Goal: Task Accomplishment & Management: Use online tool/utility

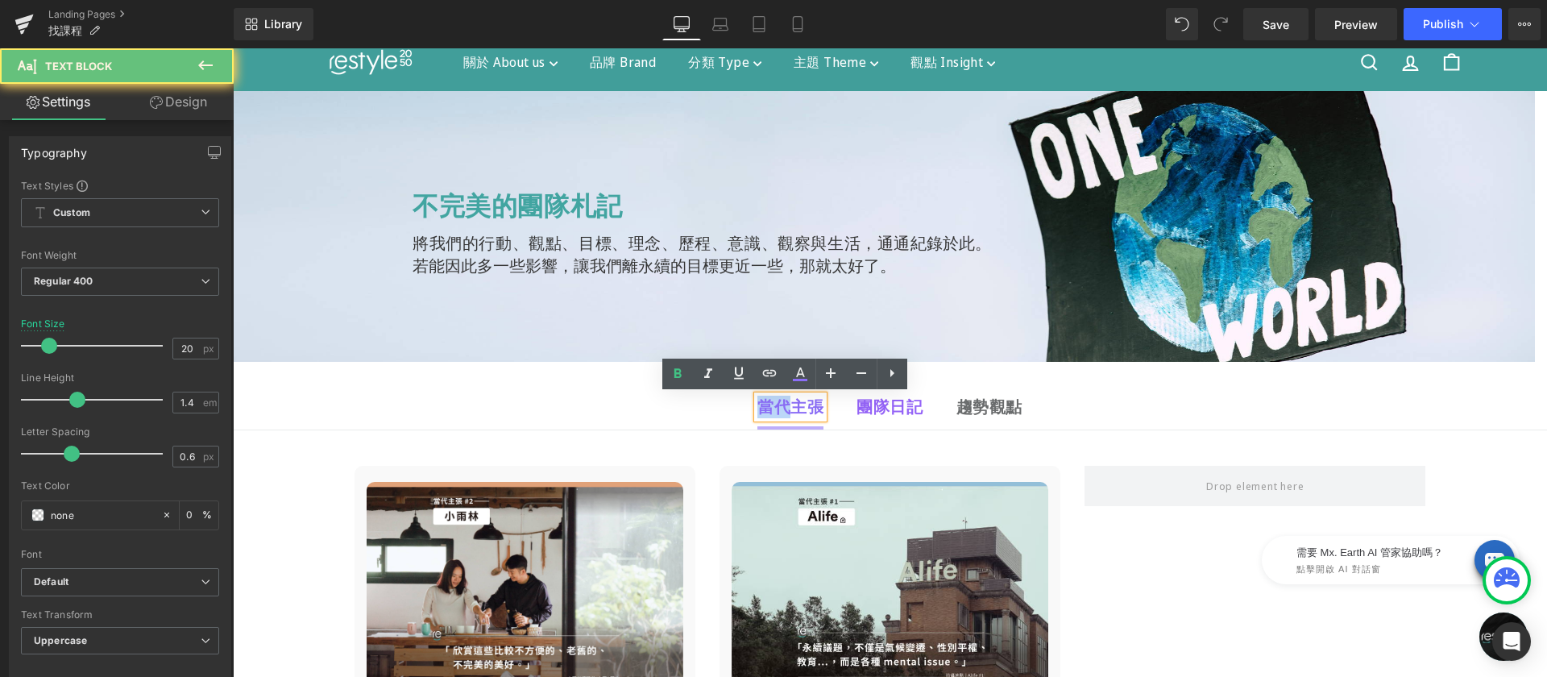
click at [770, 410] on b "當代主張" at bounding box center [790, 407] width 66 height 22
click at [796, 373] on icon at bounding box center [799, 373] width 19 height 19
type input "#8b6ef6"
type input "100"
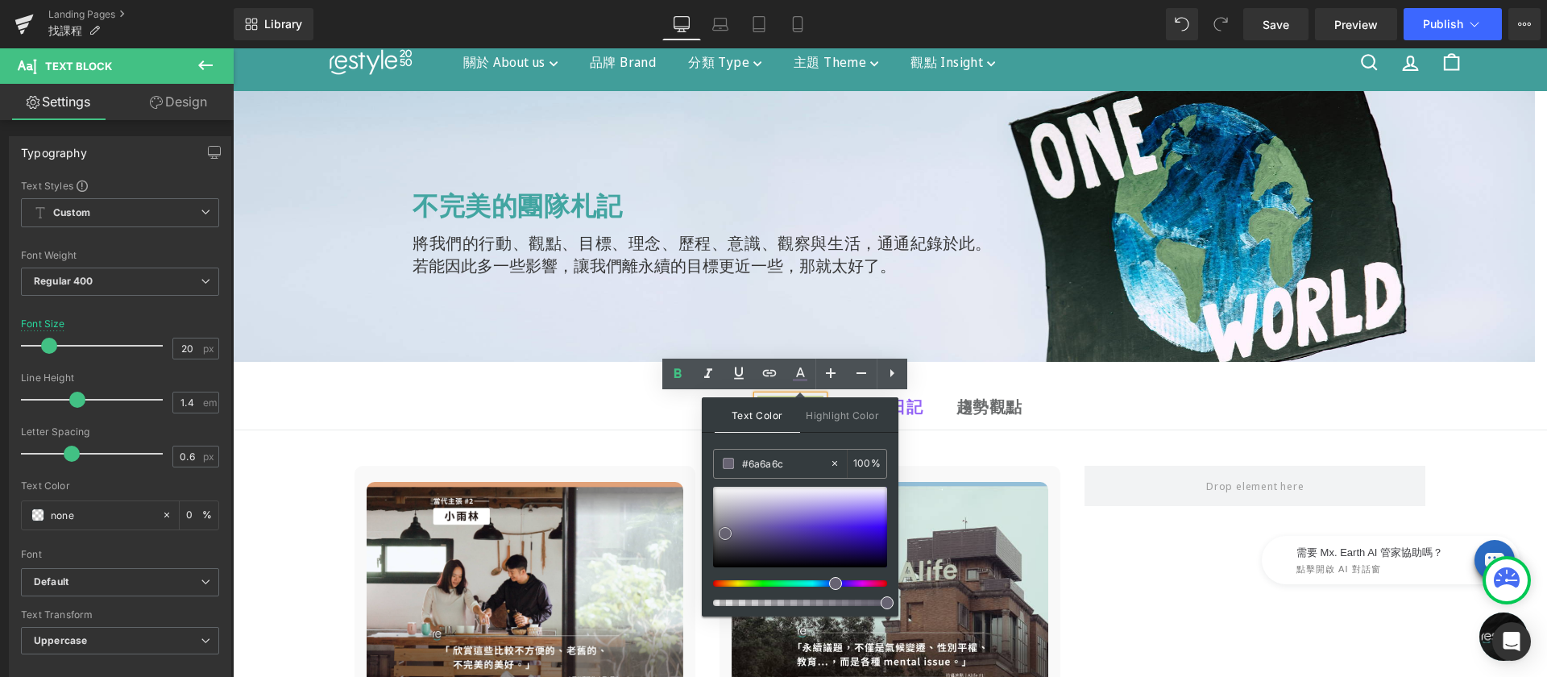
type input "#676769"
drag, startPoint x: 732, startPoint y: 533, endPoint x: 714, endPoint y: 534, distance: 18.6
click at [714, 534] on div at bounding box center [800, 527] width 174 height 81
click at [662, 402] on ul "當代主張 Text Block 團隊日記 Text Block 趨勢觀點 Text Block" at bounding box center [890, 408] width 1314 height 44
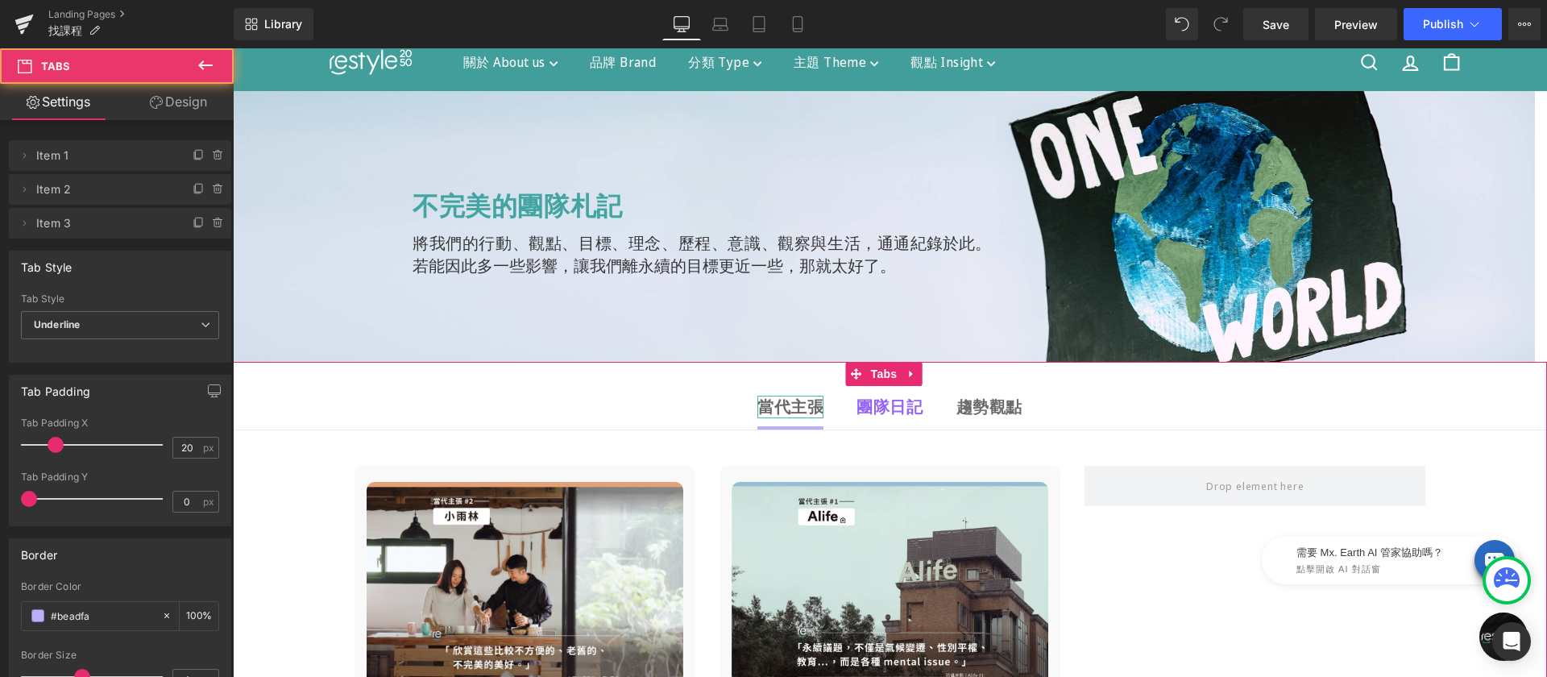
click at [768, 406] on b "當代主張" at bounding box center [790, 407] width 66 height 22
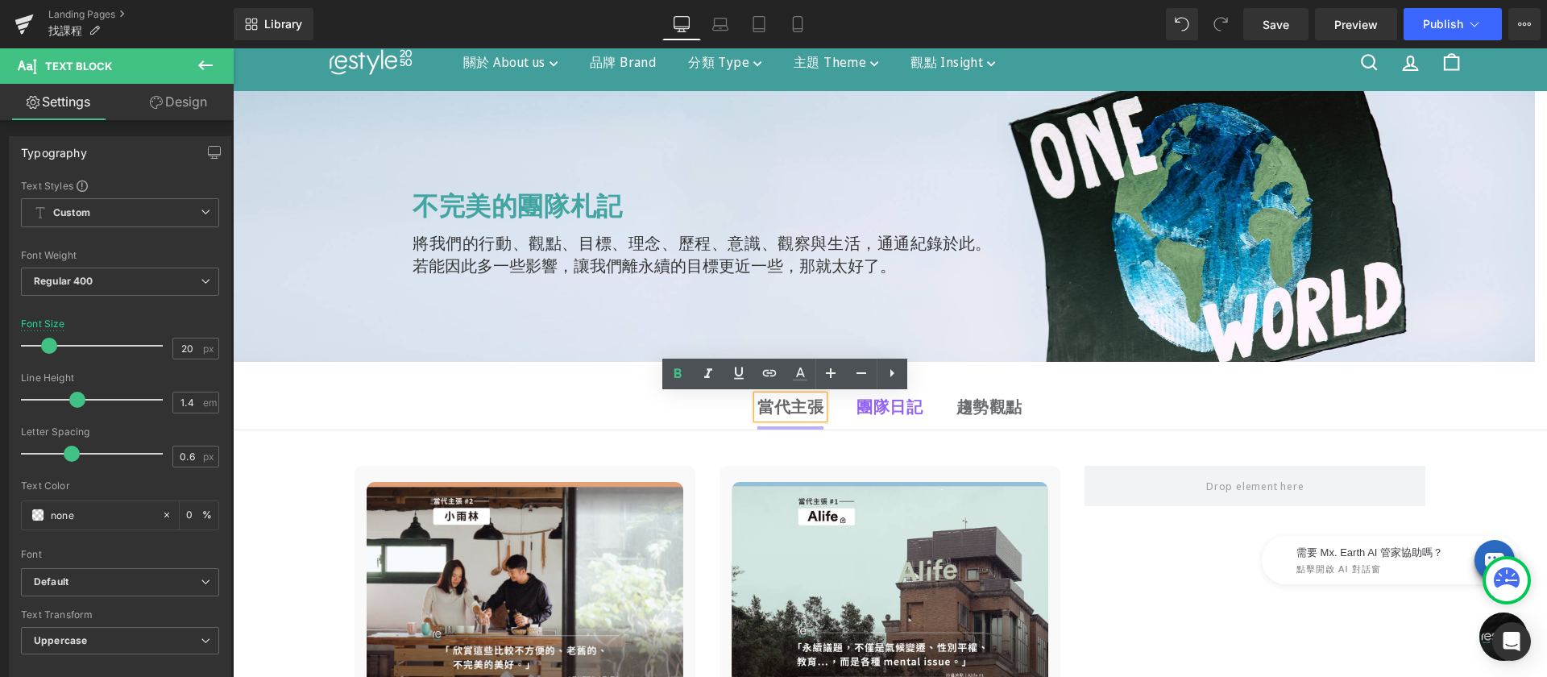
click at [880, 405] on strong "團隊日記" at bounding box center [890, 407] width 66 height 22
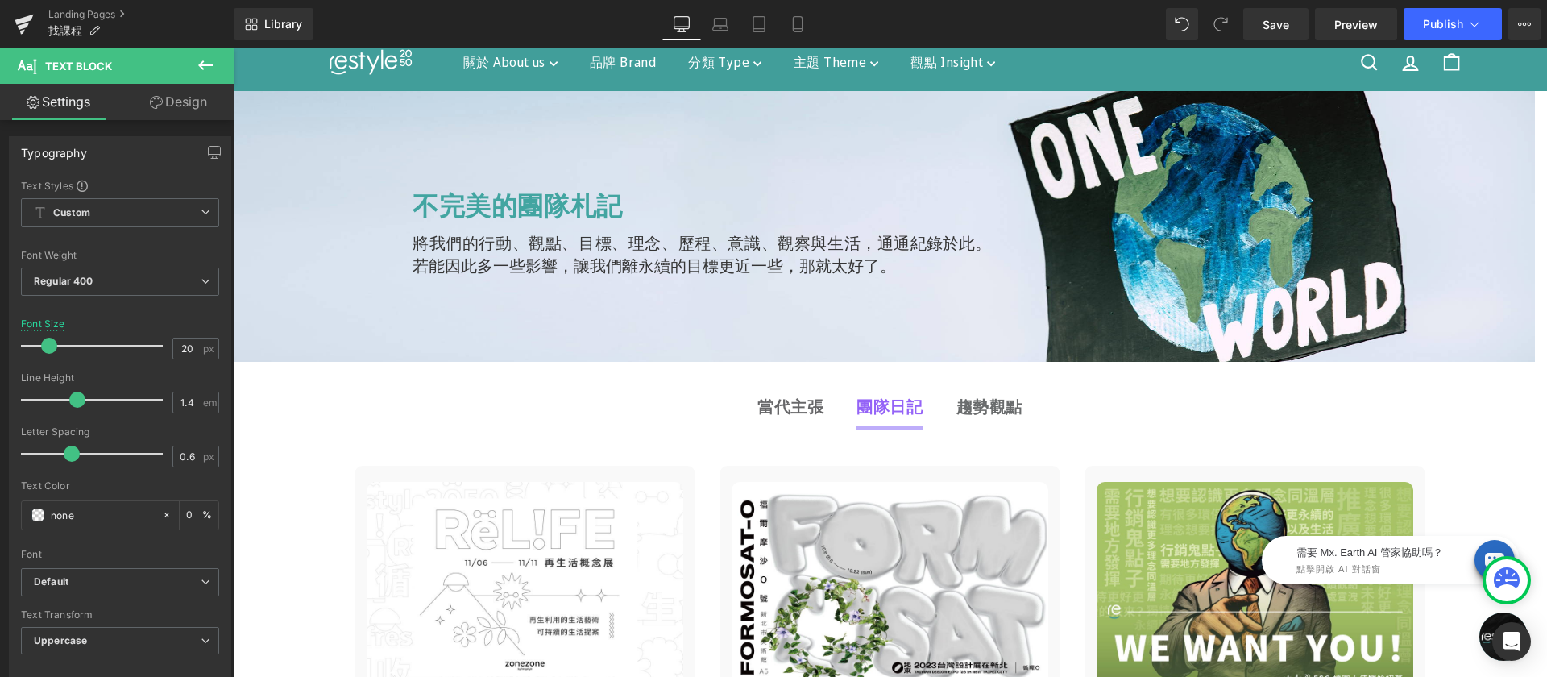
click at [205, 66] on icon at bounding box center [205, 65] width 19 height 19
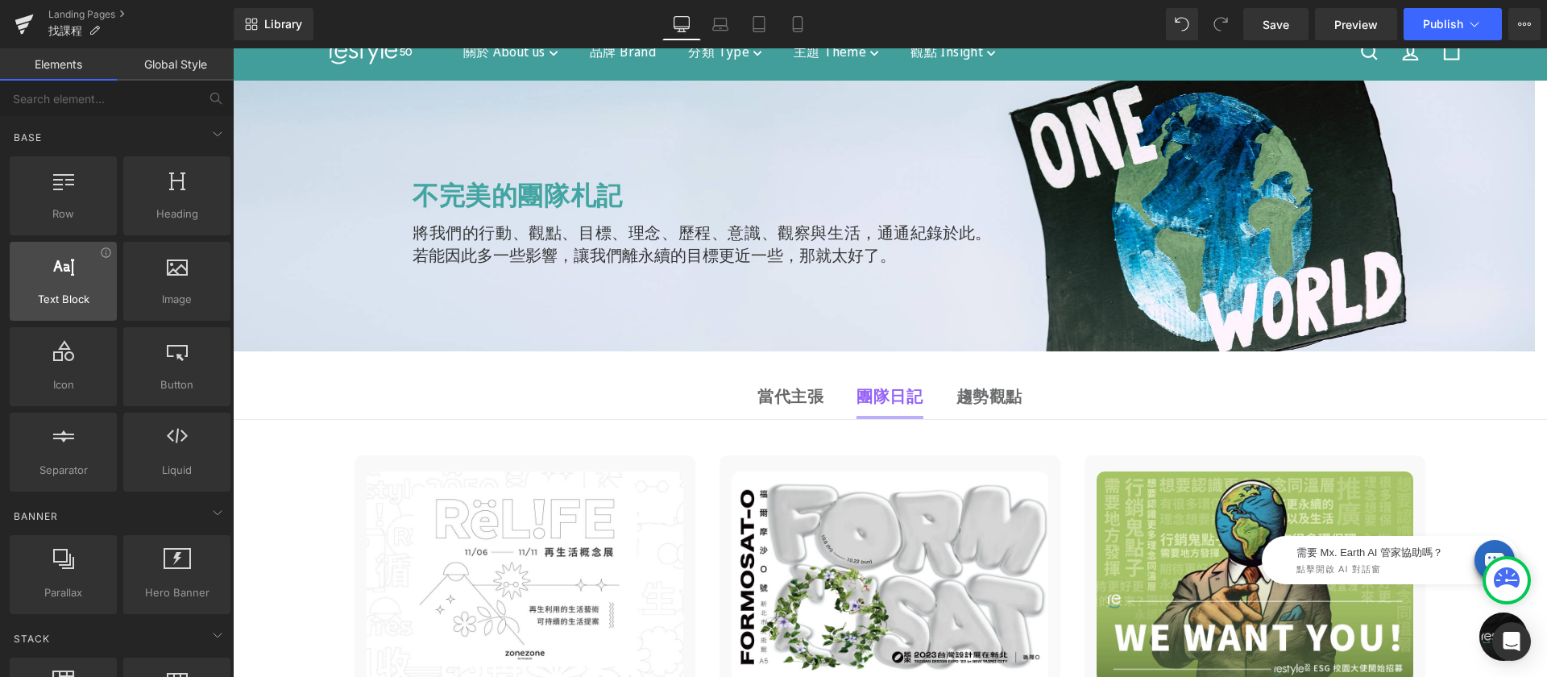
scroll to position [62, 0]
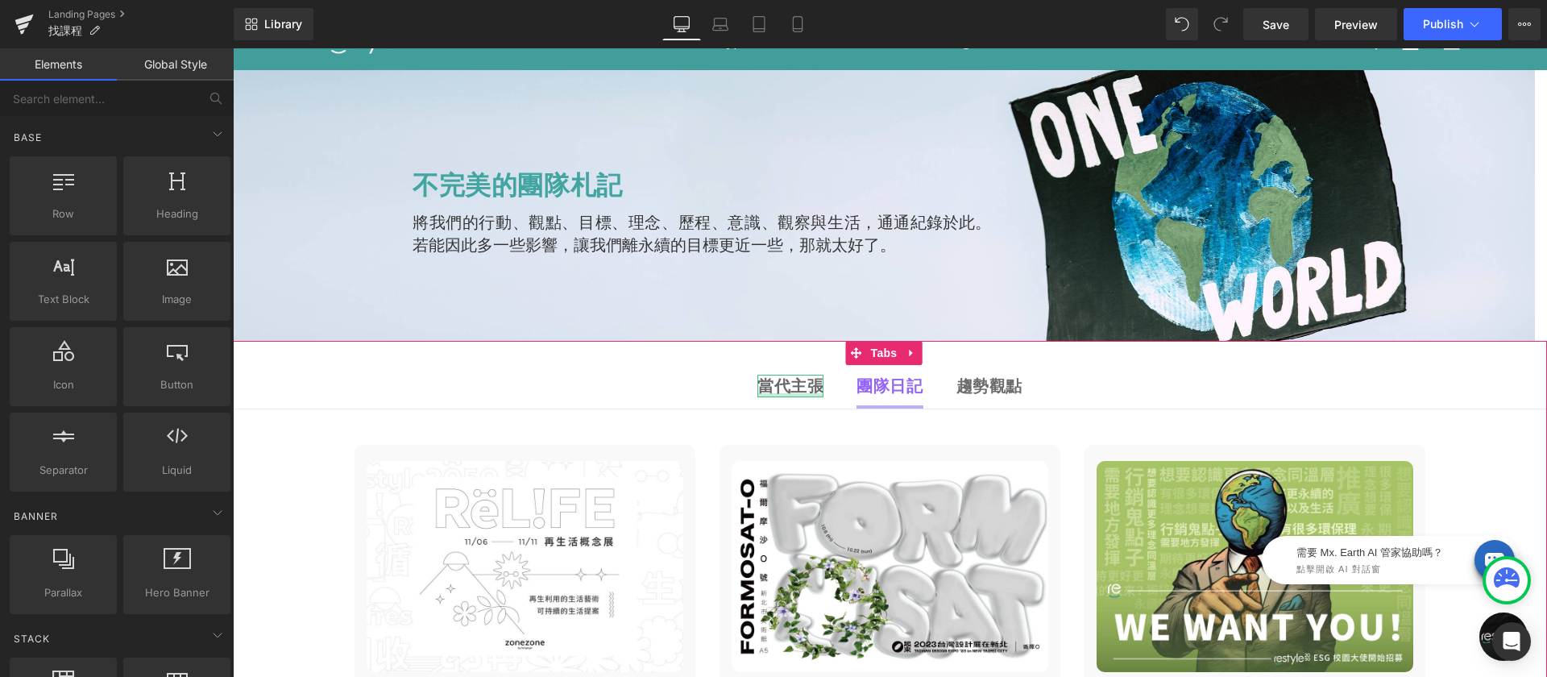
click at [790, 393] on div at bounding box center [790, 395] width 66 height 4
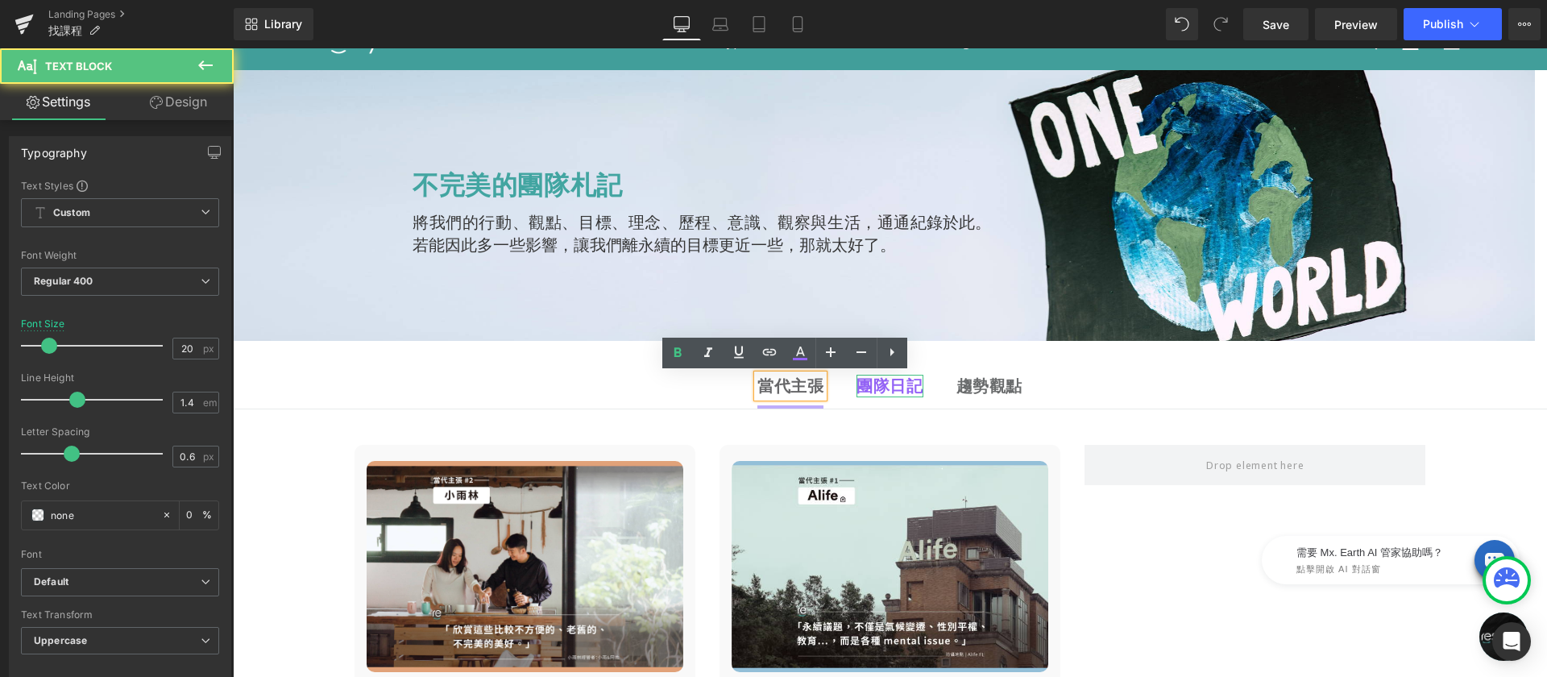
click at [875, 385] on strong "團隊日記" at bounding box center [890, 386] width 66 height 22
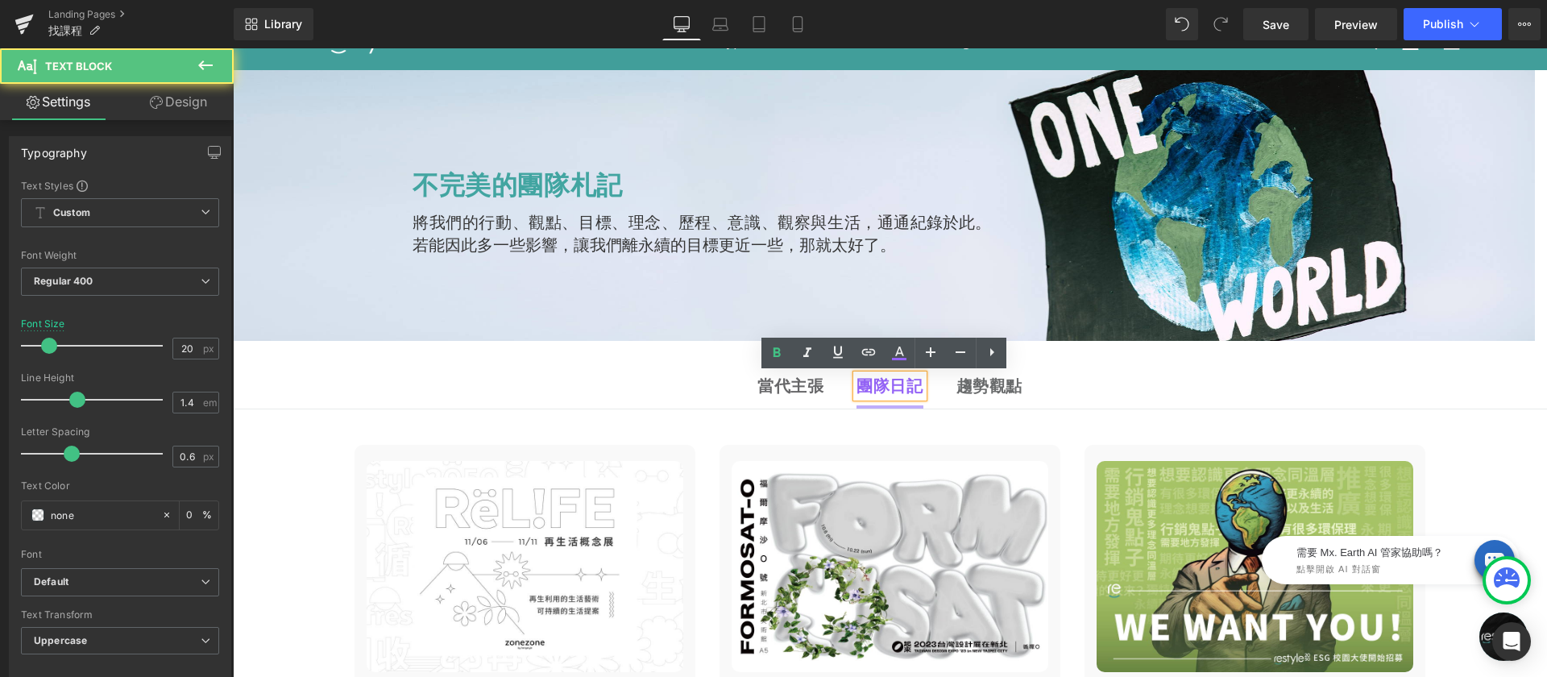
click at [968, 382] on b "趨勢觀點" at bounding box center [989, 386] width 66 height 22
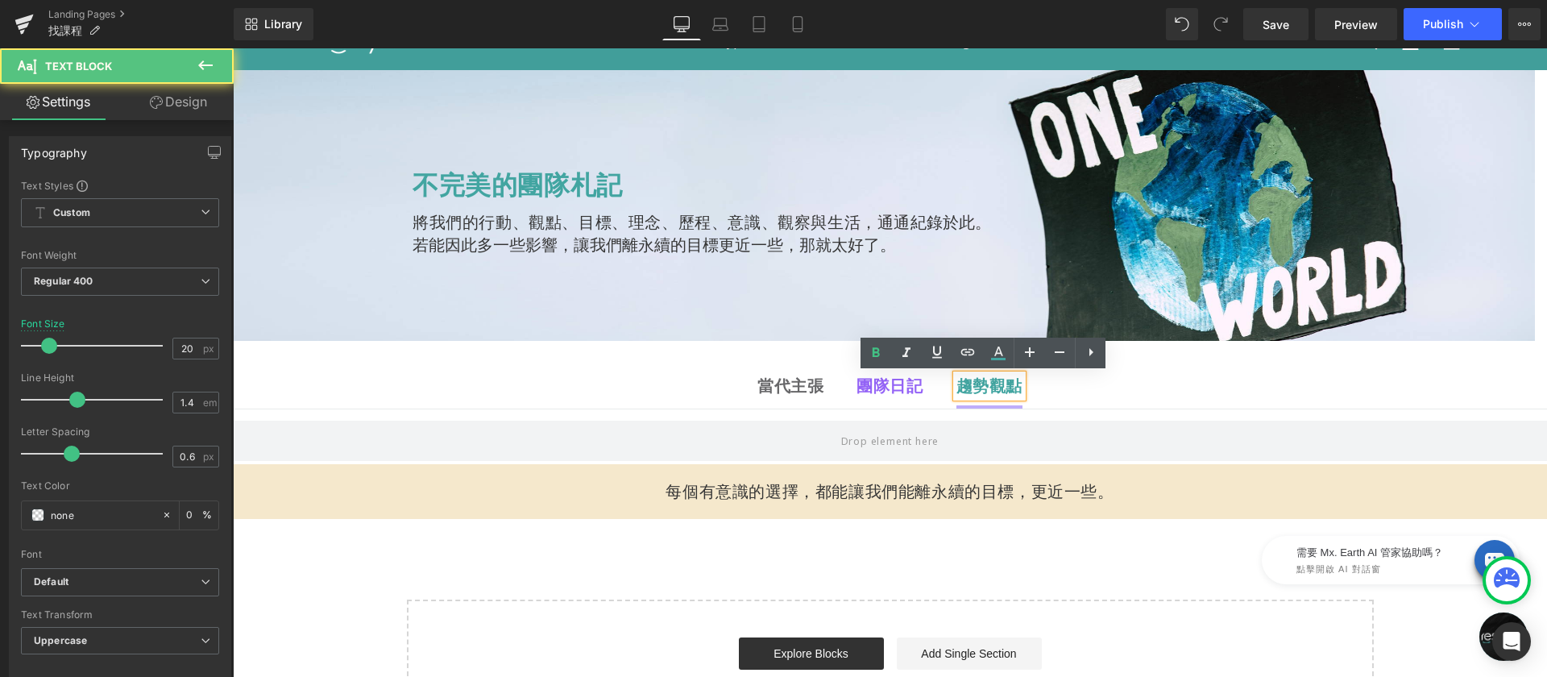
click at [867, 385] on strong "團隊日記" at bounding box center [890, 386] width 66 height 22
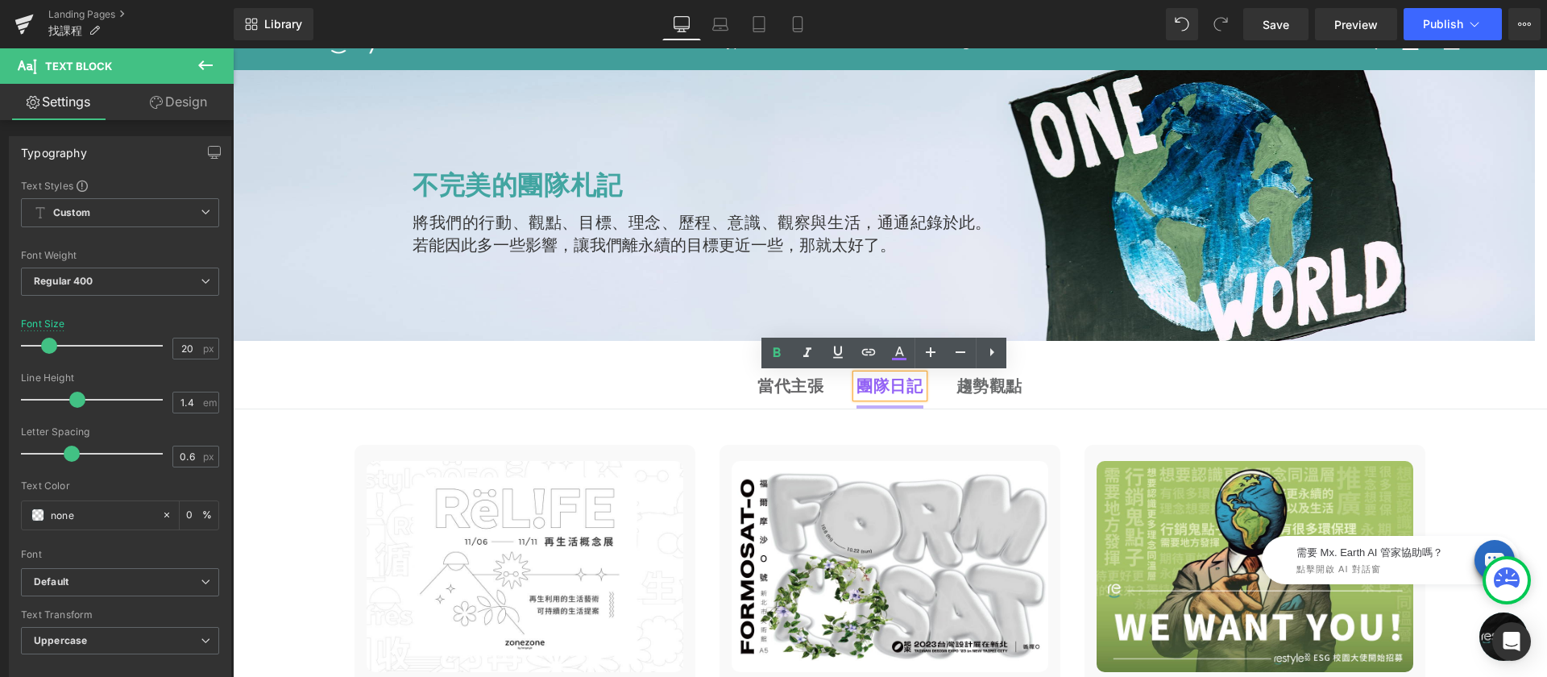
click at [985, 380] on b "趨勢觀點" at bounding box center [989, 386] width 66 height 22
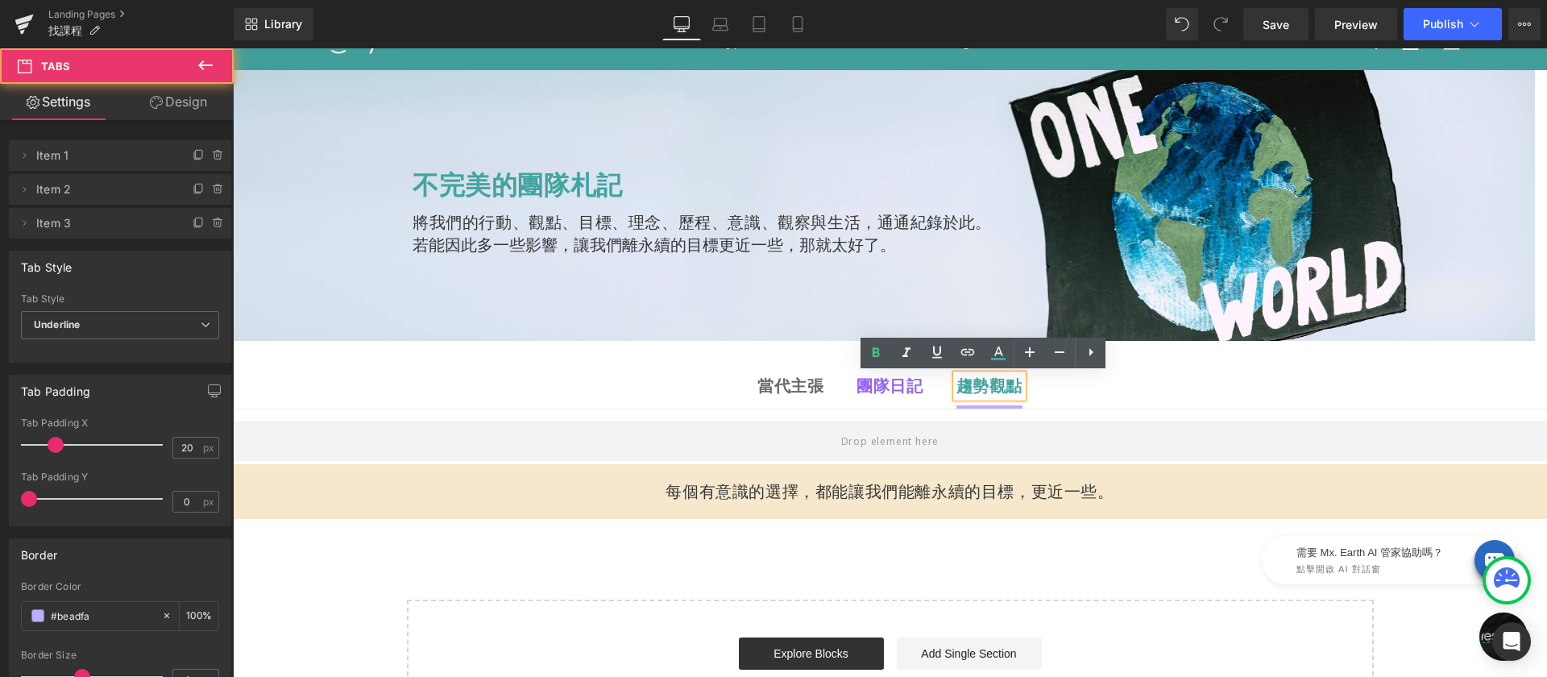
click at [818, 388] on ul "當代主張 Text Block 團隊日記 Text Block 趨勢觀點 Text Block" at bounding box center [890, 387] width 1314 height 44
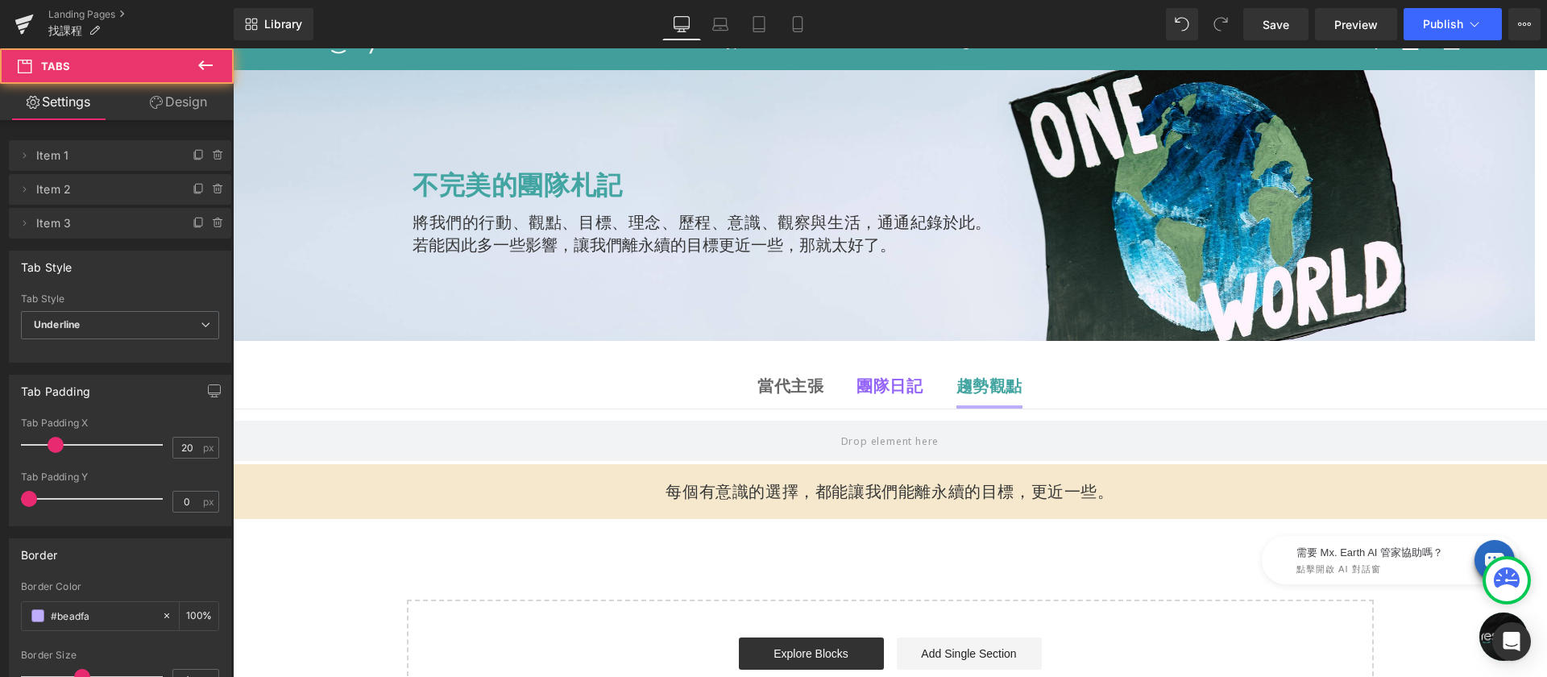
click at [233, 48] on div at bounding box center [233, 48] width 0 height 0
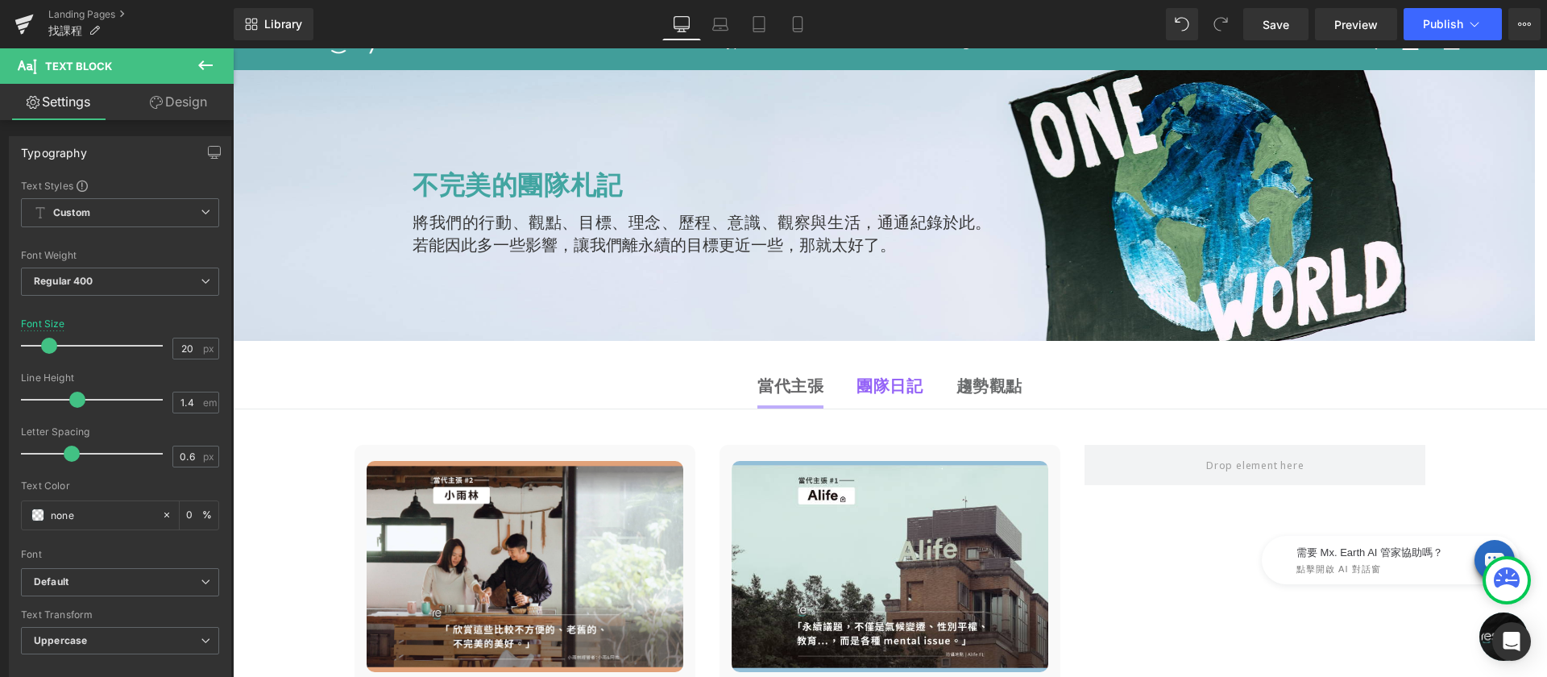
click at [196, 68] on icon at bounding box center [205, 65] width 19 height 19
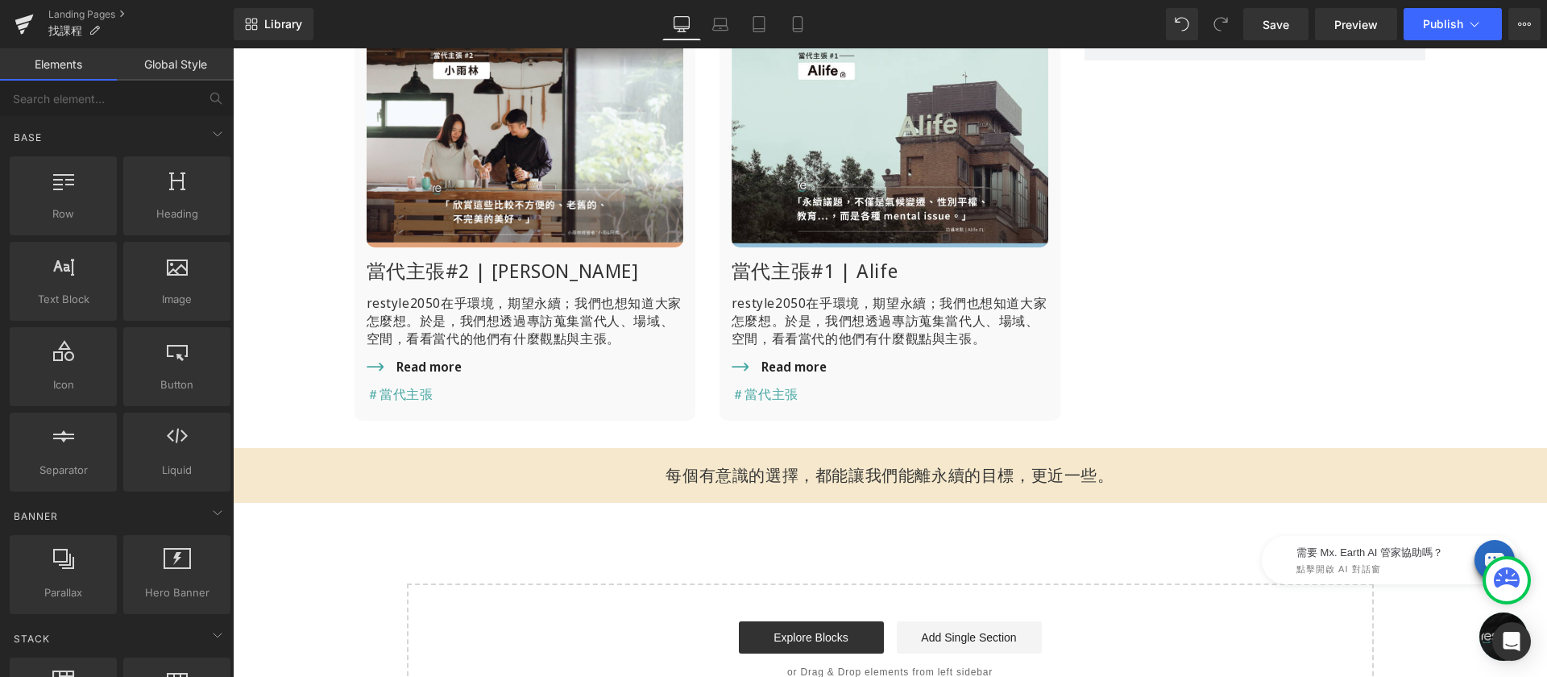
scroll to position [10, 0]
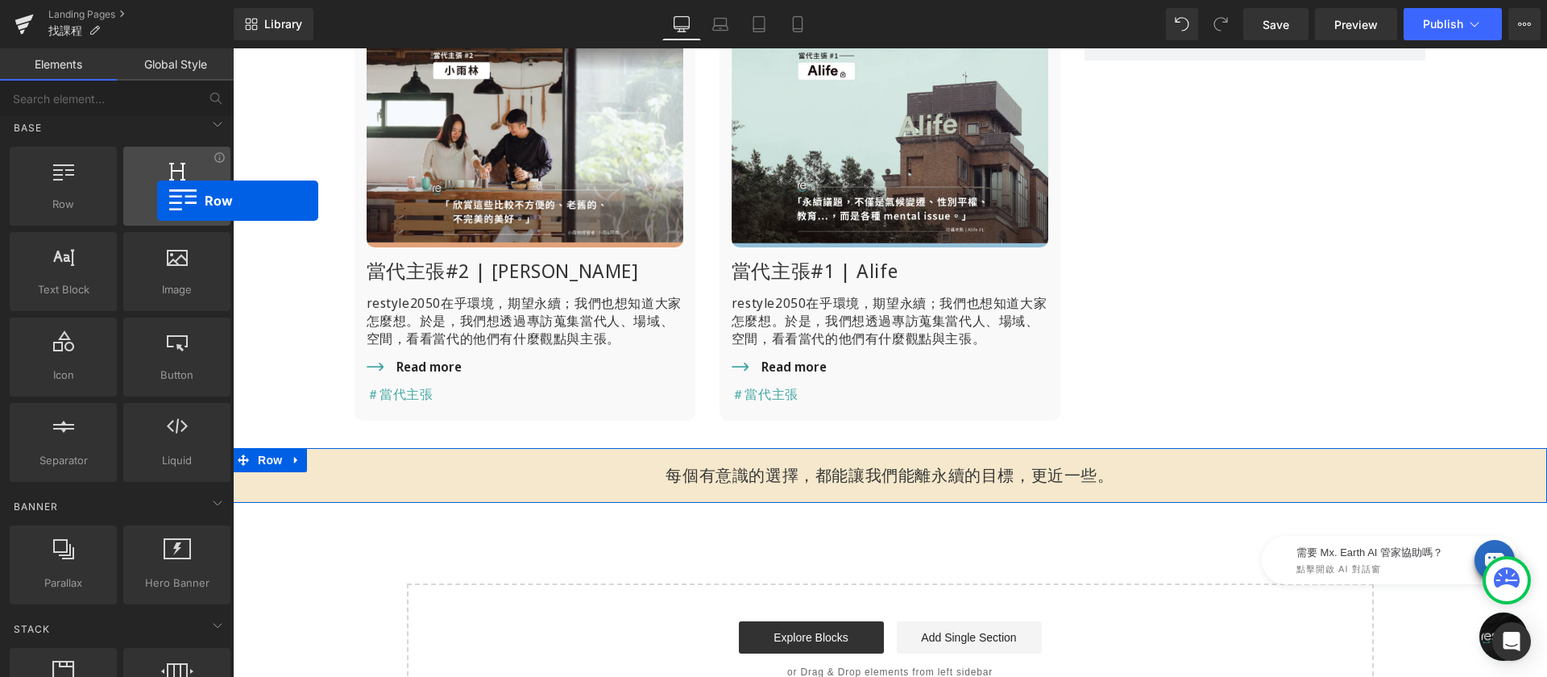
drag, startPoint x: 77, startPoint y: 187, endPoint x: 157, endPoint y: 201, distance: 81.7
click at [157, 201] on div "Row rows, columns, layouts, div Heading headings, titles, h1,h2,h3,h4,h5,h6 Tex…" at bounding box center [119, 314] width 227 height 342
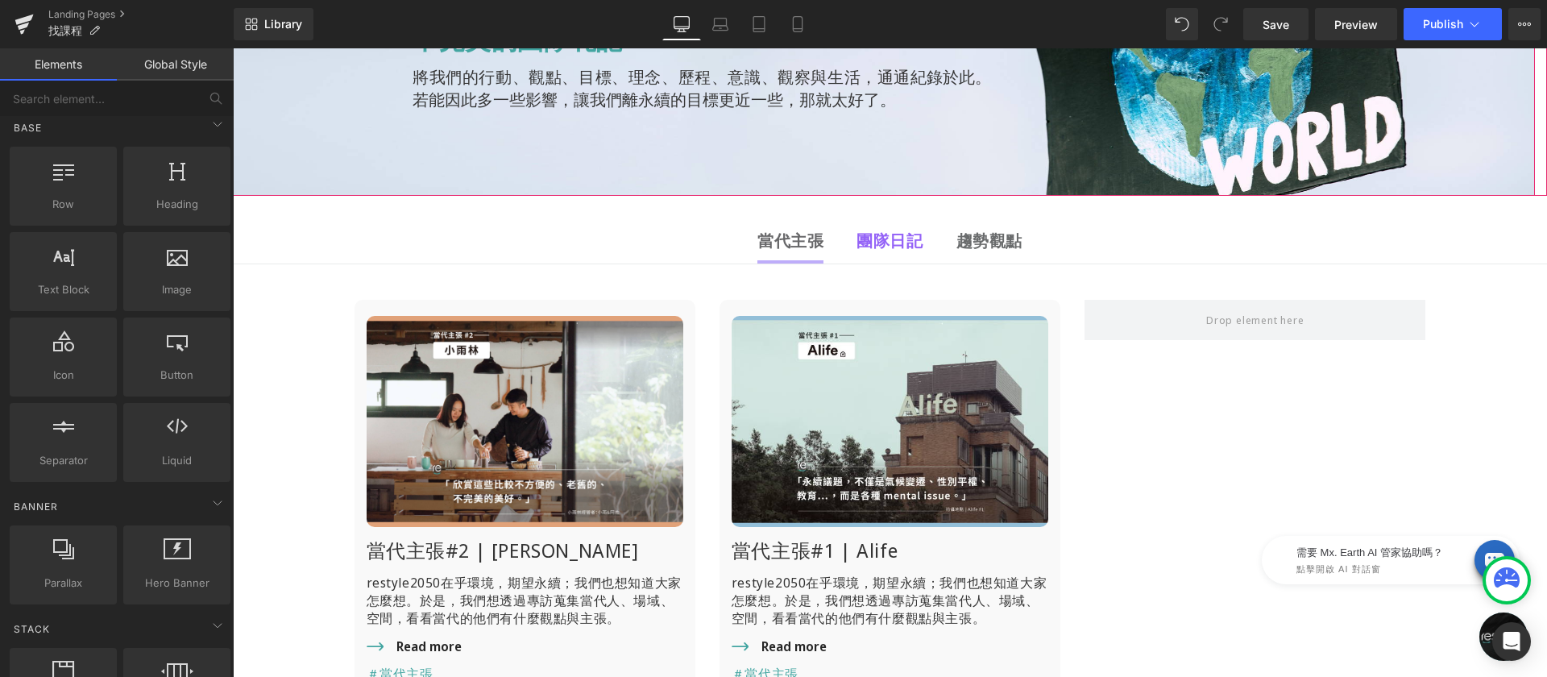
scroll to position [164, 0]
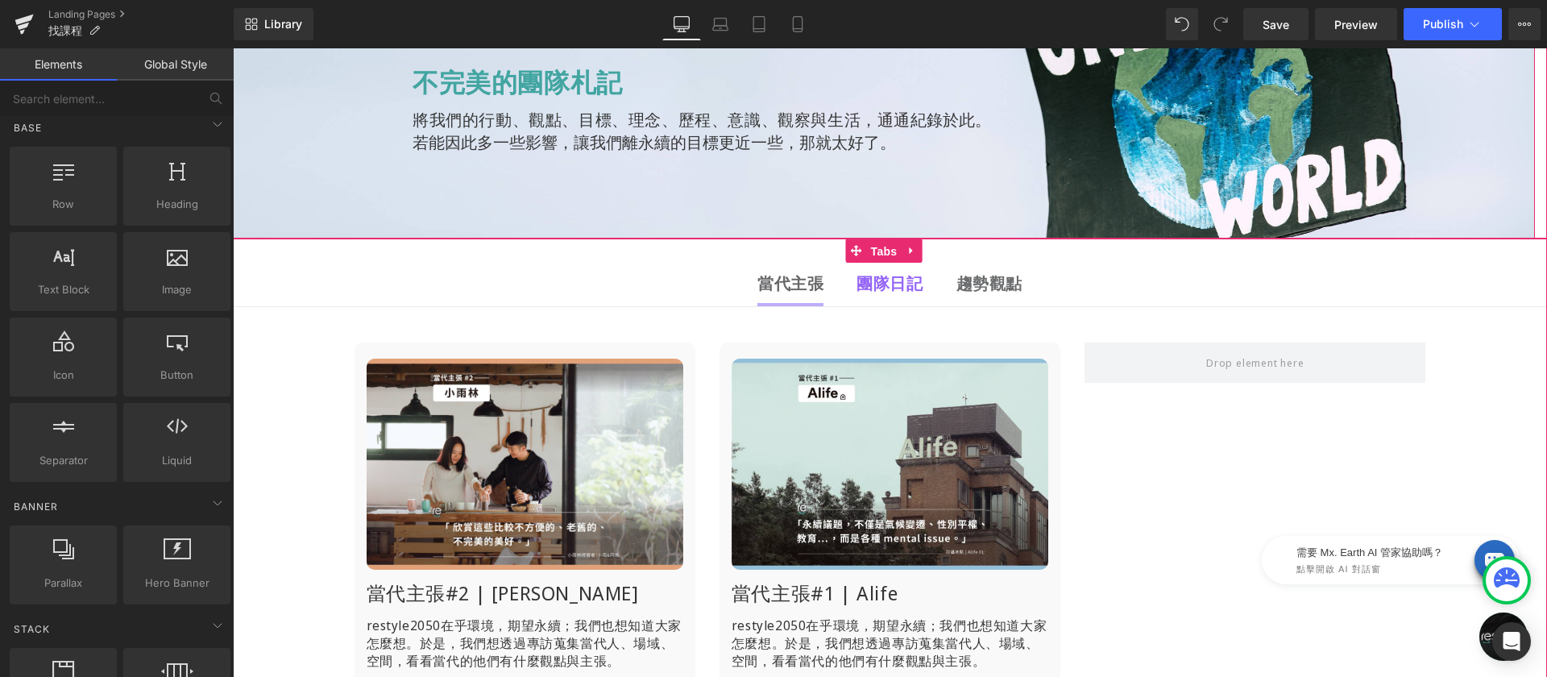
click at [868, 256] on span "Tabs" at bounding box center [884, 251] width 35 height 24
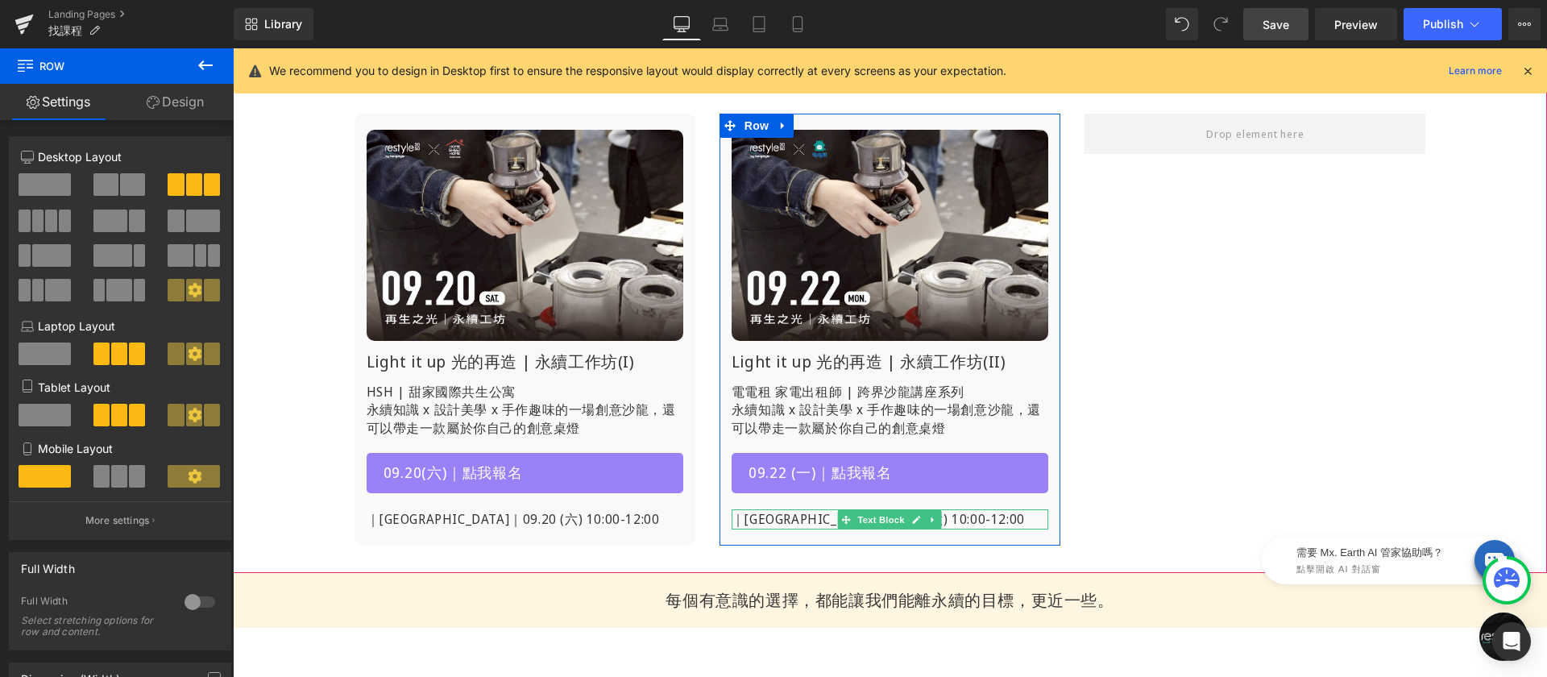
click at [808, 521] on p "｜台北場｜09.22 (六) 10:00-12:00" at bounding box center [890, 519] width 317 height 21
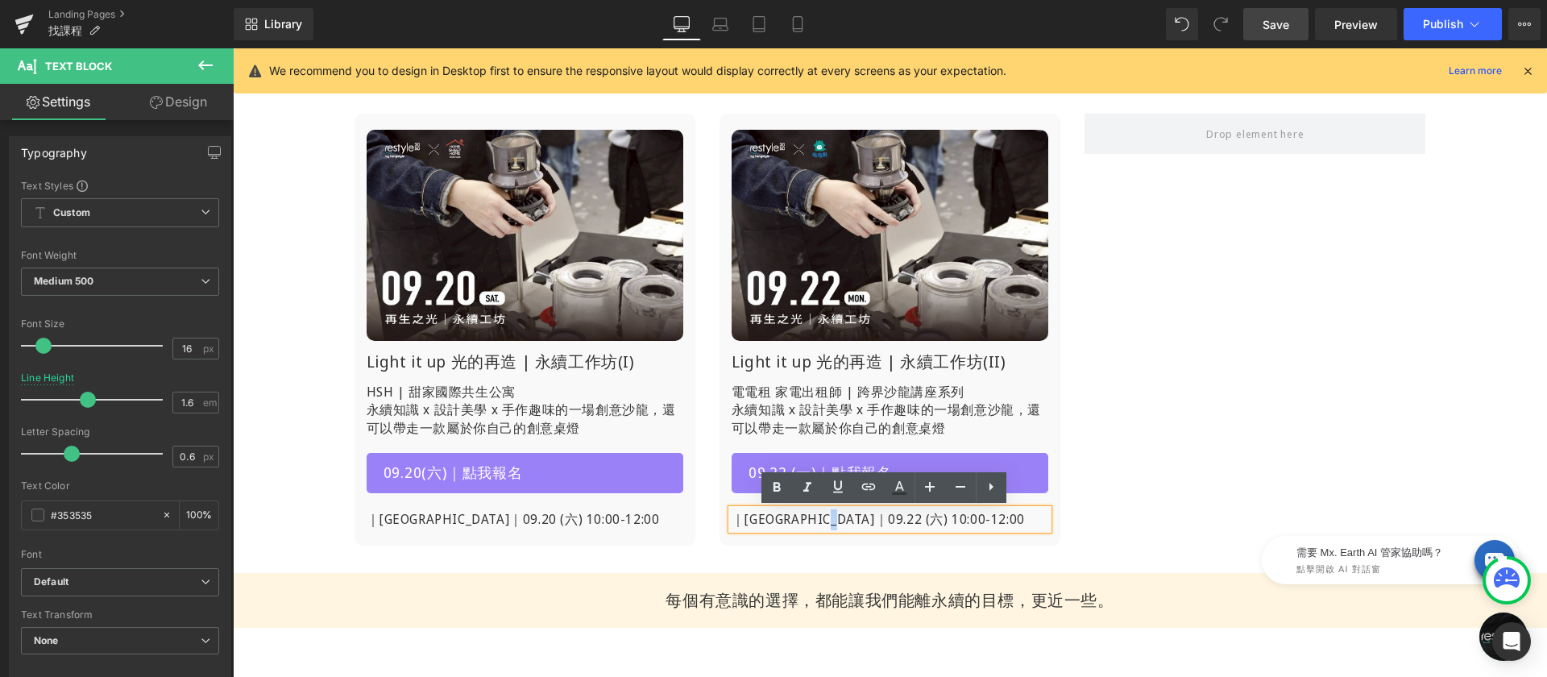
click at [847, 521] on p "｜台北場｜09.22 (六) 10:00-12:00" at bounding box center [890, 519] width 317 height 21
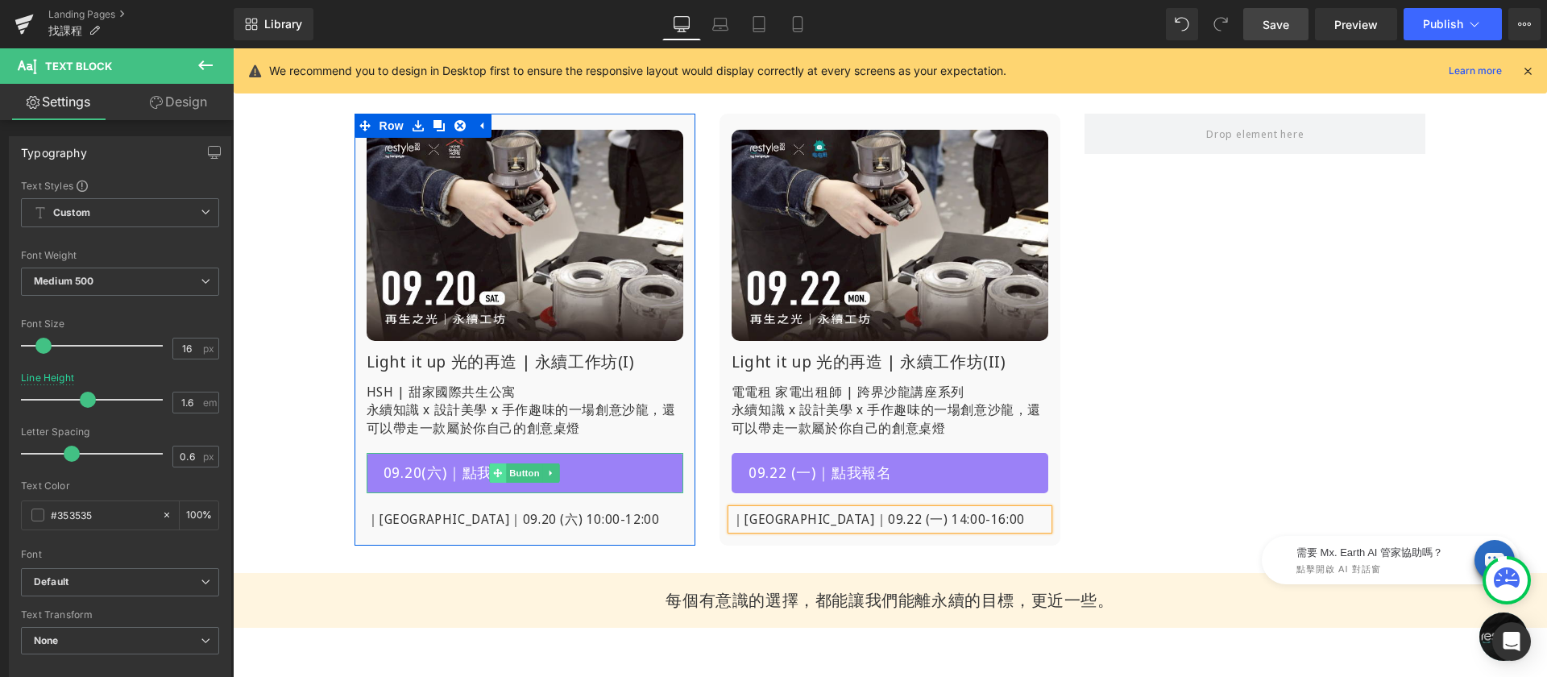
click at [493, 471] on icon at bounding box center [497, 473] width 9 height 10
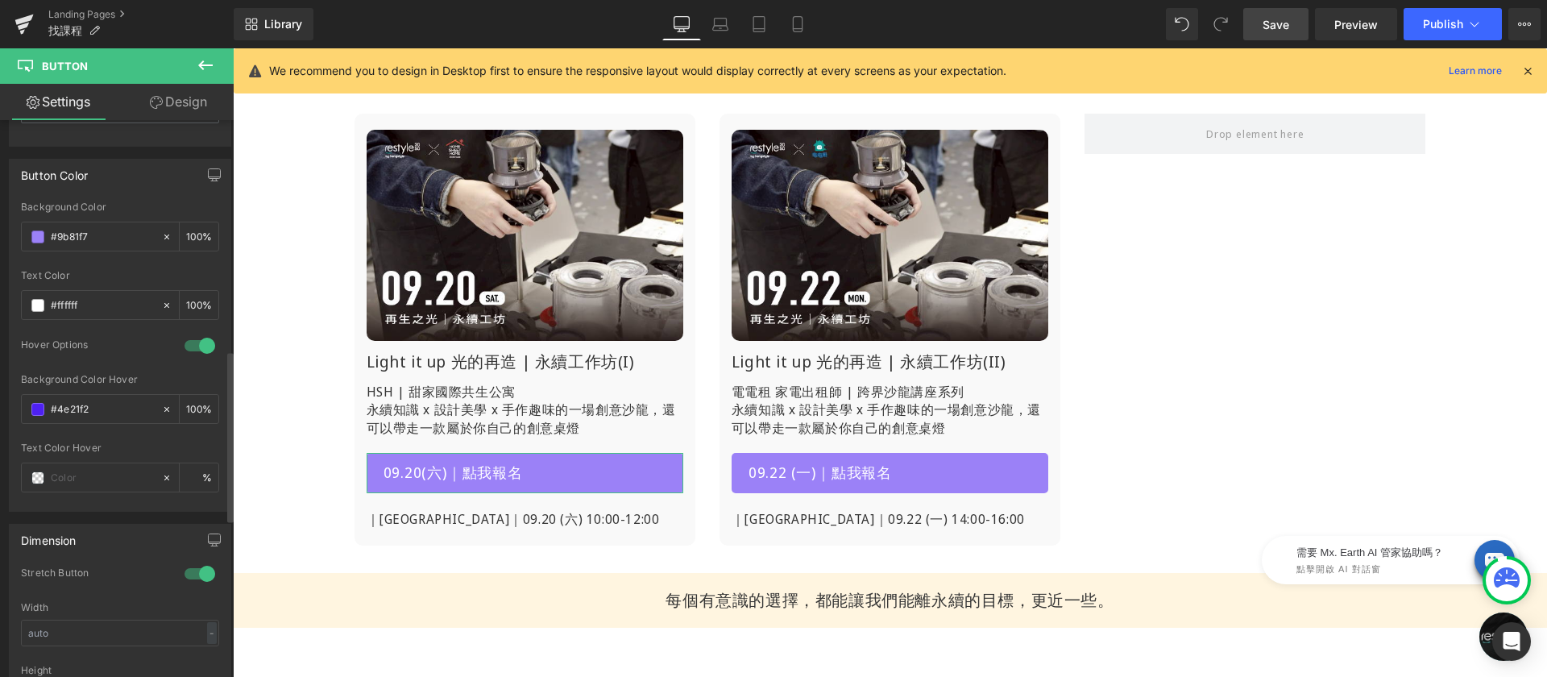
scroll to position [760, 0]
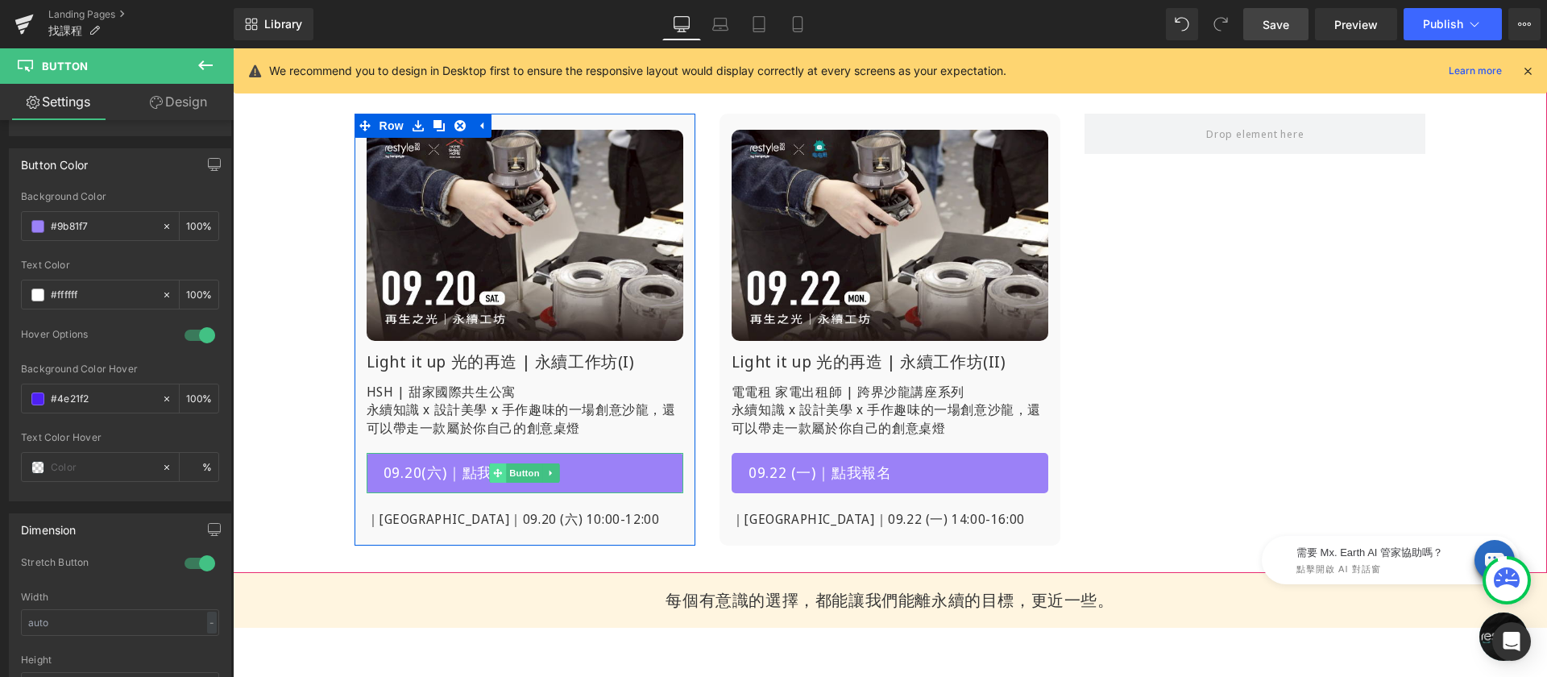
click at [493, 470] on icon at bounding box center [497, 473] width 9 height 10
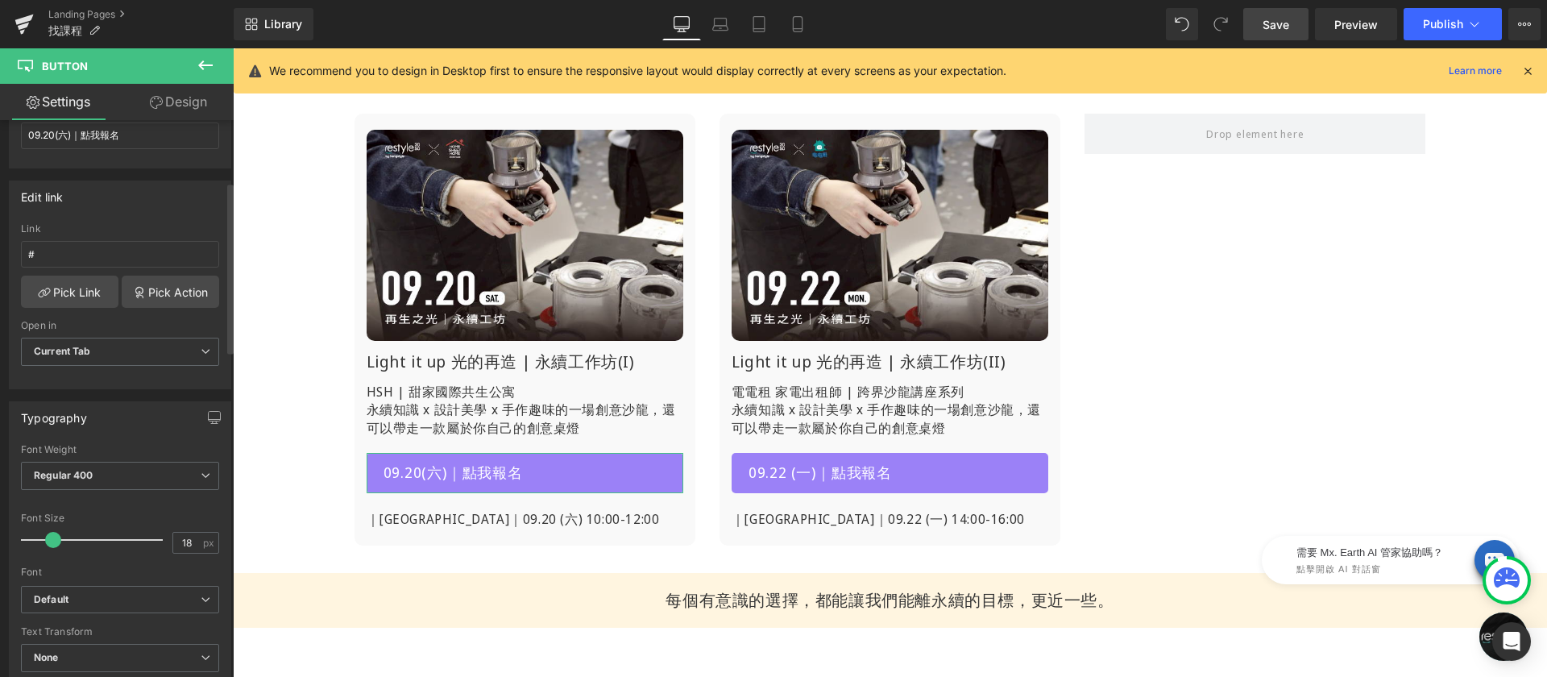
scroll to position [15, 0]
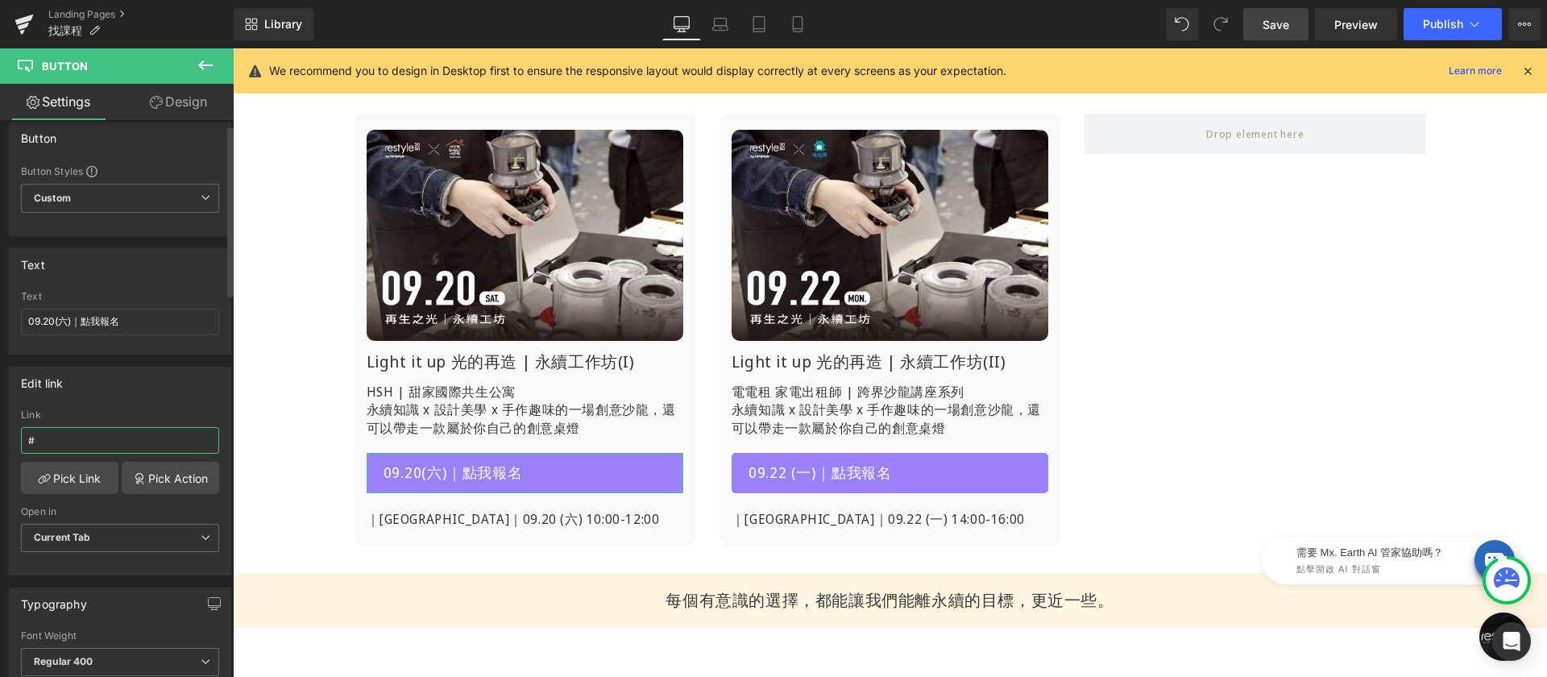
click at [70, 436] on input "#" at bounding box center [120, 440] width 198 height 27
type input "https://www.restyle2050.com/products/lesson-light-it-up-250920"
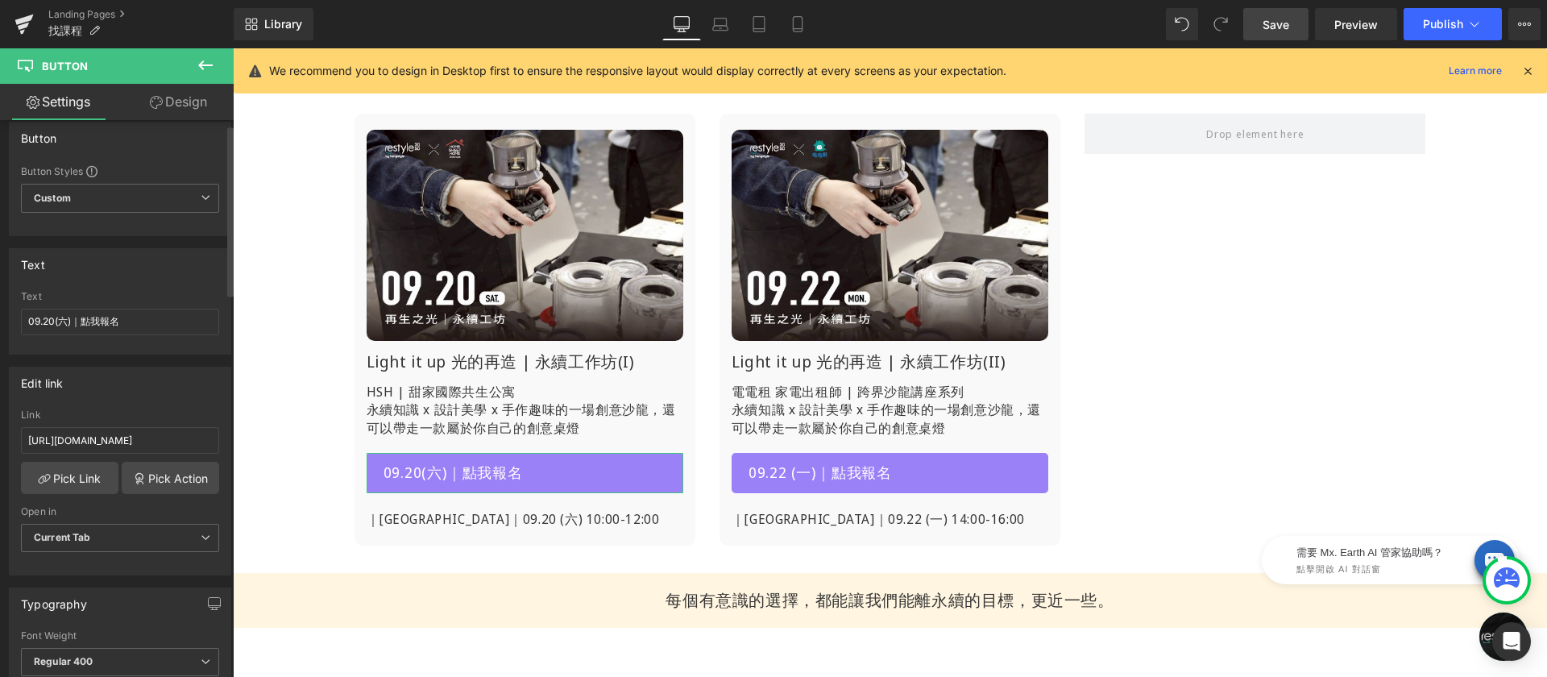
click at [112, 401] on div "Edit link https://www.restyle2050.com/products/lesson-light-it-up-250920 Link h…" at bounding box center [120, 471] width 222 height 209
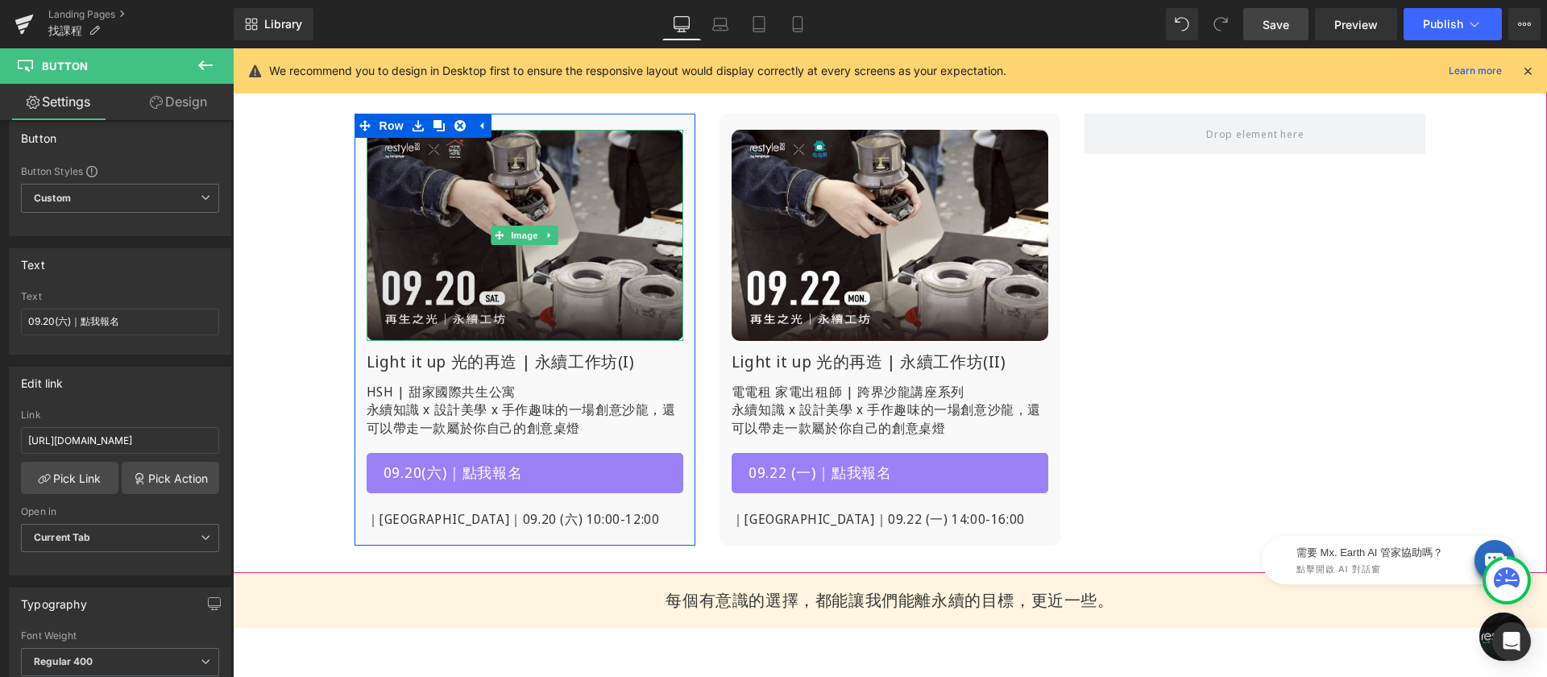
click at [559, 200] on img at bounding box center [525, 235] width 317 height 211
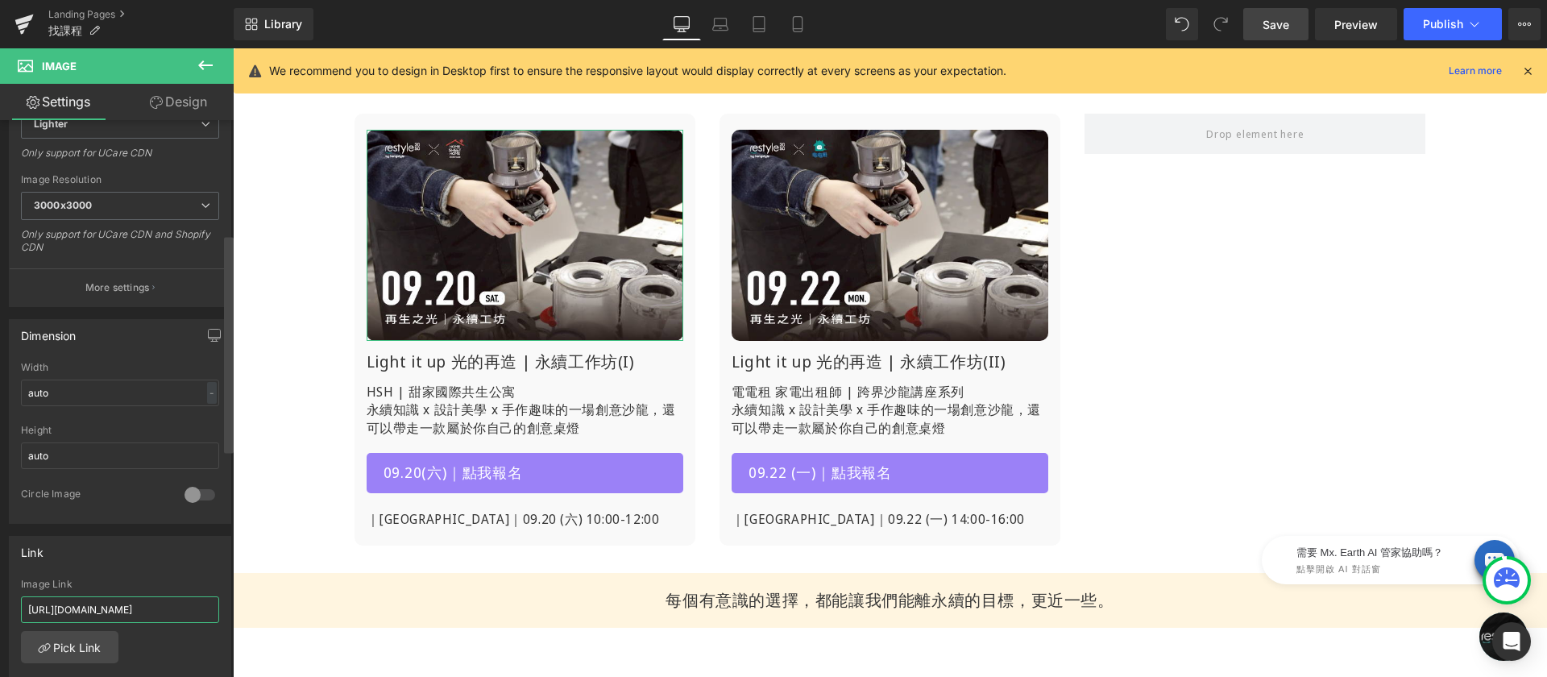
scroll to position [0, 105]
drag, startPoint x: 380, startPoint y: 661, endPoint x: 251, endPoint y: 608, distance: 139.2
click at [171, 605] on input "https://www.restyle2050.com/blogs/opinion/opinion_2siayule" at bounding box center [120, 609] width 198 height 27
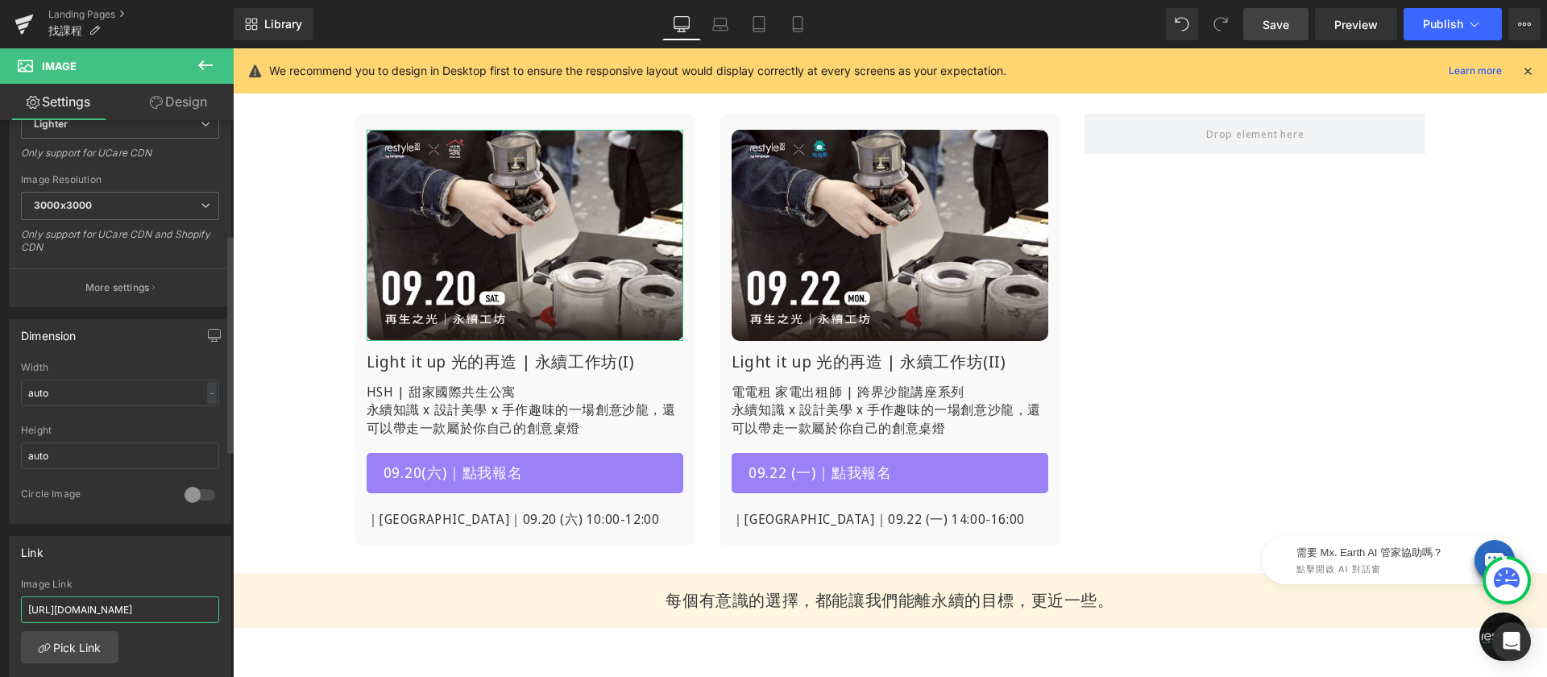
click at [171, 605] on input "https://www.restyle2050.com/blogs/opinion/opinion_2siayule" at bounding box center [120, 609] width 198 height 27
type input "https://www.restyle2050.com/products/lesson-light-it-up-250920"
click at [164, 579] on div "Image Link" at bounding box center [120, 584] width 198 height 11
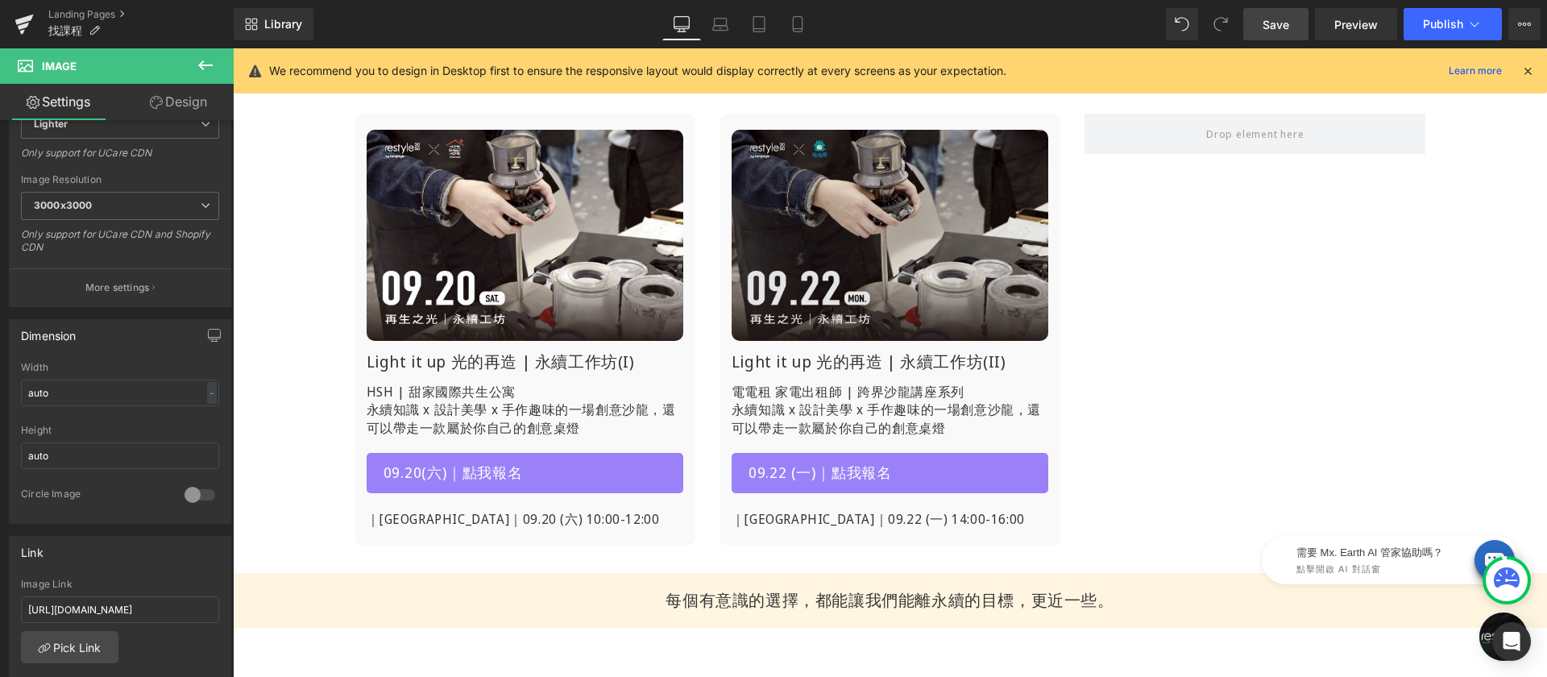
click at [836, 195] on img at bounding box center [890, 235] width 317 height 211
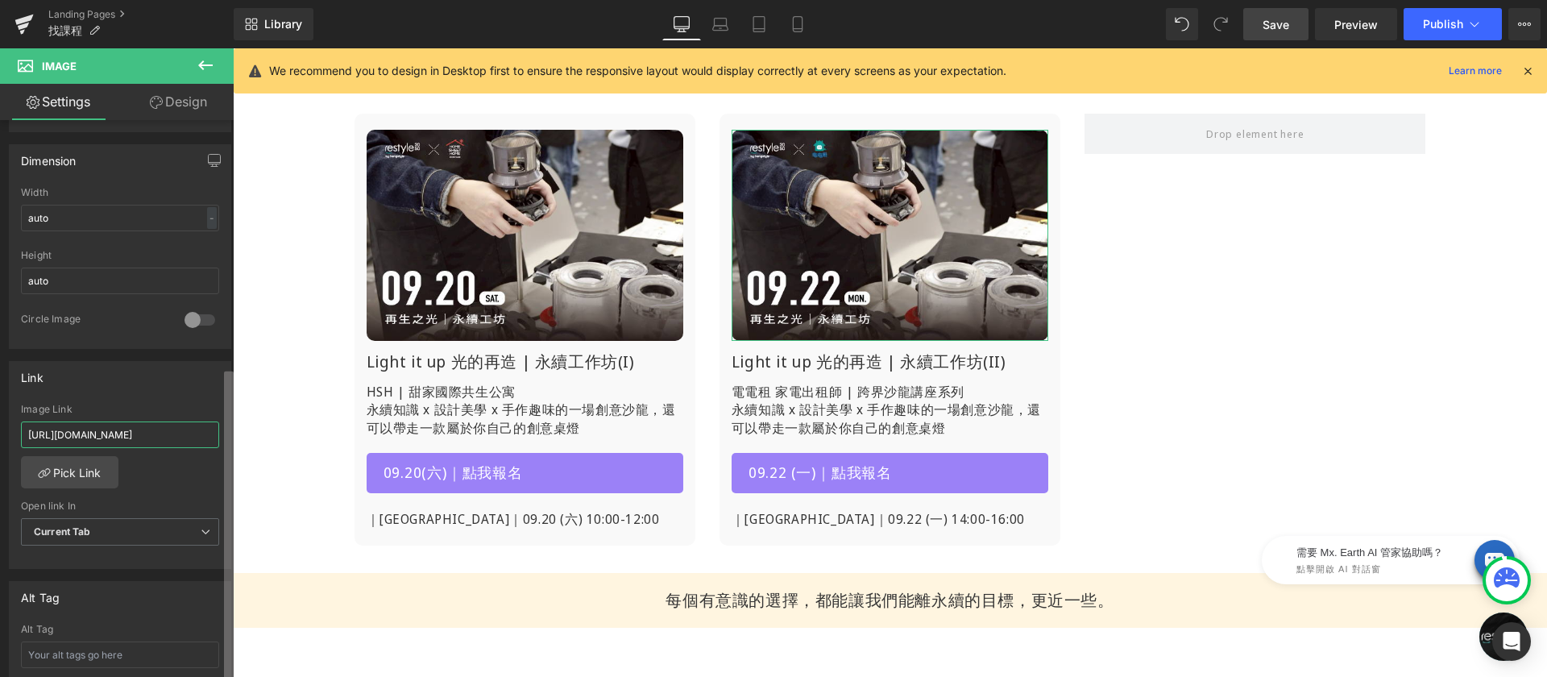
scroll to position [0, 105]
drag, startPoint x: 365, startPoint y: 485, endPoint x: 239, endPoint y: 443, distance: 132.5
click at [160, 434] on input "https://www.restyle2050.com/blogs/opinion/opinion_2siayule" at bounding box center [120, 434] width 198 height 27
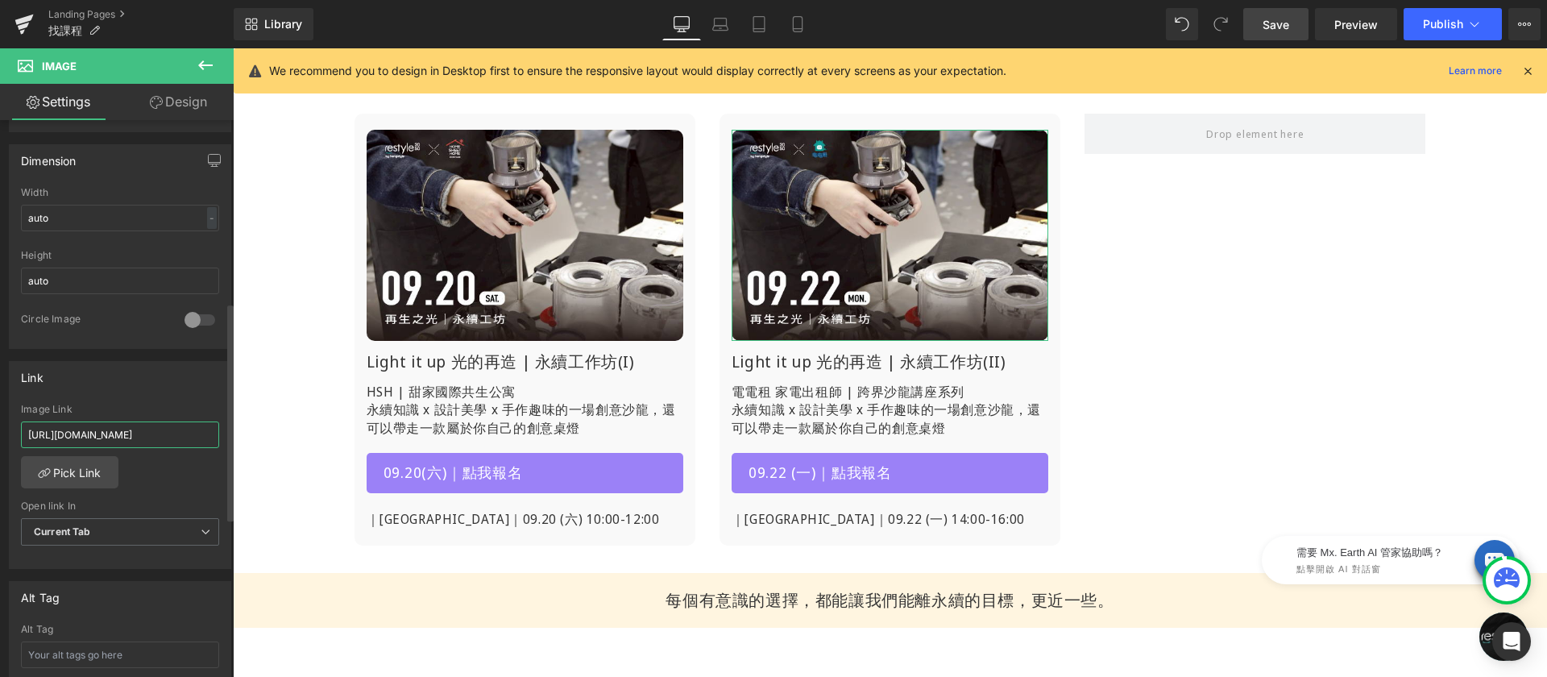
scroll to position [0, 127]
type input "https://www.restyle2050.com/products/lesson-light-it-up-250924"
click at [160, 402] on div "Link https://www.restyle2050.com/products/lesson-light-it-up-250924 Image Link …" at bounding box center [120, 465] width 222 height 209
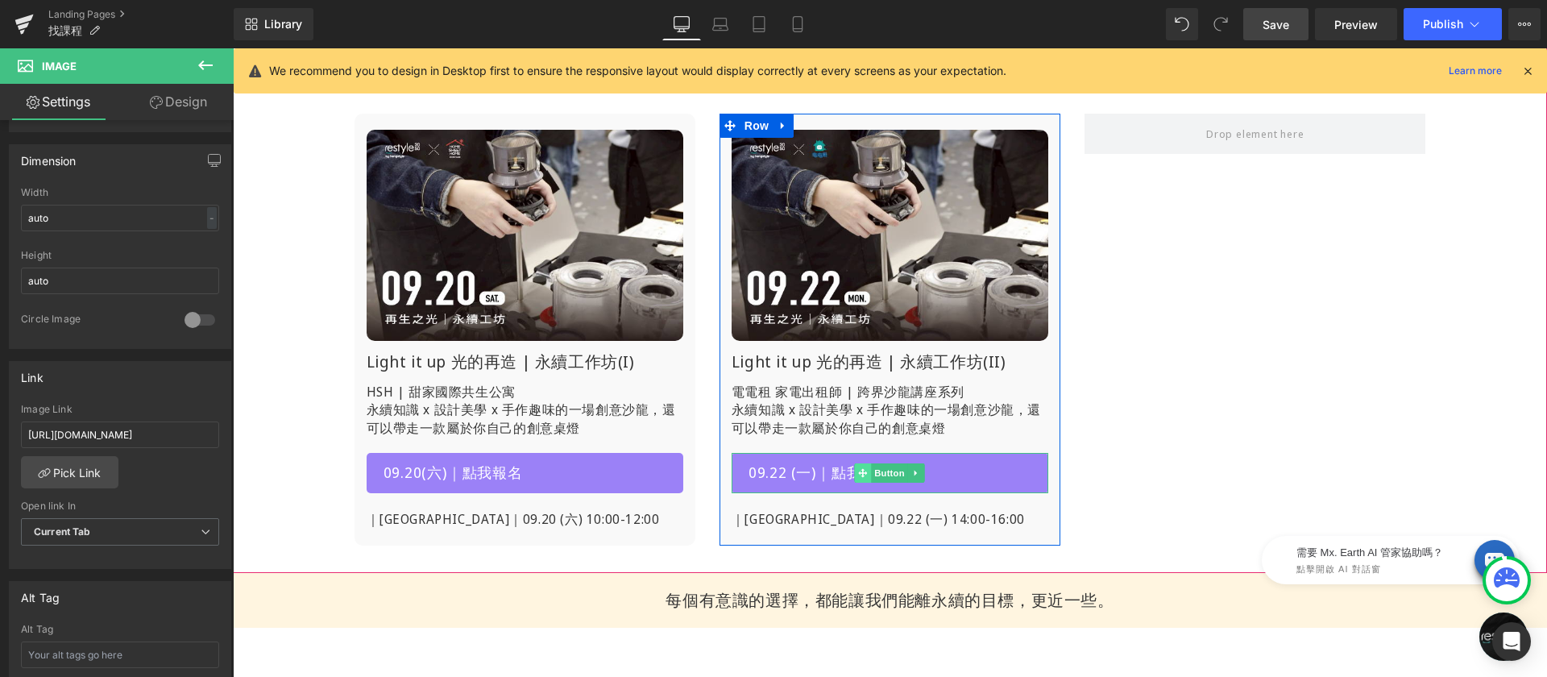
click at [855, 470] on span at bounding box center [863, 472] width 17 height 19
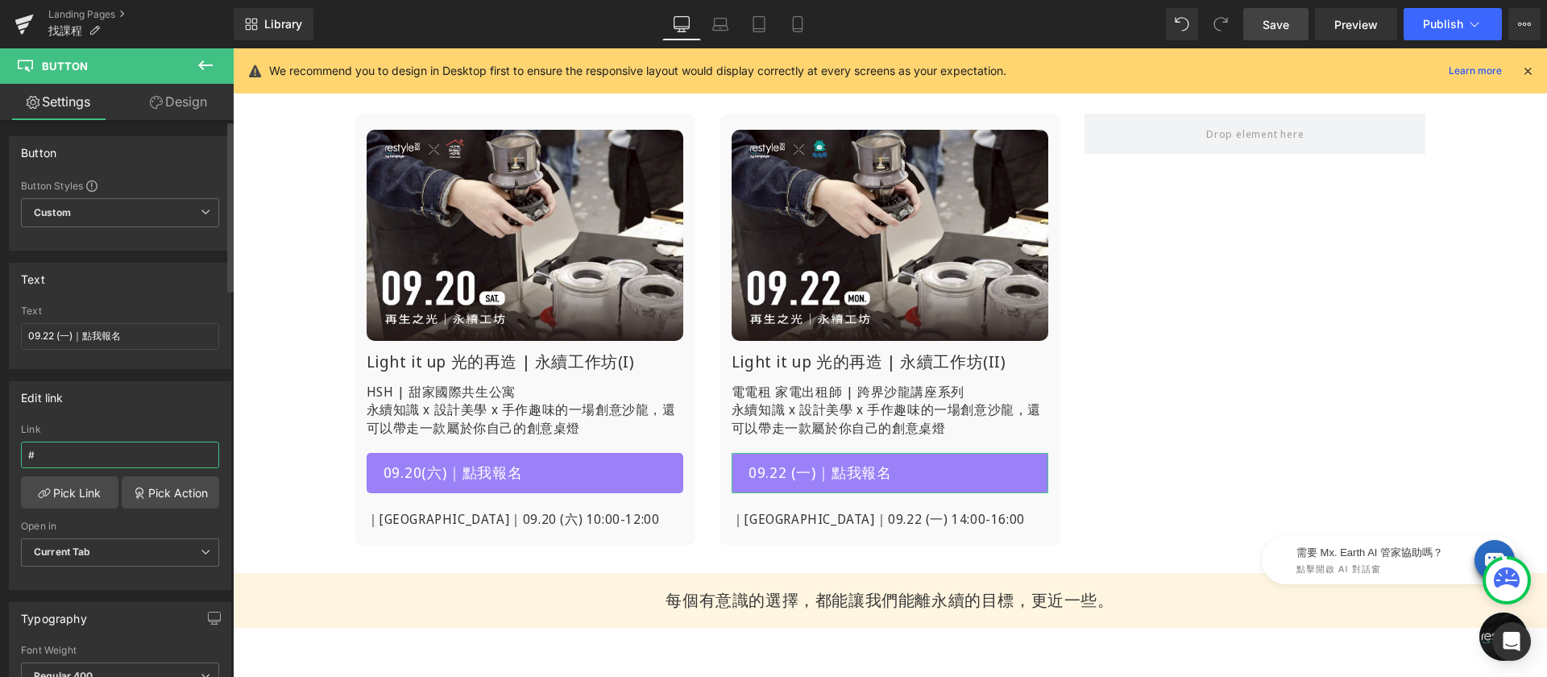
click at [137, 458] on input "#" at bounding box center [120, 455] width 198 height 27
paste input "https://www.restyle2050.com/products/lesson-light-it-up-250924"
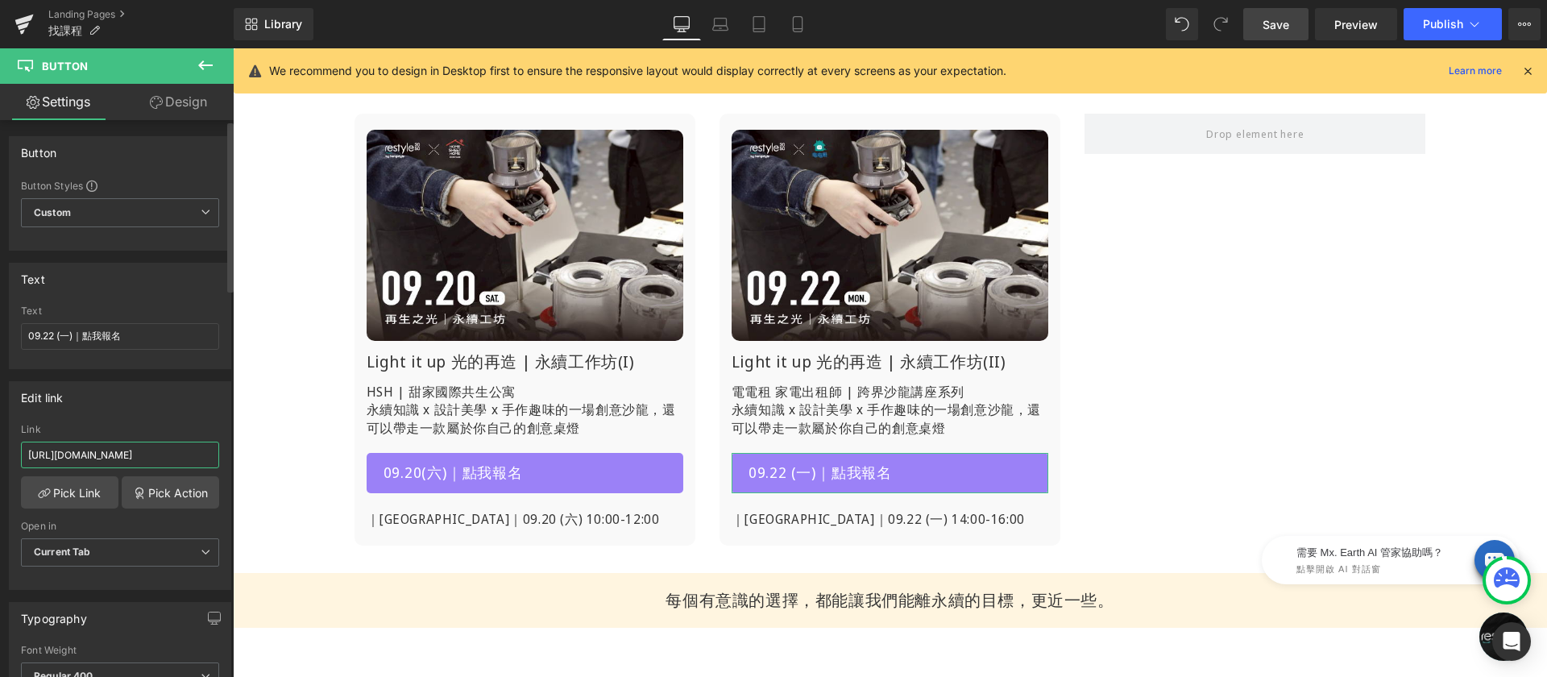
type input "https://www.restyle2050.com/products/lesson-light-it-up-250924"
click at [168, 411] on div "Edit link" at bounding box center [120, 397] width 221 height 31
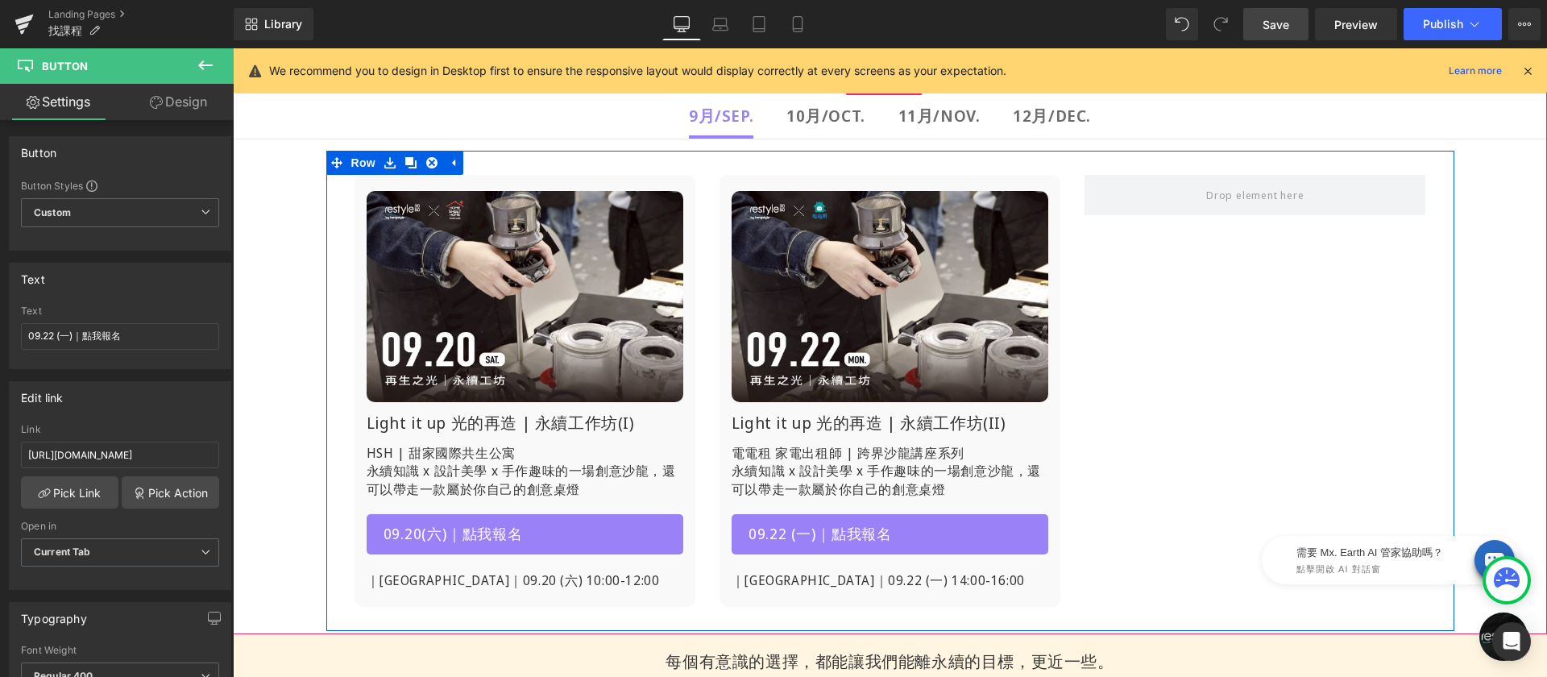
scroll to position [414, 0]
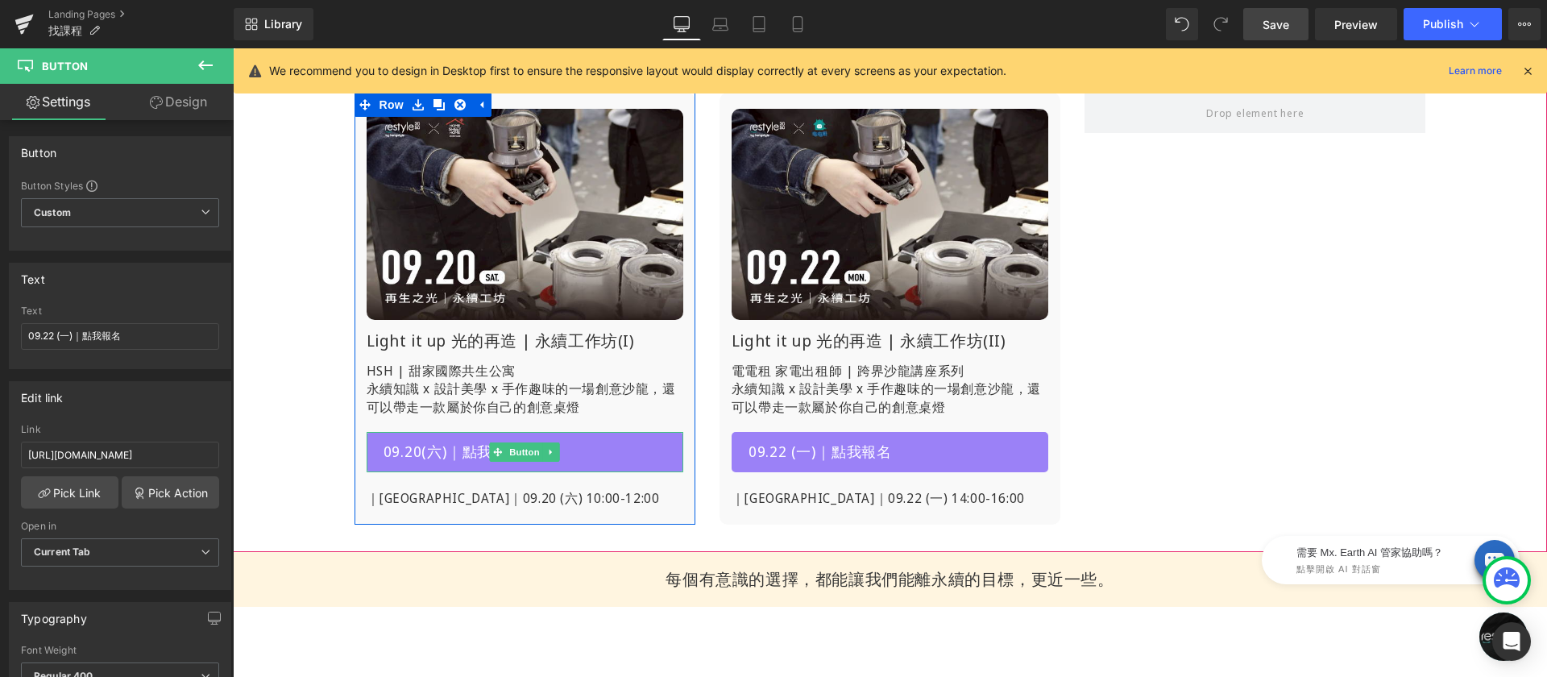
click at [624, 436] on div at bounding box center [525, 434] width 317 height 4
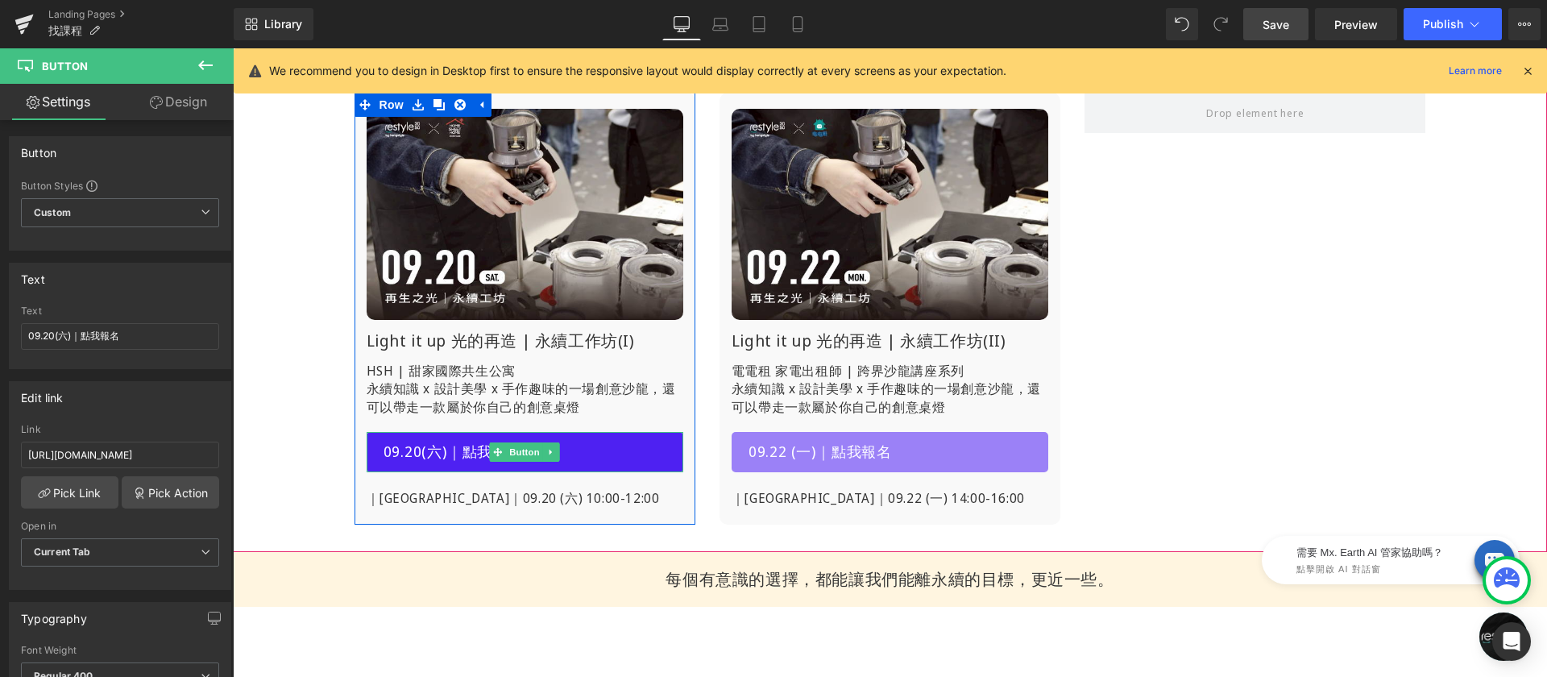
click at [592, 448] on link "09.20(六)｜點我報名" at bounding box center [525, 452] width 317 height 40
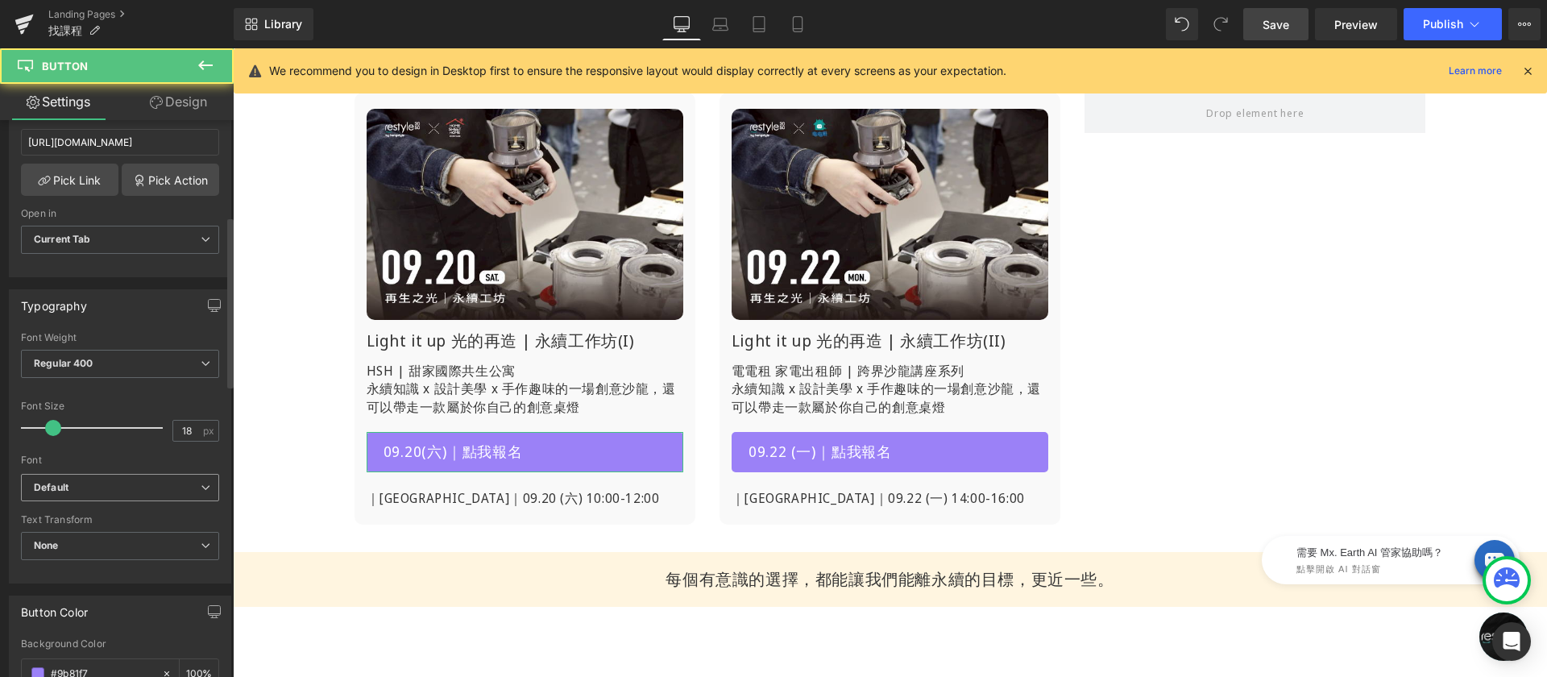
scroll to position [378, 0]
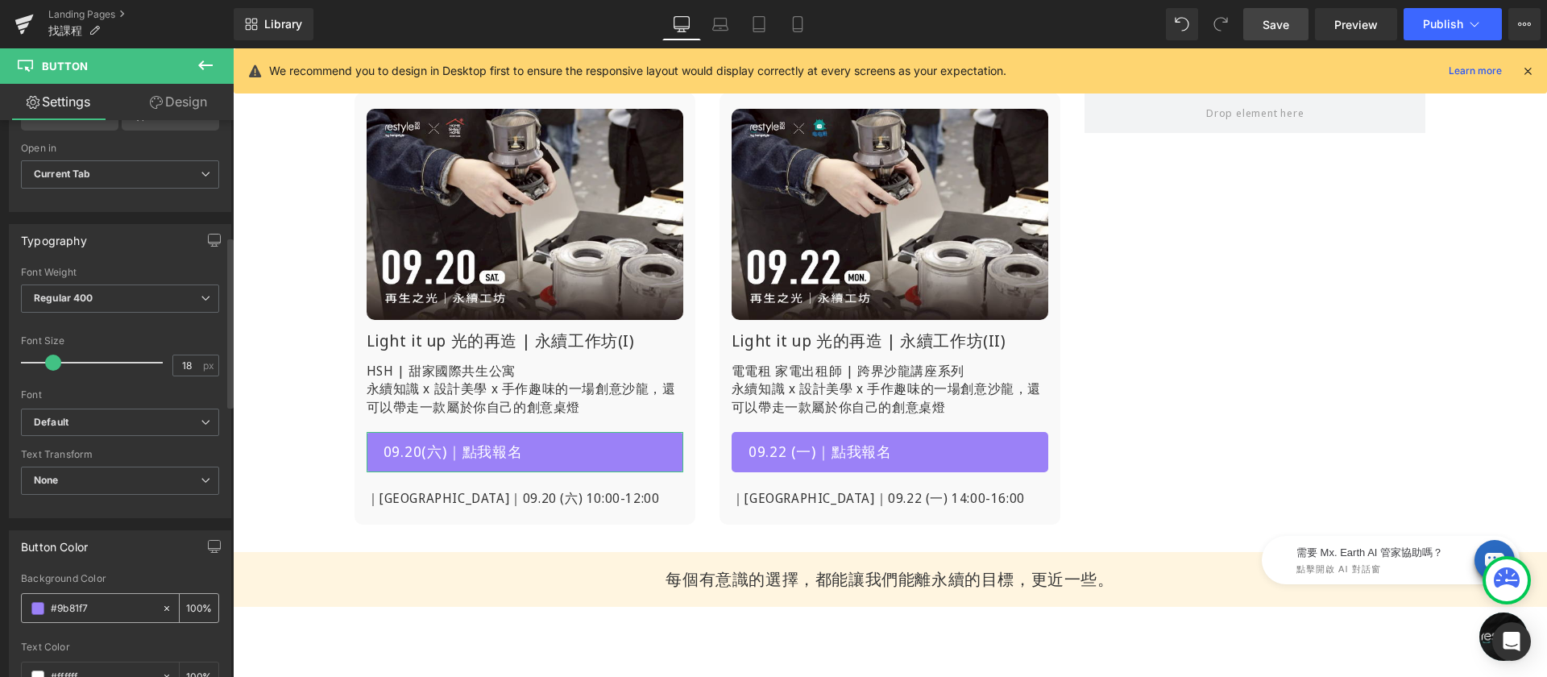
click at [106, 604] on input "#9b81f7" at bounding box center [102, 608] width 103 height 18
paste input "FFF5E0"
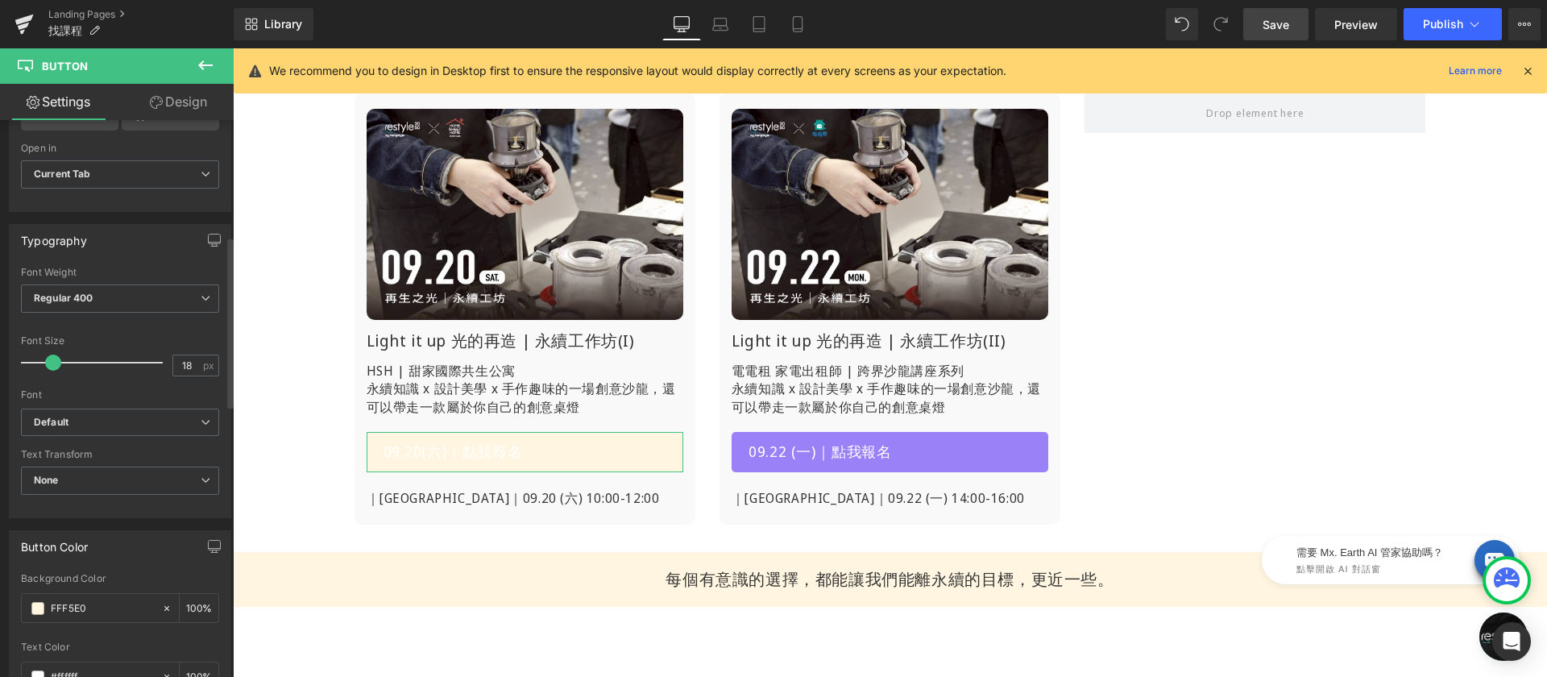
type input "#fff5e0"
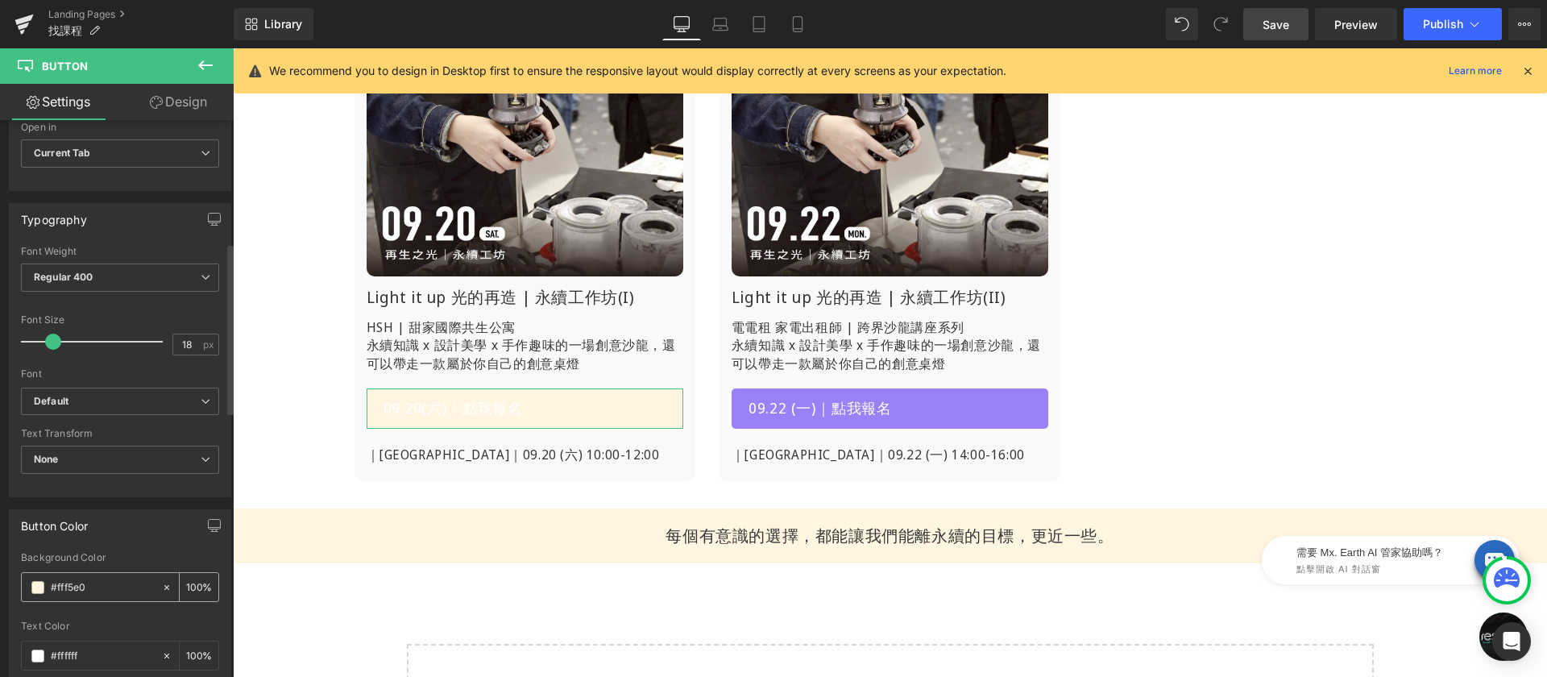
scroll to position [586, 0]
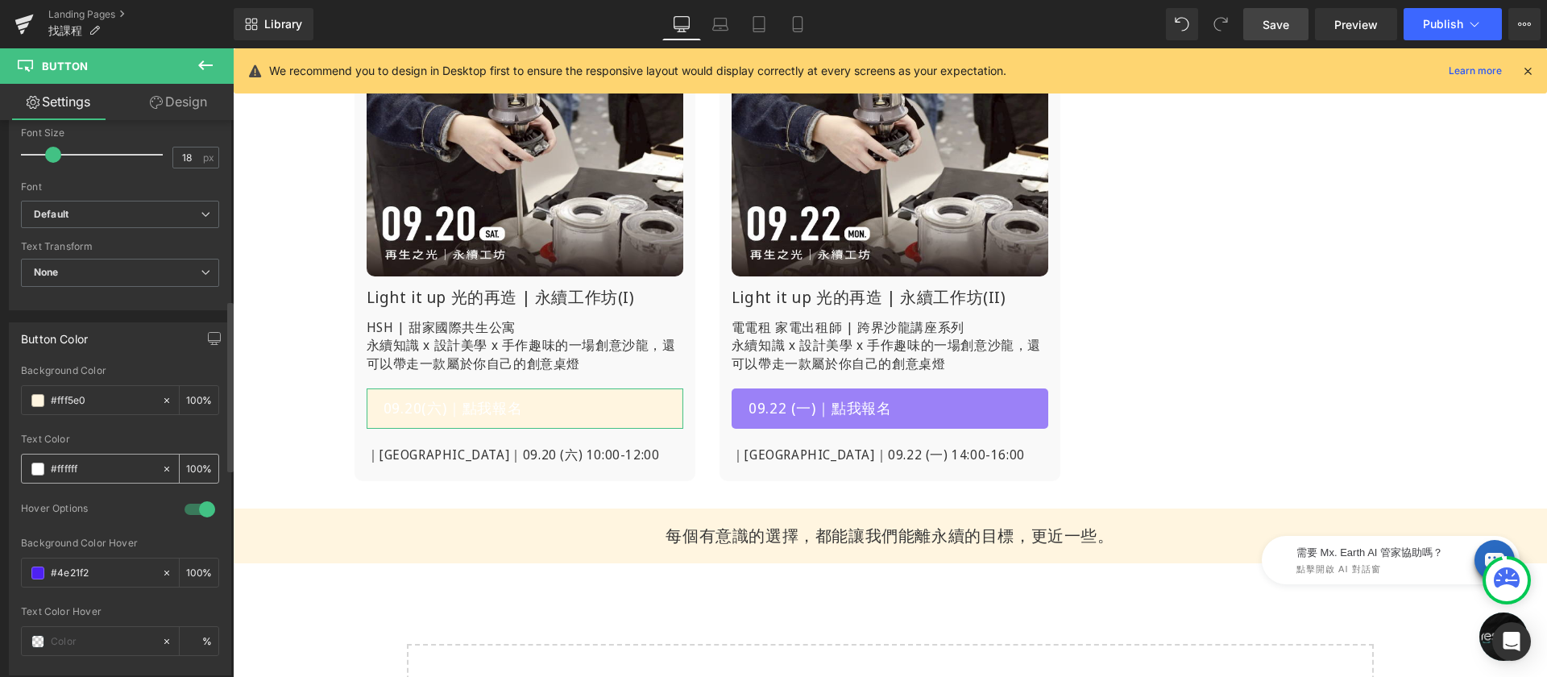
click at [101, 467] on input "#ffffff" at bounding box center [102, 469] width 103 height 18
type input "#35"
type input "0"
type input "#353535"
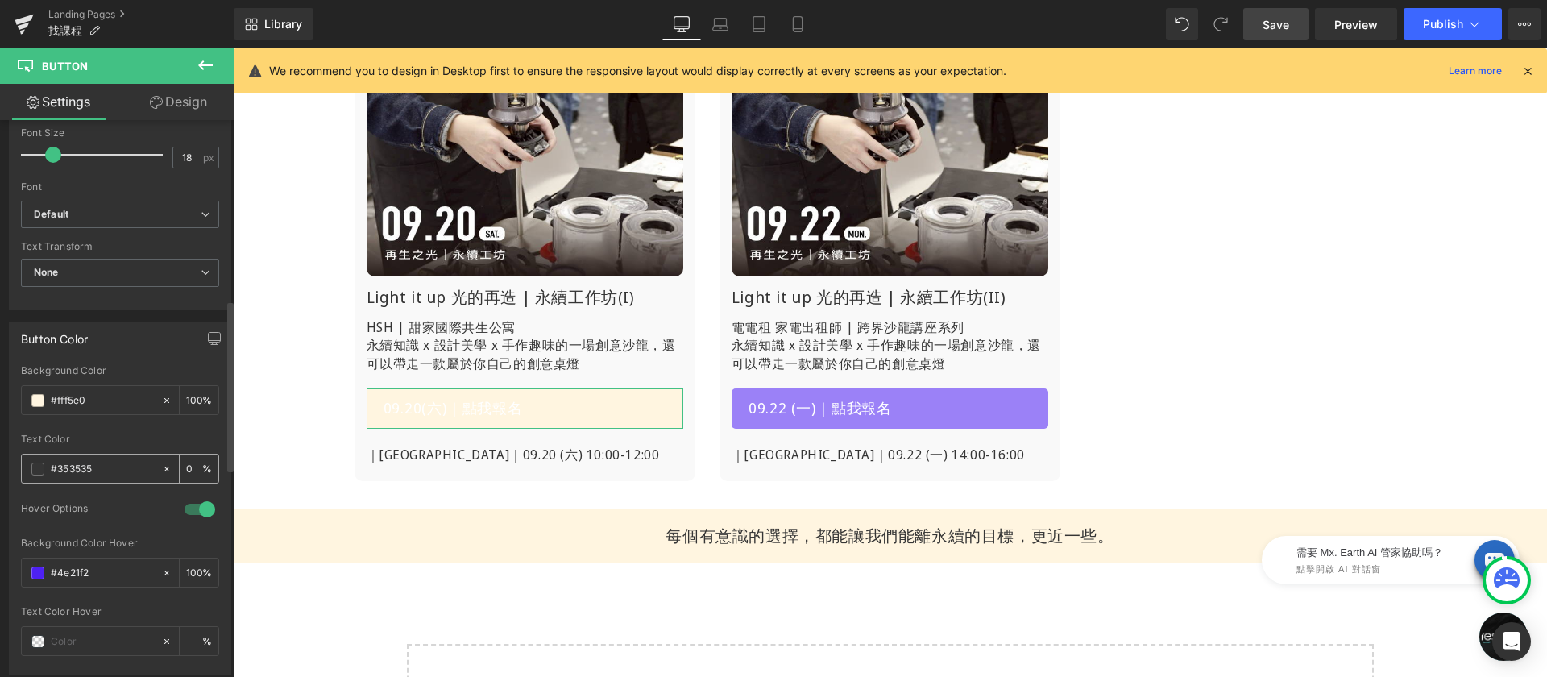
type input "100"
type input "#353535"
click at [162, 429] on div at bounding box center [120, 428] width 198 height 10
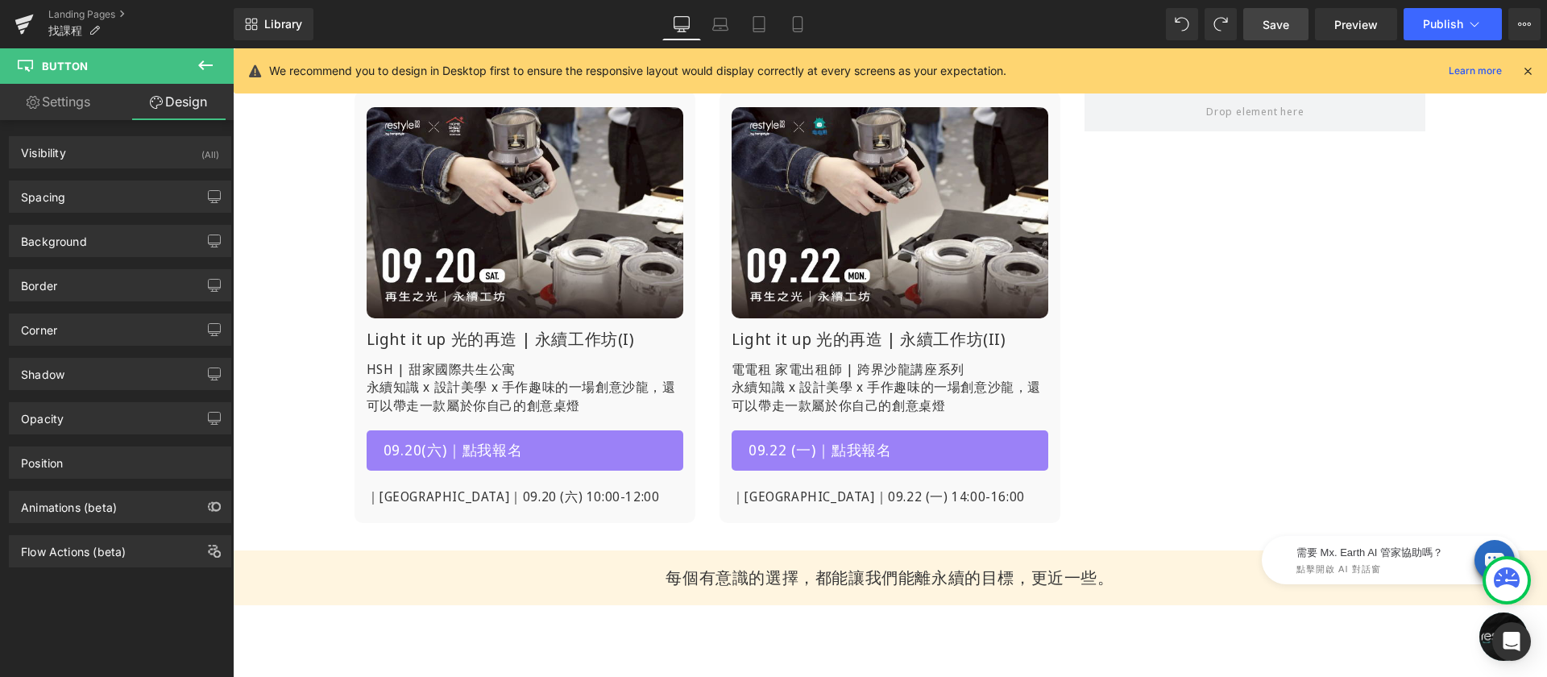
scroll to position [352, 0]
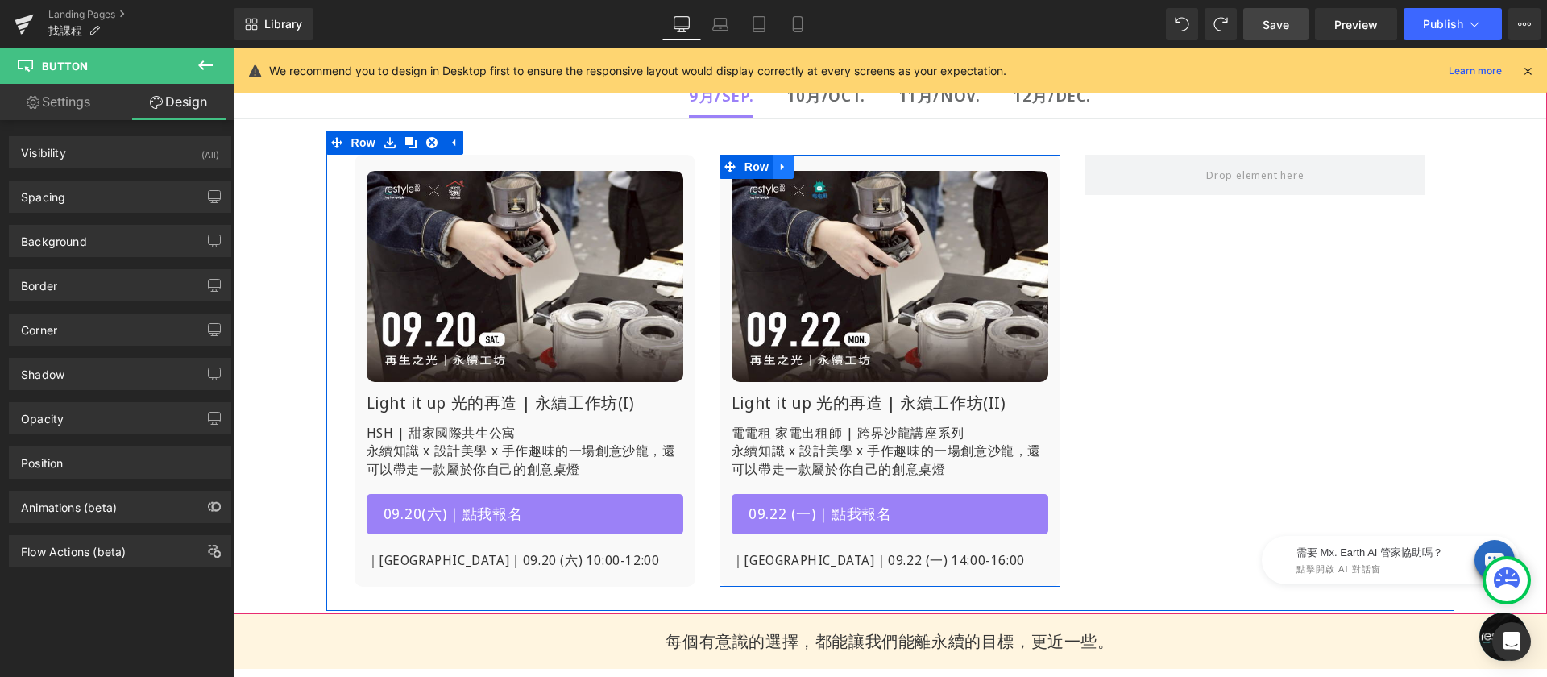
click at [781, 167] on icon at bounding box center [782, 167] width 3 height 7
click at [799, 166] on icon at bounding box center [804, 166] width 11 height 11
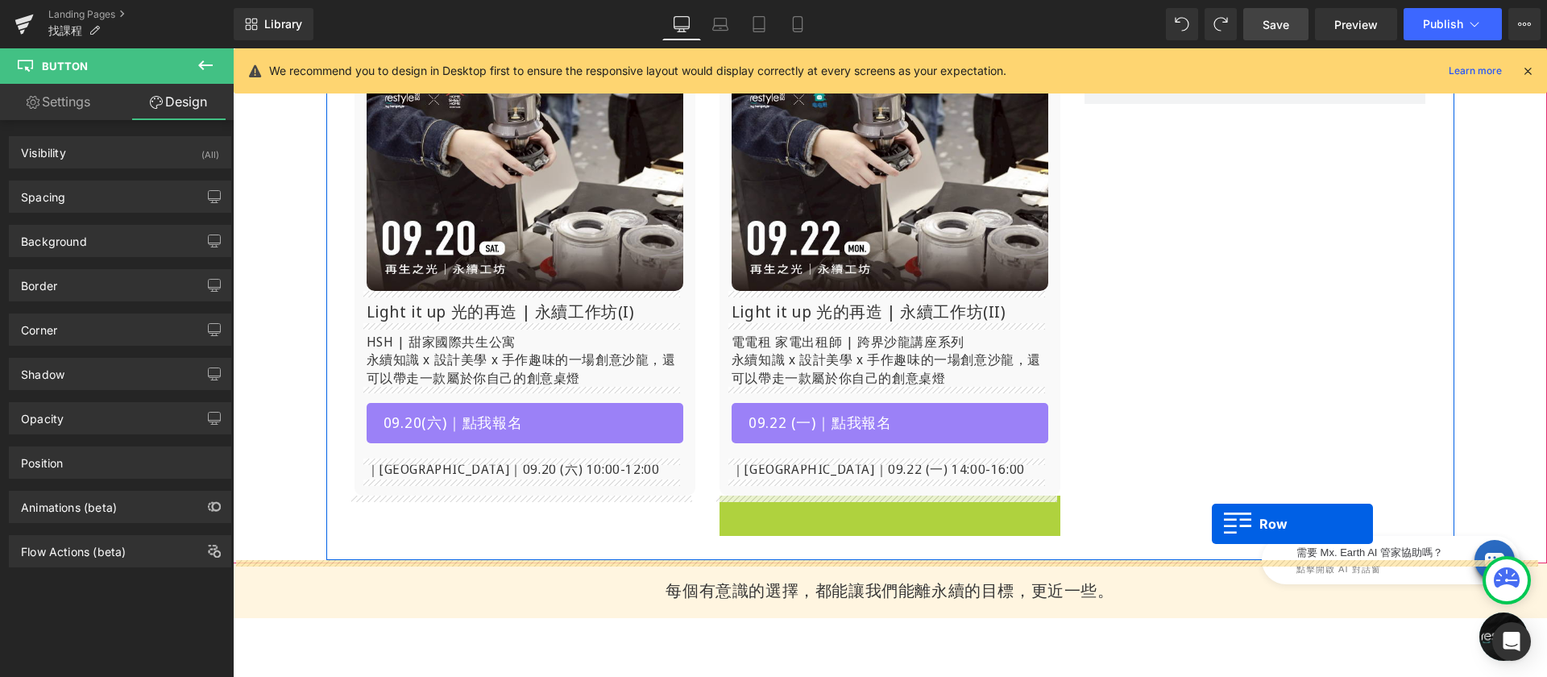
scroll to position [251, 0]
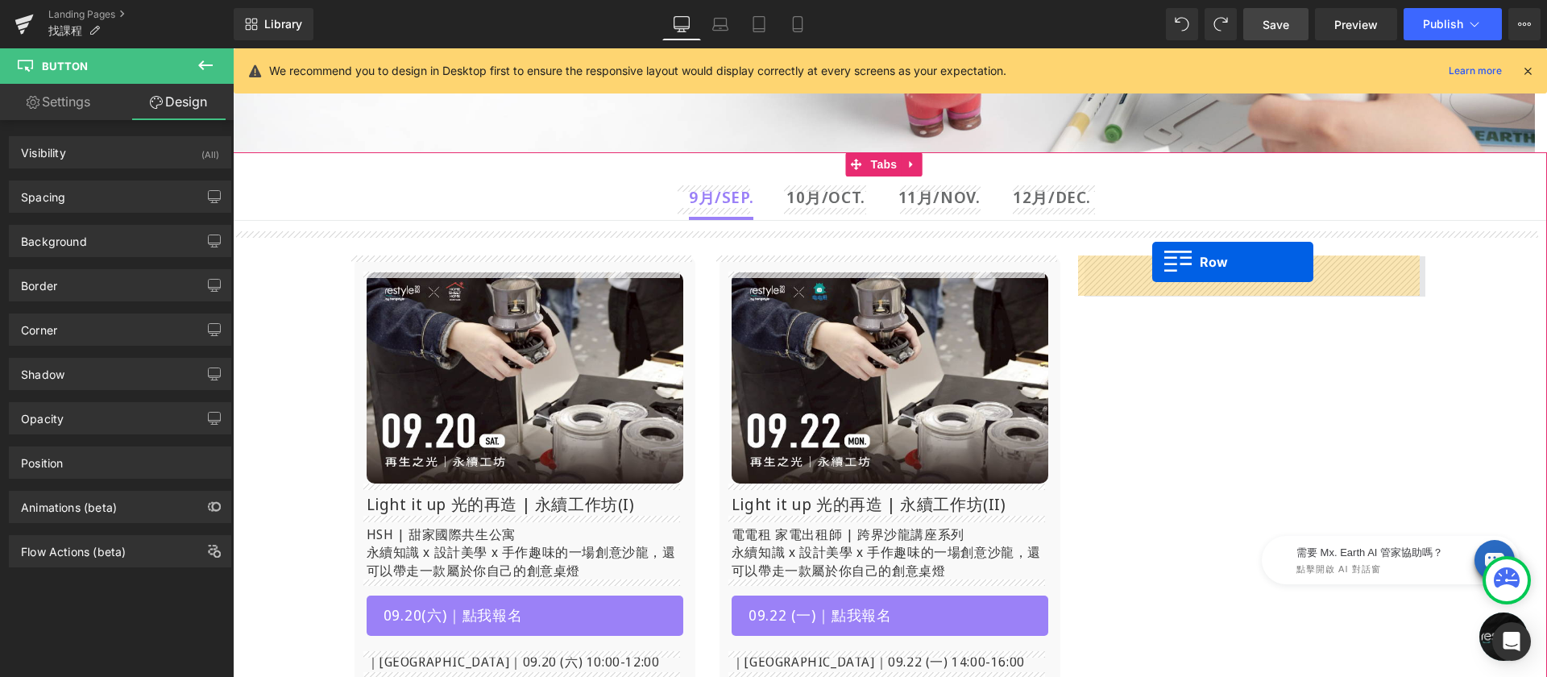
drag, startPoint x: 799, startPoint y: 232, endPoint x: 1152, endPoint y: 262, distance: 354.2
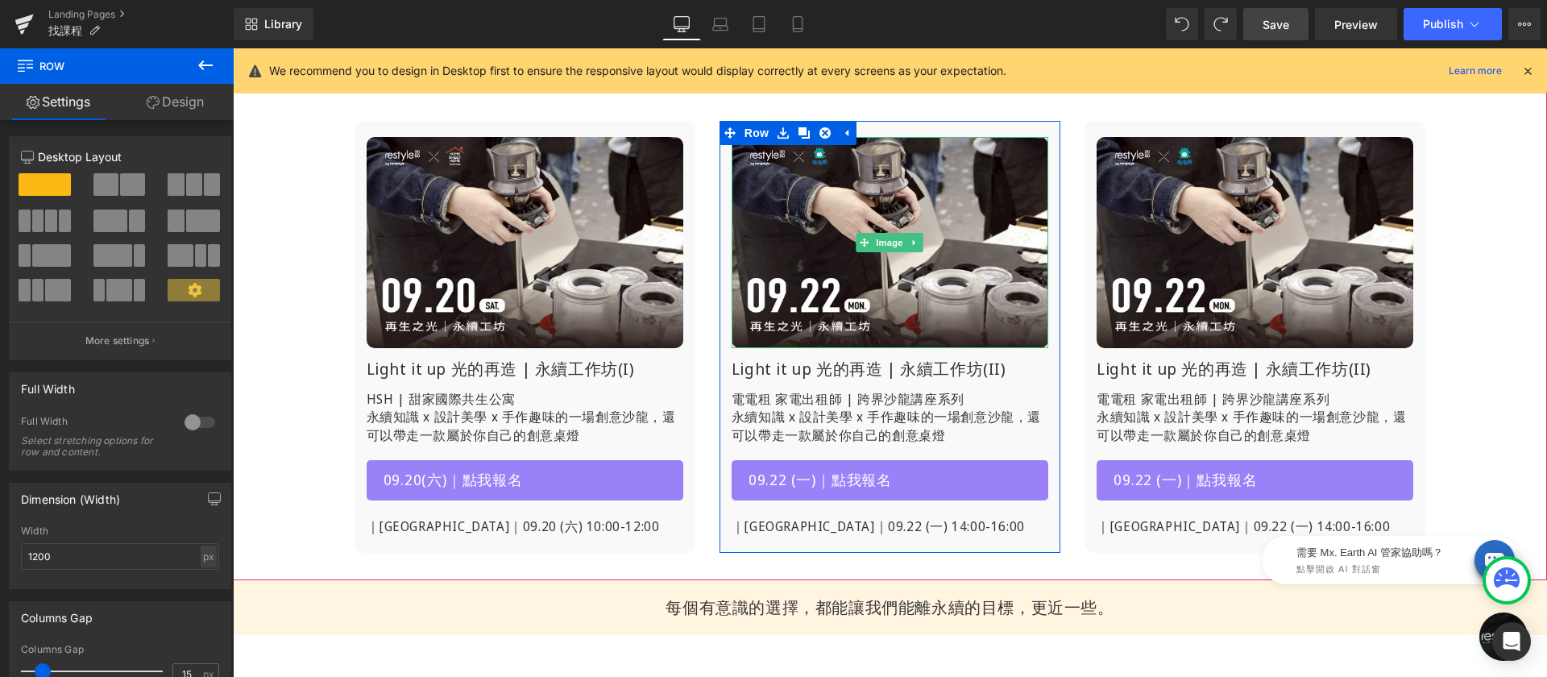
scroll to position [407, 0]
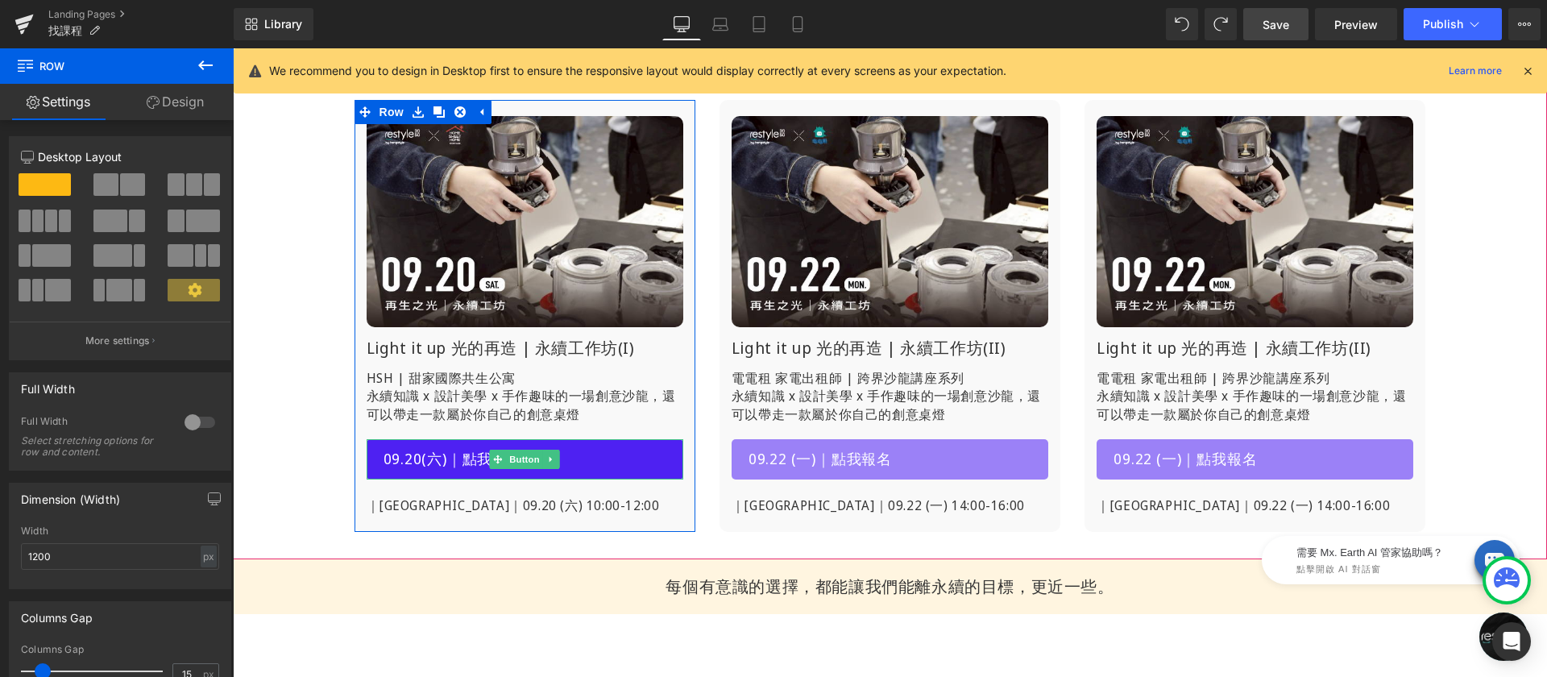
click at [605, 460] on link "09.20(六)｜點我報名" at bounding box center [525, 459] width 317 height 40
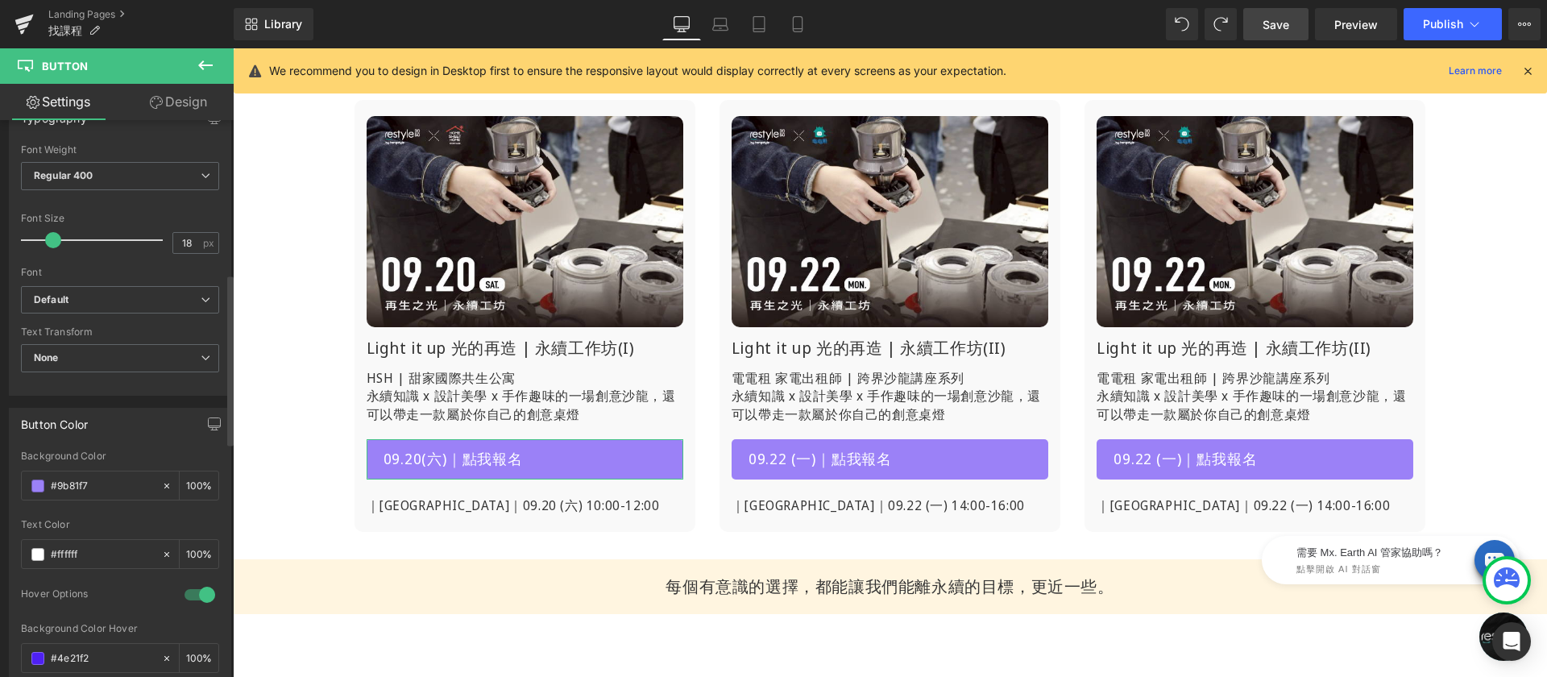
scroll to position [757, 0]
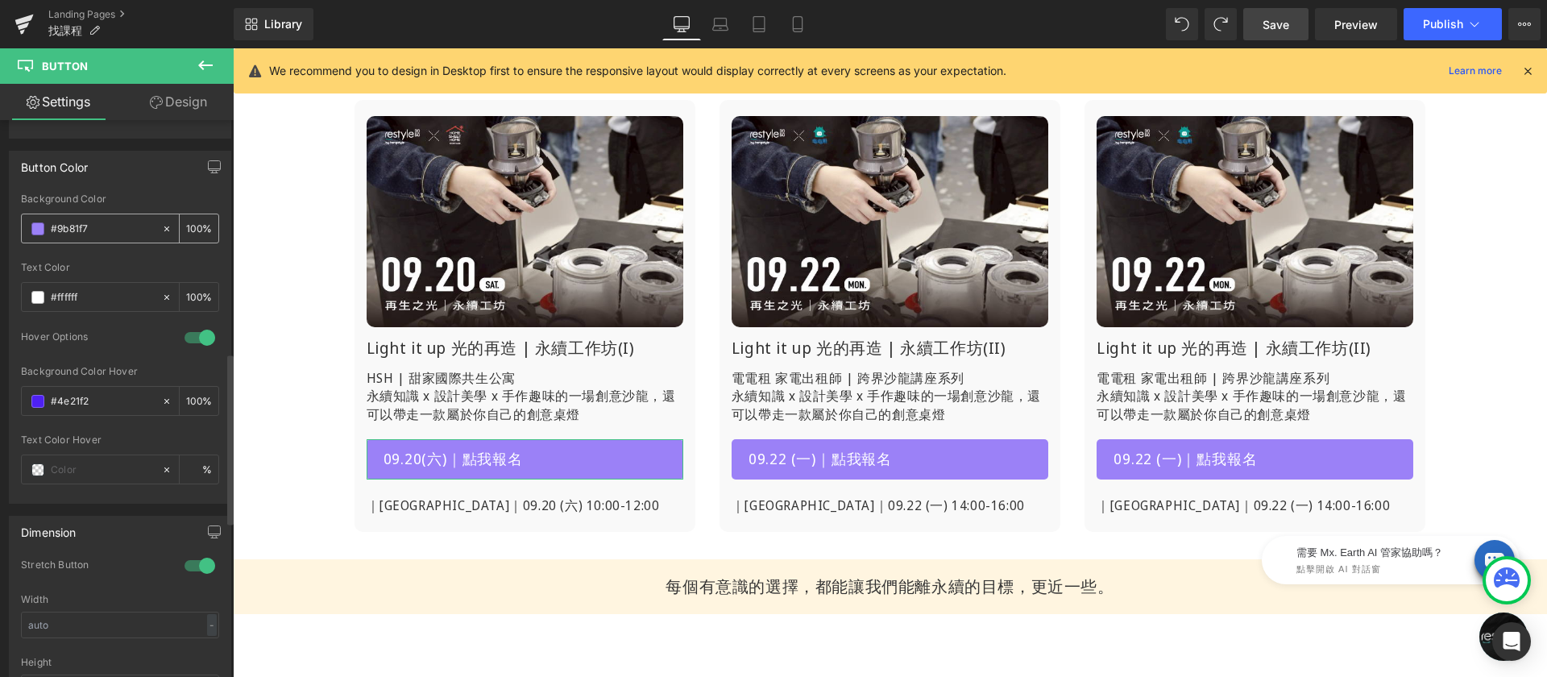
click at [119, 224] on input "#9b81f7" at bounding box center [102, 229] width 103 height 18
type input "#35"
type input "0"
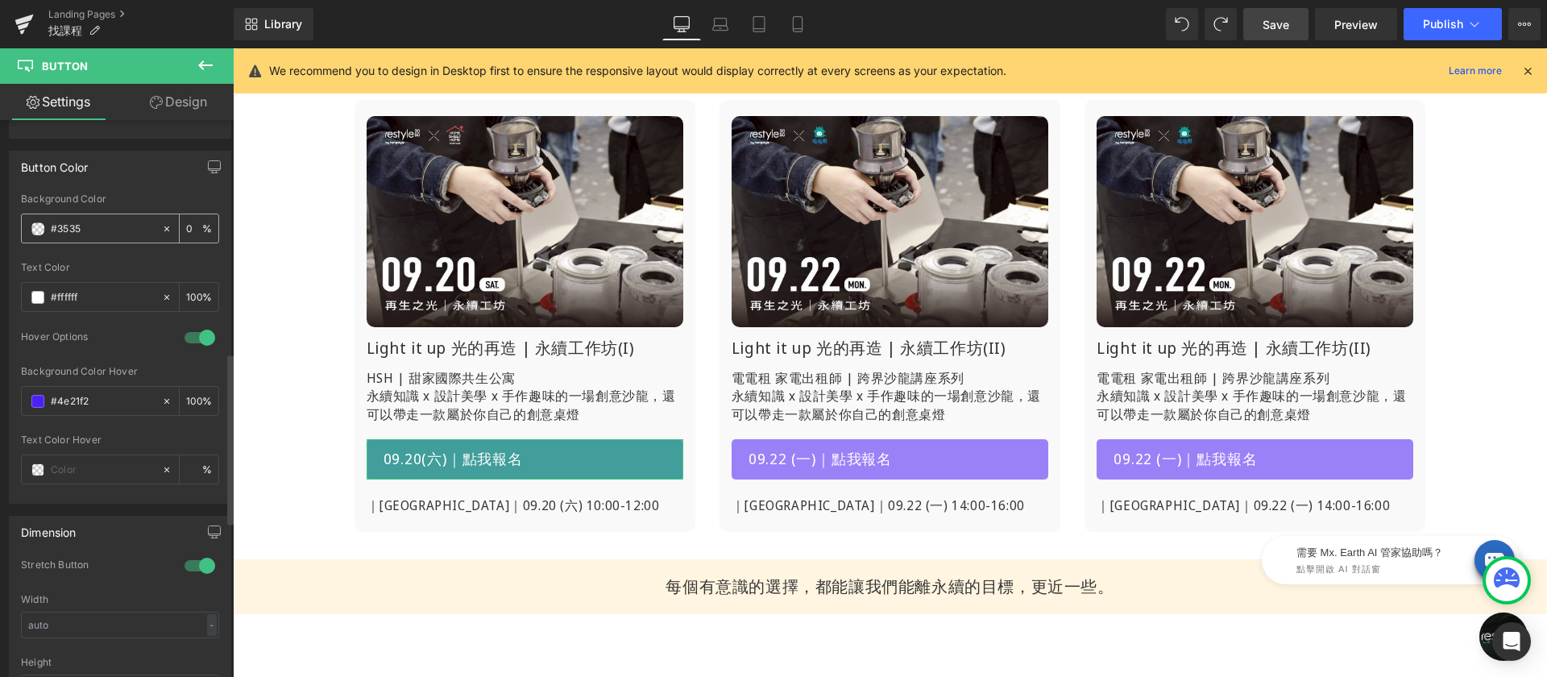
type input "#35353"
type input "0"
type input "#353535"
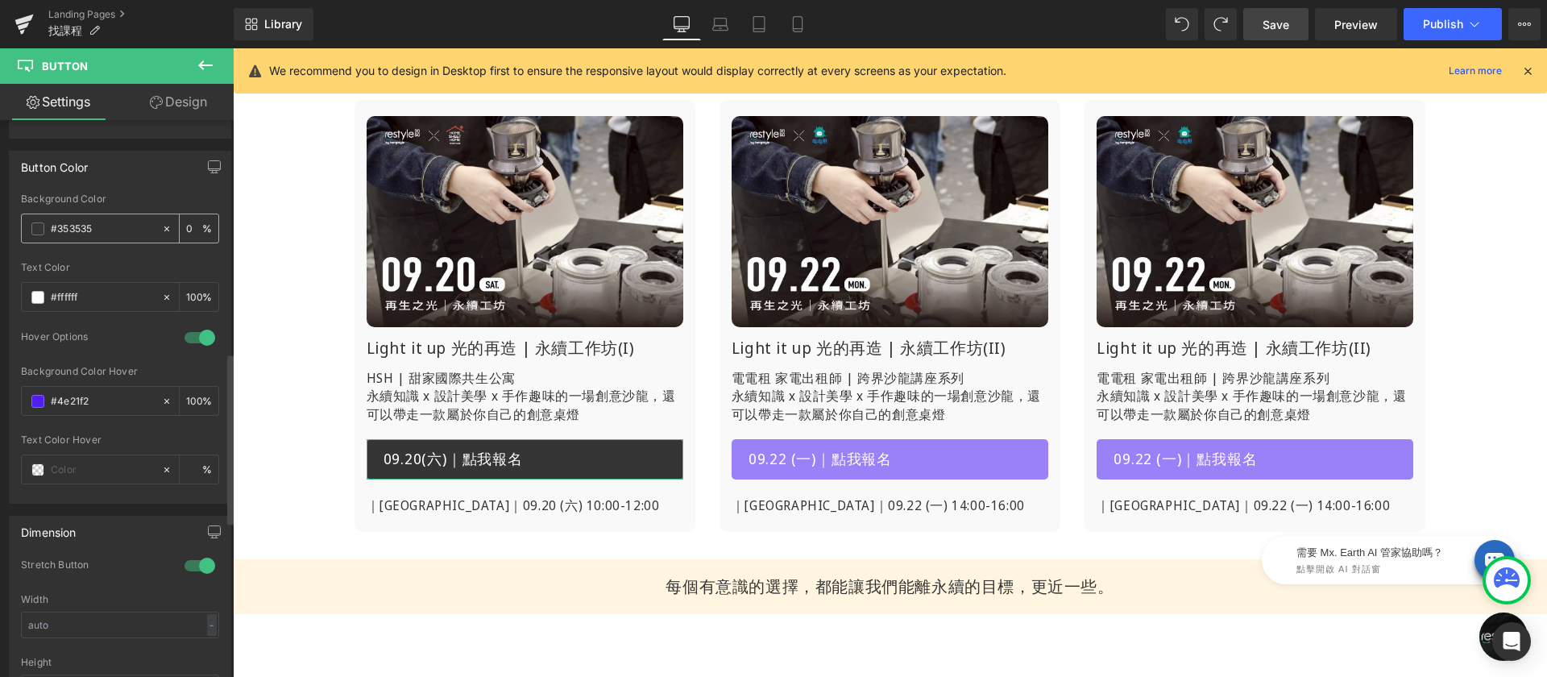
type input "100"
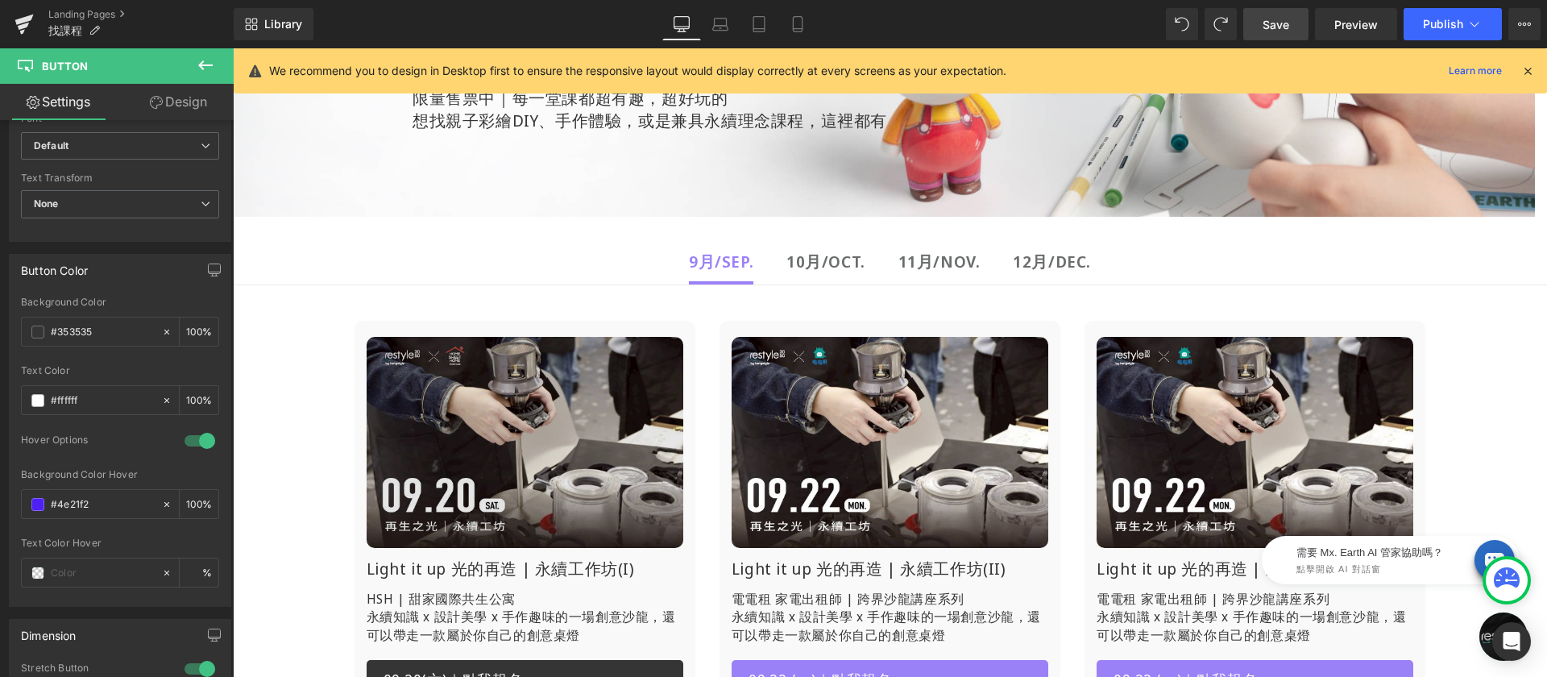
scroll to position [371, 0]
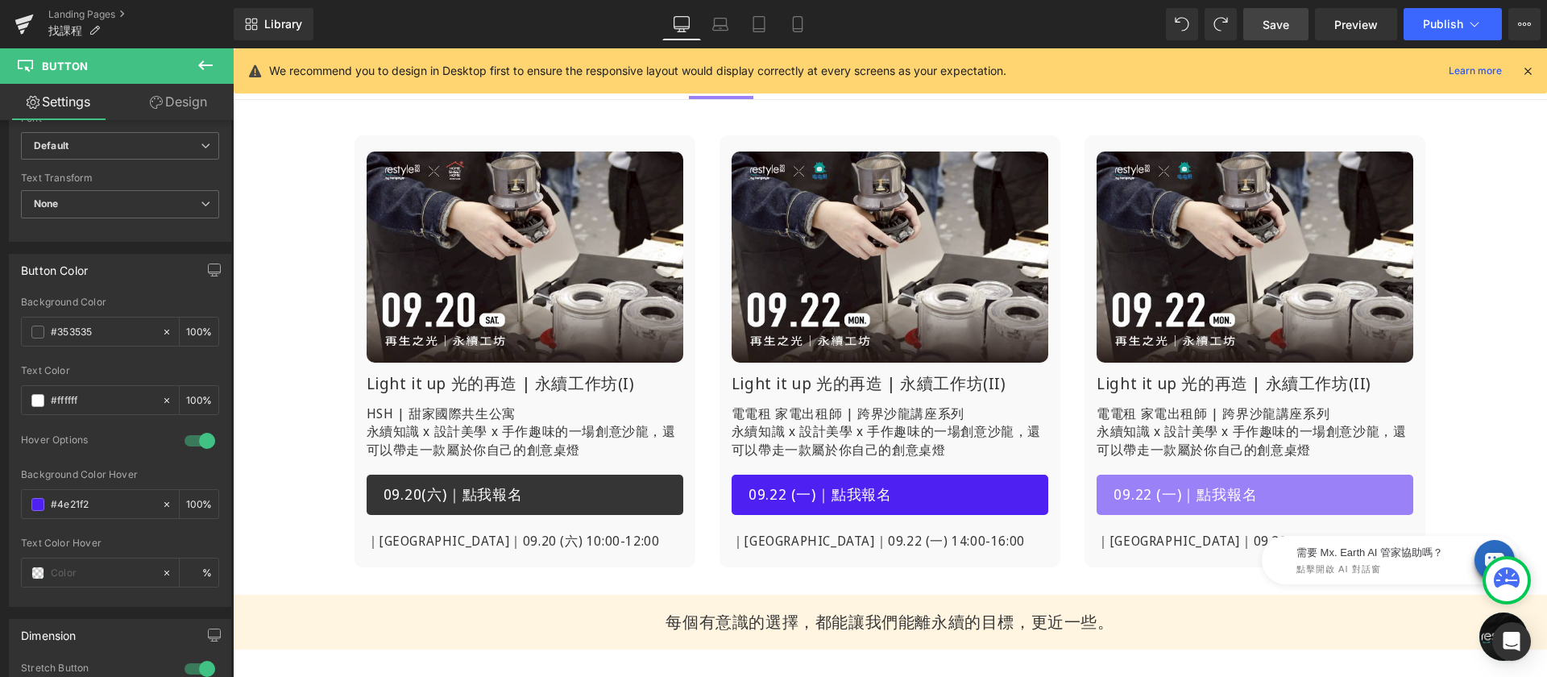
type input "#353535"
click at [915, 494] on icon at bounding box center [916, 495] width 9 height 10
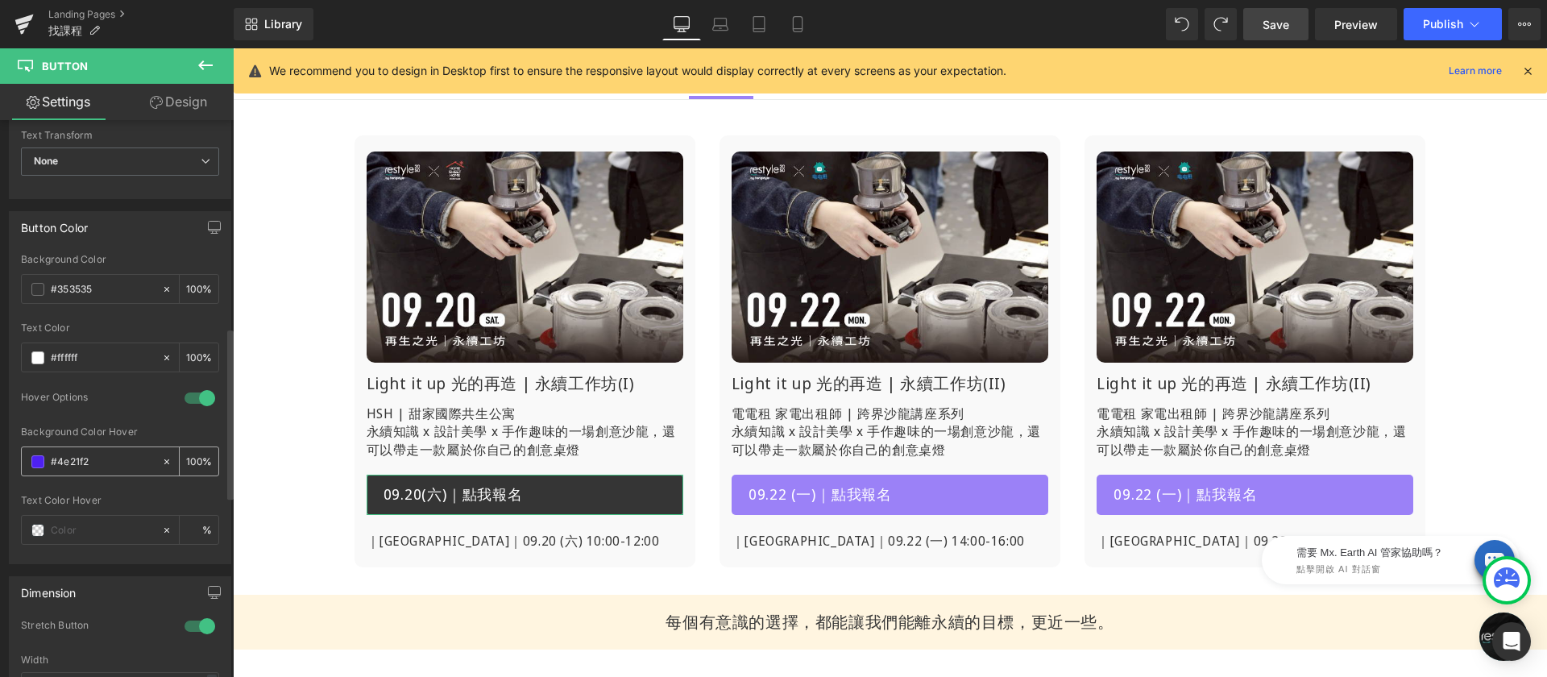
scroll to position [707, 0]
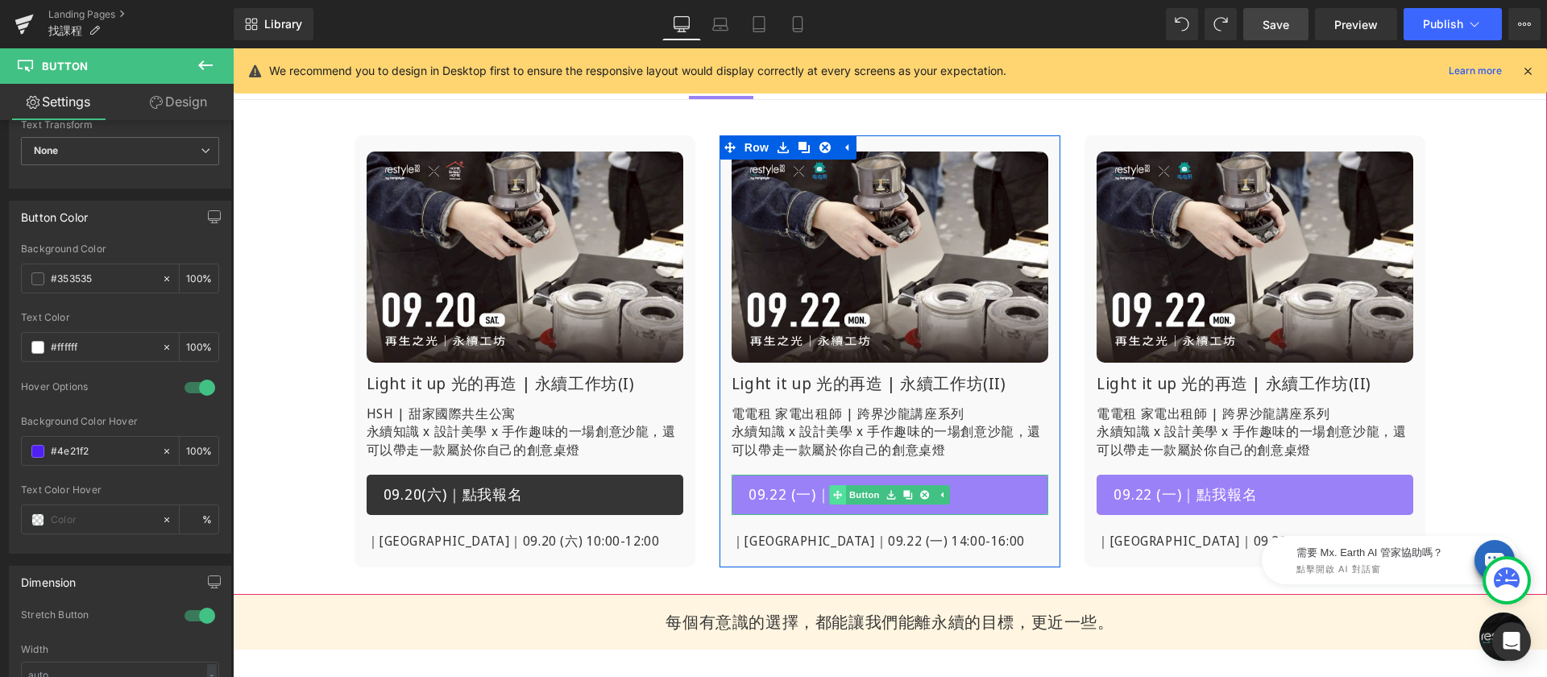
click at [838, 495] on div "09.22 (一)｜點我報名 Button" at bounding box center [890, 495] width 317 height 40
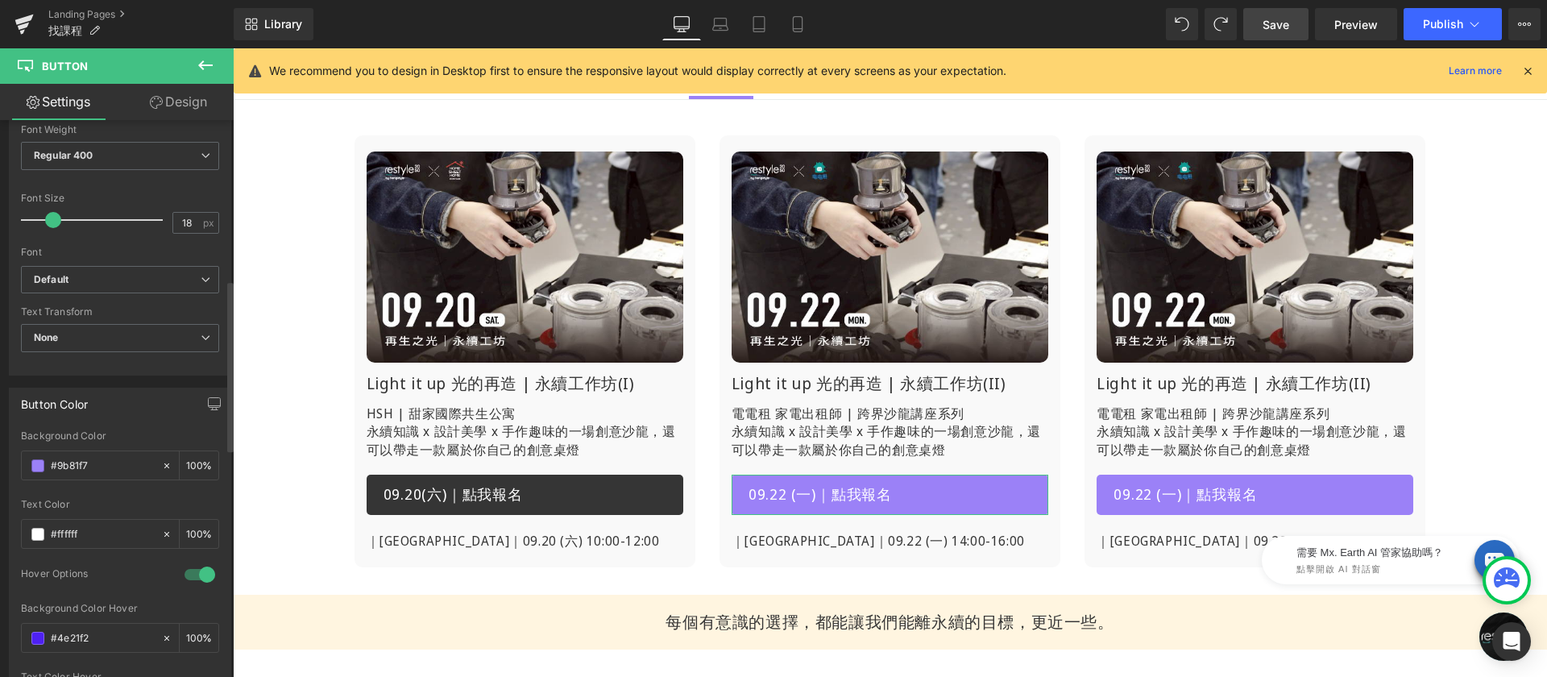
scroll to position [531, 0]
click at [106, 452] on input "#9b81f7" at bounding box center [102, 455] width 103 height 18
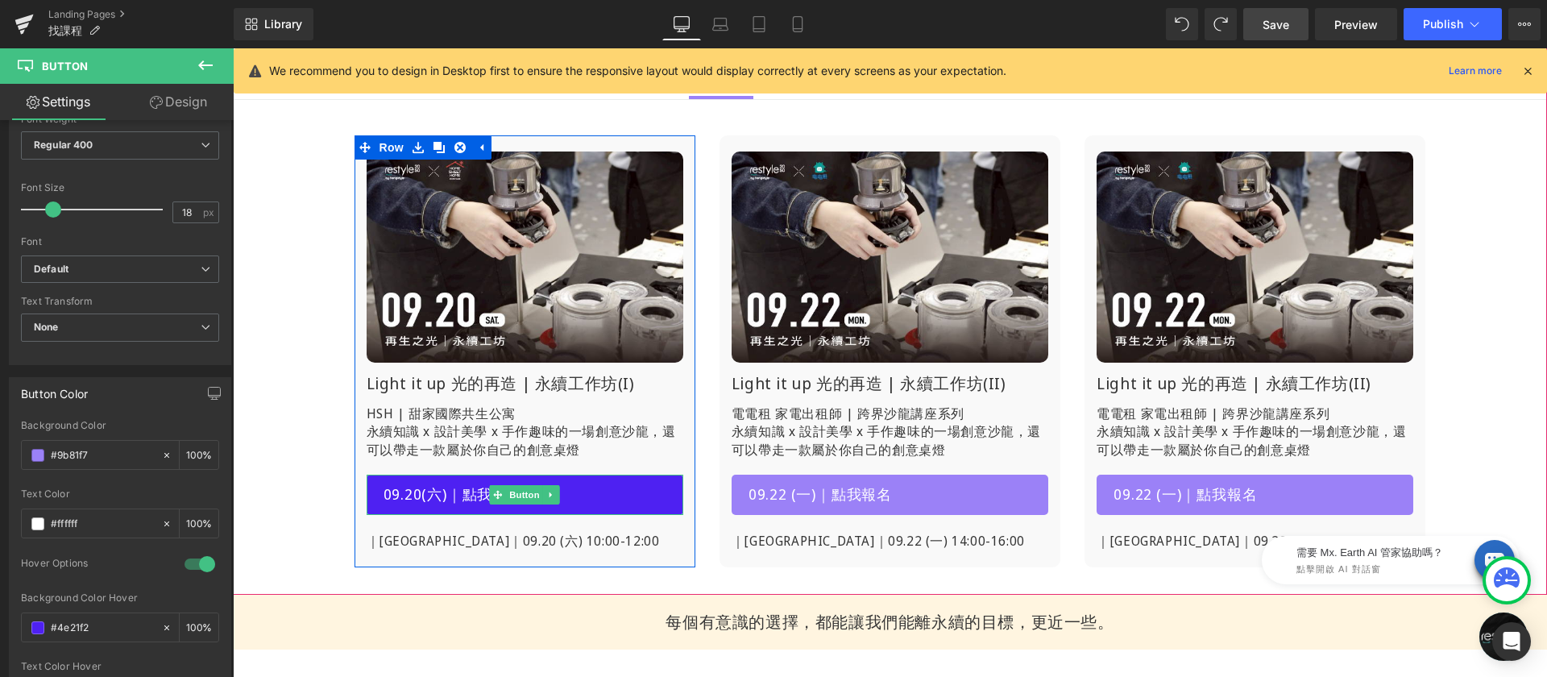
click at [586, 492] on link "09.20(六)｜點我報名" at bounding box center [525, 495] width 317 height 40
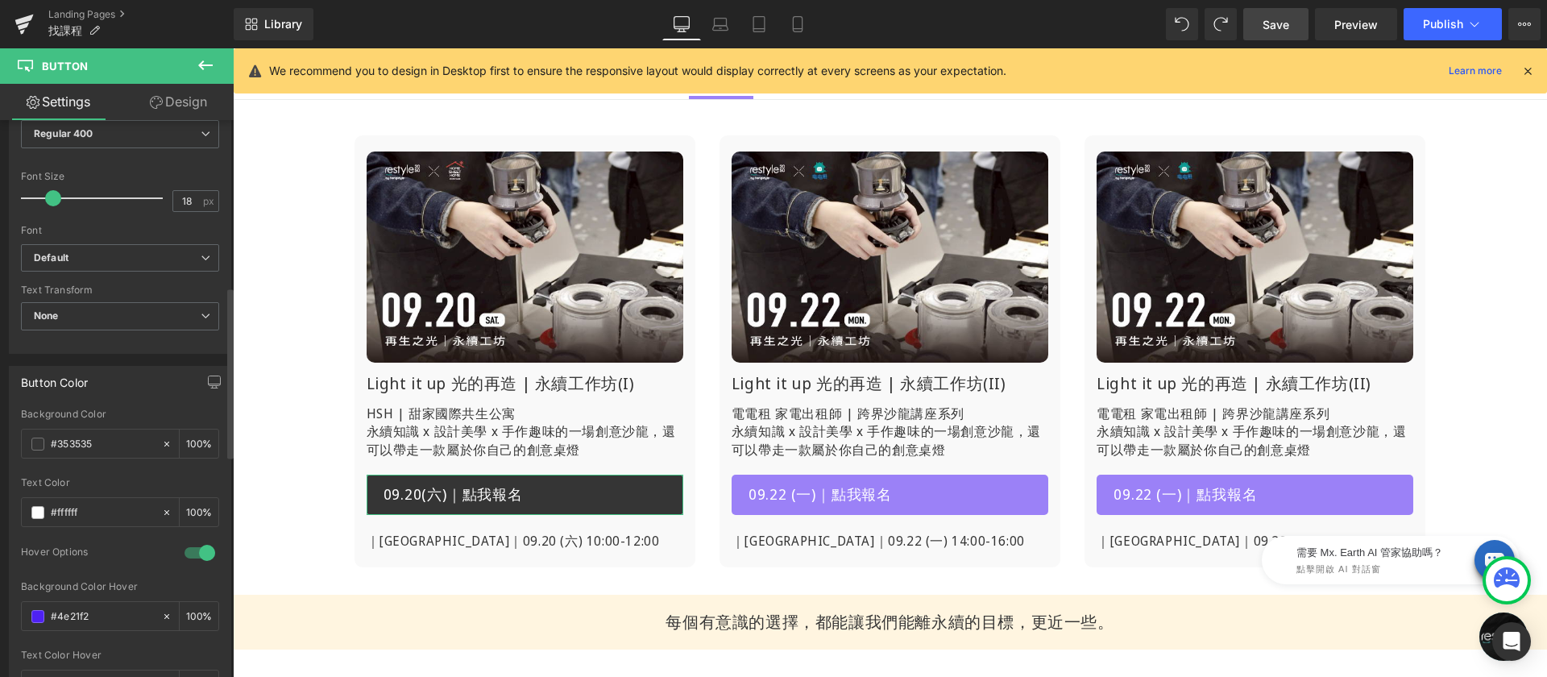
scroll to position [739, 0]
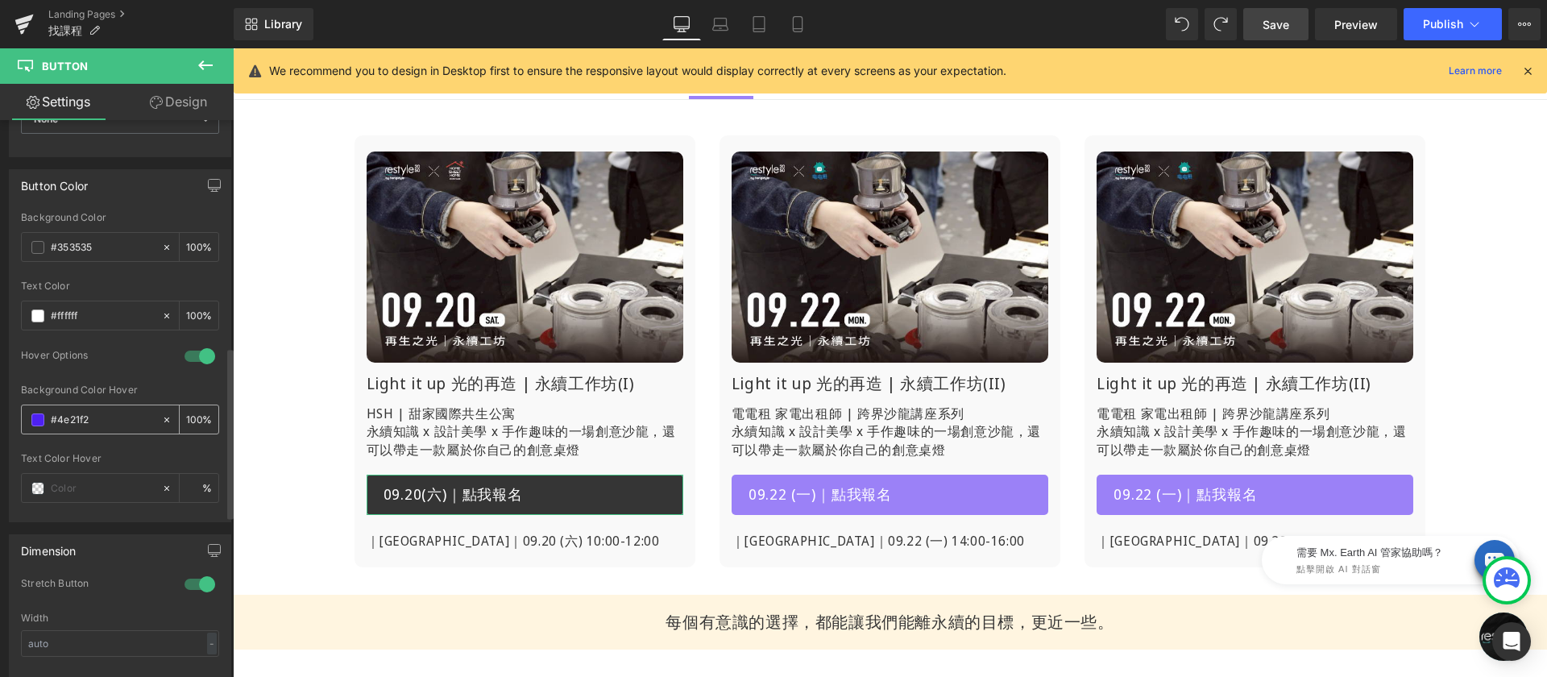
click at [111, 415] on input "#4e21f2" at bounding box center [102, 420] width 103 height 18
type input "#9b81f7"
click at [42, 492] on span at bounding box center [37, 488] width 13 height 13
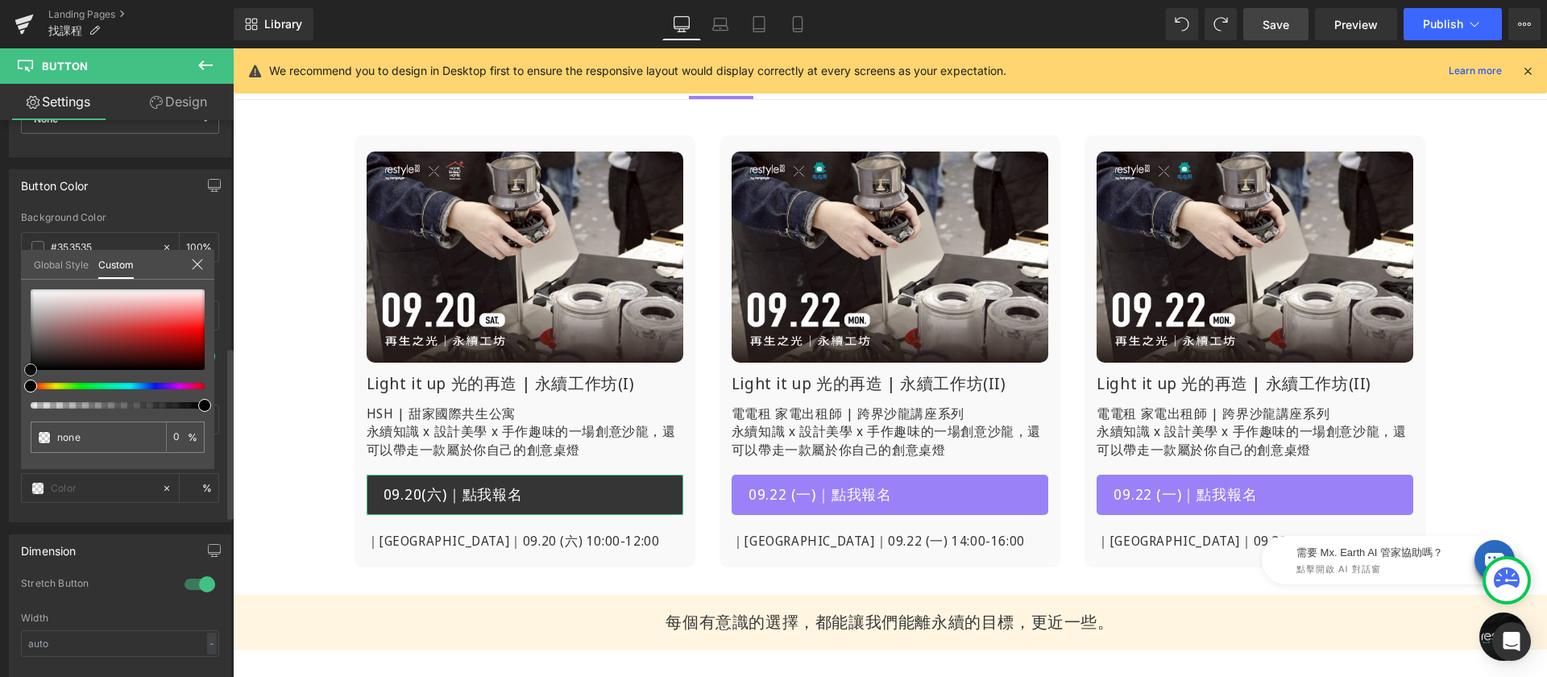
type input "#633f3f"
type input "100"
type input "#633f3f"
type input "100"
type input "#d8d3d3"
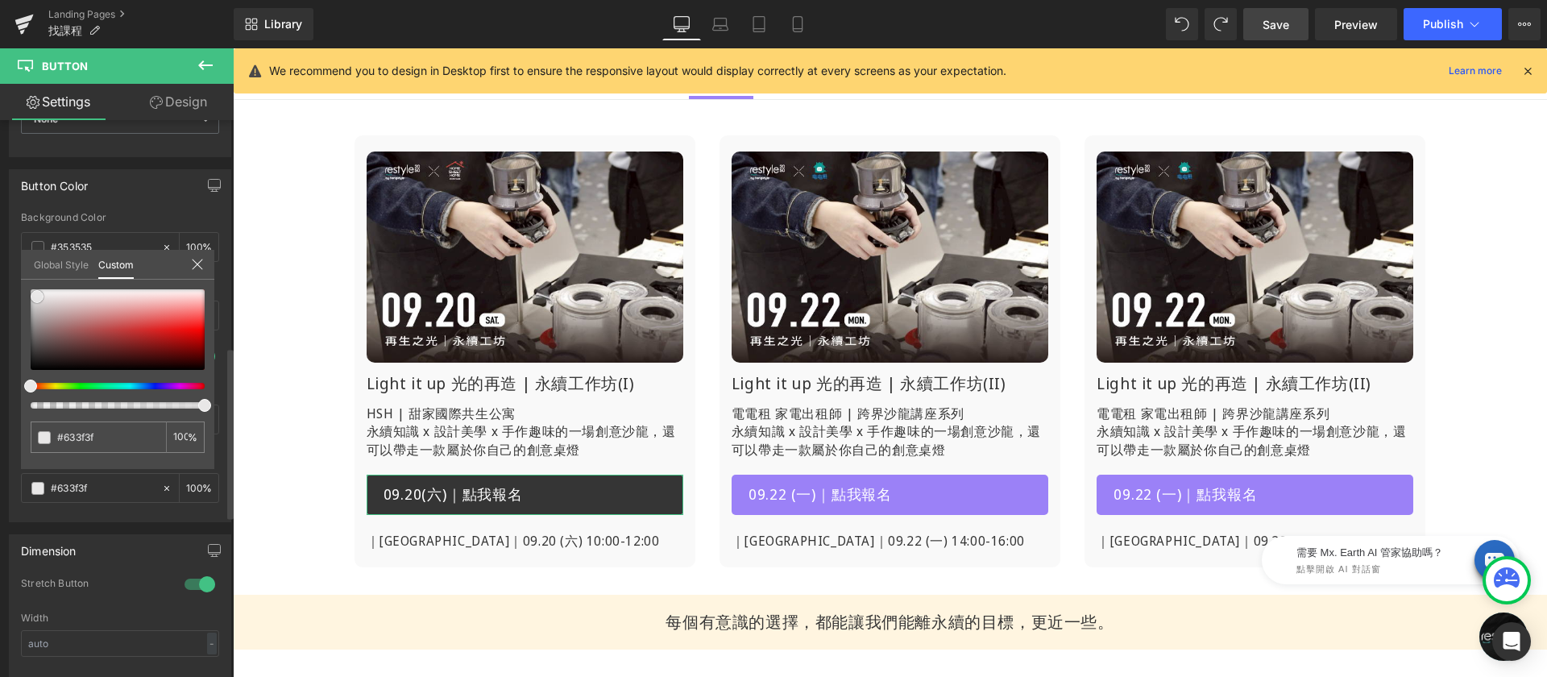
type input "#d8d3d3"
type input "#ffffff"
drag, startPoint x: 37, startPoint y: 297, endPoint x: 14, endPoint y: 262, distance: 41.8
click at [14, 262] on div "Button Color rgb(53, 53, 53) Background Color #353535 100 % rgba(255, 255, 255,…" at bounding box center [120, 339] width 241 height 365
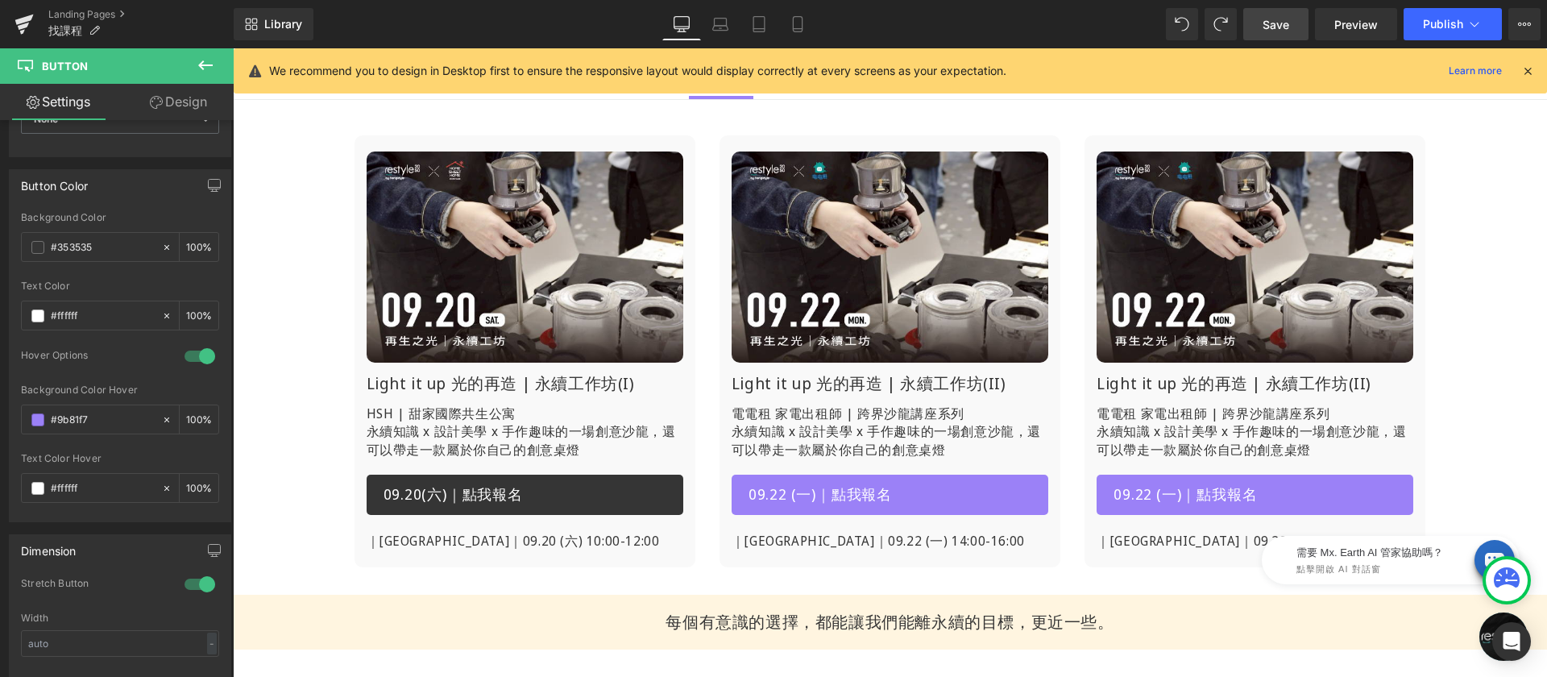
click at [616, 486] on body "跳過 不知道如何下手嗎？看看主題選物，挑到適合你的好物！ 不知道如何下手嗎？看看主題選物，挑到適合你的好物！ restyle2050 關於 About us …" at bounding box center [890, 487] width 1314 height 1621
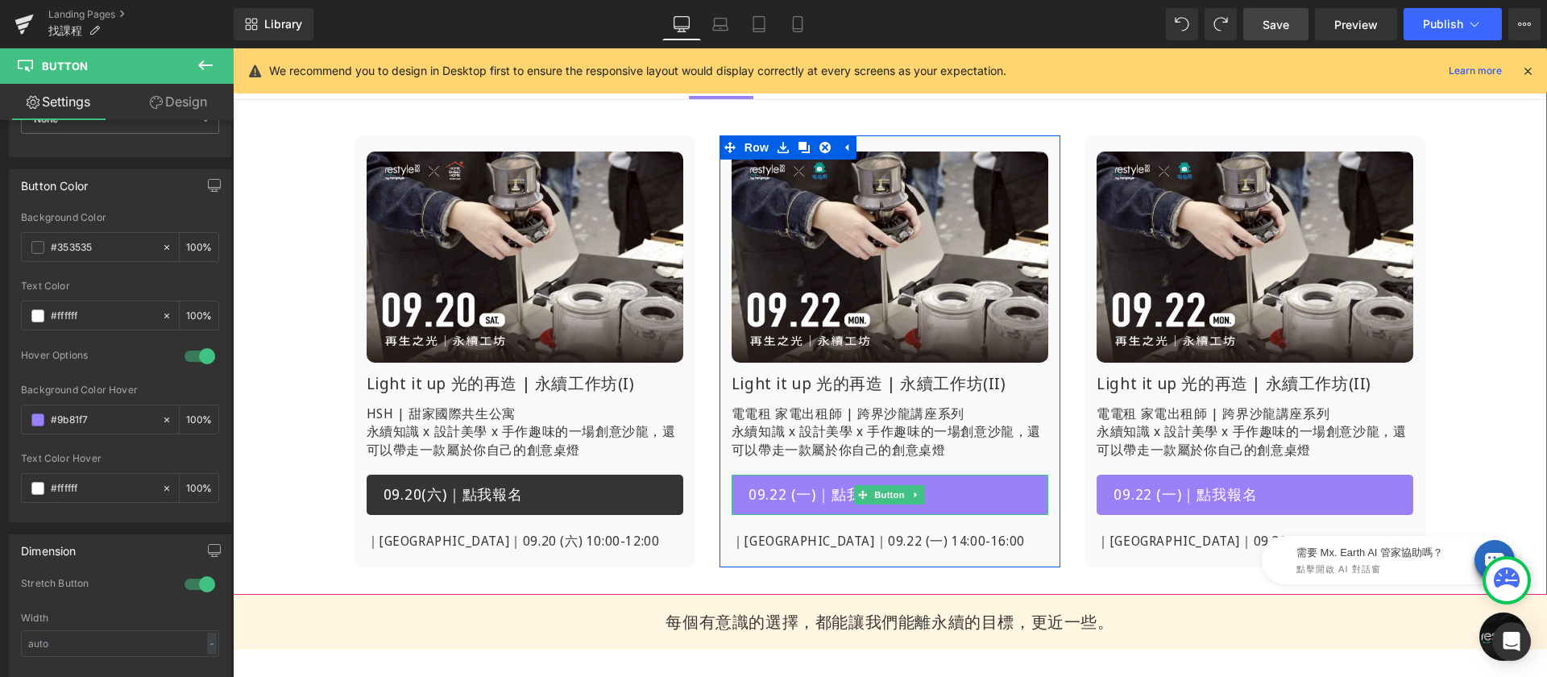
click at [945, 486] on link "09.22 (一)｜點我報名" at bounding box center [890, 495] width 317 height 40
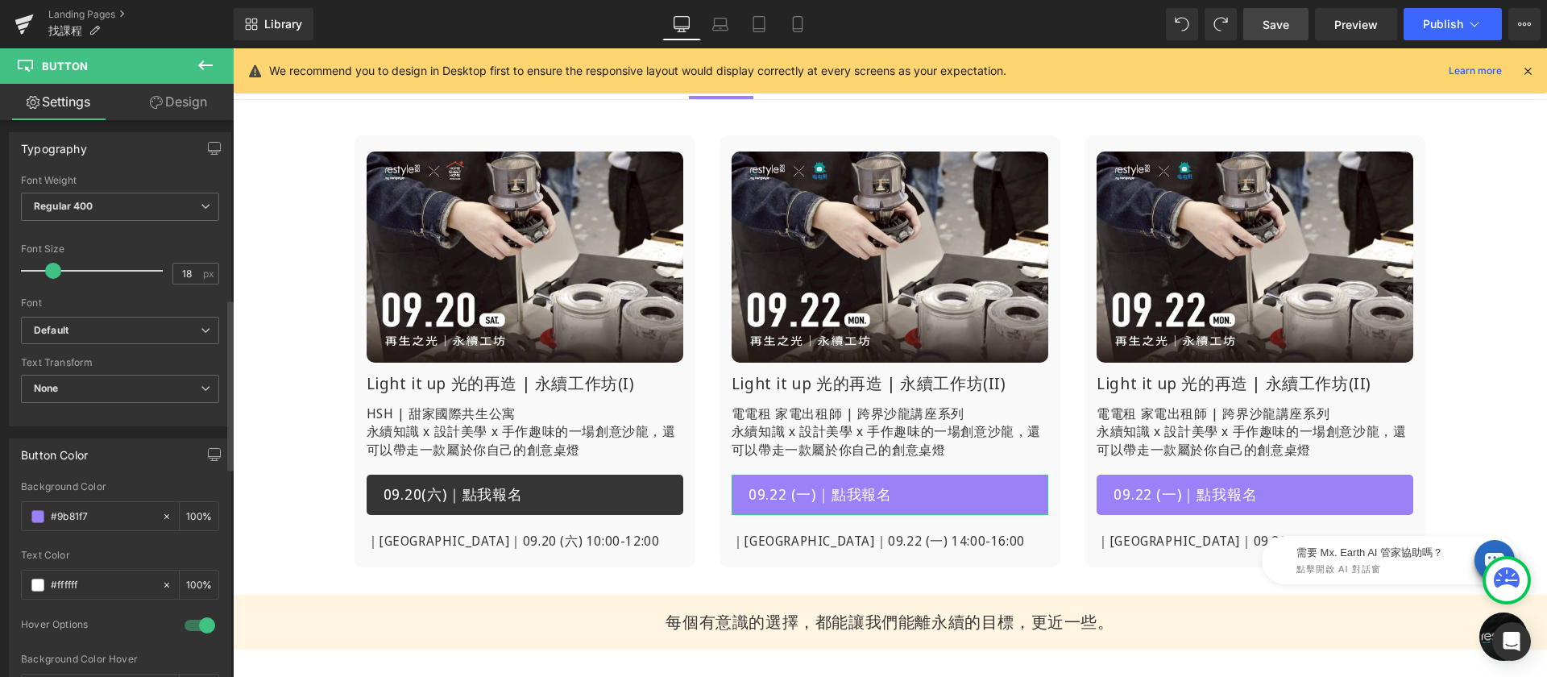
scroll to position [582, 0]
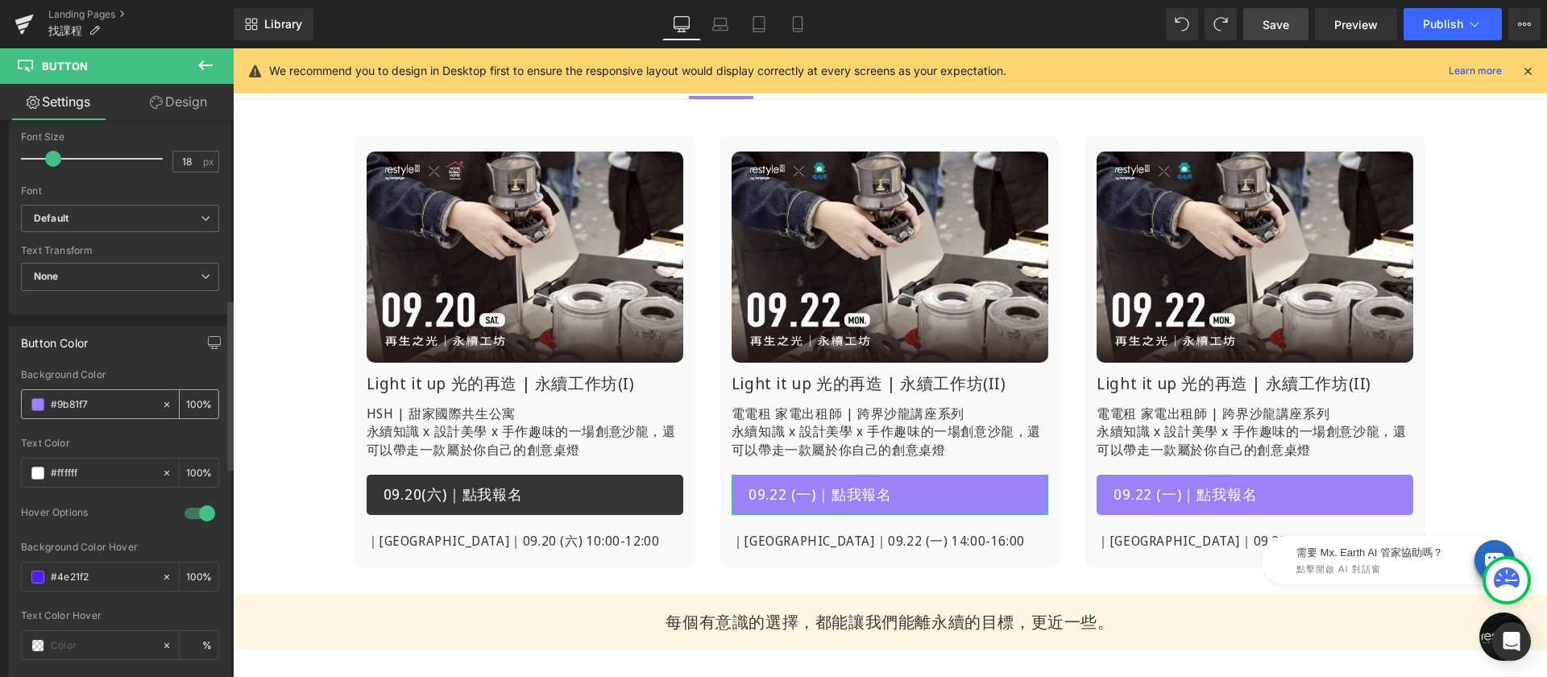
click at [113, 396] on input "#9b81f7" at bounding box center [102, 405] width 103 height 18
click at [114, 404] on input "#9b81f7" at bounding box center [102, 405] width 103 height 18
type input "#35"
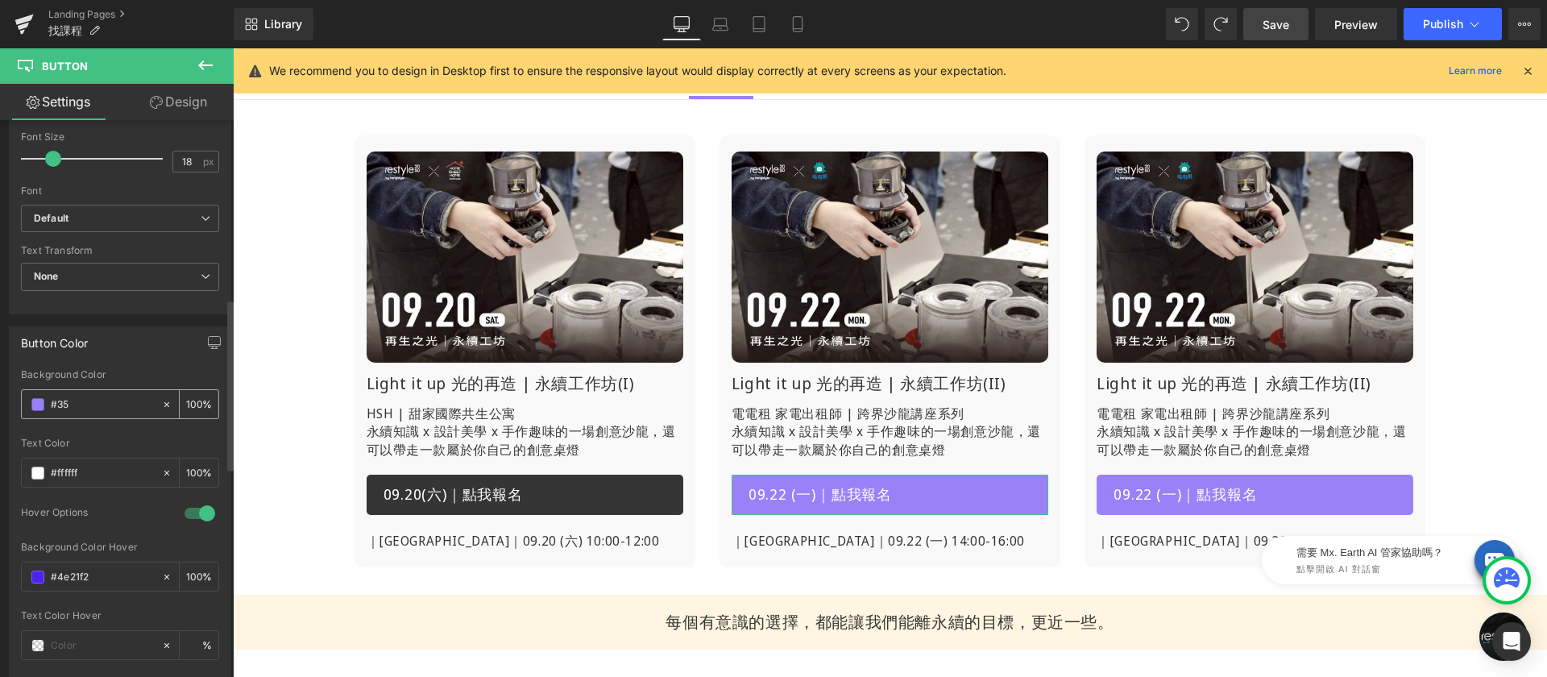
type input "0"
type input "#353535"
type input "100"
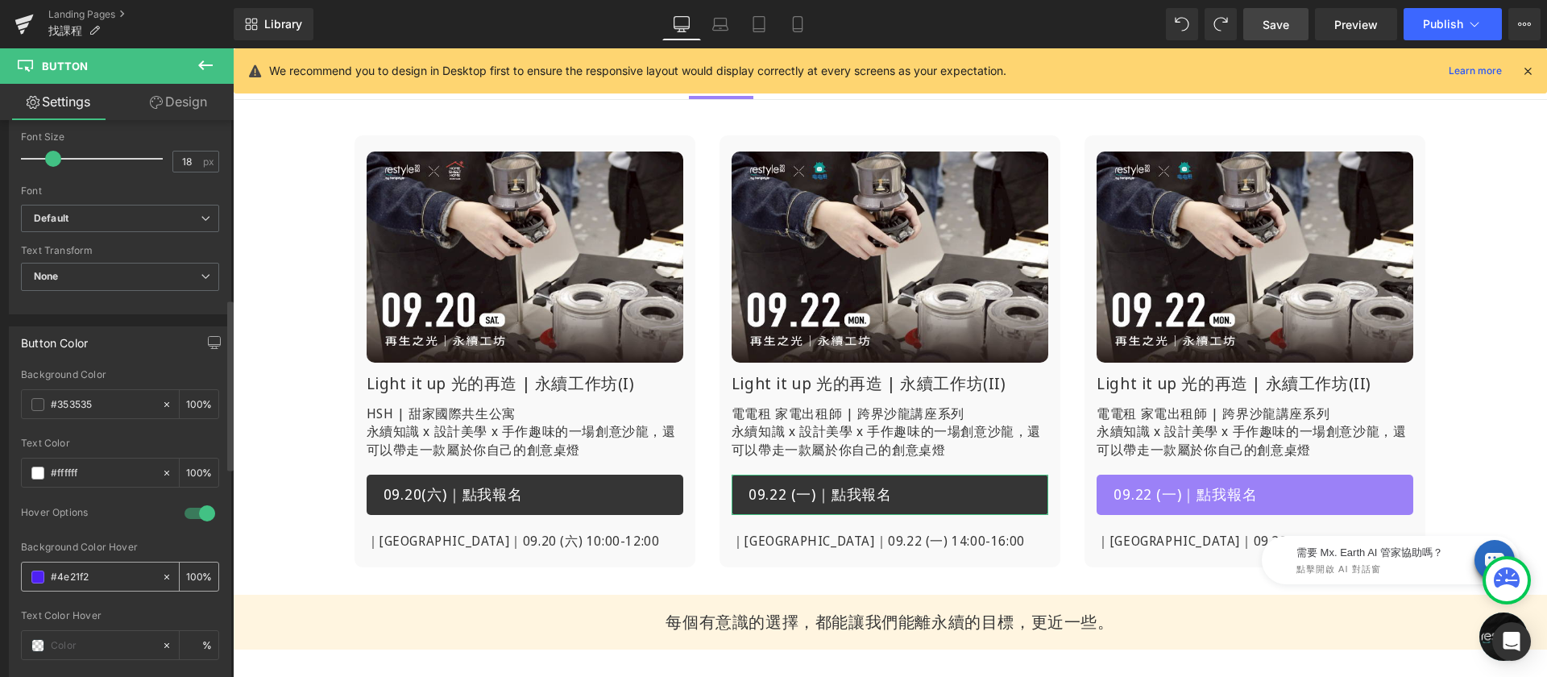
type input "#353535"
click at [107, 572] on input "#4e21f2" at bounding box center [102, 577] width 103 height 18
paste input "9b81f7"
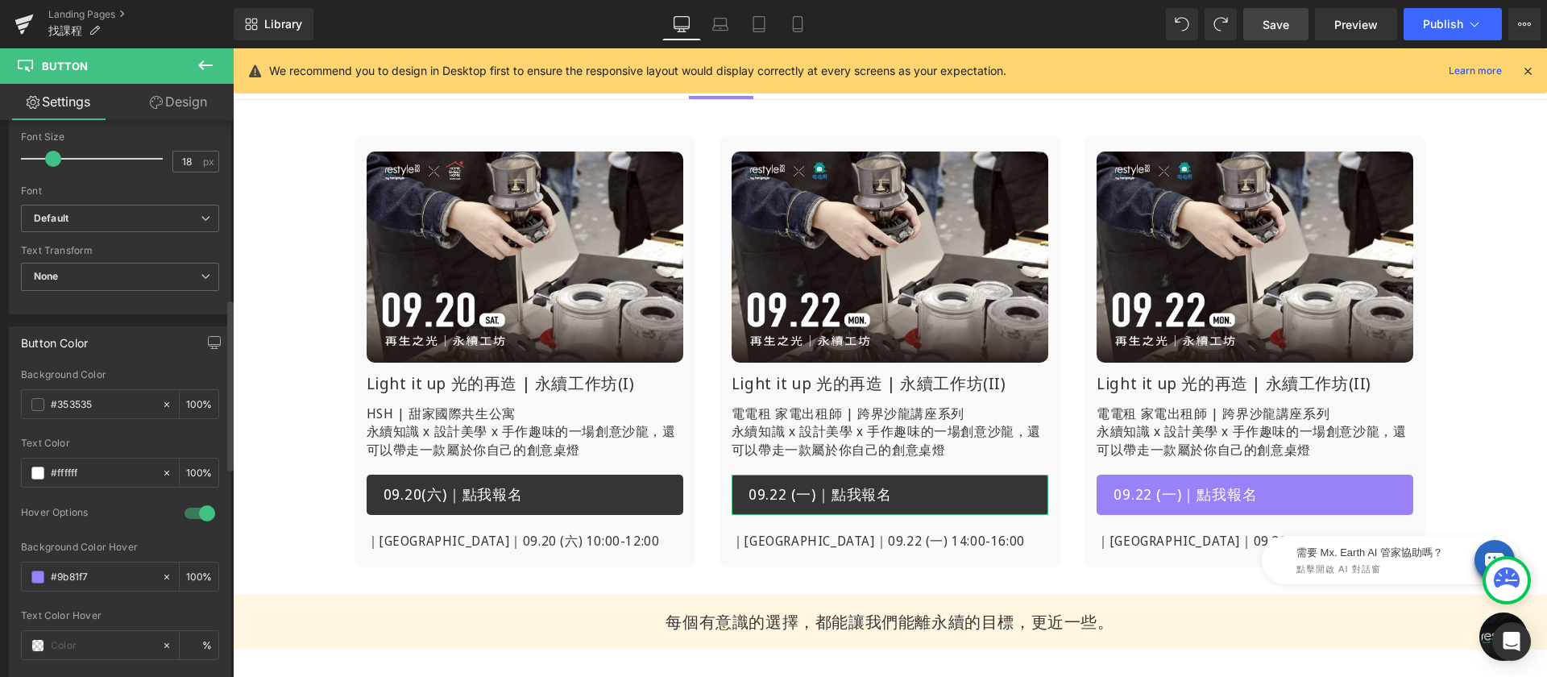
type input "#9b81f7"
click at [133, 544] on div "Background Color Hover" at bounding box center [120, 546] width 198 height 11
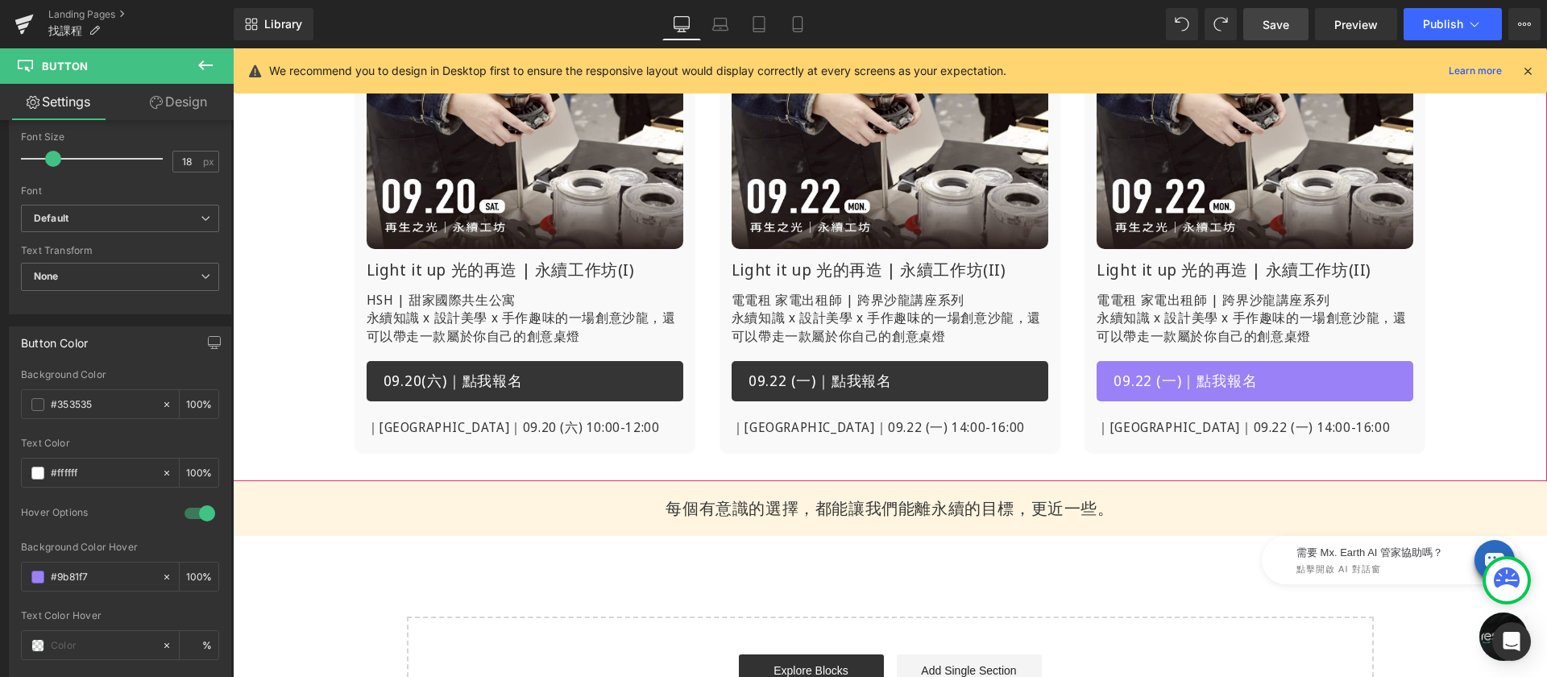
scroll to position [317, 0]
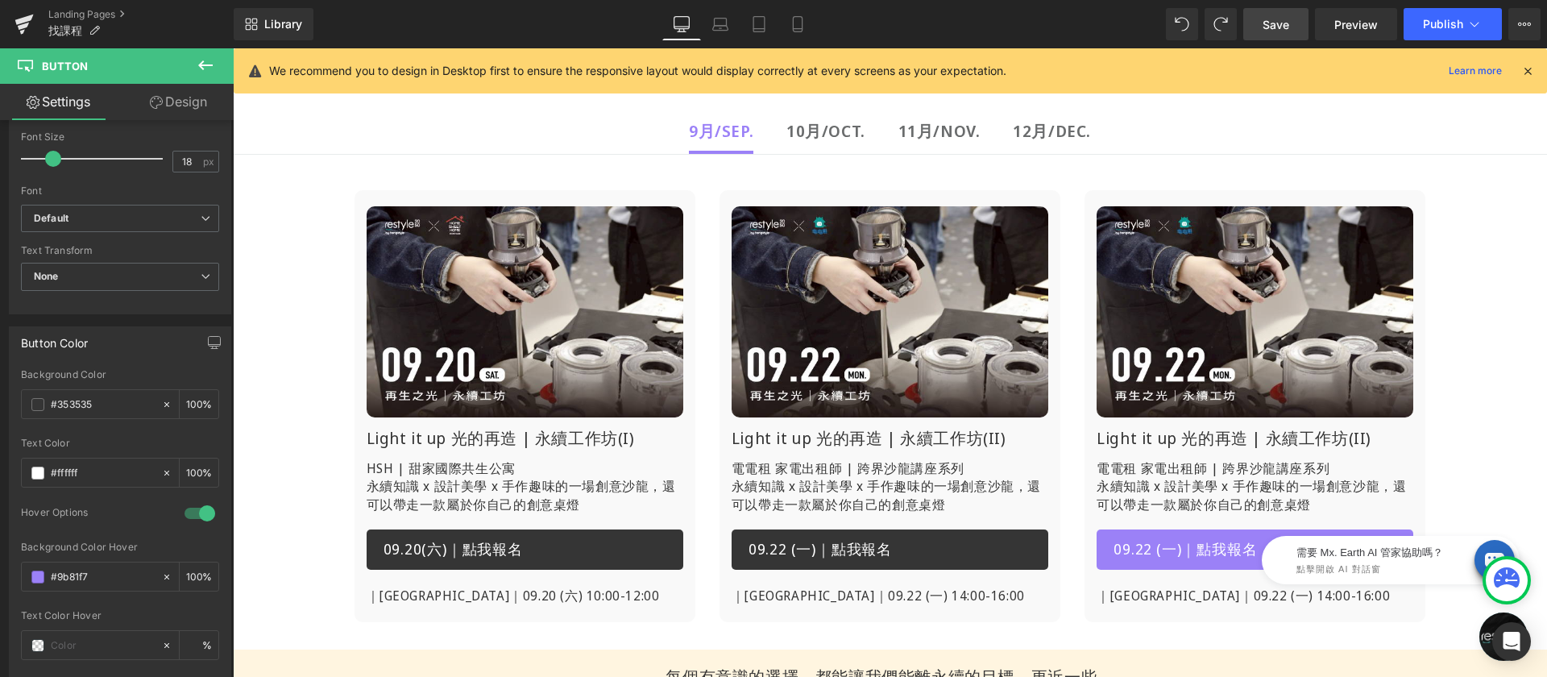
drag, startPoint x: 1278, startPoint y: 30, endPoint x: 952, endPoint y: 234, distance: 384.8
click at [1278, 30] on span "Save" at bounding box center [1276, 24] width 27 height 17
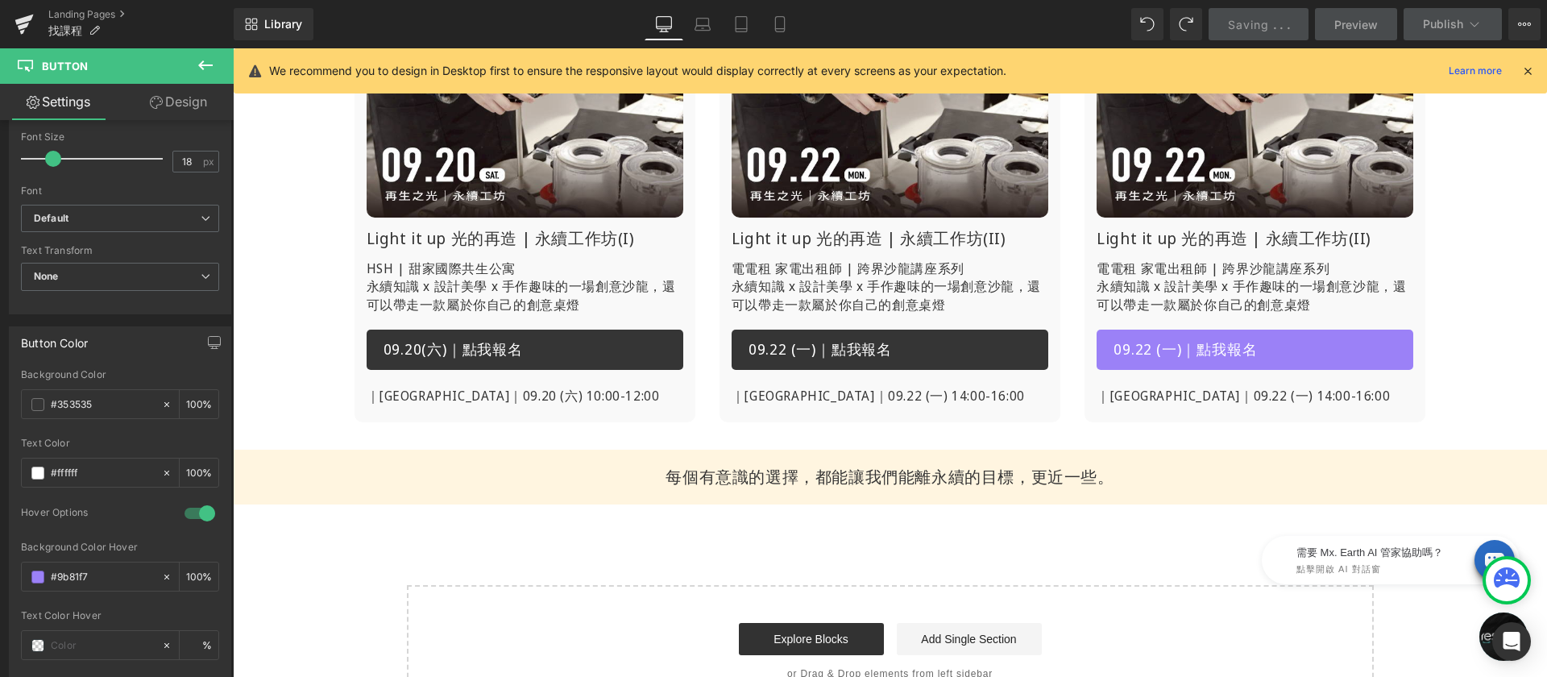
scroll to position [259, 0]
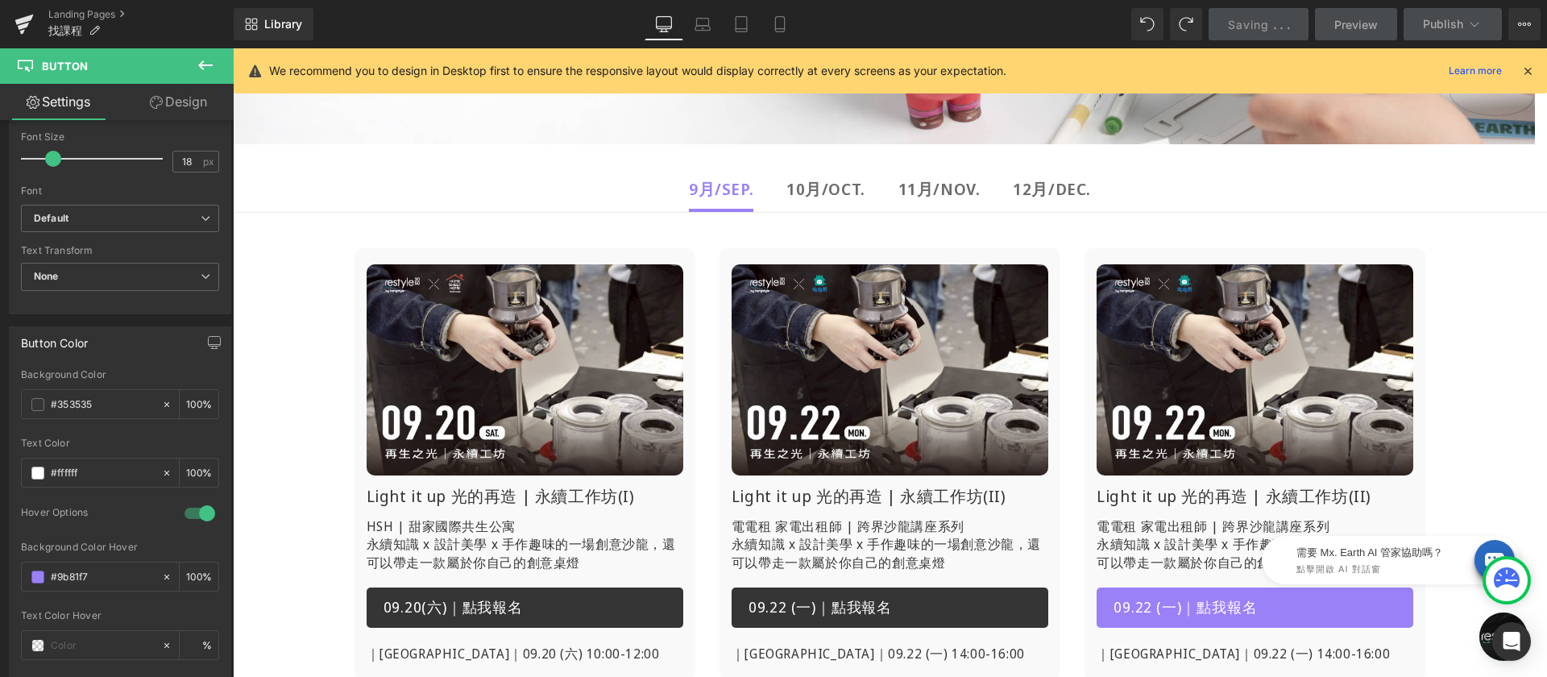
drag, startPoint x: 1188, startPoint y: 259, endPoint x: 1218, endPoint y: 309, distance: 58.6
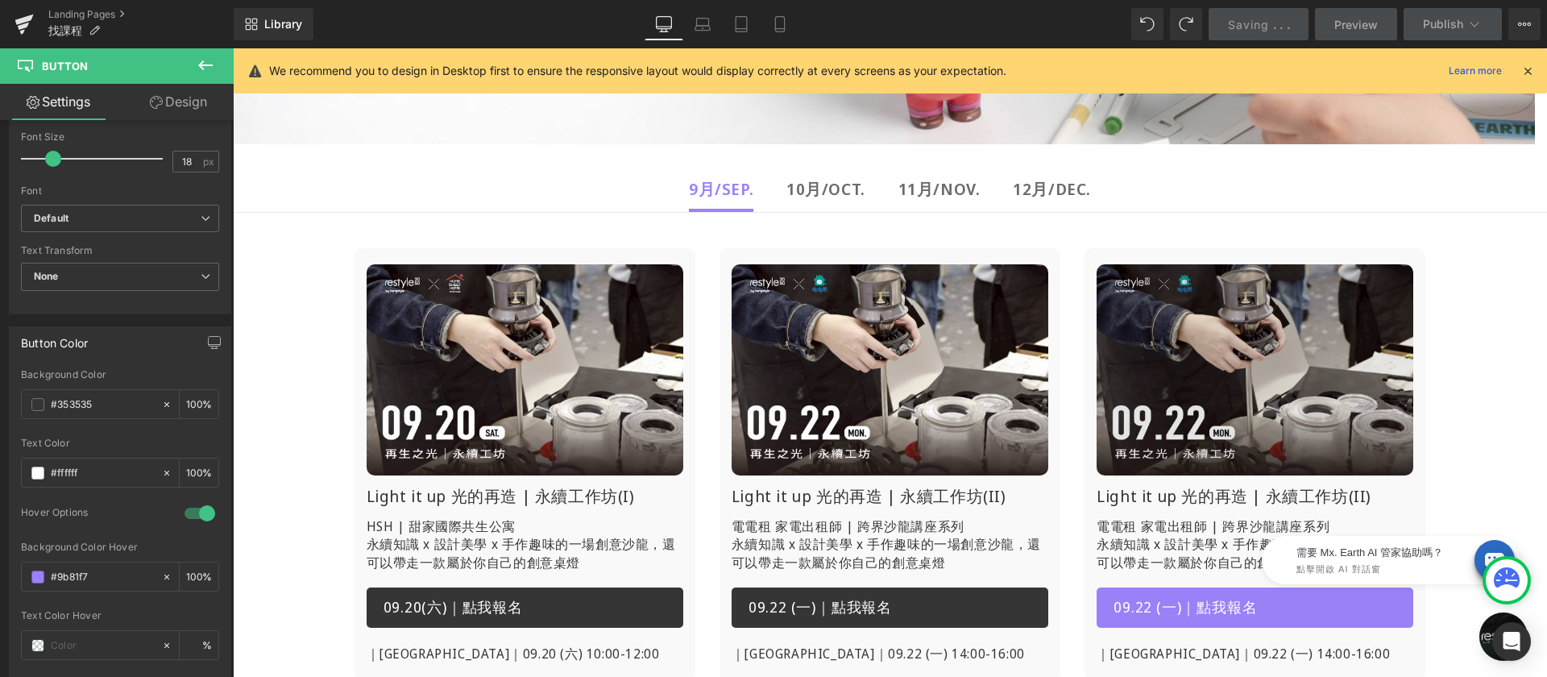
click at [1188, 259] on div "Image Light it up 光的再造 | 永續工作坊(II) Heading 電電租 家電出租師 | 跨界沙龍講座系列 永續知識 x 設計美學 x 手…" at bounding box center [1255, 464] width 341 height 433
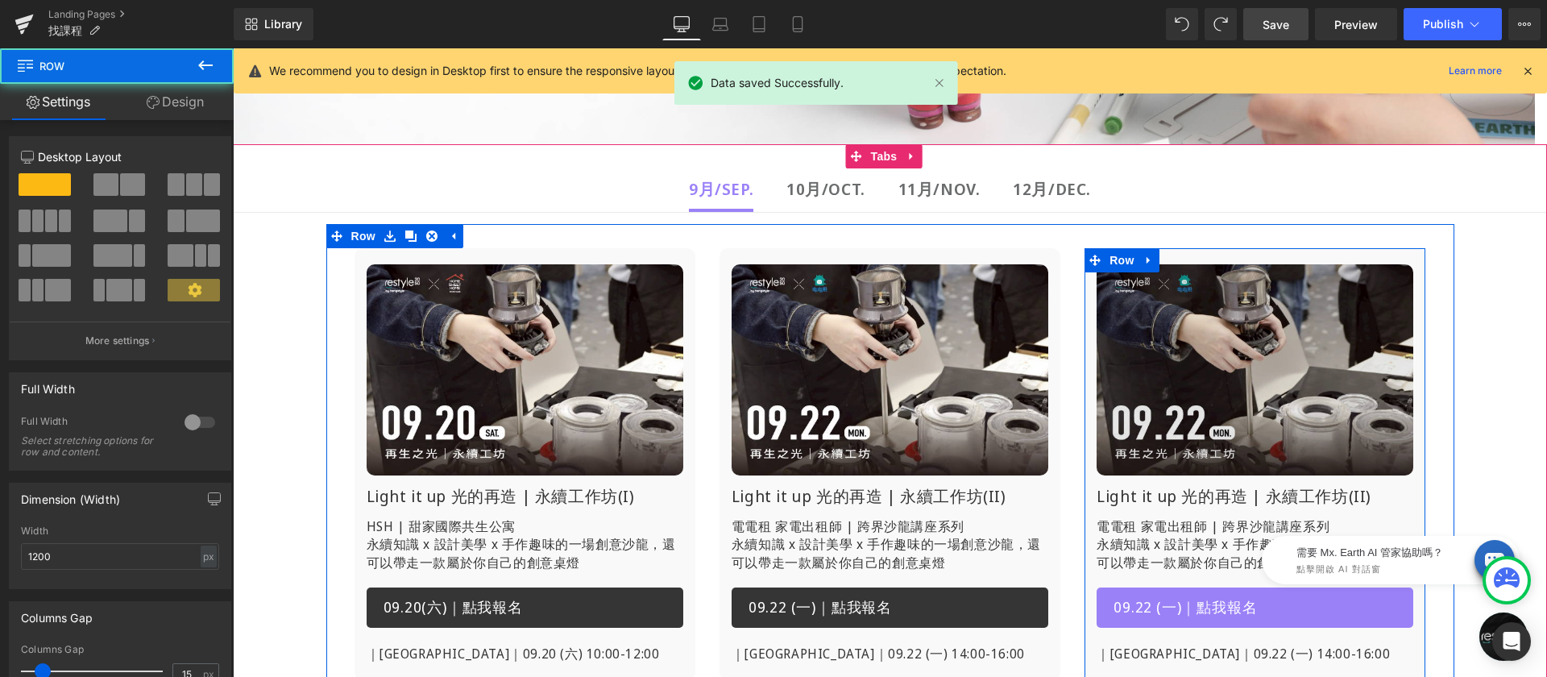
click at [1226, 318] on img at bounding box center [1255, 369] width 317 height 211
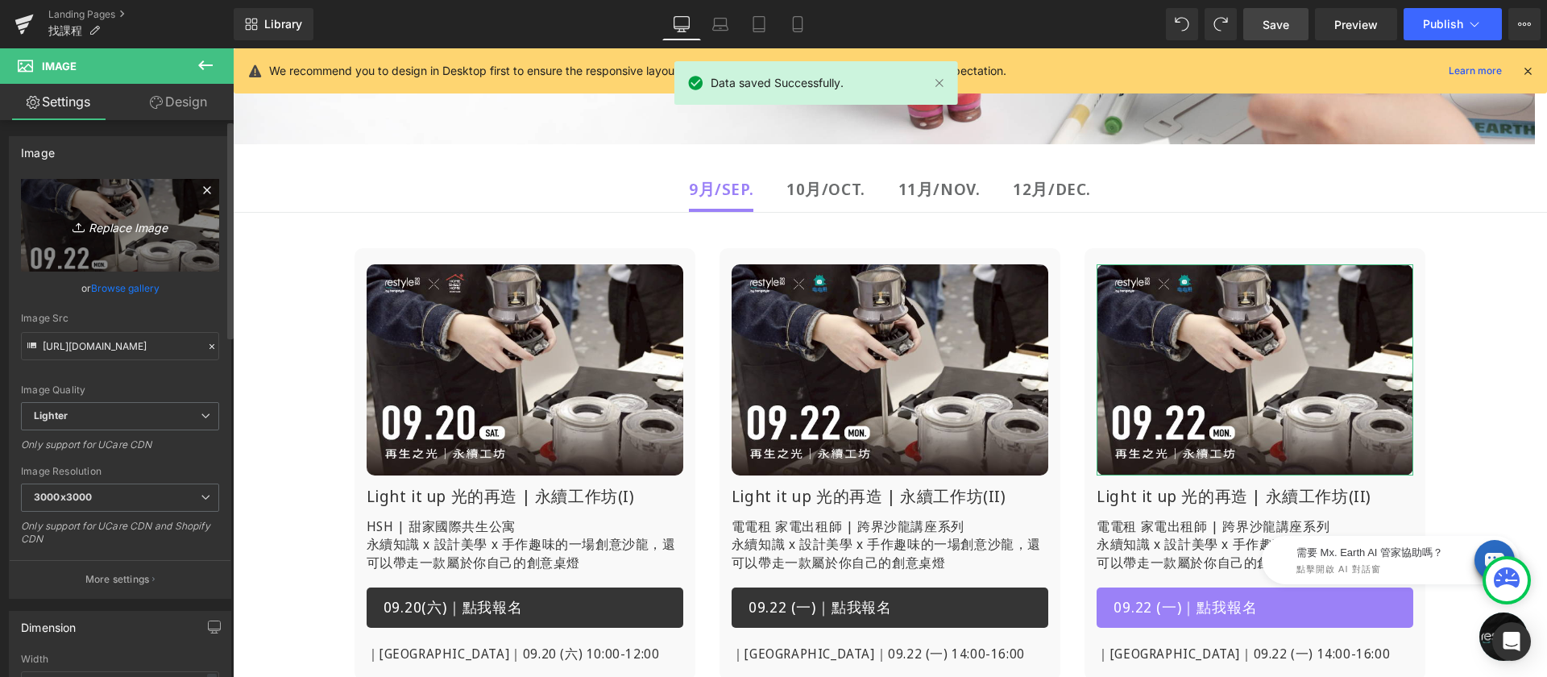
click at [97, 214] on link "Replace Image" at bounding box center [120, 225] width 198 height 93
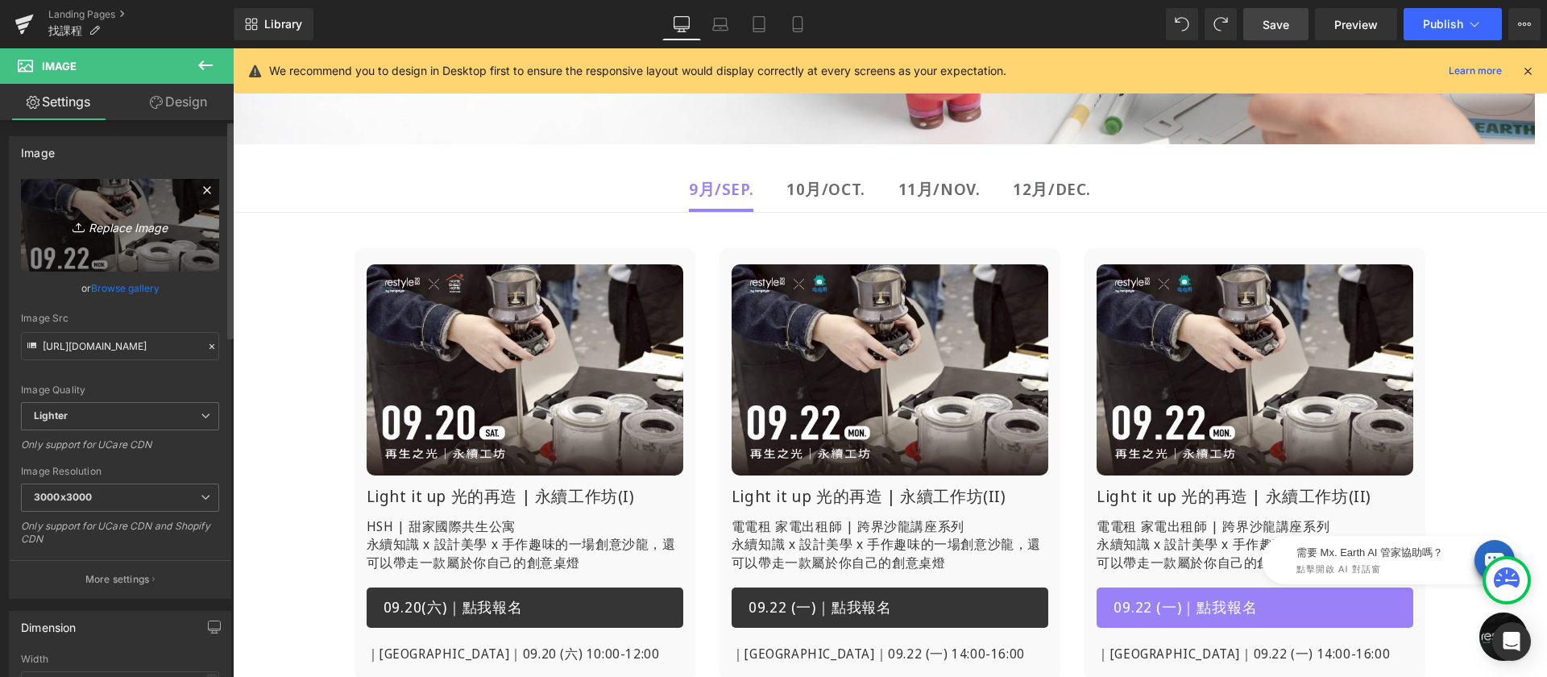
type input "C:\fakepath\找課程-花花-0922.jpg"
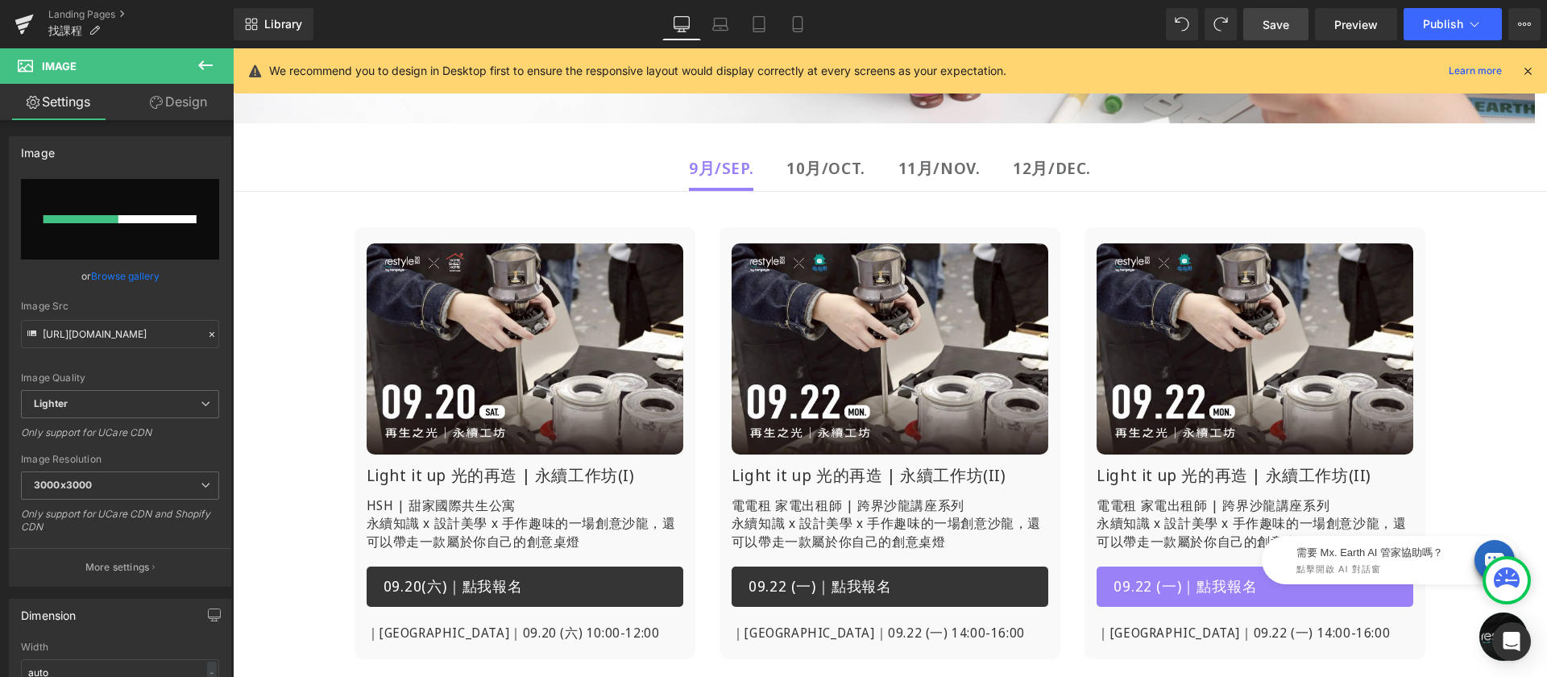
scroll to position [467, 0]
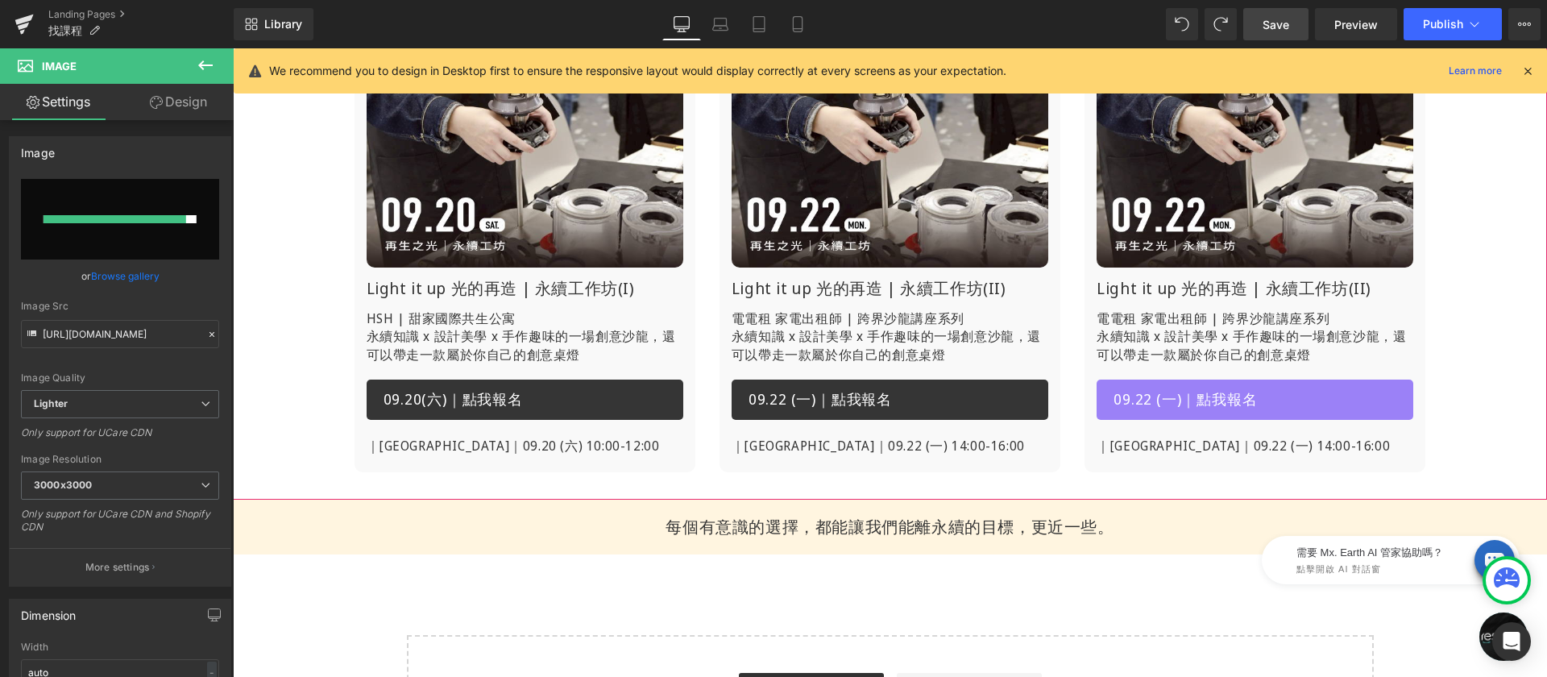
type input "https://ucarecdn.com/5b7d2972-73f4-4c50-bbde-764b3032b2bd/-/format/auto/-/previ…"
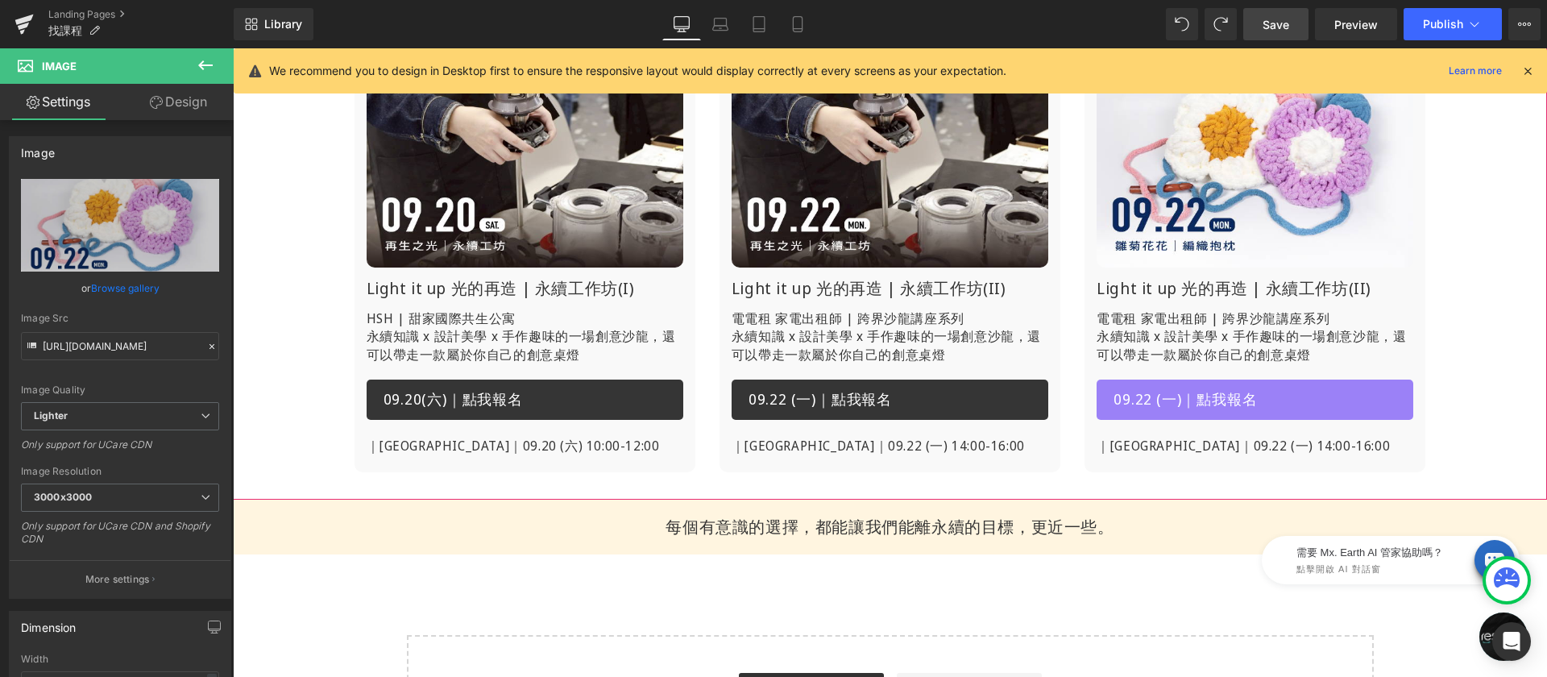
scroll to position [363, 0]
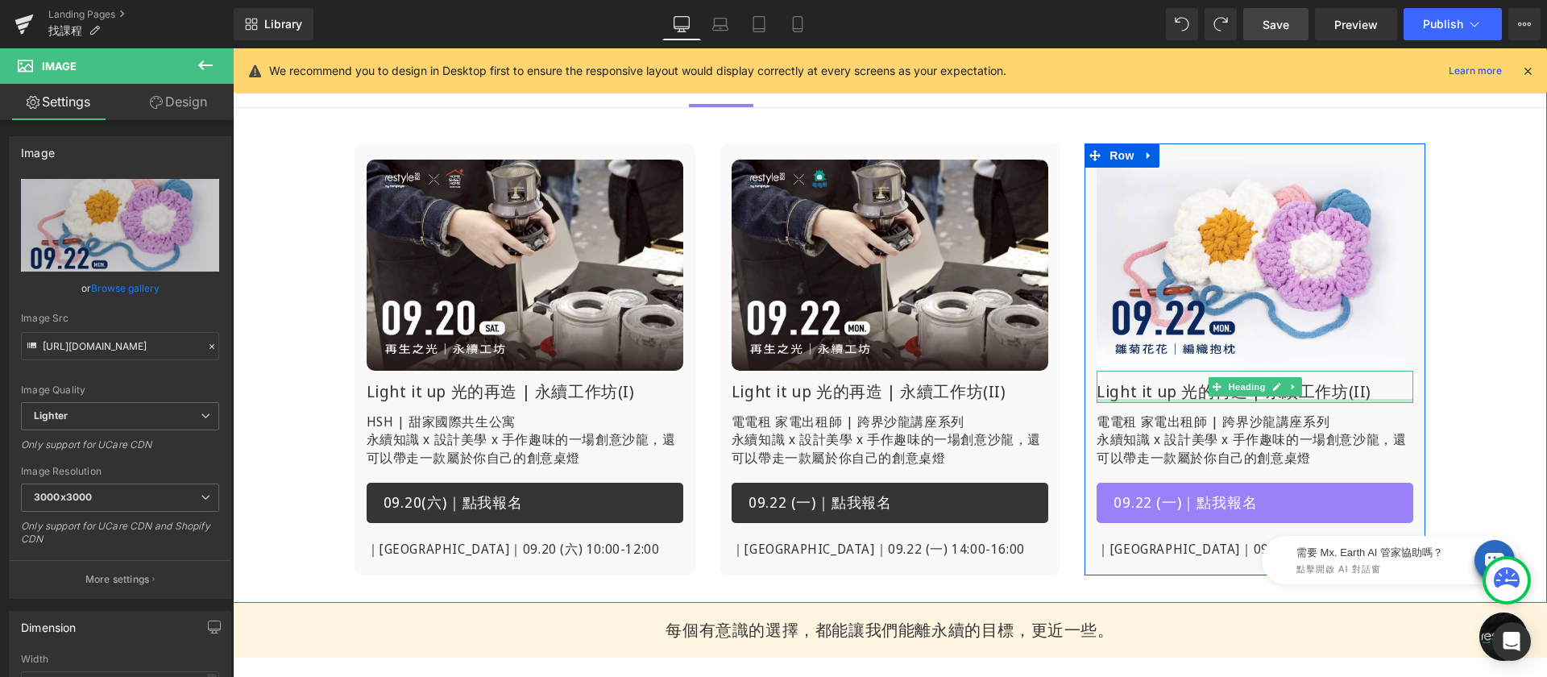
click at [1145, 400] on div at bounding box center [1255, 401] width 317 height 4
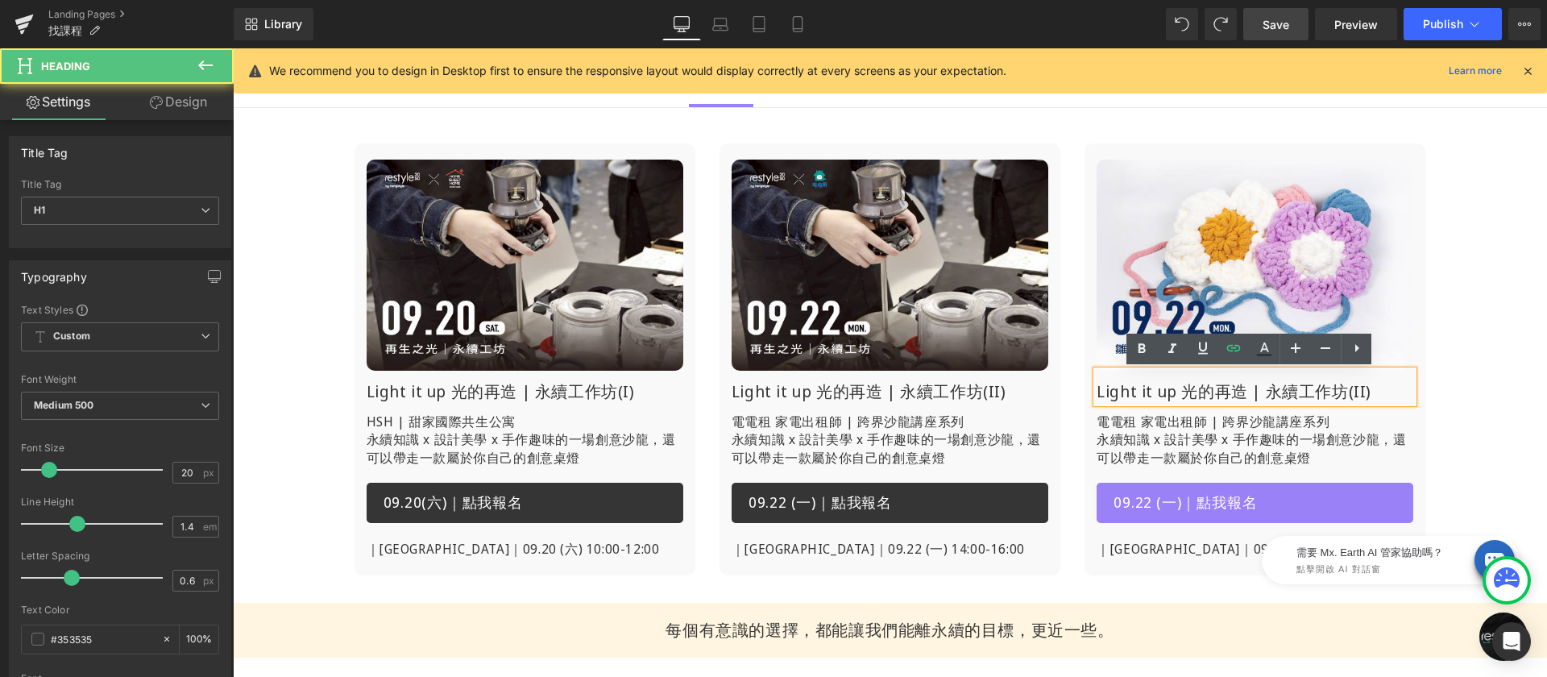
click at [1142, 388] on h1 "Light it up 光的再造 | 永續工作坊(II)" at bounding box center [1255, 391] width 317 height 23
click at [1210, 395] on h1 "Light it up 光的再造 | 永續工作坊(II)" at bounding box center [1255, 391] width 317 height 23
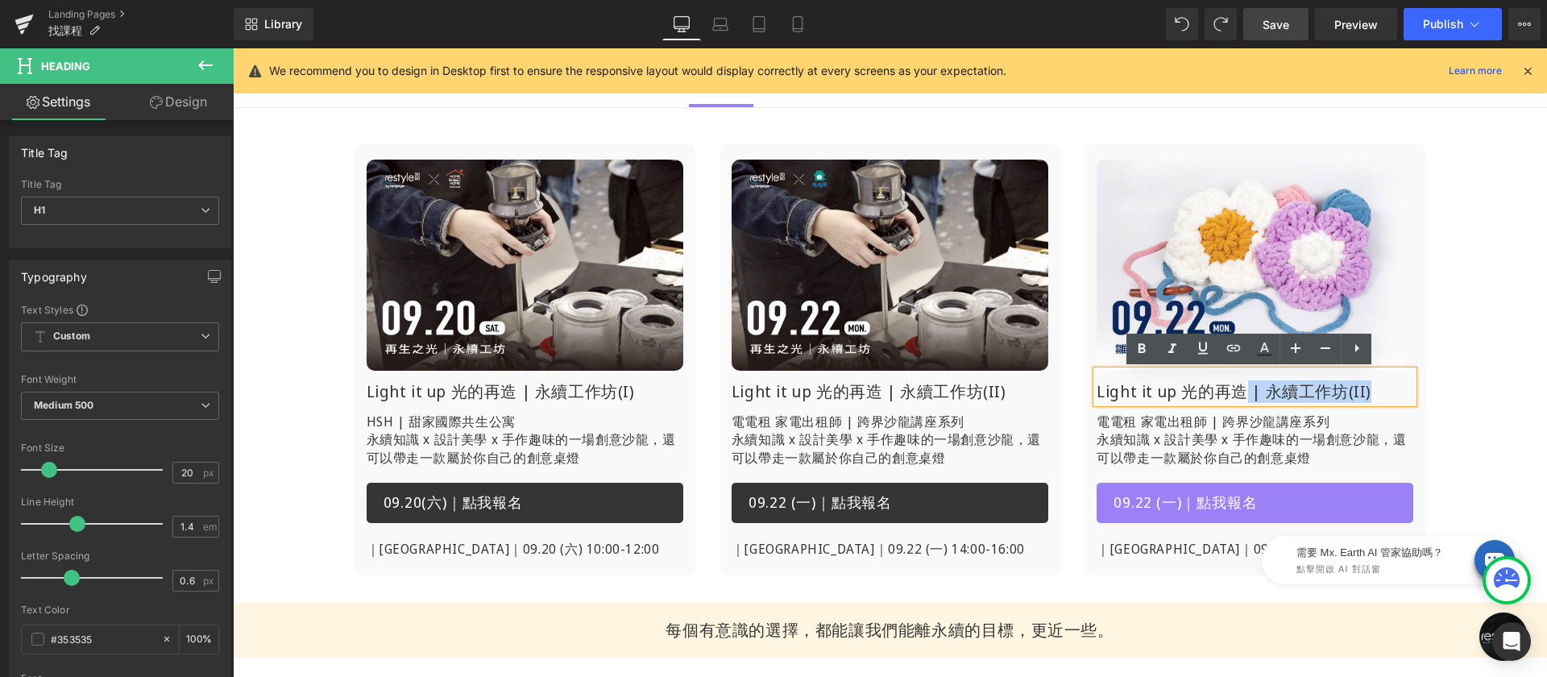
drag, startPoint x: 1246, startPoint y: 390, endPoint x: 1089, endPoint y: 387, distance: 156.4
click at [1097, 387] on h1 "Light it up 光的再造 | 永續工作坊(II)" at bounding box center [1255, 391] width 317 height 23
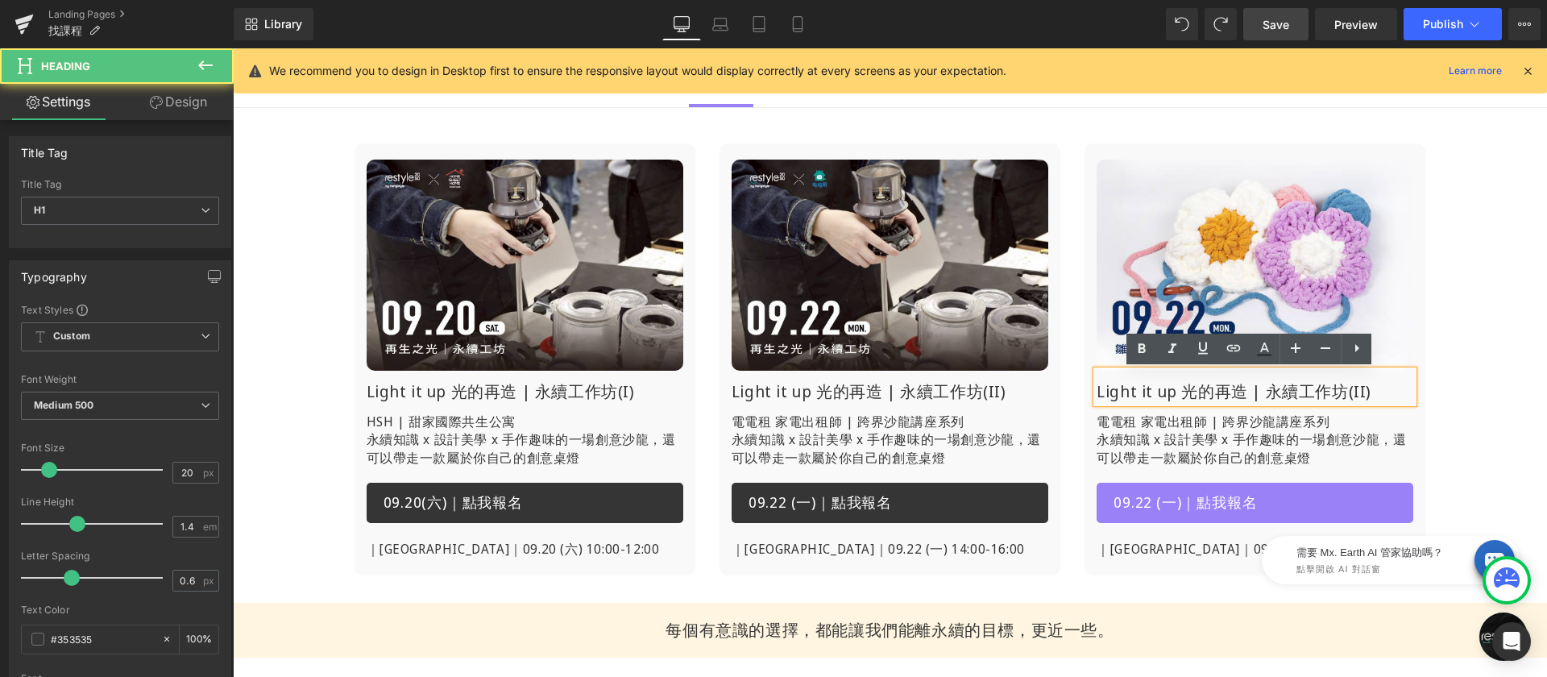
click at [1118, 387] on h1 "Light it up 光的再造 | 永續工作坊(II)" at bounding box center [1255, 391] width 317 height 23
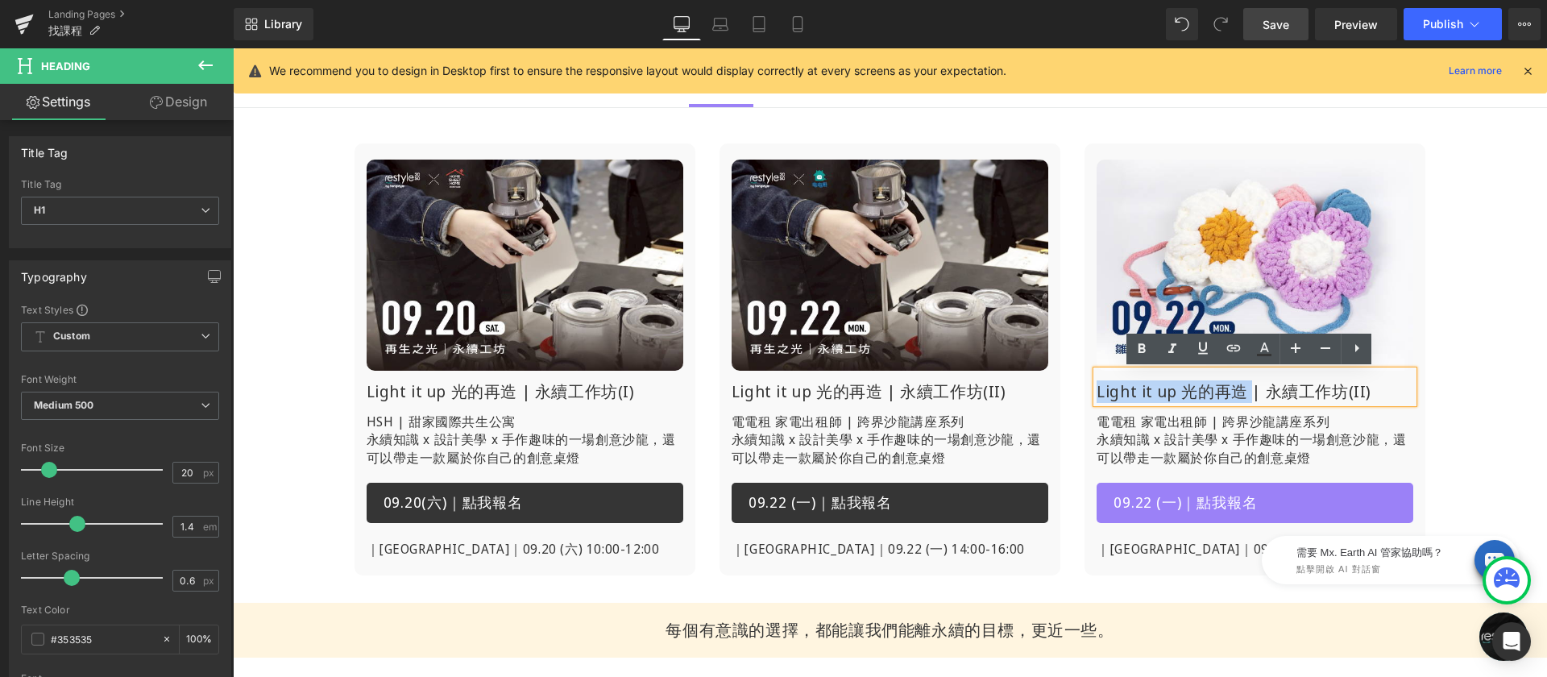
drag, startPoint x: 1253, startPoint y: 387, endPoint x: 1080, endPoint y: 391, distance: 173.3
click at [1085, 391] on div "Image Light it up 光的再造 | 永續工作坊(II) Heading 電電租 家電出租師 | 跨界沙龍講座系列 永續知識 x 設計美學 x 手…" at bounding box center [1255, 360] width 341 height 400
paste div
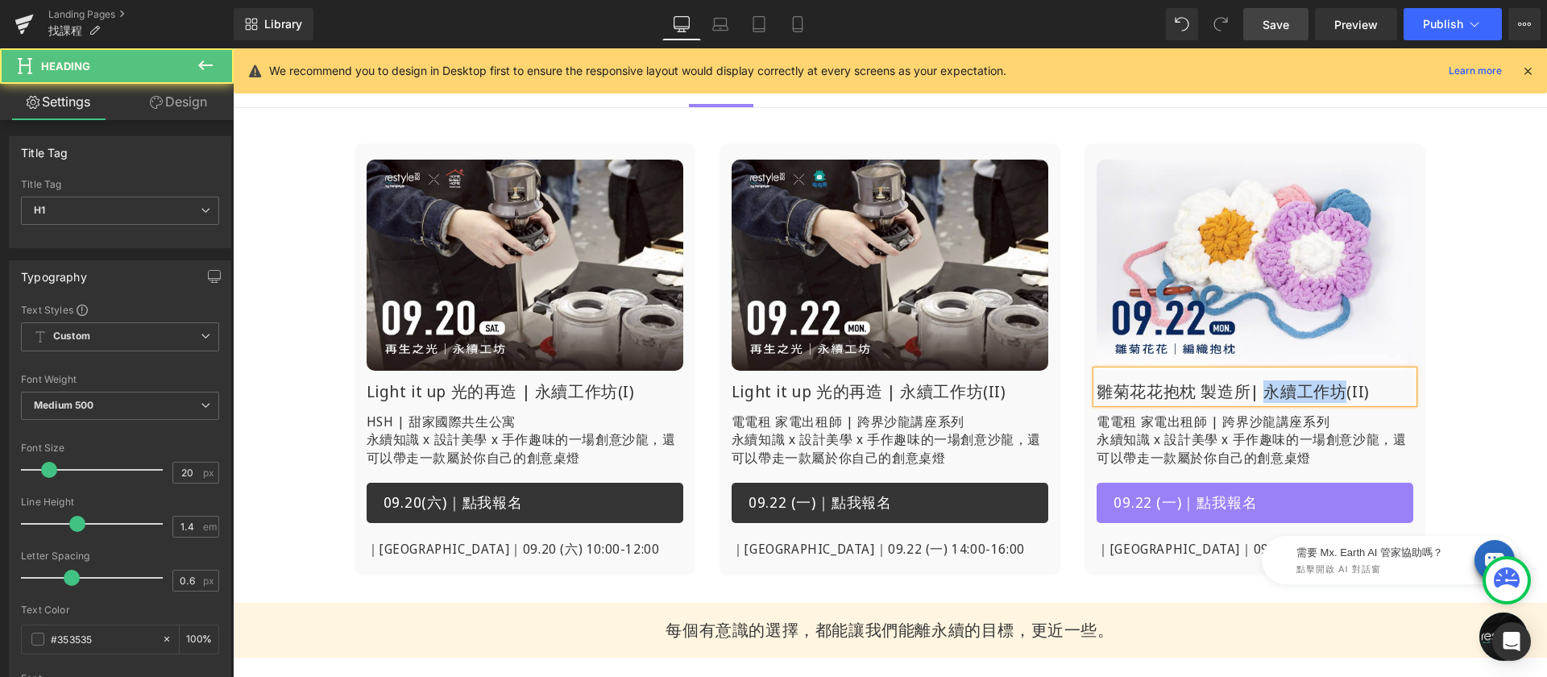
drag, startPoint x: 1255, startPoint y: 389, endPoint x: 1334, endPoint y: 388, distance: 79.0
click at [1334, 388] on h1 "雛菊花花抱枕 製造所| 永續工作坊(II)" at bounding box center [1255, 391] width 317 height 23
click at [1499, 342] on div "Image Light it up 光的再造 | 永續工作坊(I) Heading HSH | 甜家國際共生公寓 永續知識 x 設計美學 x 手作趣味的一場創…" at bounding box center [890, 353] width 1314 height 496
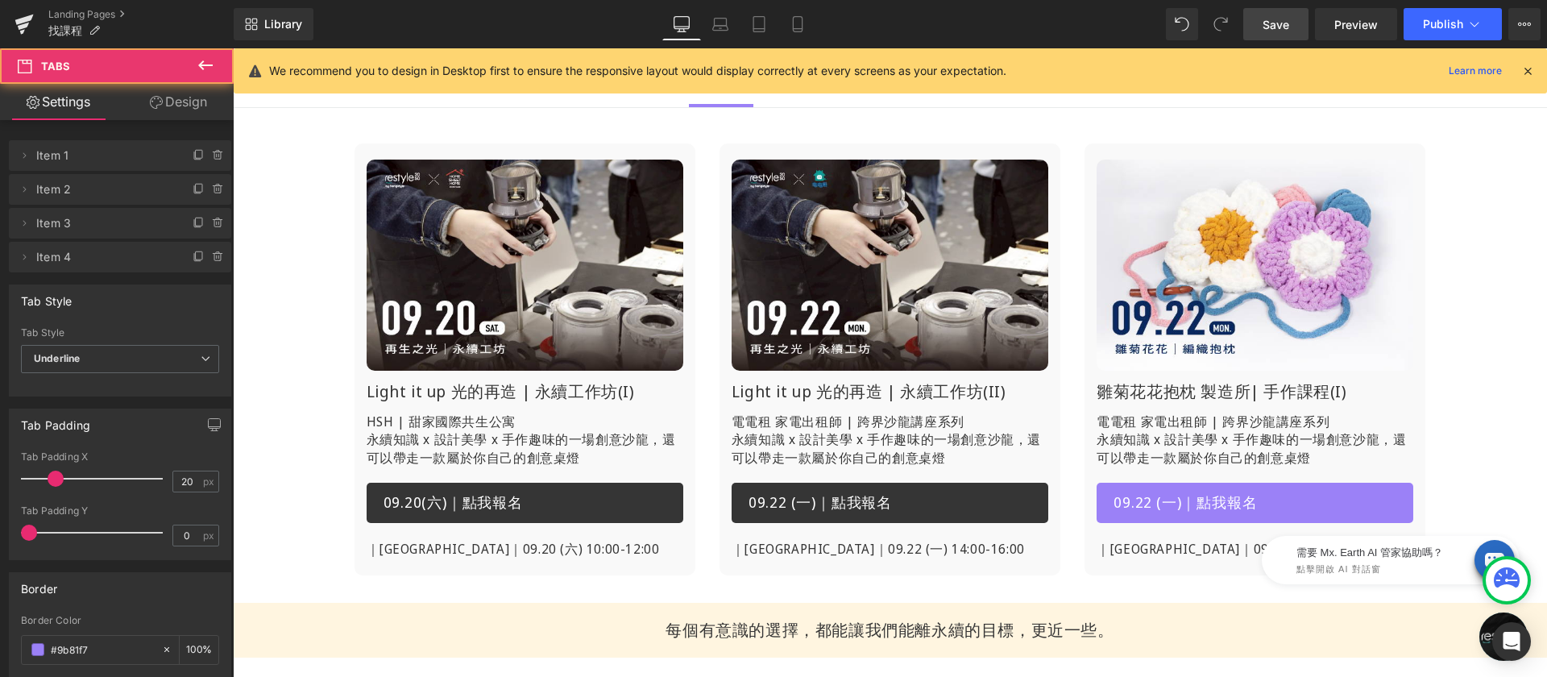
scroll to position [540, 0]
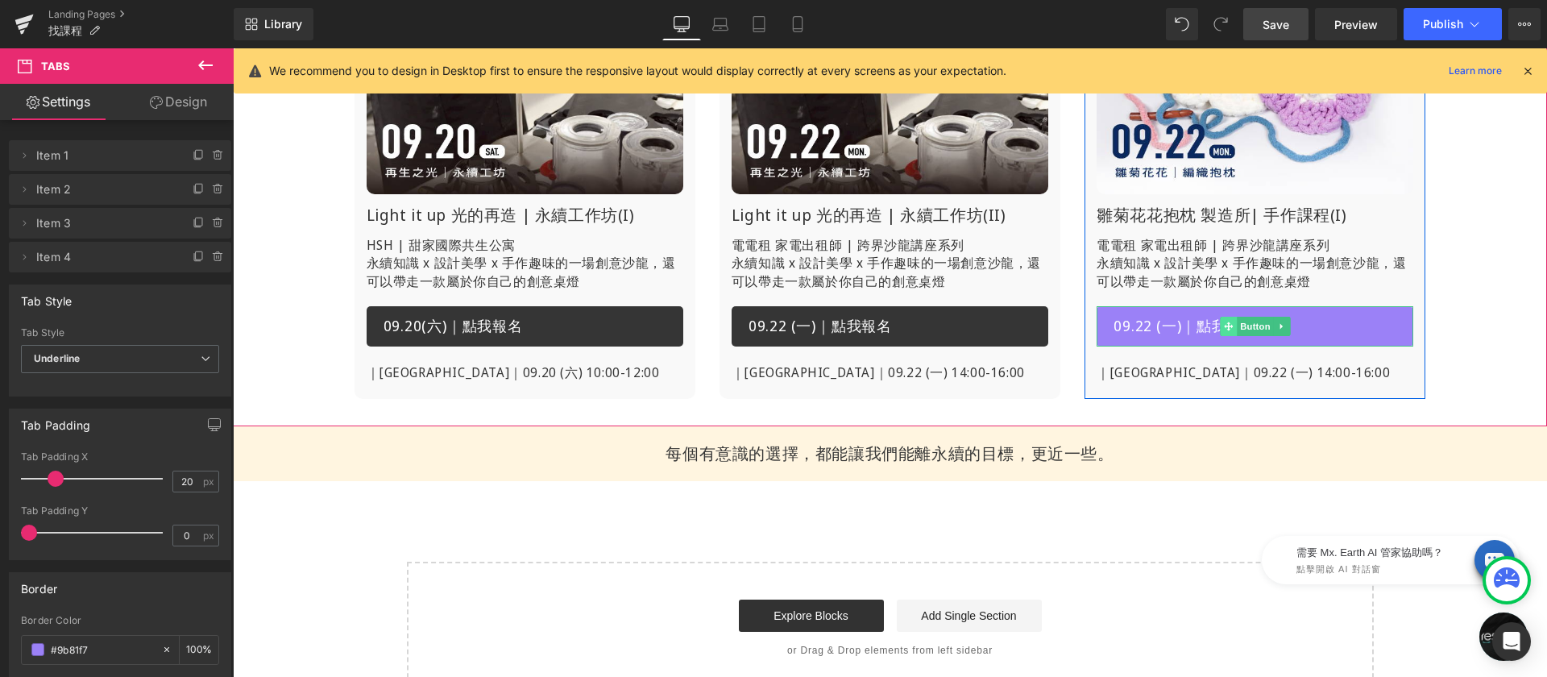
click at [1224, 322] on icon at bounding box center [1228, 327] width 9 height 10
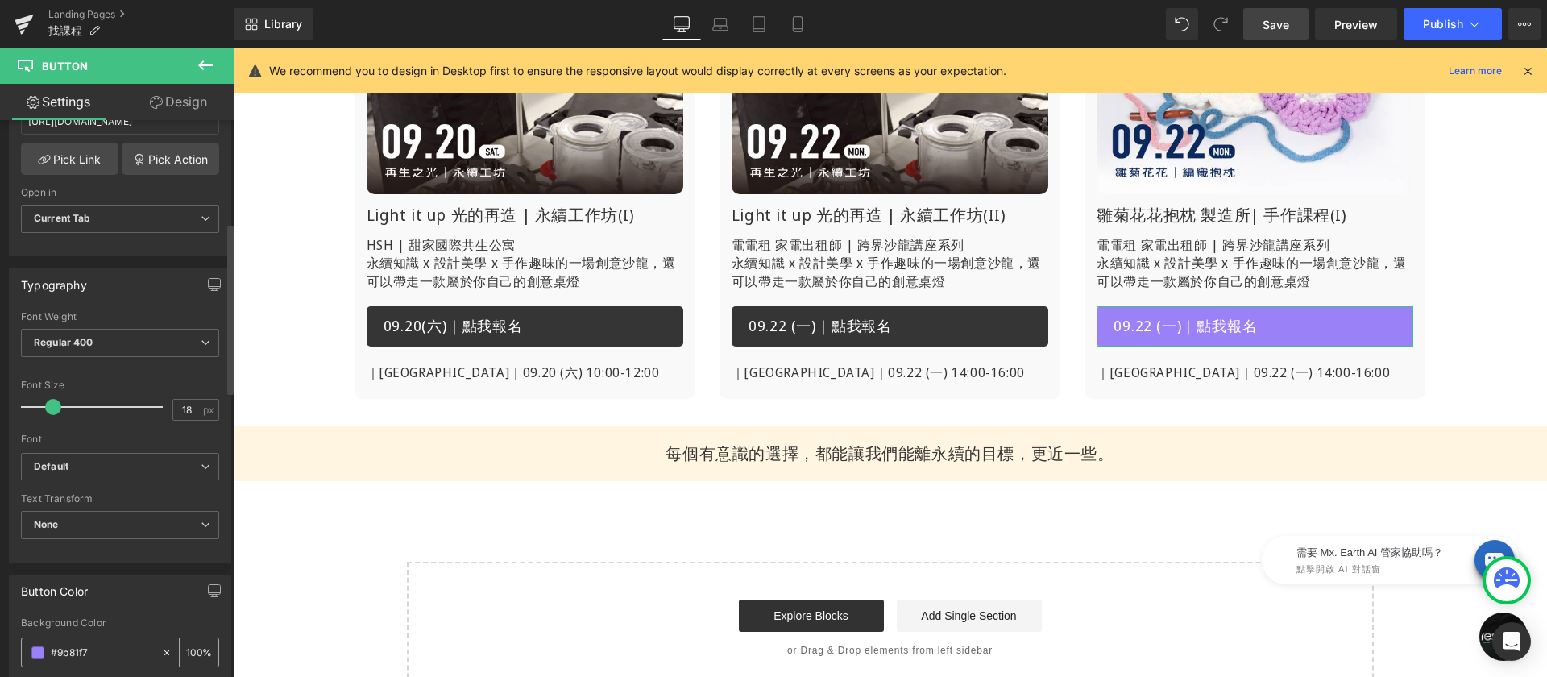
scroll to position [378, 0]
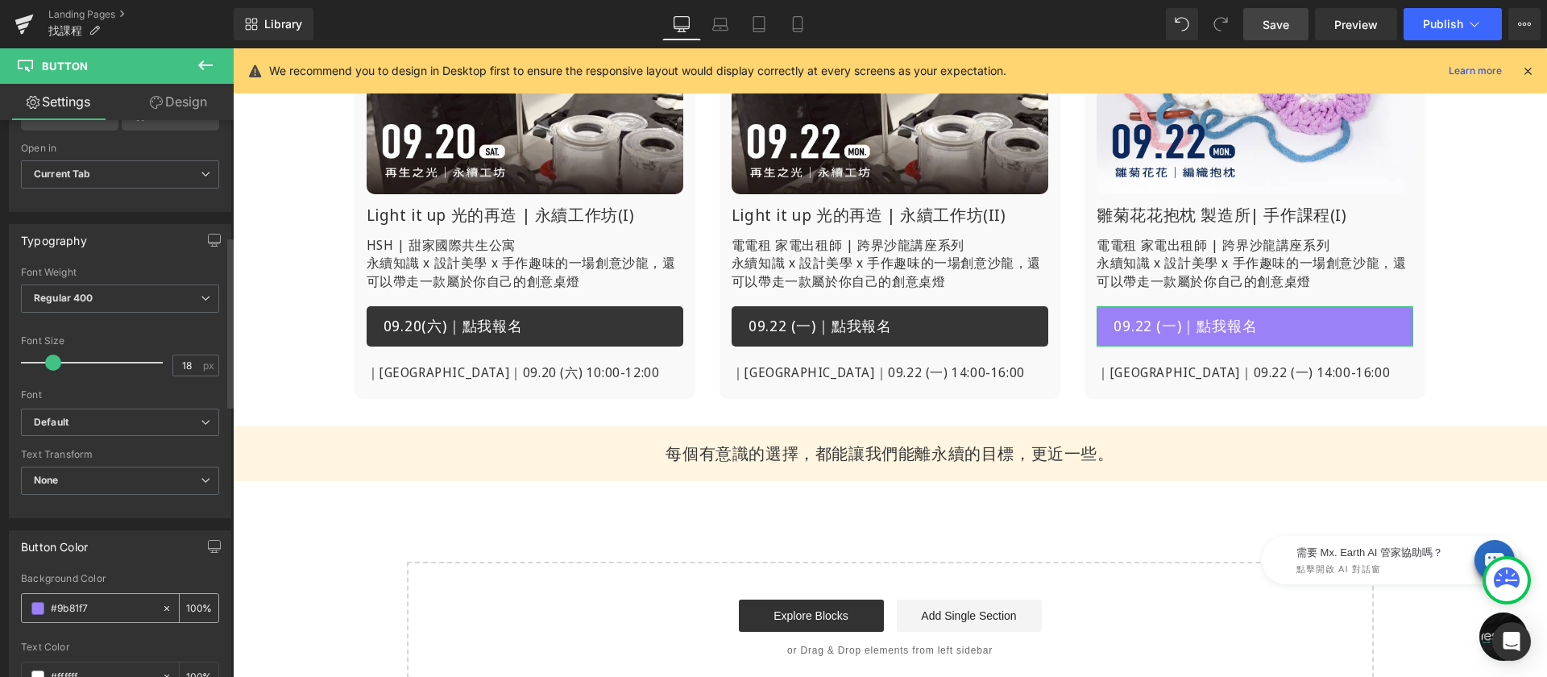
click at [116, 604] on input "#9b81f7" at bounding box center [102, 608] width 103 height 18
paste input "0B295E"
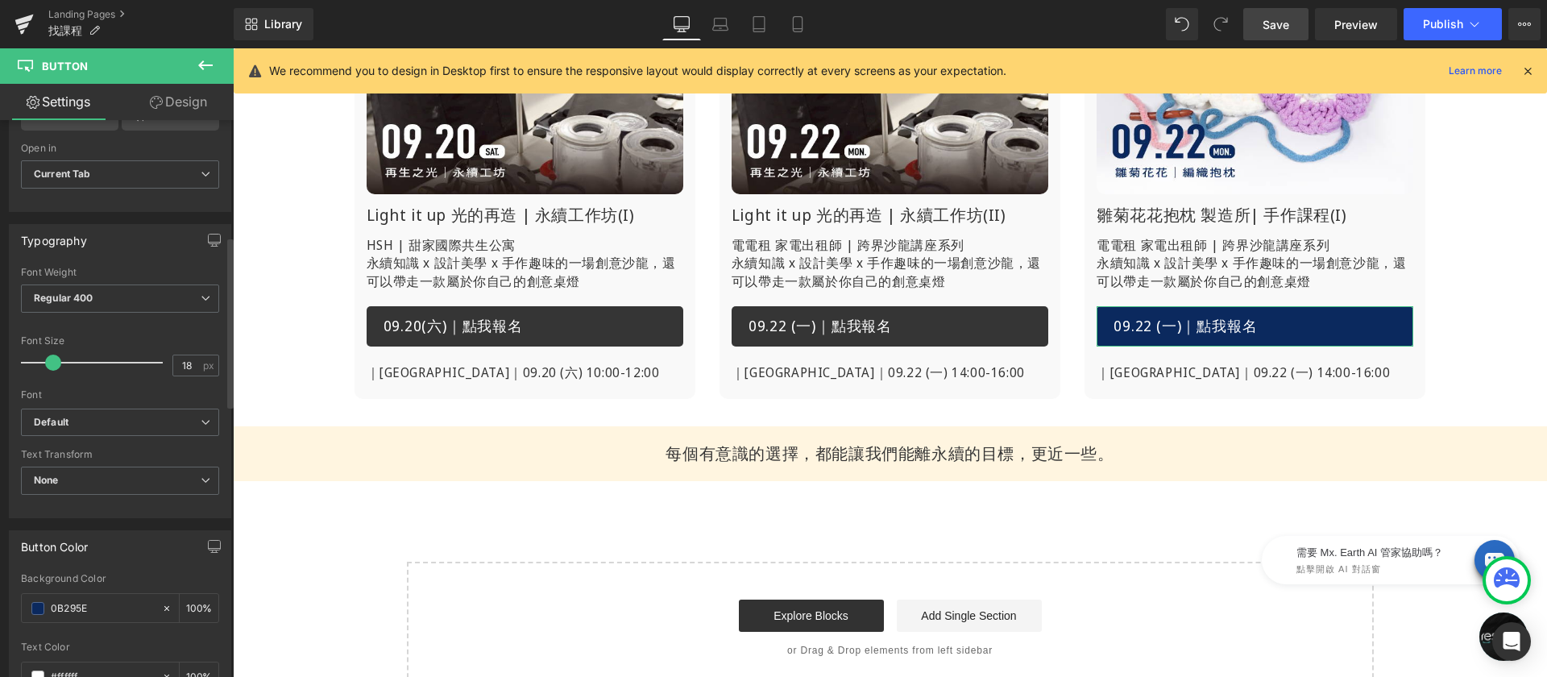
type input "#0b295e"
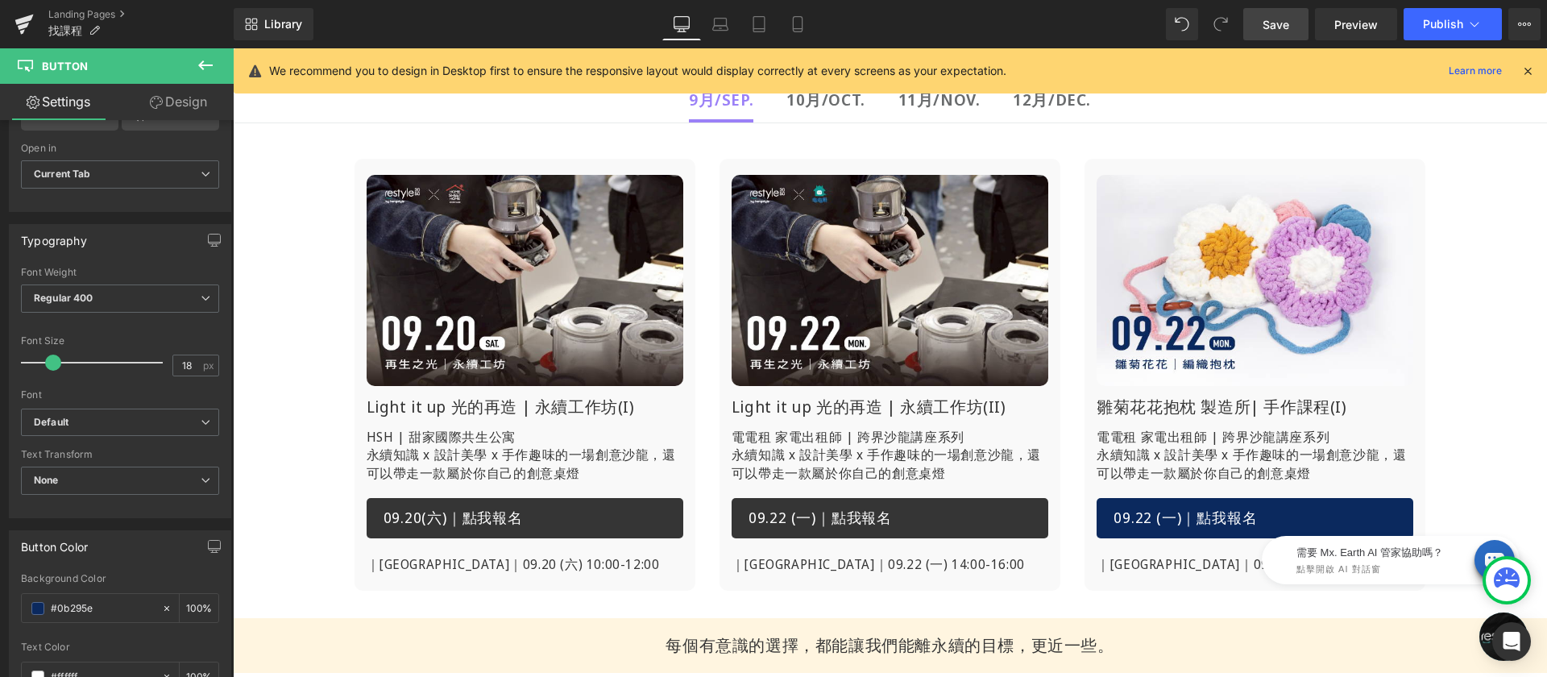
scroll to position [401, 0]
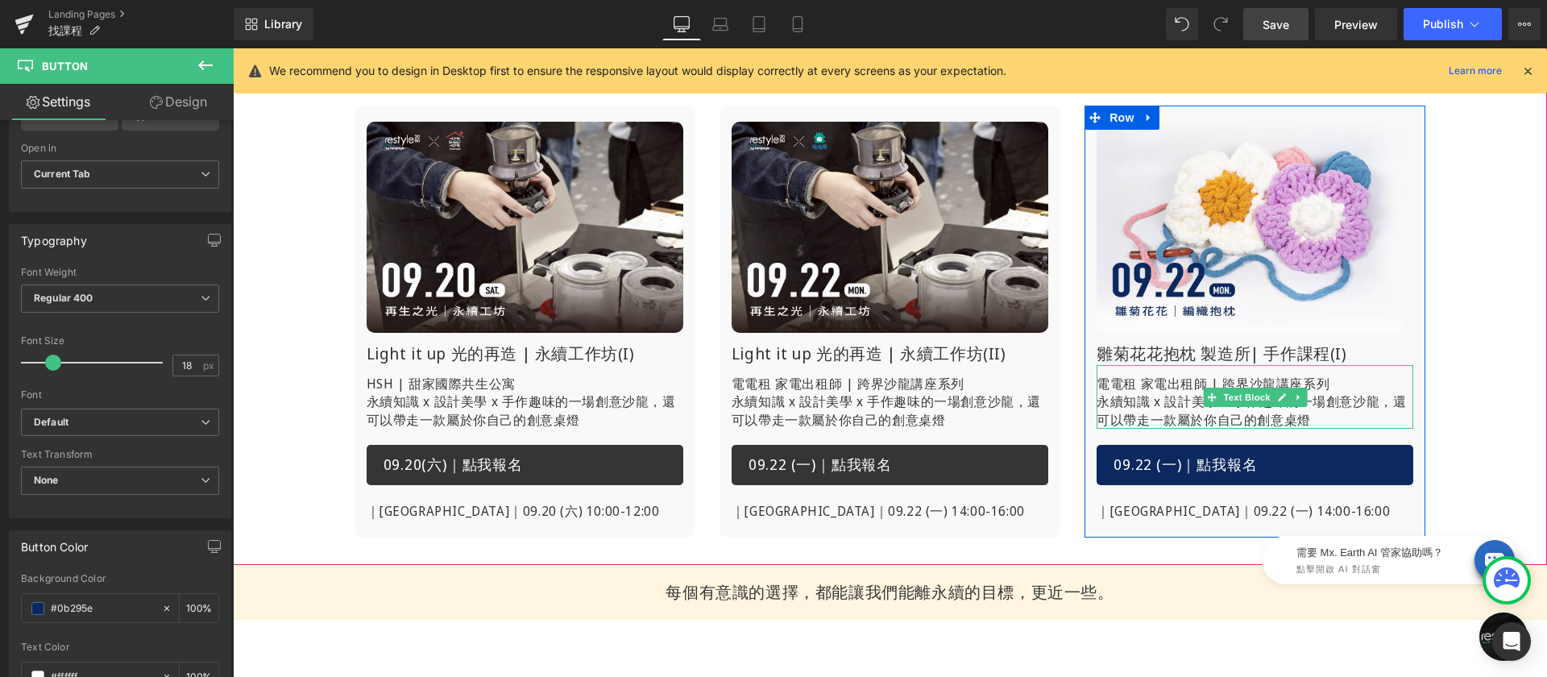
click at [1155, 391] on p "電電租 家電出租師 | 跨界沙龍講座系列 永續知識 x 設計美學 x 手作趣味的一場創意沙龍，還可以帶走一款屬於你自己的創意桌燈" at bounding box center [1255, 402] width 317 height 54
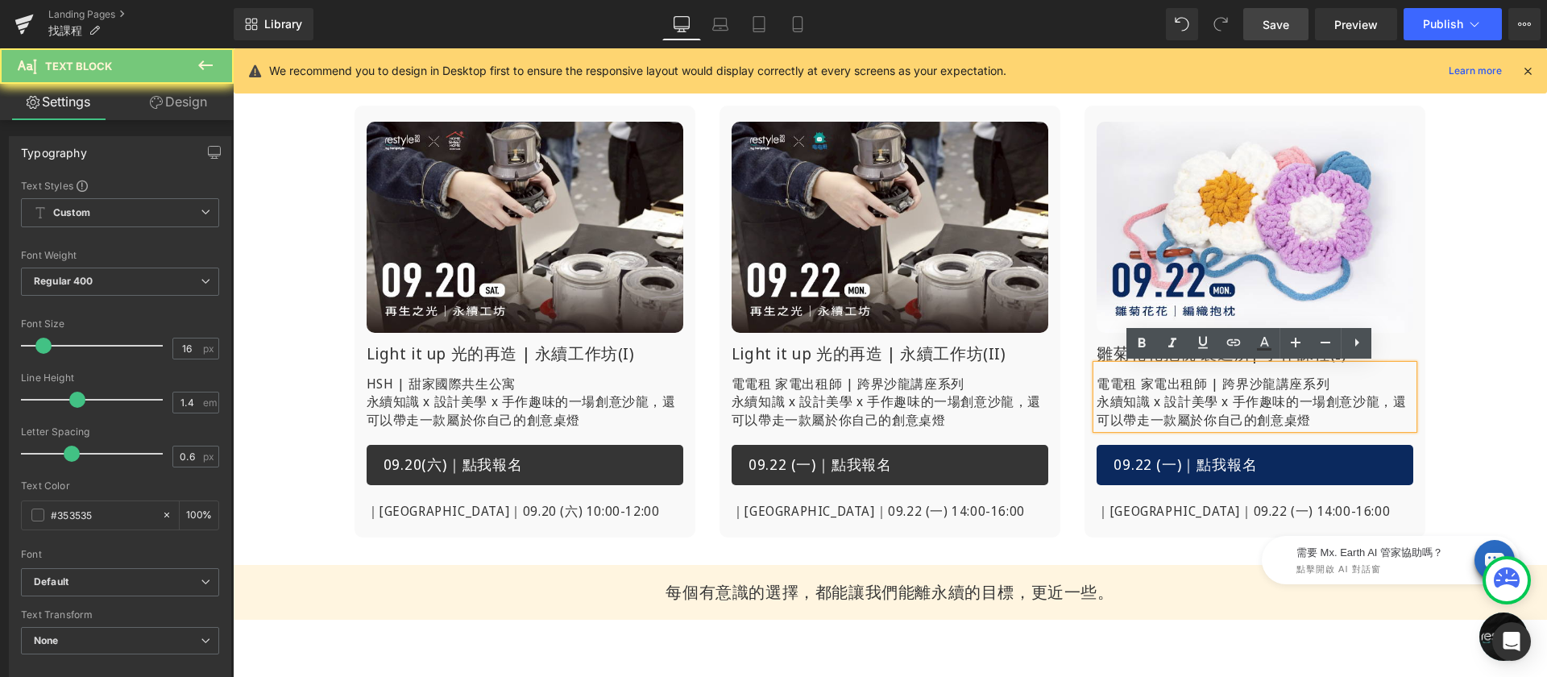
click at [1155, 391] on p "電電租 家電出租師 | 跨界沙龍講座系列 永續知識 x 設計美學 x 手作趣味的一場創意沙龍，還可以帶走一款屬於你自己的創意桌燈" at bounding box center [1255, 402] width 317 height 54
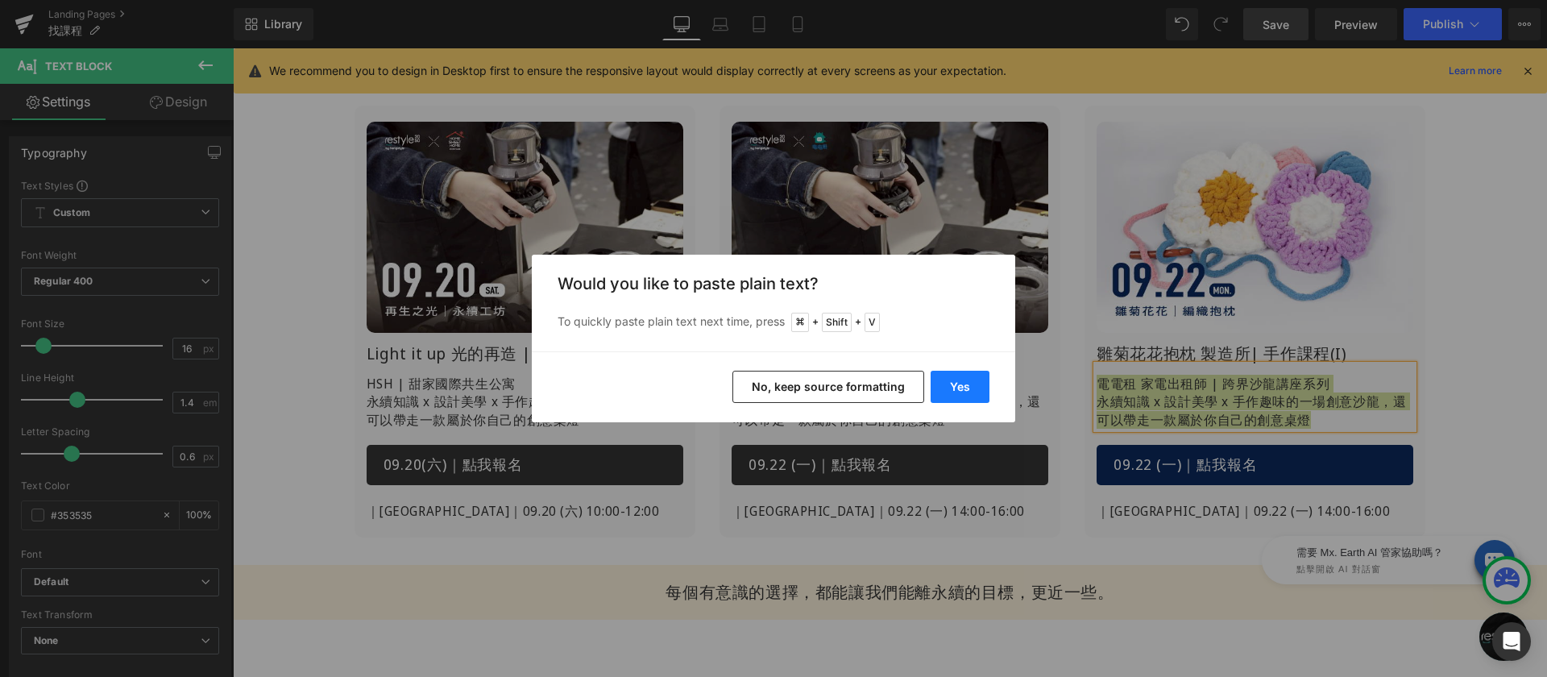
click at [986, 379] on button "Yes" at bounding box center [960, 387] width 59 height 32
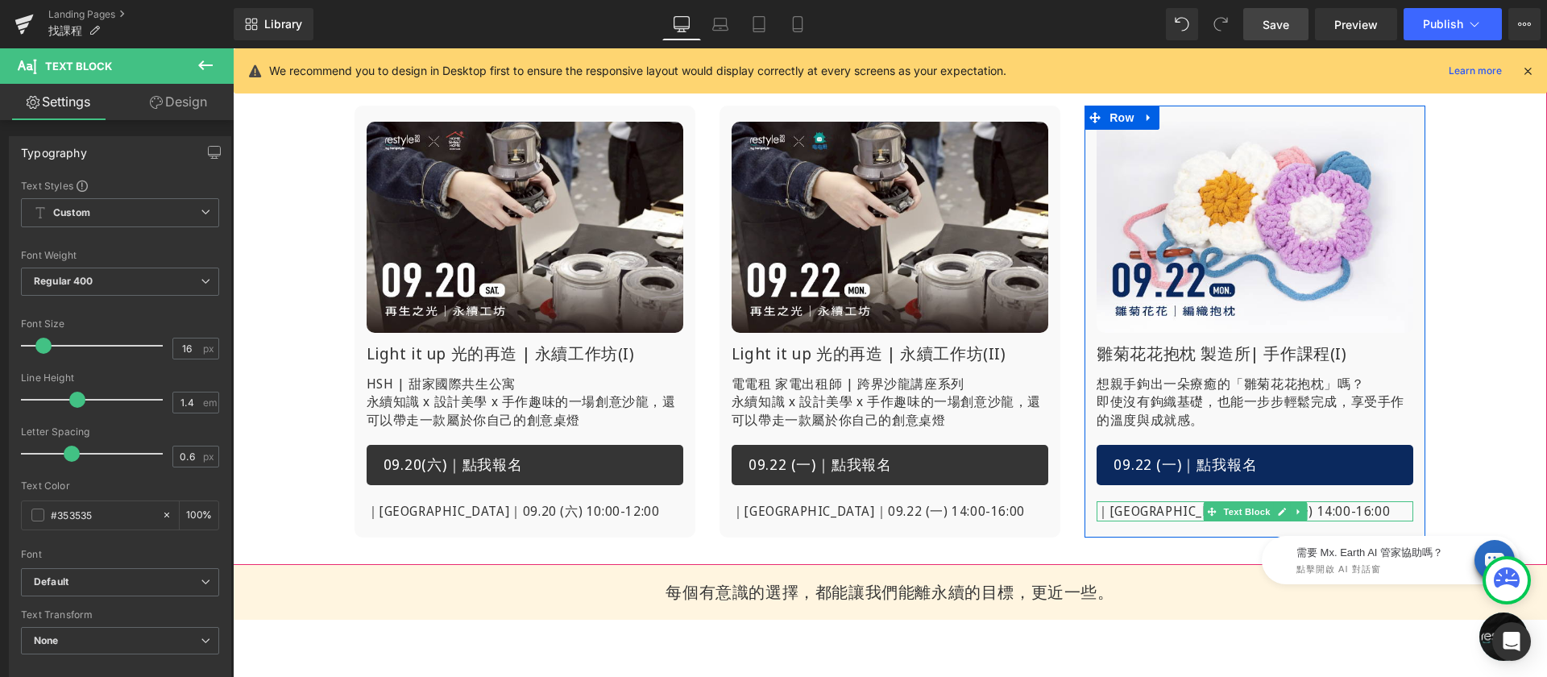
click at [1146, 512] on p "｜[GEOGRAPHIC_DATA]｜09.22 (一) 14:00-16:00" at bounding box center [1255, 511] width 317 height 21
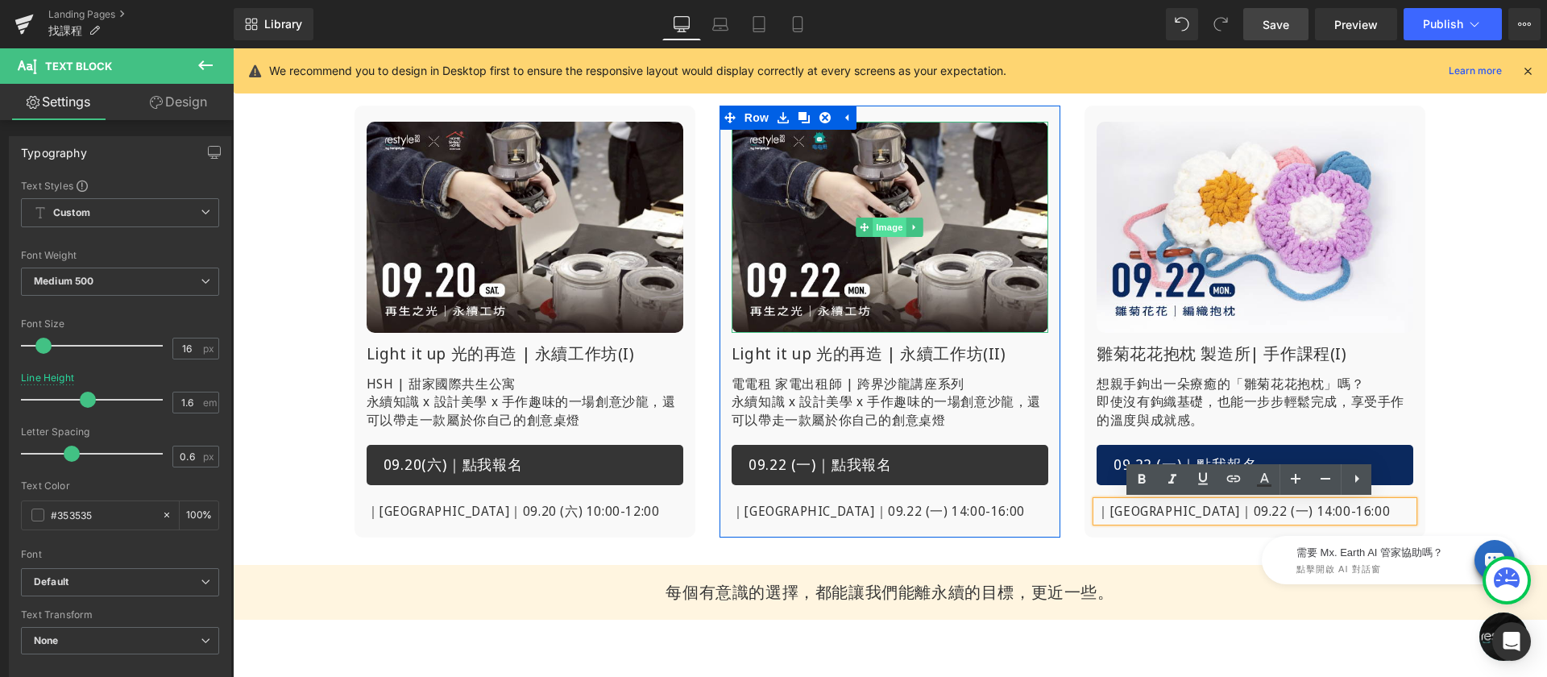
click at [866, 222] on div "Image" at bounding box center [890, 227] width 317 height 211
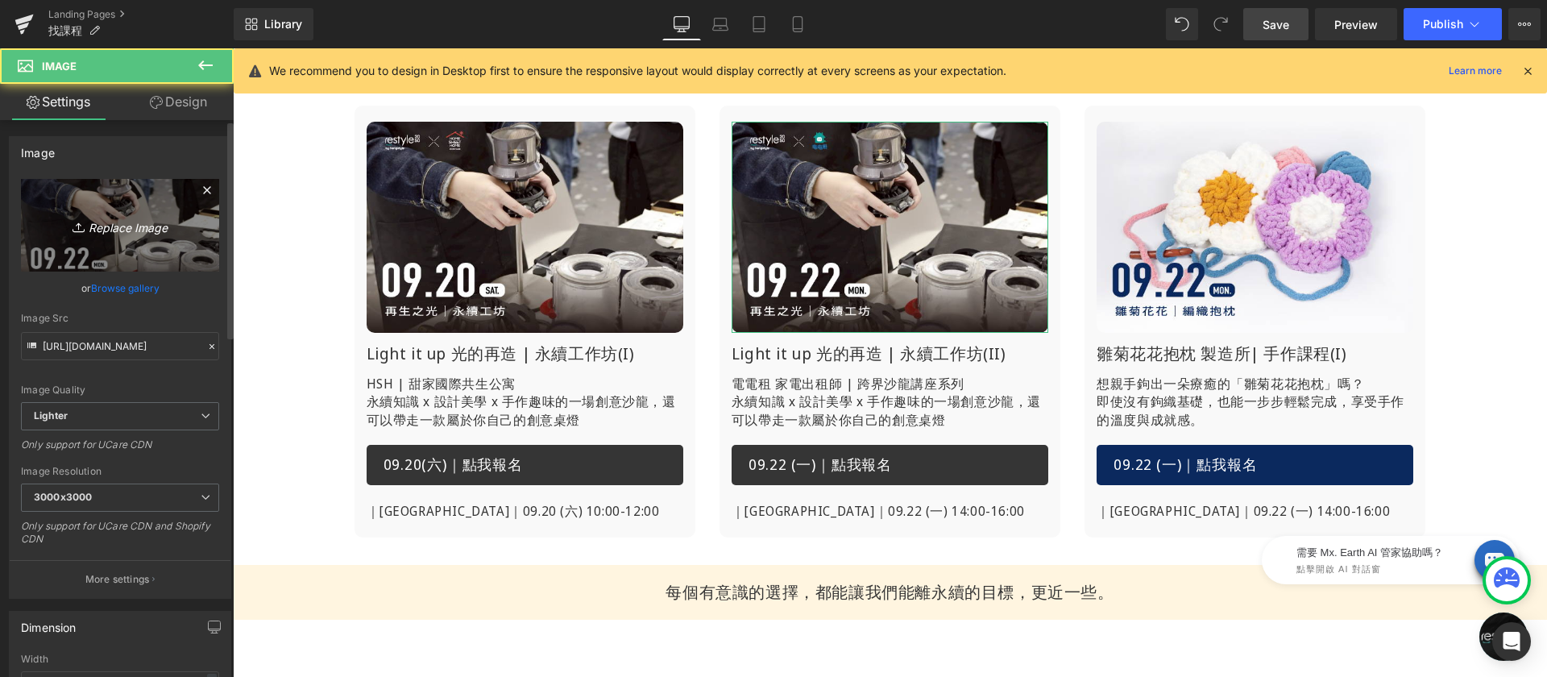
click at [111, 231] on icon "Replace Image" at bounding box center [120, 225] width 129 height 20
type input "C:\fakepath\找課程-再生-0924.jpg"
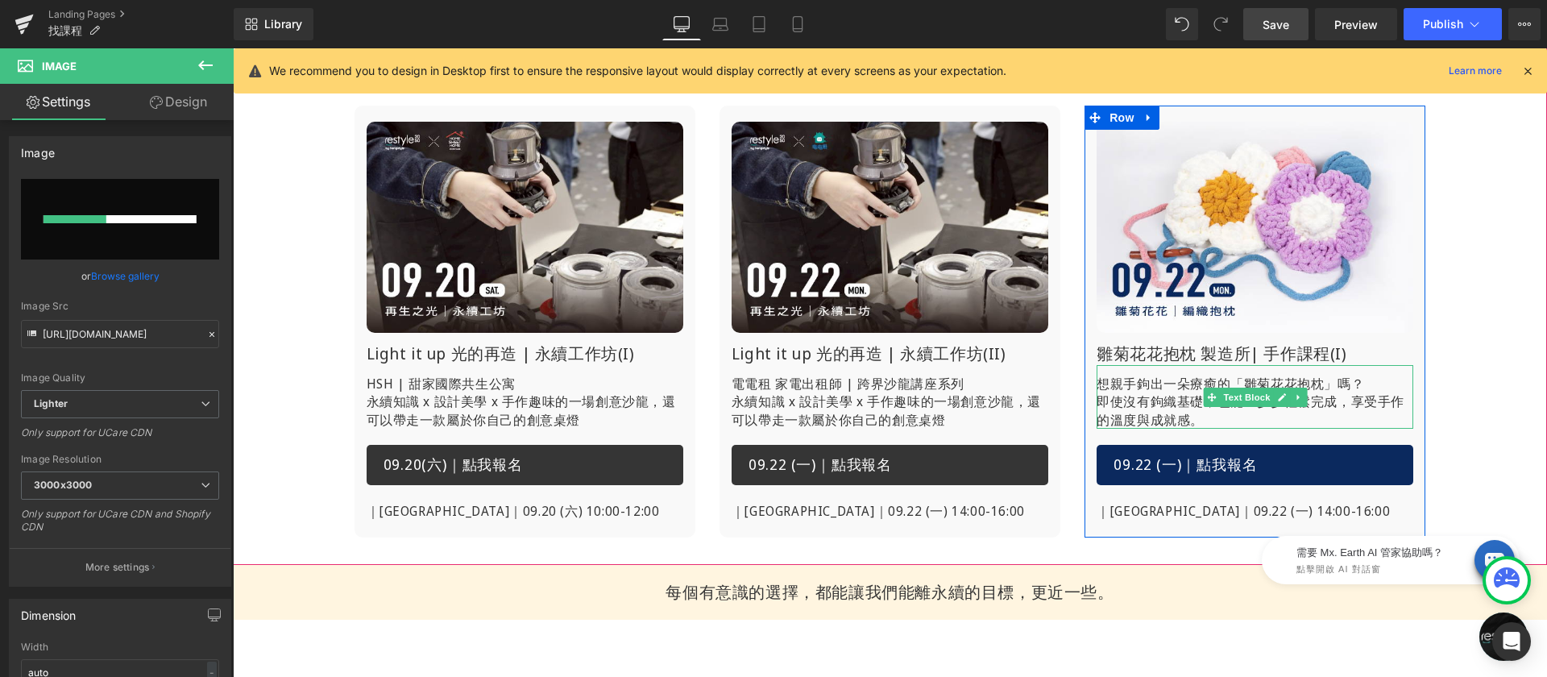
scroll to position [215, 0]
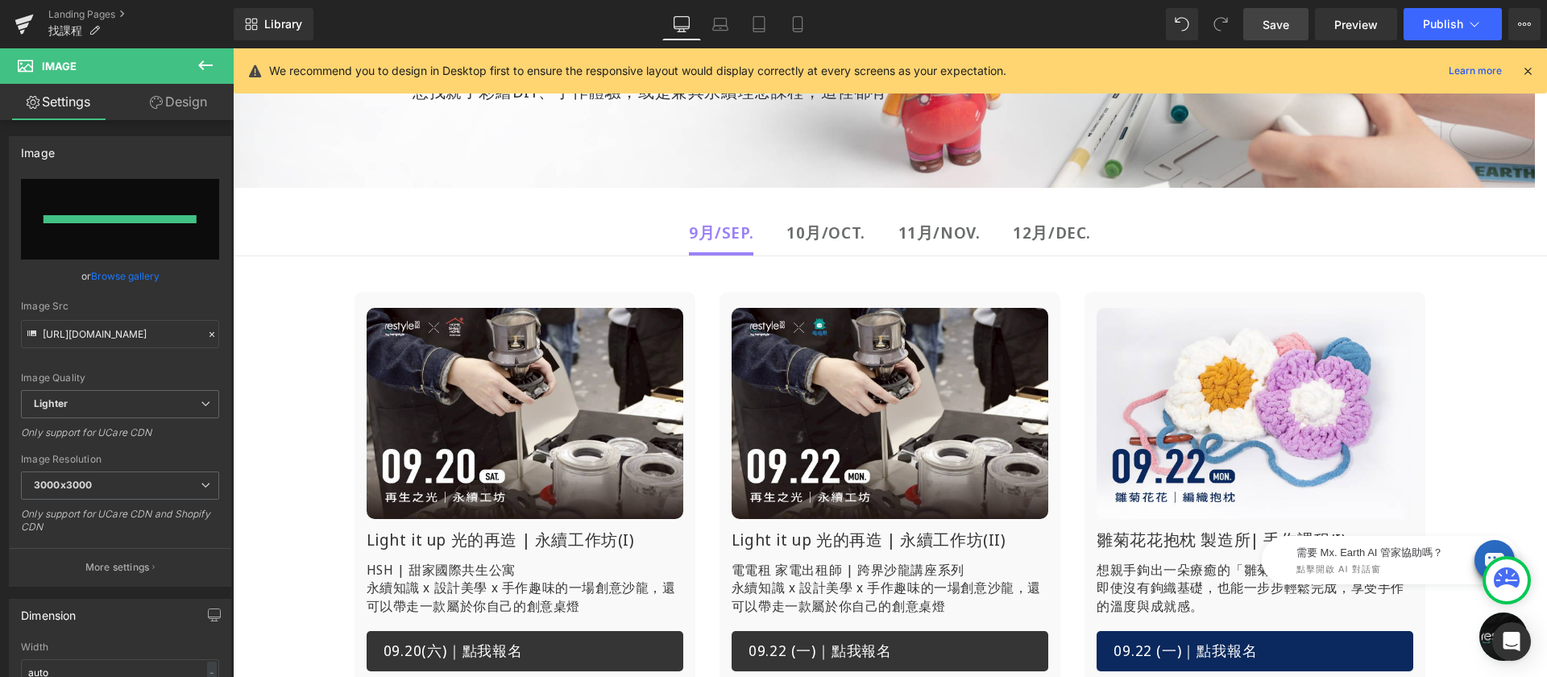
type input "https://ucarecdn.com/3cc6748a-9974-42ad-b082-e1bd0248b11b/-/format/auto/-/previ…"
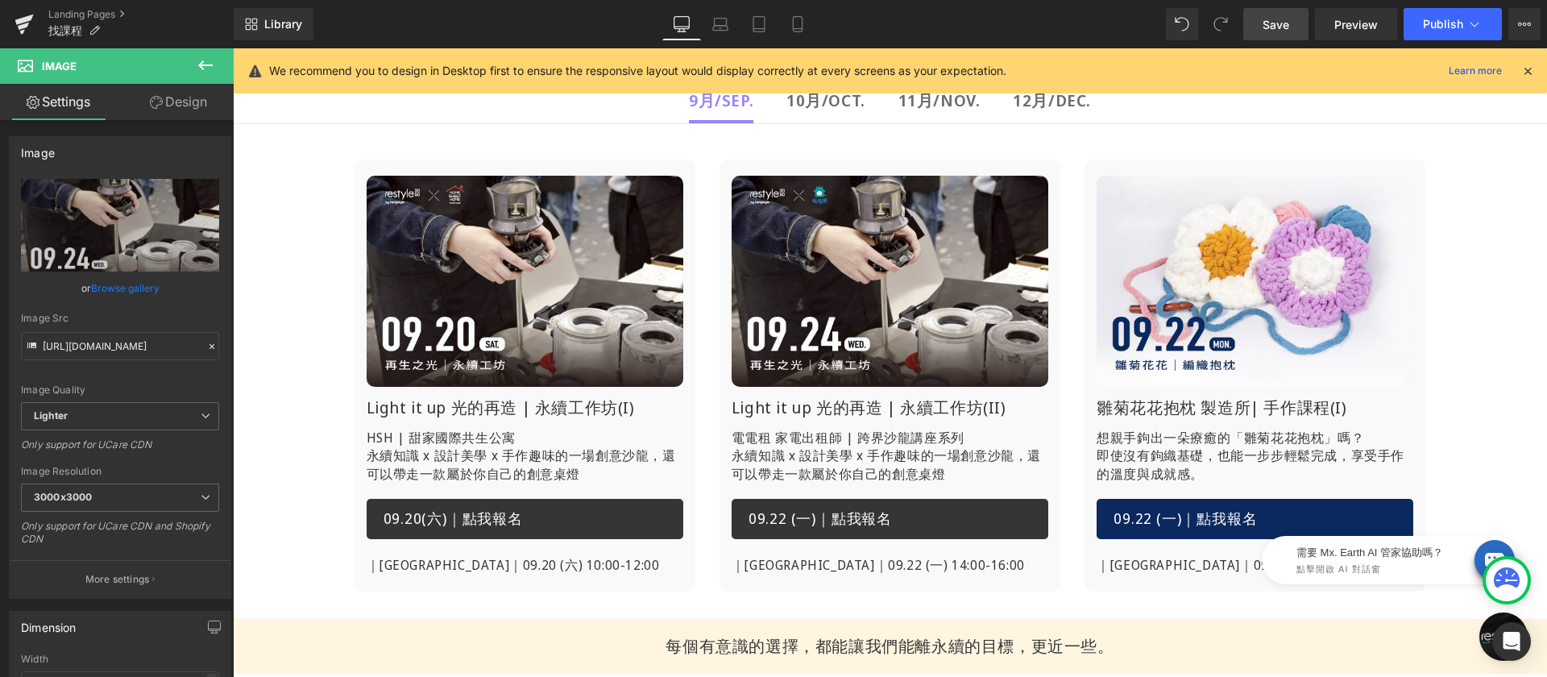
scroll to position [358, 0]
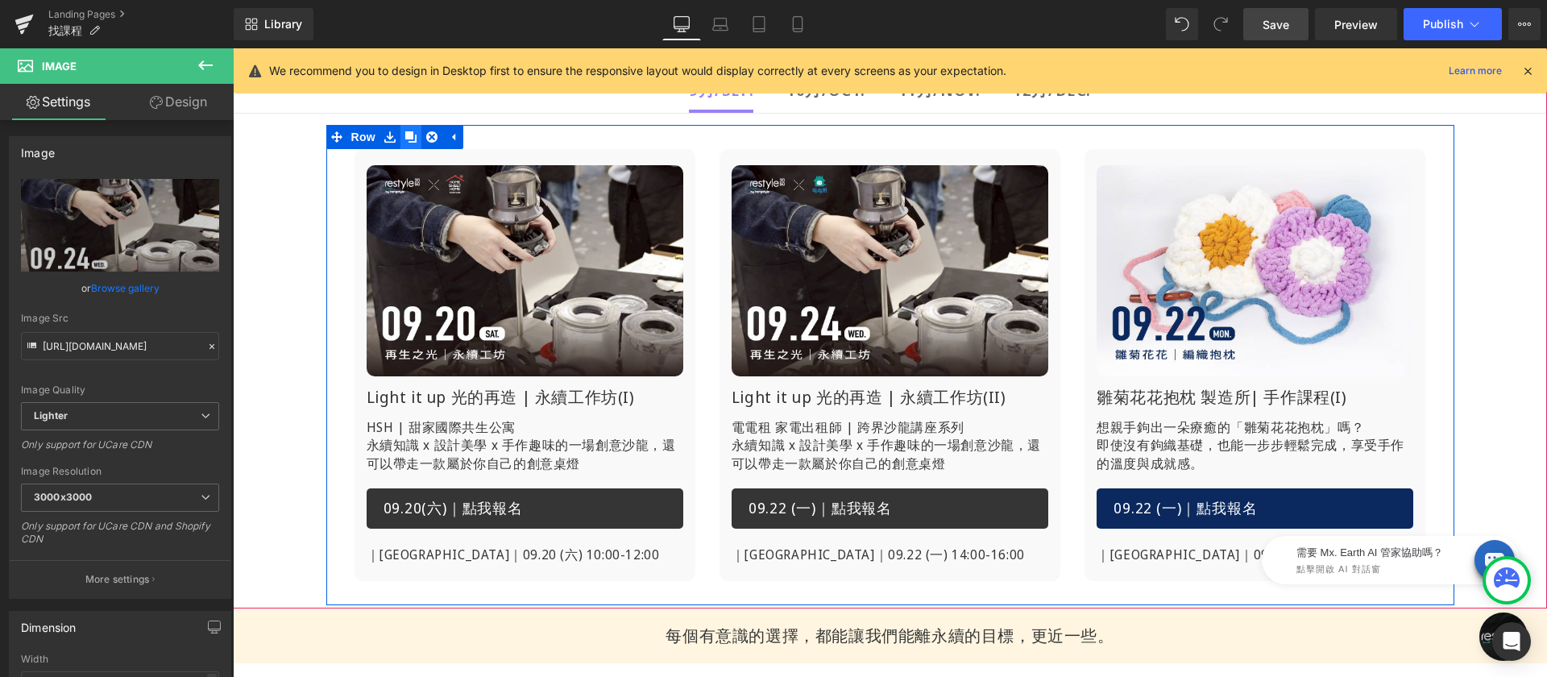
click at [405, 135] on icon at bounding box center [410, 136] width 11 height 11
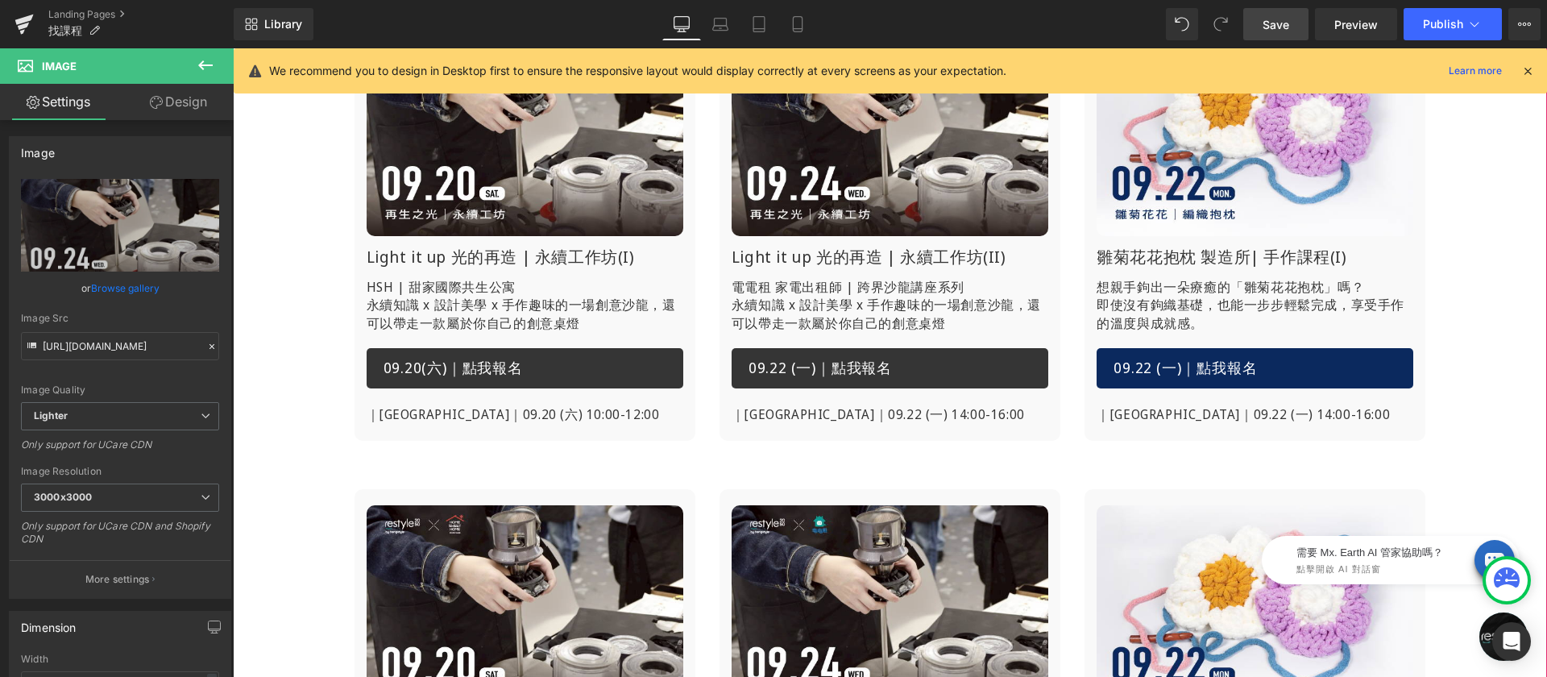
scroll to position [664, 0]
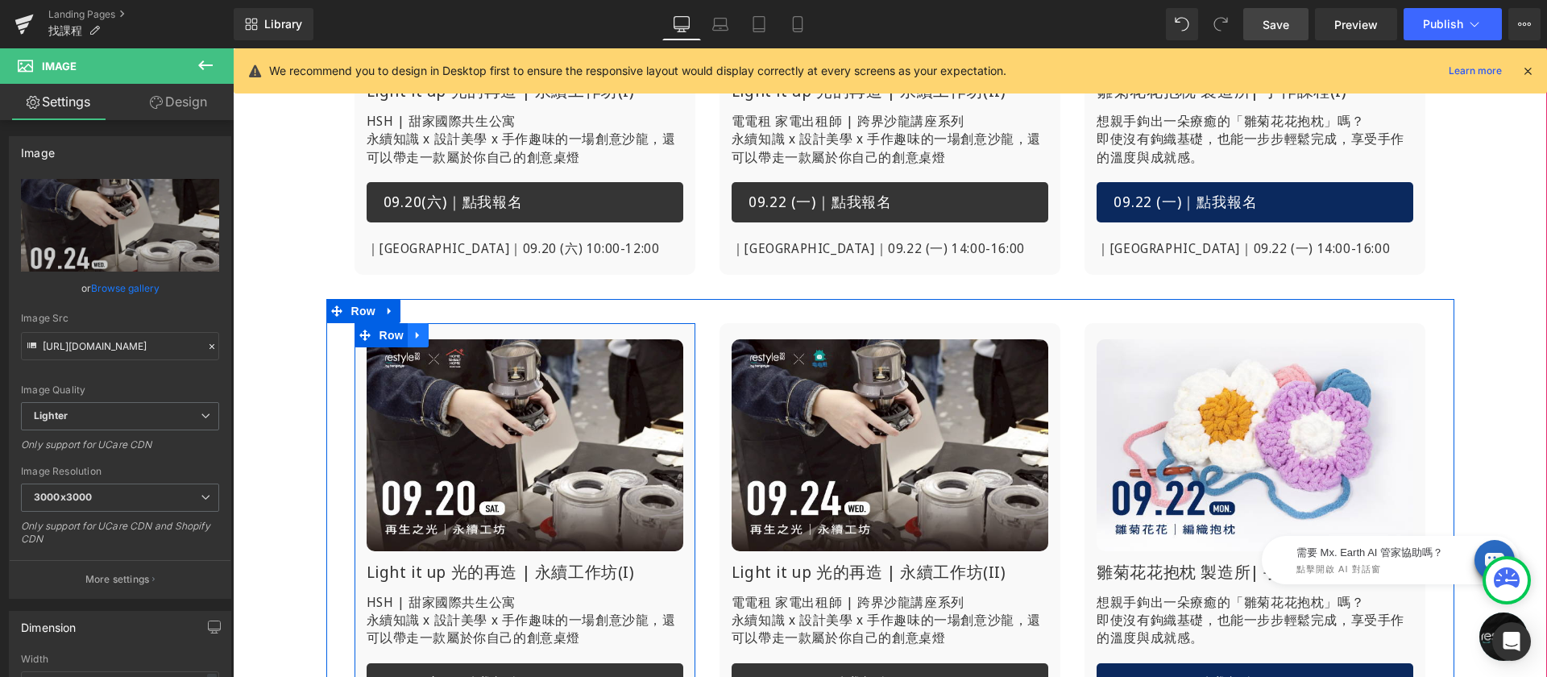
click at [417, 332] on icon at bounding box center [418, 336] width 11 height 12
click at [454, 334] on icon at bounding box center [459, 336] width 11 height 12
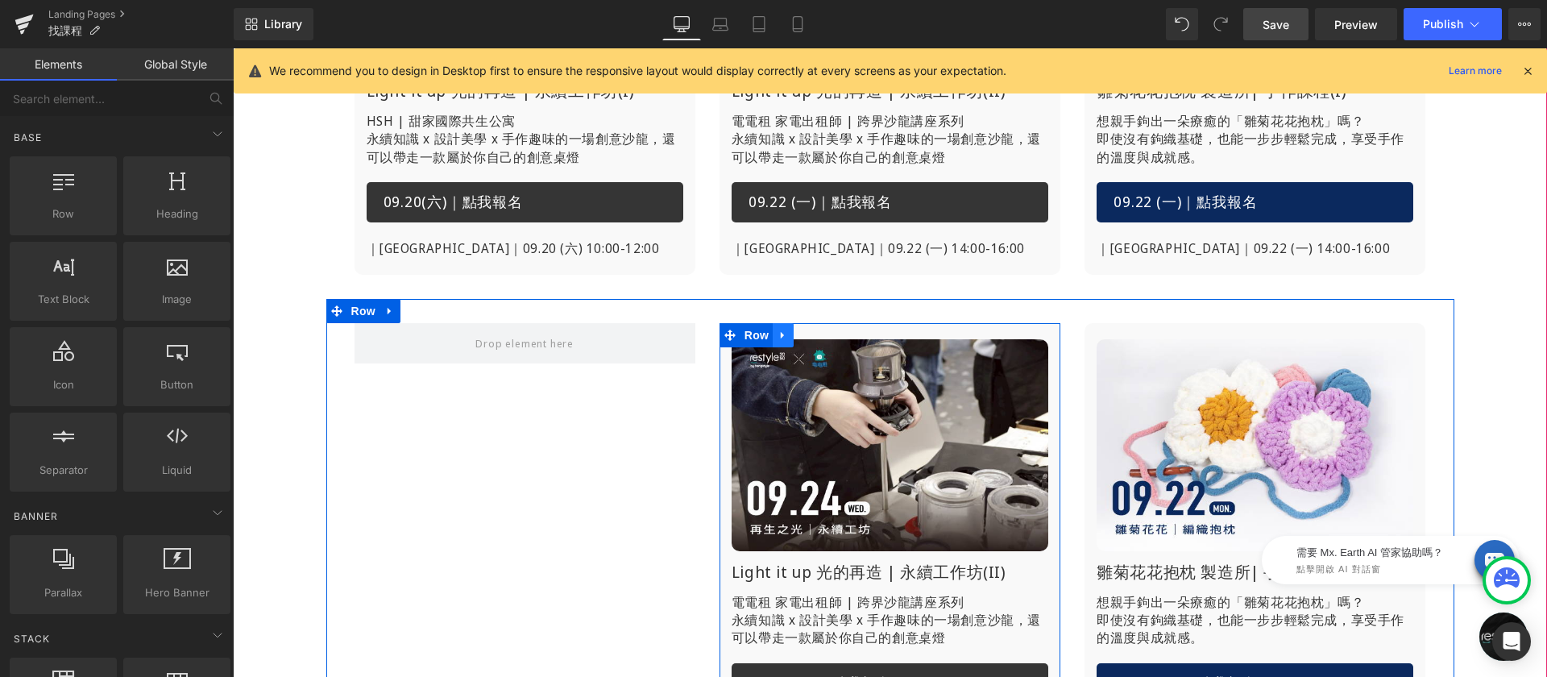
click at [782, 333] on icon at bounding box center [783, 336] width 11 height 12
click at [819, 334] on icon at bounding box center [824, 336] width 11 height 12
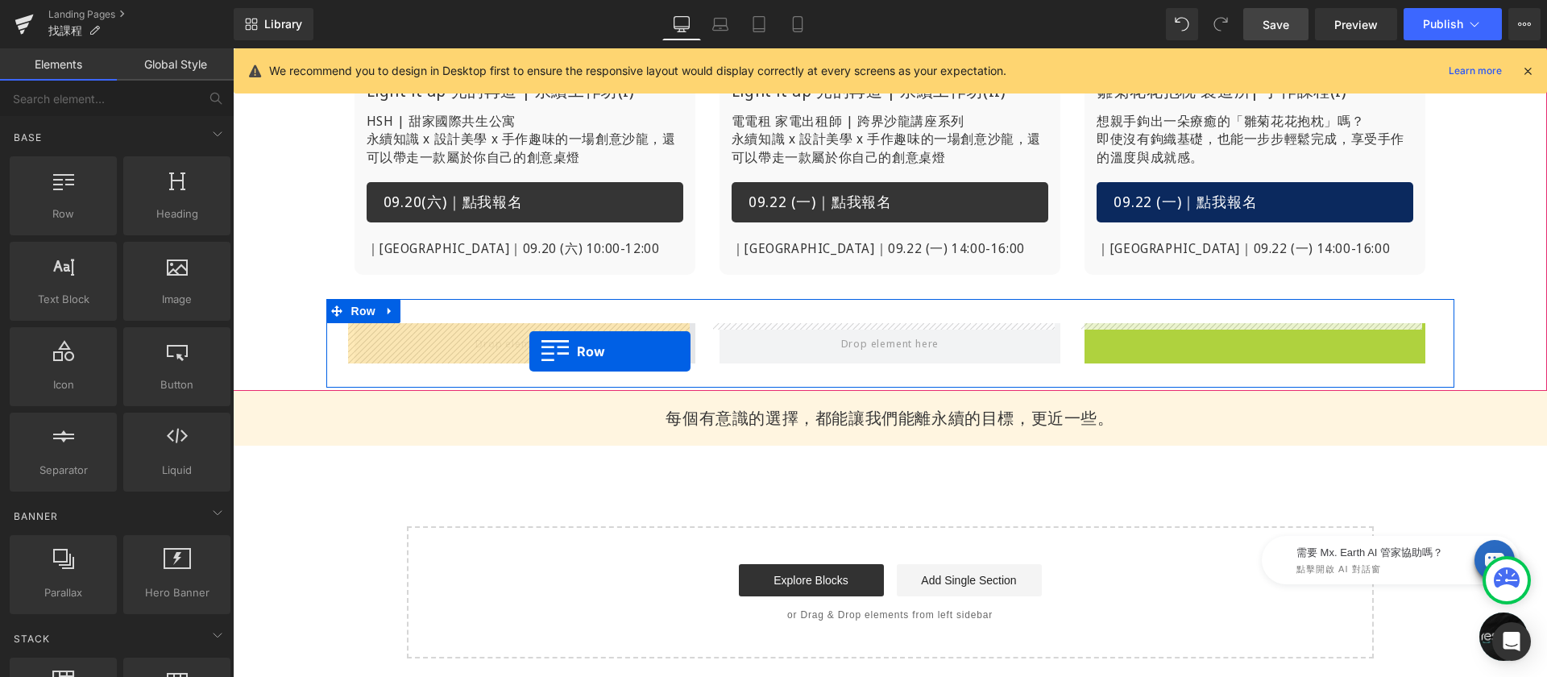
drag, startPoint x: 1085, startPoint y: 337, endPoint x: 529, endPoint y: 351, distance: 555.4
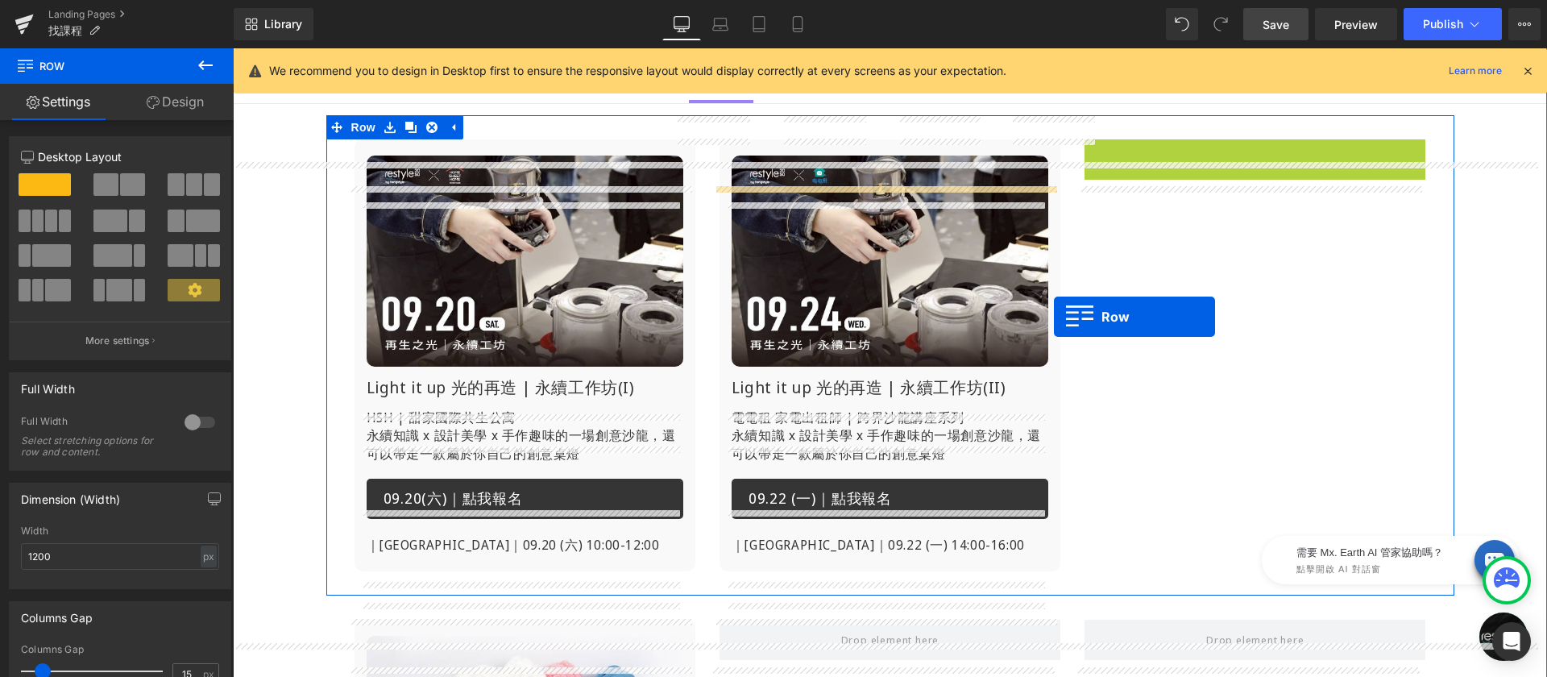
scroll to position [450, 0]
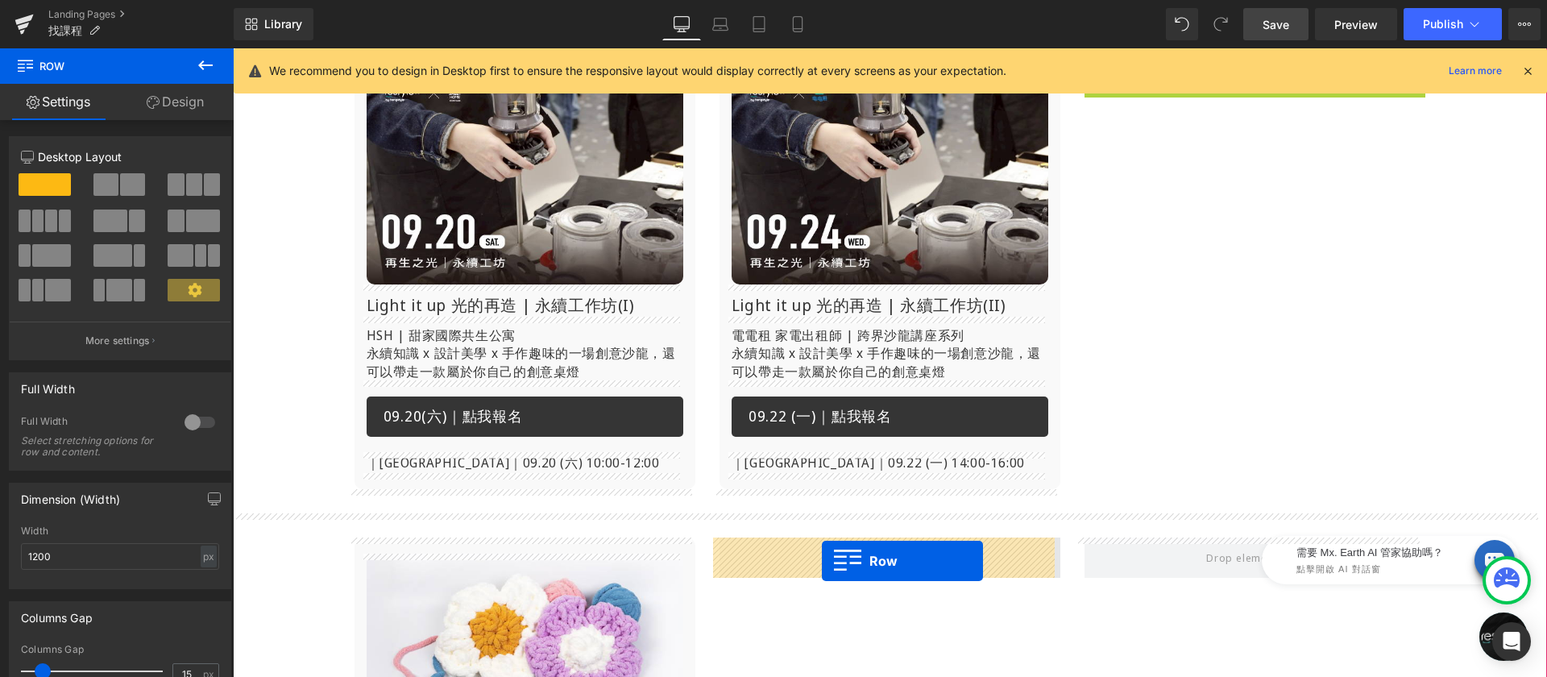
drag, startPoint x: 1088, startPoint y: 272, endPoint x: 821, endPoint y: 560, distance: 392.9
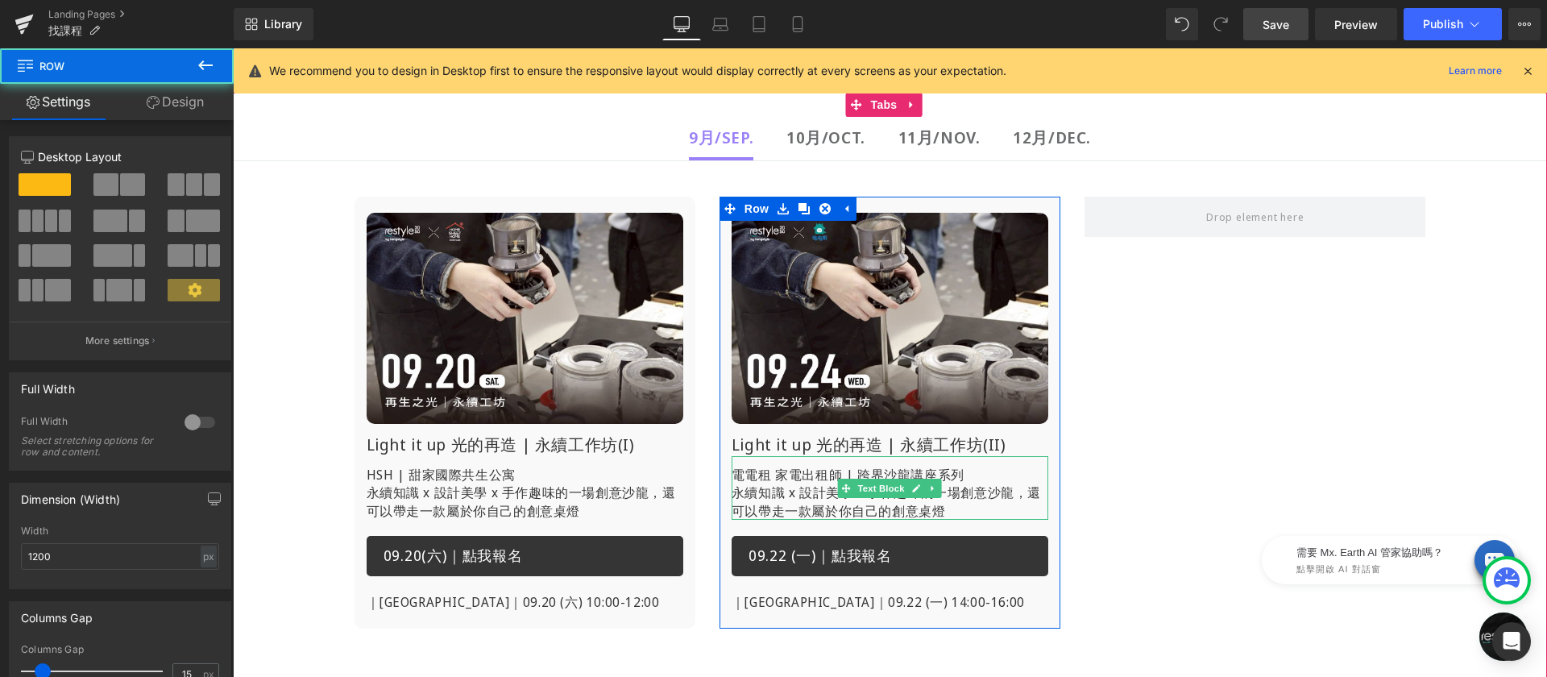
scroll to position [228, 0]
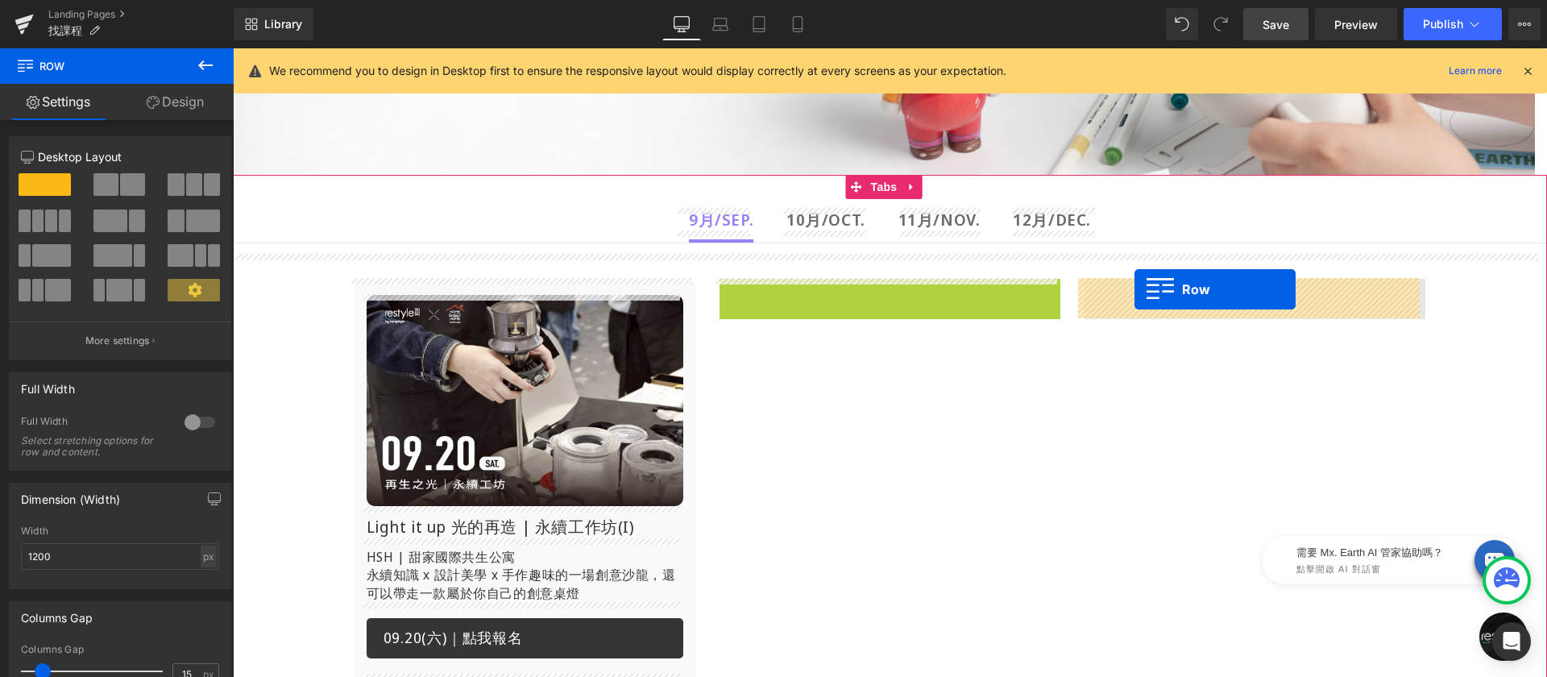
drag, startPoint x: 727, startPoint y: 290, endPoint x: 1135, endPoint y: 289, distance: 407.7
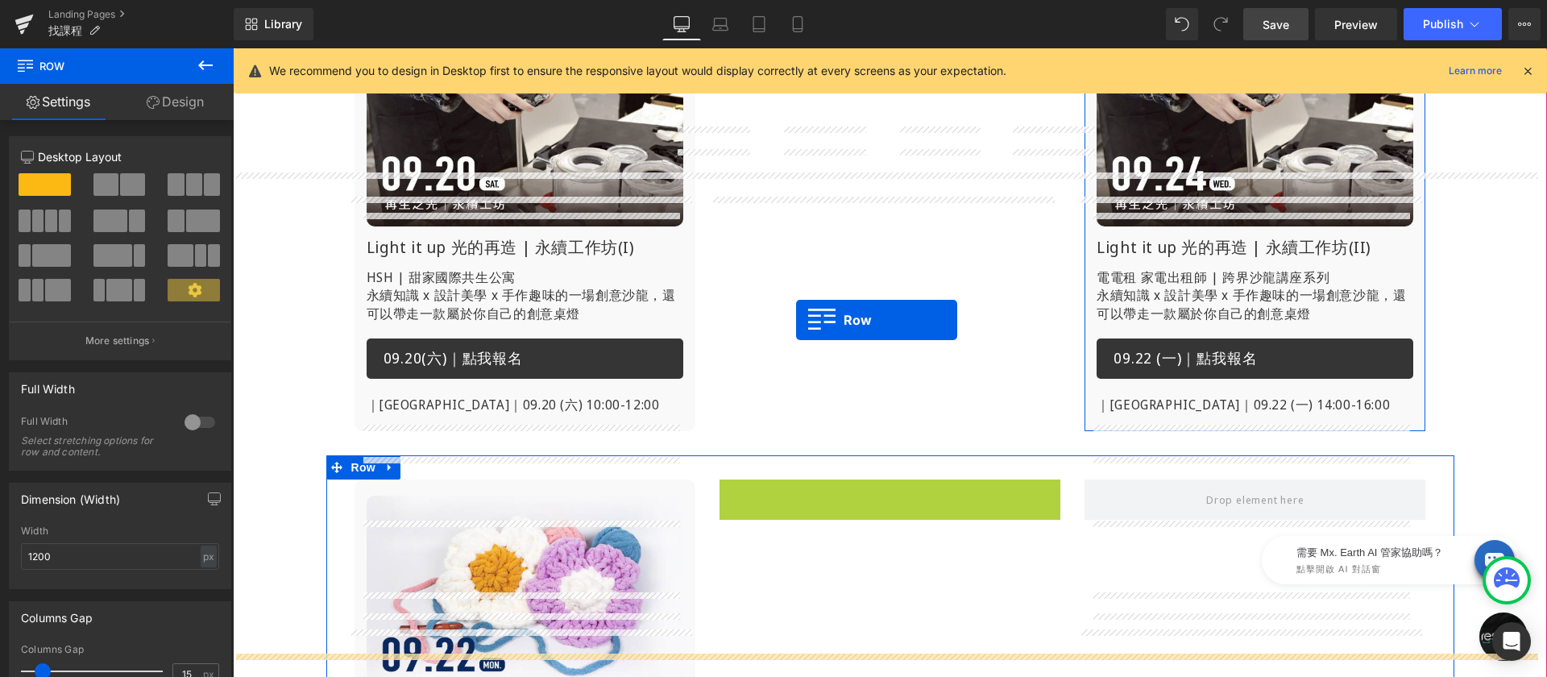
scroll to position [309, 0]
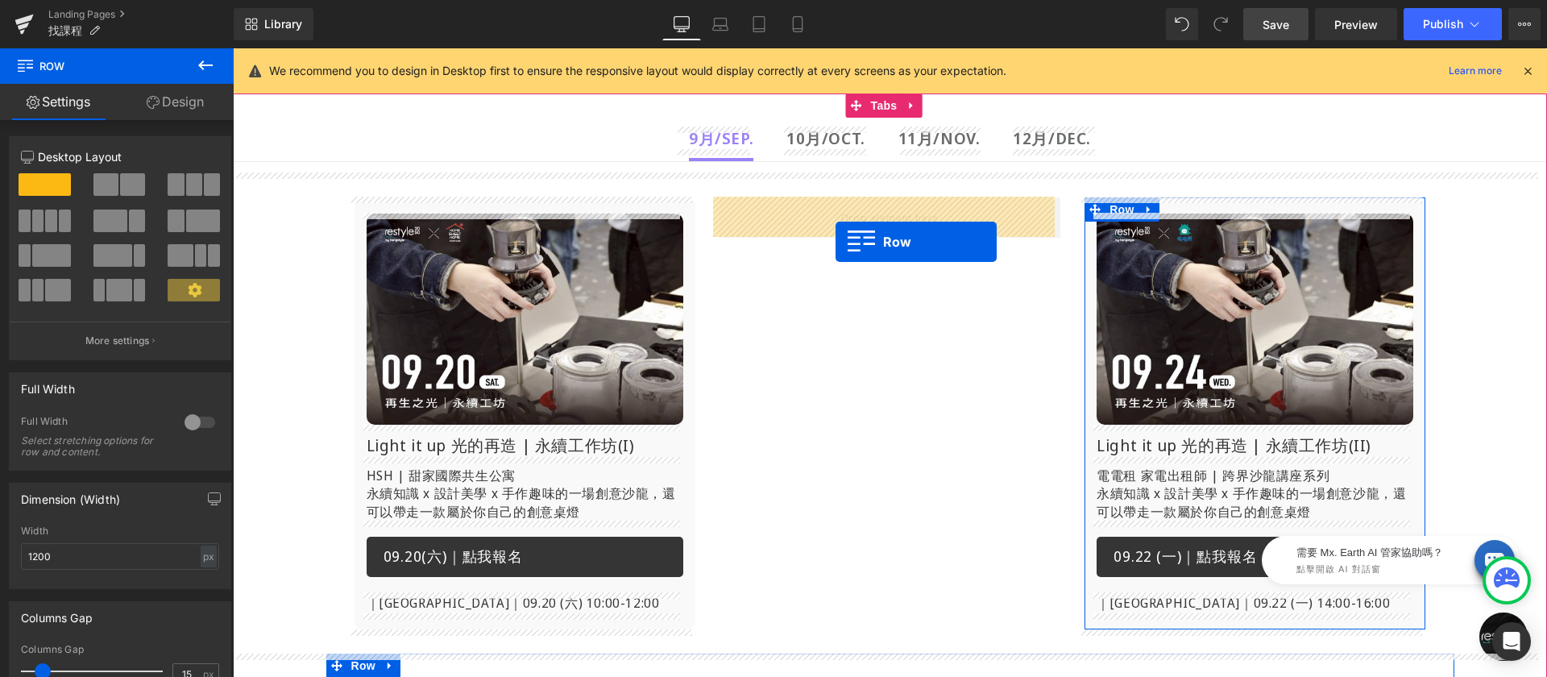
drag, startPoint x: 723, startPoint y: 490, endPoint x: 836, endPoint y: 241, distance: 273.7
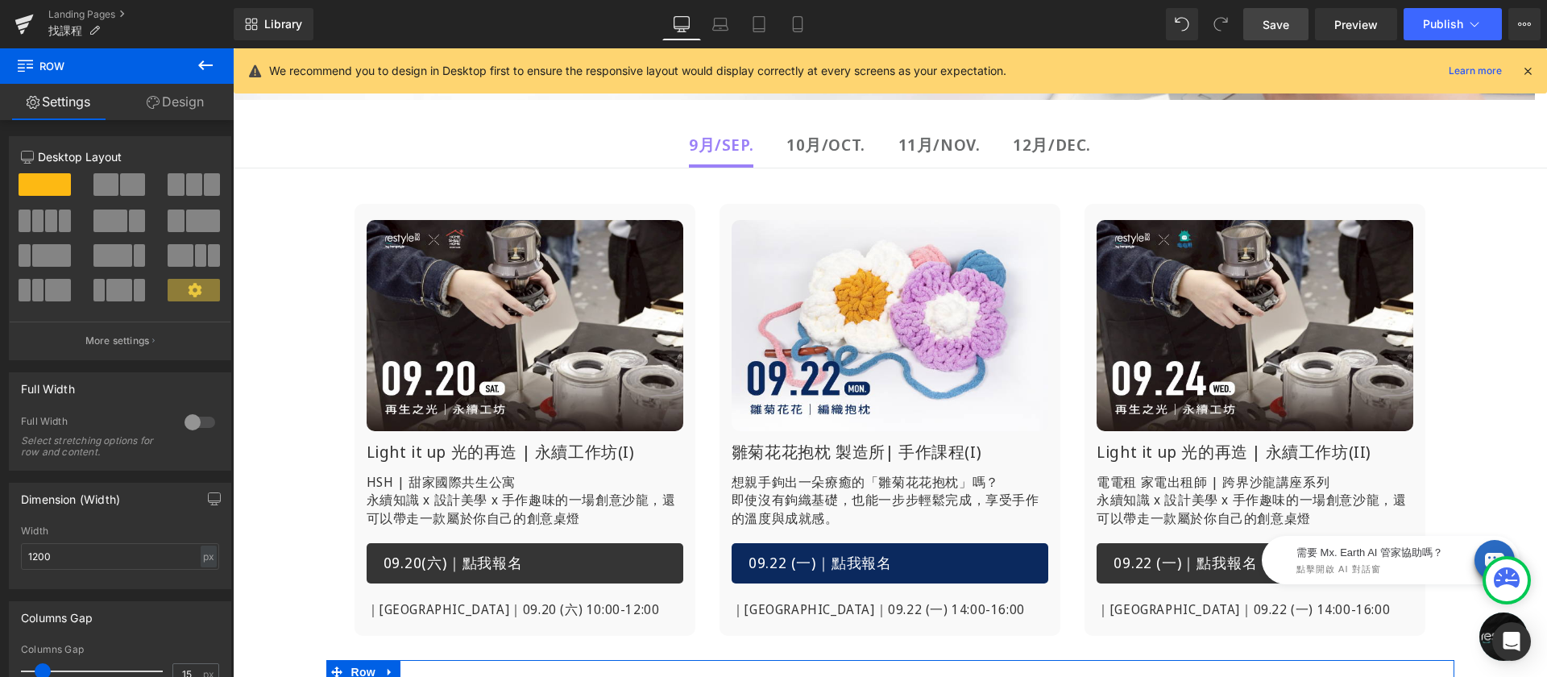
scroll to position [406, 0]
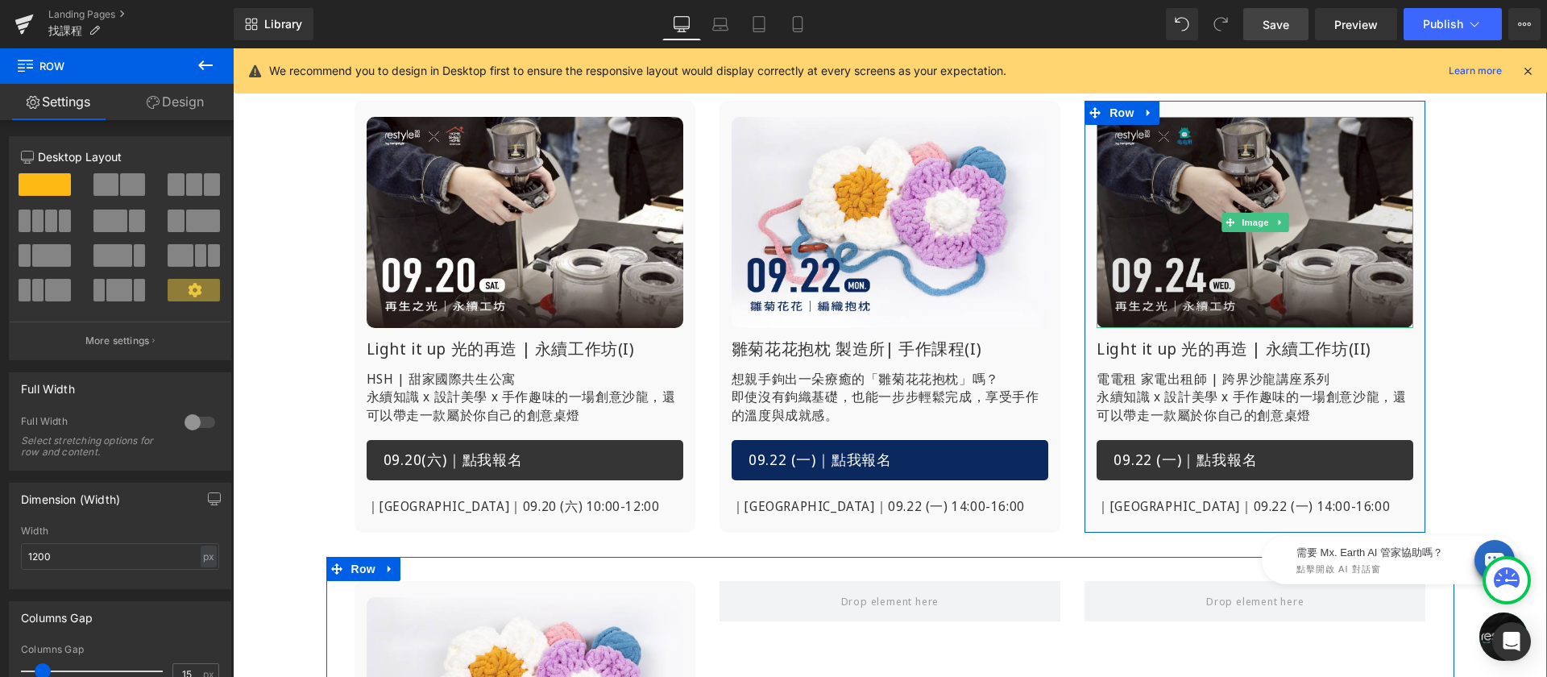
click at [1261, 193] on img at bounding box center [1255, 222] width 317 height 211
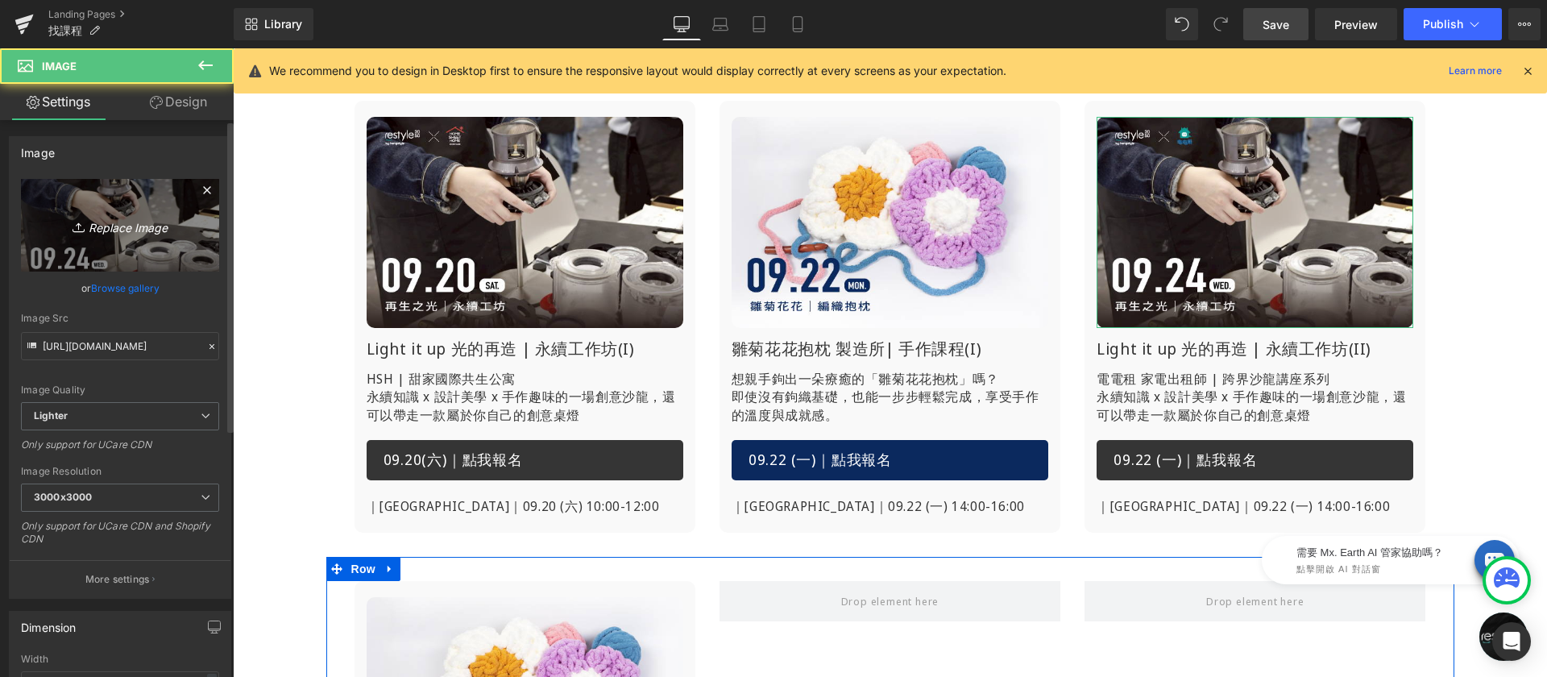
click at [119, 214] on link "Replace Image" at bounding box center [120, 225] width 198 height 93
type input "C:\fakepath\找課程-再生-0924.jpg"
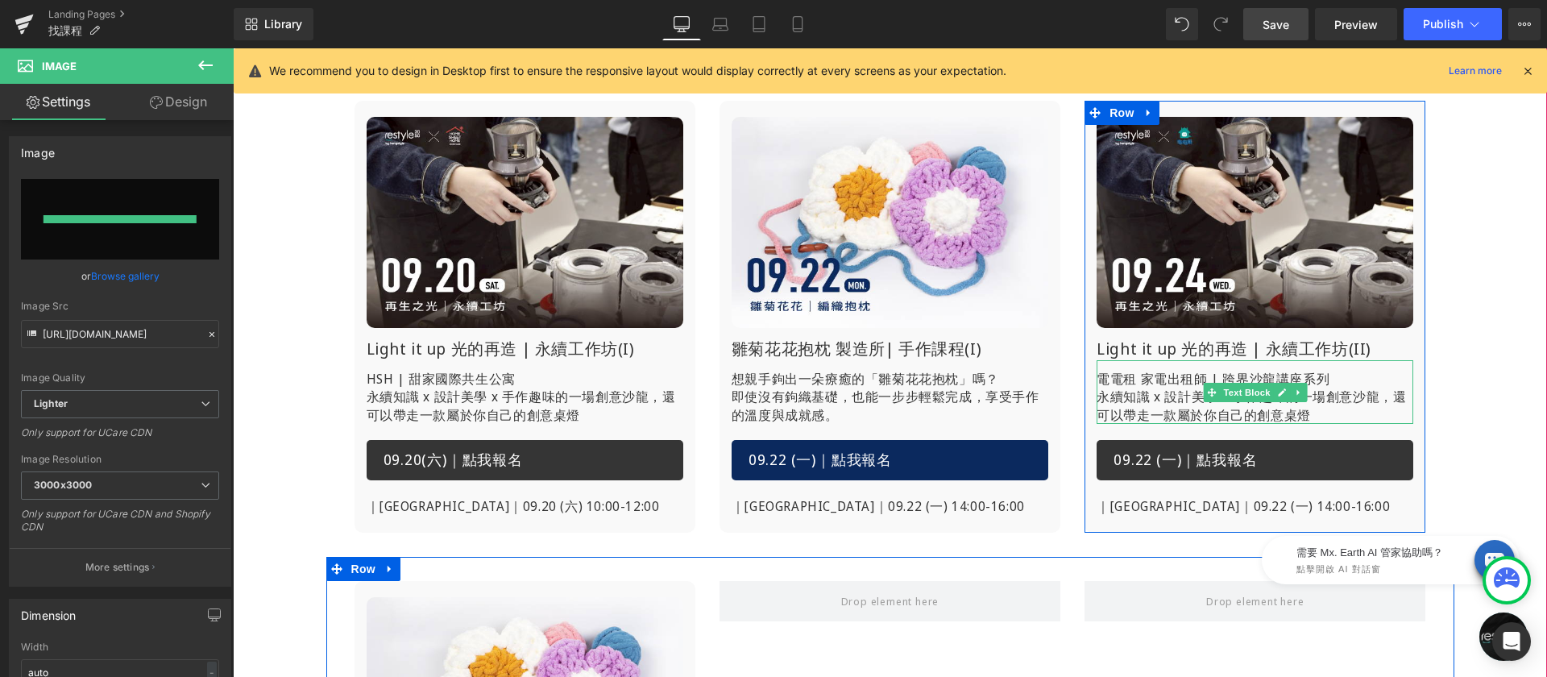
type input "https://ucarecdn.com/c48cc53f-1d69-456a-84f3-d87432a94bca/-/format/auto/-/previ…"
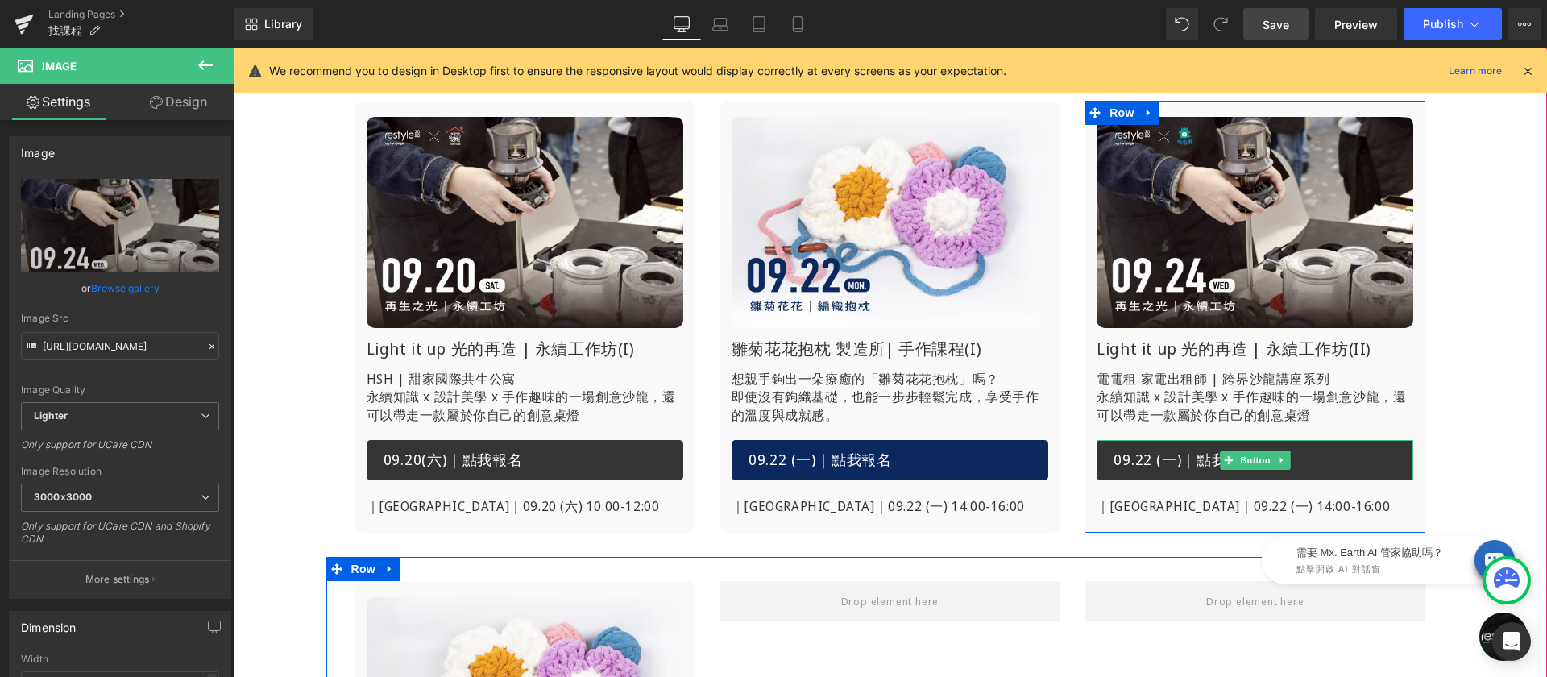
drag, startPoint x: 1134, startPoint y: 455, endPoint x: 263, endPoint y: 388, distance: 872.8
click at [1134, 455] on span "09.22 (一)｜點我報名" at bounding box center [1185, 460] width 143 height 21
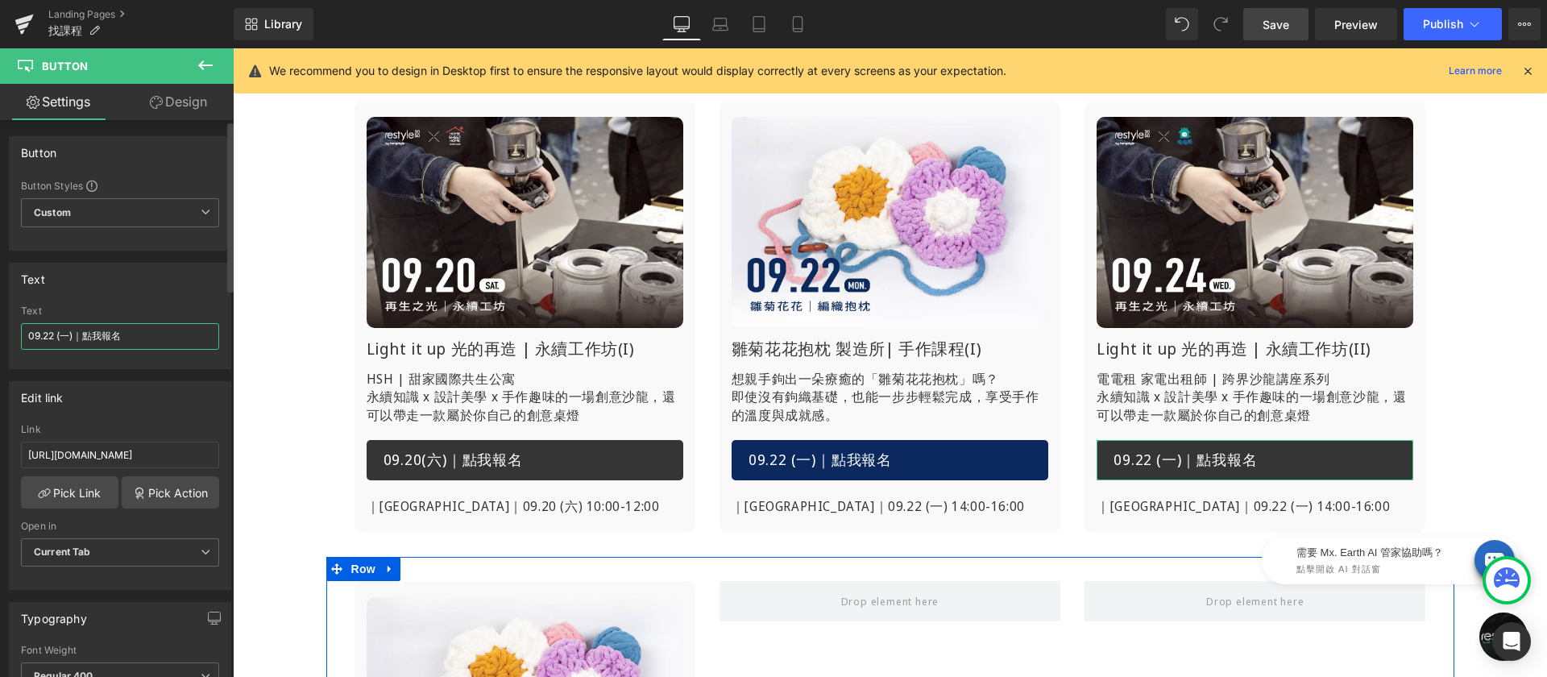
click at [49, 335] on input "09.22 (一)｜點我報名" at bounding box center [120, 336] width 198 height 27
type input "09.24 (三)｜點我報名"
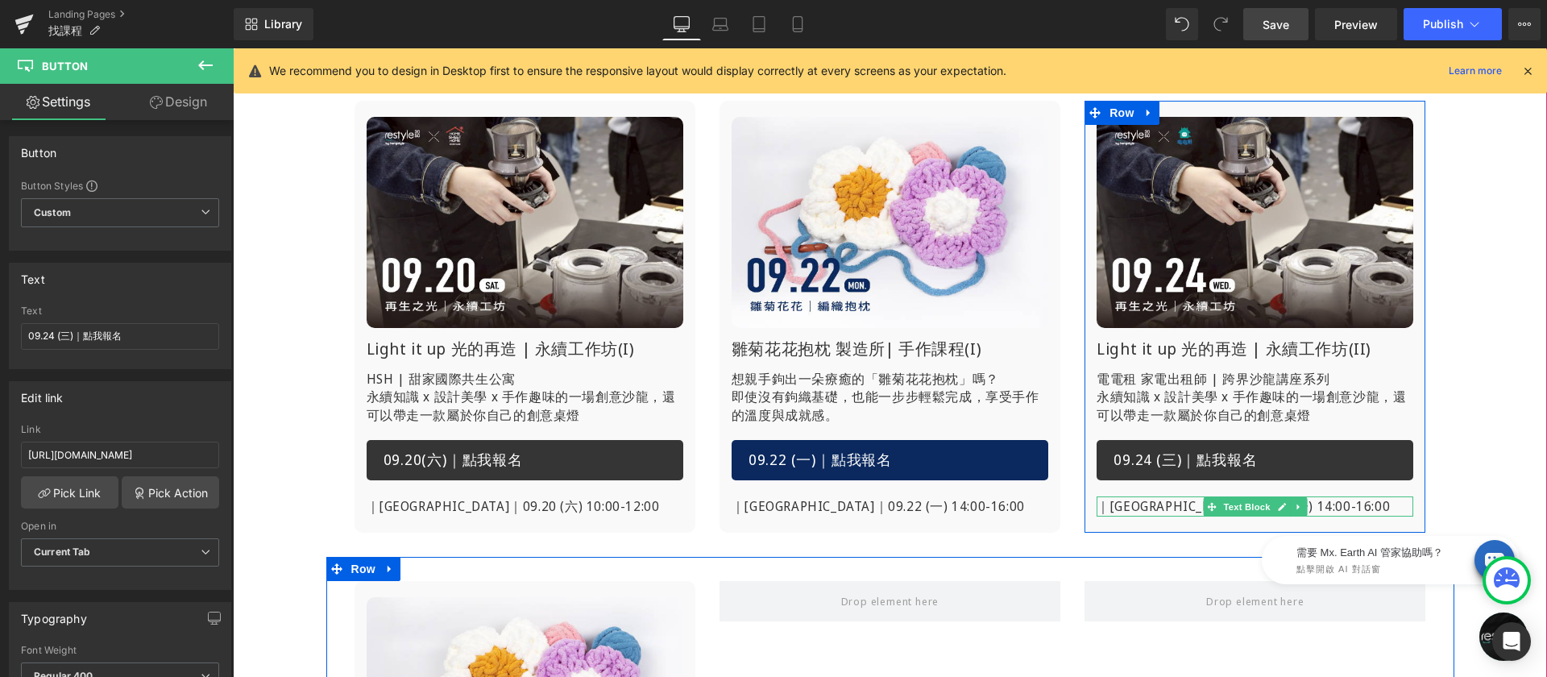
click at [1157, 510] on p "｜[GEOGRAPHIC_DATA]｜09.22 (一) 14:00-16:00" at bounding box center [1255, 506] width 317 height 21
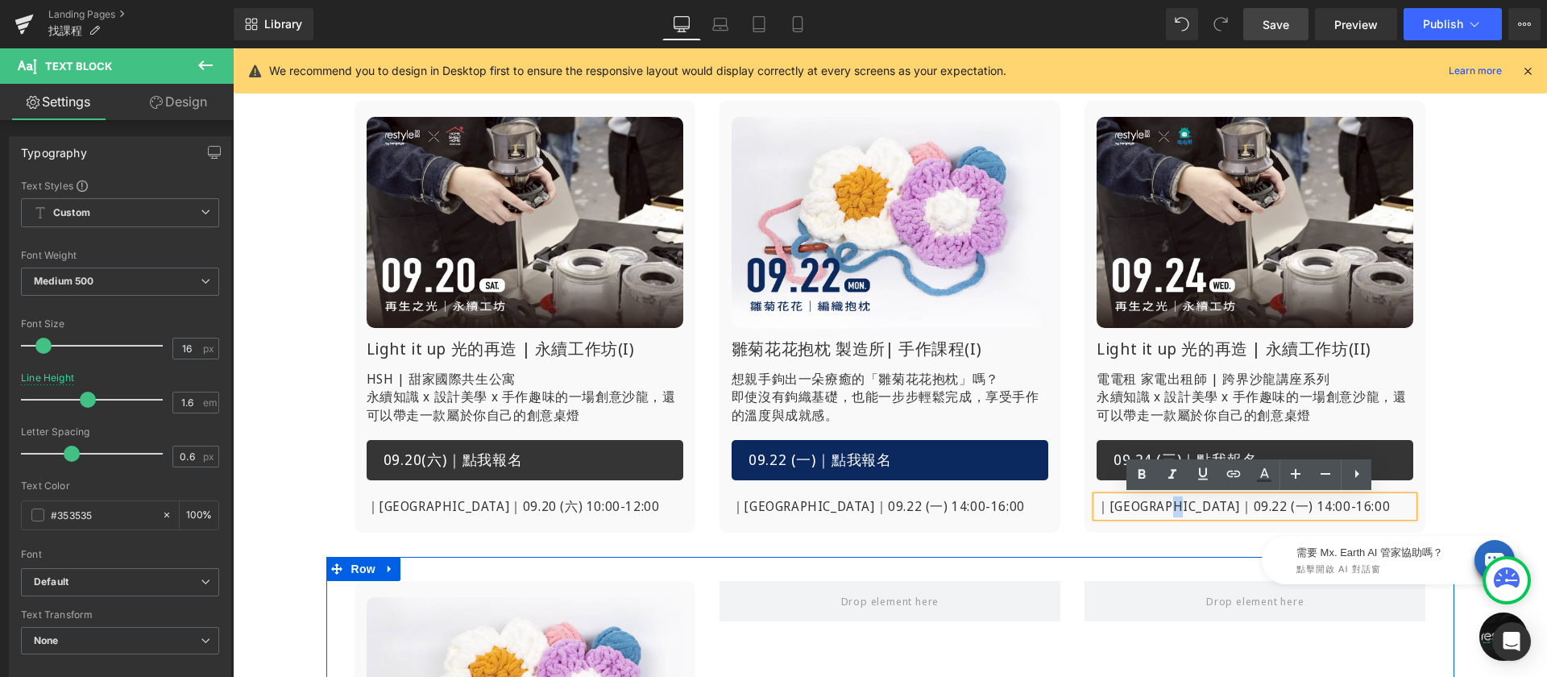
click at [1192, 508] on p "｜[GEOGRAPHIC_DATA]｜09.22 (一) 14:00-16:00" at bounding box center [1255, 506] width 317 height 21
click at [1498, 388] on div "Image Light it up 光的再造 | 永續工作坊(I) Heading HSH | 甜家國際共生公寓 永續知識 x 設計美學 x 手作趣味的一場創…" at bounding box center [890, 550] width 1314 height 976
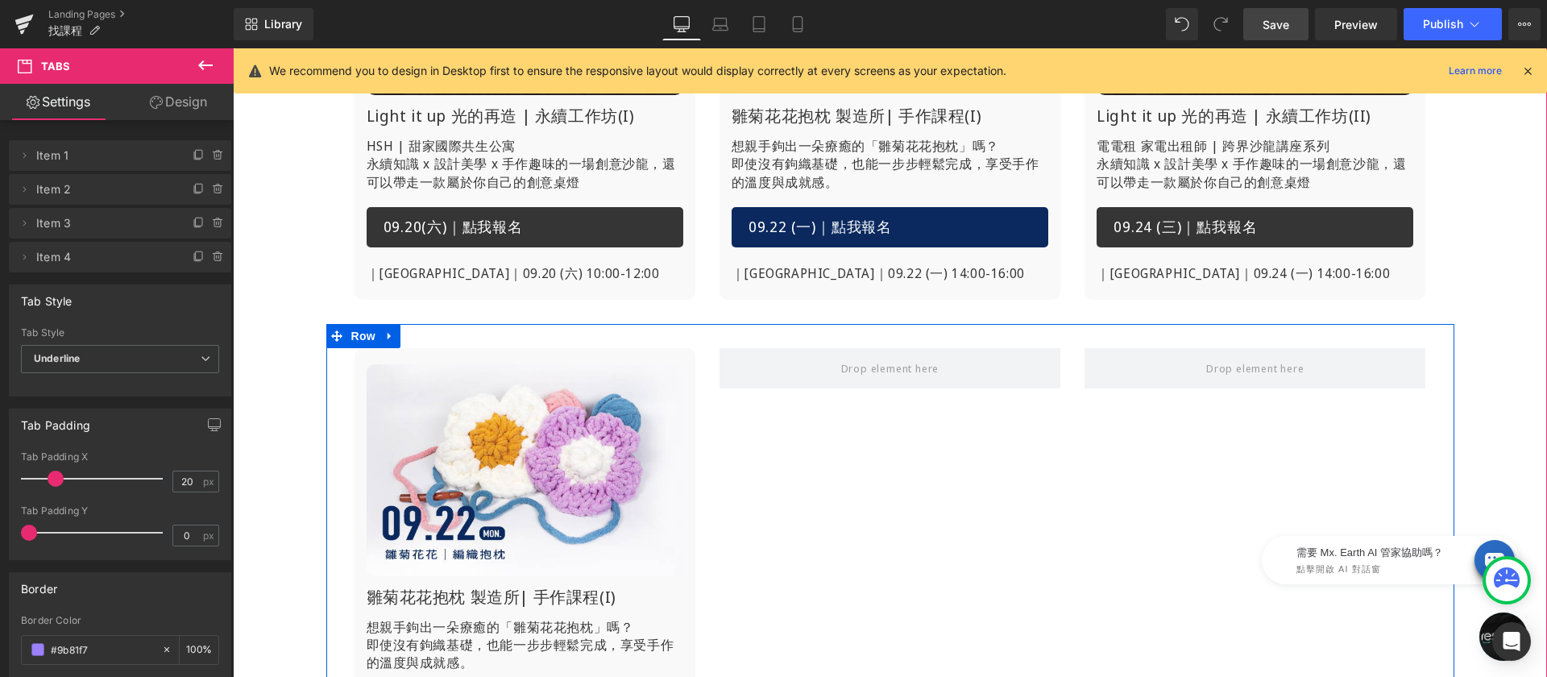
scroll to position [704, 0]
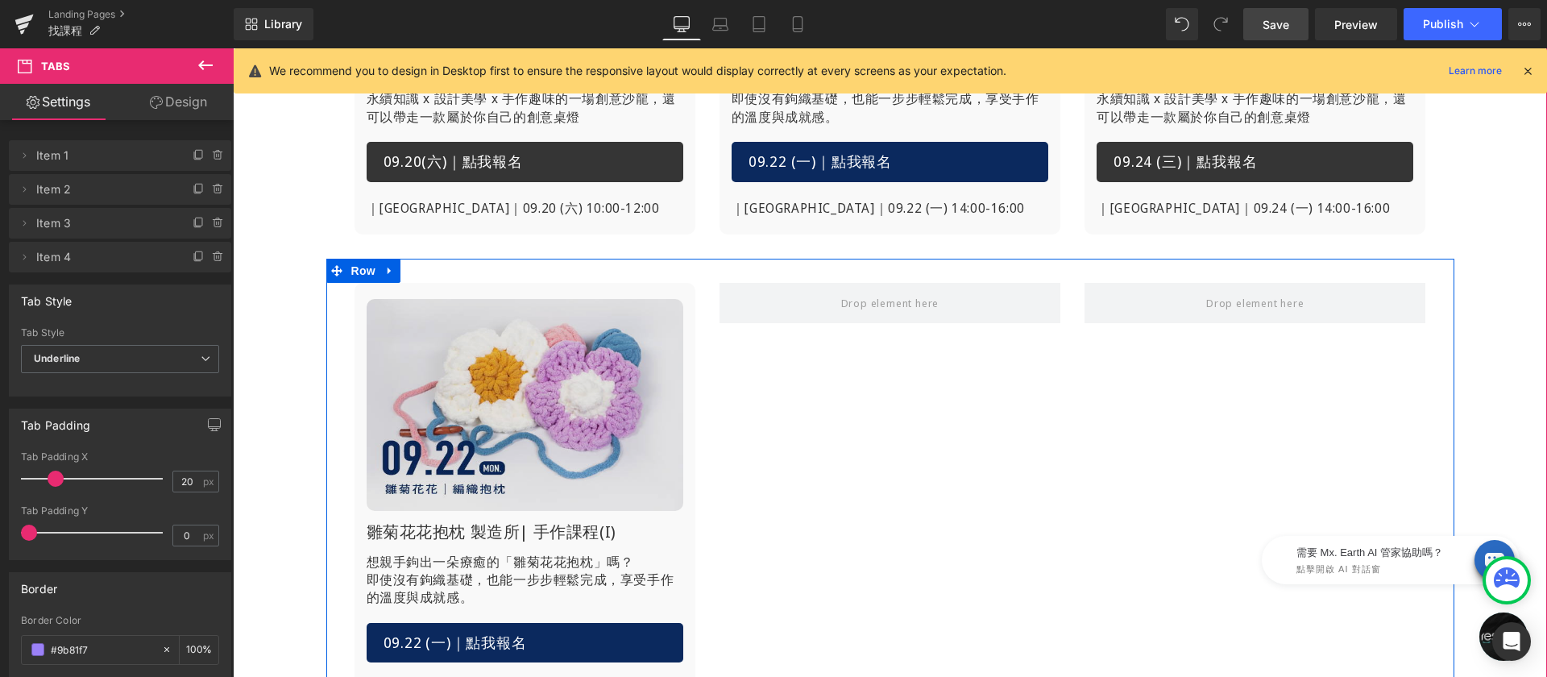
click at [472, 351] on img at bounding box center [525, 404] width 317 height 211
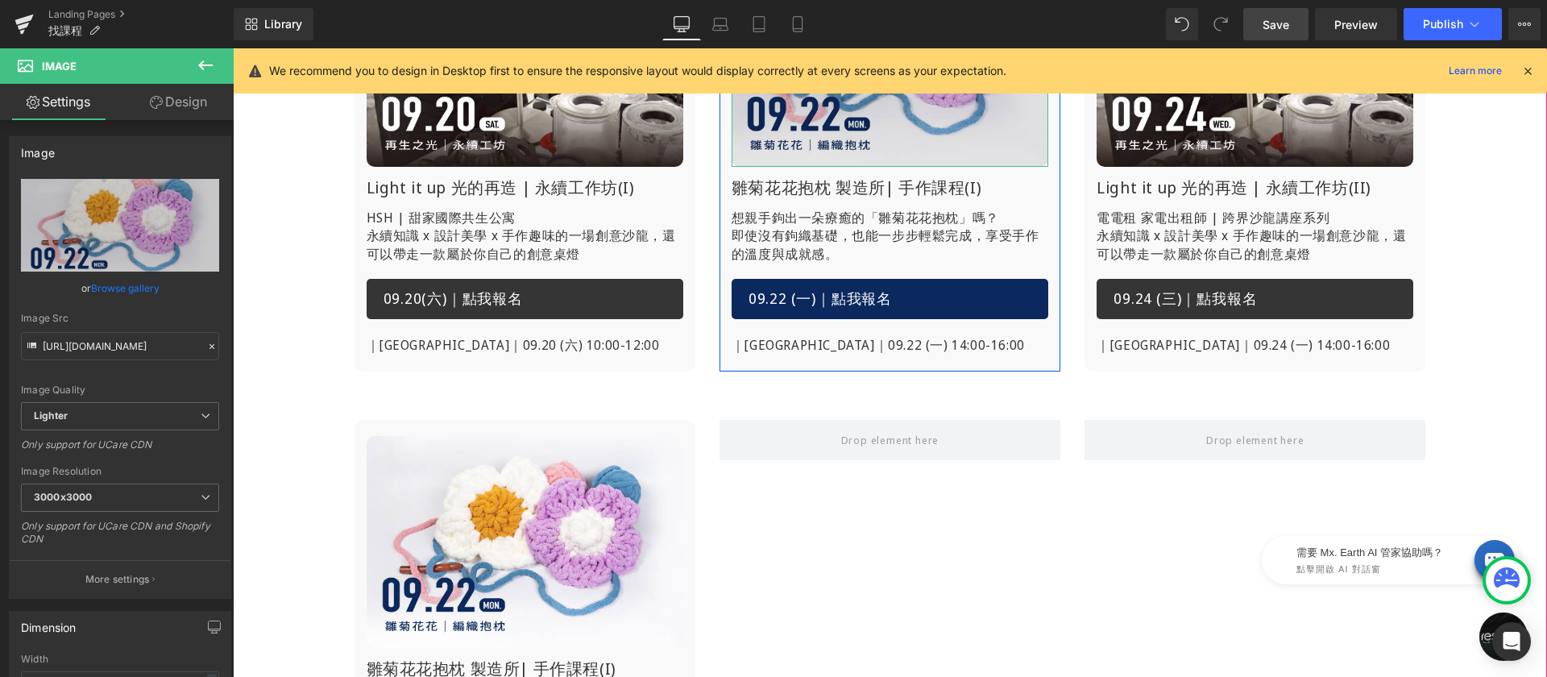
scroll to position [370, 0]
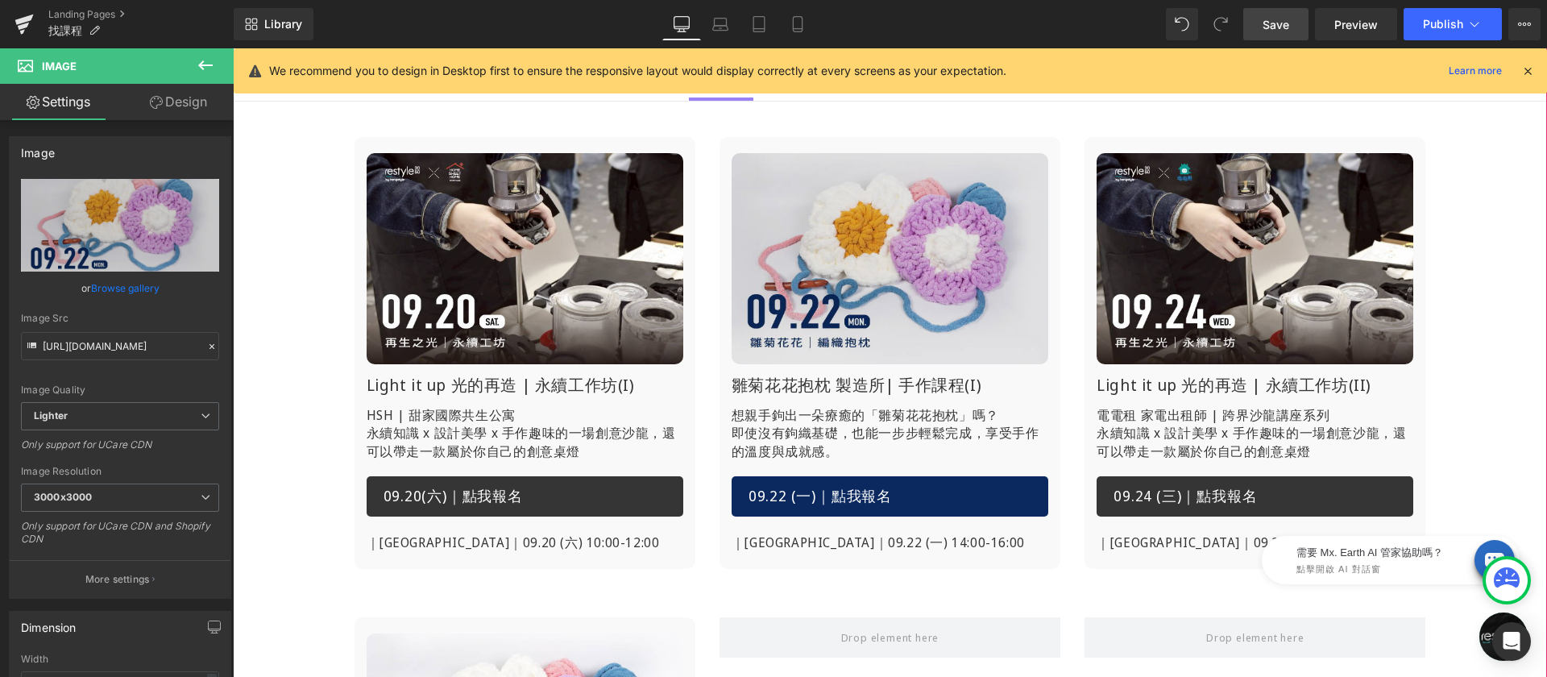
click at [895, 205] on img at bounding box center [890, 258] width 317 height 211
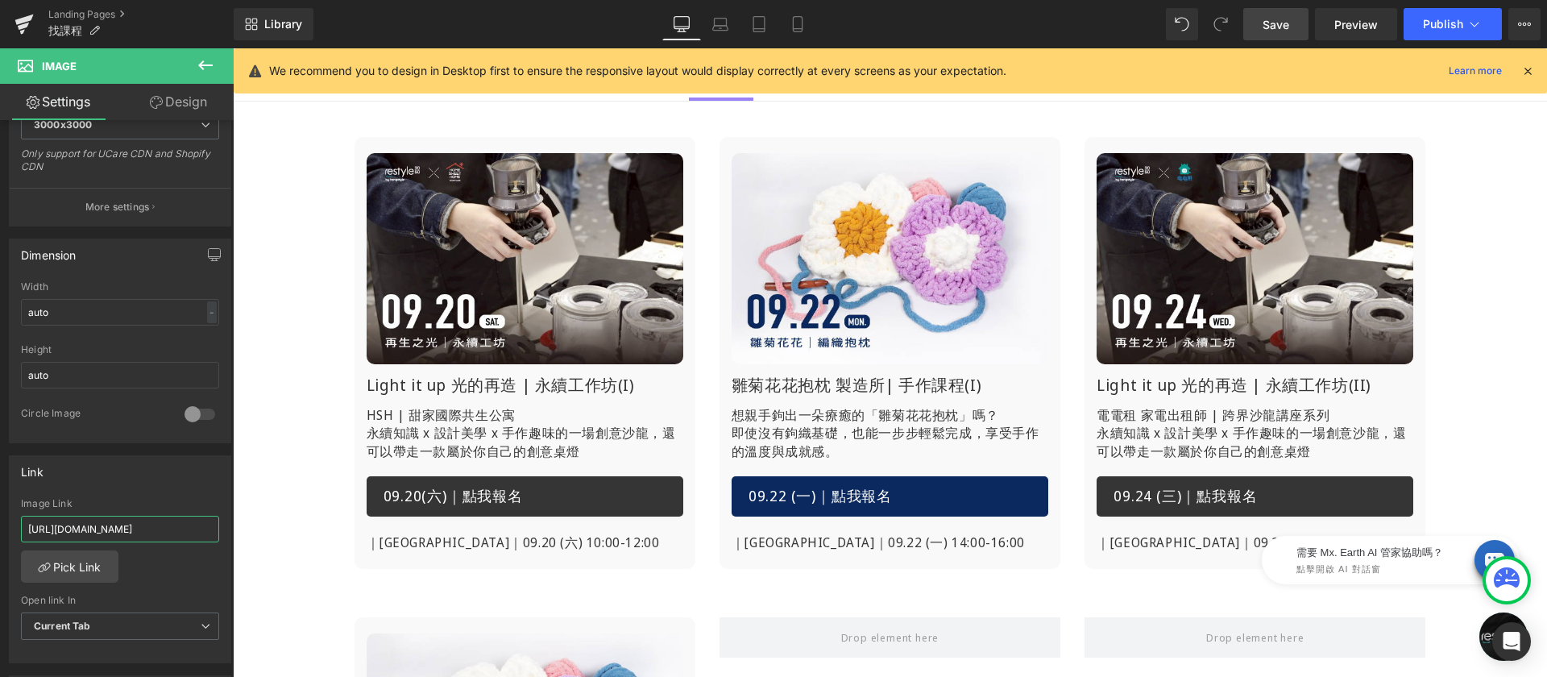
scroll to position [0, 127]
drag, startPoint x: 351, startPoint y: 581, endPoint x: 248, endPoint y: 531, distance: 113.9
click at [161, 526] on input "https://www.restyle2050.com/products/lesson-light-it-up-250924" at bounding box center [120, 529] width 198 height 27
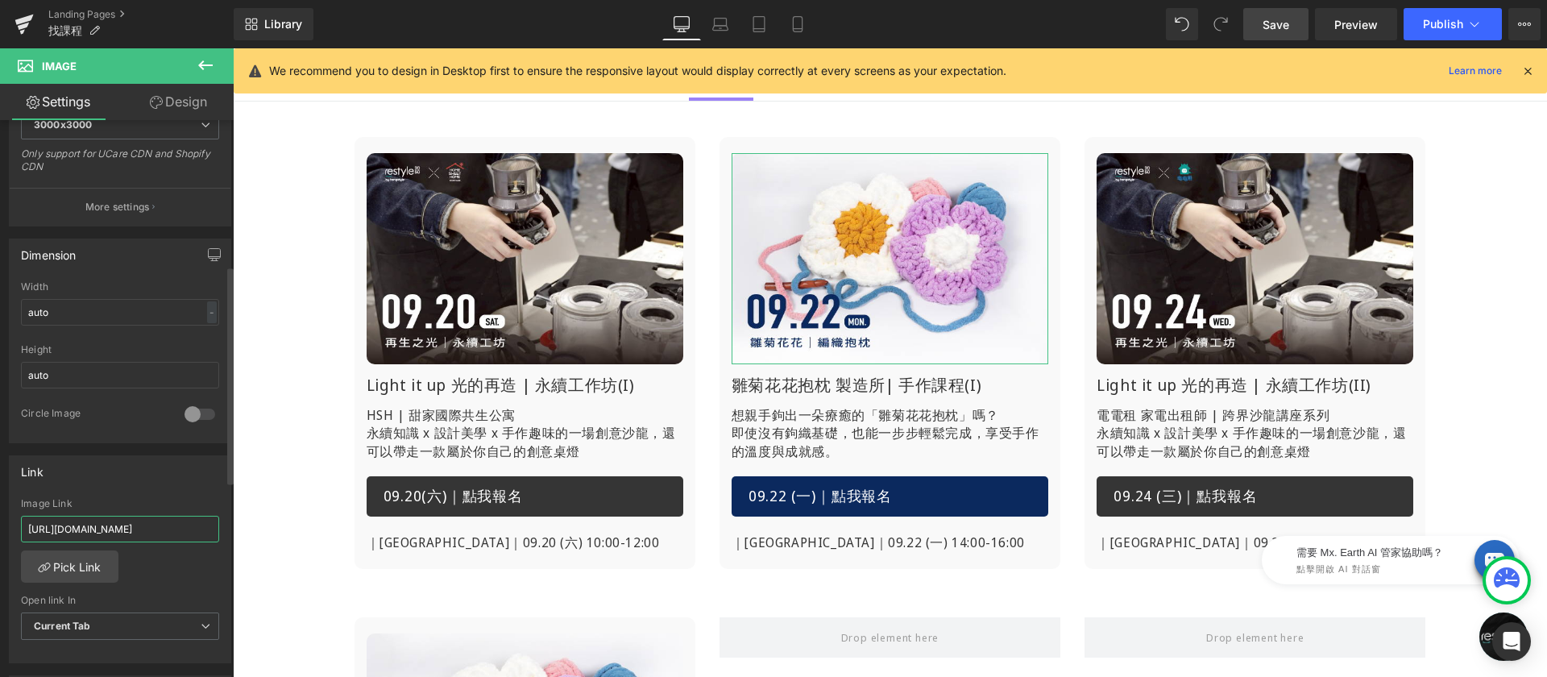
scroll to position [0, 75]
type input "https://www.restyle2050.com/products/bloomandloom"
click at [159, 496] on div "Link https://www.restyle2050.com/products/bloomandloom Image Link https://www.r…" at bounding box center [120, 559] width 222 height 209
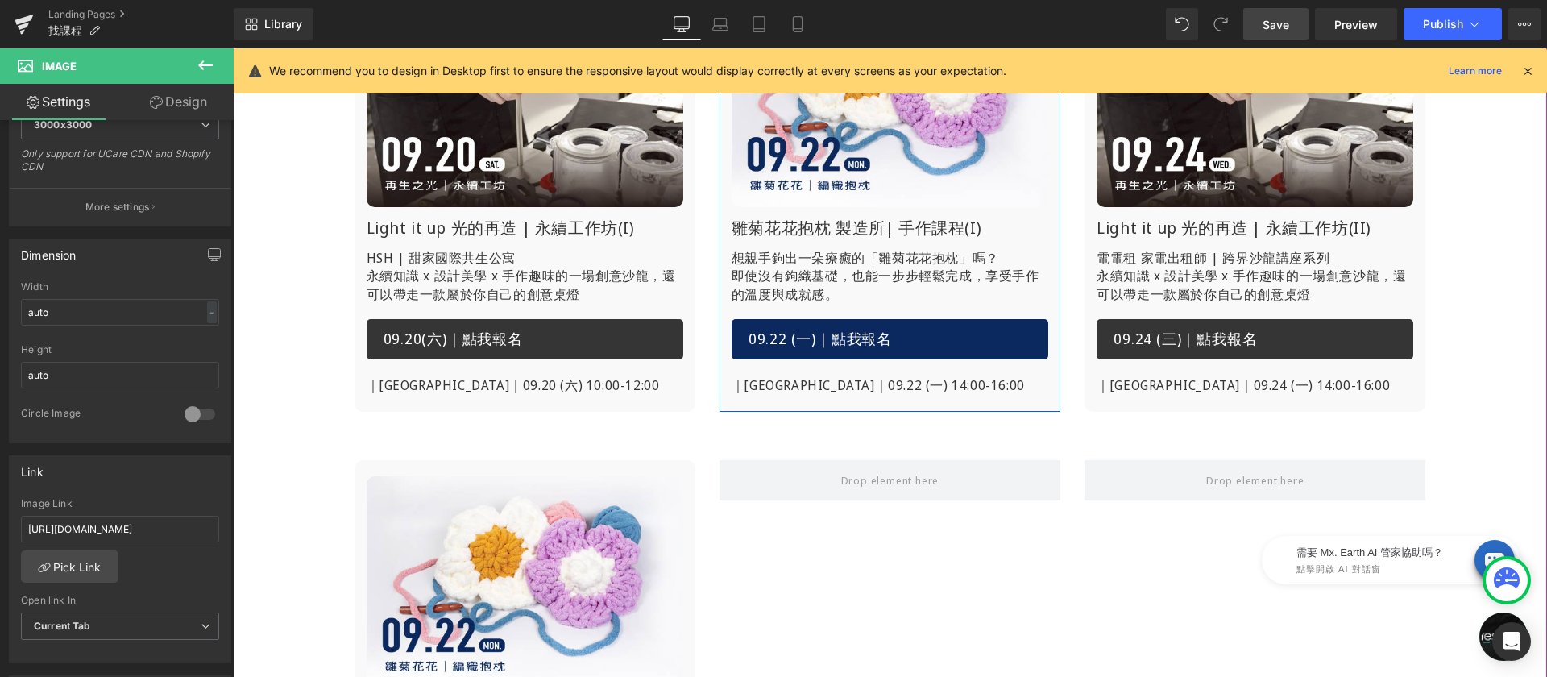
scroll to position [693, 0]
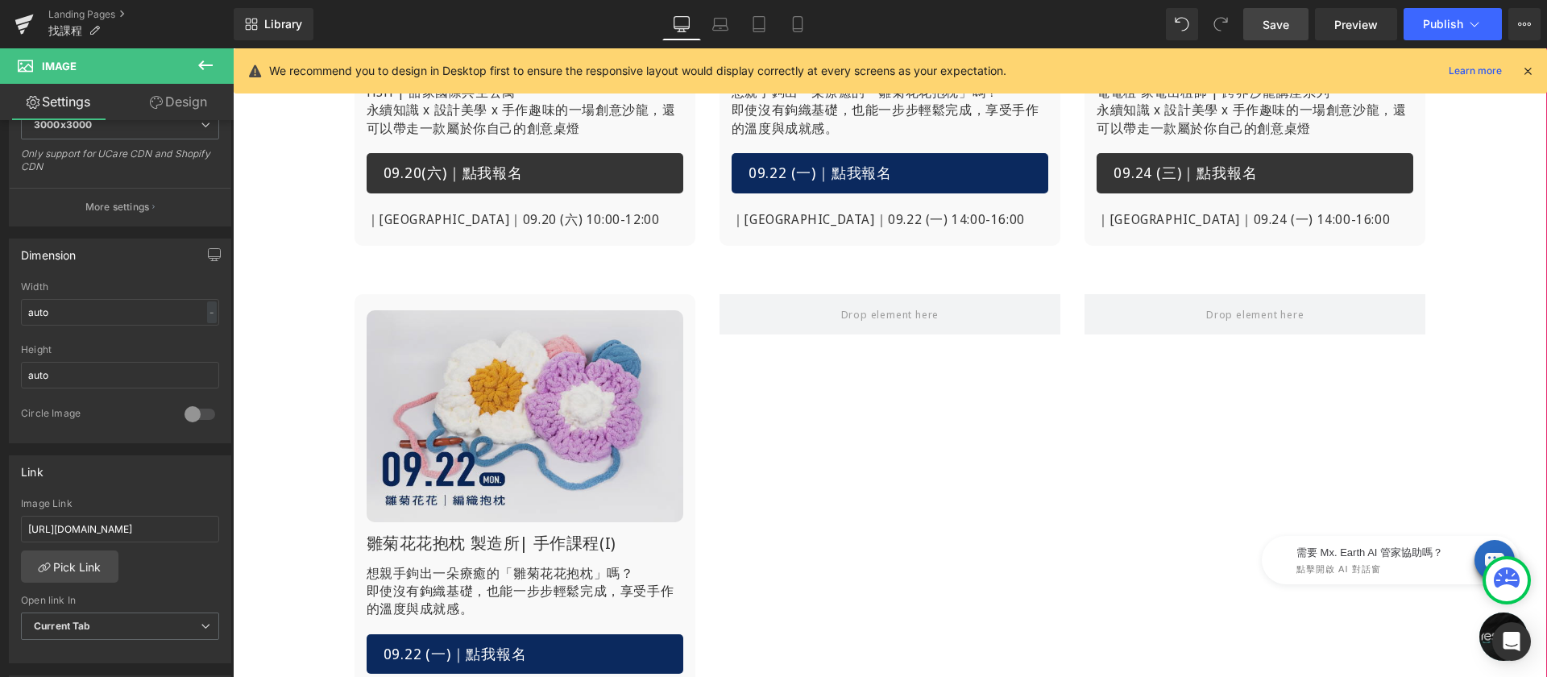
click at [521, 375] on img at bounding box center [525, 415] width 317 height 211
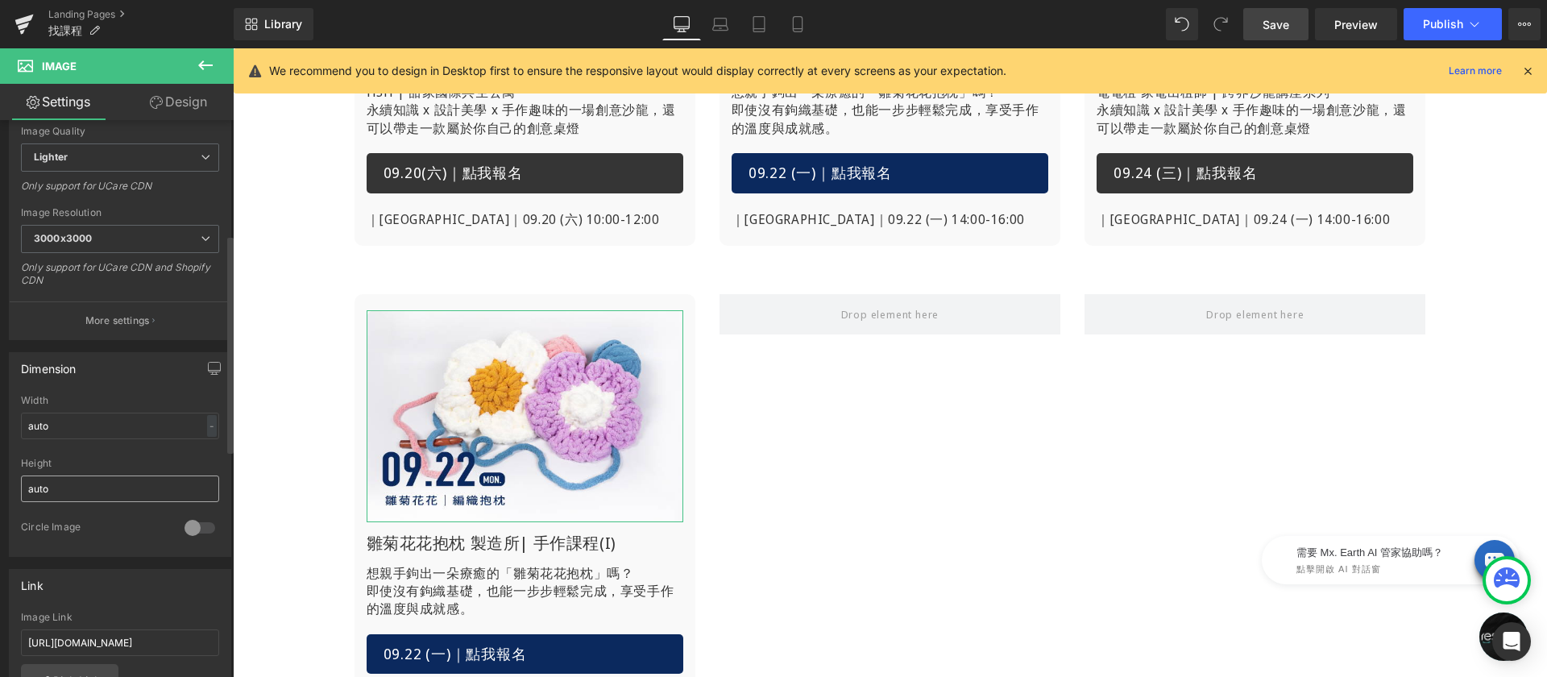
scroll to position [357, 0]
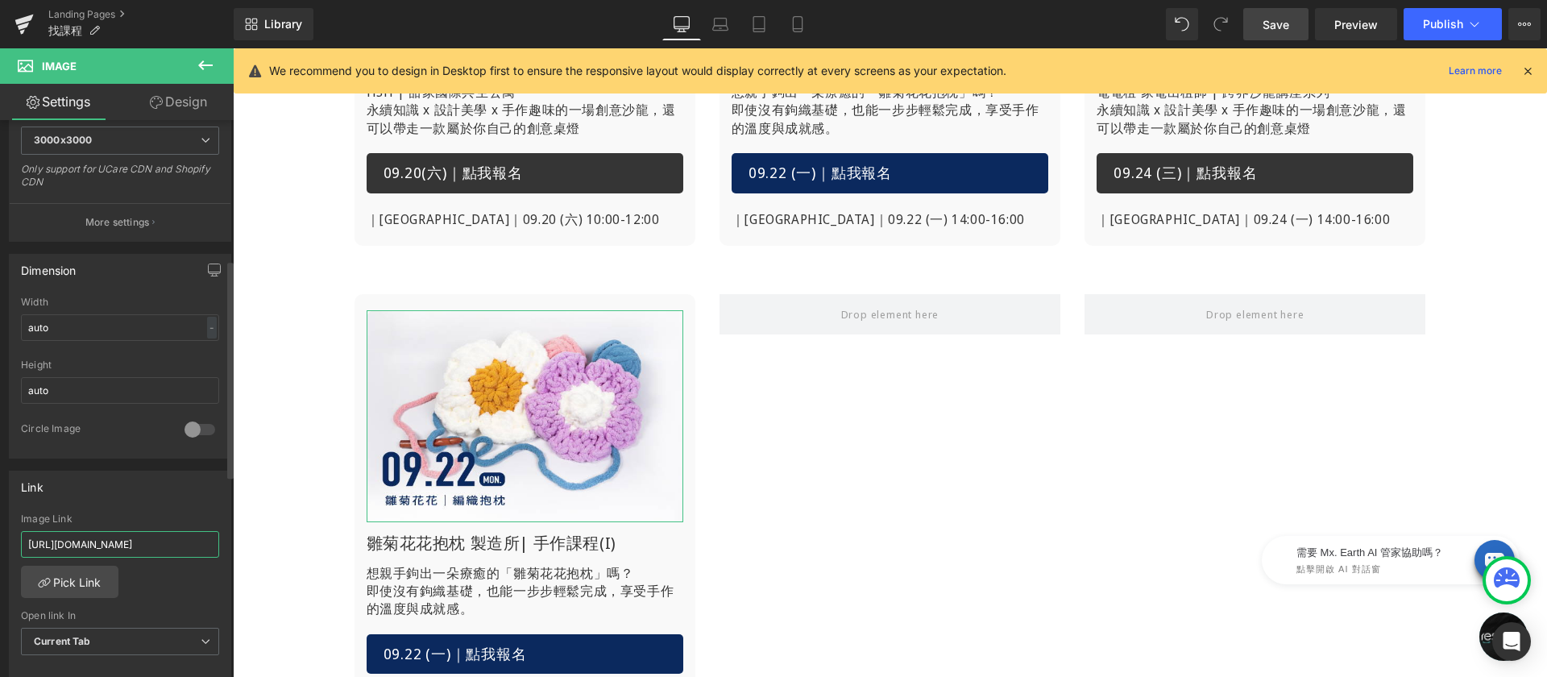
click at [134, 541] on input "https://www.restyle2050.com/products/lesson-light-it-up-250924" at bounding box center [120, 544] width 198 height 27
type input "https://www.restyle2050.com/products/bloomandloom"
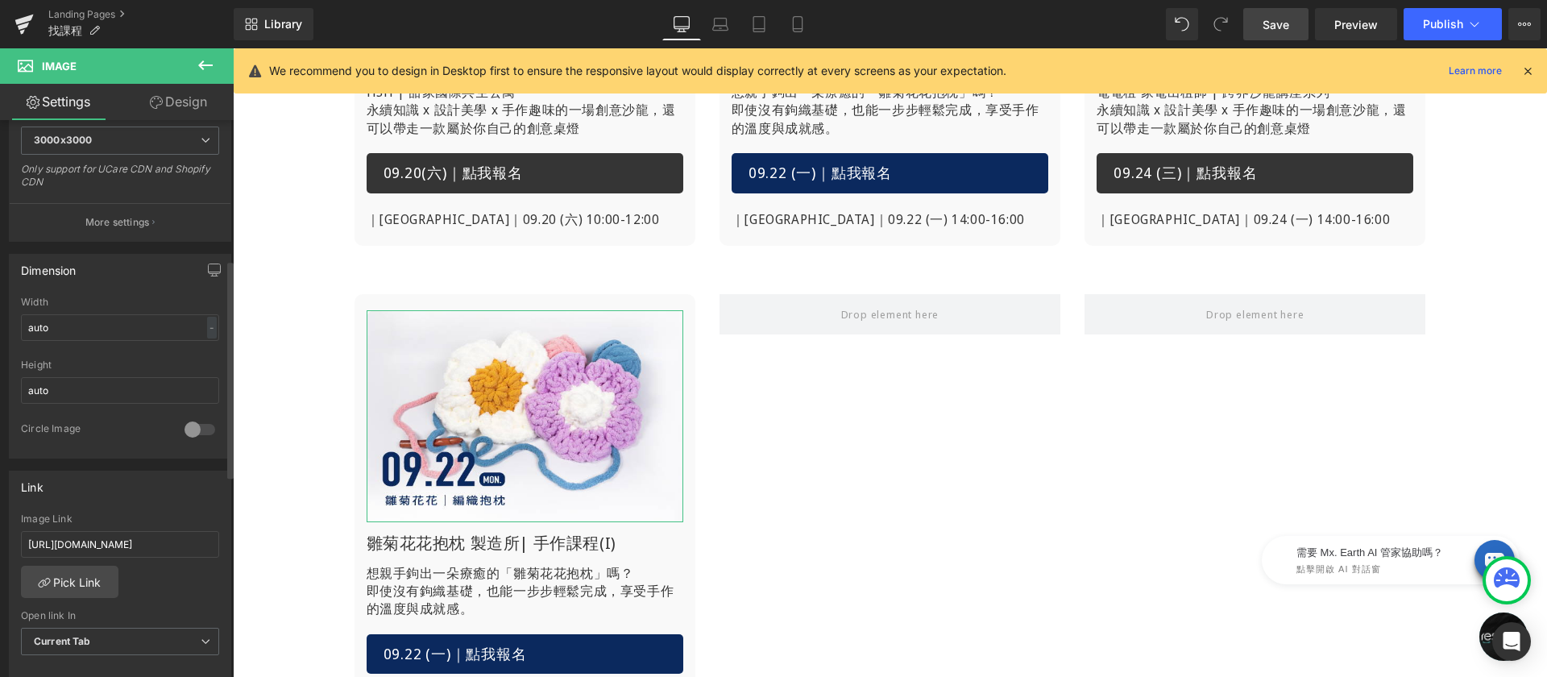
scroll to position [0, 0]
click at [157, 504] on div "Link https://www.restyle2050.com/products/bloomandloom Image Link https://www.r…" at bounding box center [120, 575] width 222 height 209
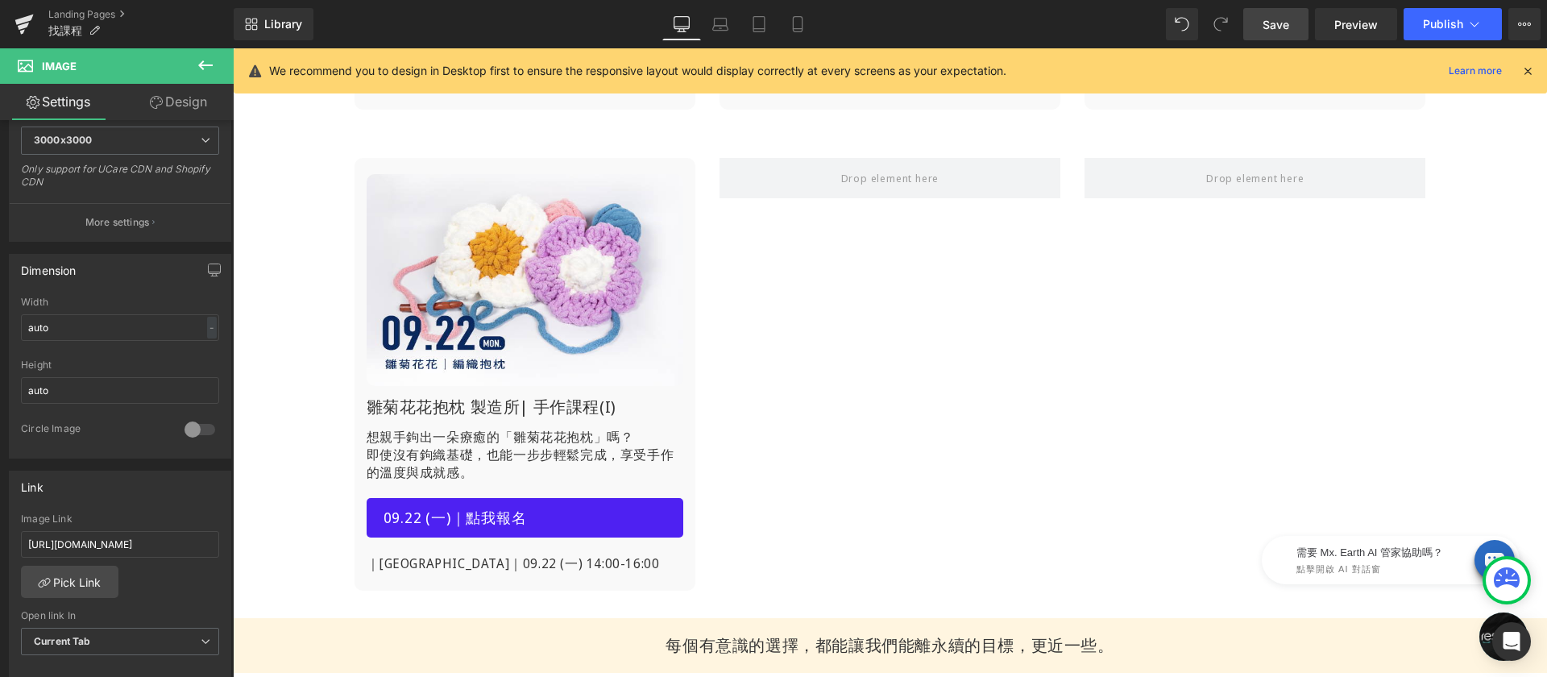
click at [603, 507] on link "09.22 (一)｜點我報名" at bounding box center [525, 518] width 317 height 40
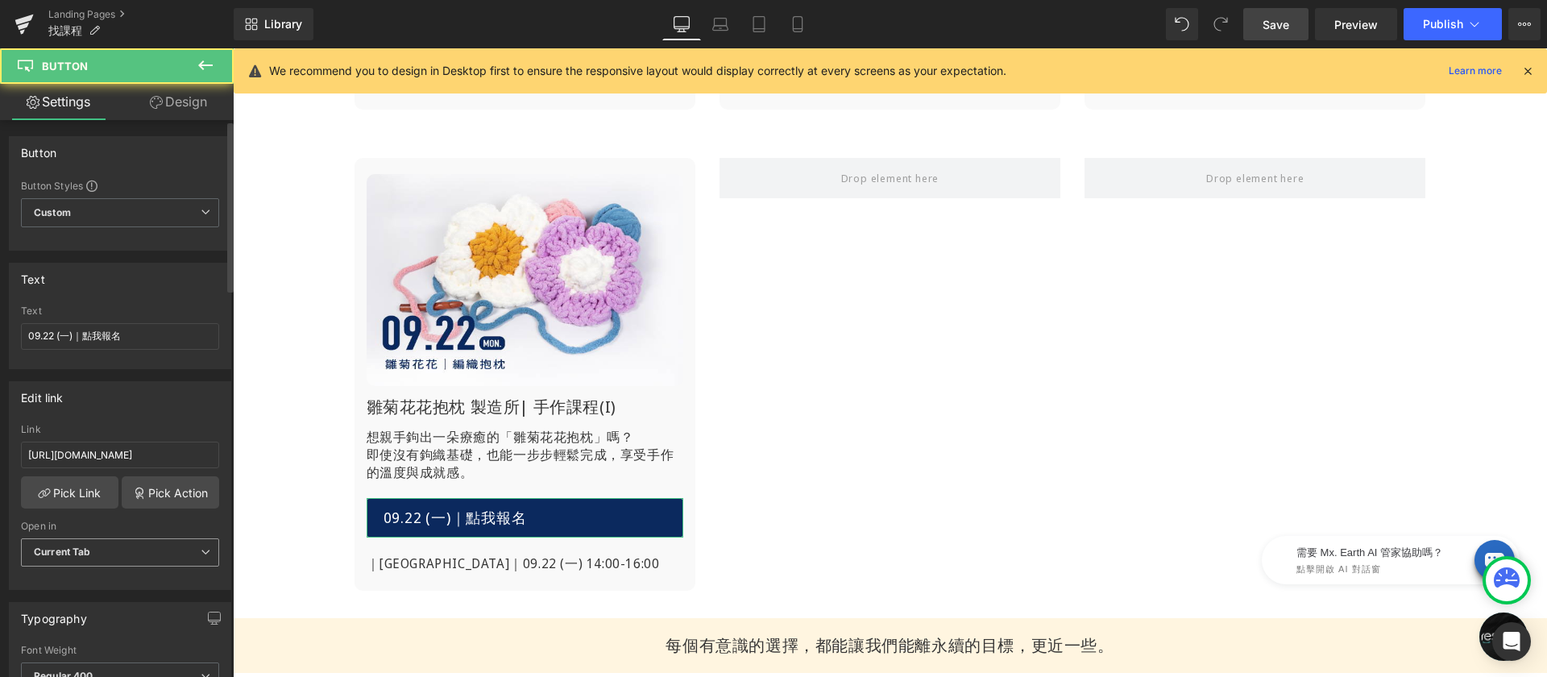
scroll to position [10, 0]
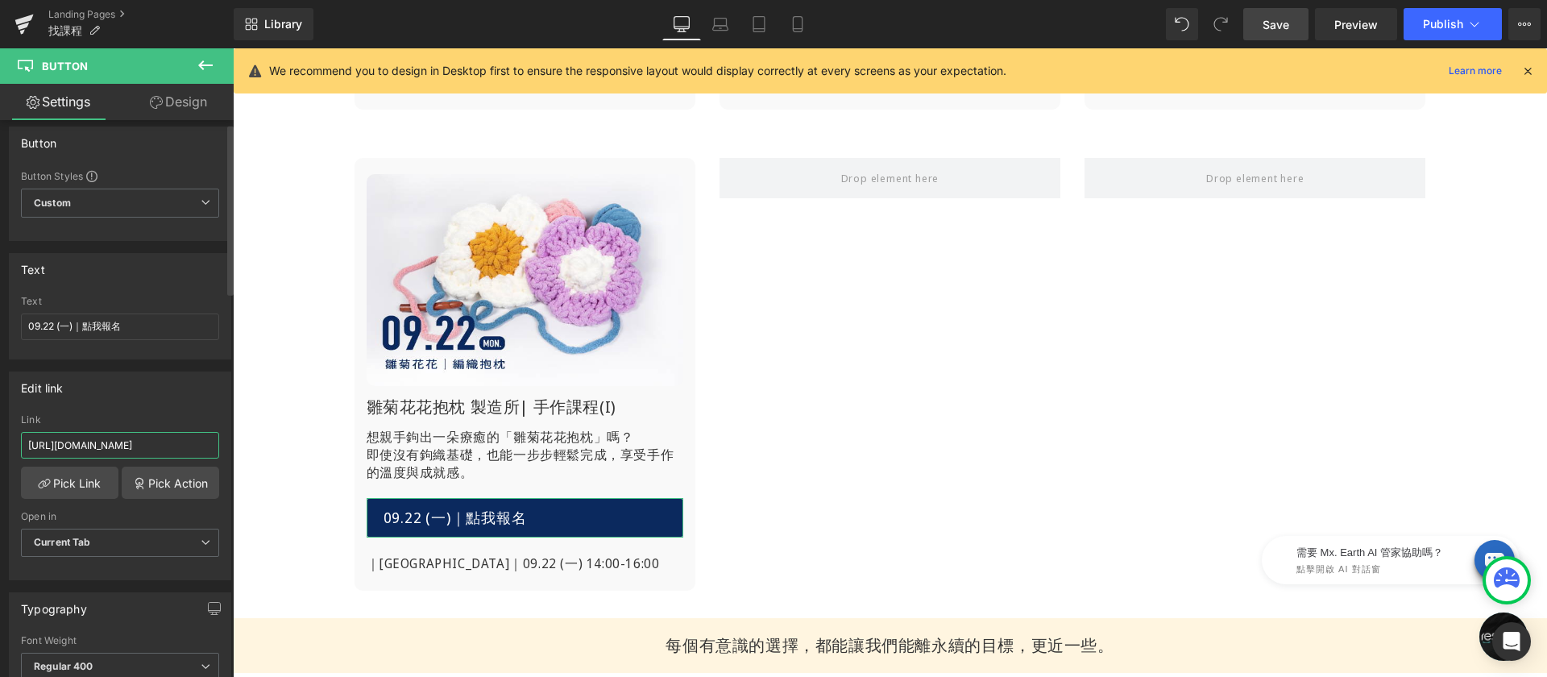
click at [156, 446] on input "https://www.restyle2050.com/products/lesson-light-it-up-250924" at bounding box center [120, 445] width 198 height 27
type input "https://www.restyle2050.com/products/bloomandloom"
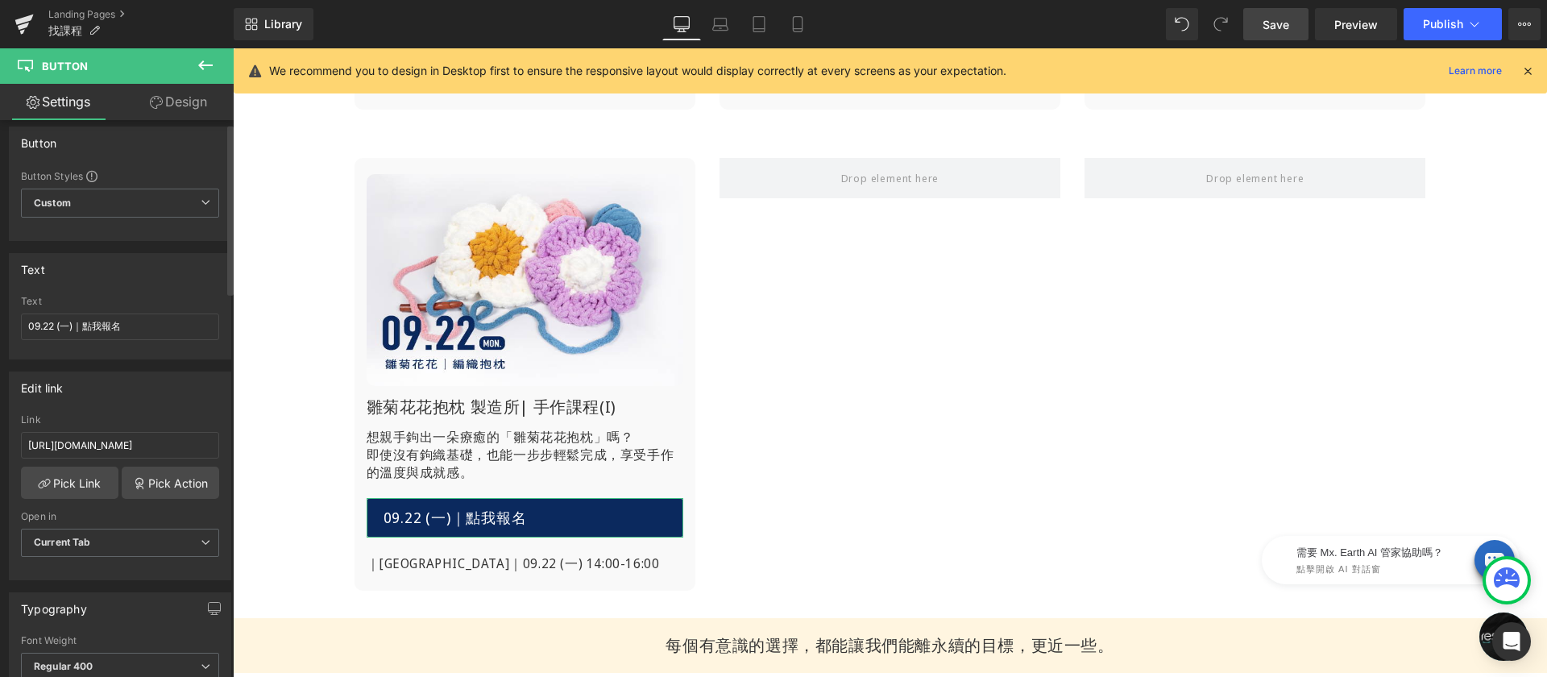
click at [168, 416] on div "Link" at bounding box center [120, 419] width 198 height 11
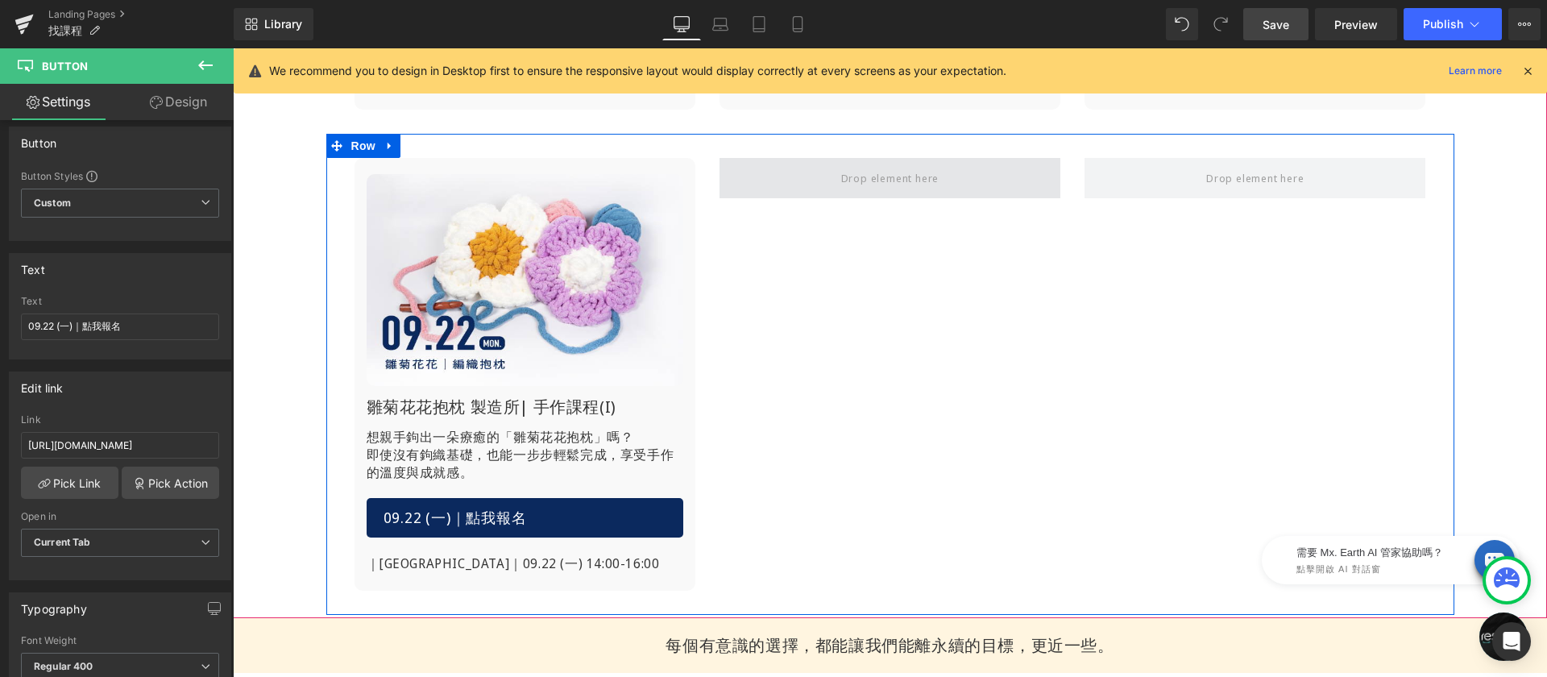
scroll to position [633, 0]
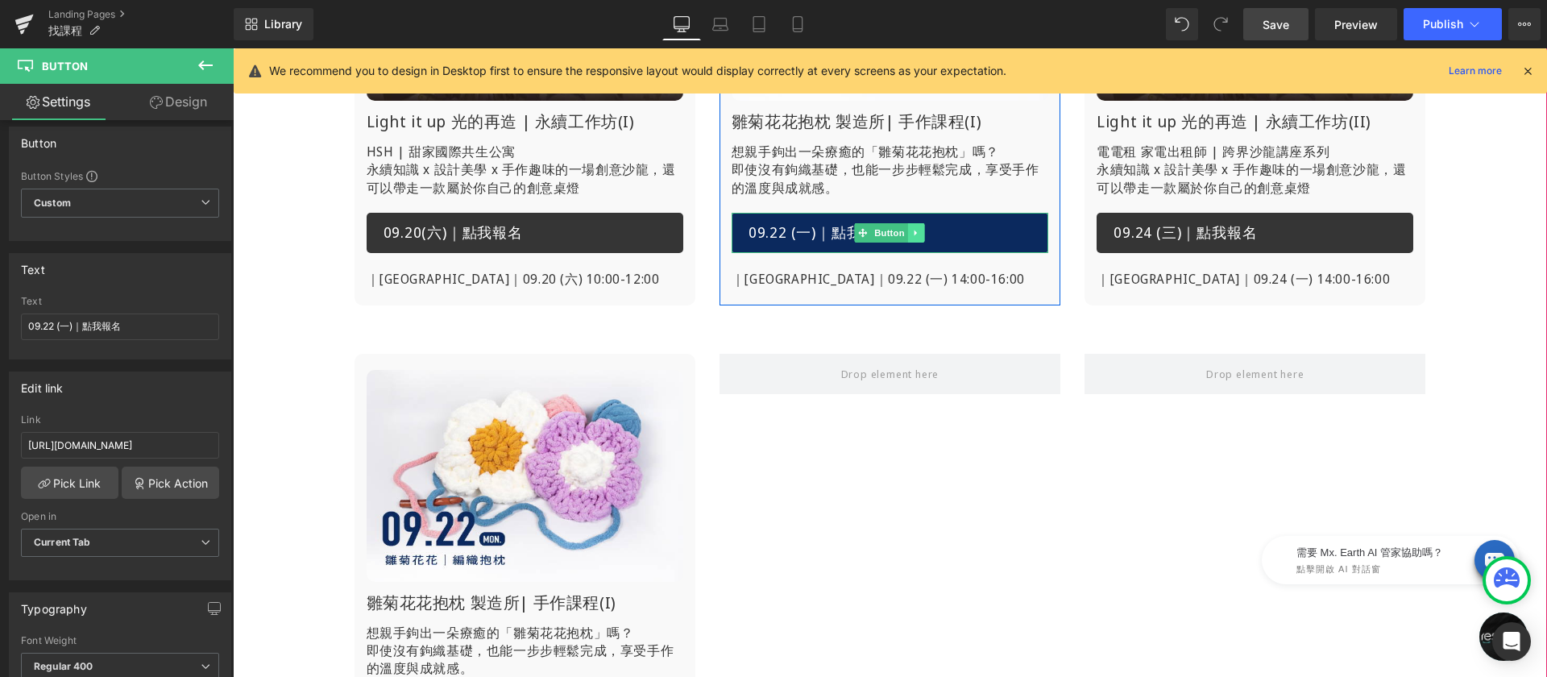
click at [909, 238] on link at bounding box center [916, 232] width 17 height 19
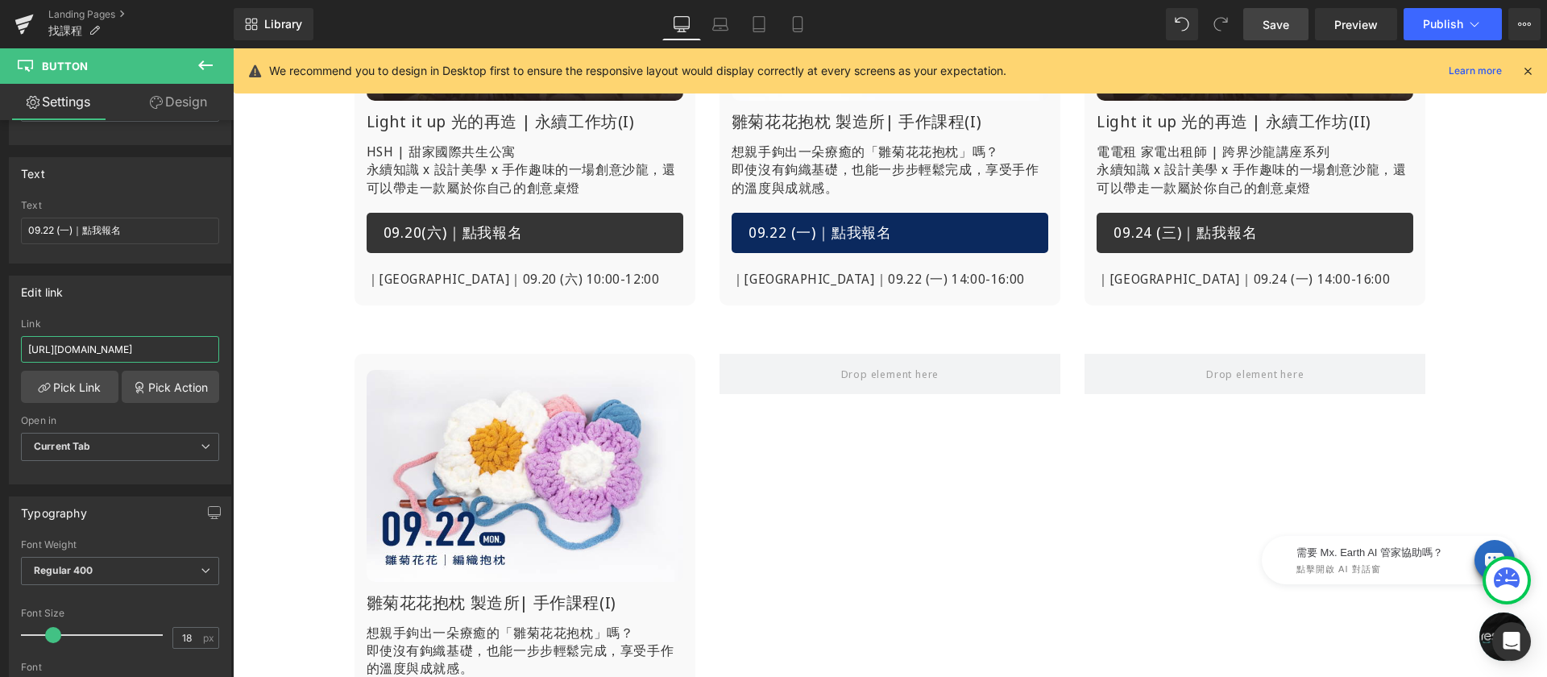
scroll to position [0, 75]
drag, startPoint x: 444, startPoint y: 398, endPoint x: 263, endPoint y: 349, distance: 187.1
click at [172, 326] on div "Link" at bounding box center [120, 323] width 198 height 11
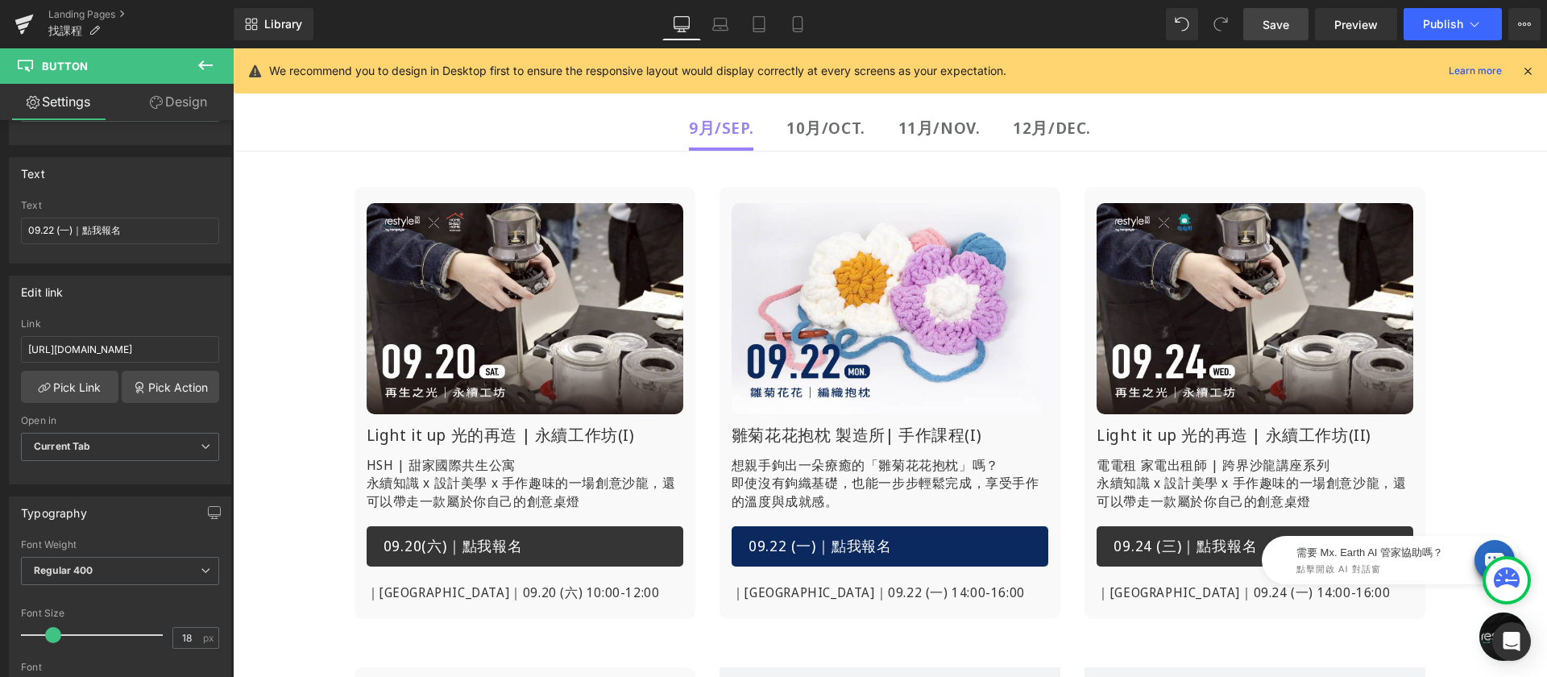
scroll to position [403, 0]
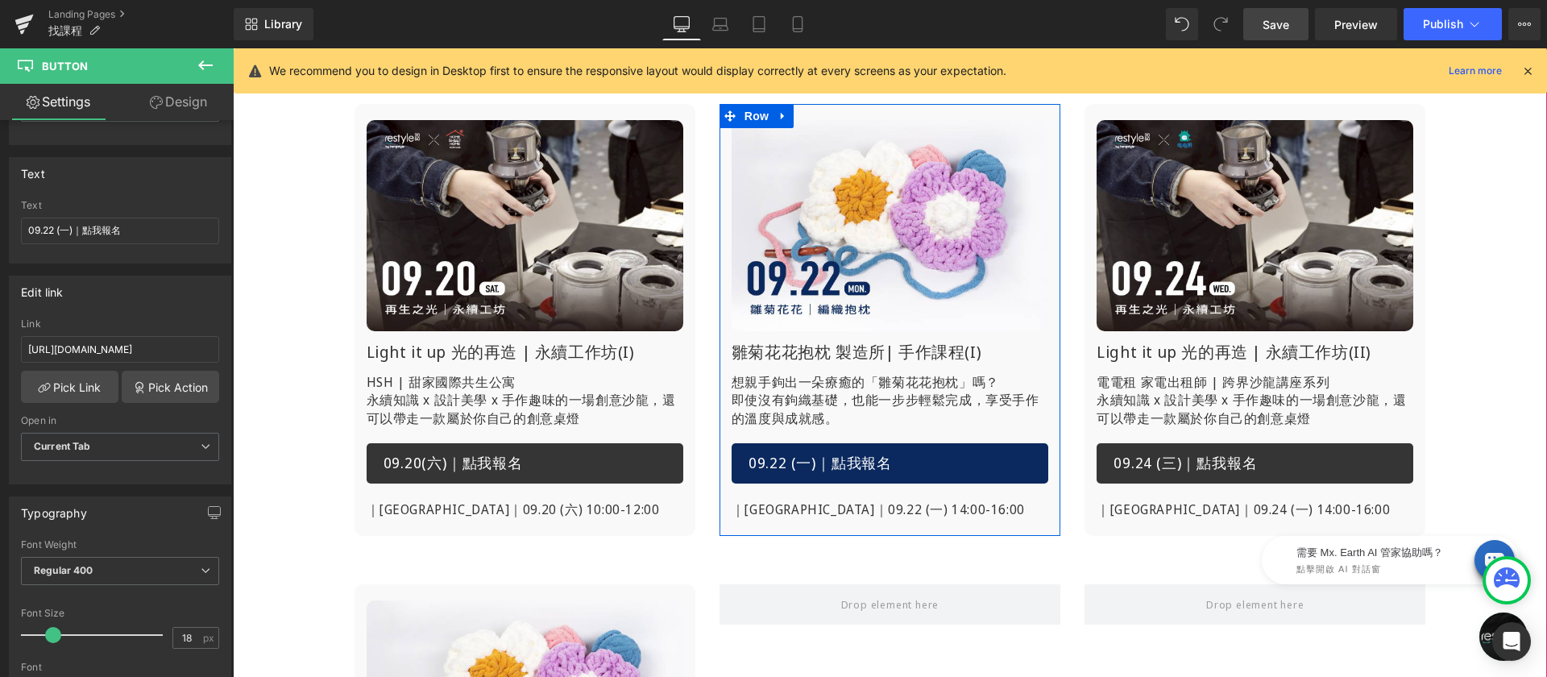
click at [770, 353] on h1 "雛菊花花抱枕 製造所| 手作課程(I)" at bounding box center [890, 352] width 317 height 23
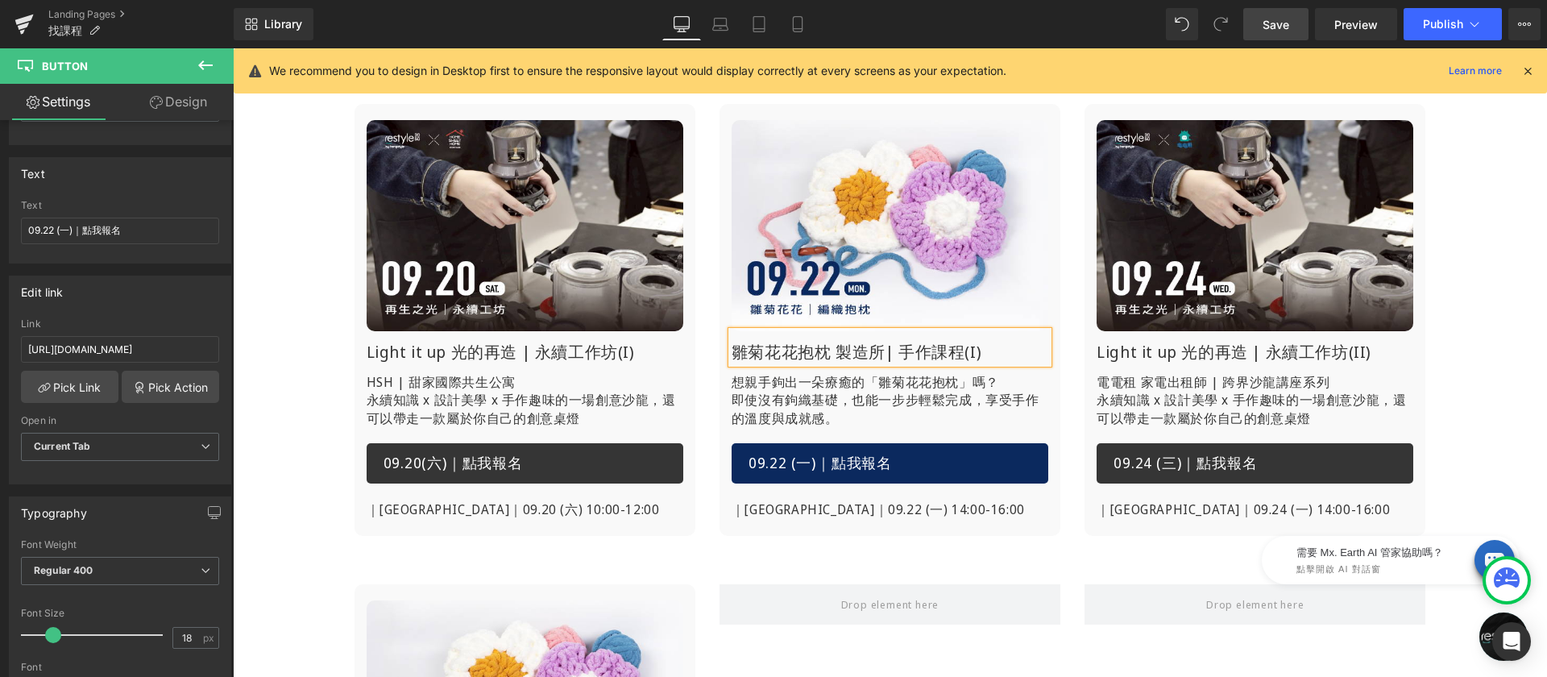
click at [770, 353] on h1 "雛菊花花抱枕 製造所| 手作課程(I)" at bounding box center [890, 352] width 317 height 23
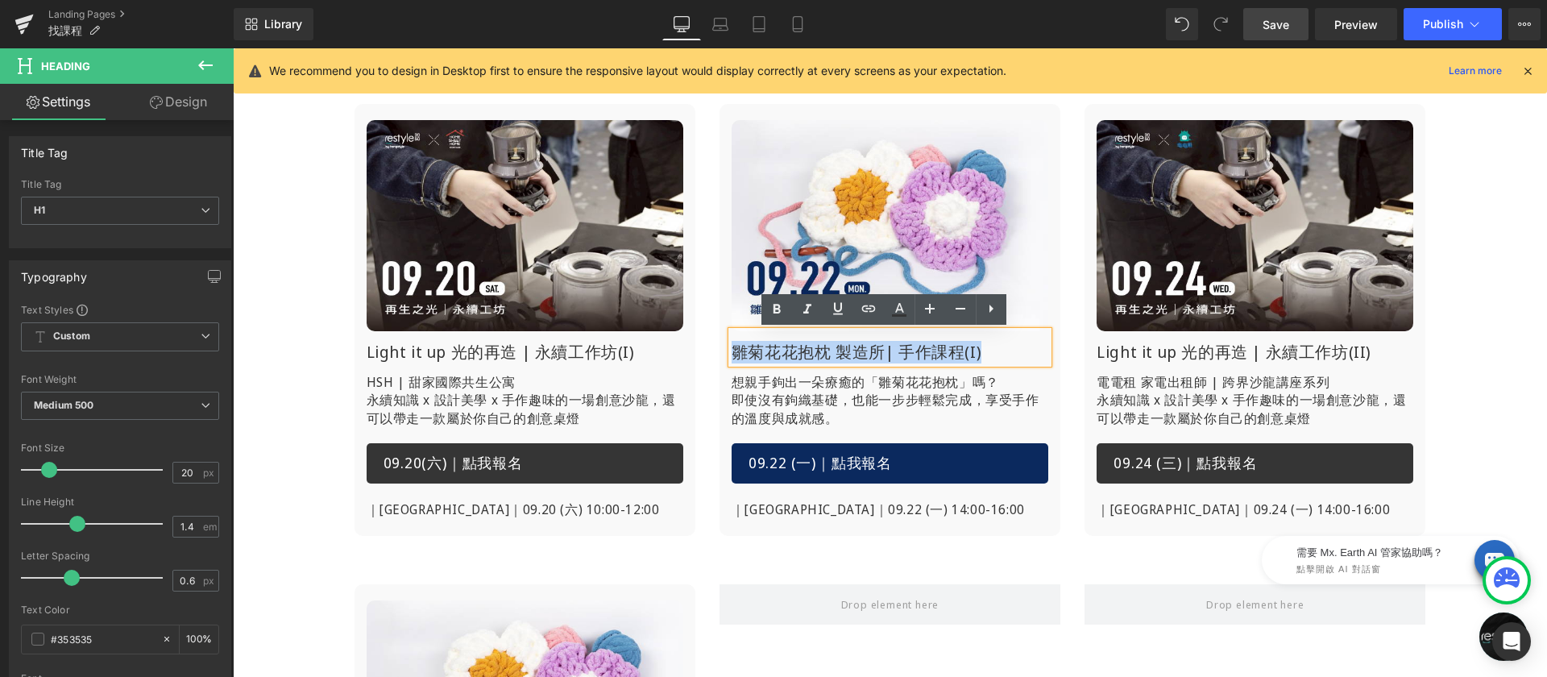
click at [782, 396] on p "即使沒有鉤織基礎，也能一步步輕鬆完成，享受手作的溫度與成就感。" at bounding box center [890, 409] width 317 height 36
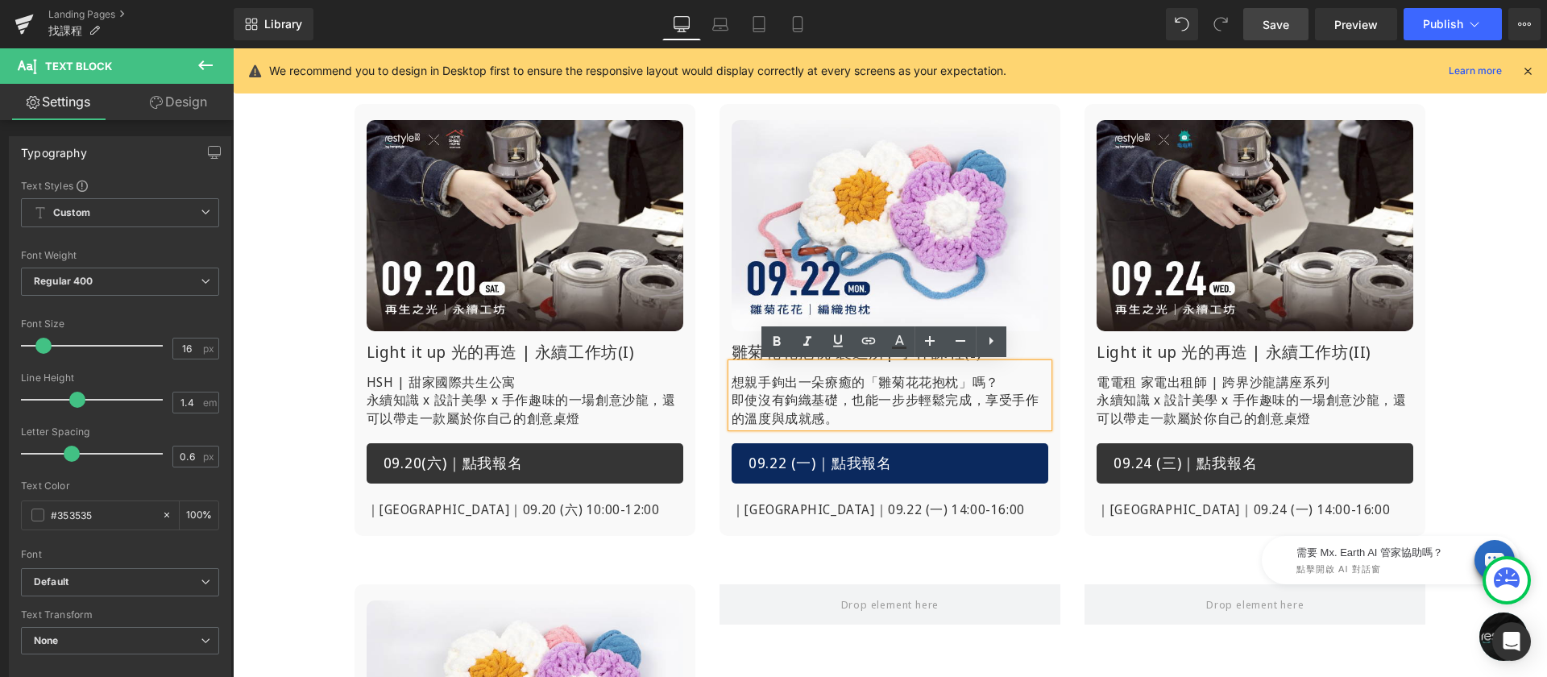
click at [732, 398] on p "即使沒有鉤織基礎，也能一步步輕鬆完成，享受手作的溫度與成就感。" at bounding box center [890, 409] width 317 height 36
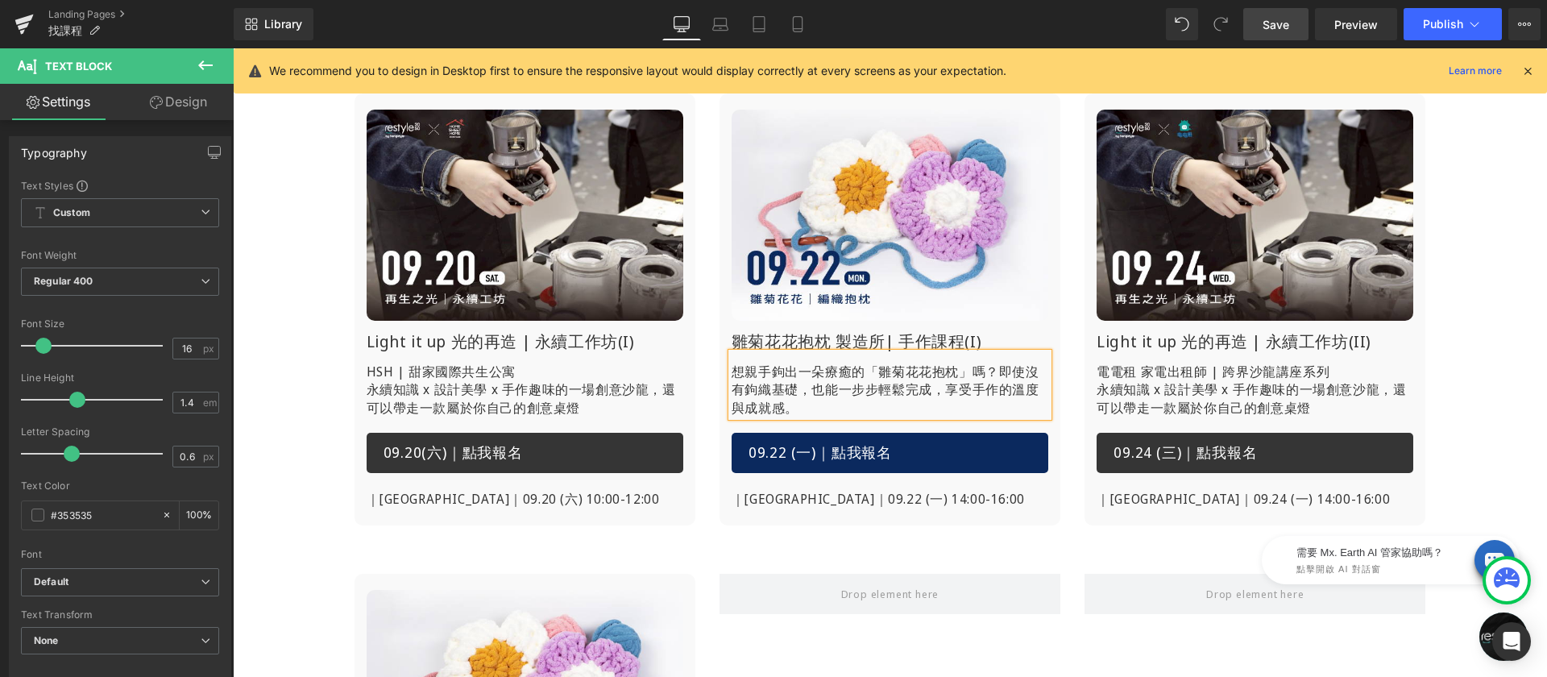
scroll to position [424, 0]
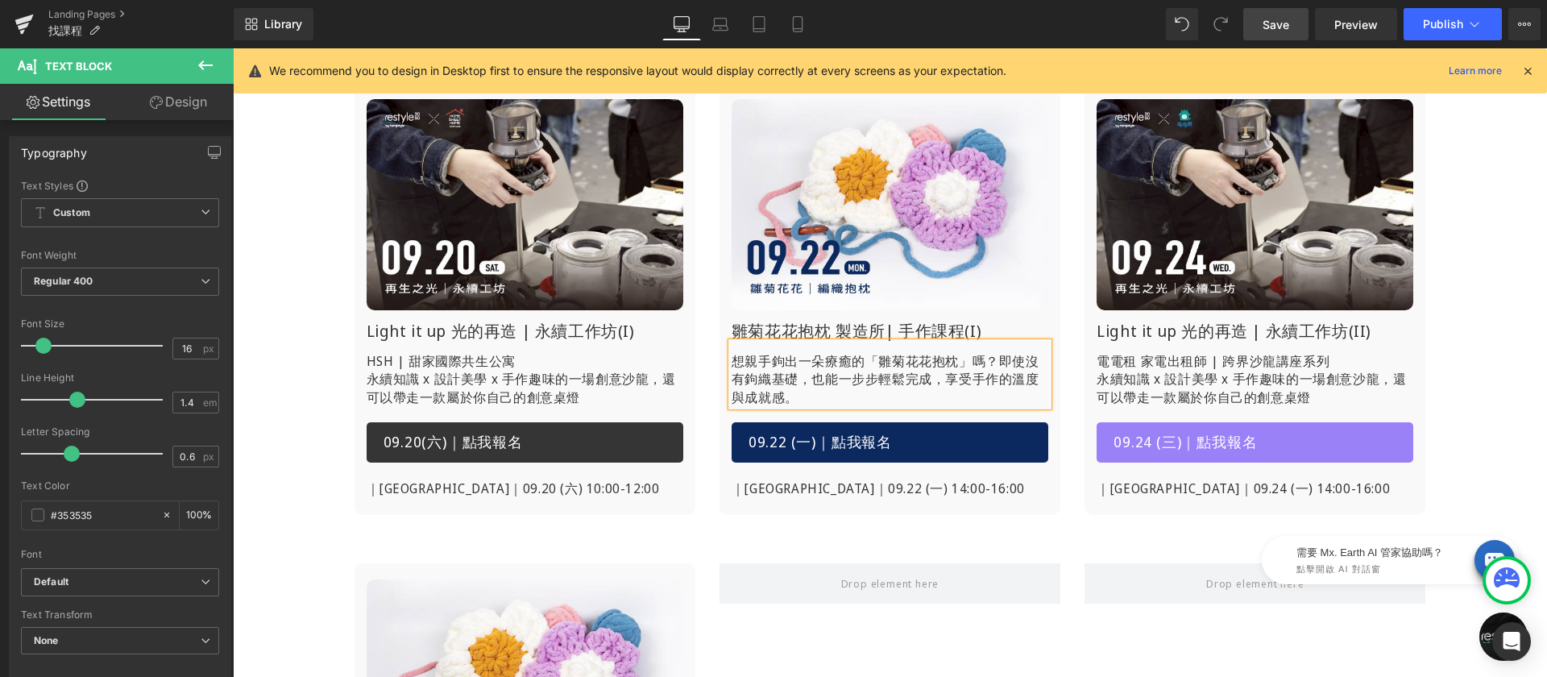
click at [233, 48] on div at bounding box center [233, 48] width 0 height 0
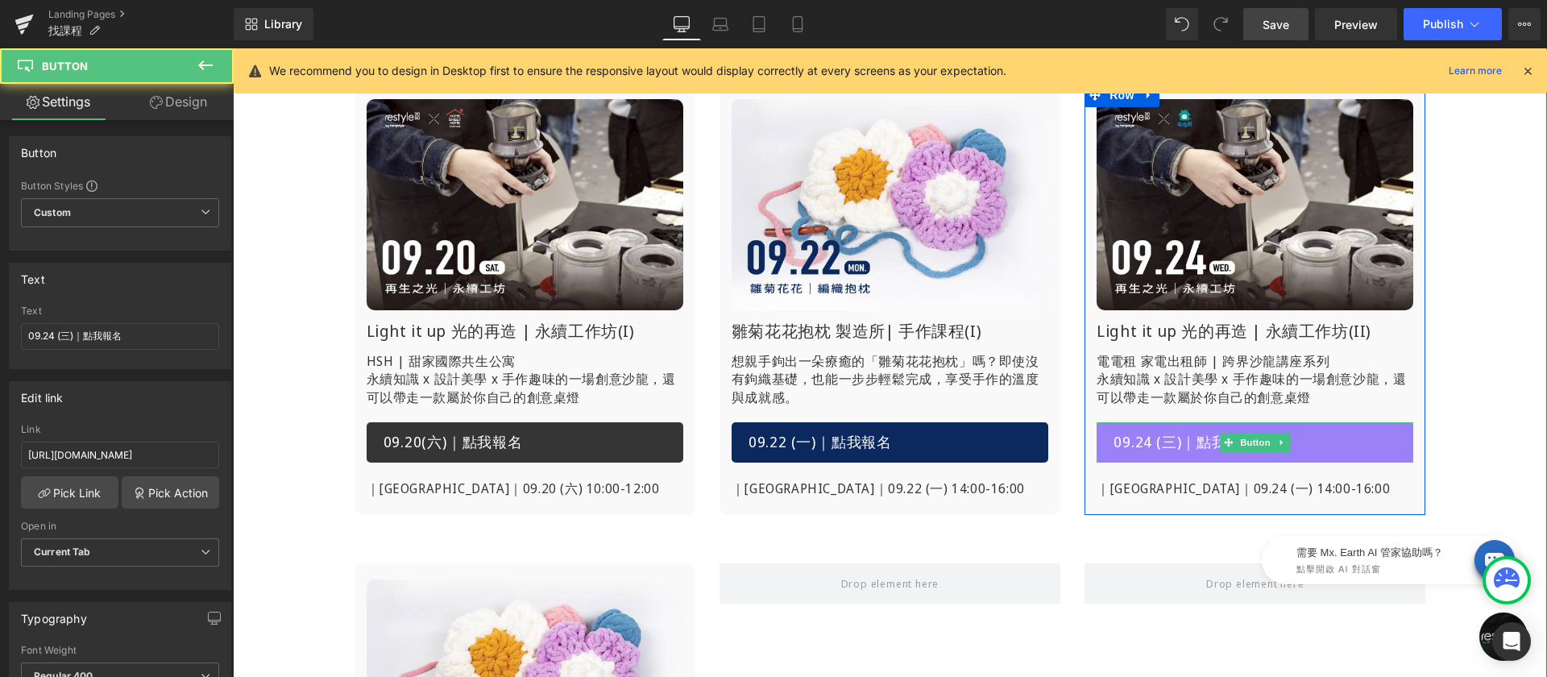
click at [1145, 437] on span "09.24 (三)｜點我報名" at bounding box center [1185, 442] width 143 height 21
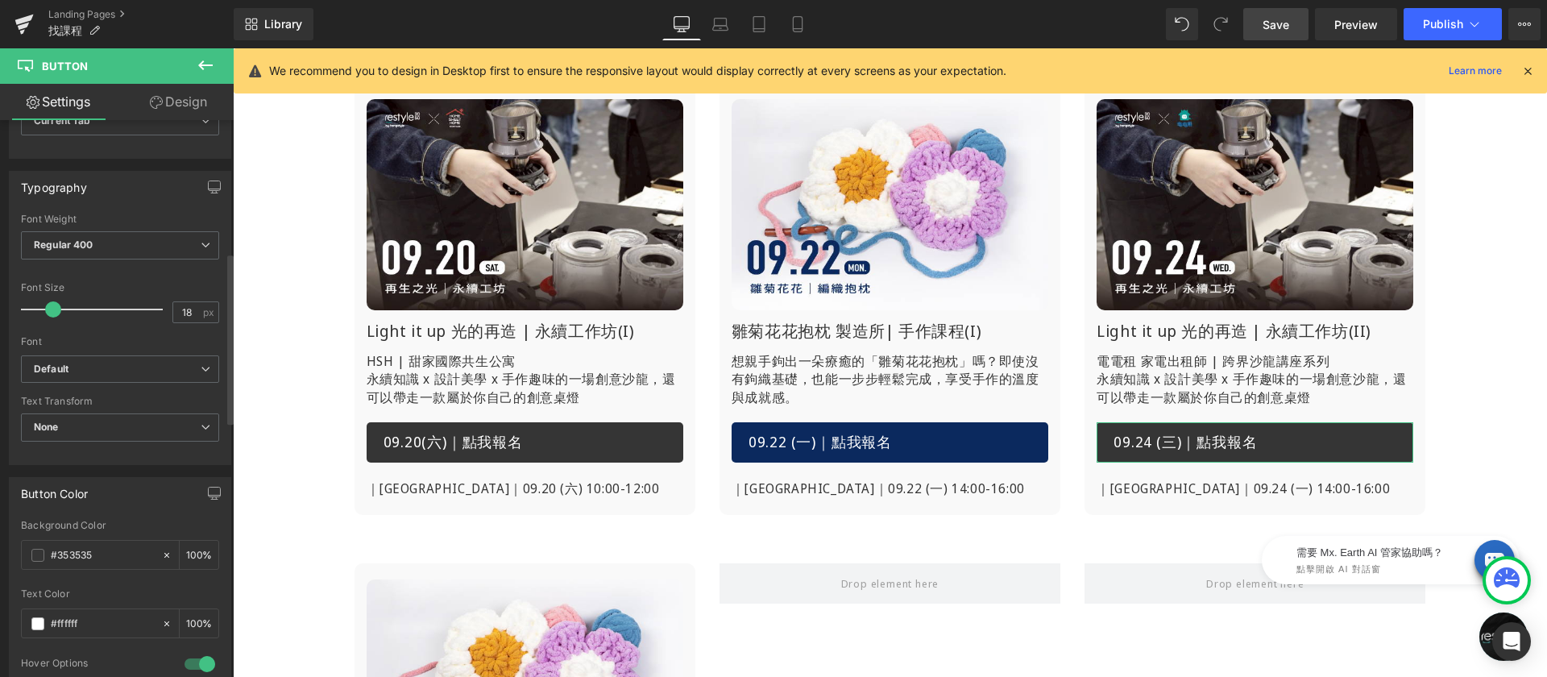
scroll to position [618, 0]
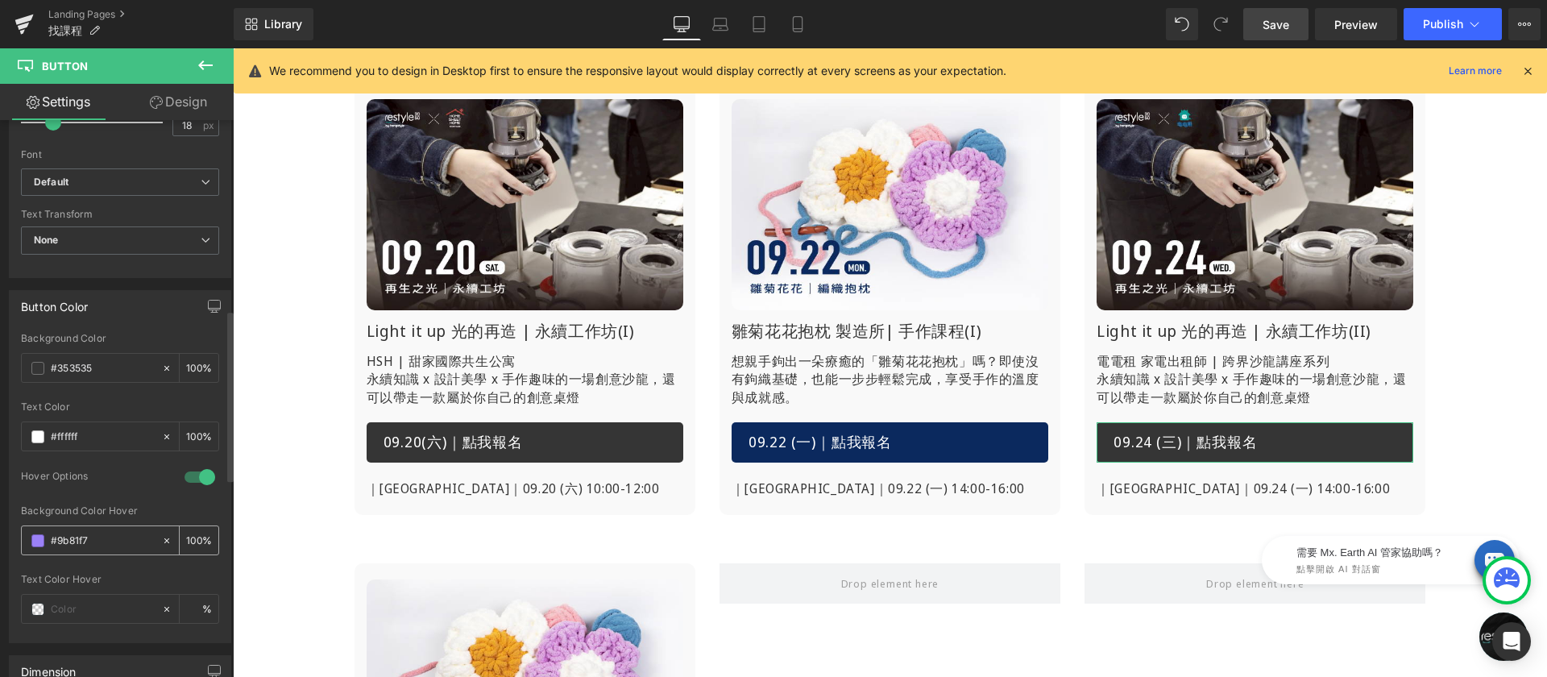
click at [102, 544] on input "#9b81f7" at bounding box center [102, 541] width 103 height 18
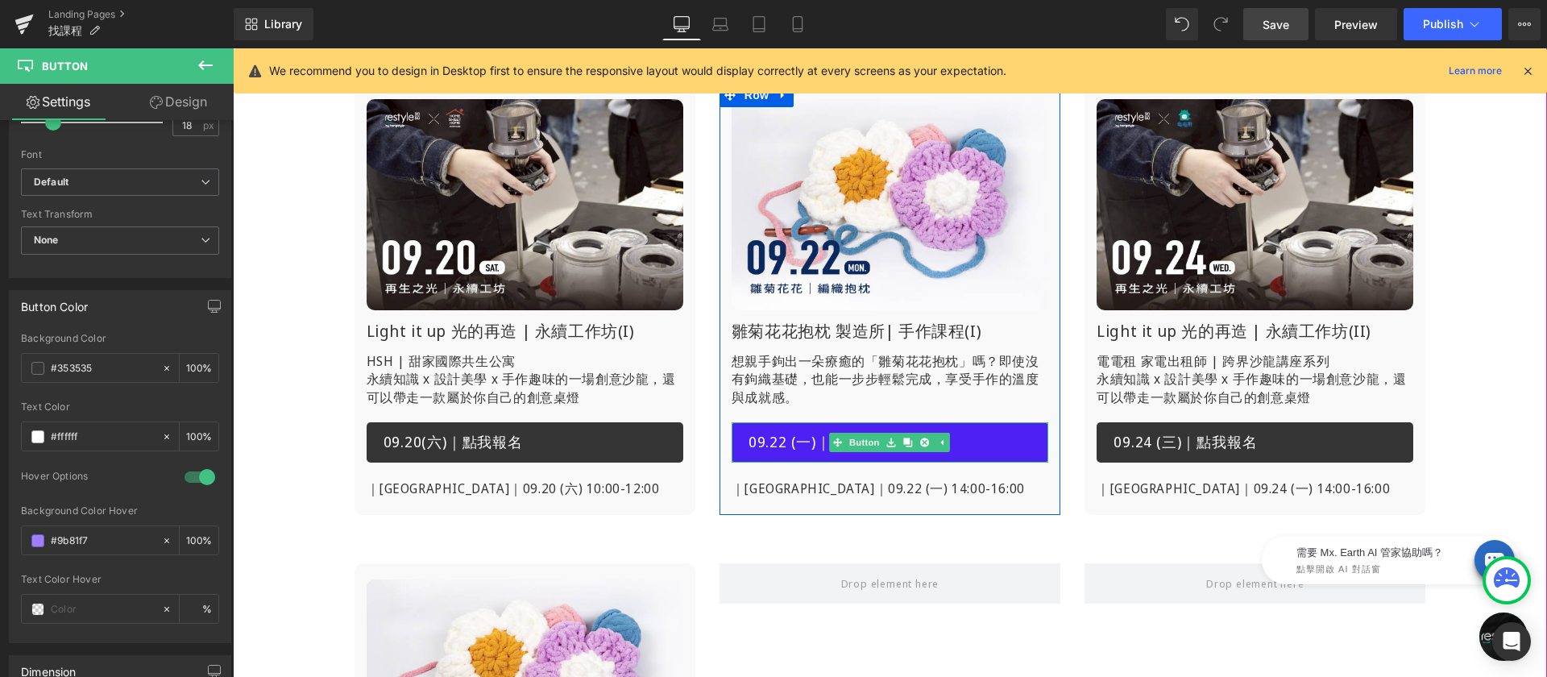
click at [776, 442] on span "09.22 (一)｜點我報名" at bounding box center [820, 442] width 143 height 21
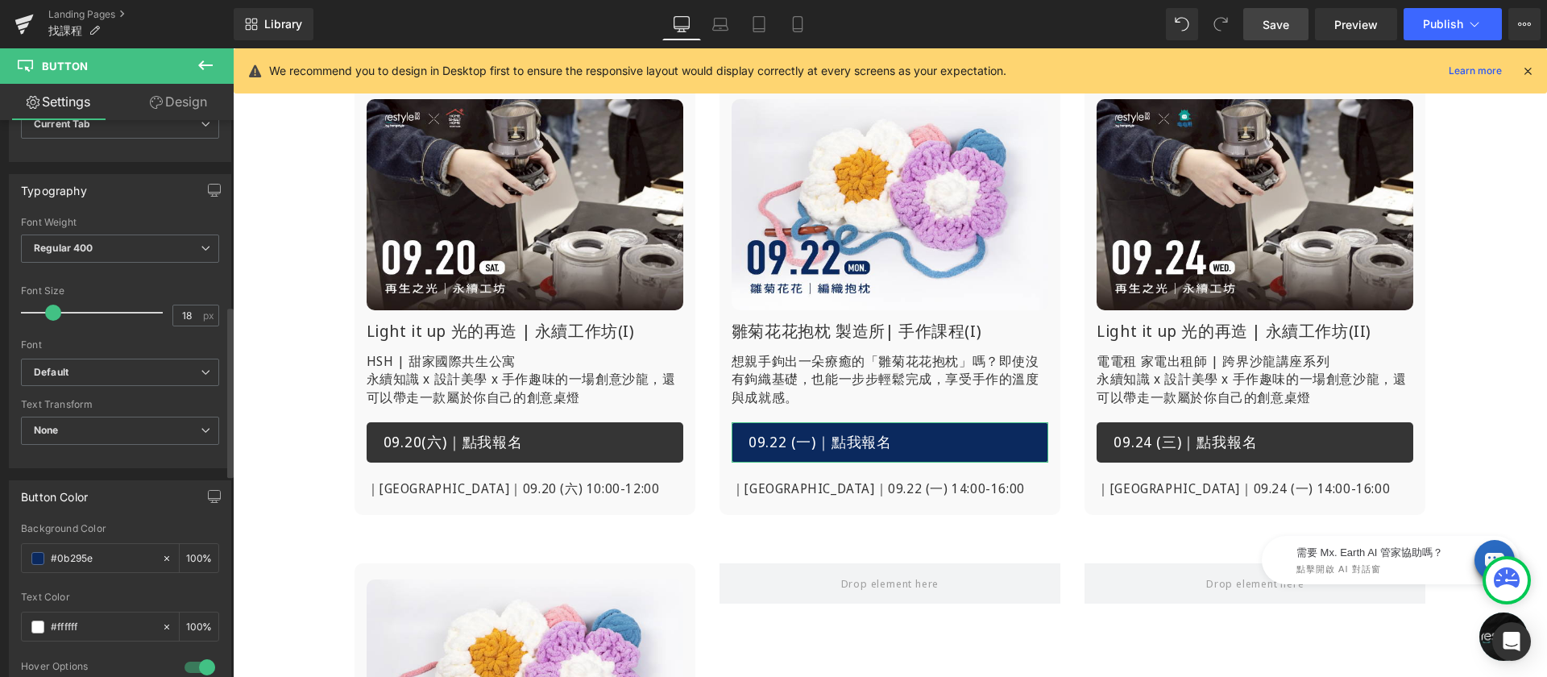
scroll to position [770, 0]
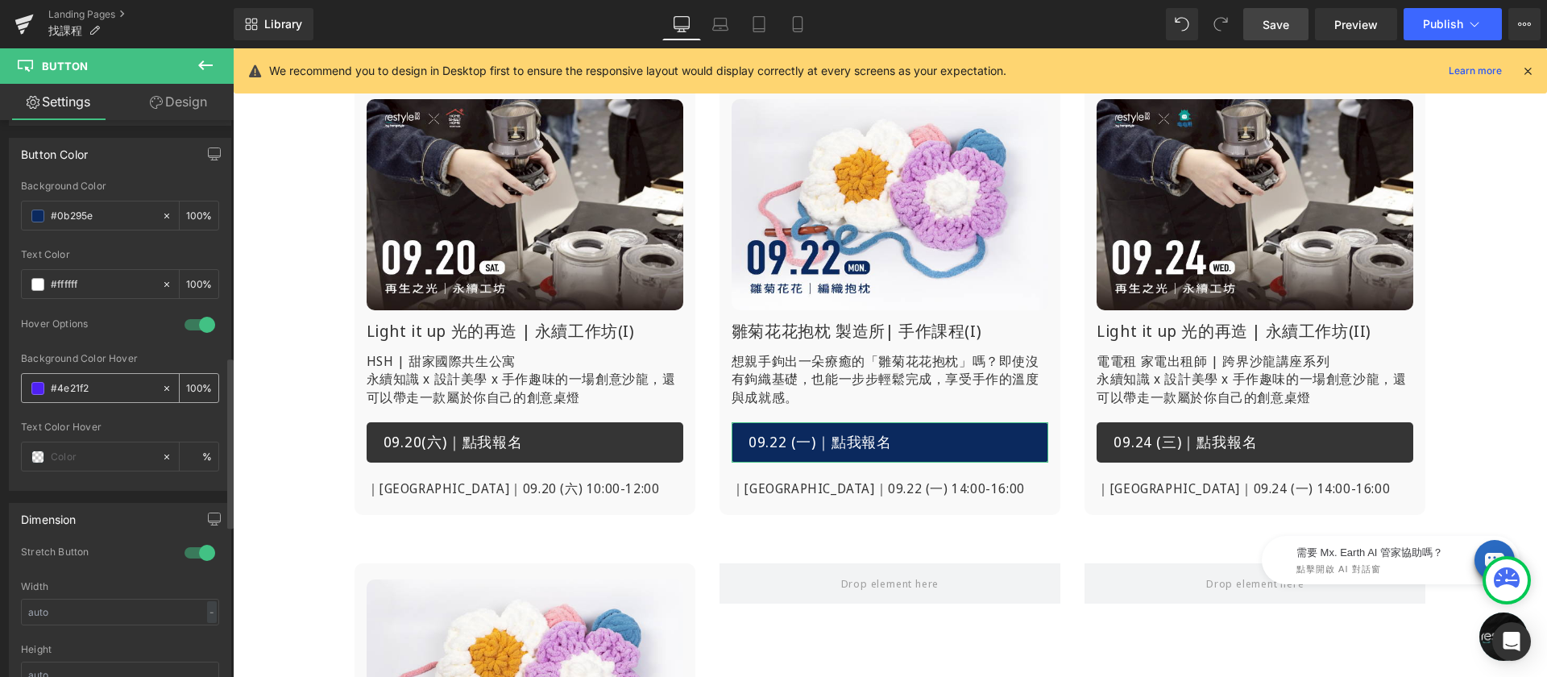
click at [107, 389] on input "#4e21f2" at bounding box center [102, 389] width 103 height 18
type input "#9b81f7"
click at [130, 355] on div "Background Color Hover" at bounding box center [120, 358] width 198 height 11
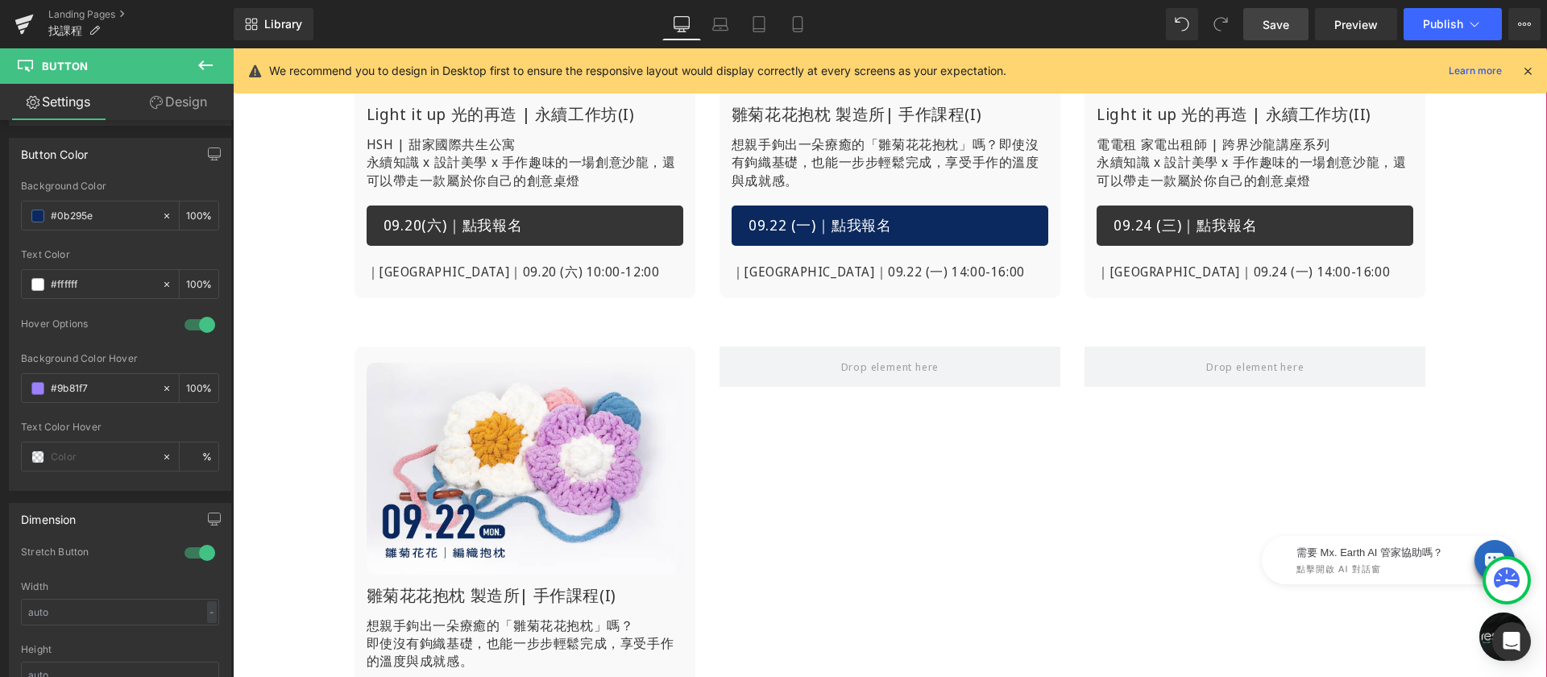
scroll to position [922, 0]
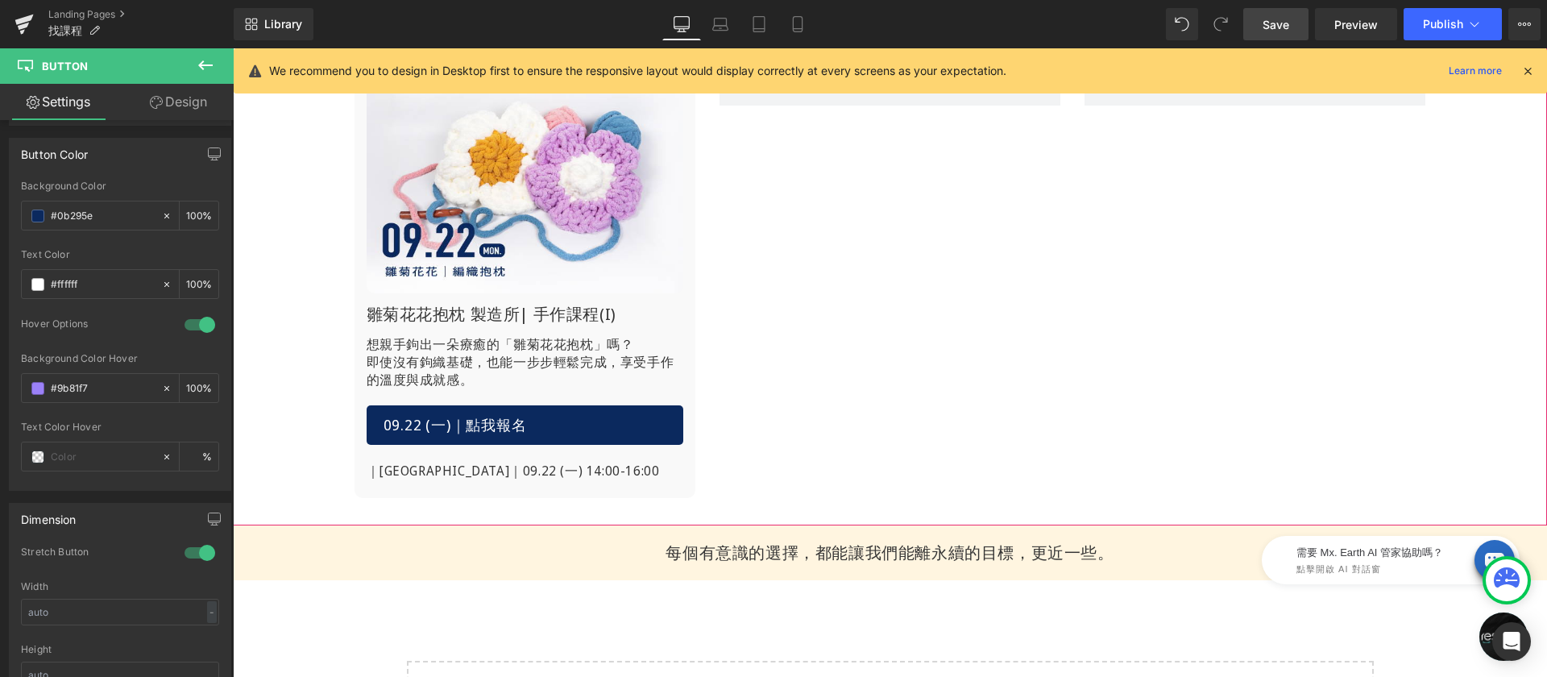
click at [528, 423] on div "09.22 (一)｜點我報名 Button" at bounding box center [525, 425] width 317 height 40
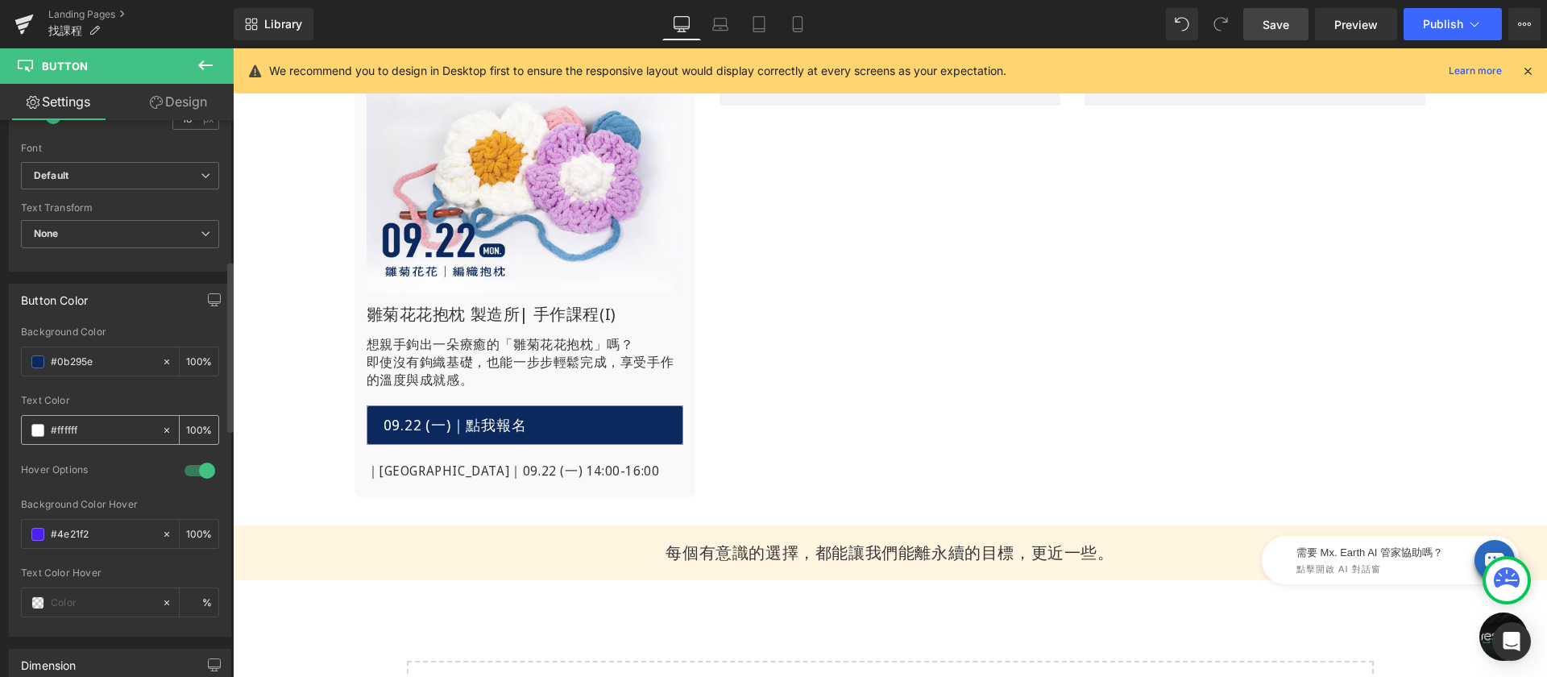
scroll to position [707, 0]
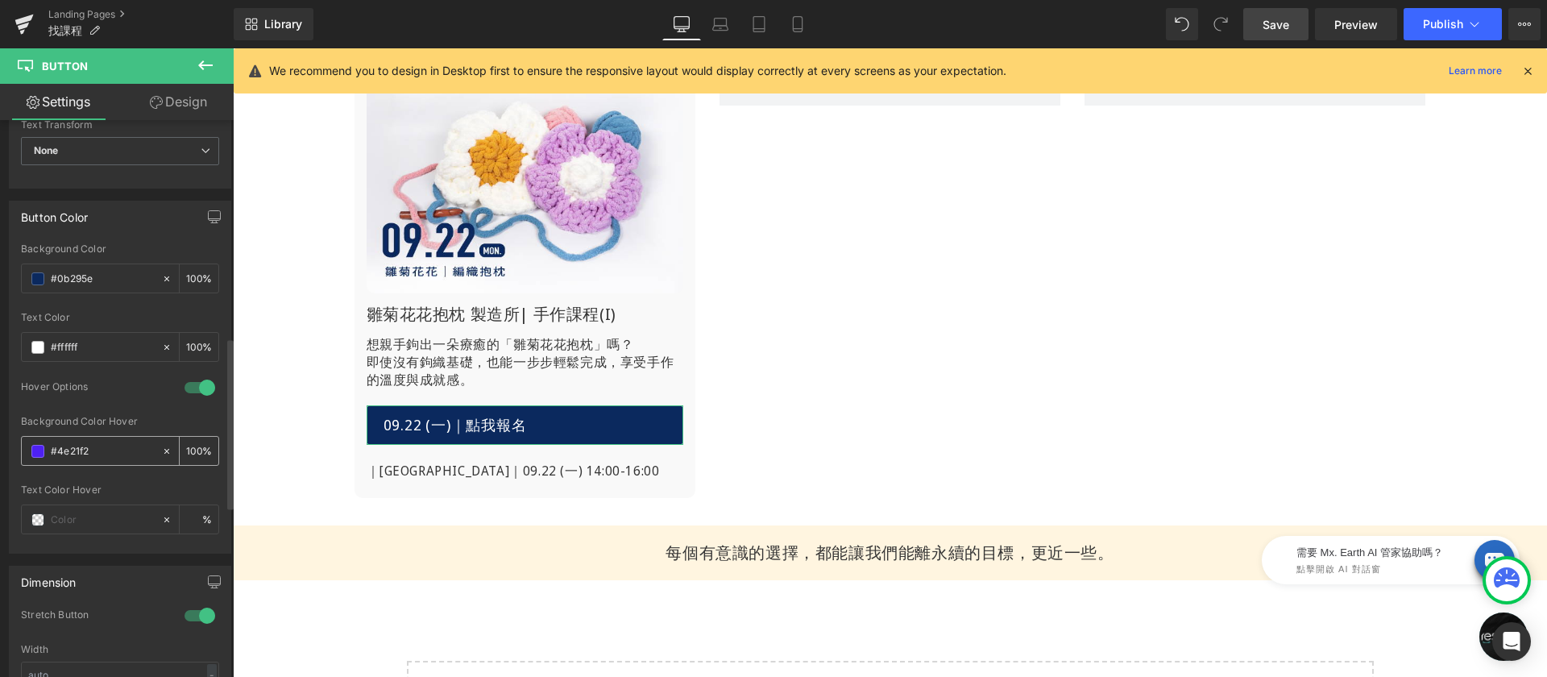
click at [111, 448] on input "#4e21f2" at bounding box center [102, 451] width 103 height 18
paste input "9b81f7"
type input "#9b81f7"
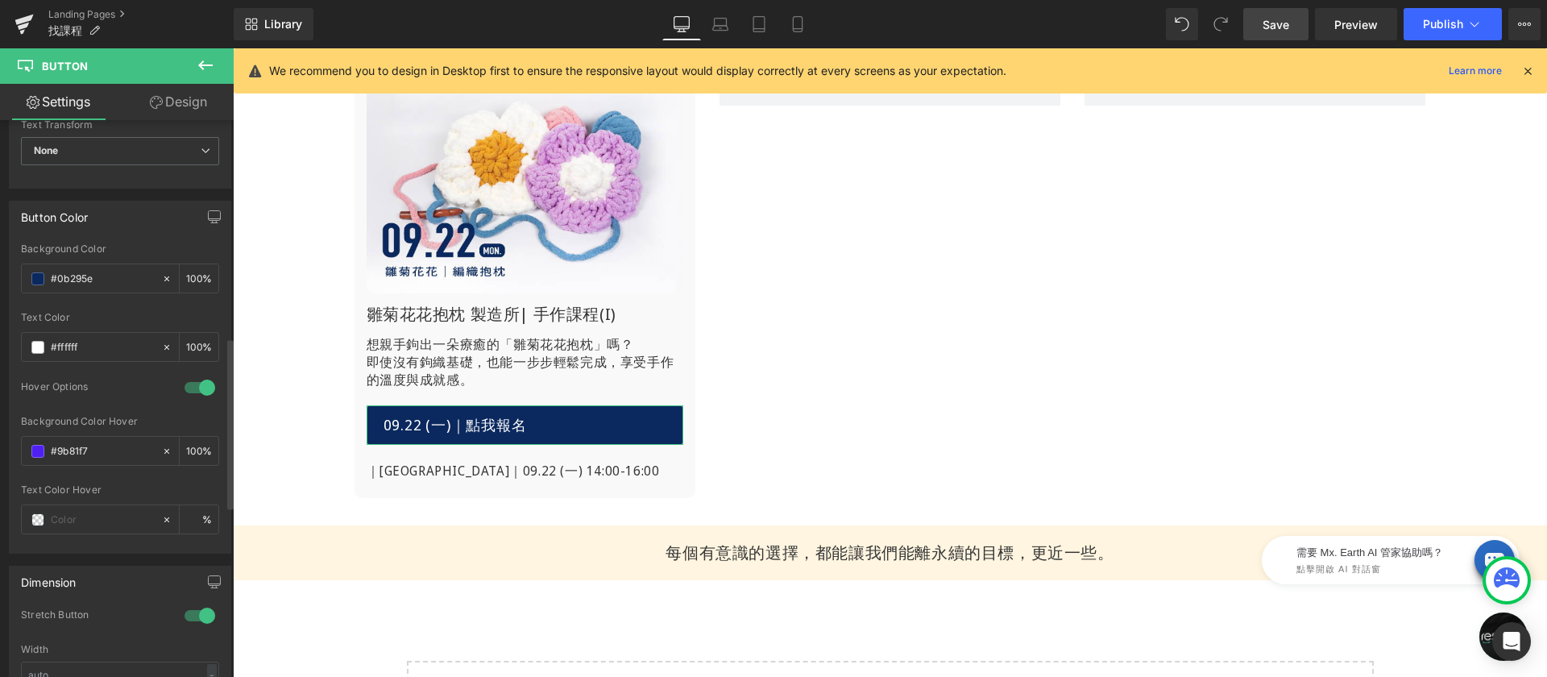
click at [121, 416] on div "Background Color Hover" at bounding box center [120, 421] width 198 height 11
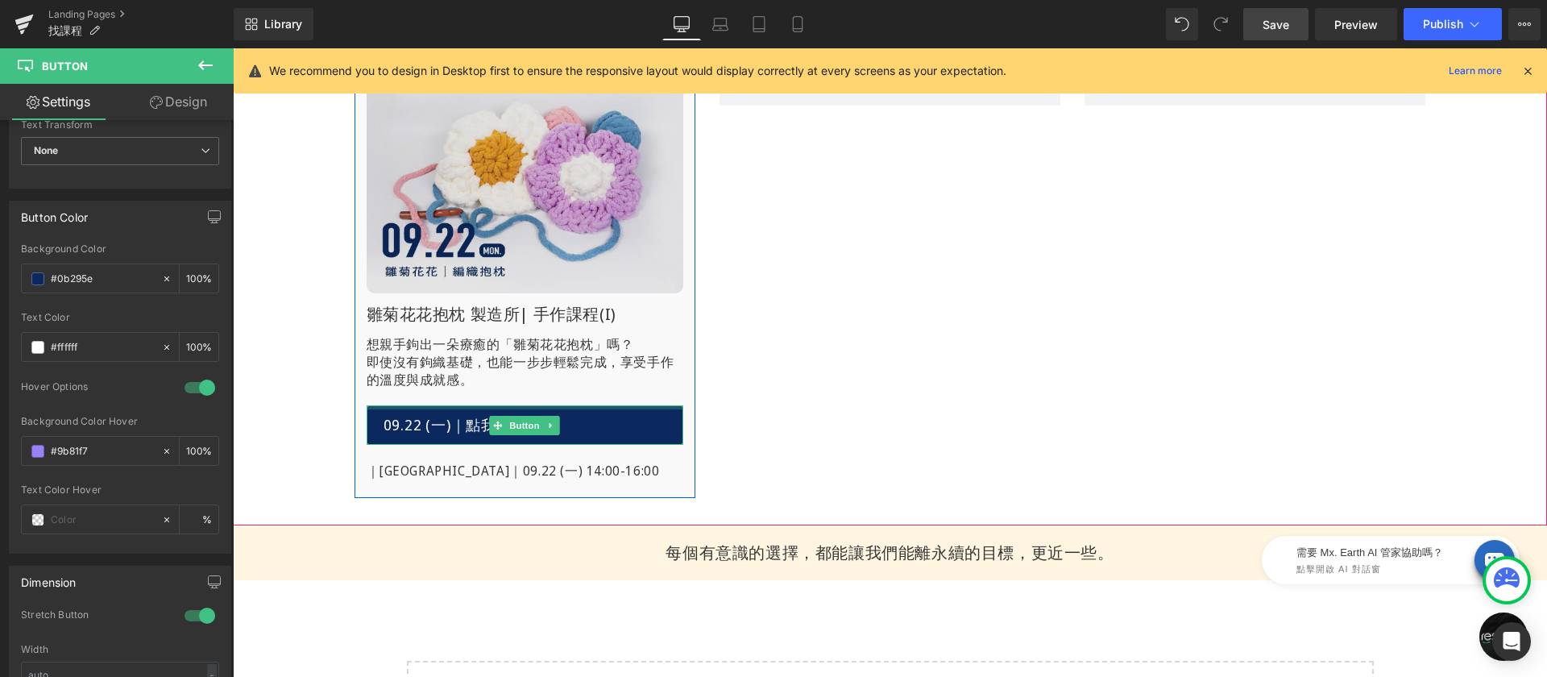
scroll to position [891, 0]
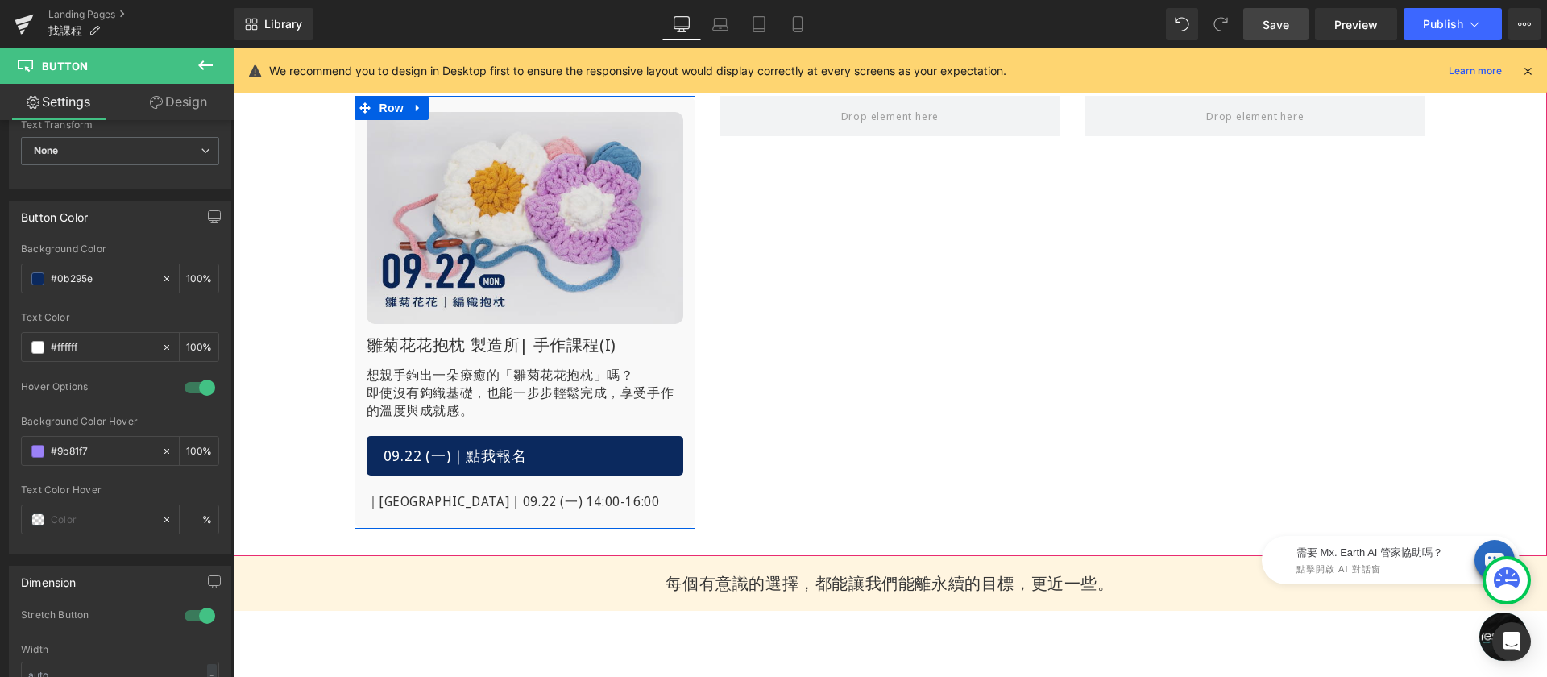
click at [511, 251] on img at bounding box center [525, 217] width 317 height 211
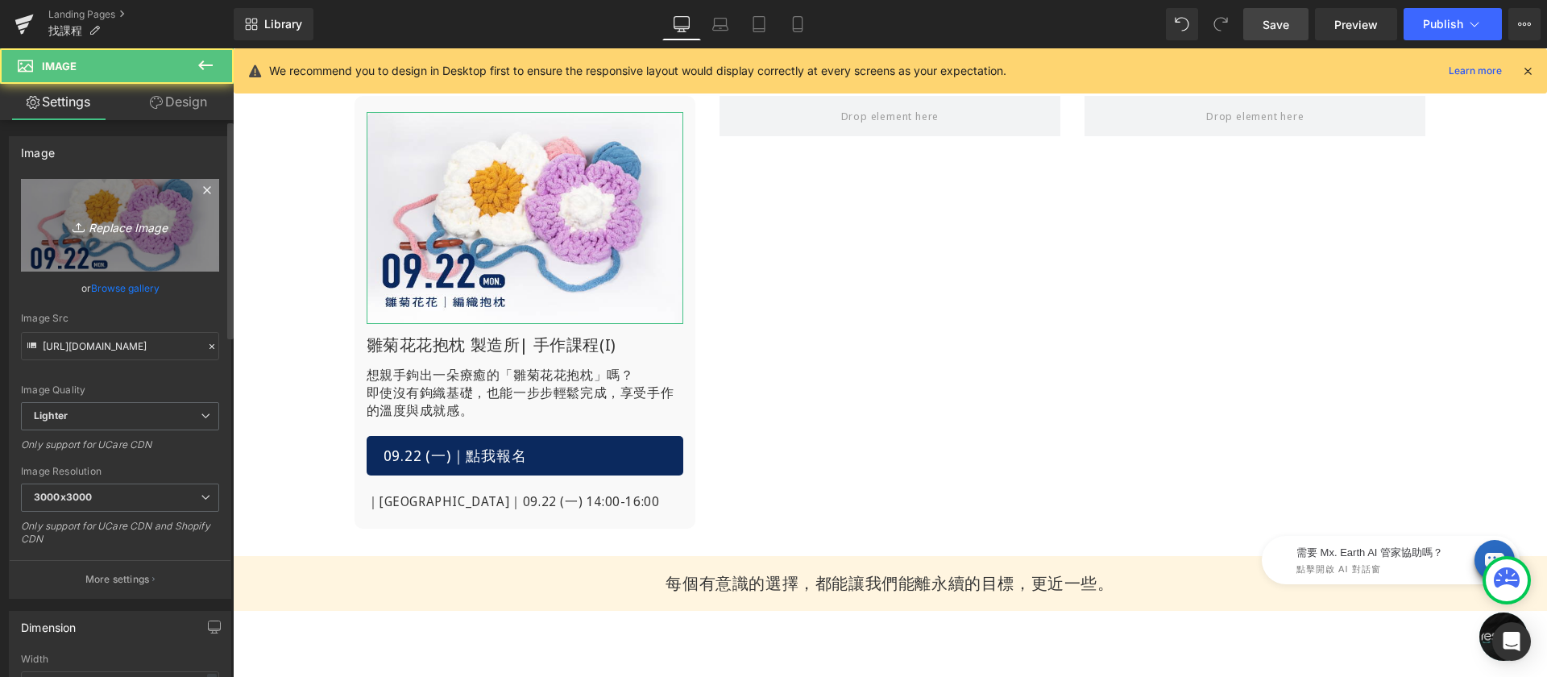
click at [97, 227] on icon "Replace Image" at bounding box center [120, 225] width 129 height 20
type input "C:\fakepath\找課程-花花-0923.jpg"
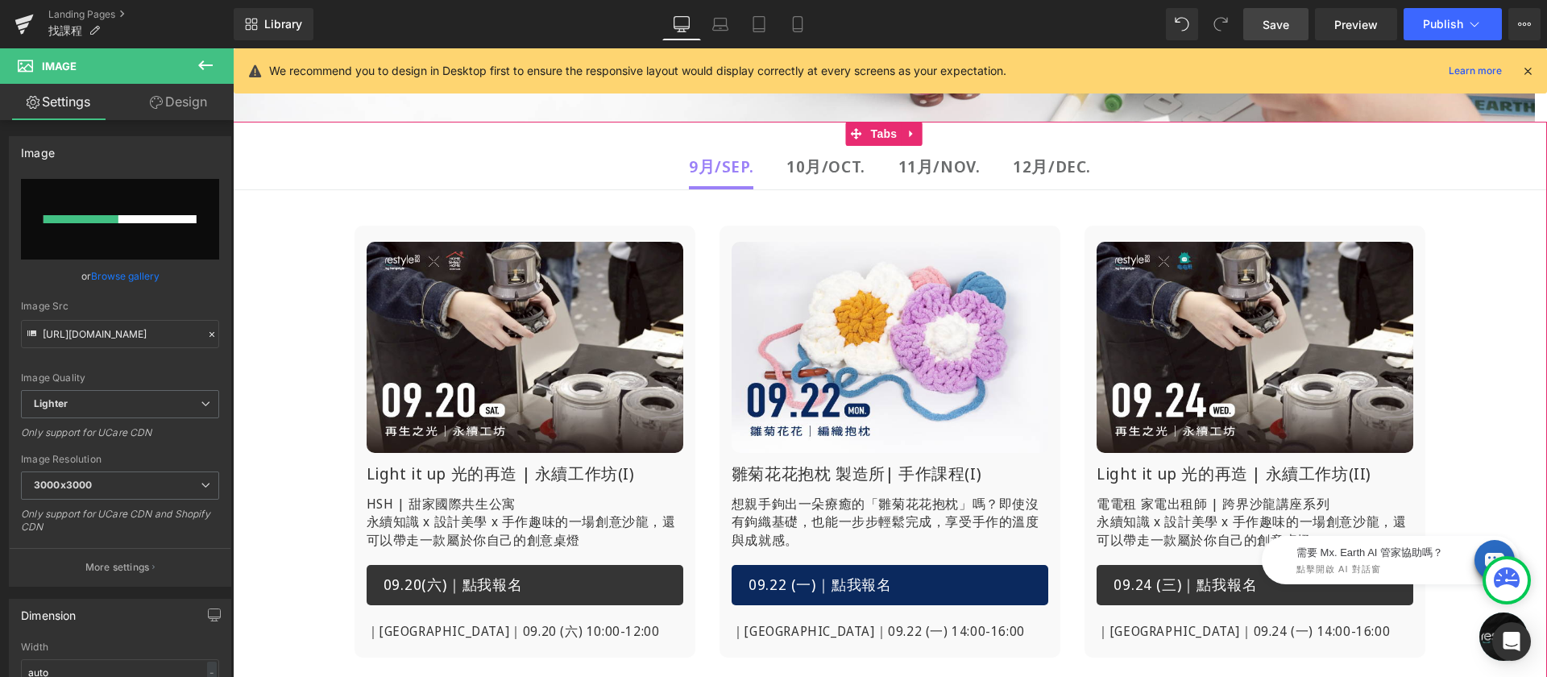
scroll to position [550, 0]
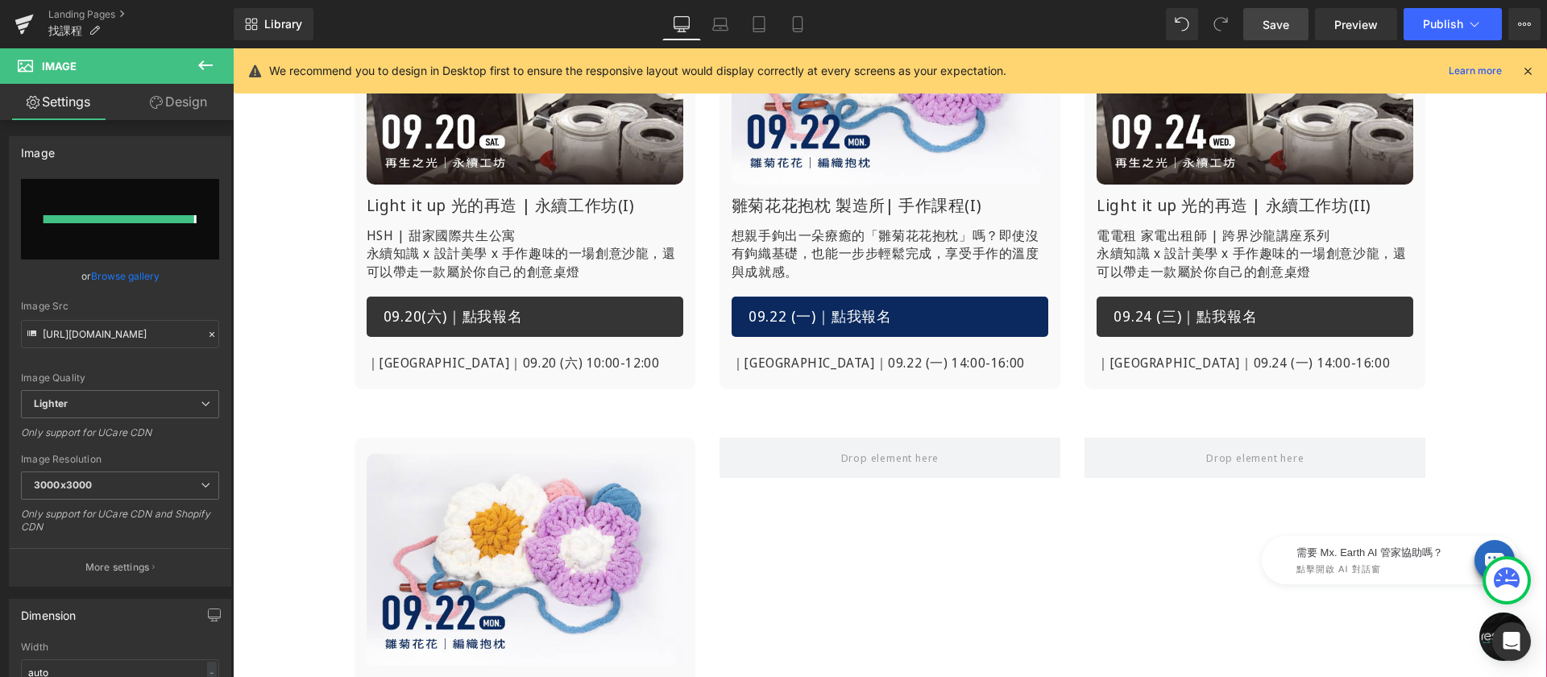
type input "https://ucarecdn.com/ea0e7de4-4c25-4dbc-ac06-6ea6ec241b8f/-/format/auto/-/previ…"
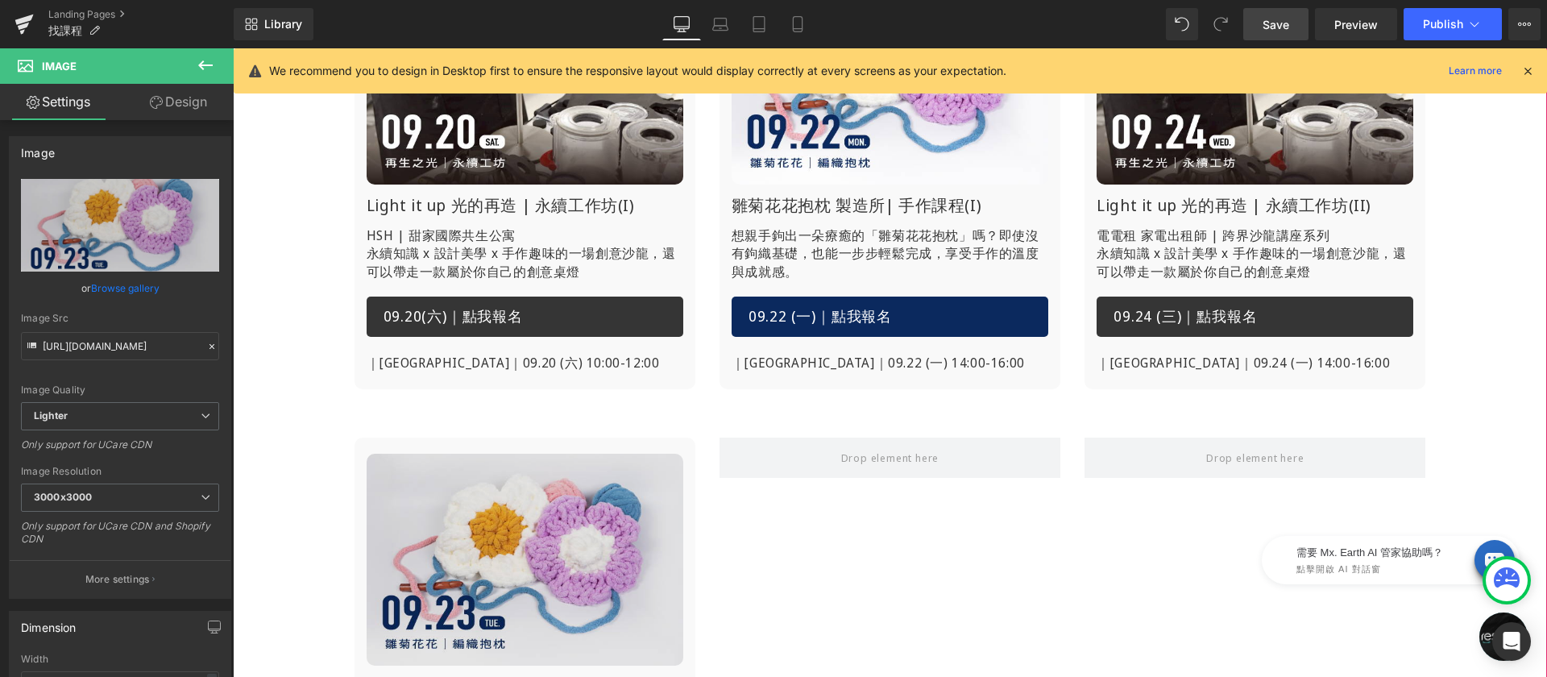
scroll to position [856, 0]
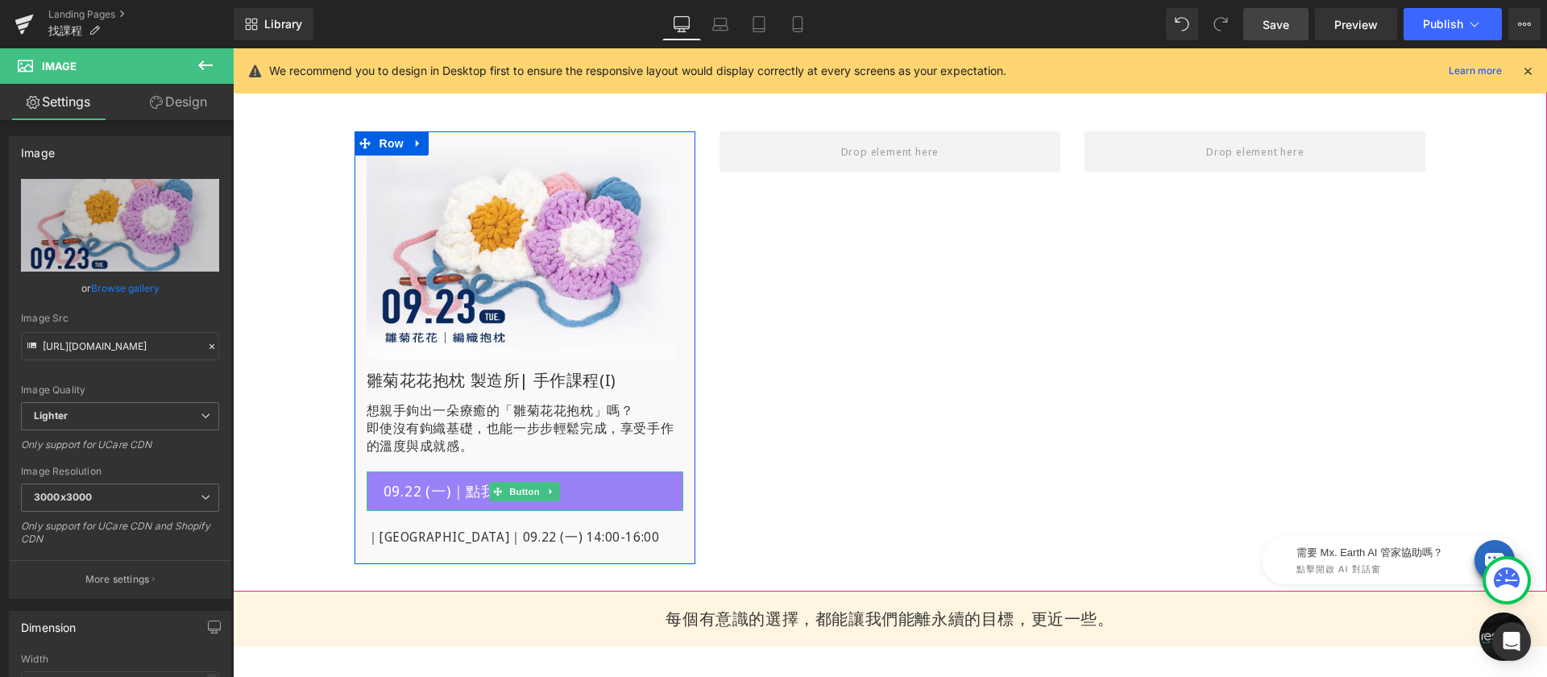
click at [419, 487] on span "09.22 (一)｜點我報名" at bounding box center [455, 491] width 143 height 21
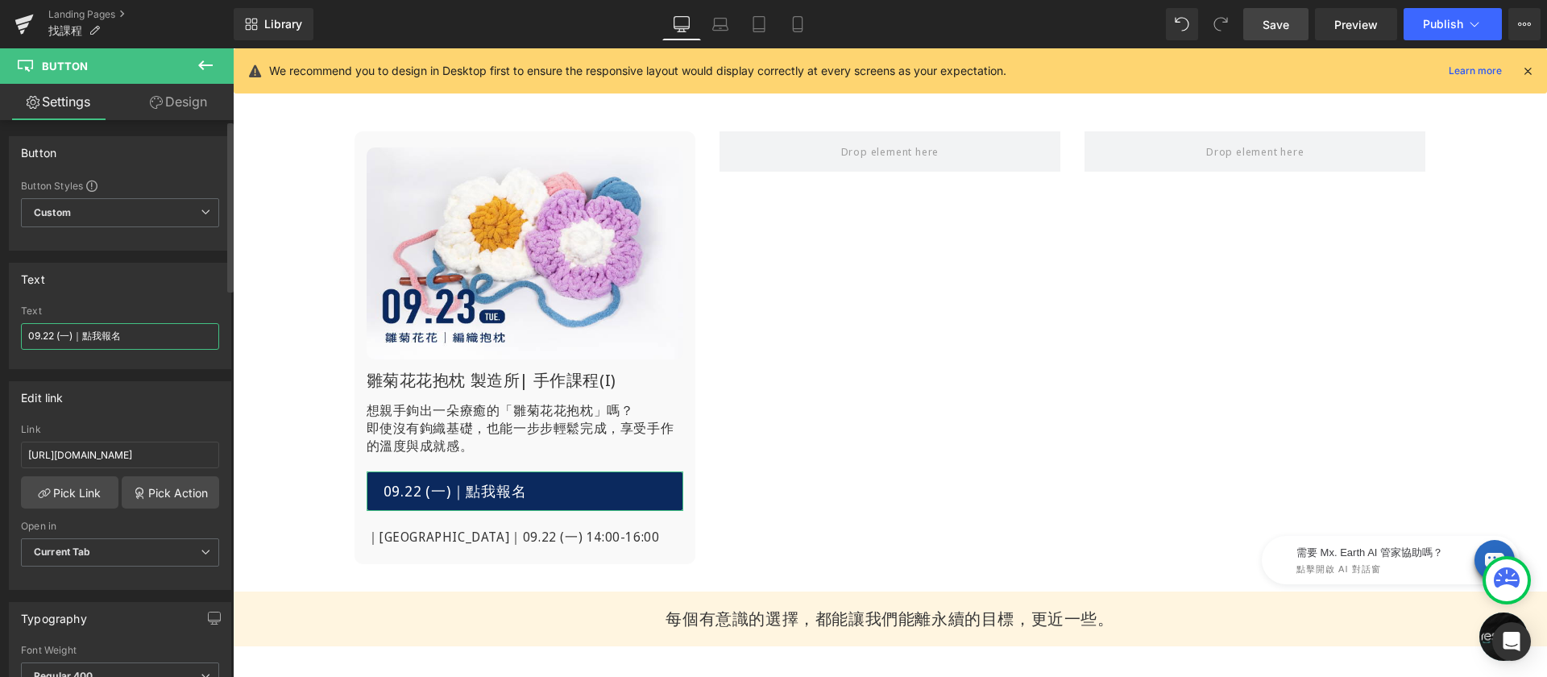
click at [50, 336] on input "09.22 (一)｜點我報名" at bounding box center [120, 336] width 198 height 27
drag, startPoint x: 72, startPoint y: 335, endPoint x: 64, endPoint y: 334, distance: 8.1
click at [64, 334] on input "09.23 (一)｜點我報名" at bounding box center [120, 336] width 198 height 27
type input "09.23 (二)｜點我報名"
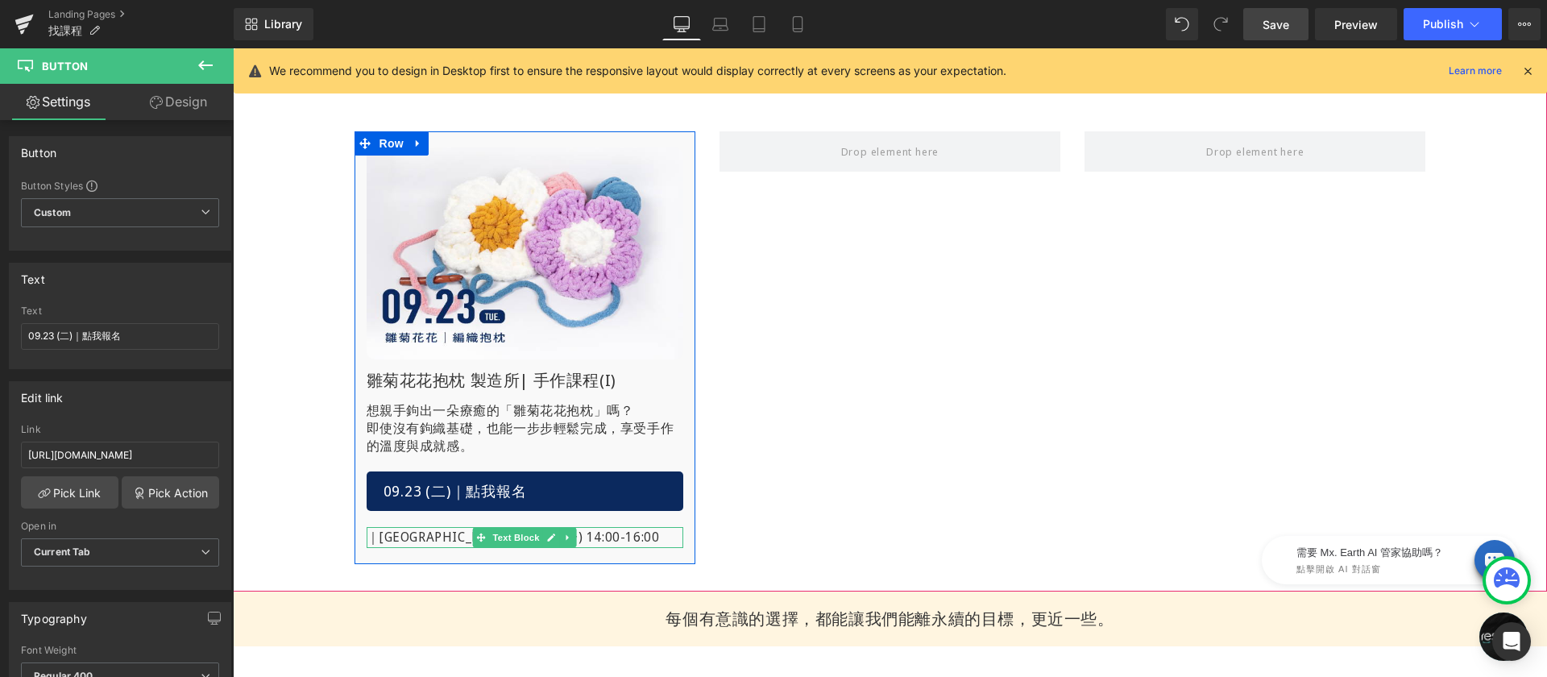
click at [442, 537] on p "｜[GEOGRAPHIC_DATA]｜09.22 (一) 14:00-16:00" at bounding box center [525, 537] width 317 height 21
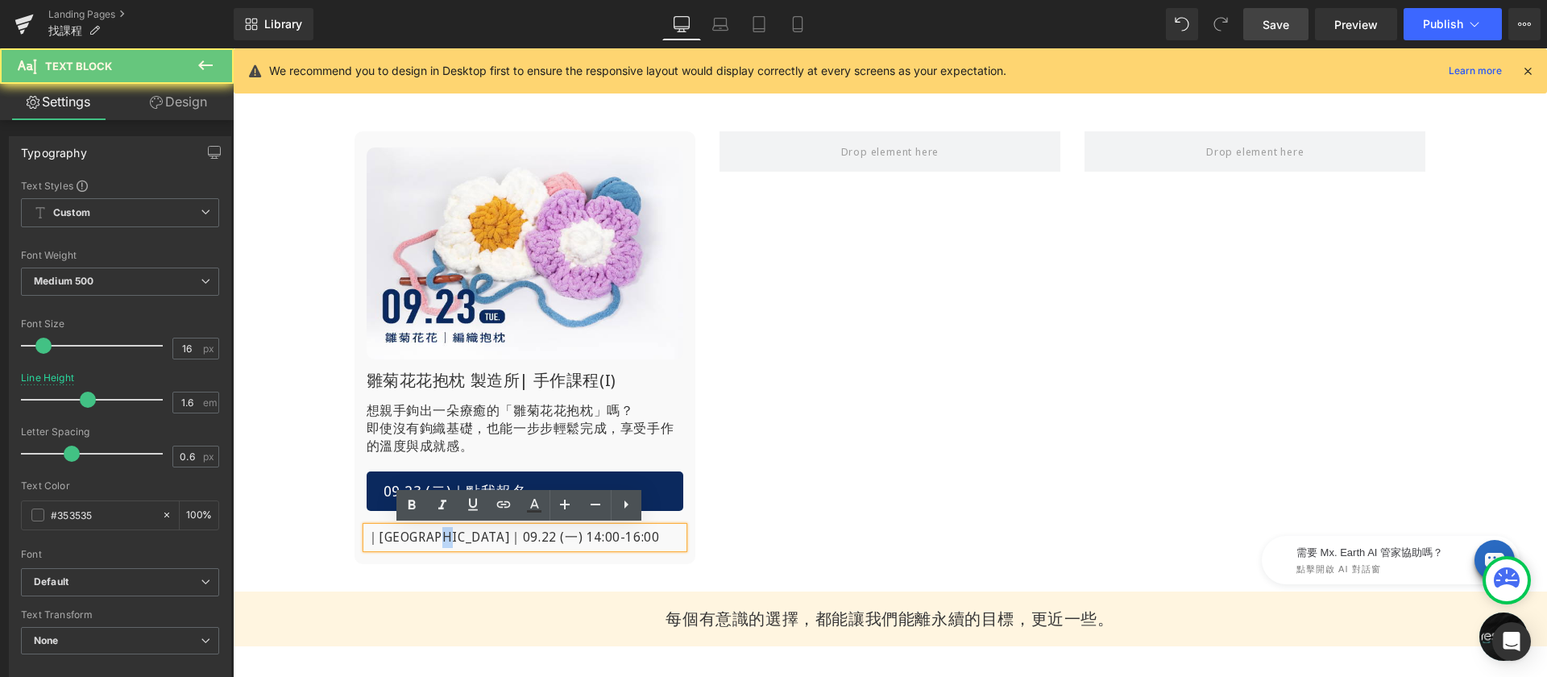
click at [463, 537] on p "｜[GEOGRAPHIC_DATA]｜09.22 (一) 14:00-16:00" at bounding box center [525, 537] width 317 height 21
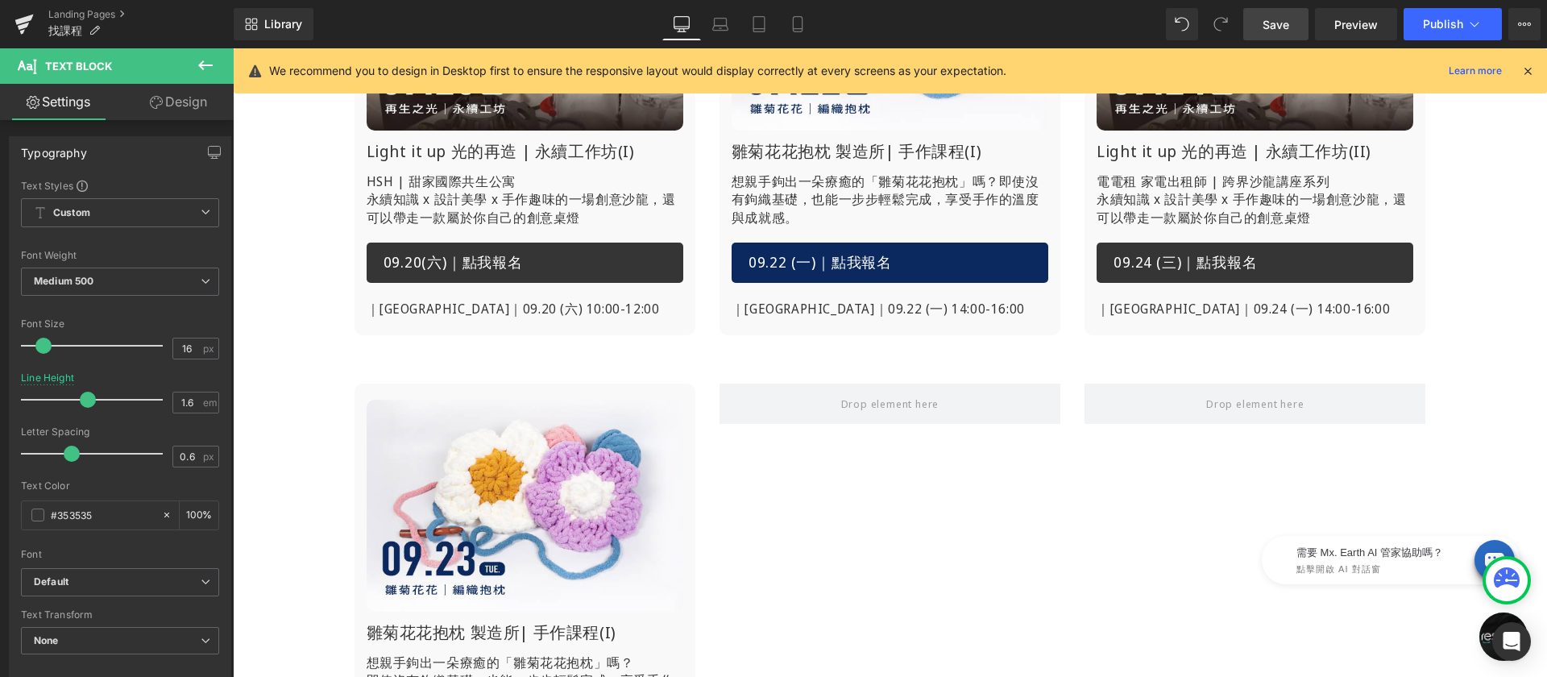
scroll to position [404, 0]
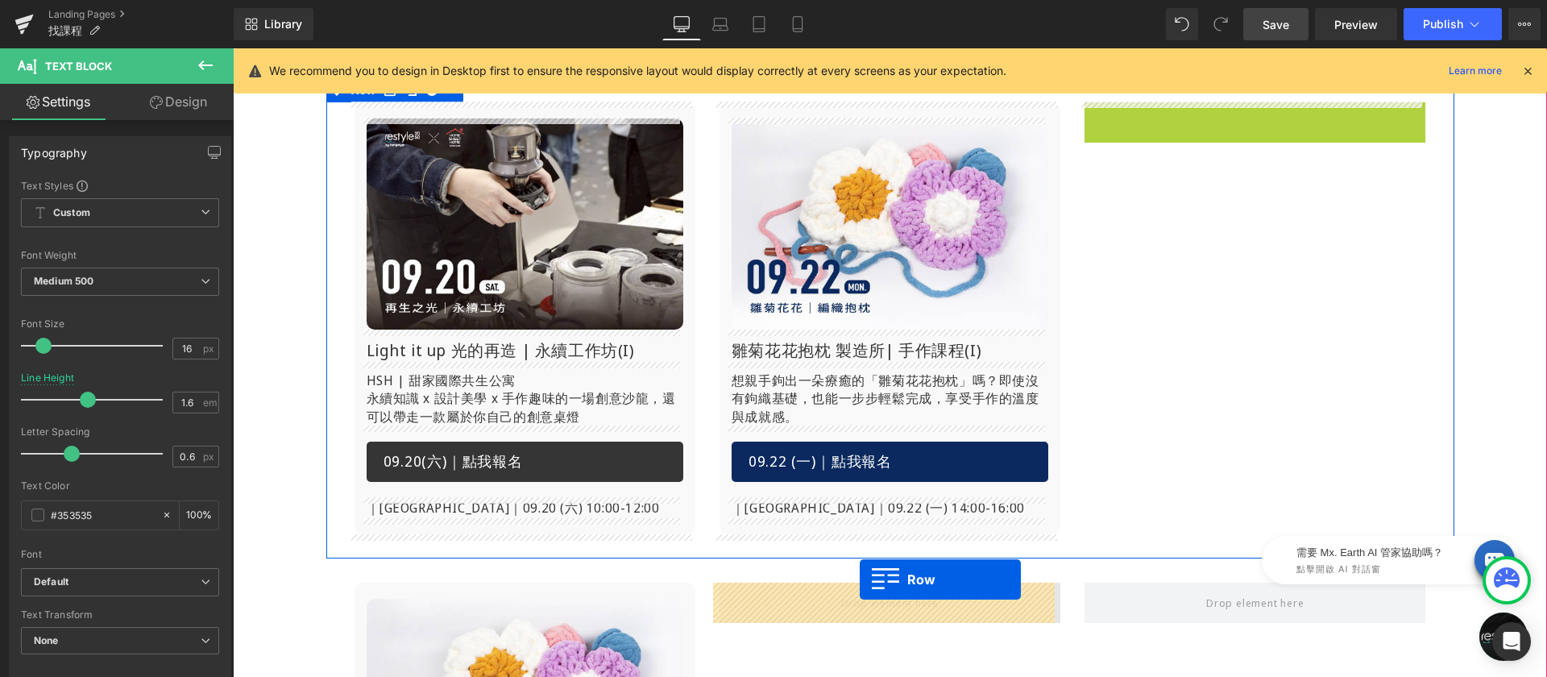
drag, startPoint x: 1093, startPoint y: 122, endPoint x: 859, endPoint y: 583, distance: 516.7
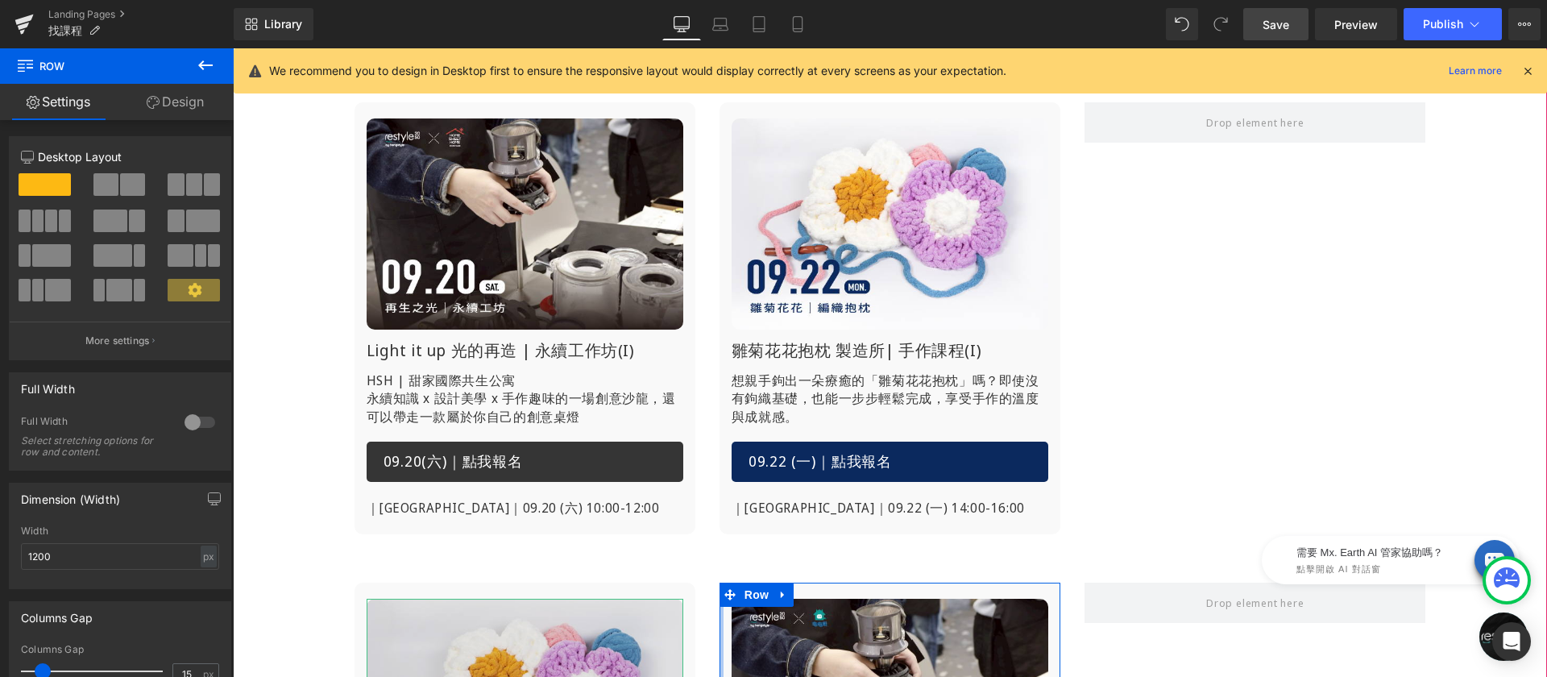
scroll to position [471, 0]
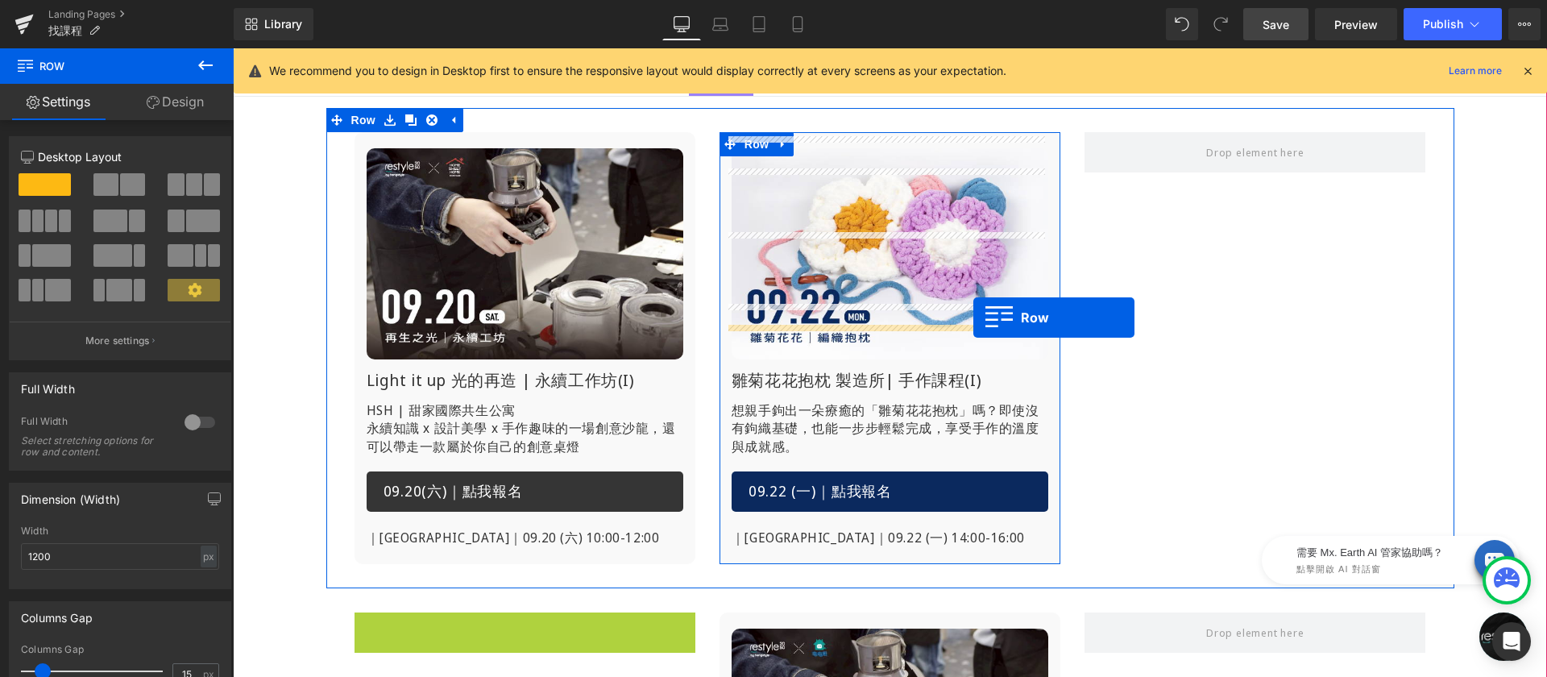
scroll to position [292, 0]
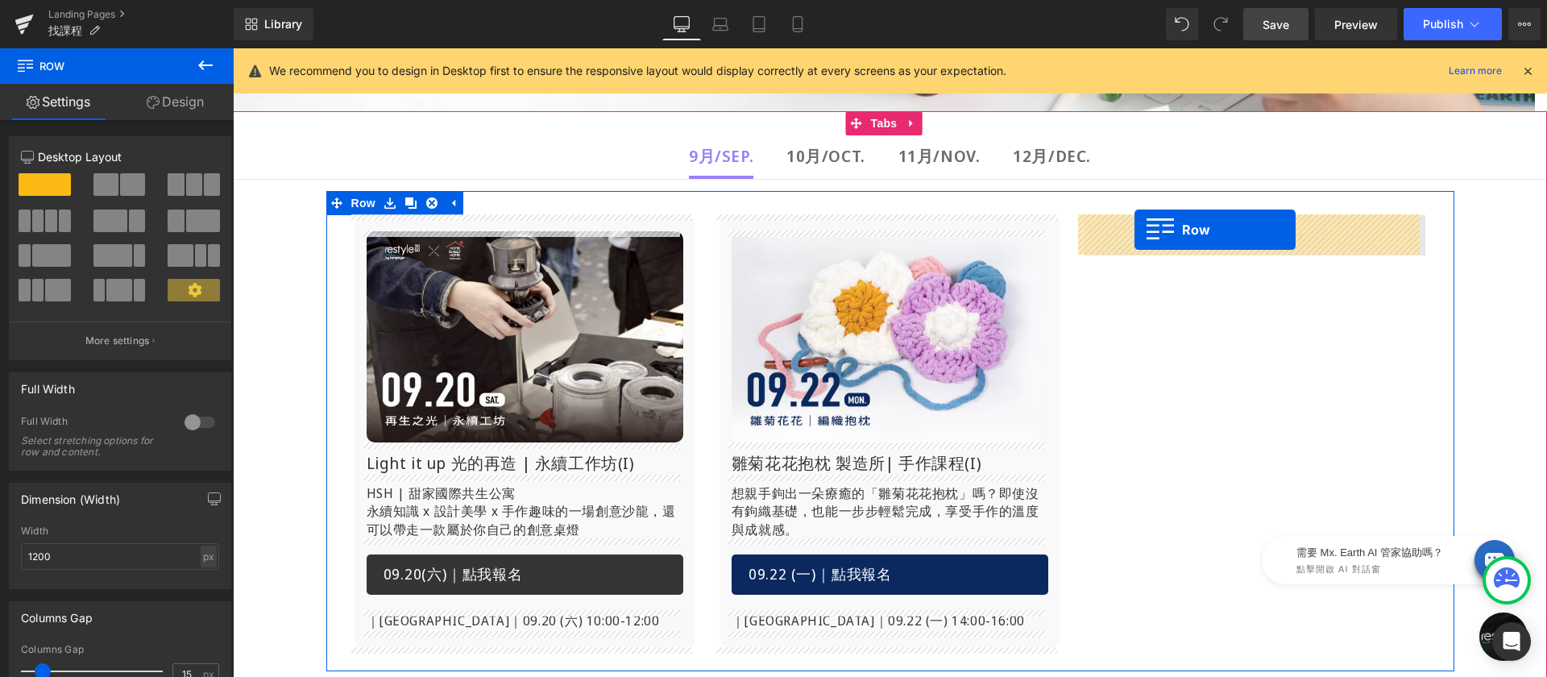
drag, startPoint x: 457, startPoint y: 375, endPoint x: 1135, endPoint y: 230, distance: 692.8
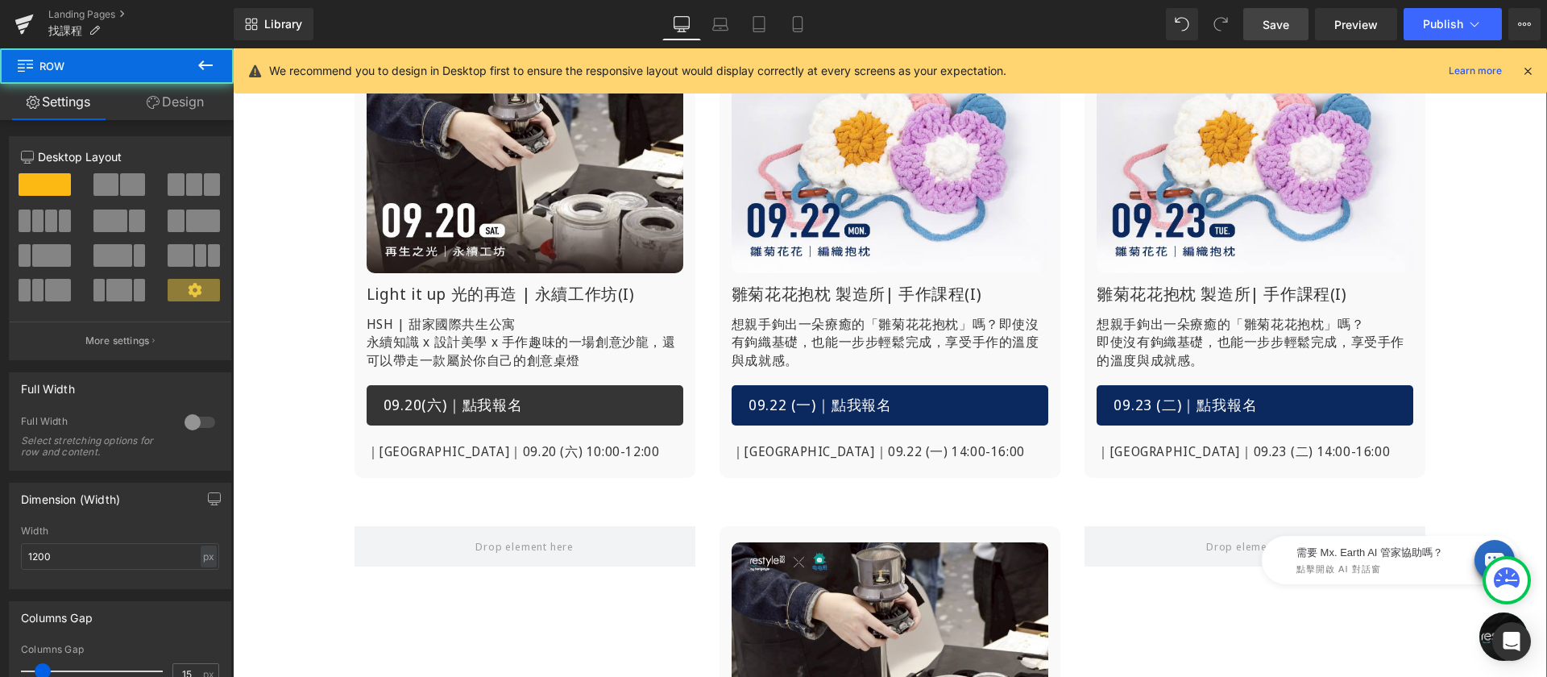
scroll to position [626, 0]
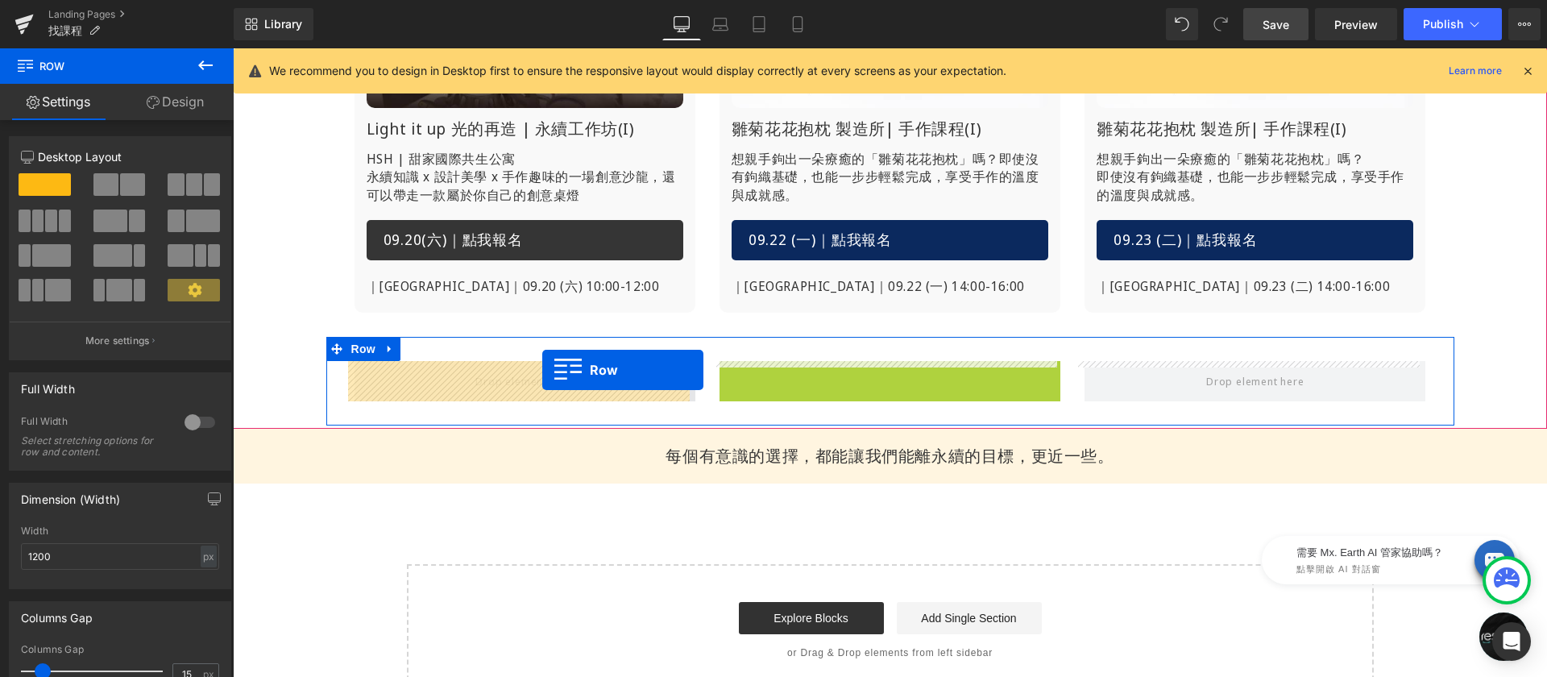
drag, startPoint x: 725, startPoint y: 368, endPoint x: 542, endPoint y: 370, distance: 182.9
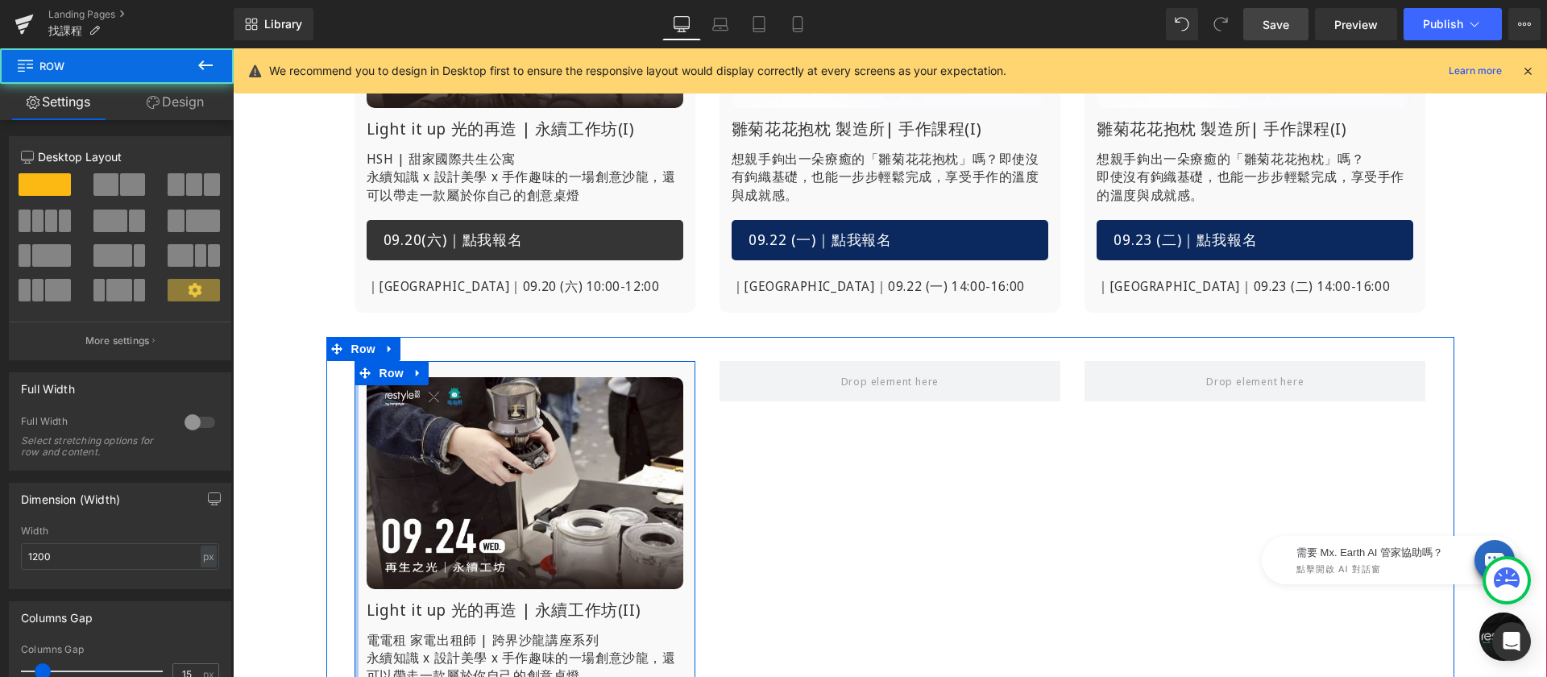
scroll to position [896, 0]
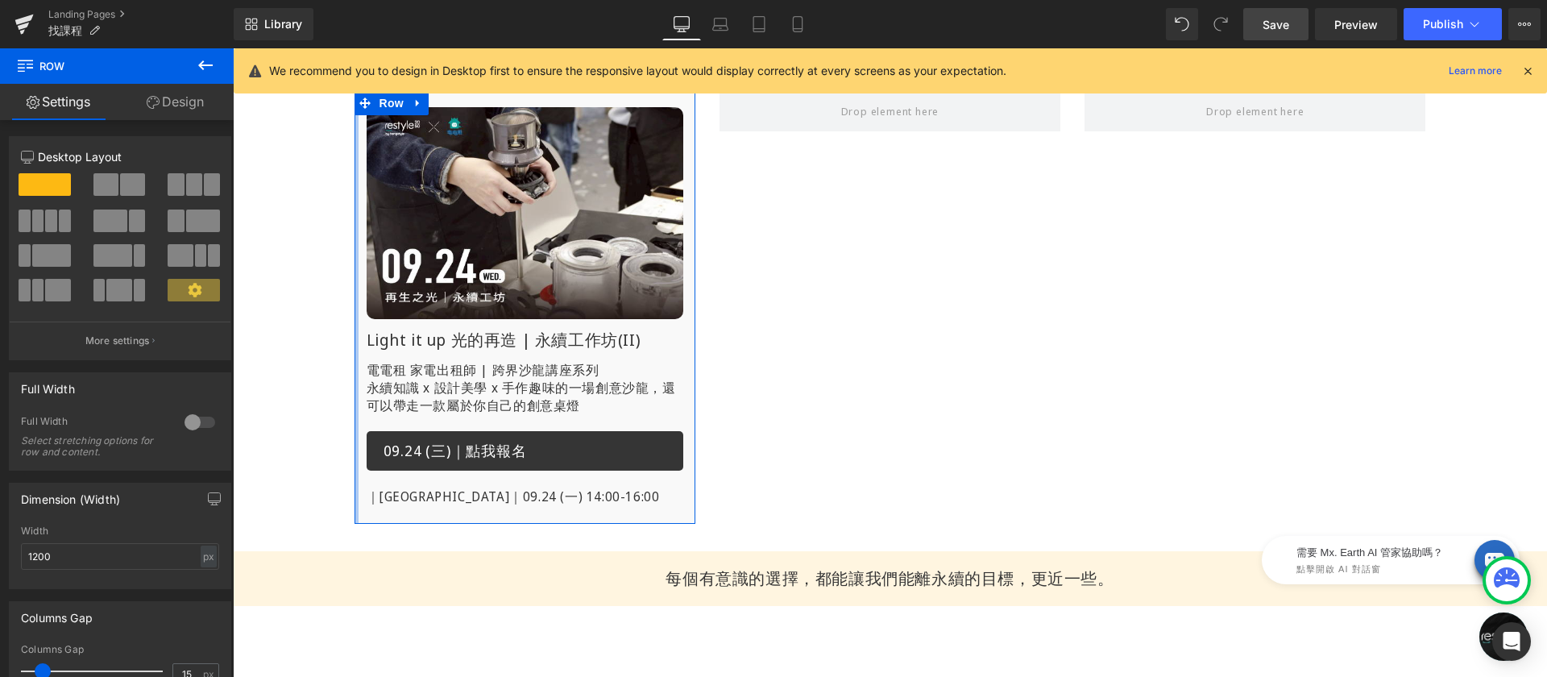
click at [1276, 29] on span "Save" at bounding box center [1276, 24] width 27 height 17
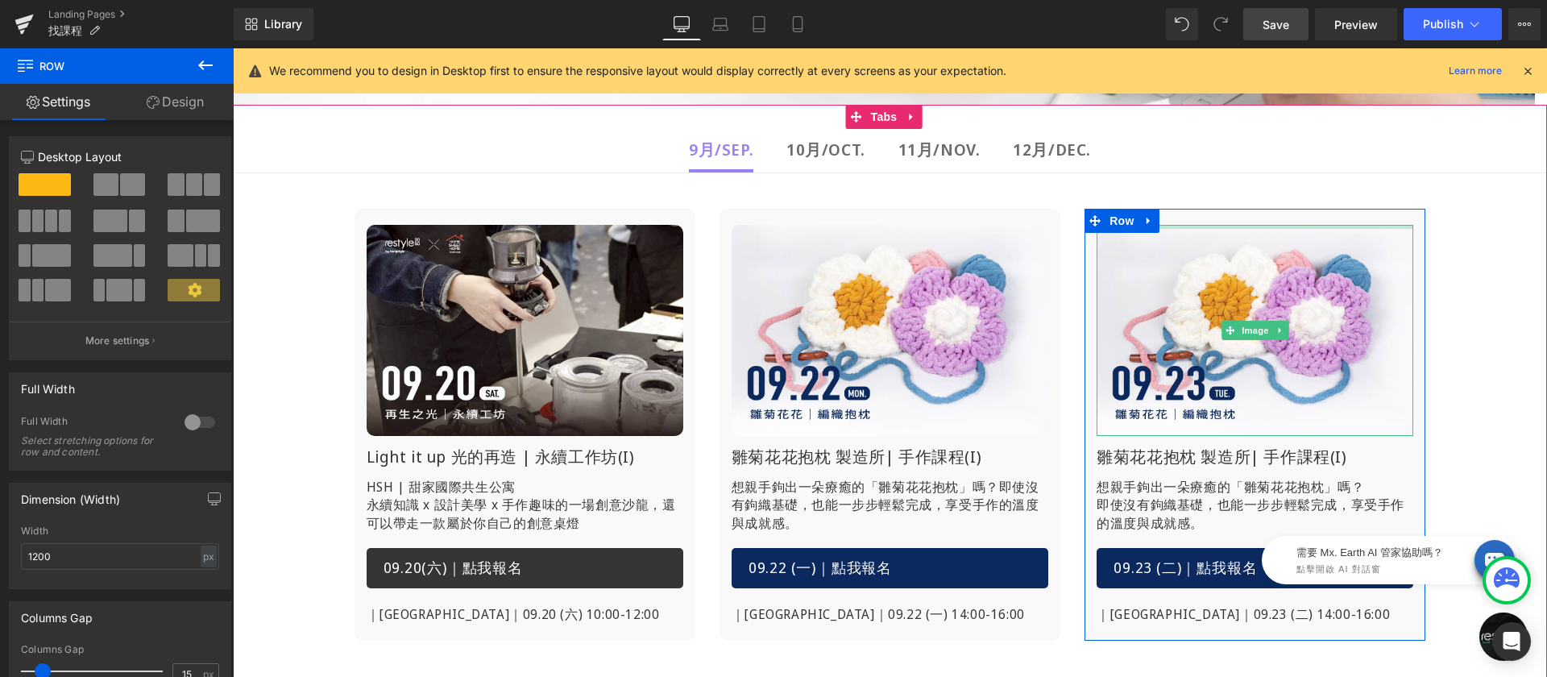
scroll to position [329, 0]
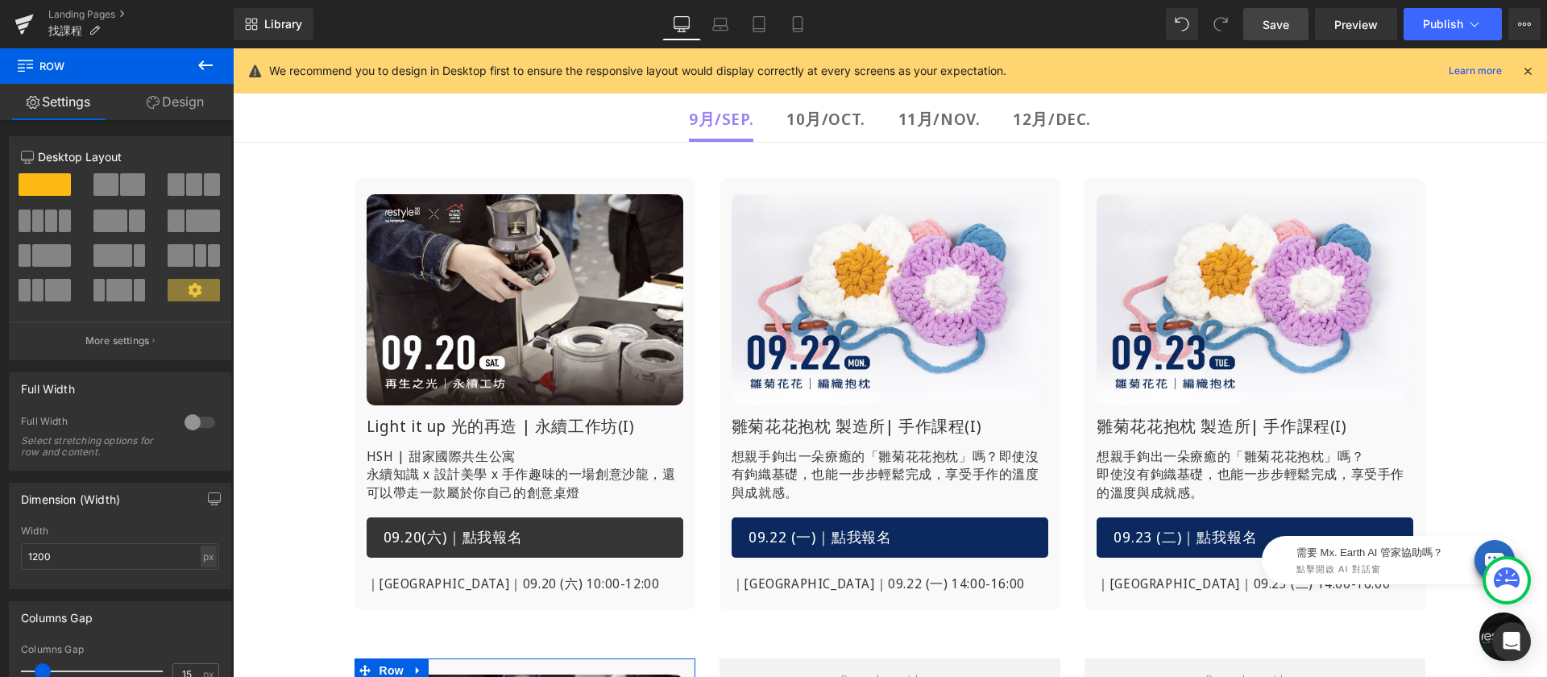
click at [1526, 70] on icon at bounding box center [1527, 71] width 15 height 15
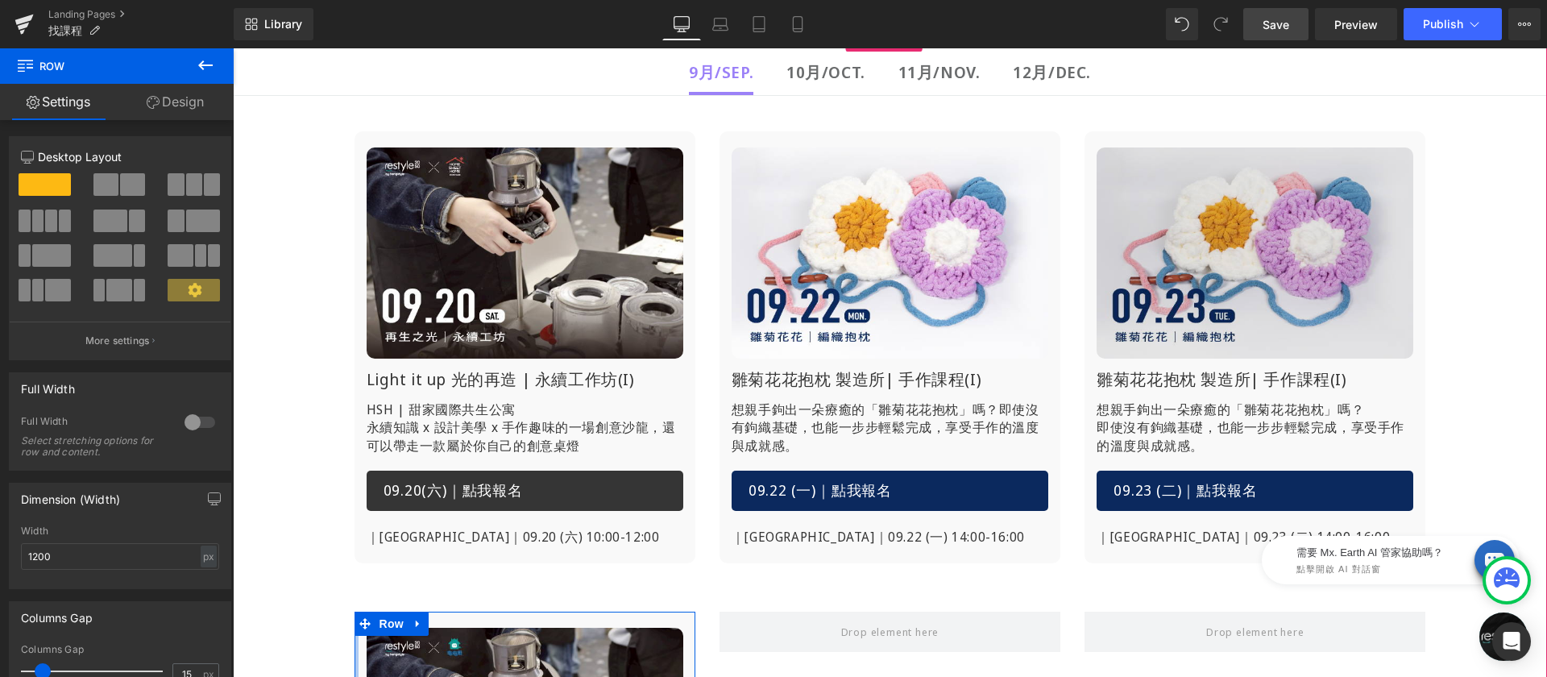
scroll to position [188, 0]
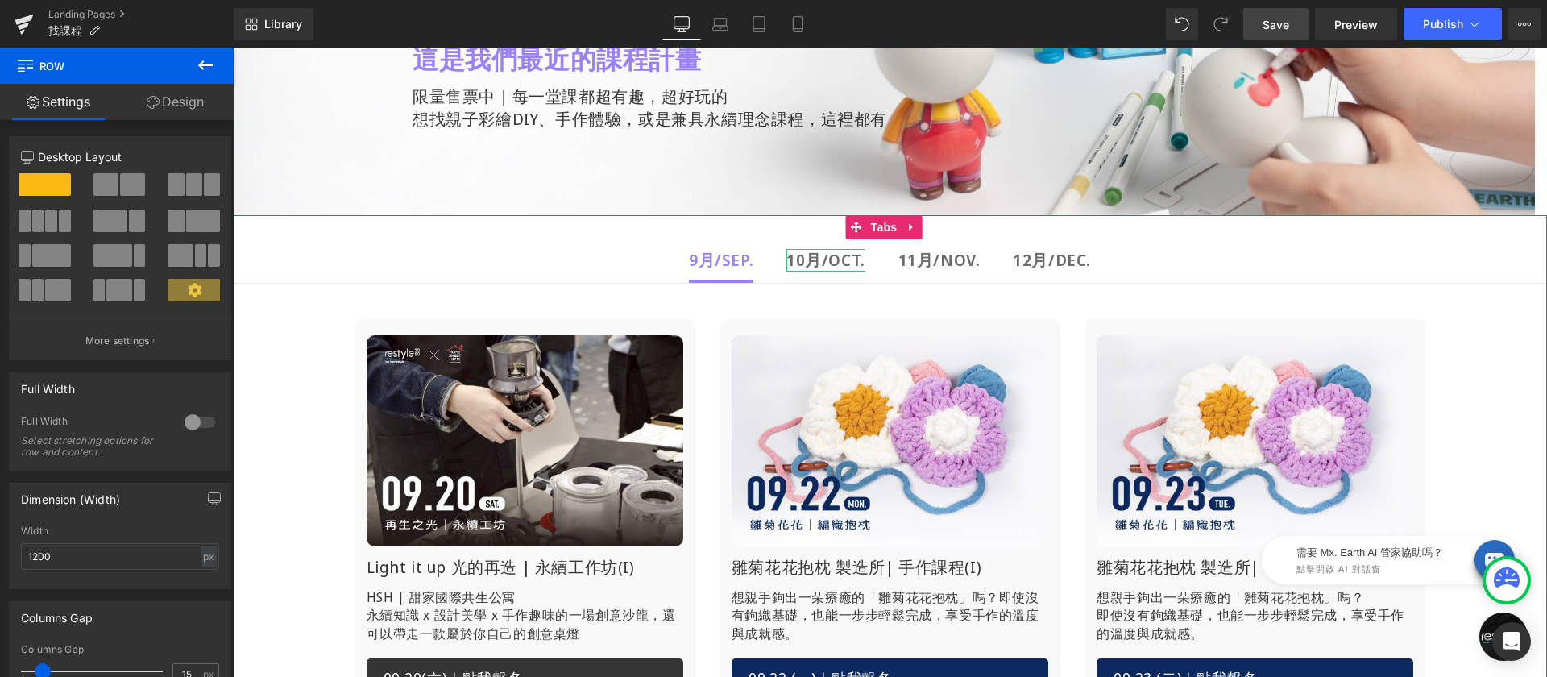
click at [806, 254] on strong "10月/OCT." at bounding box center [825, 260] width 79 height 22
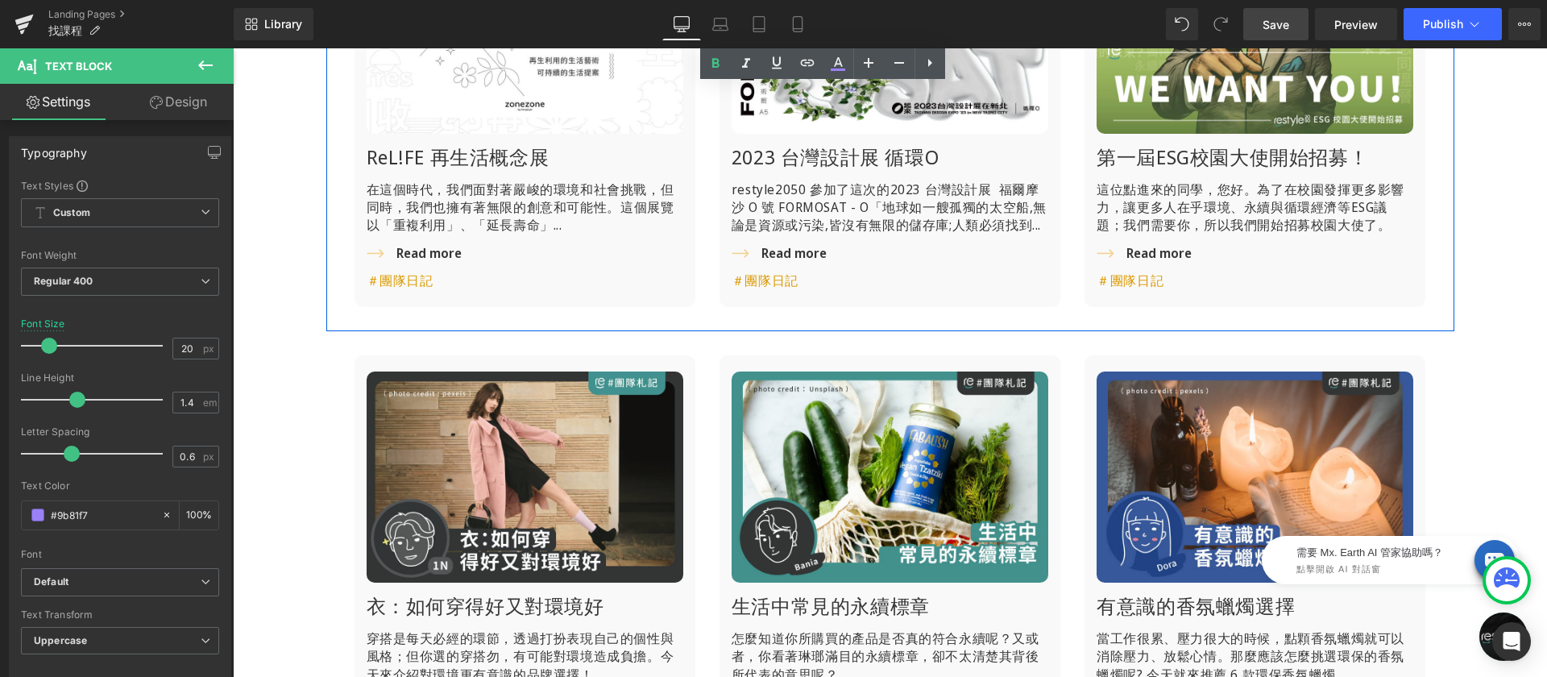
scroll to position [590, 0]
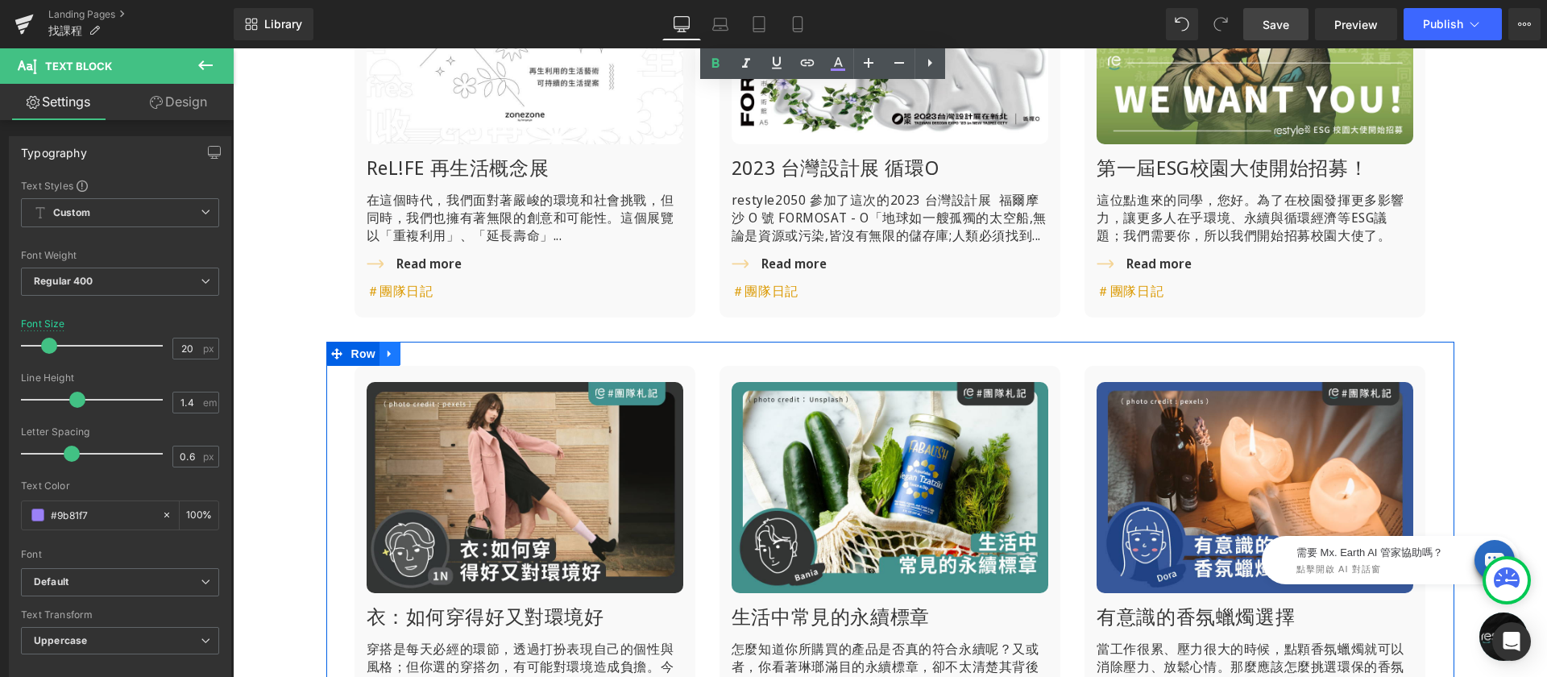
click at [385, 360] on icon at bounding box center [389, 354] width 11 height 12
click at [434, 366] on link at bounding box center [431, 354] width 21 height 24
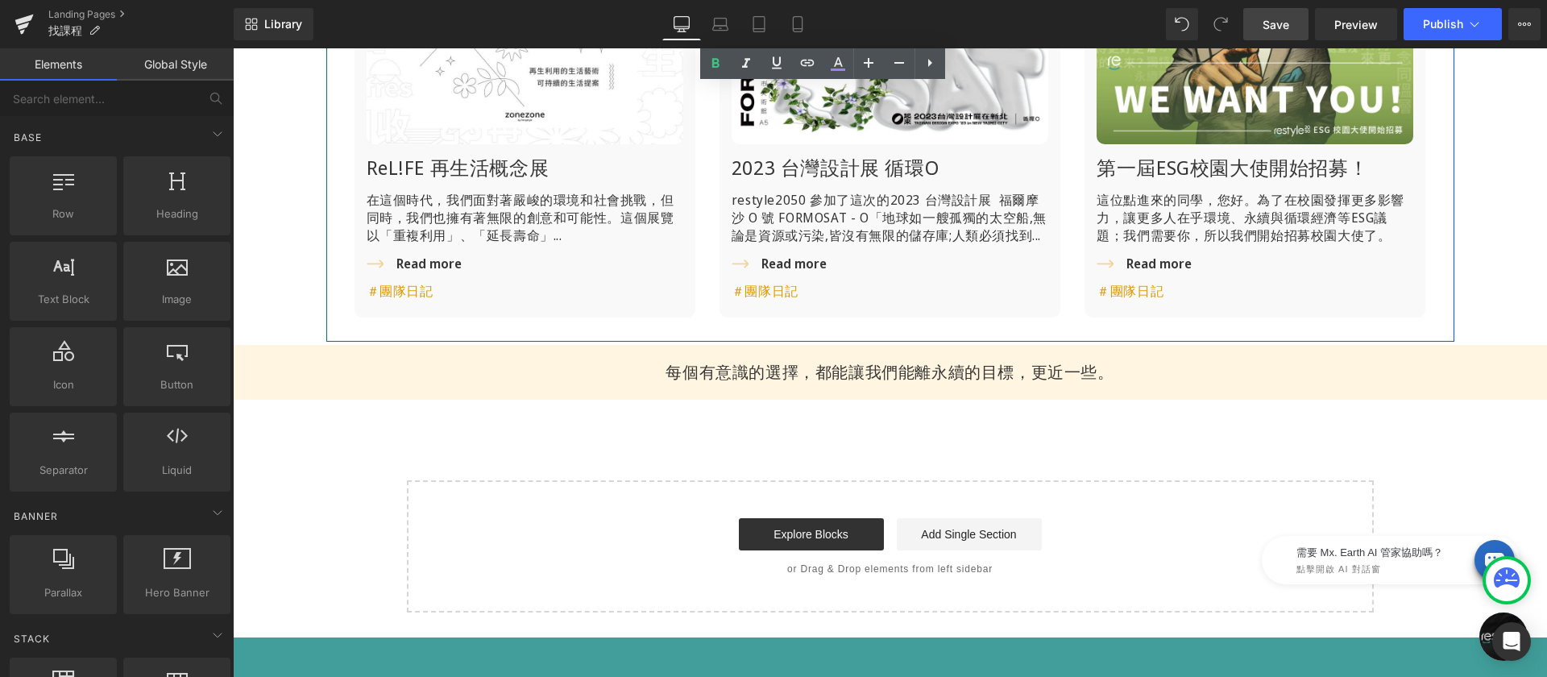
scroll to position [227, 0]
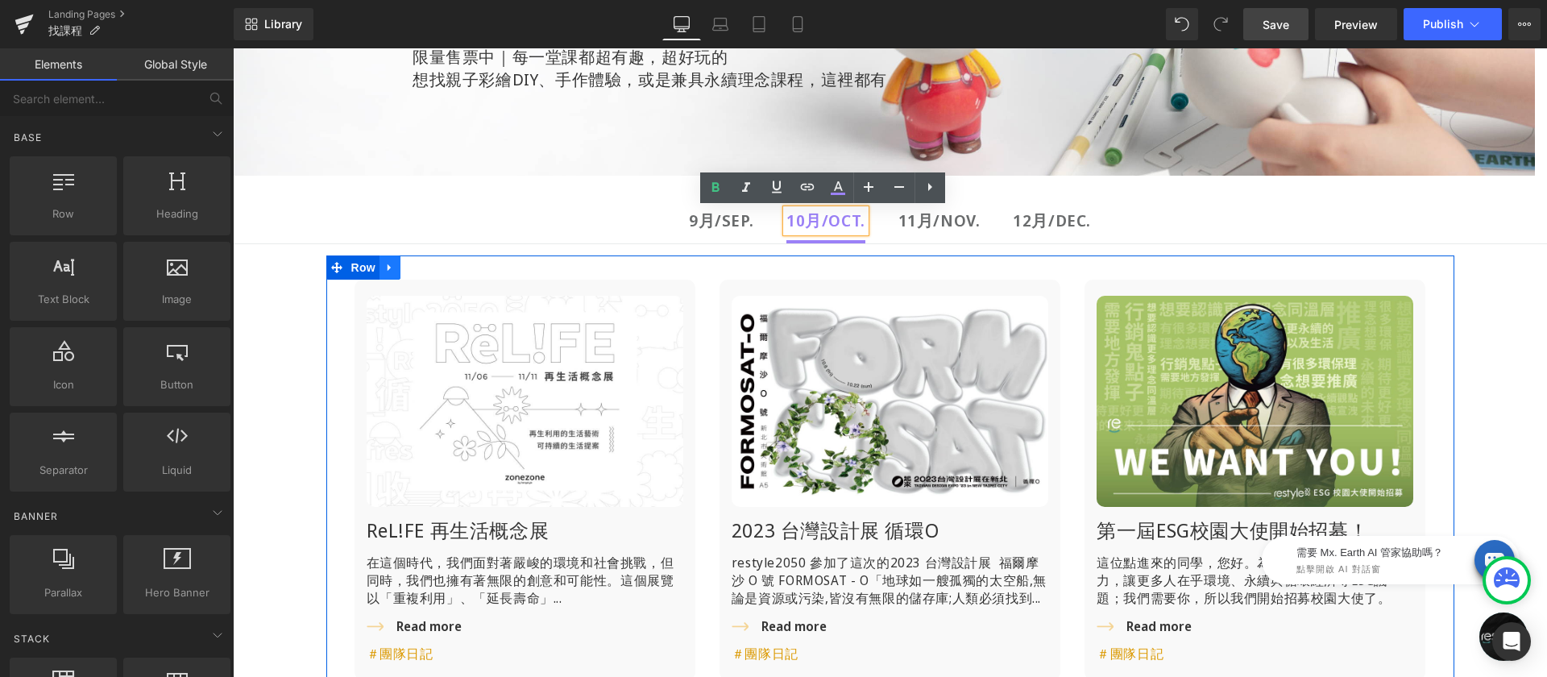
click at [390, 267] on link at bounding box center [390, 267] width 21 height 24
click at [431, 263] on icon at bounding box center [431, 267] width 11 height 12
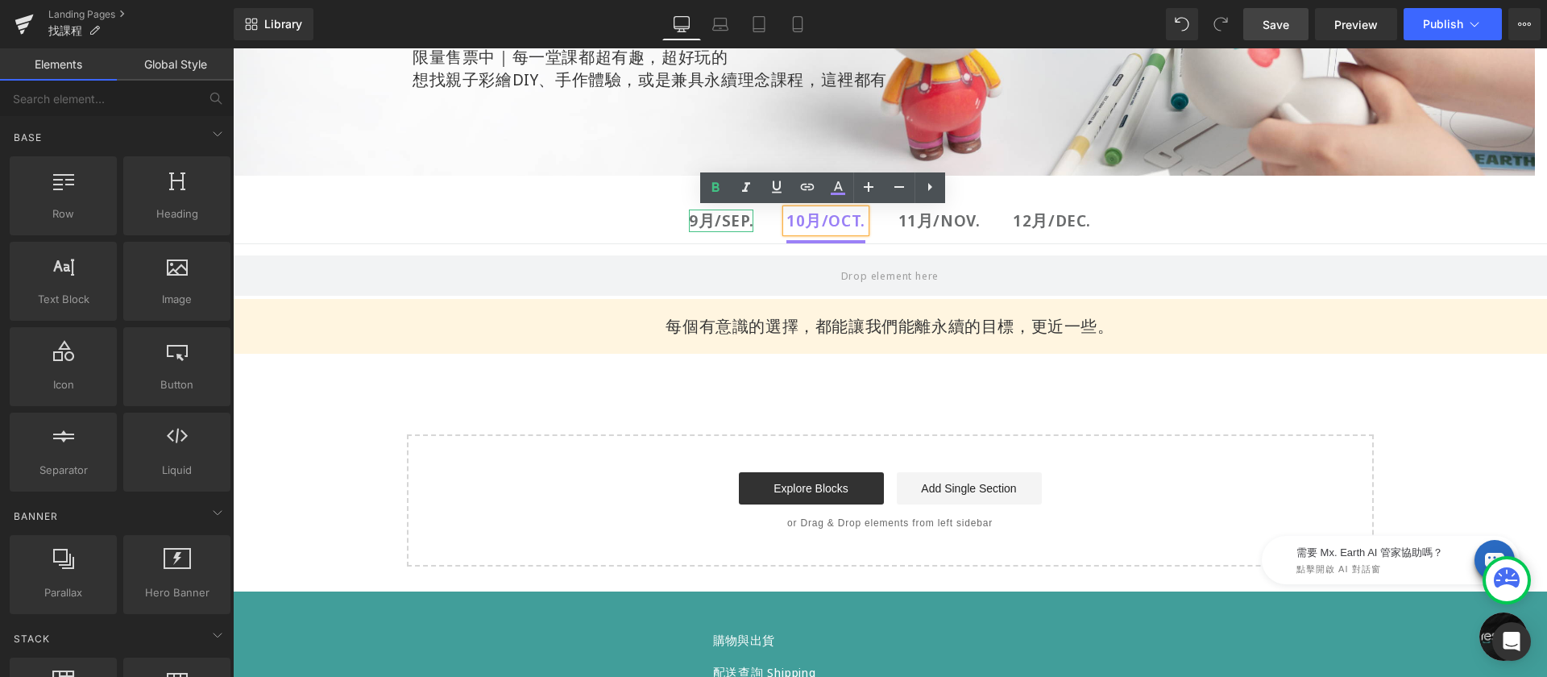
click at [714, 222] on b "9月/Sep." at bounding box center [721, 220] width 64 height 22
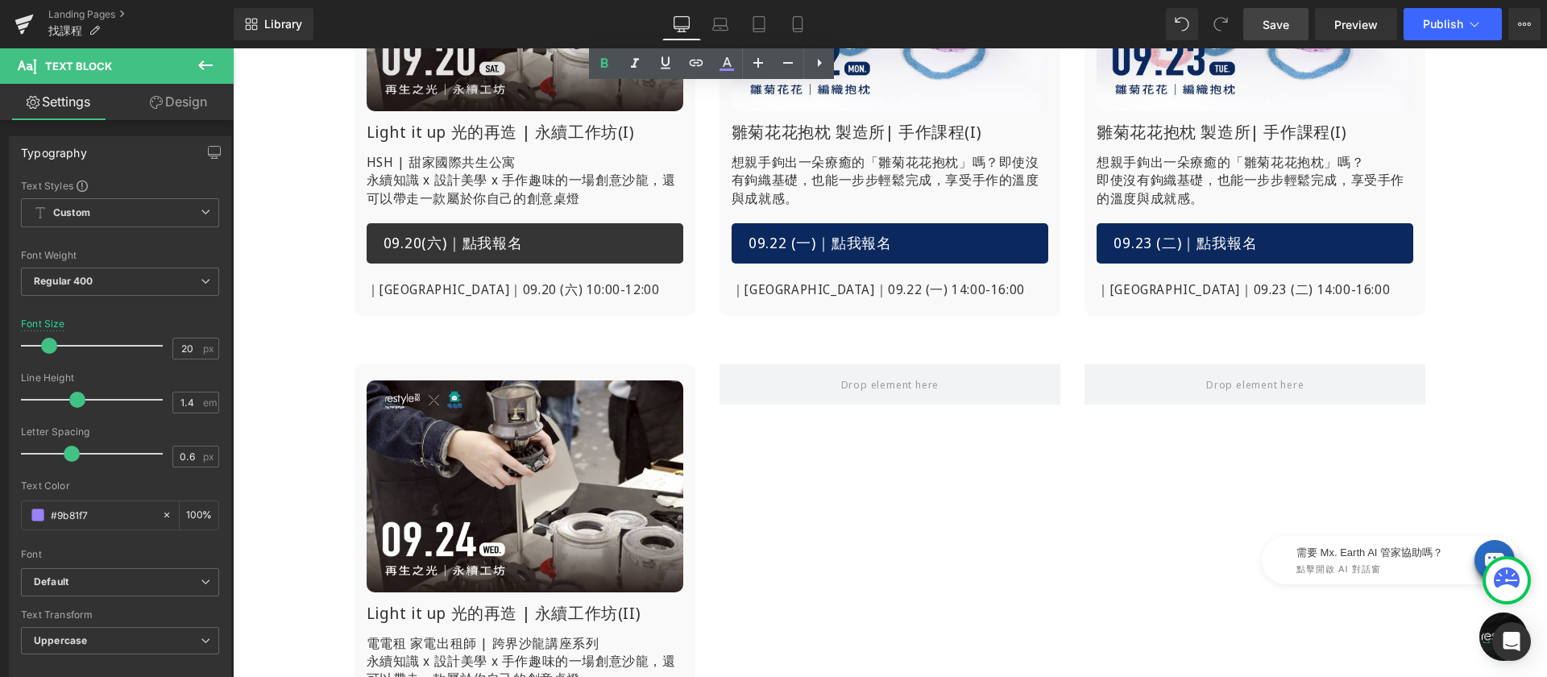
scroll to position [342, 0]
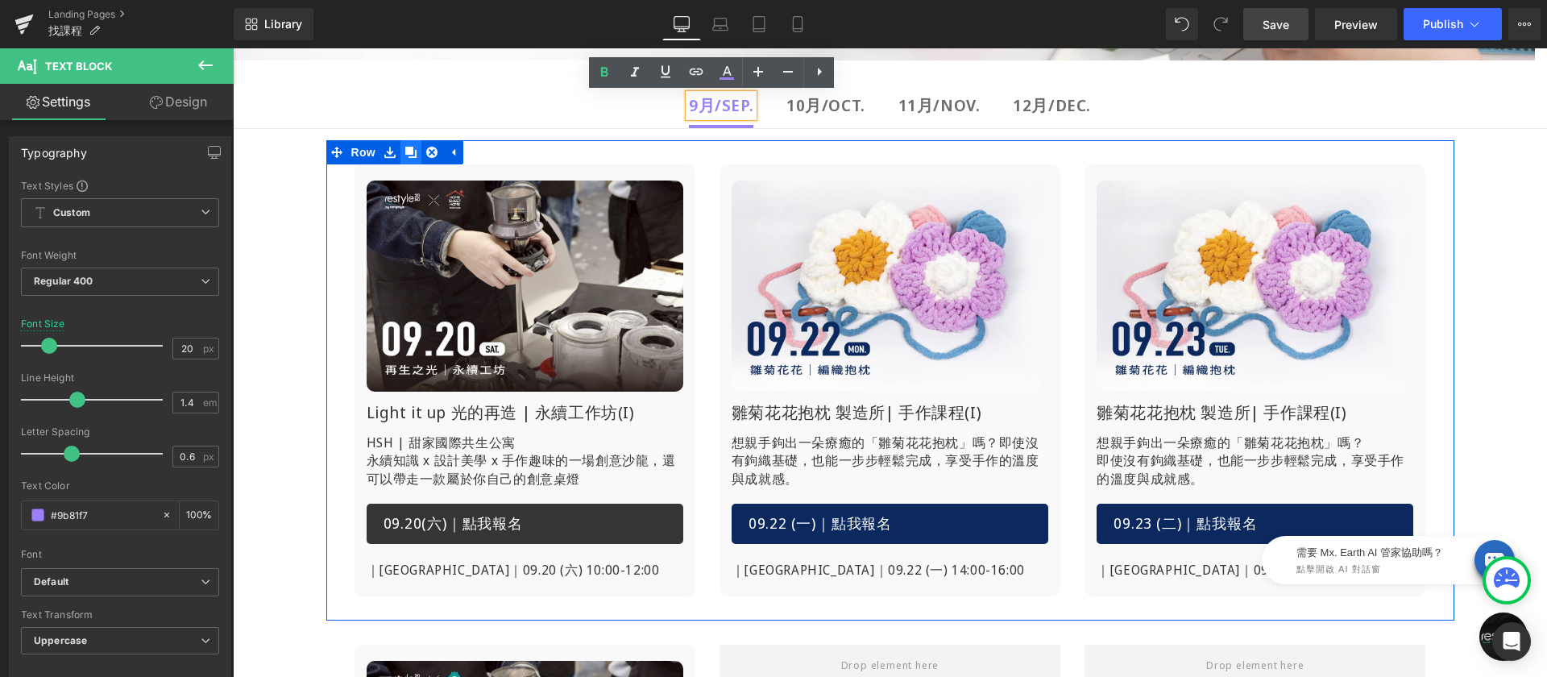
click at [406, 150] on icon at bounding box center [410, 152] width 11 height 11
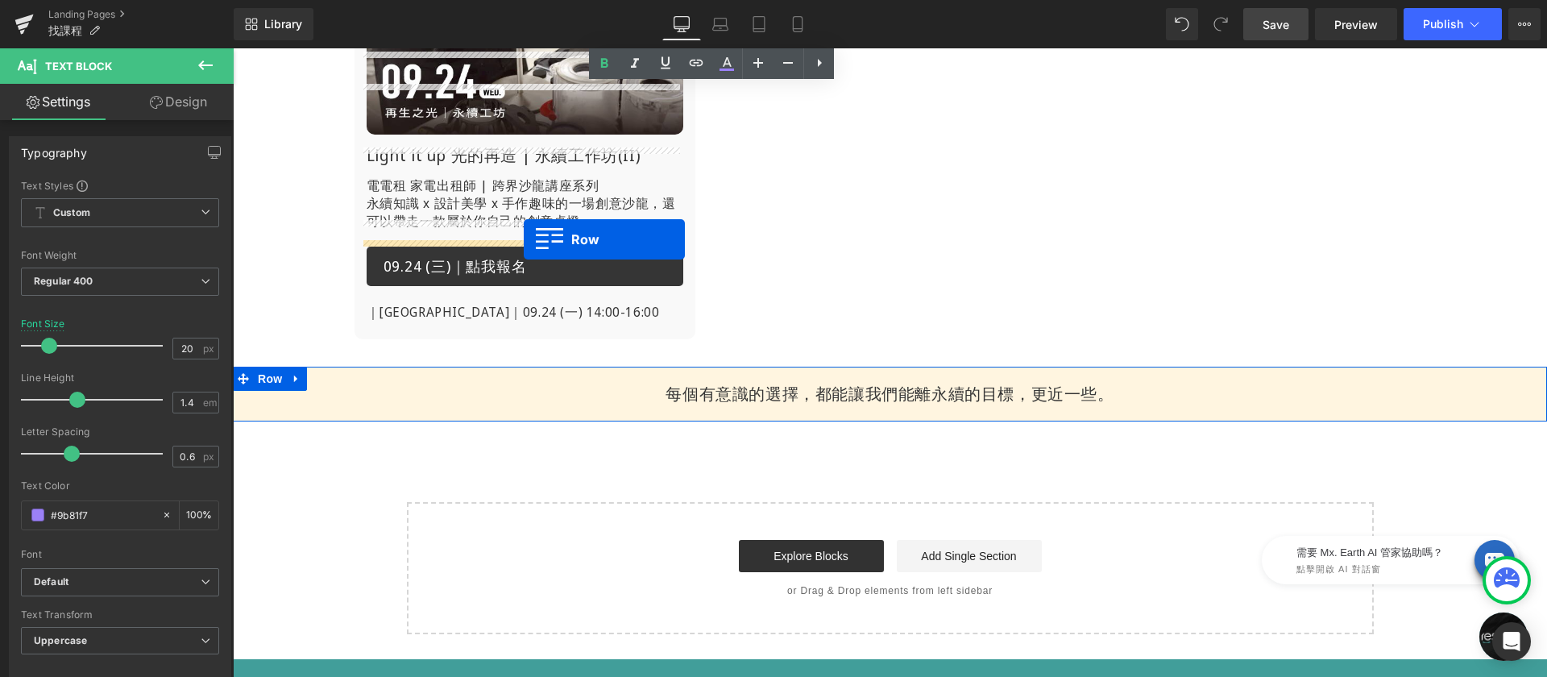
scroll to position [1203, 0]
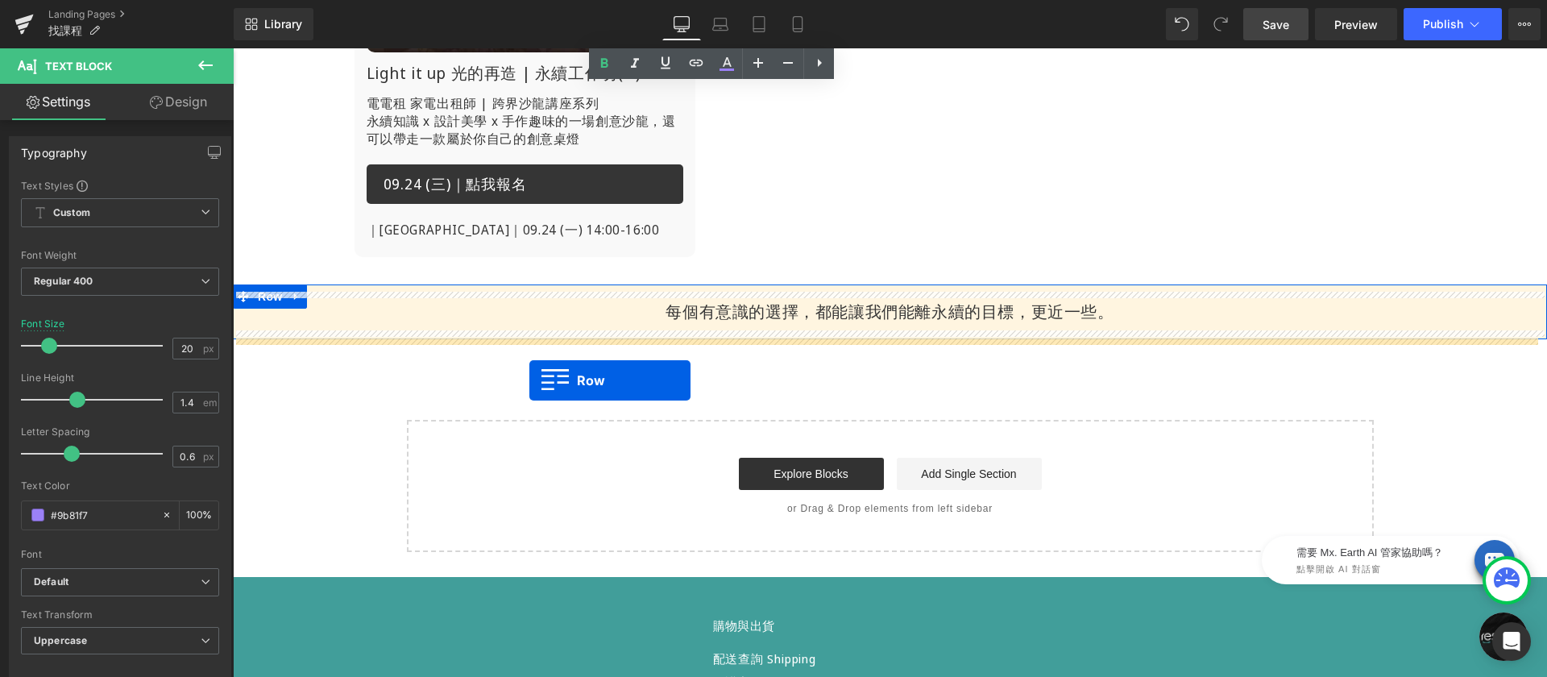
drag, startPoint x: 331, startPoint y: 311, endPoint x: 529, endPoint y: 380, distance: 210.0
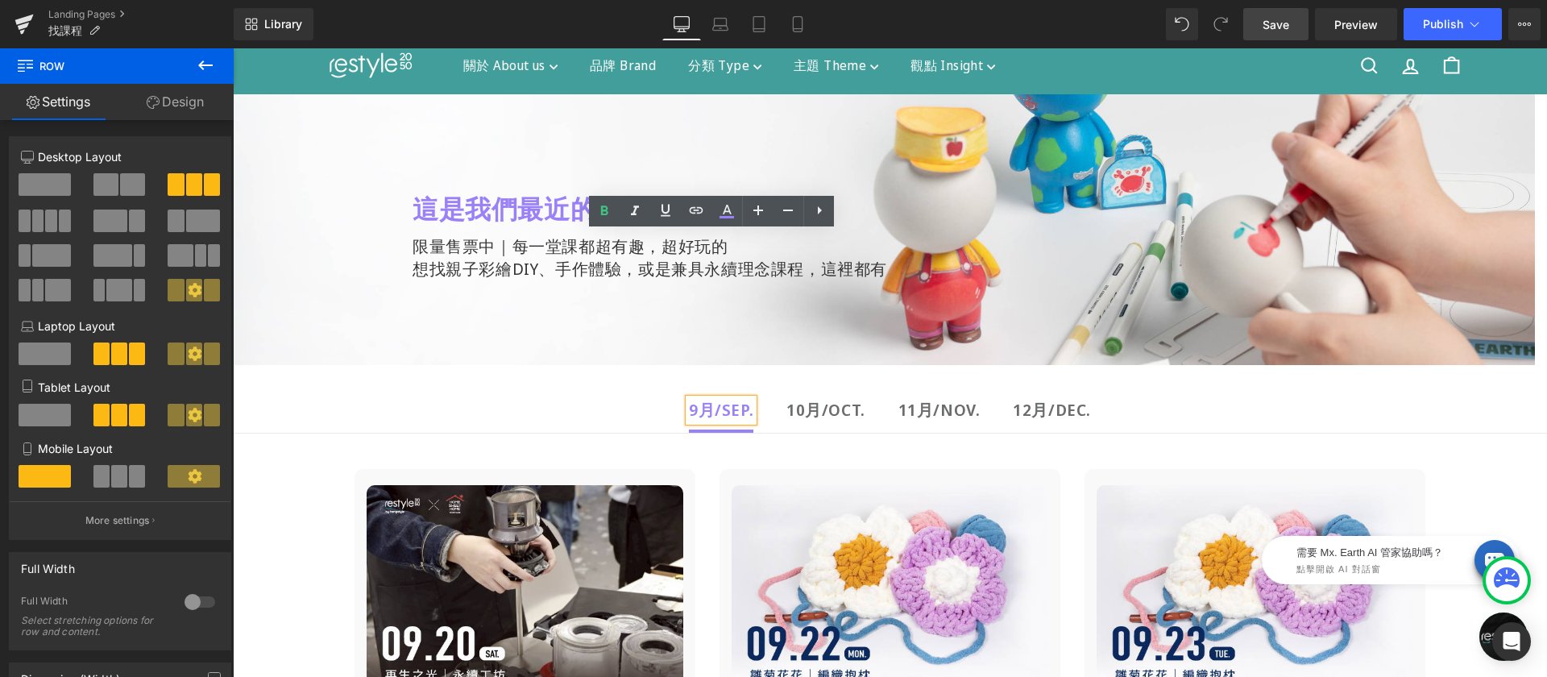
scroll to position [0, 0]
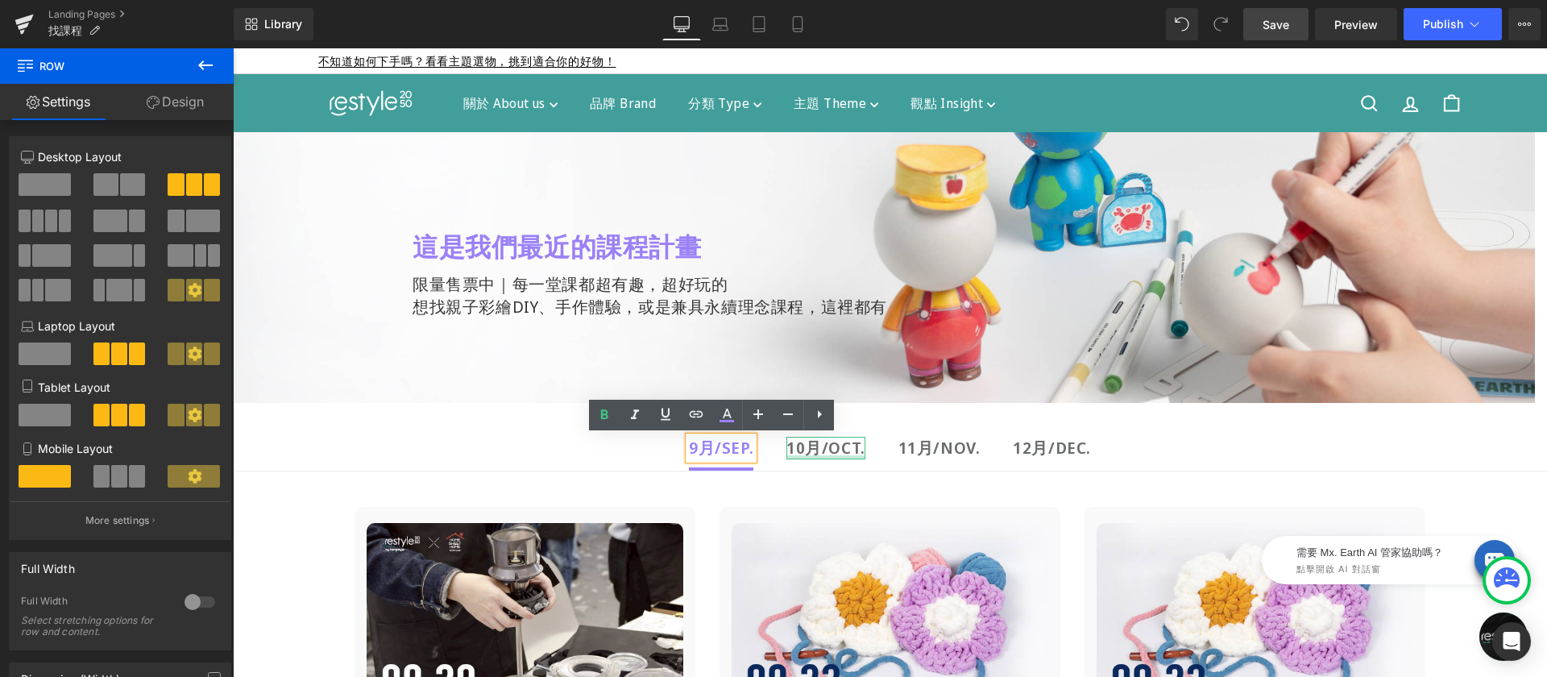
click at [819, 452] on strong "10月/OCT." at bounding box center [825, 448] width 79 height 22
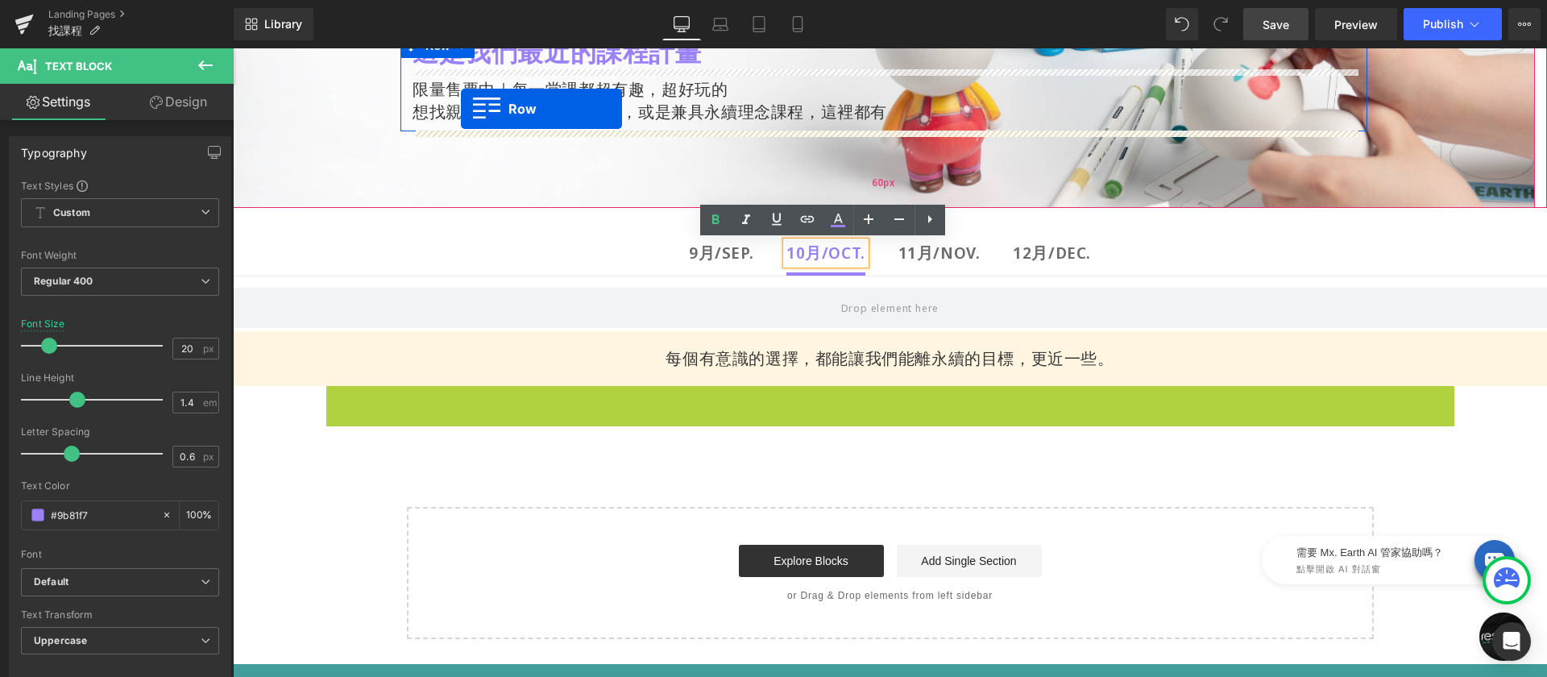
scroll to position [163, 0]
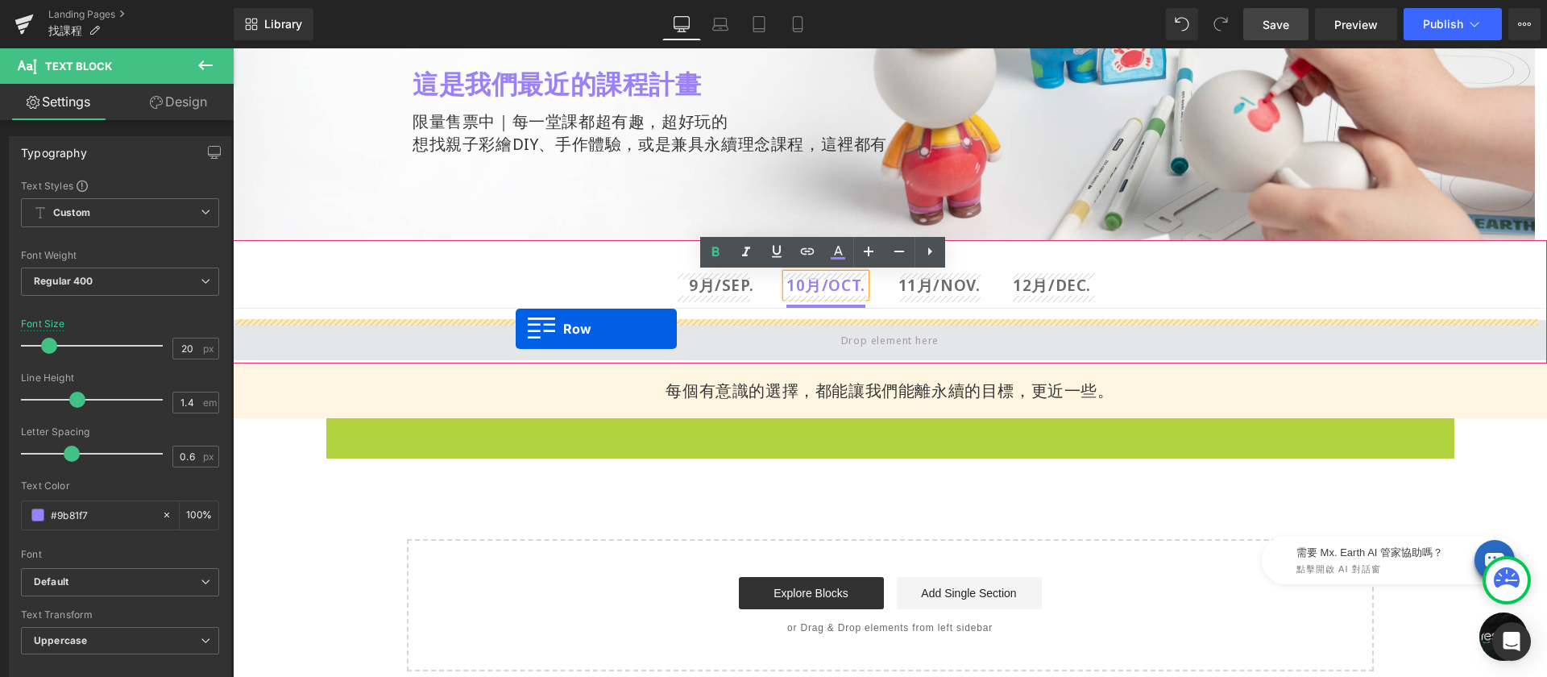
drag, startPoint x: 330, startPoint y: 190, endPoint x: 516, endPoint y: 329, distance: 231.4
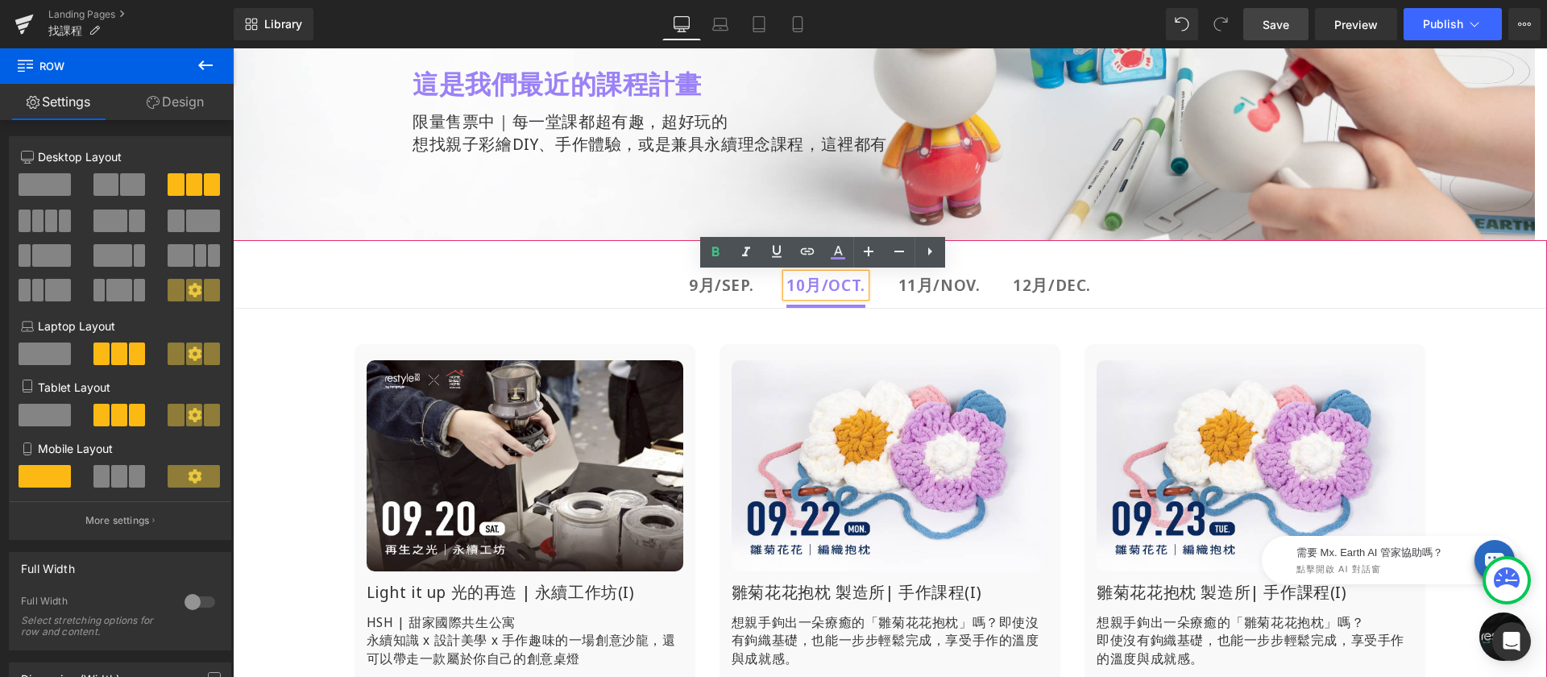
click at [715, 282] on b "9月/Sep." at bounding box center [721, 285] width 64 height 22
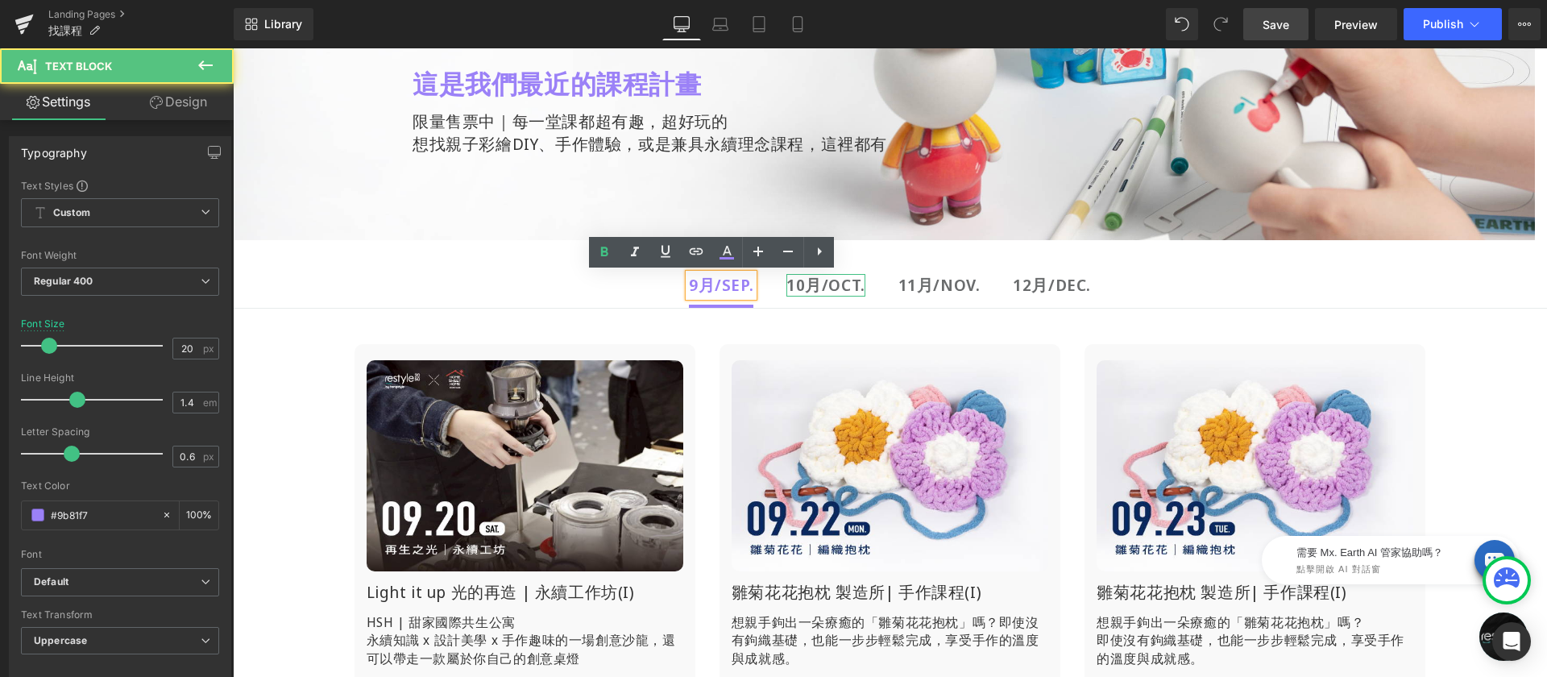
click at [819, 288] on strong "10月/OCT." at bounding box center [825, 285] width 79 height 22
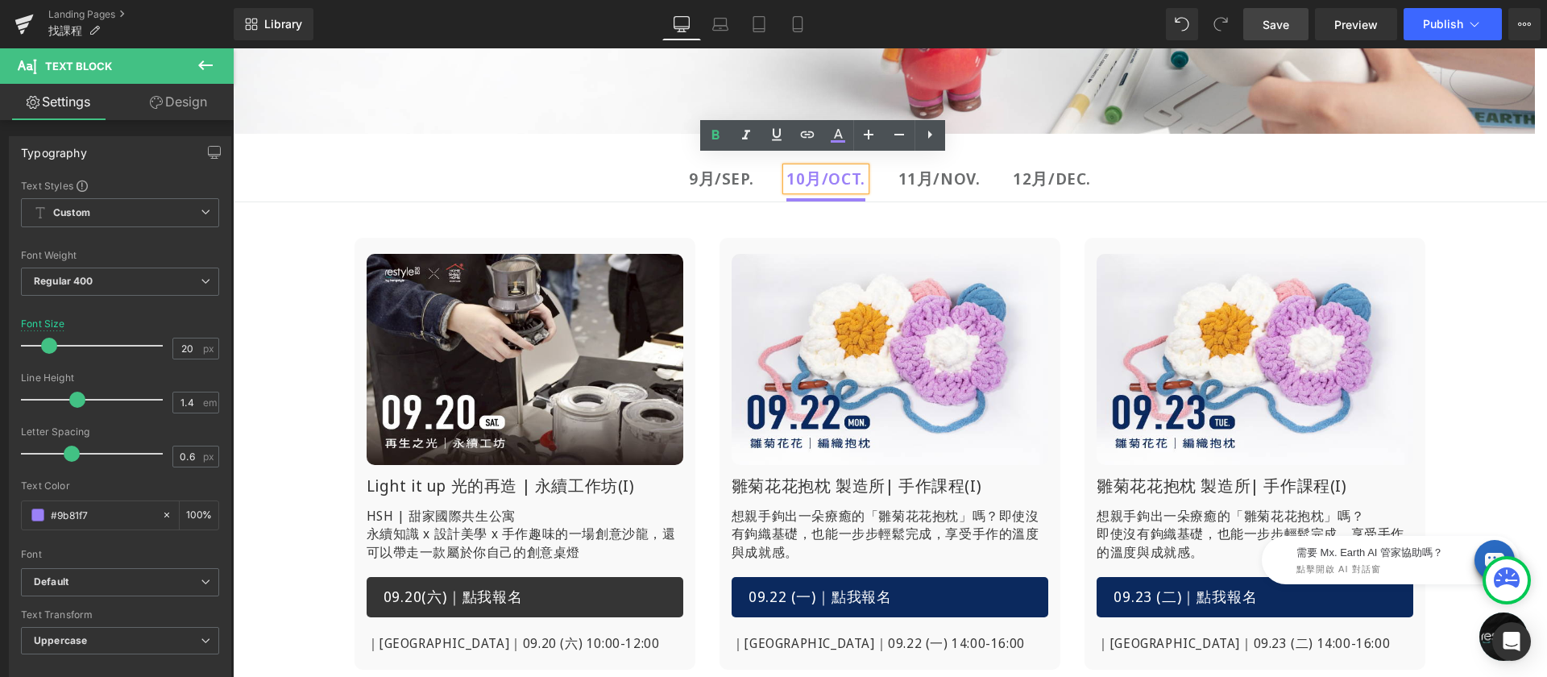
scroll to position [290, 0]
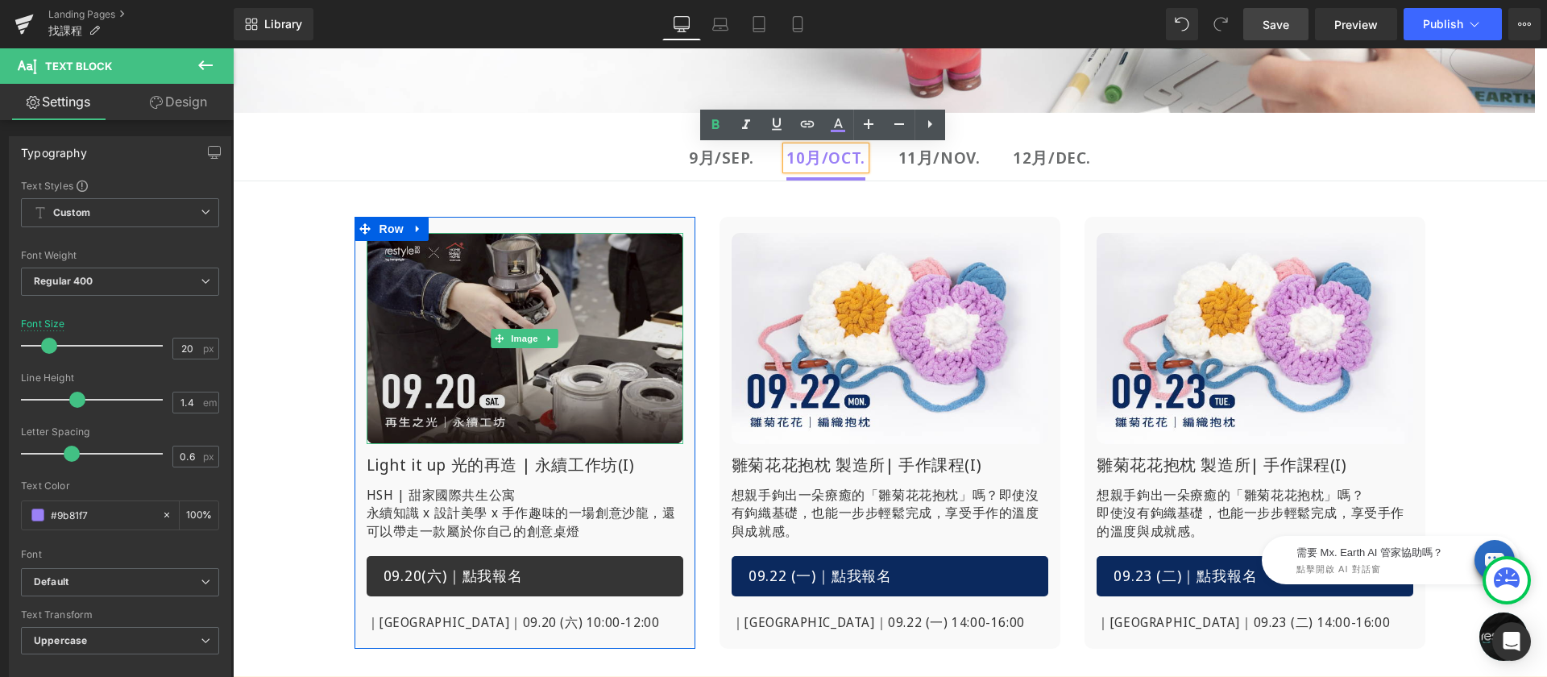
click at [525, 292] on img at bounding box center [525, 338] width 317 height 211
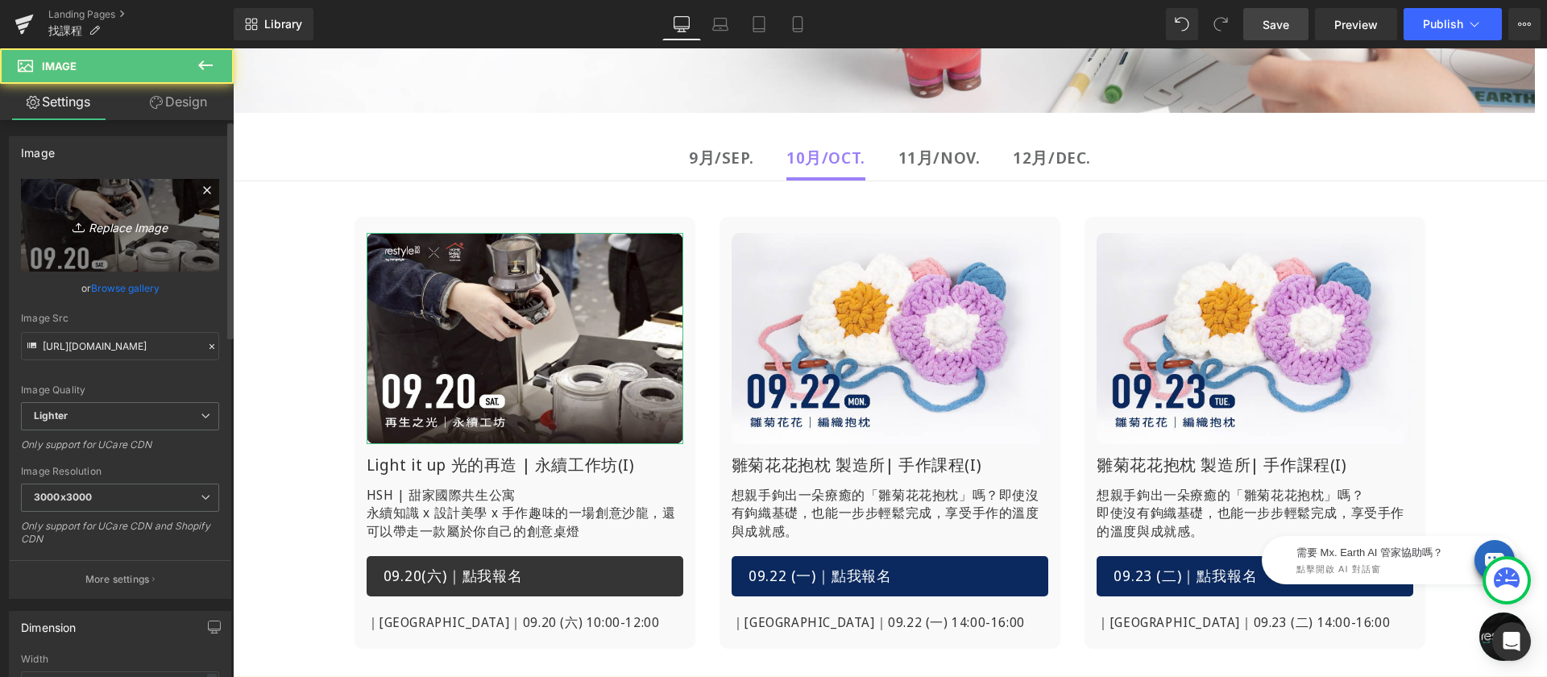
click at [112, 215] on icon "Replace Image" at bounding box center [120, 225] width 129 height 20
type input "C:\fakepath\找課程-mxearth-1004.jpg"
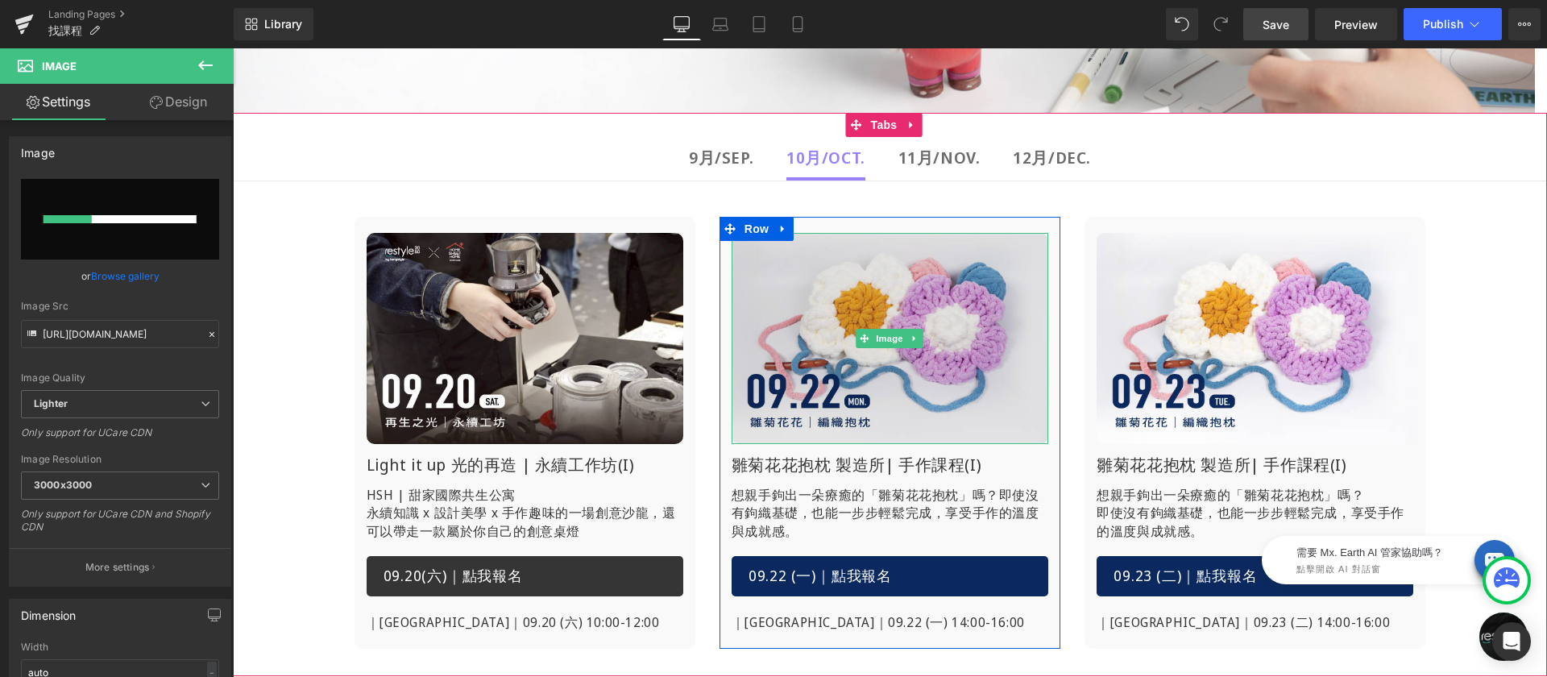
scroll to position [256, 0]
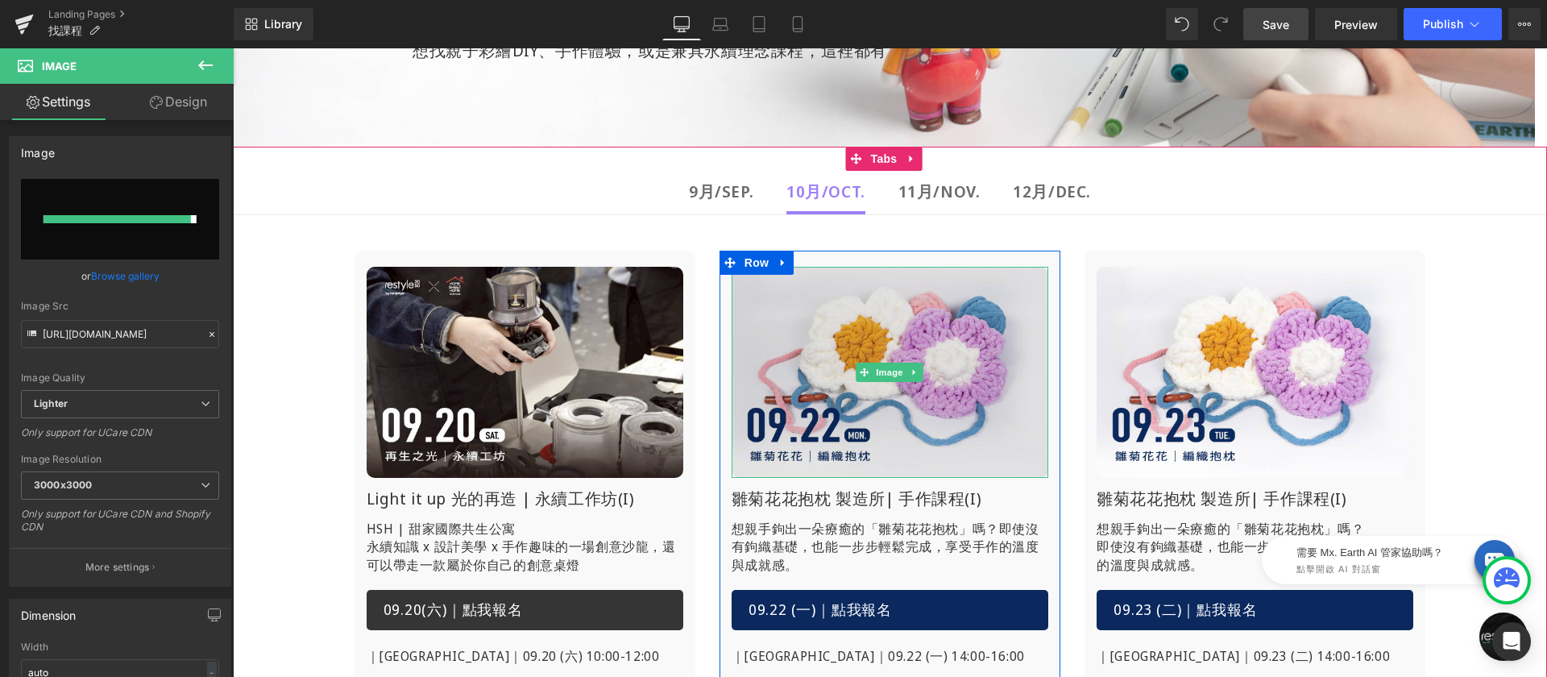
type input "https://ucarecdn.com/94fe1d65-b209-4616-ba22-8faec2c0e6b8/-/format/auto/-/previ…"
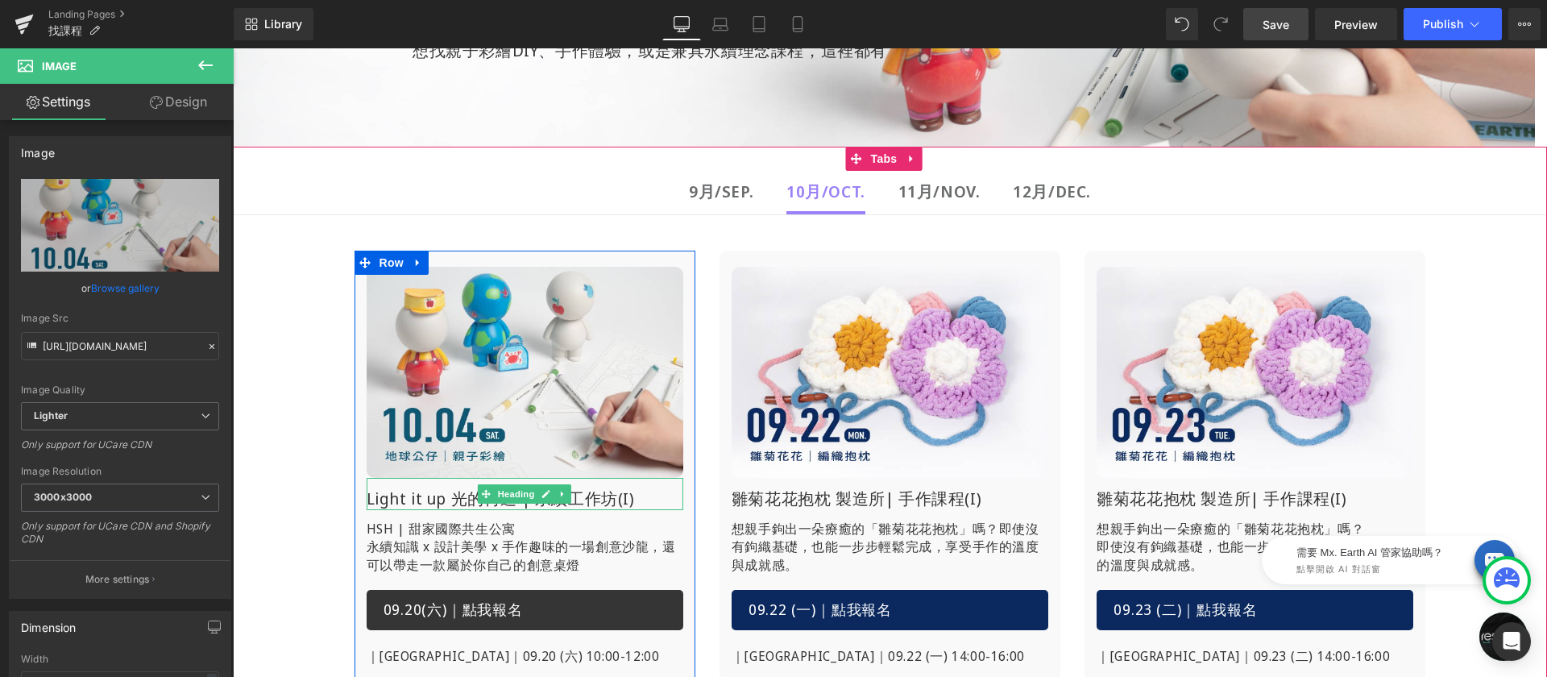
click at [396, 504] on h1 "Light it up 光的再造 | 永續工作坊(I)" at bounding box center [525, 498] width 317 height 23
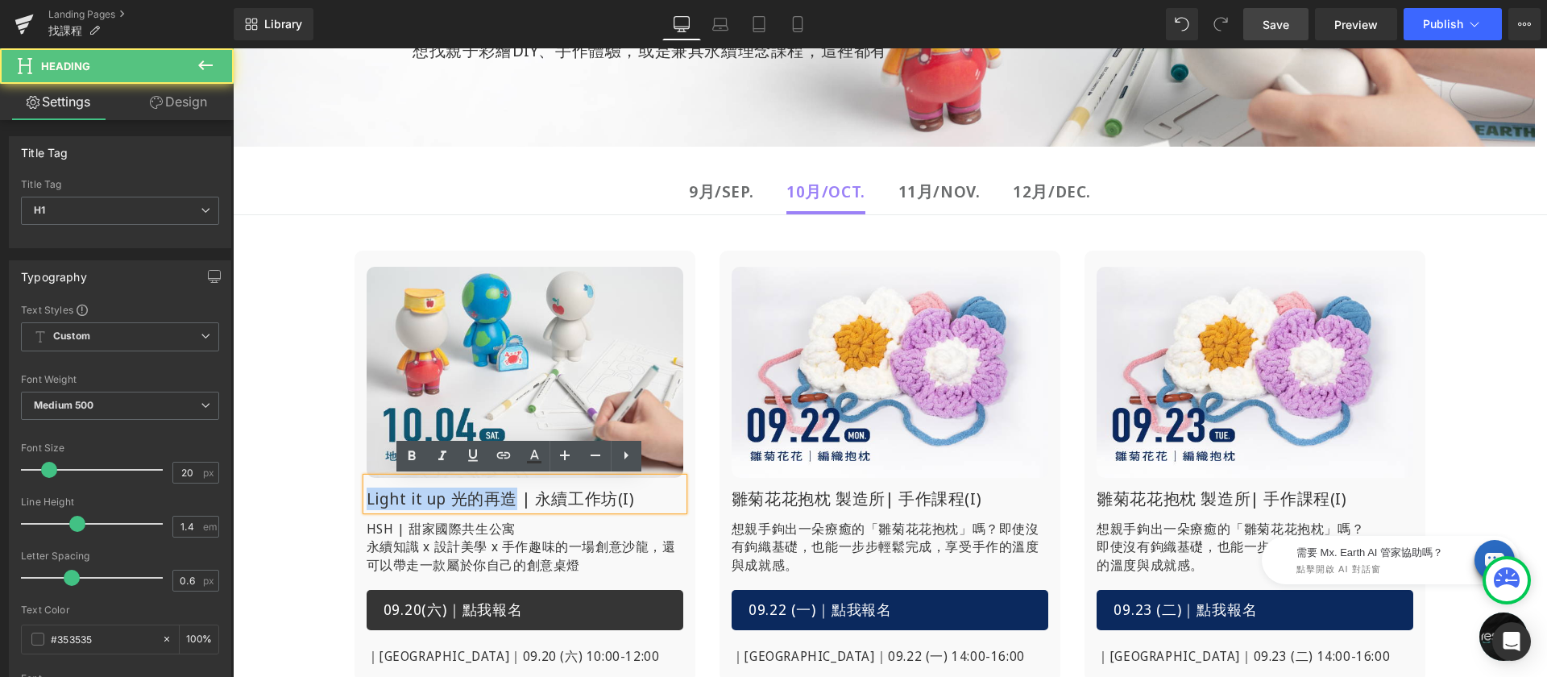
drag, startPoint x: 511, startPoint y: 496, endPoint x: 362, endPoint y: 493, distance: 149.1
click at [367, 493] on h1 "Light it up 光的再造 | 永續工作坊(I)" at bounding box center [525, 498] width 317 height 23
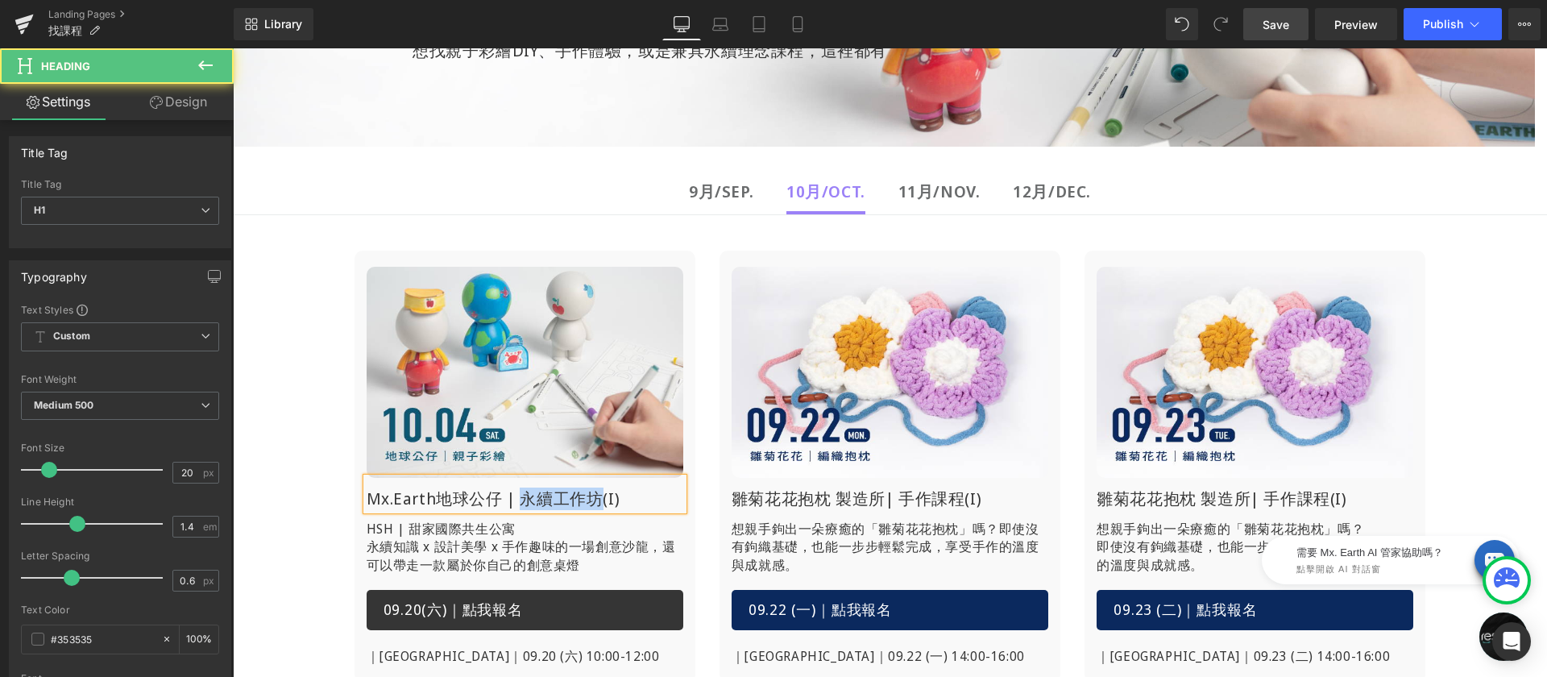
drag, startPoint x: 532, startPoint y: 492, endPoint x: 593, endPoint y: 497, distance: 61.5
click at [593, 497] on h1 "Mx.Earth地球公仔 | 永續工作坊(I)" at bounding box center [525, 498] width 317 height 23
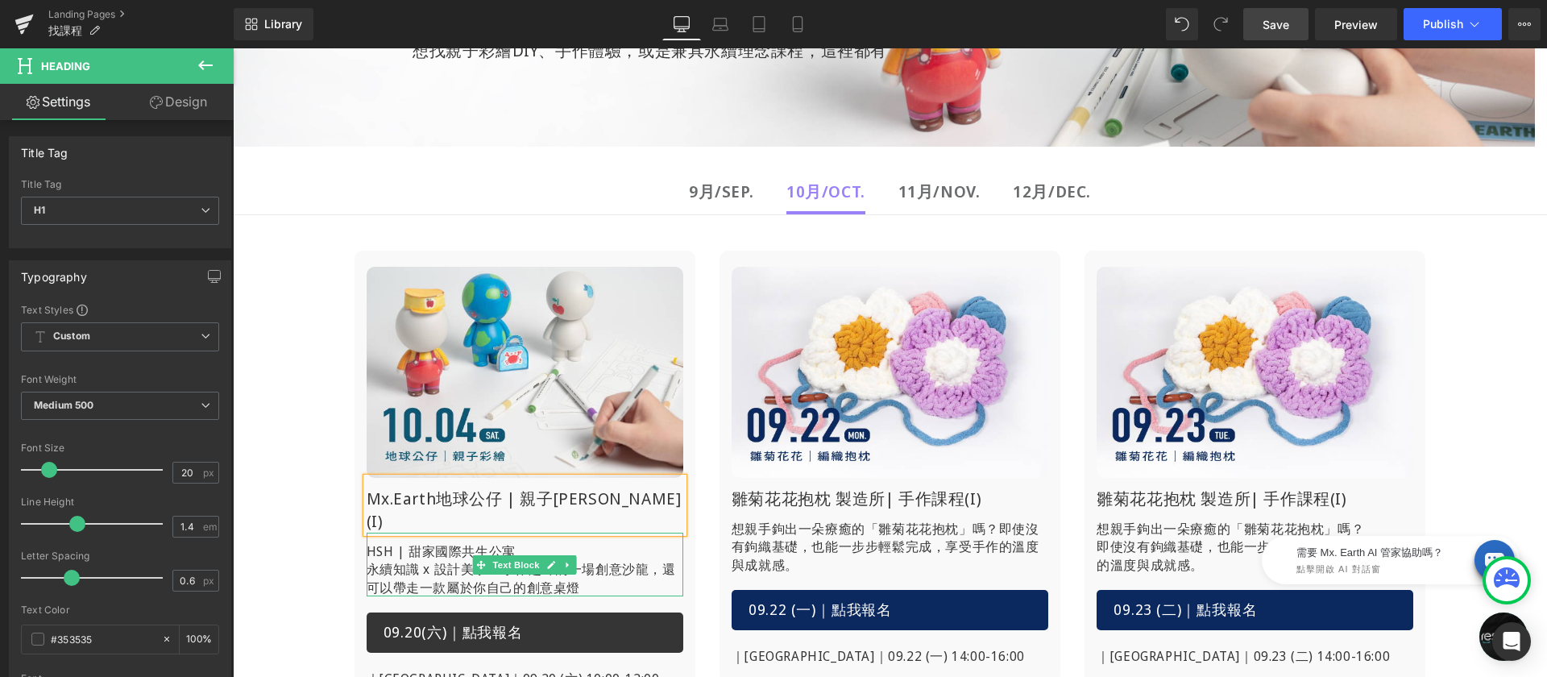
click at [442, 560] on p "永續知識 x 設計美學 x 手作趣味的一場創意沙龍，還可以帶走一款屬於你自己的創意桌燈" at bounding box center [525, 578] width 317 height 36
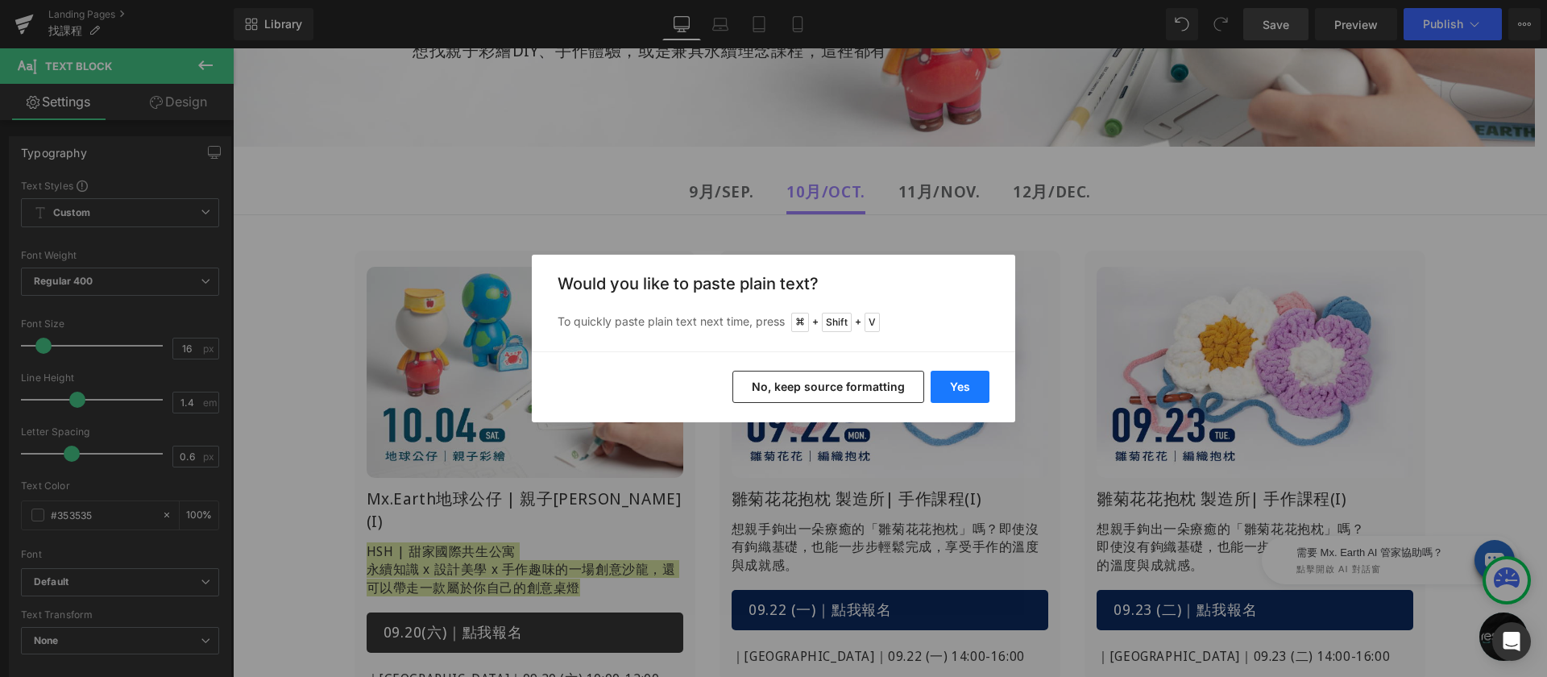
click at [953, 384] on button "Yes" at bounding box center [960, 387] width 59 height 32
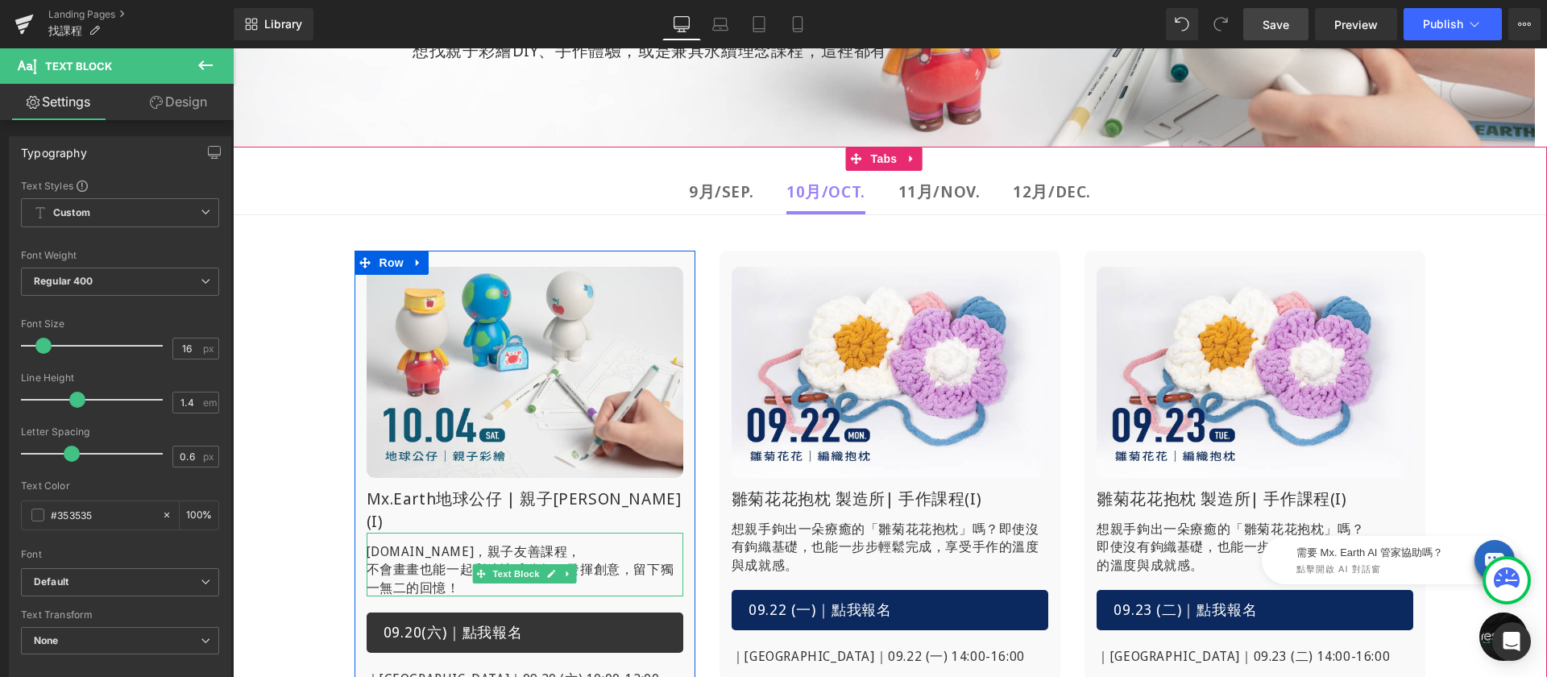
click at [376, 560] on p "不會畫畫也能一起彩繪地球公仔，發揮創意，留下獨一無二的回憶！" at bounding box center [525, 578] width 317 height 36
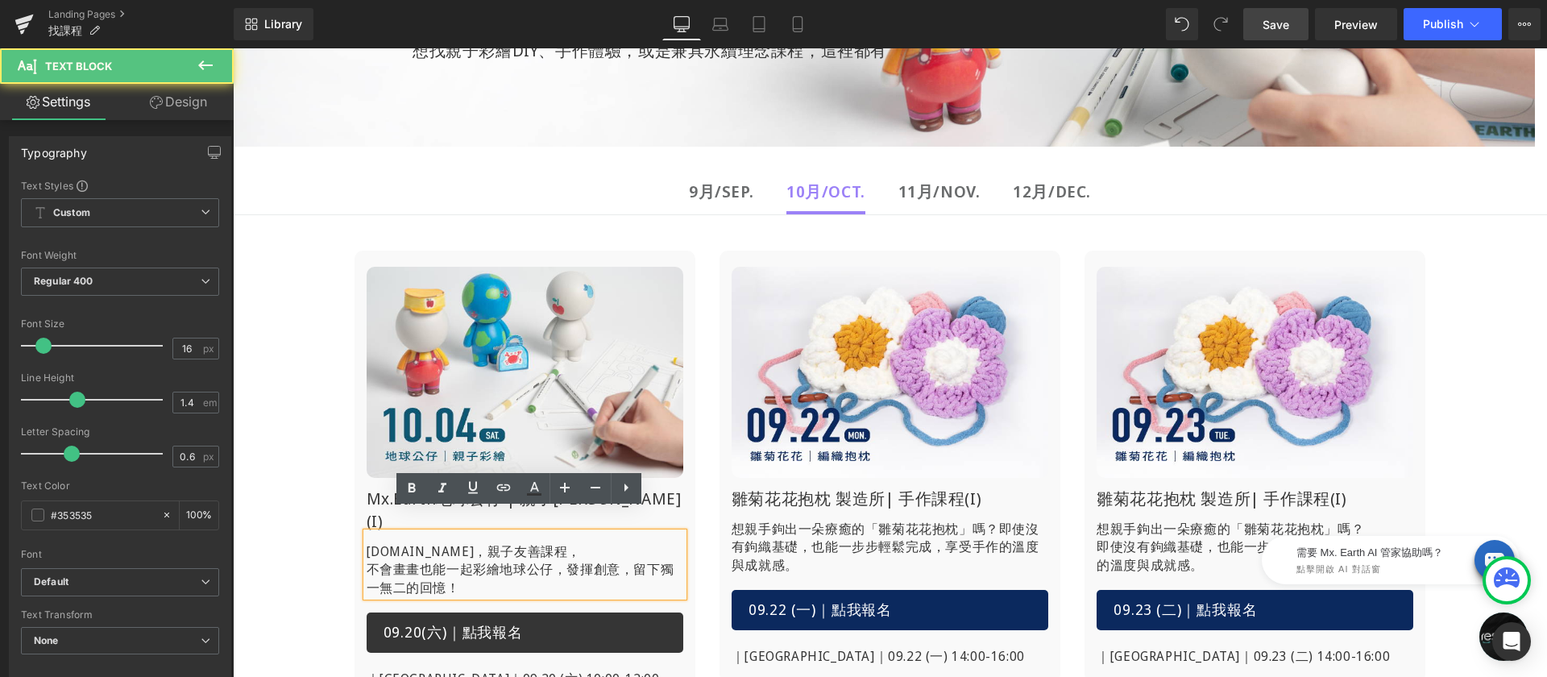
click at [367, 561] on p "不會畫畫也能一起彩繪地球公仔，發揮創意，留下獨一無二的回憶！" at bounding box center [525, 578] width 317 height 36
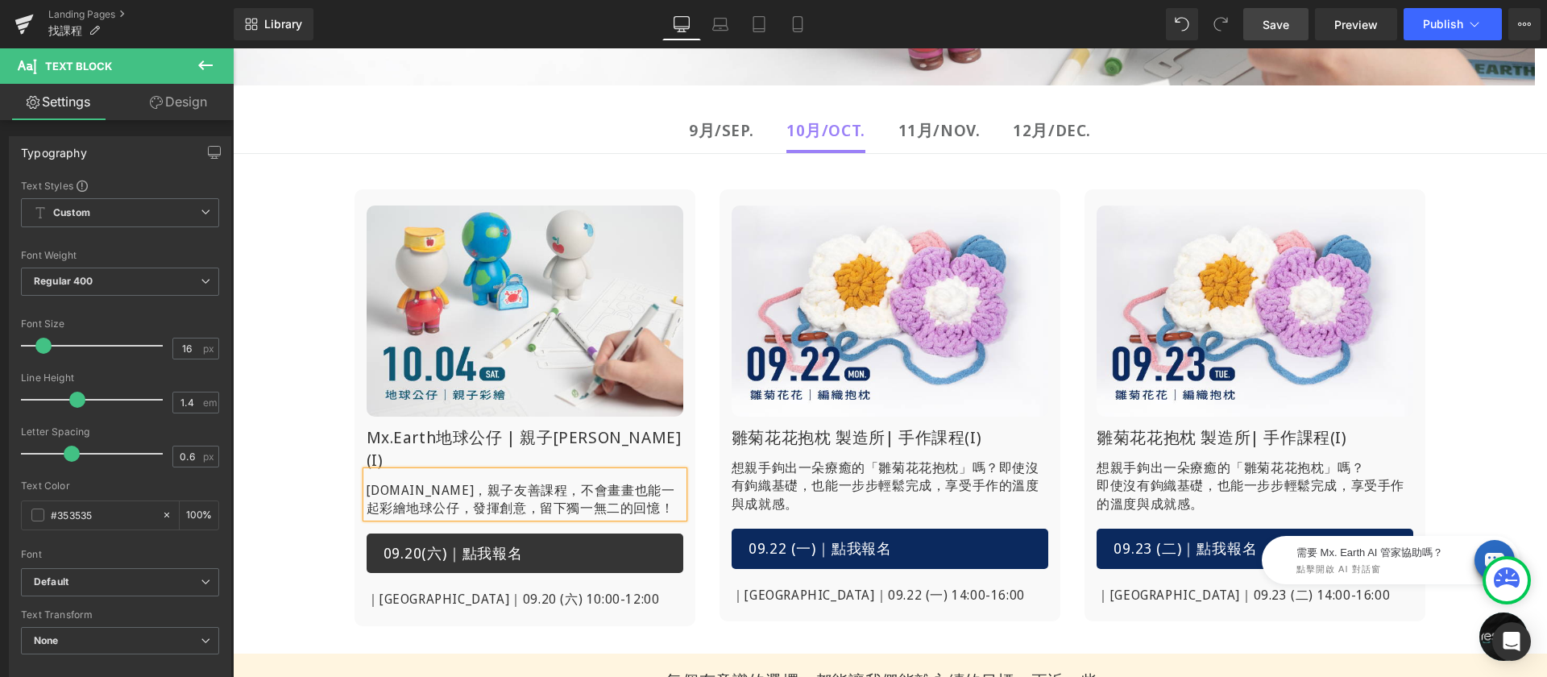
scroll to position [338, 0]
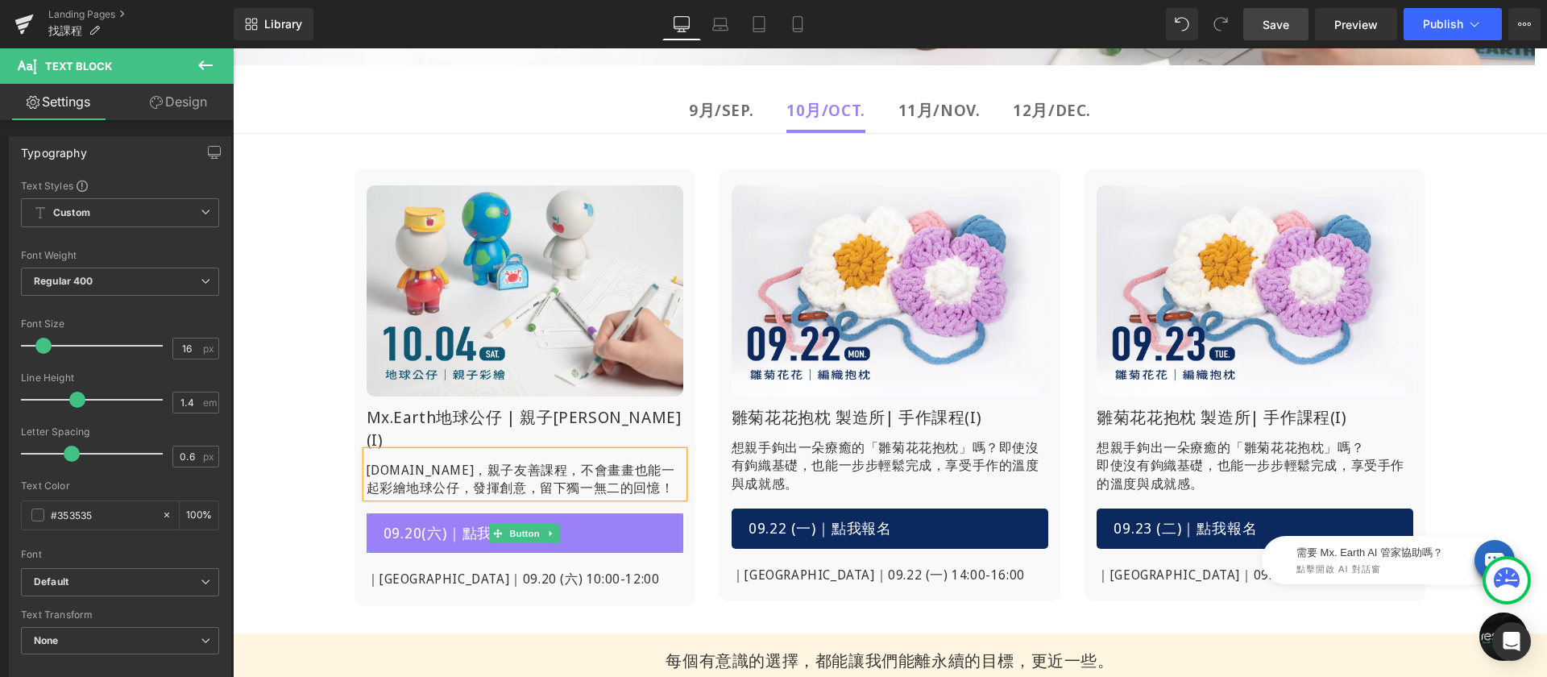
click at [579, 517] on link "09.20(六)｜點我報名" at bounding box center [525, 533] width 317 height 40
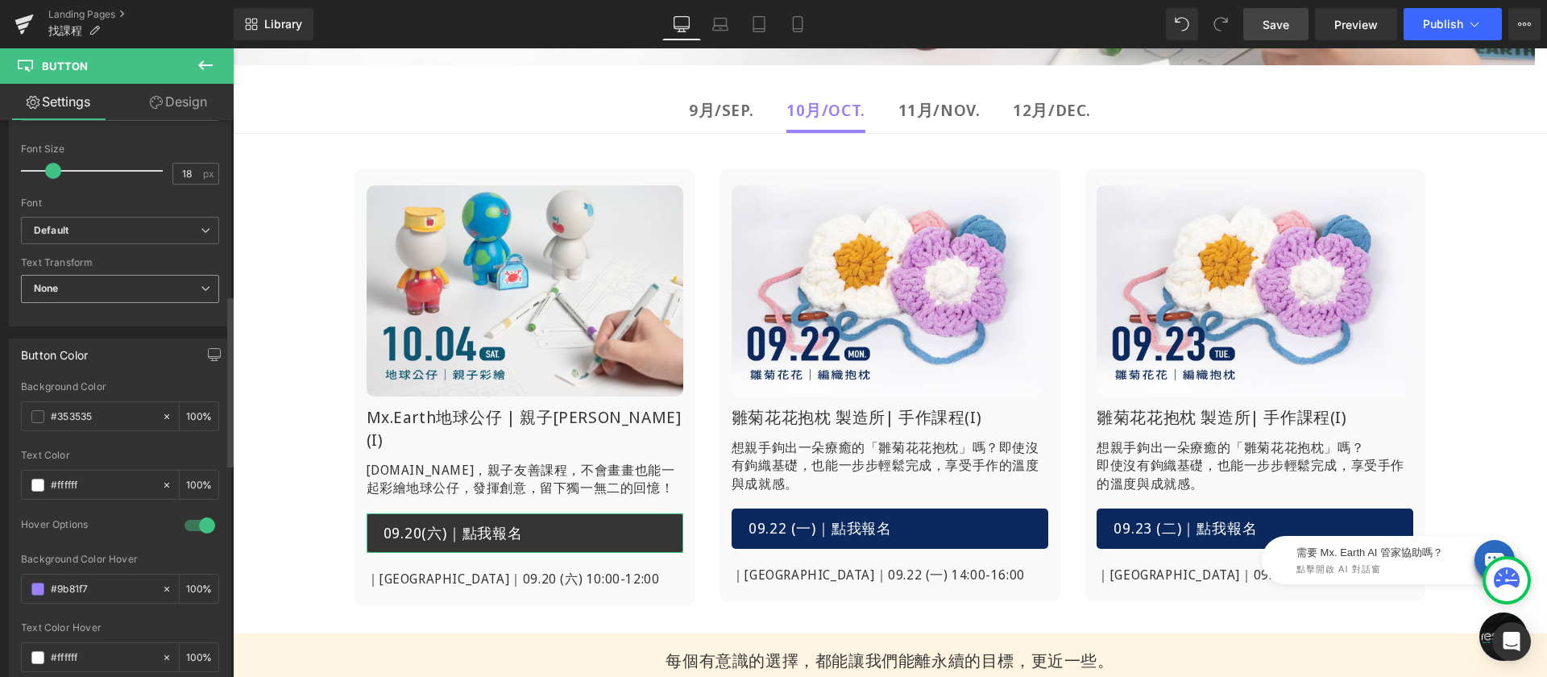
scroll to position [652, 0]
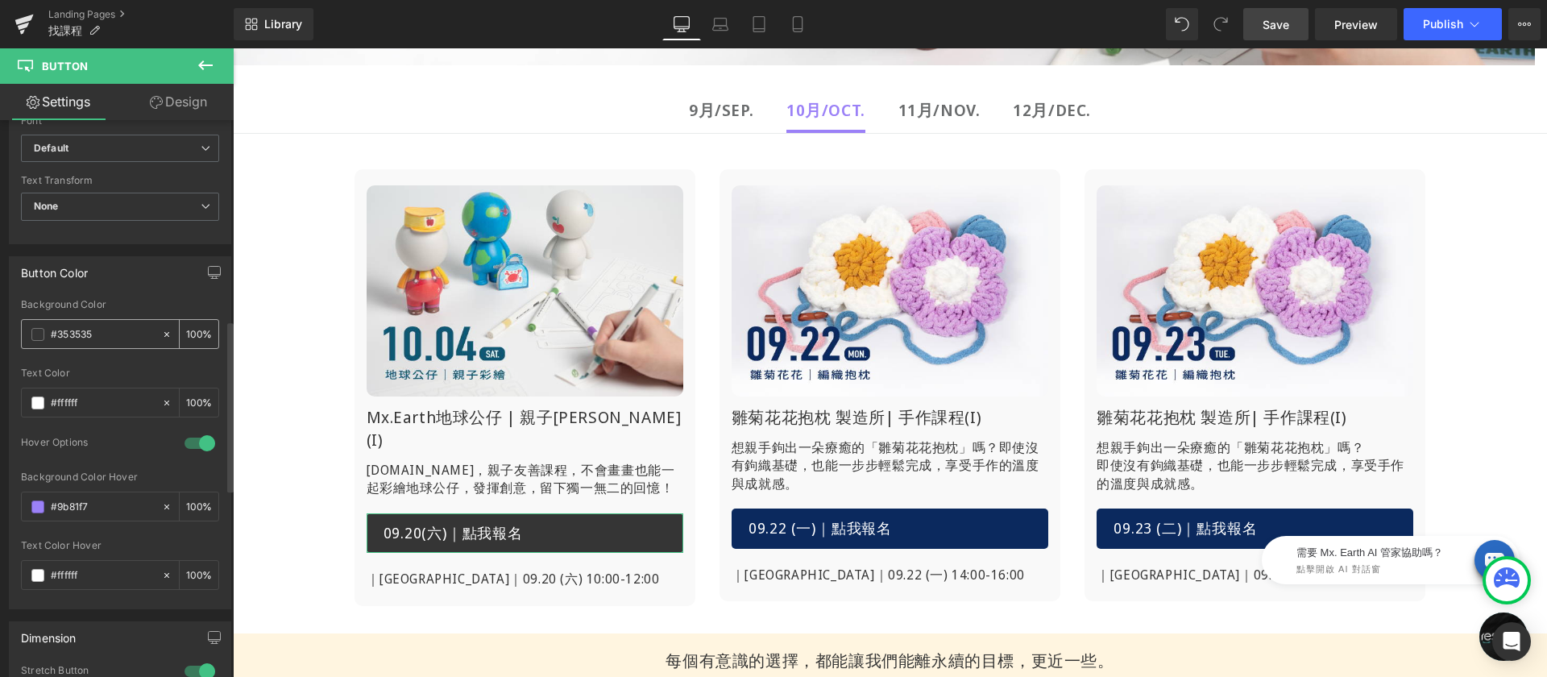
click at [121, 330] on input "#353535" at bounding box center [102, 335] width 103 height 18
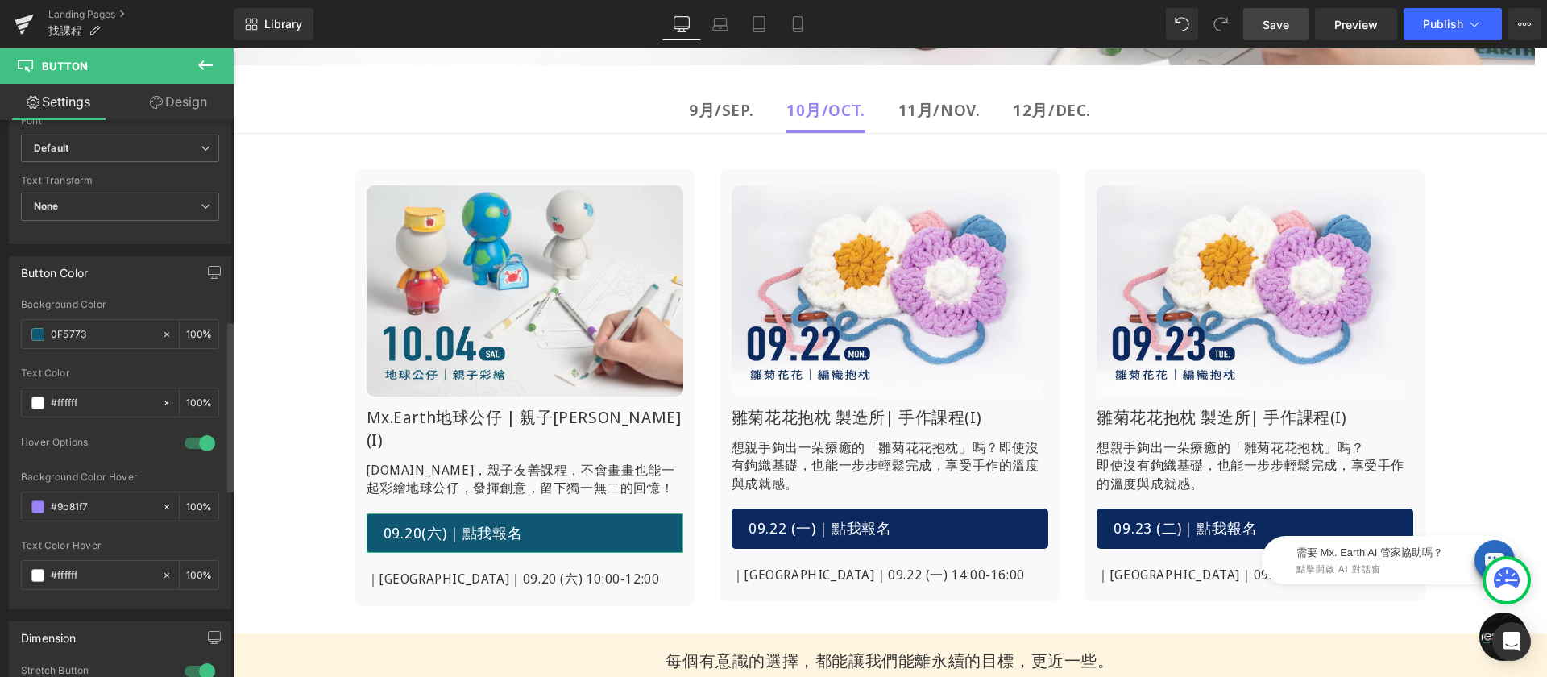
click at [154, 300] on div "Background Color" at bounding box center [120, 304] width 198 height 11
type input "#0f5773"
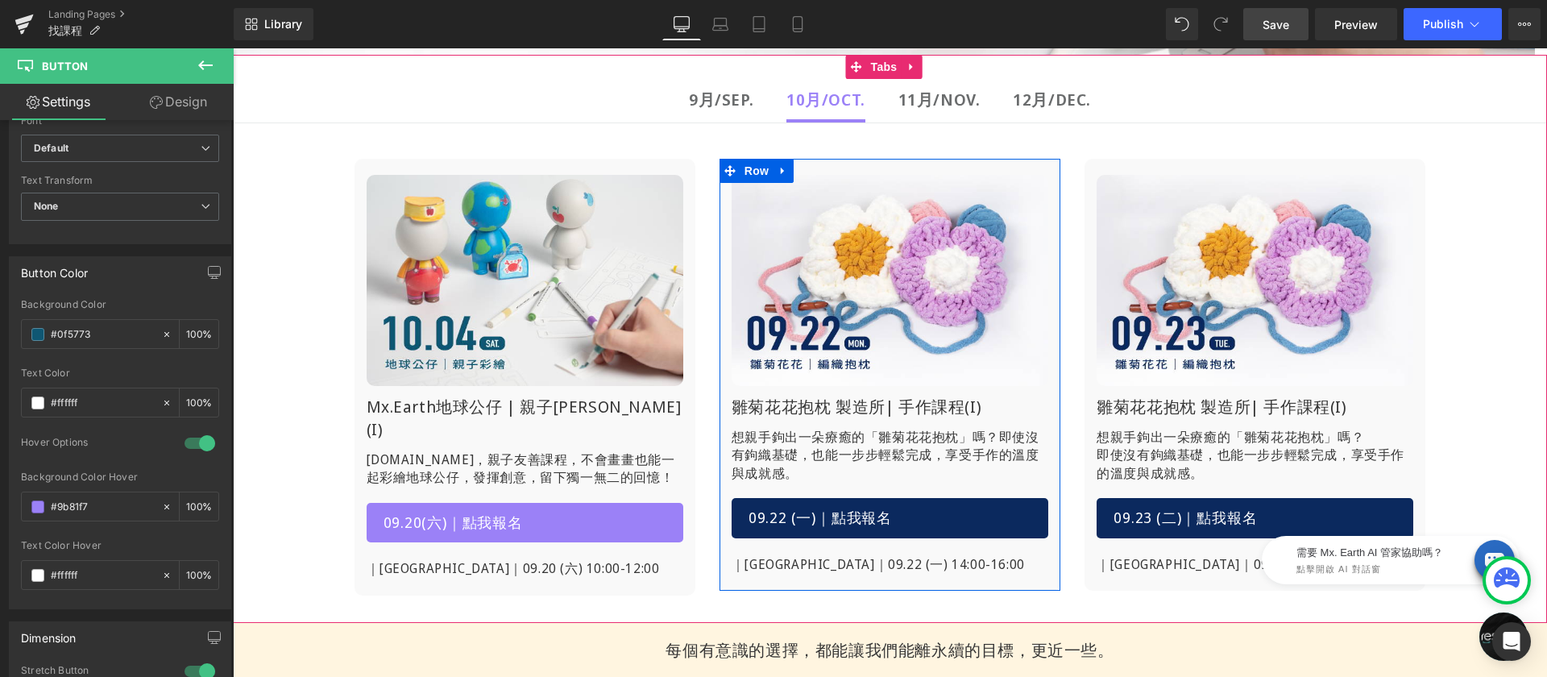
scroll to position [446, 0]
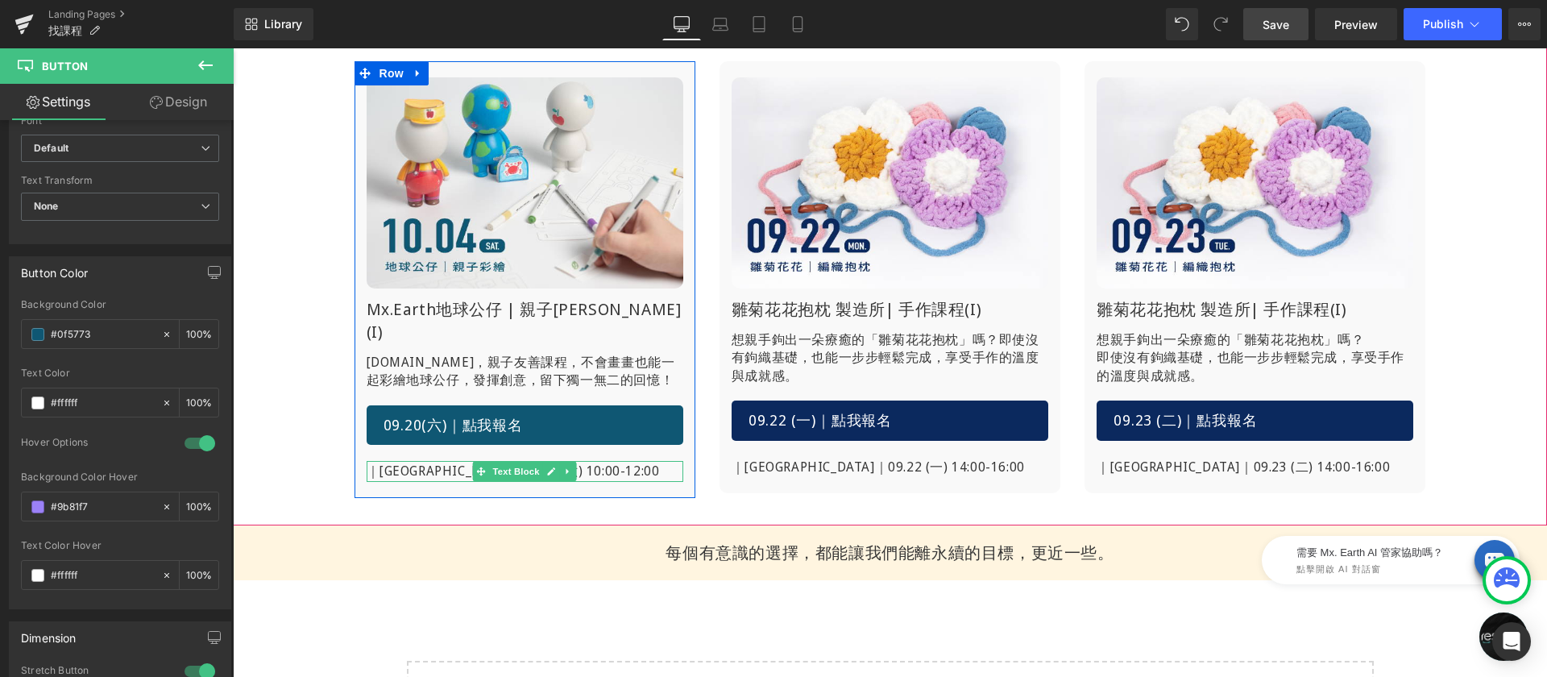
click at [441, 471] on p "｜[GEOGRAPHIC_DATA]｜09.20 (六) 10:00-12:00" at bounding box center [525, 471] width 317 height 21
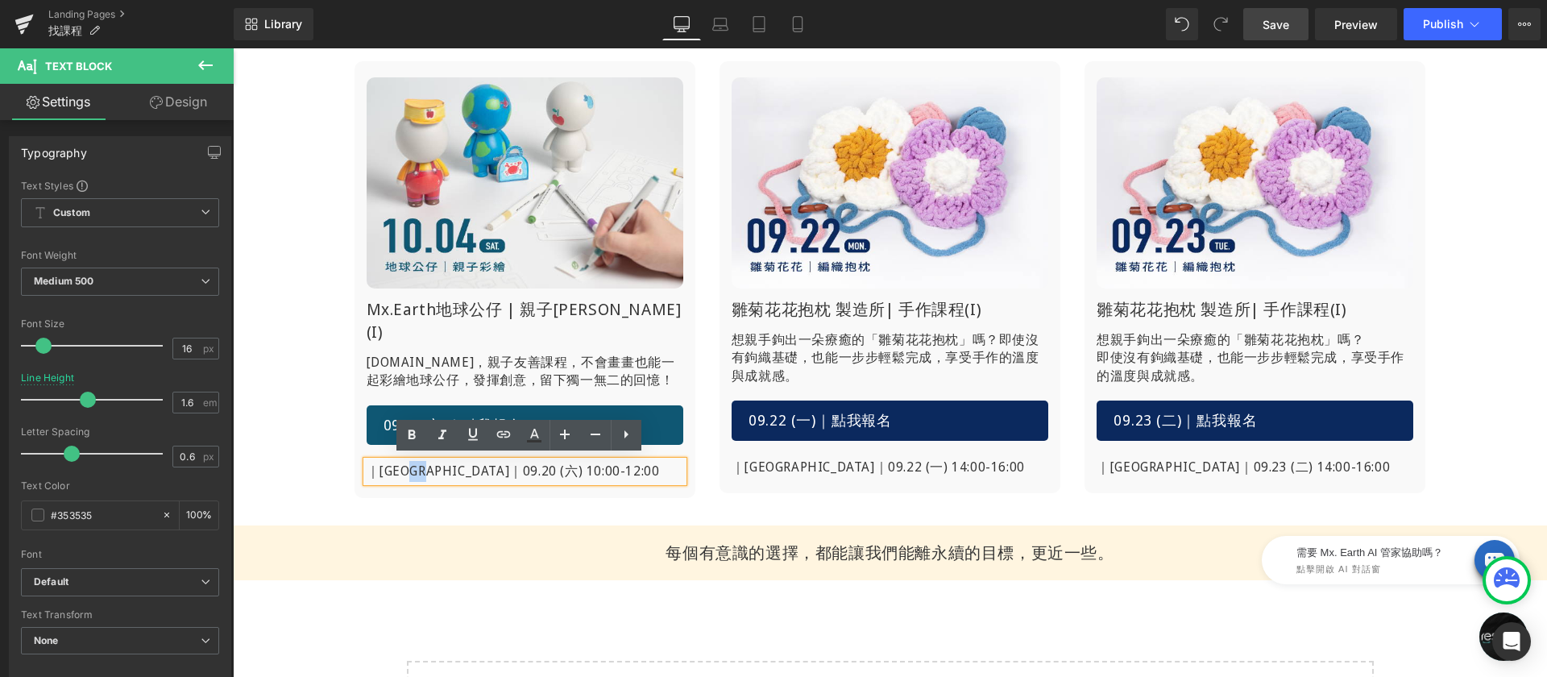
drag, startPoint x: 440, startPoint y: 467, endPoint x: 429, endPoint y: 466, distance: 10.6
click at [429, 466] on p "｜[GEOGRAPHIC_DATA]｜09.20 (六) 10:00-12:00" at bounding box center [525, 471] width 317 height 21
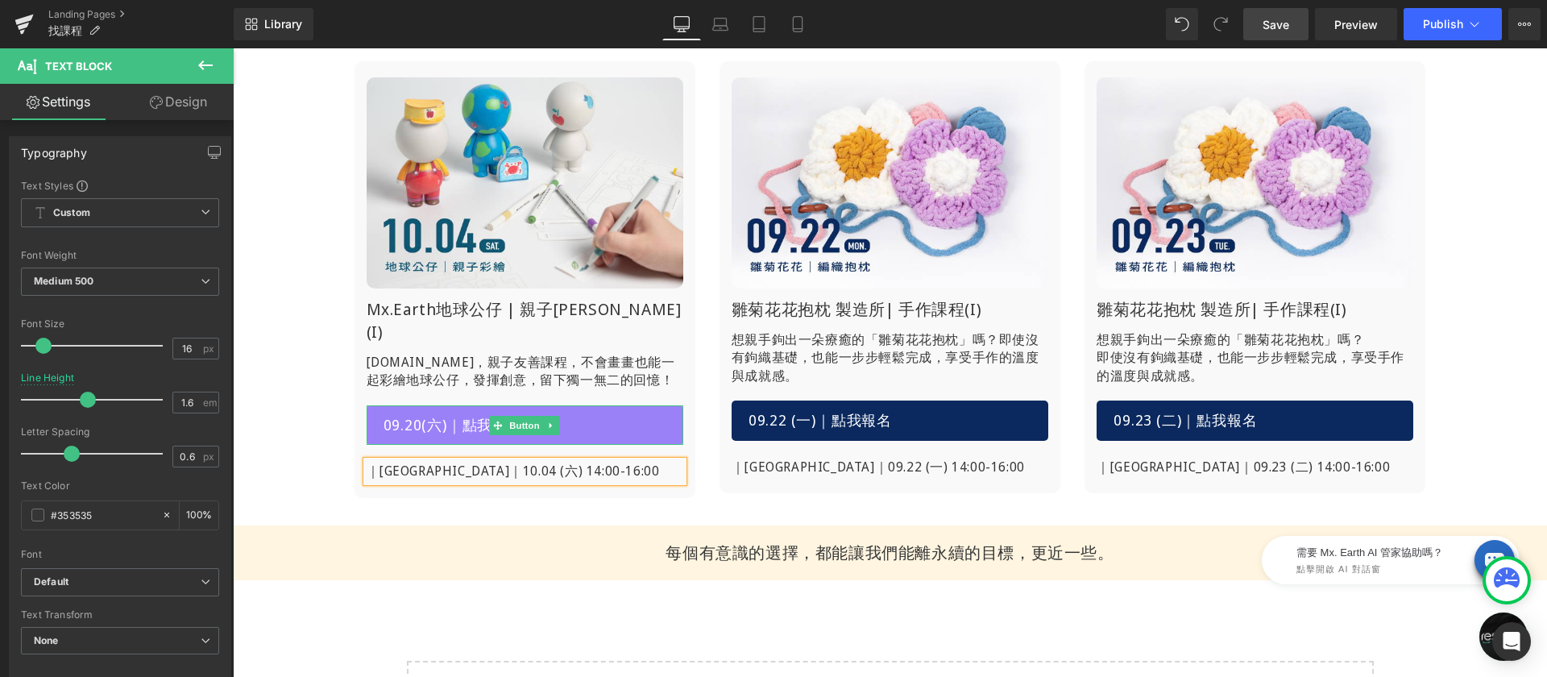
click at [455, 423] on span "09.20(六)｜點我報名" at bounding box center [453, 425] width 139 height 21
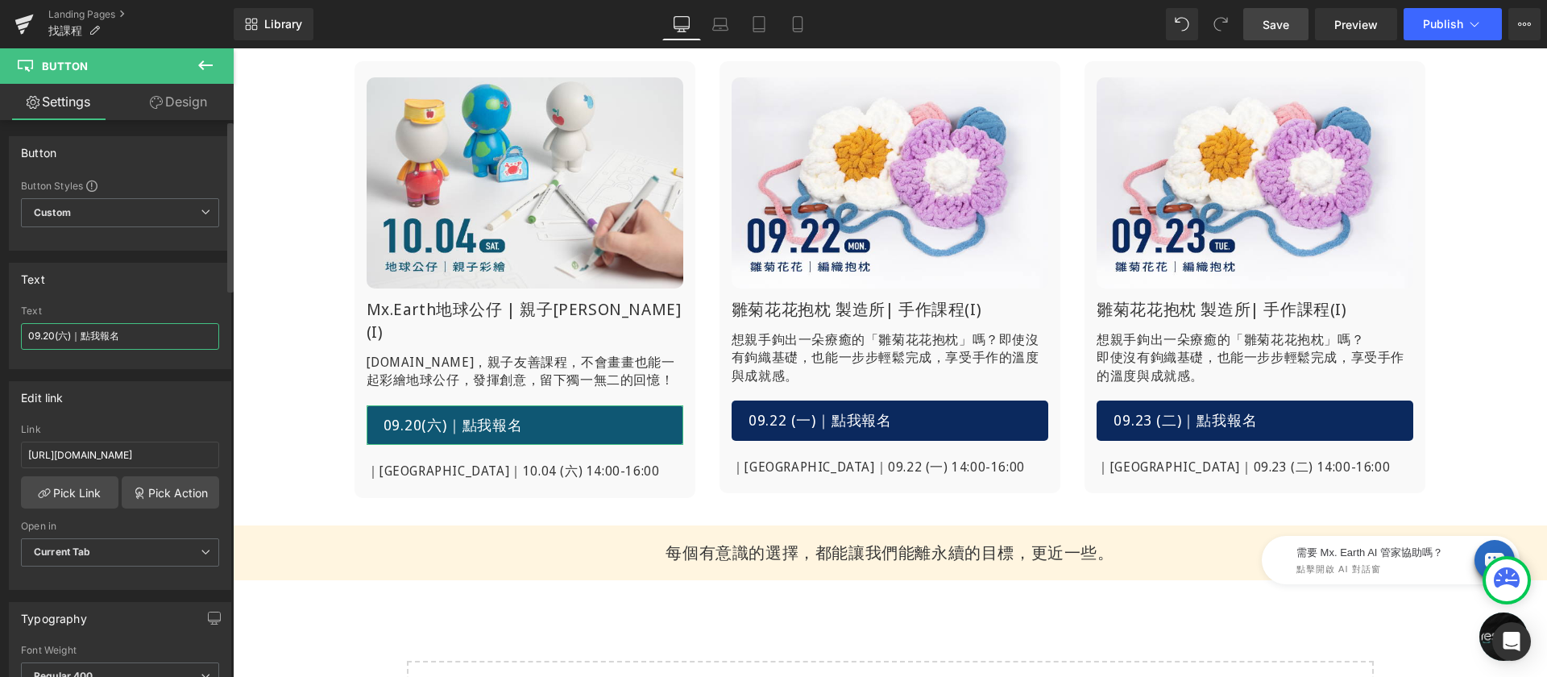
drag, startPoint x: 55, startPoint y: 335, endPoint x: 11, endPoint y: 334, distance: 43.5
click at [11, 334] on div "09.20(六)｜點我報名 Text 09.20(六)｜點我報名" at bounding box center [120, 336] width 221 height 63
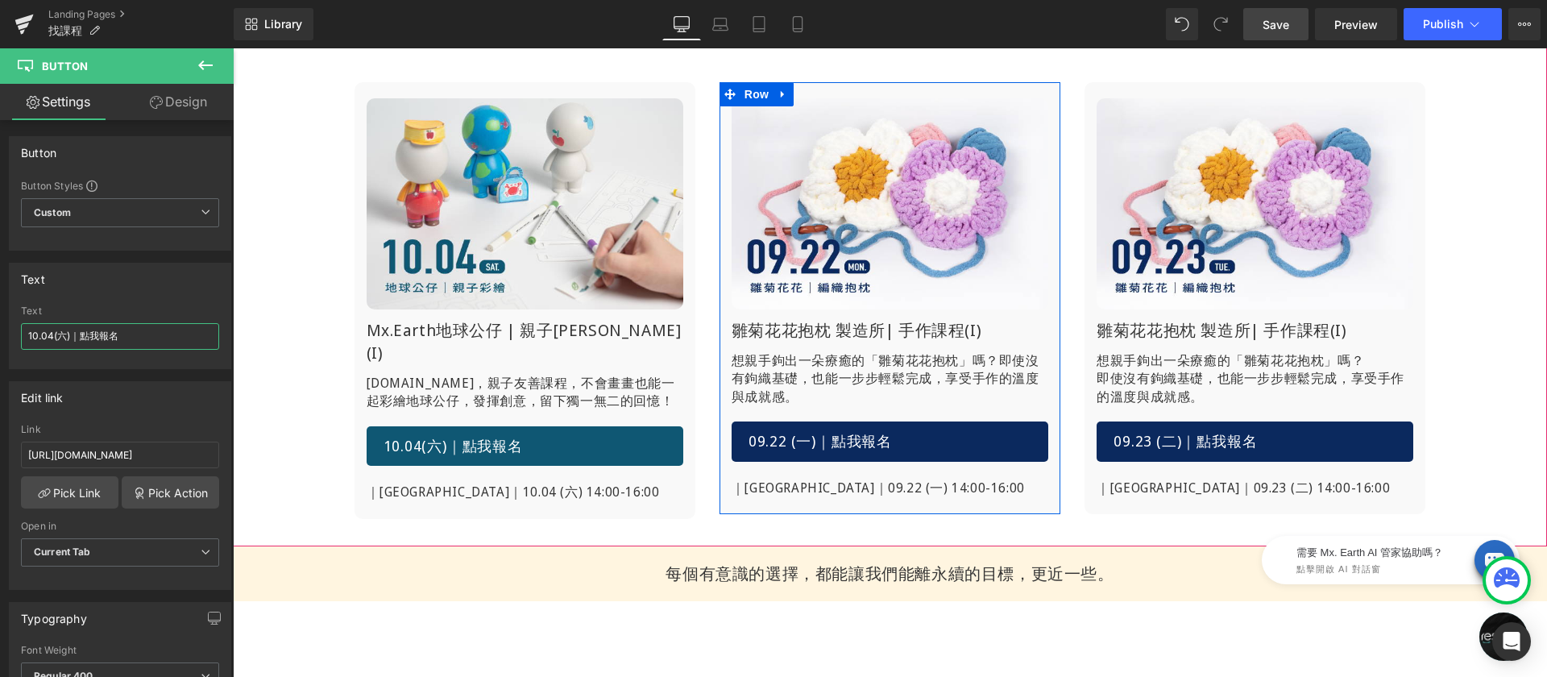
scroll to position [321, 0]
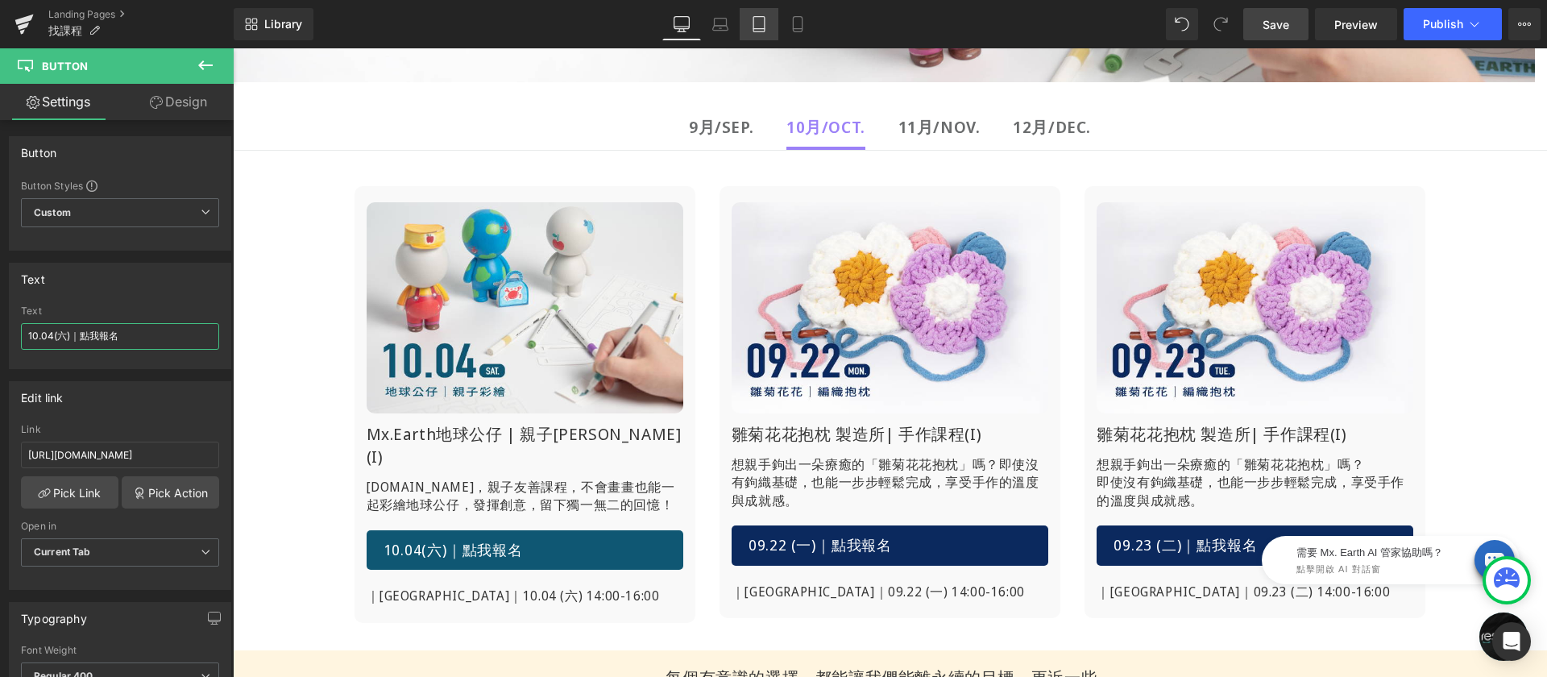
type input "10.04(六)｜點我報名"
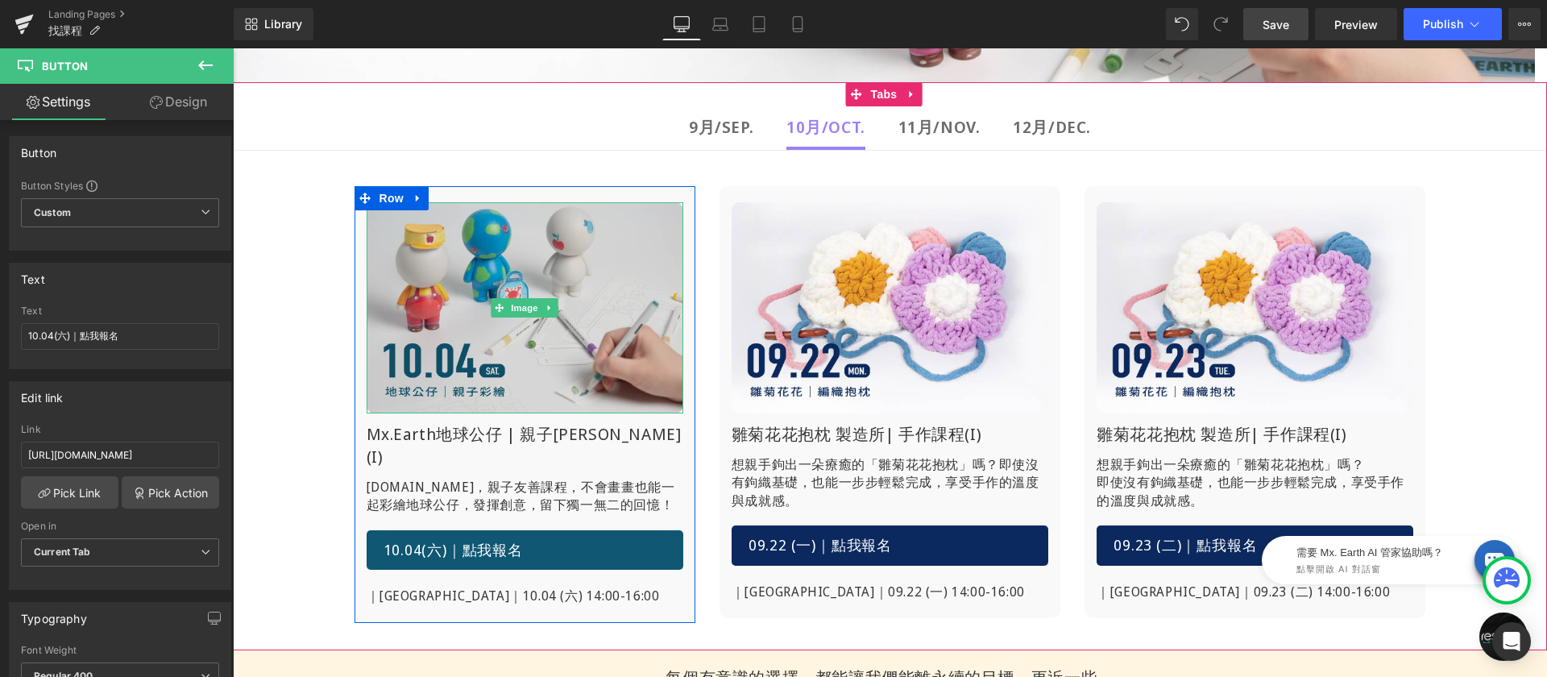
click at [516, 268] on img at bounding box center [525, 307] width 317 height 211
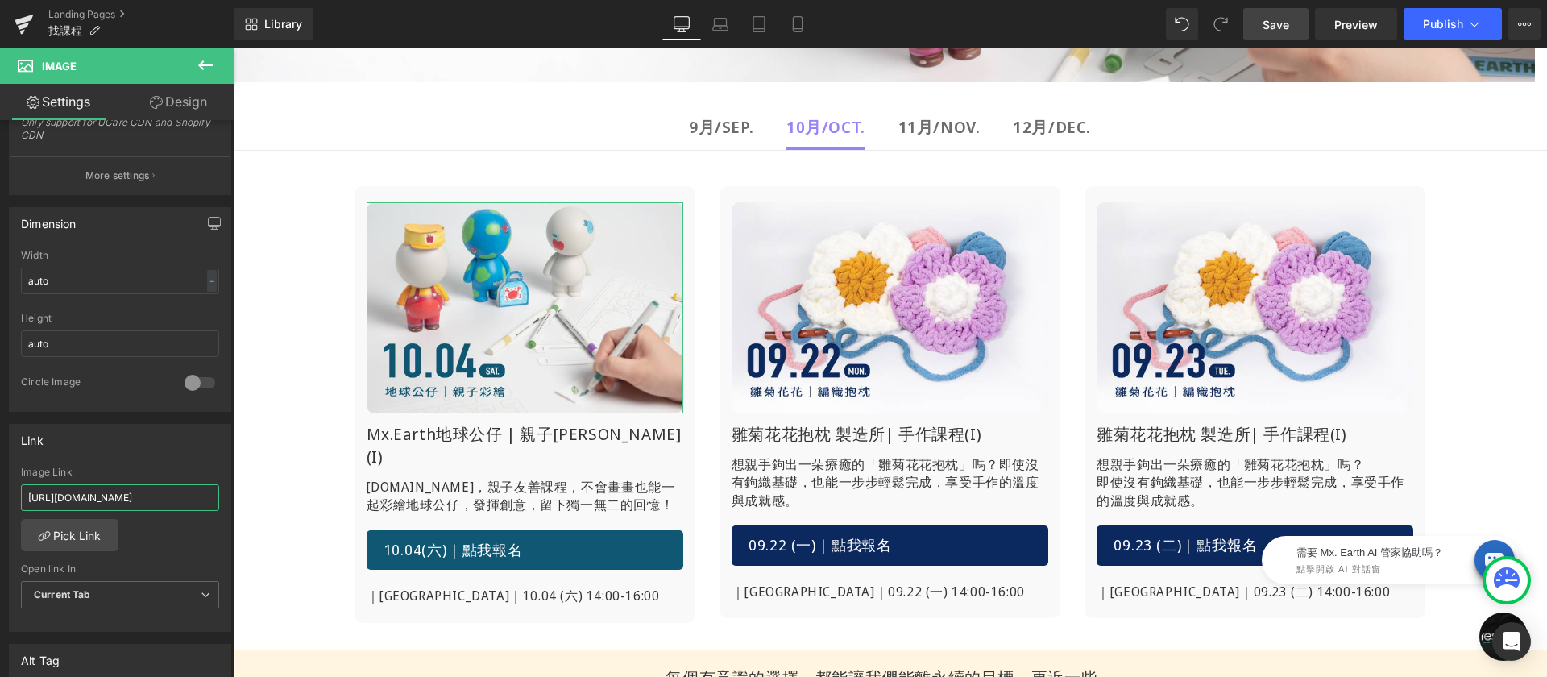
scroll to position [0, 127]
drag, startPoint x: 375, startPoint y: 547, endPoint x: 260, endPoint y: 493, distance: 126.5
click at [180, 492] on input "https://www.restyle2050.com/products/lesson-light-it-up-250920" at bounding box center [120, 497] width 198 height 27
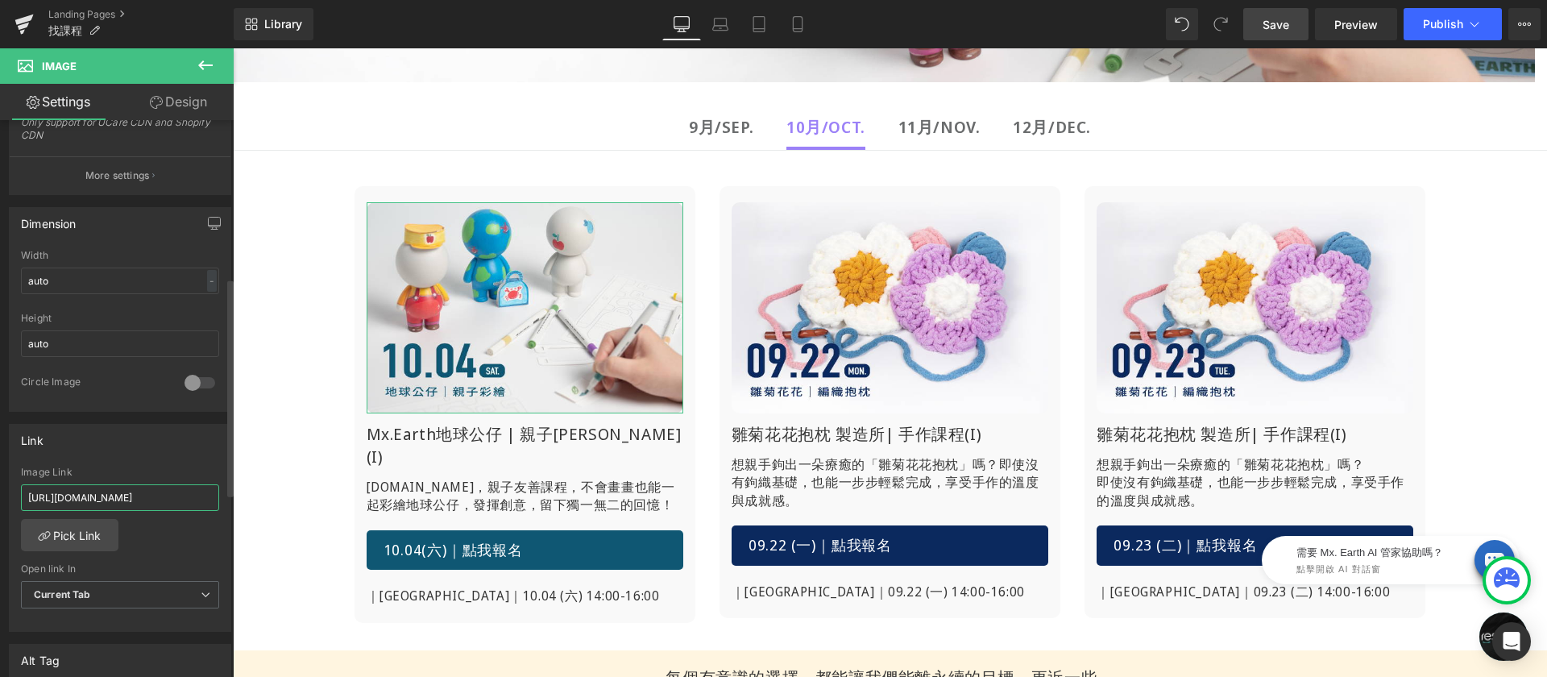
click at [180, 492] on input "https://www.restyle2050.com/products/lesson-light-it-up-250920" at bounding box center [120, 497] width 198 height 27
type input "https://www.restyle2050.com/products/mx-earth-diy"
click at [180, 463] on div "Link https://www.restyle2050.com/products/mx-earth-diy Image Link https://www.r…" at bounding box center [120, 528] width 222 height 209
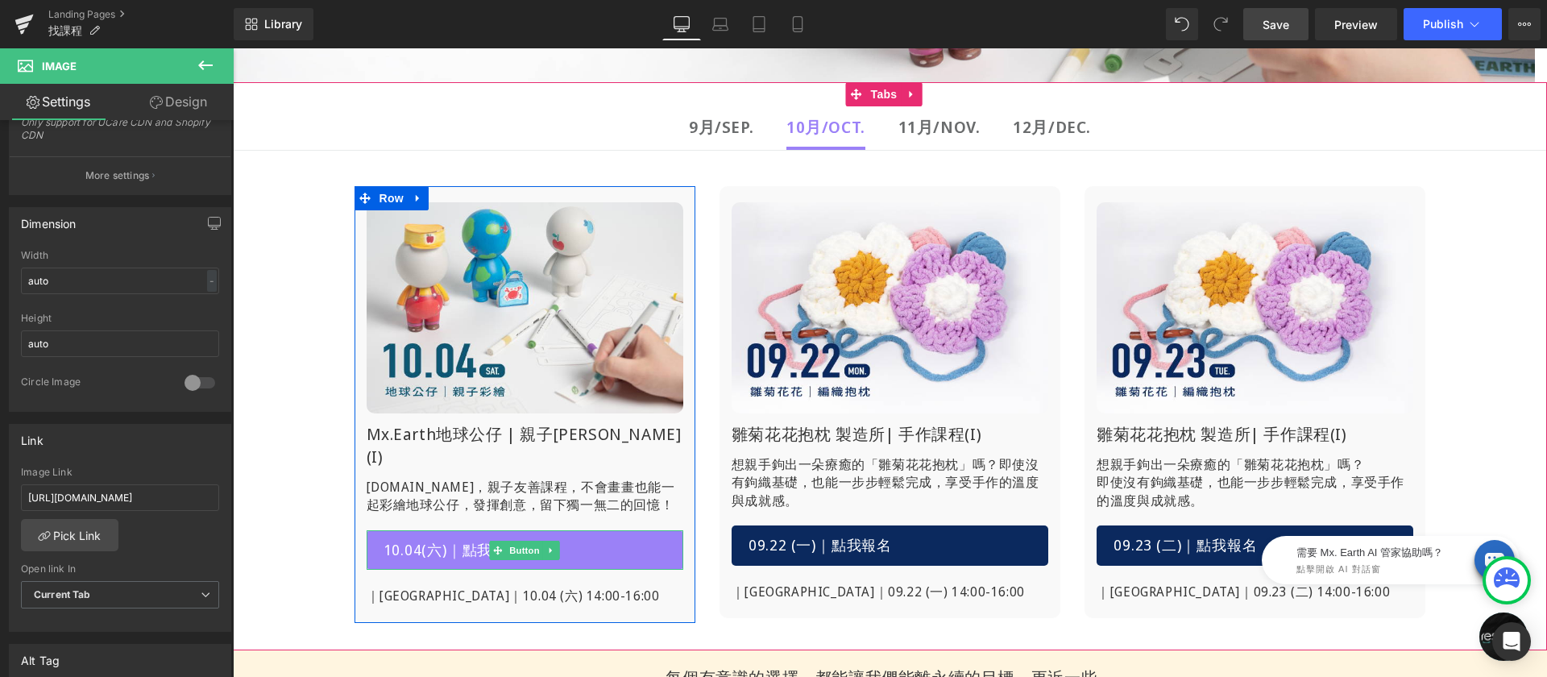
click at [471, 545] on span "10.04(六)｜點我報名" at bounding box center [453, 550] width 139 height 21
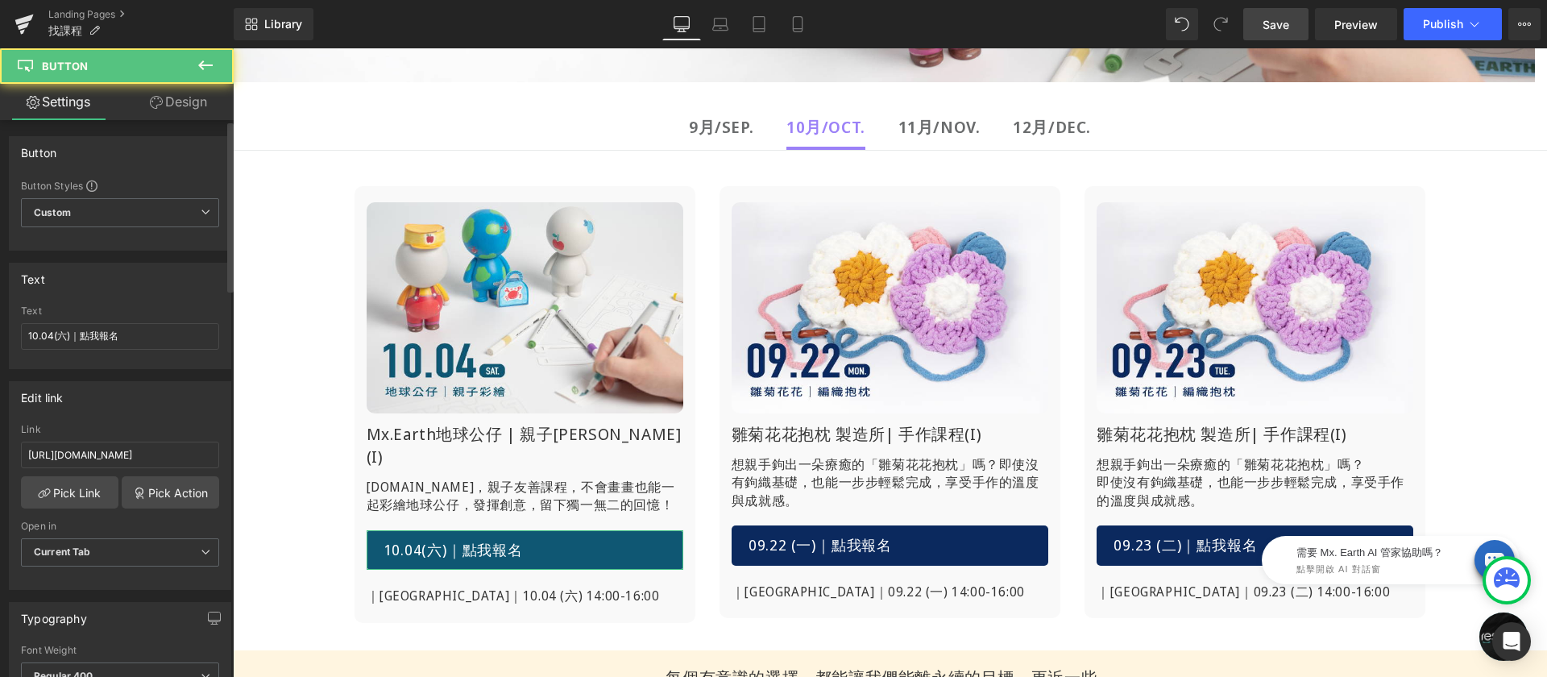
scroll to position [40, 0]
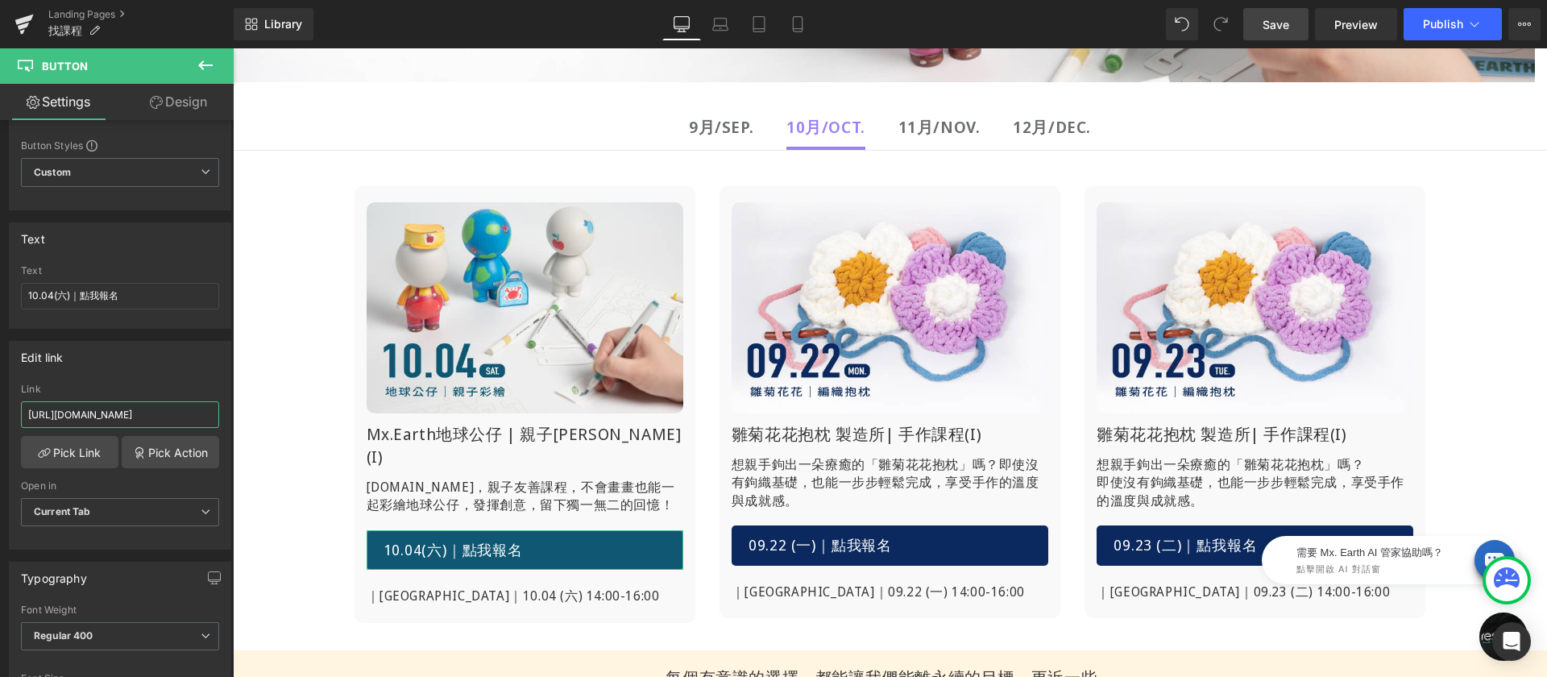
drag, startPoint x: 362, startPoint y: 464, endPoint x: 237, endPoint y: 413, distance: 134.8
drag, startPoint x: 388, startPoint y: 461, endPoint x: 276, endPoint y: 408, distance: 124.0
click at [164, 413] on input "https://www.restyle2050.com/products/lesson-light-it-up-250920" at bounding box center [120, 414] width 198 height 27
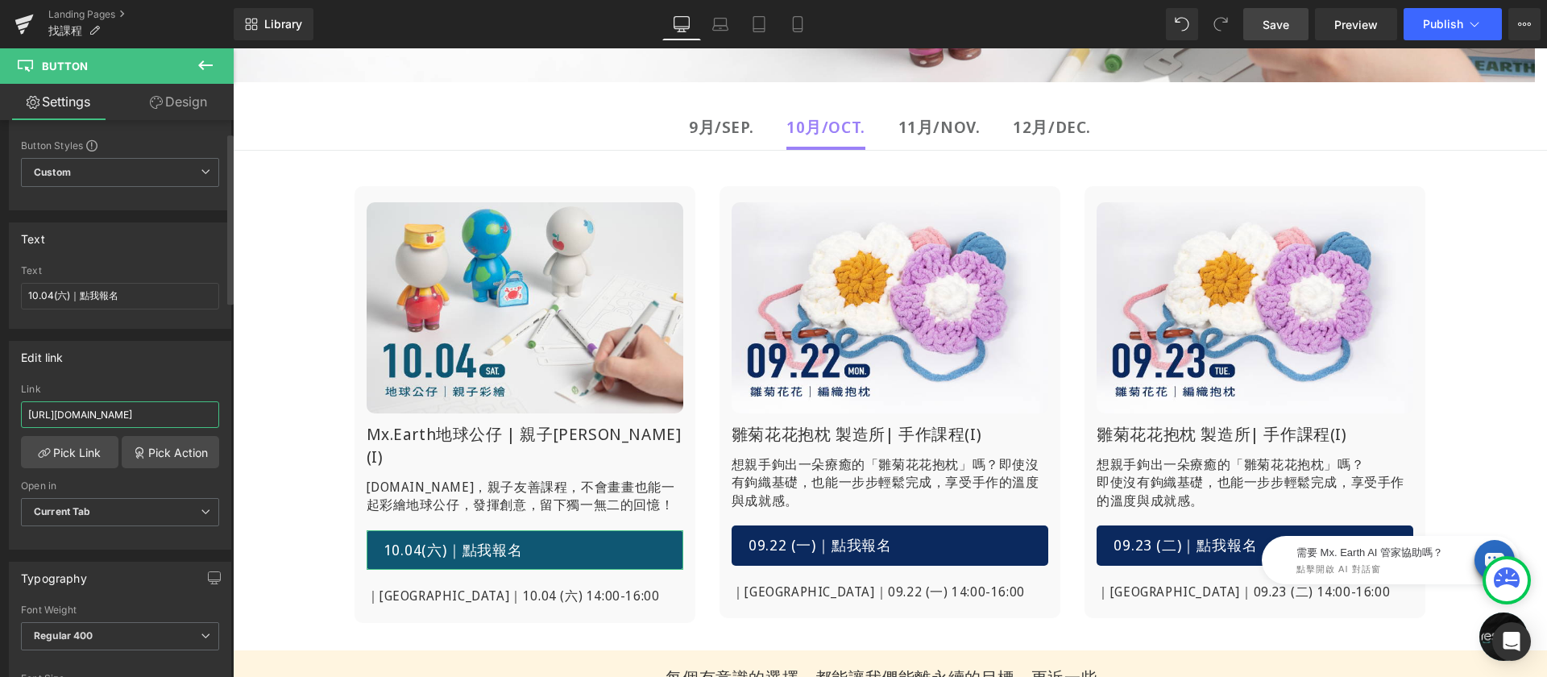
click at [164, 413] on input "https://www.restyle2050.com/products/lesson-light-it-up-250920" at bounding box center [120, 414] width 198 height 27
type input "https://www.restyle2050.com/products/mx-earth-diy"
click at [174, 389] on div "Link" at bounding box center [120, 389] width 198 height 11
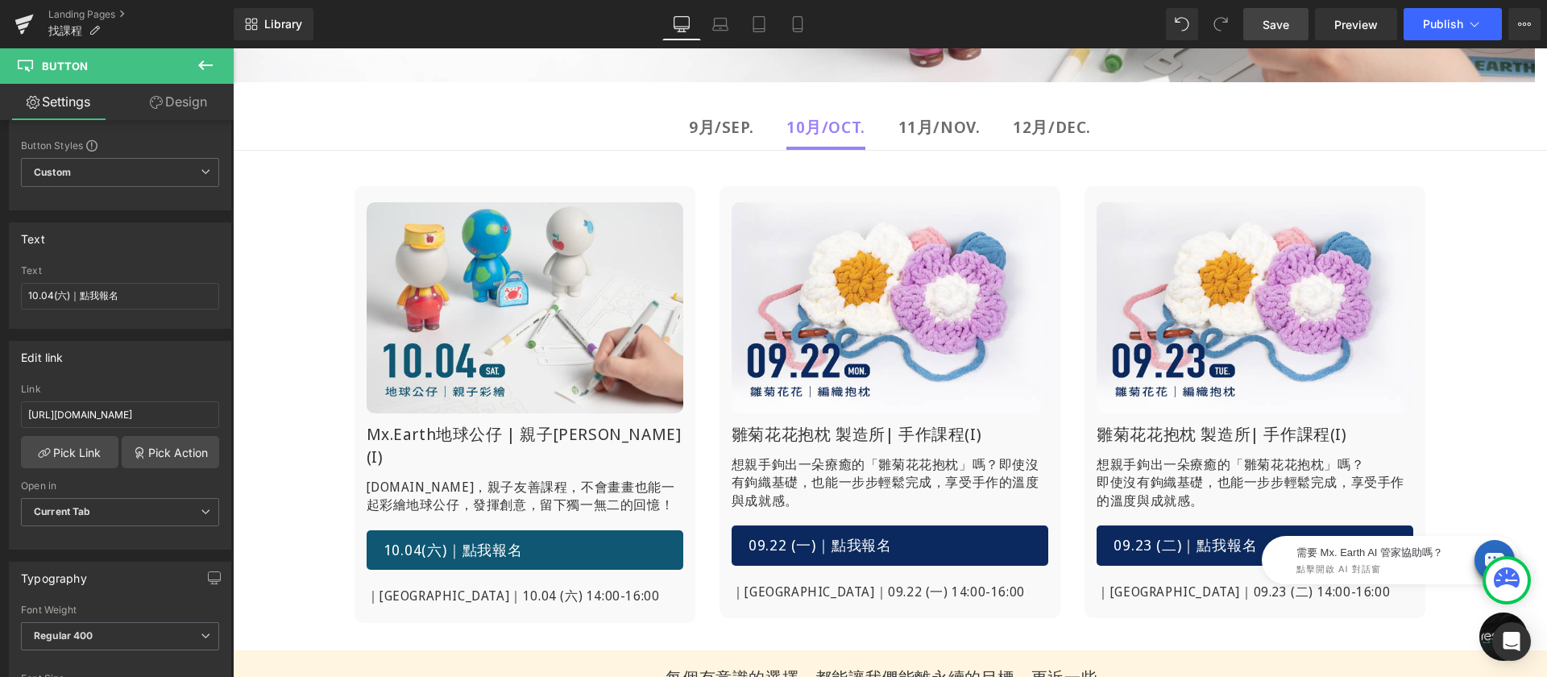
click at [1284, 27] on span "Save" at bounding box center [1276, 24] width 27 height 17
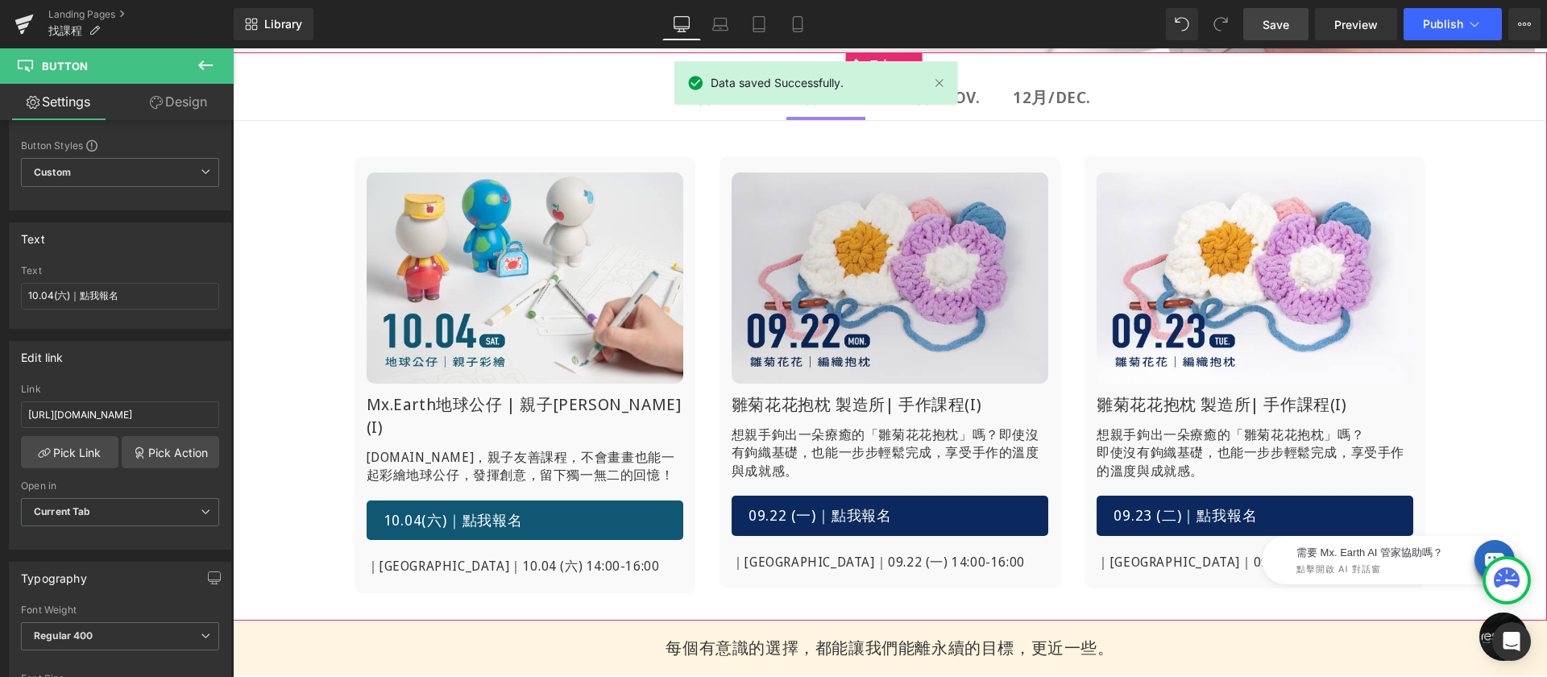
scroll to position [361, 0]
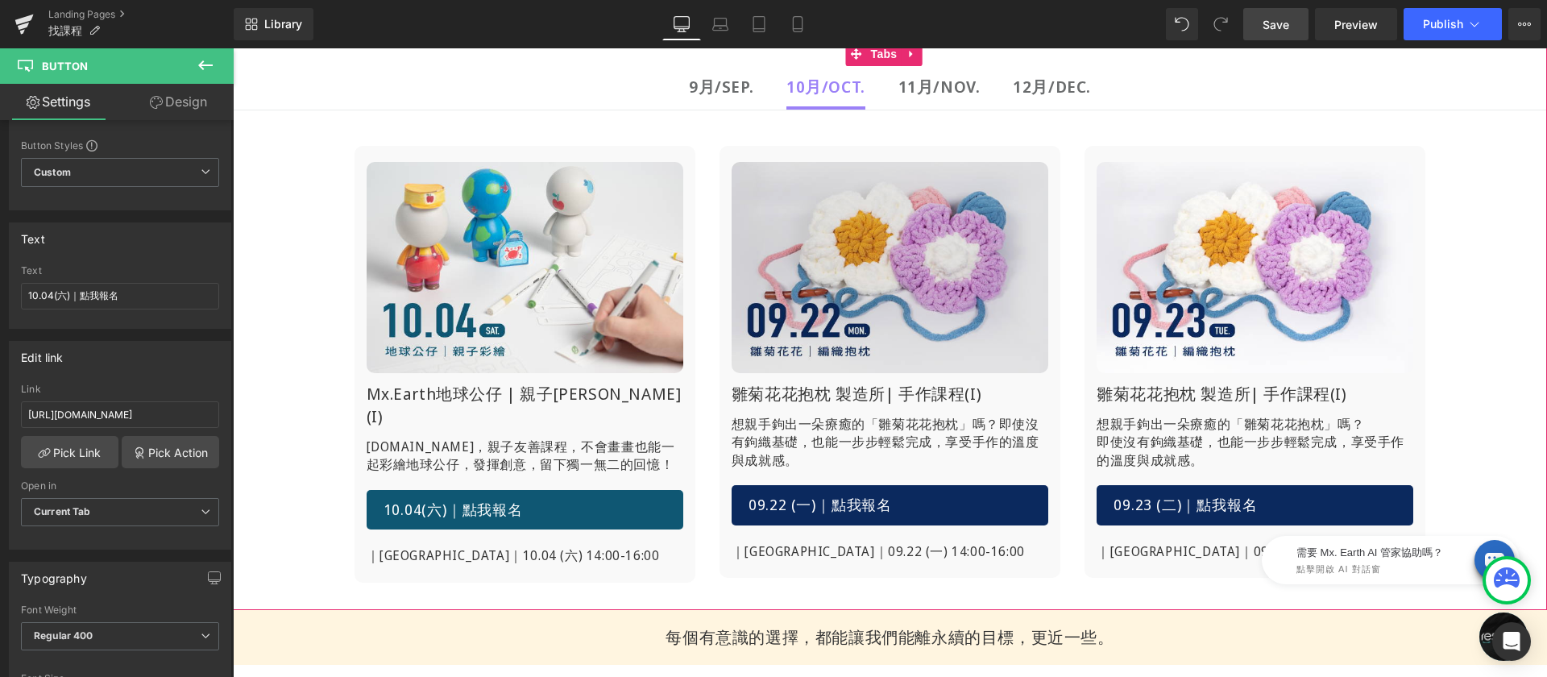
click at [942, 221] on img at bounding box center [890, 267] width 317 height 211
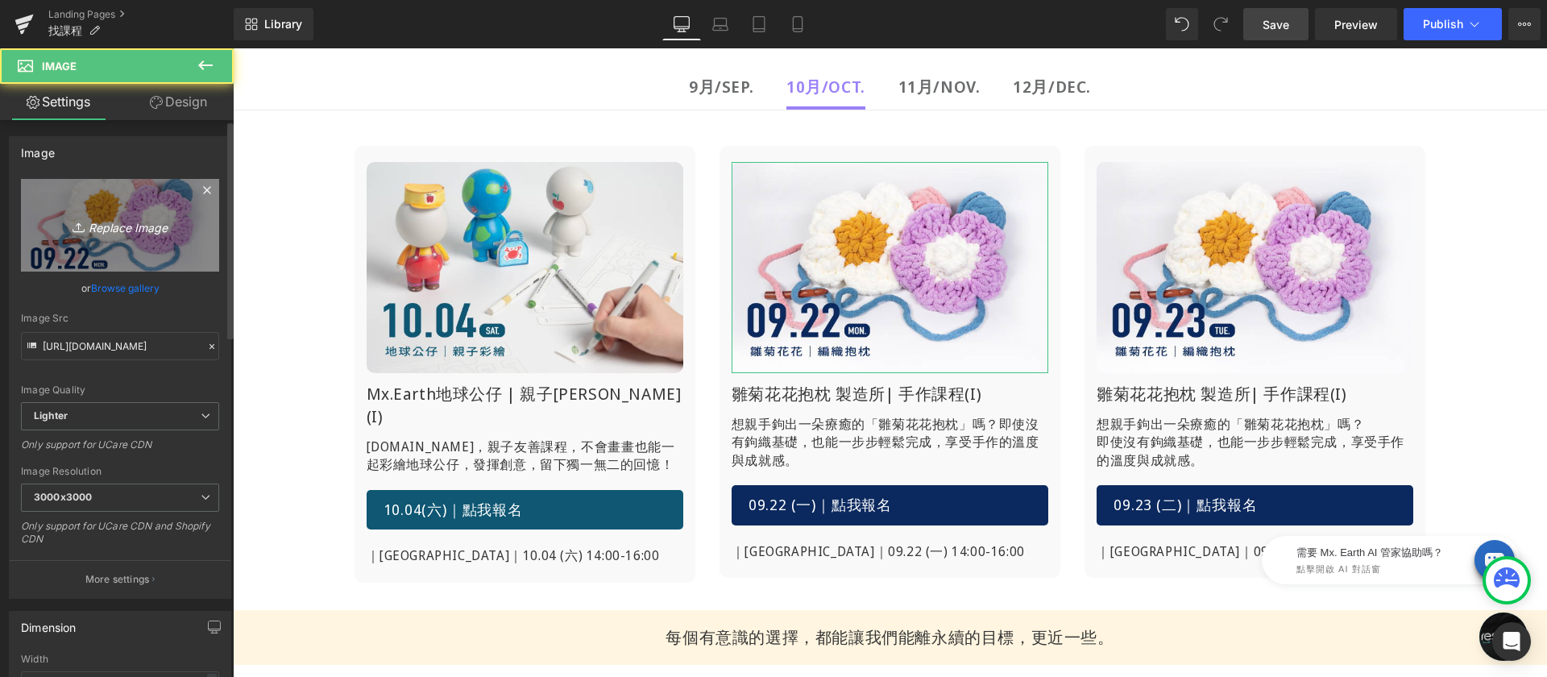
click at [106, 210] on link "Replace Image" at bounding box center [120, 225] width 198 height 93
type input "C:\fakepath\找課程-阿原-1016.jpg"
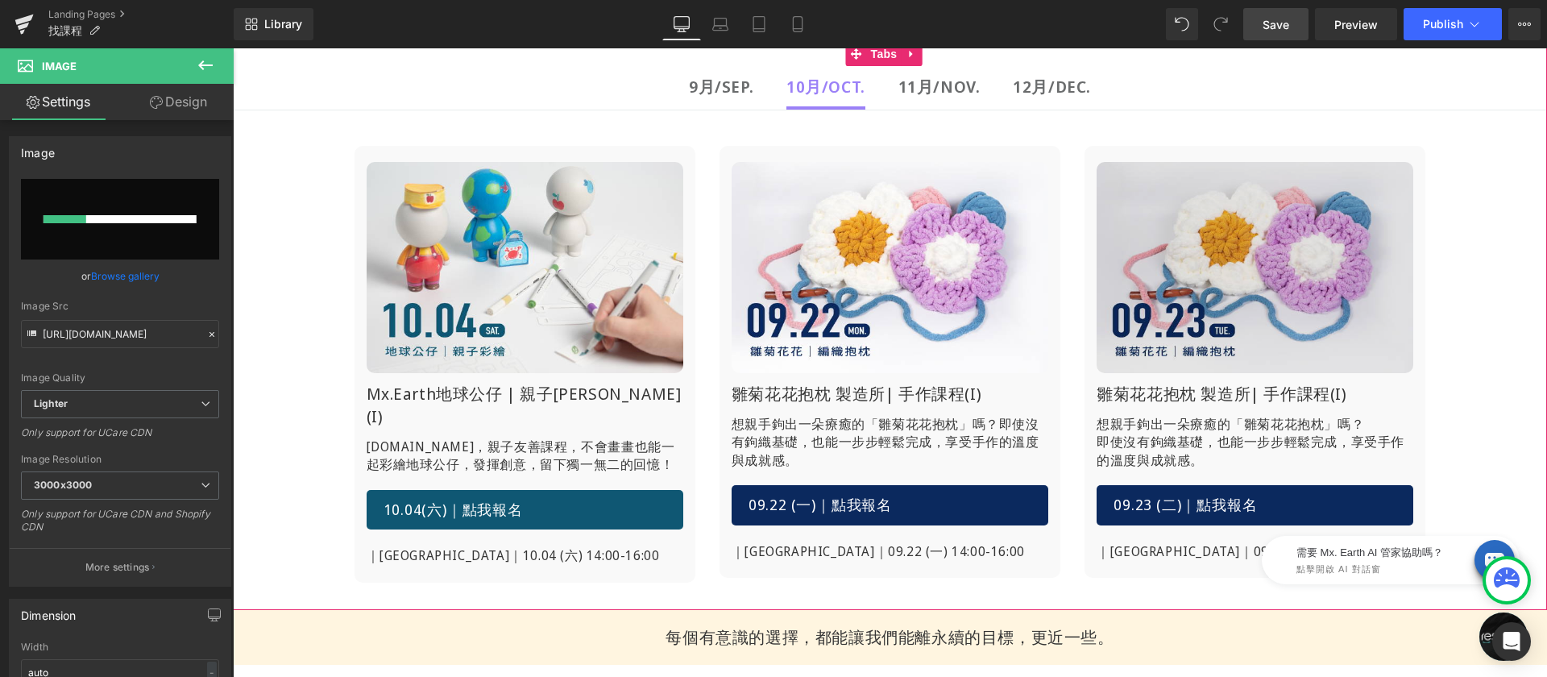
scroll to position [330, 0]
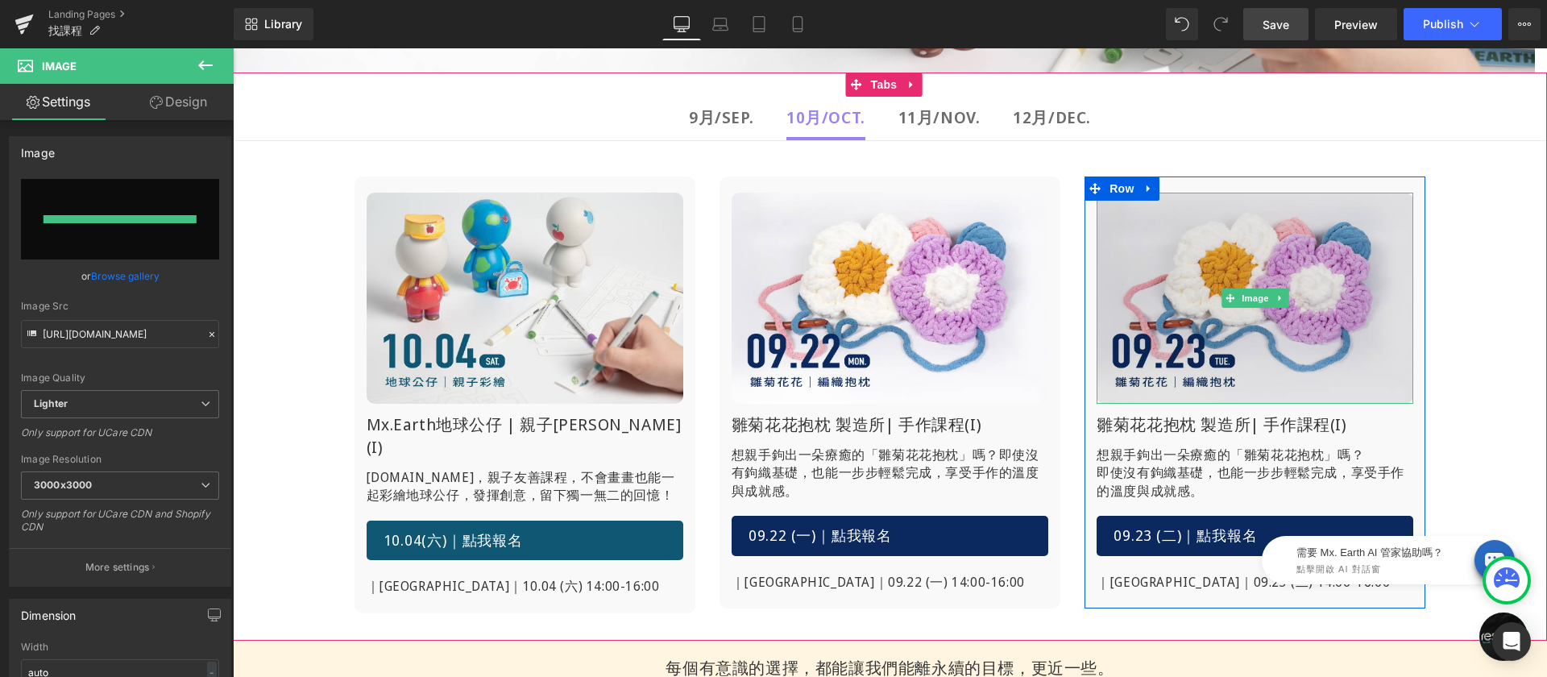
type input "https://ucarecdn.com/584fb8d5-2601-4a4d-b012-3217e6ff2740/-/format/auto/-/previ…"
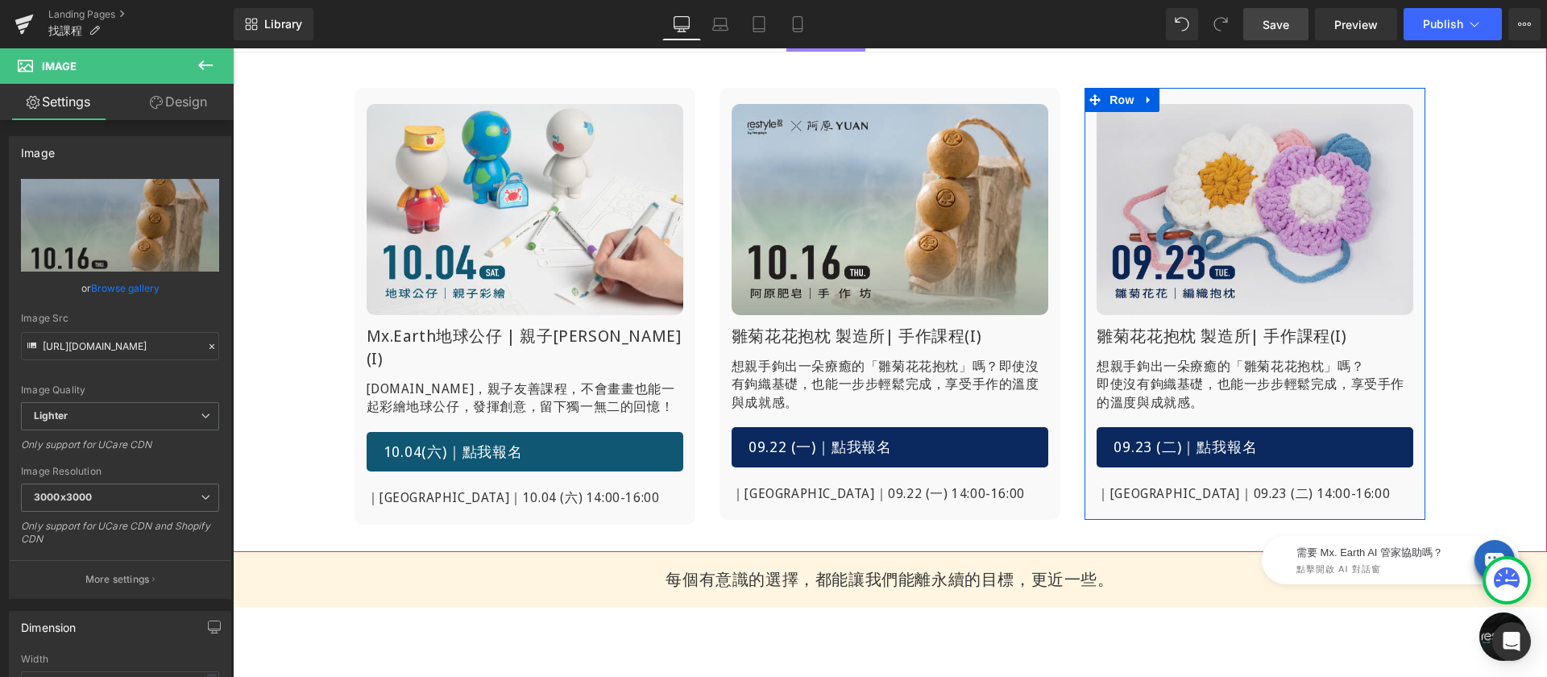
scroll to position [336, 0]
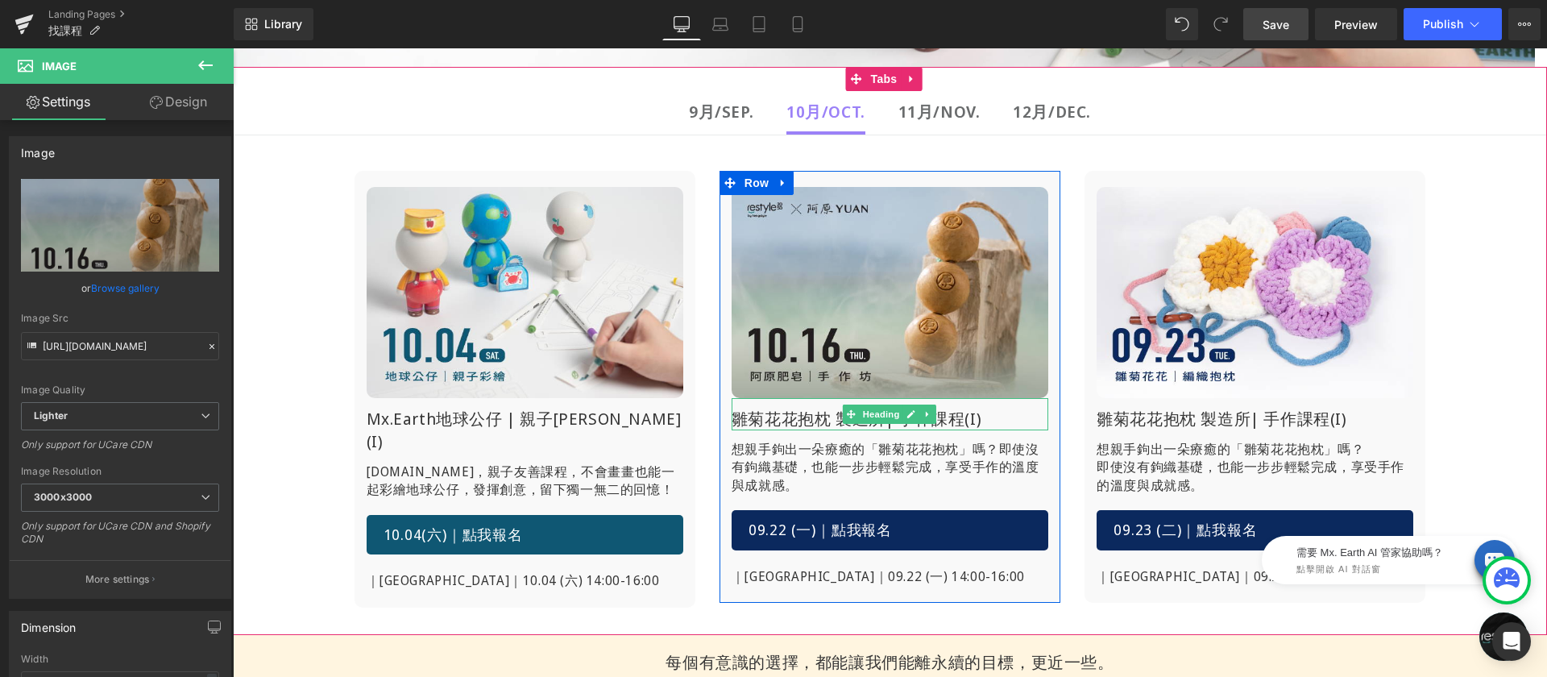
click at [778, 422] on h1 "雛菊花花抱枕 製造所| 手作課程(I)" at bounding box center [890, 419] width 317 height 23
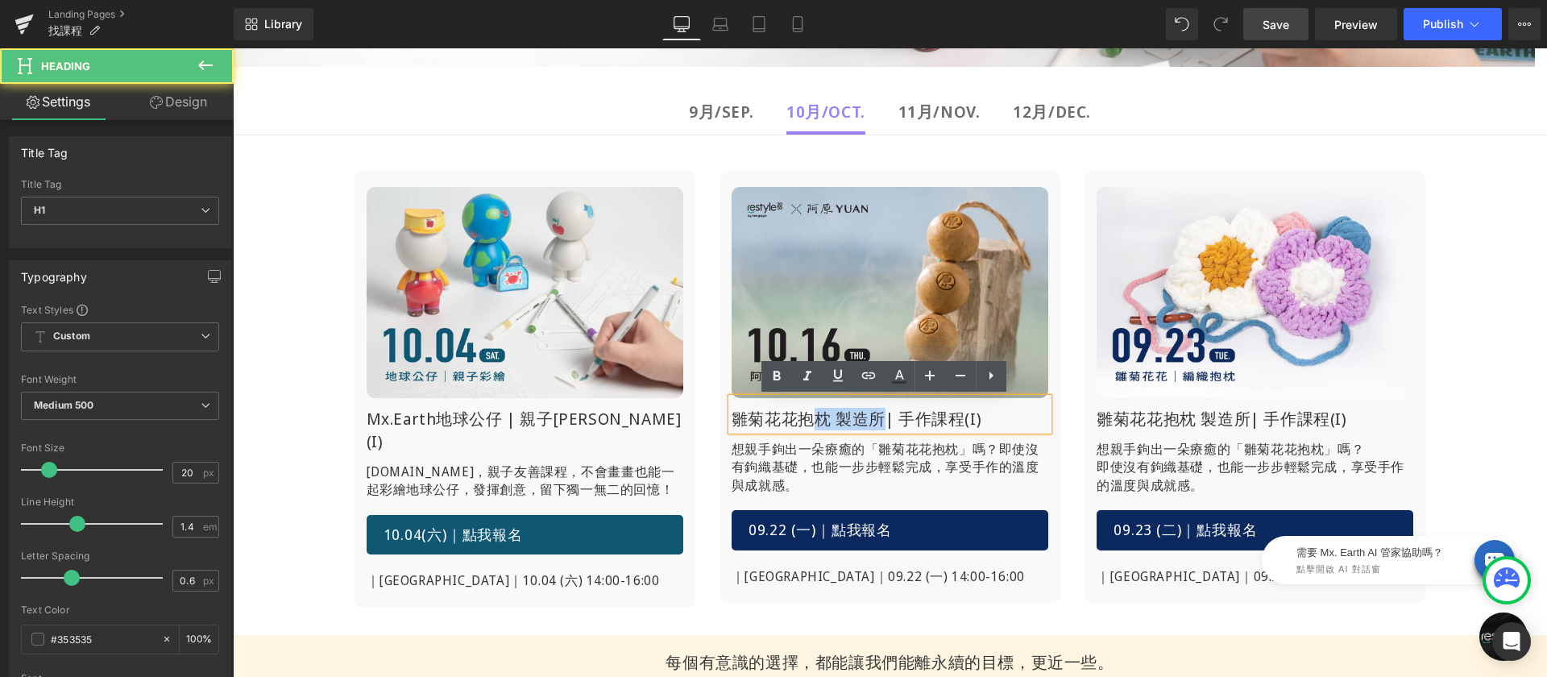
drag, startPoint x: 876, startPoint y: 421, endPoint x: 811, endPoint y: 421, distance: 65.3
click at [811, 421] on h1 "雛菊花花抱枕 製造所| 手作課程(I)" at bounding box center [890, 419] width 317 height 23
click at [853, 414] on h1 "雛菊花花抱枕 製造所| 手作課程(I)" at bounding box center [890, 419] width 317 height 23
click at [877, 418] on h1 "雛菊花花抱枕 製造所| 手作課程(I)" at bounding box center [890, 419] width 317 height 23
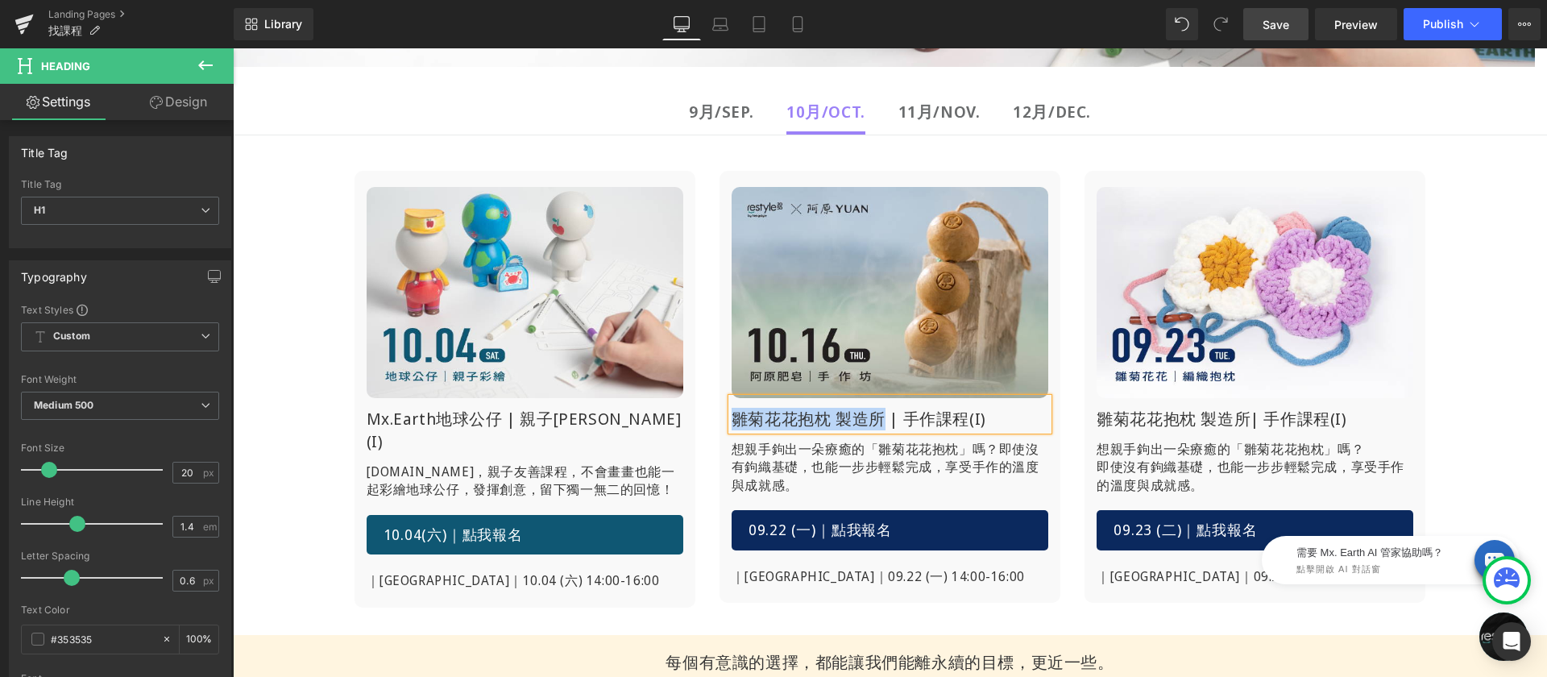
drag, startPoint x: 856, startPoint y: 418, endPoint x: 726, endPoint y: 418, distance: 129.7
click at [732, 418] on h1 "雛菊花花抱枕 製造所 | 手作課程(I)" at bounding box center [890, 419] width 317 height 23
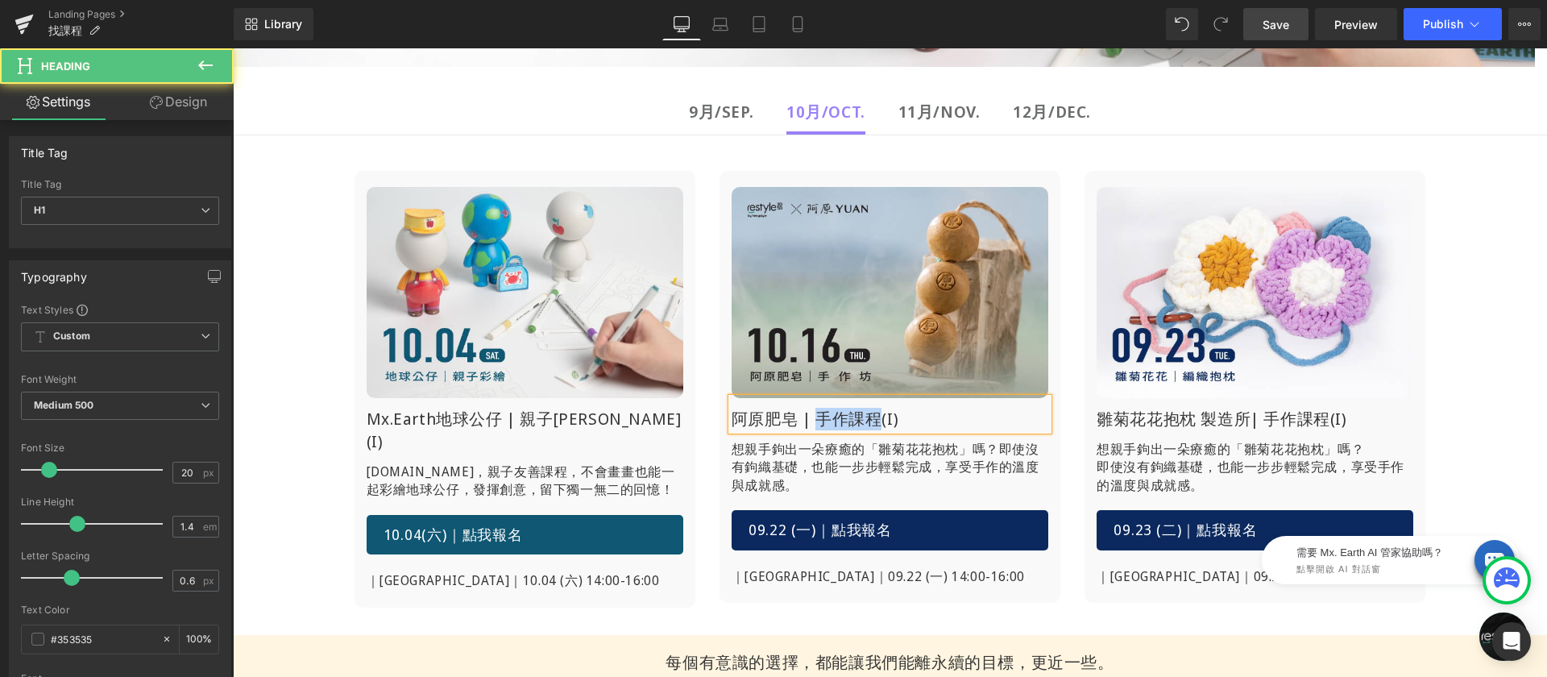
drag, startPoint x: 808, startPoint y: 417, endPoint x: 868, endPoint y: 421, distance: 59.8
click at [868, 421] on h1 "阿原肥皂 | 手作課程(I)" at bounding box center [890, 419] width 317 height 23
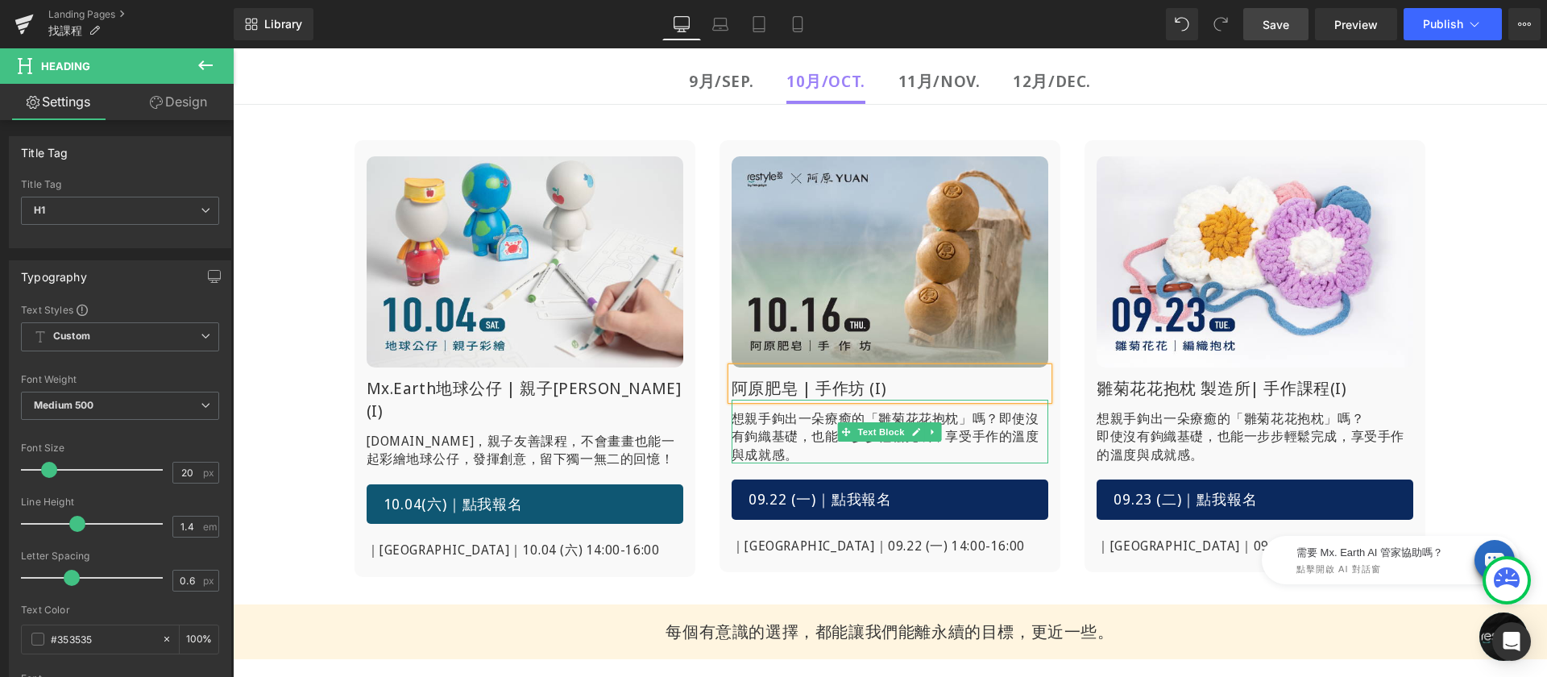
click at [748, 430] on span "即使沒有鉤織基礎，也能一步步輕鬆完成，享受手作的溫度與成就感。" at bounding box center [886, 436] width 308 height 54
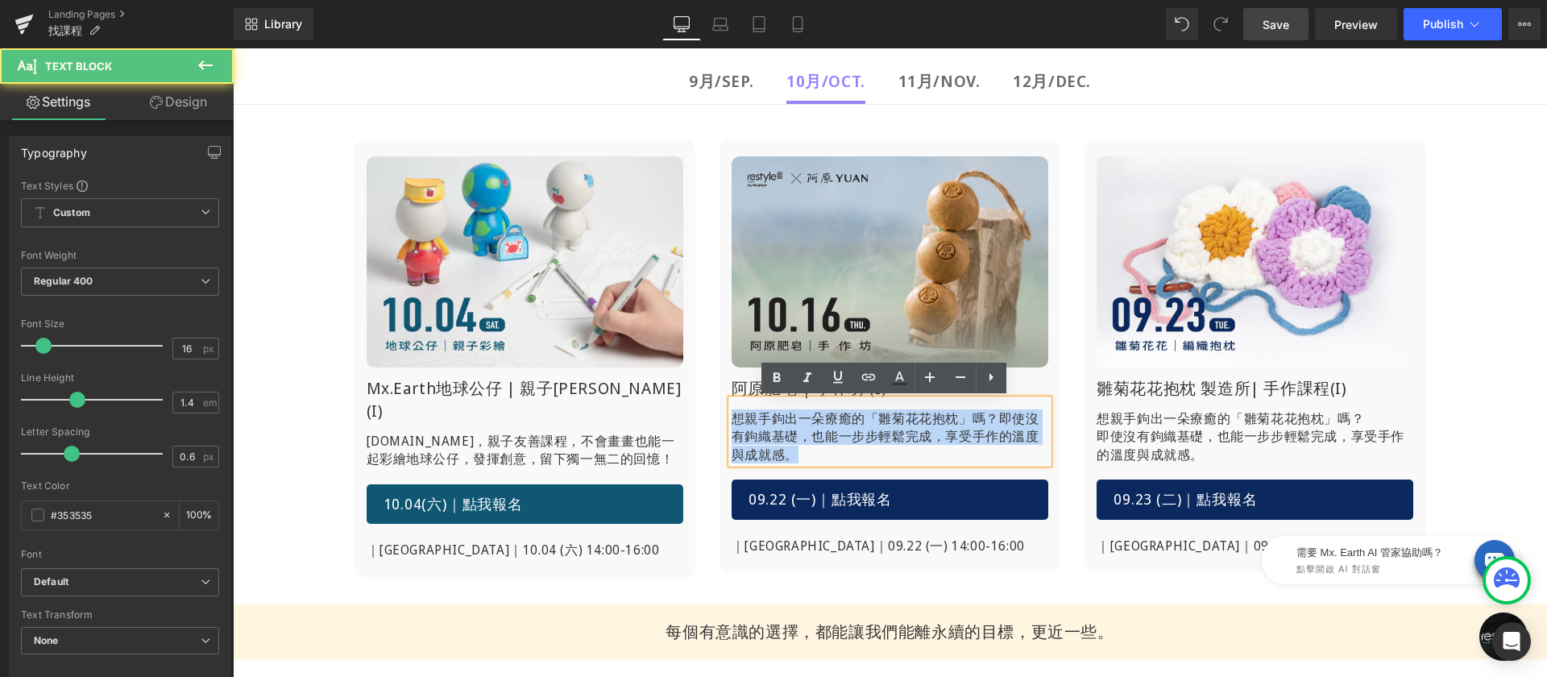
drag, startPoint x: 786, startPoint y: 450, endPoint x: 713, endPoint y: 421, distance: 78.4
click at [720, 421] on div "Image 阿原肥皂 | 手作坊 (I) Heading 想親手鉤出一朵療癒的「雛菊花花抱枕」嗎？ 即使沒有鉤織基礎，也能一步步輕鬆完成，享受手作的溫度與成就…" at bounding box center [890, 356] width 341 height 400
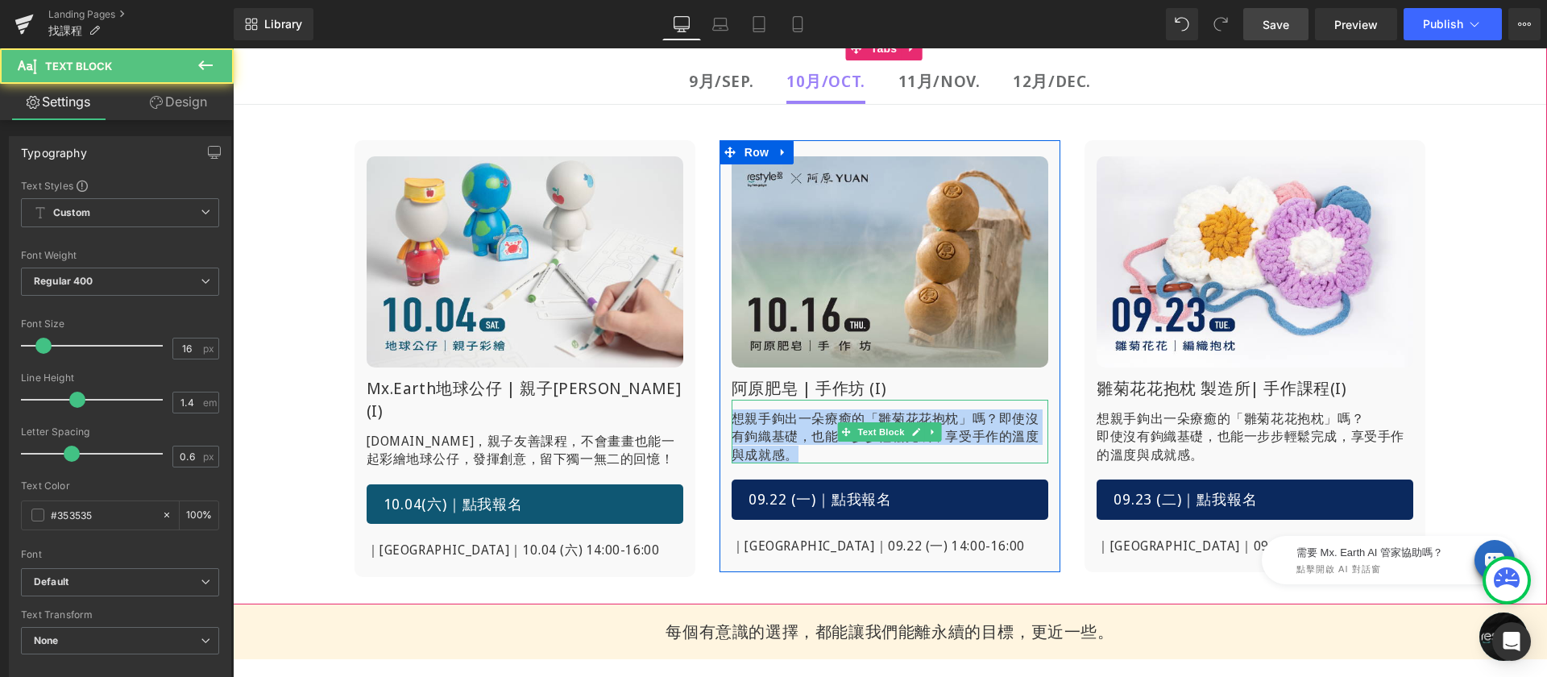
click at [773, 425] on p "想親手鉤出一朵療癒的「雛菊花花抱枕」嗎？ 即使沒有鉤織基礎，也能一步步輕鬆完成，享受手作的溫度與成就感。" at bounding box center [890, 436] width 317 height 54
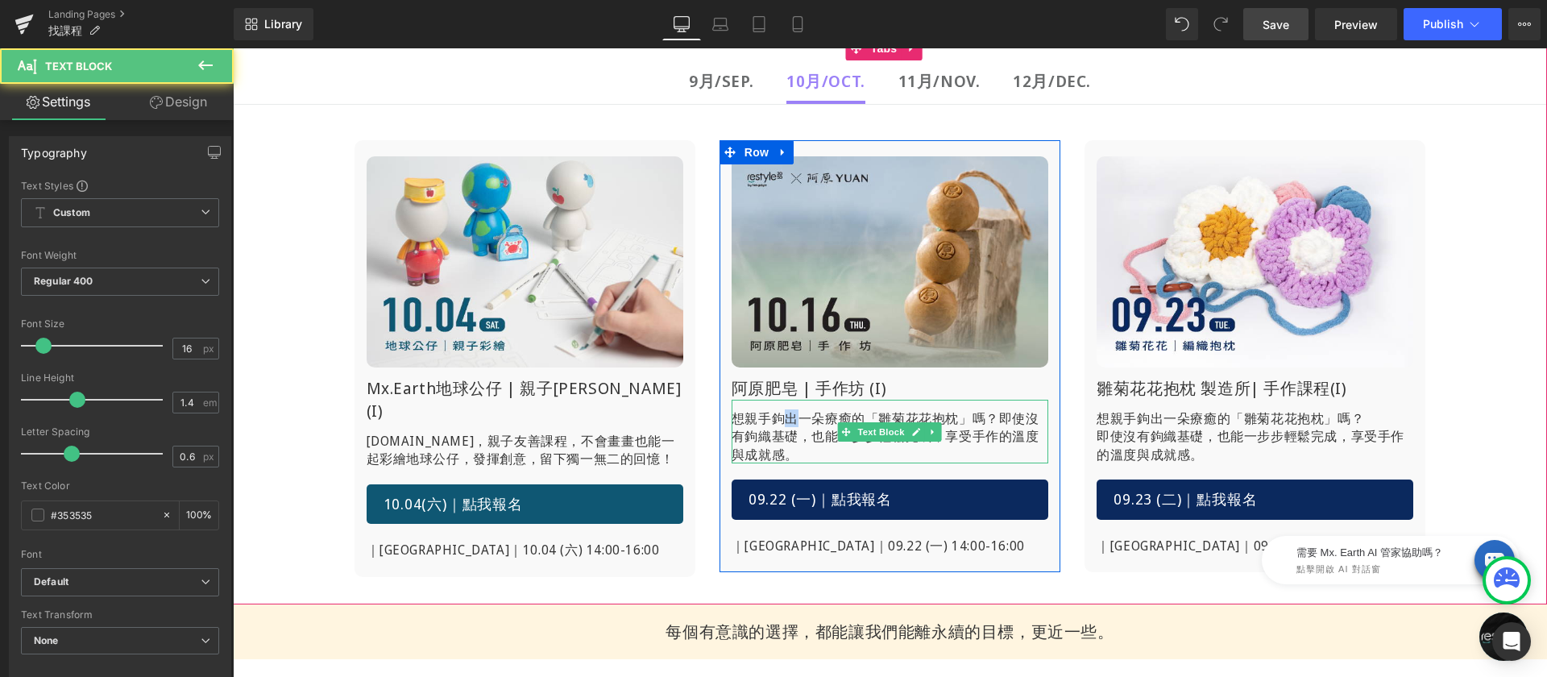
click at [773, 425] on p "想親手鉤出一朵療癒的「雛菊花花抱枕」嗎？ 即使沒有鉤織基礎，也能一步步輕鬆完成，享受手作的溫度與成就感。" at bounding box center [890, 436] width 317 height 54
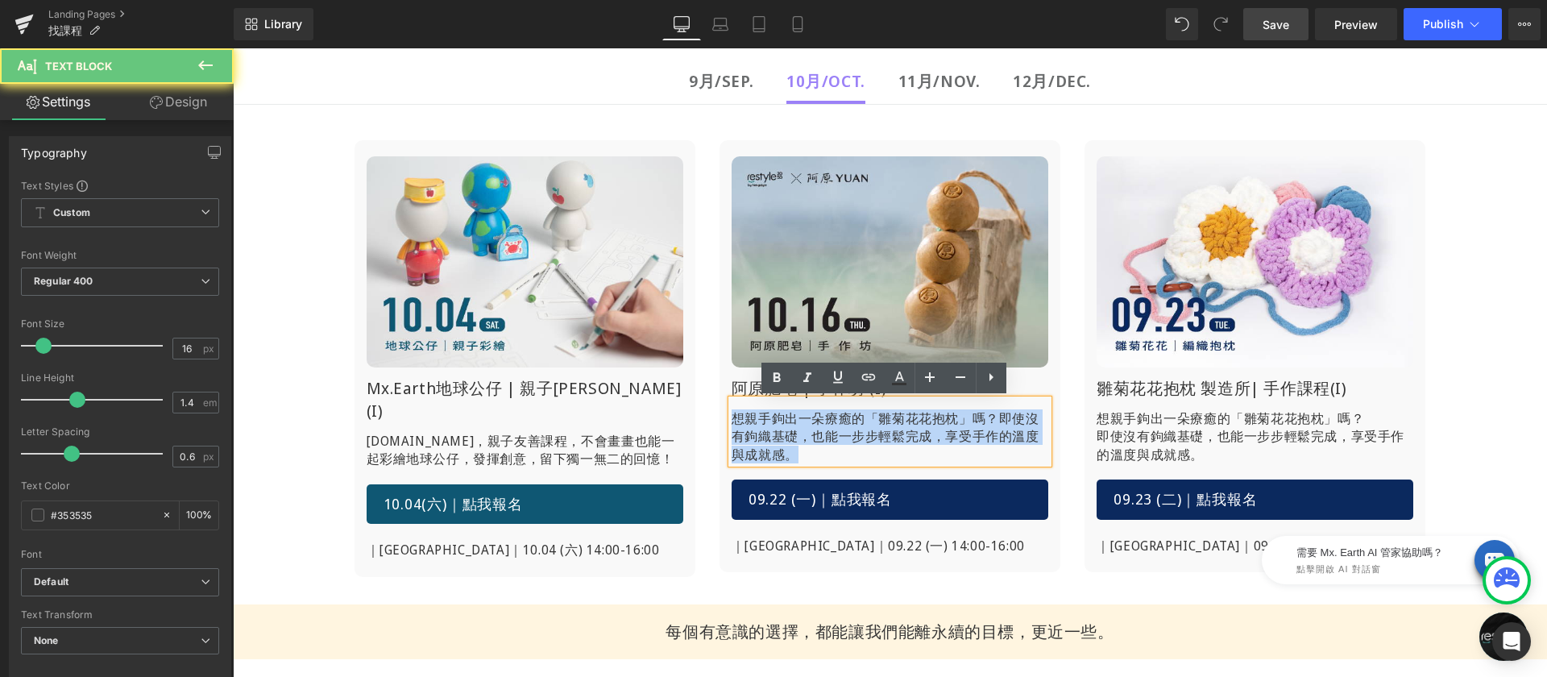
click at [773, 425] on p "想親手鉤出一朵療癒的「雛菊花花抱枕」嗎？ 即使沒有鉤織基礎，也能一步步輕鬆完成，享受手作的溫度與成就感。" at bounding box center [890, 436] width 317 height 54
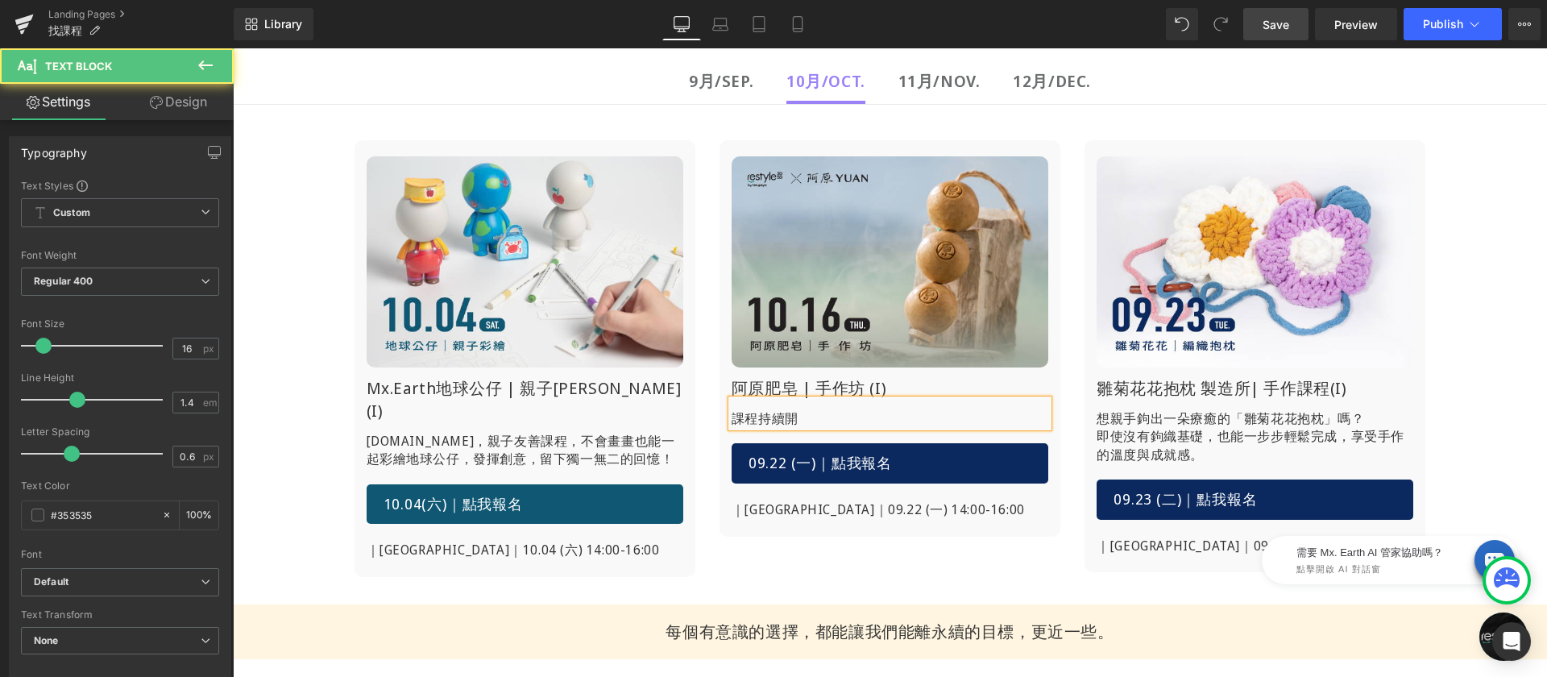
click at [815, 417] on p "課程持續開" at bounding box center [890, 418] width 317 height 18
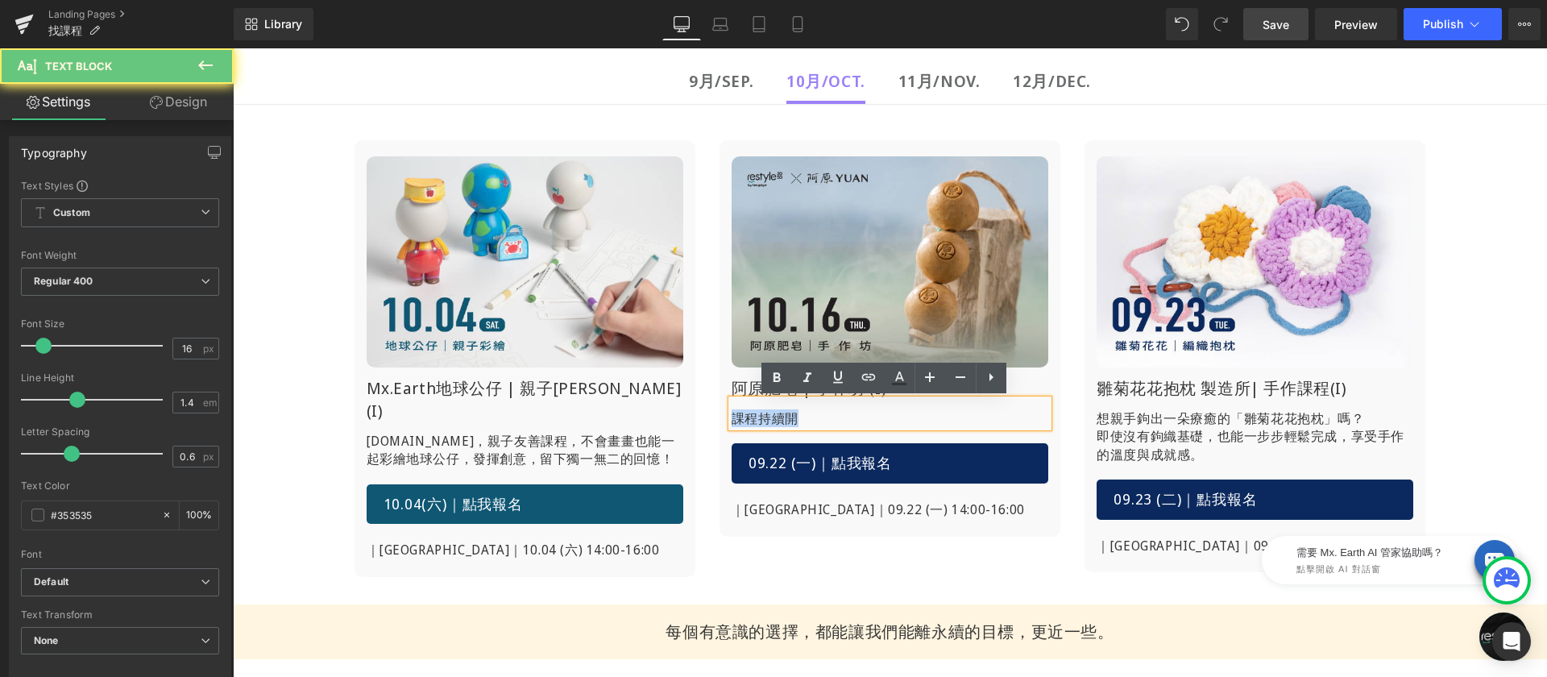
click at [815, 417] on p "課程持續開" at bounding box center [890, 418] width 317 height 18
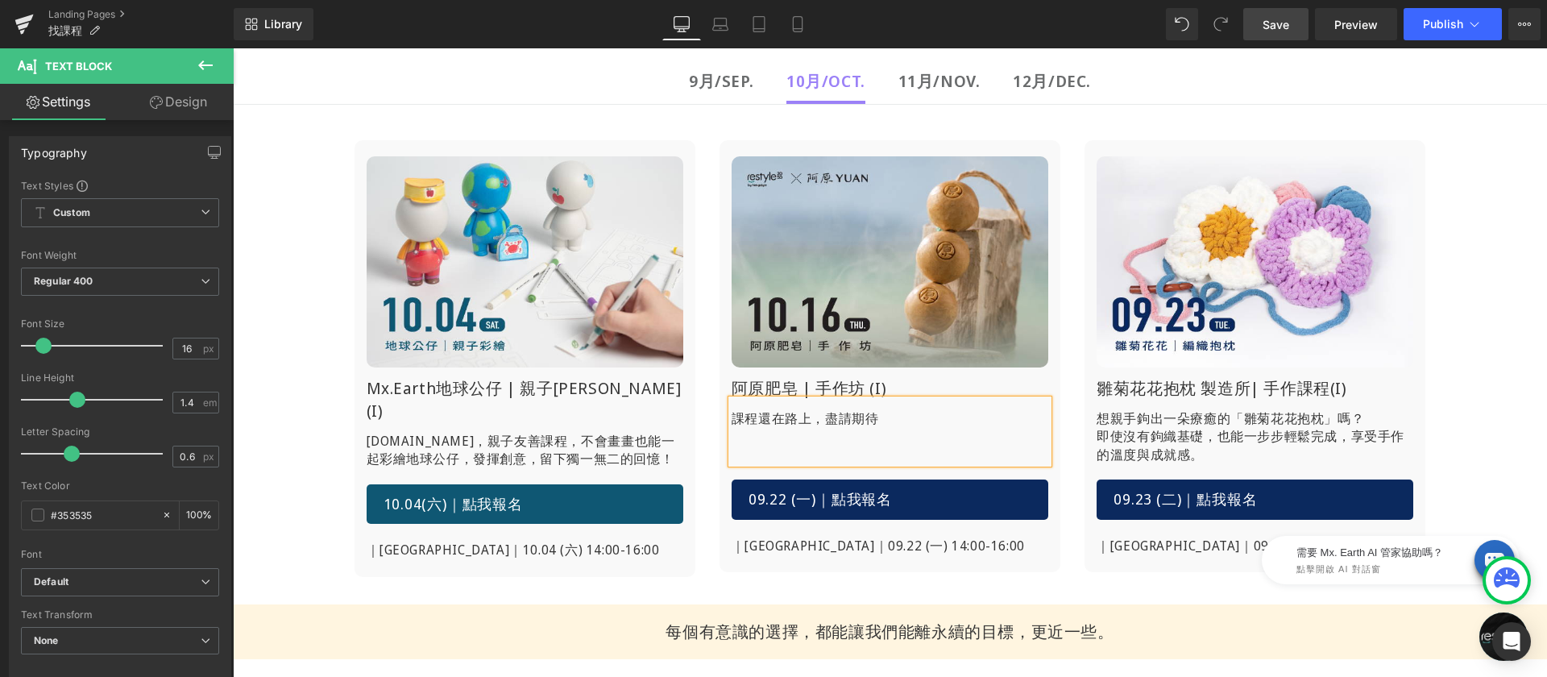
click at [807, 417] on p "課程還在路上，盡請期待" at bounding box center [890, 418] width 317 height 18
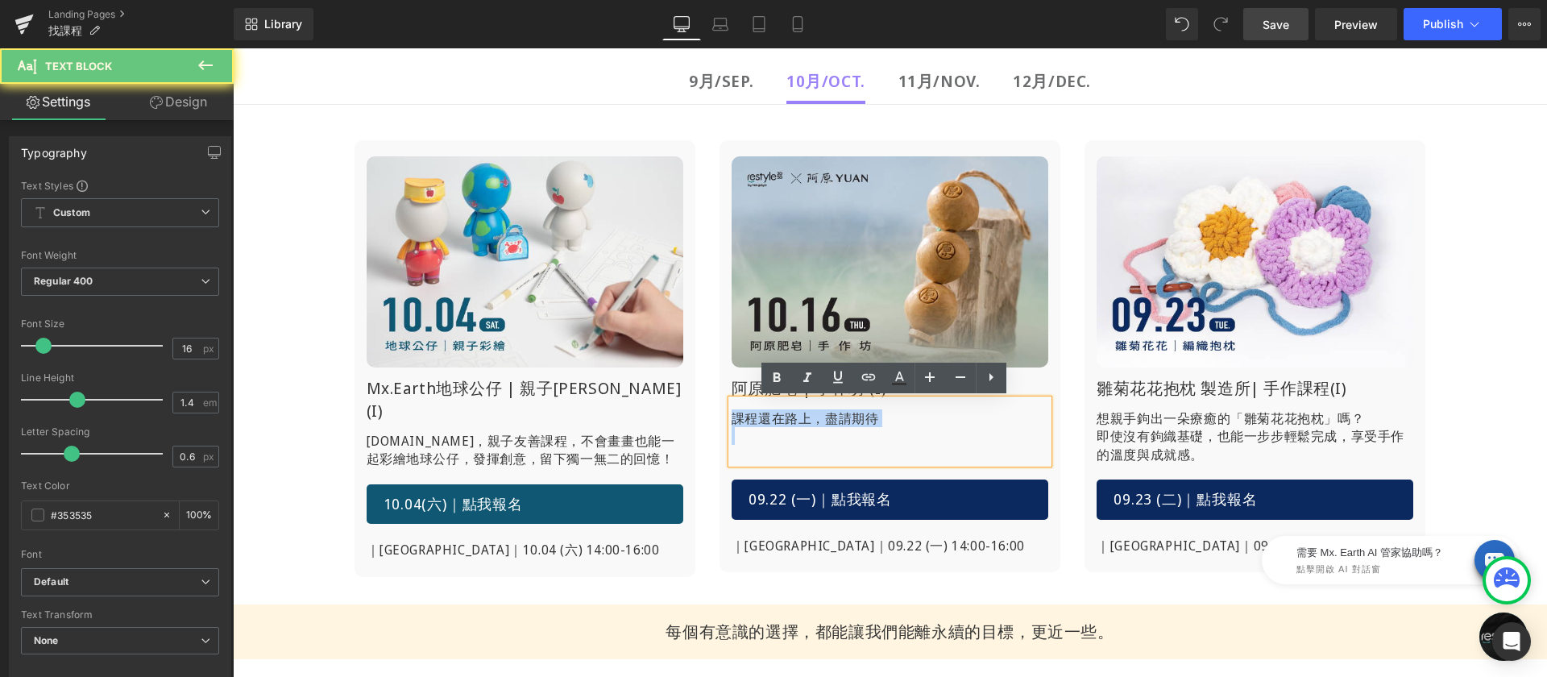
click at [807, 417] on p "課程還在路上，盡請期待" at bounding box center [890, 418] width 317 height 18
click at [793, 421] on p "課程還在路上，盡請期待" at bounding box center [890, 418] width 317 height 18
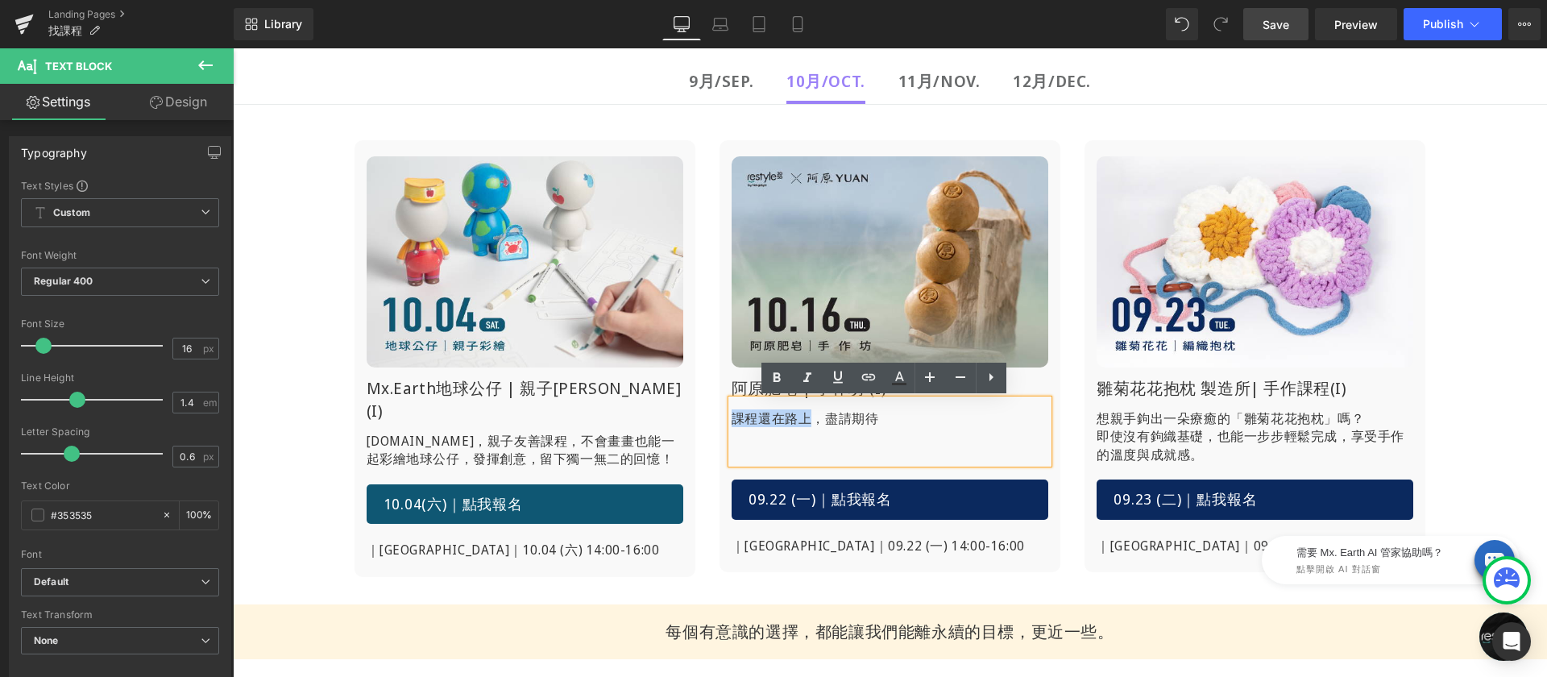
drag, startPoint x: 807, startPoint y: 418, endPoint x: 709, endPoint y: 417, distance: 97.5
click at [707, 417] on div "Image 阿原肥皂 | 手作坊 (I) Heading 課程還在路上，盡請期待 Text Block 09.22 (一)｜點我報名 Button ｜台北場｜…" at bounding box center [889, 356] width 365 height 433
click at [858, 425] on p "課程還在路上，盡請期待" at bounding box center [890, 418] width 317 height 18
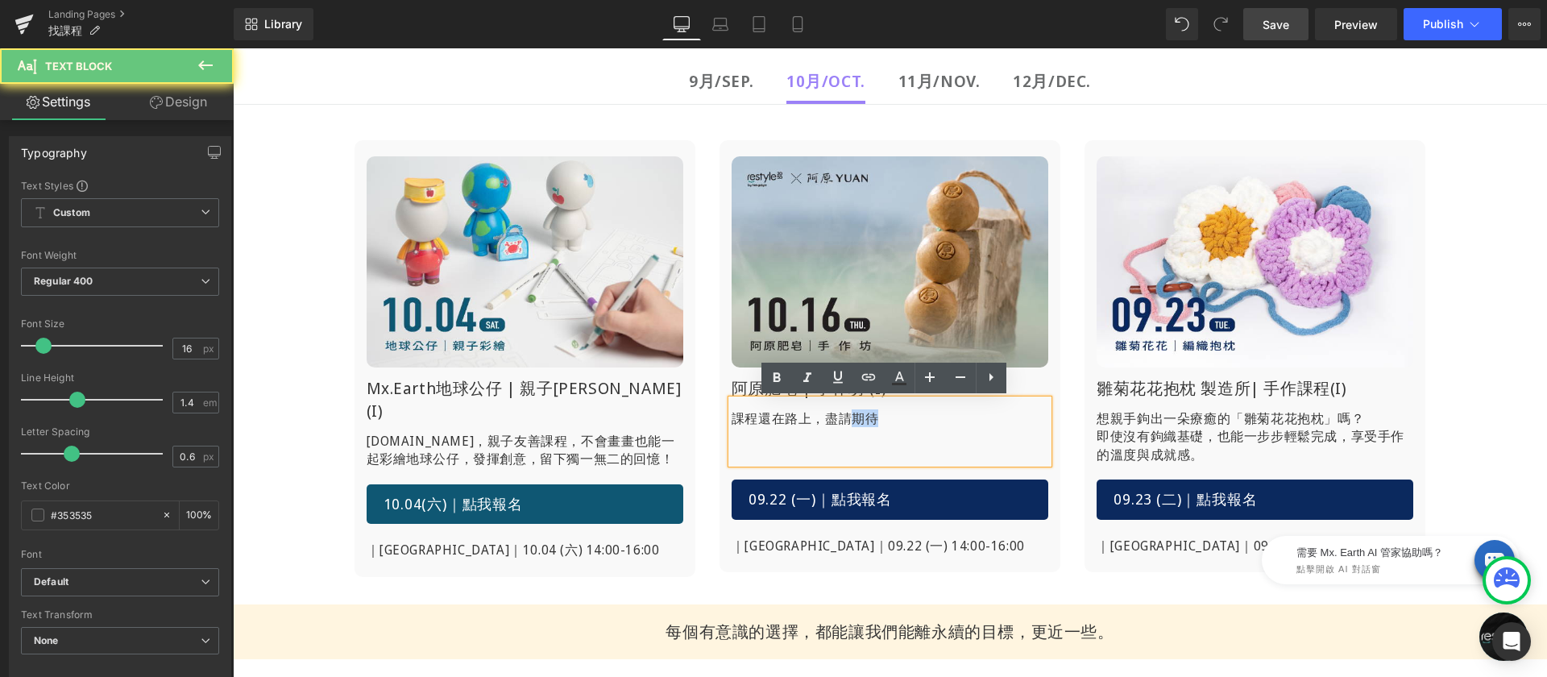
click at [858, 425] on p "課程還在路上，盡請期待" at bounding box center [890, 418] width 317 height 18
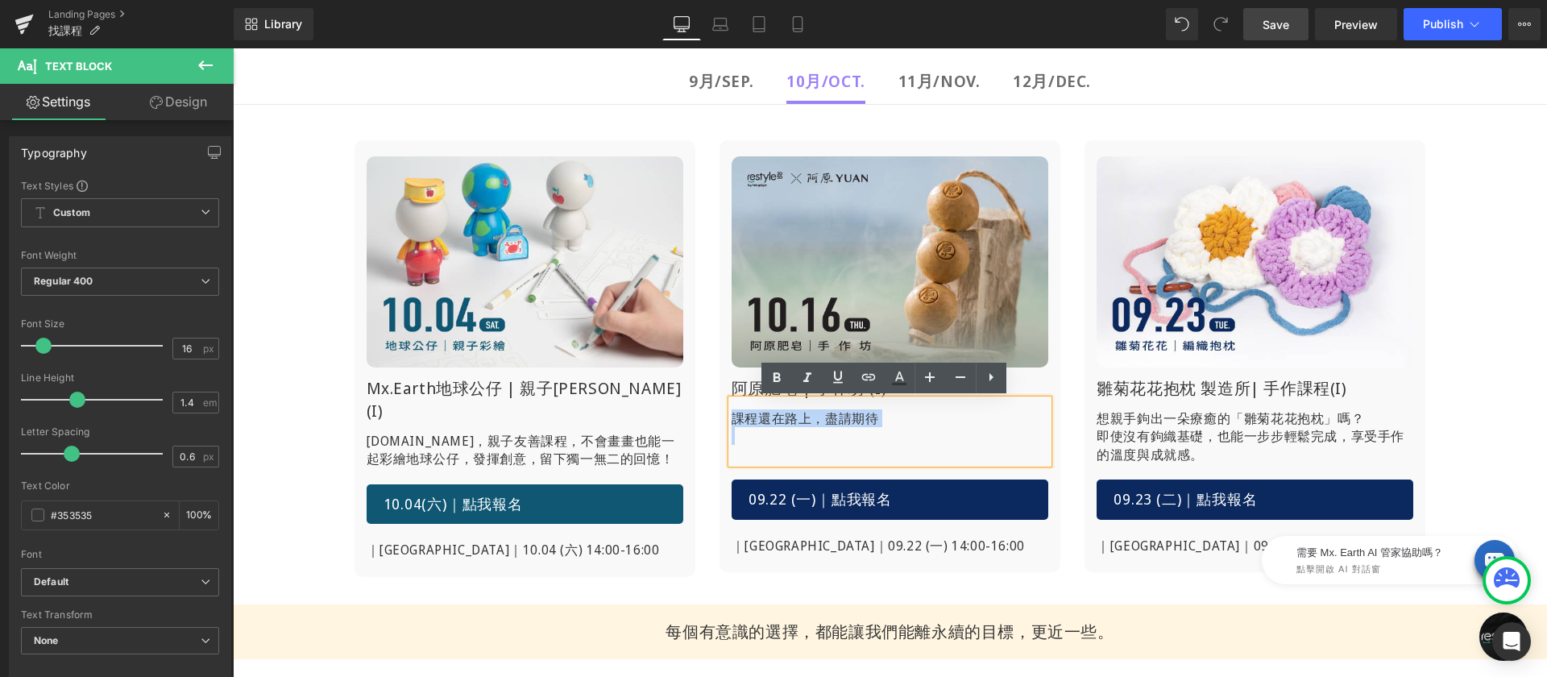
copy p "課程還在路上，盡請期待"
click at [797, 420] on p "課程還在路上，盡請期待" at bounding box center [890, 418] width 317 height 18
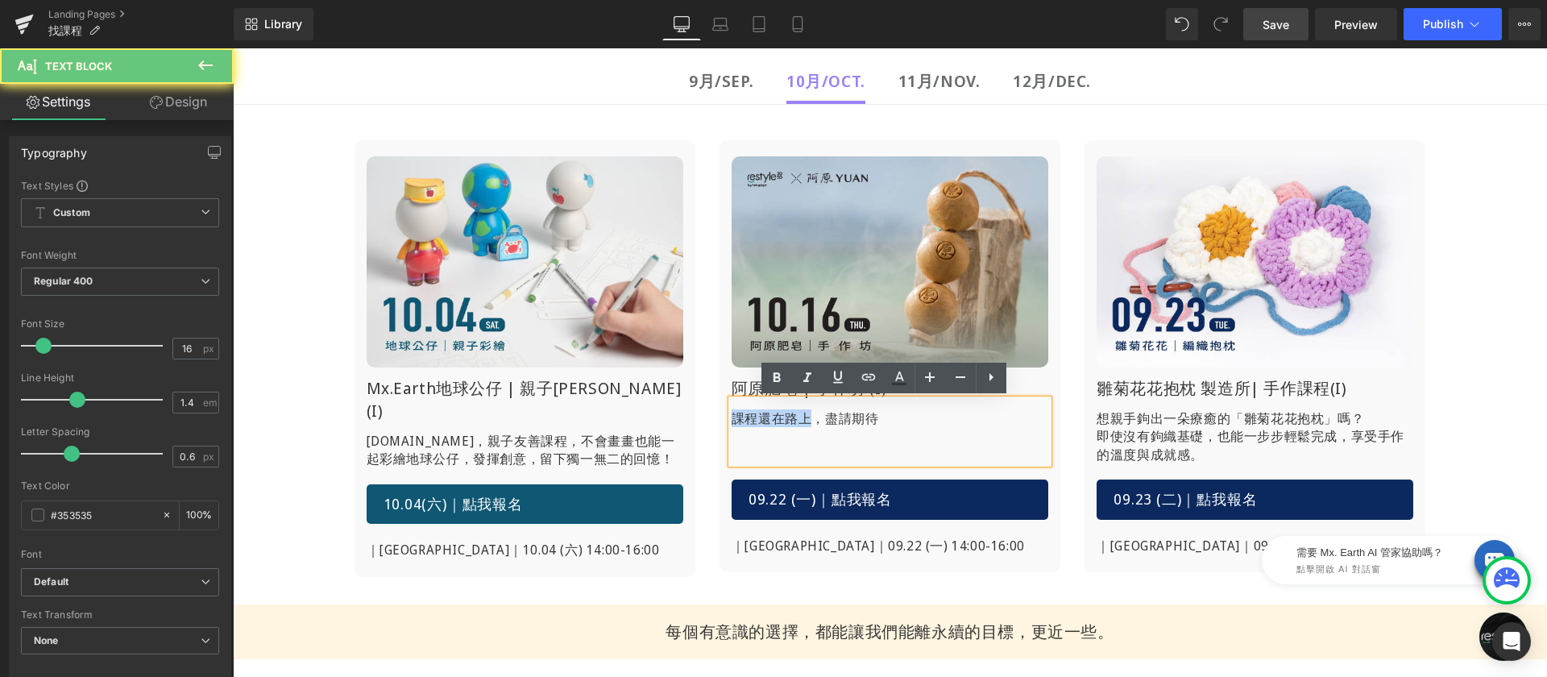
drag, startPoint x: 803, startPoint y: 418, endPoint x: 688, endPoint y: 421, distance: 114.5
click at [688, 421] on div "Image Mx.Earth地球公仔 | 親子彩繪(I) Heading 運用顏料與紙藝打造一隻專屬的Mx.Earth，親子友善課程， 不會畫畫也能一起彩繪地…" at bounding box center [890, 358] width 1128 height 485
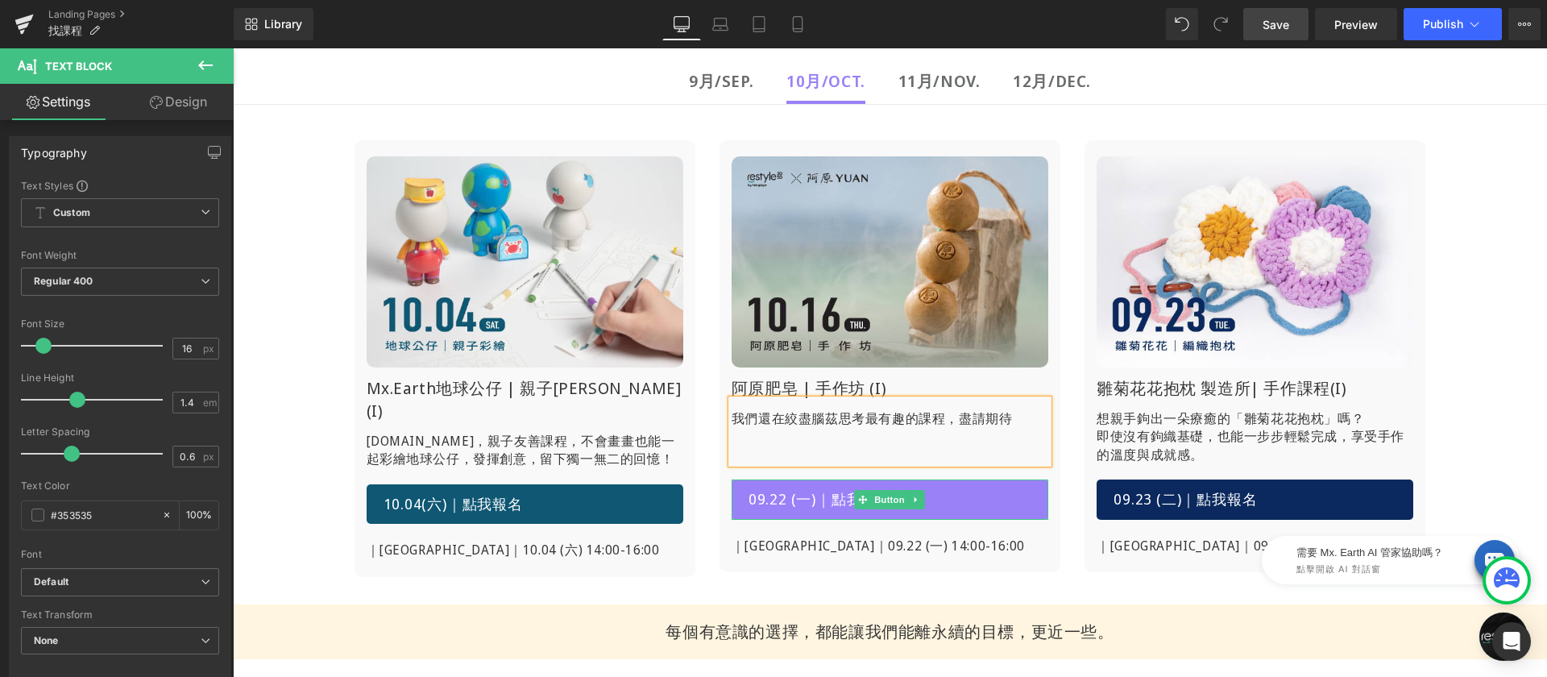
click at [821, 500] on span "09.22 (一)｜點我報名" at bounding box center [820, 499] width 143 height 21
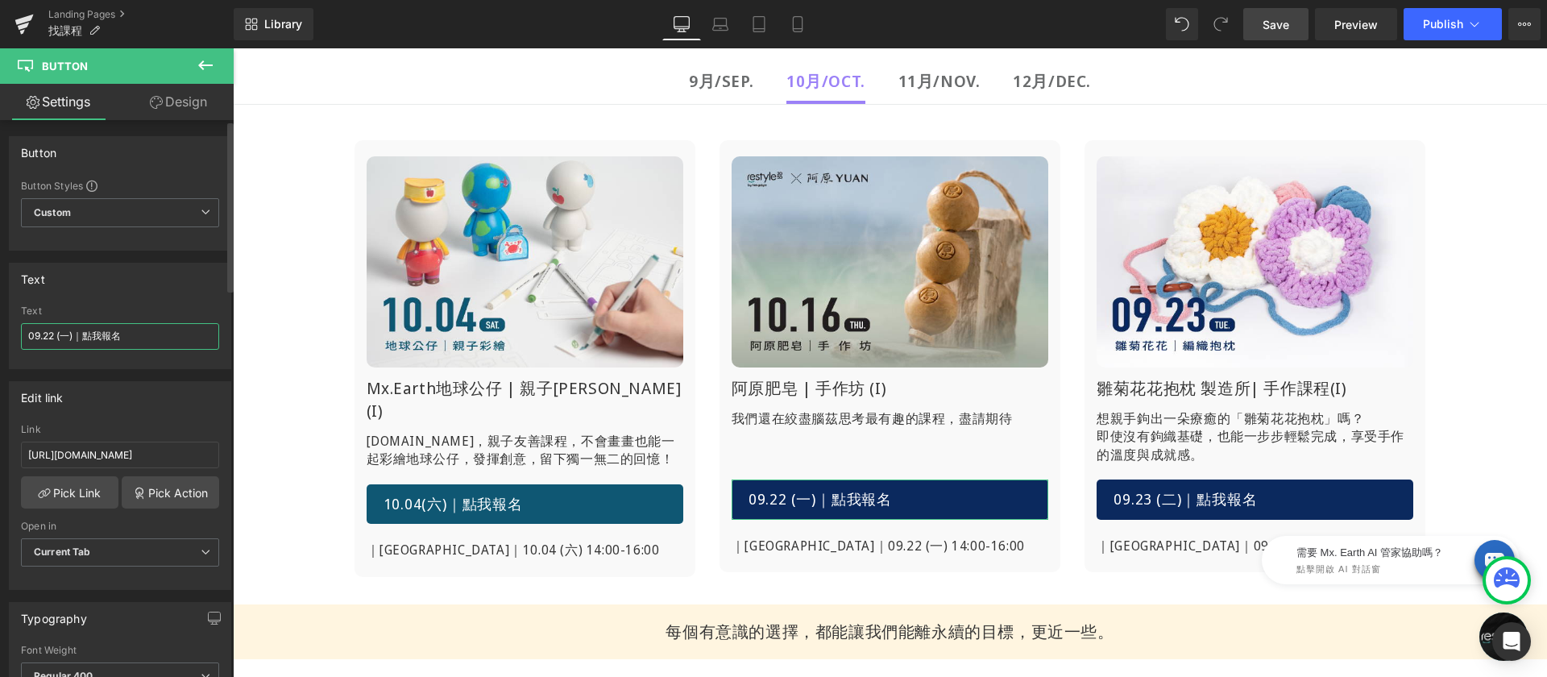
drag, startPoint x: 135, startPoint y: 338, endPoint x: 23, endPoint y: 335, distance: 111.2
click at [23, 335] on input "09.22 (一)｜點我報名" at bounding box center [120, 336] width 198 height 27
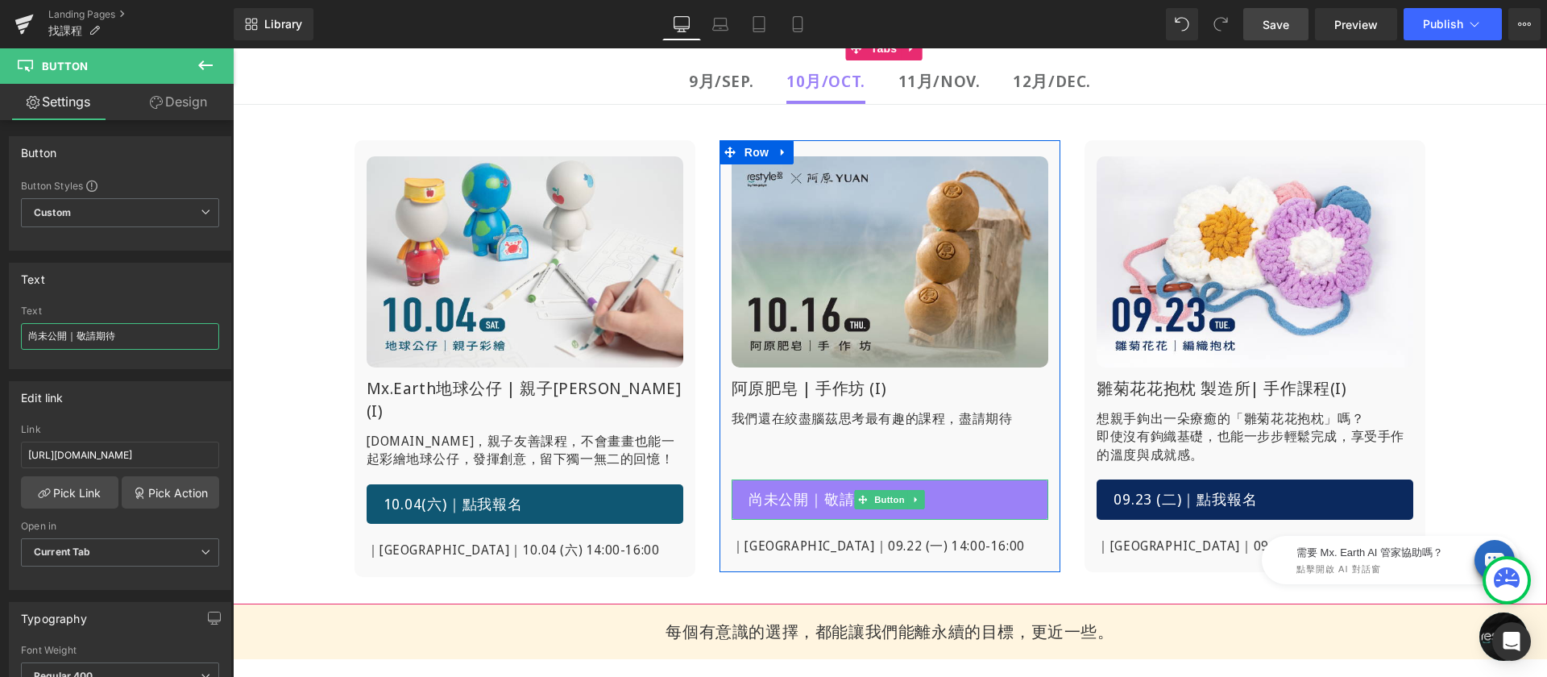
type input "尚未公開｜敬請期待"
click at [938, 492] on link "尚未公開｜敬請期待" at bounding box center [890, 499] width 317 height 40
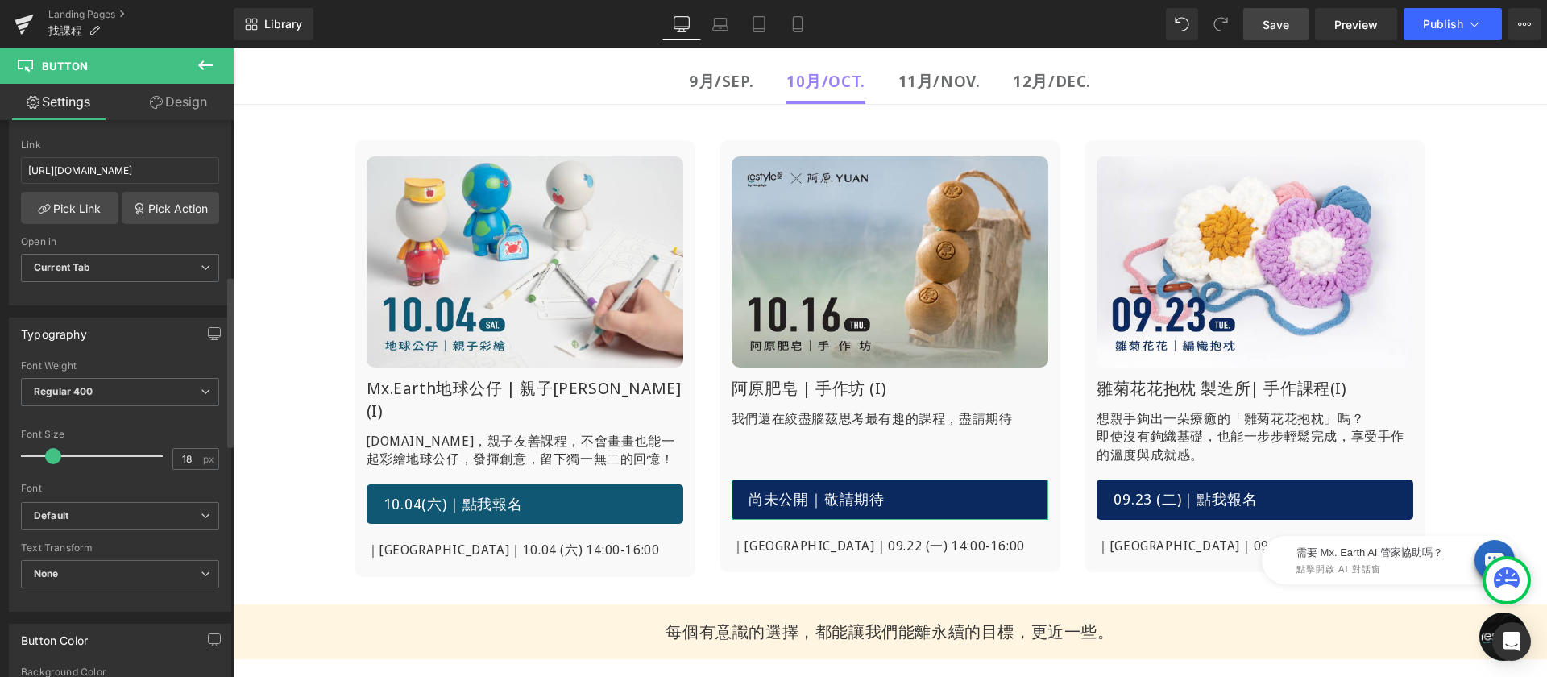
scroll to position [588, 0]
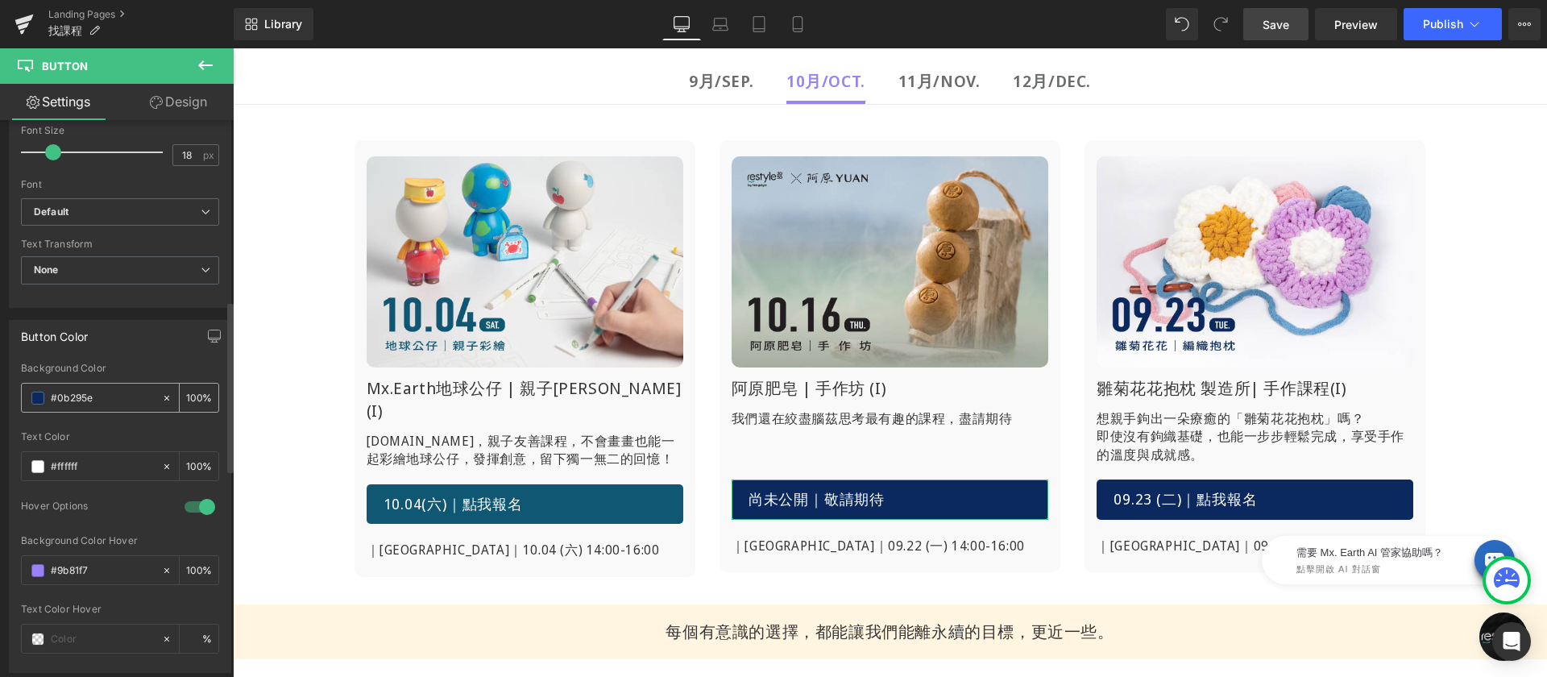
click at [41, 399] on span at bounding box center [37, 398] width 13 height 13
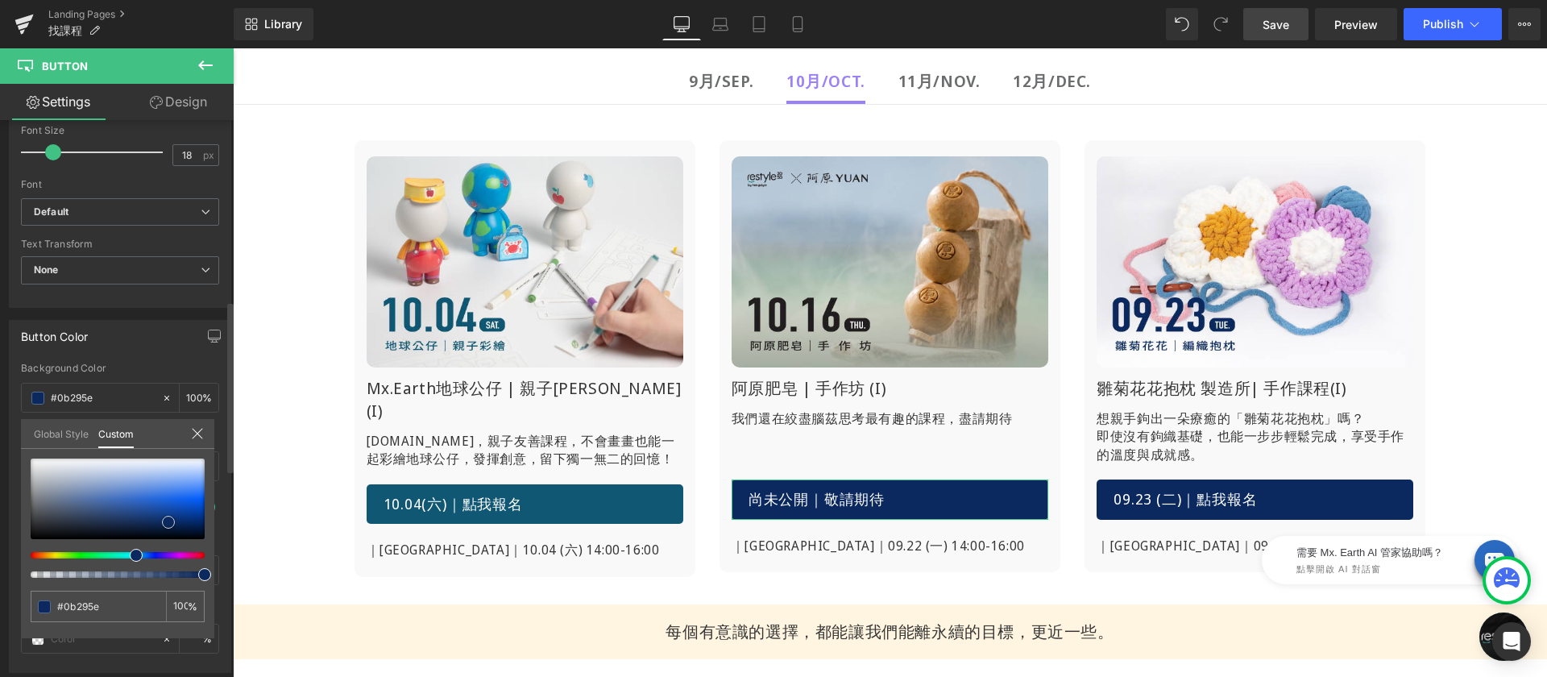
type input "#7686a2"
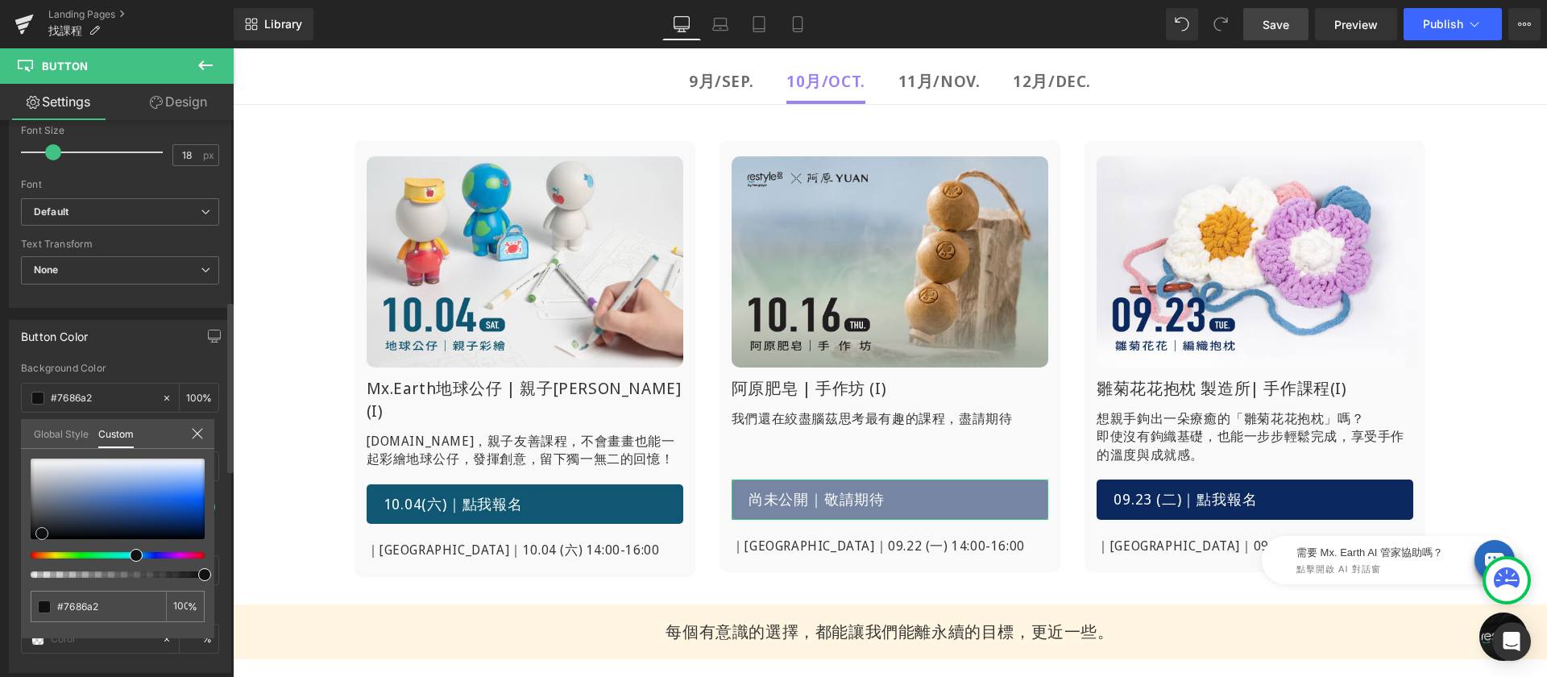
type input "#101112"
type input "#020202"
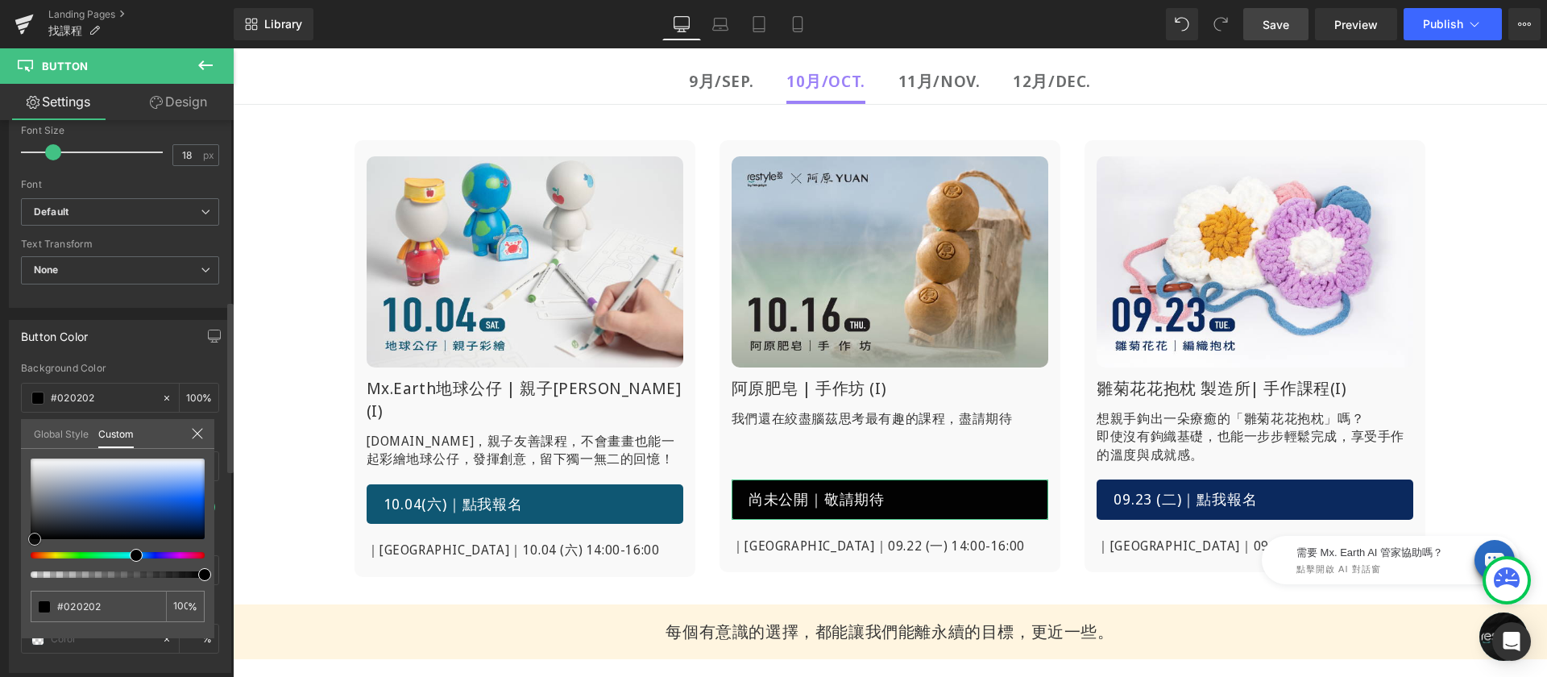
drag, startPoint x: 42, startPoint y: 533, endPoint x: 29, endPoint y: 541, distance: 14.8
click at [31, 539] on div at bounding box center [118, 498] width 174 height 81
type input "#000000"
click at [1493, 389] on div at bounding box center [890, 362] width 1314 height 628
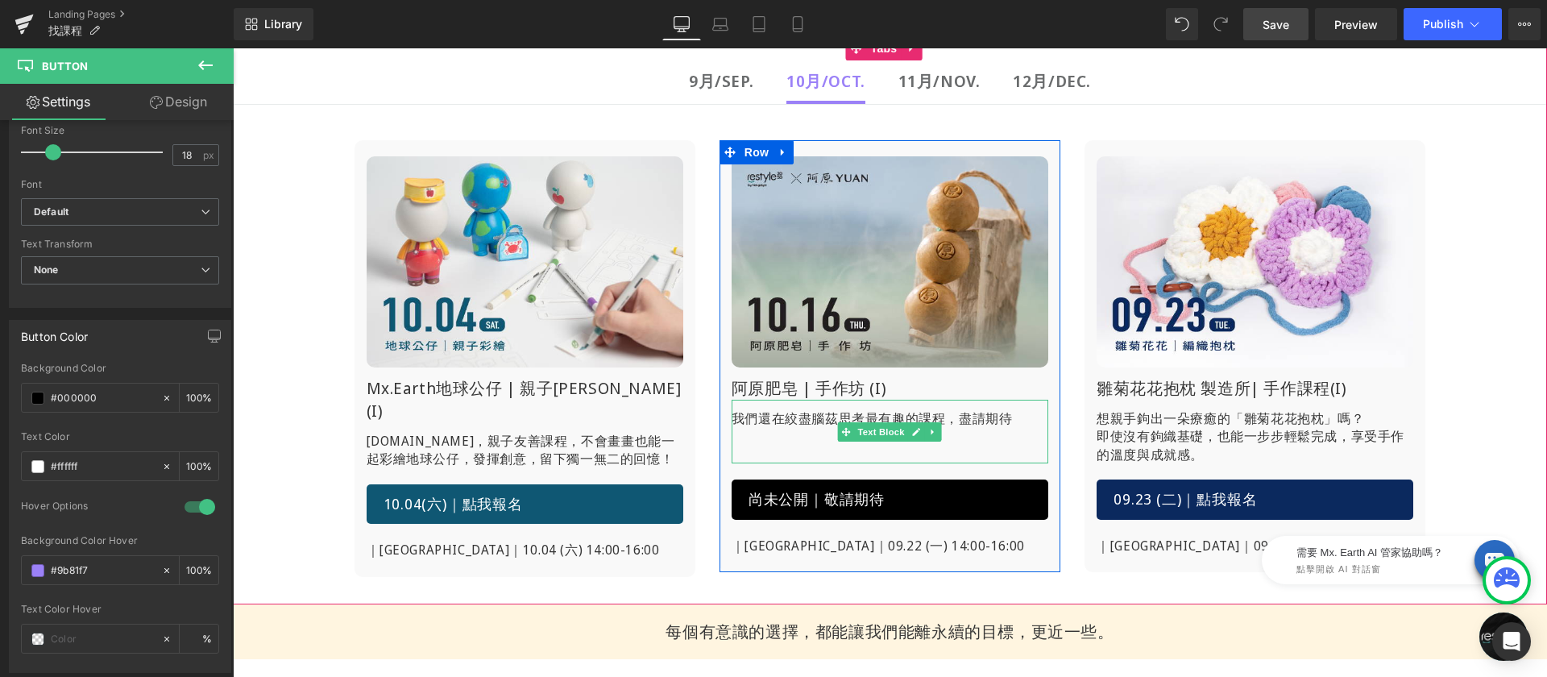
click at [796, 423] on p "我們還在絞盡腦茲思考最有趣的課程，盡請期待" at bounding box center [890, 418] width 317 height 18
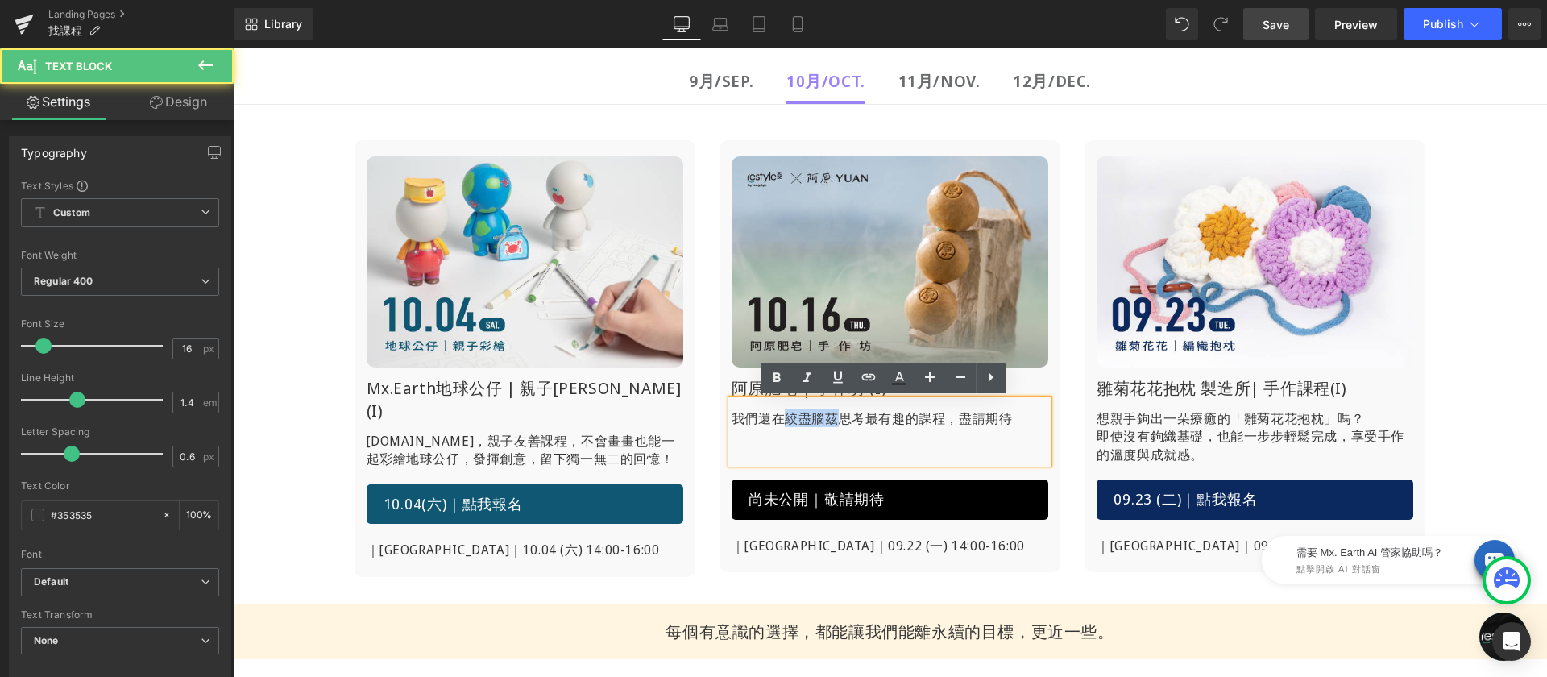
drag, startPoint x: 821, startPoint y: 418, endPoint x: 774, endPoint y: 420, distance: 47.6
click at [774, 420] on p "我們還在絞盡腦茲思考最有趣的課程，盡請期待" at bounding box center [890, 418] width 317 height 18
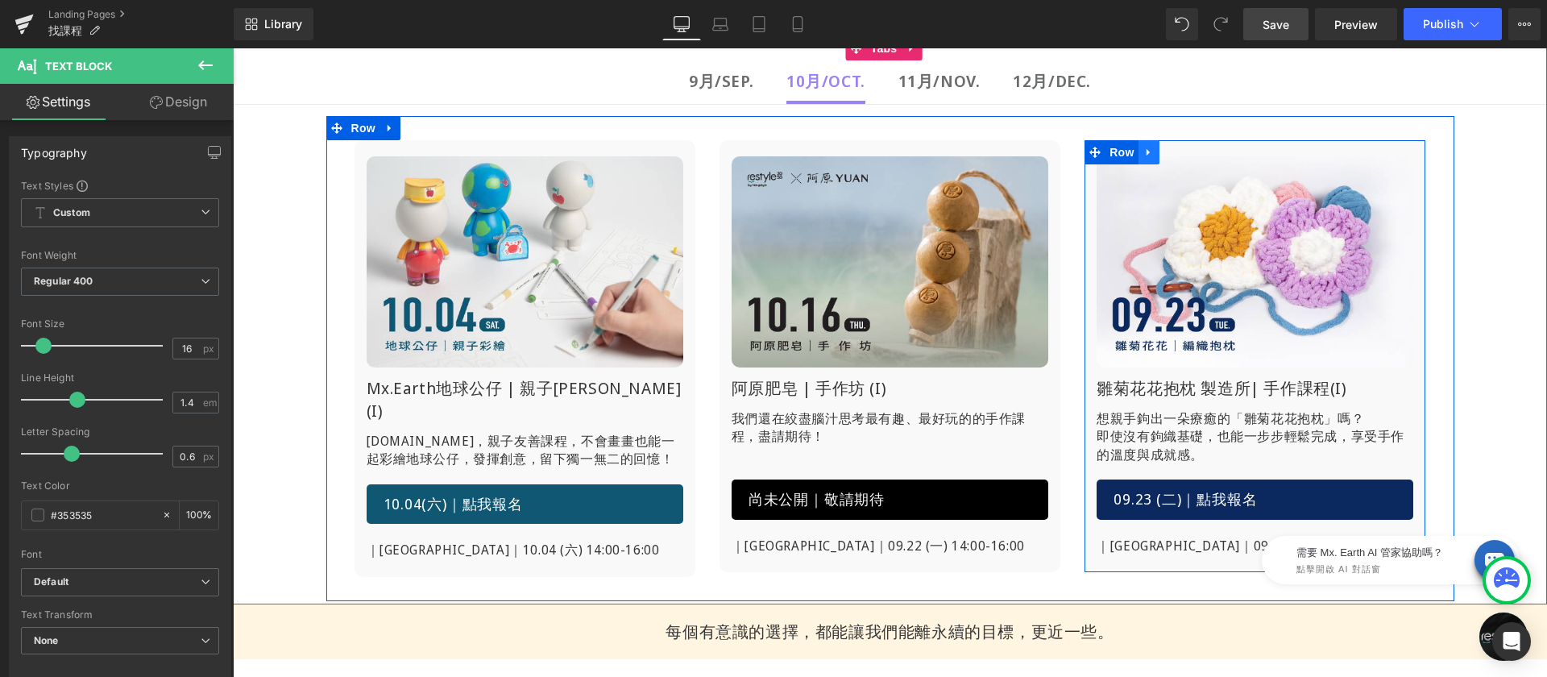
click at [1152, 150] on link at bounding box center [1149, 152] width 21 height 24
click at [1171, 153] on link at bounding box center [1169, 152] width 21 height 24
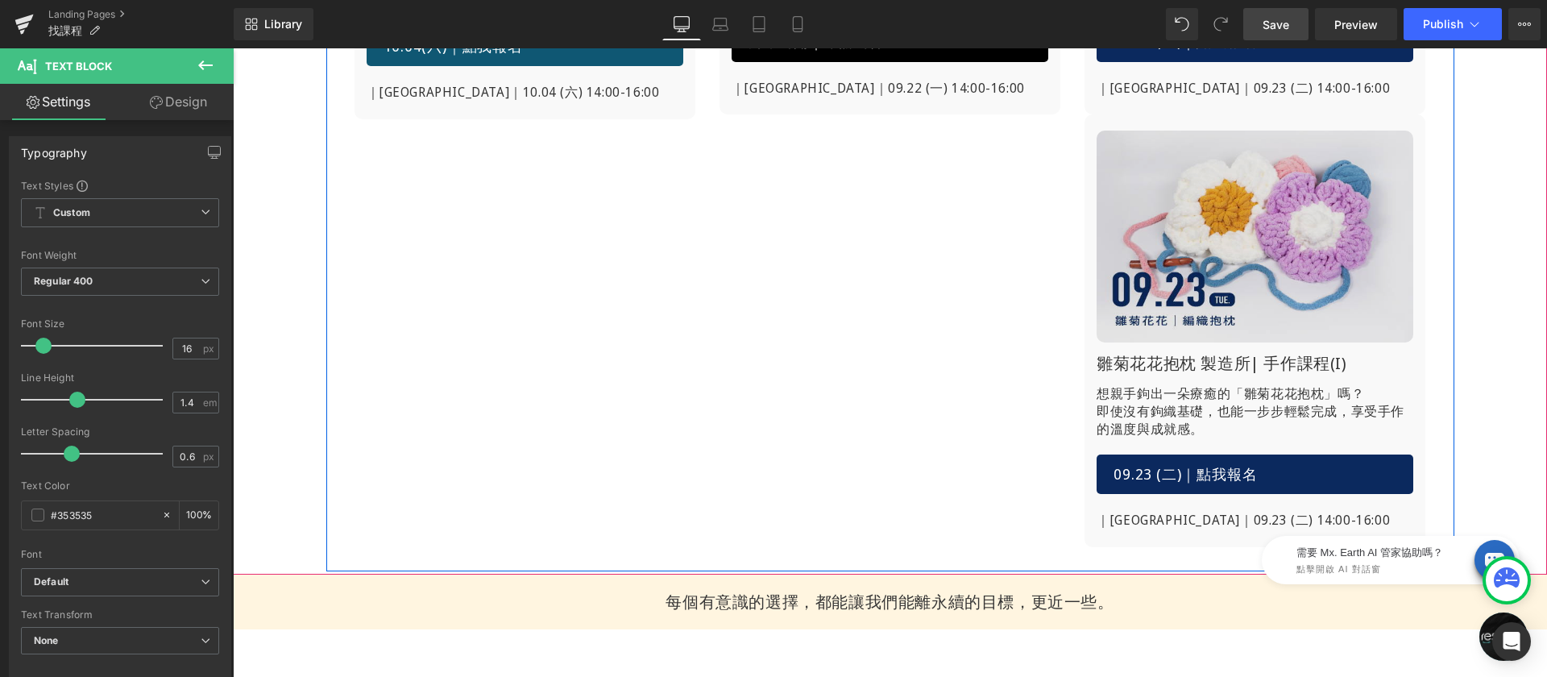
scroll to position [826, 0]
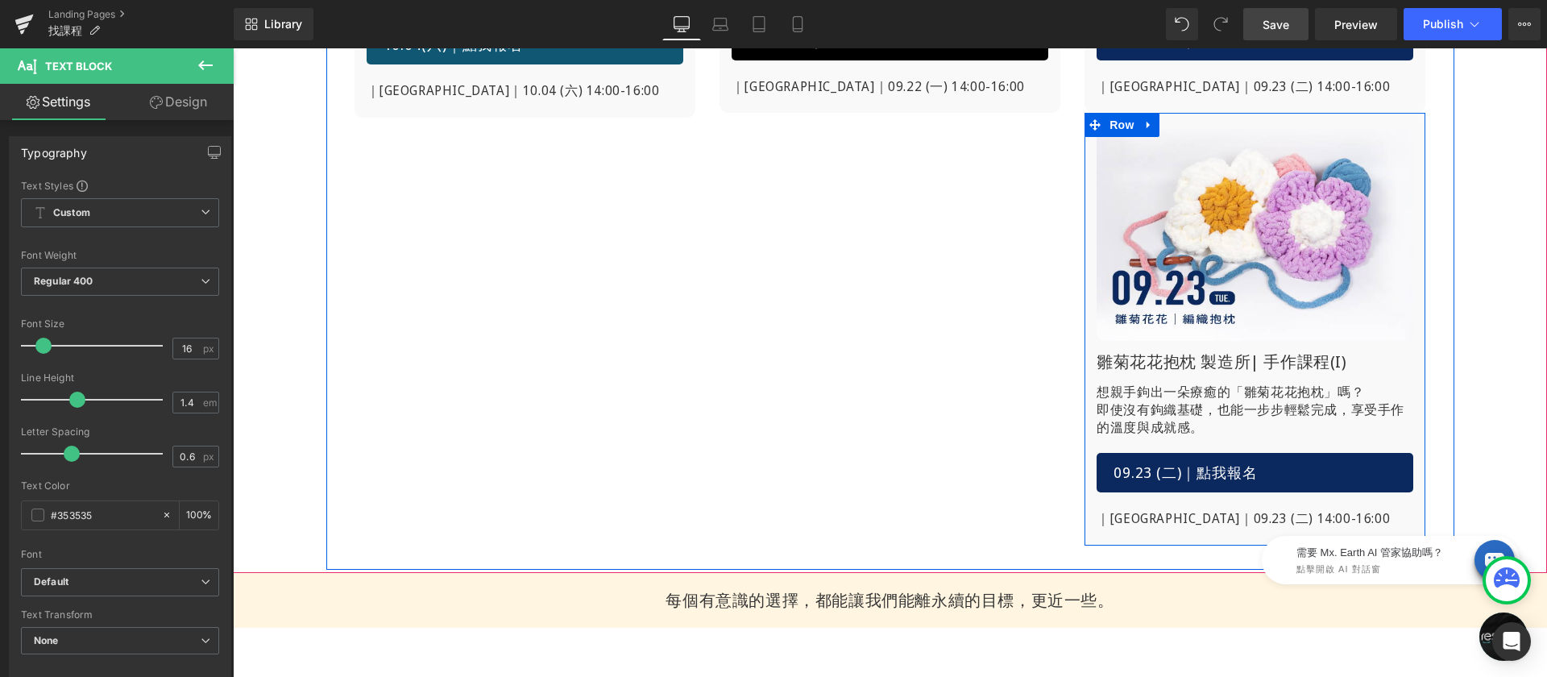
click at [1144, 143] on img at bounding box center [1255, 234] width 317 height 211
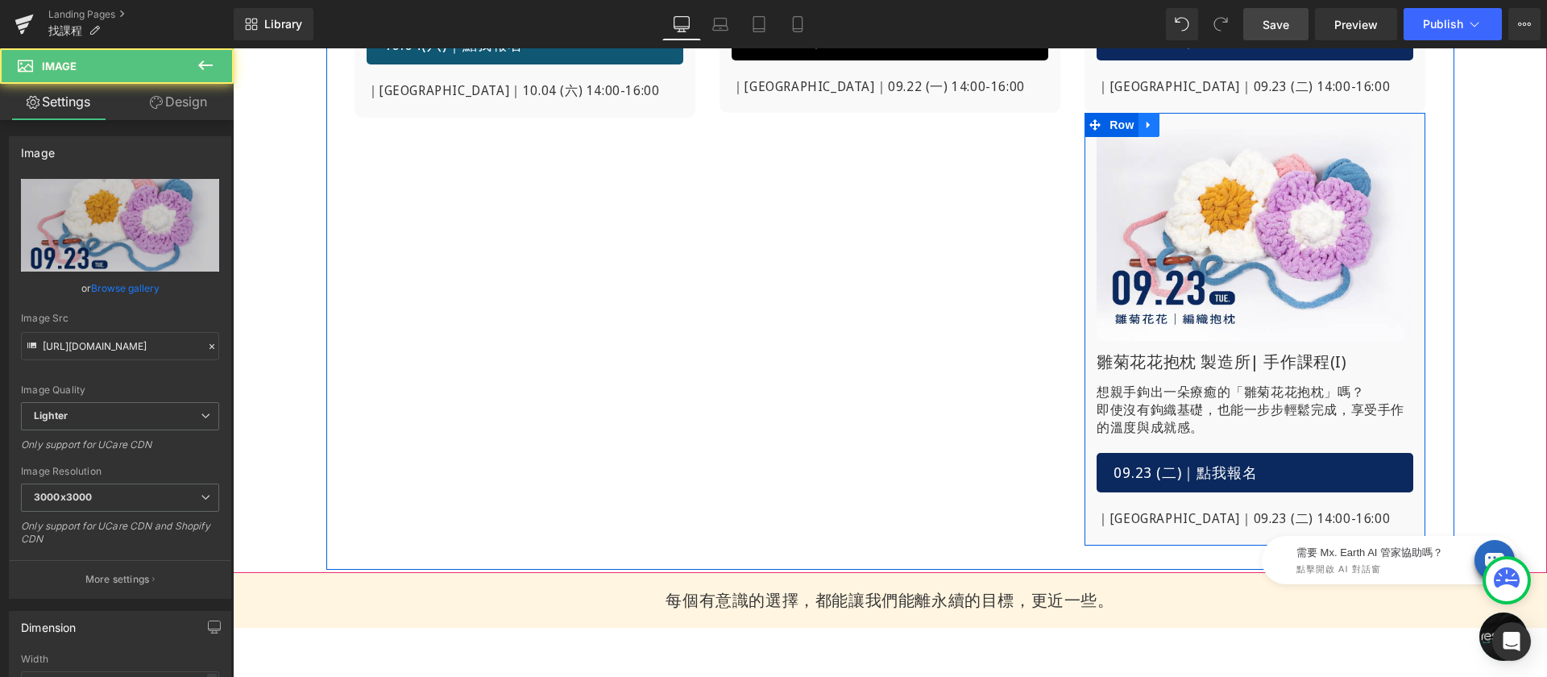
click at [1146, 128] on icon at bounding box center [1148, 125] width 11 height 12
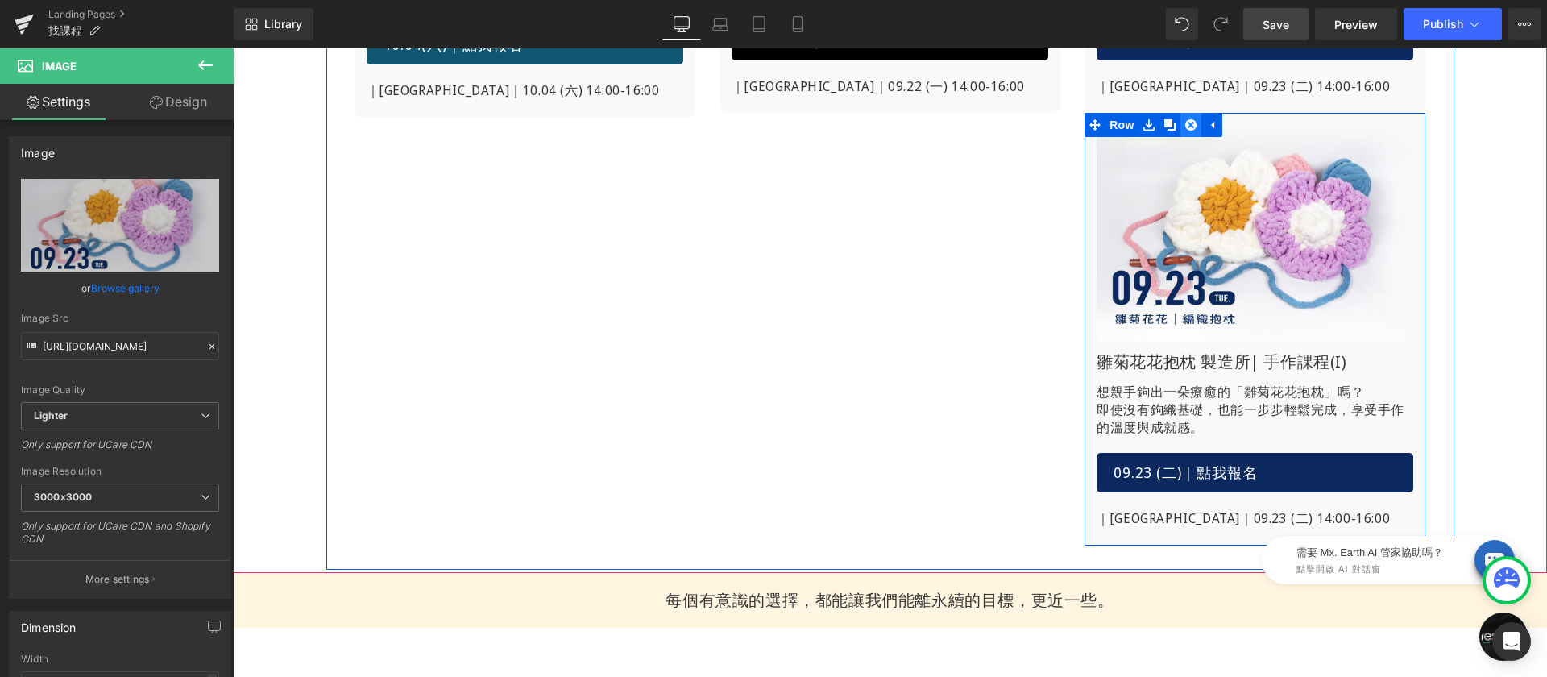
click at [1185, 128] on icon at bounding box center [1190, 124] width 11 height 11
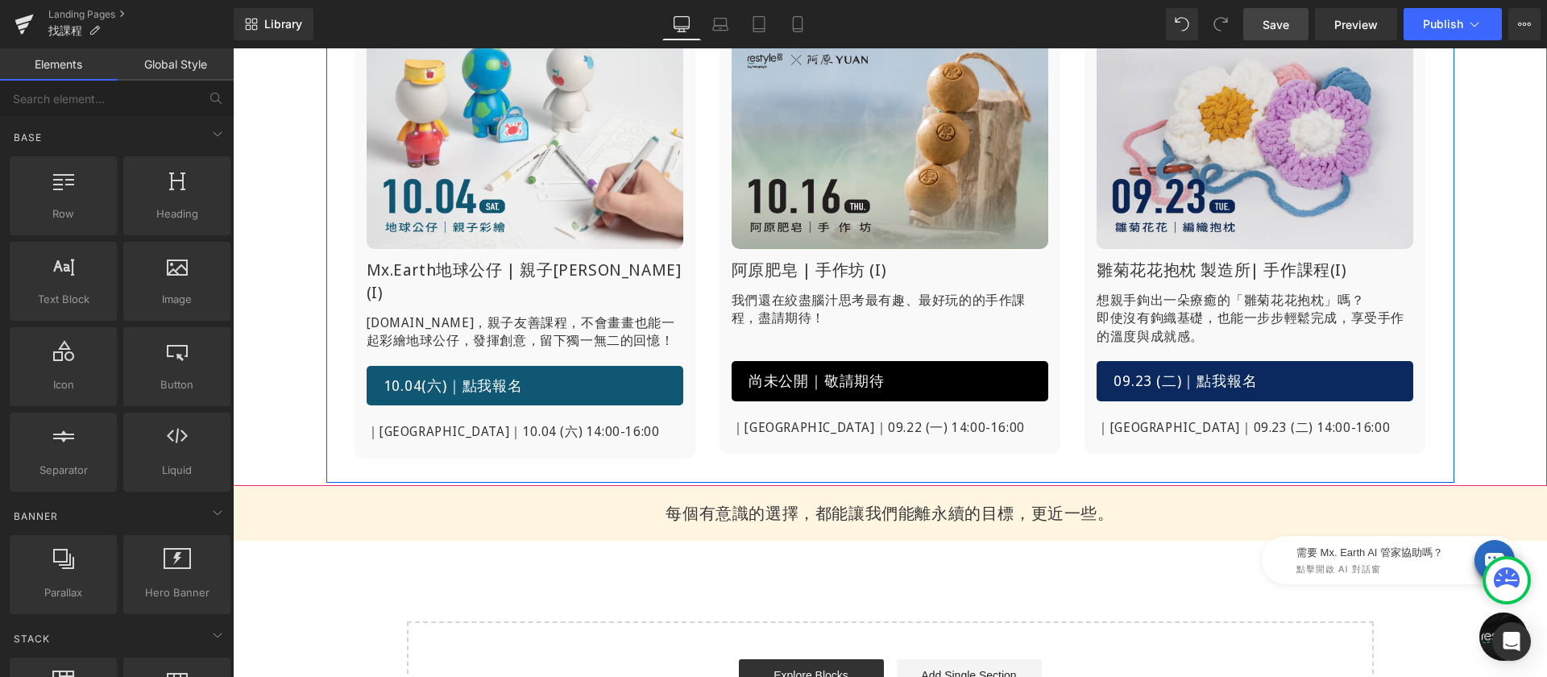
scroll to position [402, 0]
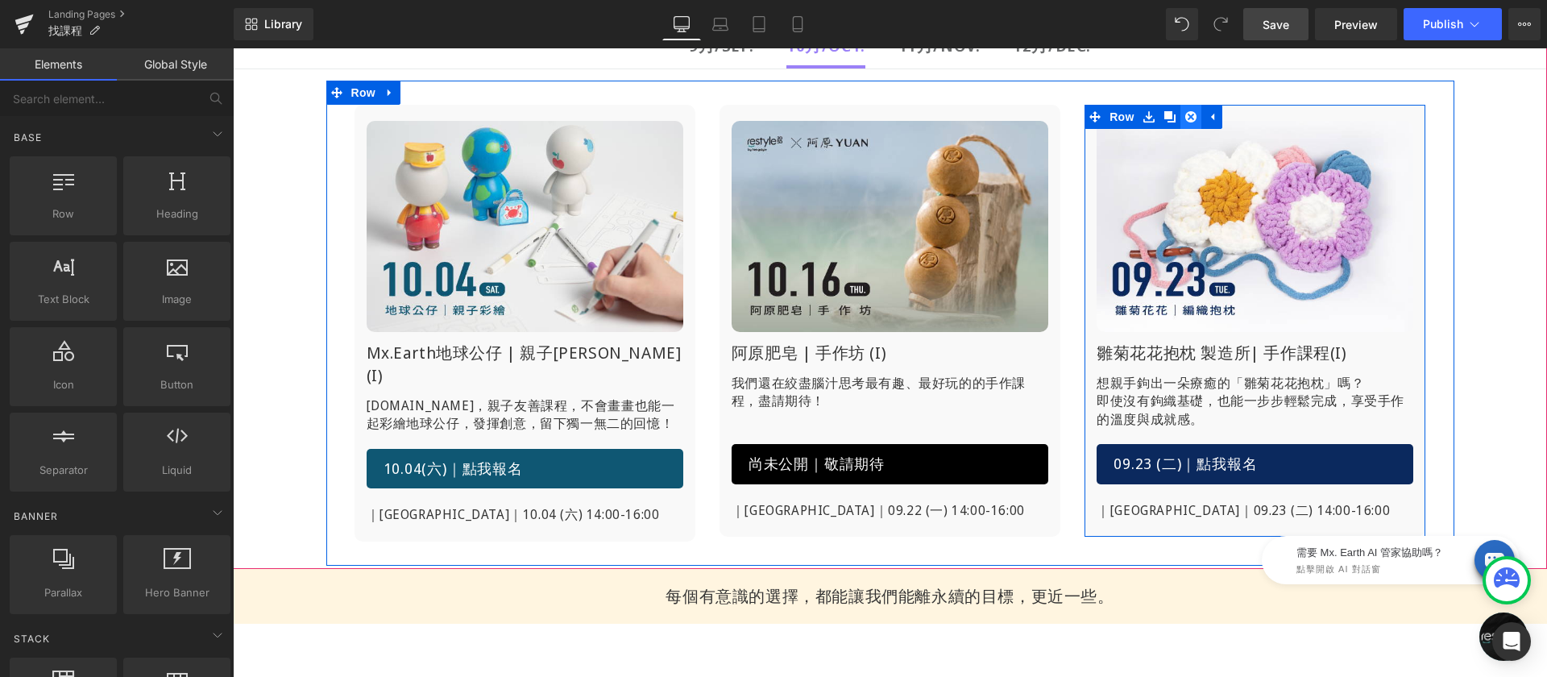
click at [1185, 116] on icon at bounding box center [1190, 116] width 11 height 12
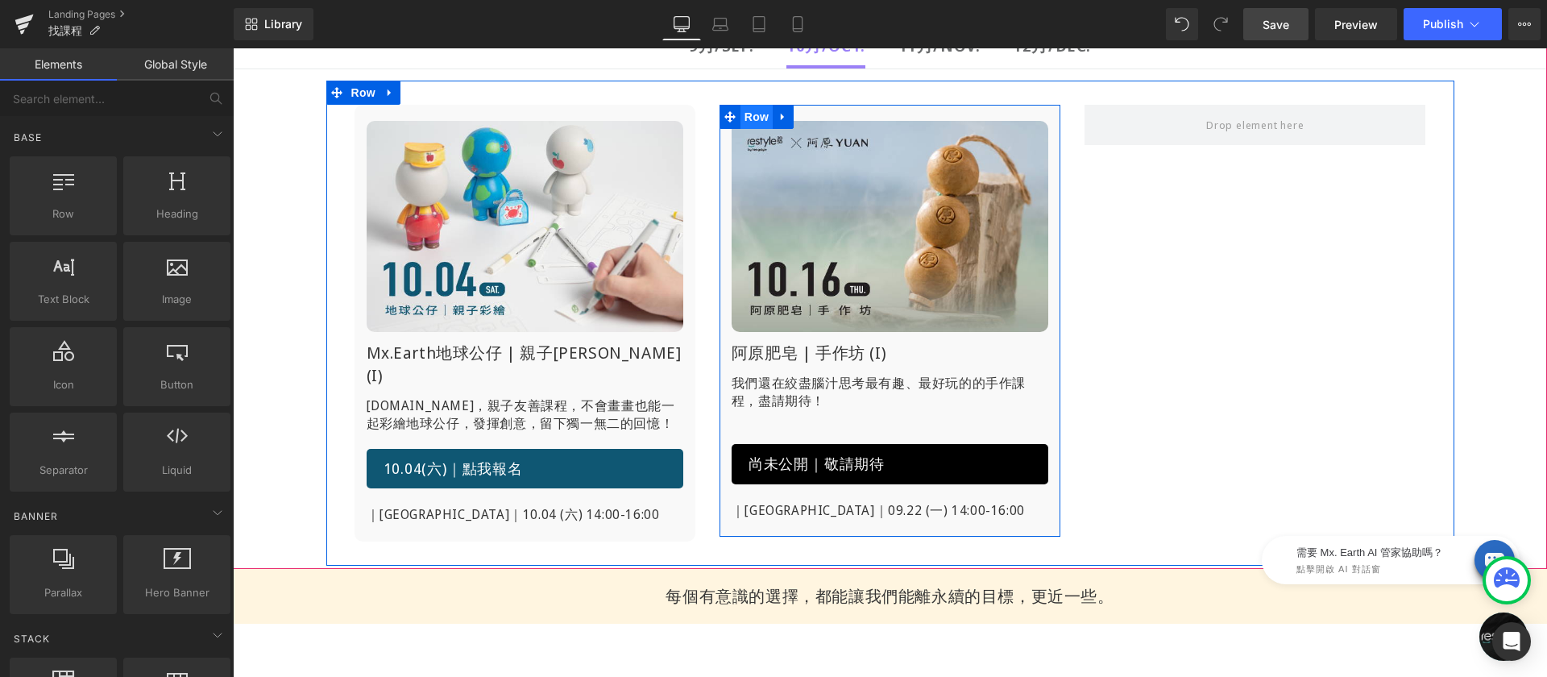
click at [733, 113] on link "Row" at bounding box center [746, 117] width 53 height 24
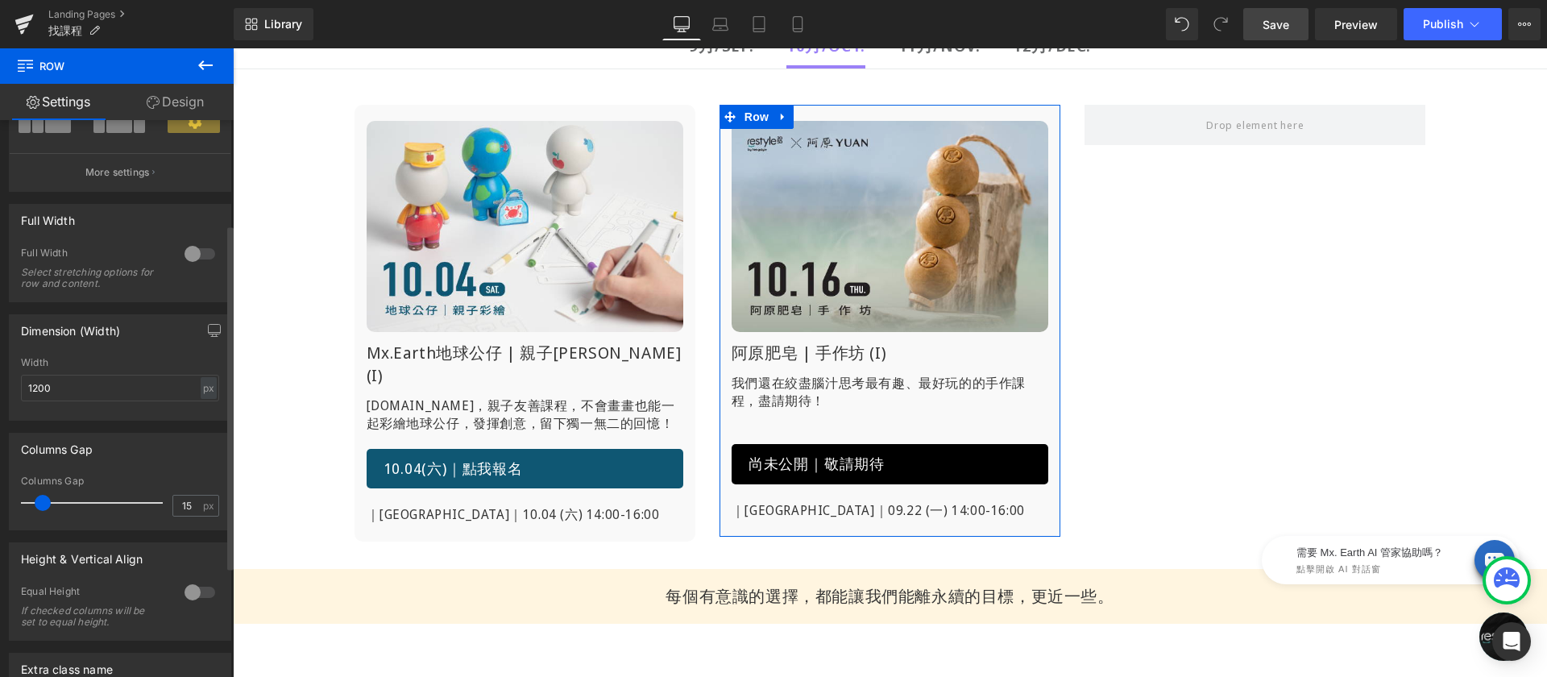
scroll to position [347, 0]
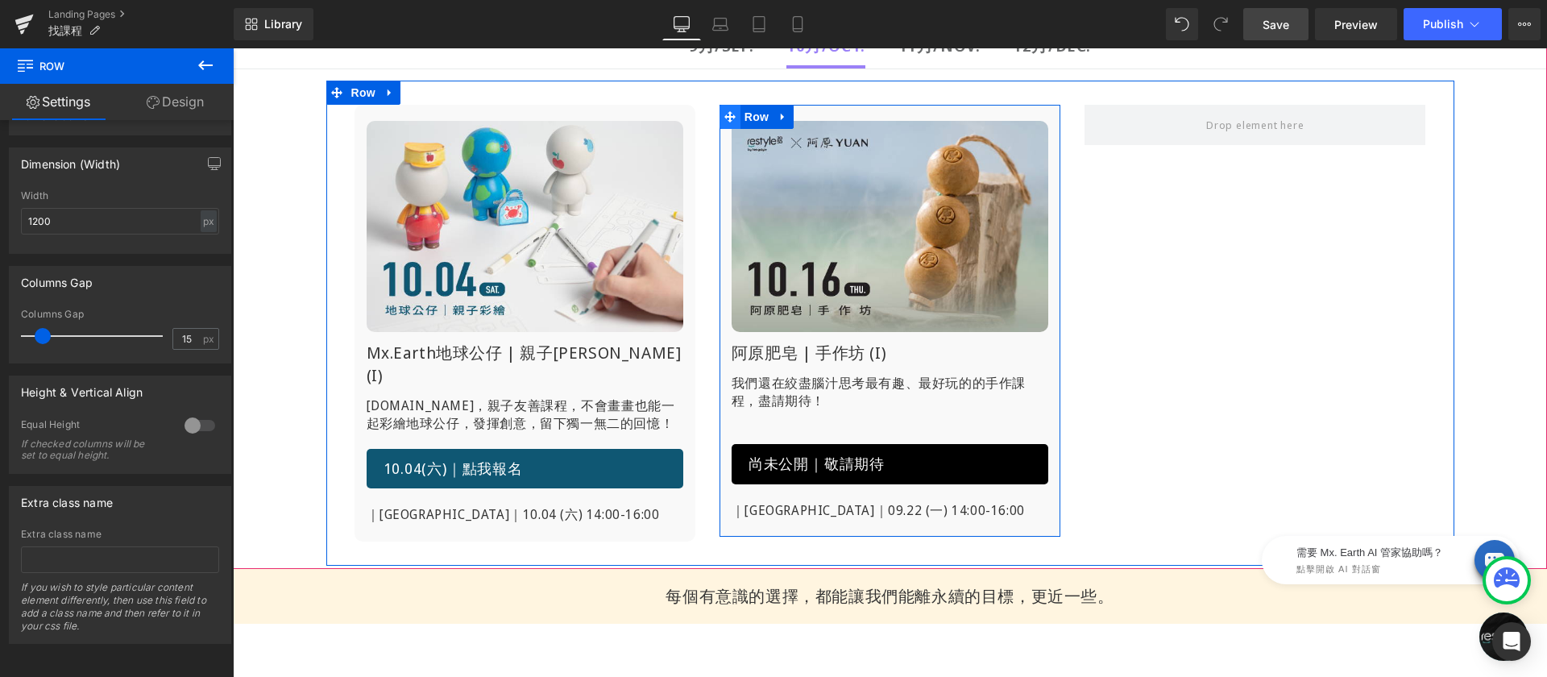
click at [724, 115] on icon at bounding box center [729, 116] width 11 height 11
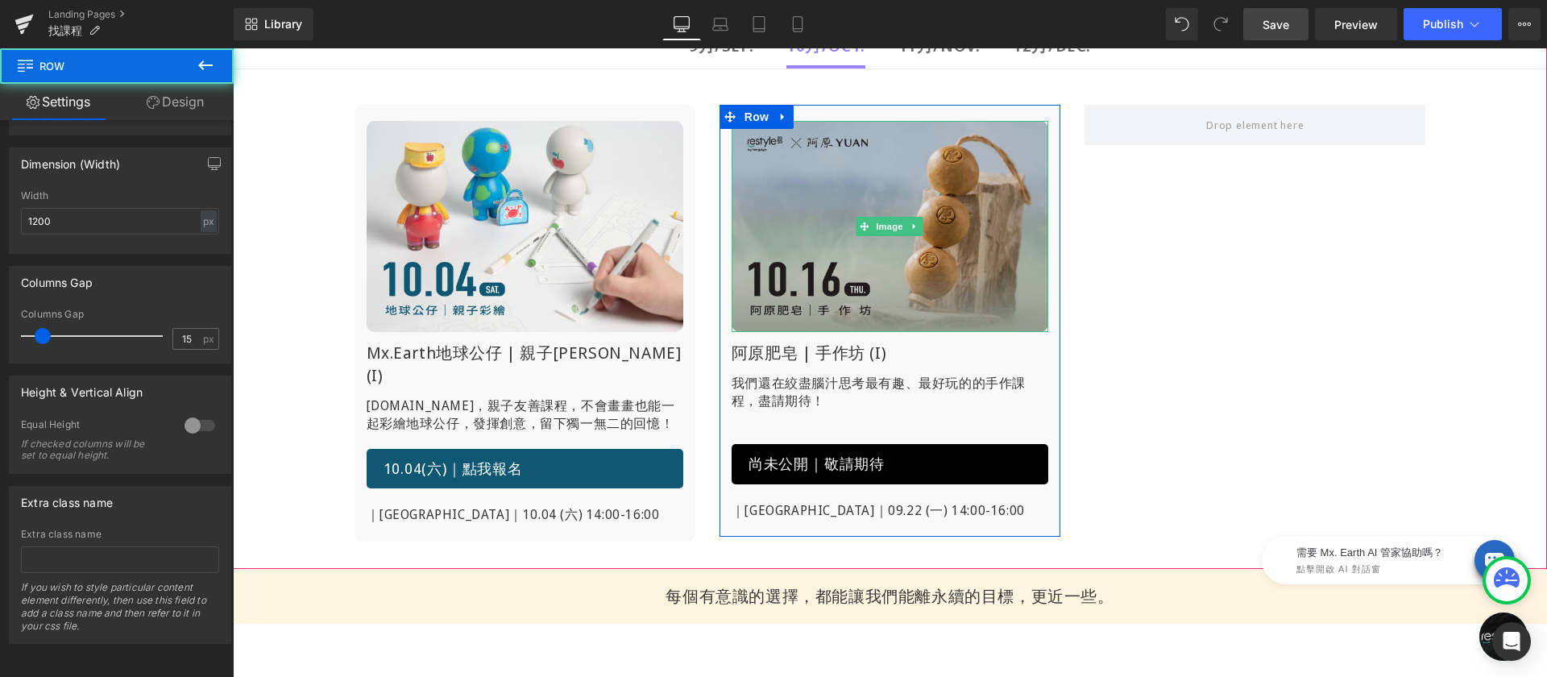
click at [840, 173] on img at bounding box center [890, 226] width 317 height 211
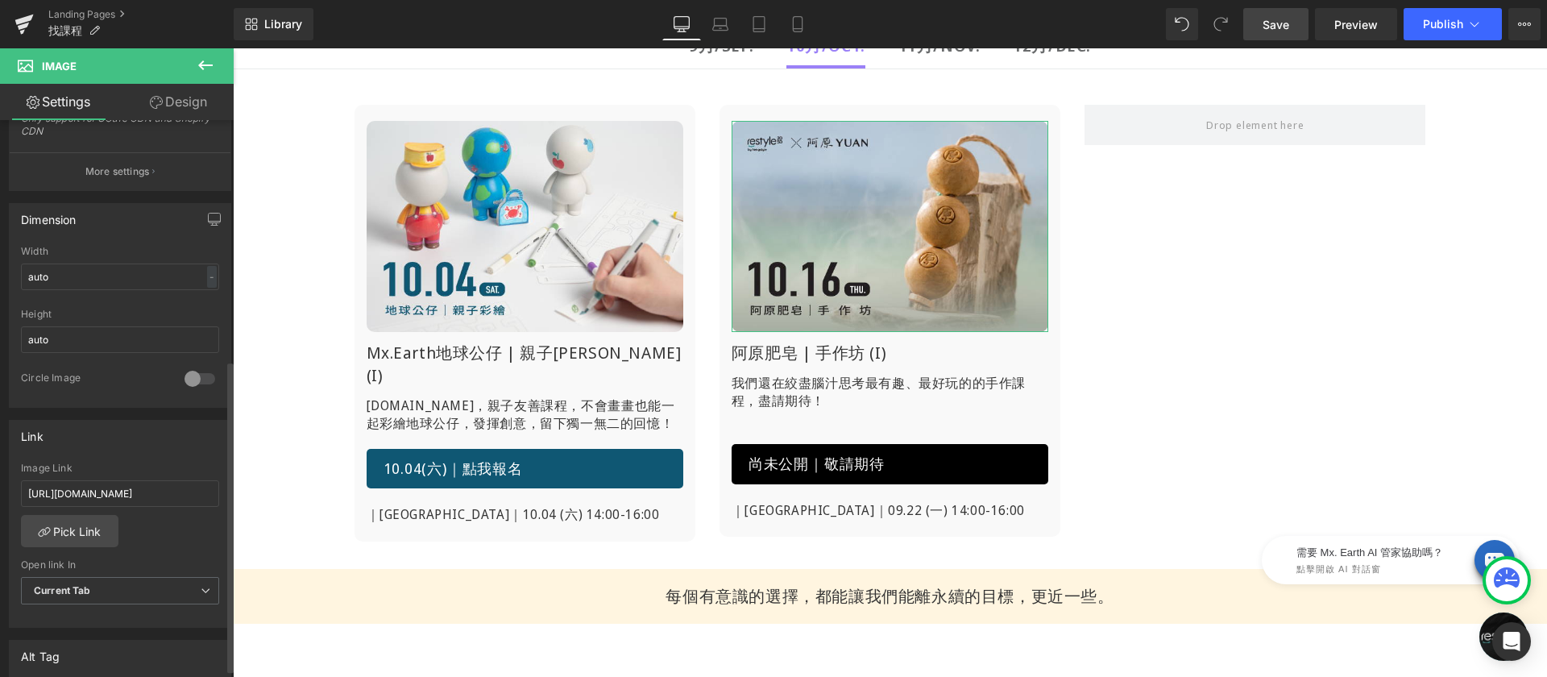
scroll to position [458, 0]
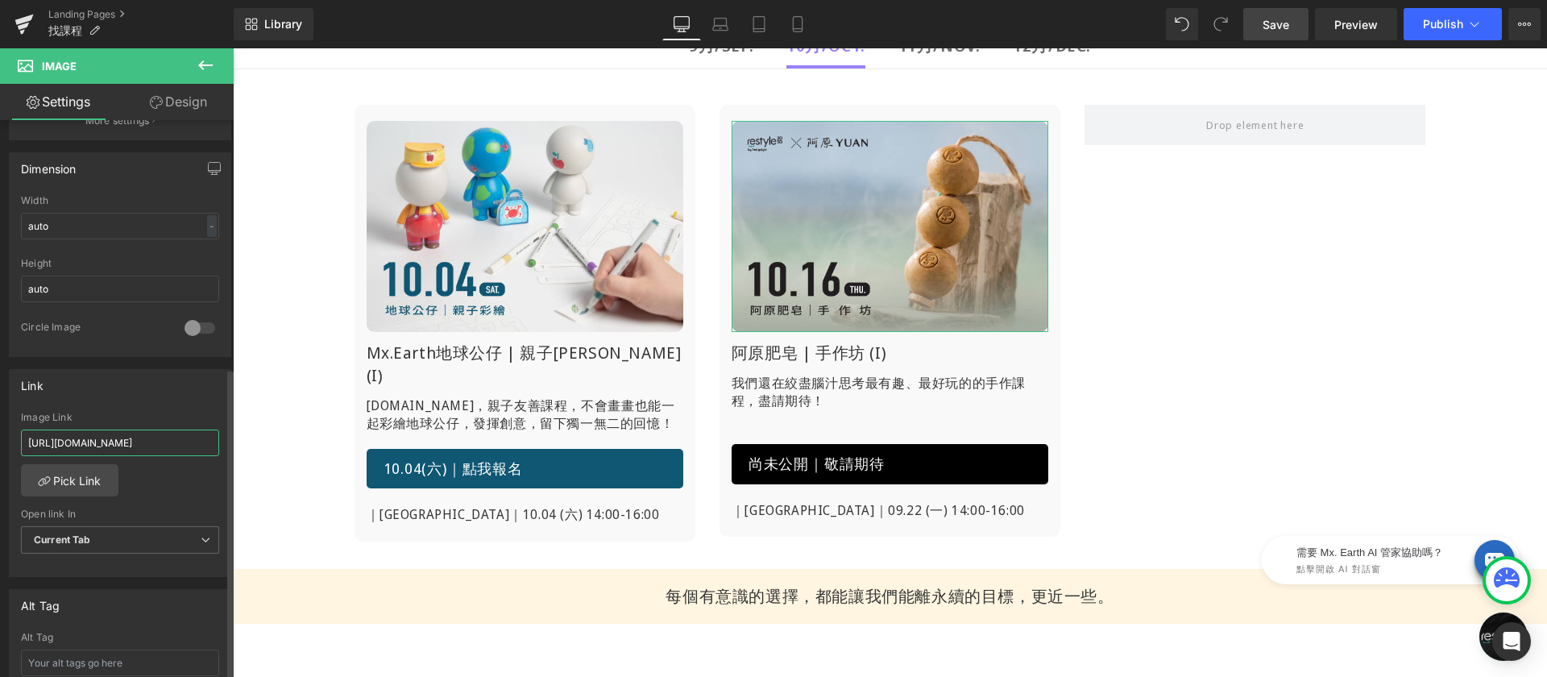
click at [110, 440] on input "https://www.restyle2050.com/products/bloomandloom" at bounding box center [120, 442] width 198 height 27
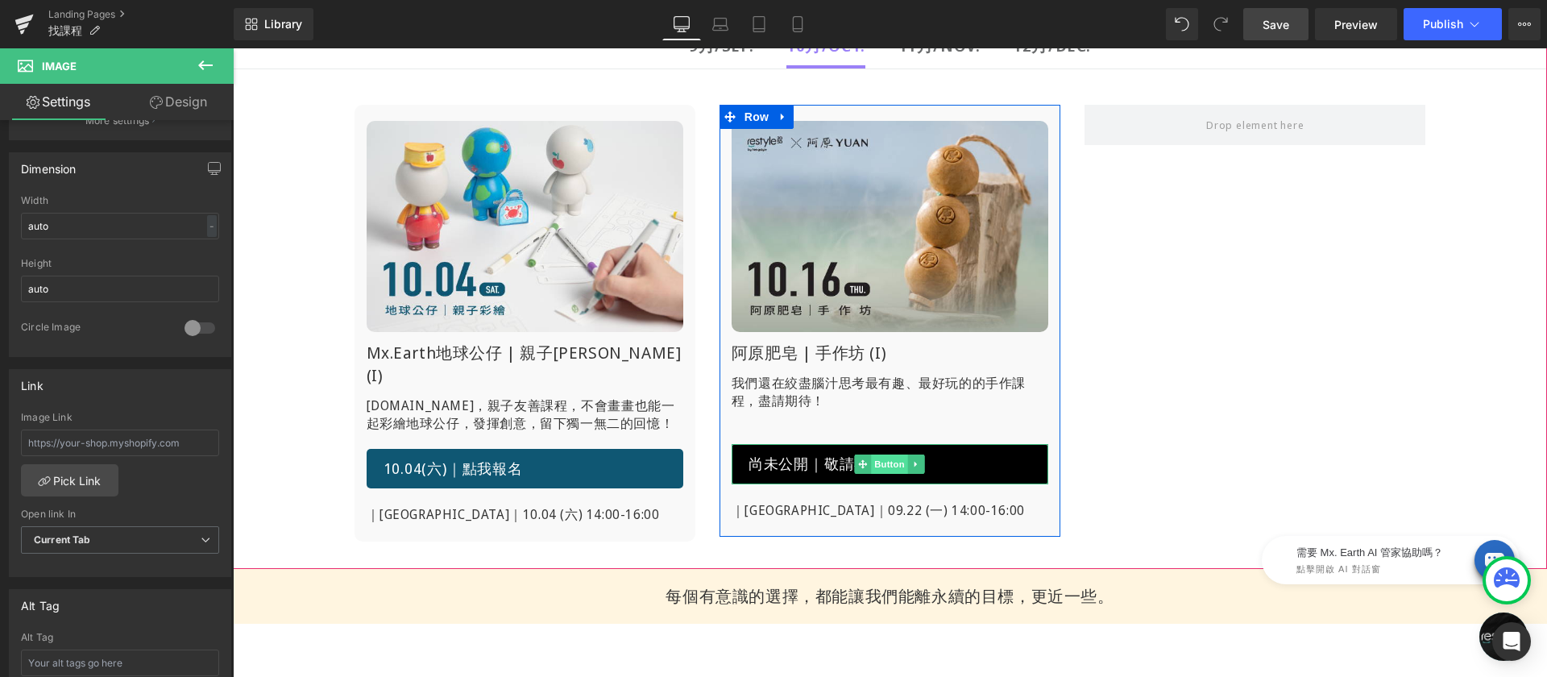
click at [893, 458] on div "尚未公開｜敬請期待 Button" at bounding box center [890, 464] width 317 height 40
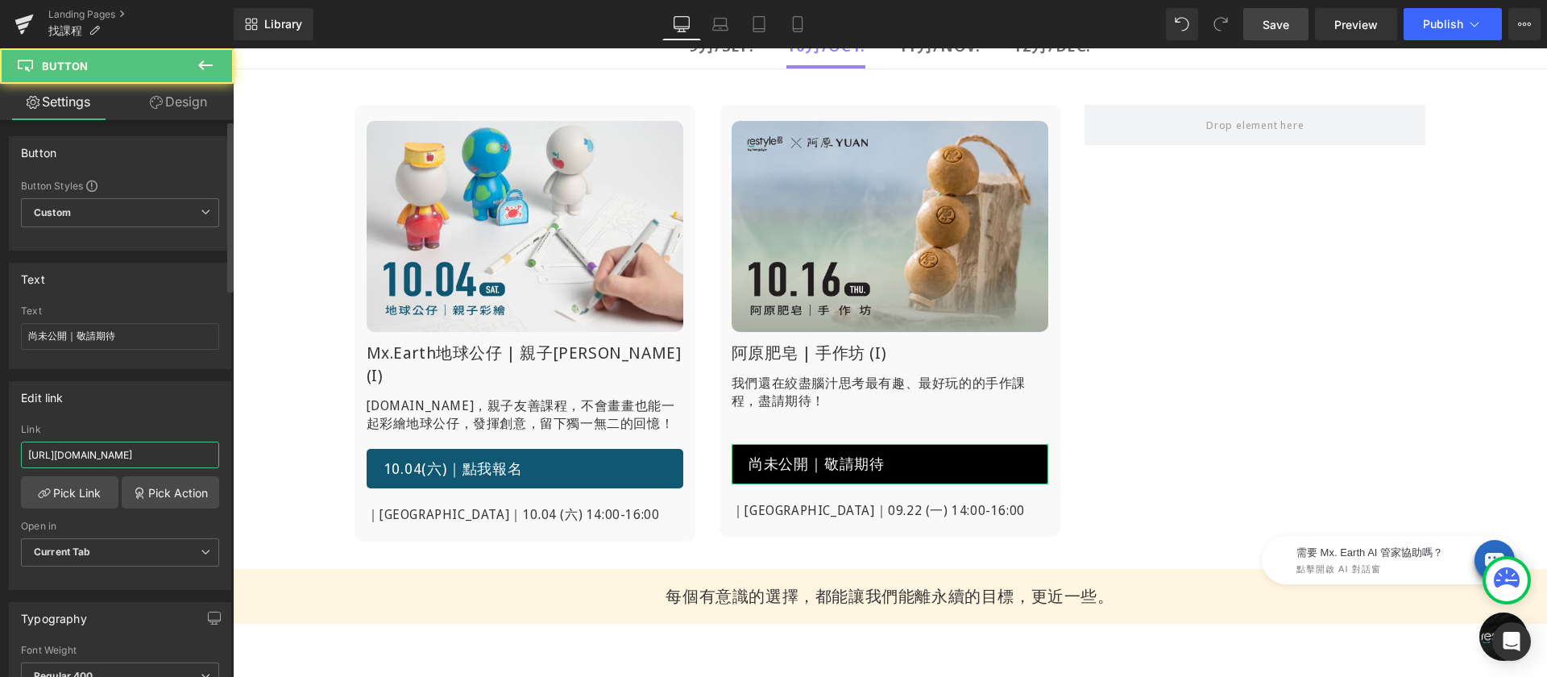
click at [127, 460] on input "https://www.restyle2050.com/products/lesson-light-it-up-250924" at bounding box center [120, 455] width 198 height 27
click at [127, 459] on input "https://www.restyle2050.com/products/lesson-light-it-up-250924" at bounding box center [120, 455] width 198 height 27
click at [139, 425] on div "Link" at bounding box center [120, 429] width 198 height 11
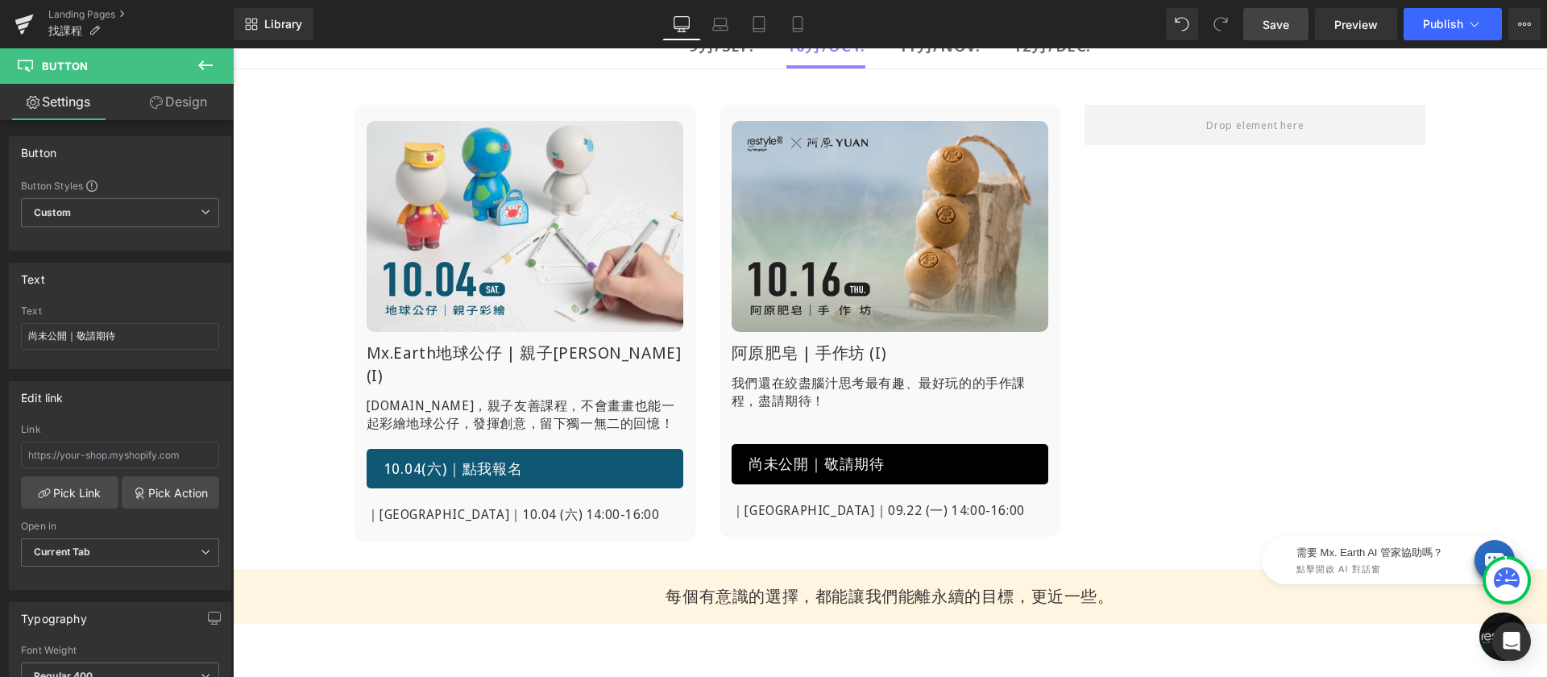
click at [1278, 35] on link "Save" at bounding box center [1275, 24] width 65 height 32
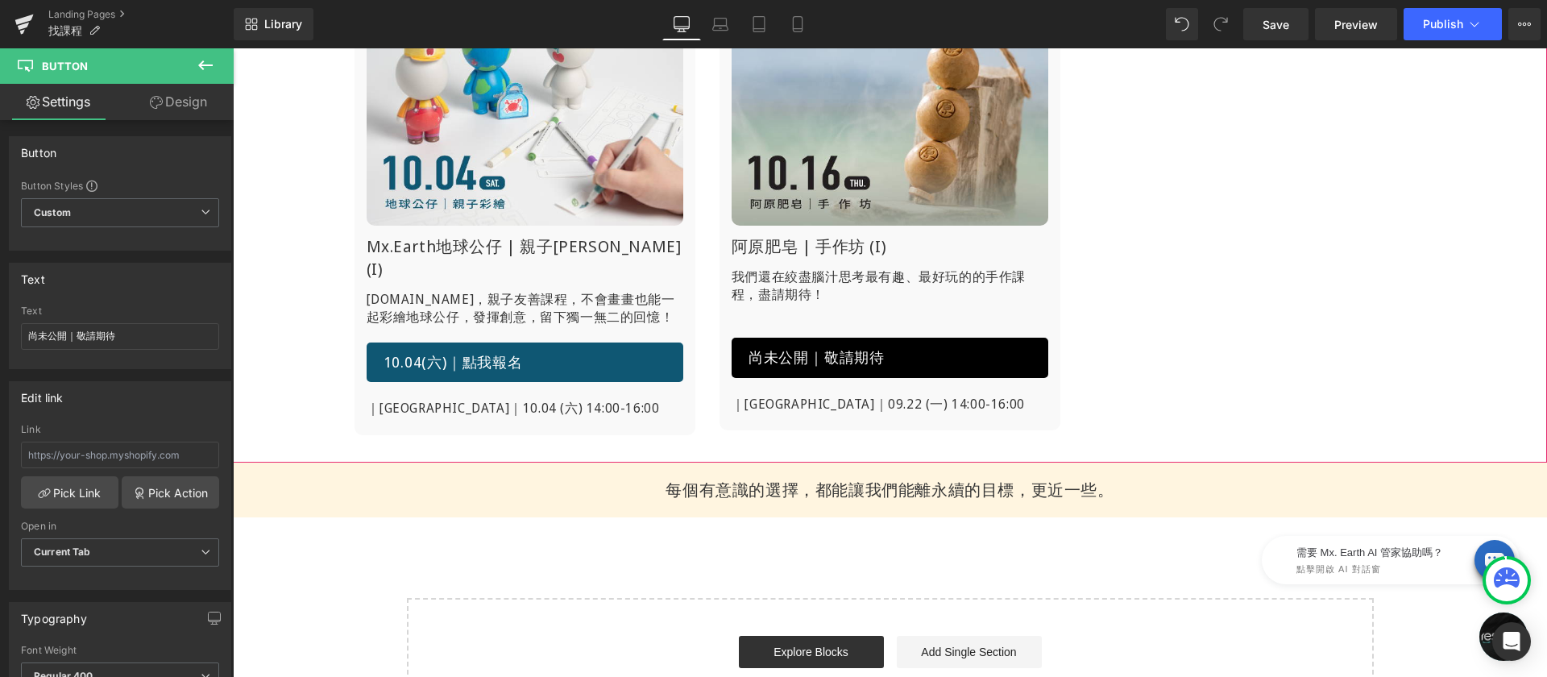
scroll to position [168, 0]
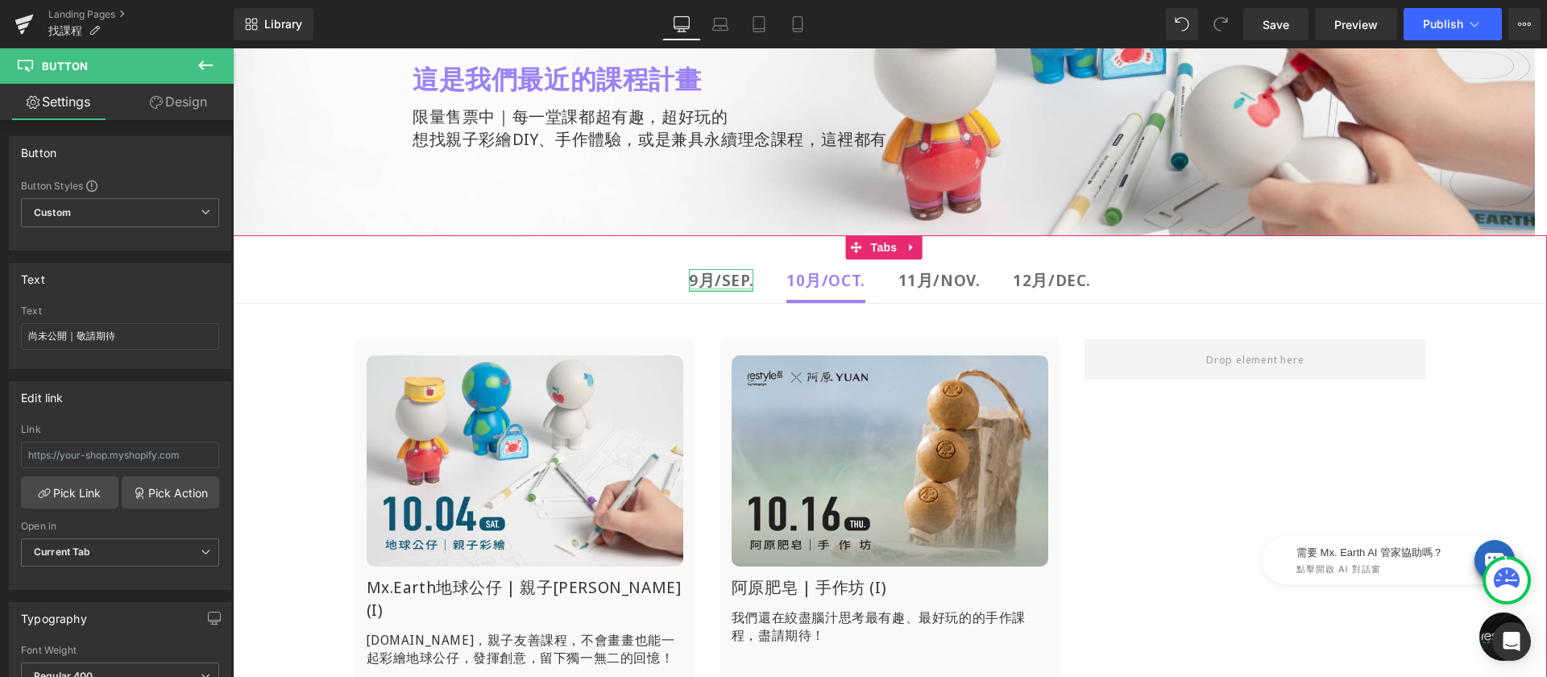
click at [708, 288] on div at bounding box center [721, 290] width 64 height 4
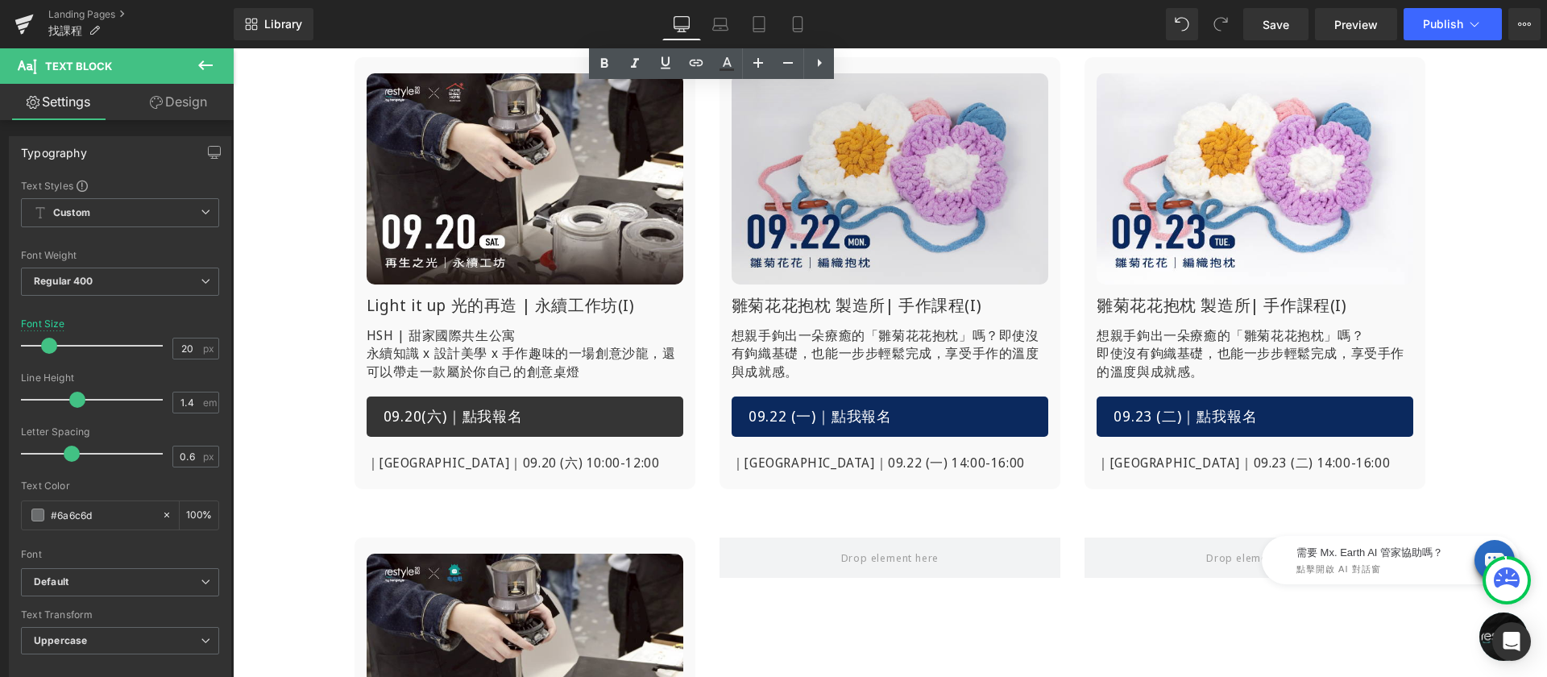
scroll to position [280, 0]
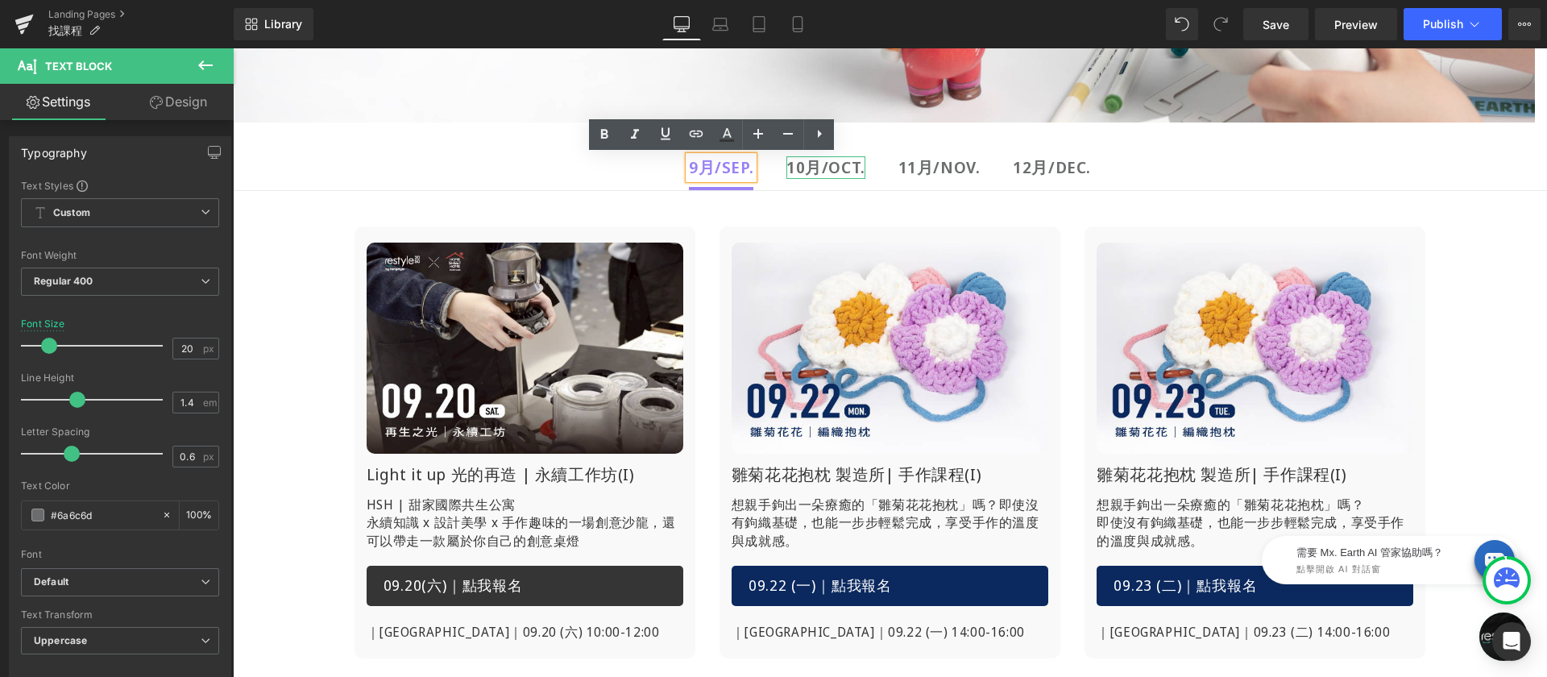
click at [797, 168] on strong "10月/OCT." at bounding box center [825, 167] width 79 height 22
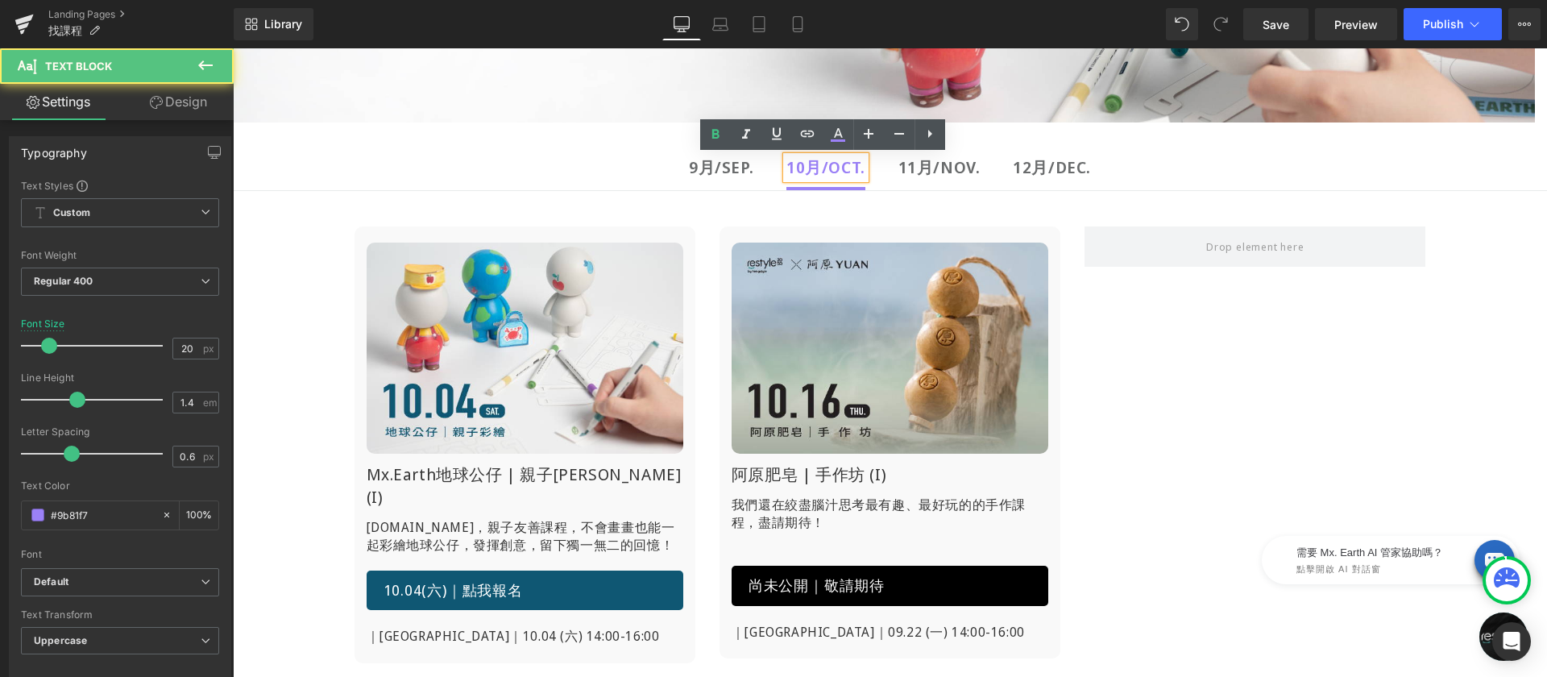
scroll to position [184, 0]
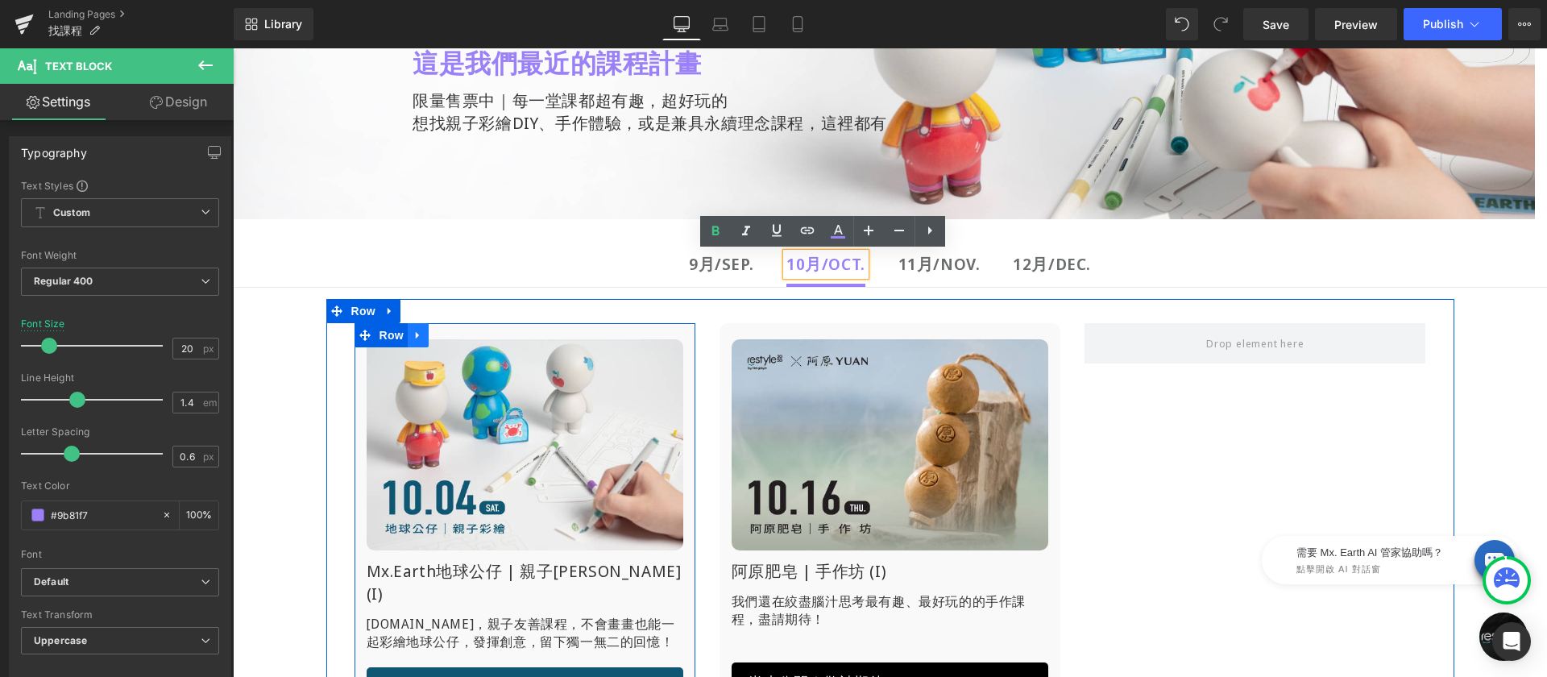
click at [416, 334] on icon at bounding box center [417, 335] width 3 height 7
click at [434, 331] on icon at bounding box center [439, 335] width 11 height 11
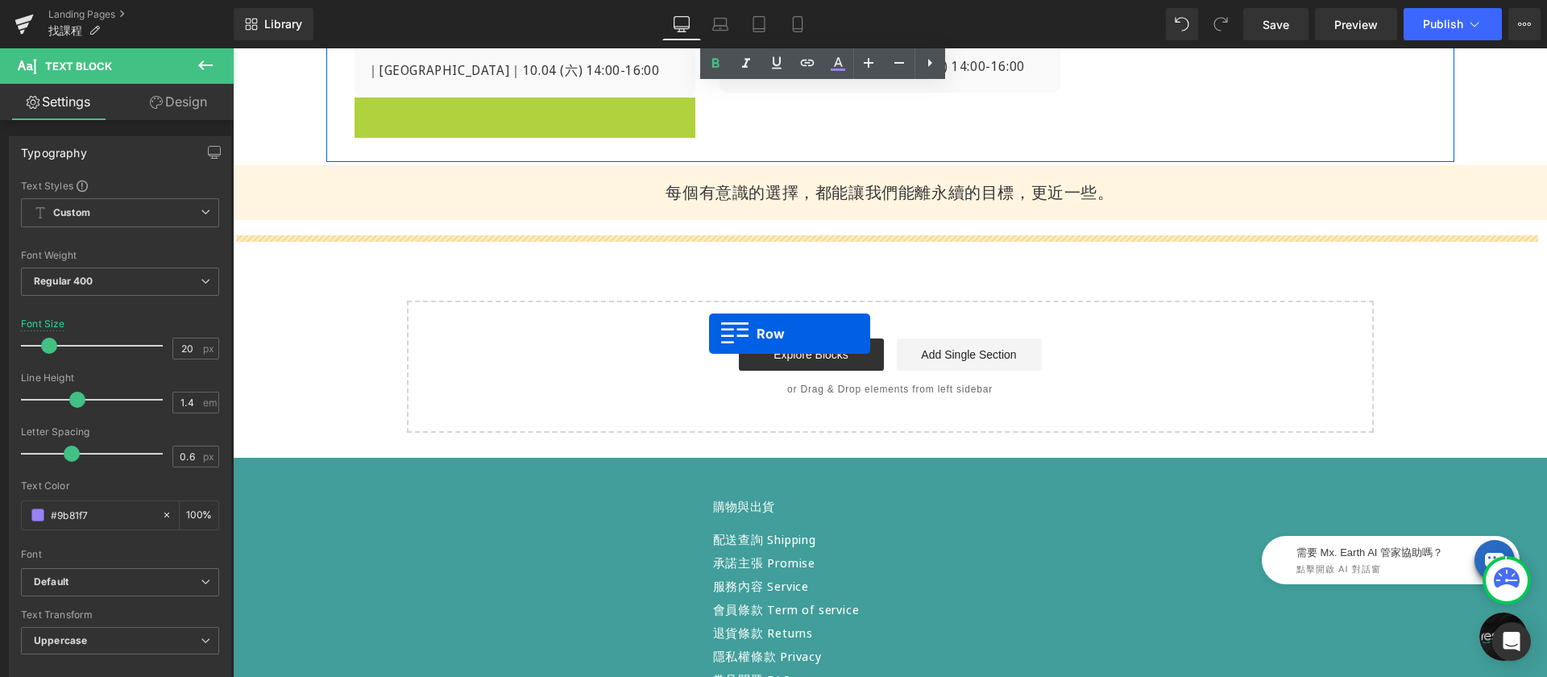
scroll to position [878, 0]
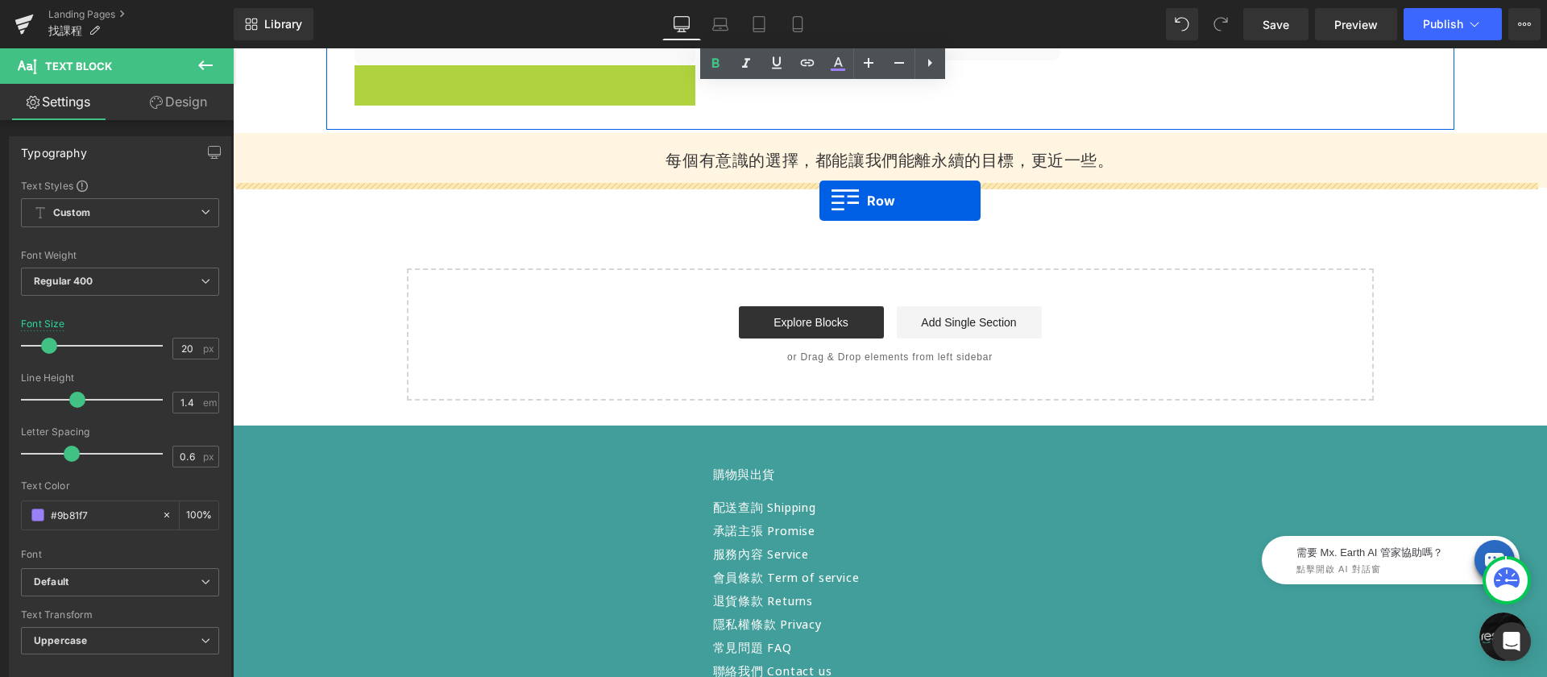
drag, startPoint x: 517, startPoint y: 225, endPoint x: 819, endPoint y: 201, distance: 303.1
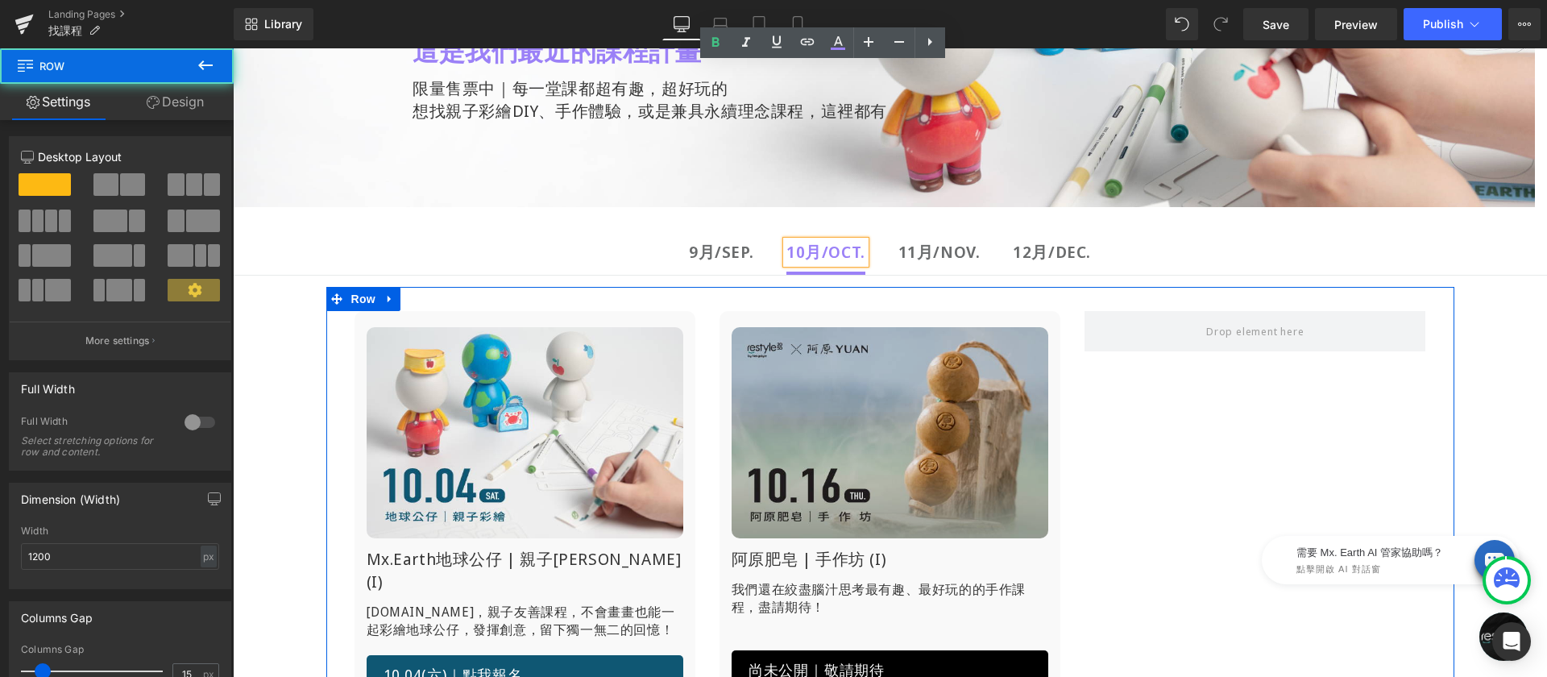
scroll to position [0, 0]
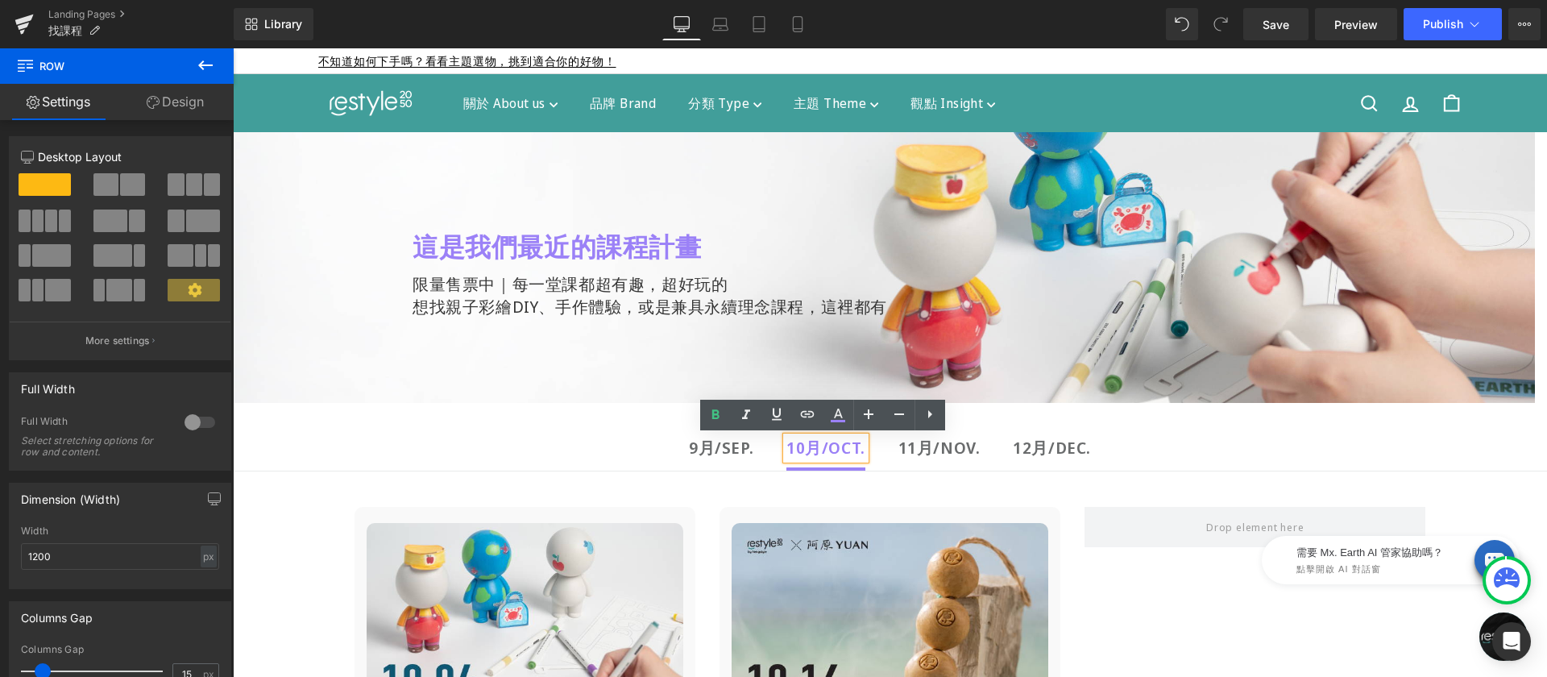
click at [707, 451] on b "9月/Sep." at bounding box center [721, 448] width 64 height 22
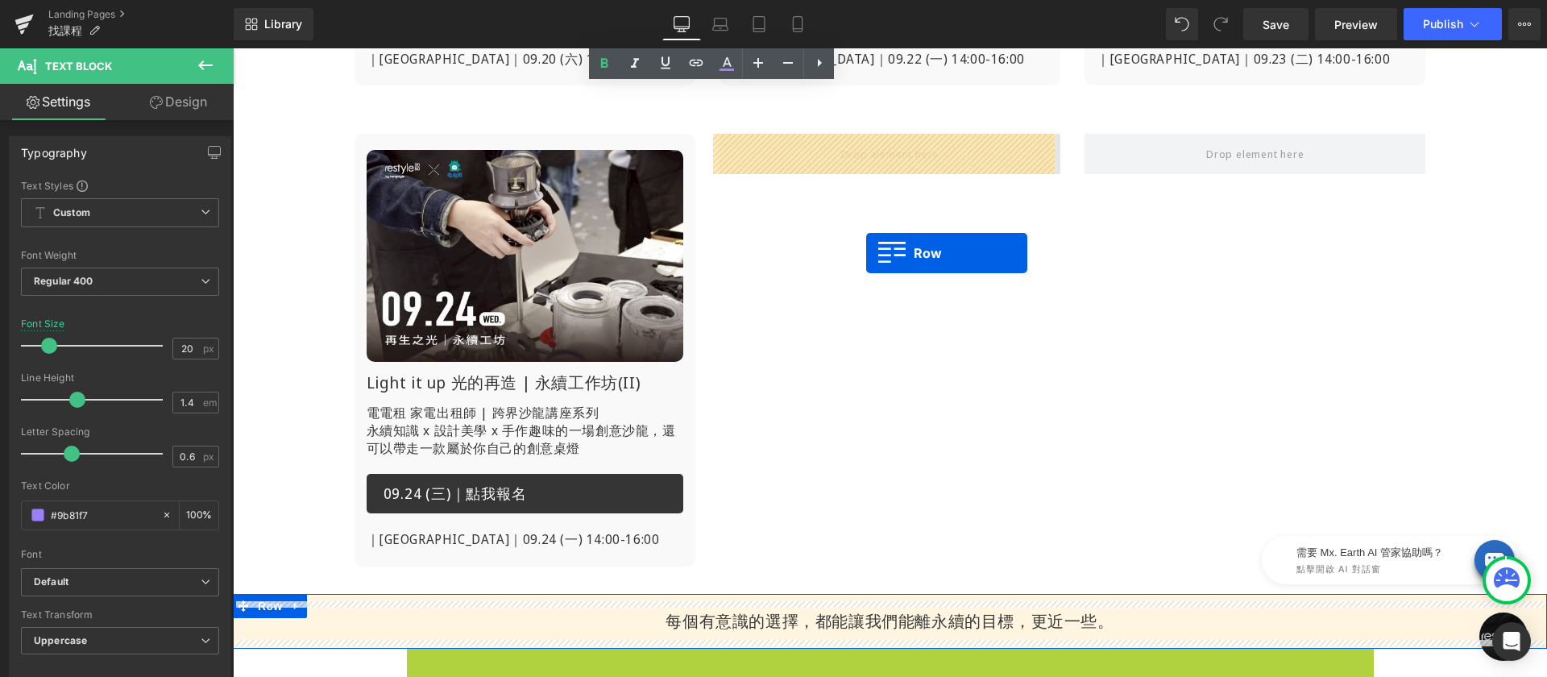
scroll to position [843, 0]
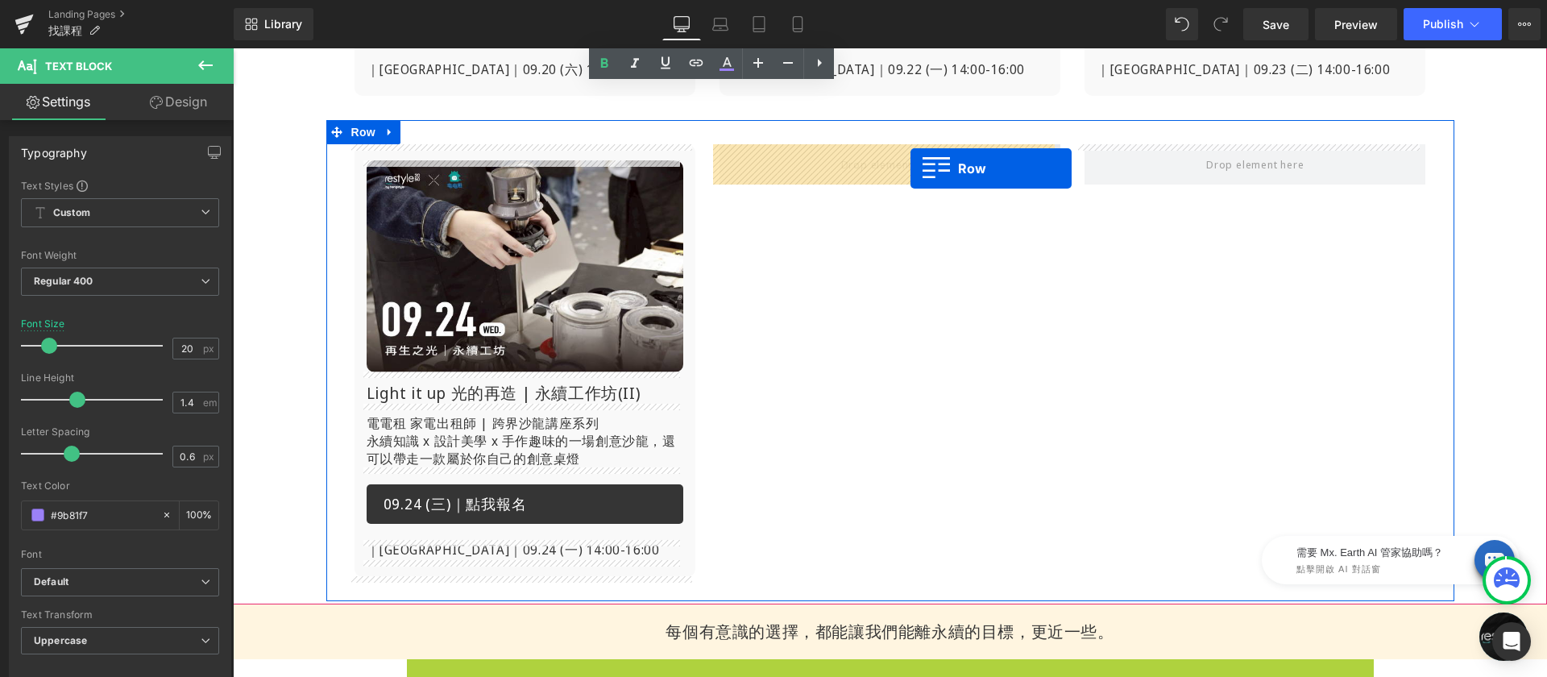
drag, startPoint x: 412, startPoint y: 373, endPoint x: 911, endPoint y: 168, distance: 539.1
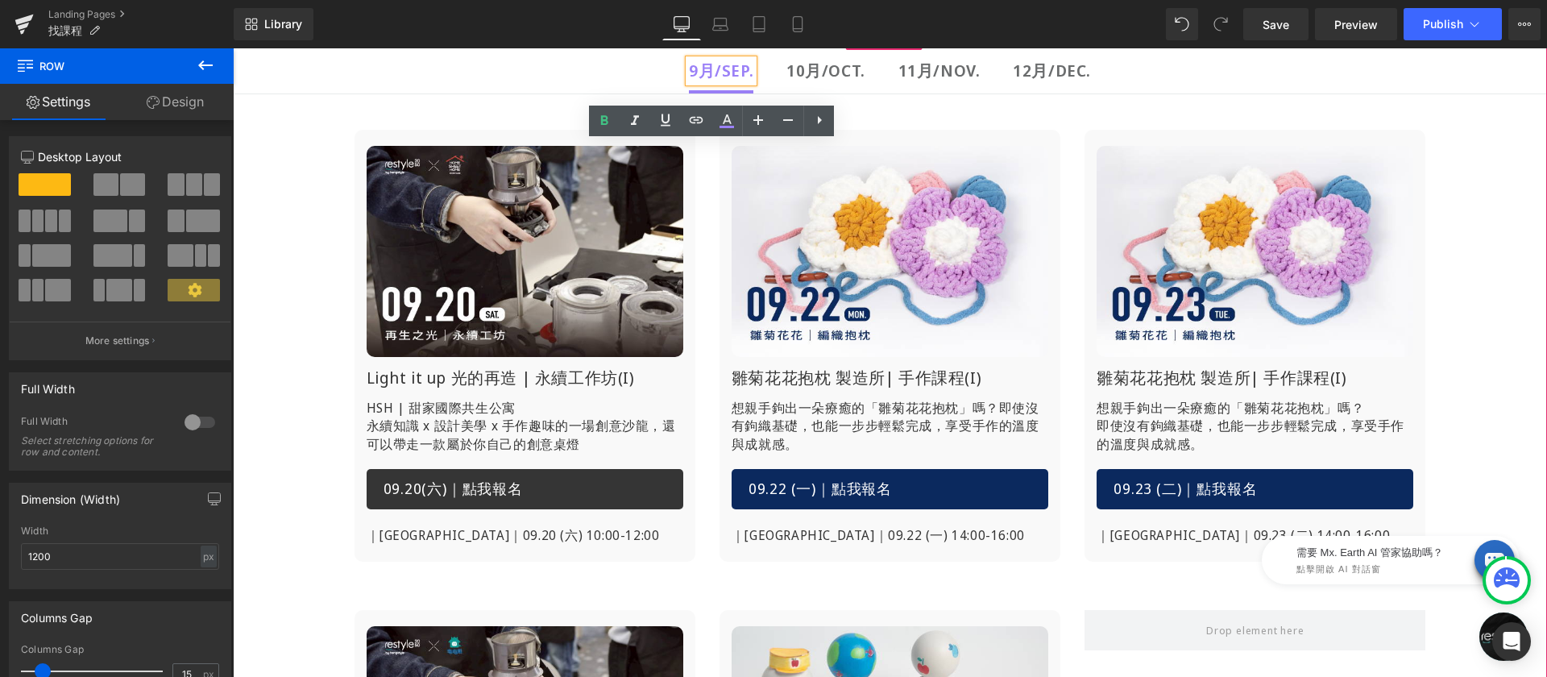
scroll to position [294, 0]
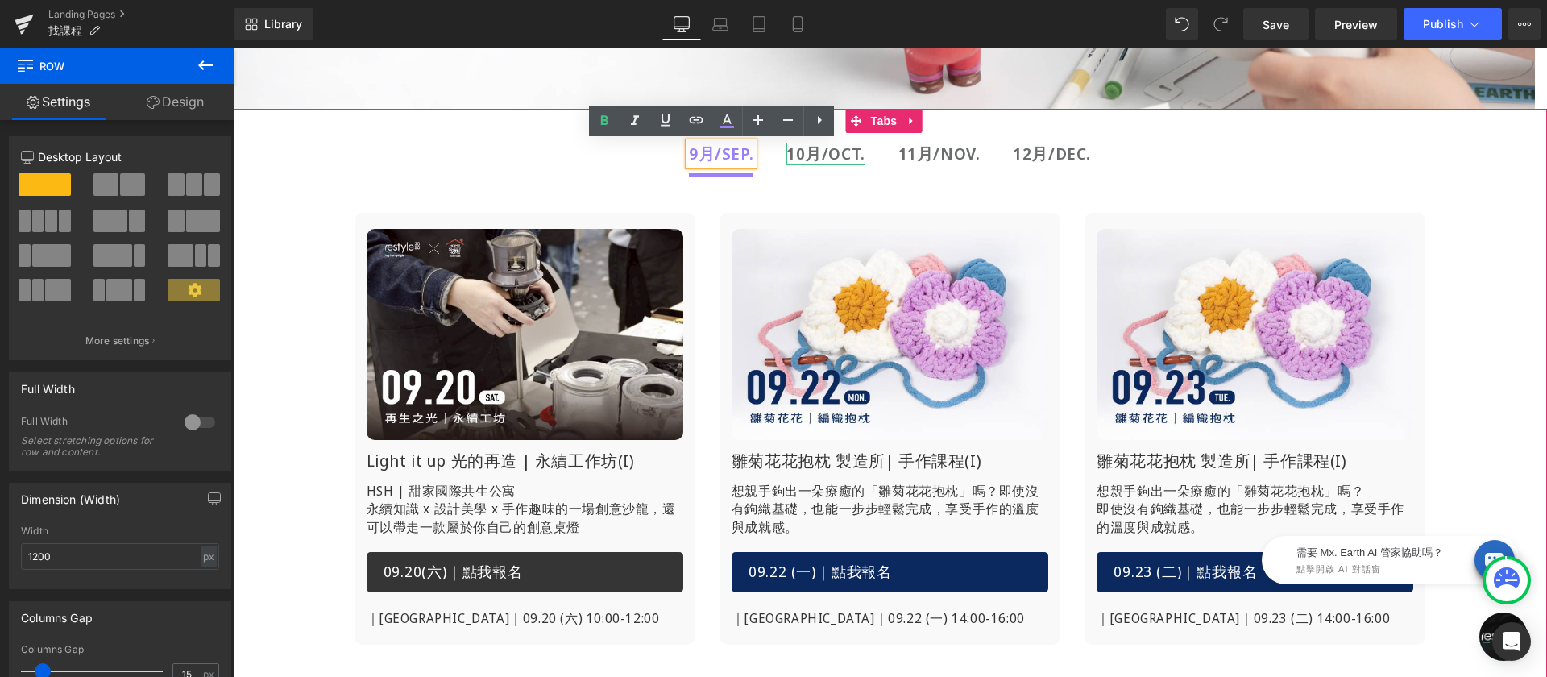
click at [811, 155] on strong "10月/OCT." at bounding box center [825, 154] width 79 height 22
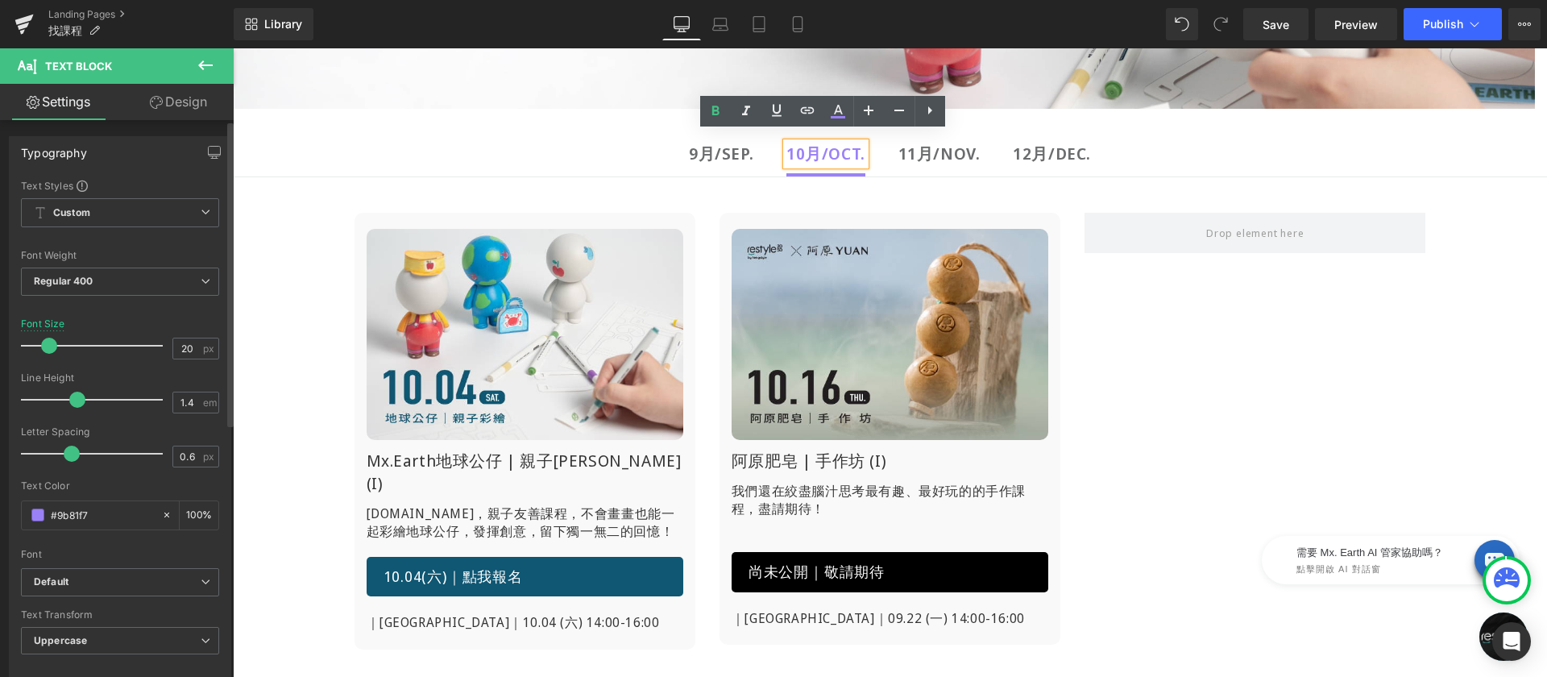
scroll to position [314, 0]
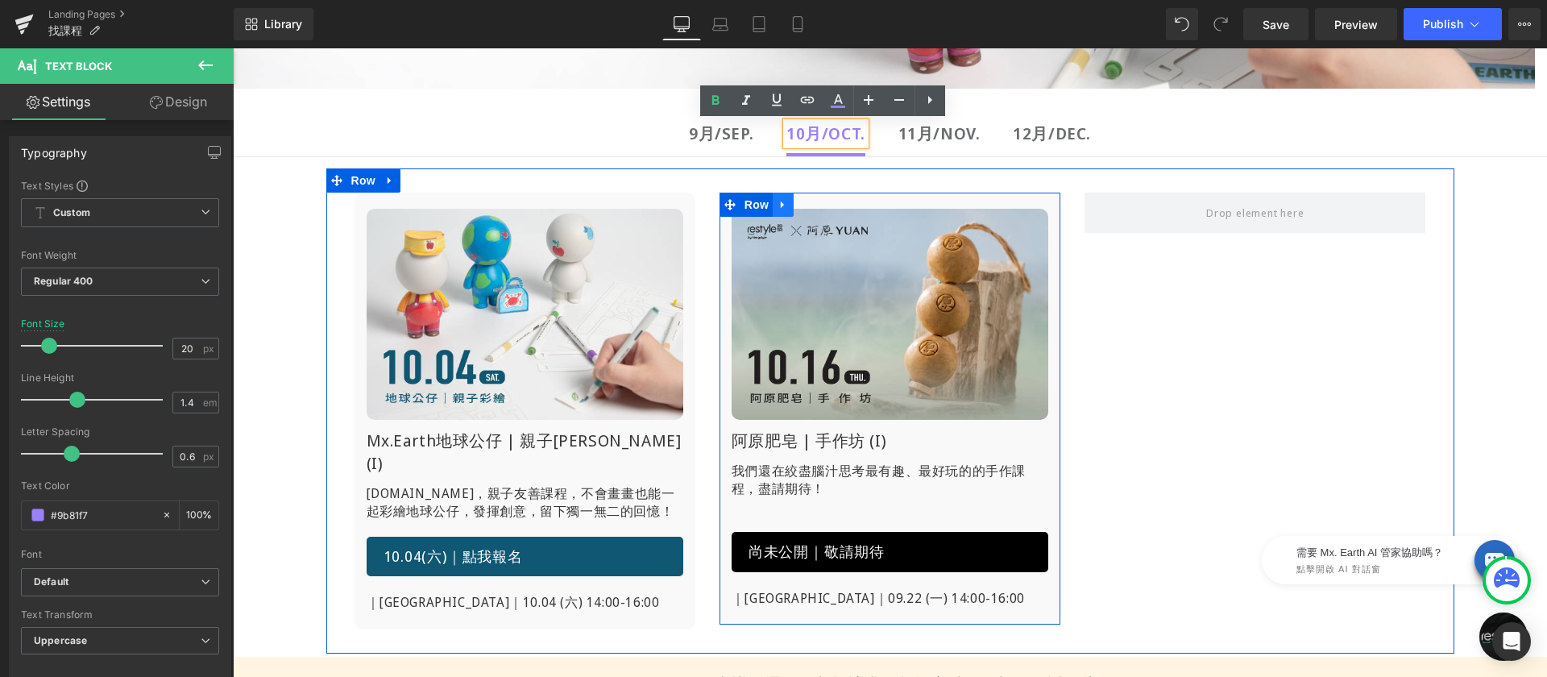
click at [778, 207] on icon at bounding box center [783, 204] width 11 height 12
click at [803, 600] on p "｜[GEOGRAPHIC_DATA]｜09.22 (一) 14:00-16:00" at bounding box center [890, 598] width 317 height 21
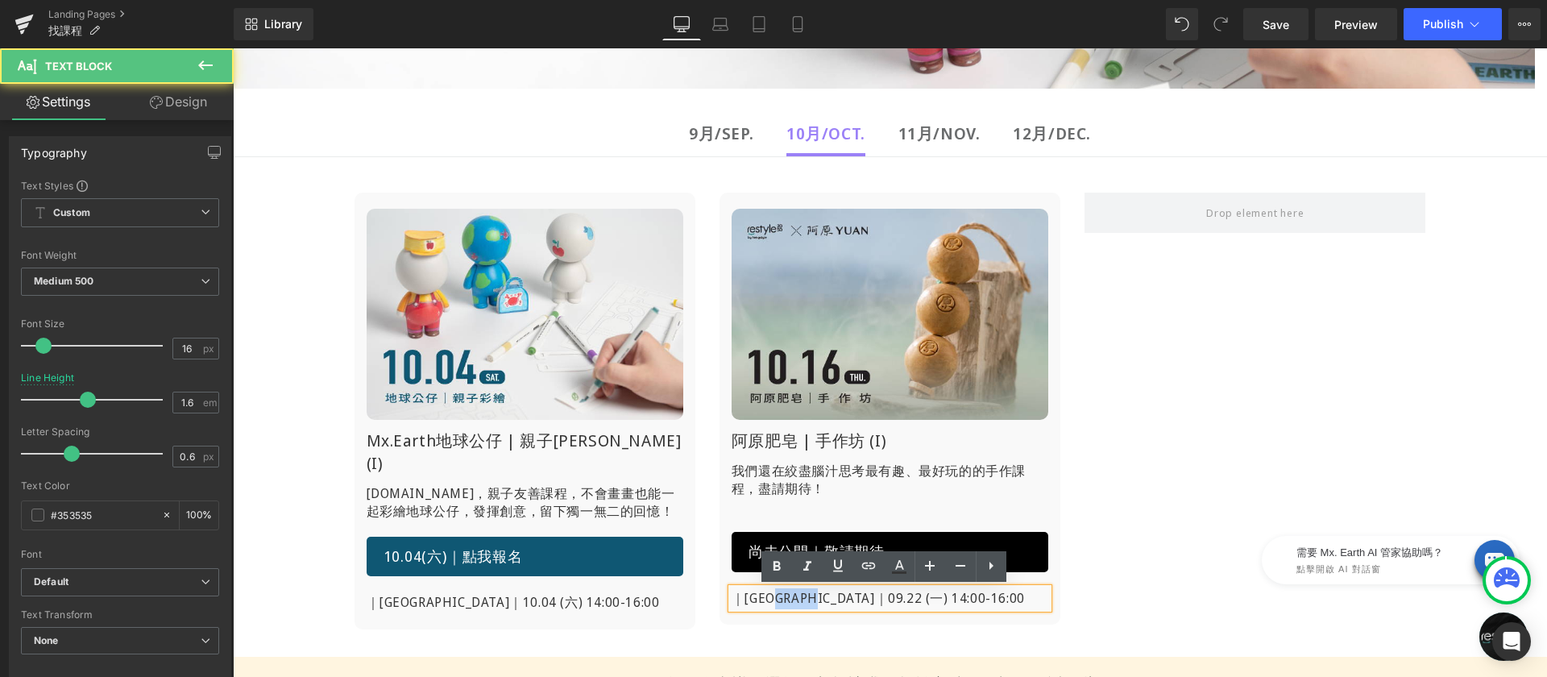
drag, startPoint x: 792, startPoint y: 599, endPoint x: 831, endPoint y: 603, distance: 38.9
click at [831, 603] on p "｜[GEOGRAPHIC_DATA]｜09.22 (一) 14:00-16:00" at bounding box center [890, 598] width 317 height 21
drag, startPoint x: 836, startPoint y: 599, endPoint x: 844, endPoint y: 599, distance: 8.1
click at [844, 599] on p "｜台北場｜10.16 (一) 14:00-16:00" at bounding box center [890, 598] width 317 height 21
drag, startPoint x: 869, startPoint y: 597, endPoint x: 973, endPoint y: 596, distance: 103.9
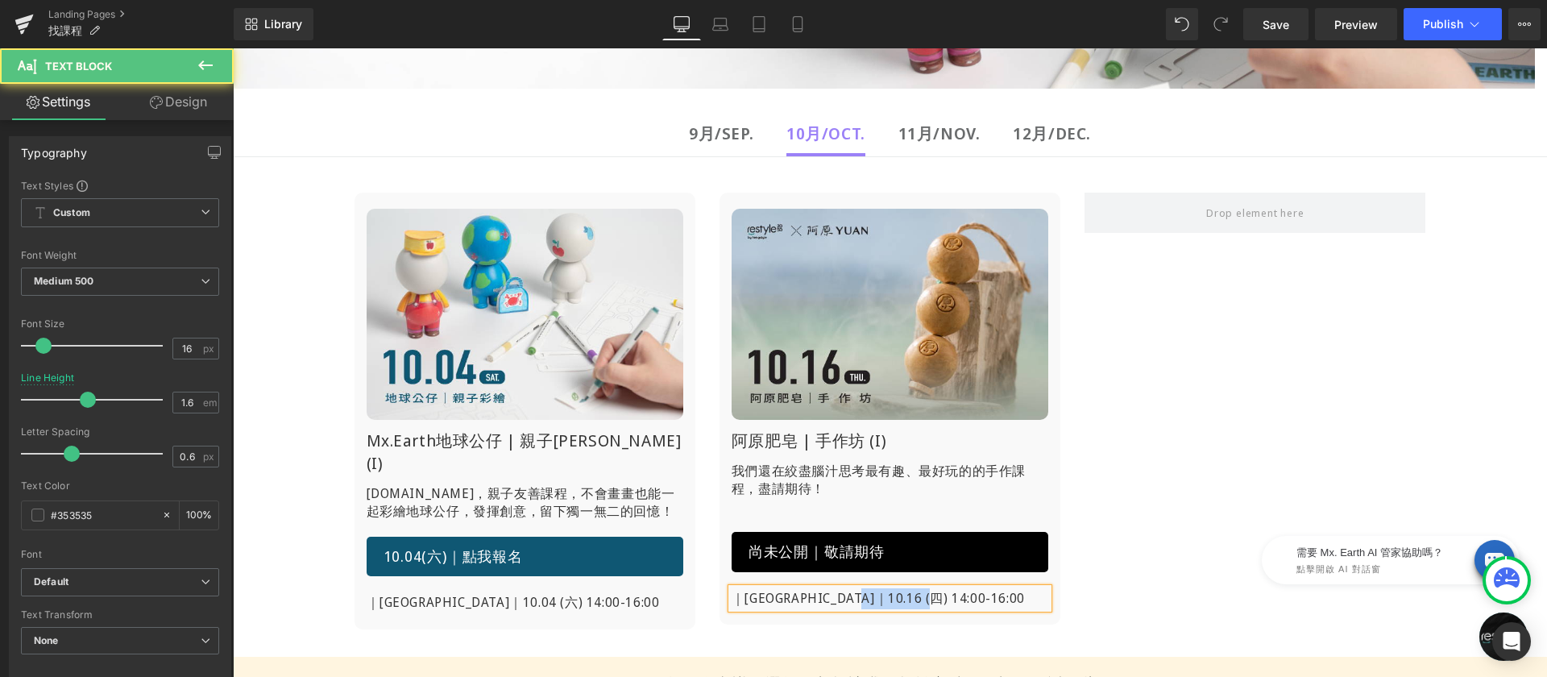
click at [973, 595] on p "｜台北場｜10.16 (四) 14:00-16:00" at bounding box center [890, 598] width 317 height 21
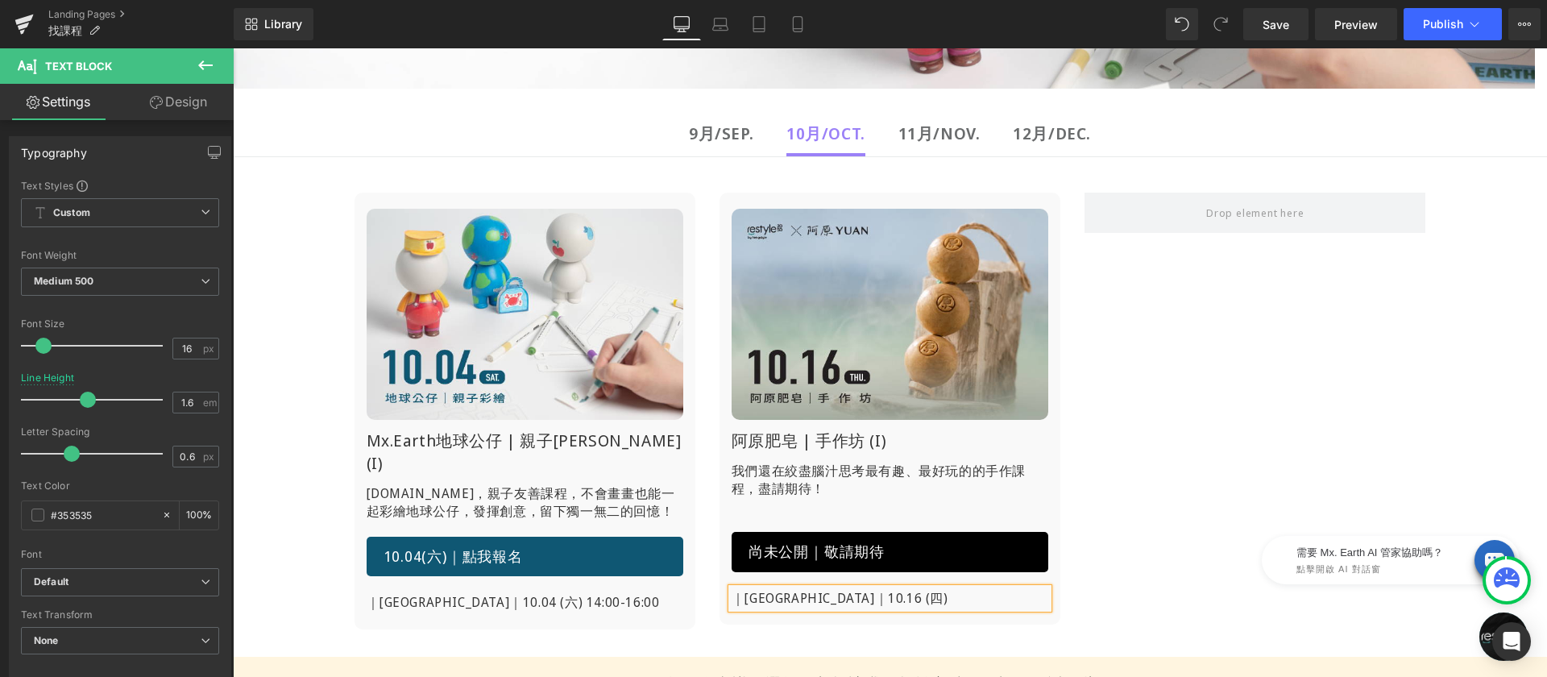
click at [1189, 509] on div "Image Mx.Earth地球公仔 | 親子彩繪(I) Heading 運用顏料與紙藝打造一隻專屬的Mx.Earth，親子友善課程， 不會畫畫也能一起彩繪地…" at bounding box center [890, 410] width 1128 height 485
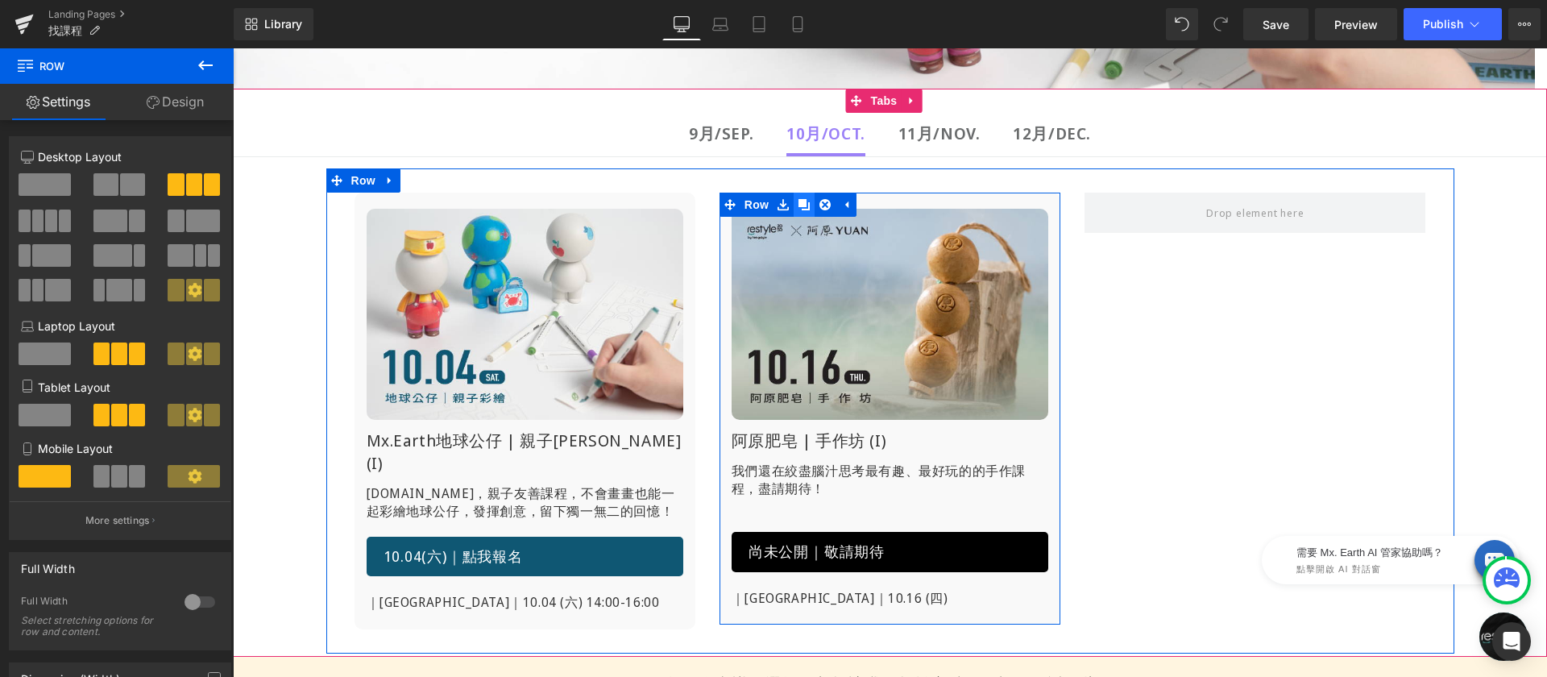
click at [799, 202] on icon at bounding box center [804, 204] width 11 height 11
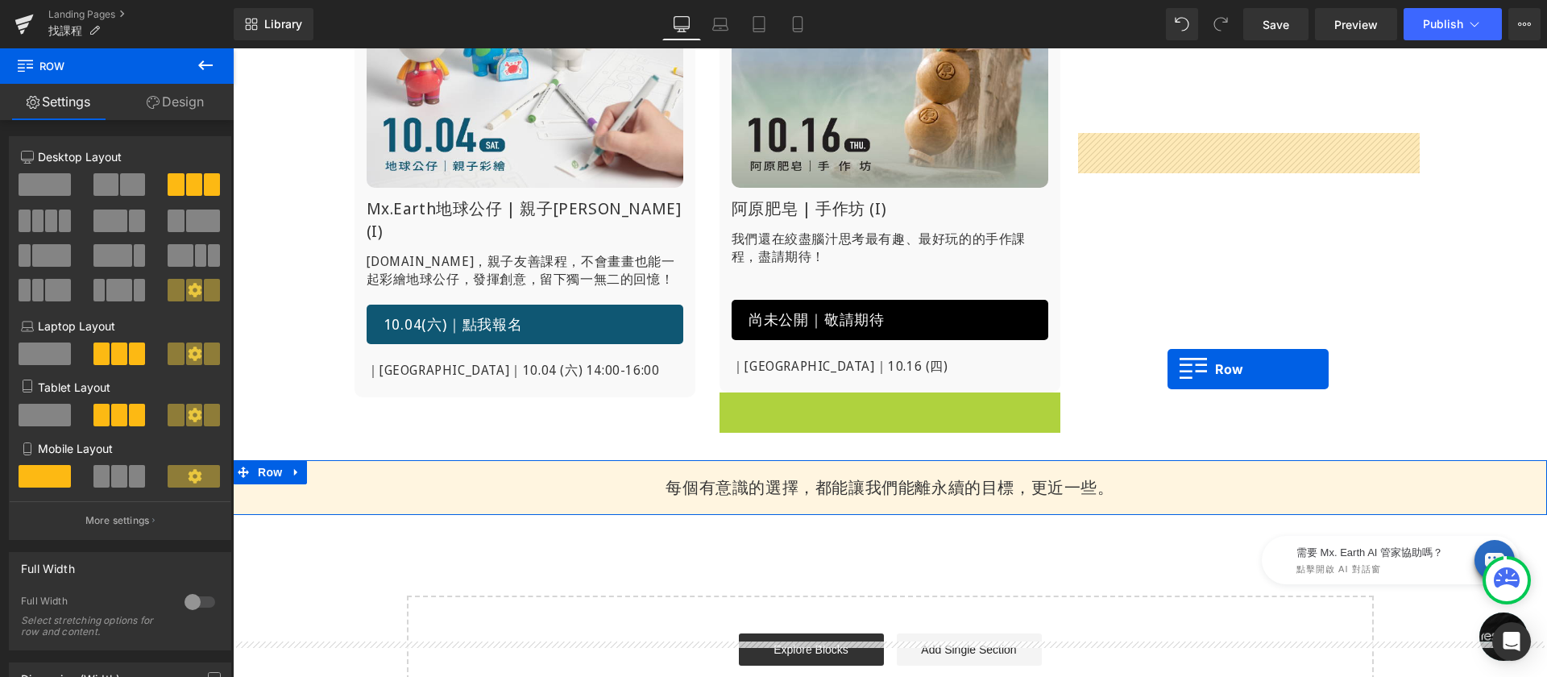
scroll to position [373, 0]
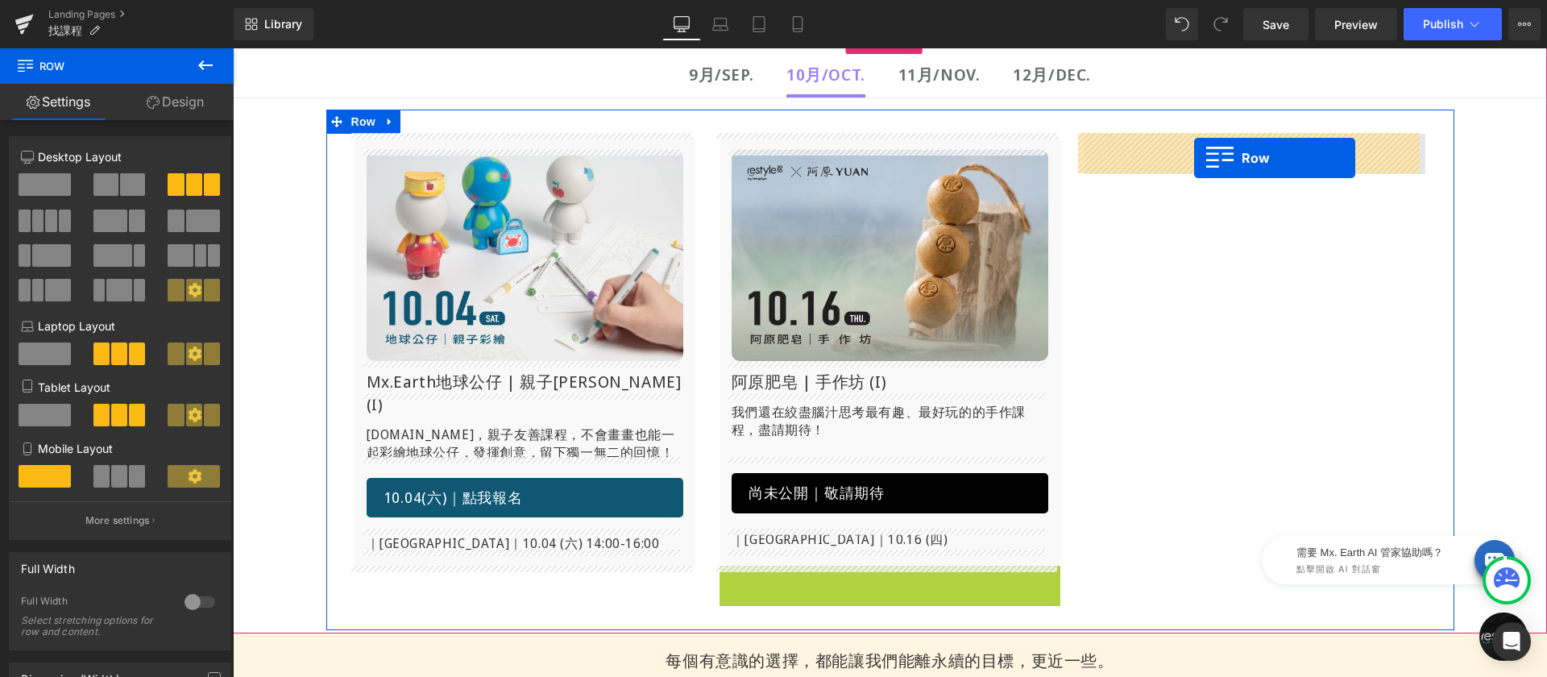
drag, startPoint x: 728, startPoint y: 129, endPoint x: 1194, endPoint y: 158, distance: 467.4
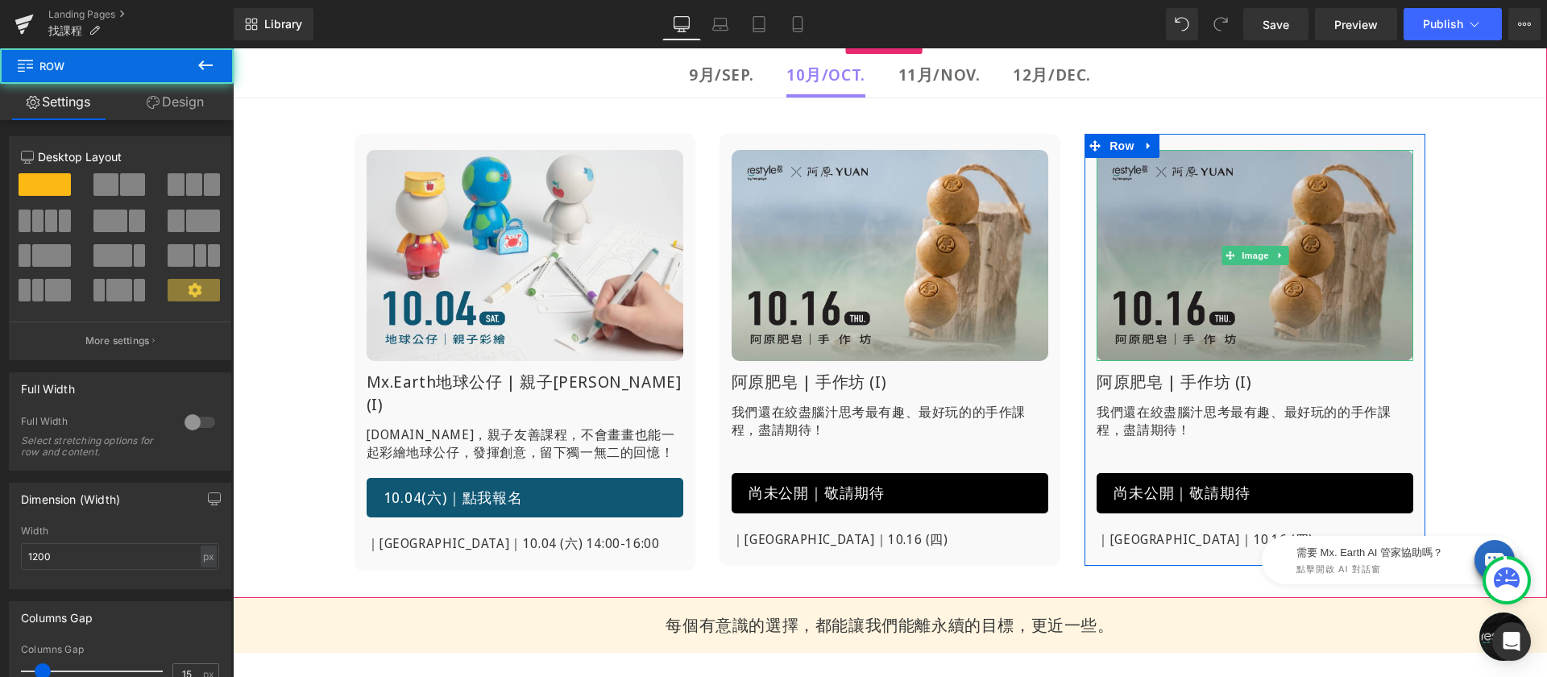
click at [1210, 219] on img at bounding box center [1255, 255] width 317 height 211
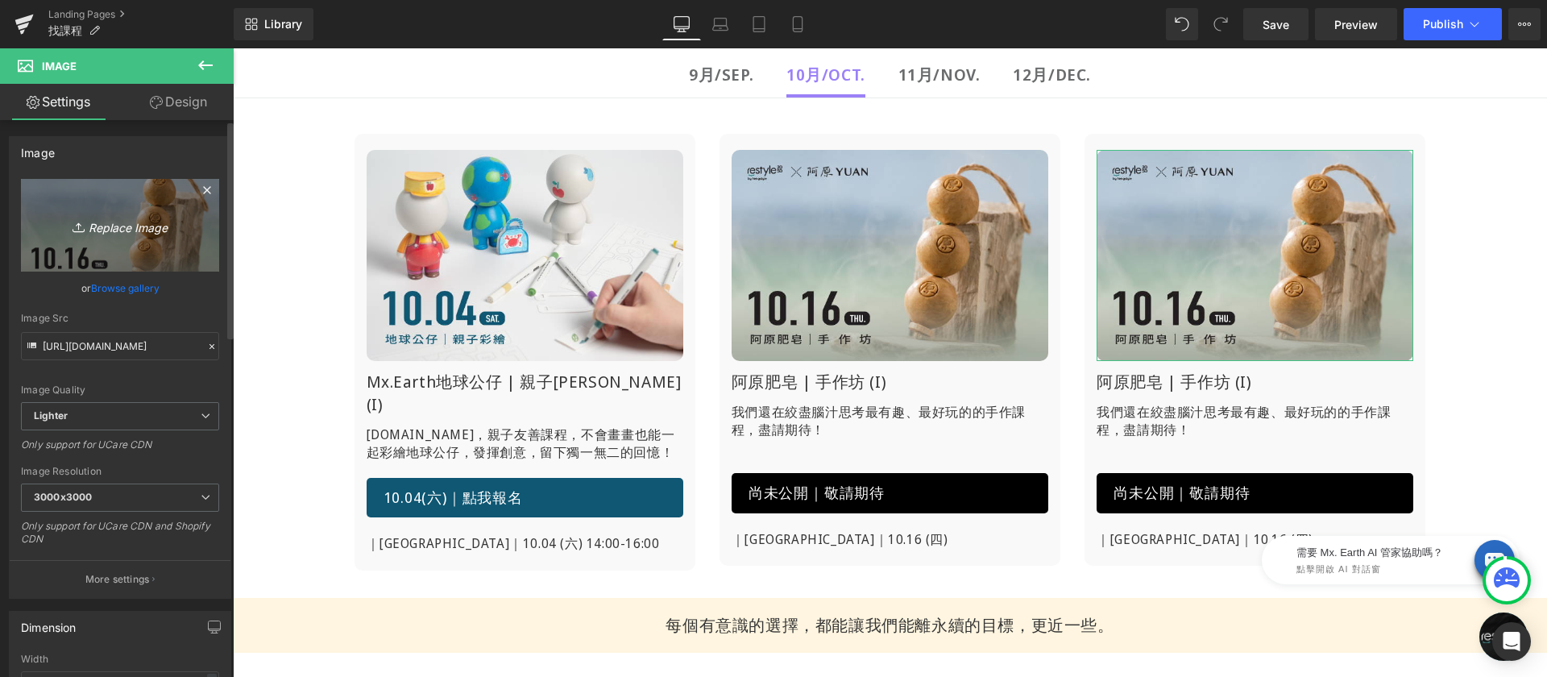
click at [161, 218] on icon "Replace Image" at bounding box center [120, 225] width 129 height 20
type input "C:\fakepath\找課程-阿原-1018.jpg"
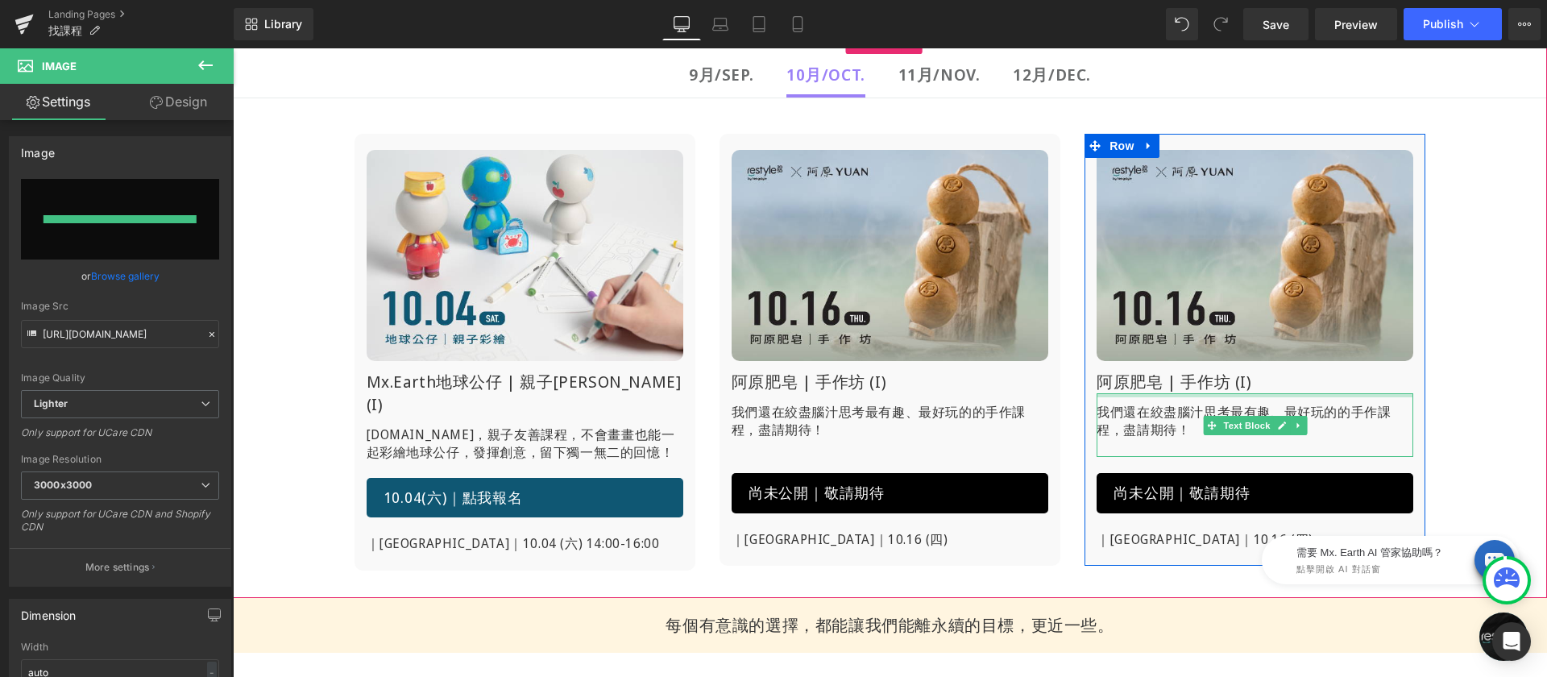
type input "https://ucarecdn.com/b07ed7e6-1d1a-4958-810c-3b850409815f/-/format/auto/-/previ…"
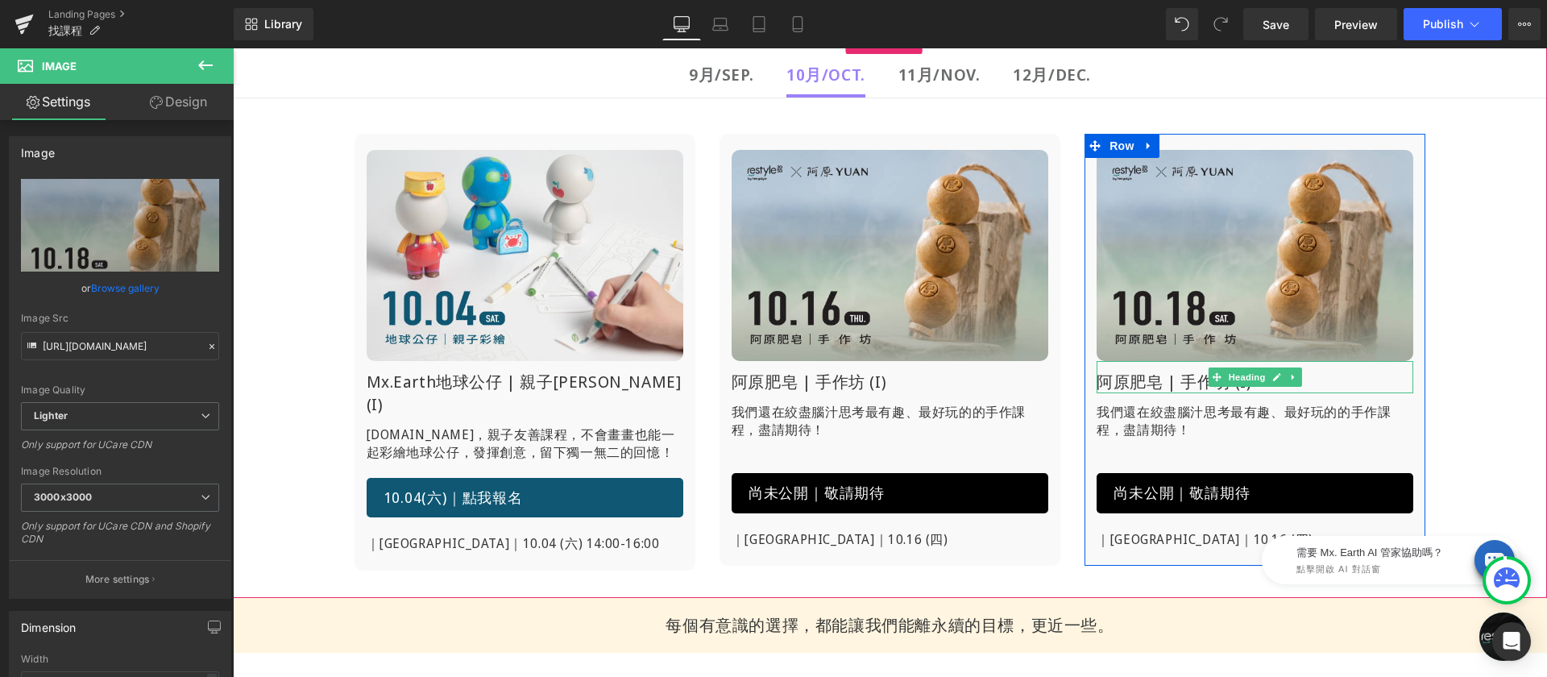
click at [1193, 383] on h1 "阿原肥皂 | 手作坊 (I)" at bounding box center [1255, 382] width 317 height 23
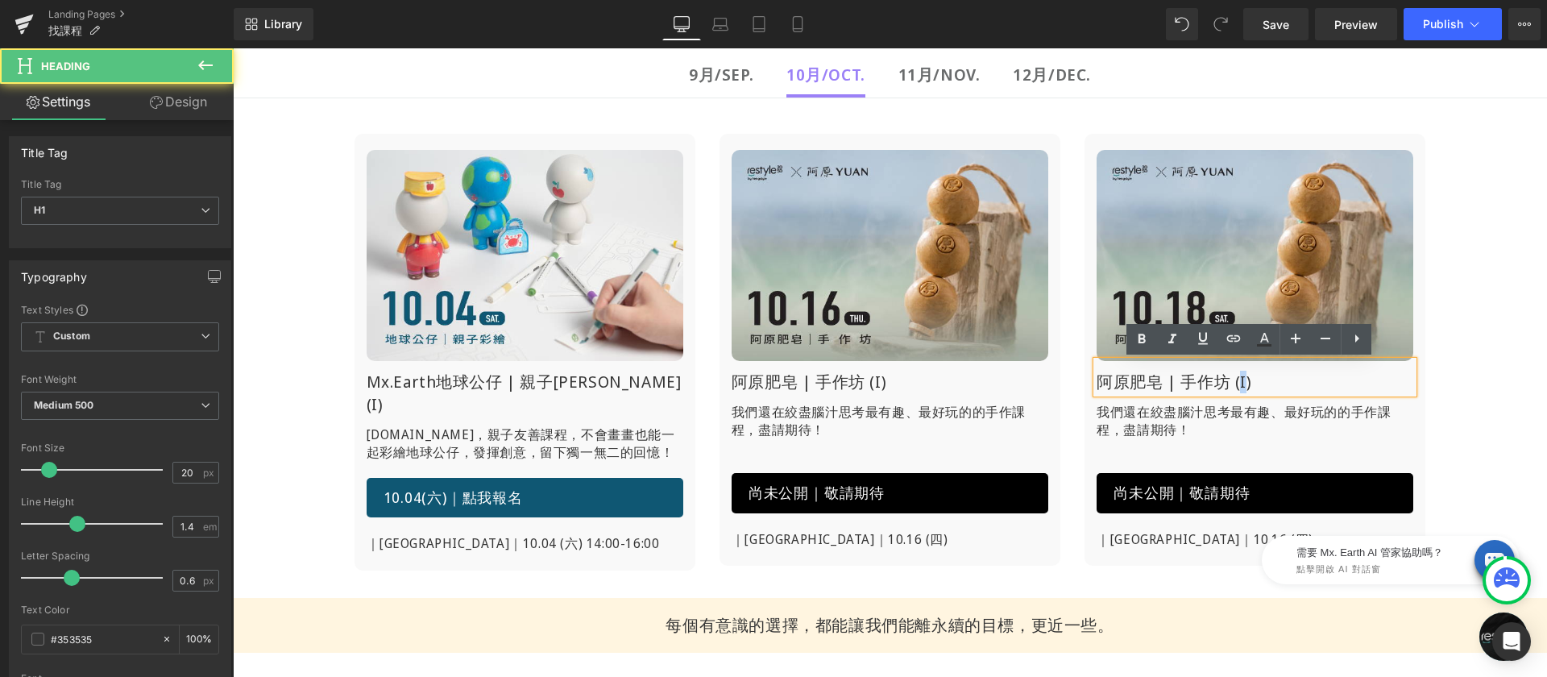
click at [1234, 381] on h1 "阿原肥皂 | 手作坊 (I)" at bounding box center [1255, 382] width 317 height 23
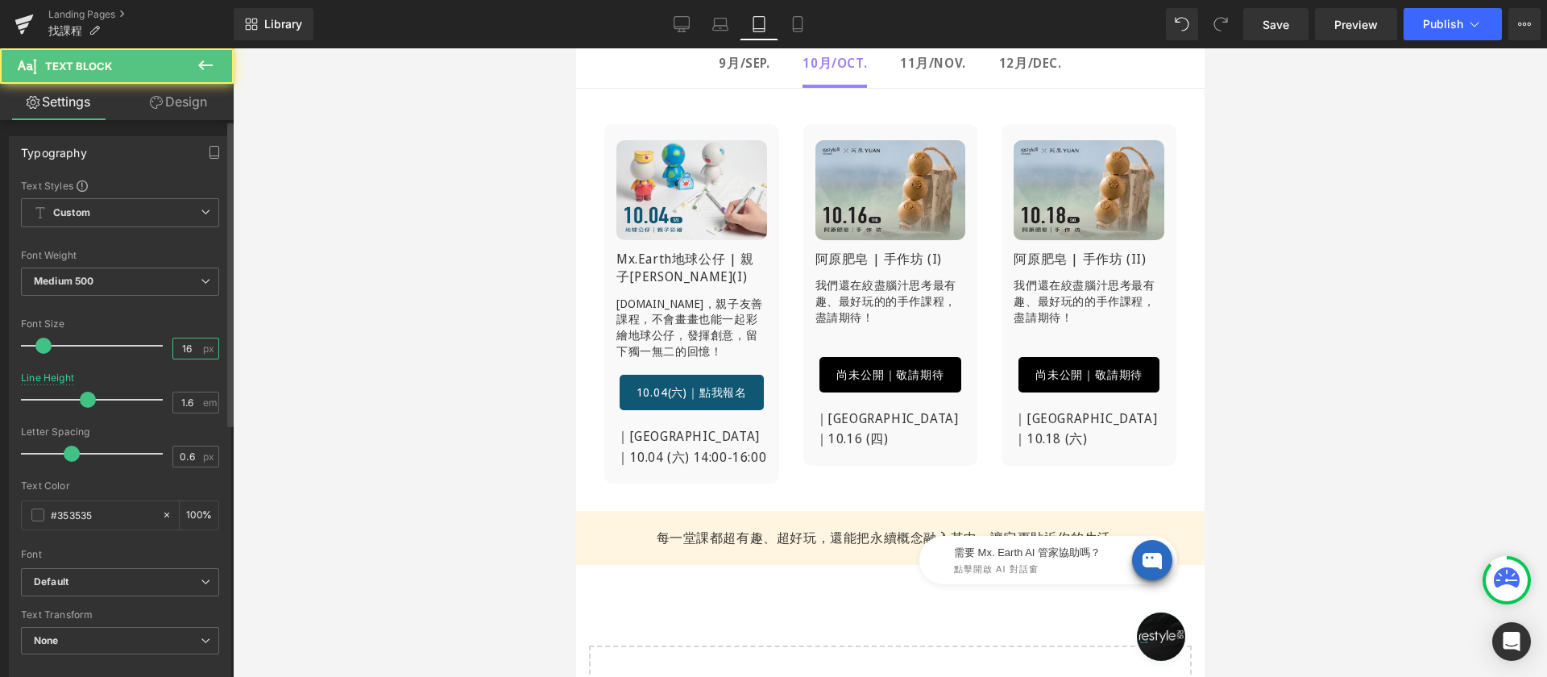
click at [173, 349] on input "16" at bounding box center [187, 348] width 28 height 20
type input "14"
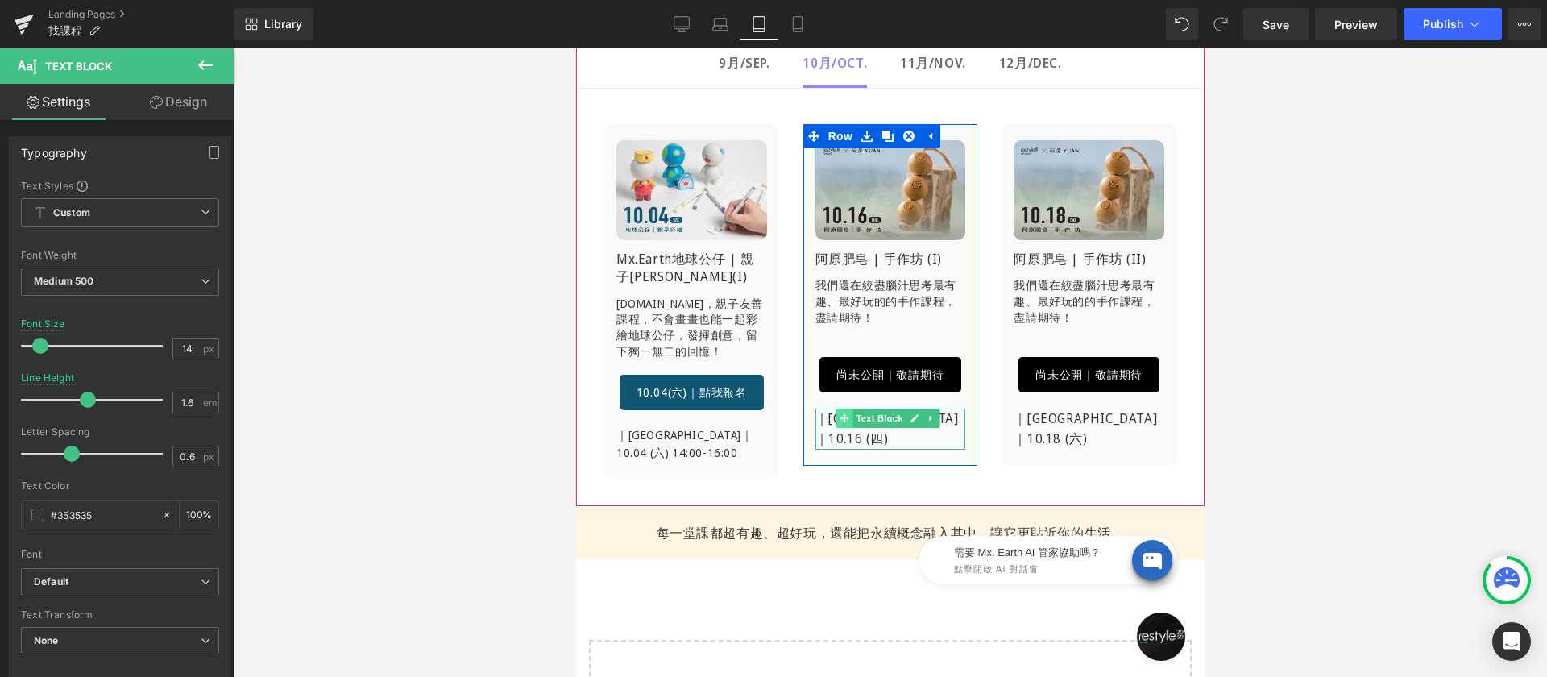
click at [836, 416] on span at bounding box center [844, 418] width 17 height 19
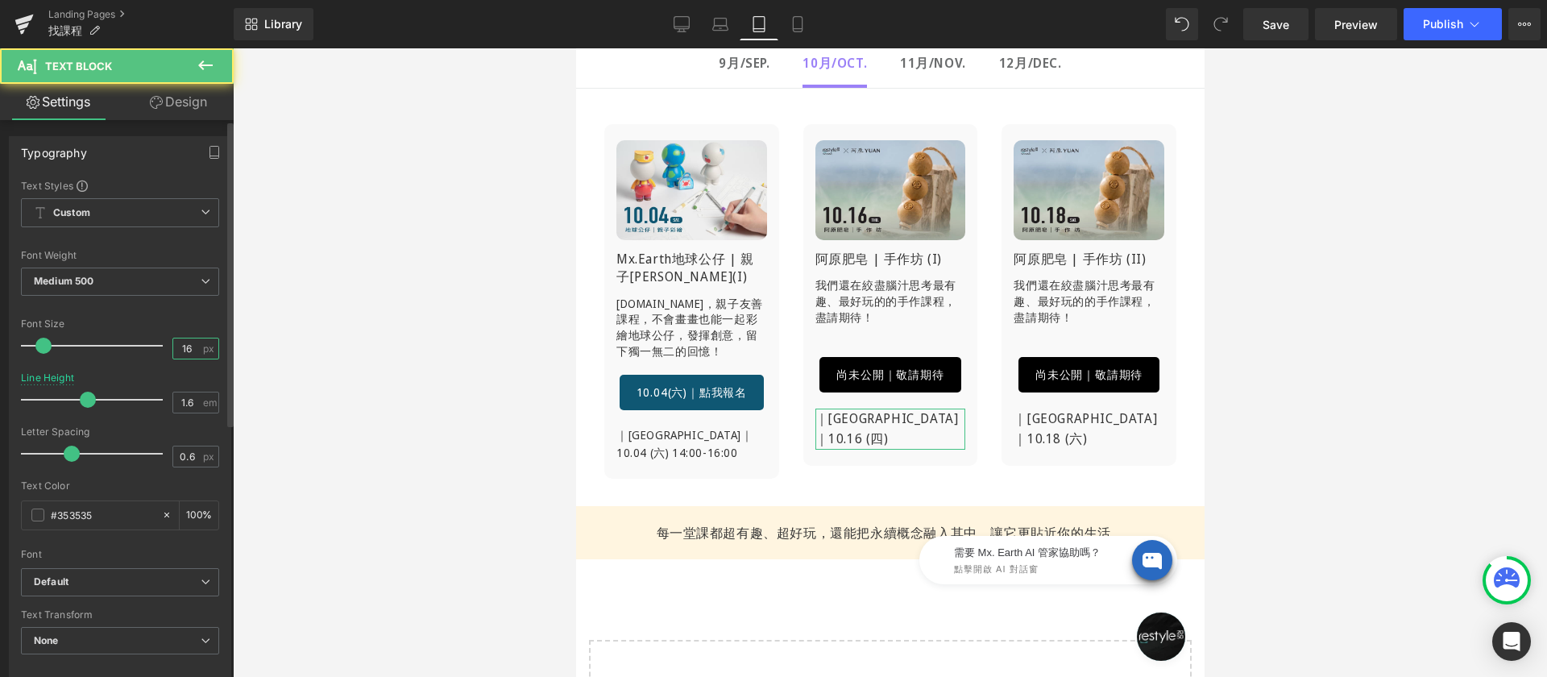
click at [185, 344] on input "16" at bounding box center [187, 348] width 28 height 20
type input "14"
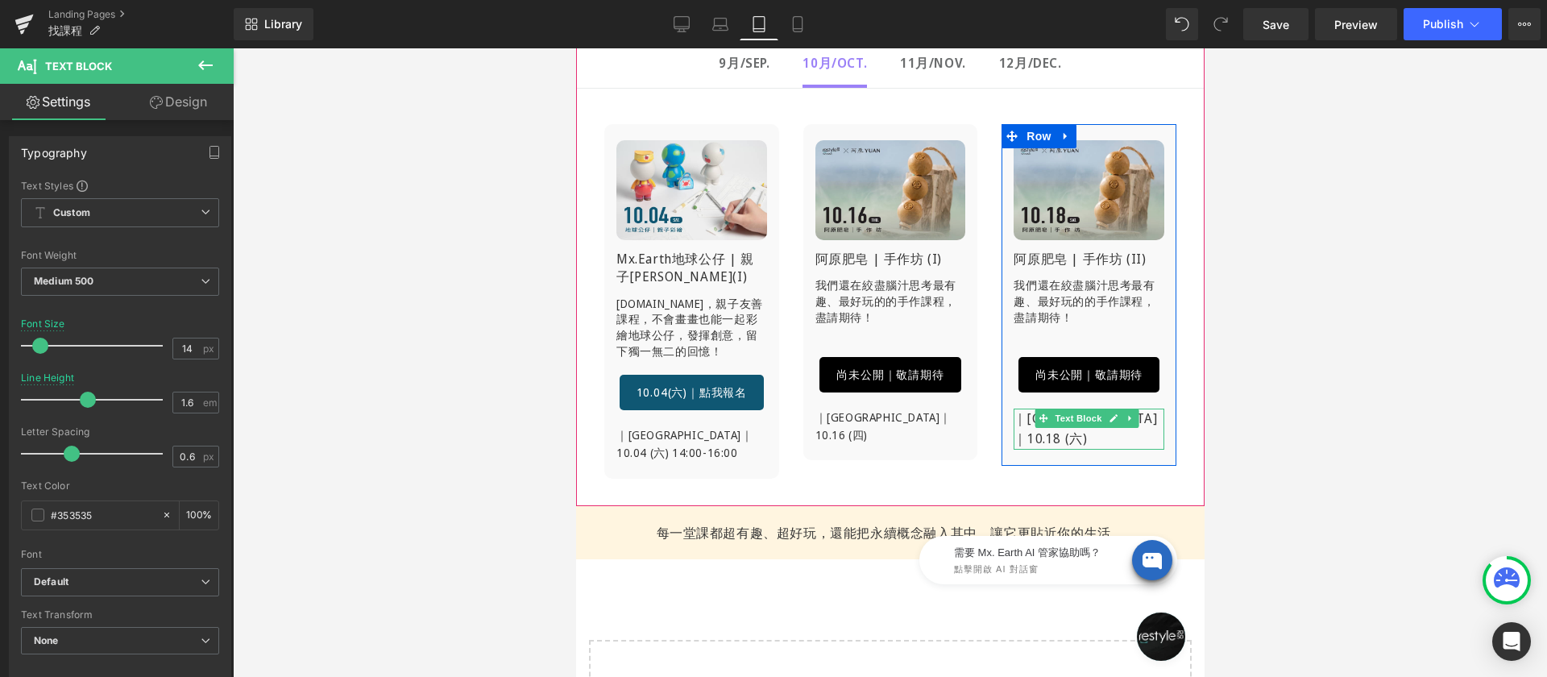
click at [1023, 412] on p "｜[GEOGRAPHIC_DATA]｜10.18 (六)" at bounding box center [1088, 429] width 151 height 41
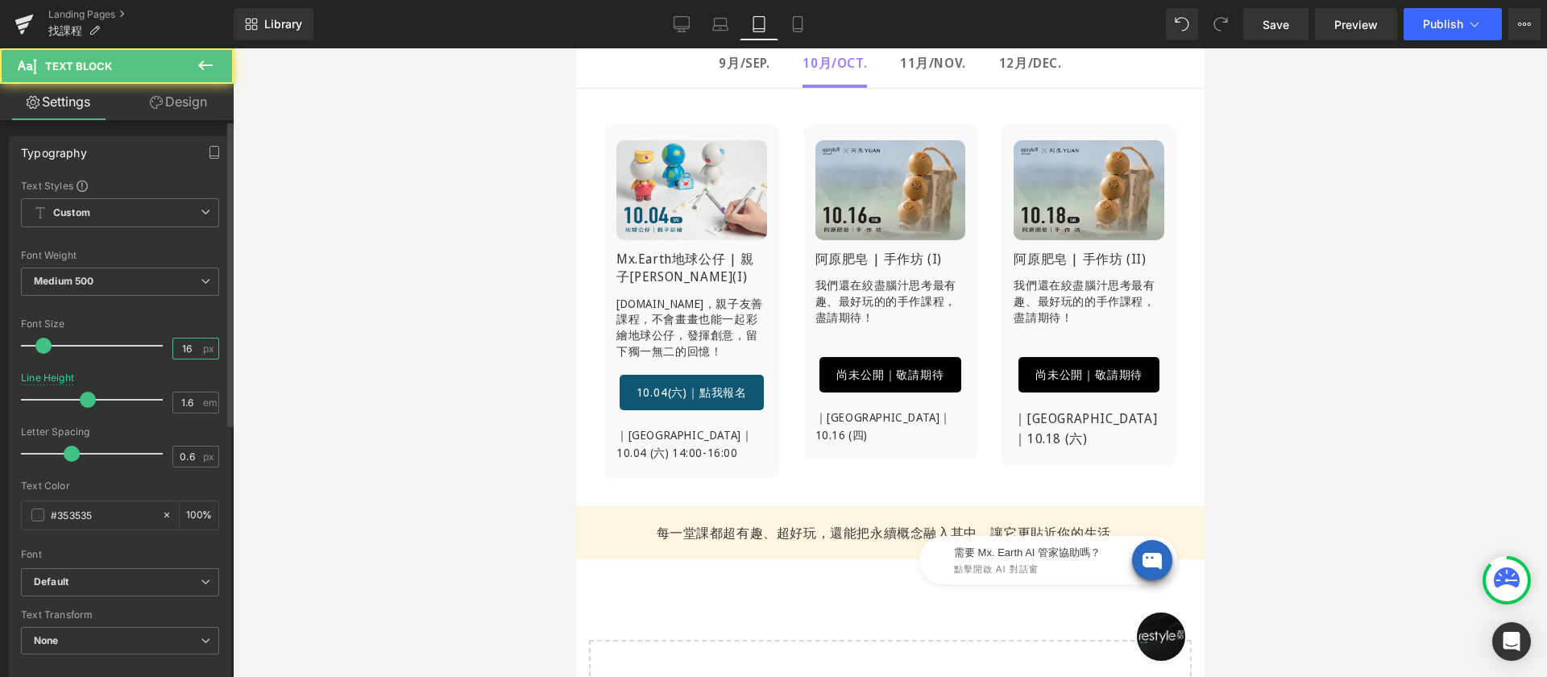
click at [173, 346] on input "16" at bounding box center [187, 348] width 28 height 20
type input "14"
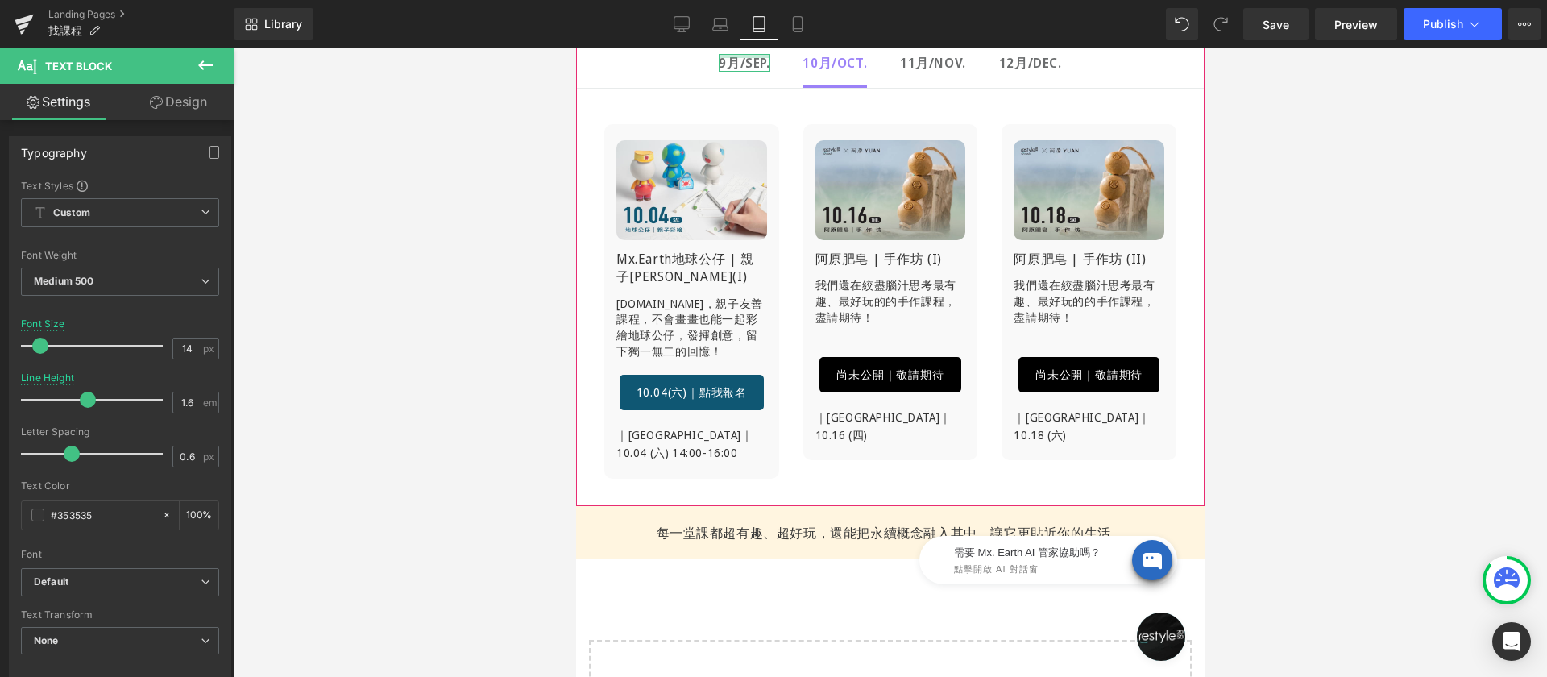
click at [718, 57] on div at bounding box center [743, 56] width 51 height 4
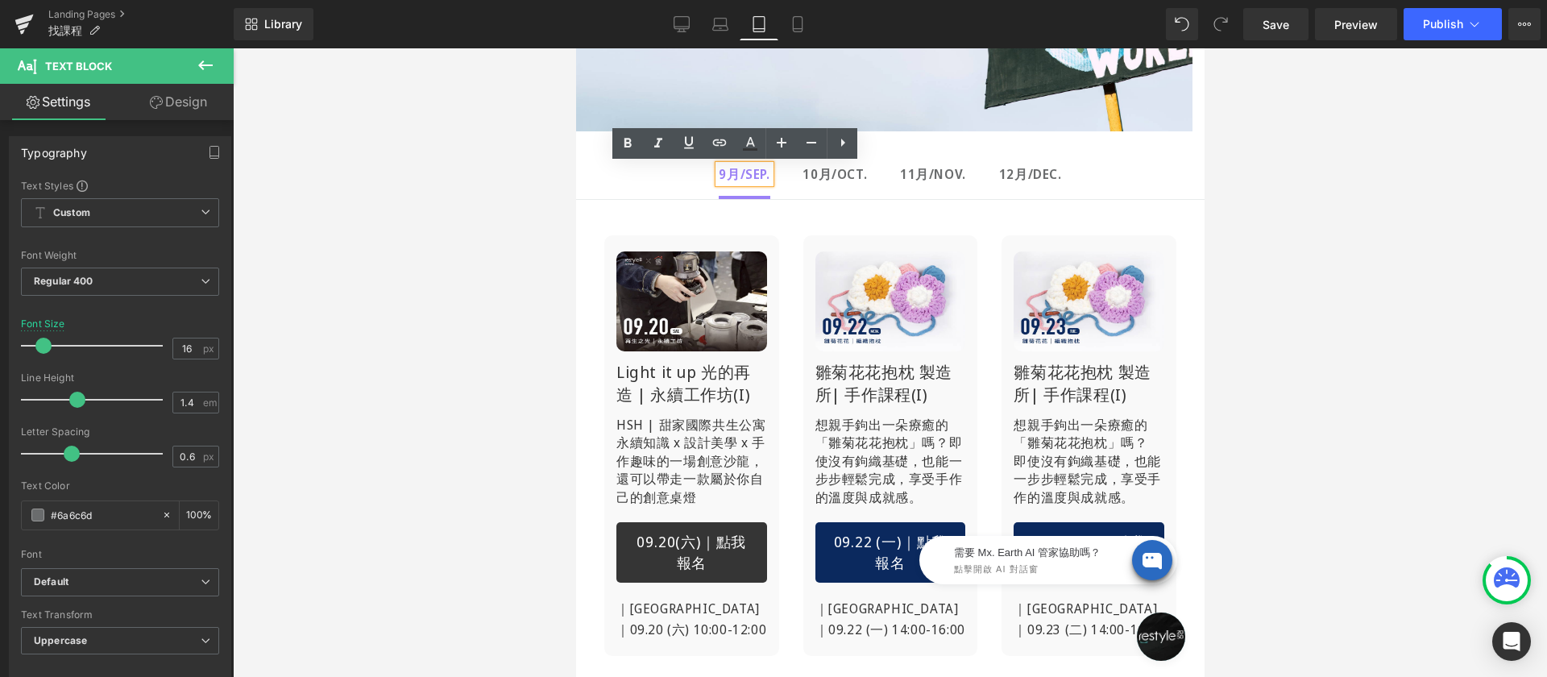
scroll to position [26, 0]
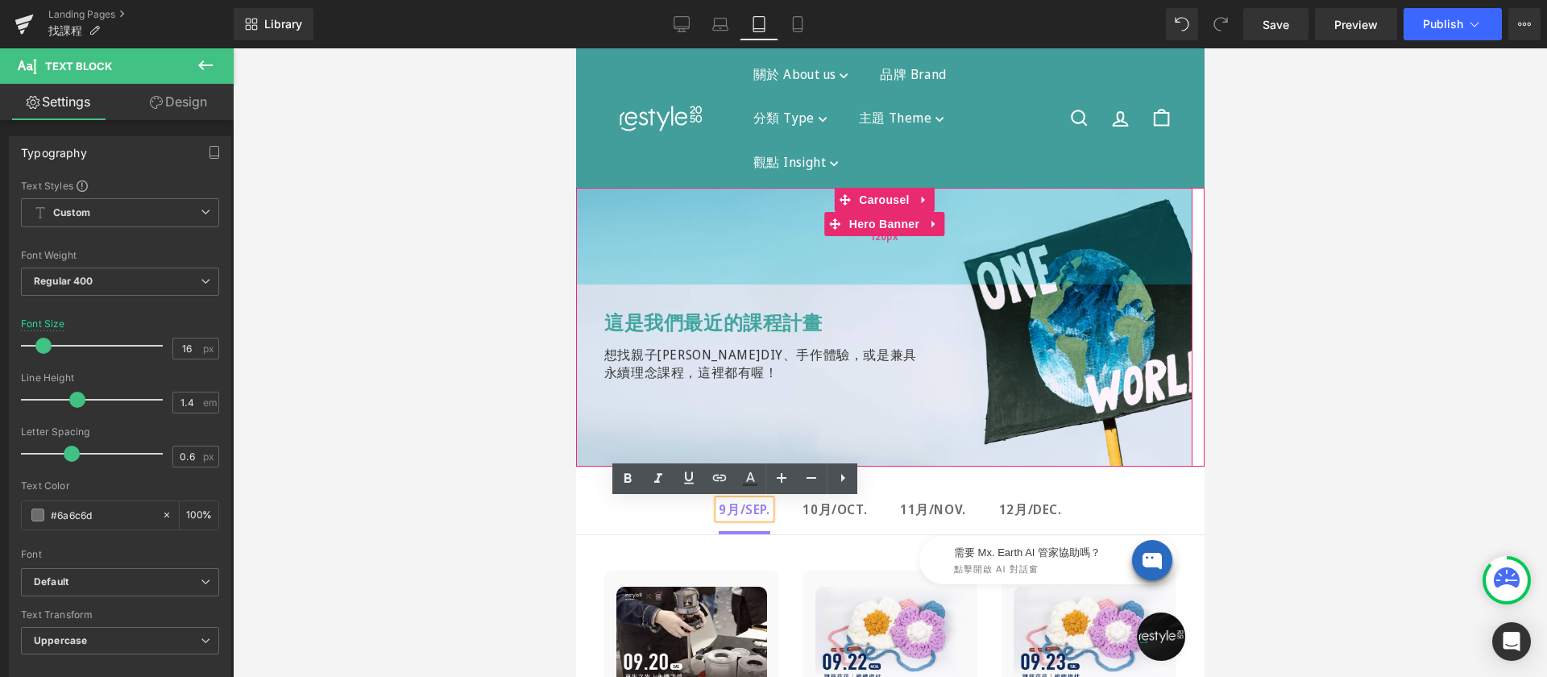
click at [866, 243] on div "120px" at bounding box center [883, 236] width 616 height 97
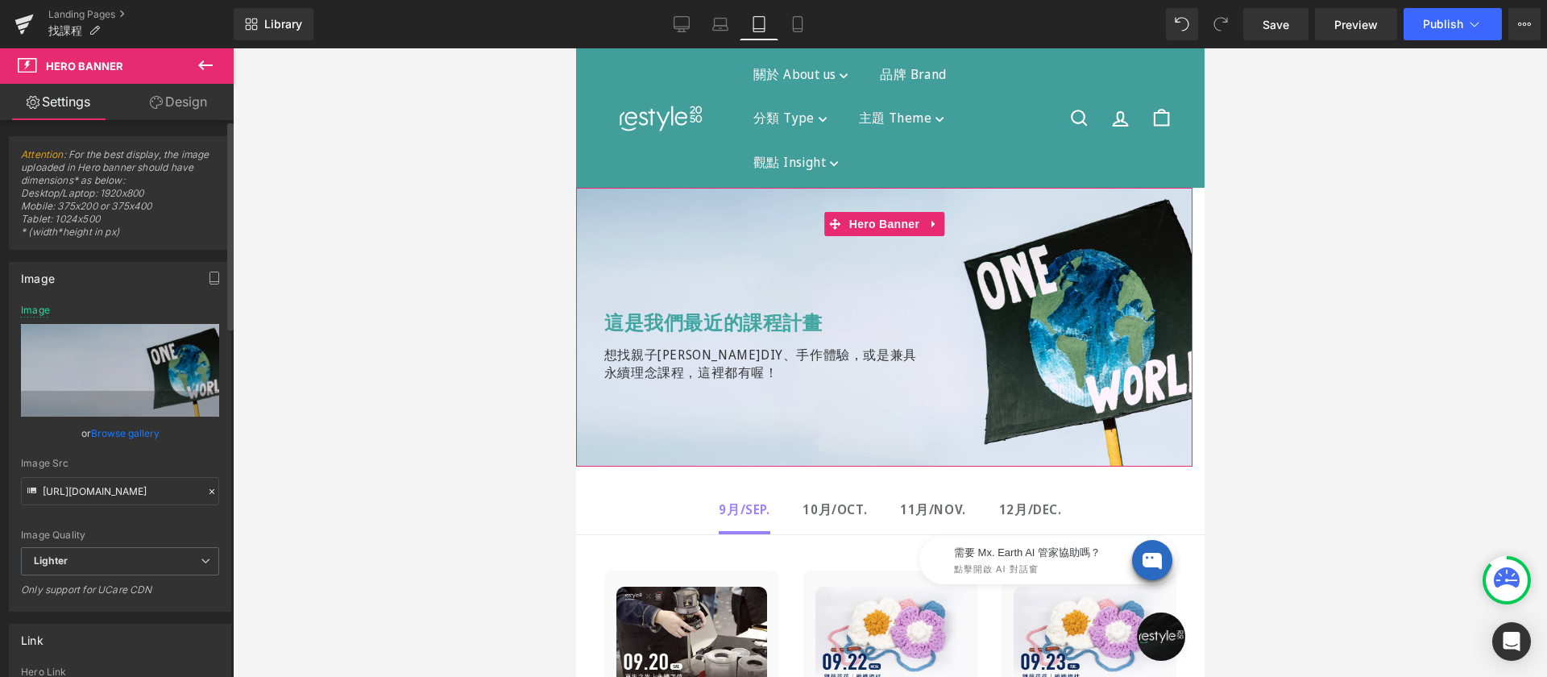
click at [107, 438] on link "Browse gallery" at bounding box center [125, 433] width 68 height 28
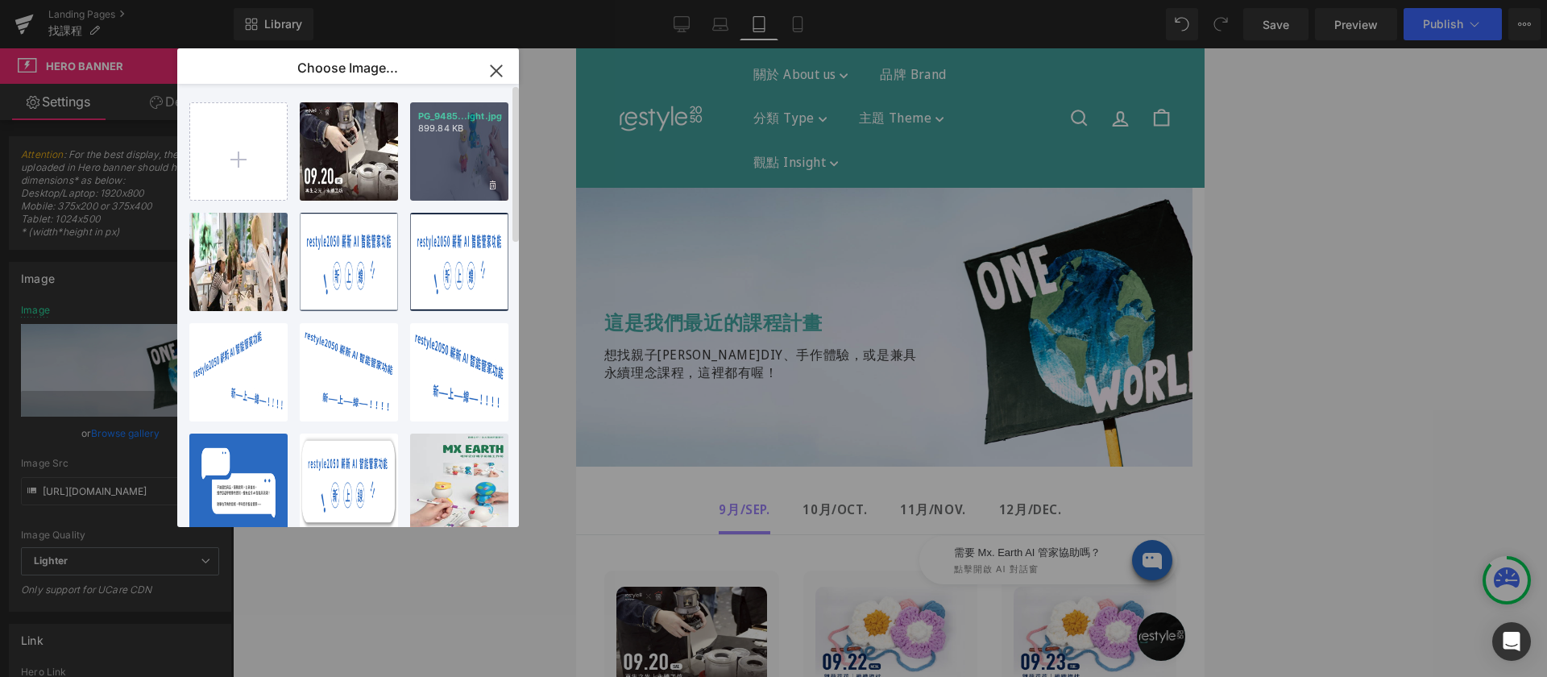
click at [436, 161] on div "PG_9485...ight.jpg 899.84 KB" at bounding box center [459, 151] width 98 height 98
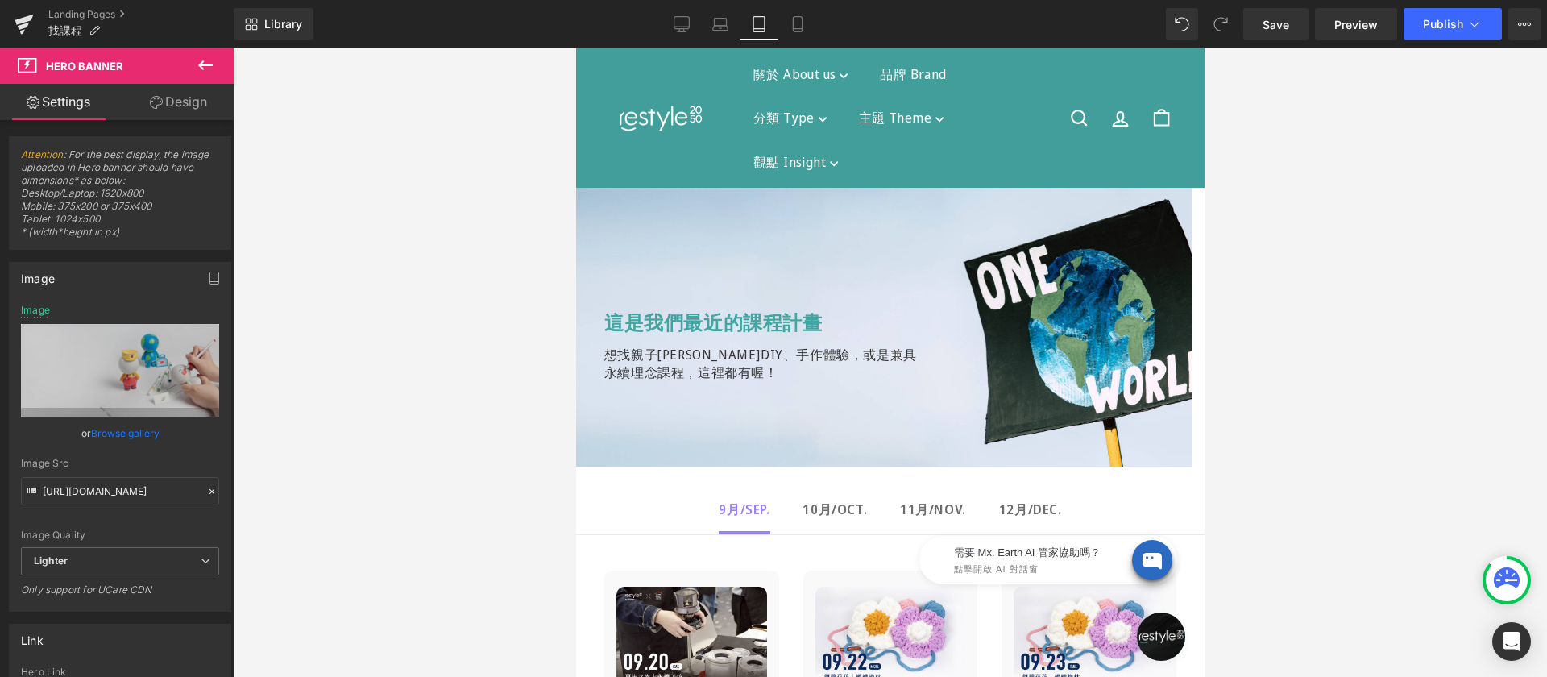
type input "https://ucarecdn.com/337eb652-f462-4c76-8d4b-ce78119d6faf/-/format/auto/-/previ…"
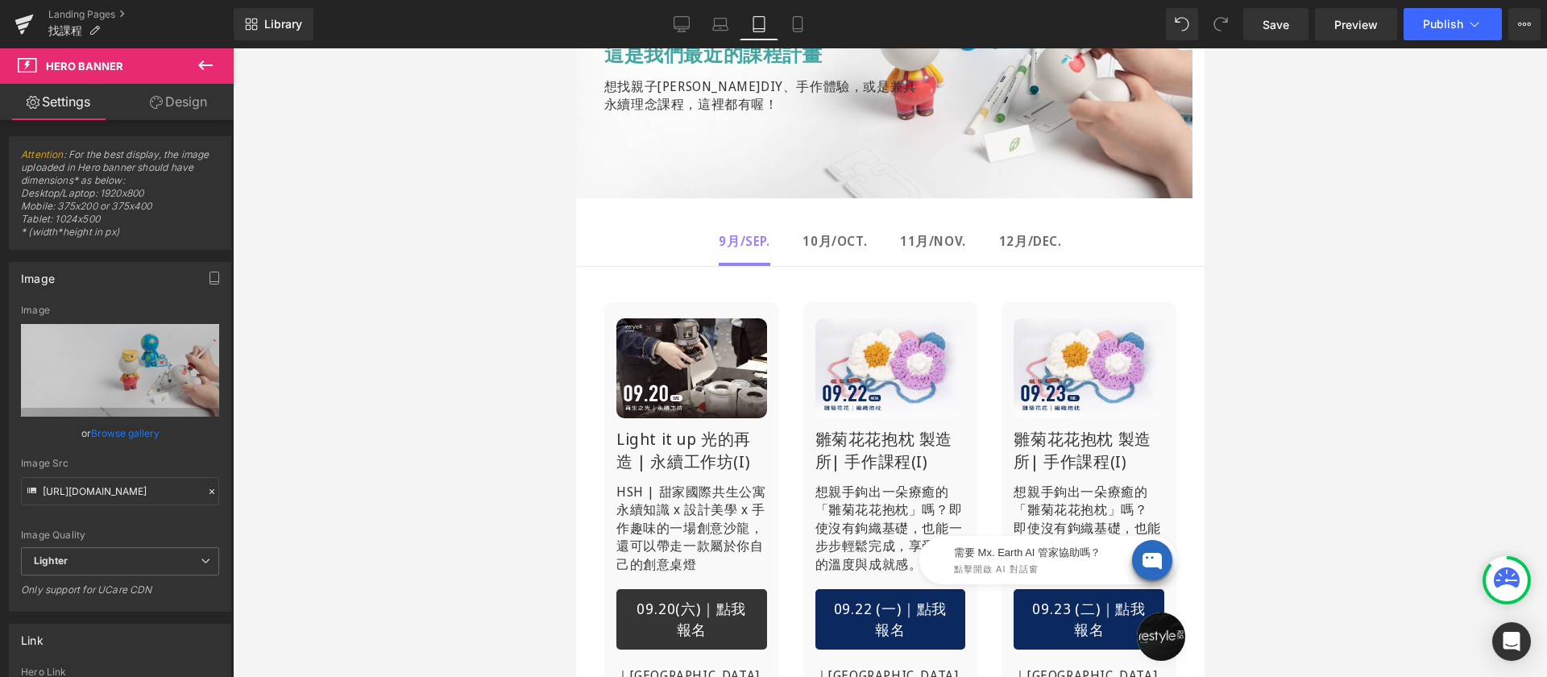
scroll to position [397, 0]
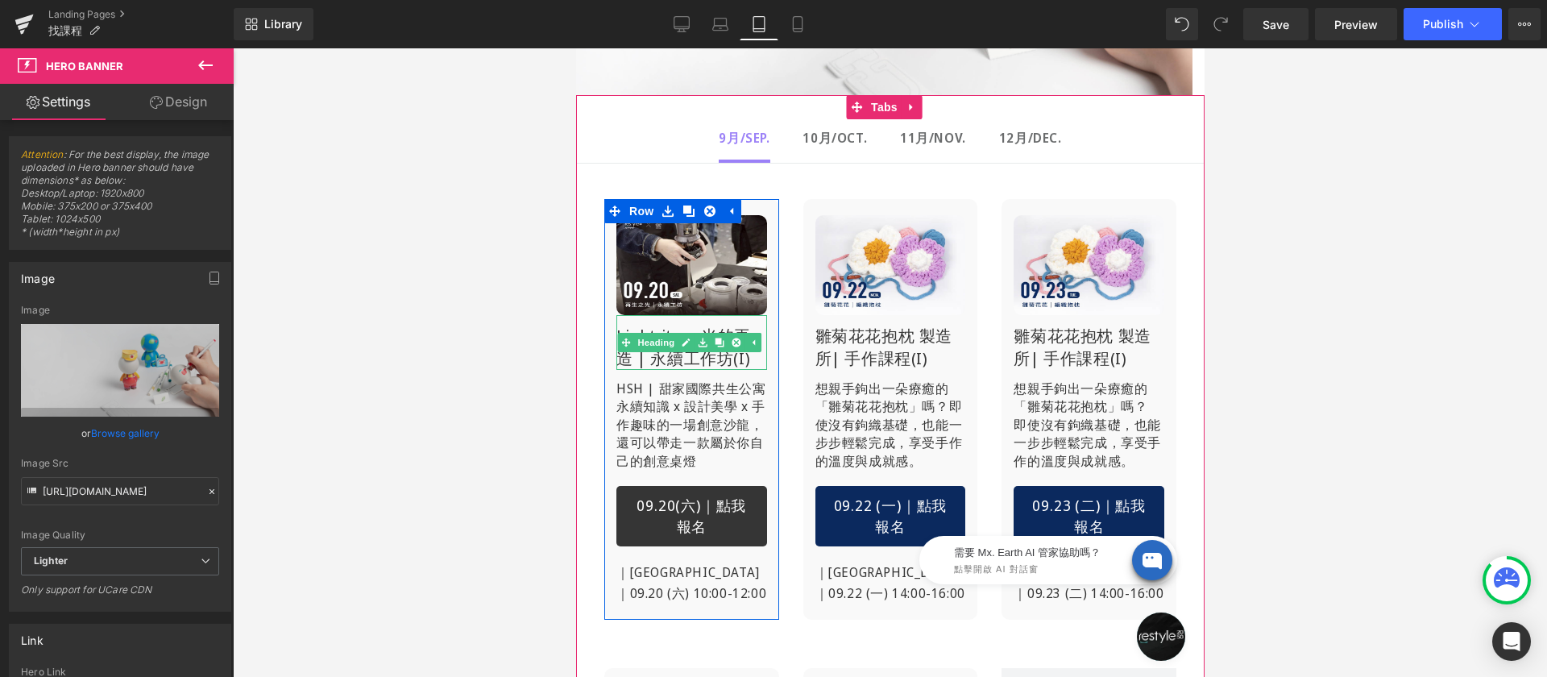
click at [658, 351] on h1 "Light it up 光的再造 | 永續工作坊(I)" at bounding box center [691, 347] width 151 height 45
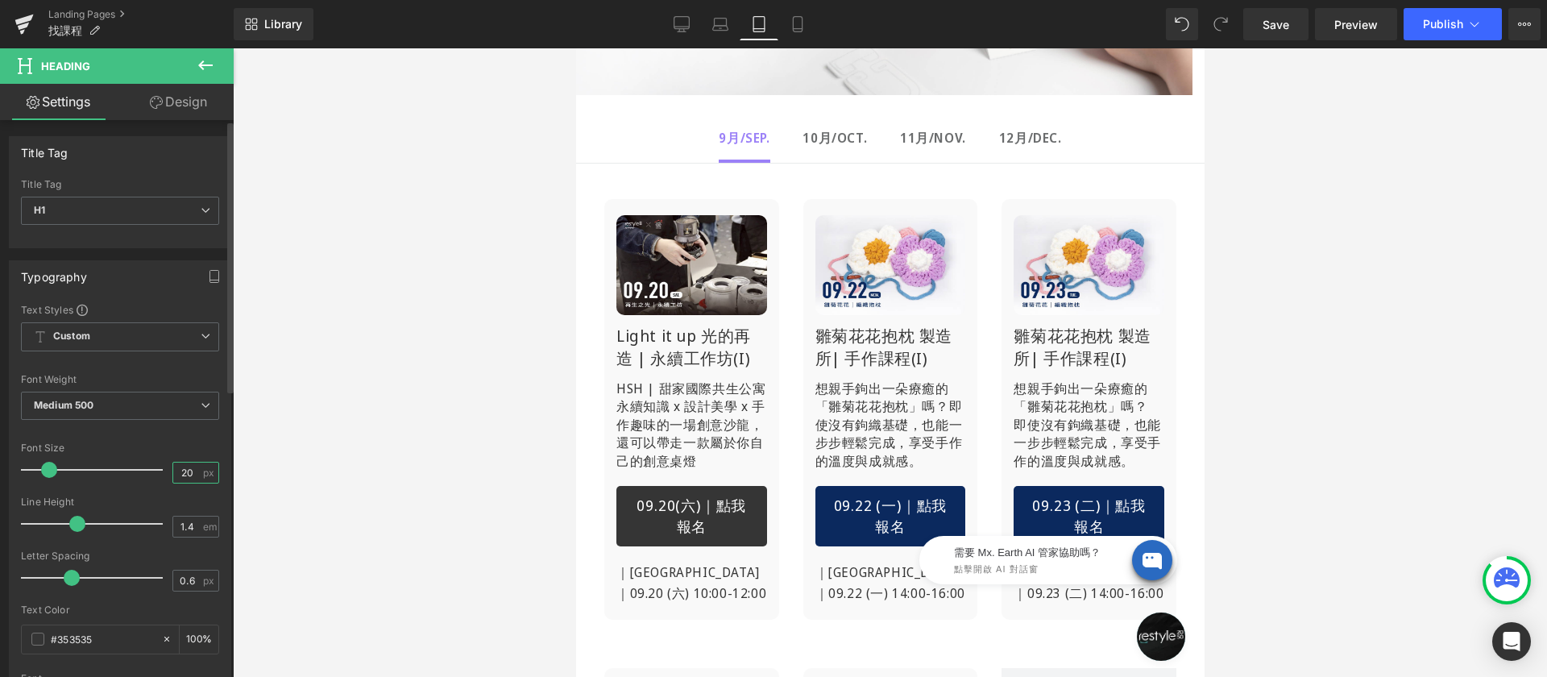
click at [178, 475] on input "20" at bounding box center [187, 473] width 28 height 20
type input "16"
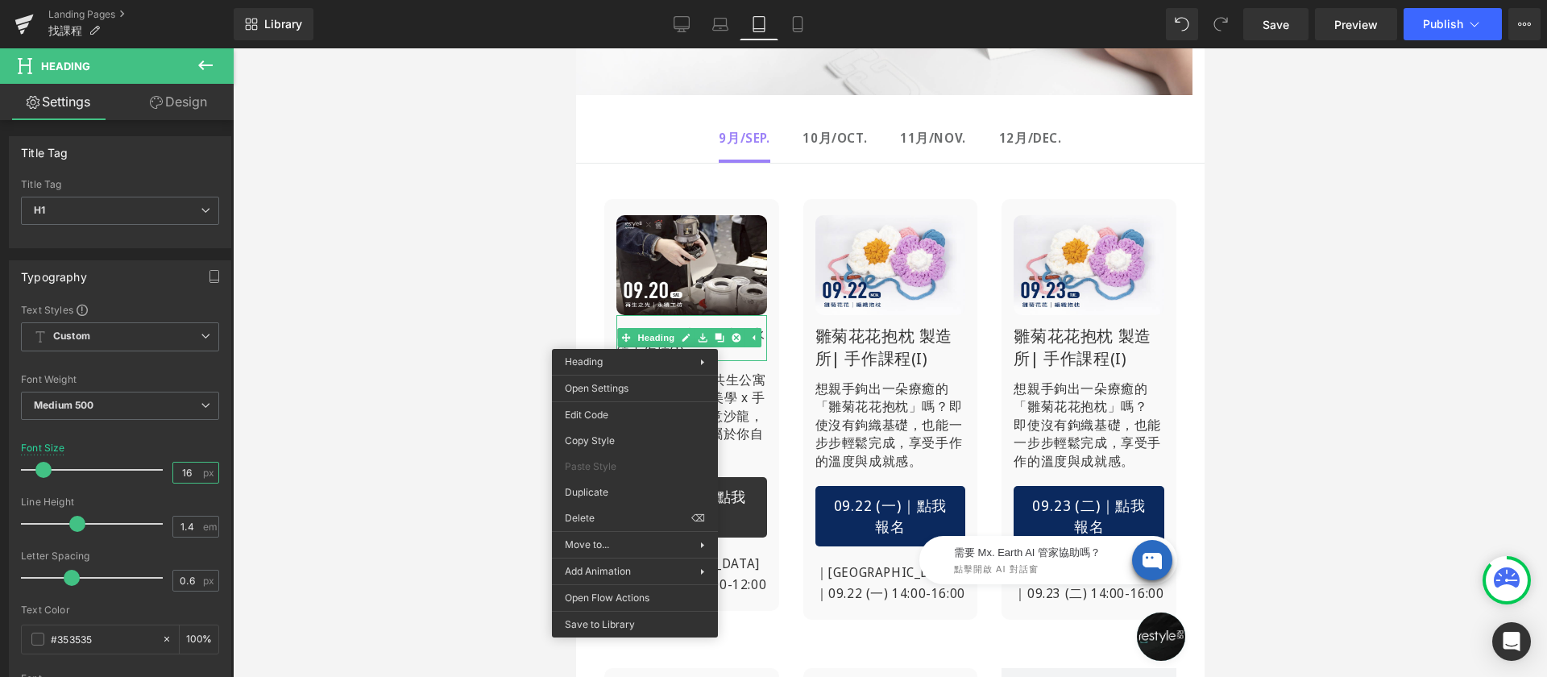
drag, startPoint x: 1176, startPoint y: 475, endPoint x: 599, endPoint y: 430, distance: 578.7
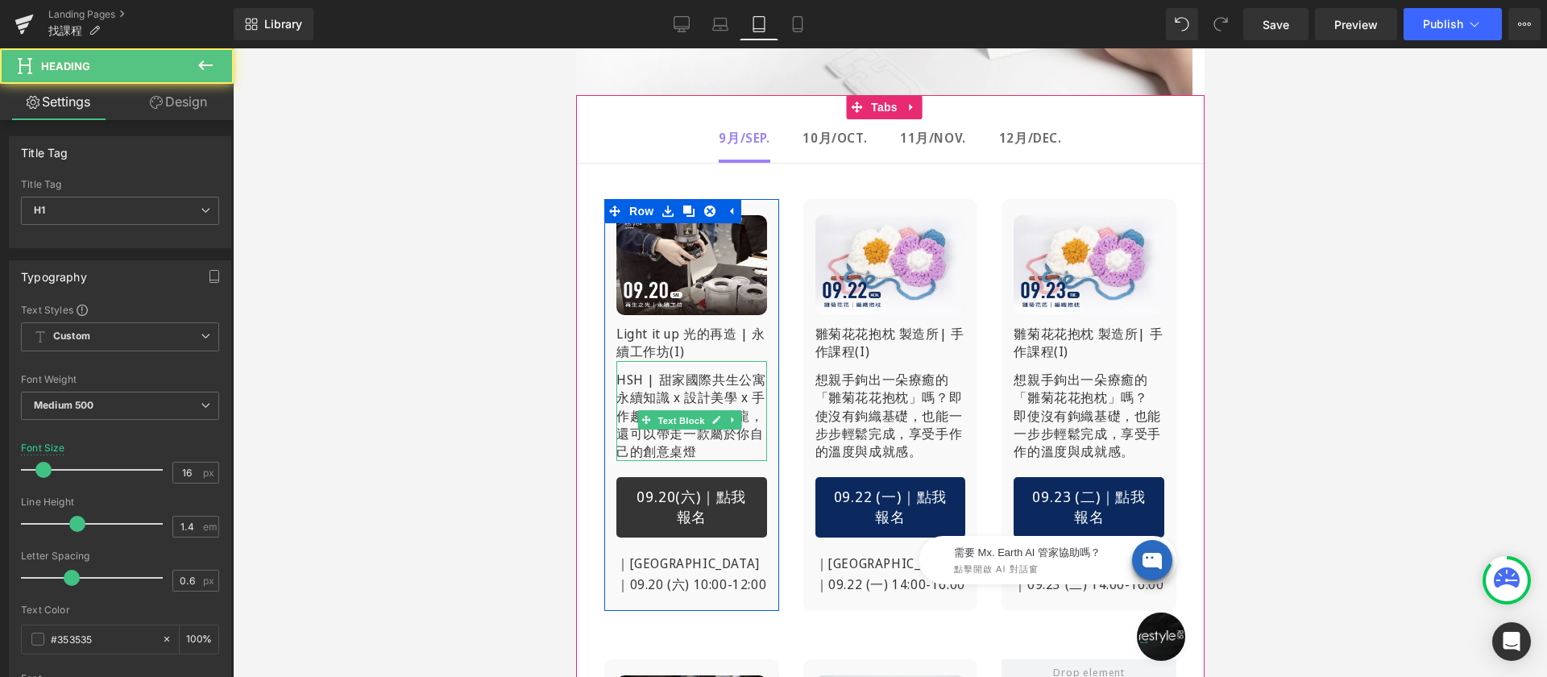
click at [695, 413] on div "HSH | 甜家國際共生公寓 永續知識 x 設計美學 x 手作趣味的一場創意沙龍，還可以帶走一款屬於你自己的創意桌燈 Text Block" at bounding box center [691, 411] width 151 height 100
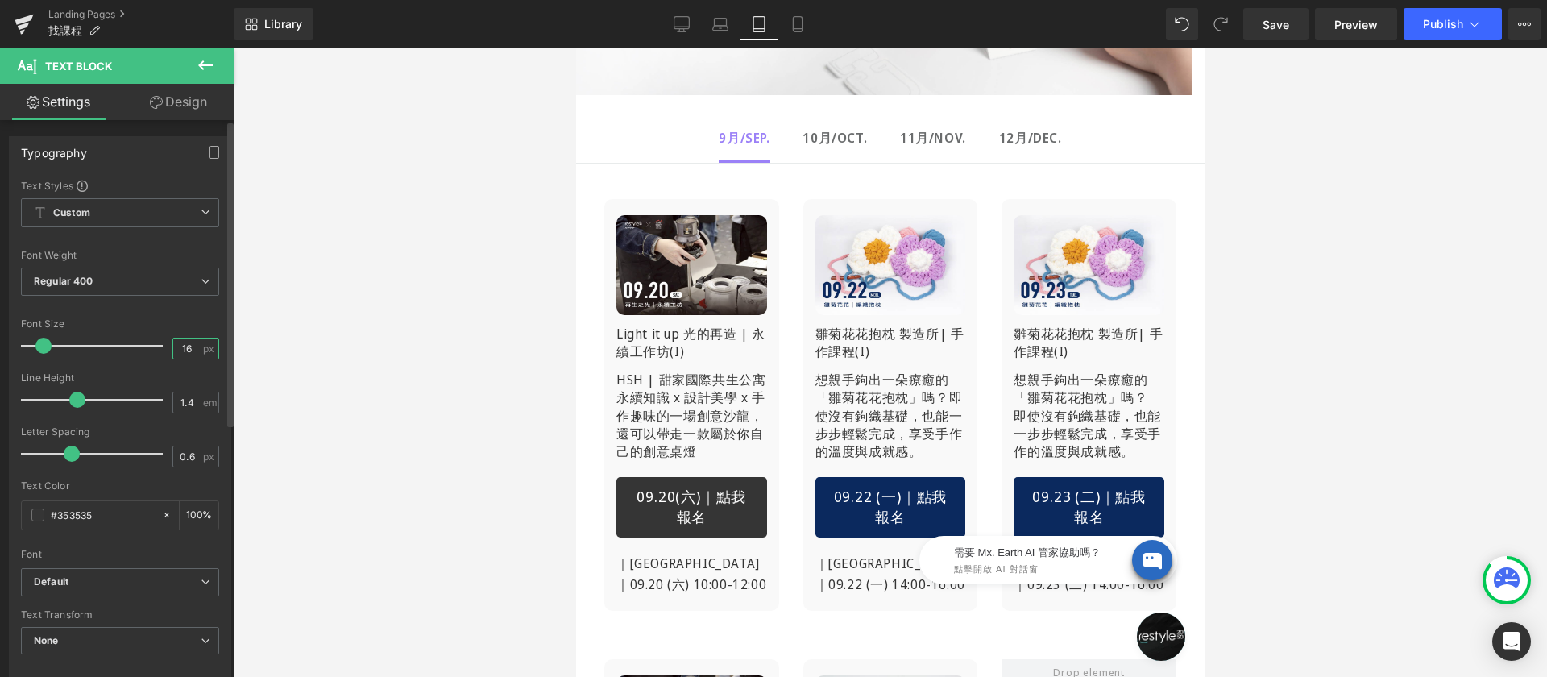
click at [178, 351] on input "16" at bounding box center [187, 348] width 28 height 20
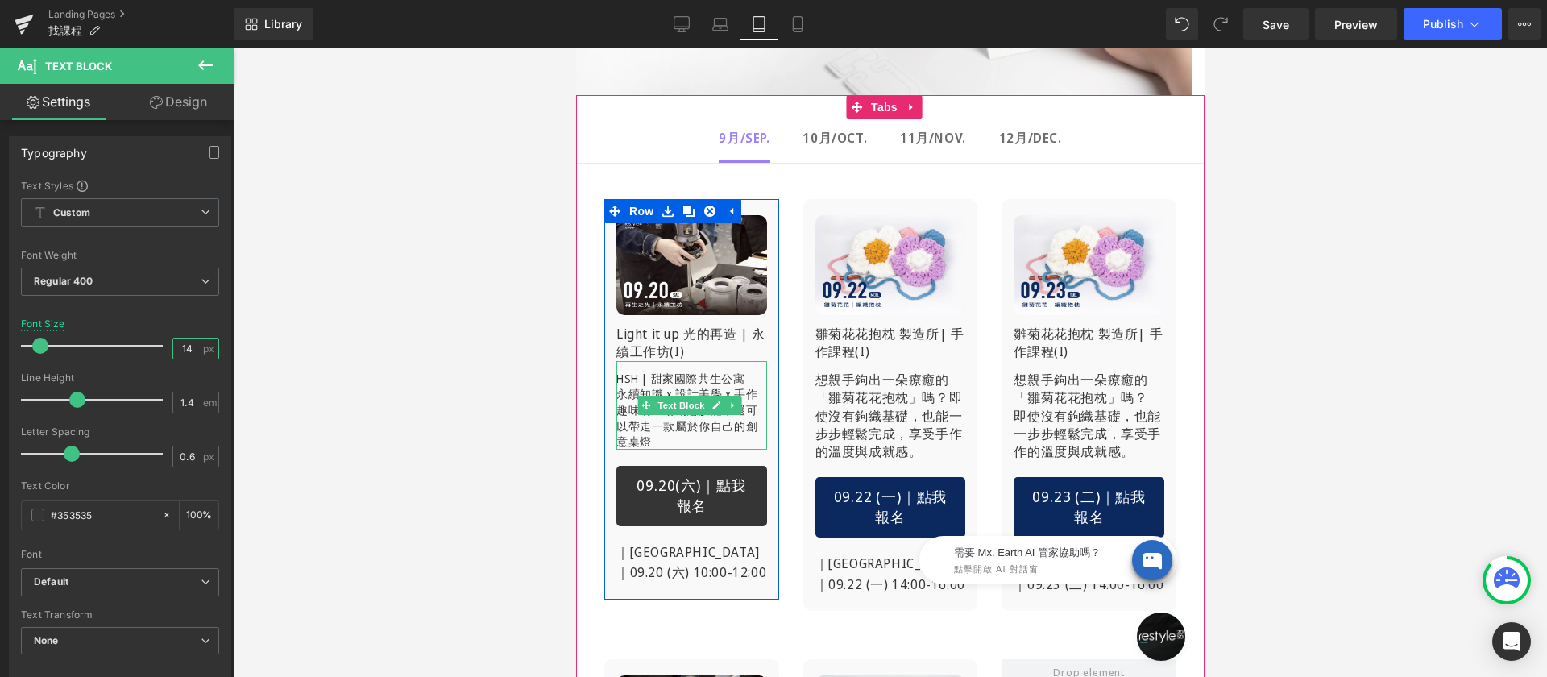
type input "14"
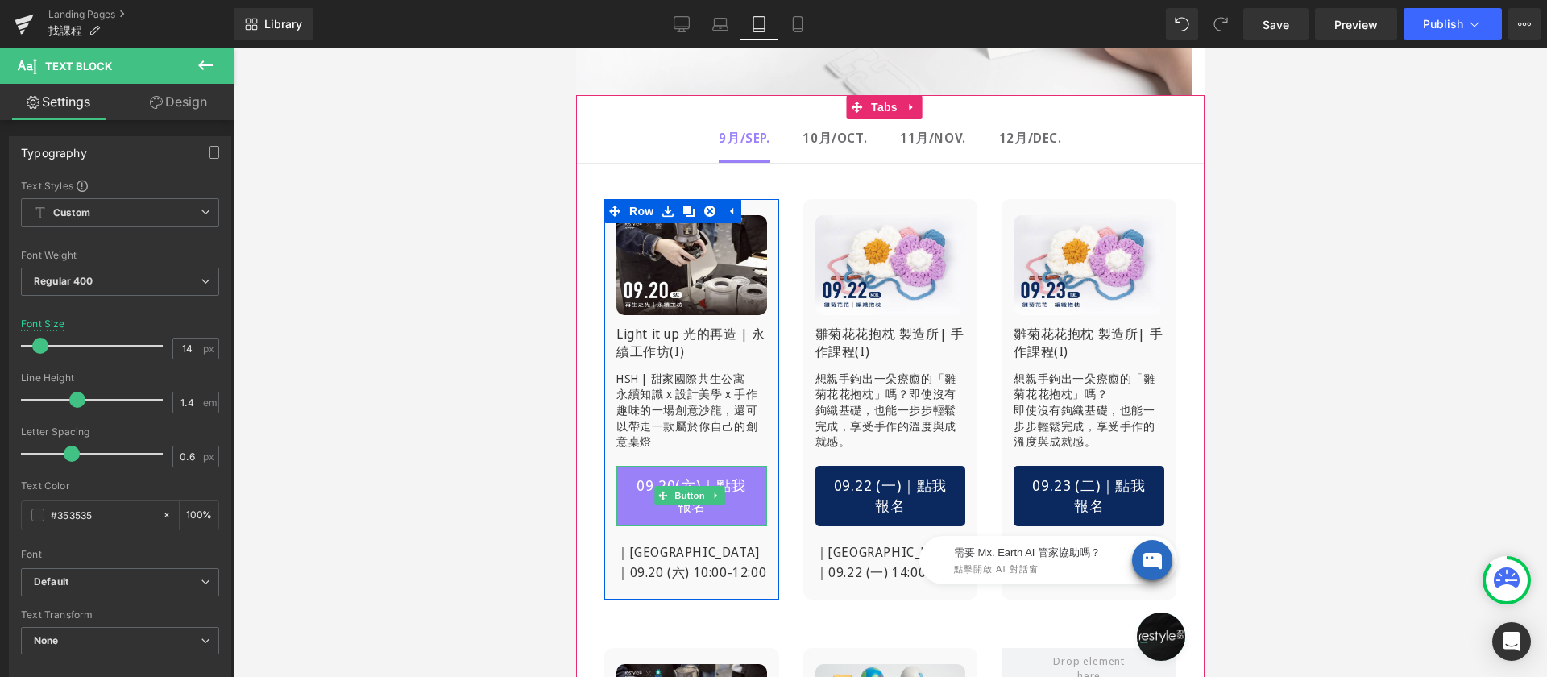
click at [715, 481] on span "09.20(六)｜點我報名" at bounding box center [691, 495] width 117 height 41
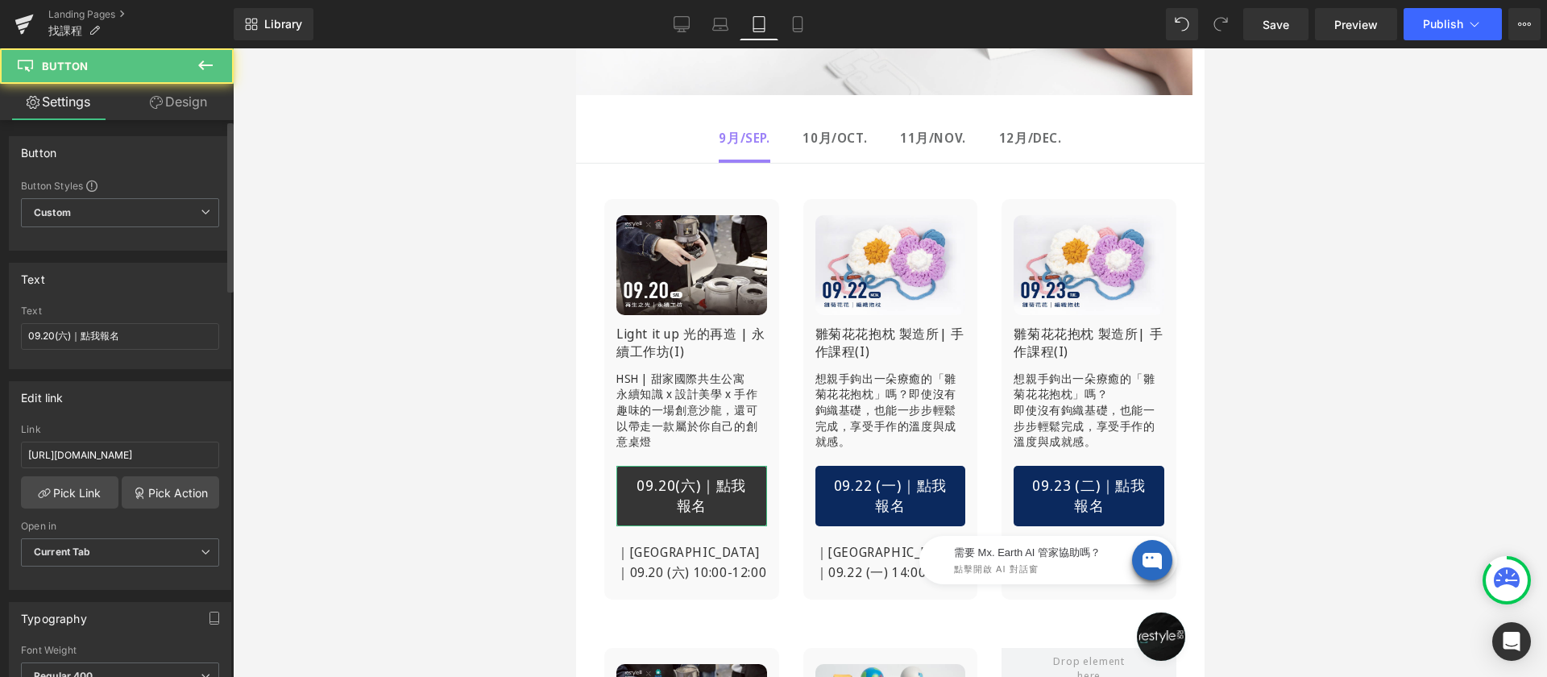
scroll to position [193, 0]
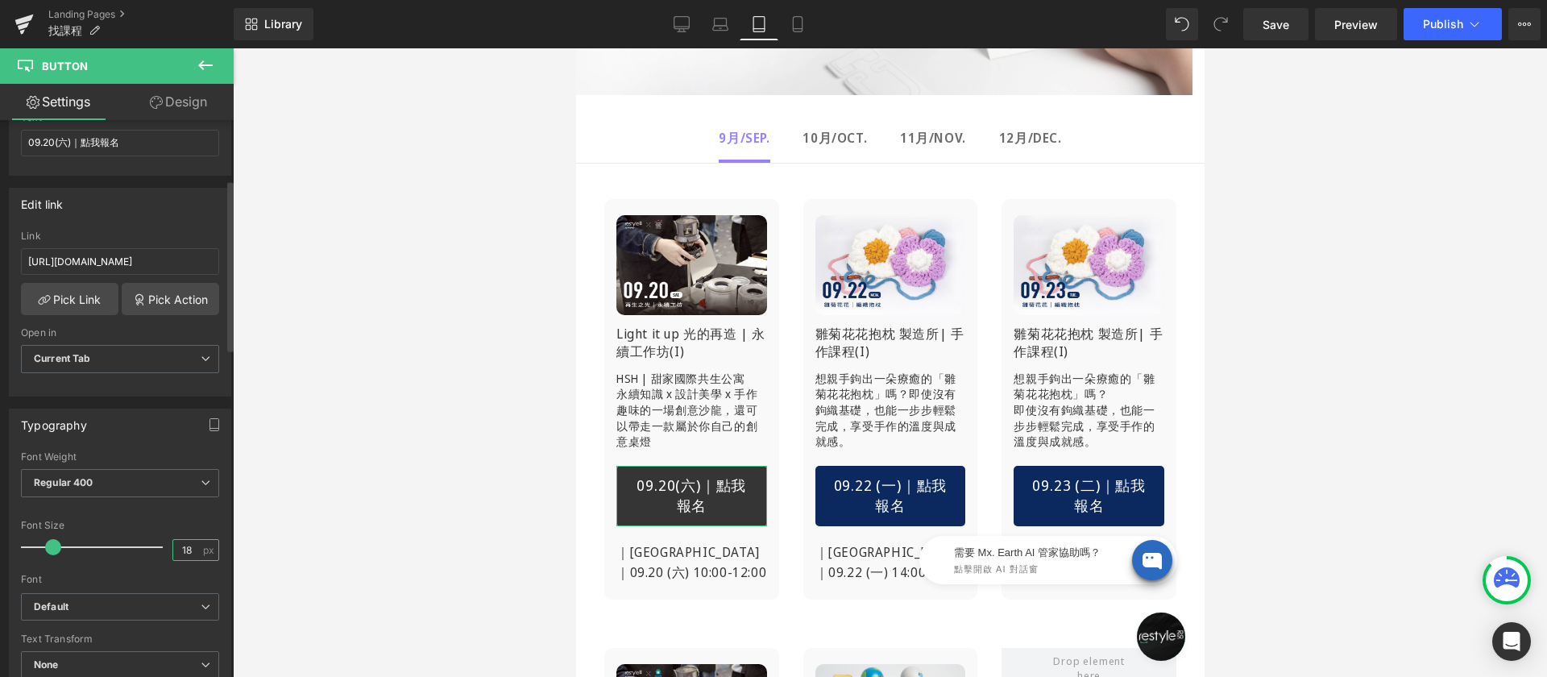
click at [178, 551] on input "18" at bounding box center [187, 550] width 28 height 20
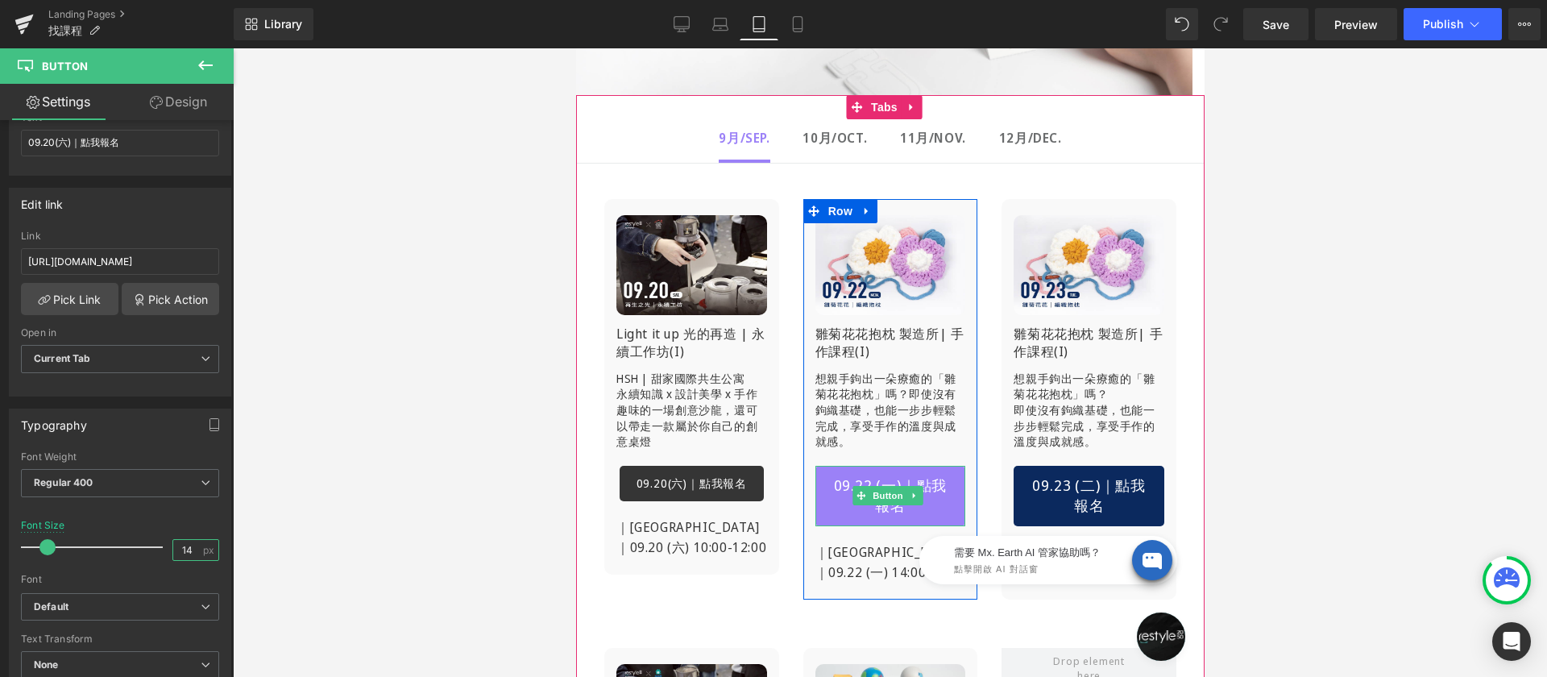
type input "14"
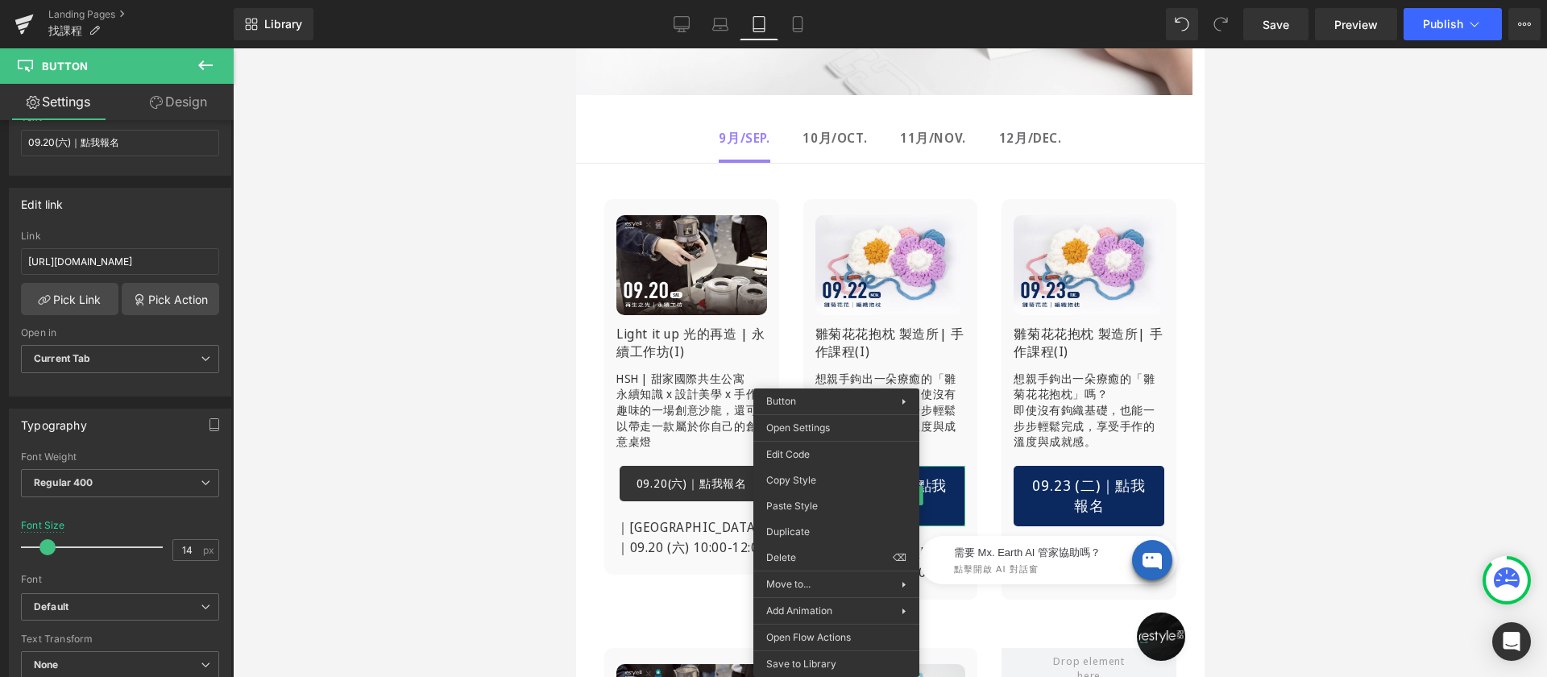
click at [476, 467] on div at bounding box center [890, 362] width 1314 height 628
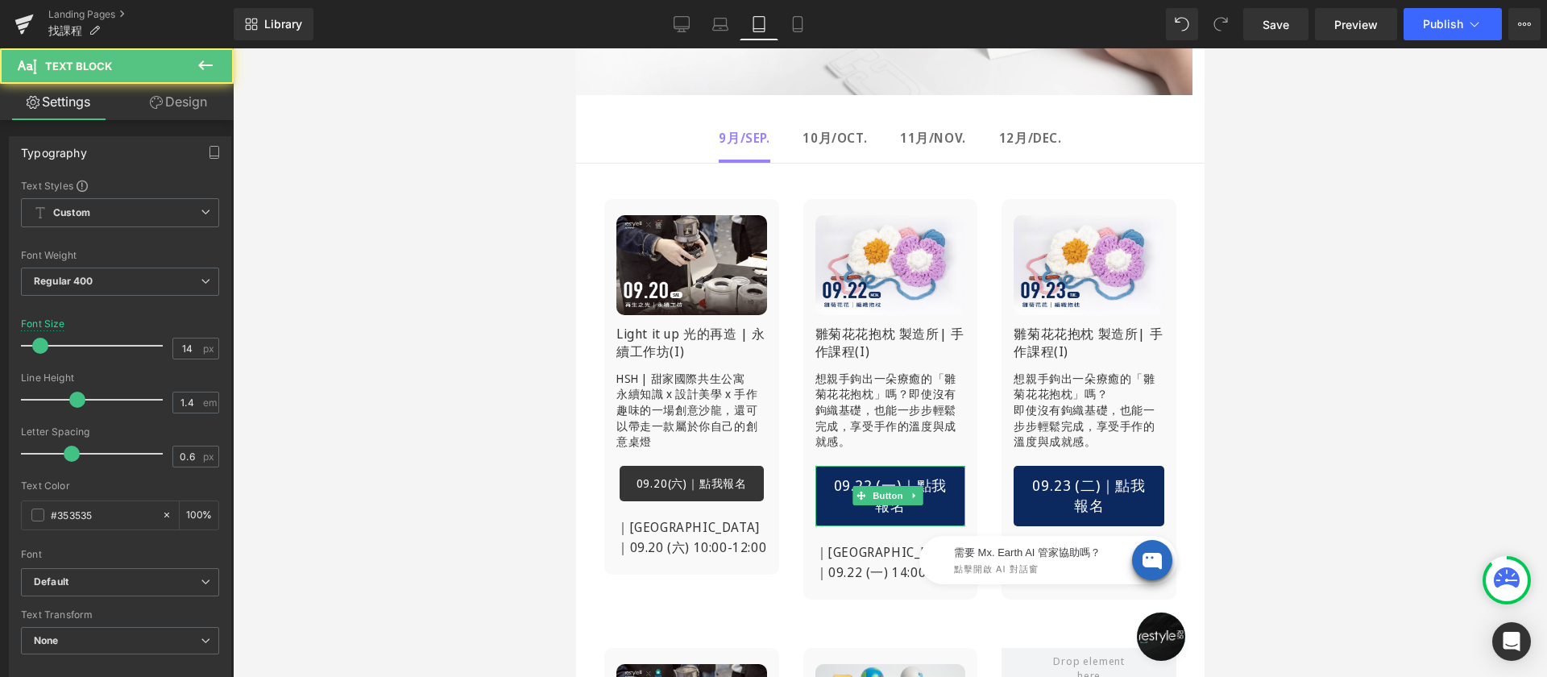
click at [949, 400] on span "即使沒有鉤織基礎，也能一步步輕鬆完成，享受手作的溫度與成就感。" at bounding box center [885, 417] width 141 height 63
click at [934, 386] on span "即使沒有鉤織基礎，也能一步步輕鬆完成，享受手作的溫度與成就感。" at bounding box center [885, 417] width 141 height 63
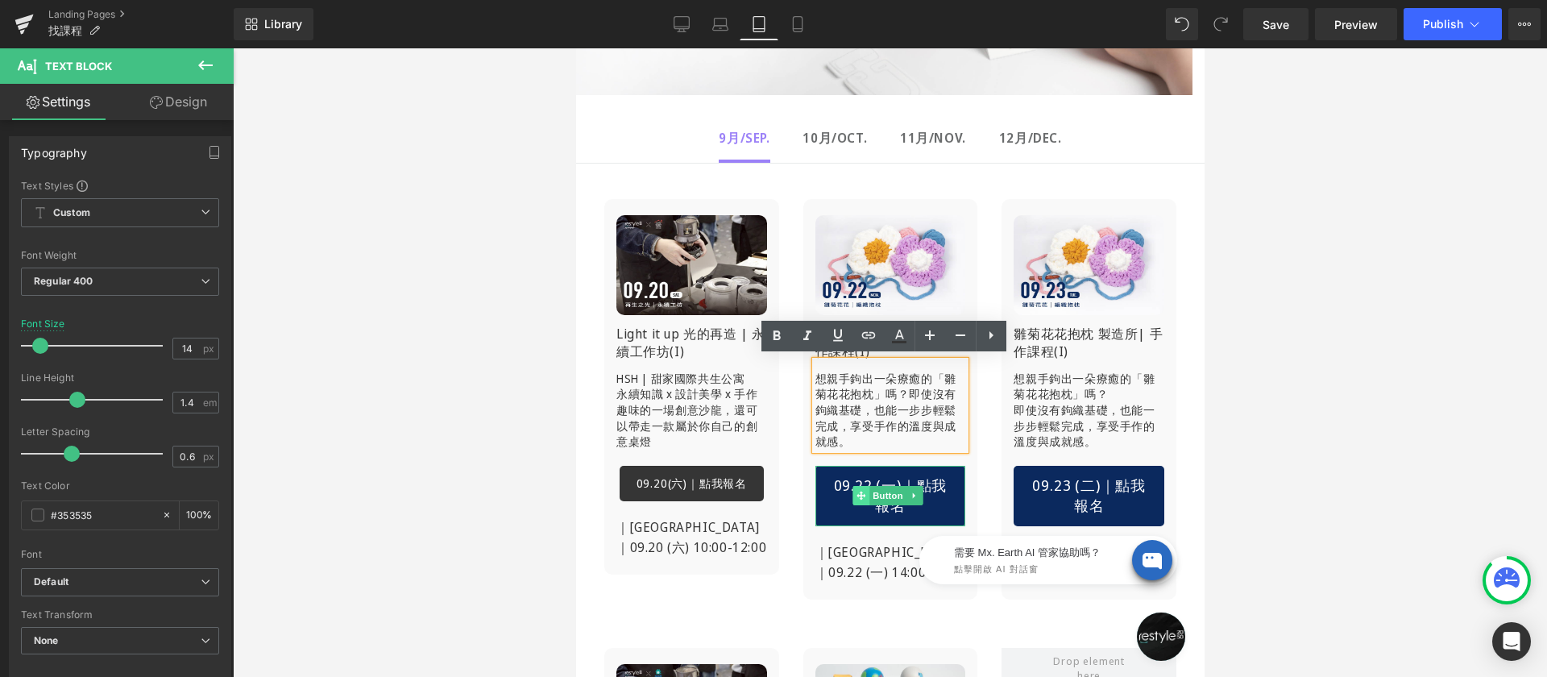
click at [861, 486] on span at bounding box center [861, 495] width 17 height 19
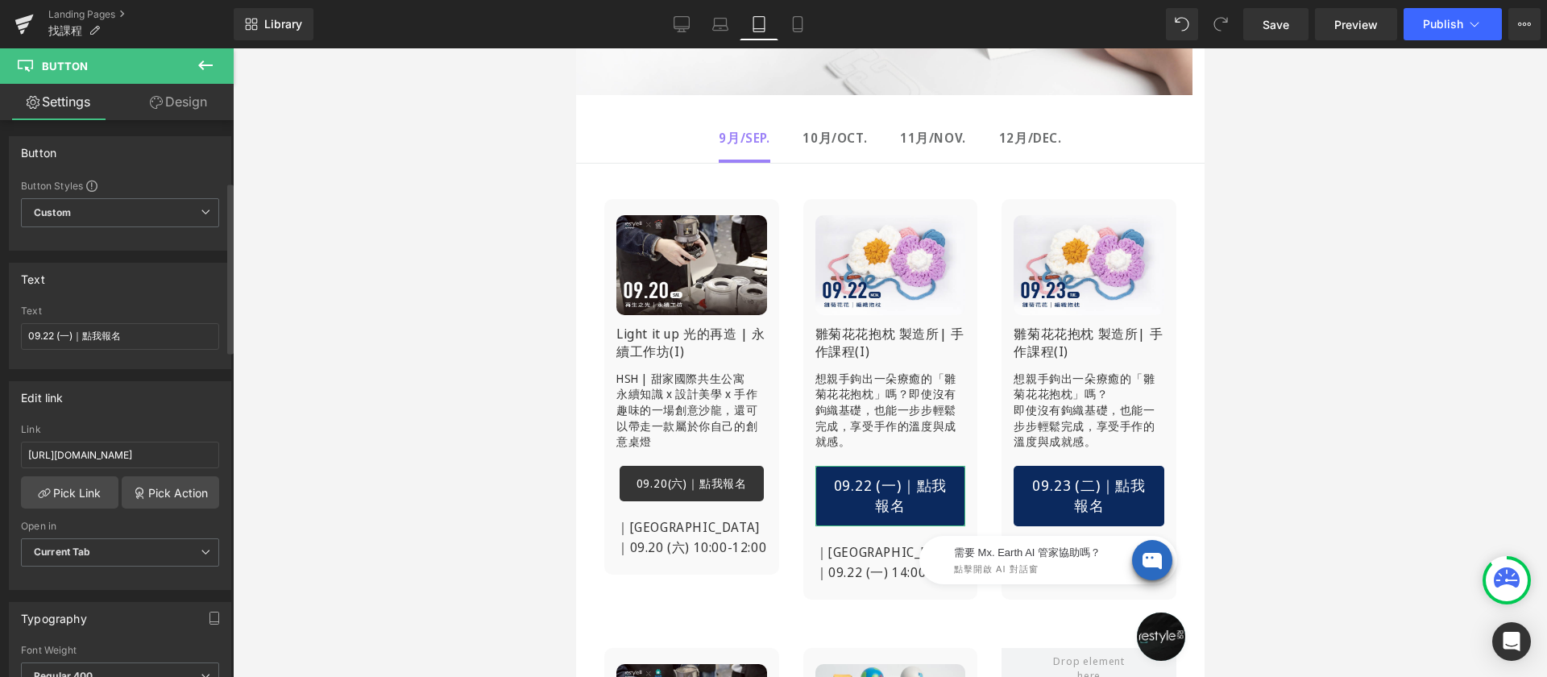
scroll to position [284, 0]
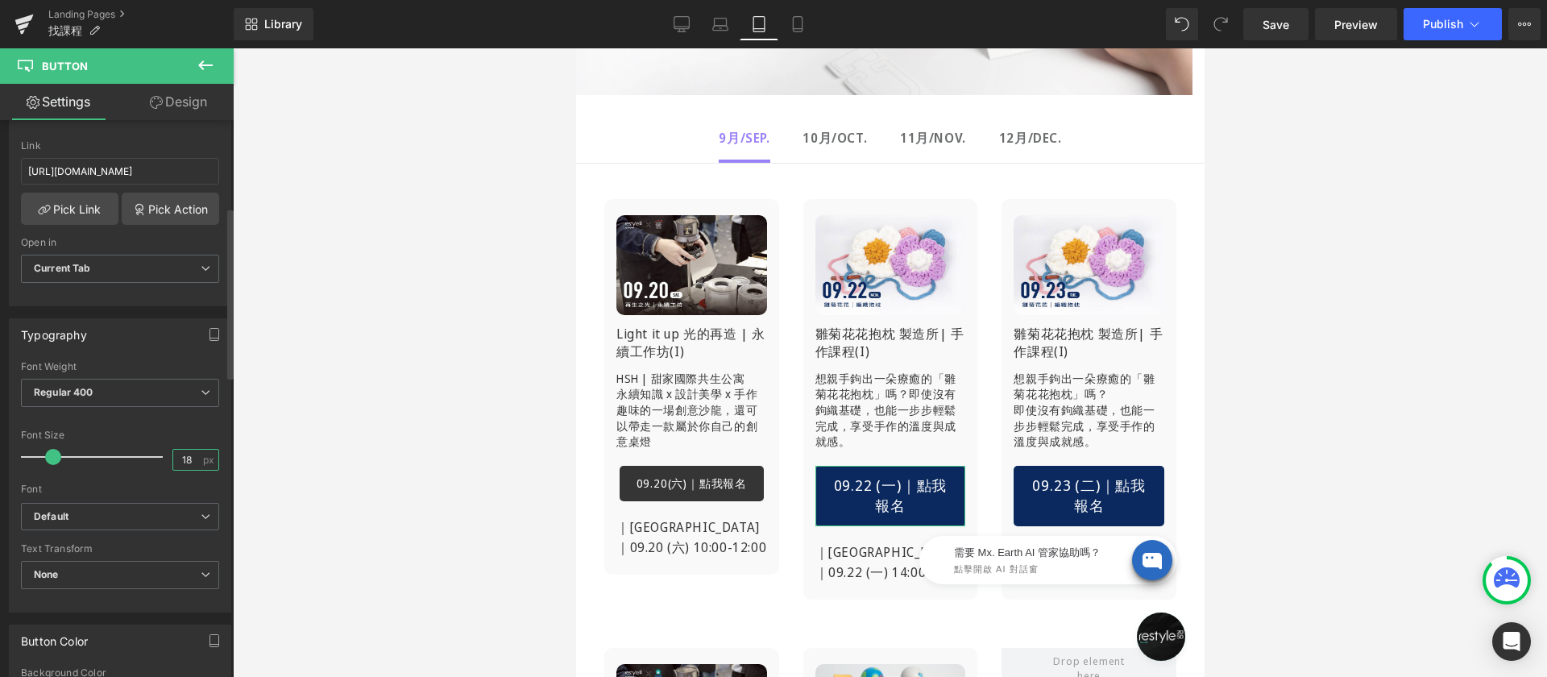
click at [185, 455] on input "18" at bounding box center [187, 460] width 28 height 20
type input "14"
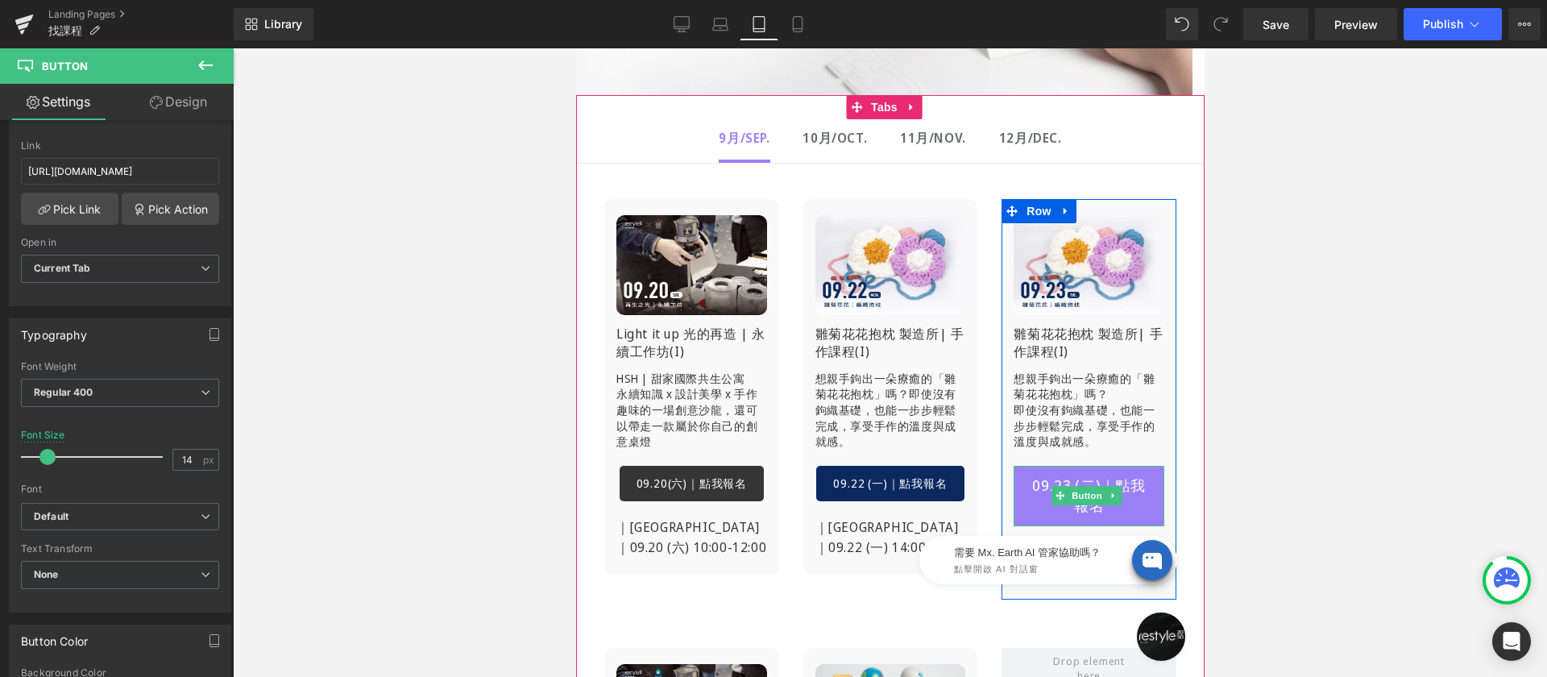
click at [1031, 479] on span "09.23 (二)｜點我報名" at bounding box center [1088, 495] width 117 height 41
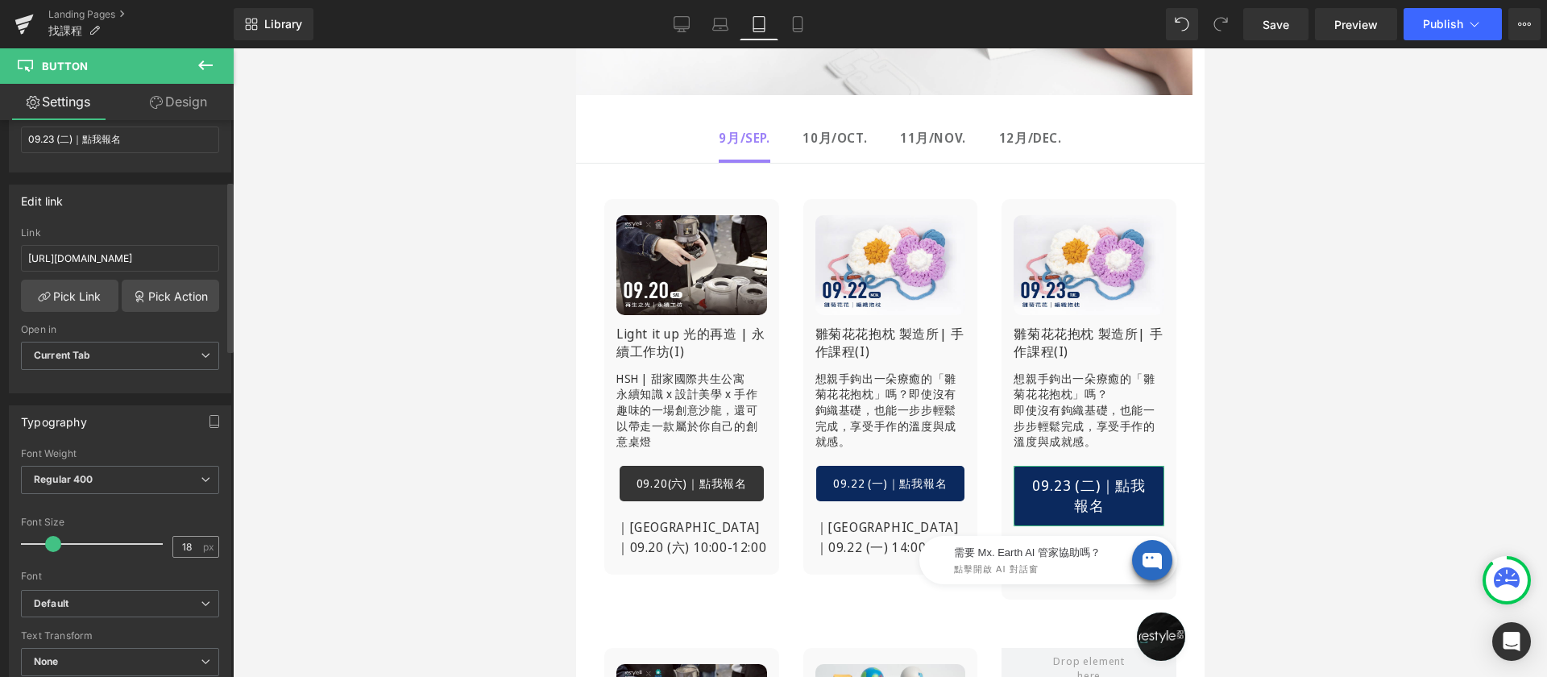
scroll to position [207, 0]
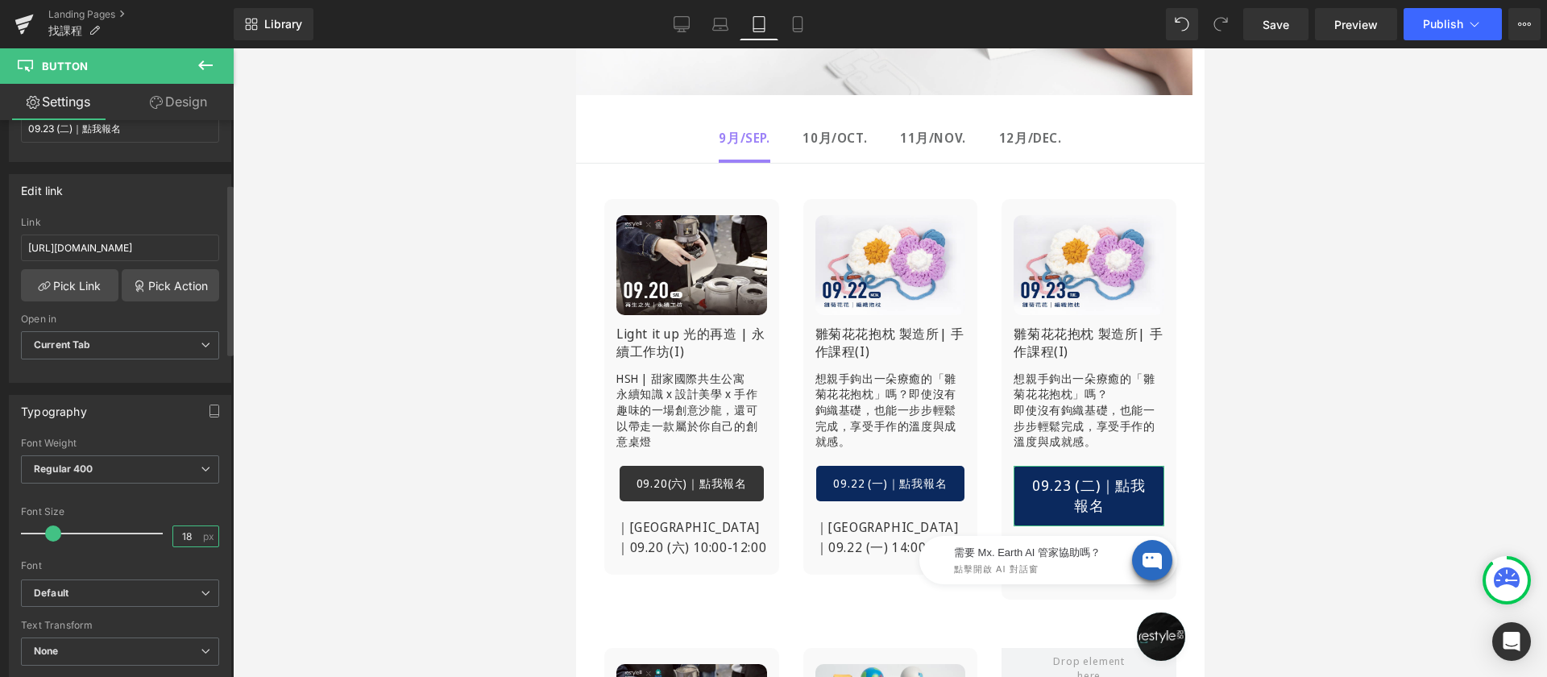
click at [185, 544] on input "18" at bounding box center [187, 536] width 28 height 20
type input "14"
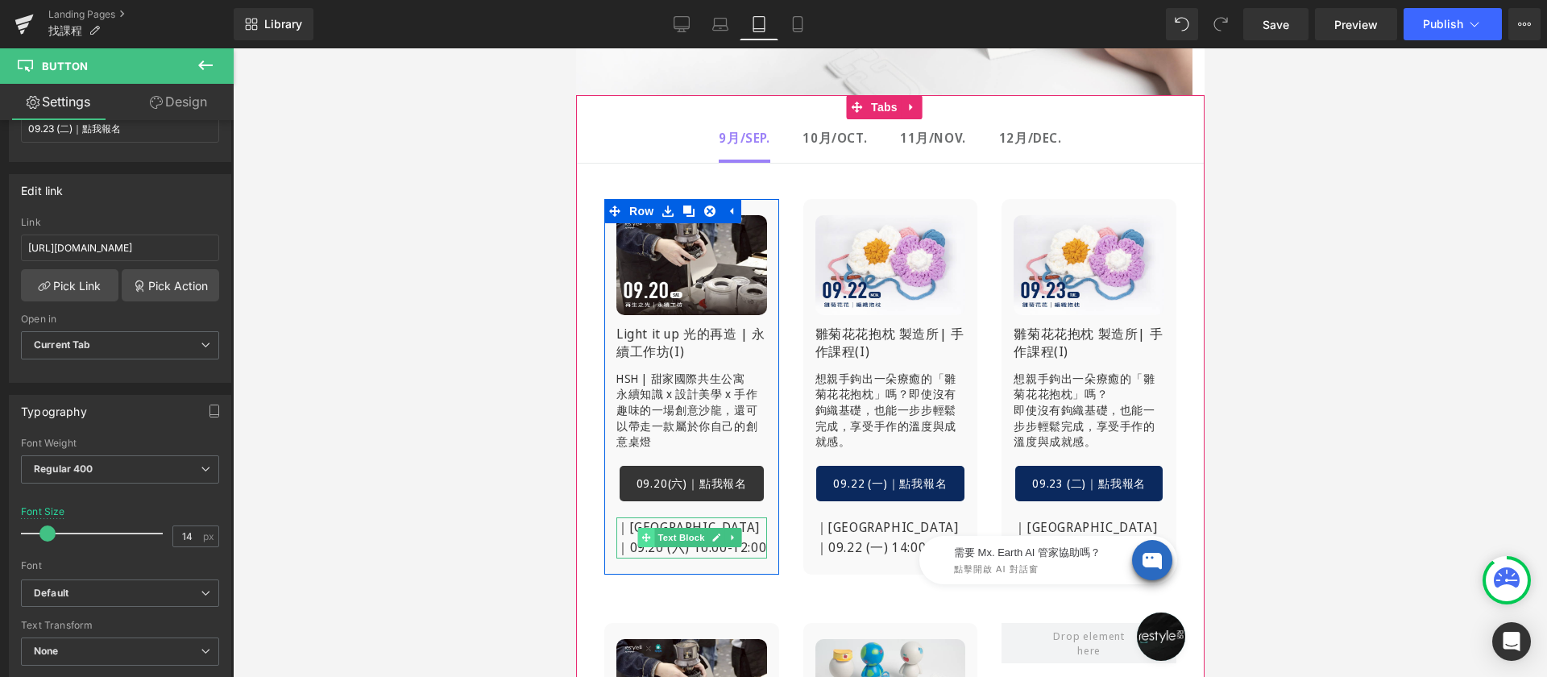
click at [639, 546] on span at bounding box center [645, 537] width 17 height 19
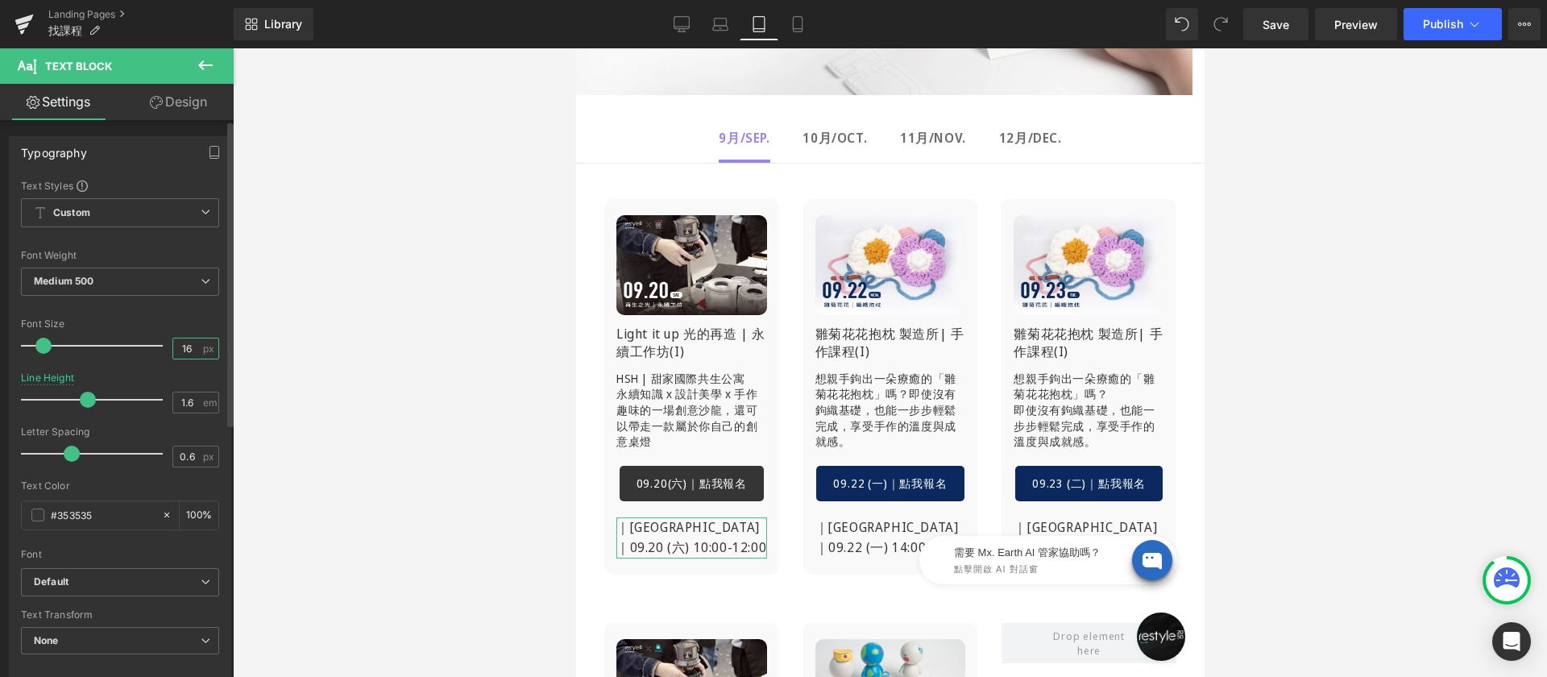
click at [175, 353] on input "16" at bounding box center [187, 348] width 28 height 20
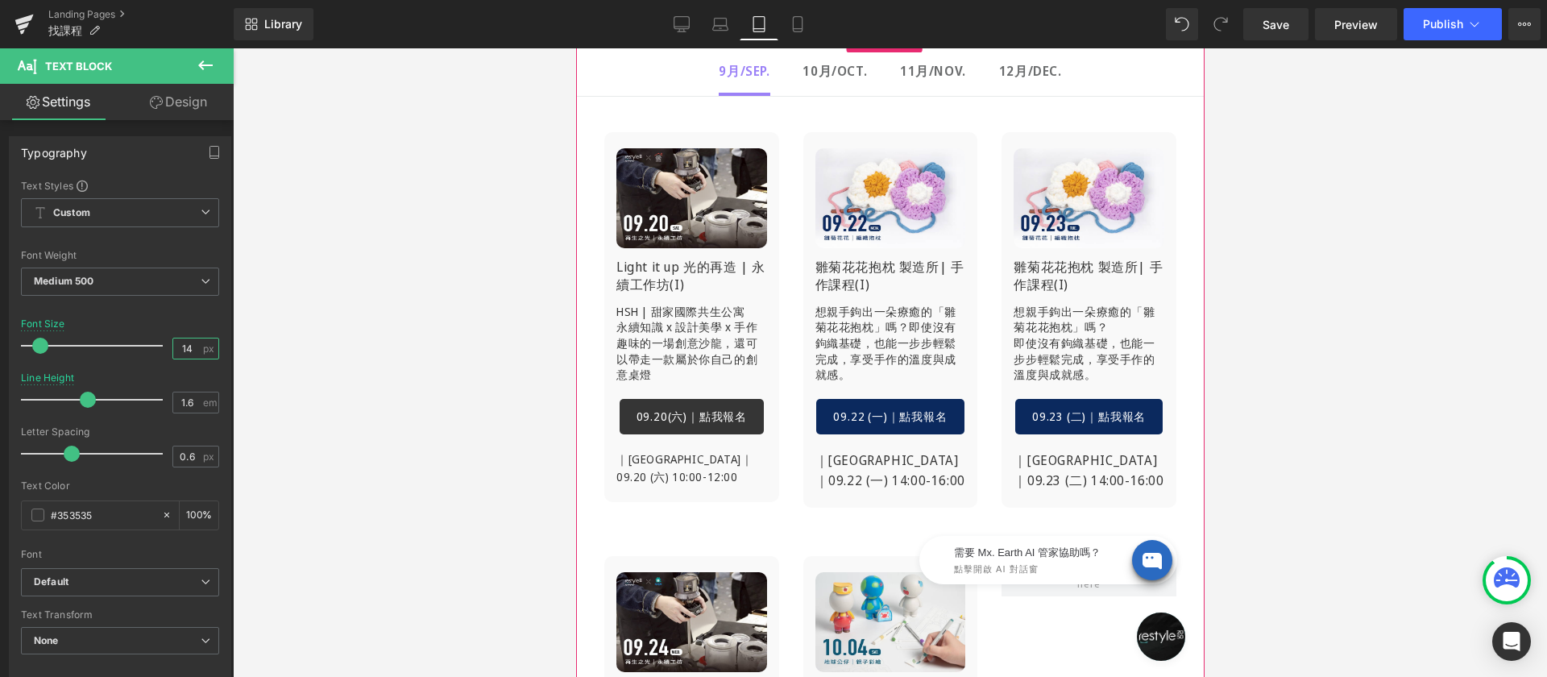
scroll to position [516, 0]
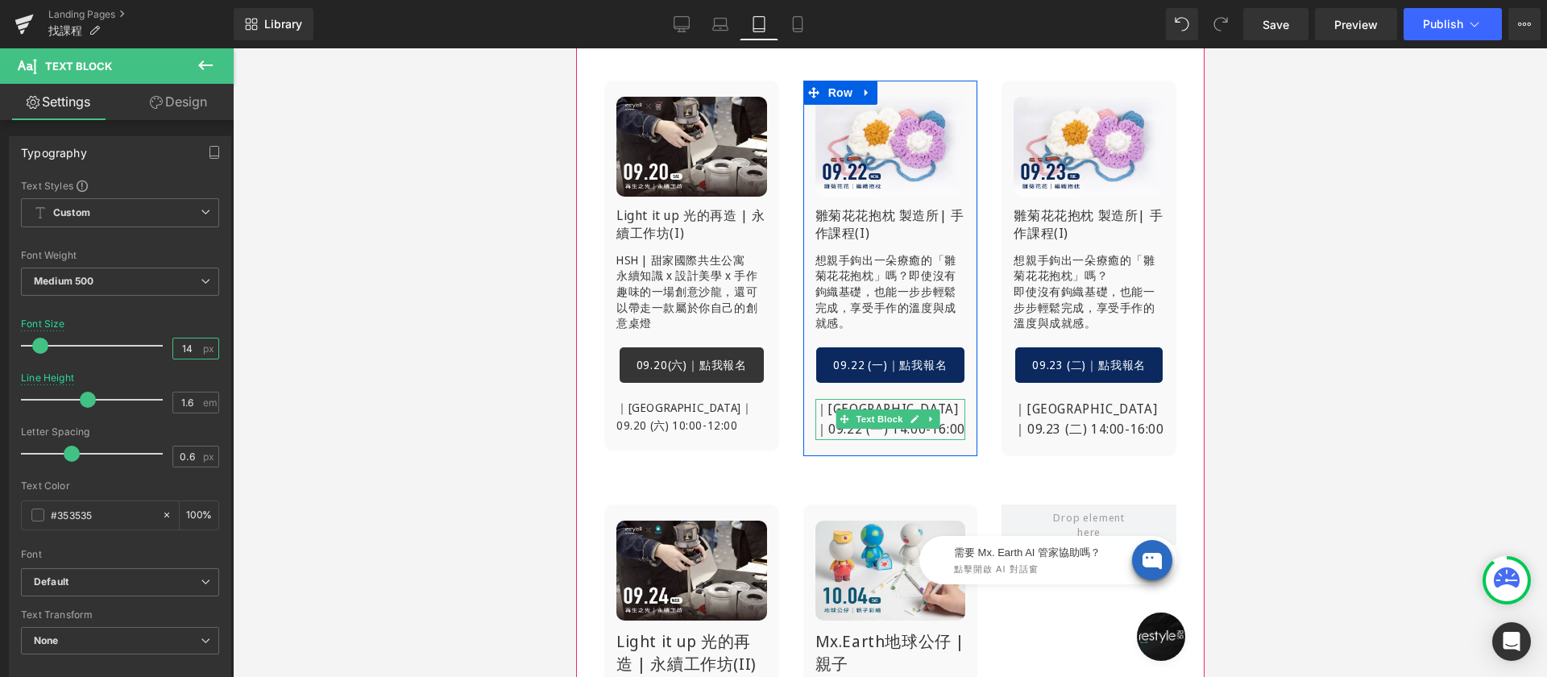
type input "14"
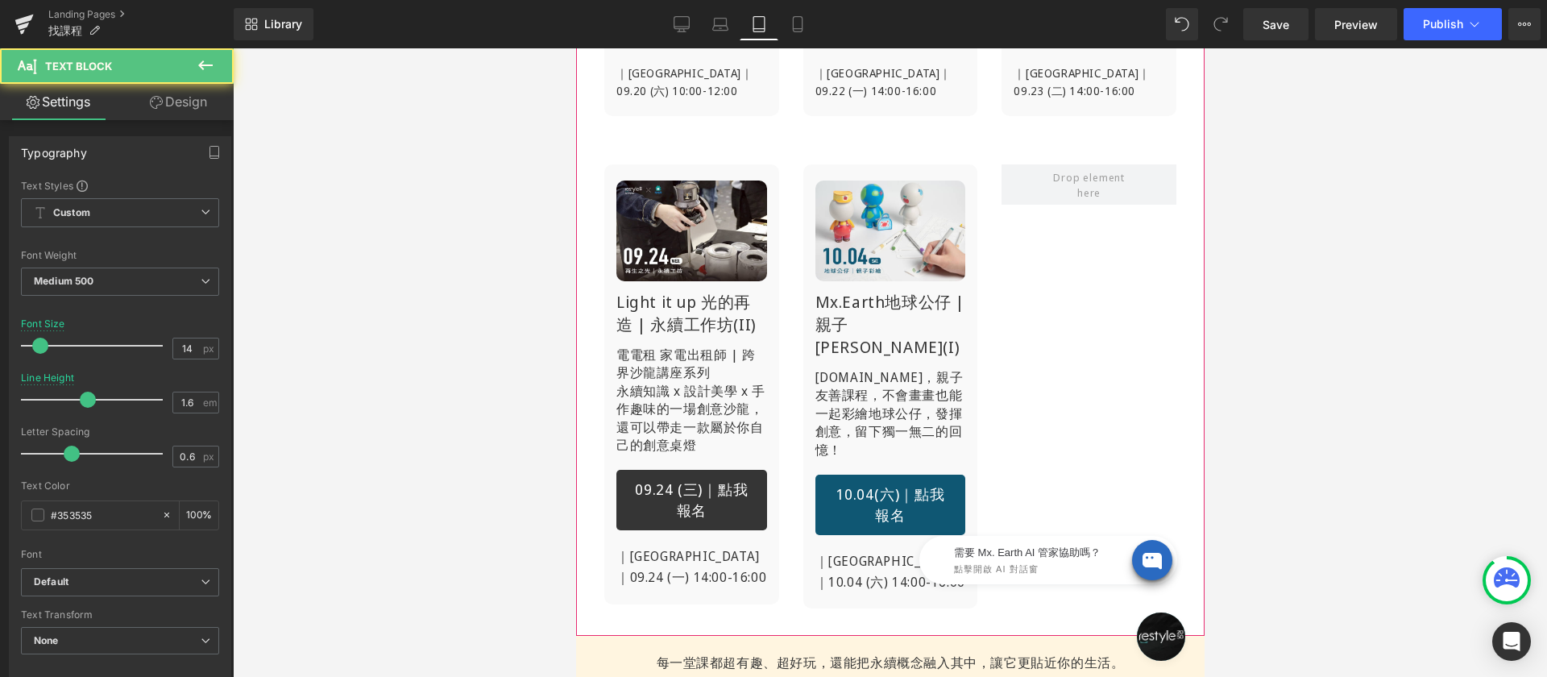
scroll to position [966, 0]
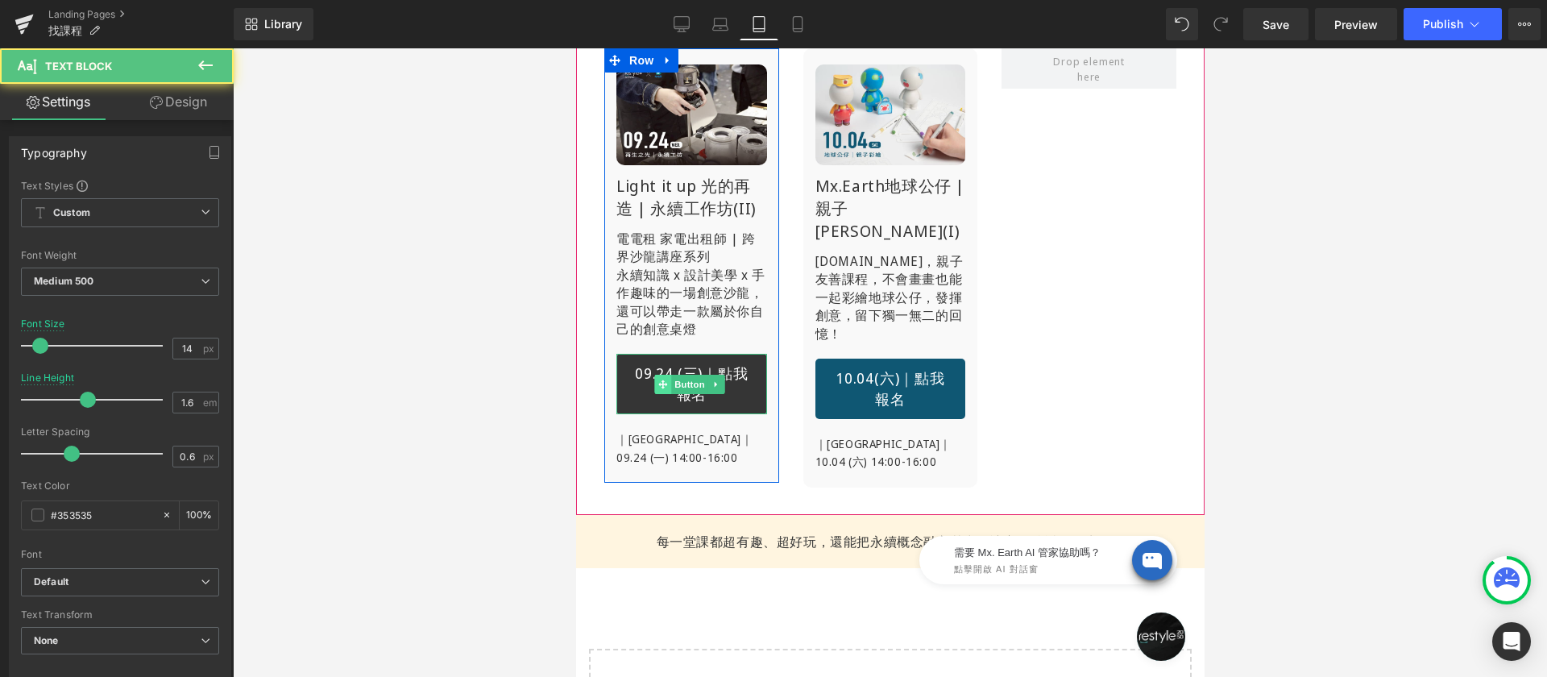
click at [670, 387] on span at bounding box center [661, 384] width 17 height 19
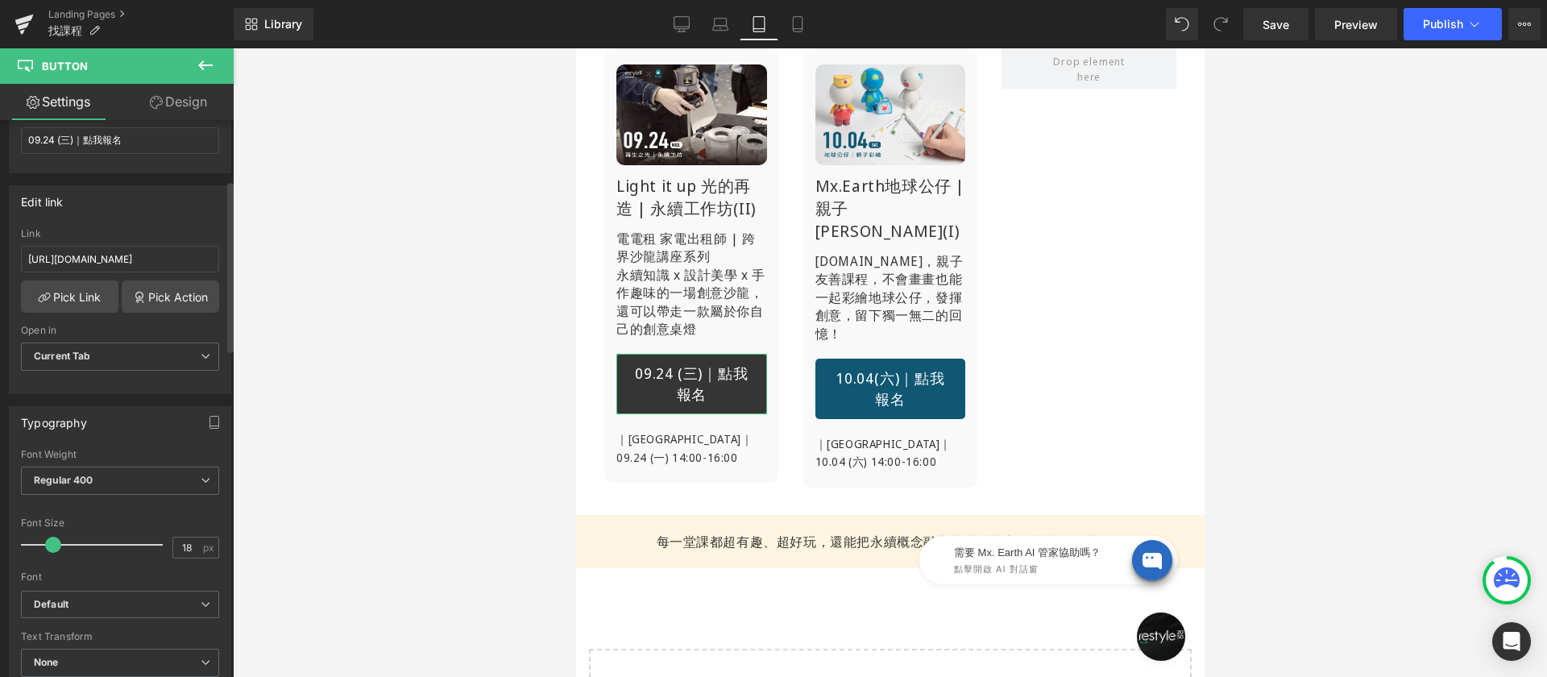
scroll to position [382, 0]
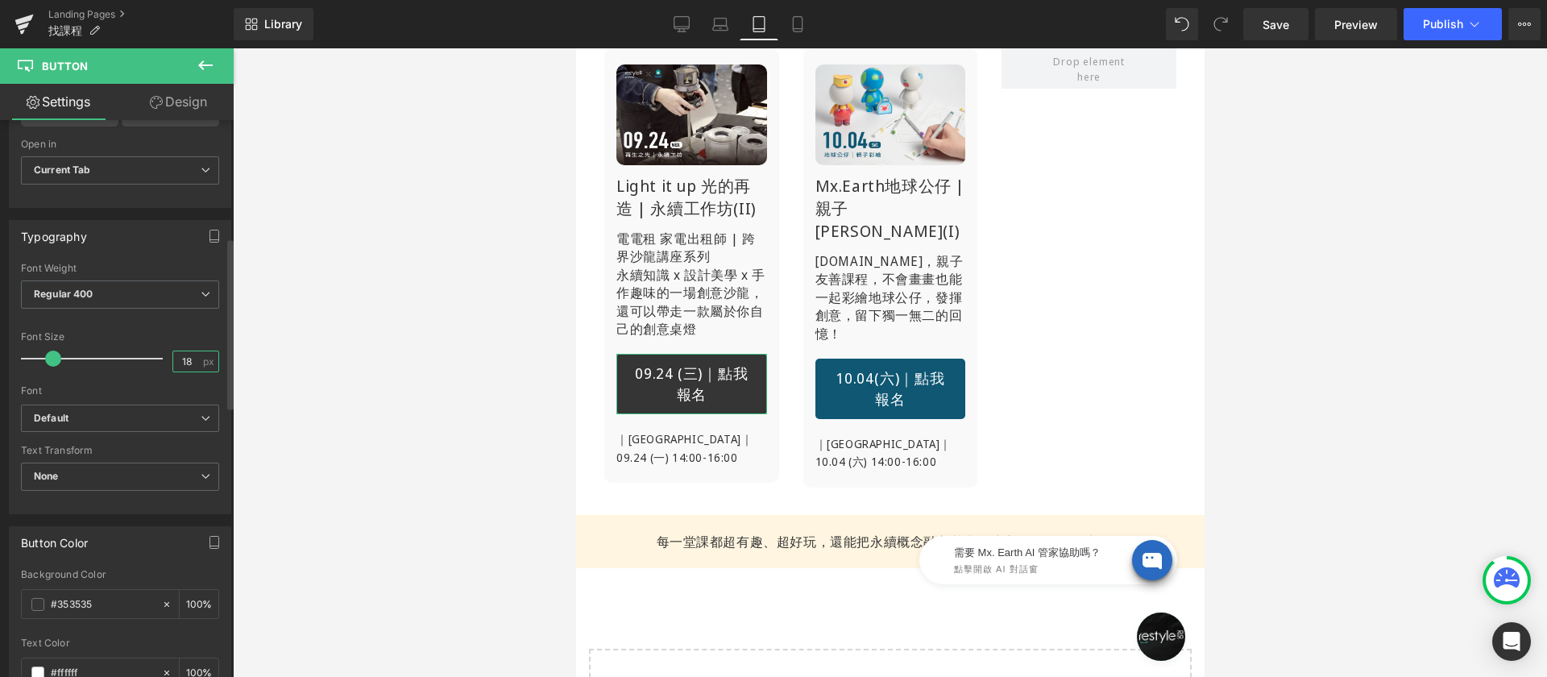
click at [178, 356] on input "18" at bounding box center [187, 361] width 28 height 20
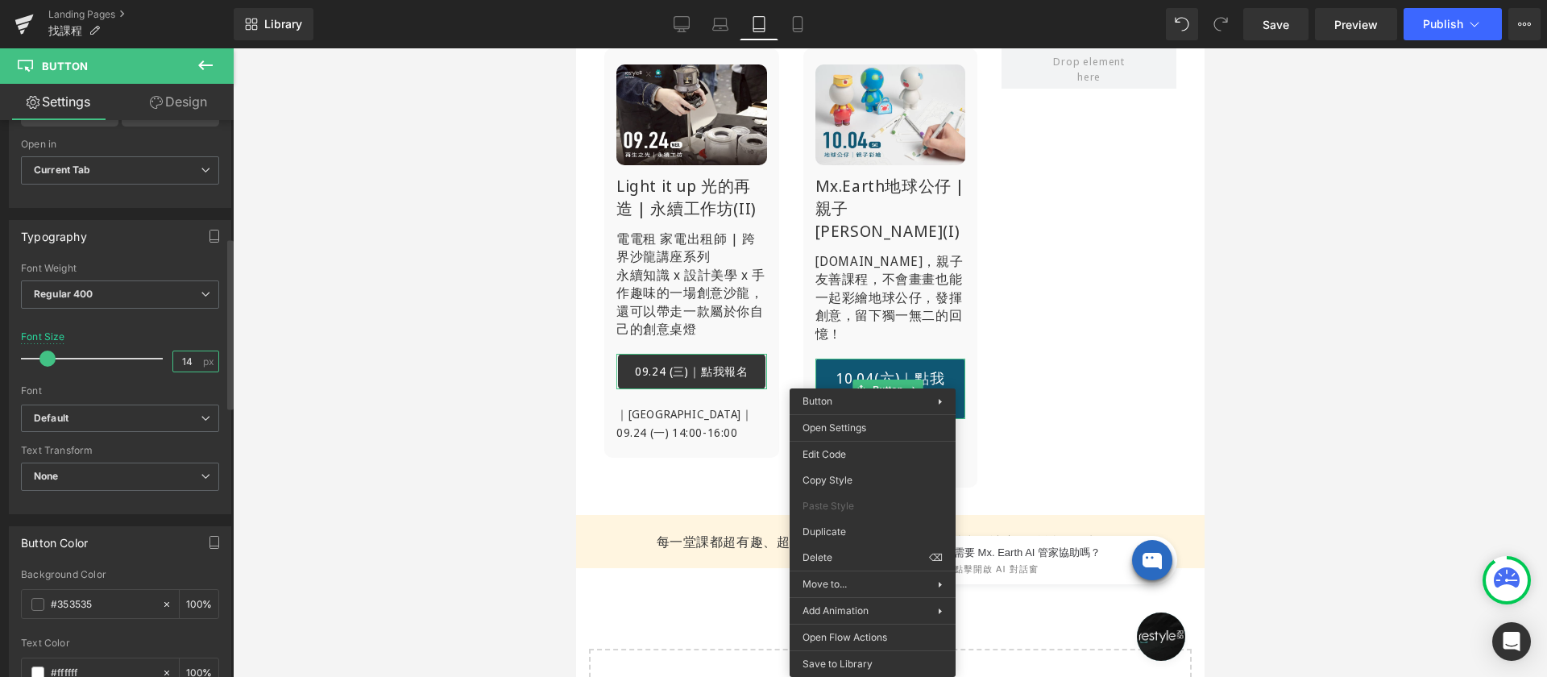
click at [191, 364] on input "14" at bounding box center [187, 361] width 28 height 20
click at [186, 360] on input "14" at bounding box center [187, 361] width 28 height 20
type input "14"
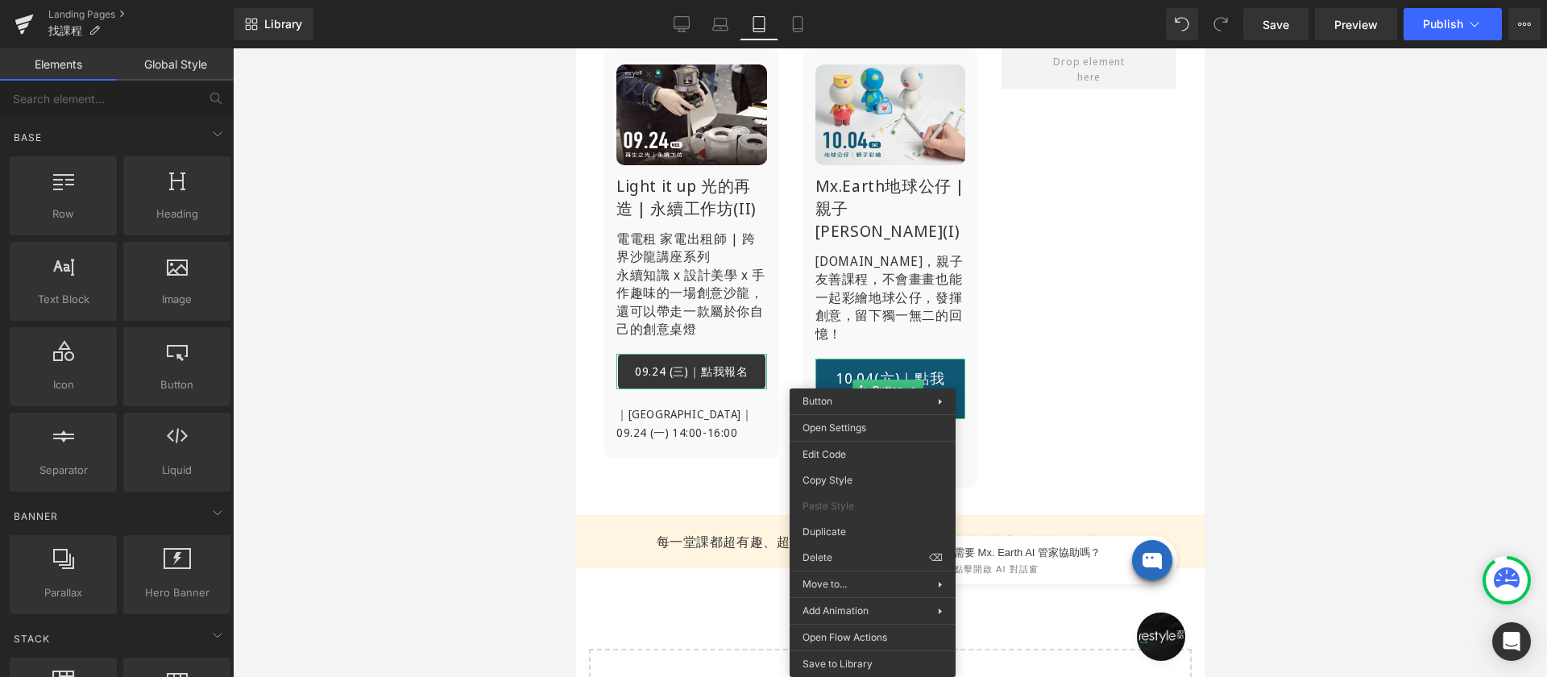
click at [433, 322] on div at bounding box center [890, 362] width 1314 height 628
click at [1049, 379] on div "Image Light it up 光的再造 | 永續工作坊(II) Heading 電電租 家電出租師 | 跨界沙龍講座系列 永續知識 x 設計美學 x 手…" at bounding box center [889, 267] width 628 height 487
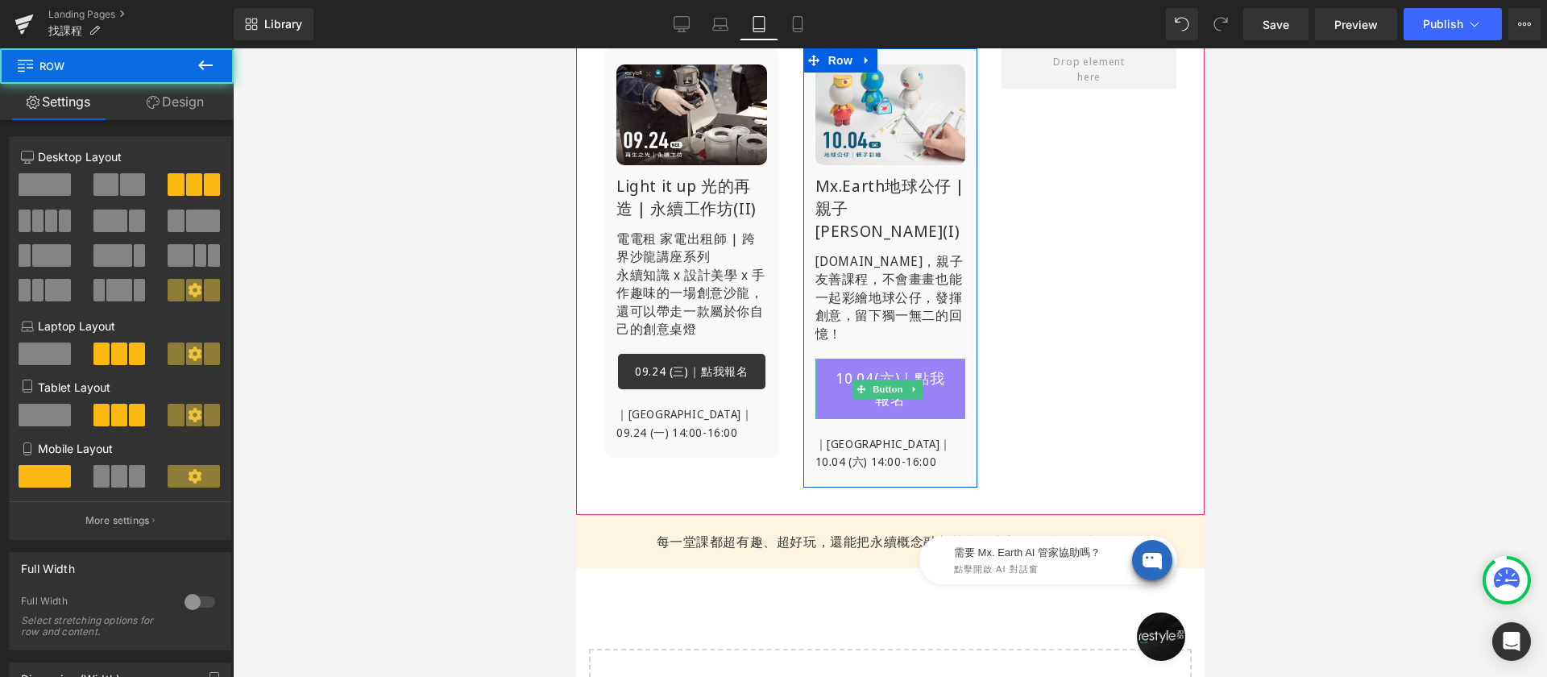
click at [883, 380] on span "10.04(六)｜點我報名" at bounding box center [890, 388] width 117 height 41
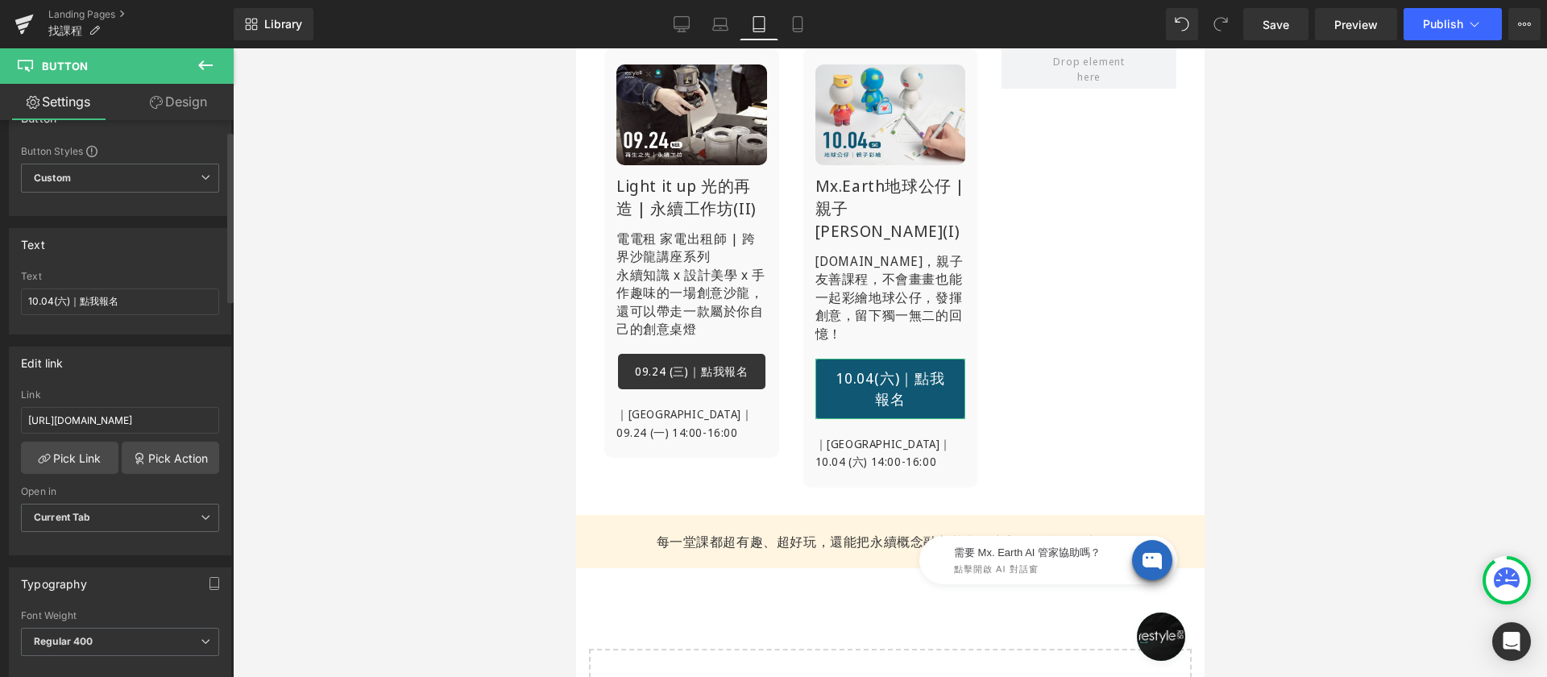
scroll to position [293, 0]
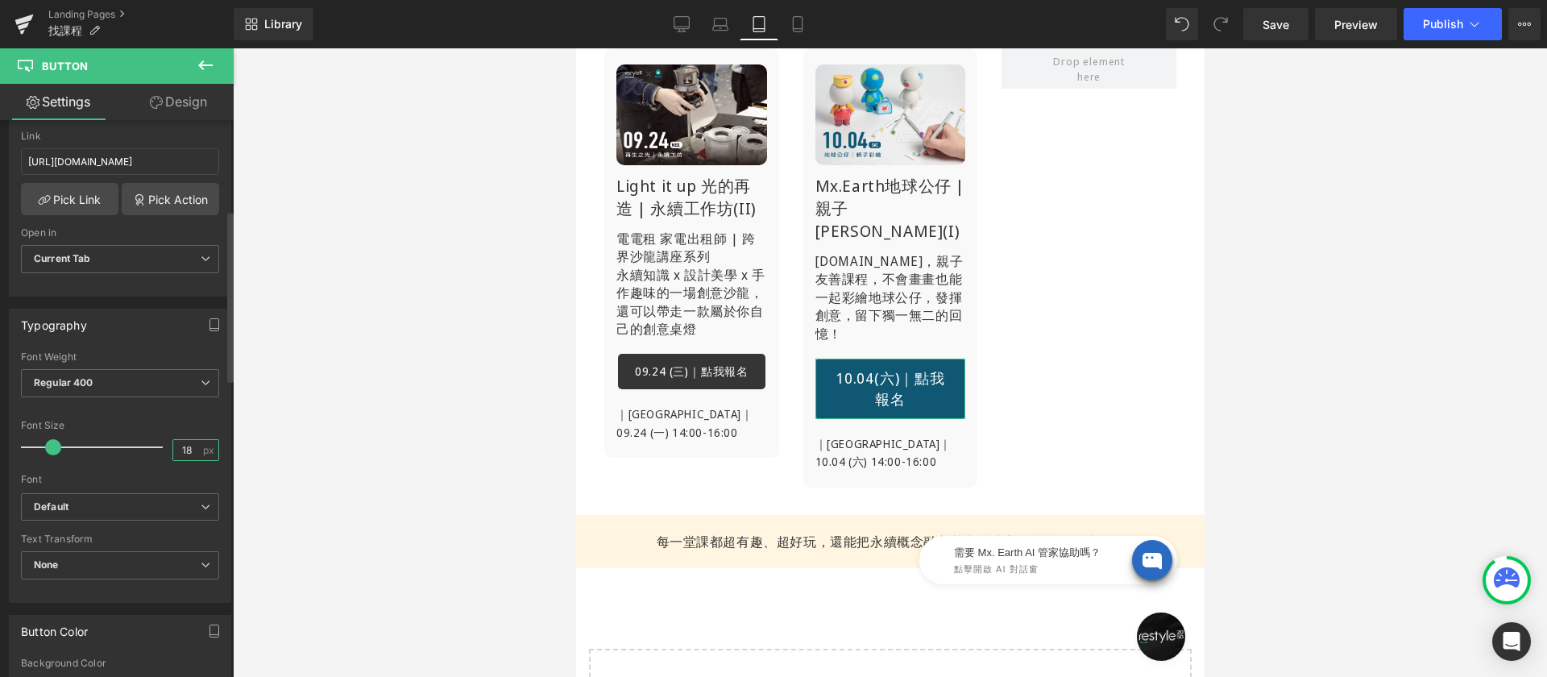
click at [180, 454] on input "18" at bounding box center [187, 450] width 28 height 20
type input "14"
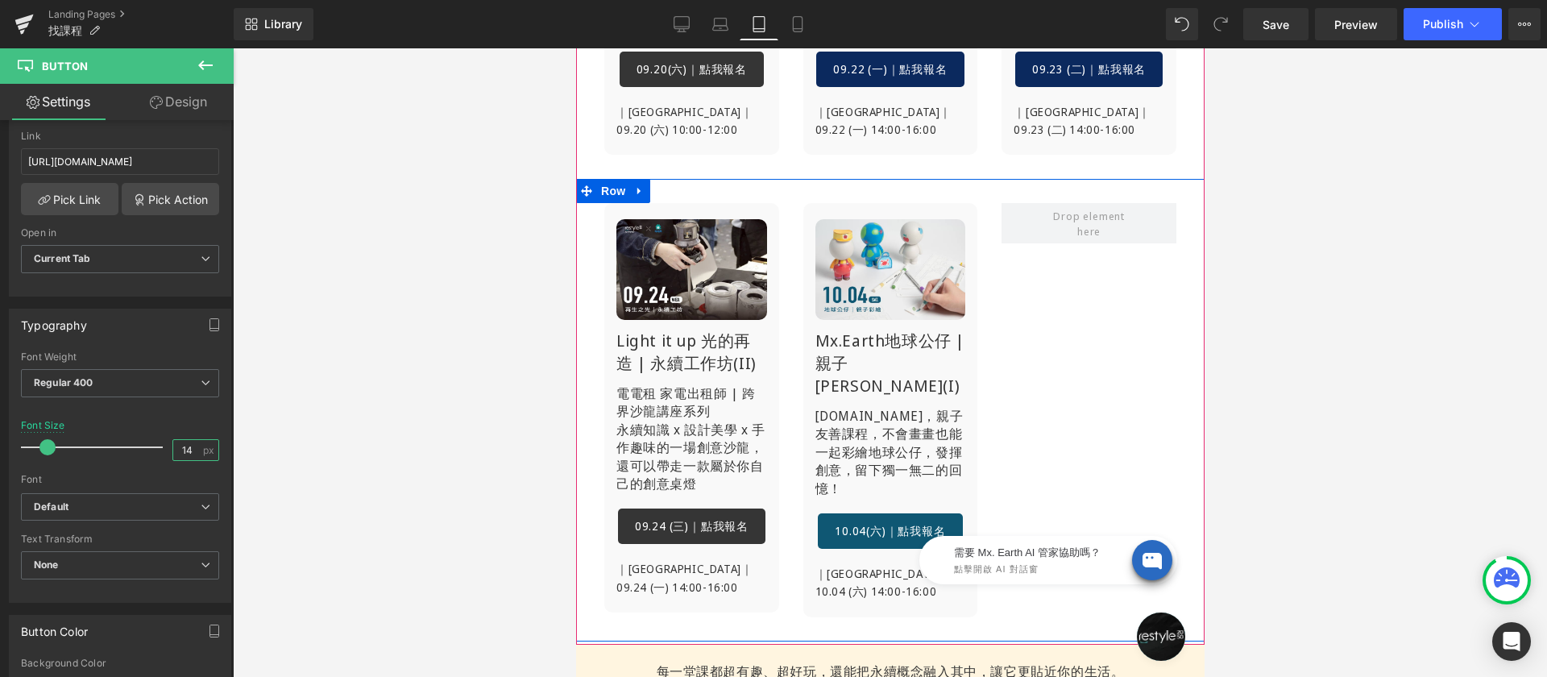
scroll to position [894, 0]
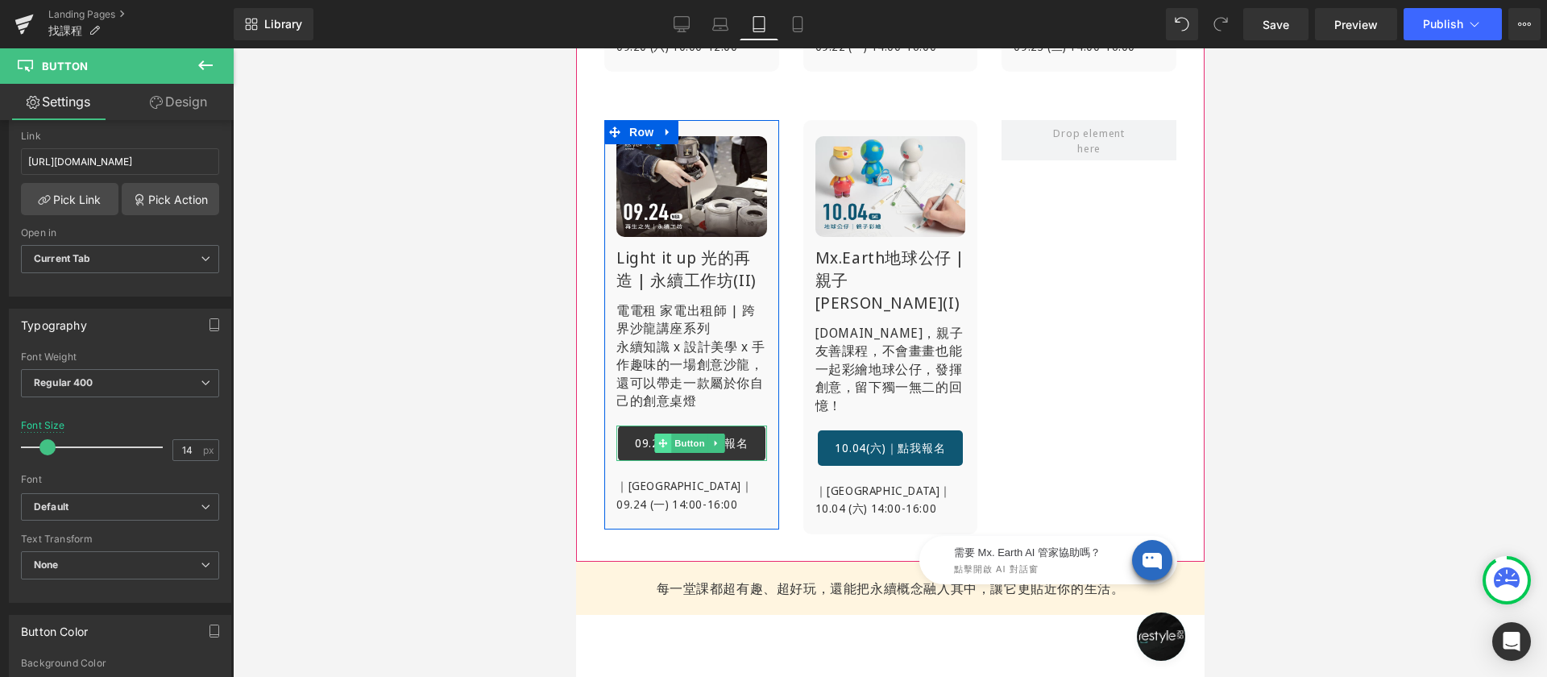
click at [657, 453] on span at bounding box center [661, 443] width 17 height 19
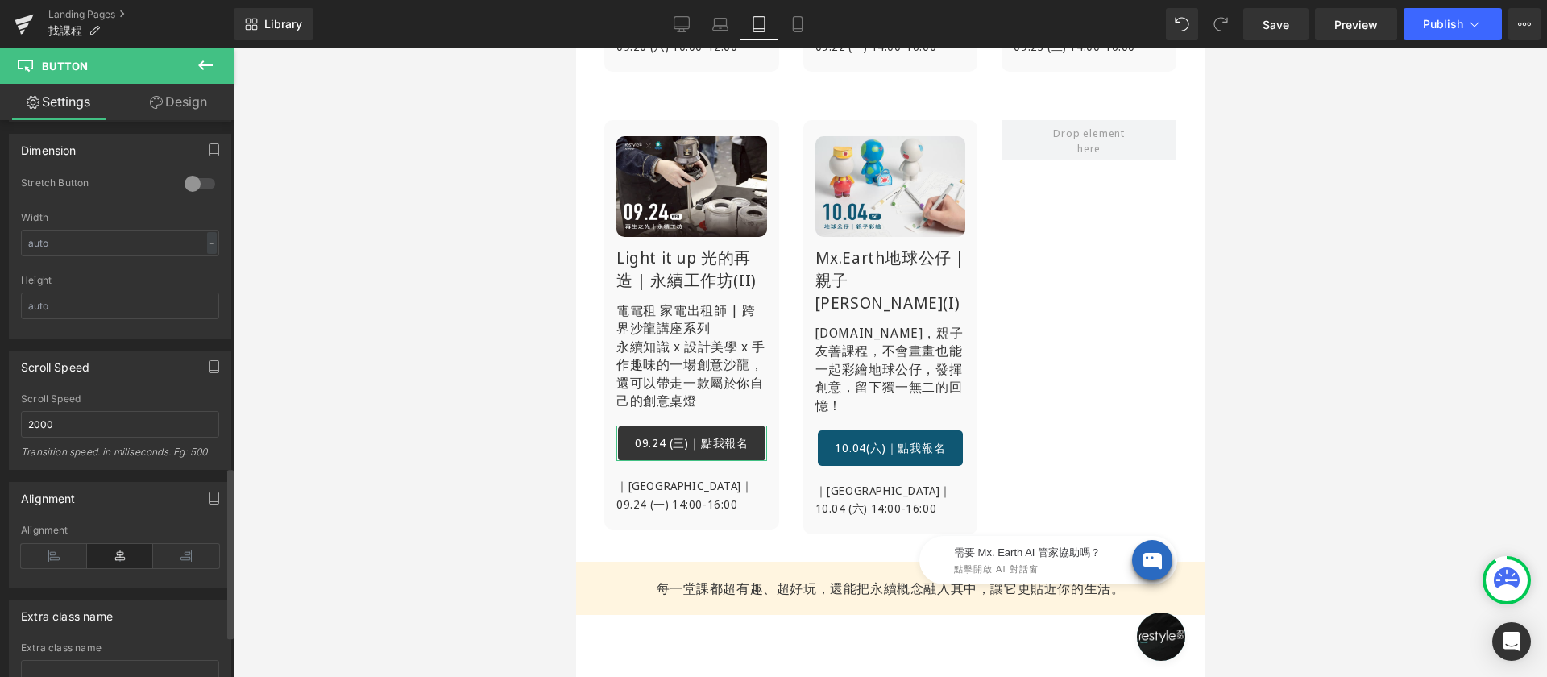
scroll to position [1036, 0]
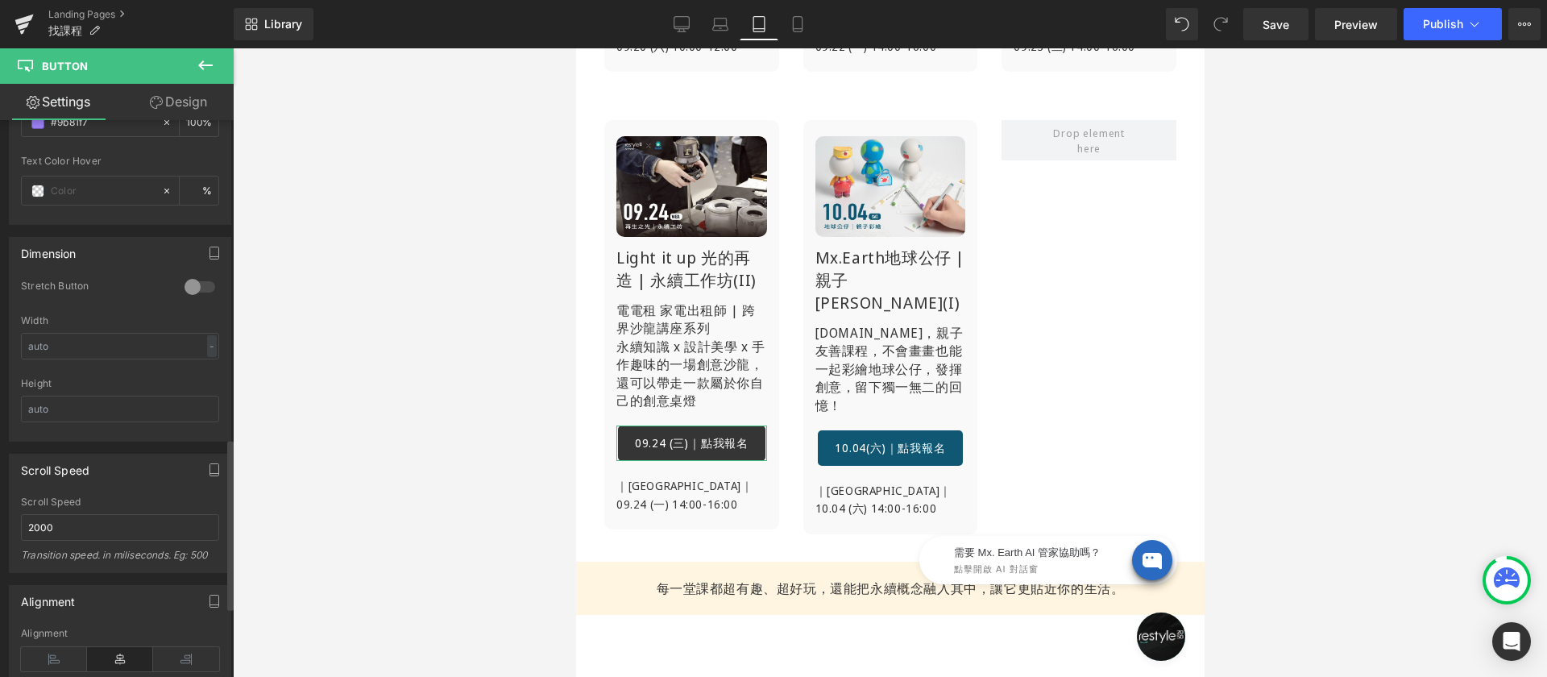
click at [192, 284] on div at bounding box center [199, 287] width 39 height 26
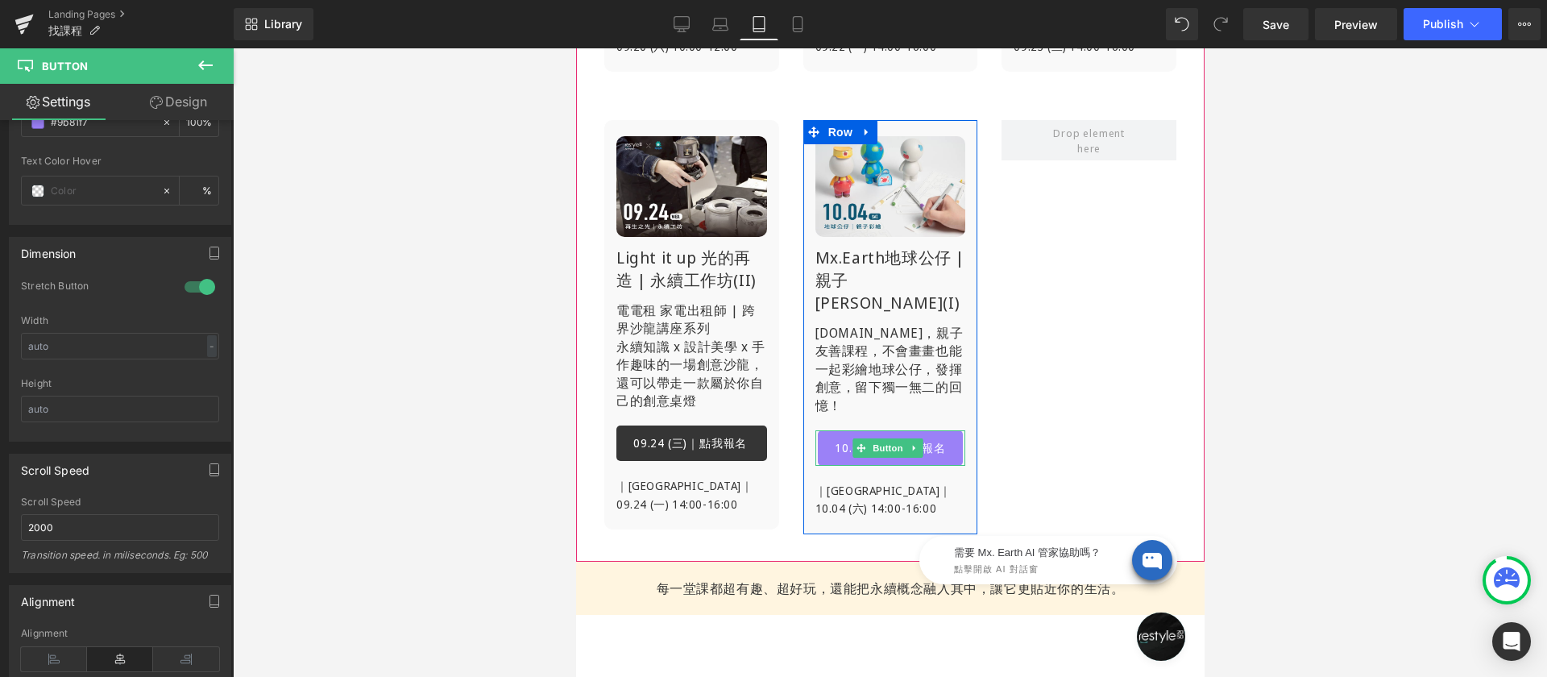
scroll to position [884, 0]
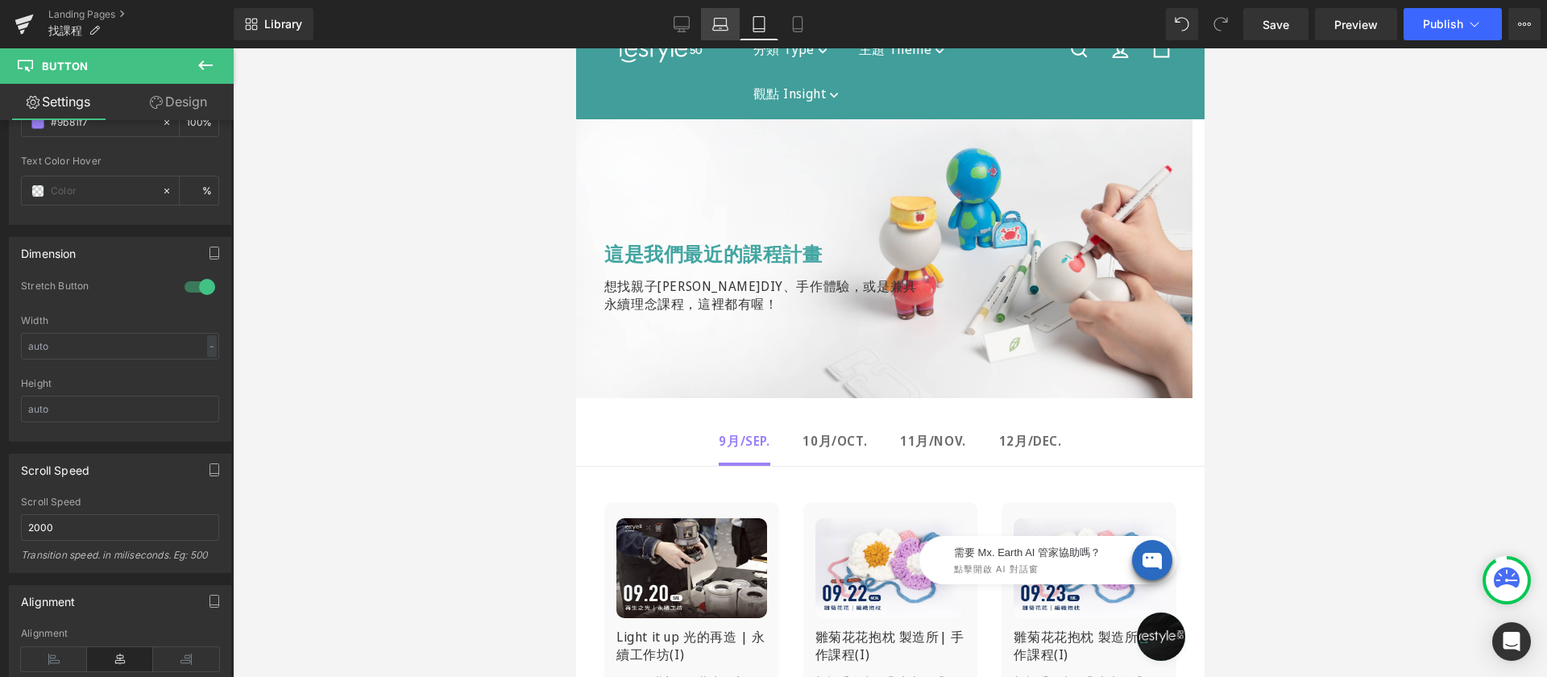
click at [724, 26] on icon at bounding box center [720, 28] width 15 height 5
type input "18"
type input "100"
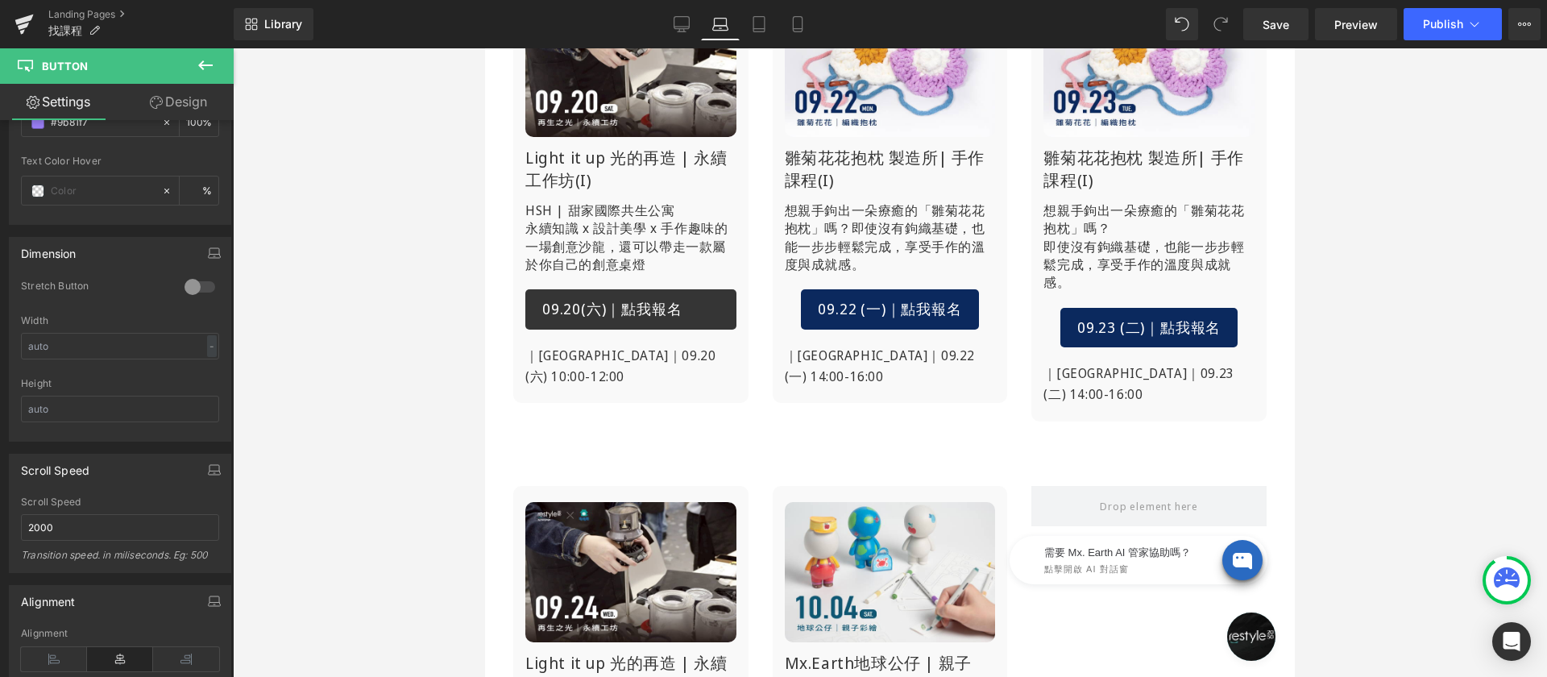
scroll to position [509, 0]
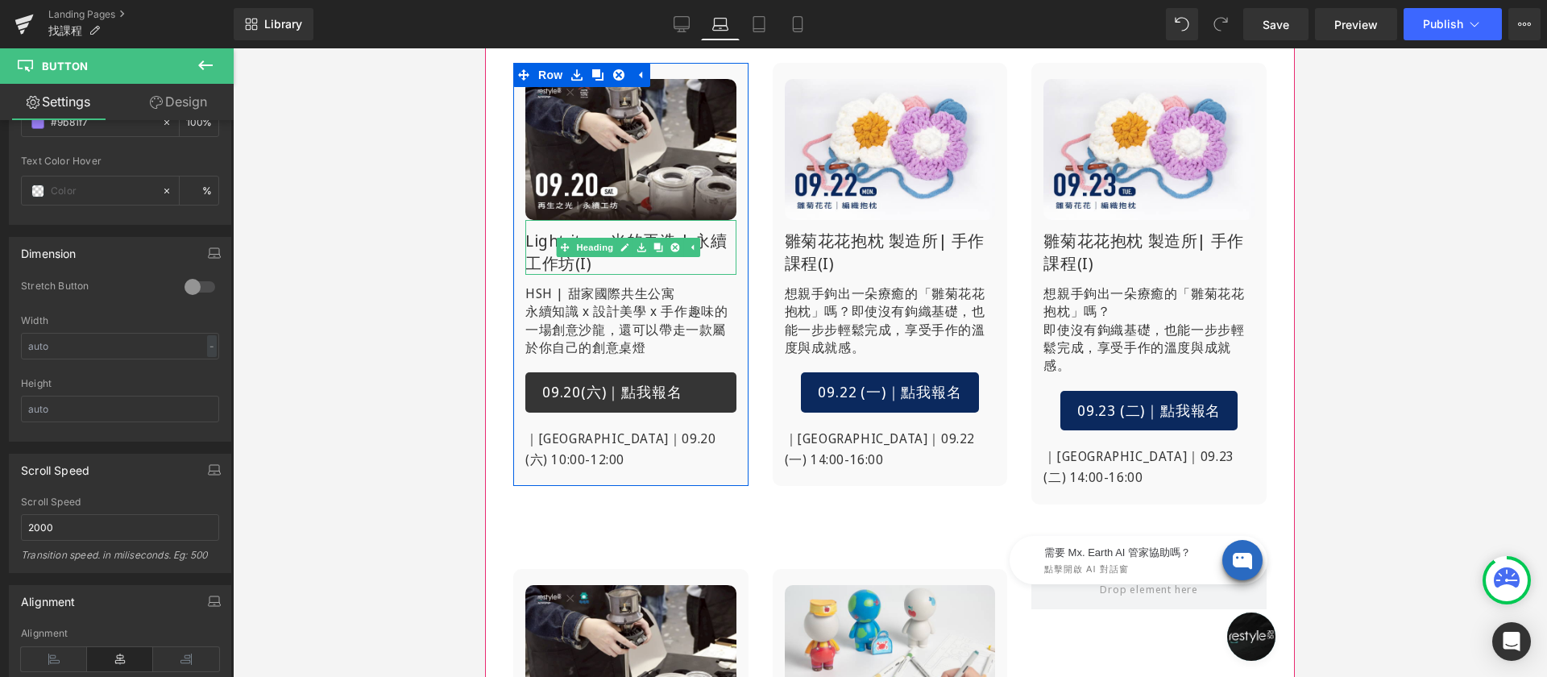
click at [549, 253] on h1 "Light it up 光的再造 | 永續工作坊(I)" at bounding box center [630, 252] width 211 height 45
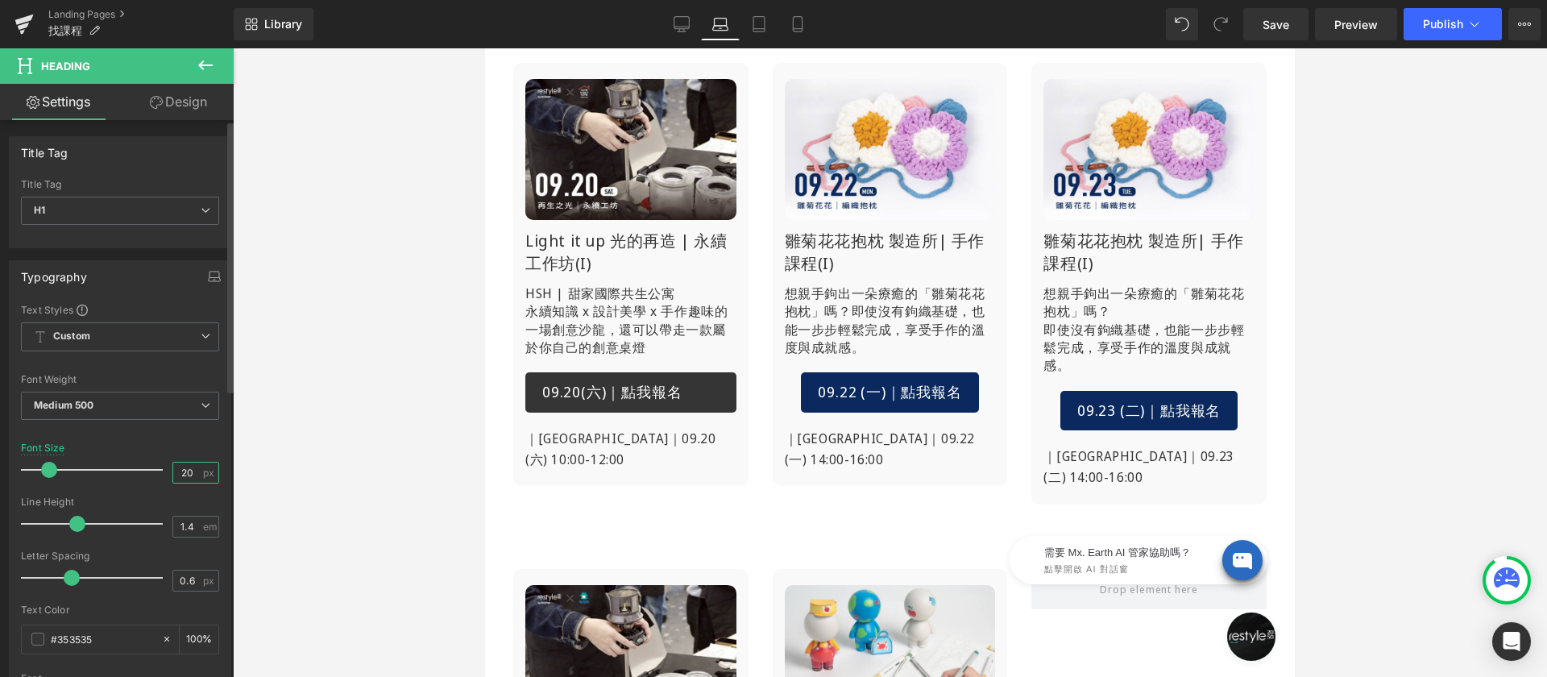
click at [178, 471] on input "20" at bounding box center [187, 473] width 28 height 20
type input "16"
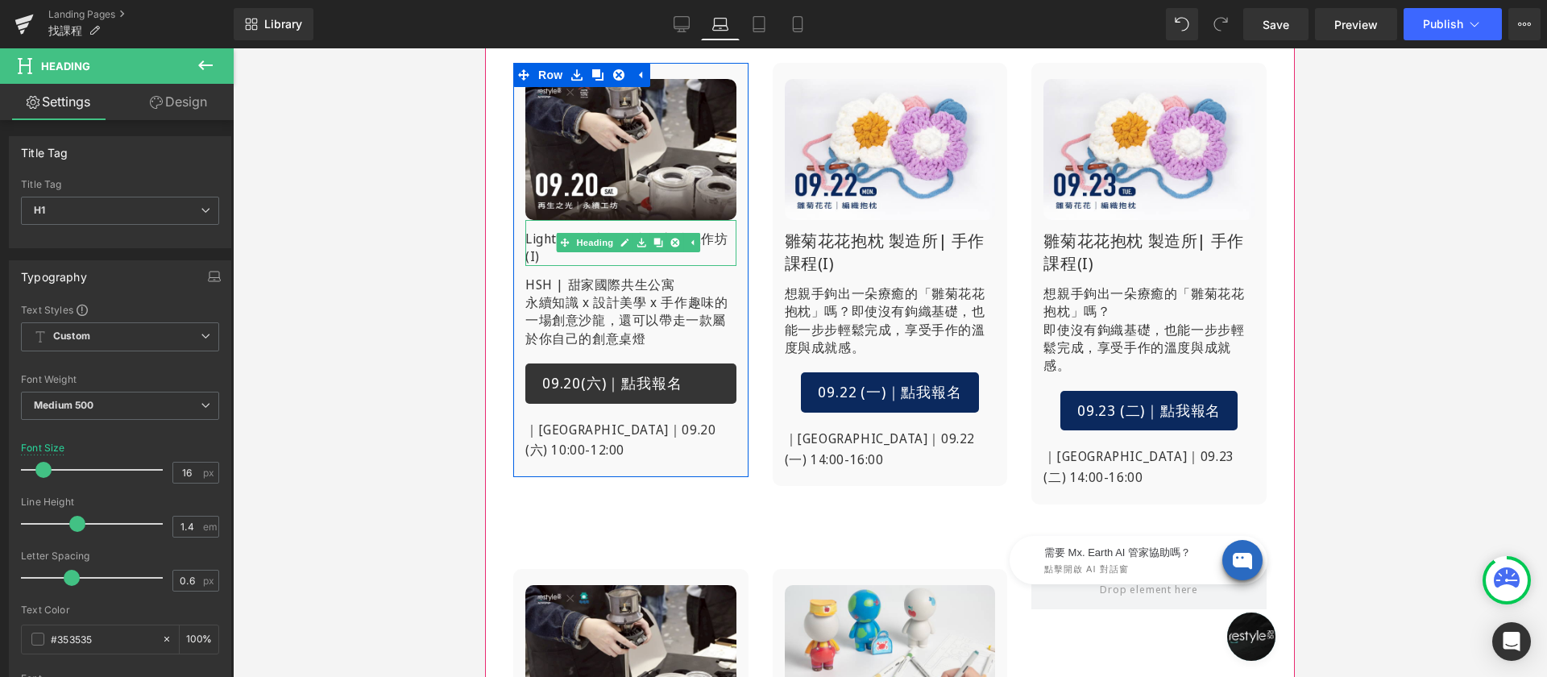
click at [572, 313] on p "永續知識 x 設計美學 x 手作趣味的一場創意沙龍，還可以帶走一款屬於你自己的創意桌燈" at bounding box center [630, 320] width 211 height 54
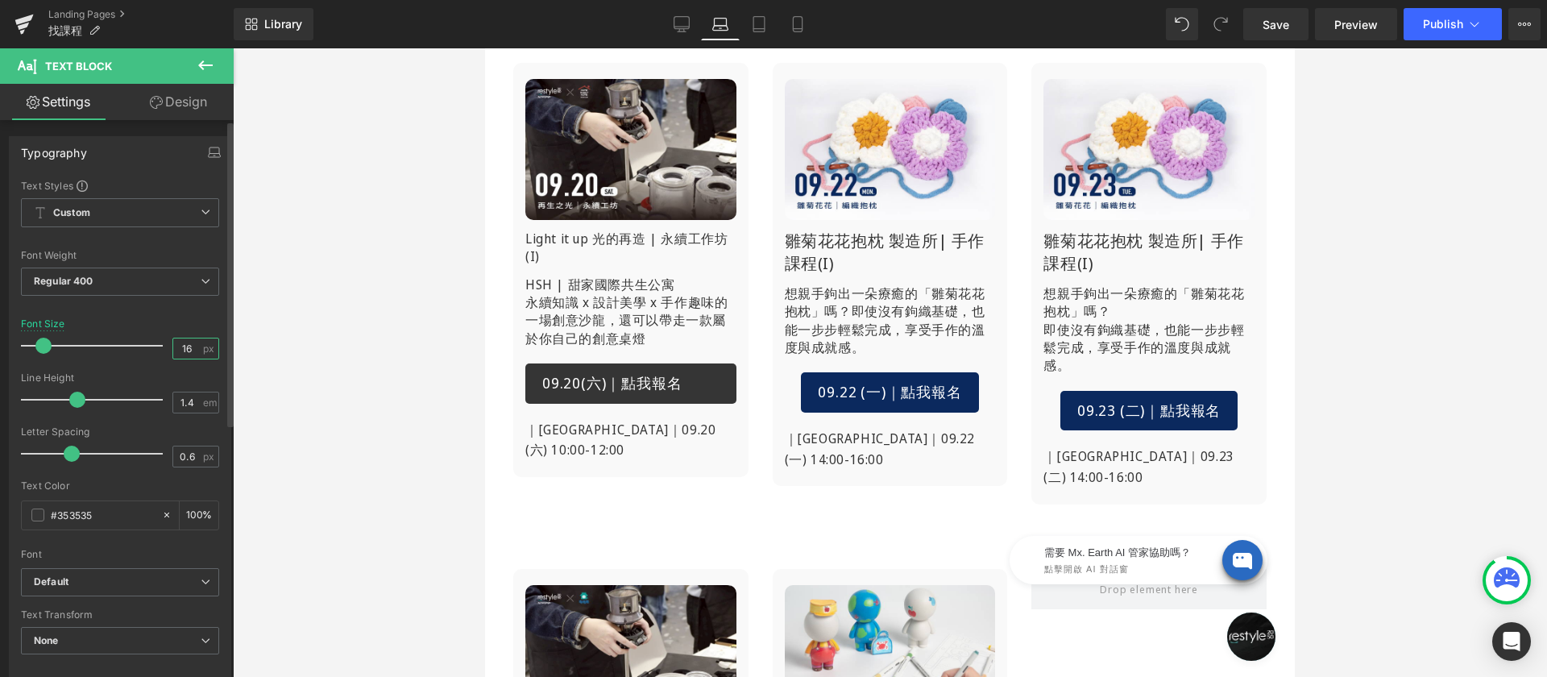
click at [173, 346] on input "16" at bounding box center [187, 348] width 28 height 20
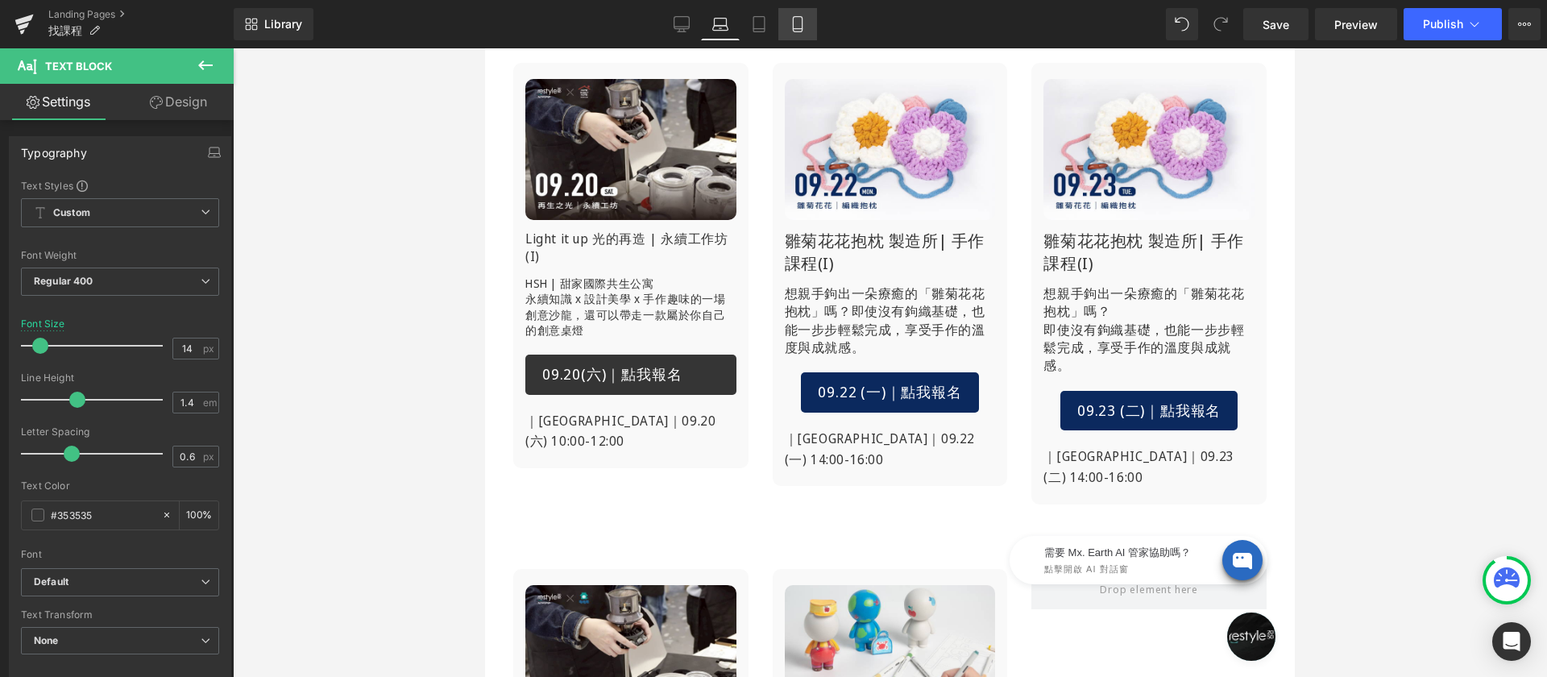
click at [799, 27] on icon at bounding box center [798, 24] width 16 height 16
type input "16"
type input "100"
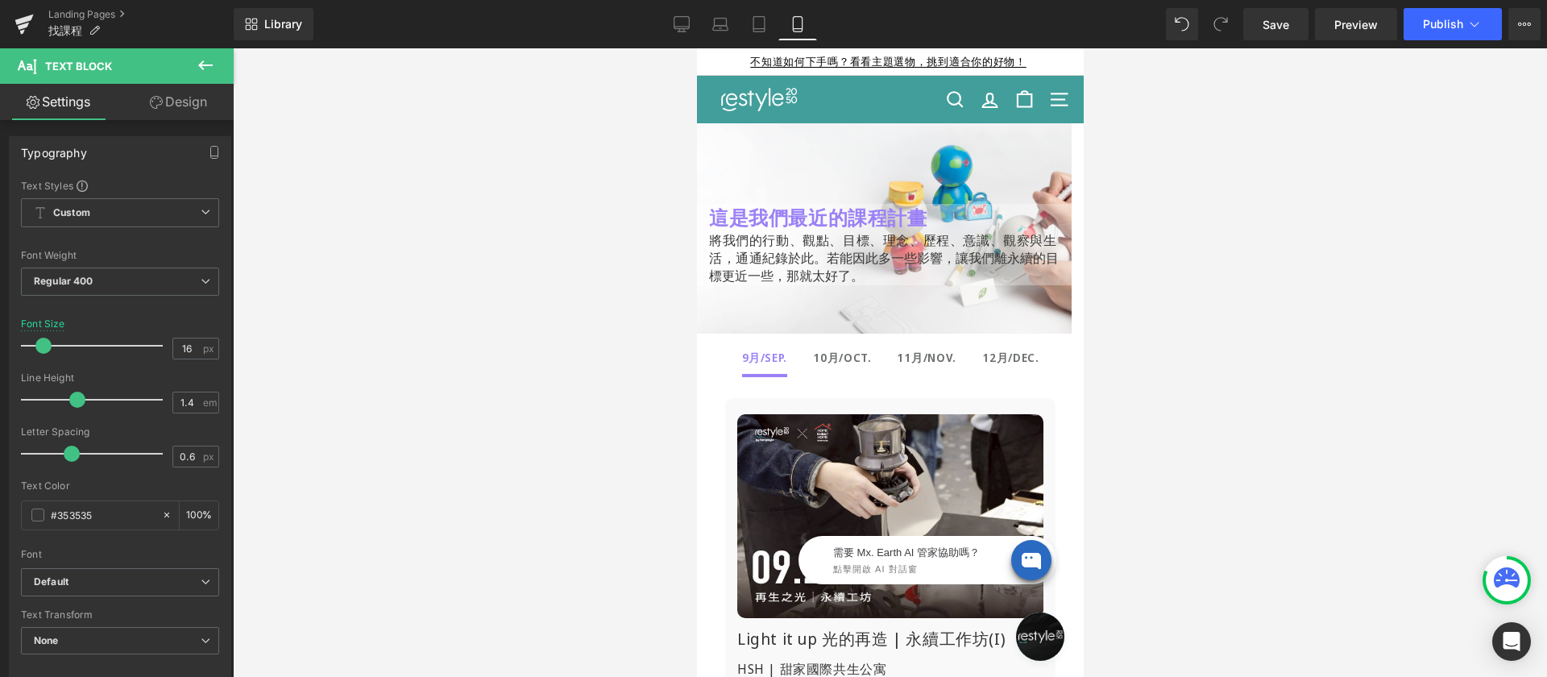
scroll to position [423, 0]
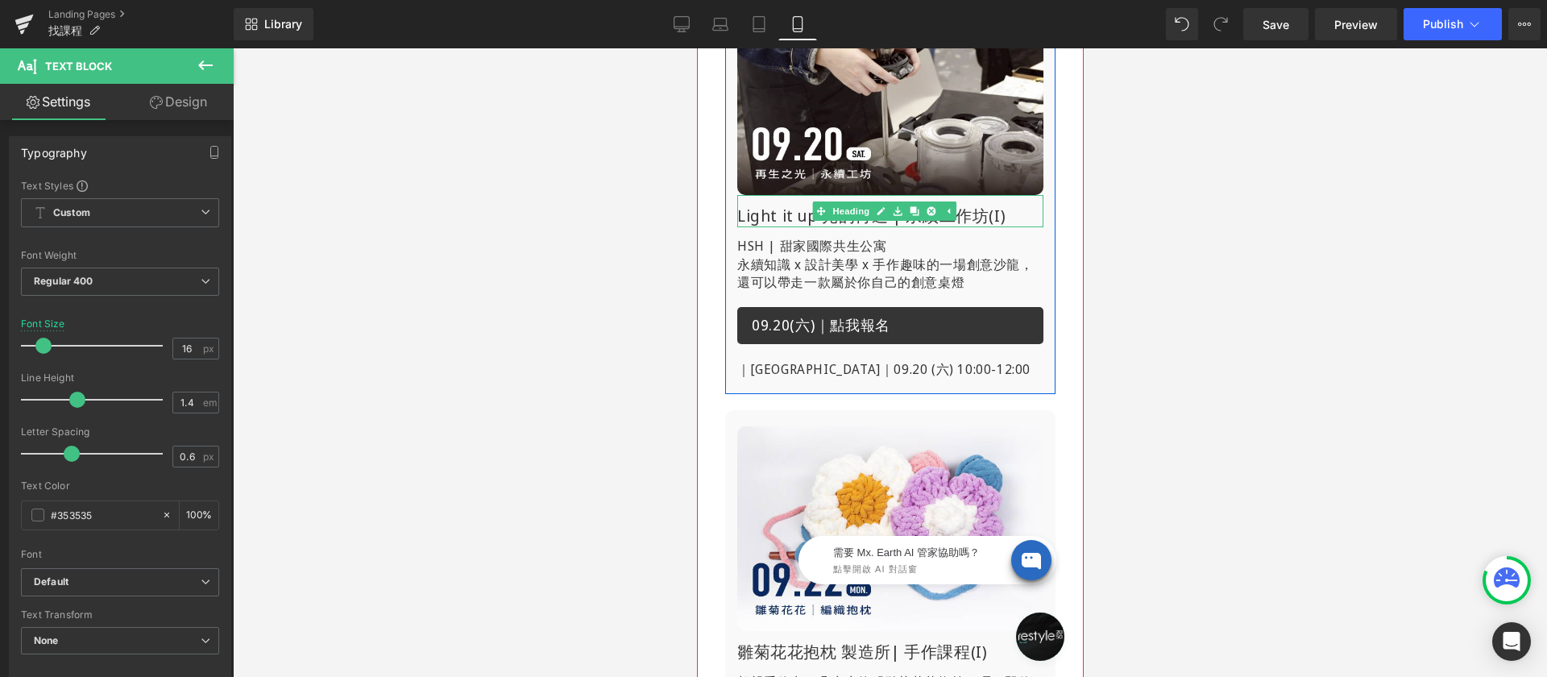
click at [776, 209] on h1 "Light it up 光的再造 | 永續工作坊(I)" at bounding box center [889, 216] width 306 height 23
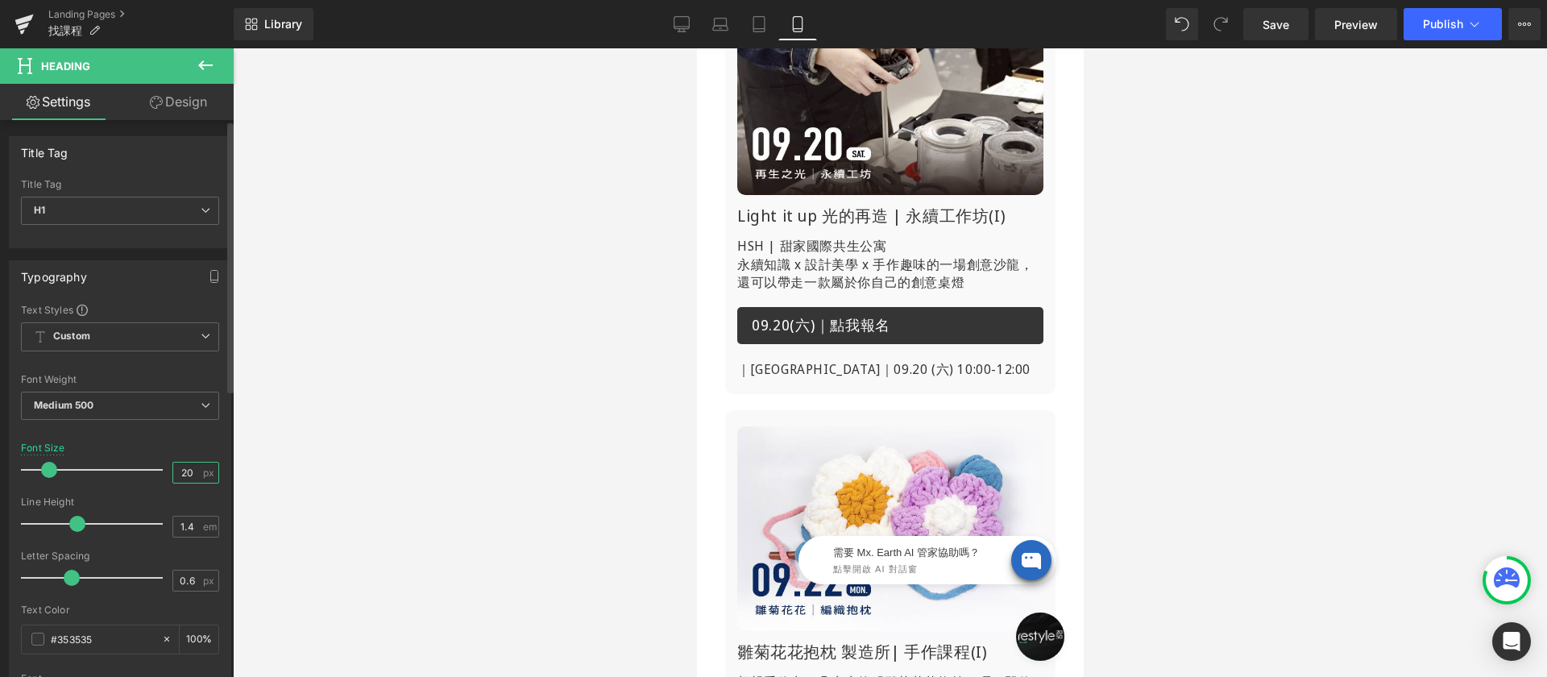
click at [173, 471] on input "20" at bounding box center [187, 473] width 28 height 20
type input "16"
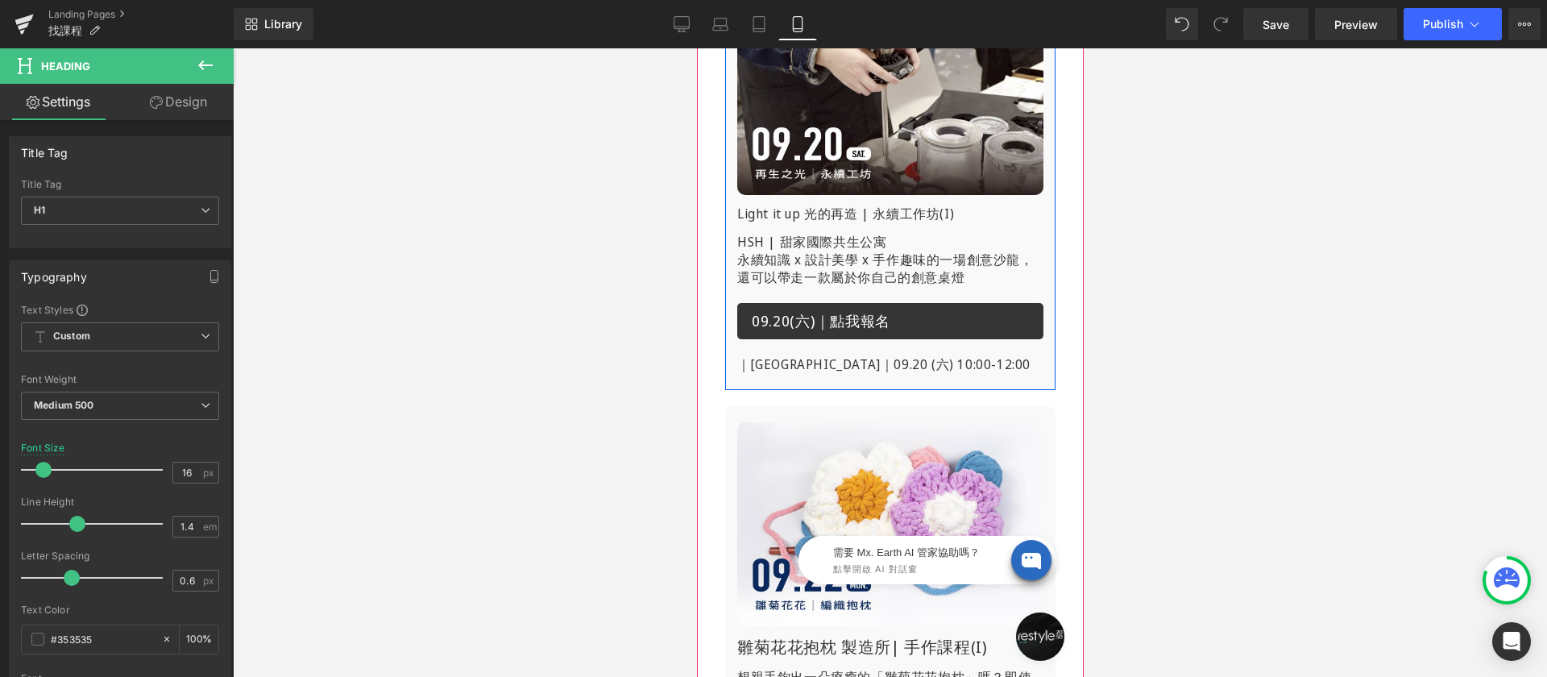
click at [804, 251] on p "永續知識 x 設計美學 x 手作趣味的一場創意沙龍，還可以帶走一款屬於你自己的創意桌燈" at bounding box center [889, 269] width 306 height 36
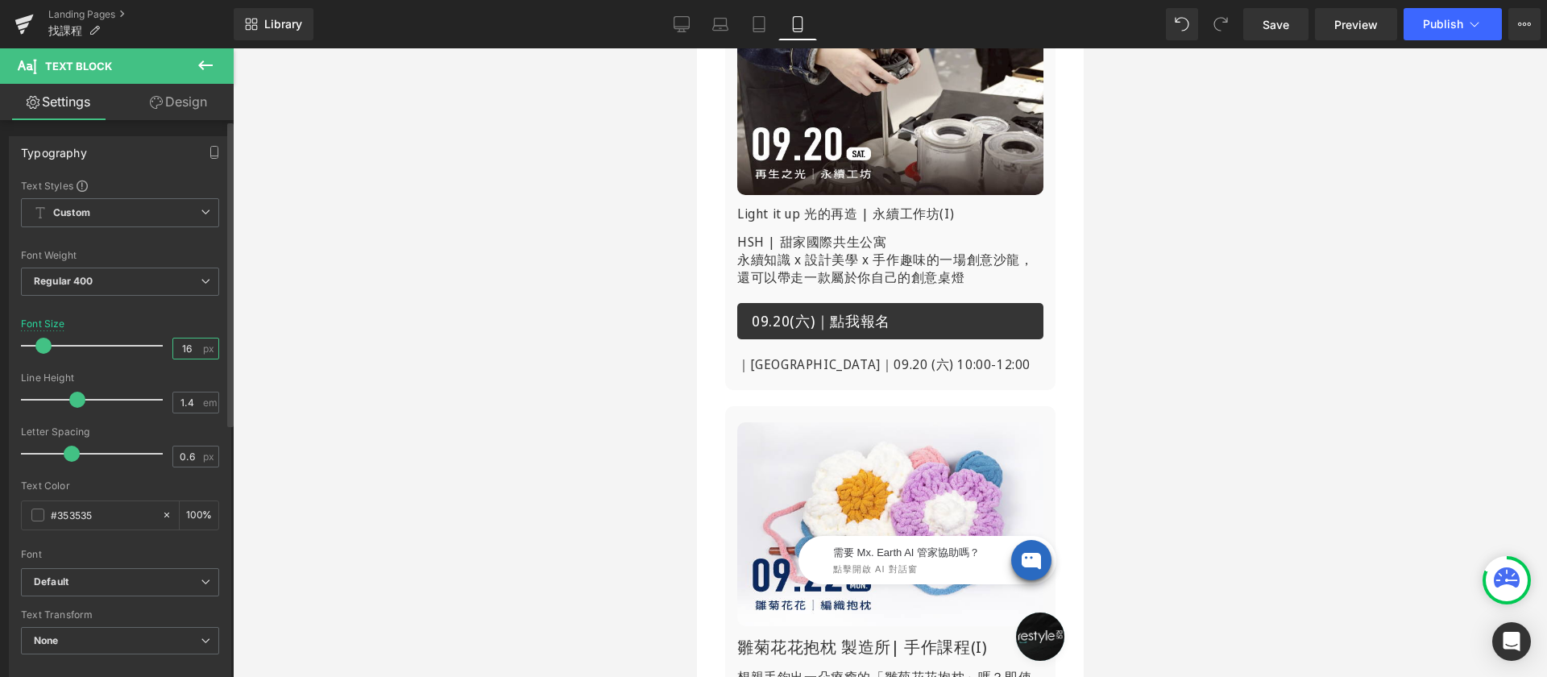
click at [175, 351] on input "16" at bounding box center [187, 348] width 28 height 20
type input "14"
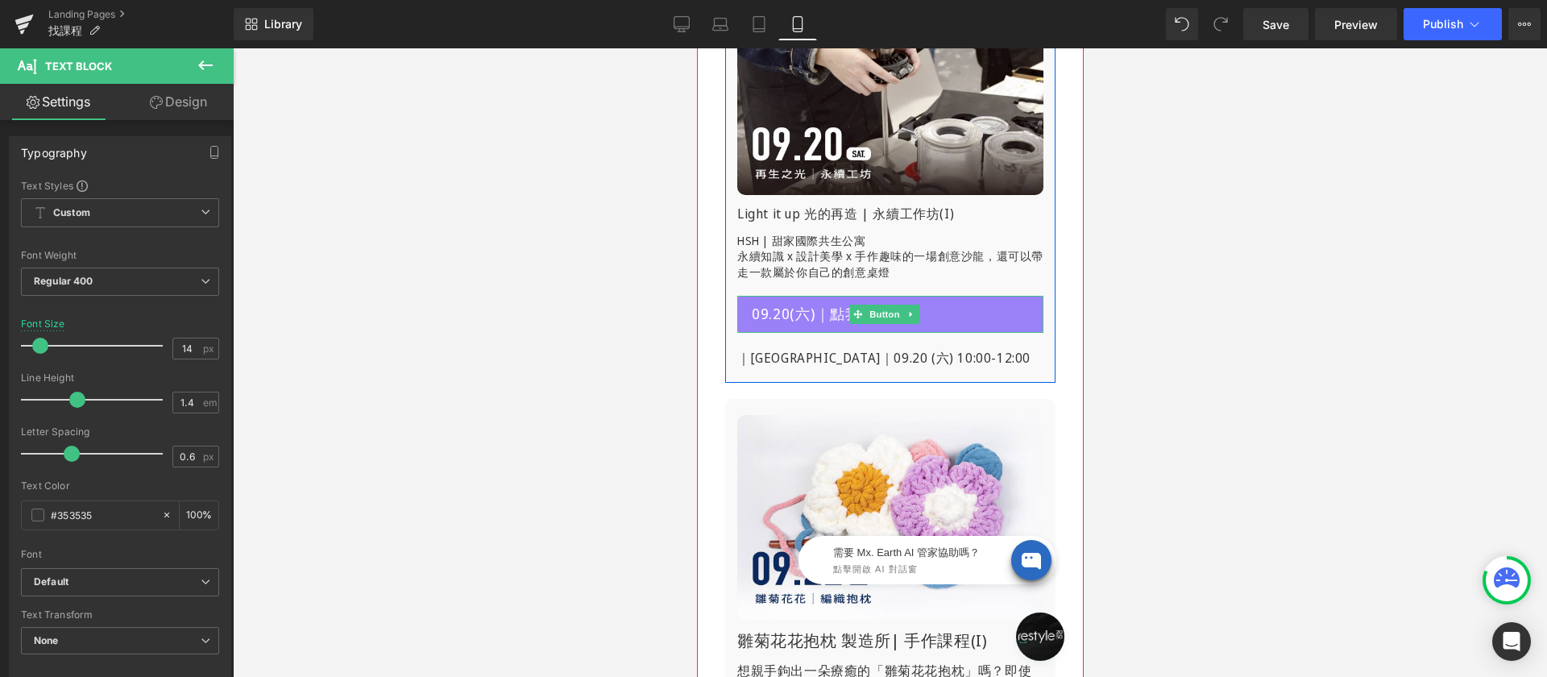
click at [779, 315] on span "09.20(六)｜點我報名" at bounding box center [820, 314] width 139 height 21
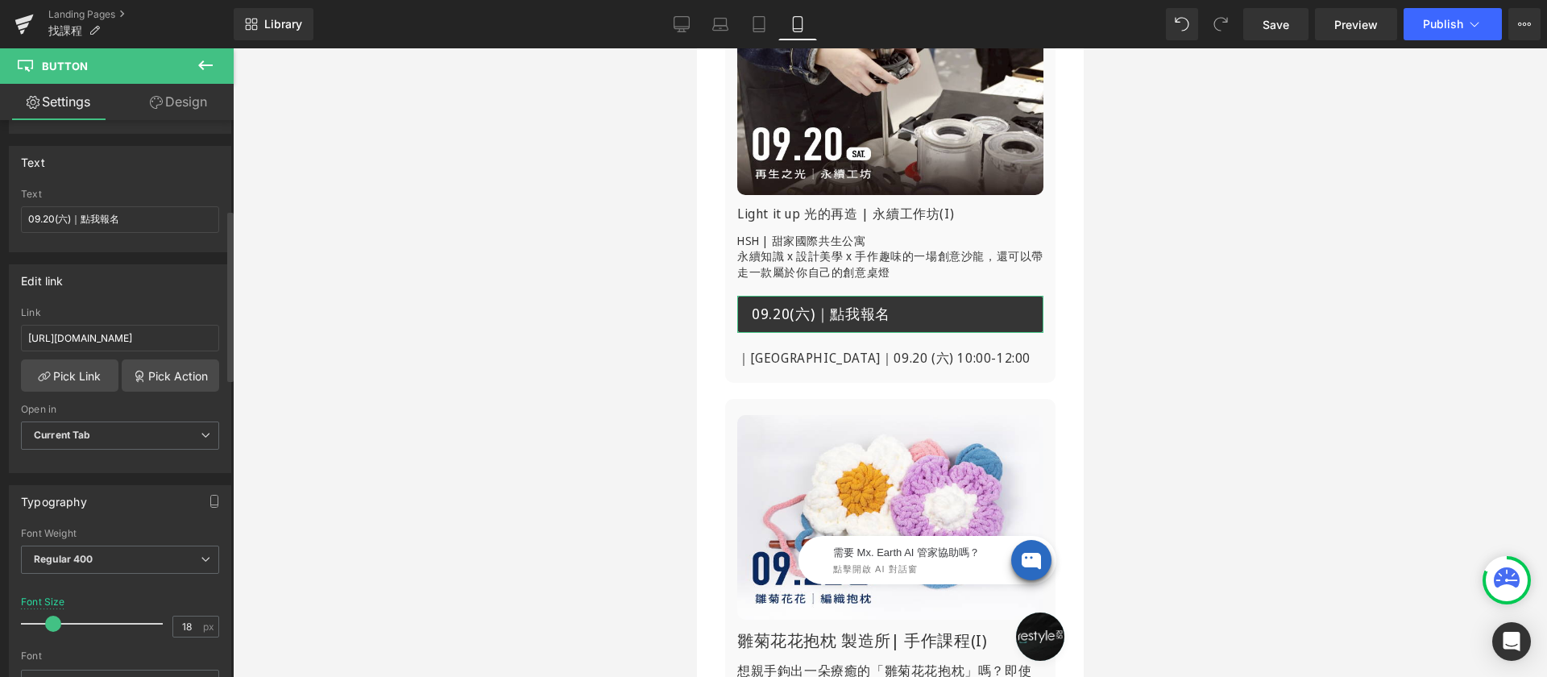
scroll to position [374, 0]
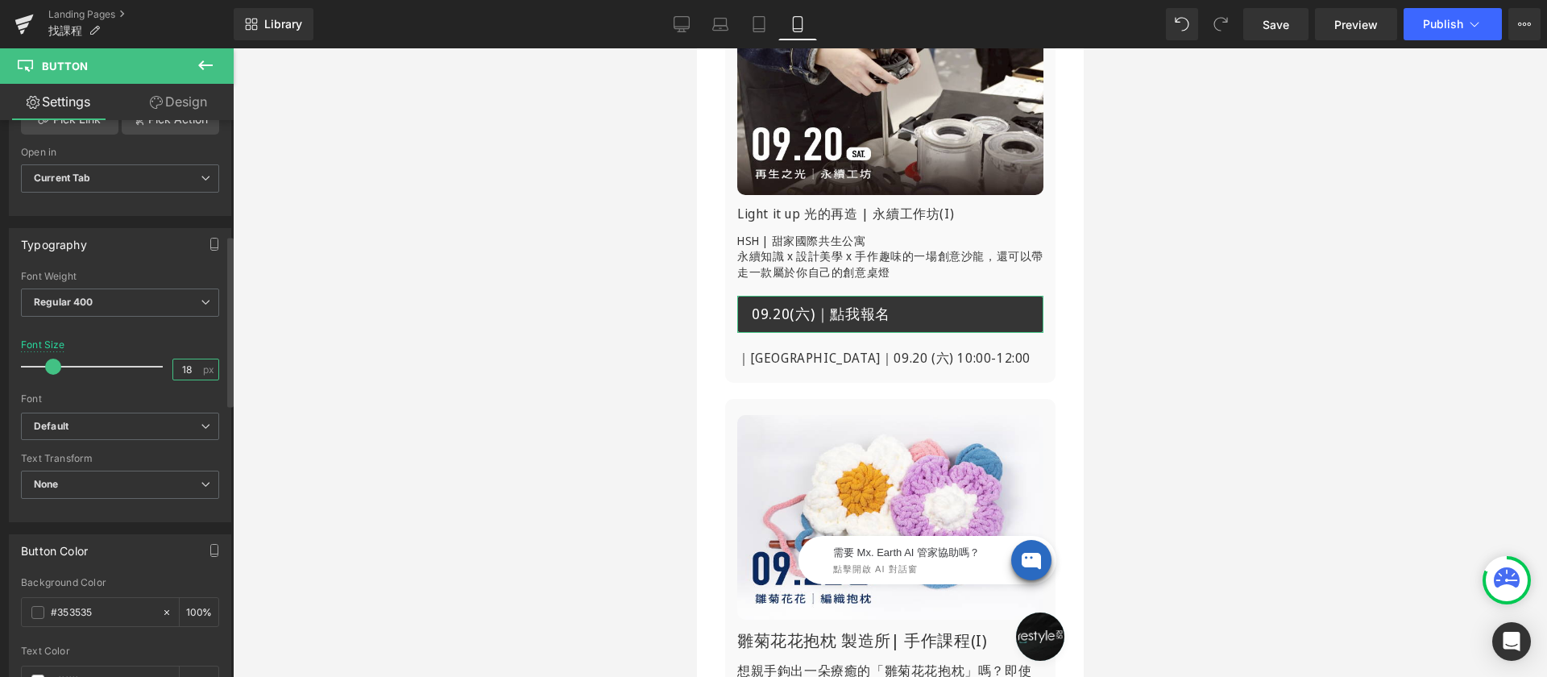
click at [183, 371] on input "18" at bounding box center [187, 369] width 28 height 20
type input "14"
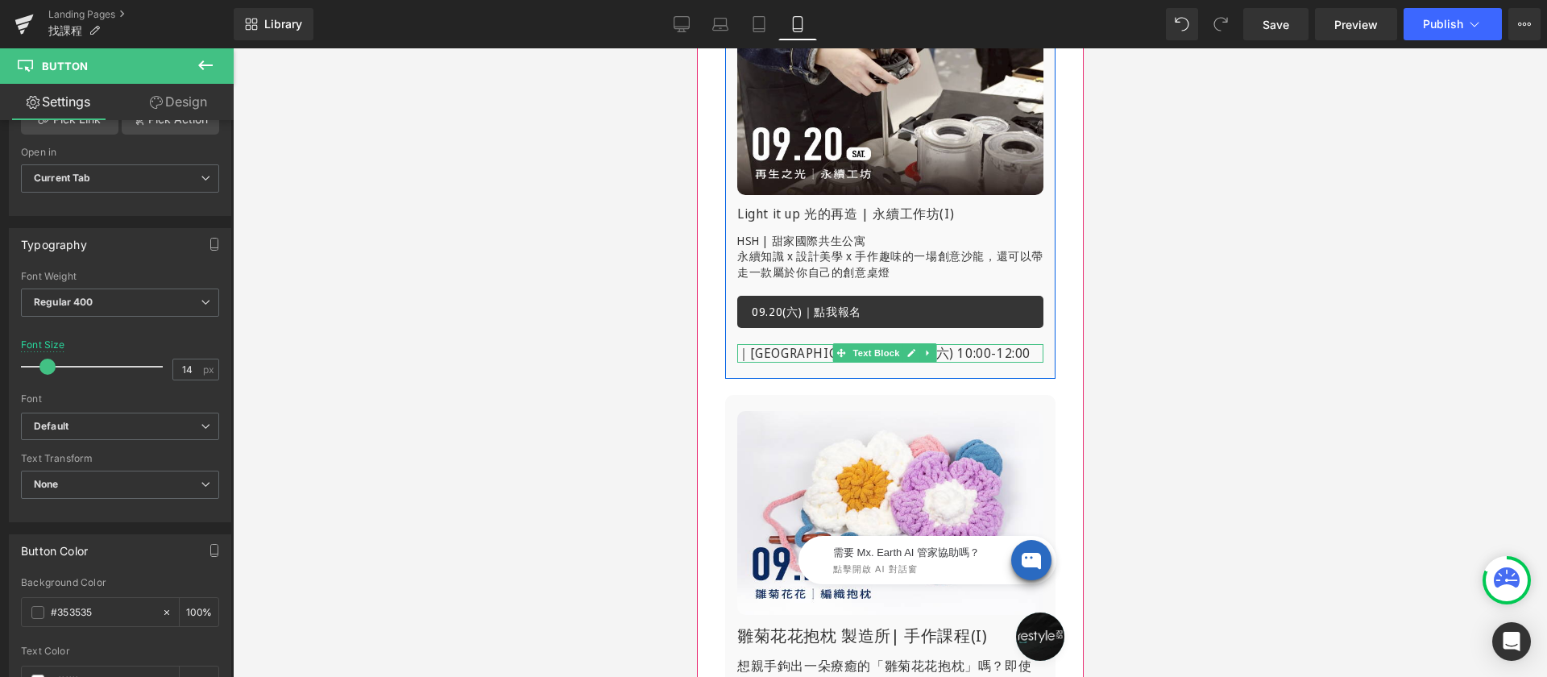
click at [765, 346] on p "｜[GEOGRAPHIC_DATA]｜09.20 (六) 10:00-12:00" at bounding box center [889, 353] width 306 height 18
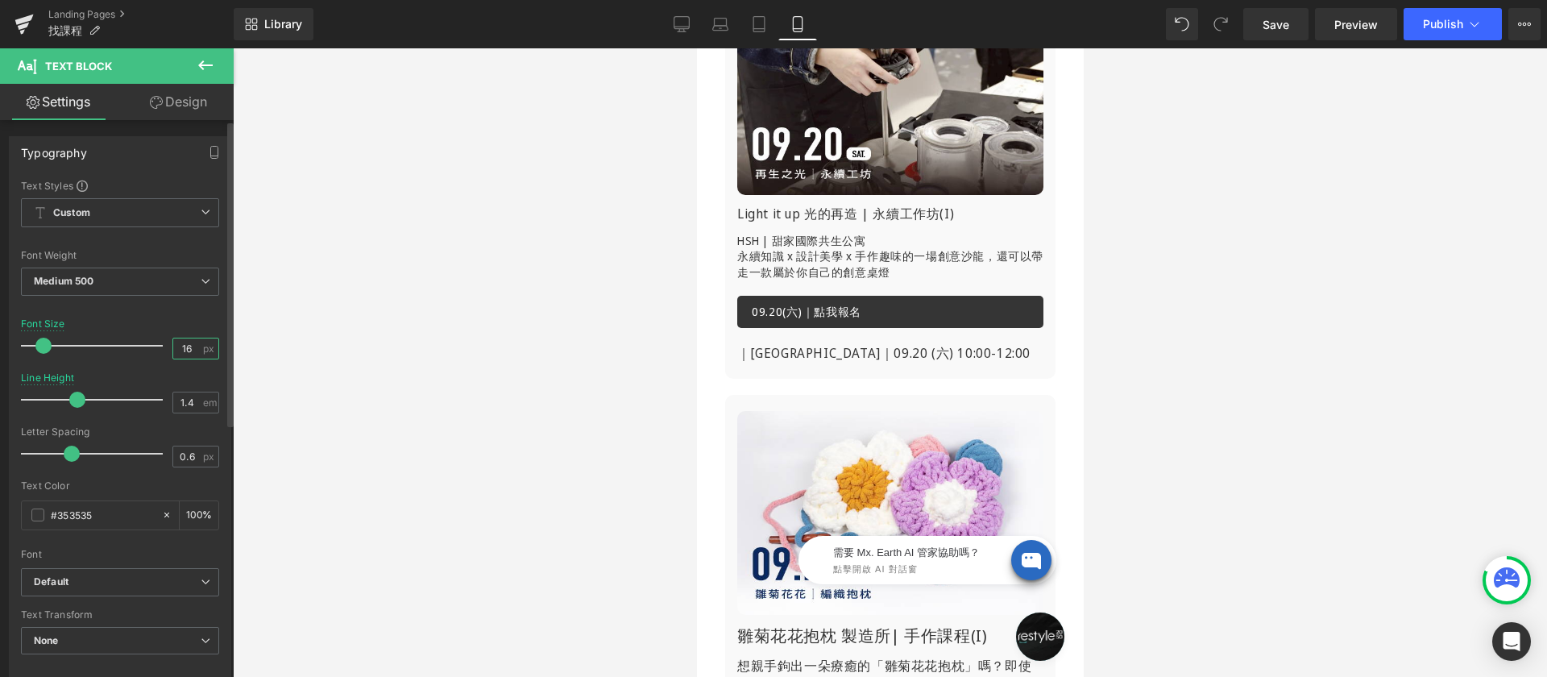
click at [173, 351] on input "16" at bounding box center [187, 348] width 28 height 20
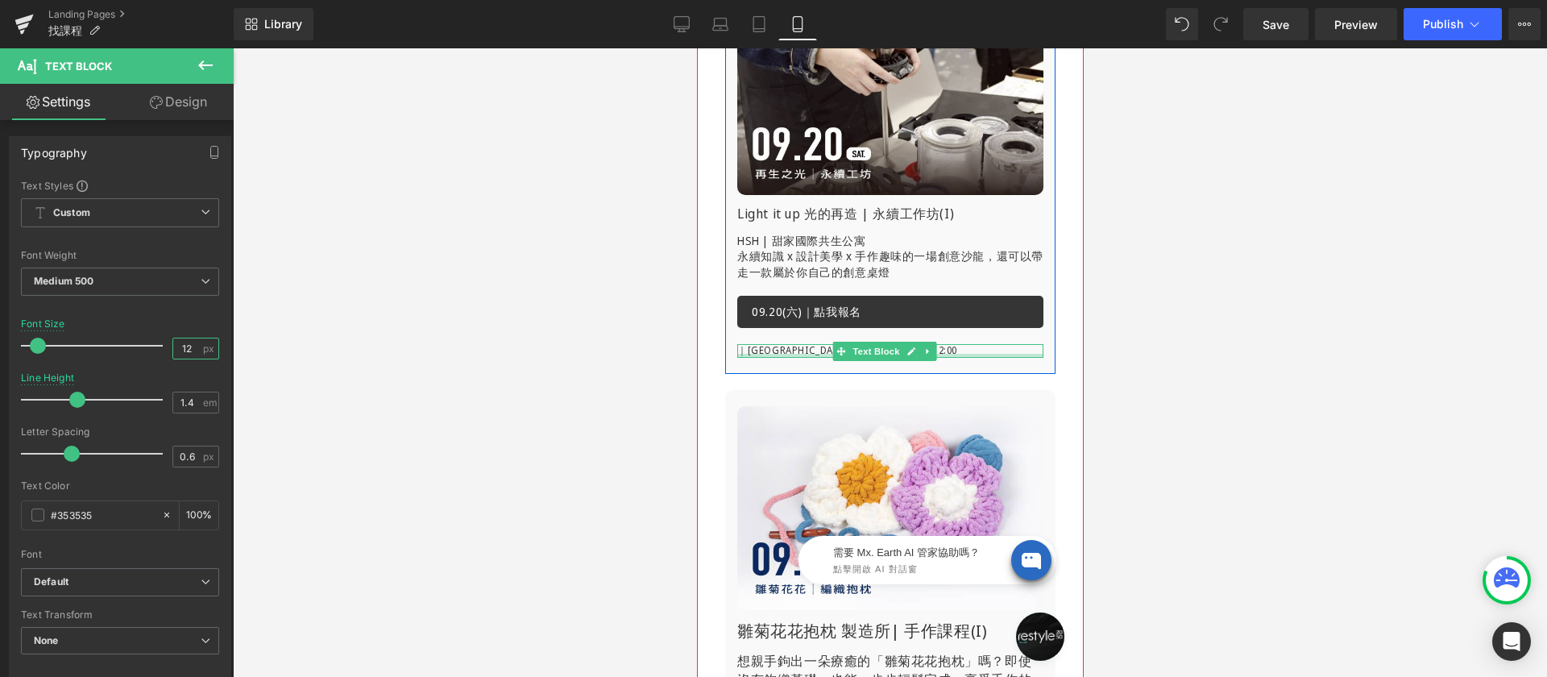
type input "12"
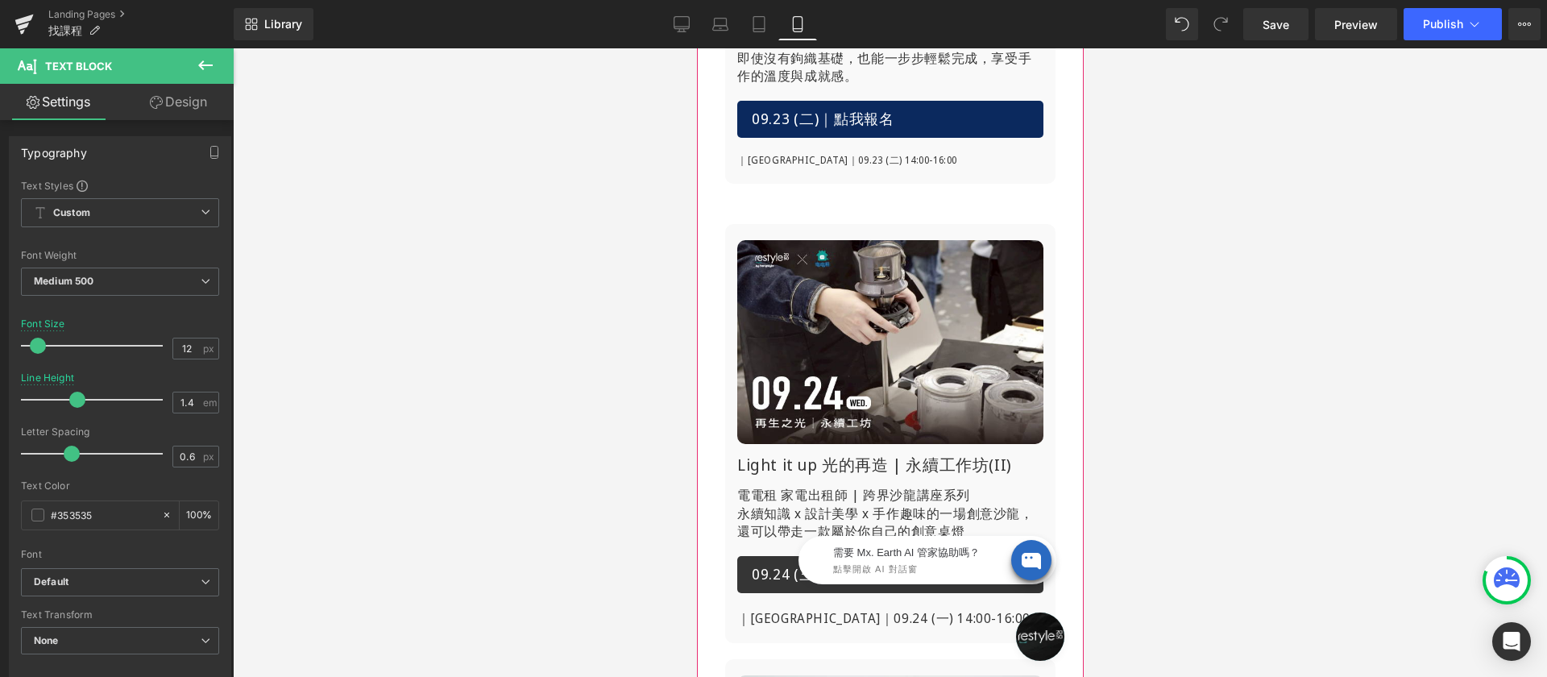
scroll to position [1593, 0]
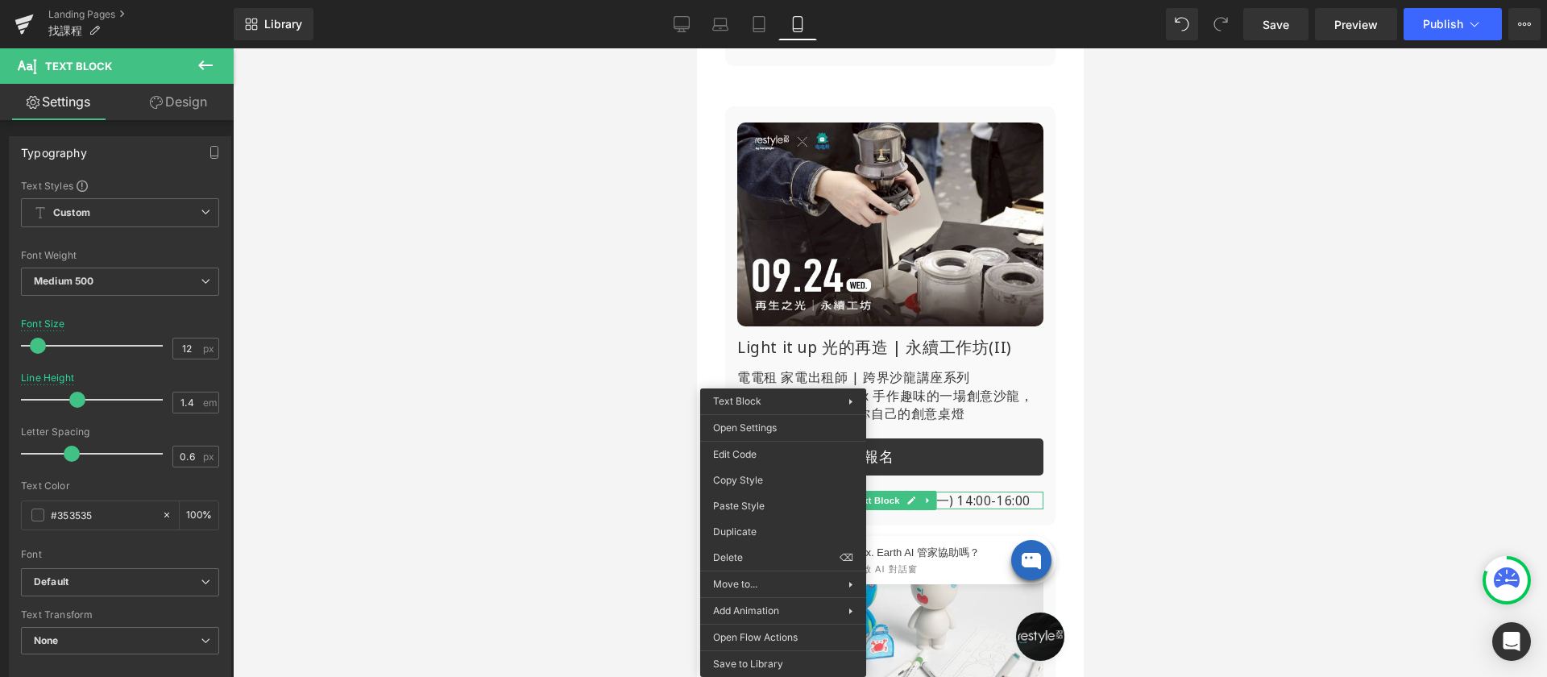
drag, startPoint x: 1461, startPoint y: 559, endPoint x: 765, endPoint y: 505, distance: 698.3
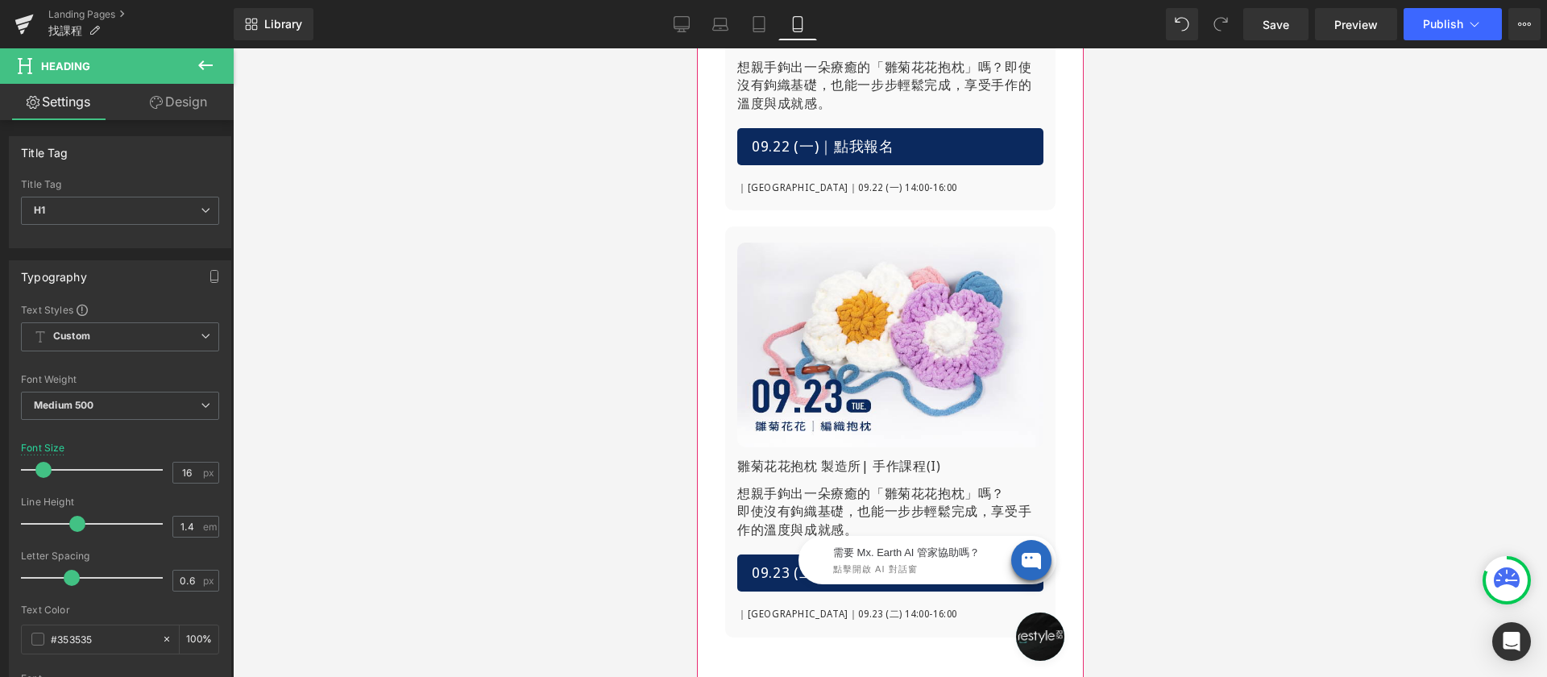
scroll to position [744, 0]
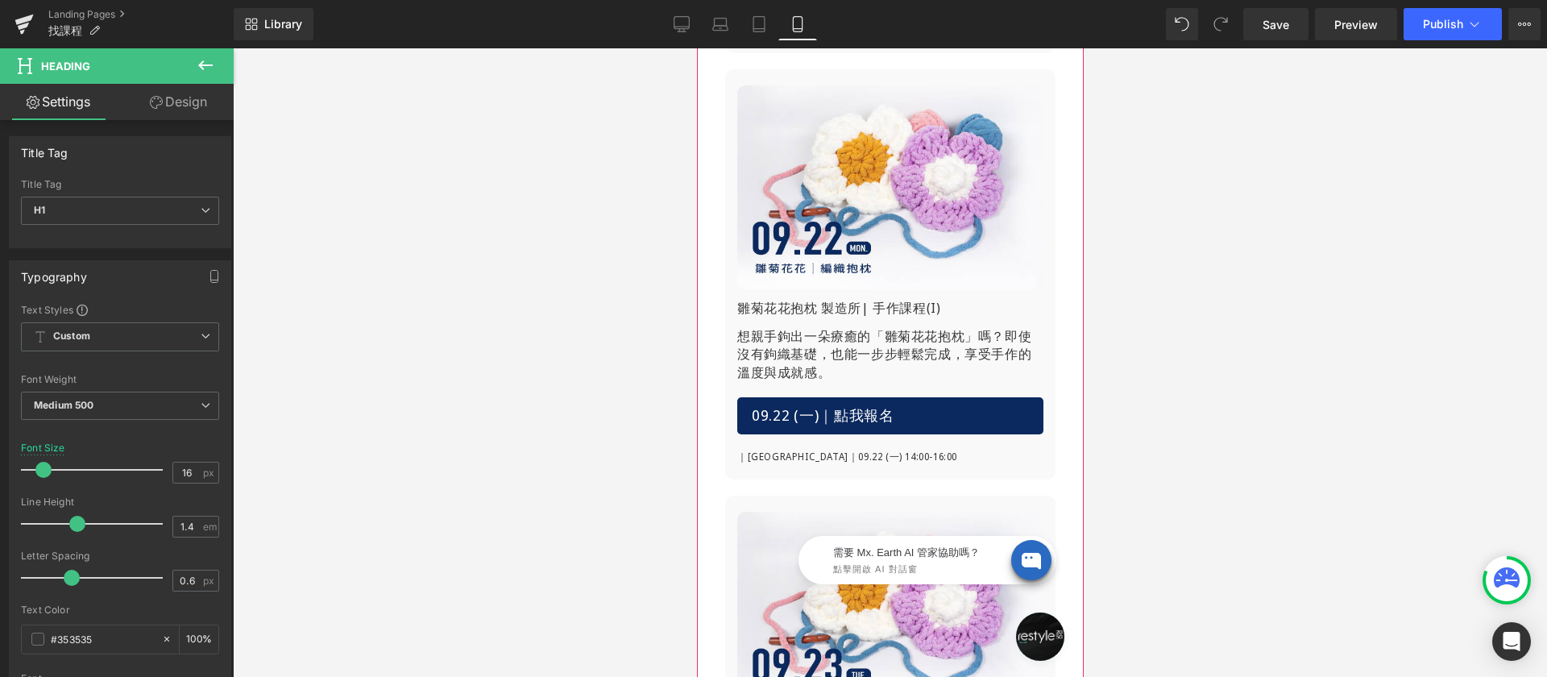
click at [787, 342] on span "即使沒有鉤織基礎，也能一步步輕鬆完成，享受手作的溫度與成就感。" at bounding box center [883, 354] width 294 height 54
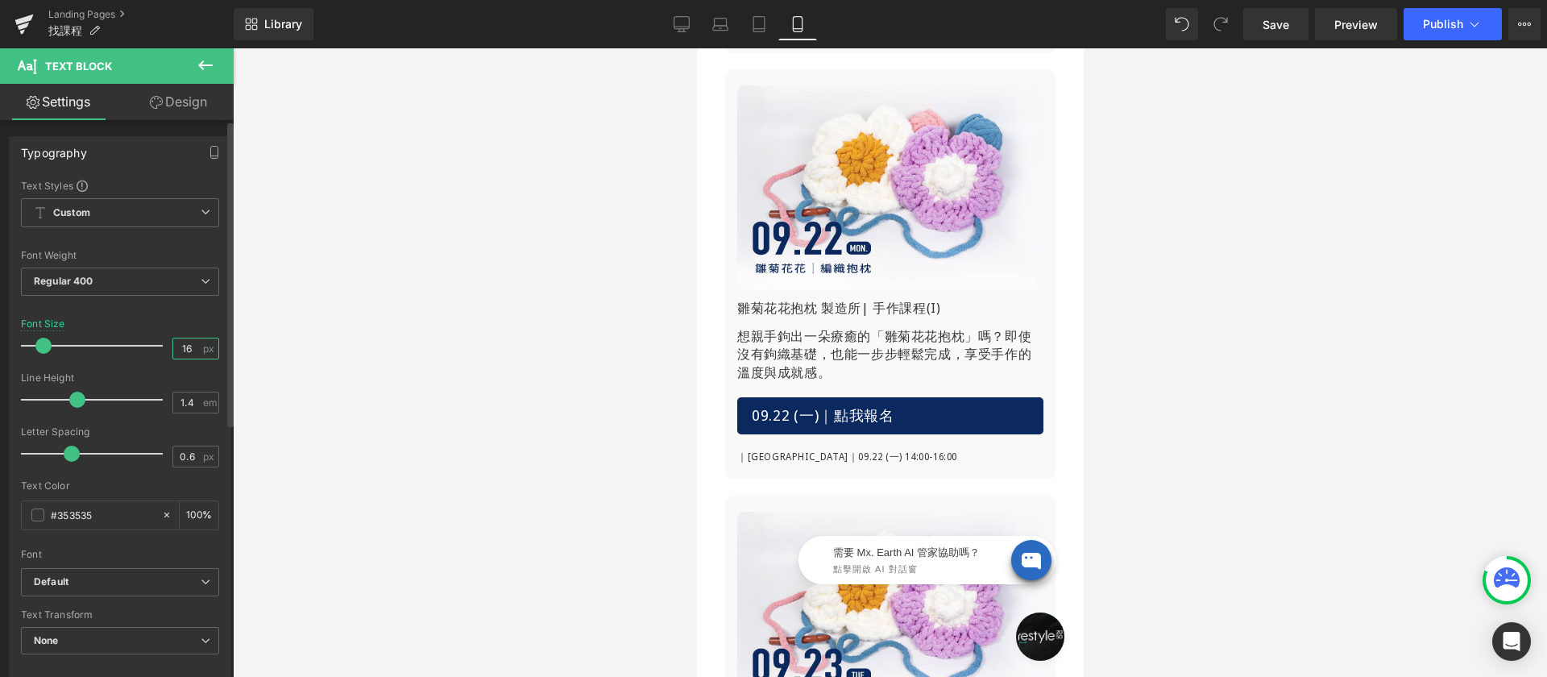
click at [178, 351] on input "16" at bounding box center [187, 348] width 28 height 20
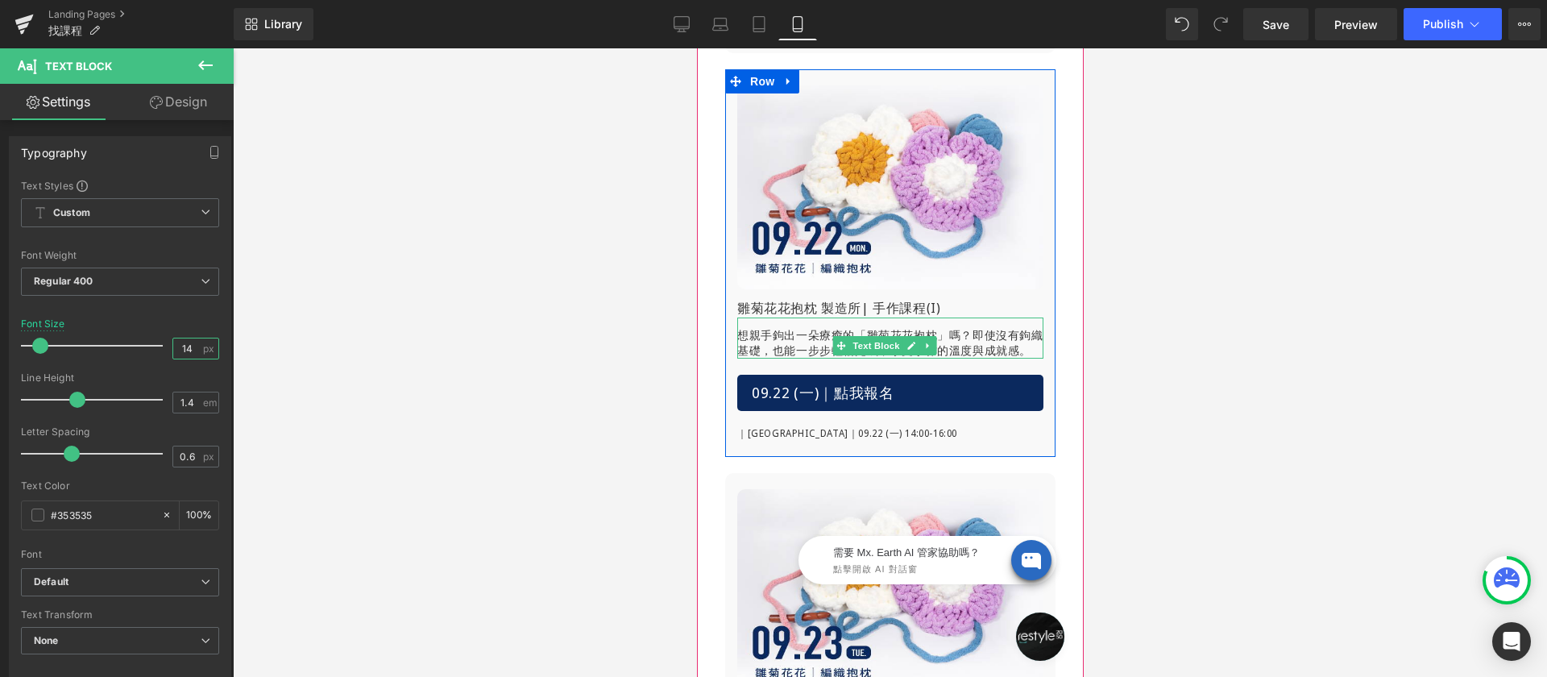
type input "14"
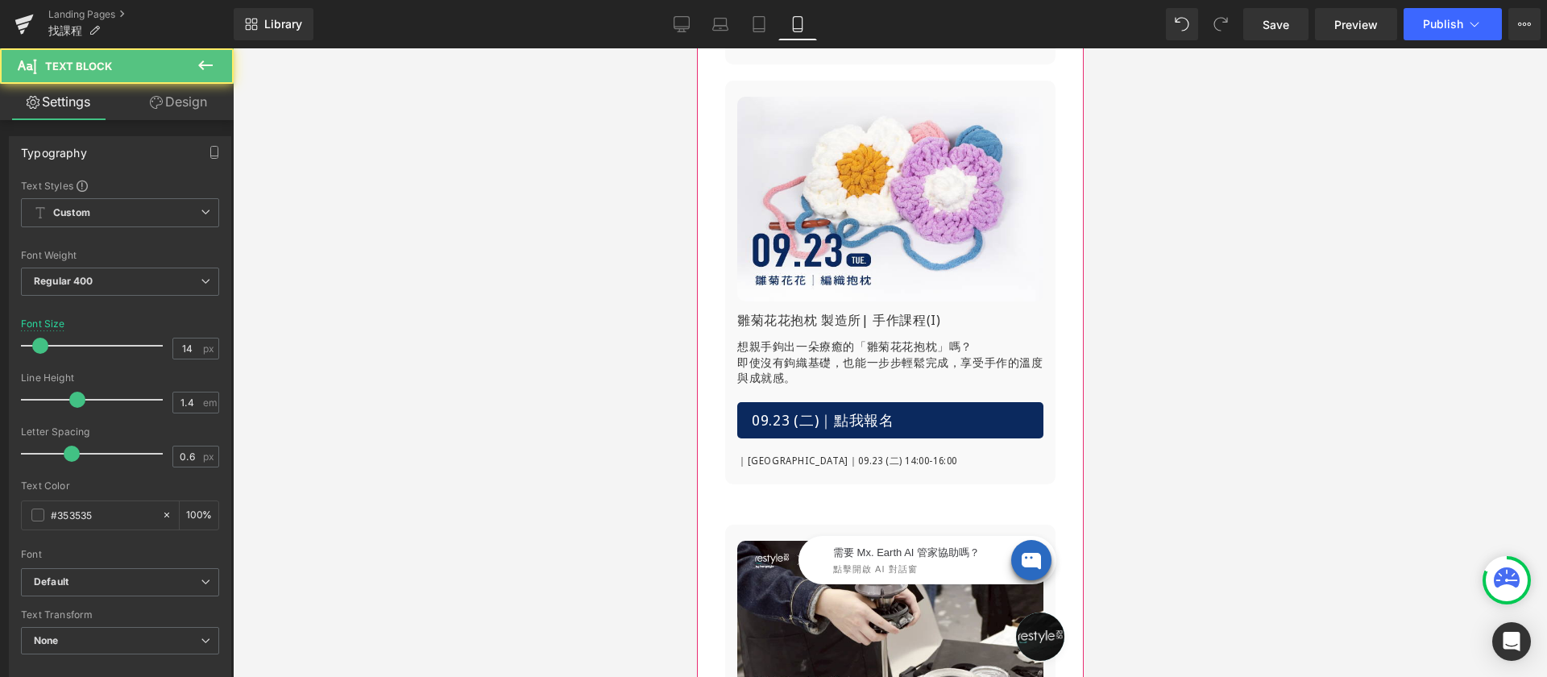
scroll to position [1442, 0]
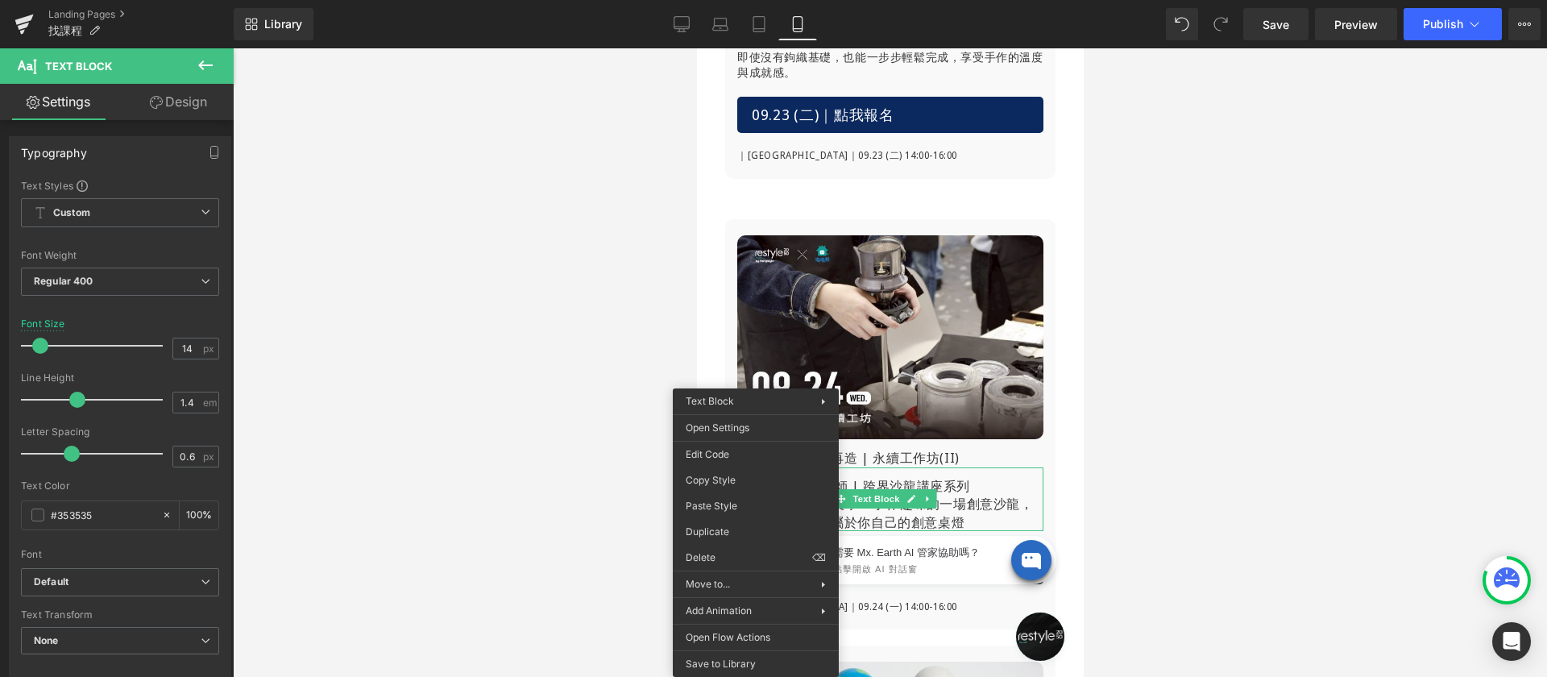
drag, startPoint x: 1413, startPoint y: 558, endPoint x: 716, endPoint y: 507, distance: 698.1
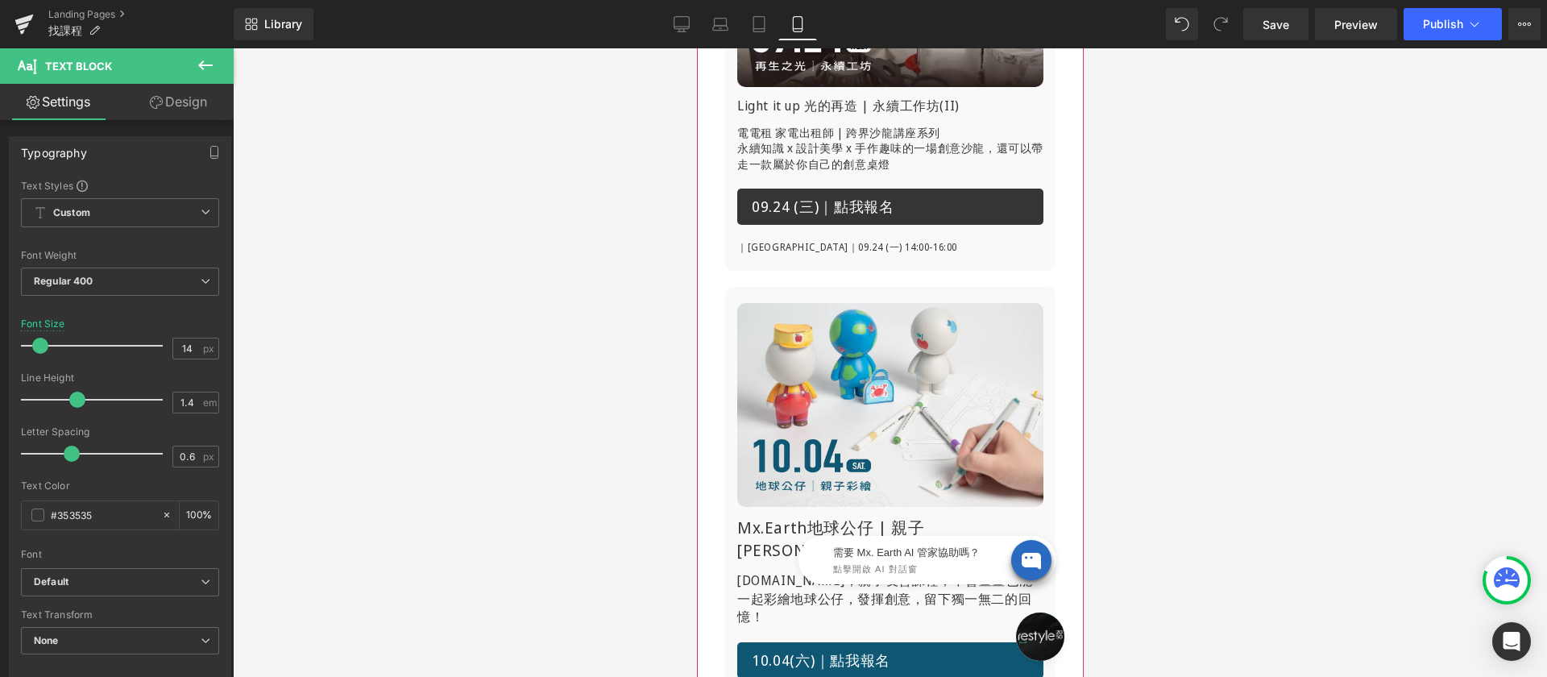
scroll to position [1856, 0]
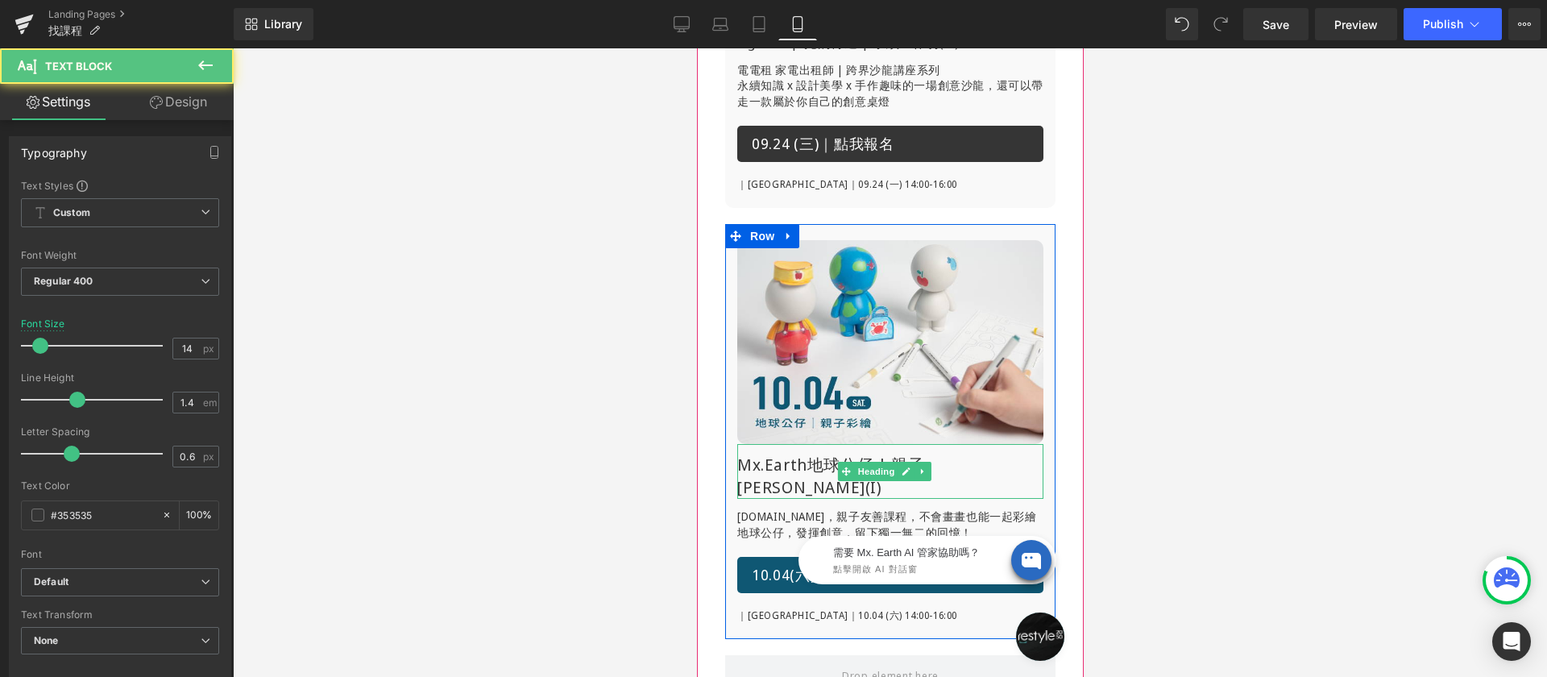
click at [803, 454] on h1 "Mx.Earth地球公仔 | 親子[PERSON_NAME](I)" at bounding box center [889, 476] width 306 height 45
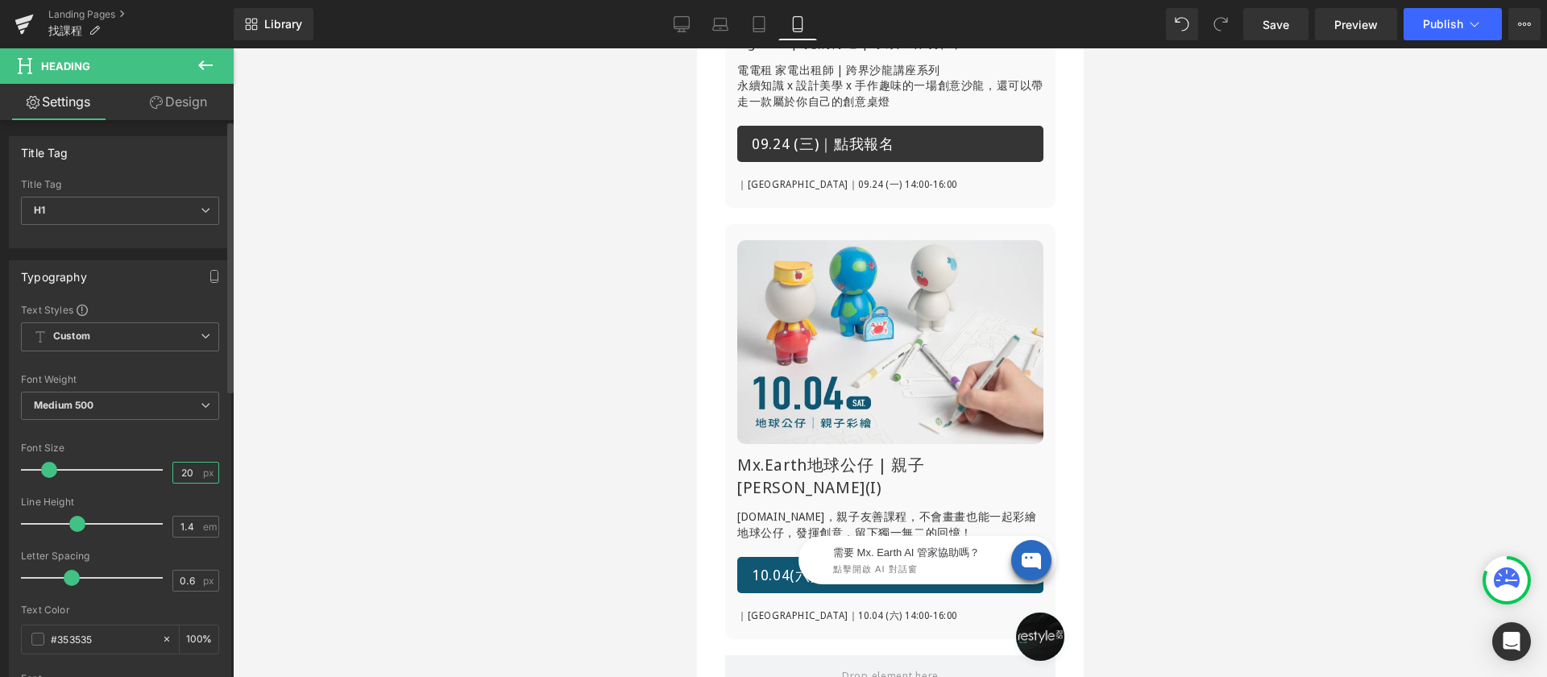
click at [180, 470] on input "20" at bounding box center [187, 473] width 28 height 20
type input "16"
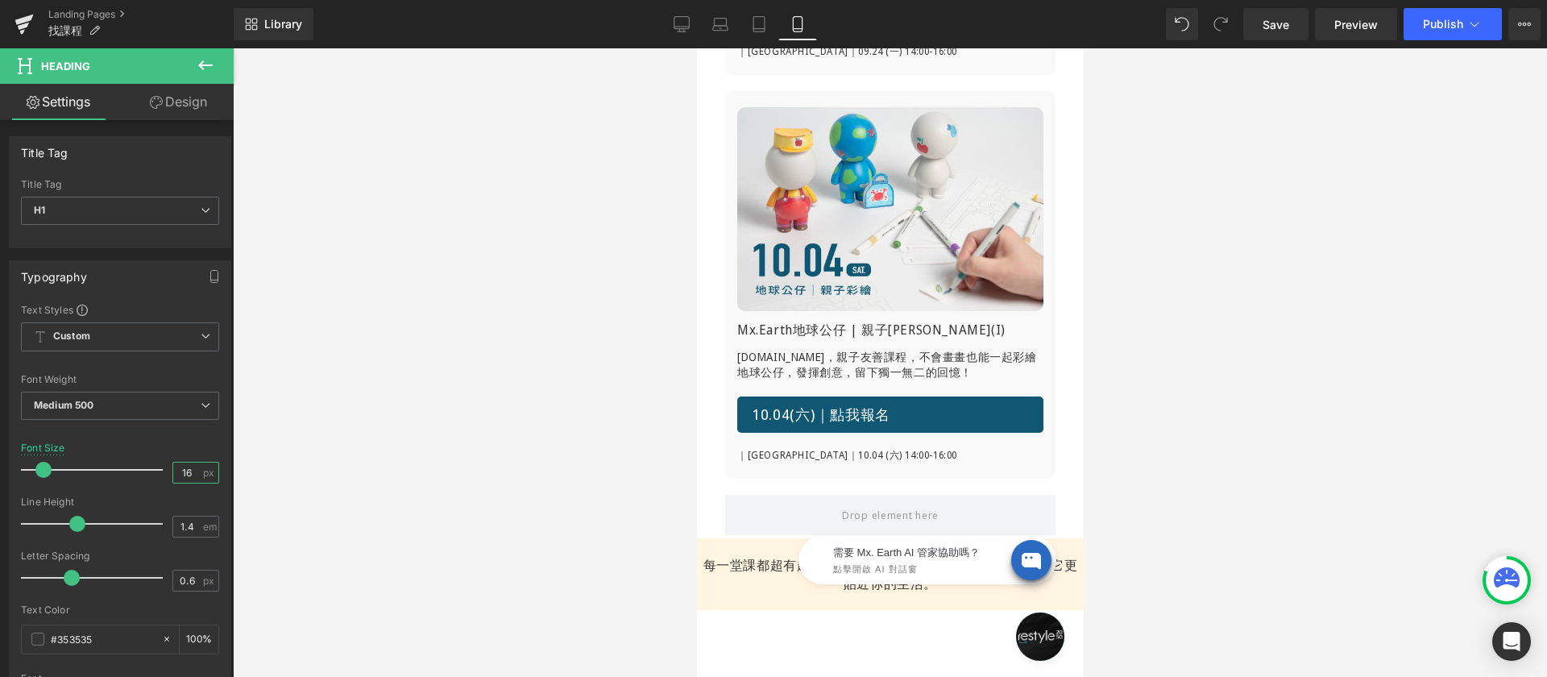
scroll to position [2407, 0]
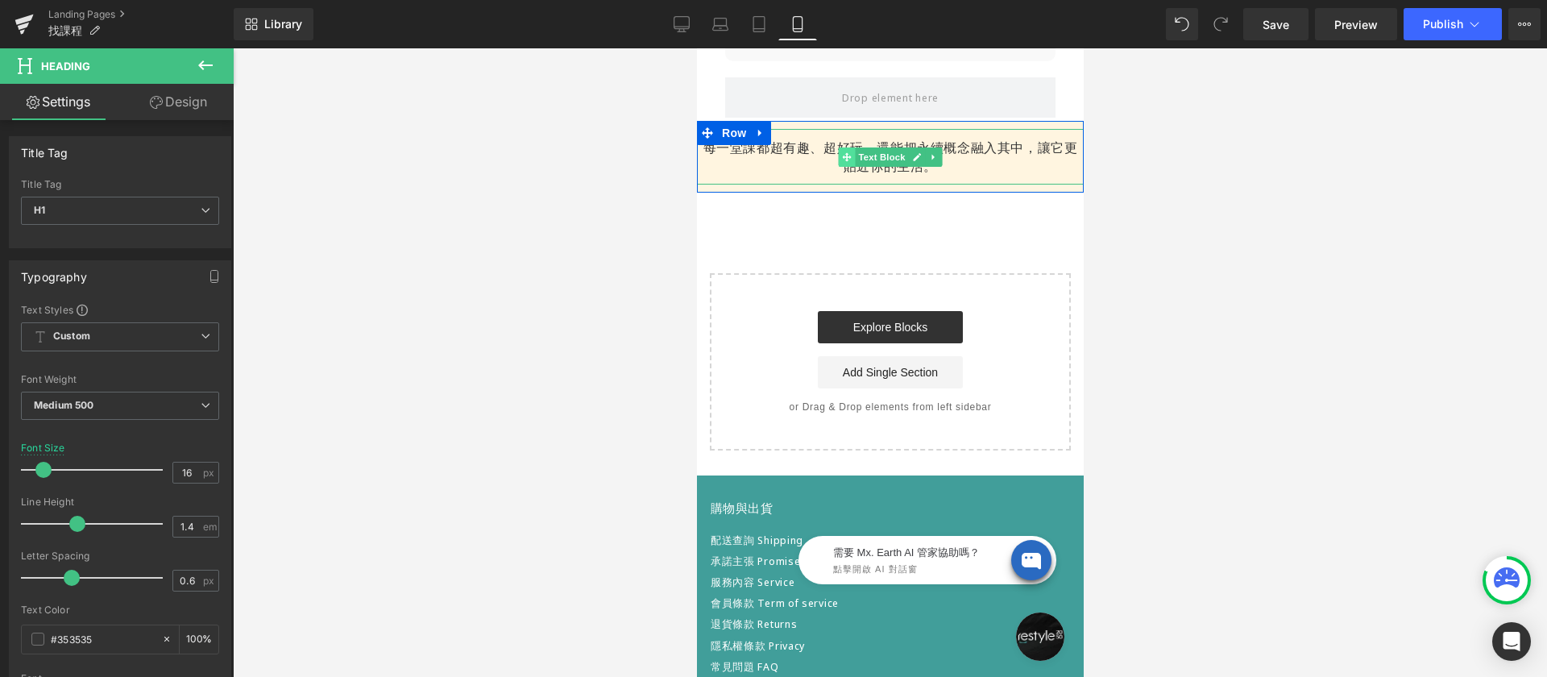
click at [847, 160] on span at bounding box center [846, 156] width 17 height 19
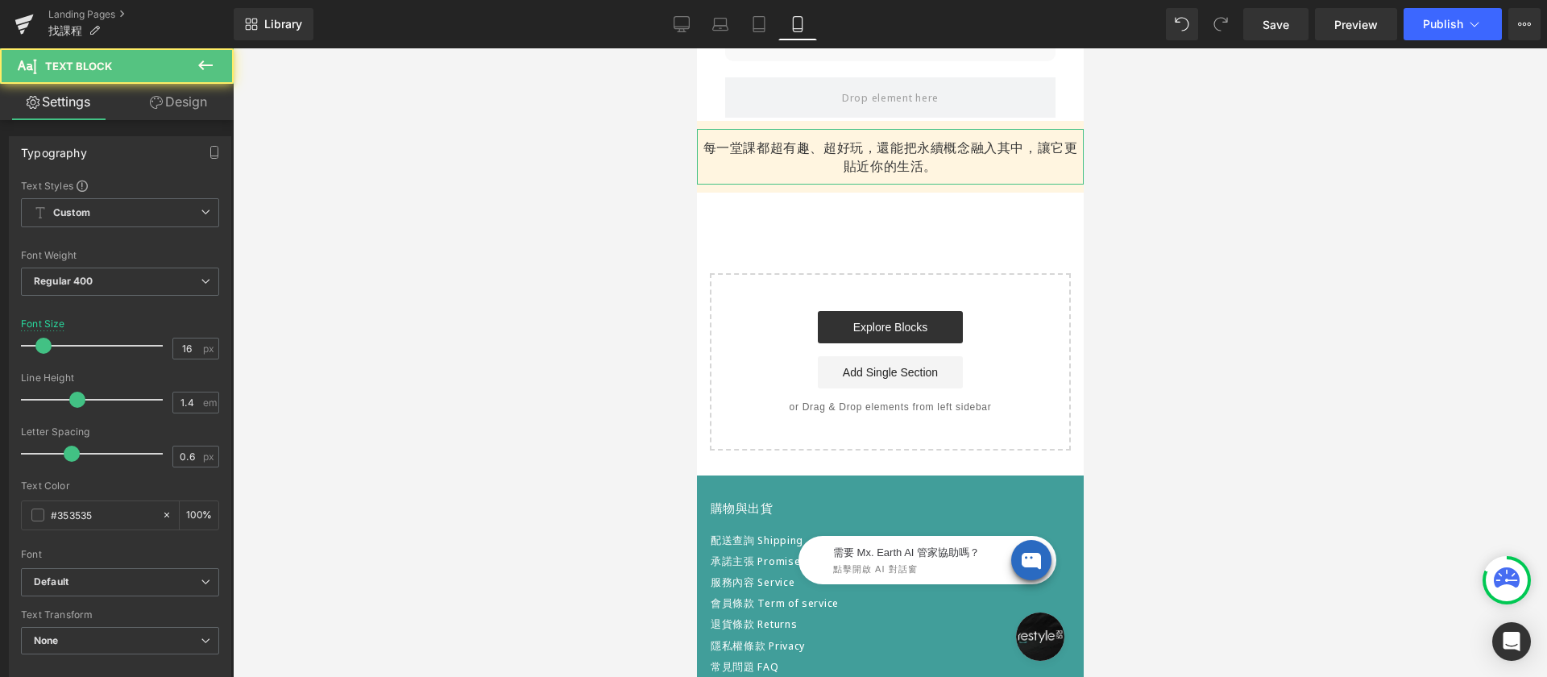
click at [163, 95] on link "Design" at bounding box center [178, 102] width 117 height 36
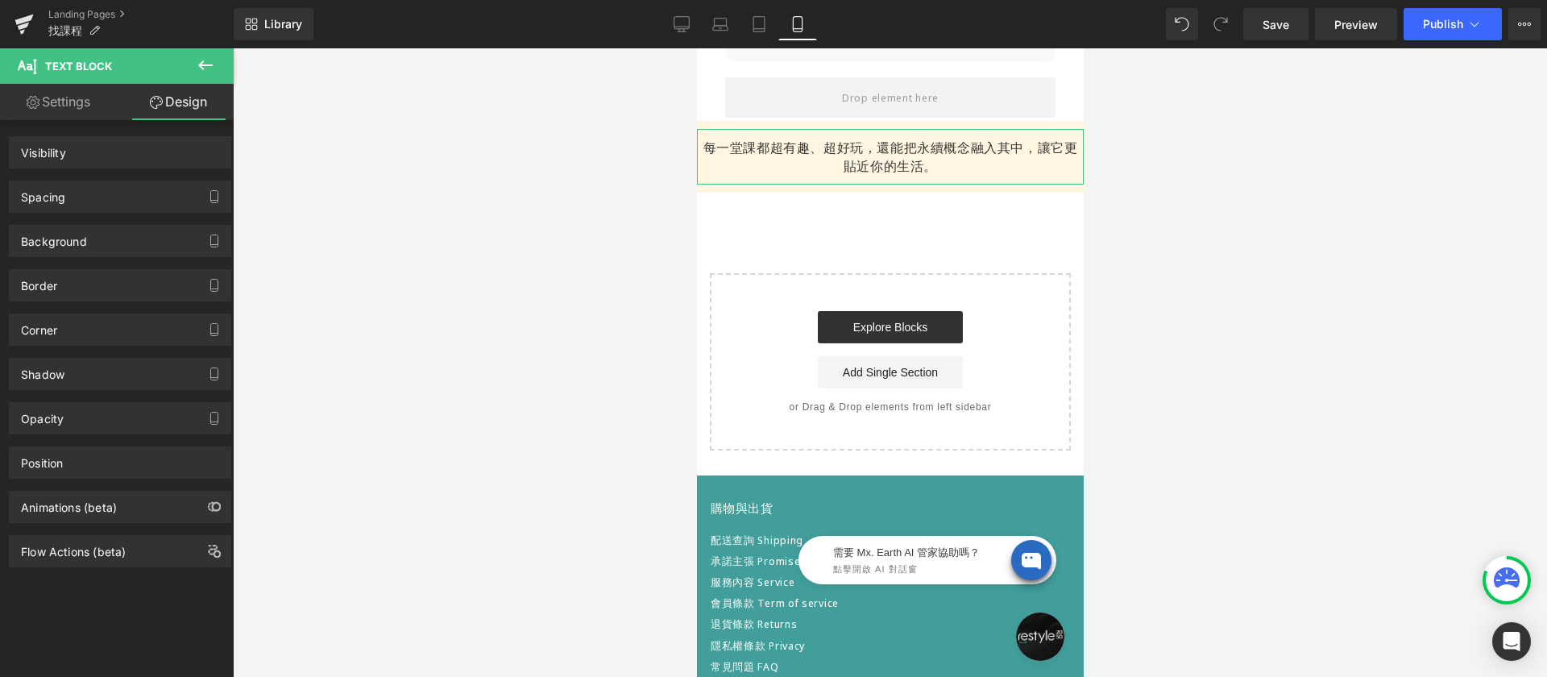
click at [39, 197] on div "Spacing" at bounding box center [43, 192] width 44 height 23
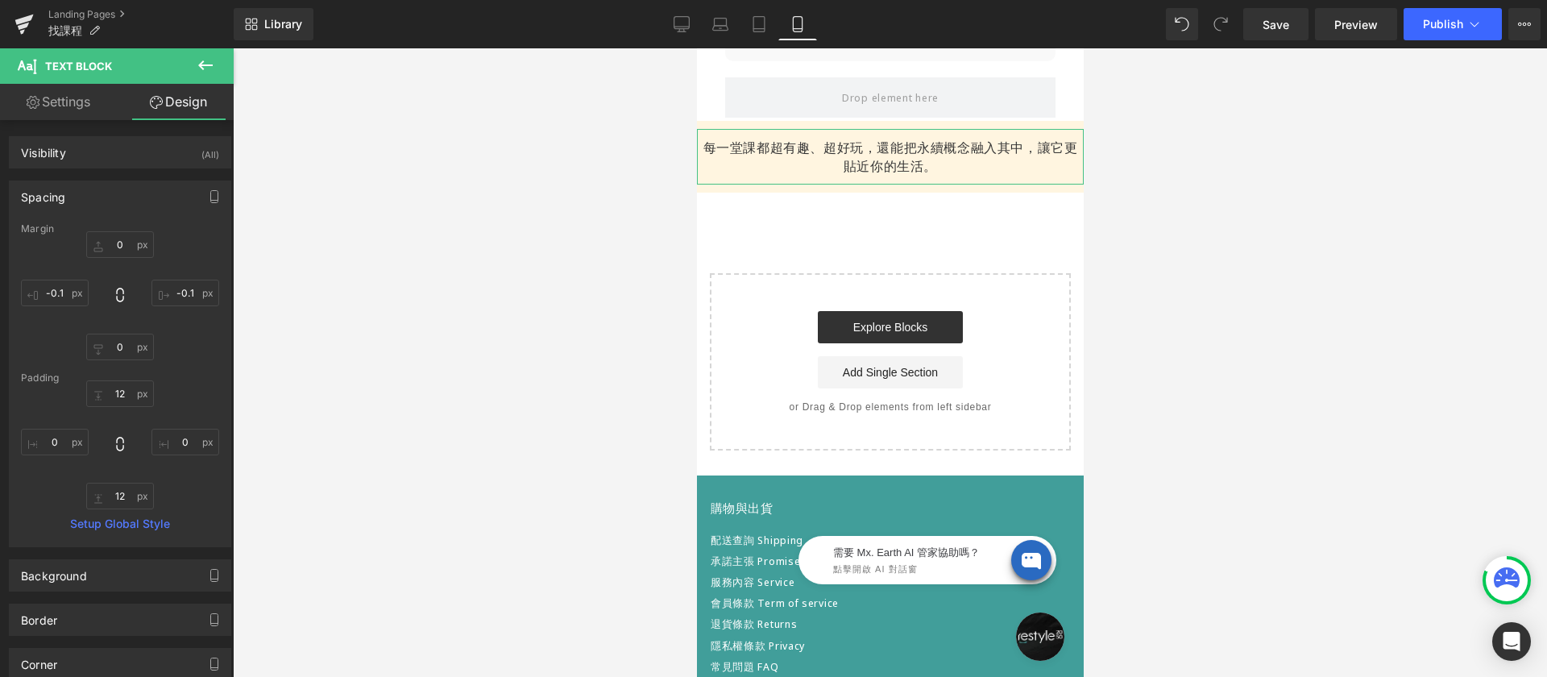
type input "0"
type input "-0.1"
type input "0"
type input "-0.1"
type input "12"
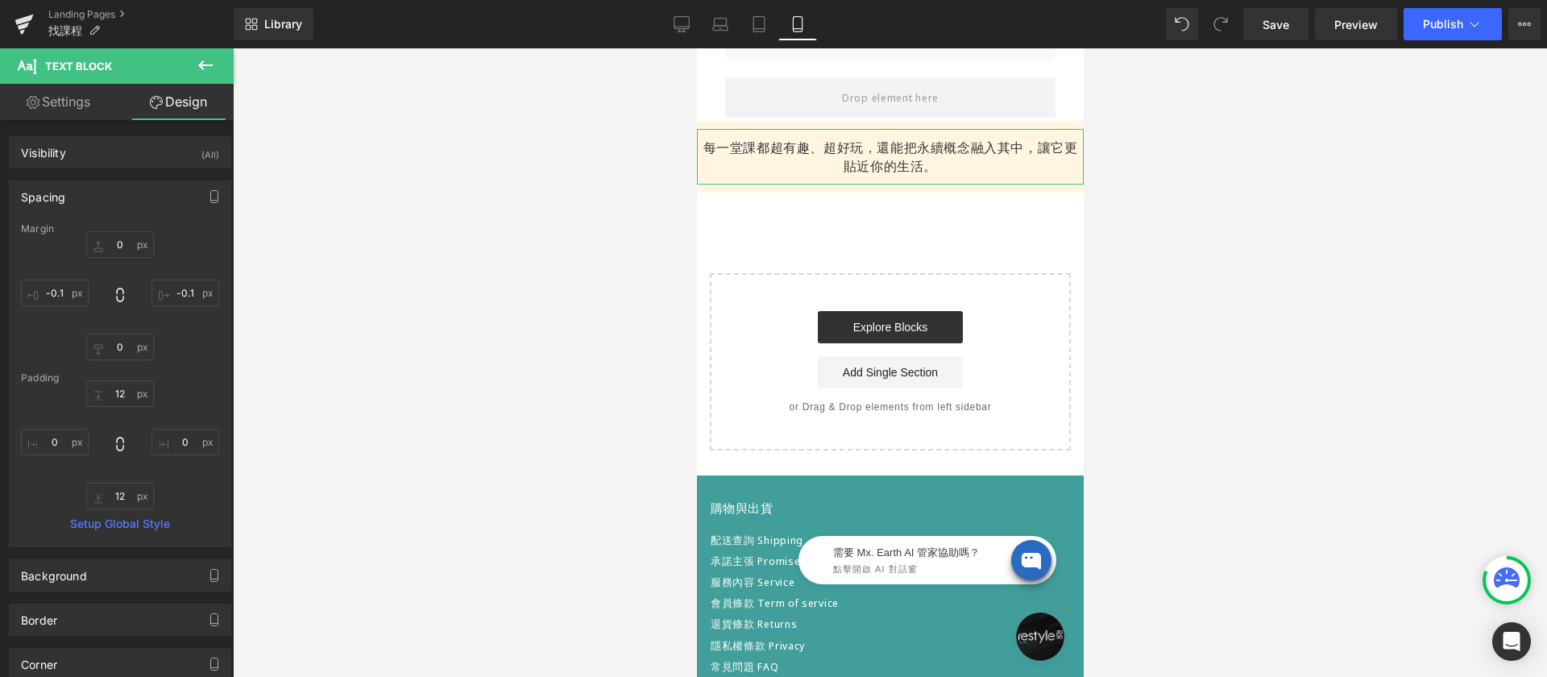
type input "0"
type input "12"
type input "0"
click at [67, 297] on input "-0.1" at bounding box center [55, 293] width 68 height 27
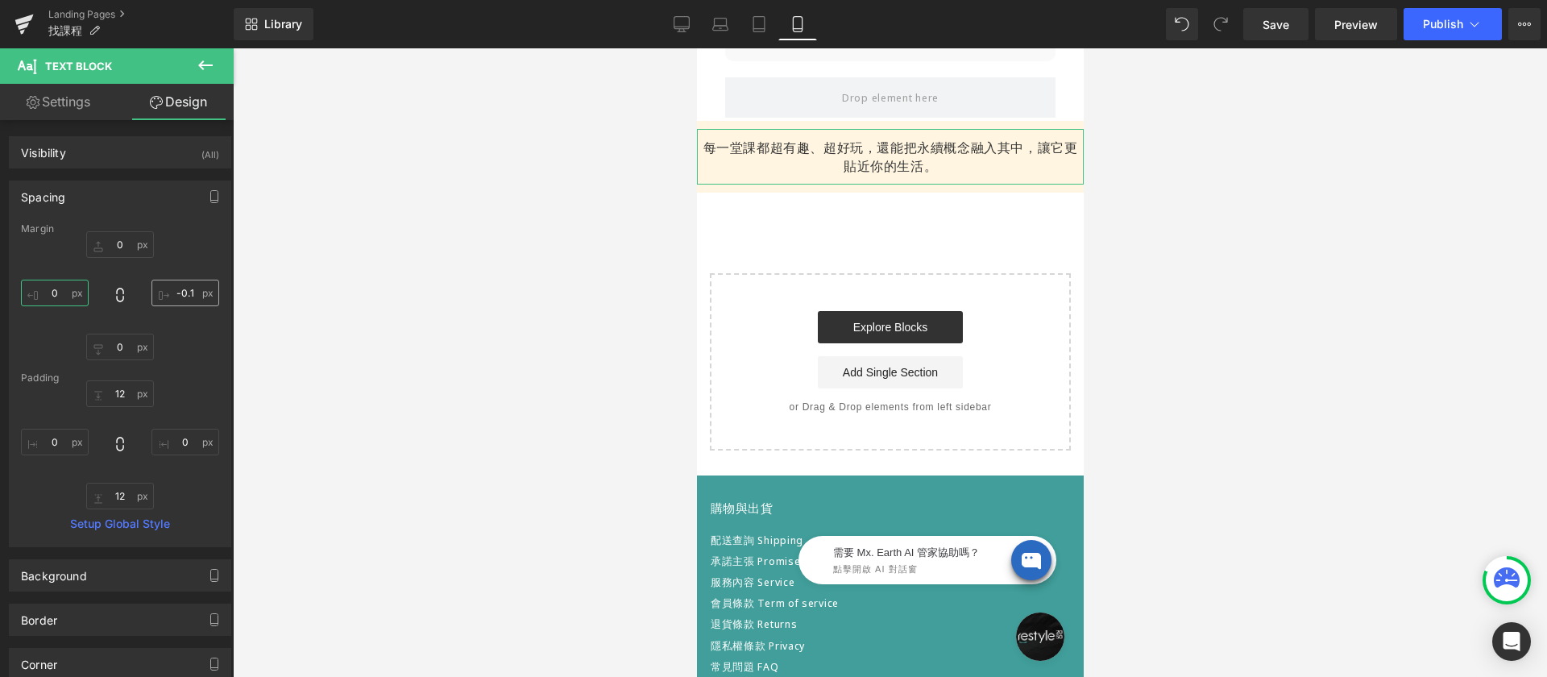
type input "0"
click at [189, 292] on input "-0.1" at bounding box center [185, 293] width 68 height 27
type input "0"
click at [52, 294] on input "0" at bounding box center [55, 293] width 68 height 27
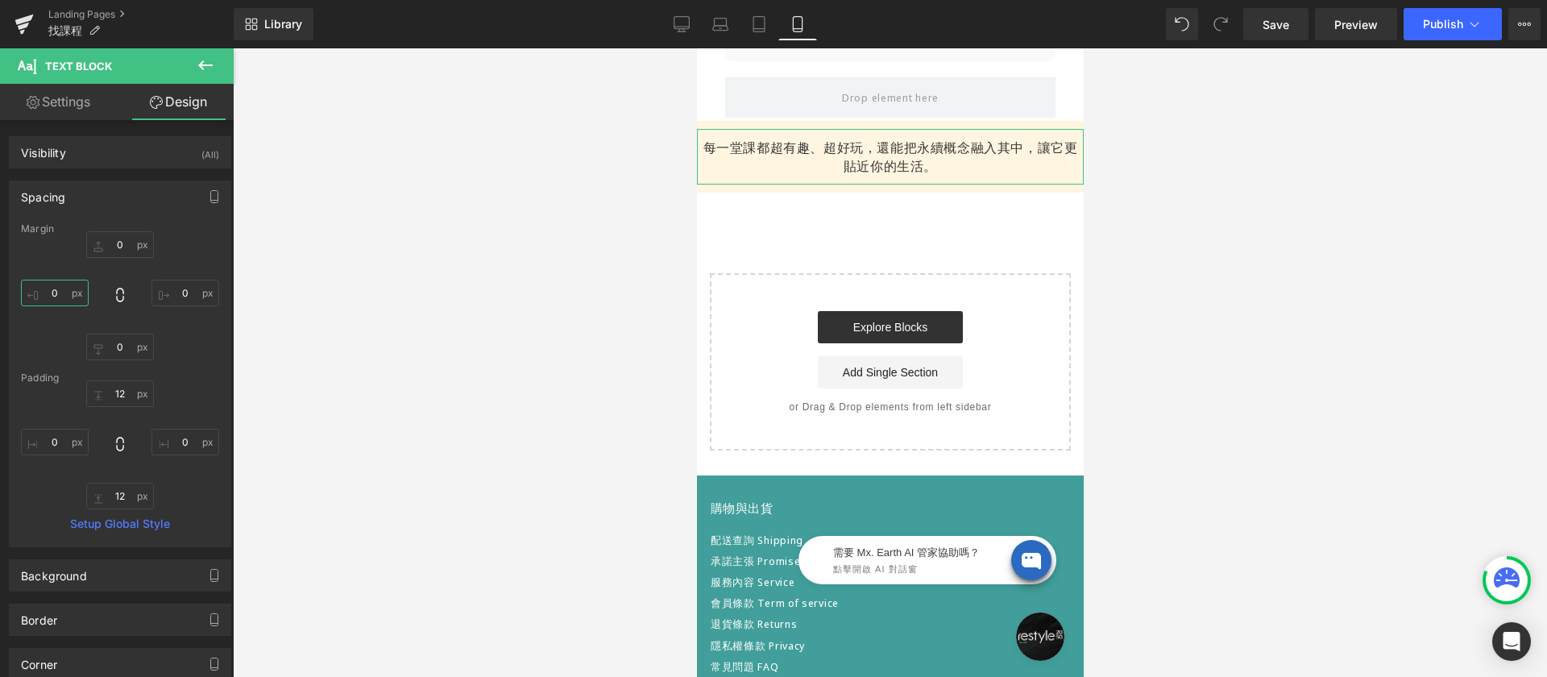
click at [52, 294] on input "0" at bounding box center [55, 293] width 68 height 27
type input "10"
click at [189, 286] on input "0" at bounding box center [185, 293] width 68 height 27
type input "10"
click at [127, 393] on input "12" at bounding box center [120, 393] width 68 height 27
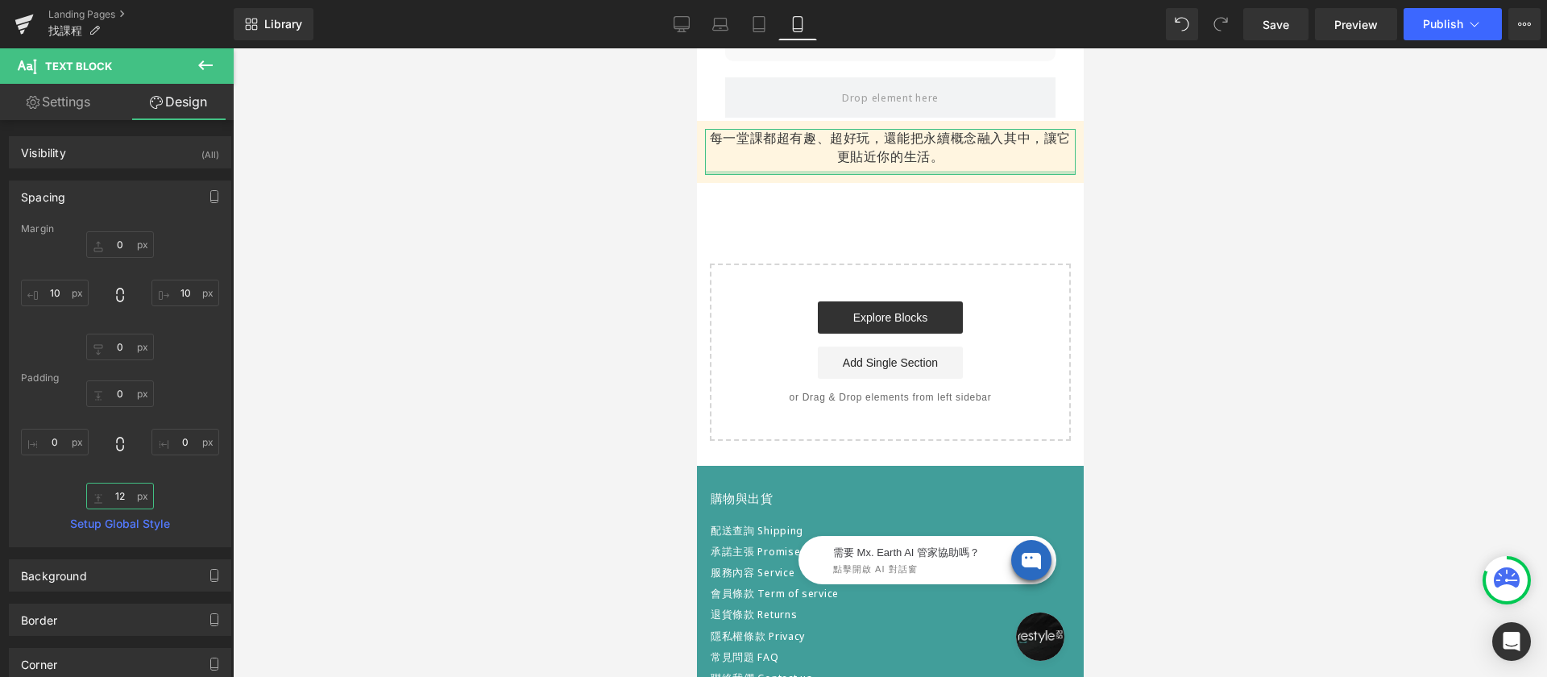
click at [120, 498] on input "12" at bounding box center [120, 496] width 68 height 27
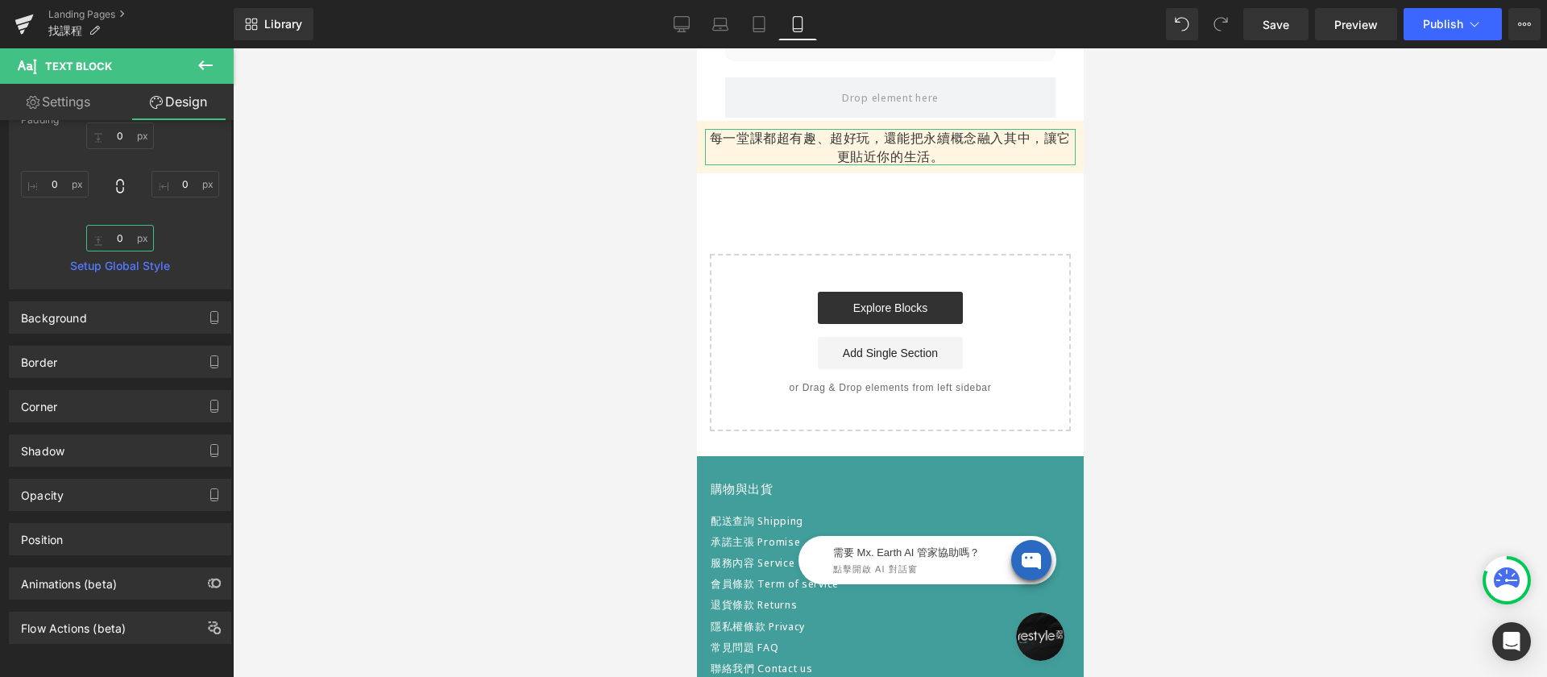
scroll to position [260, 0]
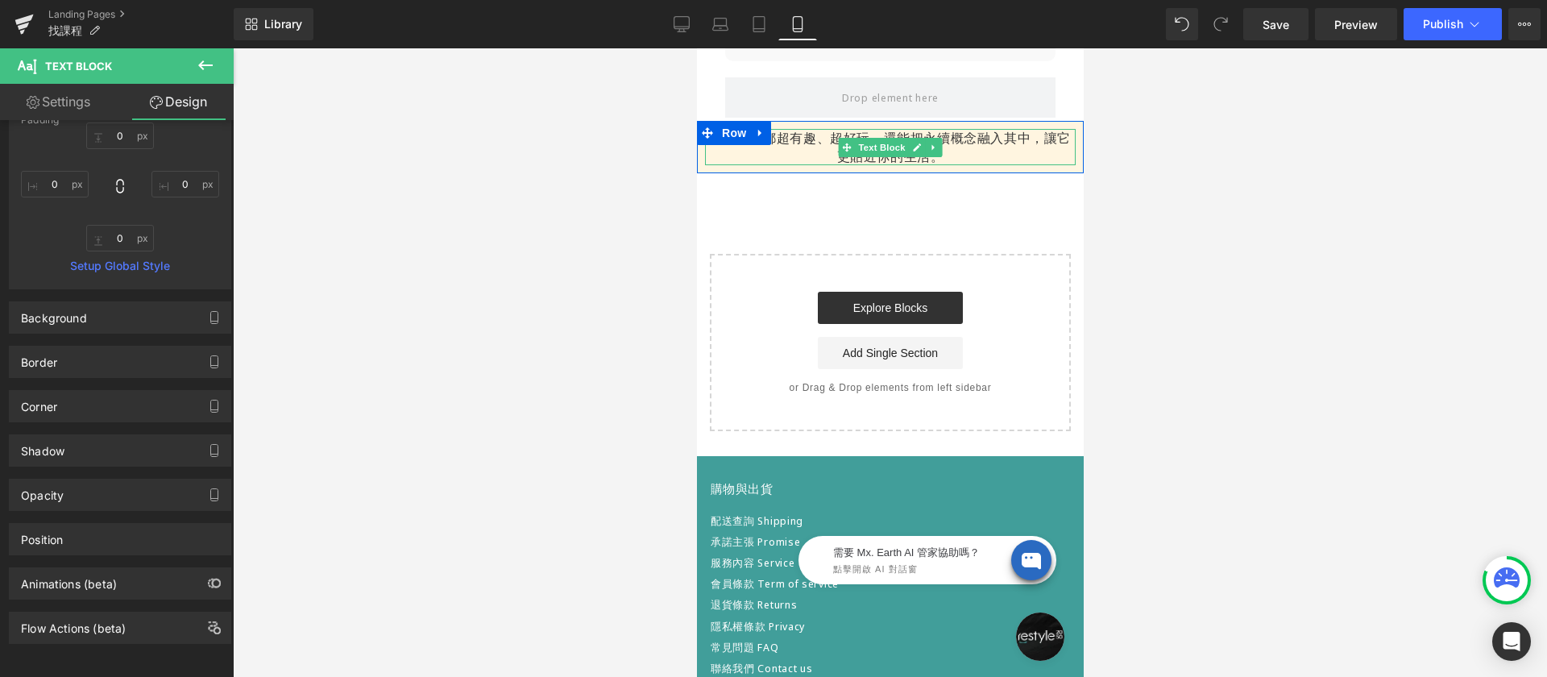
click at [794, 143] on div "每一堂課都超有趣、超好玩，還能把永續概念融入其中，讓它更貼近你的生活。" at bounding box center [889, 147] width 371 height 36
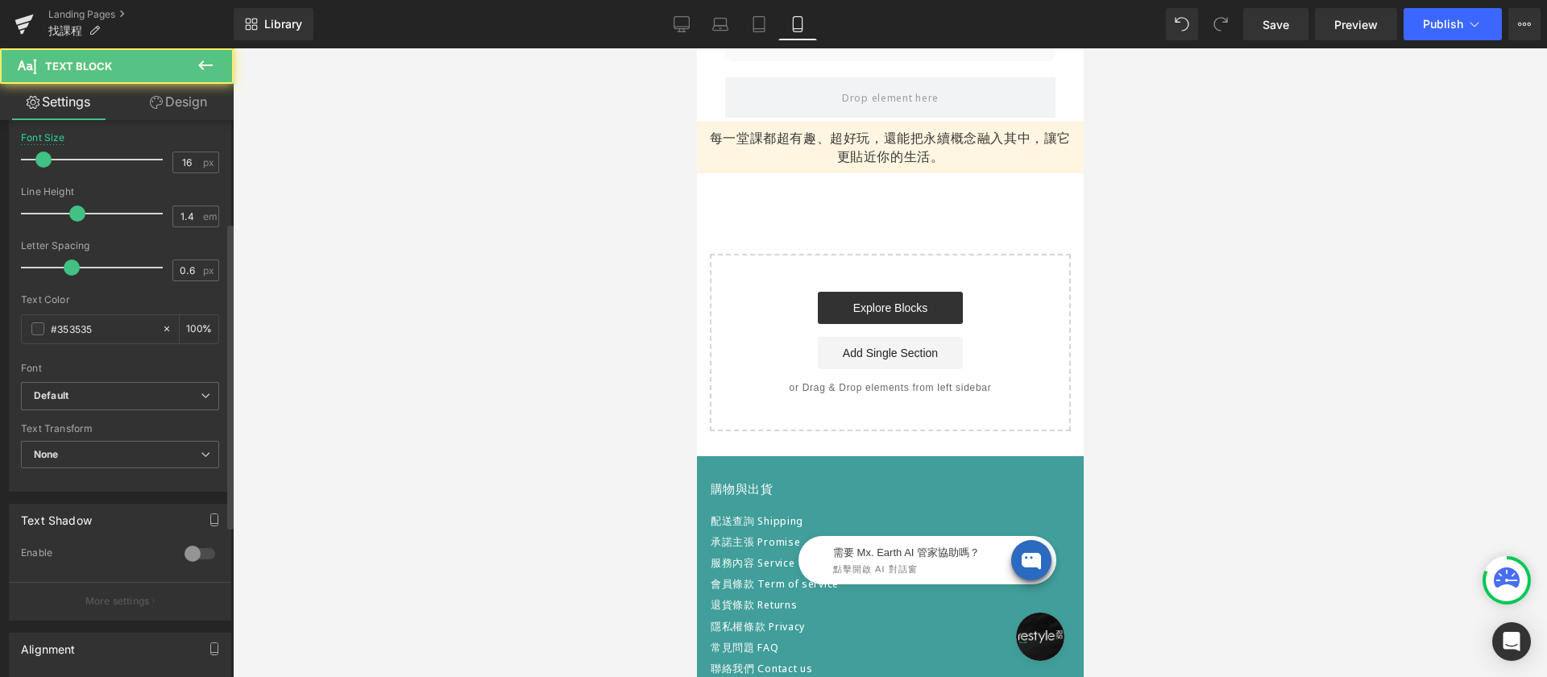
scroll to position [463, 0]
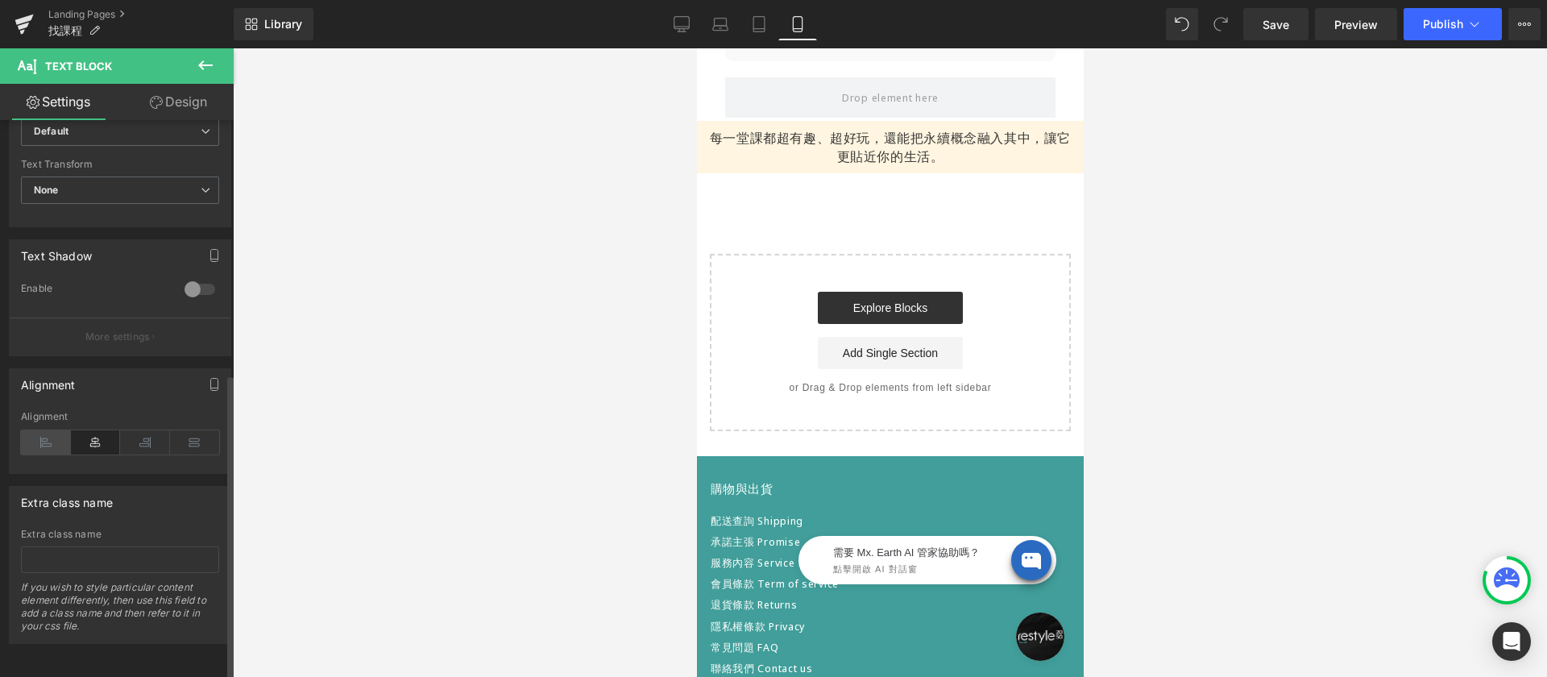
click at [43, 432] on icon at bounding box center [46, 442] width 50 height 24
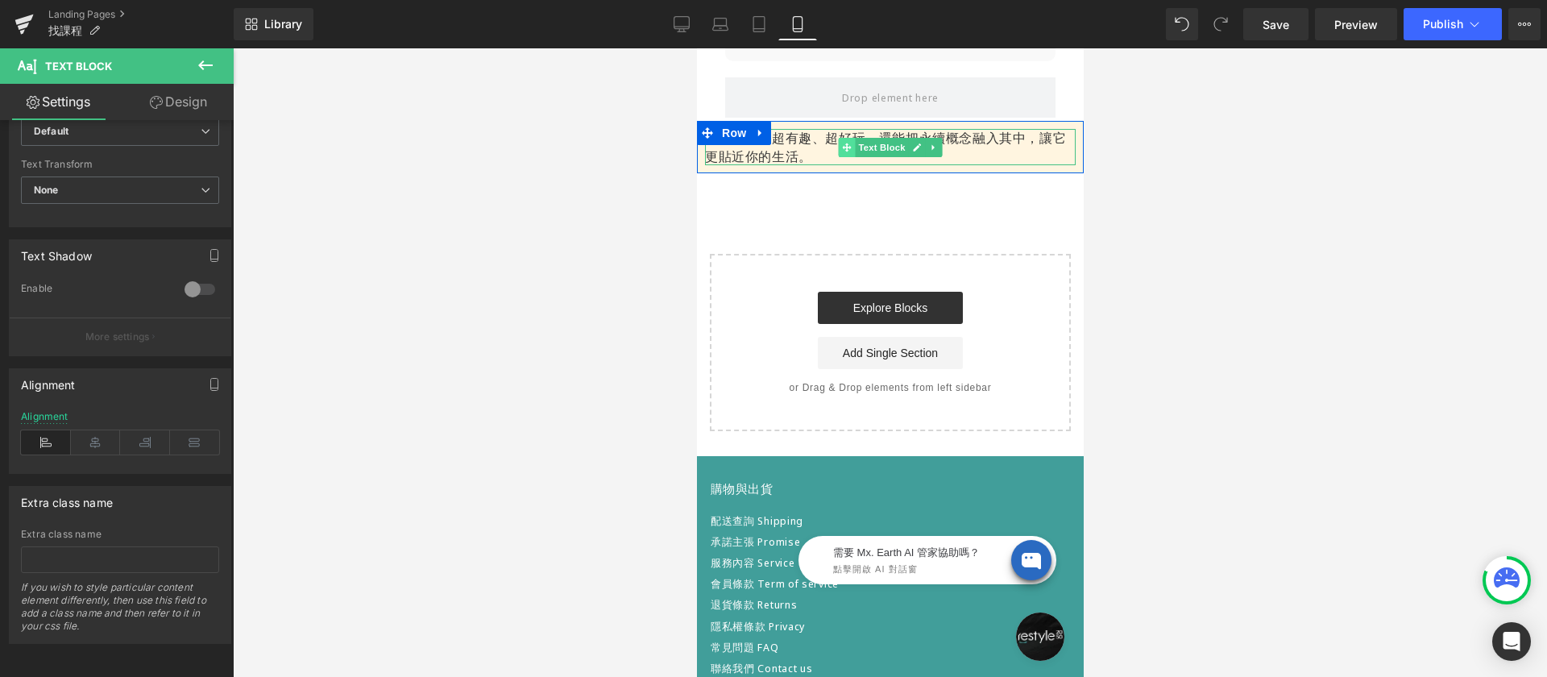
drag, startPoint x: 845, startPoint y: 147, endPoint x: 1343, endPoint y: 194, distance: 500.2
click at [845, 147] on span at bounding box center [846, 147] width 17 height 19
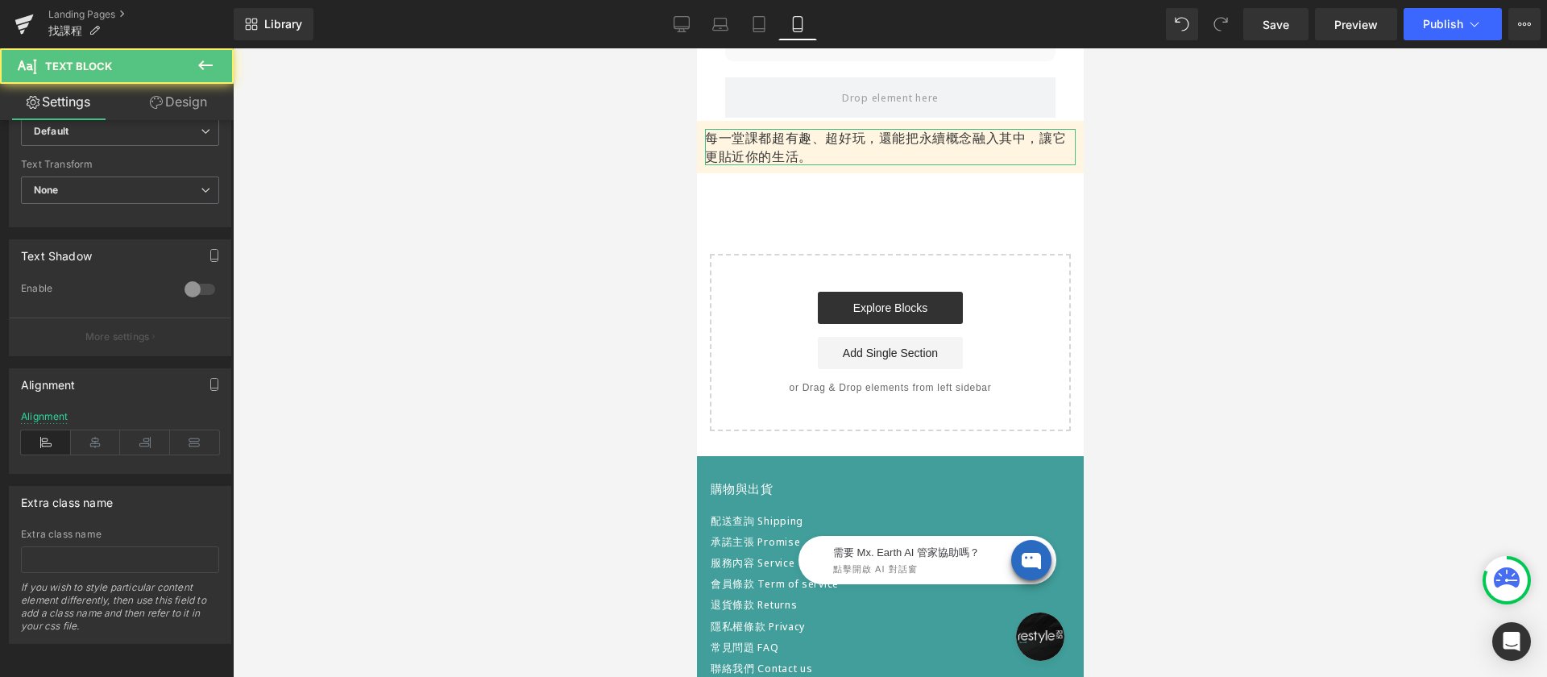
click at [195, 102] on link "Design" at bounding box center [178, 102] width 117 height 36
click at [0, 0] on div "Spacing" at bounding box center [0, 0] width 0 height 0
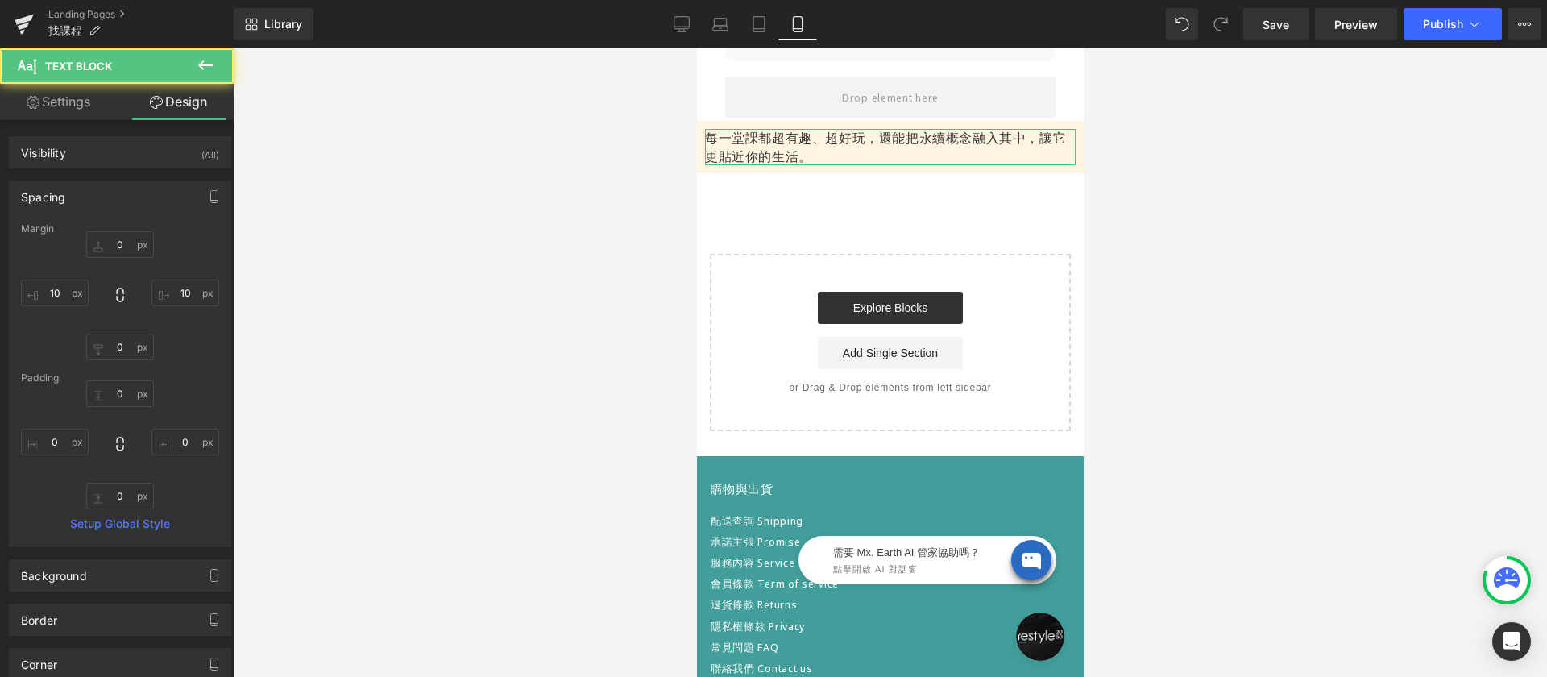
type input "0"
type input "10"
type input "0"
type input "10"
type input "0"
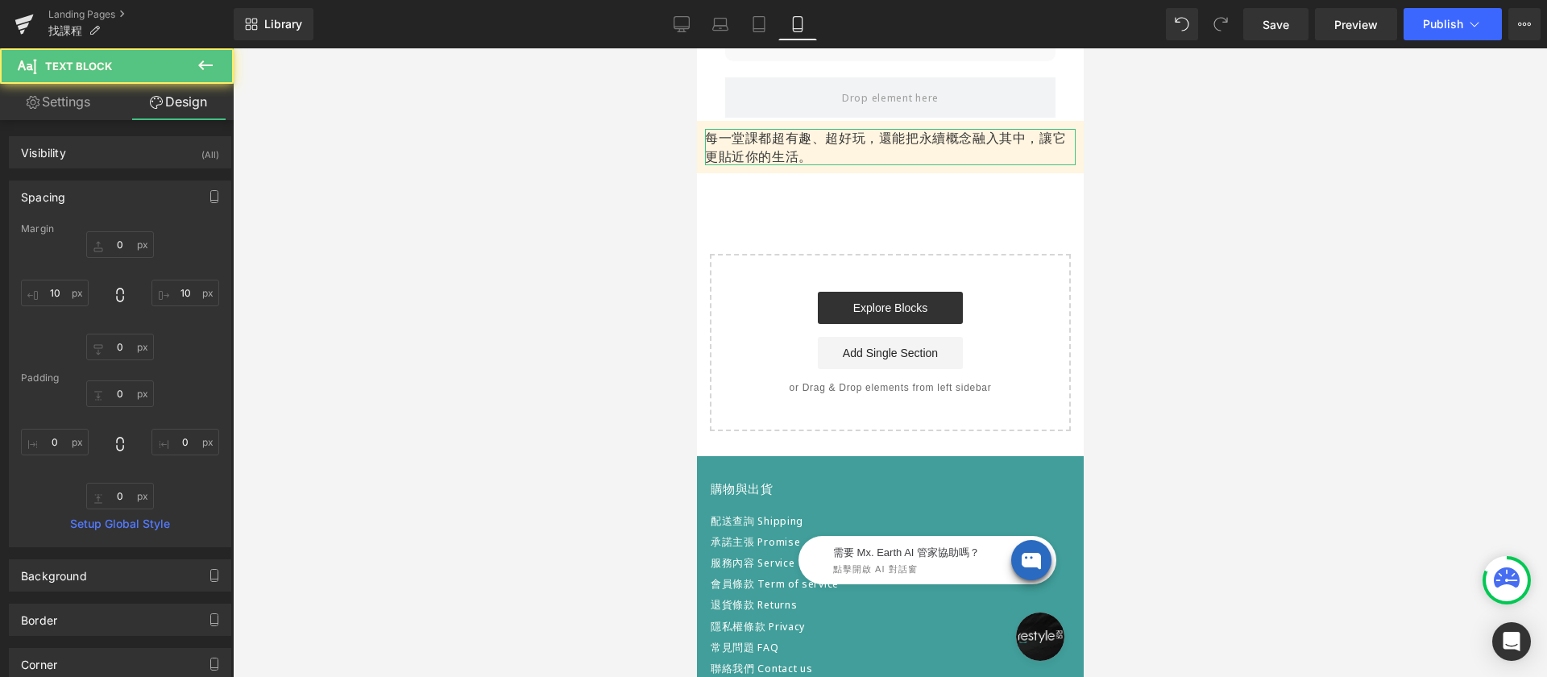
type input "0"
click at [63, 292] on input "10" at bounding box center [55, 293] width 68 height 27
click at [52, 448] on input "0" at bounding box center [55, 442] width 68 height 27
type input "10"
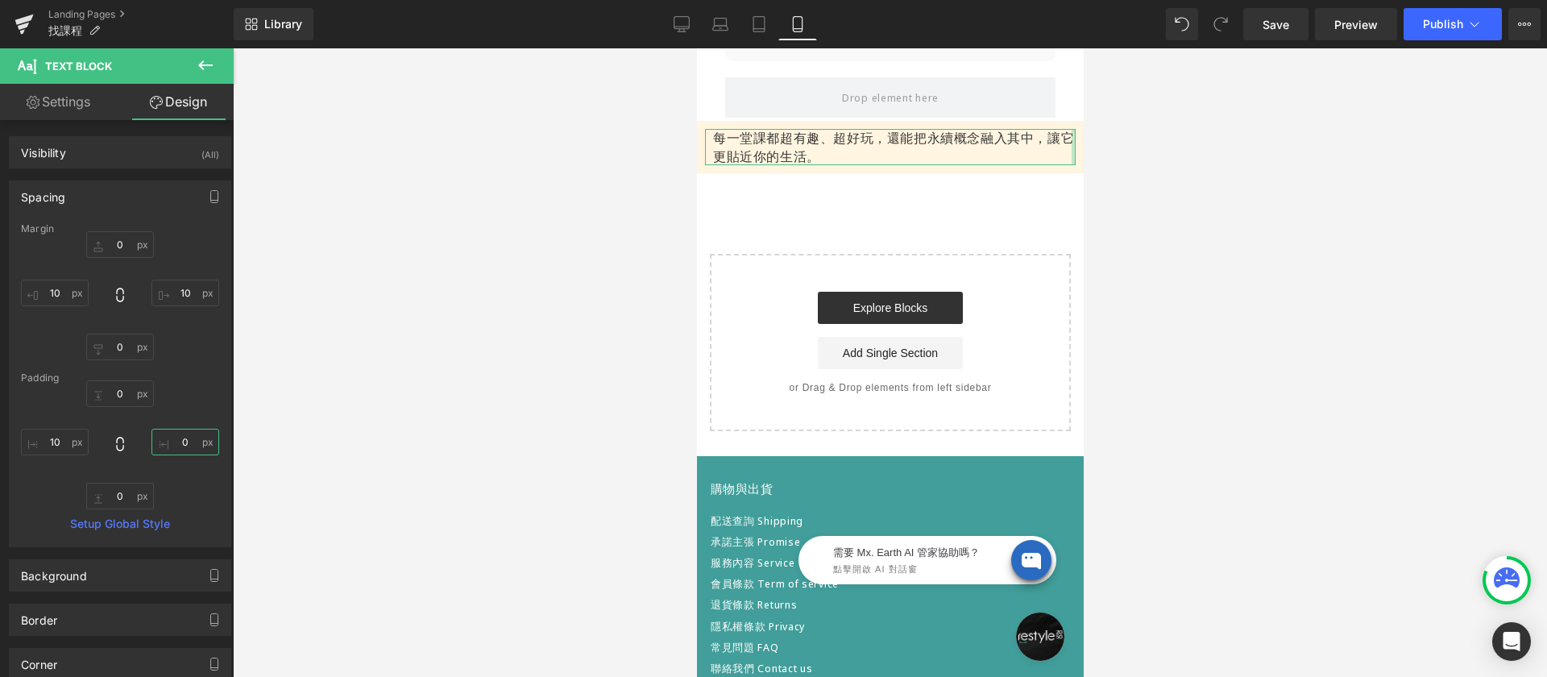
click at [176, 440] on input "0" at bounding box center [185, 442] width 68 height 27
type input "10"
click at [72, 295] on input "10" at bounding box center [55, 293] width 68 height 27
type input "0"
click at [180, 292] on input "10" at bounding box center [185, 293] width 68 height 27
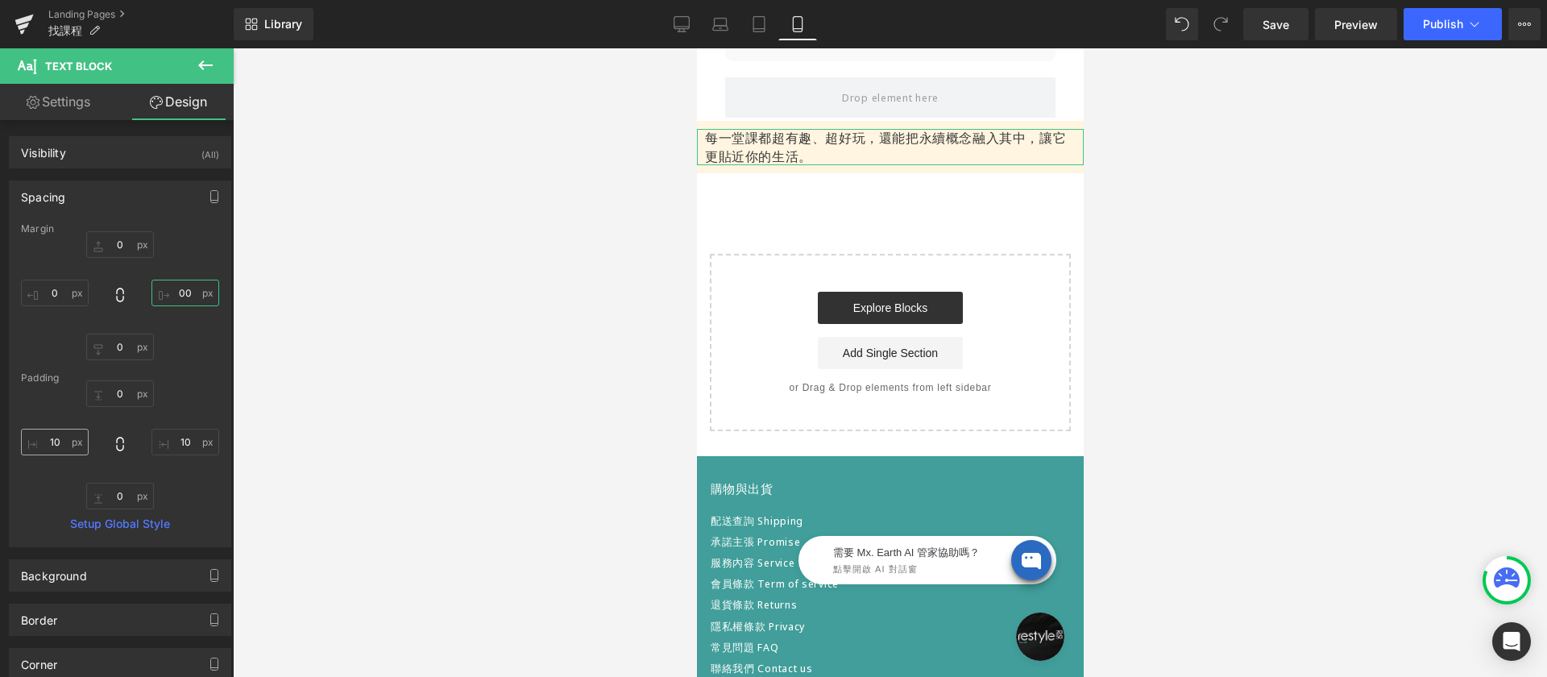
type input "00"
click at [64, 445] on input "10" at bounding box center [55, 442] width 68 height 27
type input "15"
click at [190, 442] on input "10" at bounding box center [185, 442] width 68 height 27
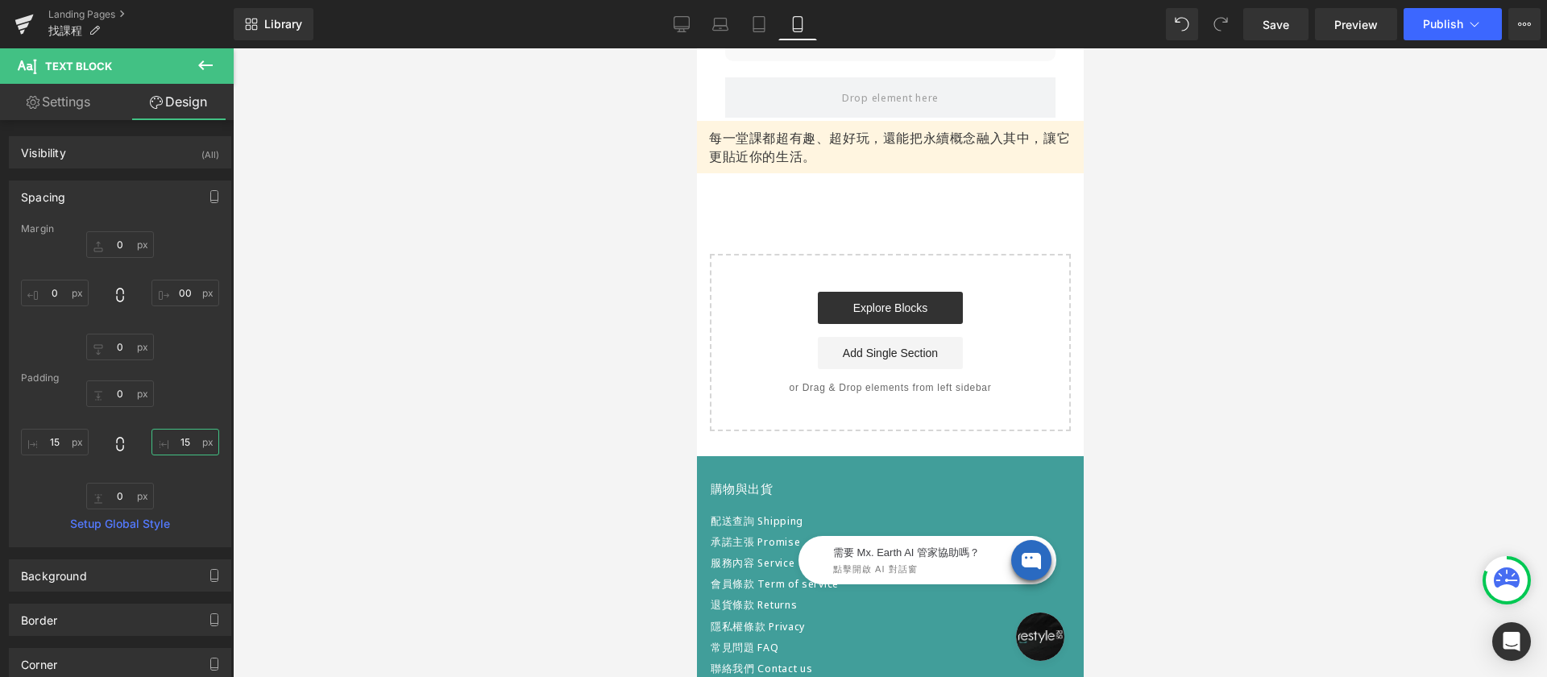
type input "15"
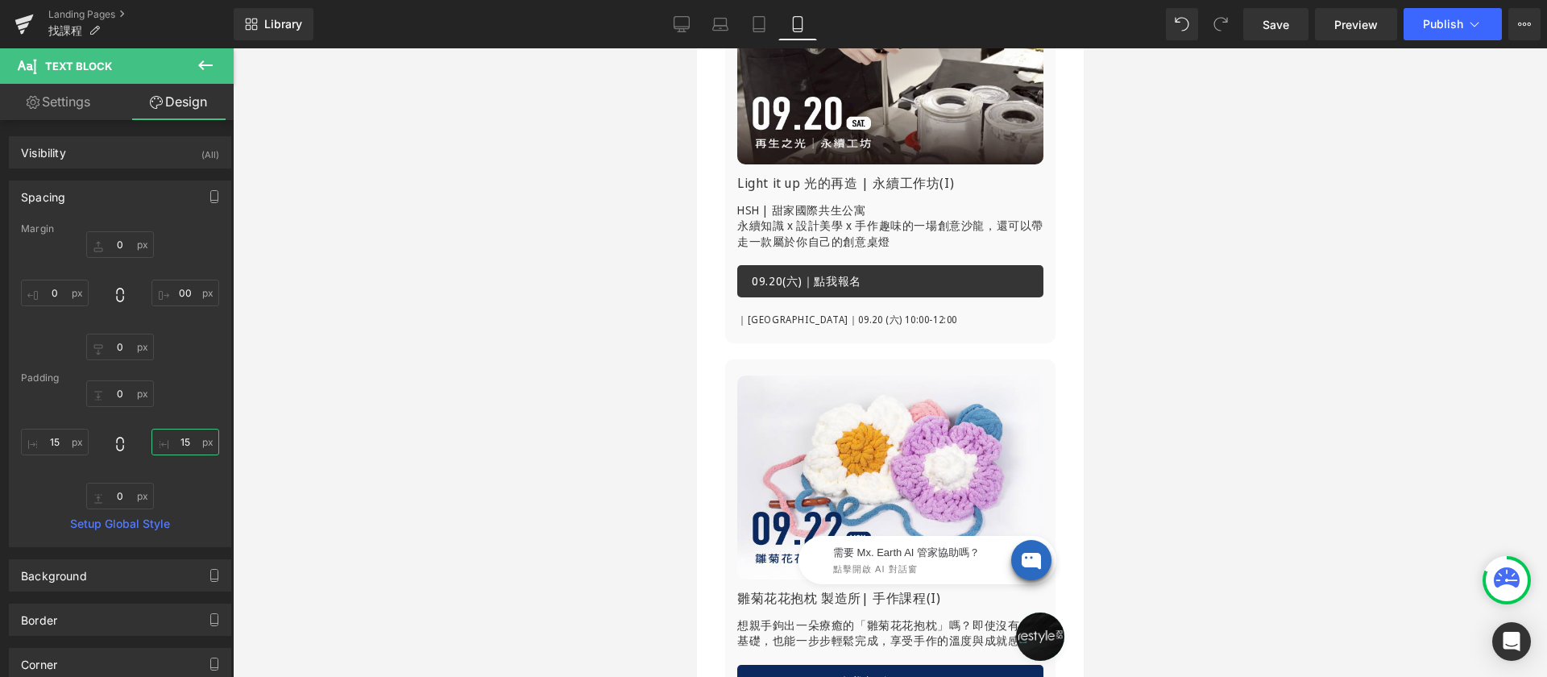
scroll to position [0, 0]
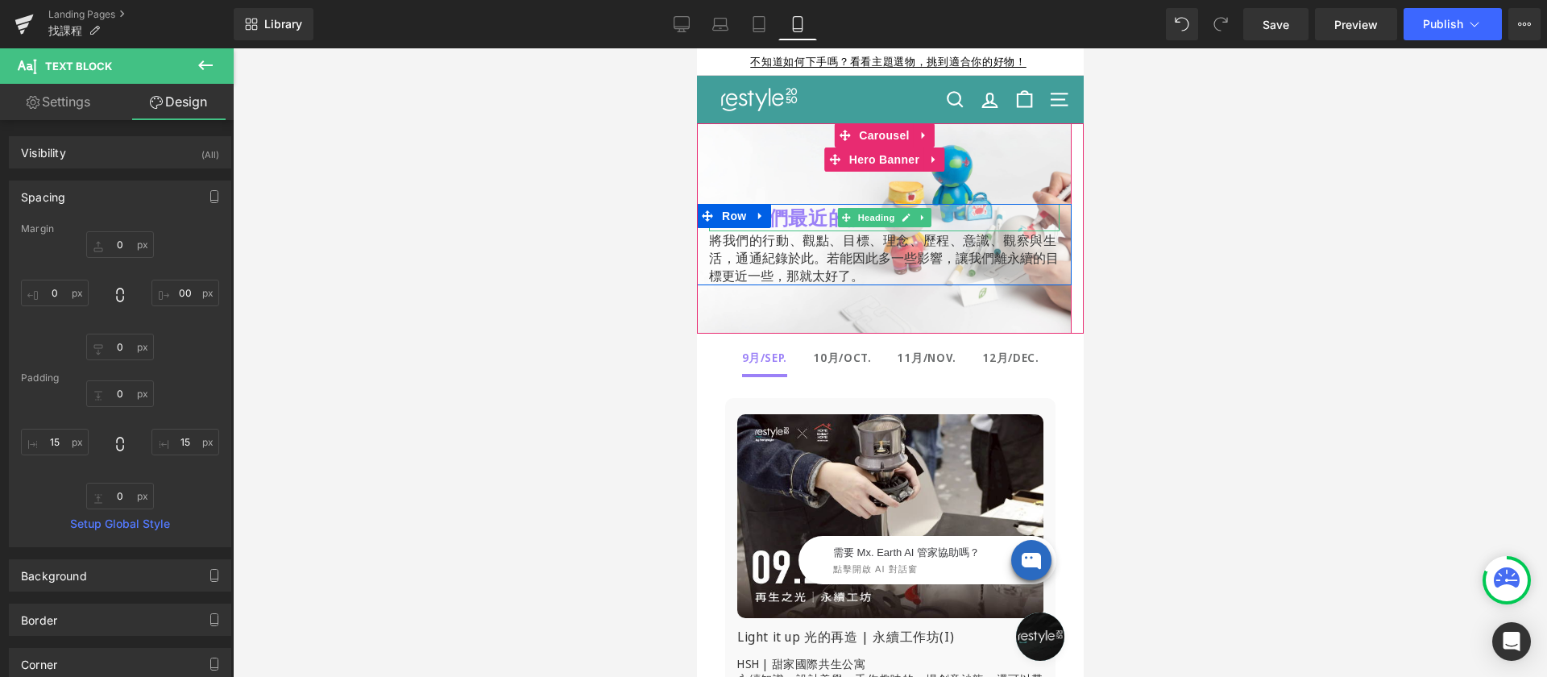
click at [774, 218] on b "這是我們最近的課程計畫" at bounding box center [817, 217] width 218 height 27
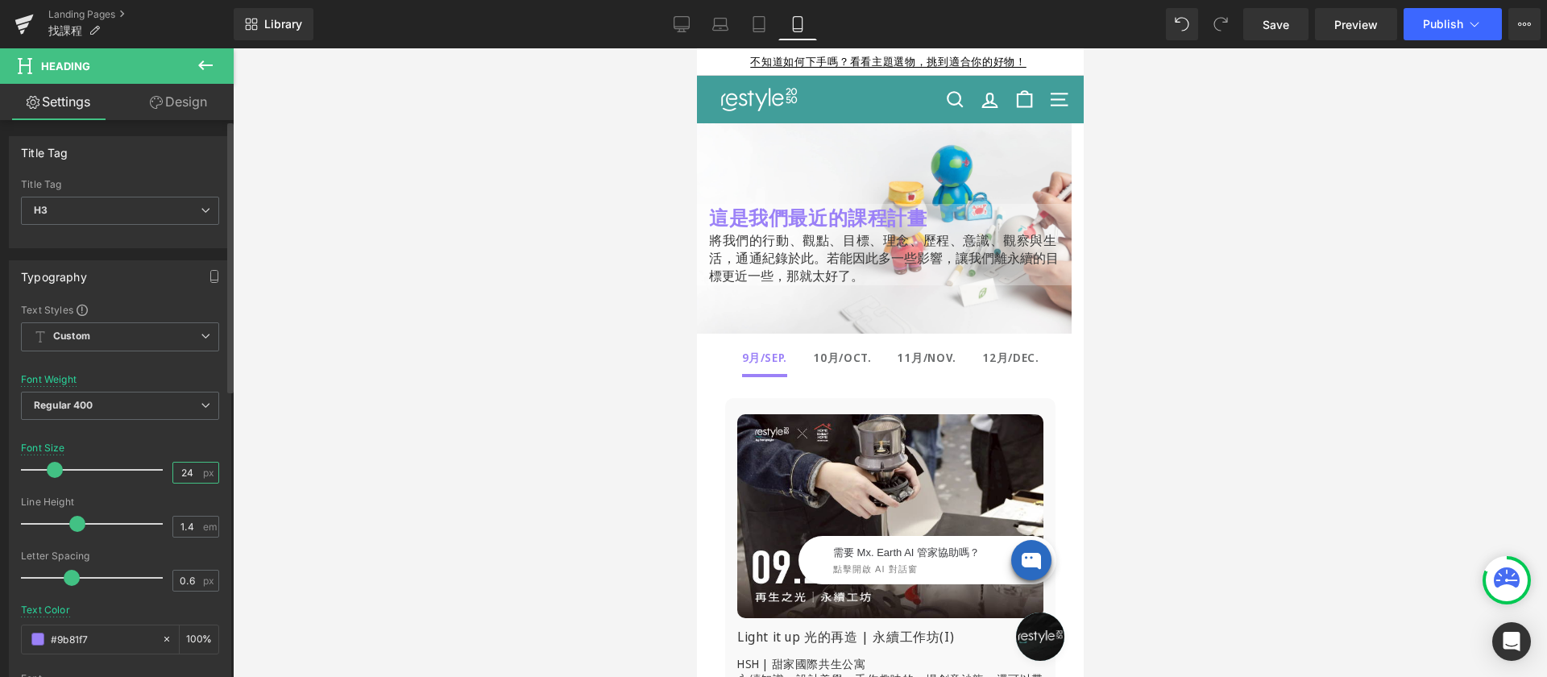
click at [181, 463] on input "24" at bounding box center [187, 473] width 28 height 20
click at [180, 468] on input "24" at bounding box center [187, 473] width 28 height 20
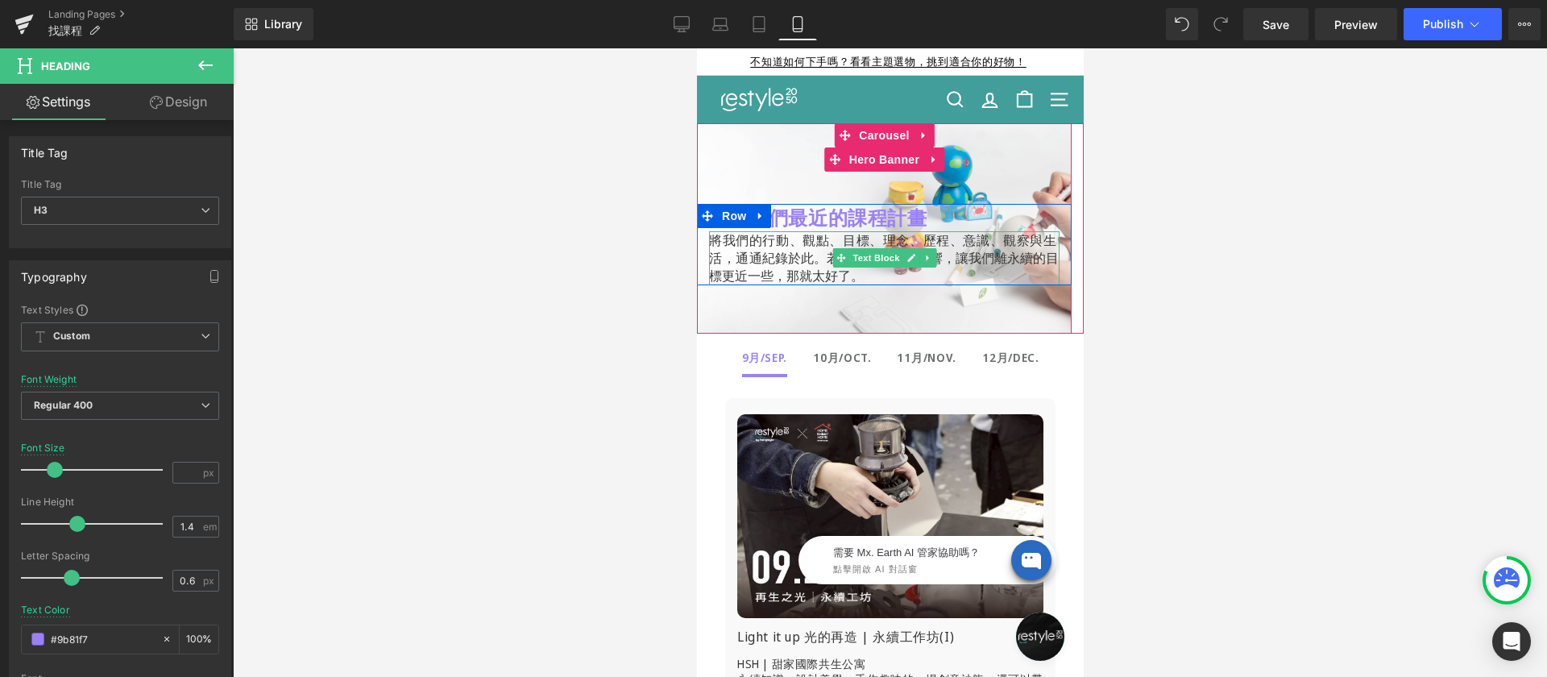
click at [758, 247] on div "將我們的行動、觀點、目標、理念、歷程、意識、觀察與生活，通通 紀錄於此。 若能因此多一些影響，讓我們離永續的目標更近一些， 那就太好了。" at bounding box center [883, 258] width 351 height 54
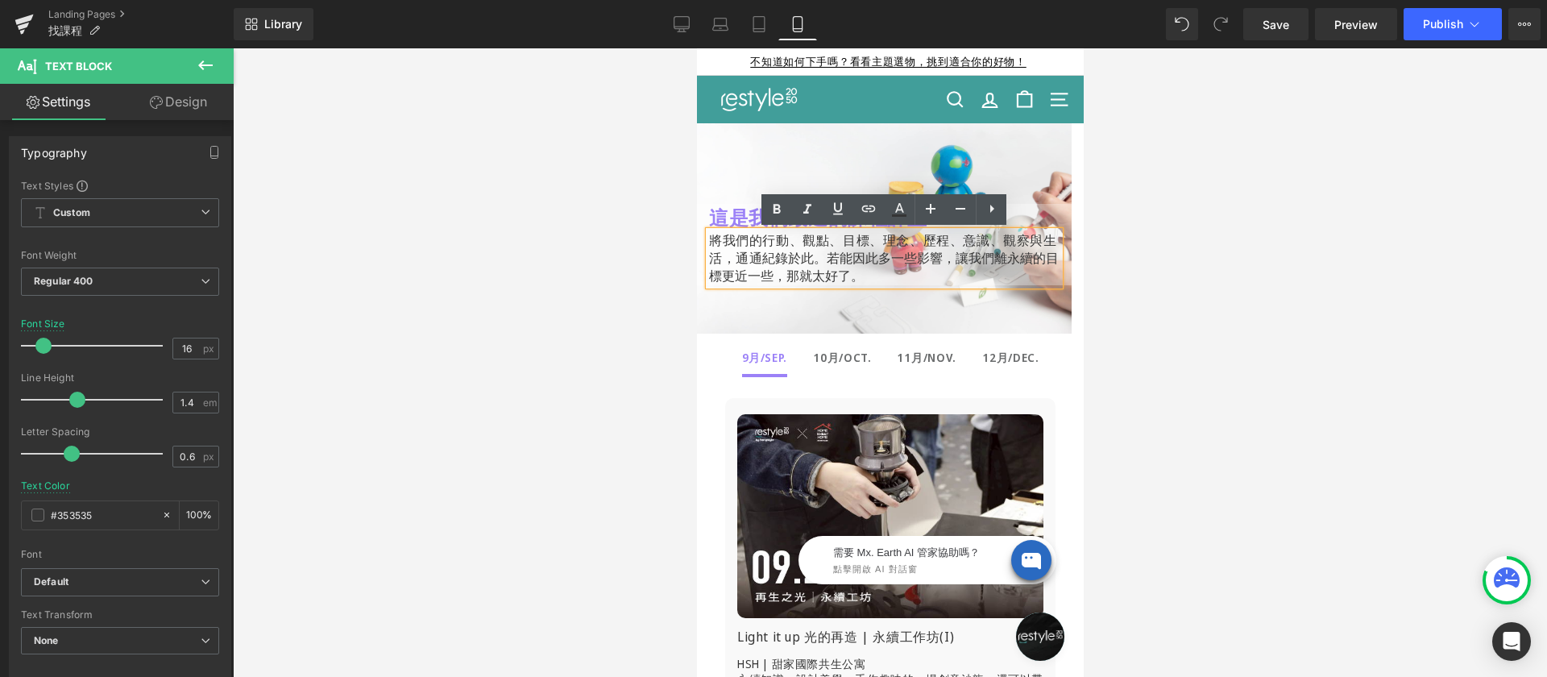
click at [736, 213] on b "這是我們最近的課程計畫" at bounding box center [817, 217] width 218 height 27
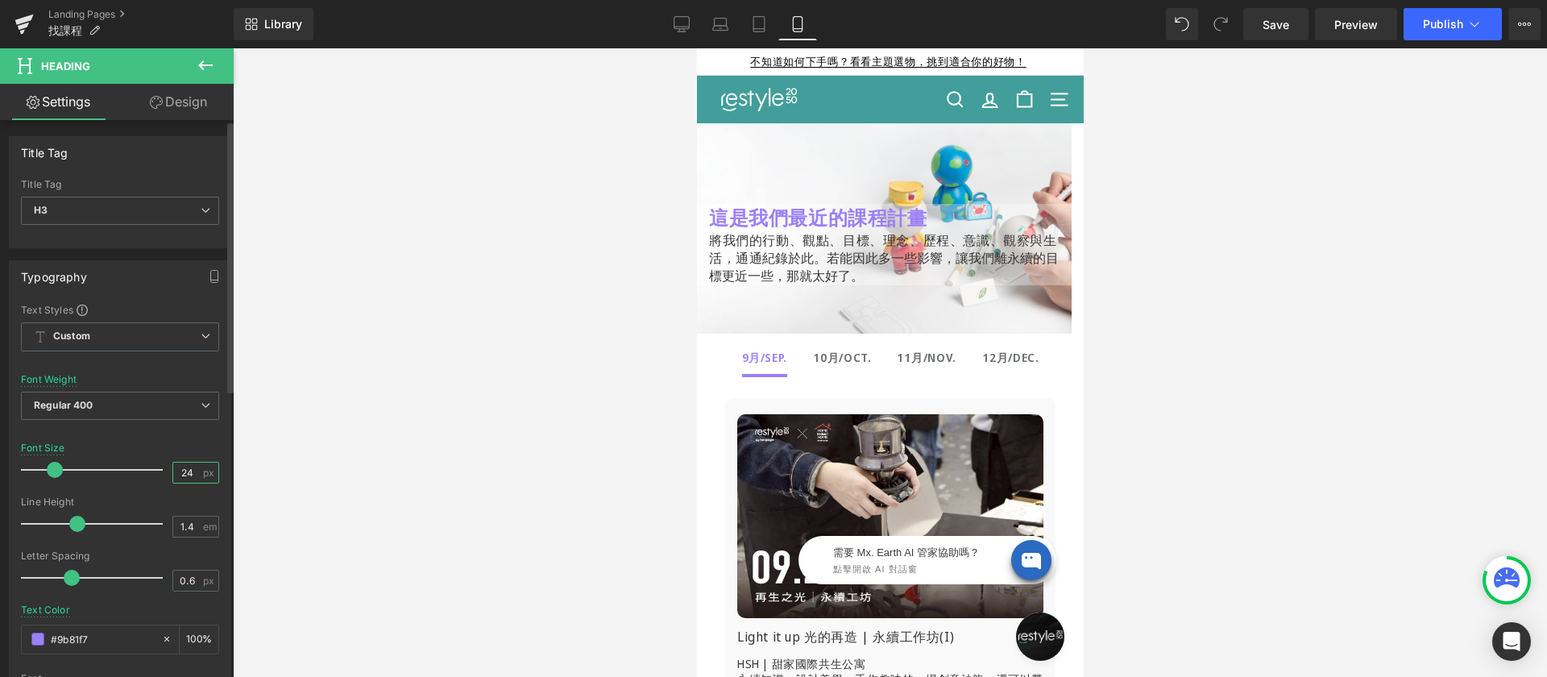
click at [185, 466] on input "24" at bounding box center [187, 473] width 28 height 20
type input "20"
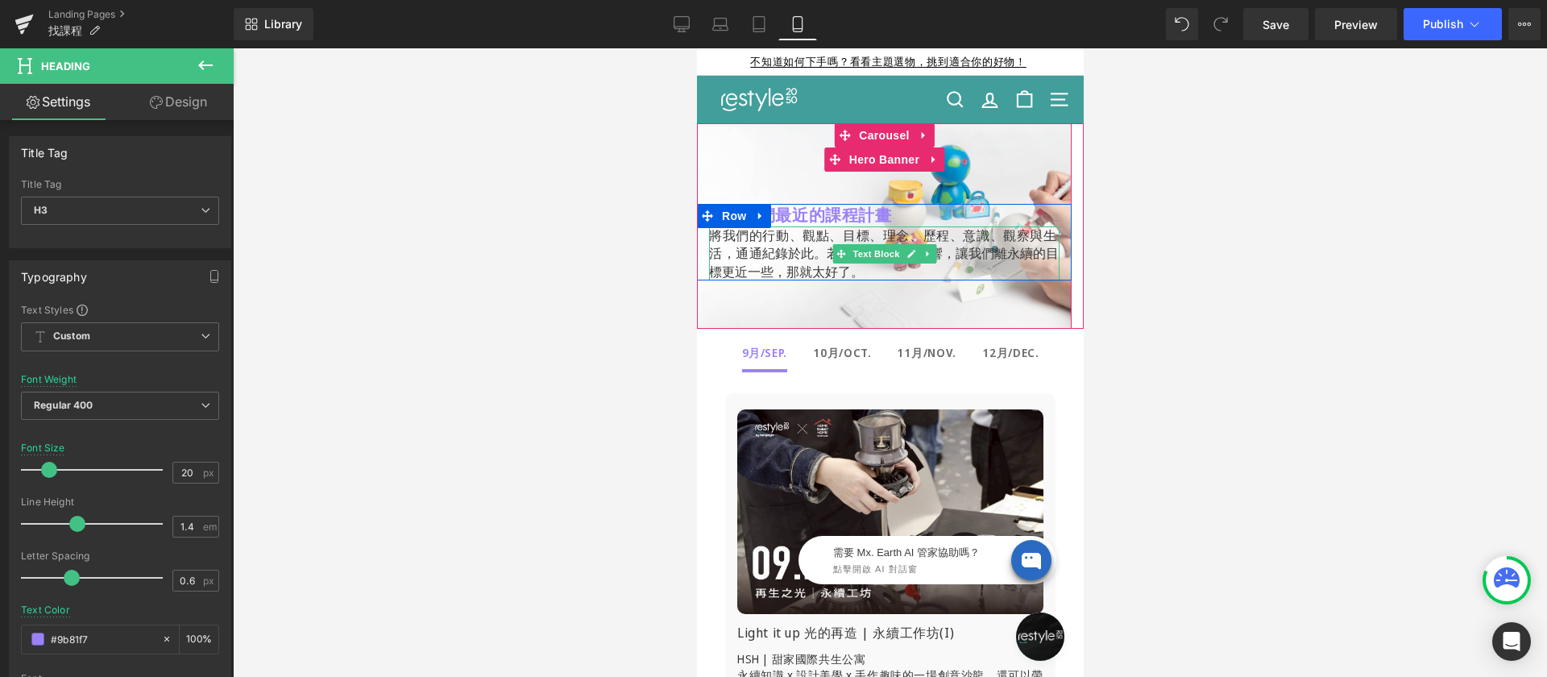
click at [827, 246] on span "若能因此多一些影響，讓我們離永續的目標更近一些，" at bounding box center [883, 261] width 350 height 35
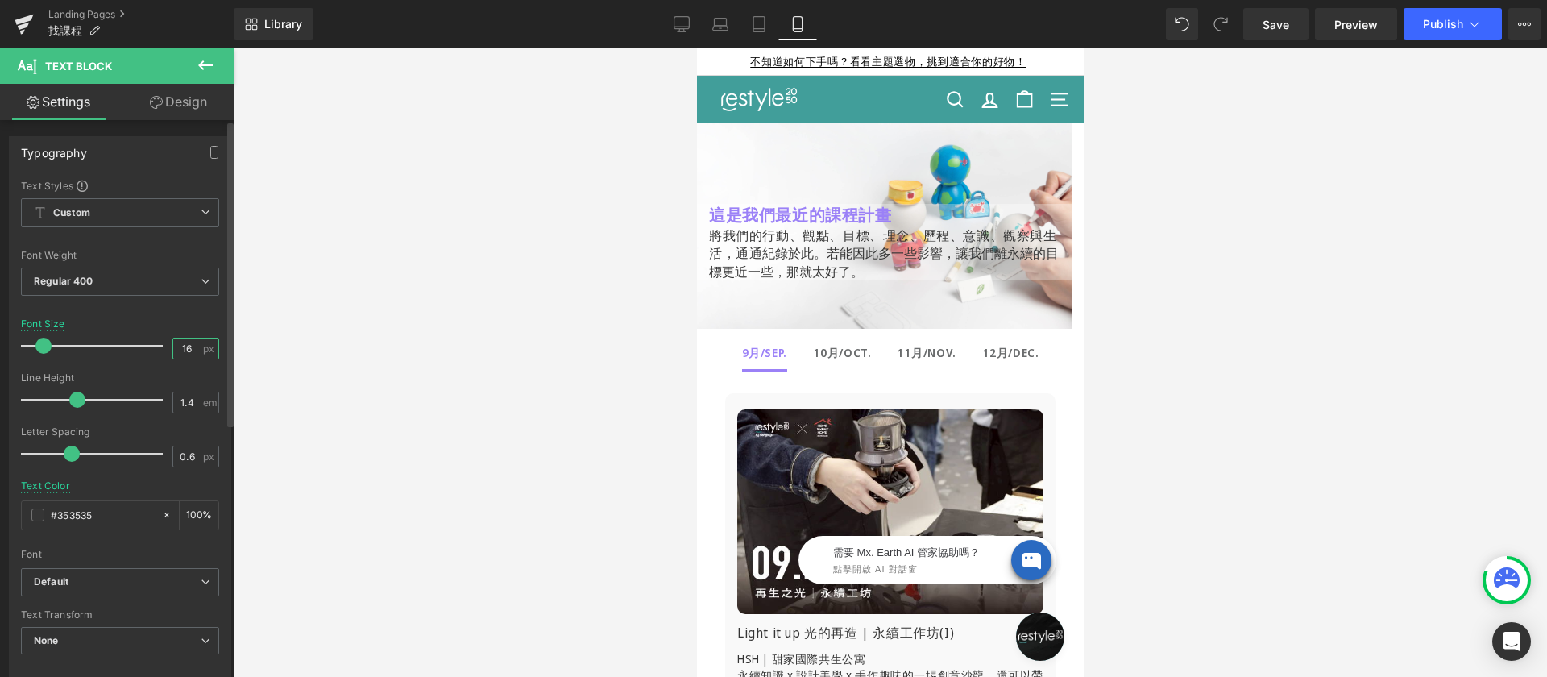
click at [178, 346] on input "16" at bounding box center [187, 348] width 28 height 20
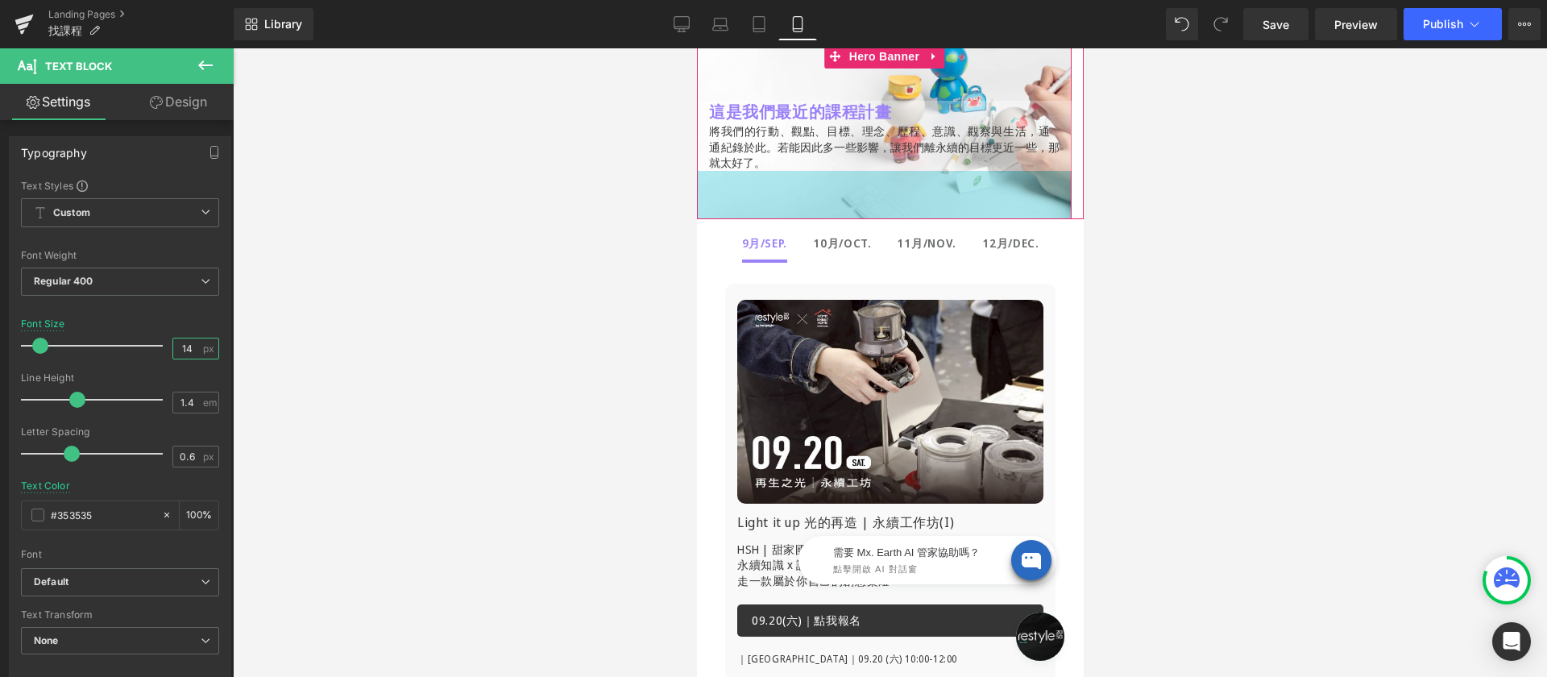
scroll to position [247, 0]
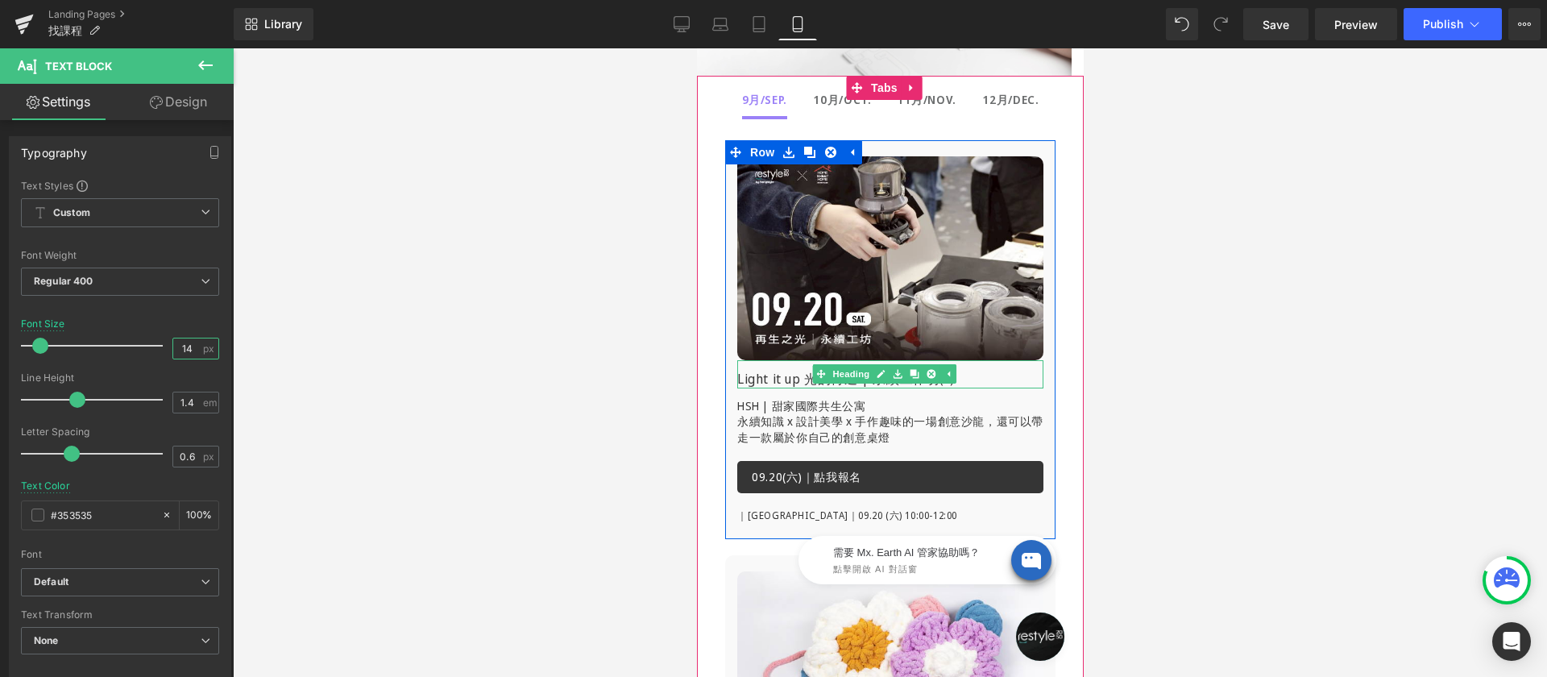
type input "14"
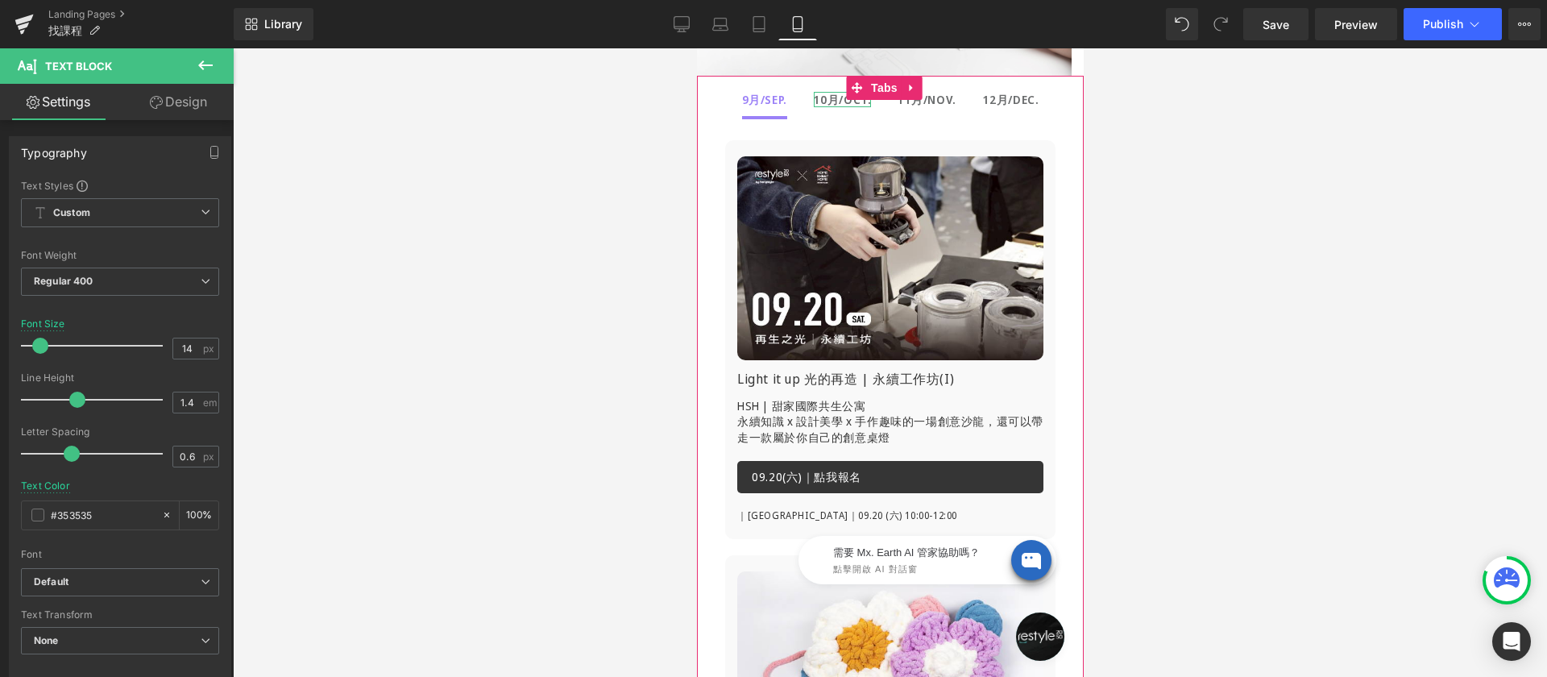
click at [828, 98] on strong "10月/OCT." at bounding box center [842, 99] width 58 height 15
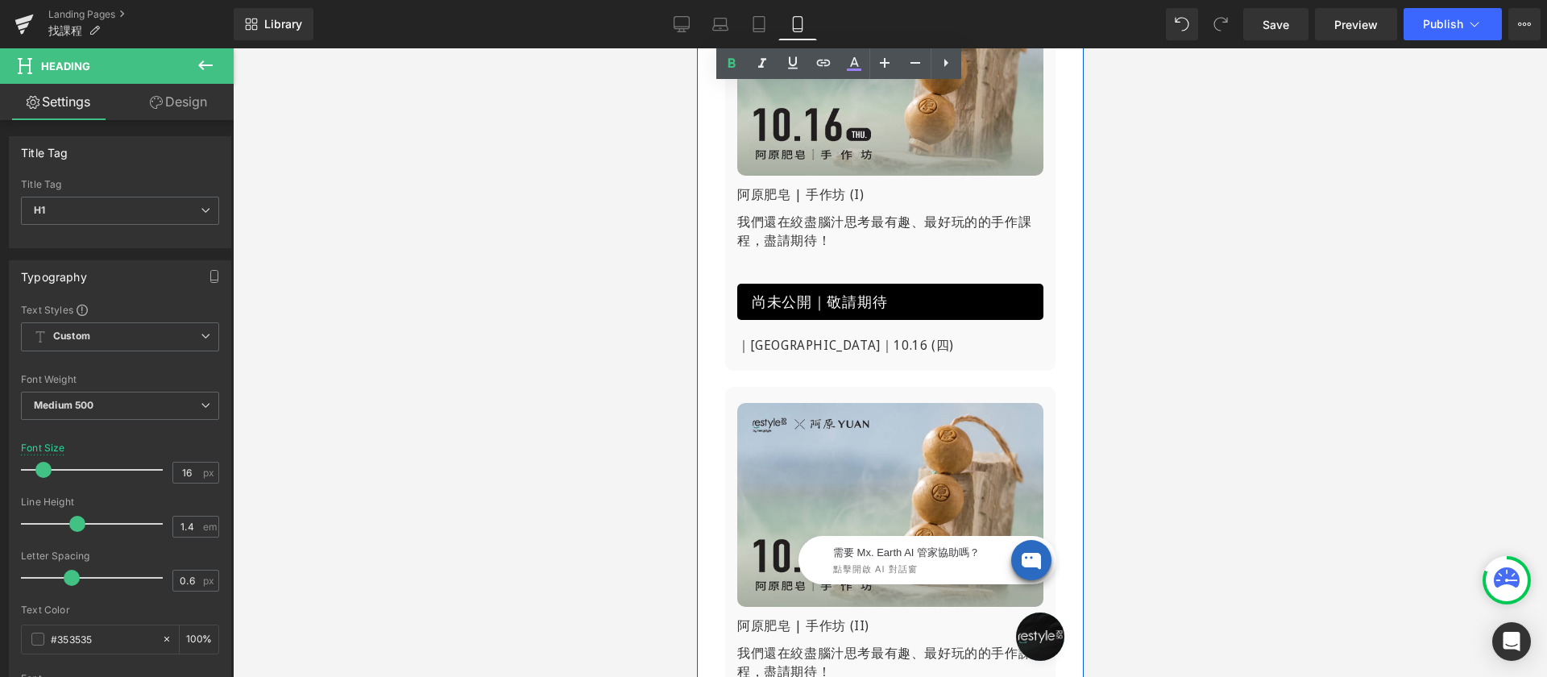
scroll to position [691, 0]
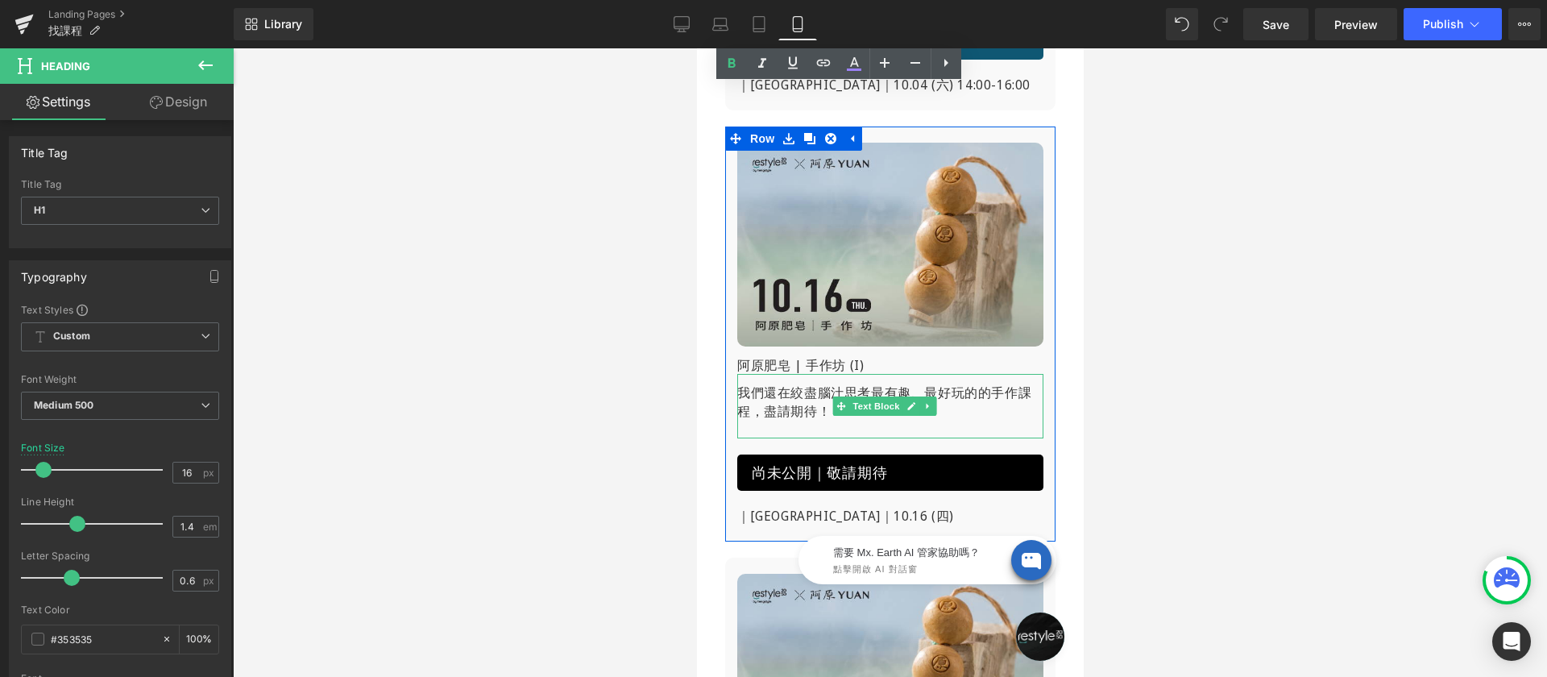
click at [761, 397] on p "我們還在絞盡腦汁思考最有趣、最好玩的的手作課程，盡請期待！" at bounding box center [889, 402] width 306 height 36
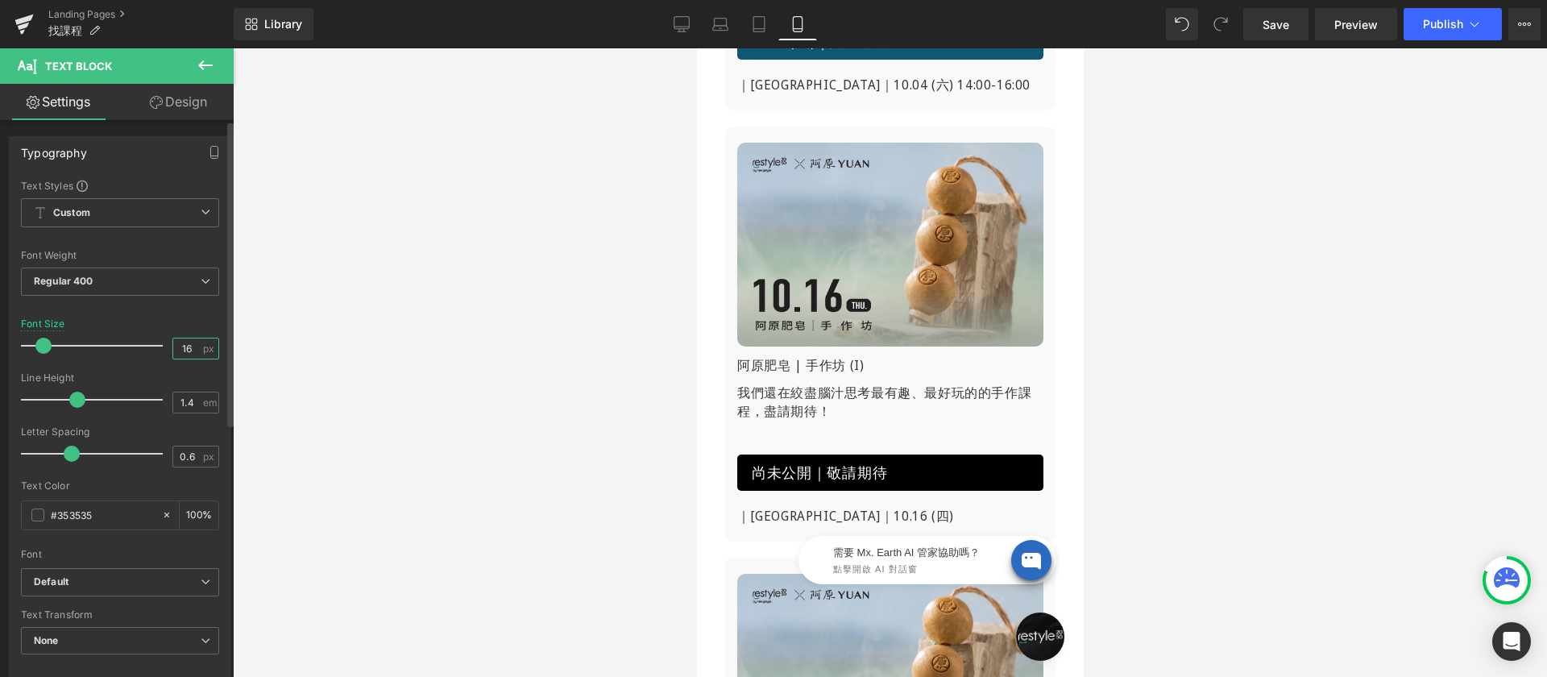
click at [176, 350] on input "16" at bounding box center [187, 348] width 28 height 20
type input "14"
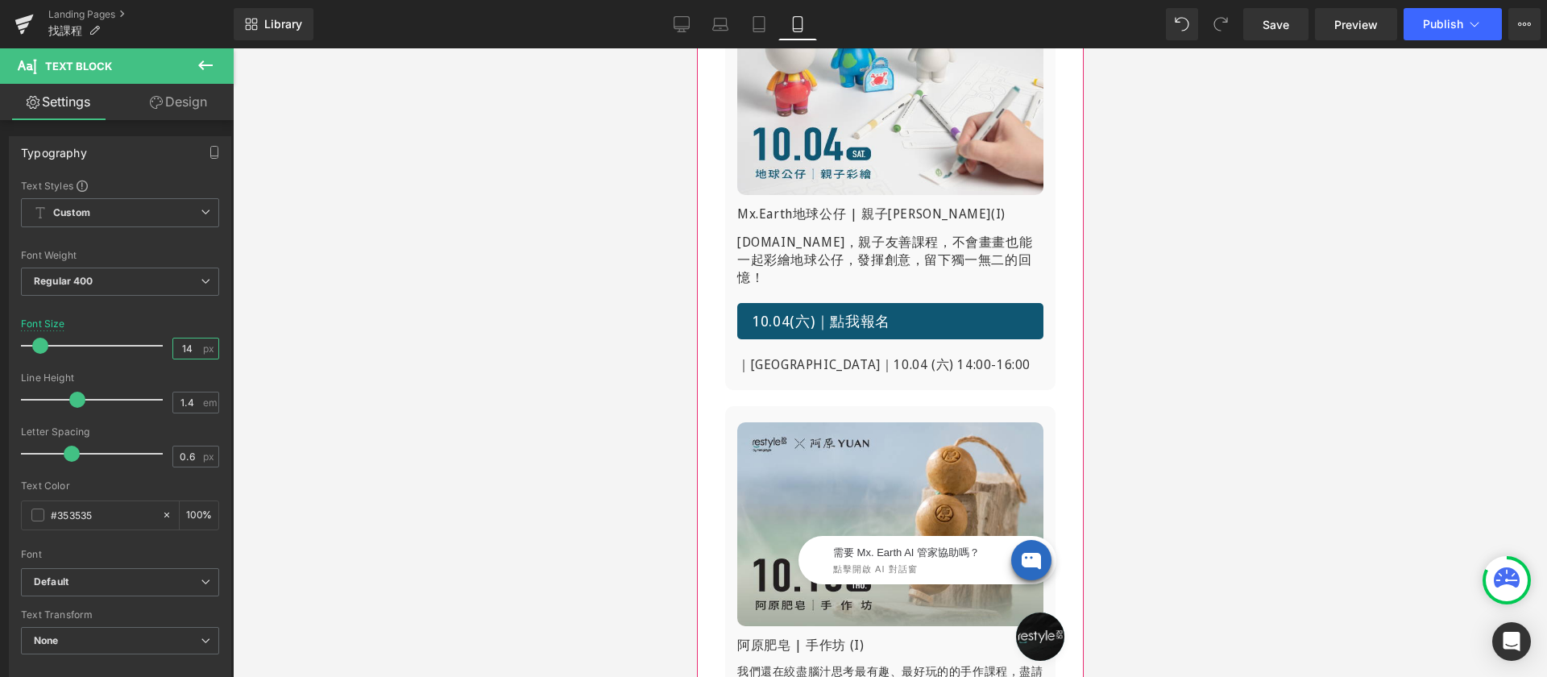
scroll to position [131, 0]
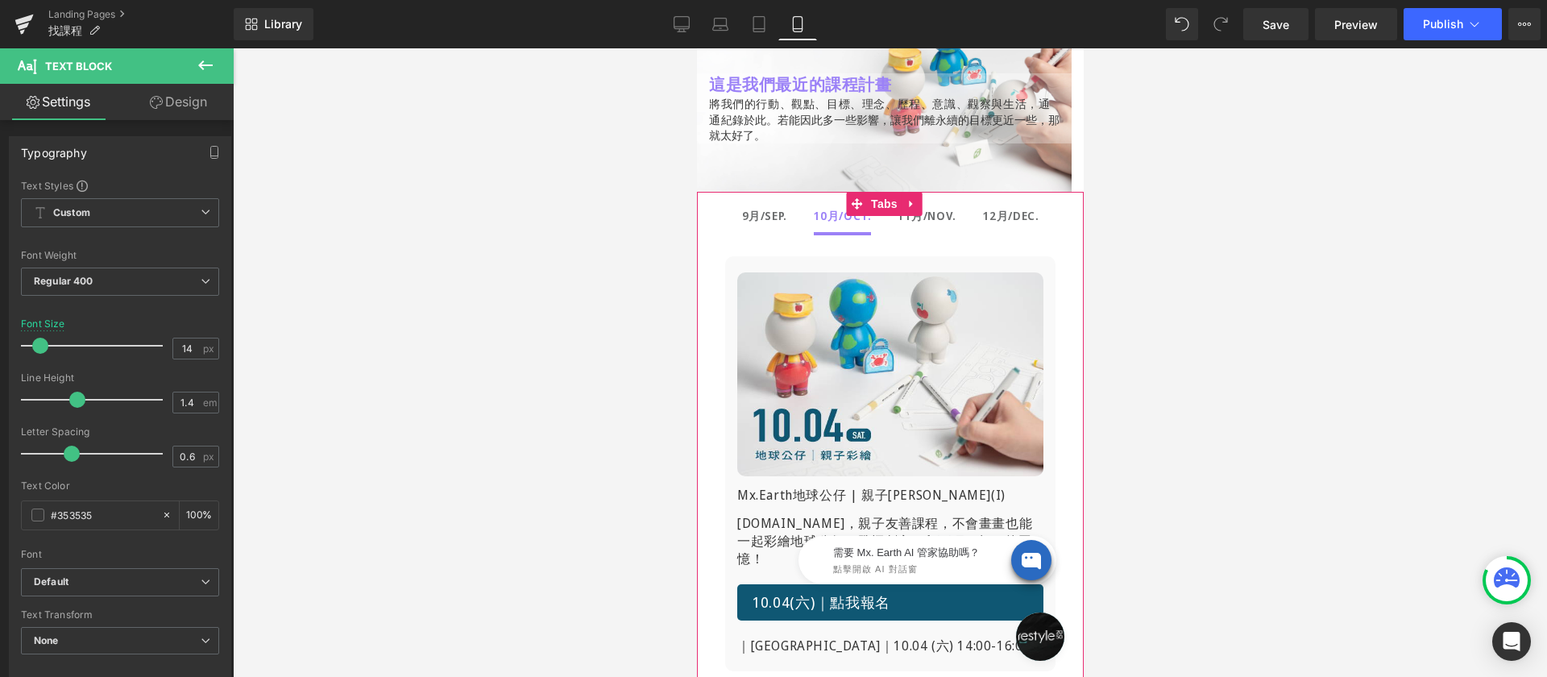
click at [696, 48] on div at bounding box center [696, 48] width 0 height 0
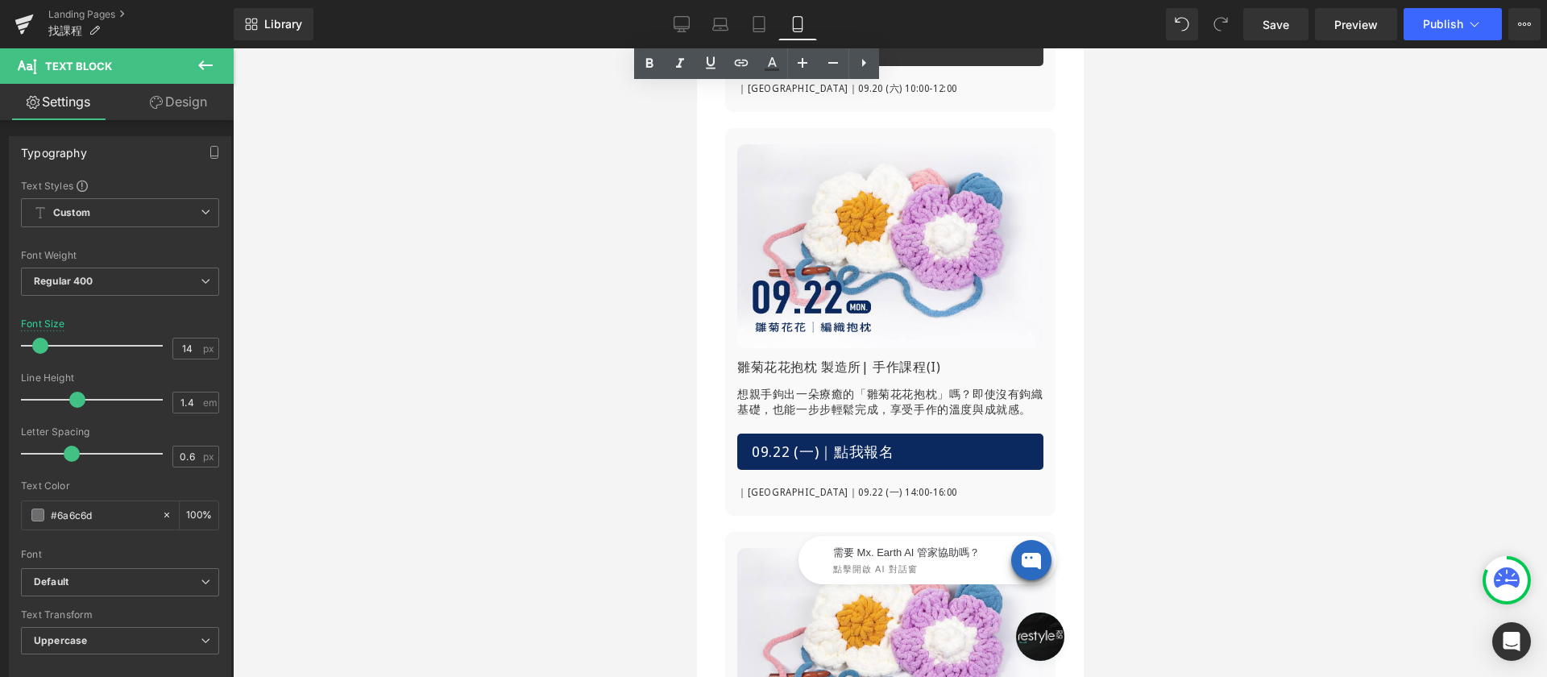
scroll to position [341, 0]
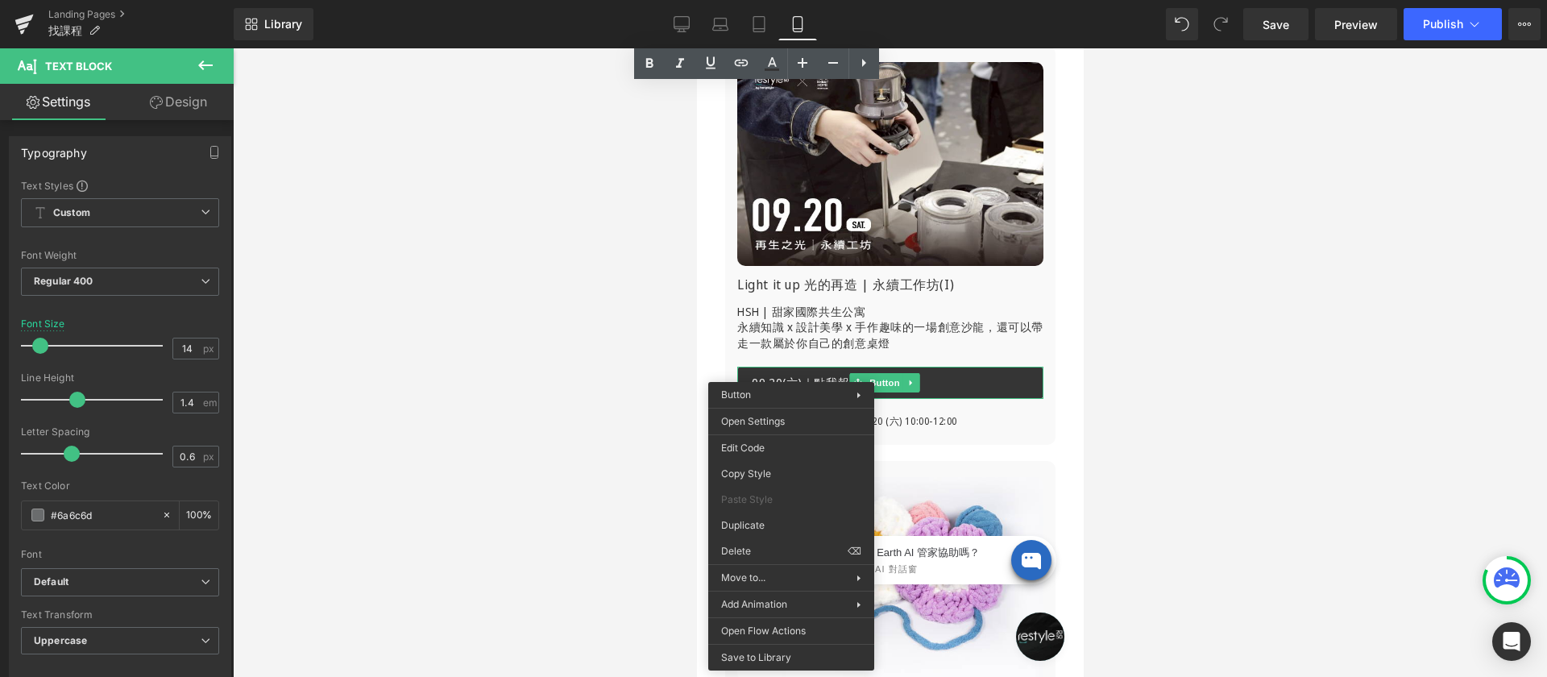
click at [595, 374] on div at bounding box center [890, 362] width 1314 height 628
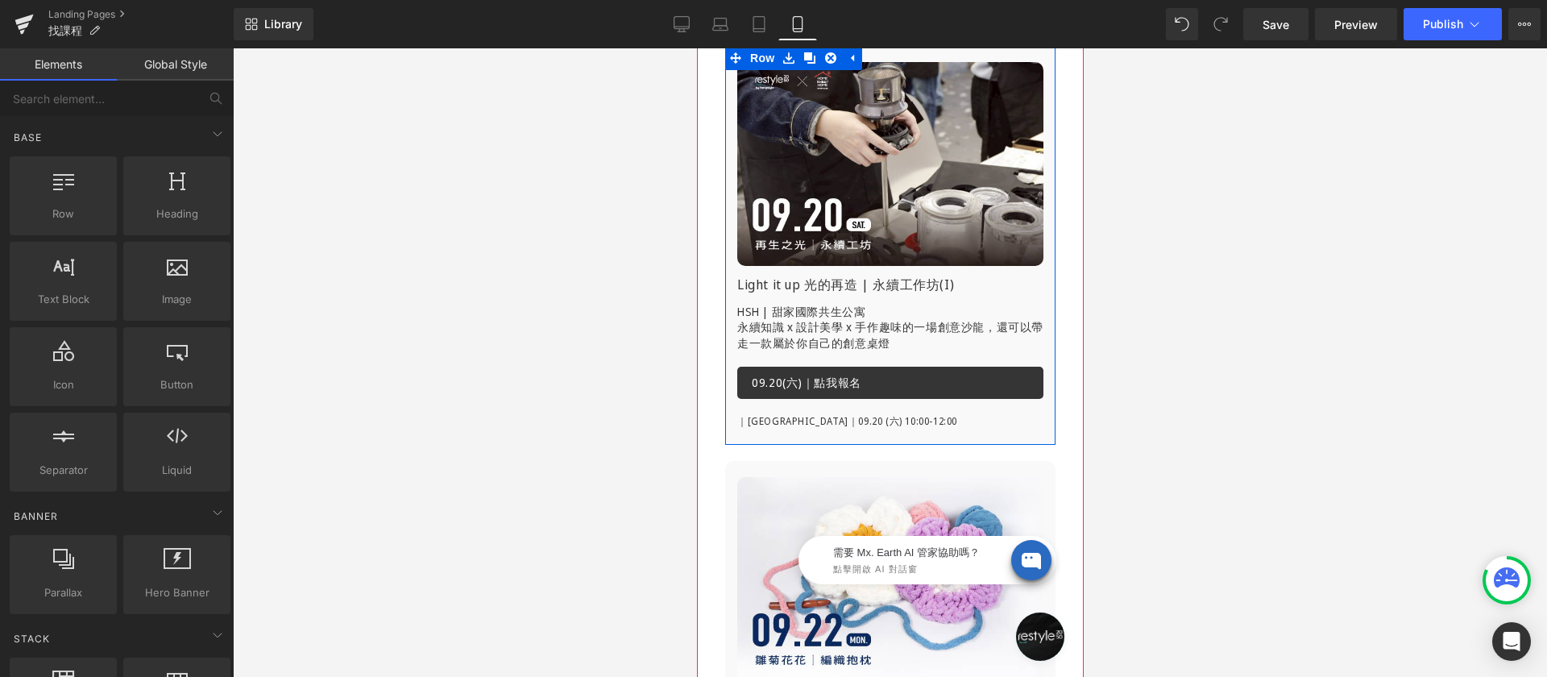
click at [852, 373] on div "09.20(六)｜點我報名 Button" at bounding box center [889, 383] width 306 height 32
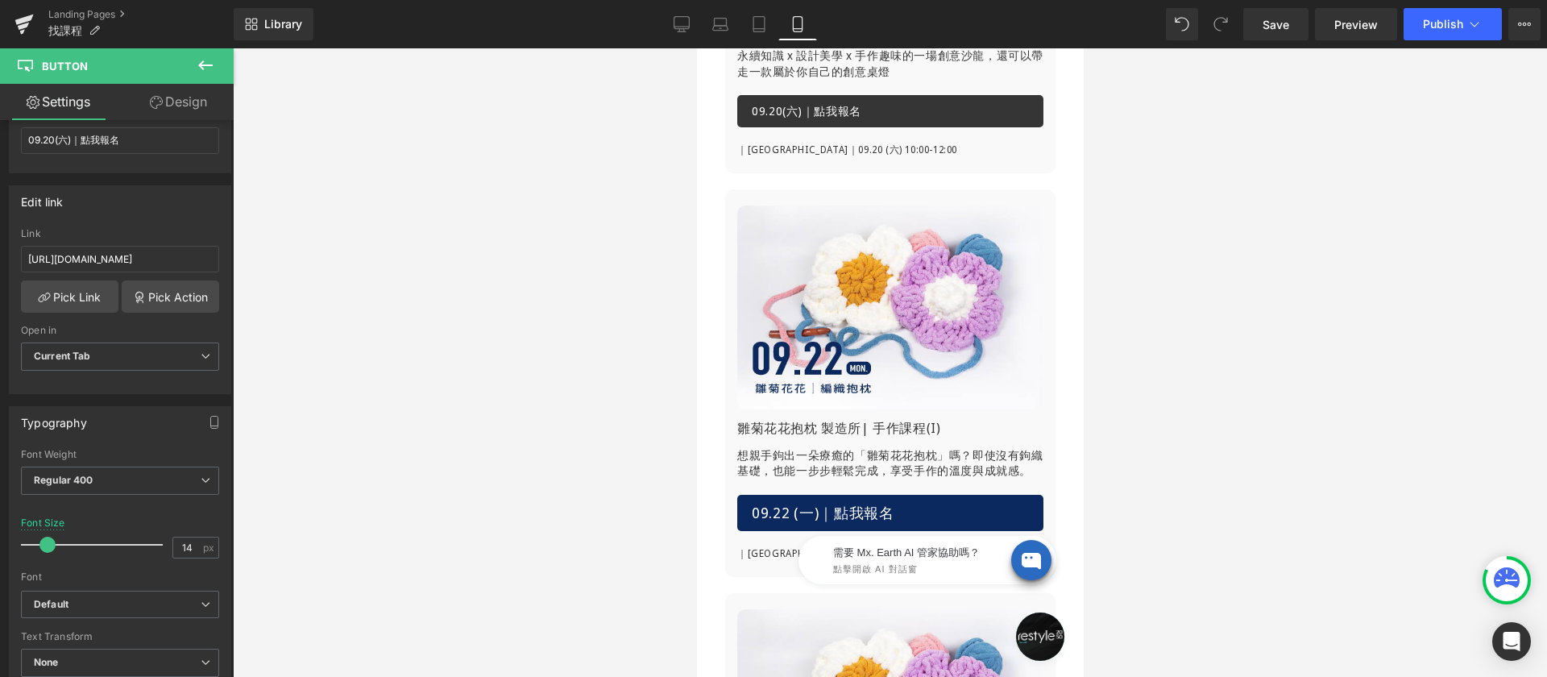
scroll to position [782, 0]
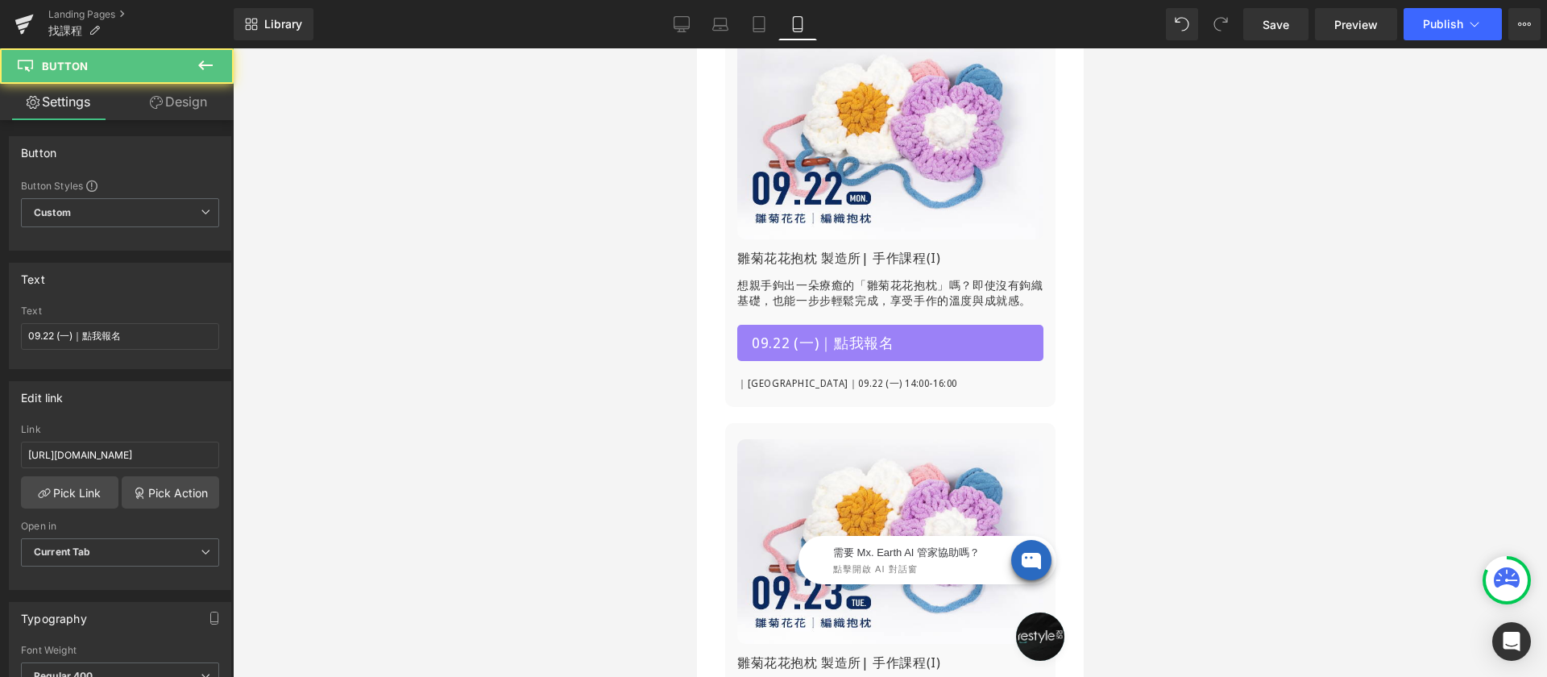
click at [830, 345] on span "09.22 (一)｜點我報名" at bounding box center [822, 343] width 143 height 21
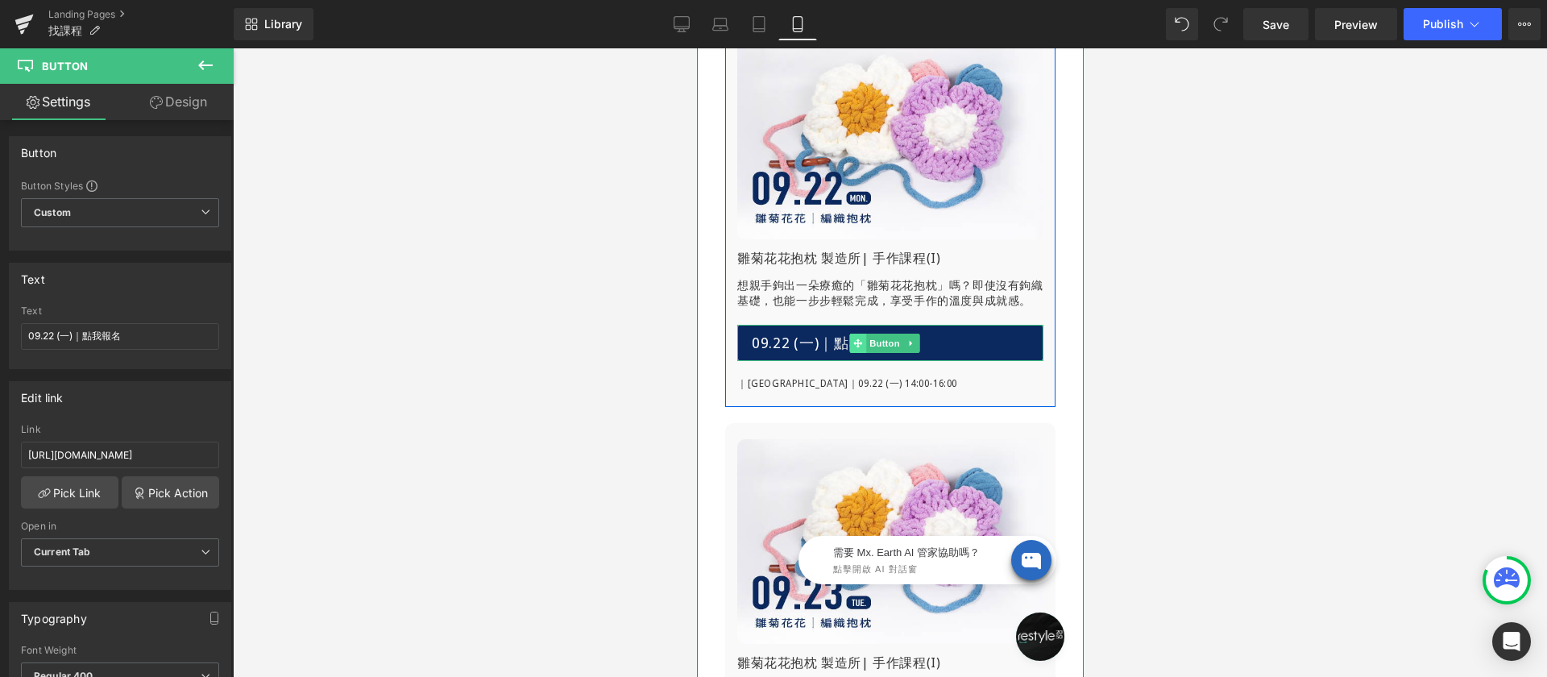
click at [862, 336] on span at bounding box center [856, 343] width 17 height 19
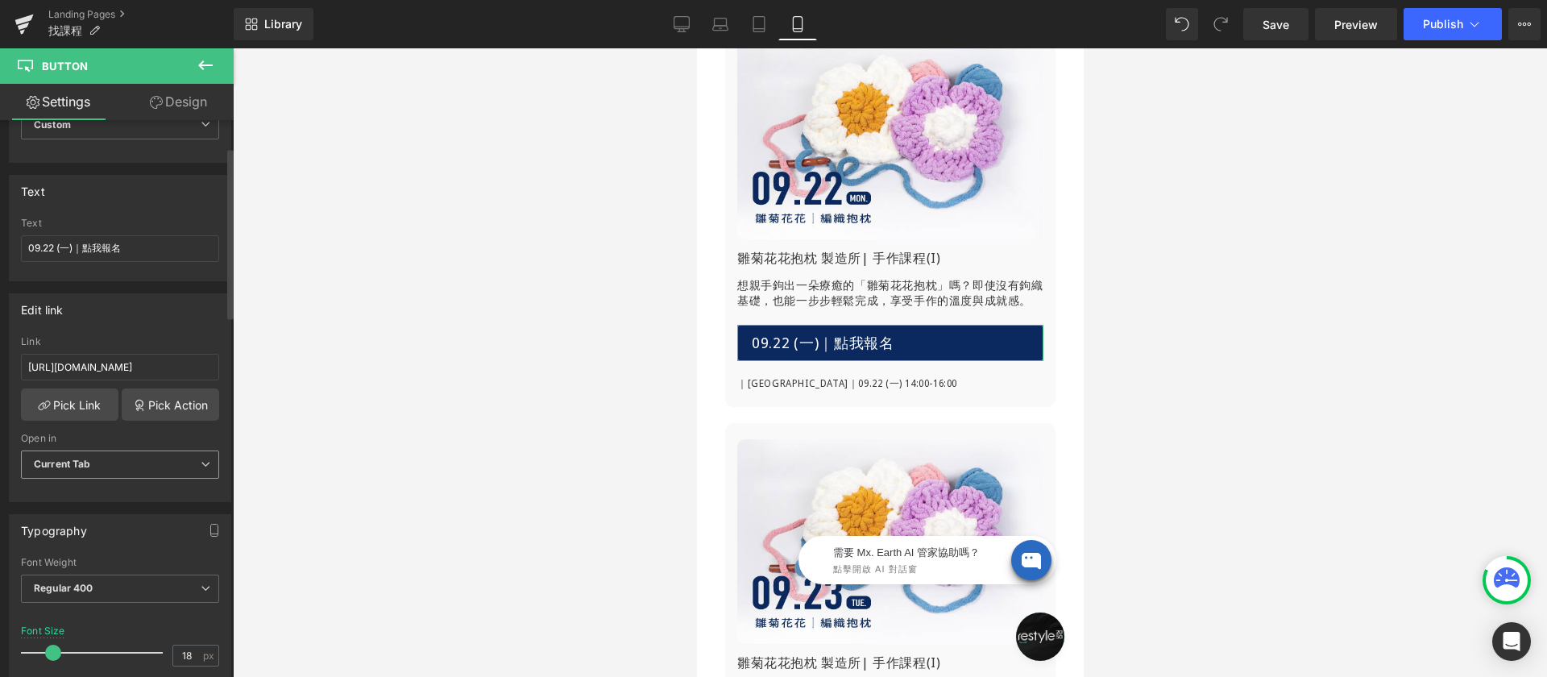
scroll to position [357, 0]
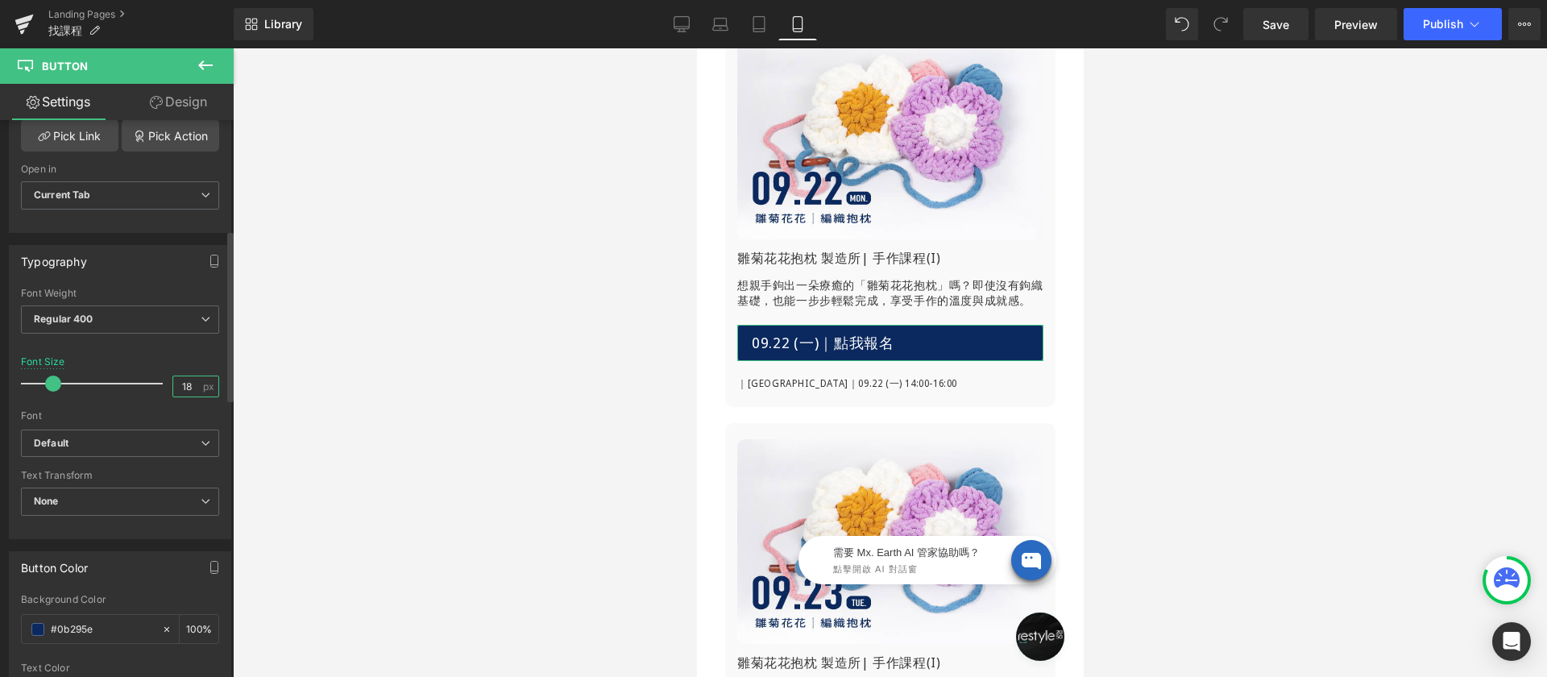
click at [176, 391] on input "18" at bounding box center [187, 386] width 28 height 20
type input "14"
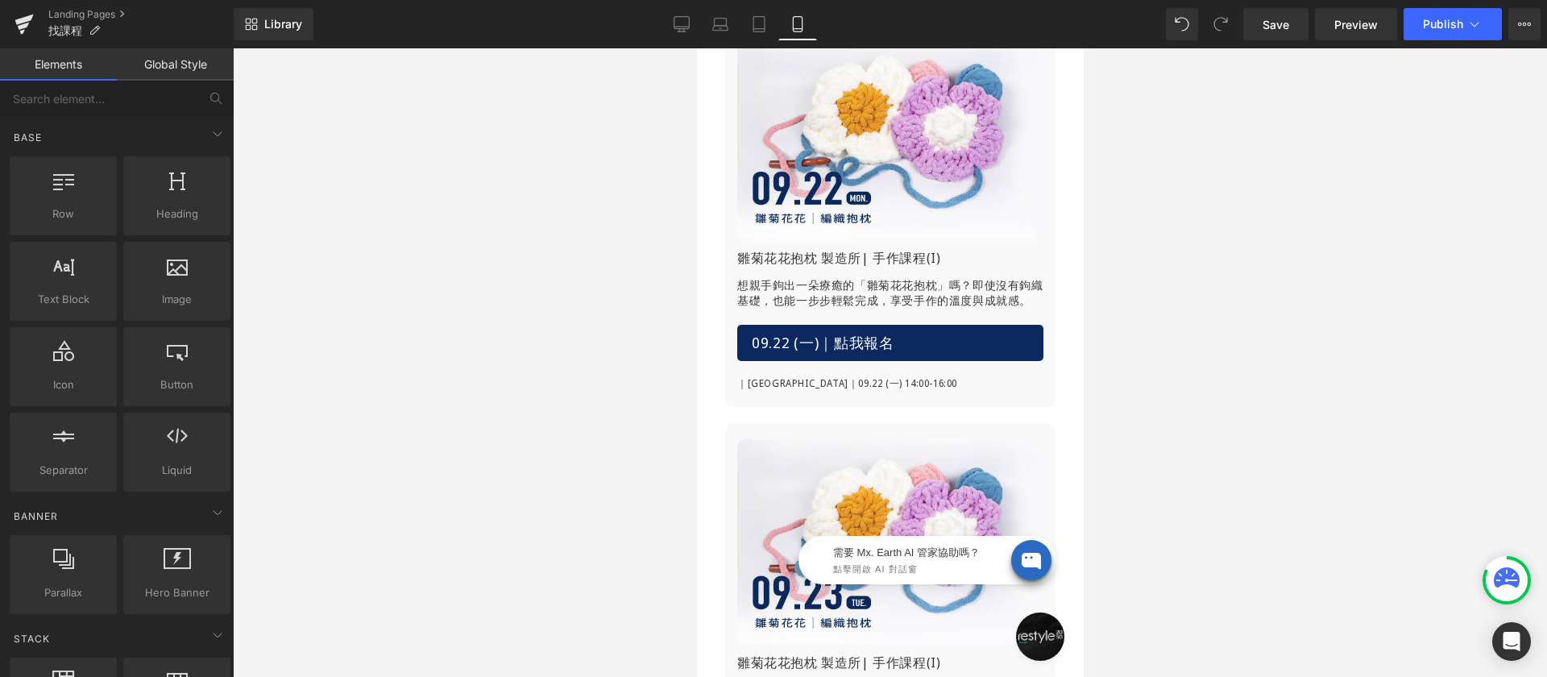
click at [388, 342] on div at bounding box center [890, 362] width 1314 height 628
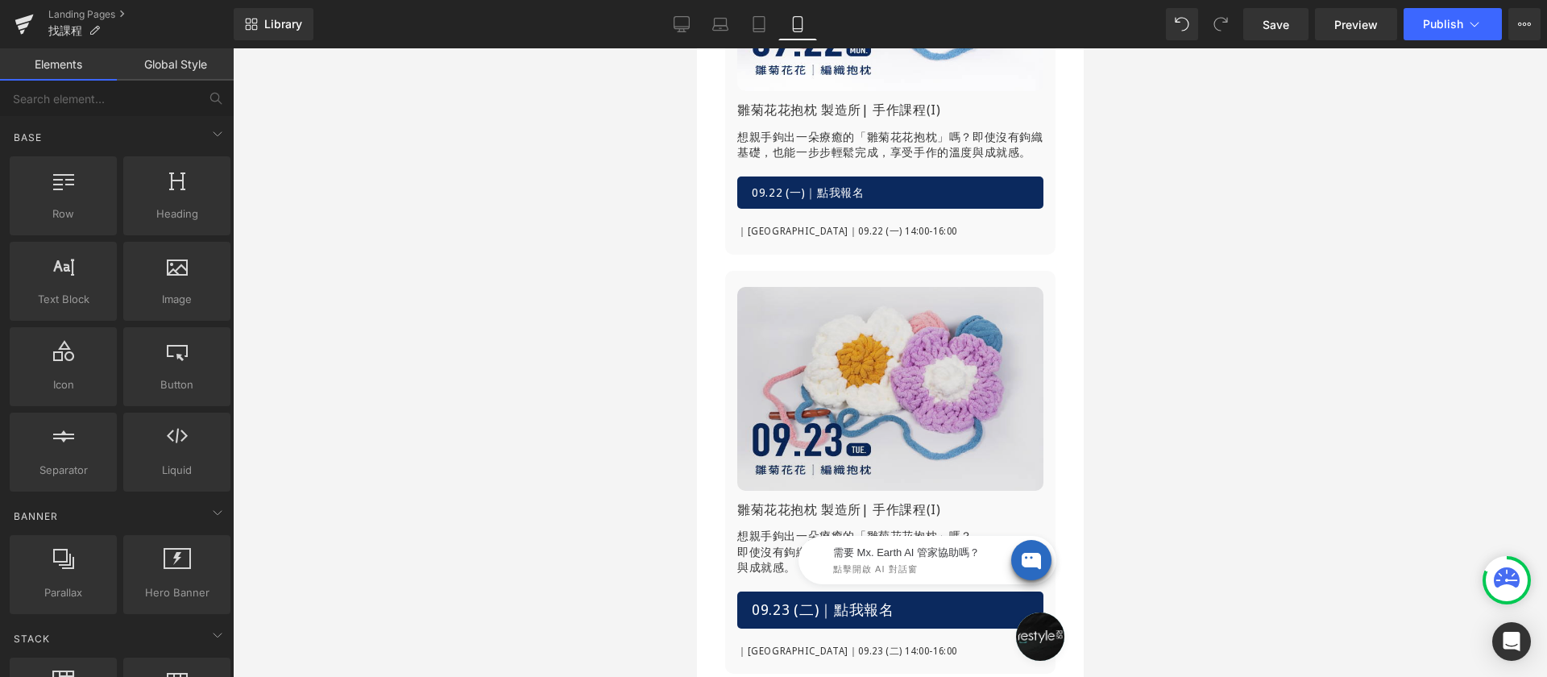
scroll to position [1205, 0]
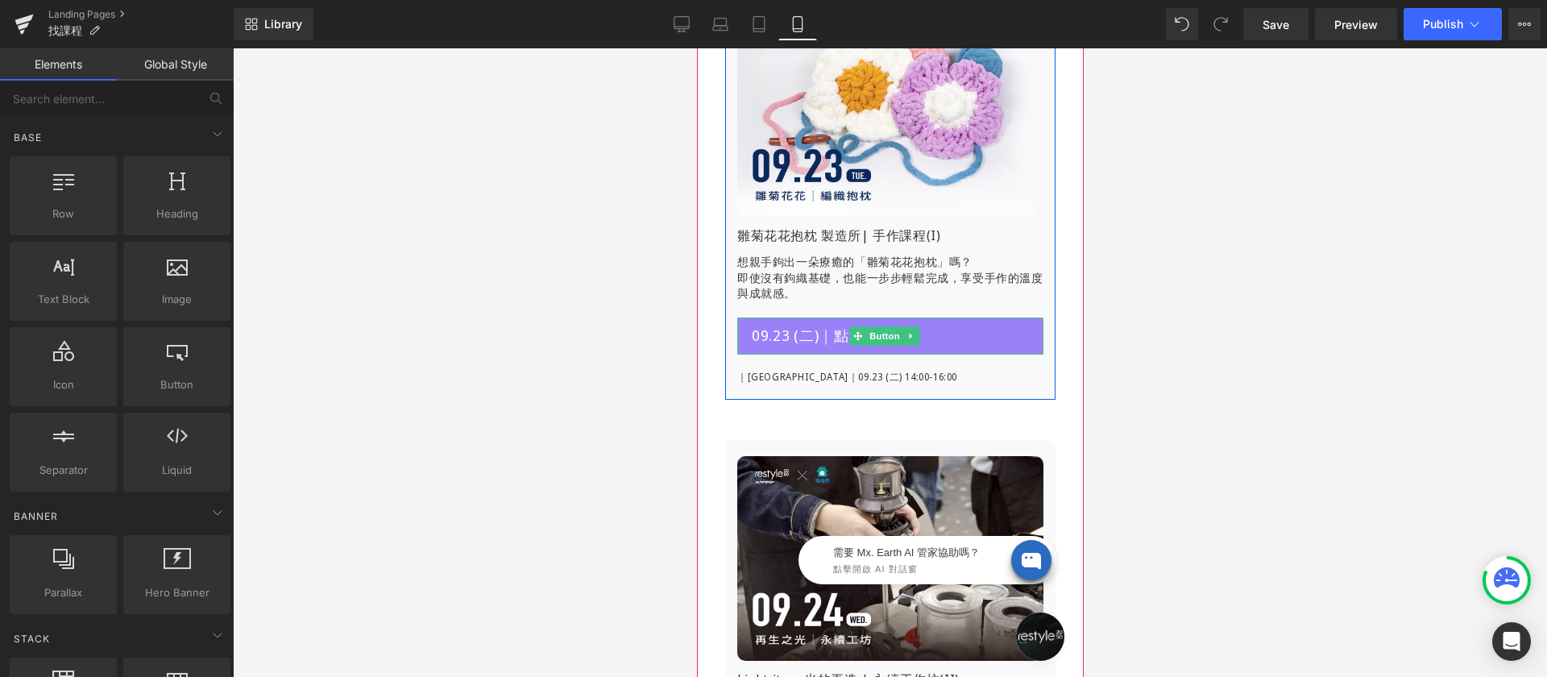
click at [795, 331] on span "09.23 (二)｜點我報名" at bounding box center [822, 336] width 143 height 21
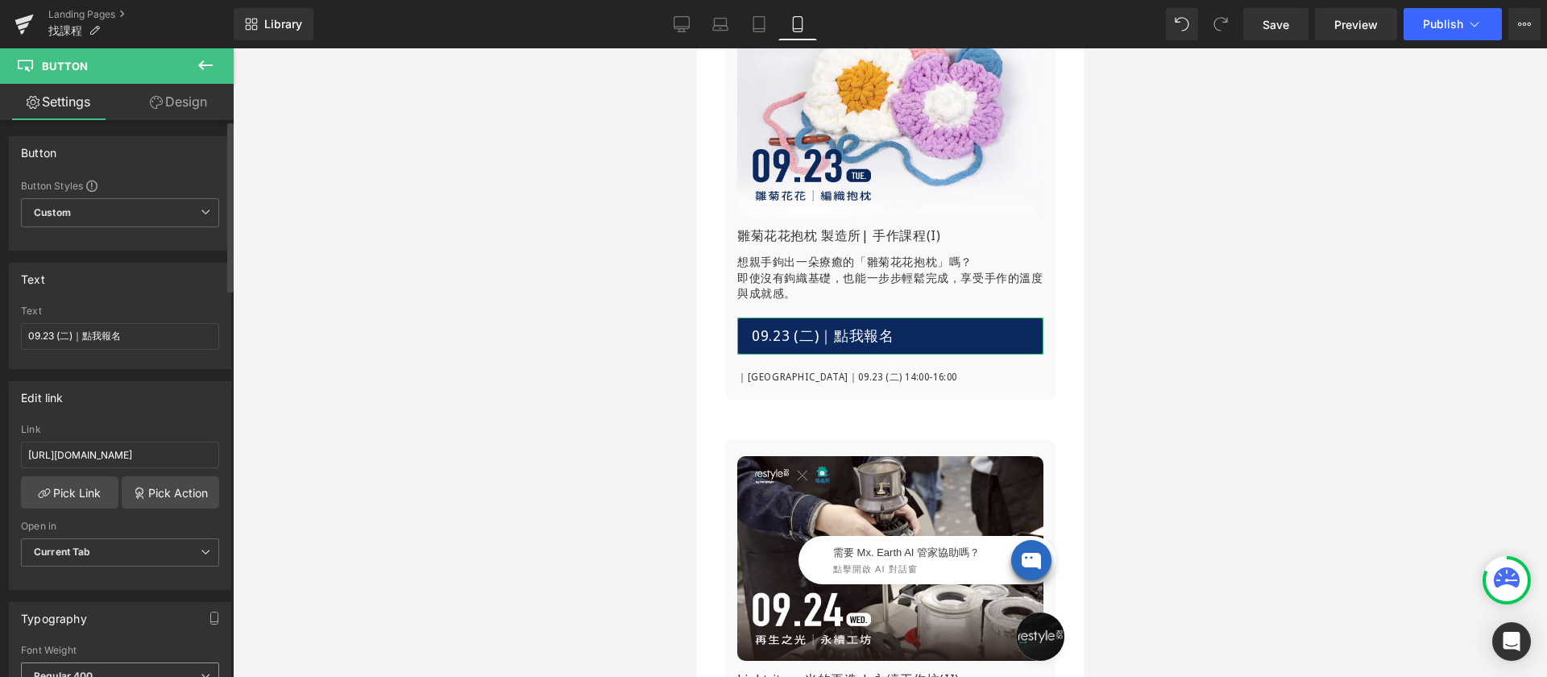
scroll to position [187, 0]
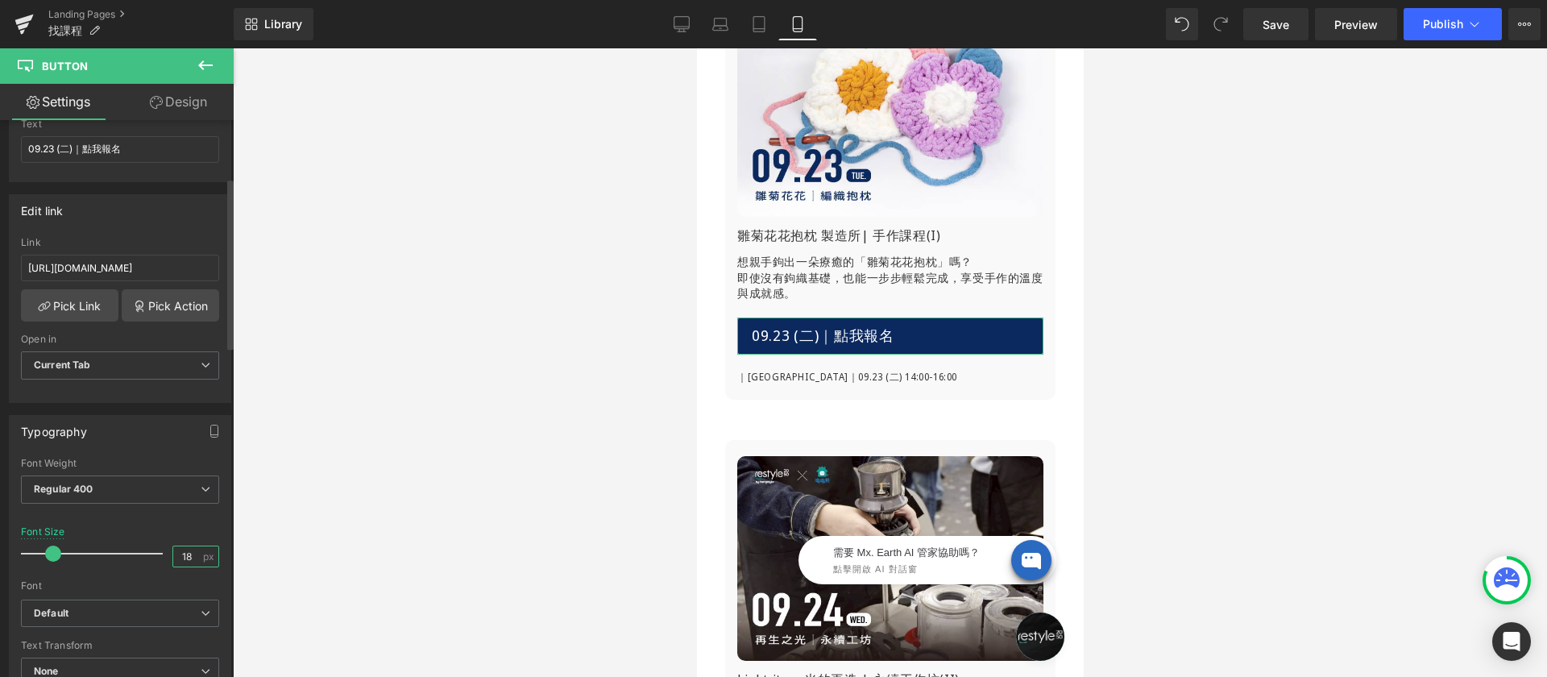
click at [191, 558] on input "18" at bounding box center [187, 556] width 28 height 20
type input "14"
click at [463, 491] on div at bounding box center [890, 362] width 1314 height 628
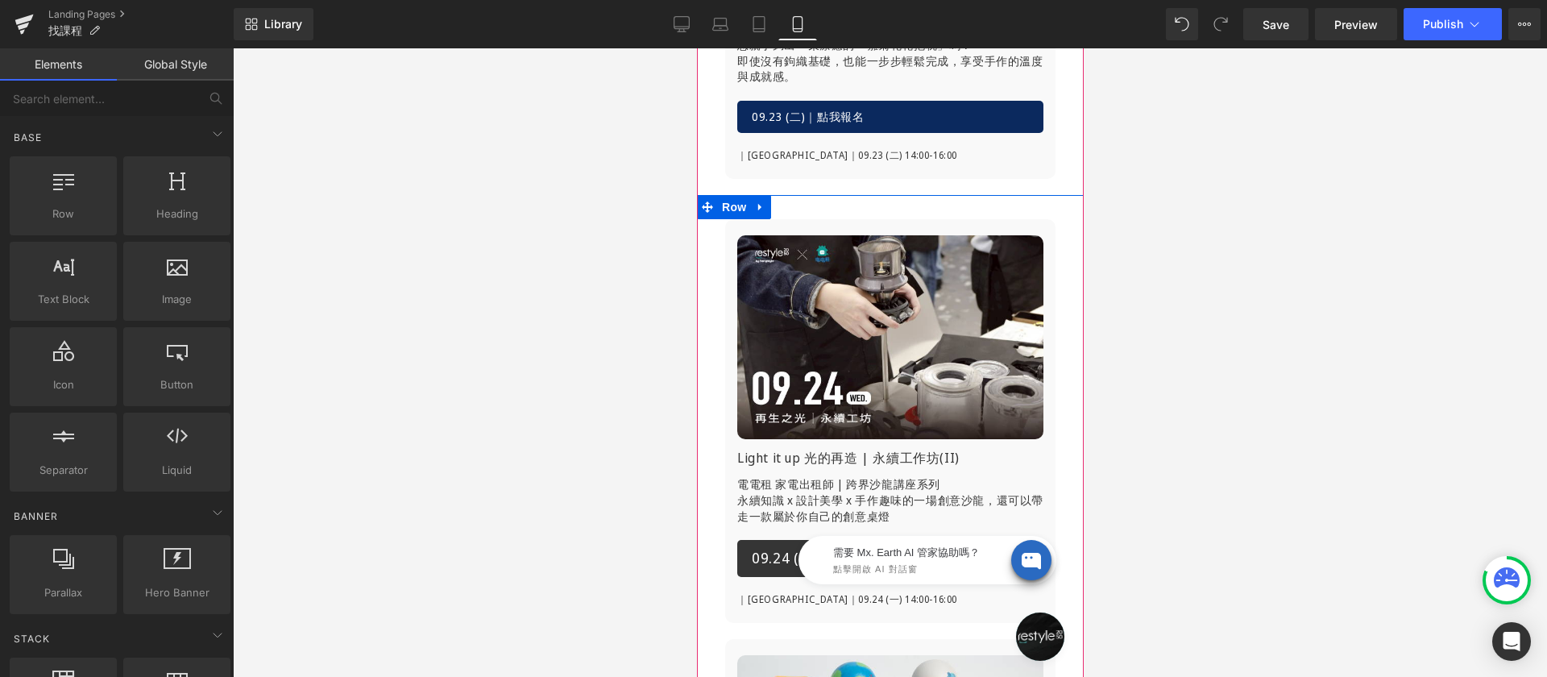
scroll to position [1504, 0]
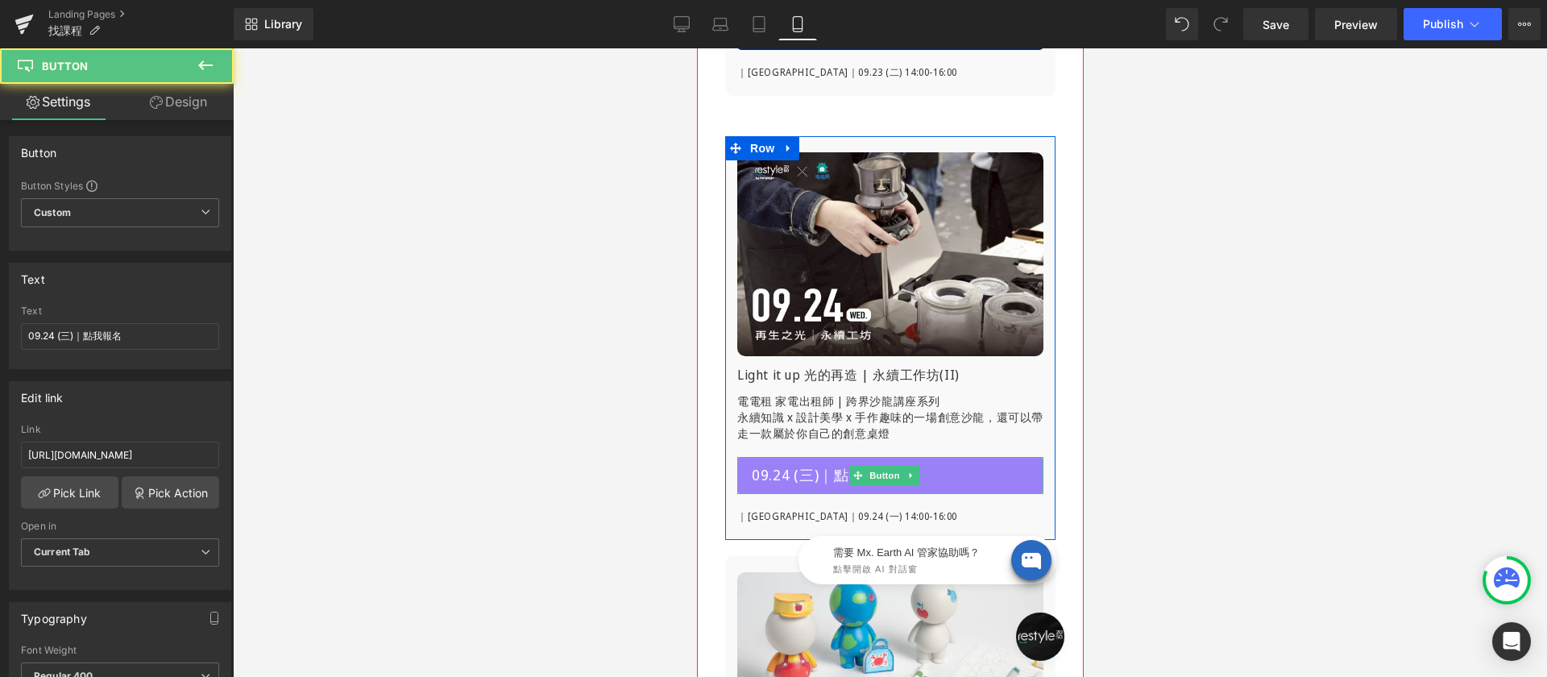
click at [791, 465] on span "09.24 (三)｜點我報名" at bounding box center [822, 475] width 143 height 21
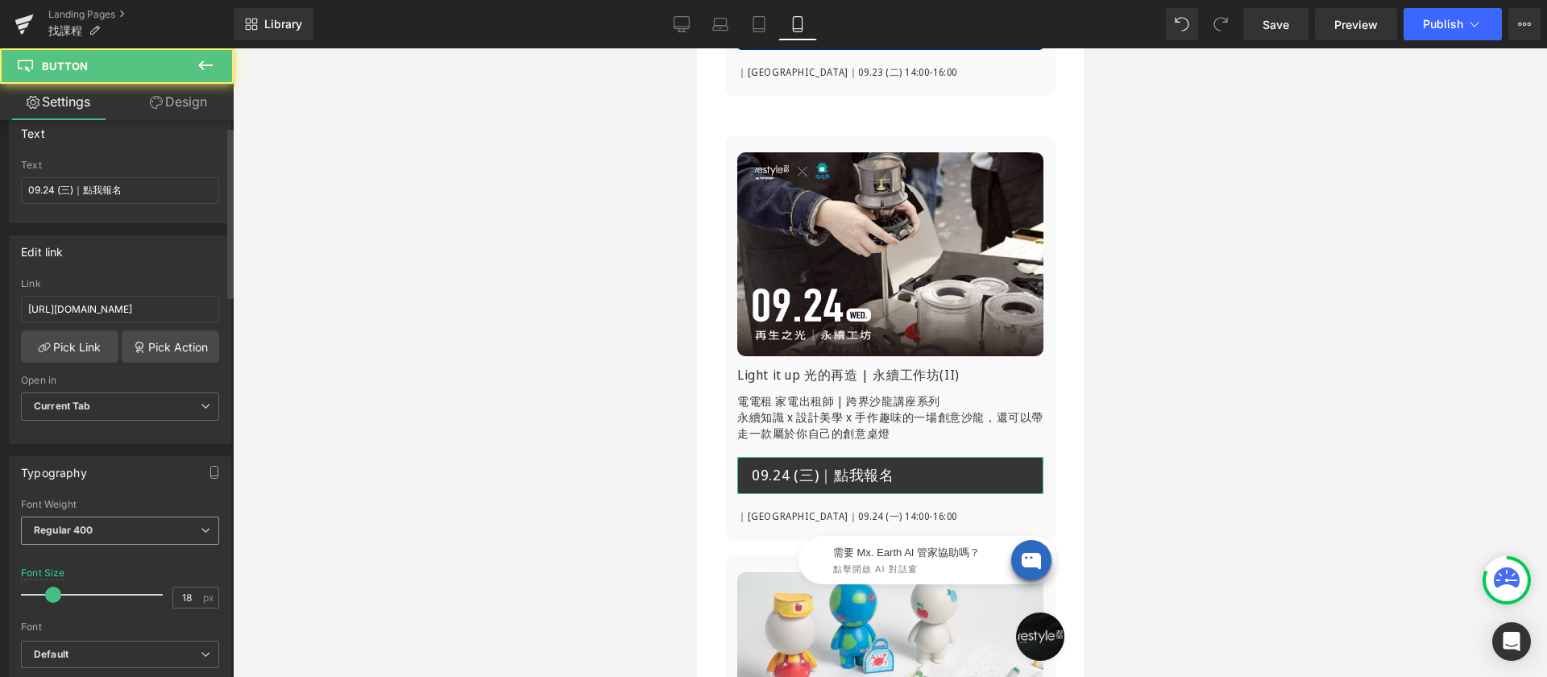
scroll to position [229, 0]
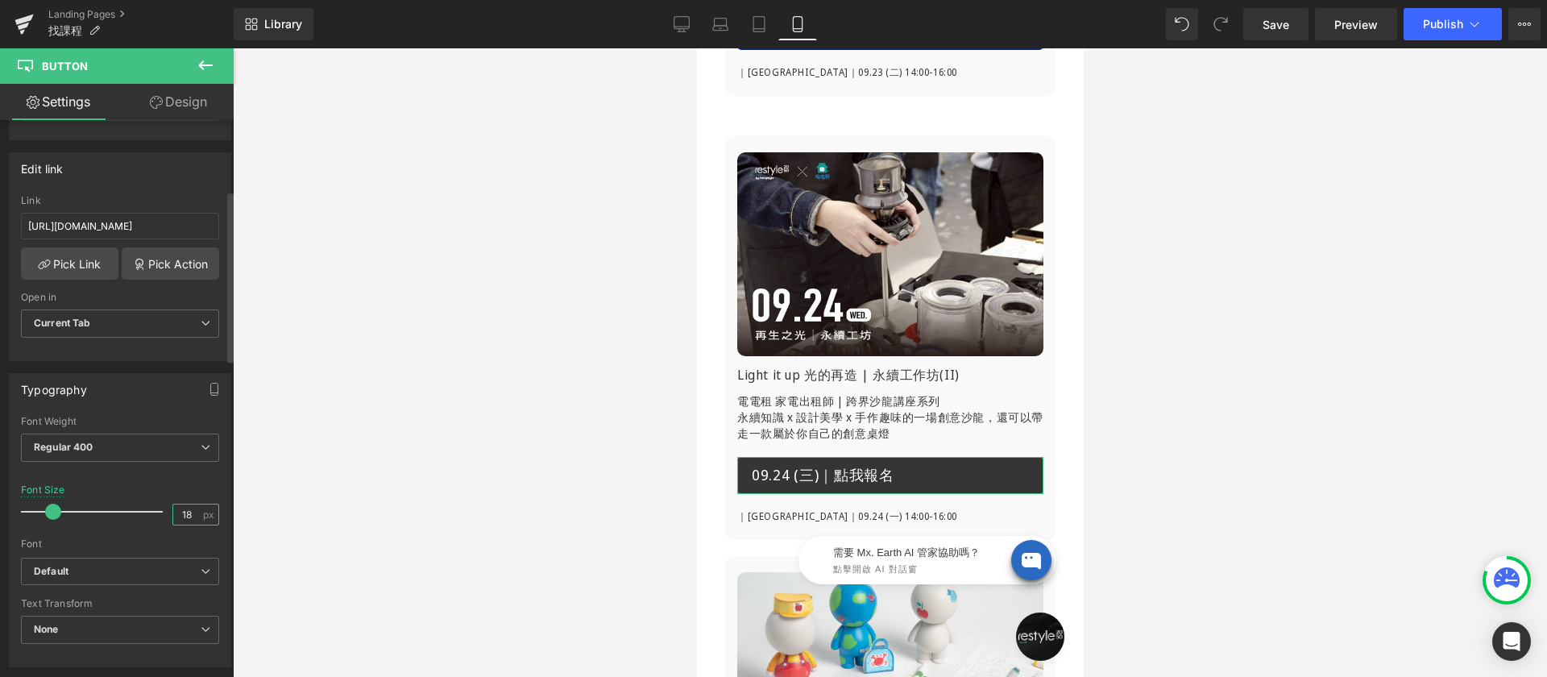
click at [185, 517] on input "18" at bounding box center [187, 514] width 28 height 20
type input "14"
click at [549, 446] on div at bounding box center [890, 362] width 1314 height 628
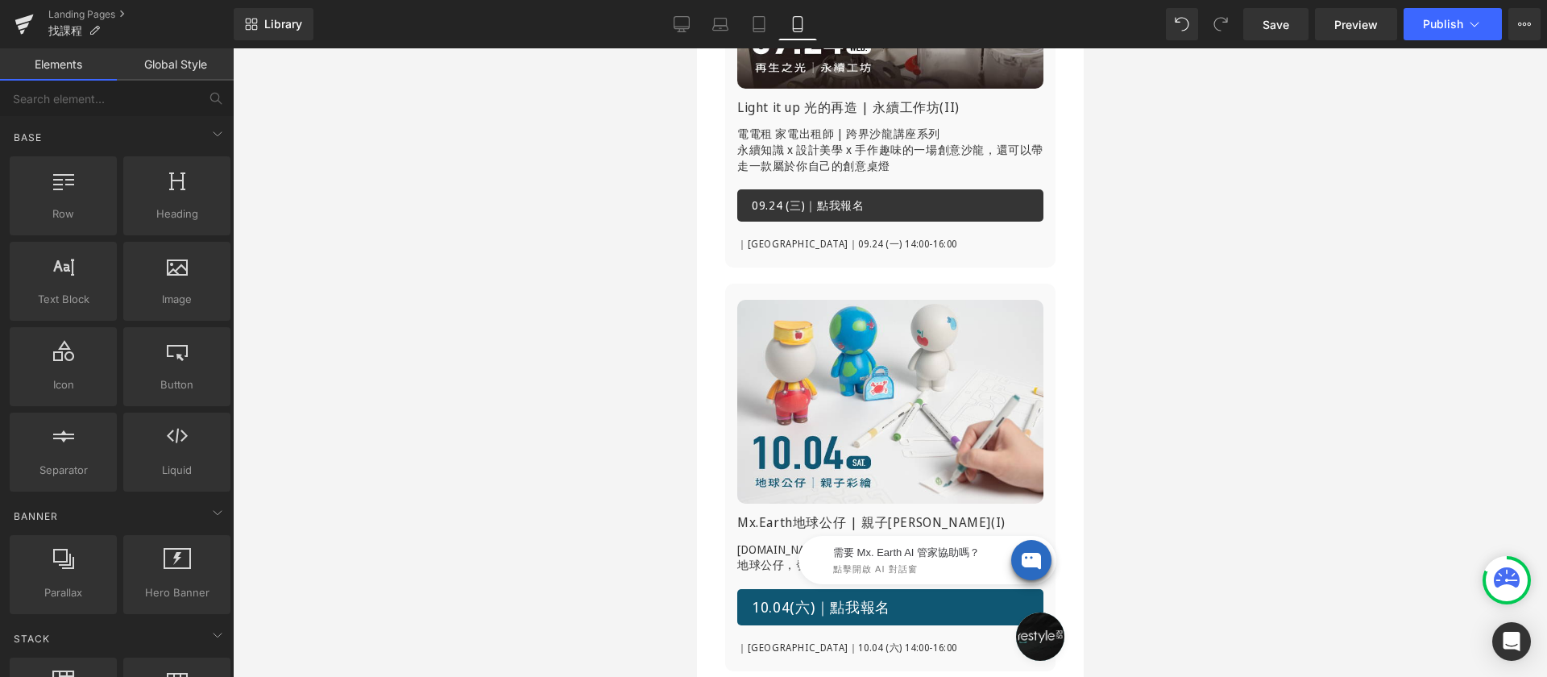
scroll to position [2027, 0]
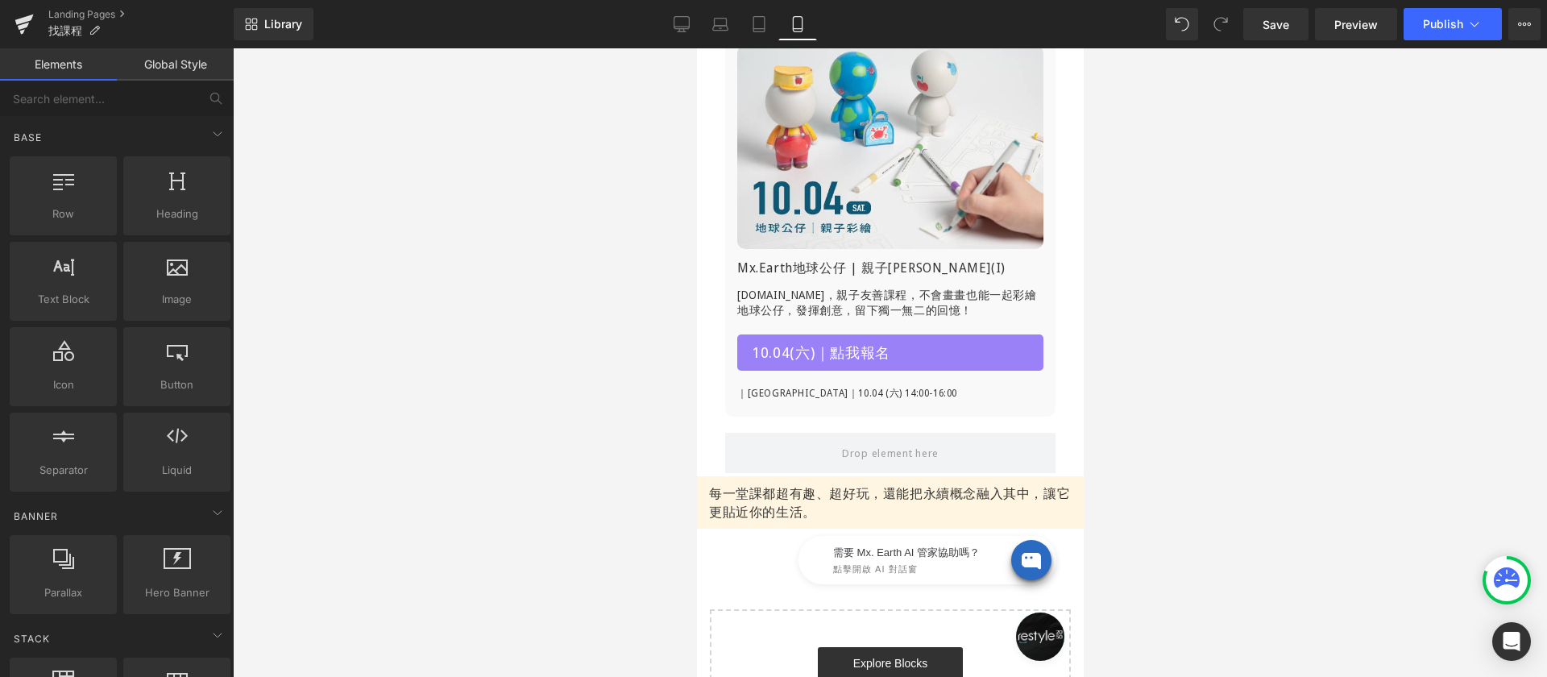
click at [846, 346] on span "10.04(六)｜點我報名" at bounding box center [820, 352] width 139 height 21
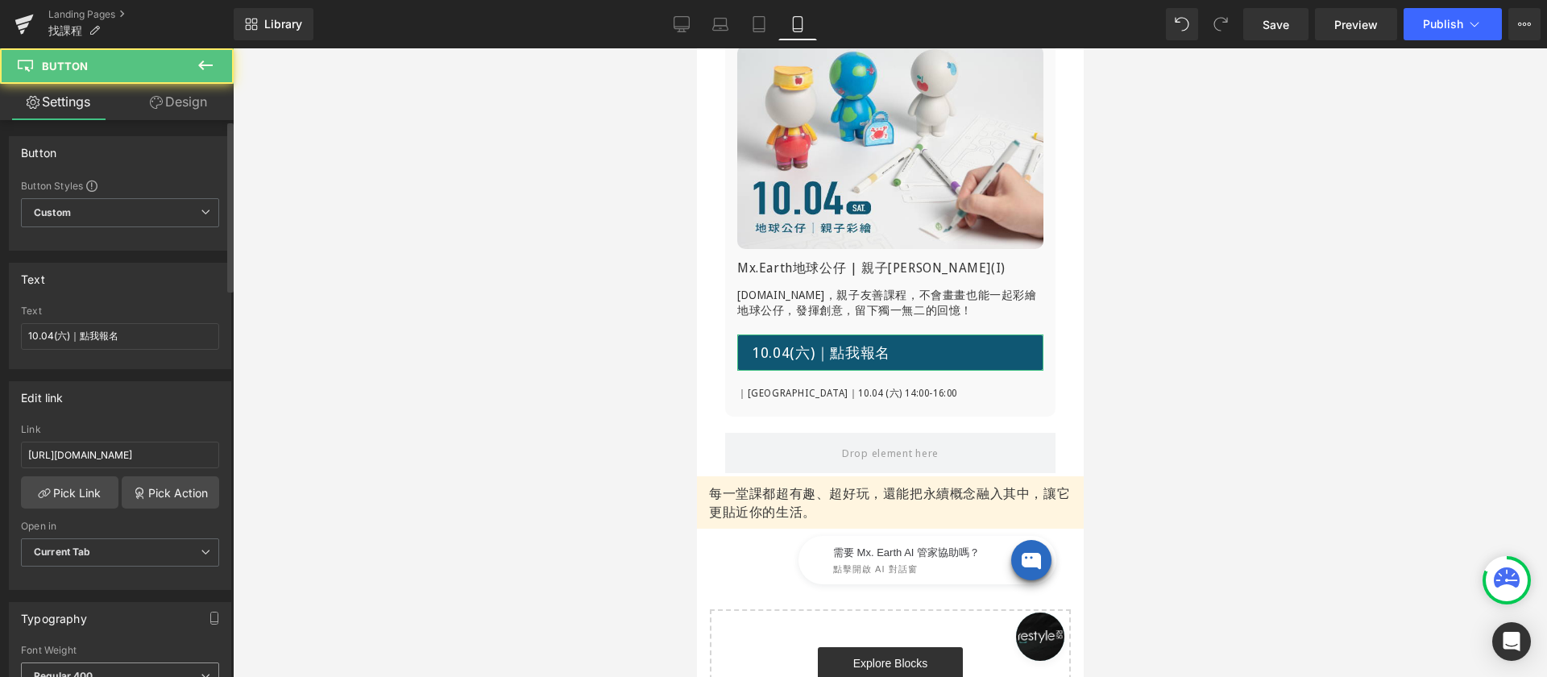
scroll to position [199, 0]
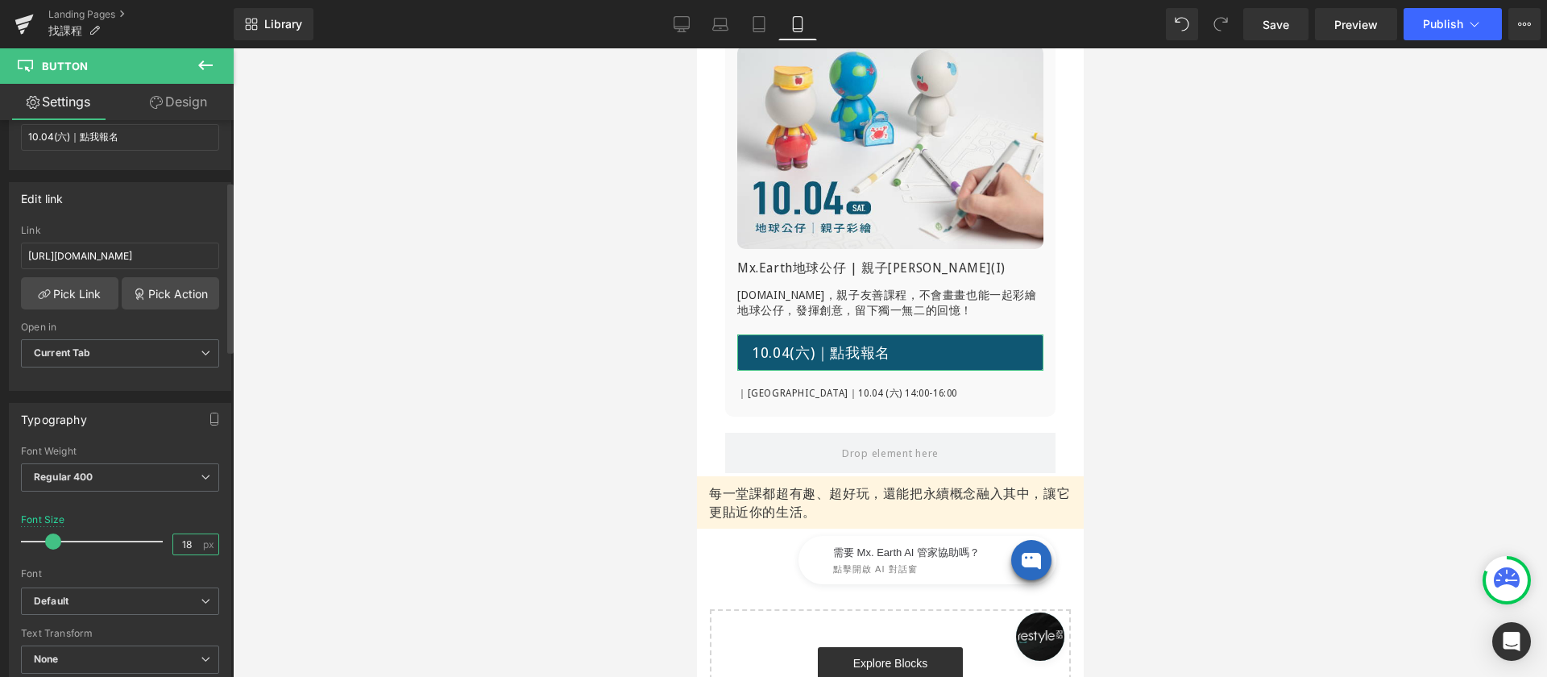
click at [191, 543] on input "18" at bounding box center [187, 544] width 28 height 20
type input "14"
click at [458, 434] on div at bounding box center [890, 362] width 1314 height 628
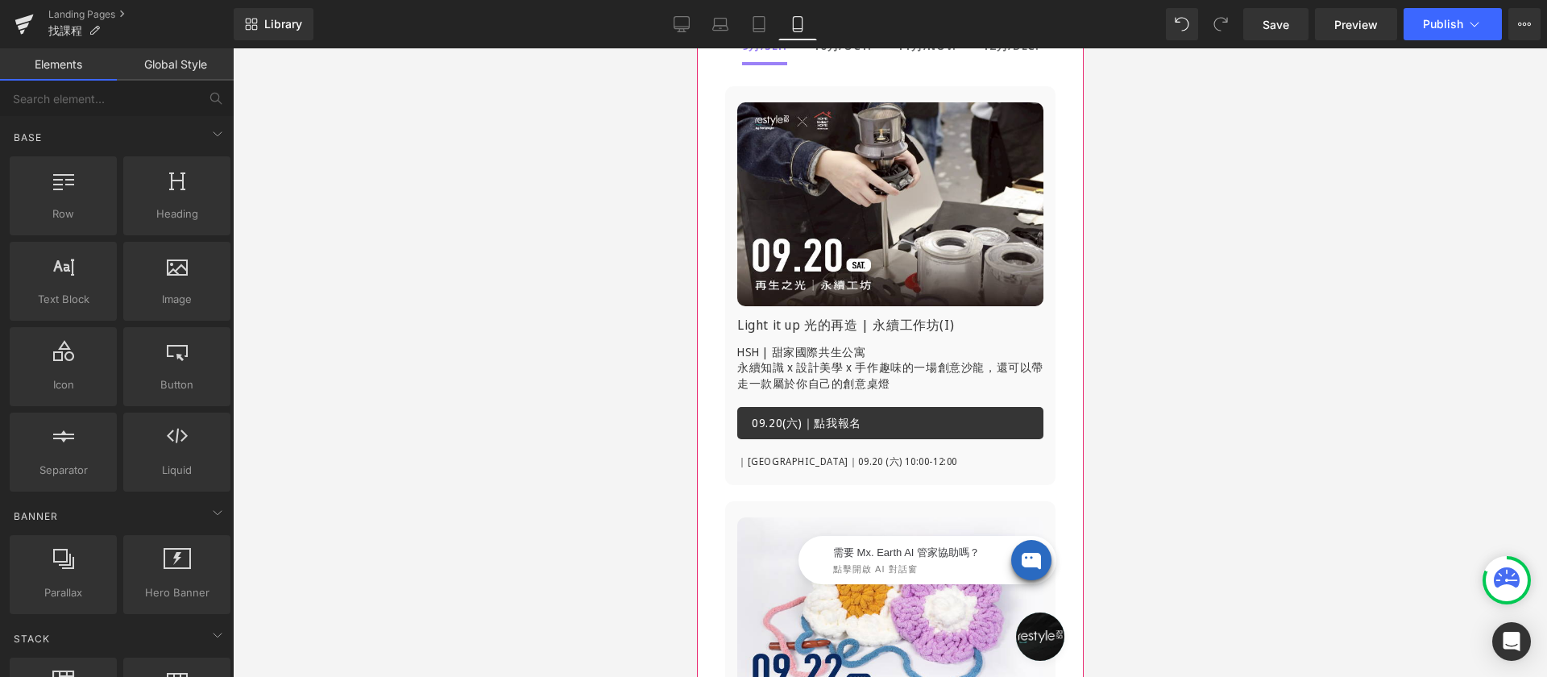
scroll to position [44, 0]
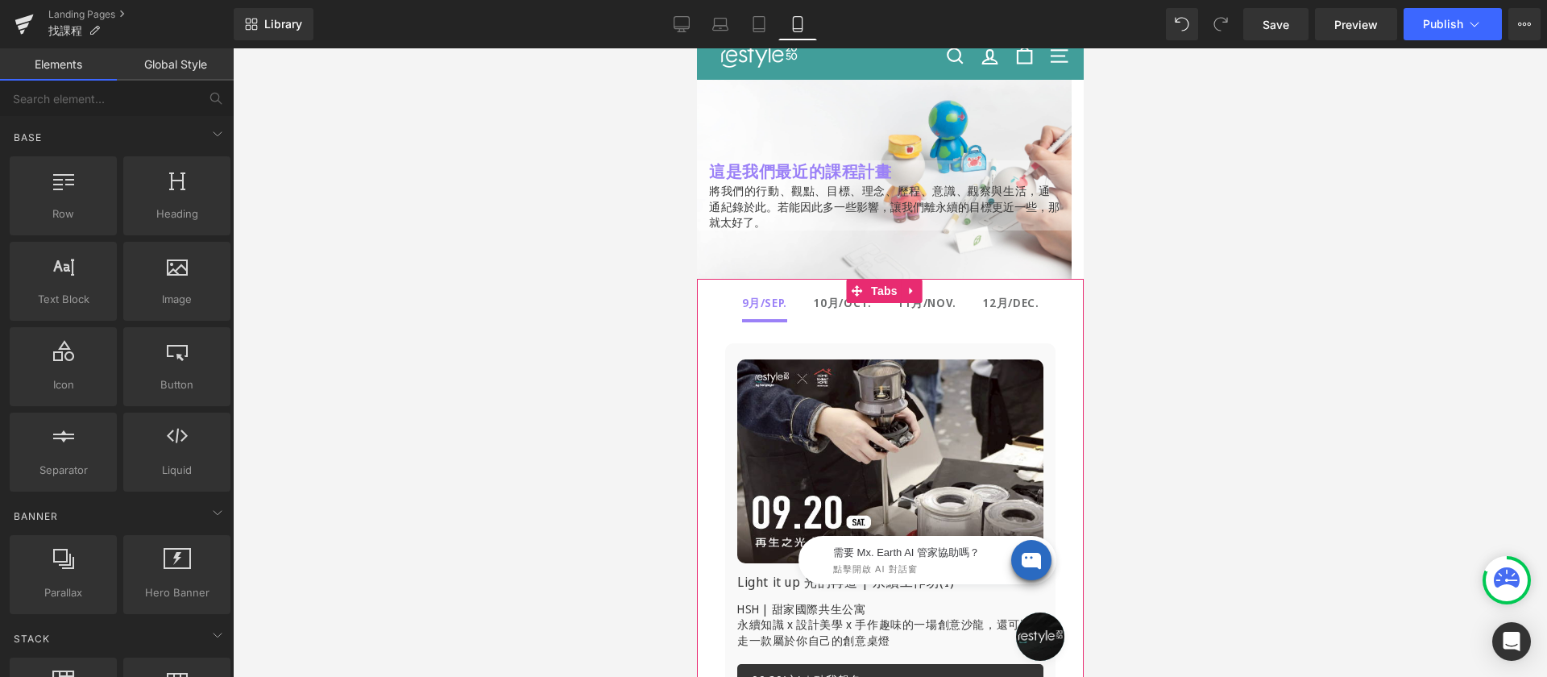
click at [696, 48] on div at bounding box center [696, 48] width 0 height 0
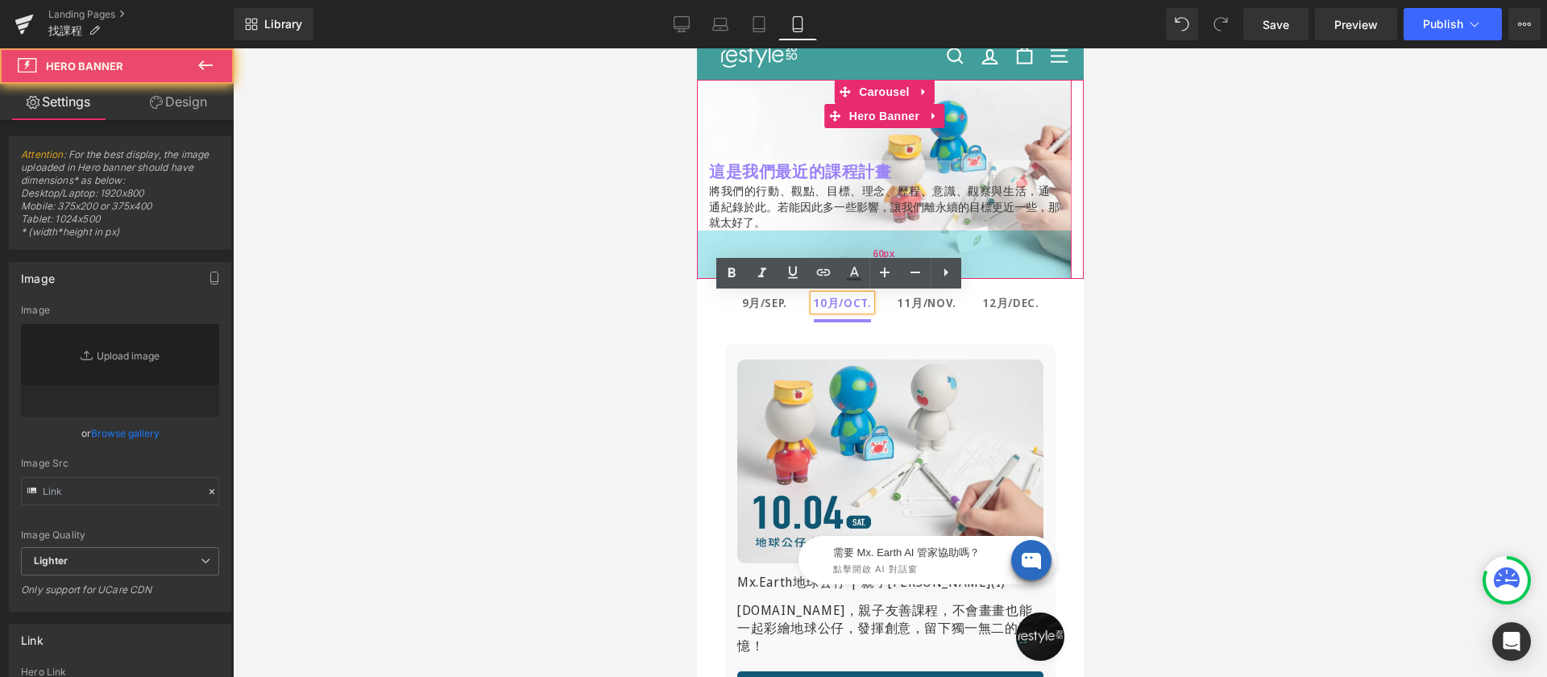
click at [817, 235] on div "這是我們最近的課程計畫 Heading 想找親子彩繪DIY、手作體驗，或是兼具 永續理念課程，這裡都有喔！ Text Block 將我們的行動、觀點、目標、理…" at bounding box center [883, 179] width 375 height 199
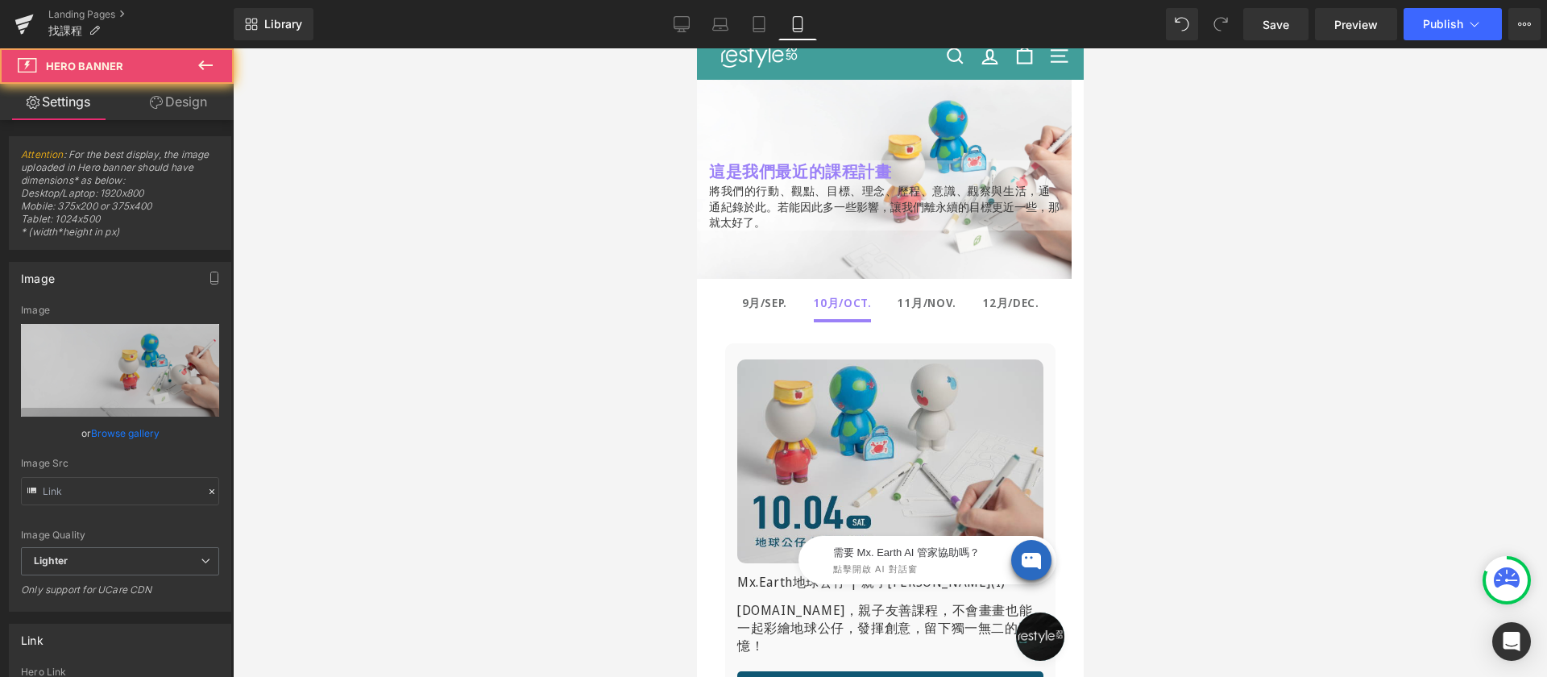
type input "https://ucarecdn.com/337eb652-f462-4c76-8d4b-ce78119d6faf/-/format/auto/-/previ…"
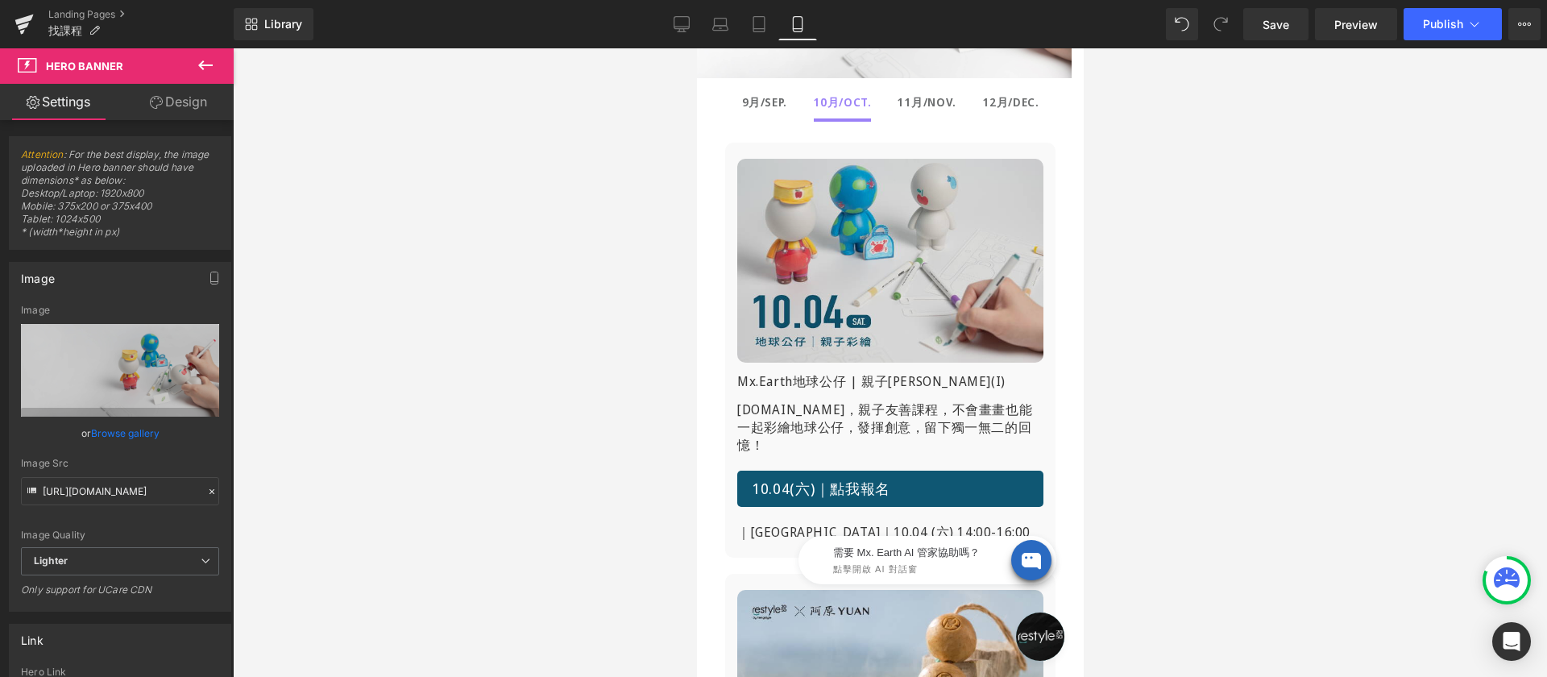
scroll to position [430, 0]
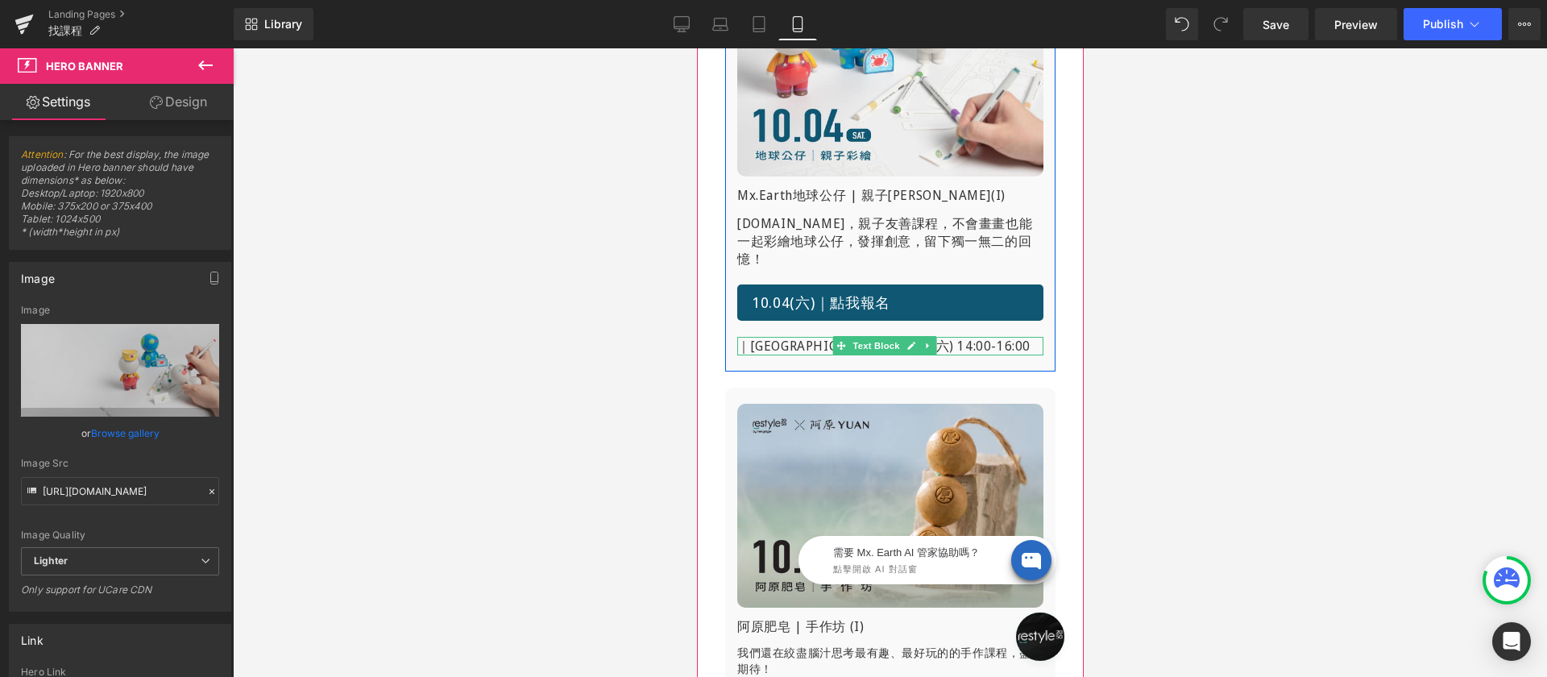
click at [773, 338] on p "｜[GEOGRAPHIC_DATA]｜10.04 (六) 14:00-16:00" at bounding box center [889, 346] width 306 height 18
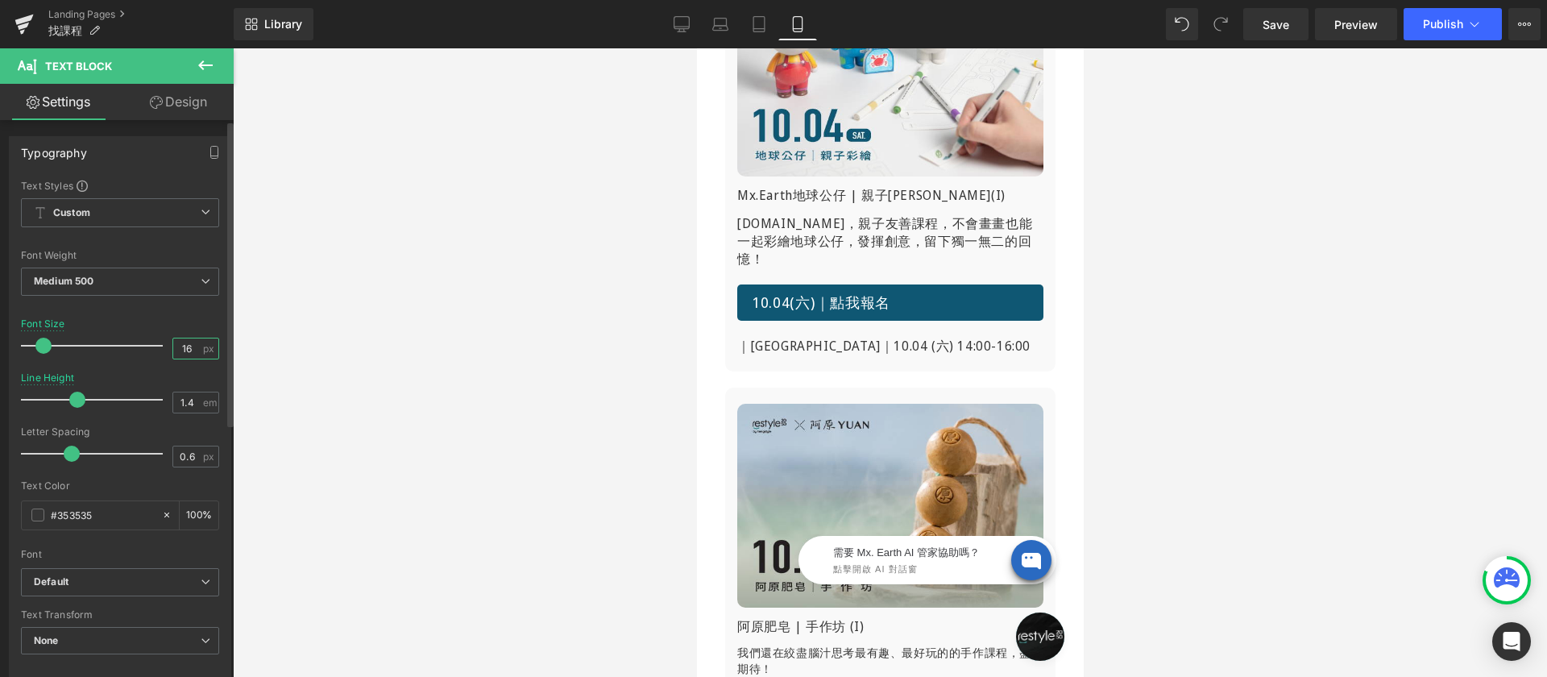
click at [176, 347] on input "16" at bounding box center [187, 348] width 28 height 20
type input "12"
click at [420, 301] on div at bounding box center [890, 362] width 1314 height 628
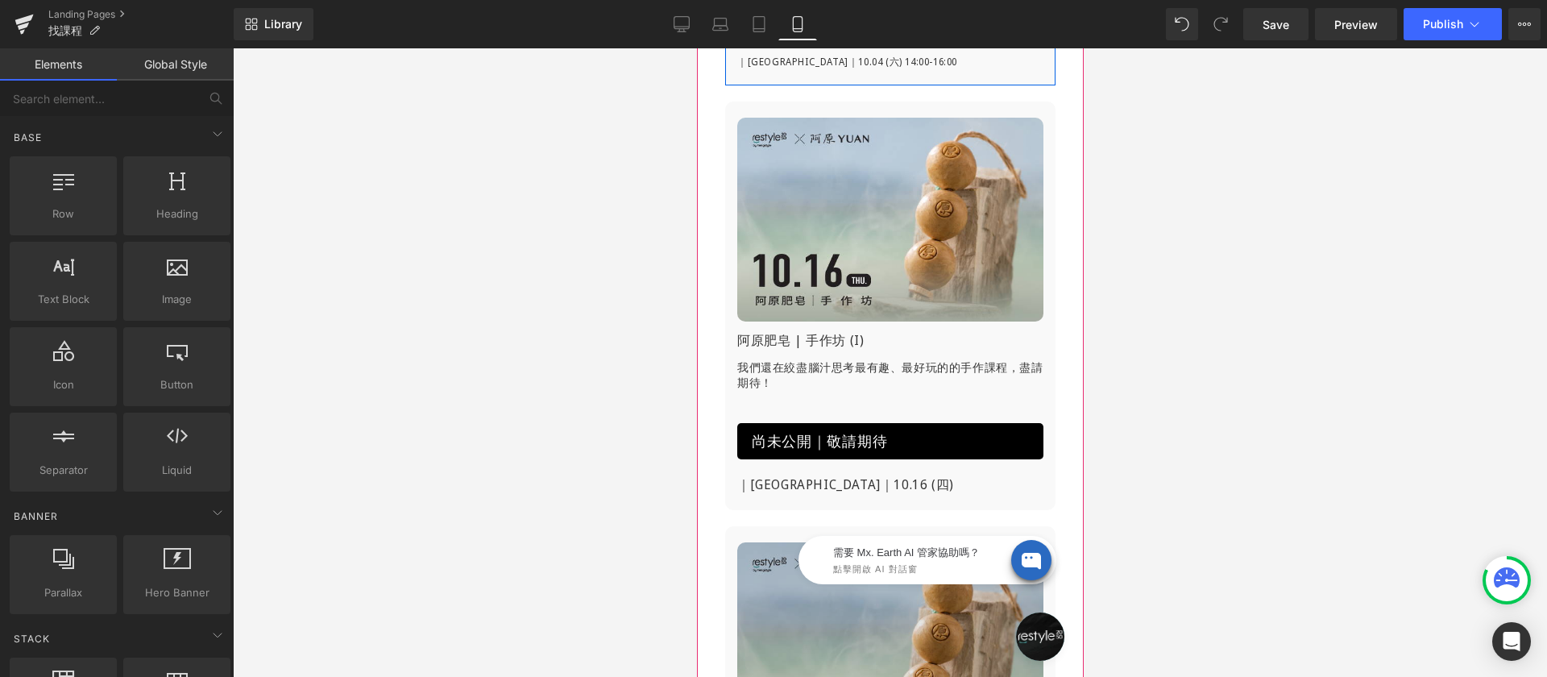
scroll to position [911, 0]
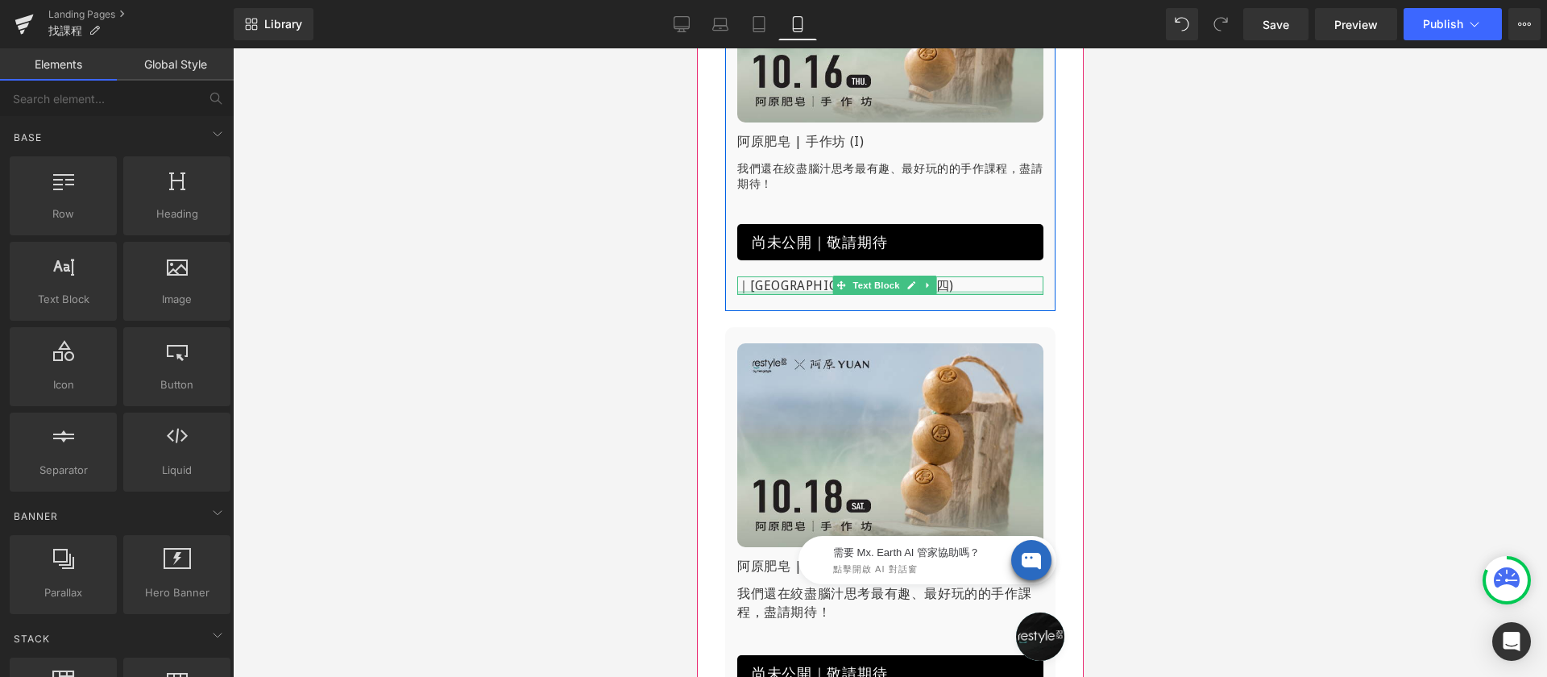
click at [787, 276] on p "｜[GEOGRAPHIC_DATA]｜10.16 (四)" at bounding box center [889, 285] width 306 height 18
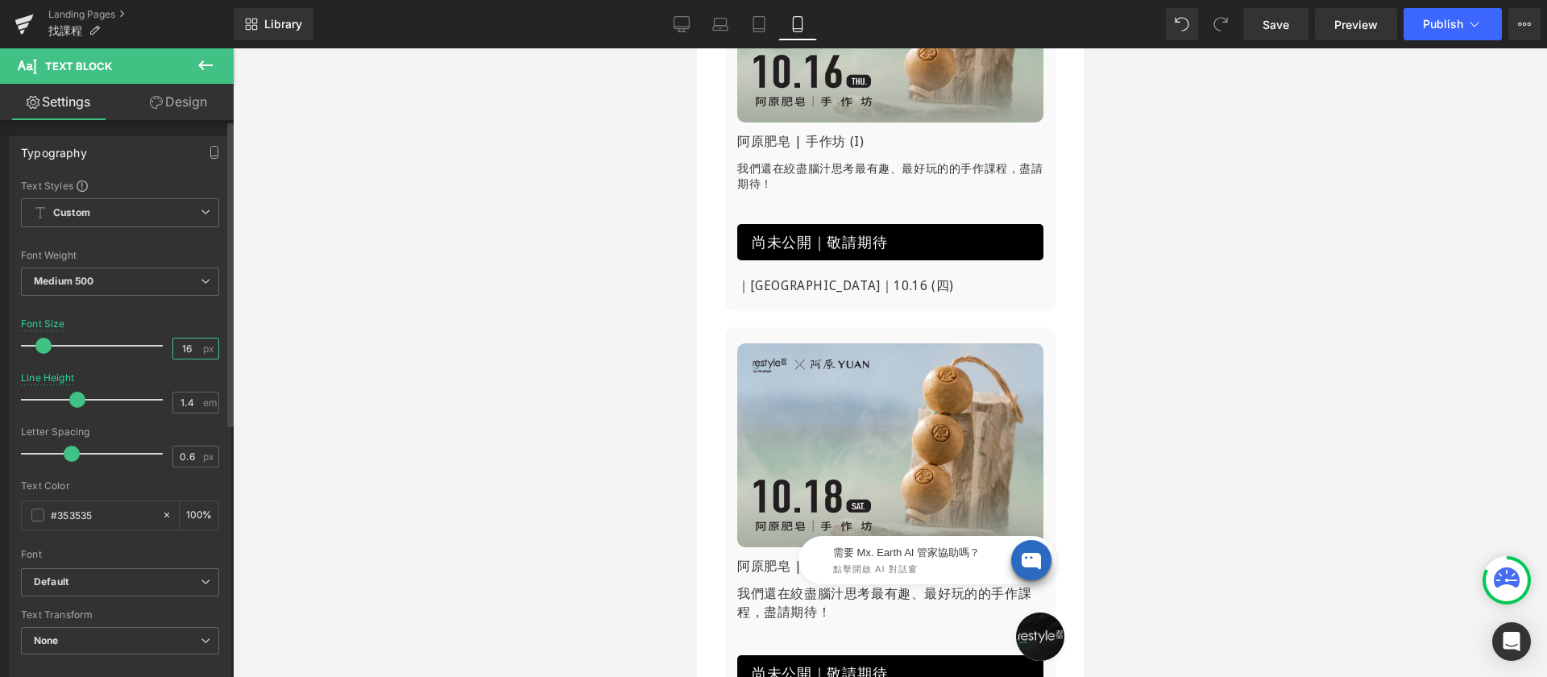
click at [187, 350] on input "16" at bounding box center [187, 348] width 28 height 20
type input "12"
click at [428, 347] on div at bounding box center [890, 362] width 1314 height 628
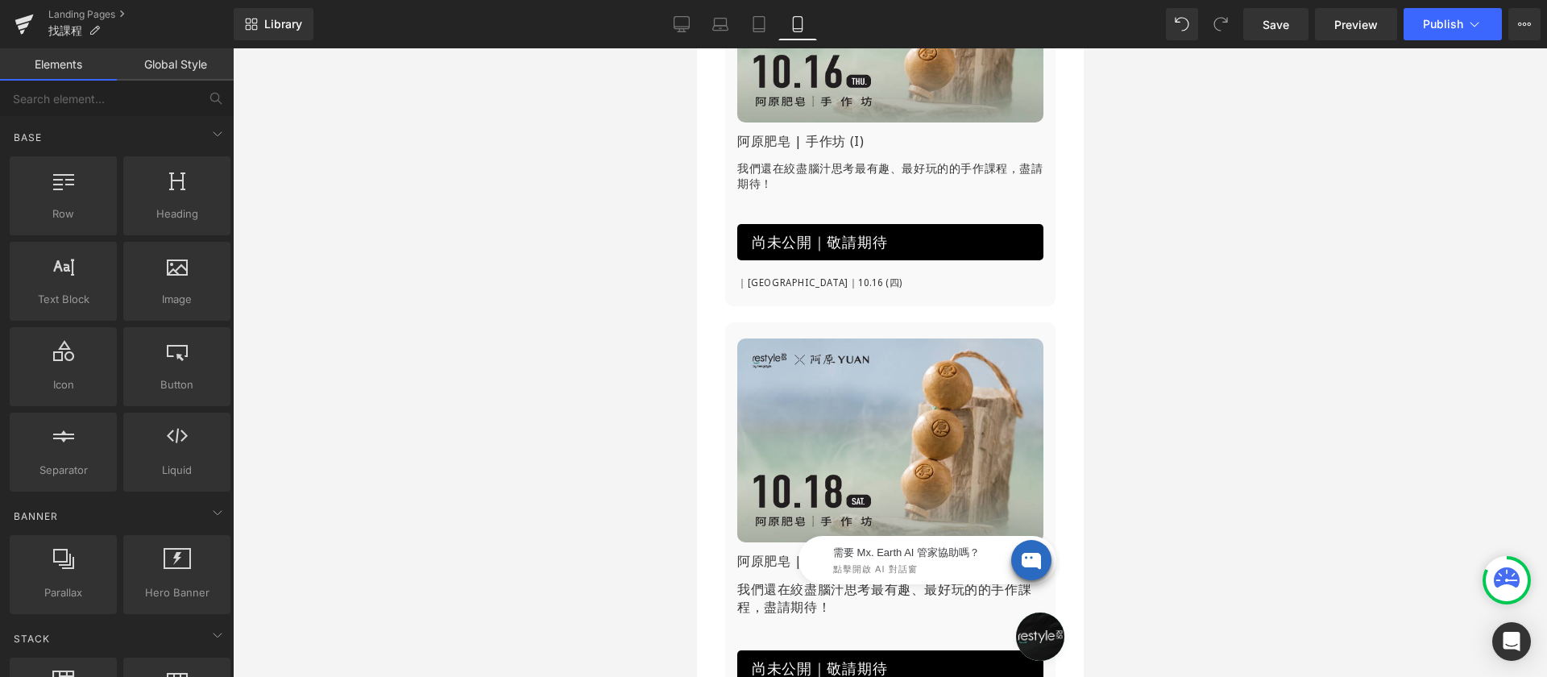
scroll to position [1110, 0]
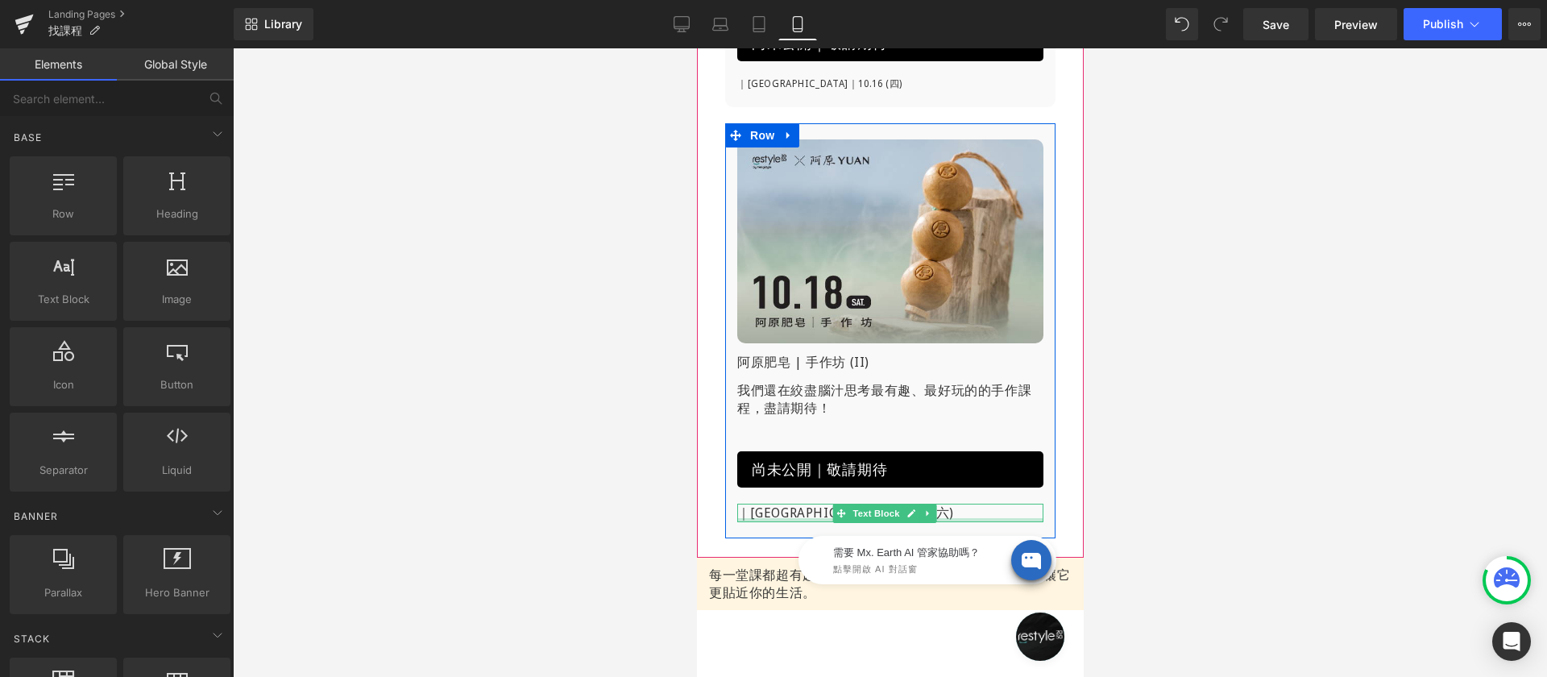
click at [766, 518] on div at bounding box center [889, 520] width 306 height 4
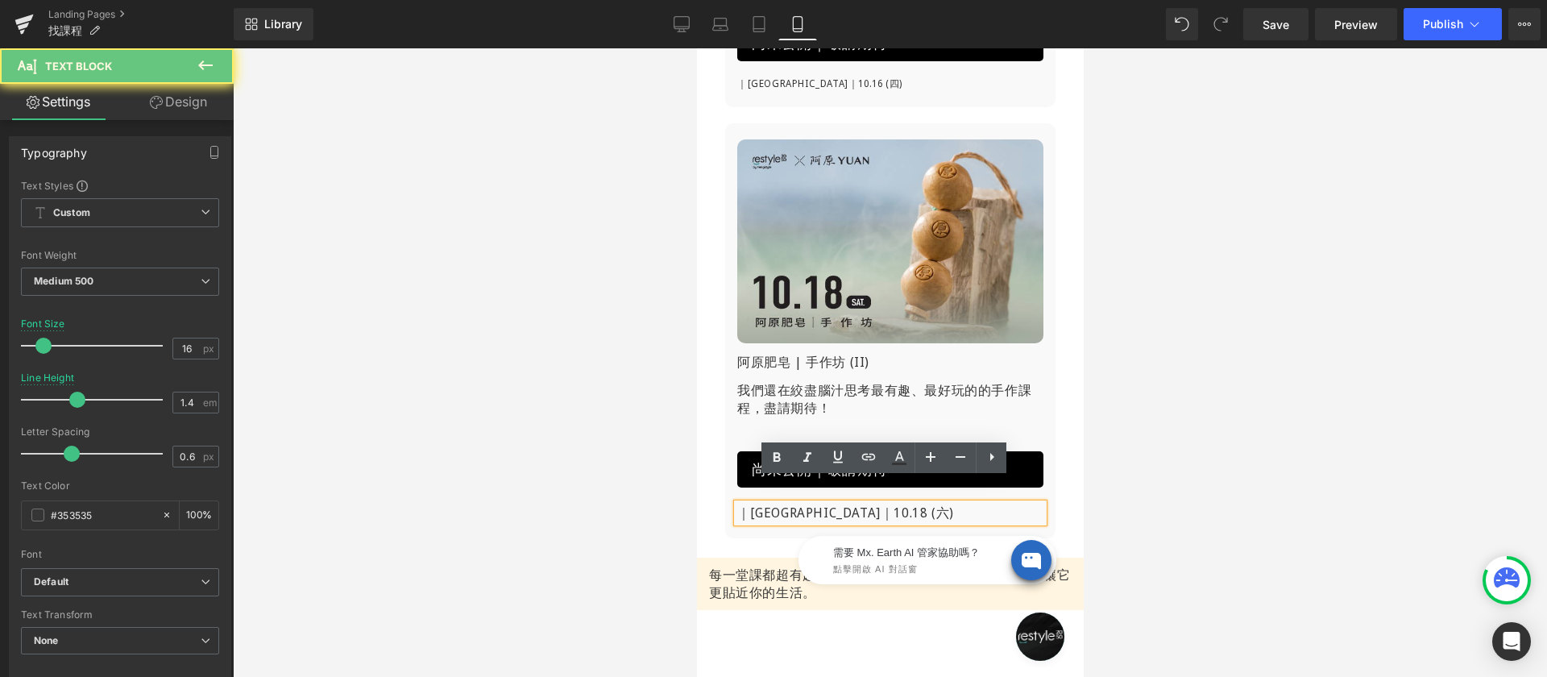
click at [770, 504] on p "｜[GEOGRAPHIC_DATA]｜10.18 (六)" at bounding box center [889, 513] width 306 height 18
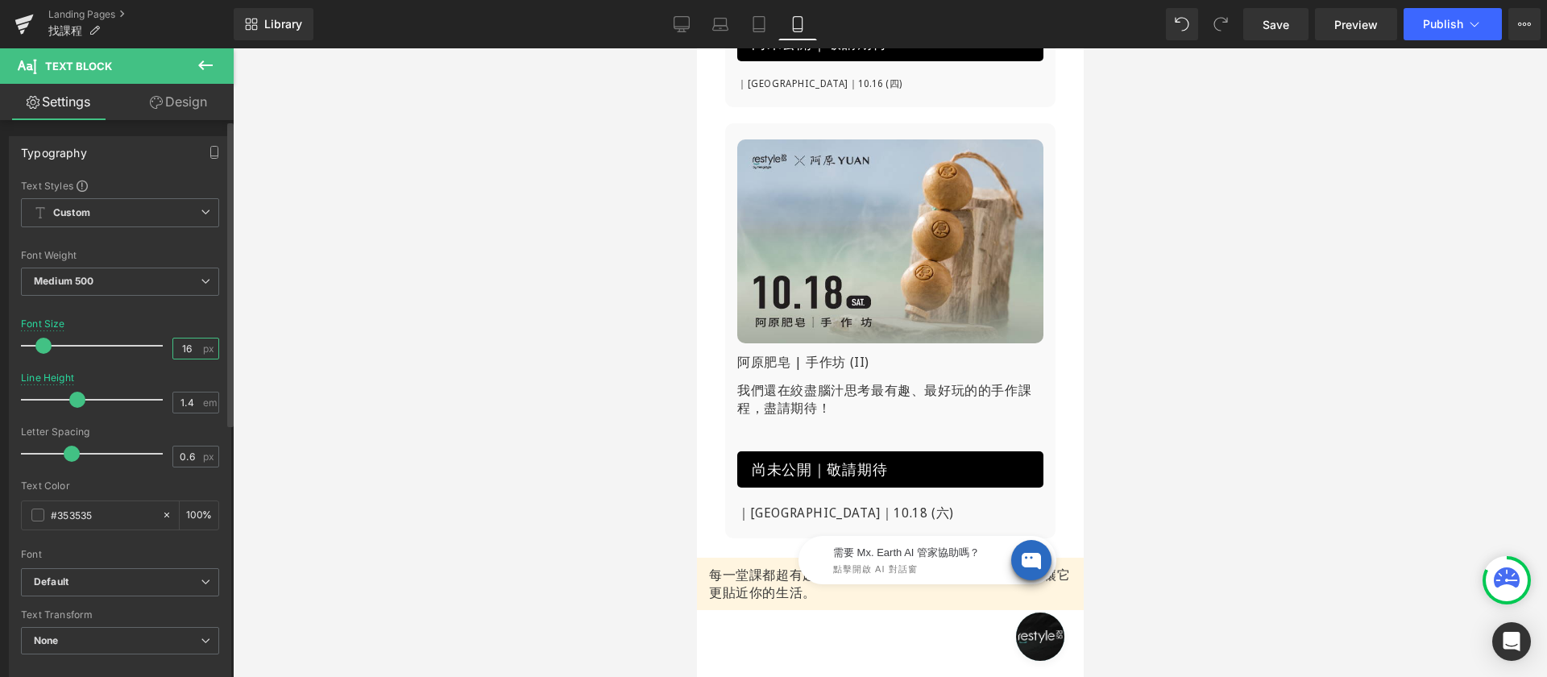
click at [173, 344] on input "16" at bounding box center [187, 348] width 28 height 20
type input "12"
click at [419, 338] on div at bounding box center [890, 362] width 1314 height 628
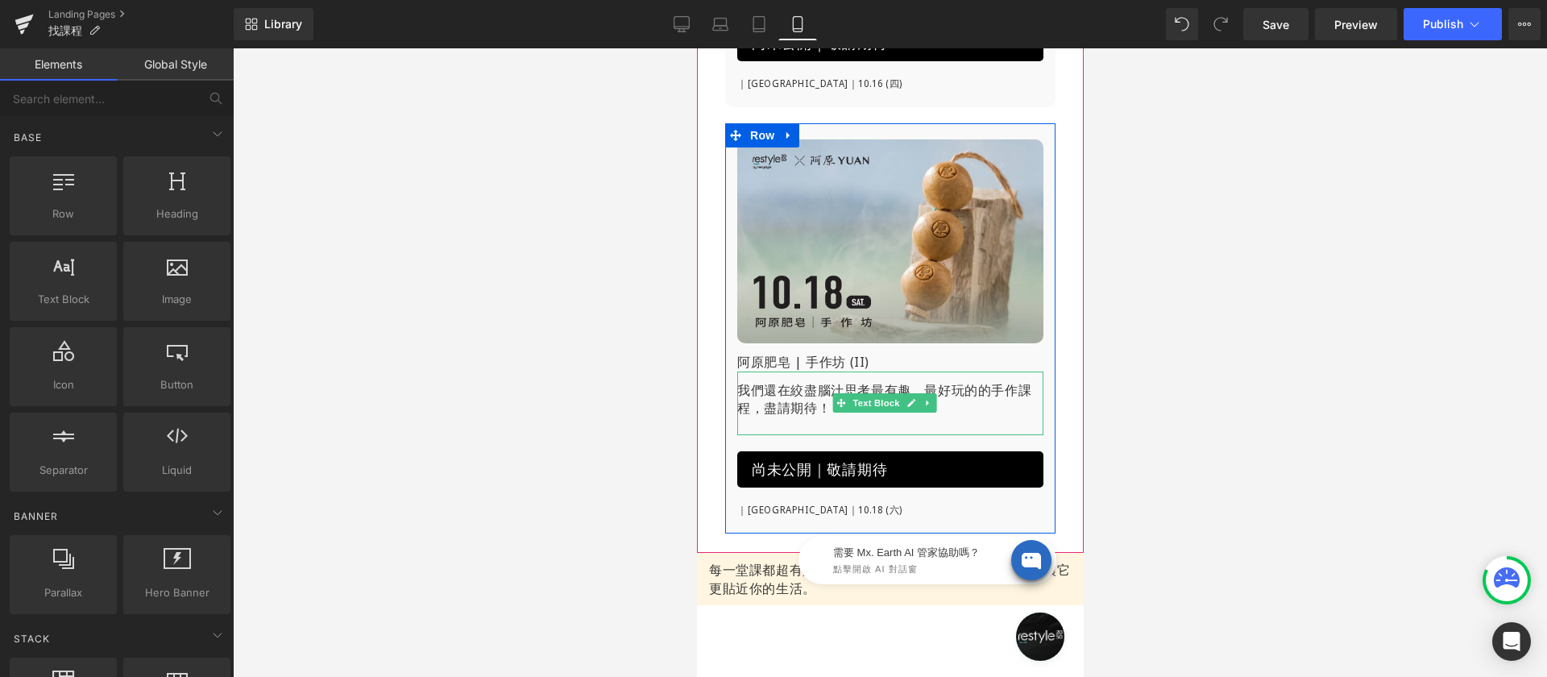
click at [753, 381] on p "我們還在絞盡腦汁思考最有趣、最好玩的的手作課程，盡請期待！" at bounding box center [889, 399] width 306 height 36
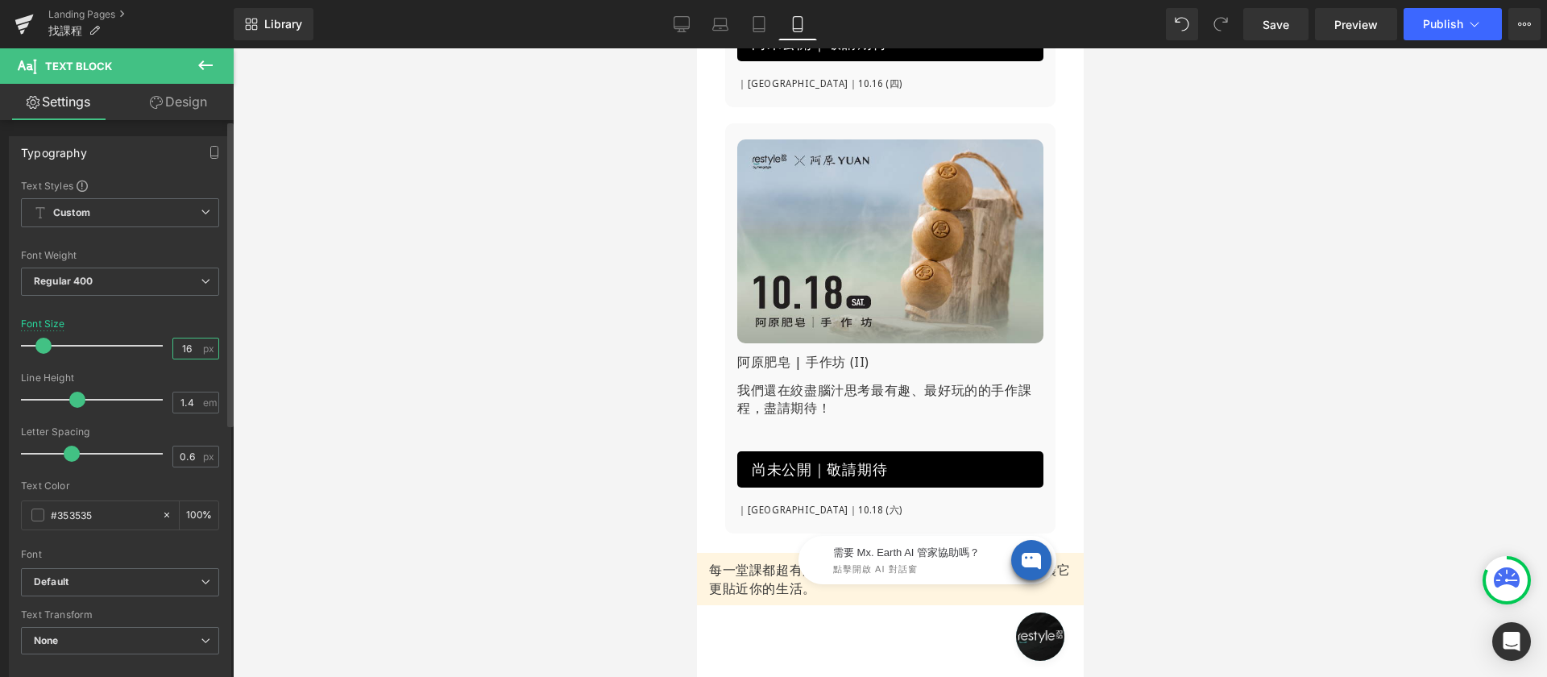
click at [180, 349] on input "16" at bounding box center [187, 348] width 28 height 20
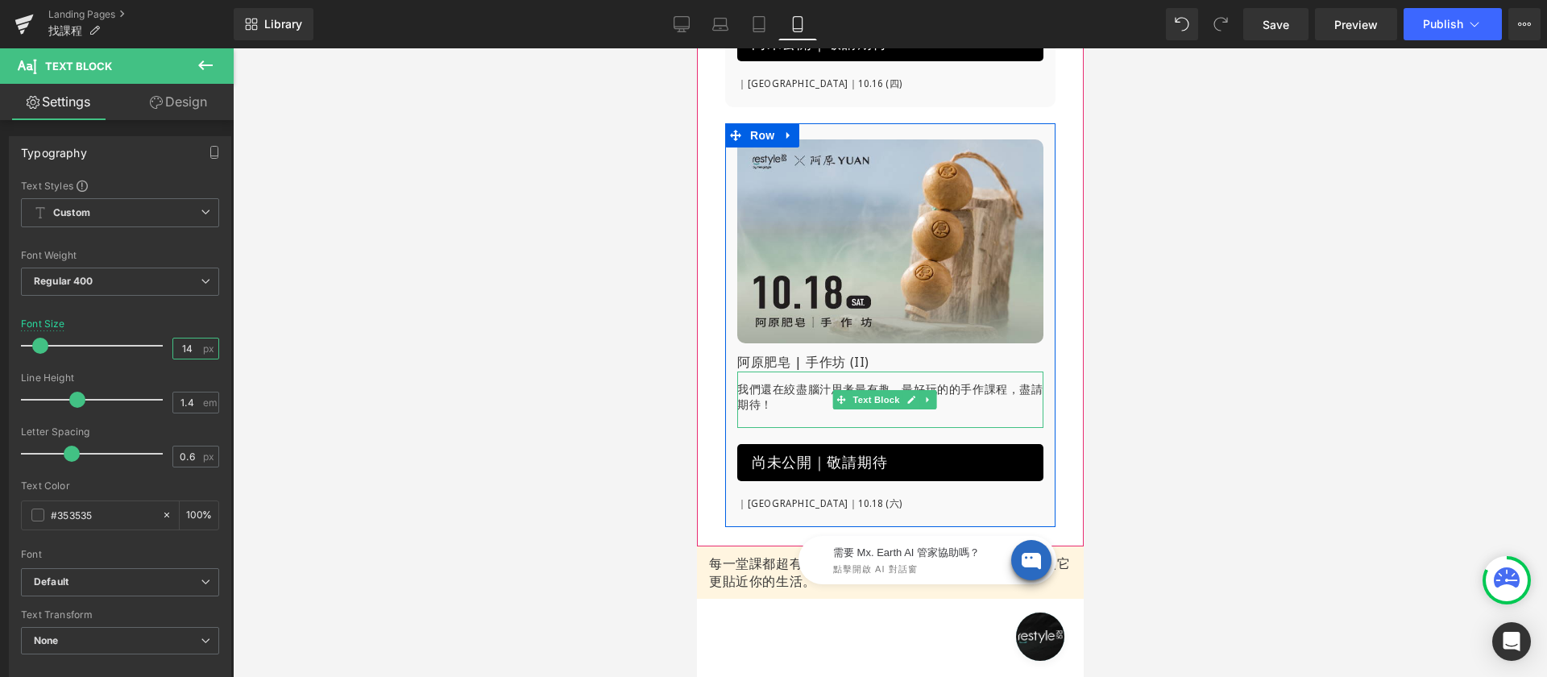
type input "14"
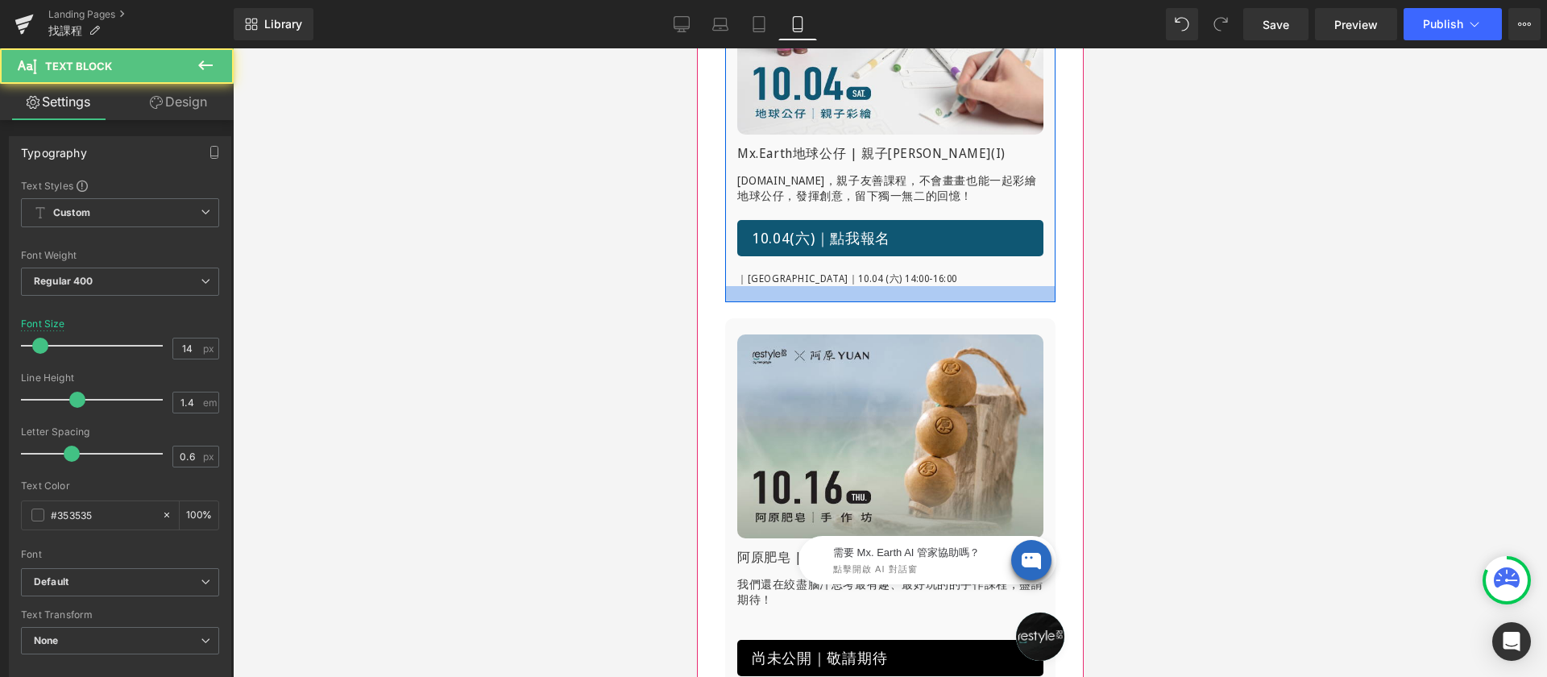
scroll to position [414, 0]
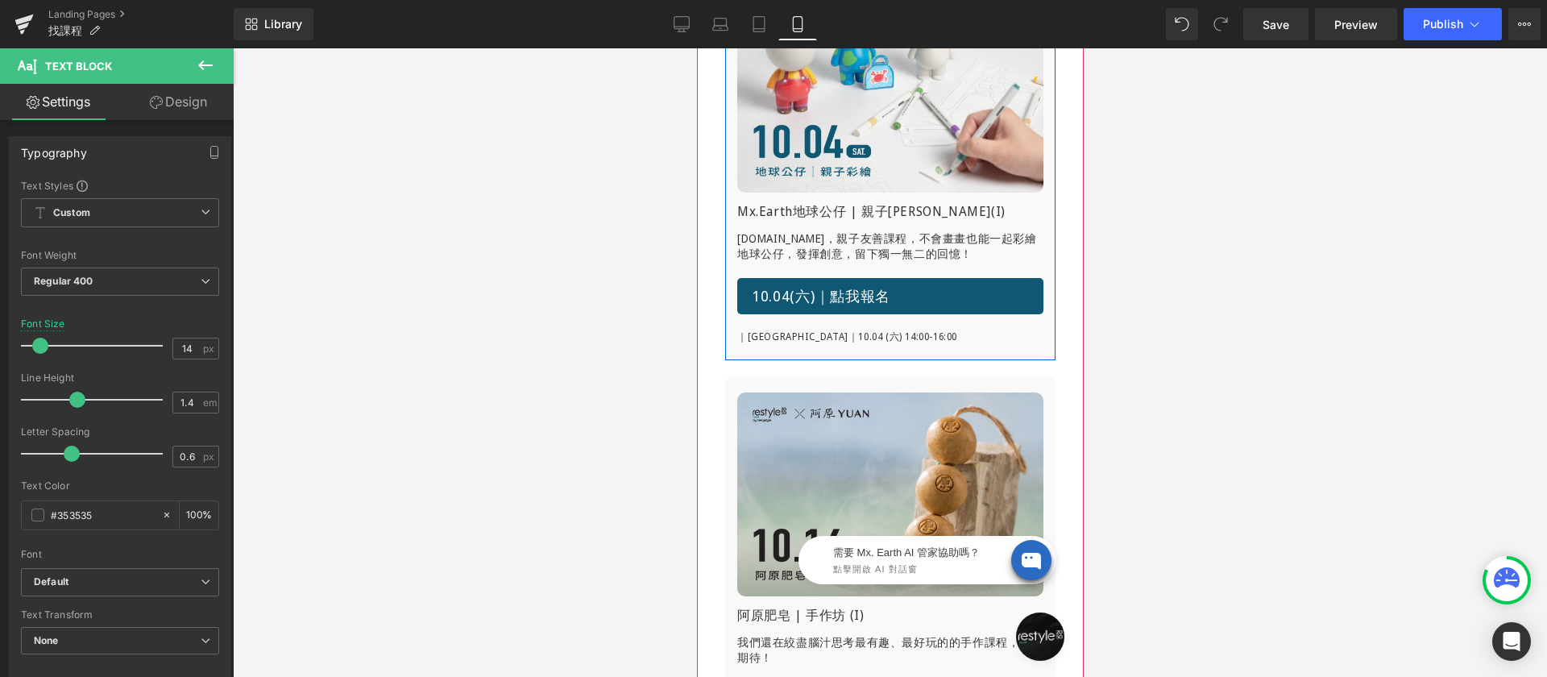
click at [696, 48] on div at bounding box center [696, 48] width 0 height 0
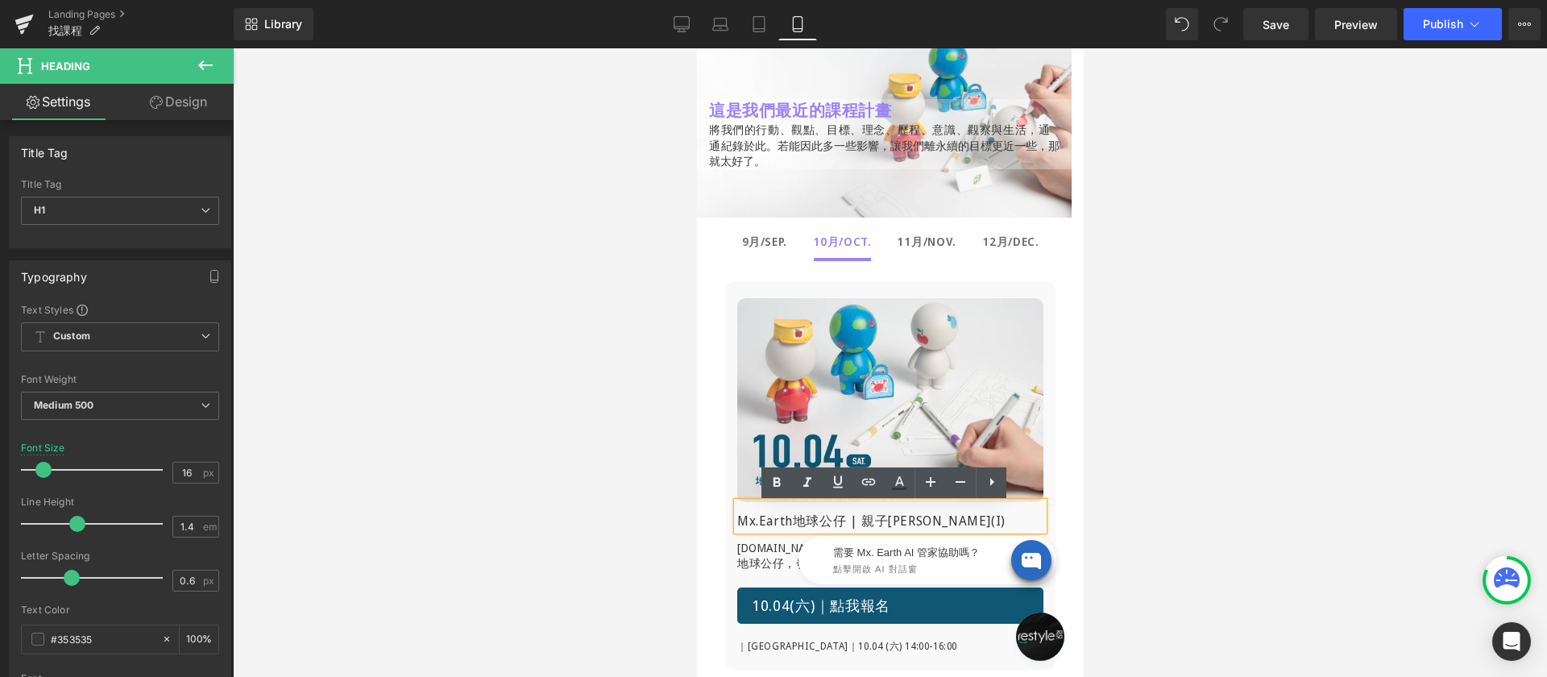
scroll to position [0, 0]
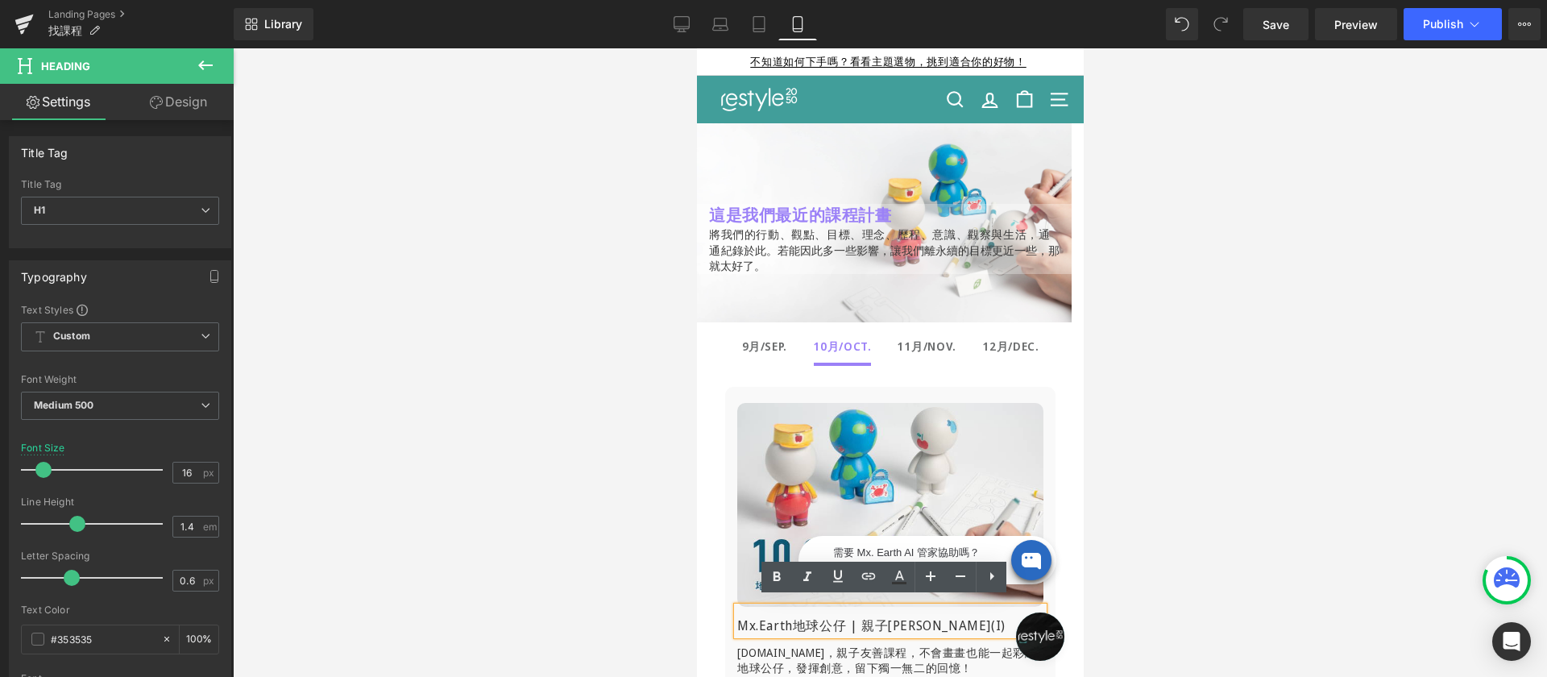
click at [914, 351] on div "11月/NOV. Text Block" at bounding box center [926, 346] width 59 height 16
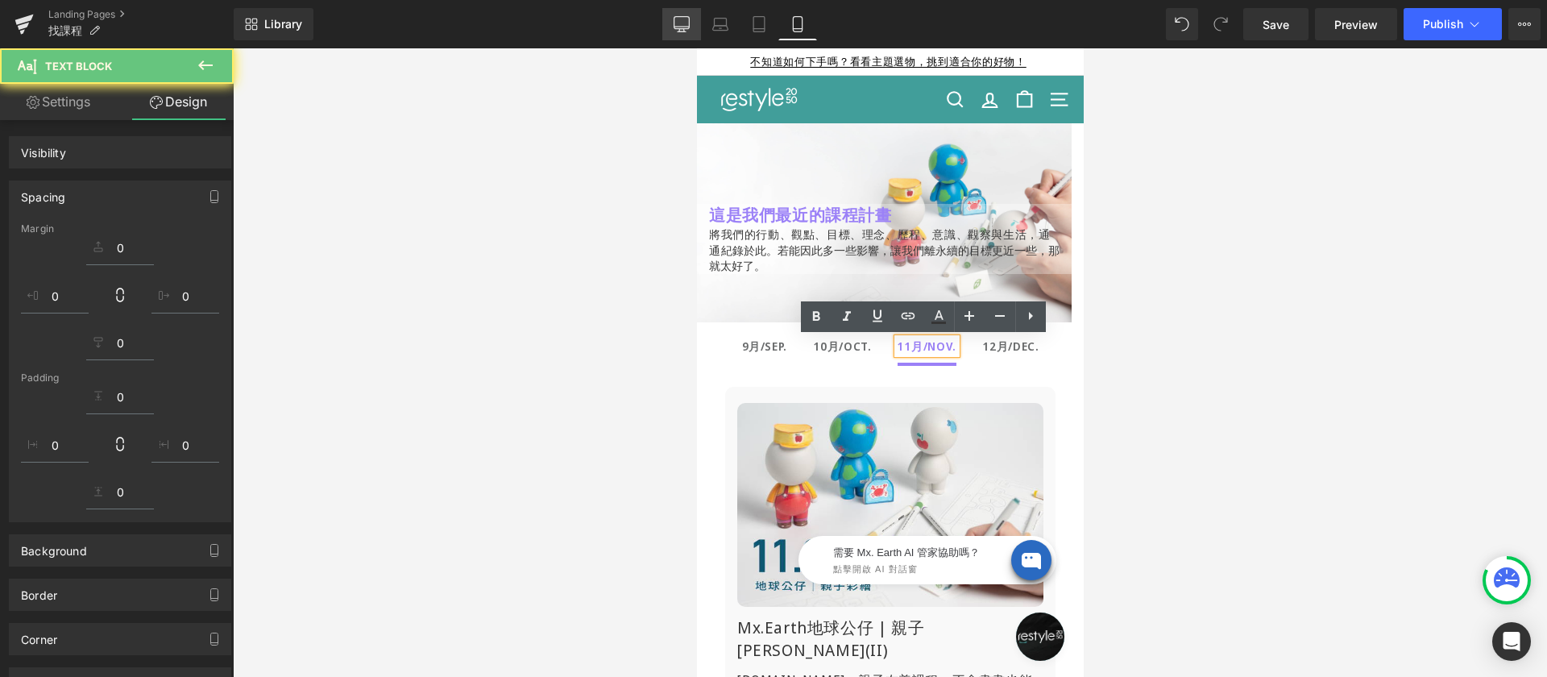
click at [684, 18] on icon at bounding box center [682, 24] width 16 height 16
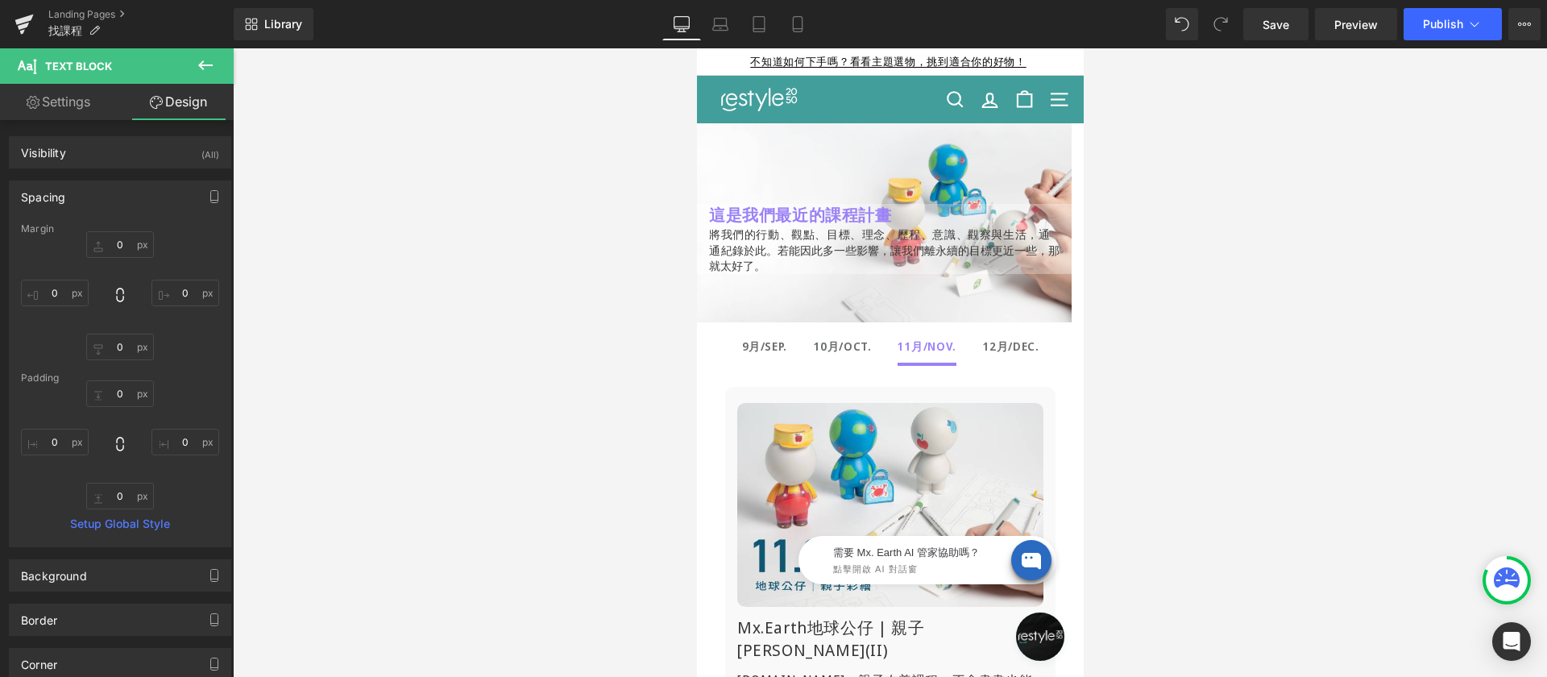
type input "0"
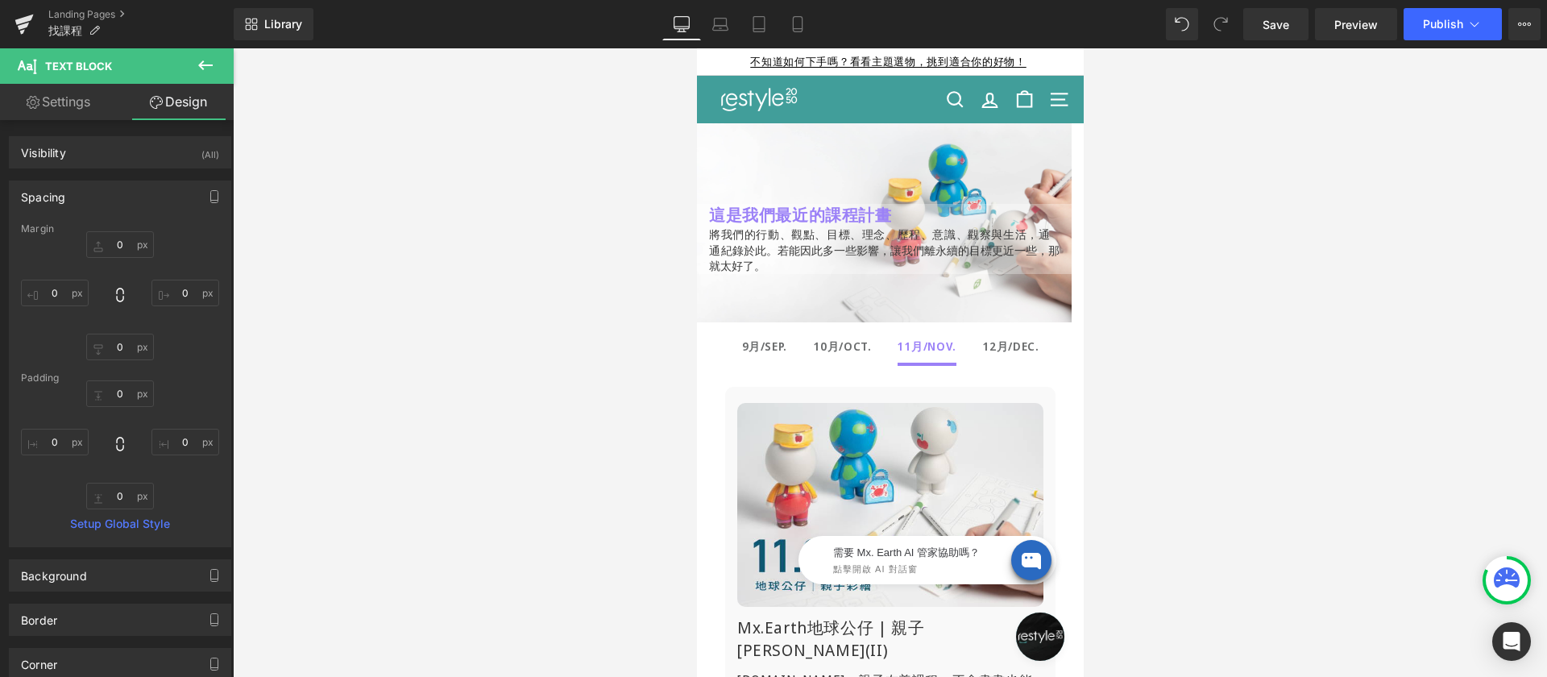
type input "0"
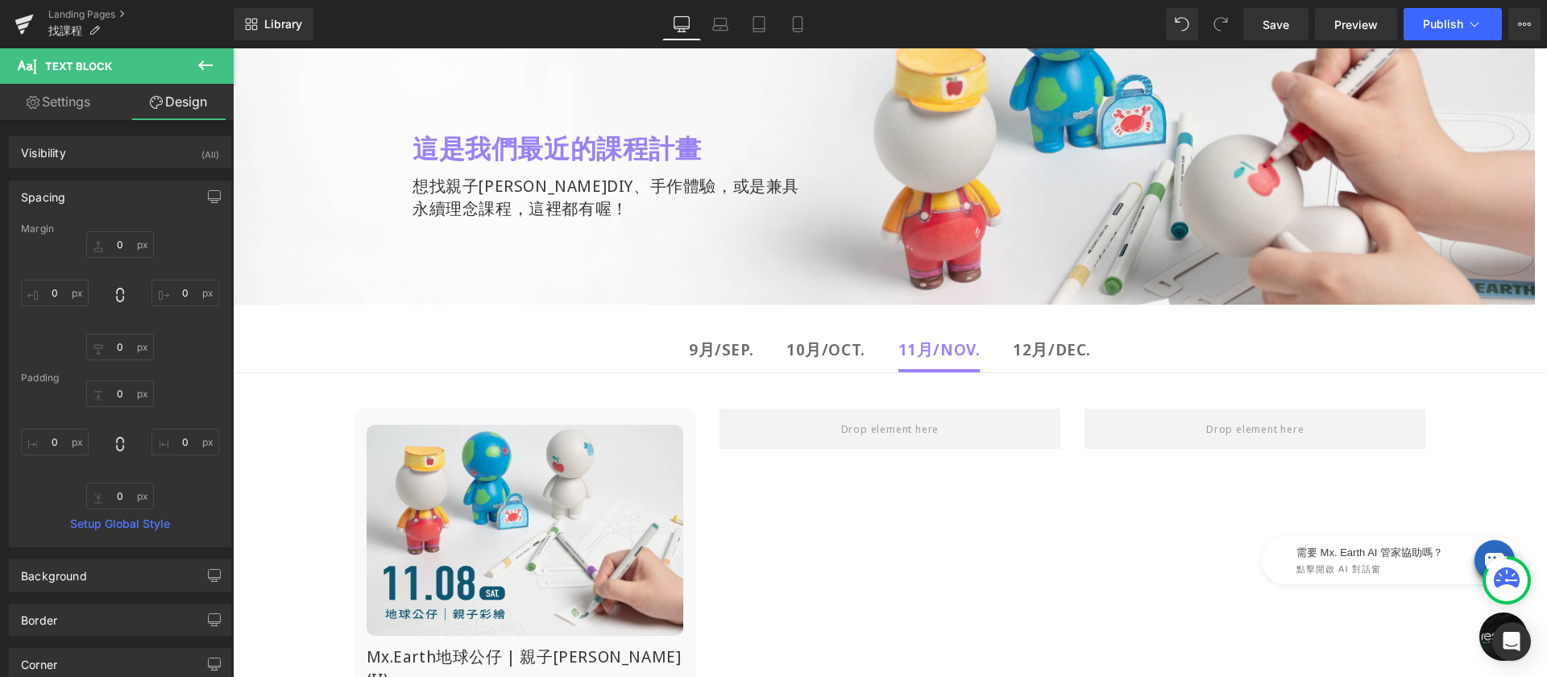
scroll to position [108, 0]
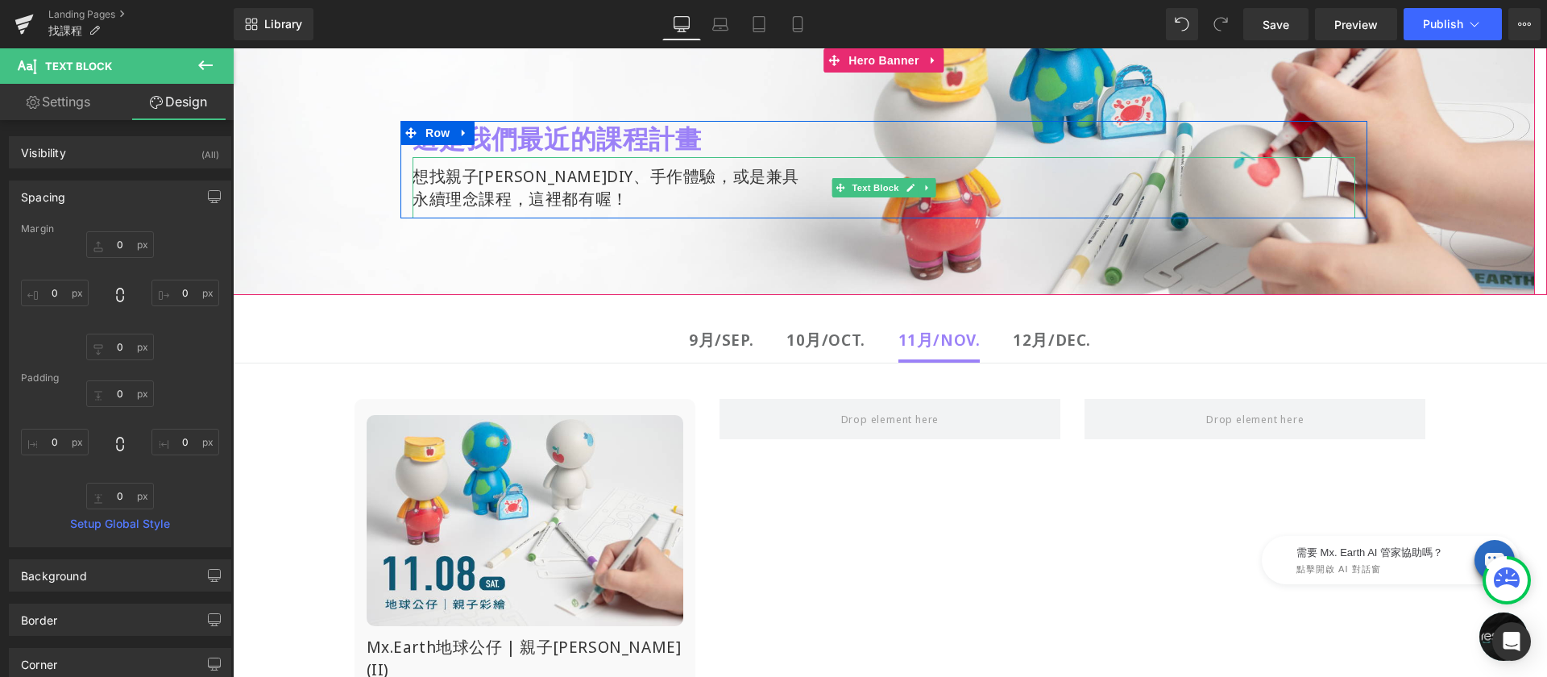
click at [496, 180] on div "想找親子[PERSON_NAME]DIY、手作體驗，或是兼具" at bounding box center [884, 176] width 943 height 23
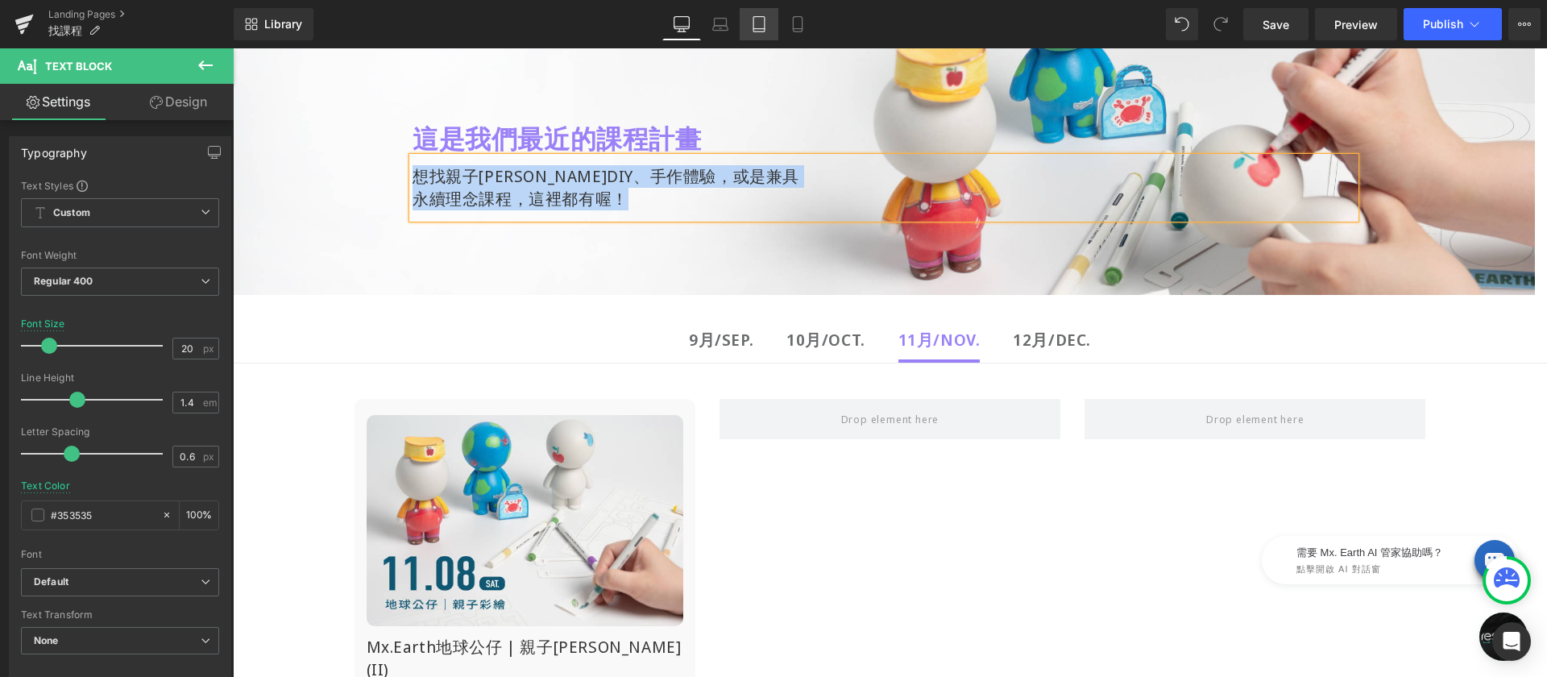
copy div "想找親子彩繪DIY、手作體驗，或是兼具 永續理念課程，這裡都有喔！"
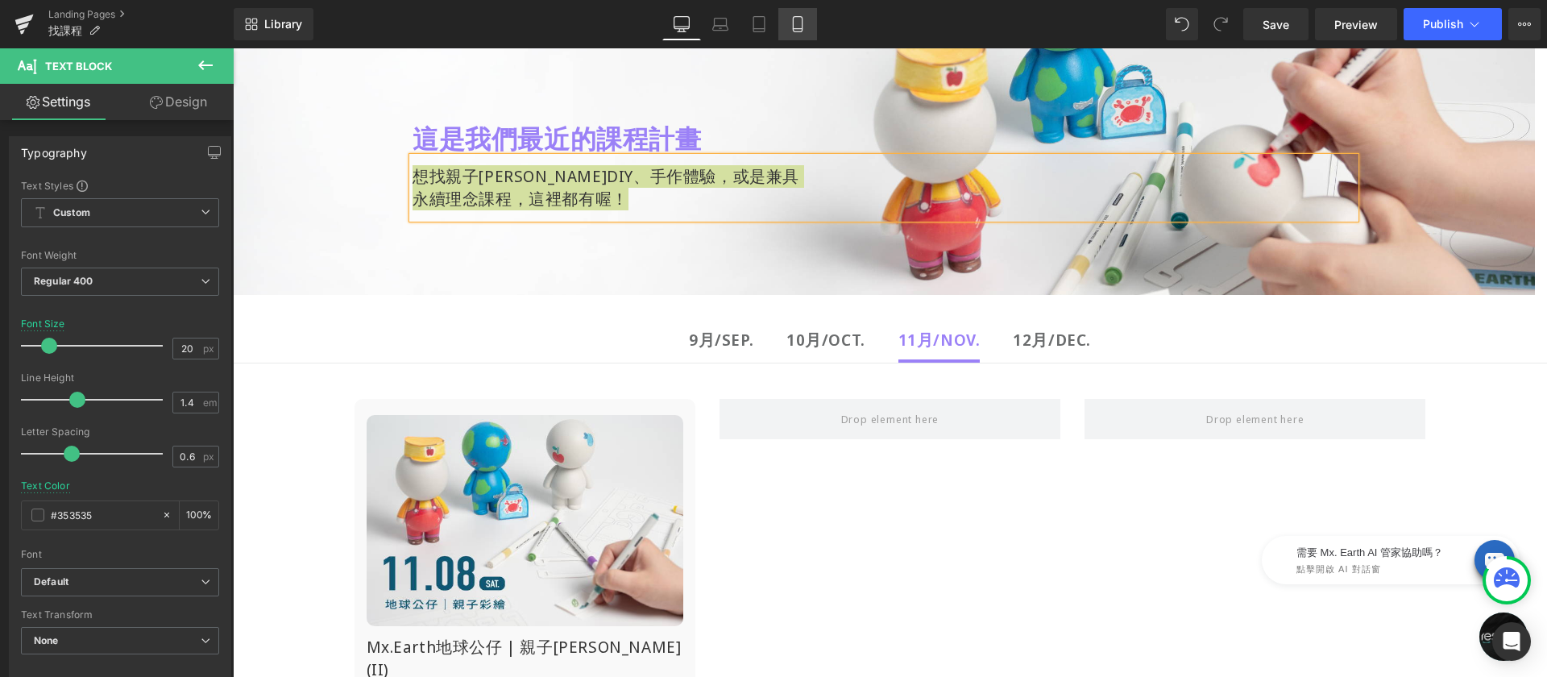
click at [802, 23] on icon at bounding box center [797, 24] width 9 height 15
type input "16"
type input "#ffffff"
type input "100"
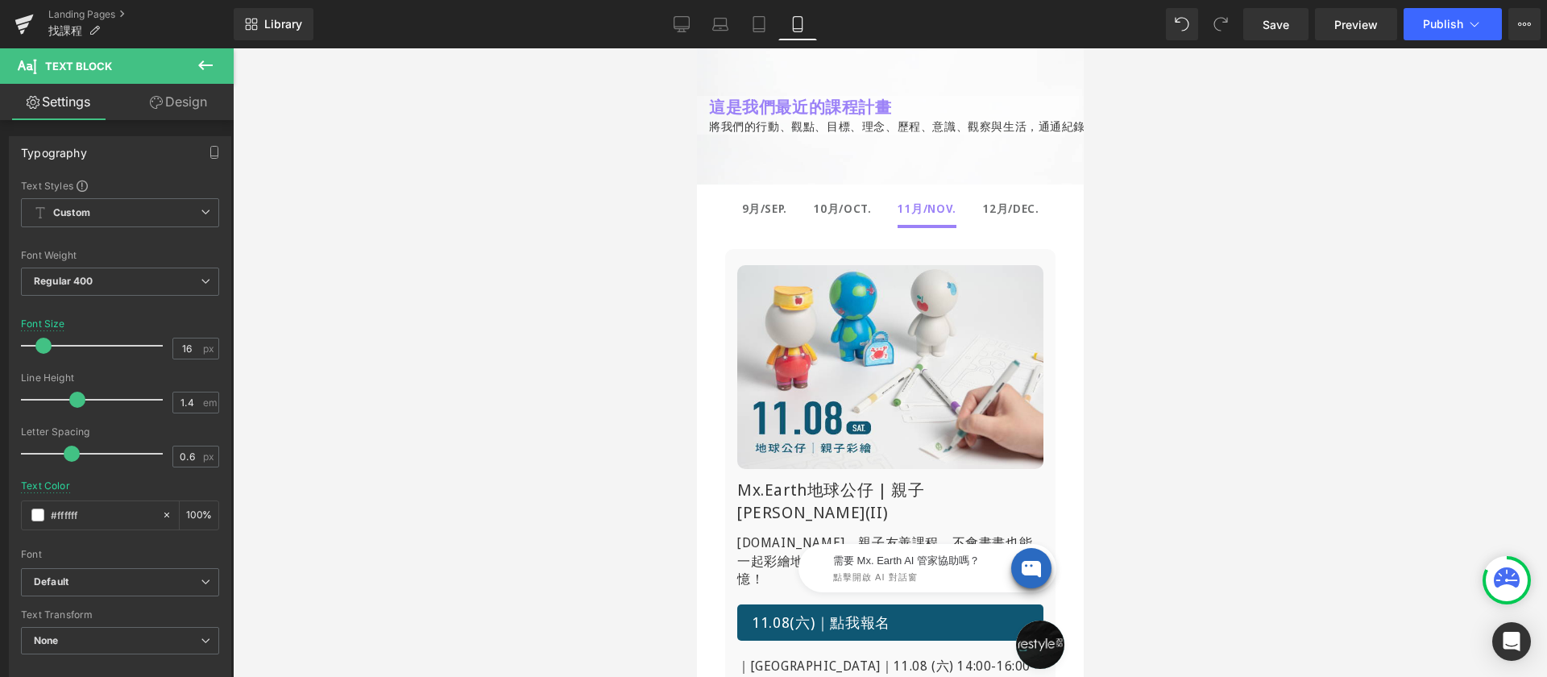
scroll to position [0, 0]
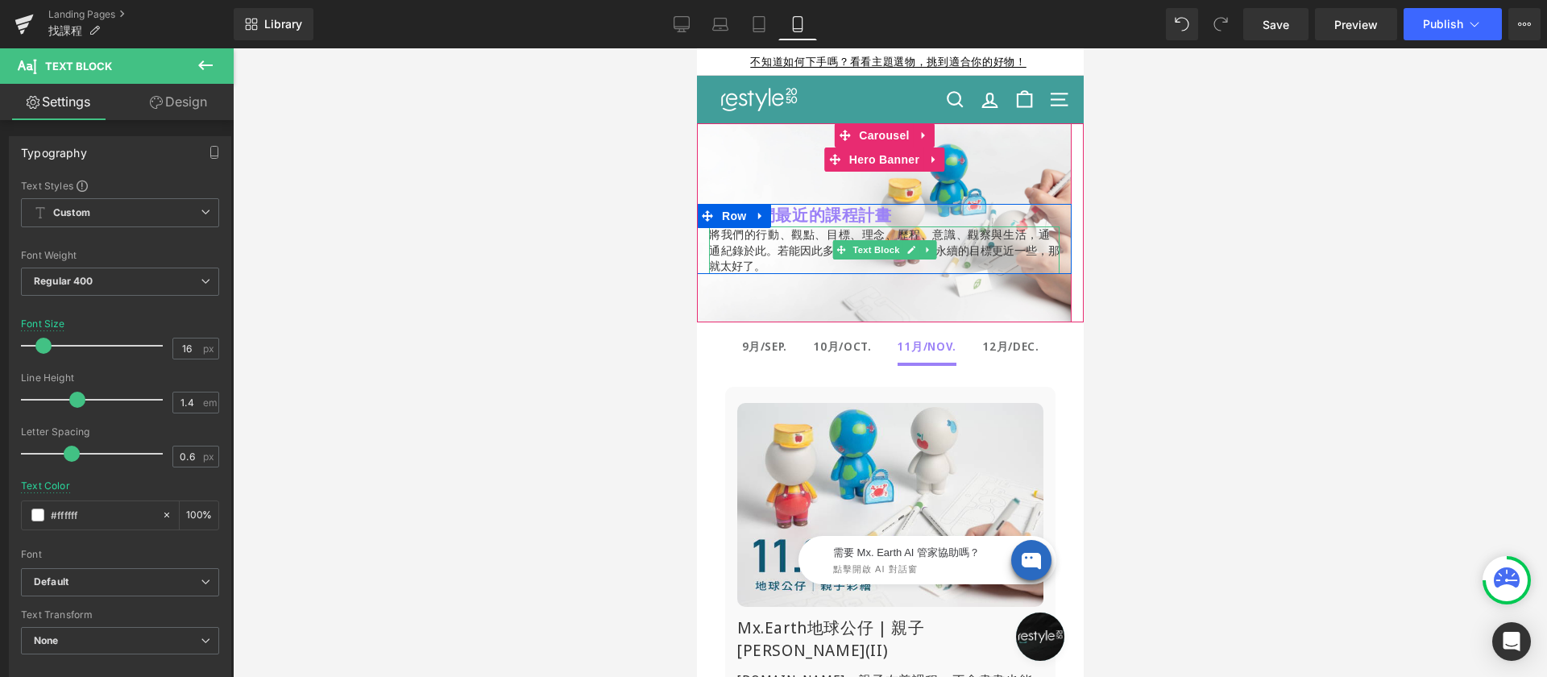
click at [755, 247] on span "紀錄於此。" at bounding box center [748, 250] width 56 height 15
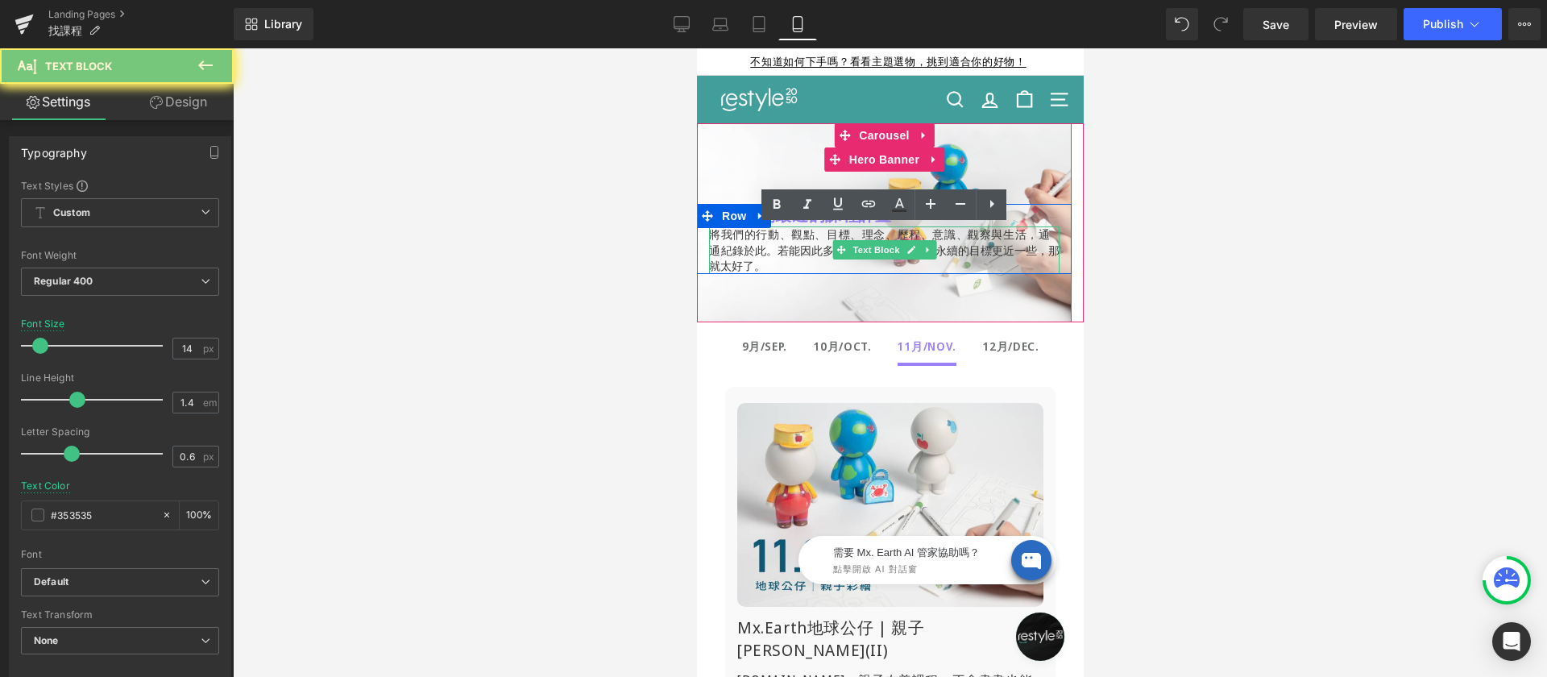
click at [755, 247] on span "紀錄於此。" at bounding box center [748, 250] width 56 height 15
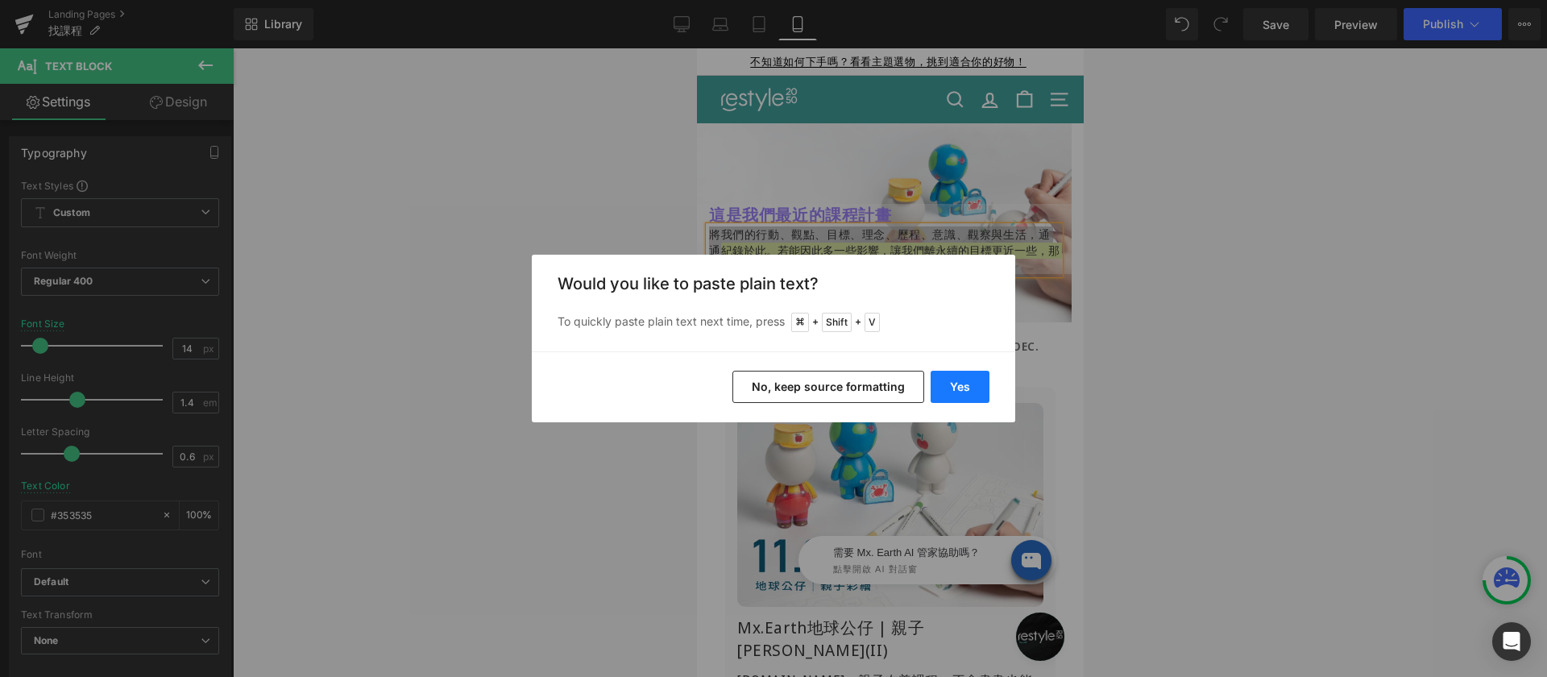
click at [941, 383] on button "Yes" at bounding box center [960, 387] width 59 height 32
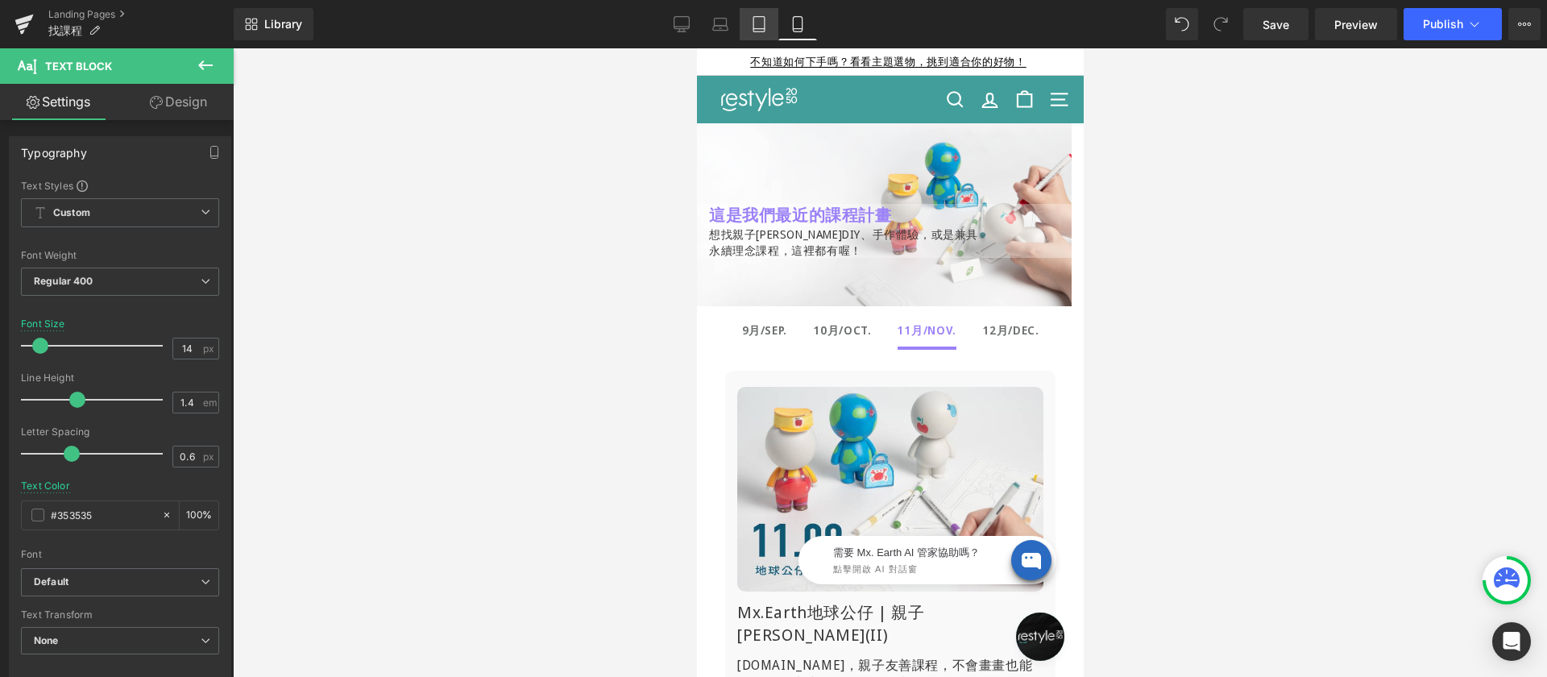
click at [769, 22] on link "Tablet" at bounding box center [759, 24] width 39 height 32
type input "16"
type input "100"
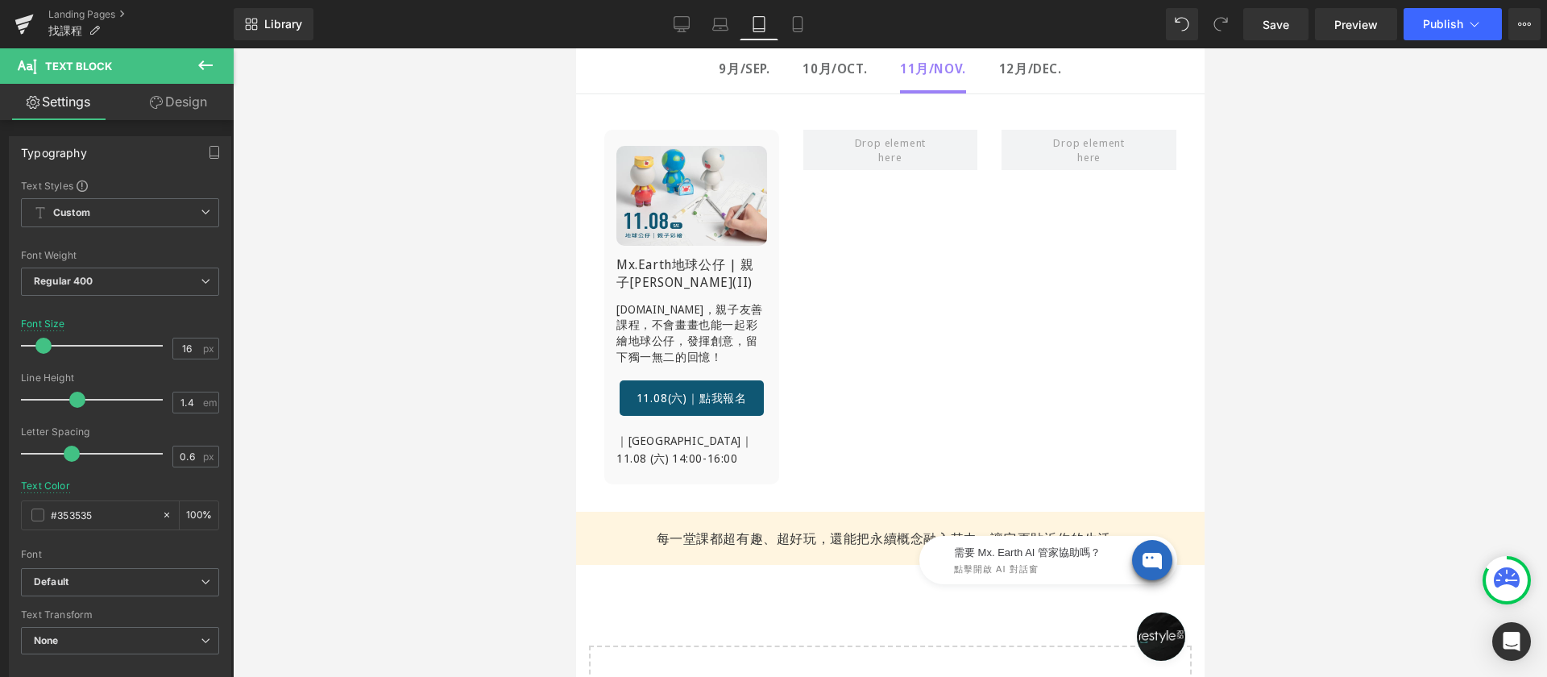
scroll to position [125, 0]
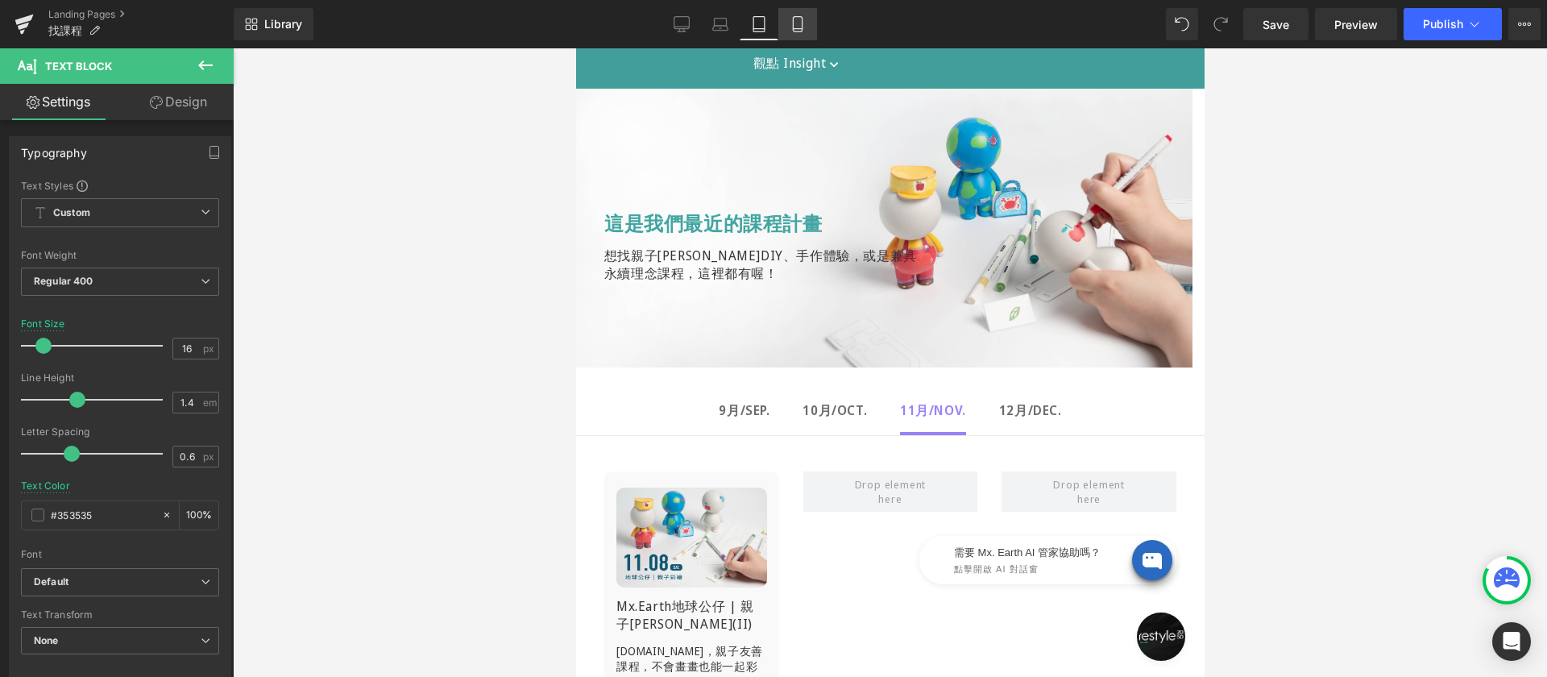
click at [800, 23] on icon at bounding box center [798, 24] width 16 height 16
type input "14"
type input "100"
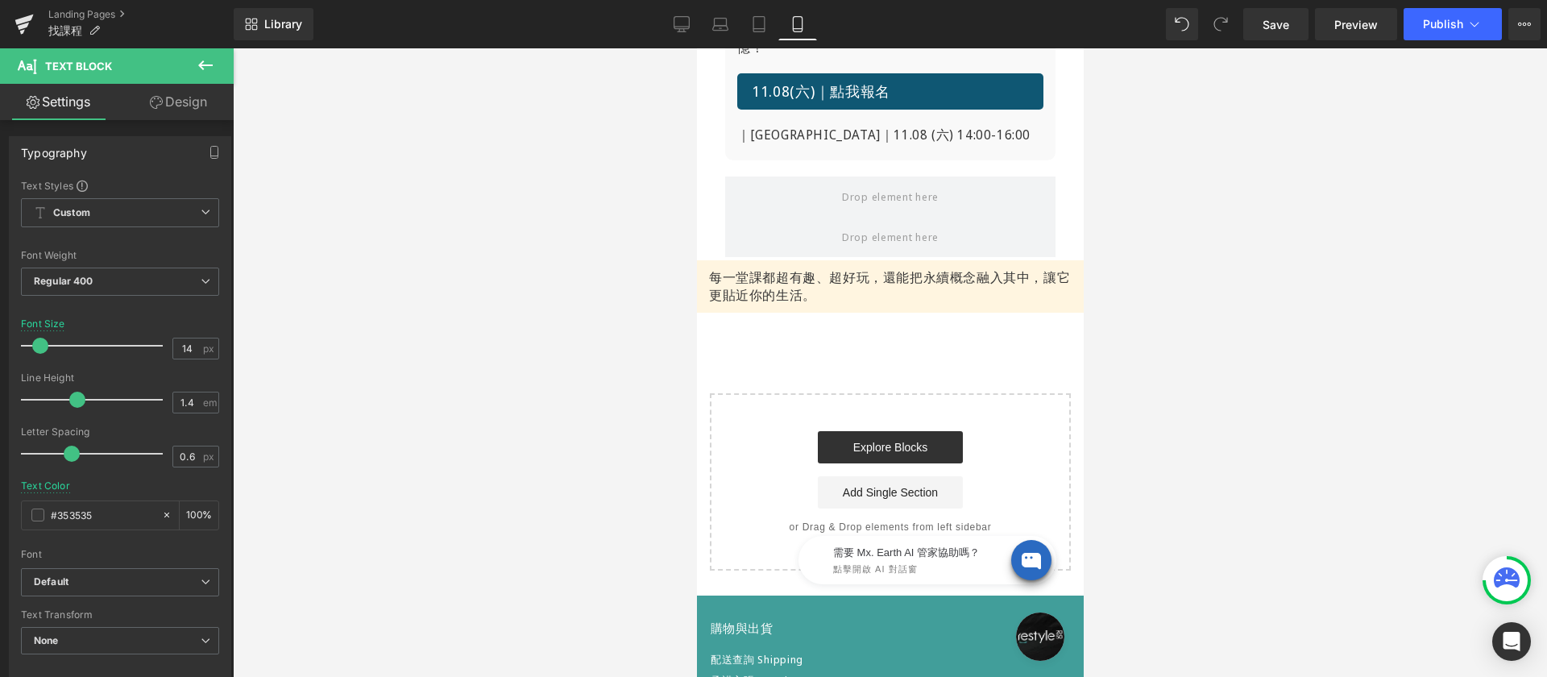
scroll to position [229, 0]
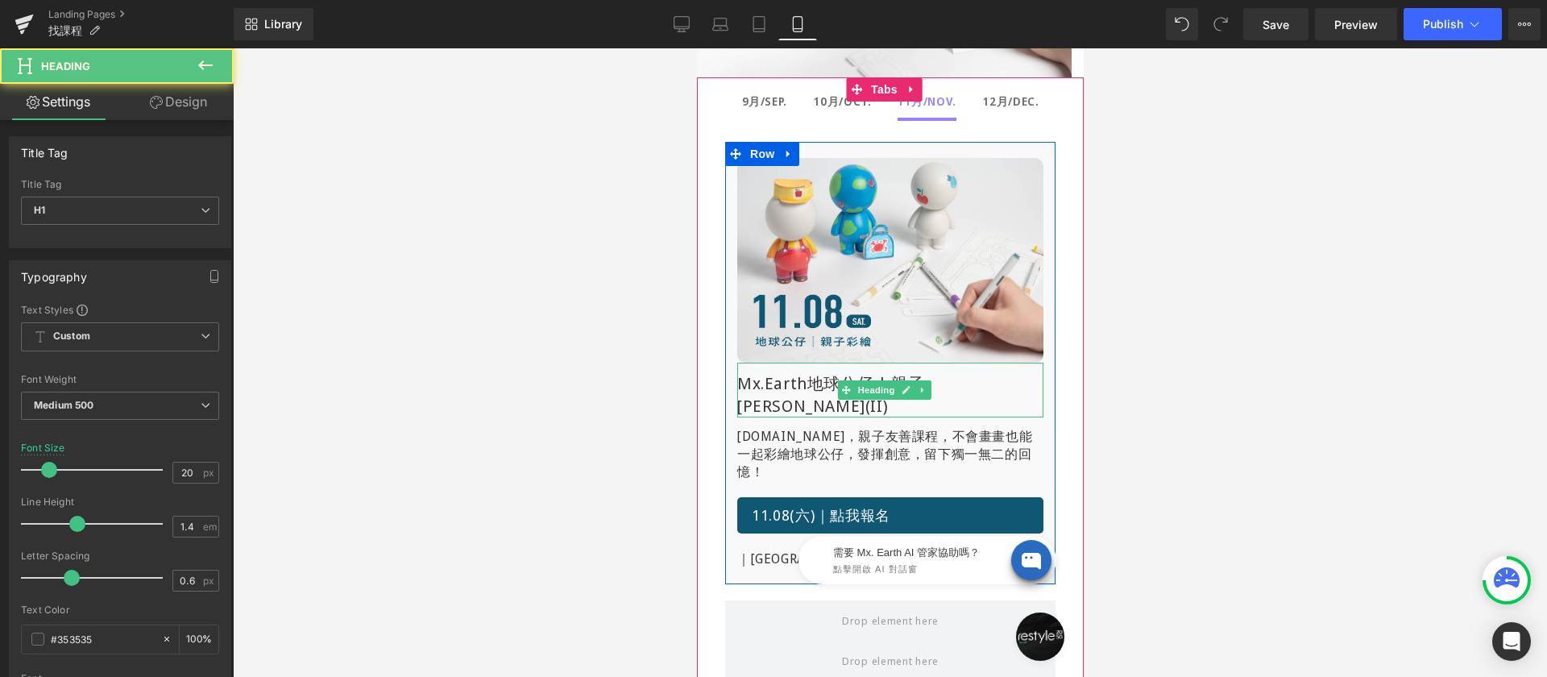
click at [778, 376] on h1 "Mx.Earth地球公仔 | 親子[PERSON_NAME](II)" at bounding box center [889, 394] width 306 height 45
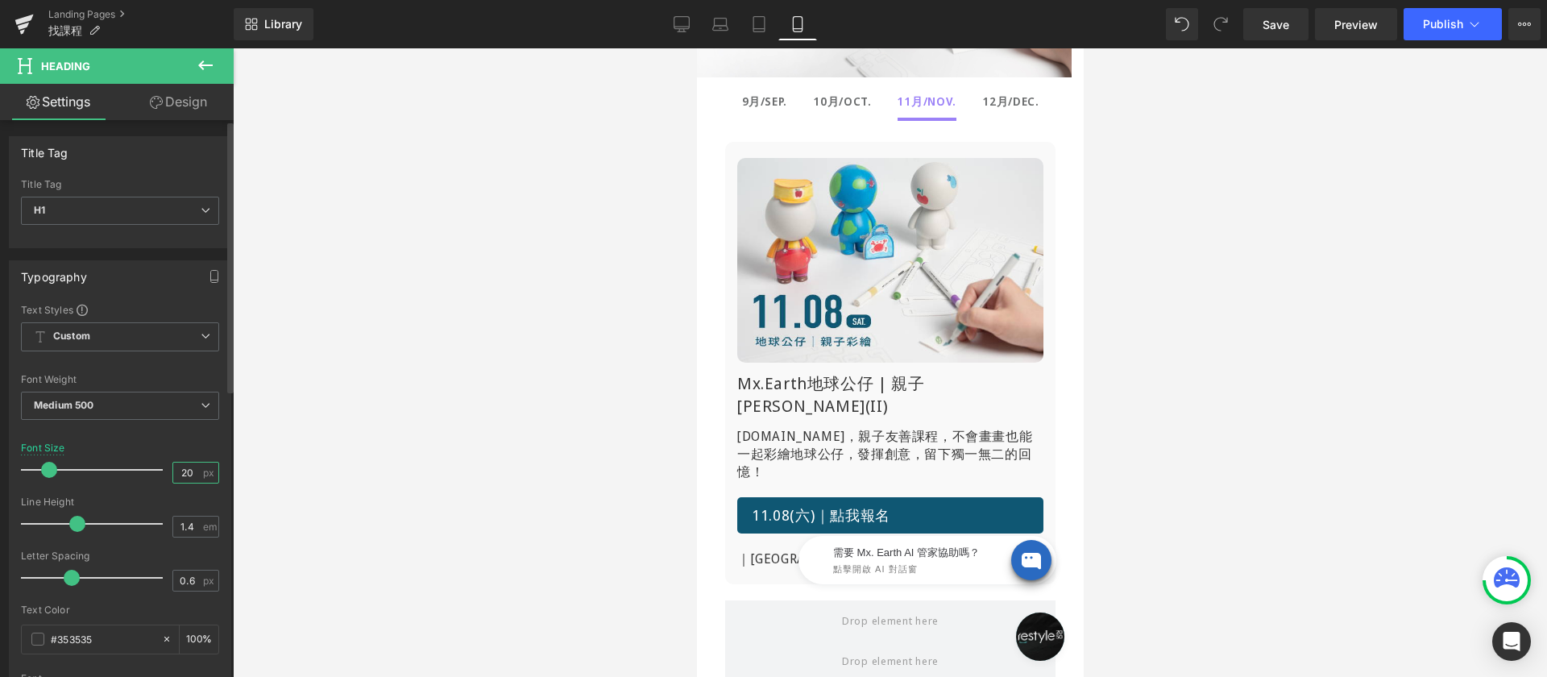
click at [173, 472] on input "20" at bounding box center [187, 473] width 28 height 20
type input "16"
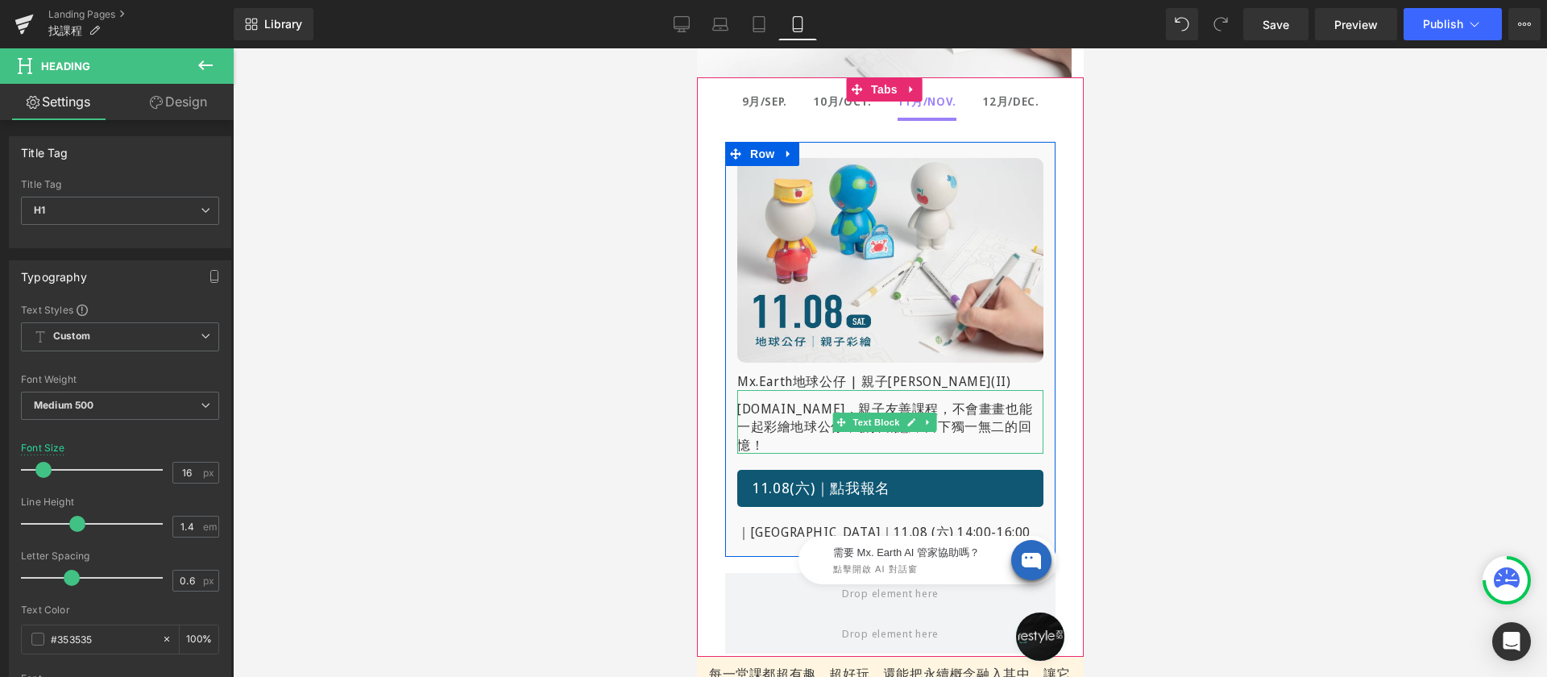
click at [761, 411] on p "運用顏料與紙藝打造一隻專屬的Mx.Earth，親子友善課程， 不會畫畫也能一起彩繪地球公仔，發揮創意，留下獨一無二的回憶！" at bounding box center [889, 427] width 306 height 54
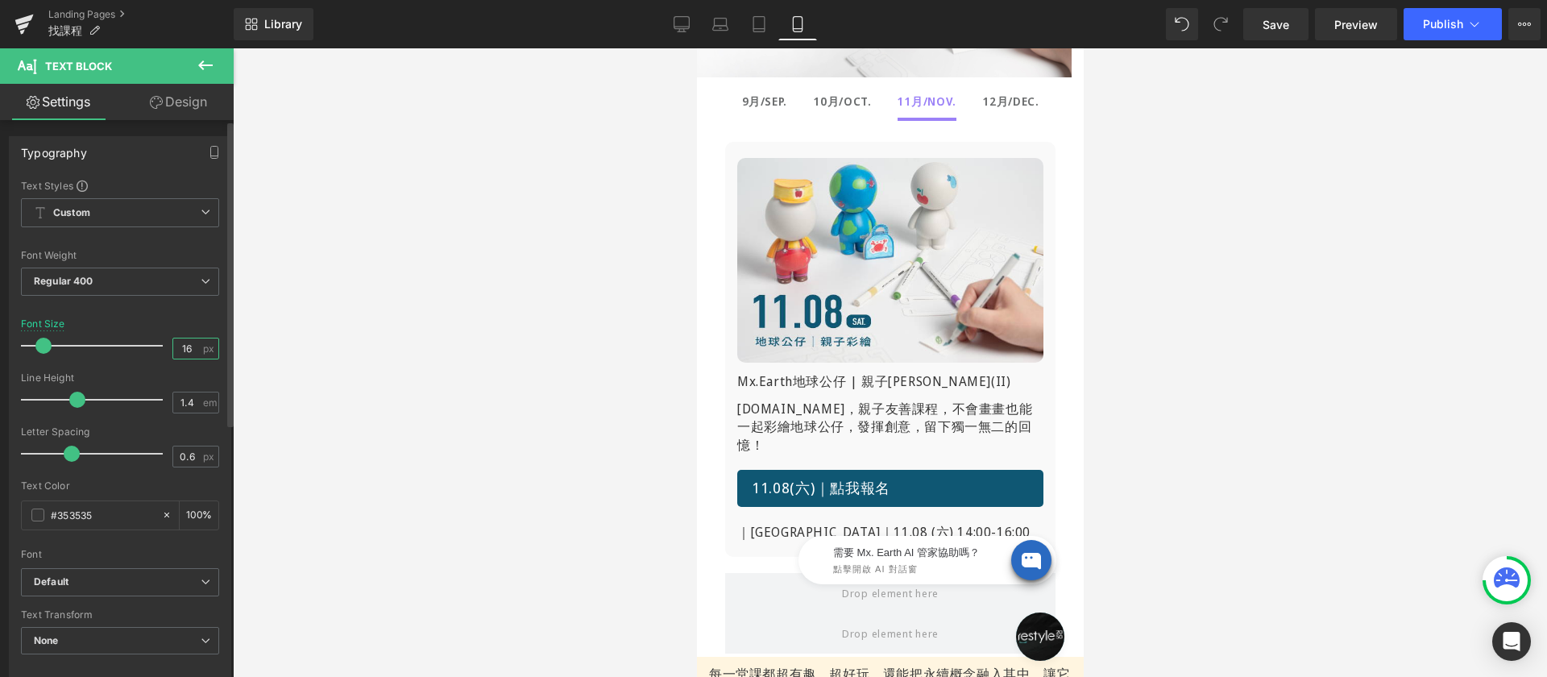
click at [186, 350] on input "16" at bounding box center [187, 348] width 28 height 20
type input "14"
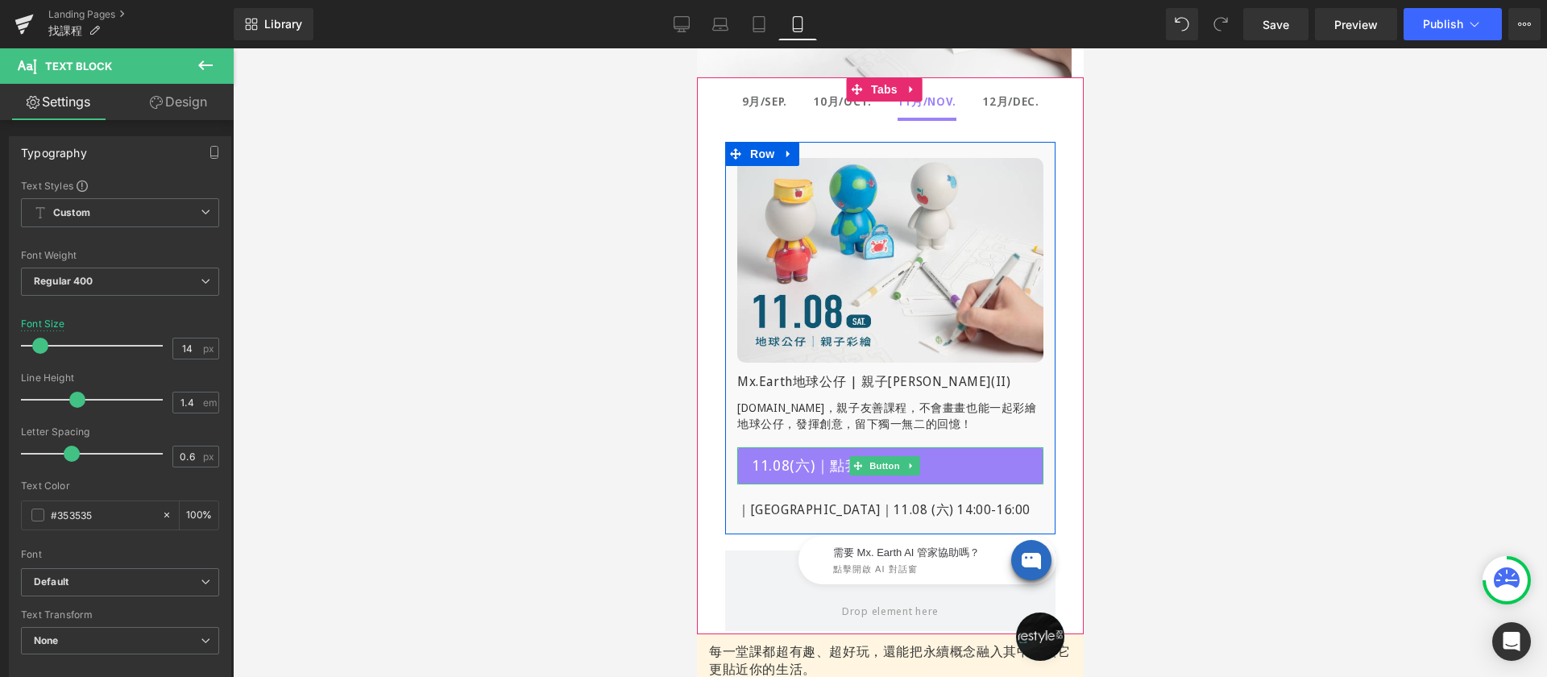
click at [786, 469] on span "11.08(六)｜點我報名" at bounding box center [820, 465] width 139 height 21
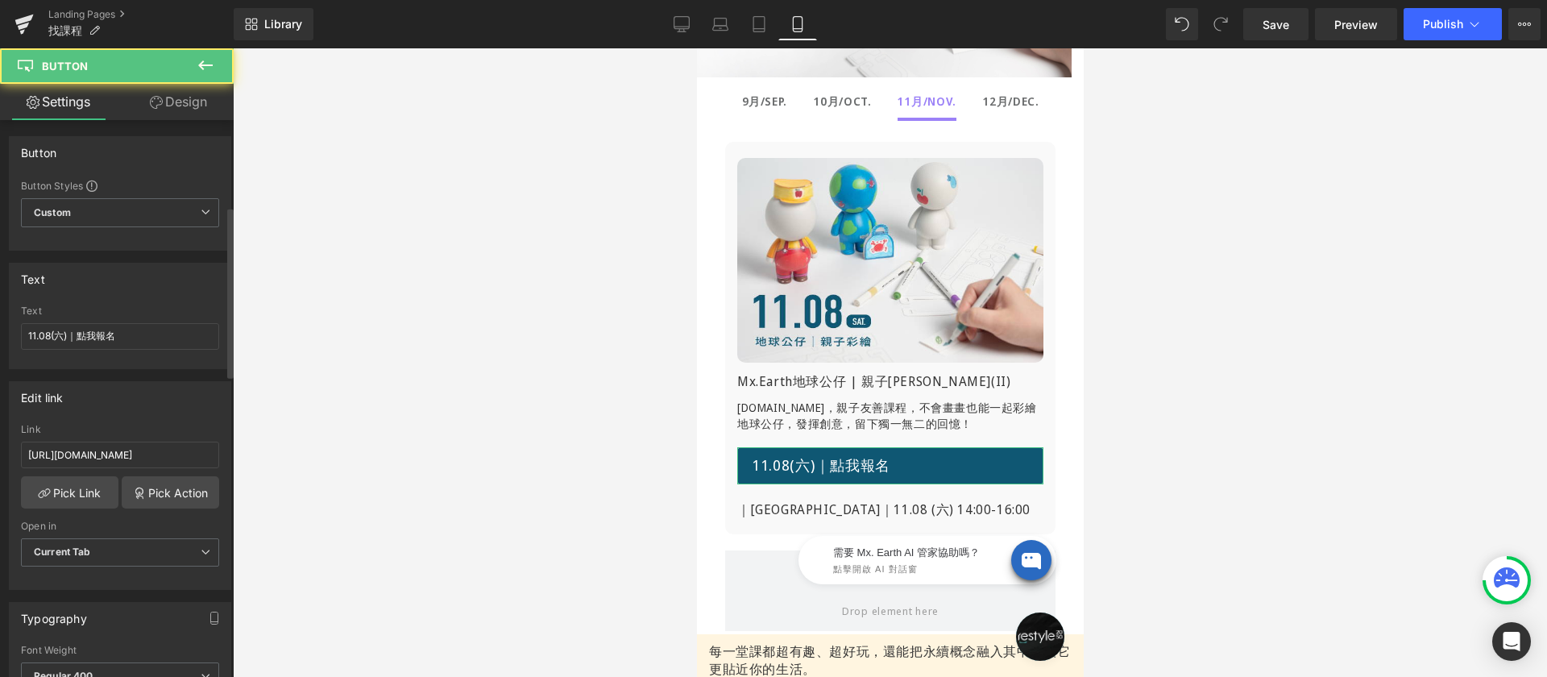
scroll to position [280, 0]
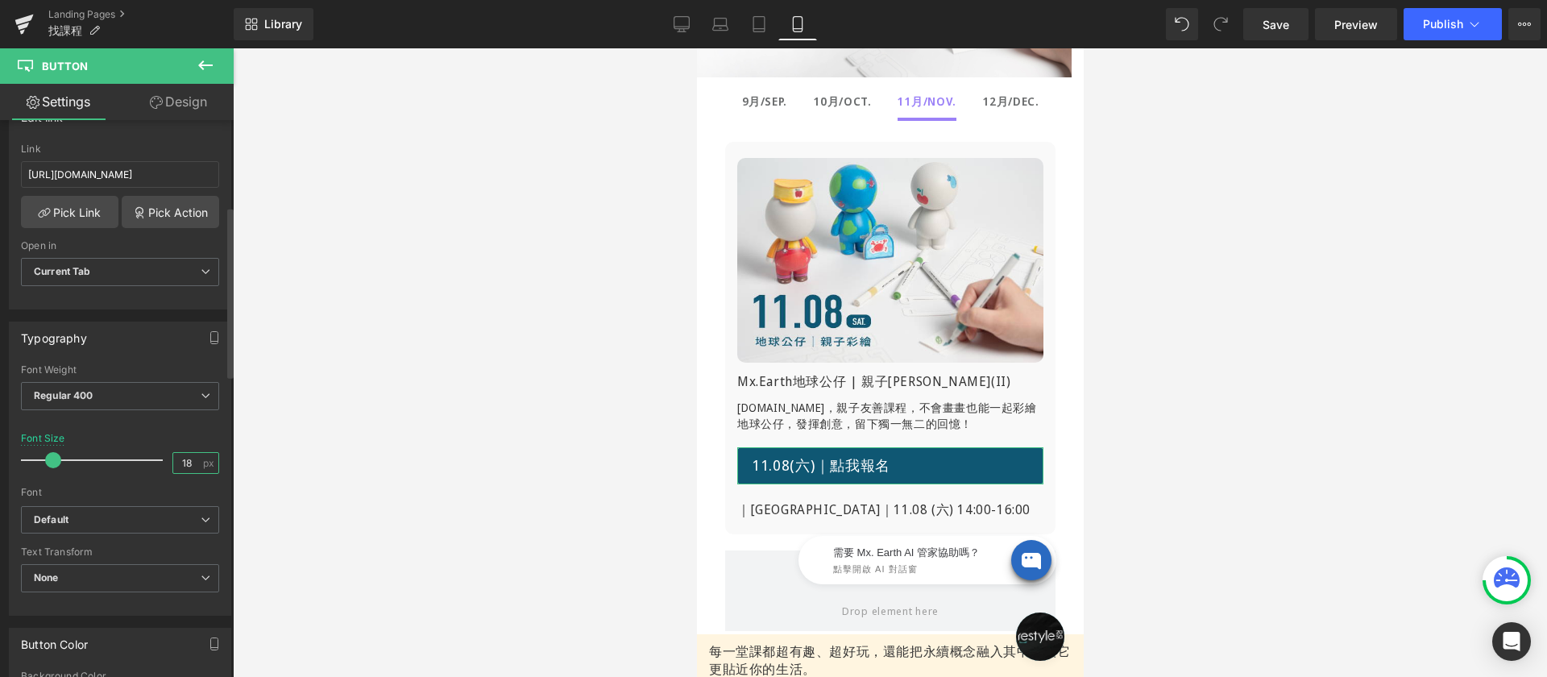
click at [185, 463] on input "18" at bounding box center [187, 463] width 28 height 20
type input "14"
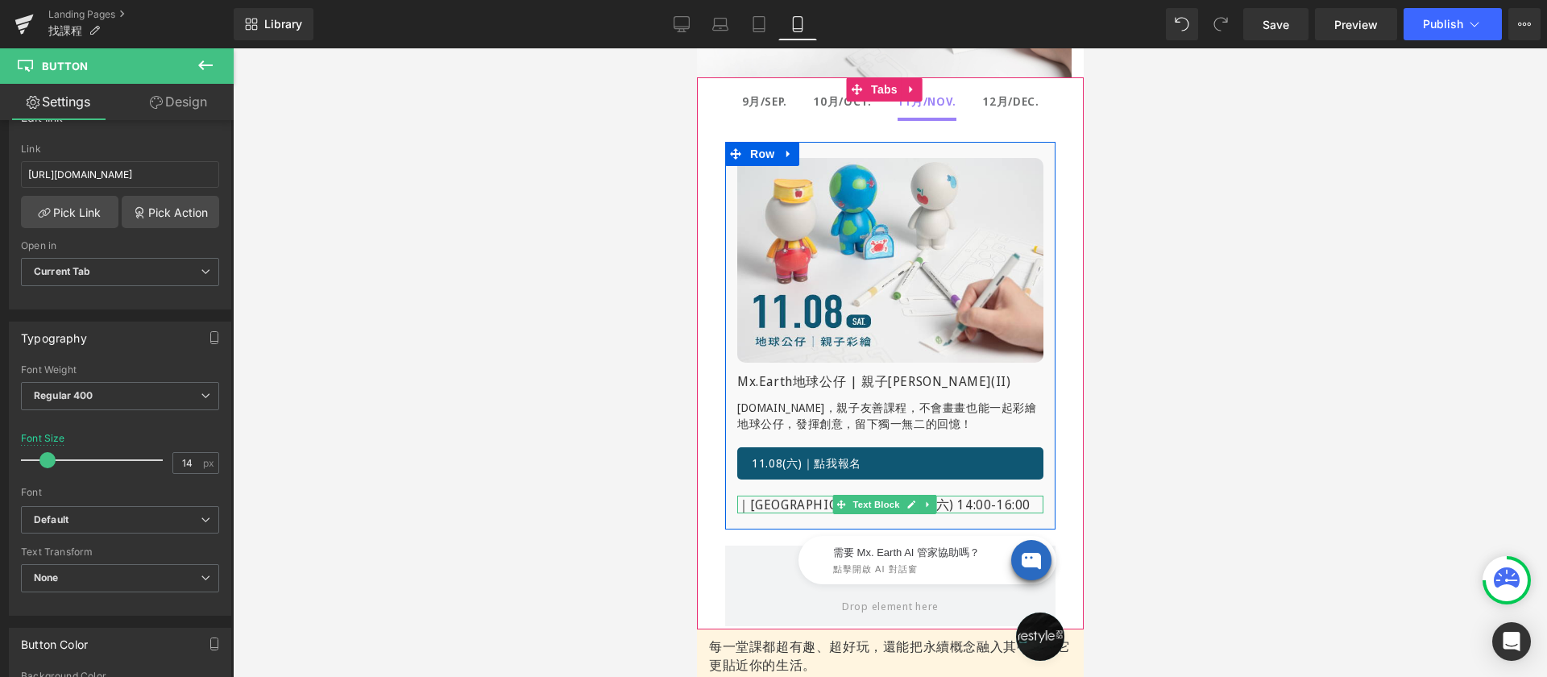
click at [761, 508] on p "｜[GEOGRAPHIC_DATA]｜11.08 (六) 14:00-16:00" at bounding box center [889, 505] width 306 height 18
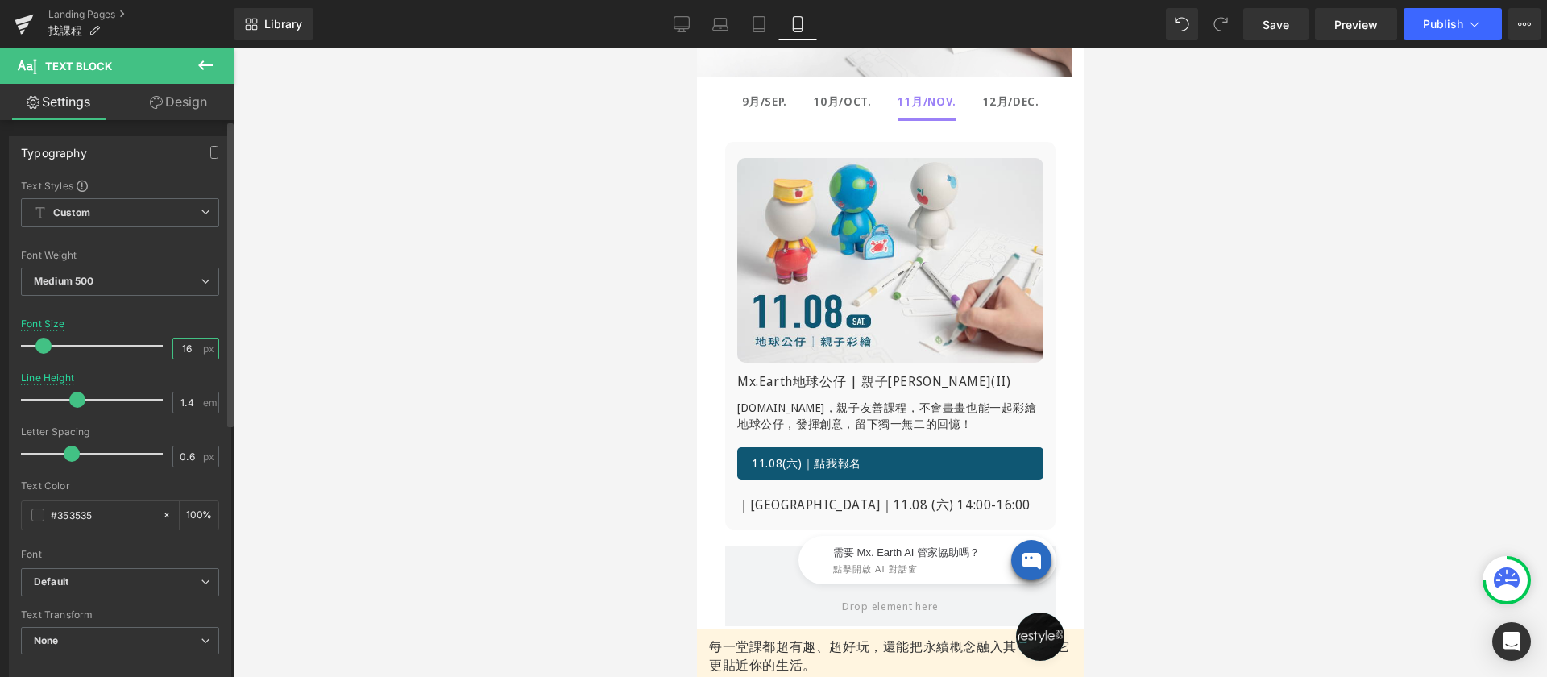
click at [188, 348] on input "16" at bounding box center [187, 348] width 28 height 20
type input "12"
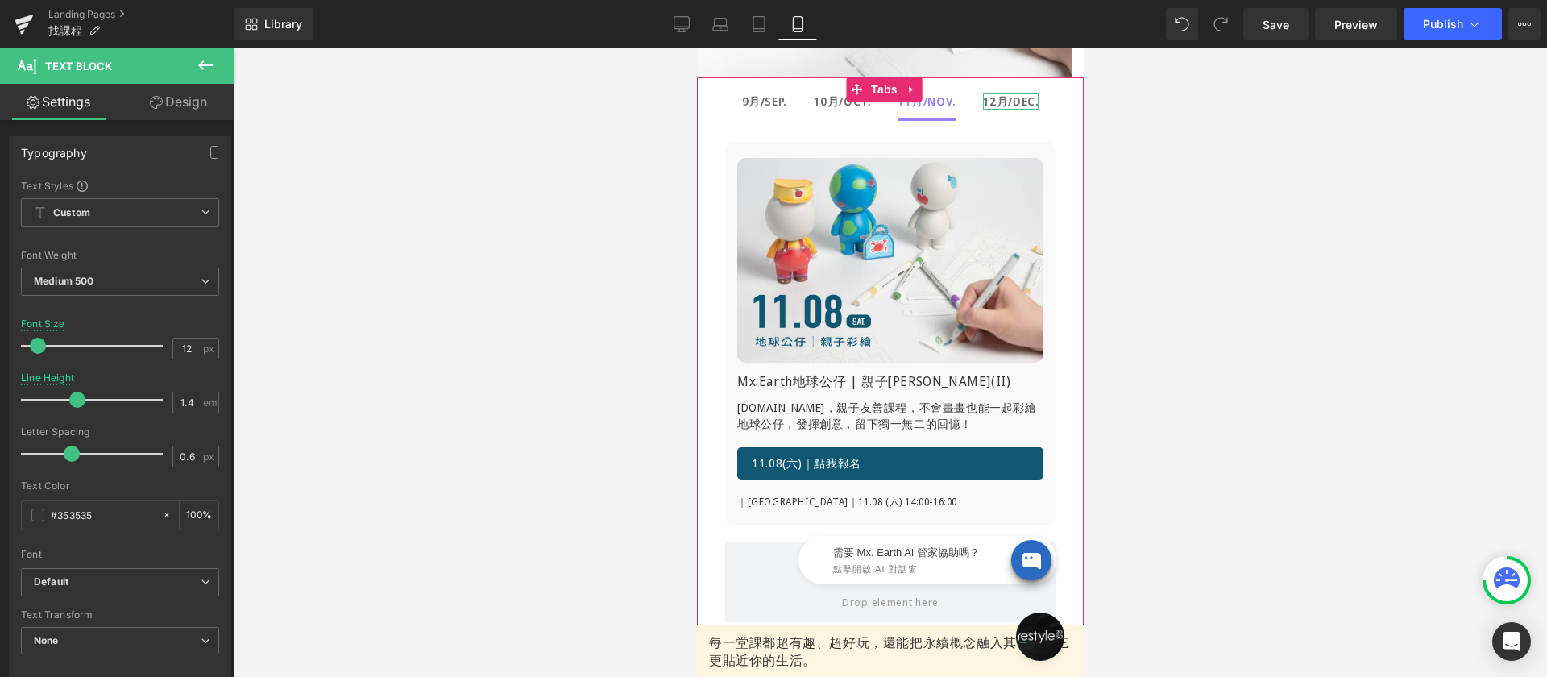
click at [997, 98] on b "12月/DEC." at bounding box center [1010, 100] width 56 height 15
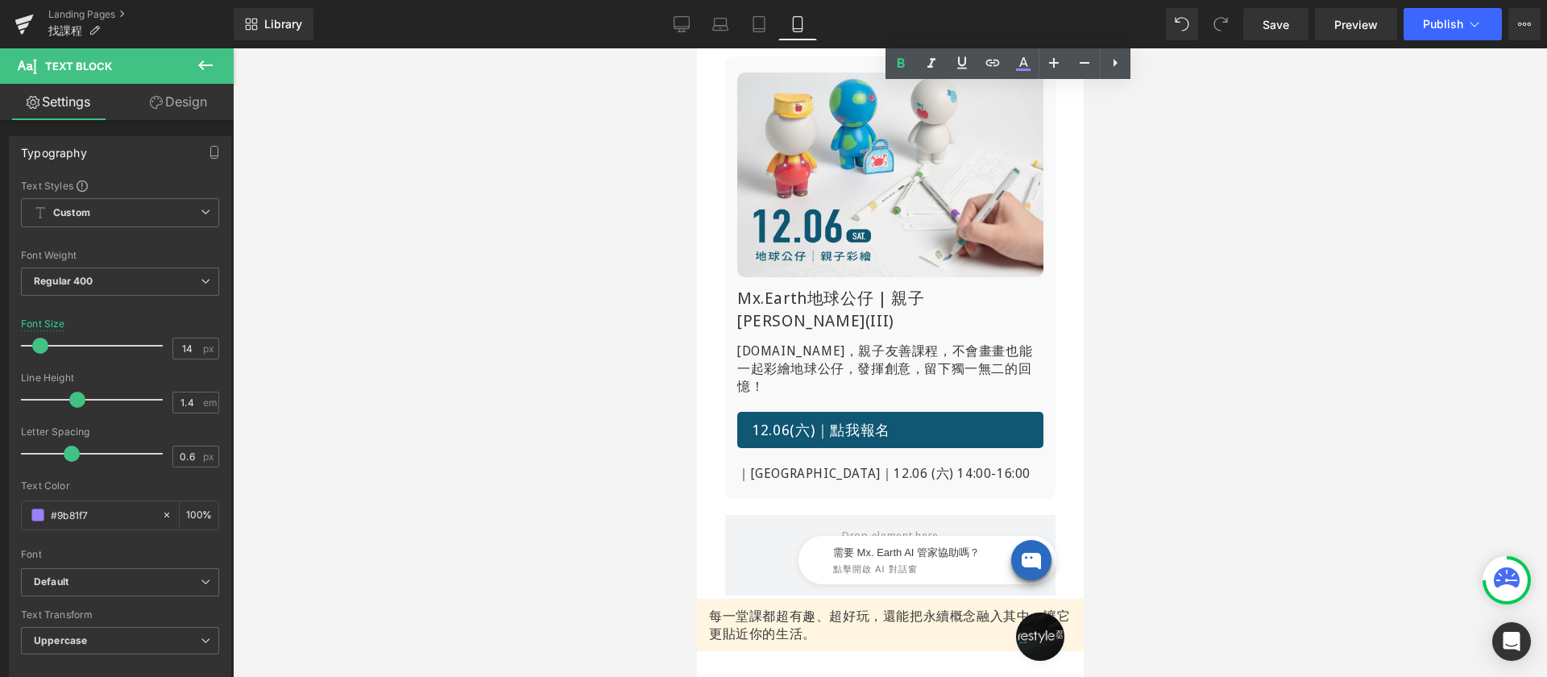
scroll to position [397, 0]
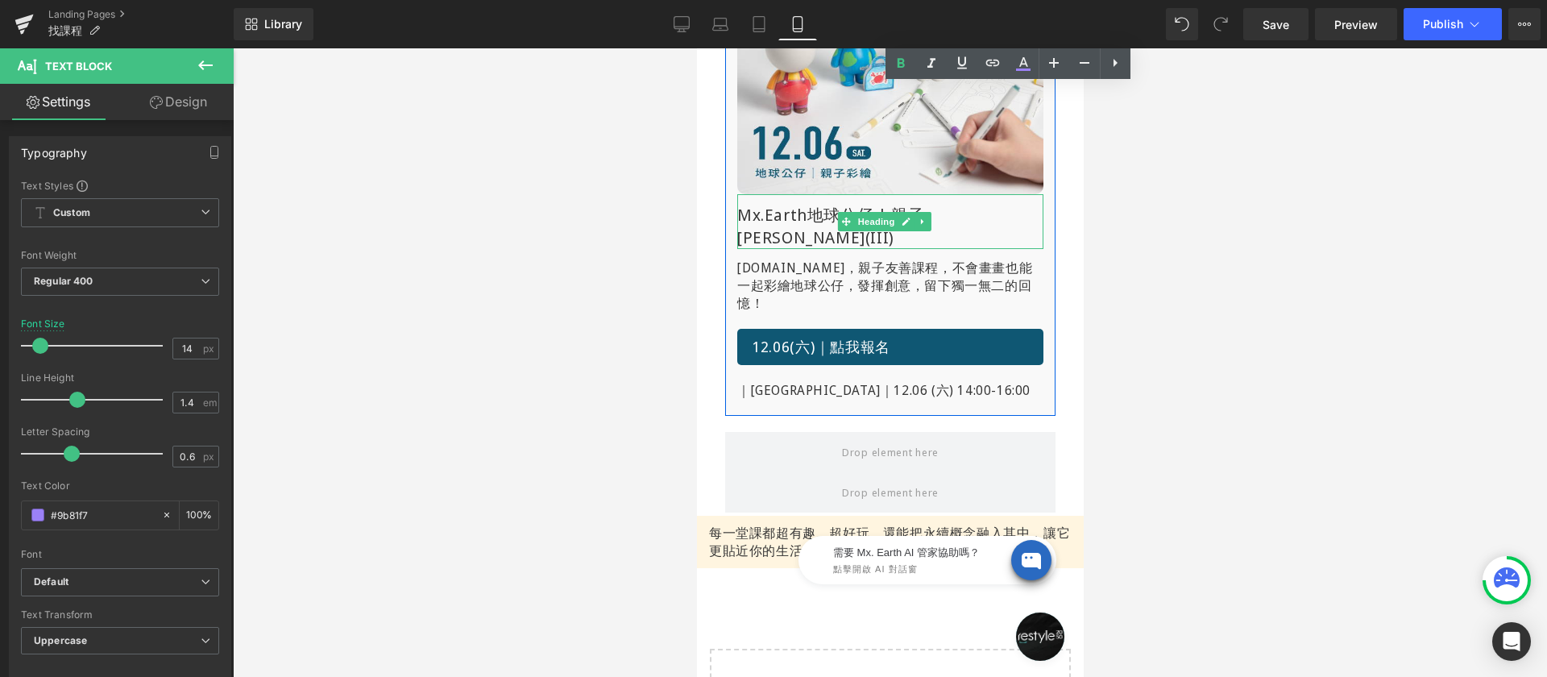
click at [758, 209] on h1 "Mx.Earth地球公仔 | 親子[PERSON_NAME](III)" at bounding box center [889, 226] width 306 height 45
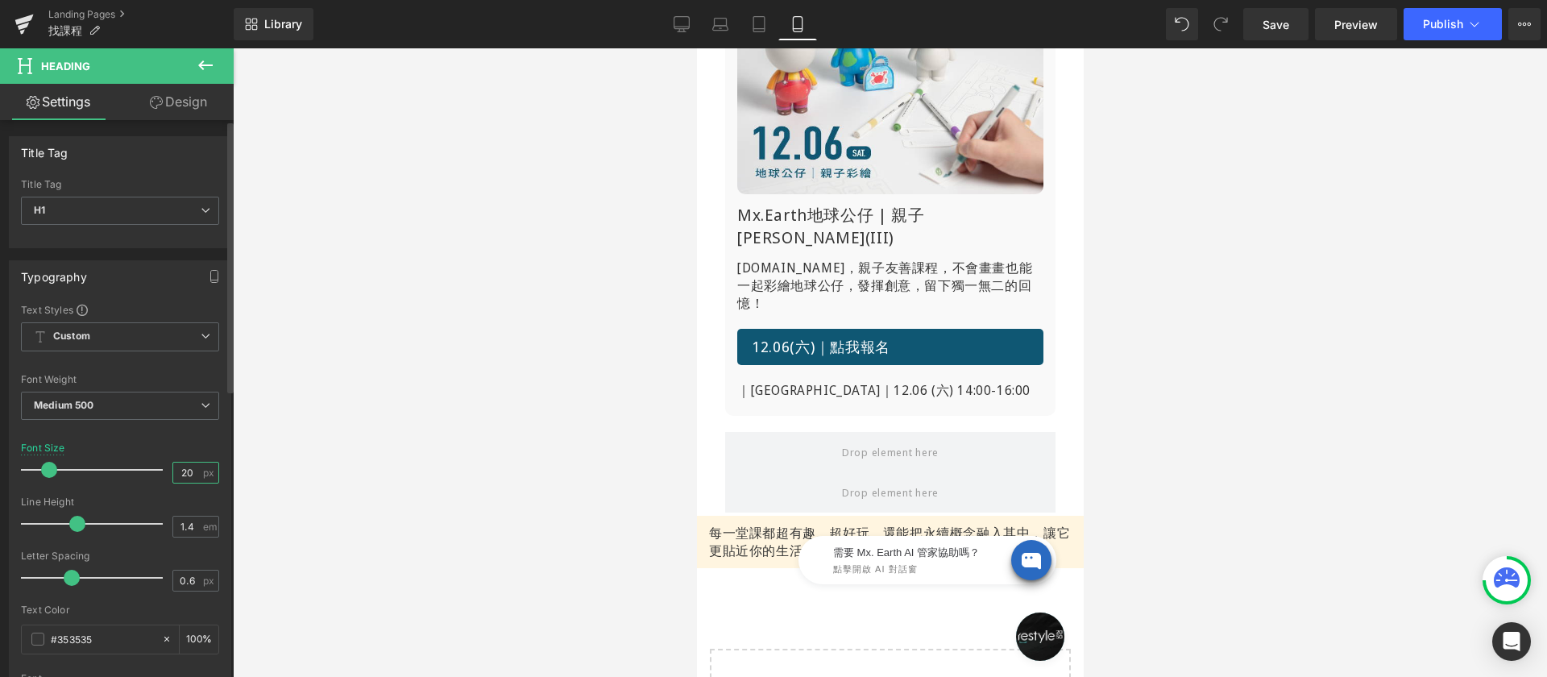
click at [181, 469] on input "20" at bounding box center [187, 473] width 28 height 20
type input "16"
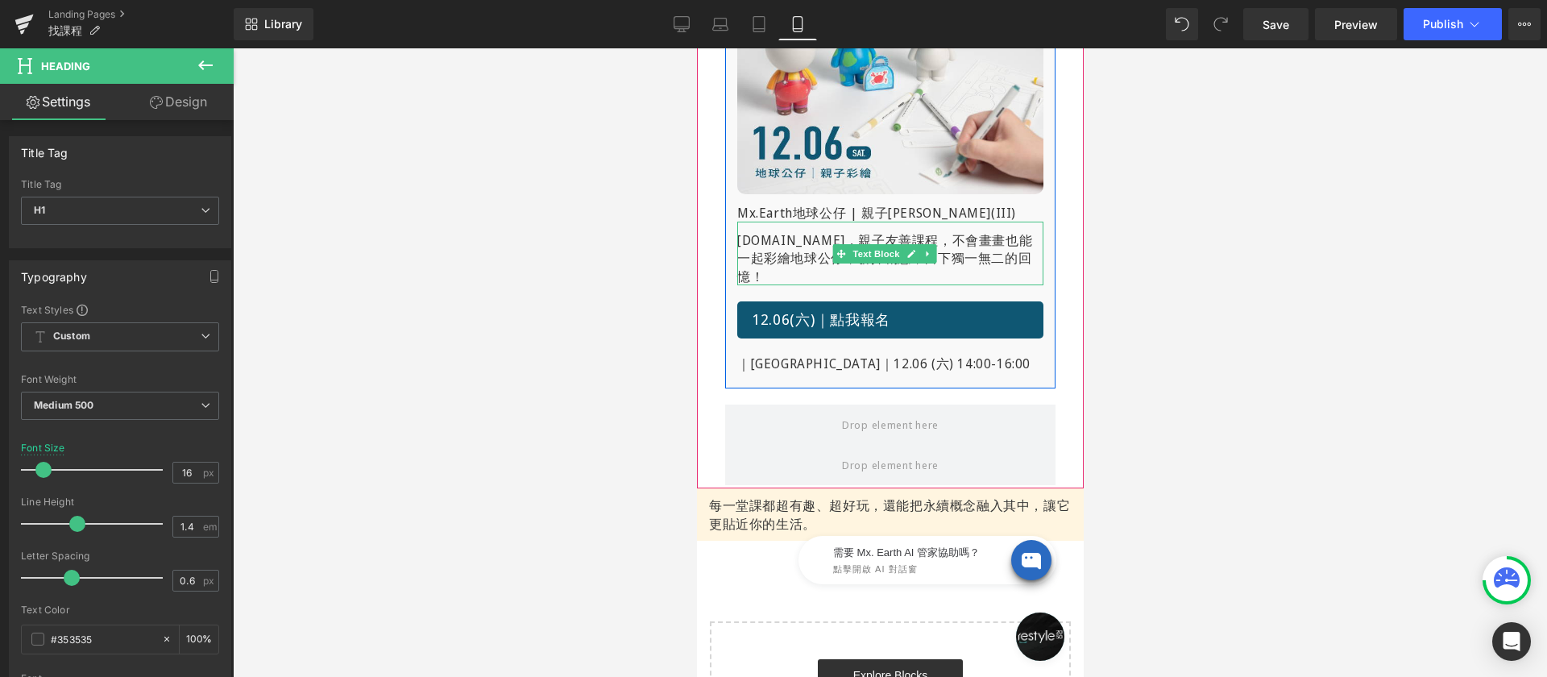
click at [824, 239] on p "運用顏料與紙藝打造一隻專屬的Mx.Earth，親子友善課程， 不會畫畫也能一起彩繪地球公仔，發揮創意，留下獨一無二的回憶！" at bounding box center [889, 258] width 306 height 54
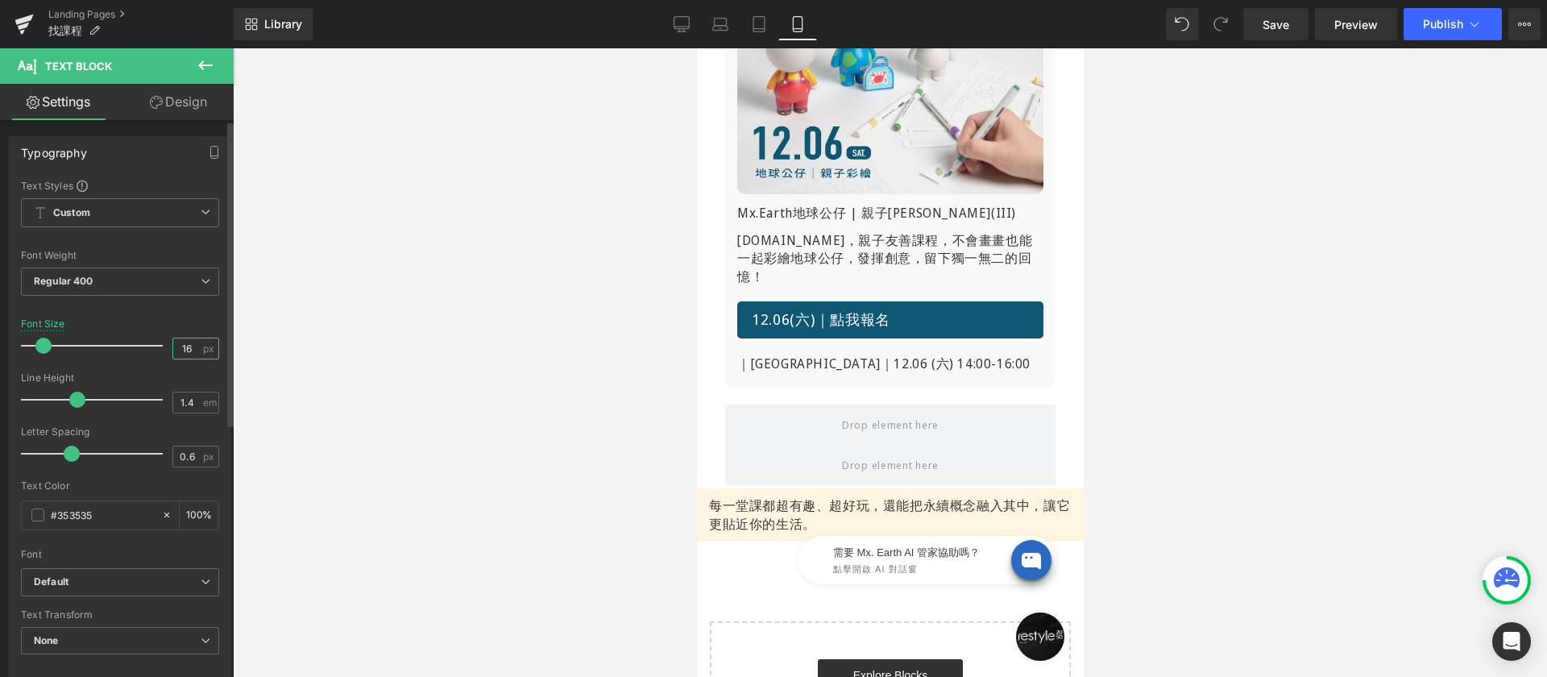
click at [185, 351] on input "16" at bounding box center [187, 348] width 28 height 20
type input "14"
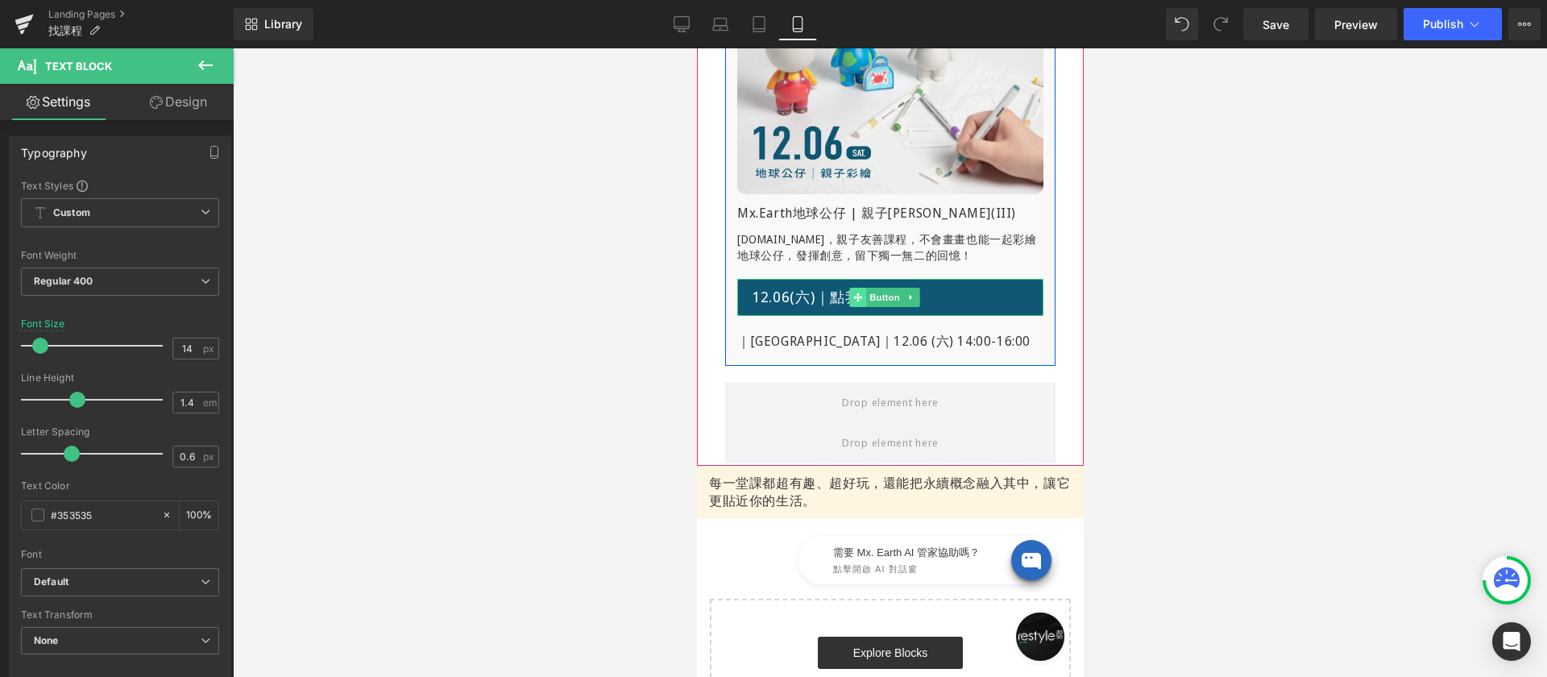
click at [857, 301] on icon at bounding box center [857, 296] width 9 height 9
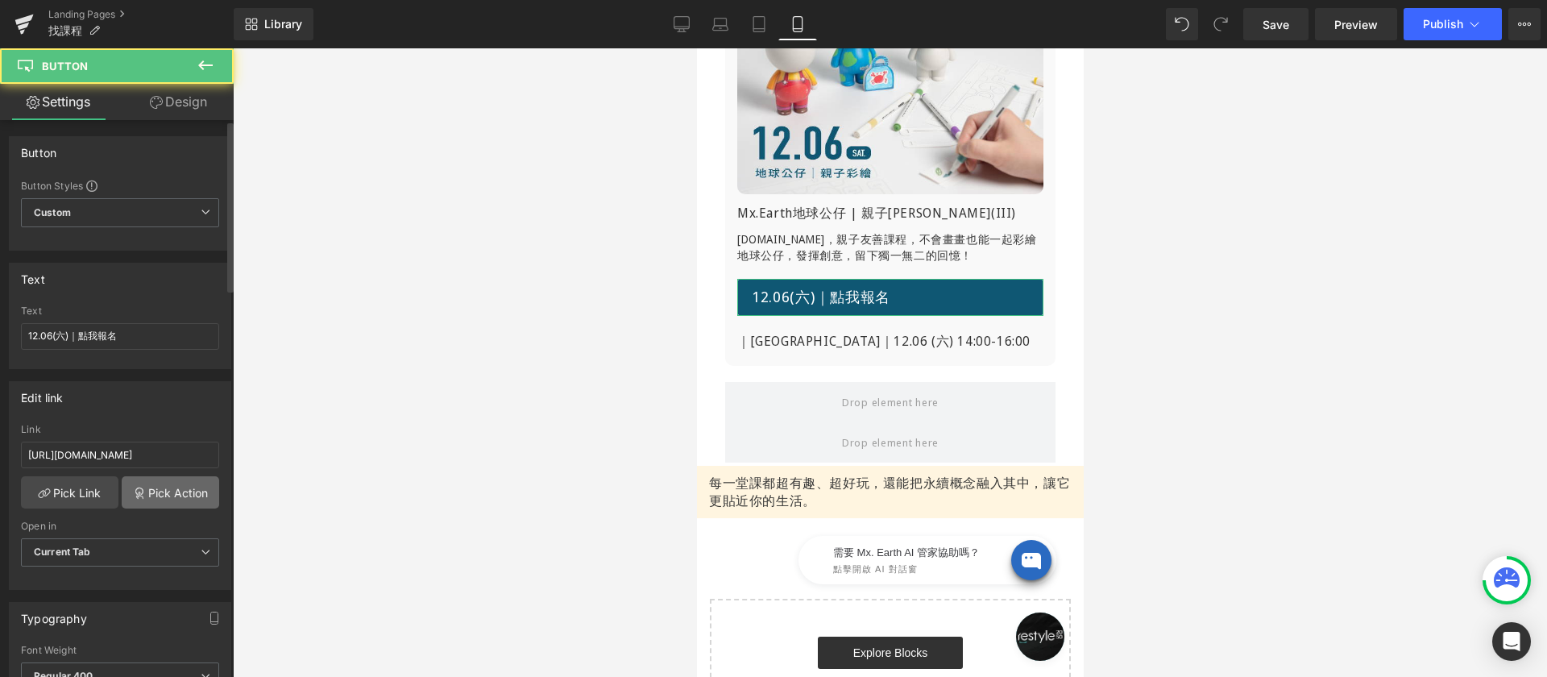
scroll to position [259, 0]
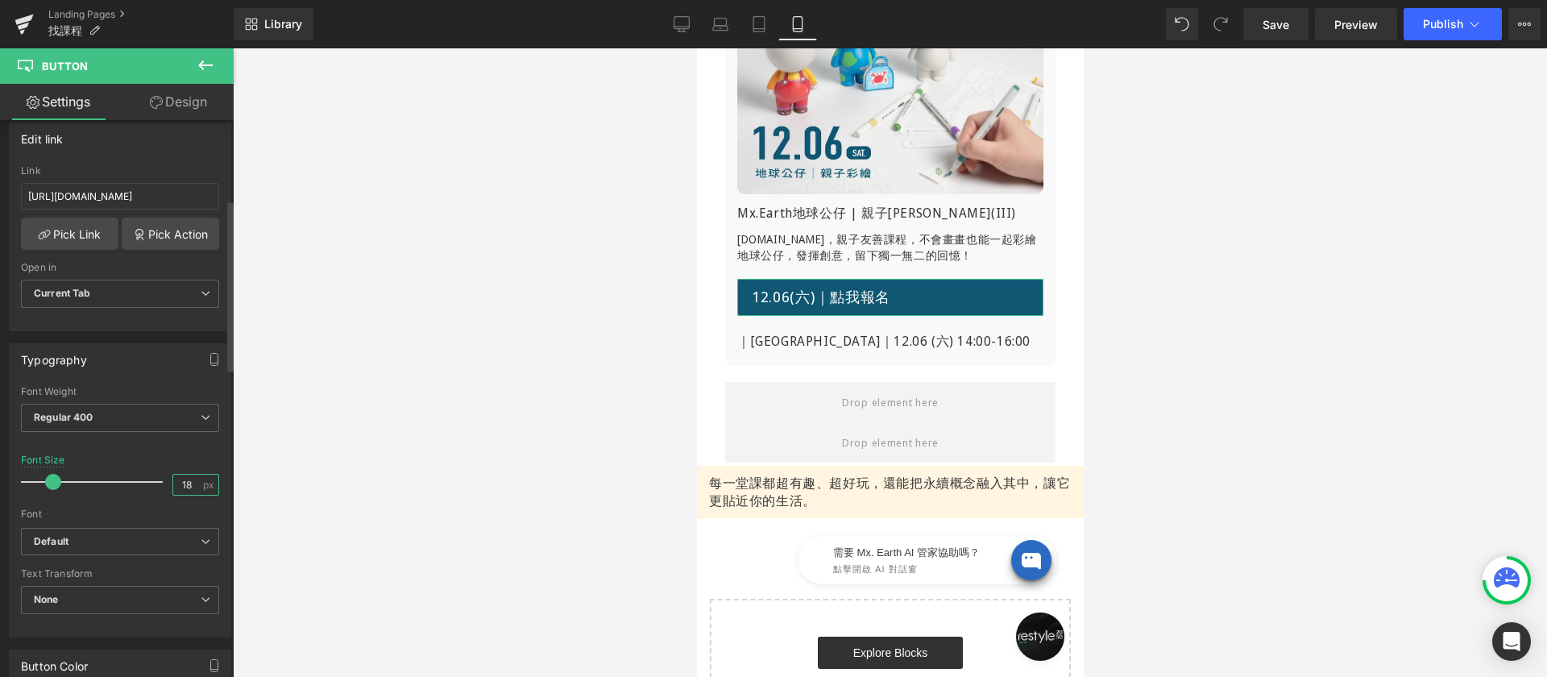
click at [173, 482] on input "18" at bounding box center [187, 485] width 28 height 20
type input "14"
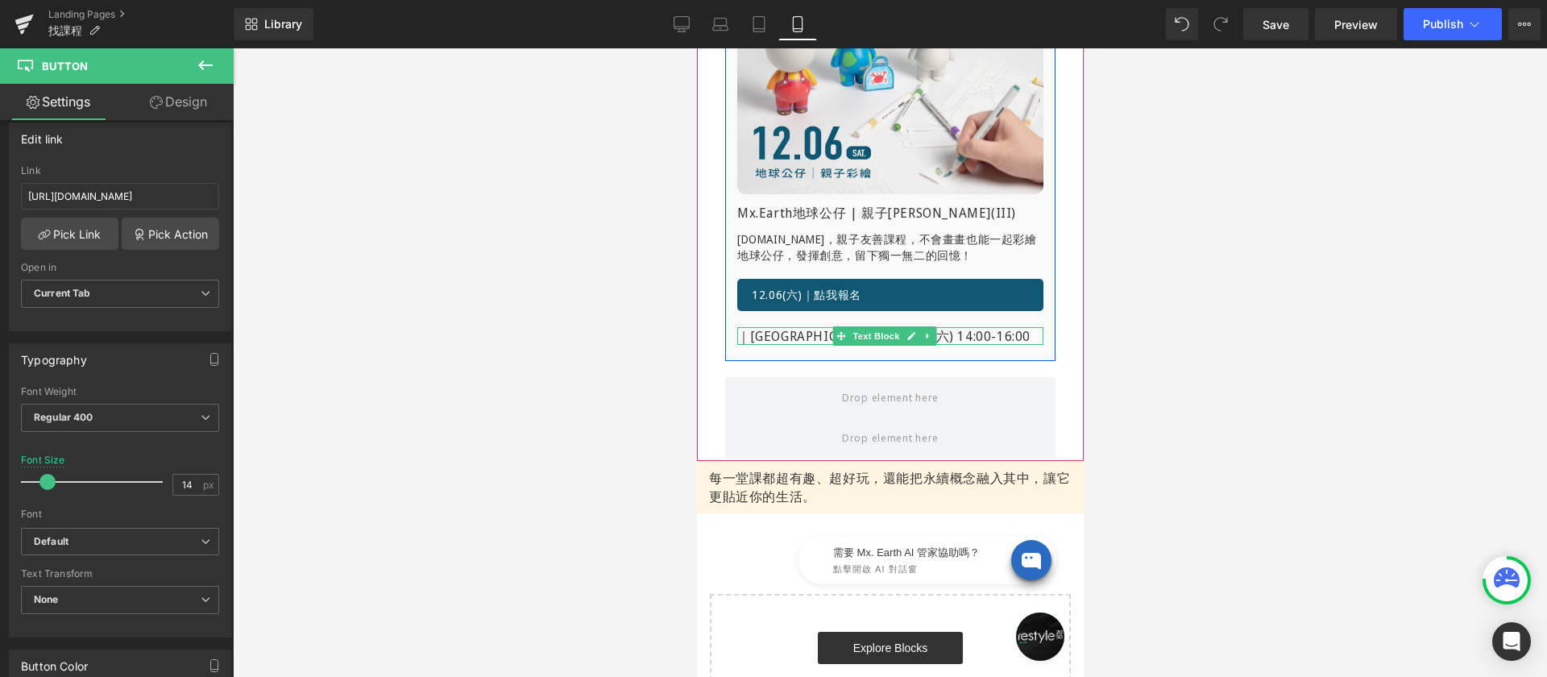
click at [770, 342] on p "｜[GEOGRAPHIC_DATA]｜12.06 (六) 14:00-16:00" at bounding box center [889, 336] width 306 height 18
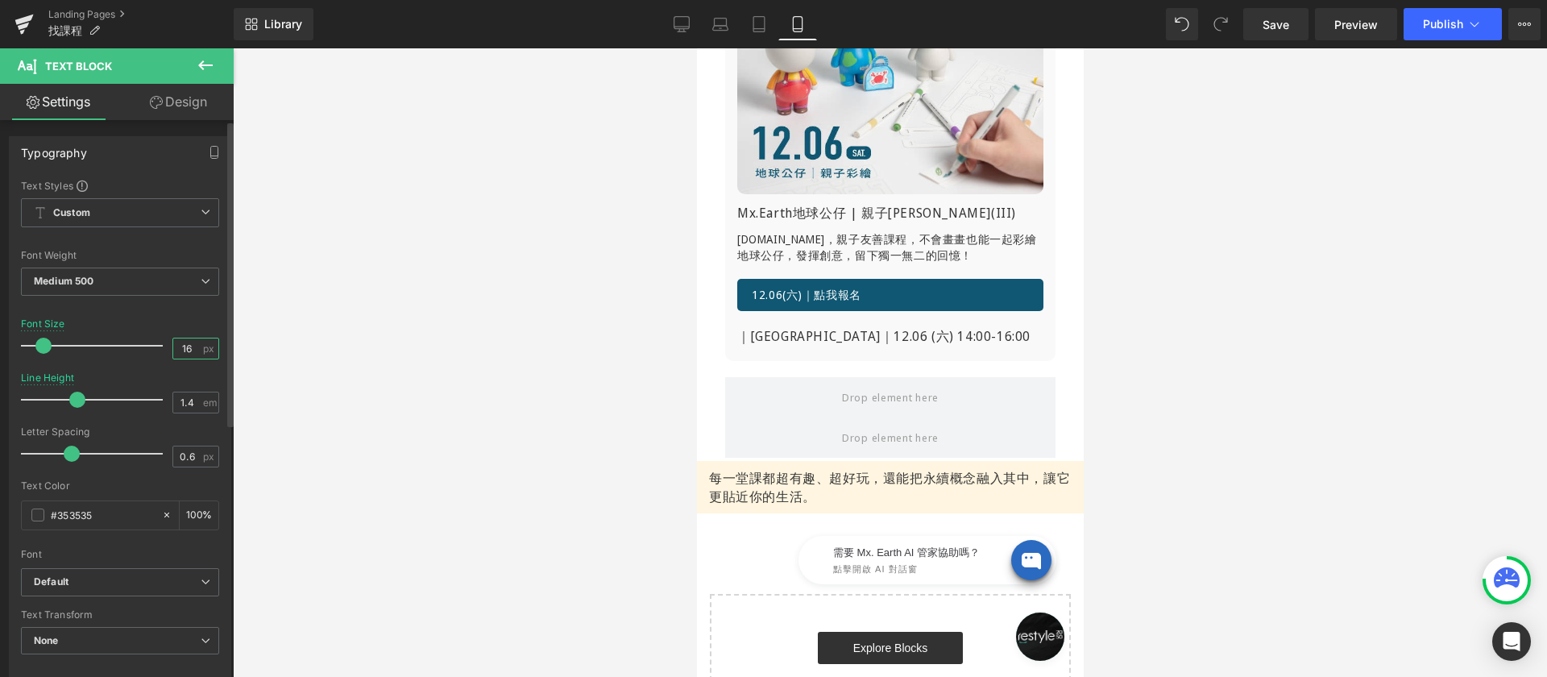
click at [180, 349] on input "16" at bounding box center [187, 348] width 28 height 20
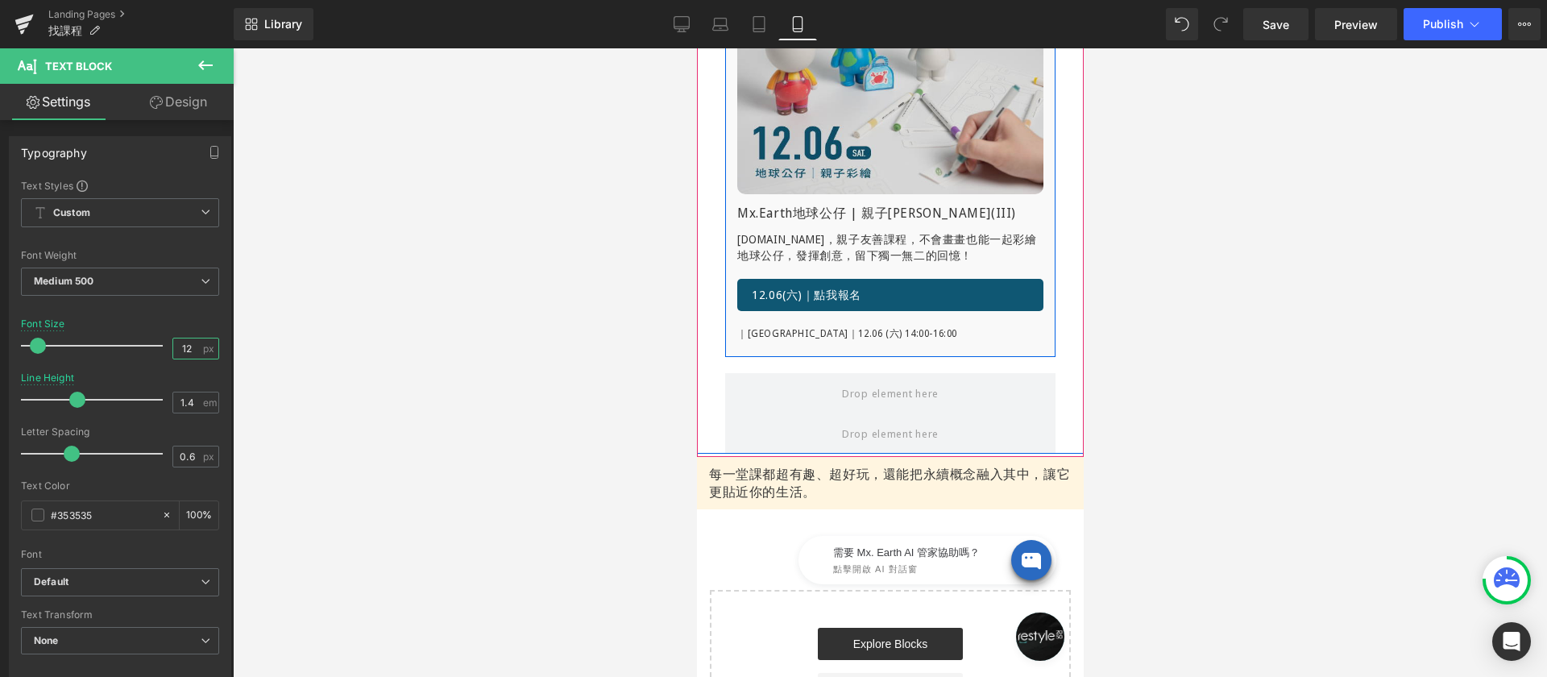
scroll to position [0, 0]
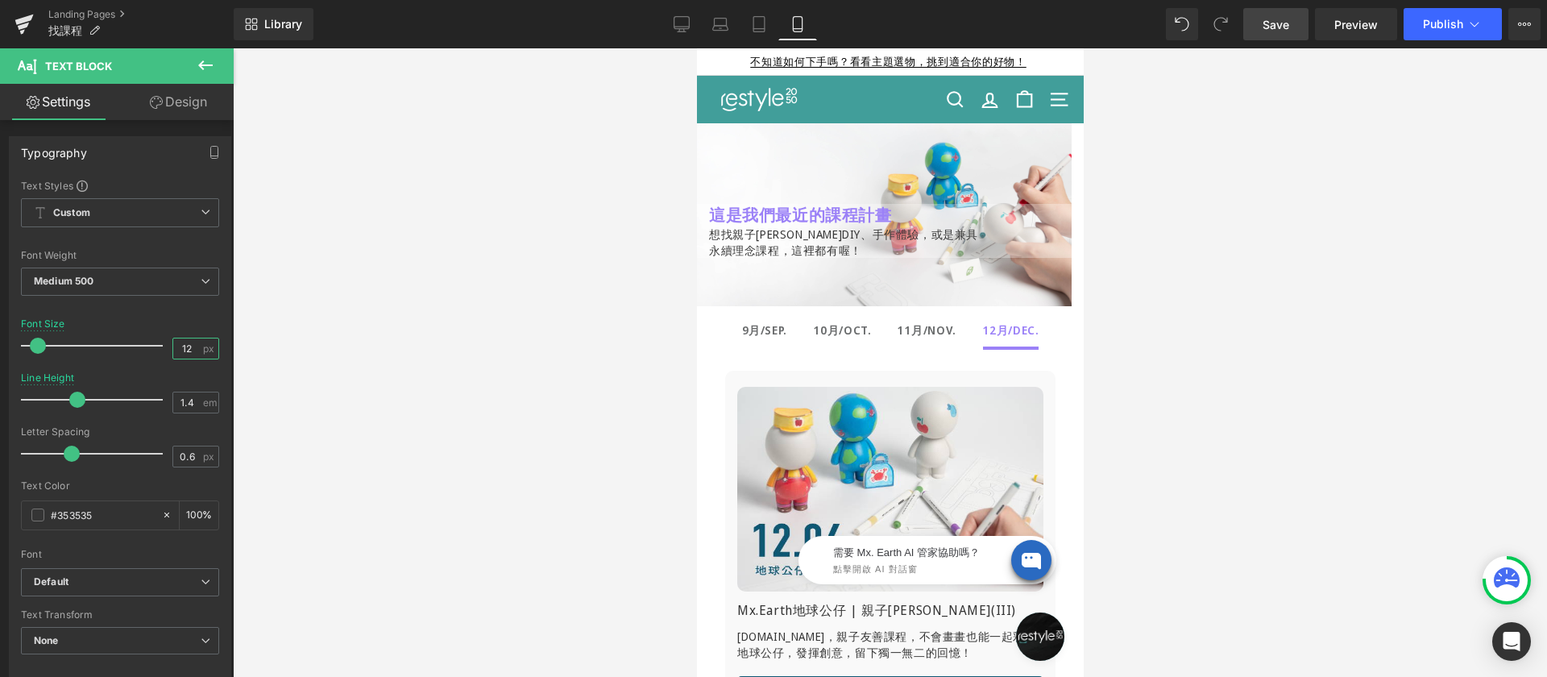
type input "12"
click at [1295, 27] on link "Save" at bounding box center [1275, 24] width 65 height 32
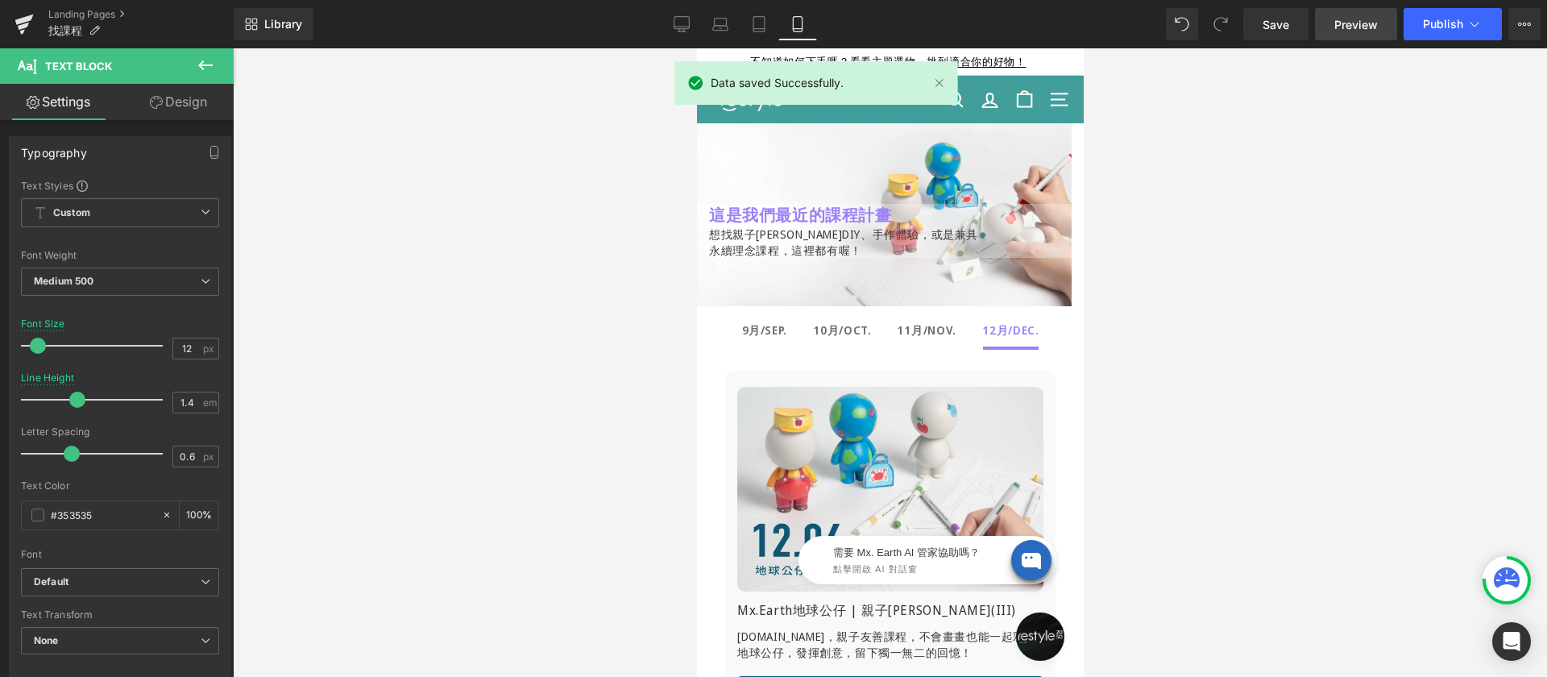
click at [1334, 28] on link "Preview" at bounding box center [1356, 24] width 82 height 32
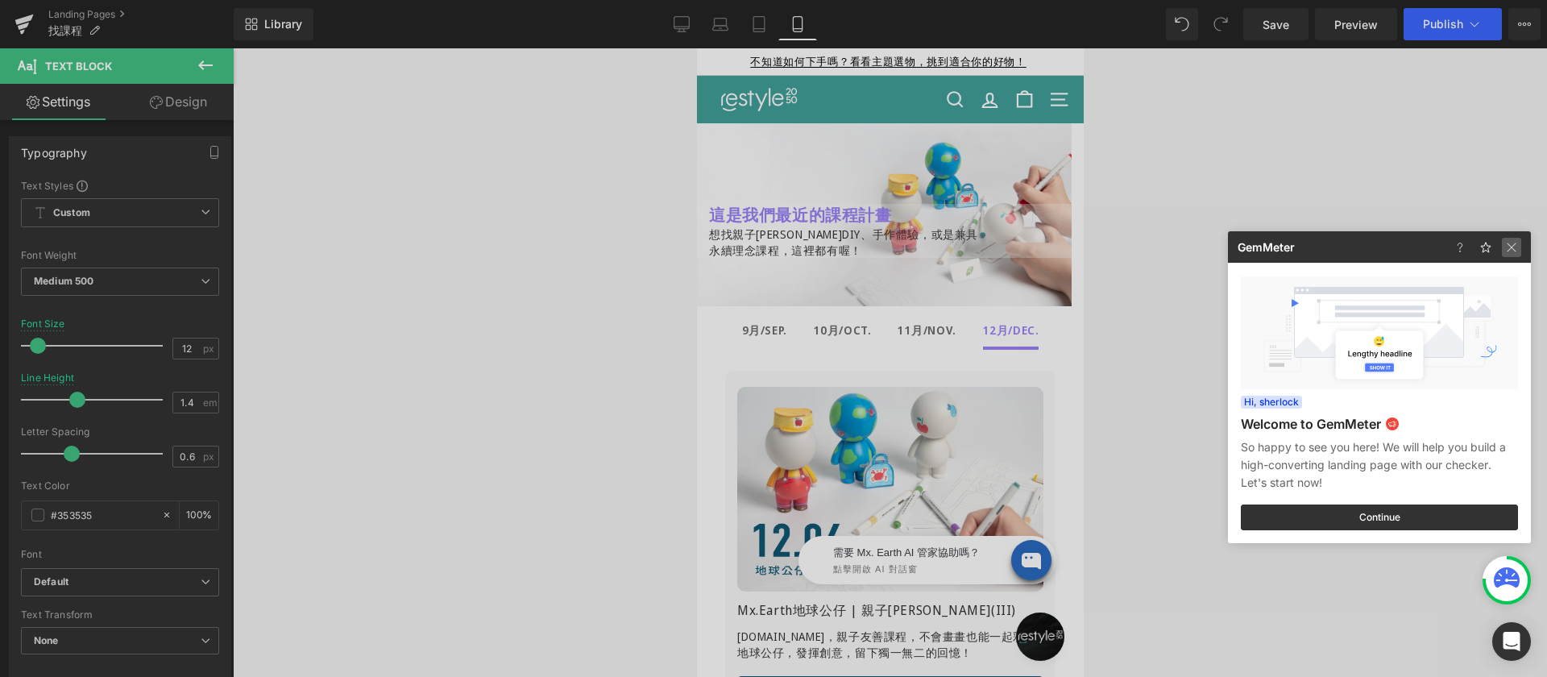
click at [1515, 247] on img at bounding box center [1511, 247] width 19 height 19
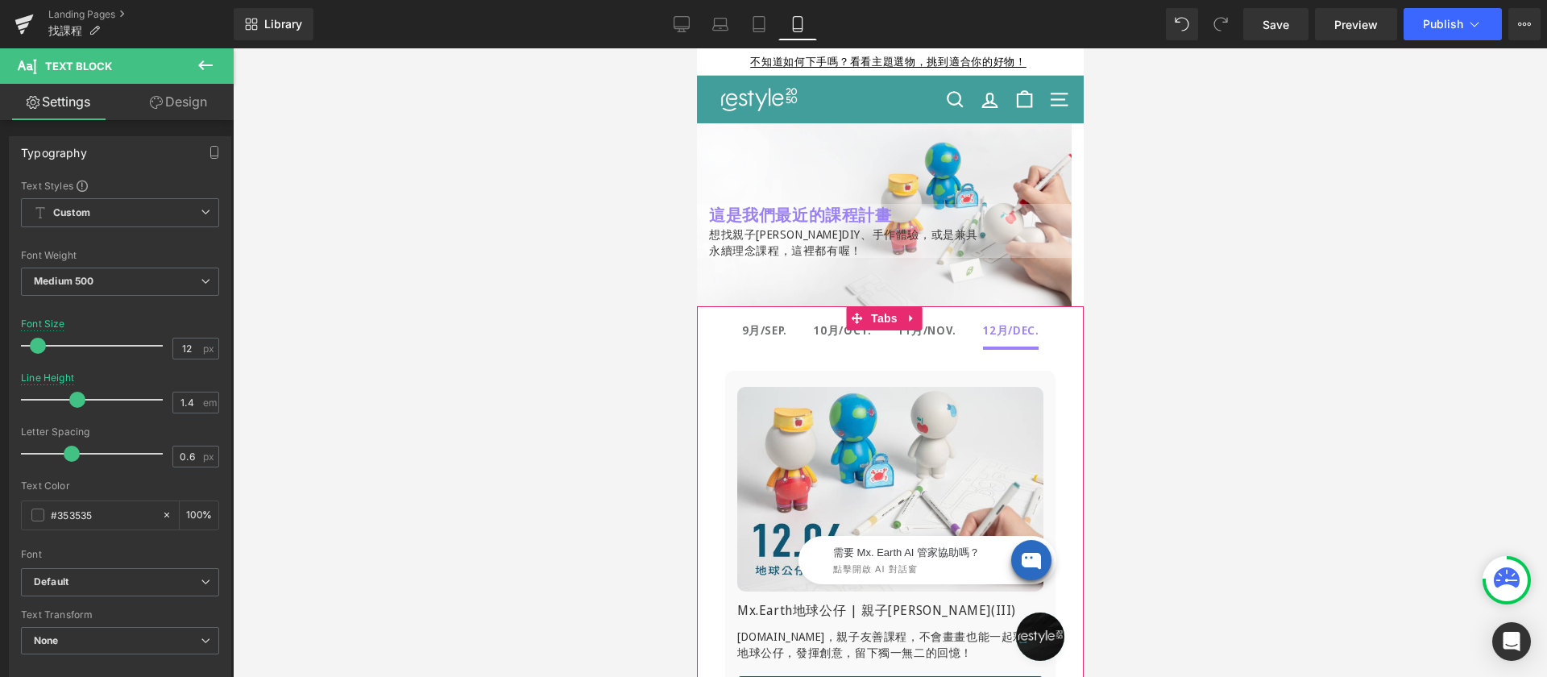
drag, startPoint x: 855, startPoint y: 316, endPoint x: 731, endPoint y: 308, distance: 124.3
click at [855, 316] on icon at bounding box center [855, 318] width 11 height 11
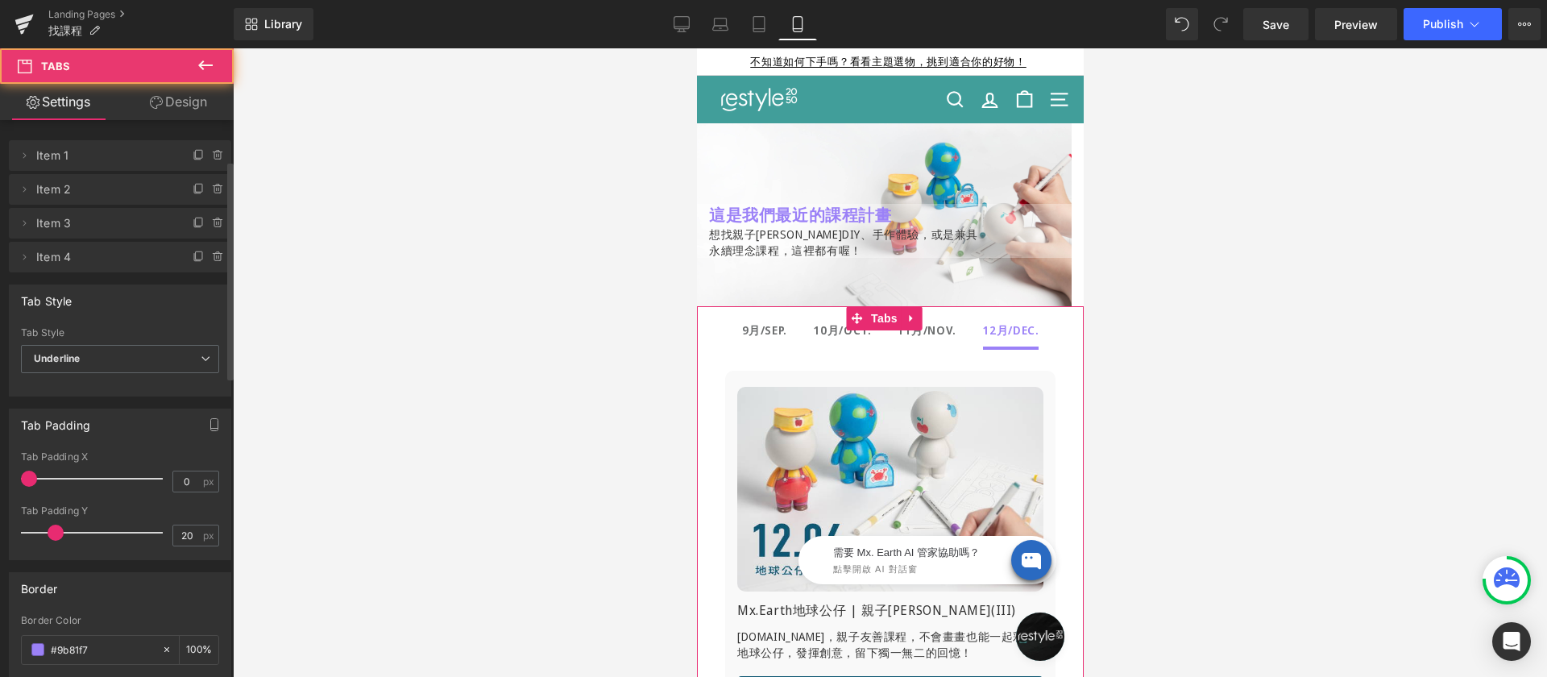
scroll to position [185, 0]
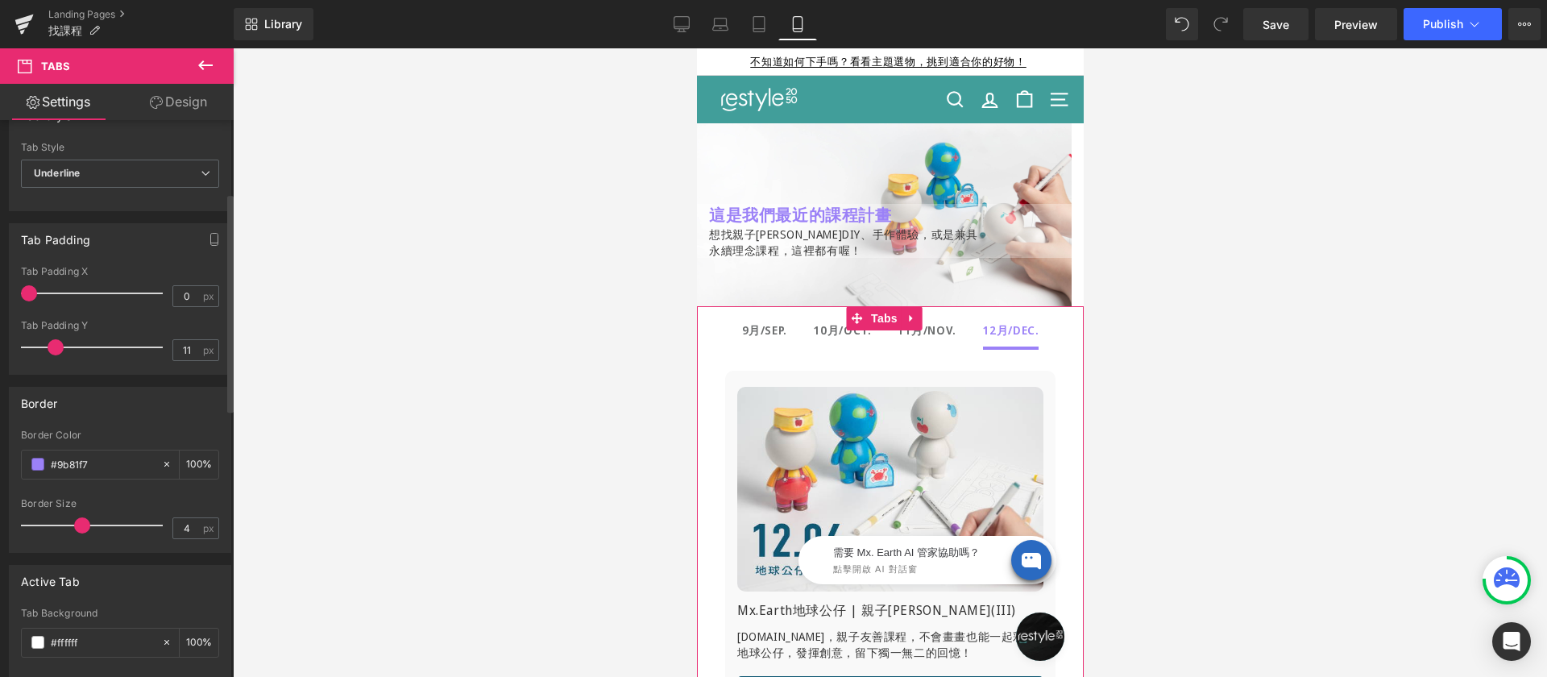
drag, startPoint x: 56, startPoint y: 342, endPoint x: 139, endPoint y: 368, distance: 86.9
click at [7, 345] on div "Tab Padding 0px Tab Padding X 0 px 11px Tab Padding Y 11 px" at bounding box center [120, 293] width 241 height 164
click at [29, 345] on div at bounding box center [96, 347] width 134 height 32
type input "0"
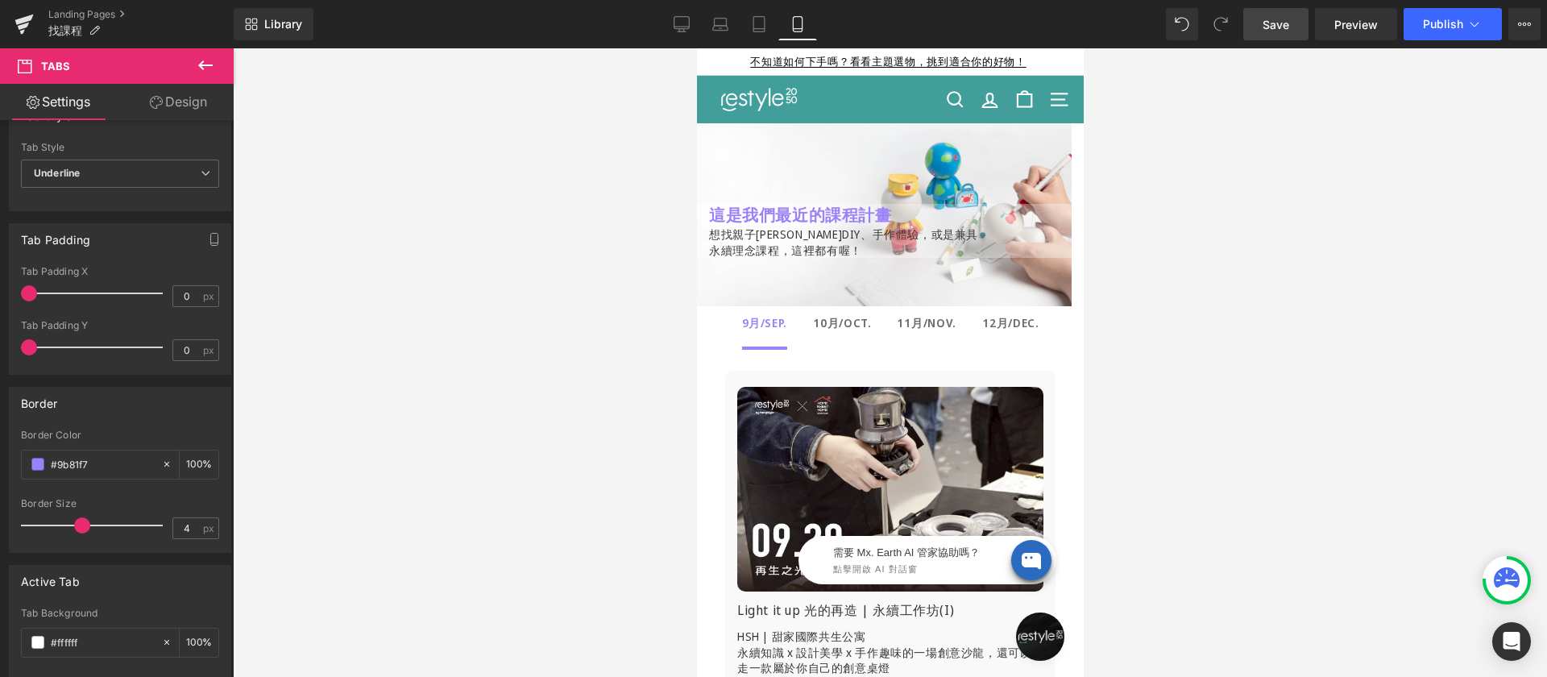
click at [1280, 21] on span "Save" at bounding box center [1276, 24] width 27 height 17
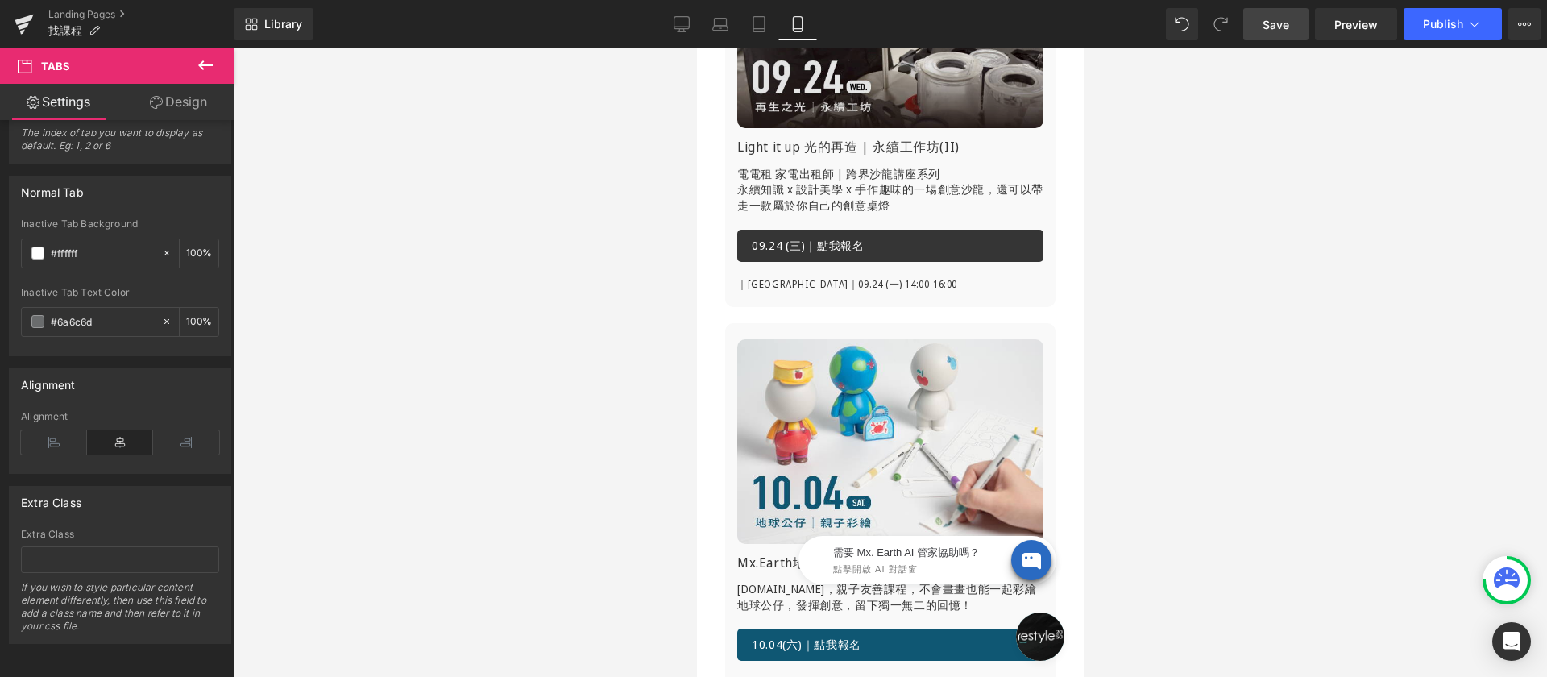
scroll to position [2217, 0]
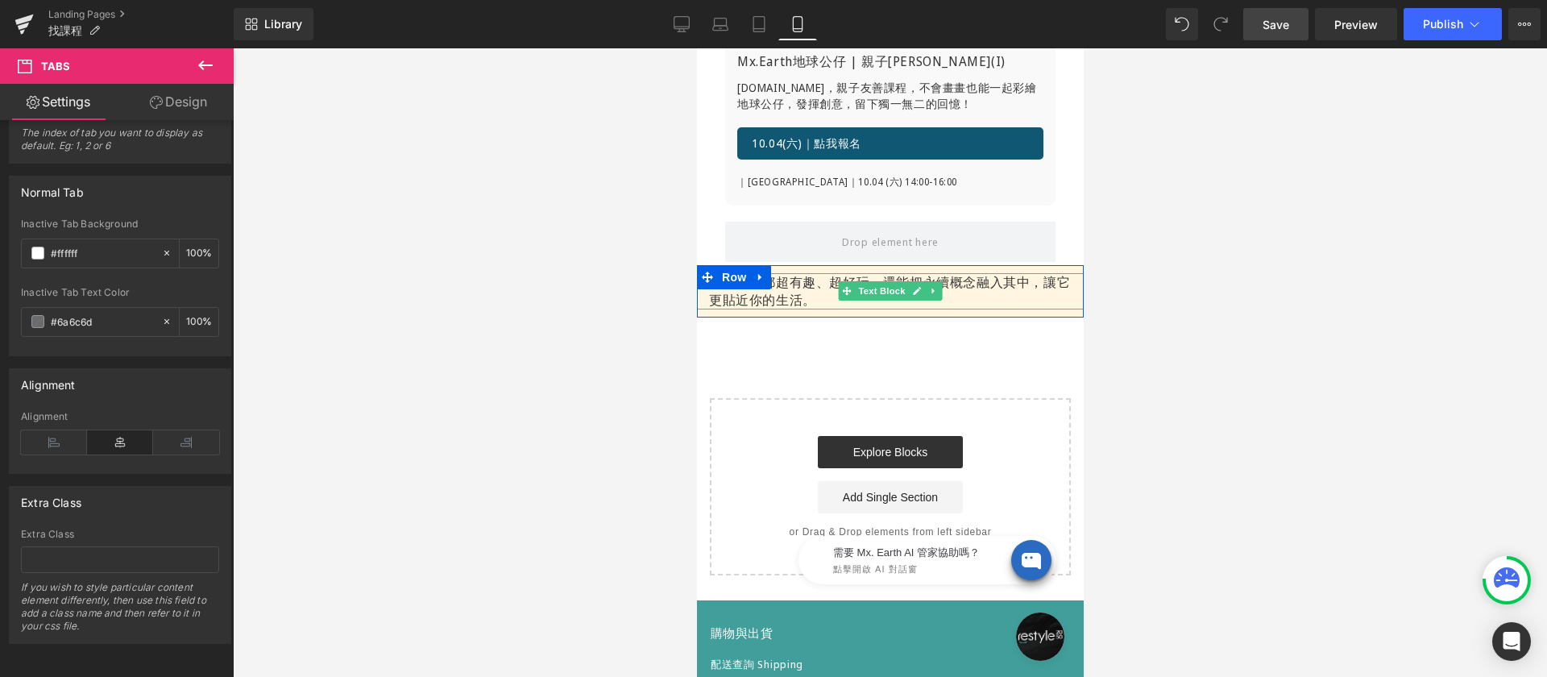
click at [803, 291] on div "每一堂課都超有趣、超好玩，還能把永續概念融入其中，讓它更貼近你的生活。" at bounding box center [889, 291] width 387 height 36
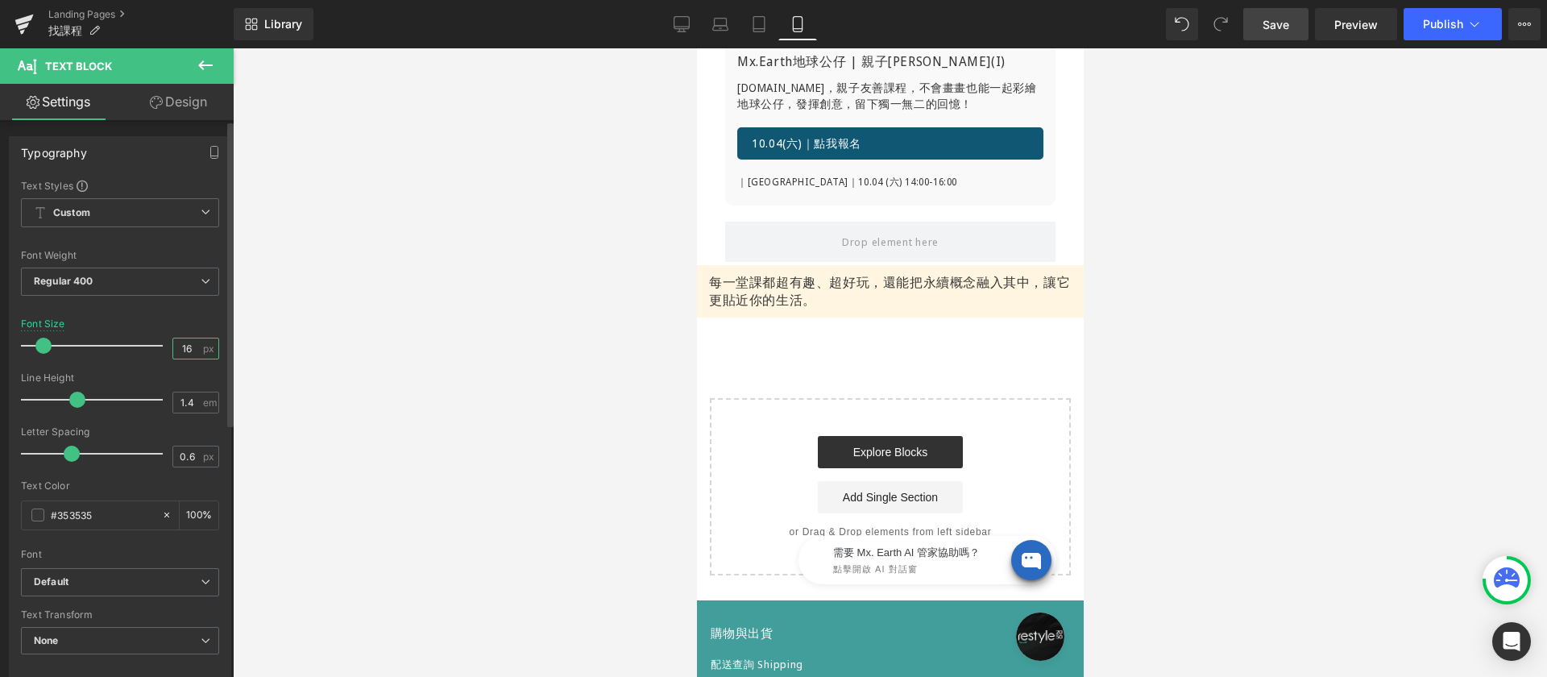
click at [174, 351] on input "16" at bounding box center [187, 348] width 28 height 20
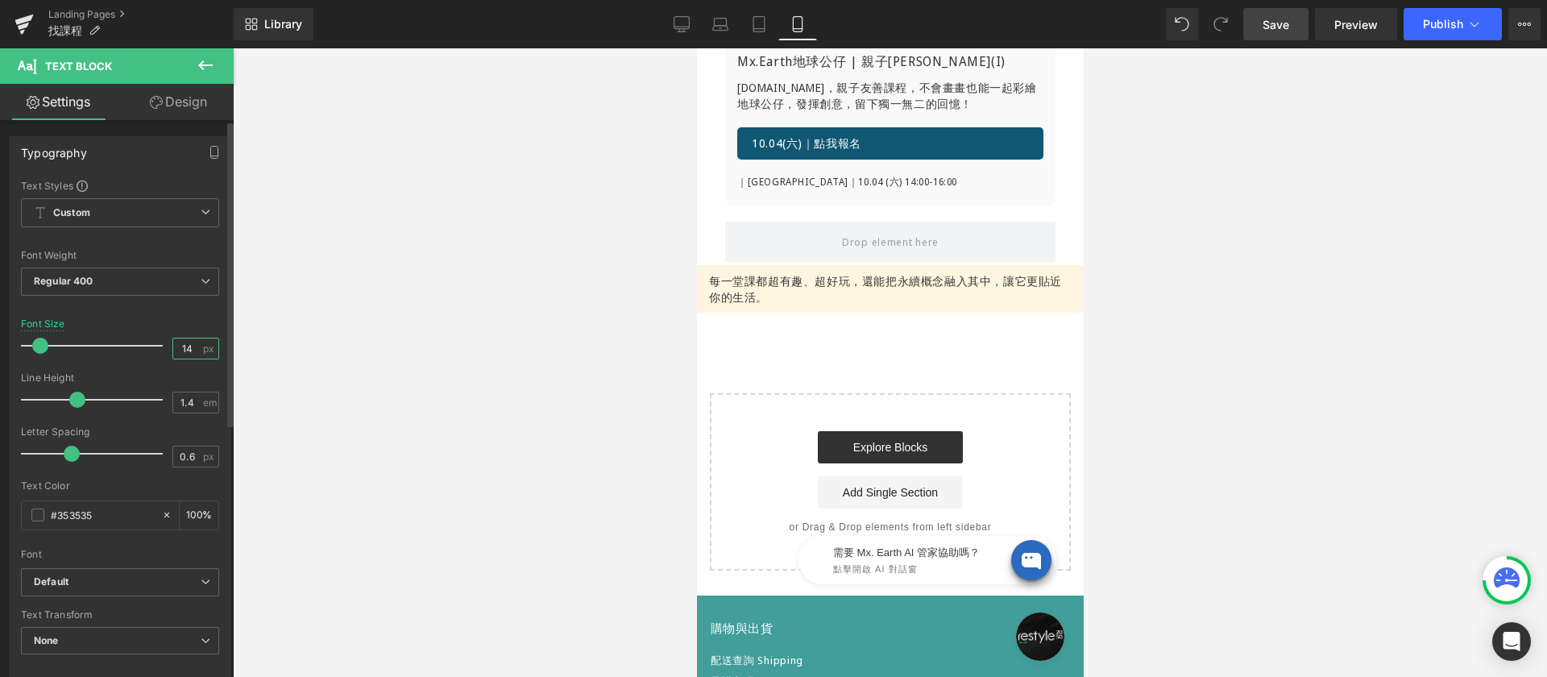
type input "14"
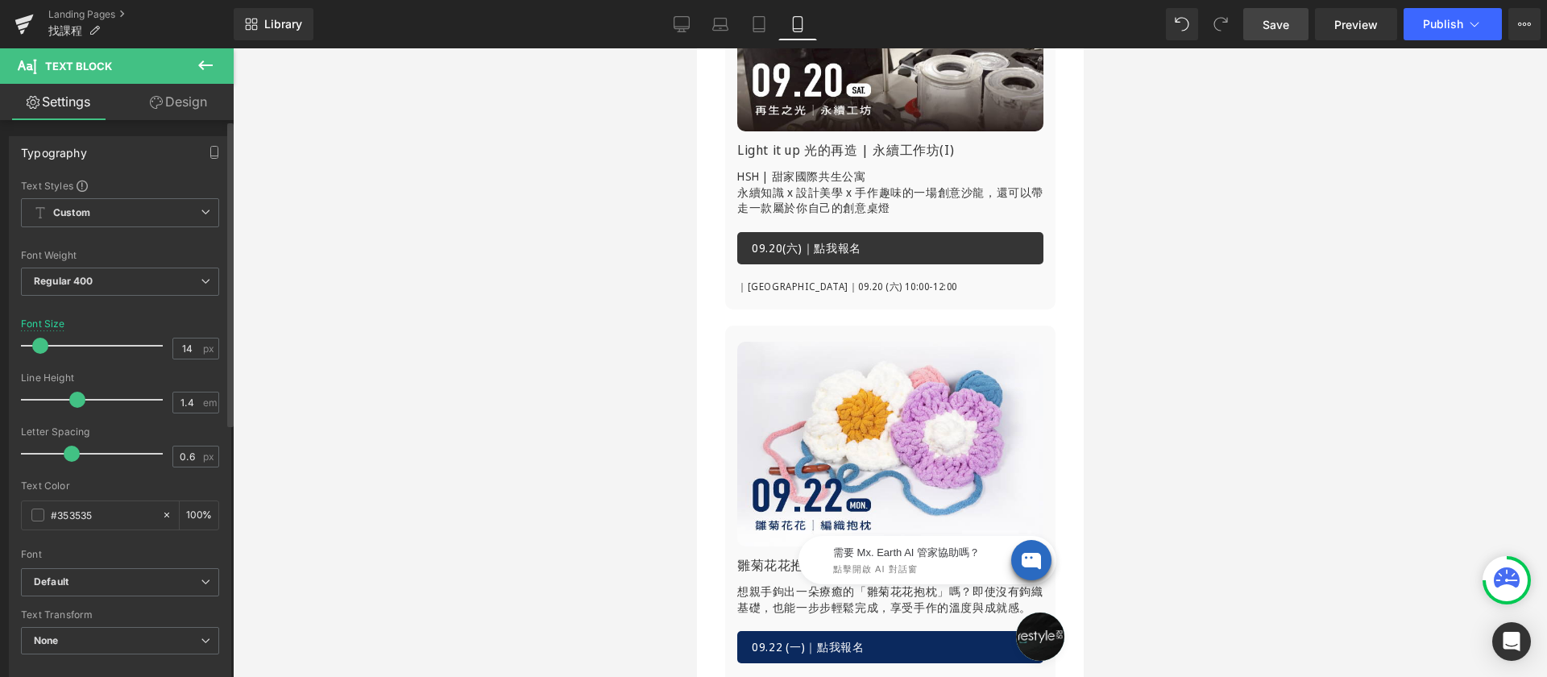
scroll to position [0, 0]
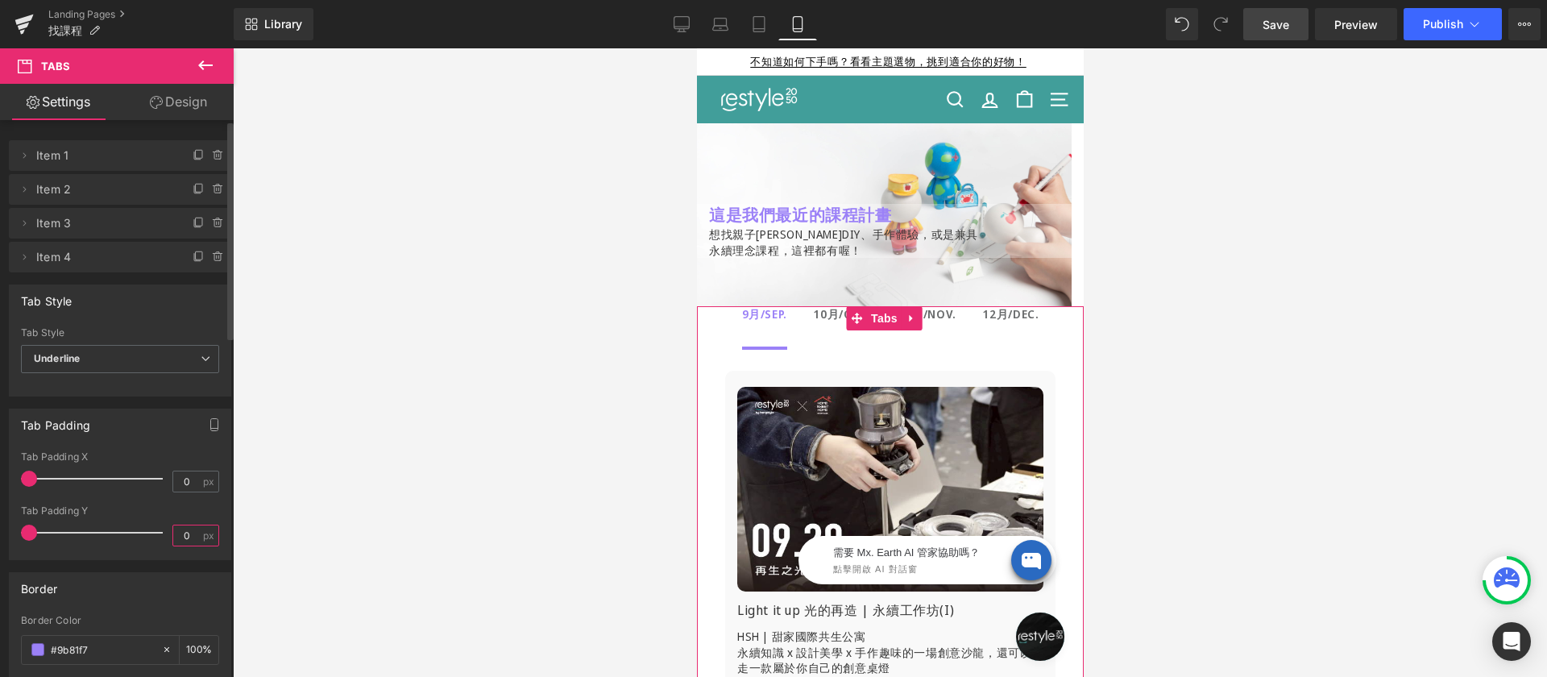
click at [186, 532] on input "0" at bounding box center [187, 535] width 28 height 20
type input "15"
click at [570, 439] on div at bounding box center [890, 362] width 1314 height 628
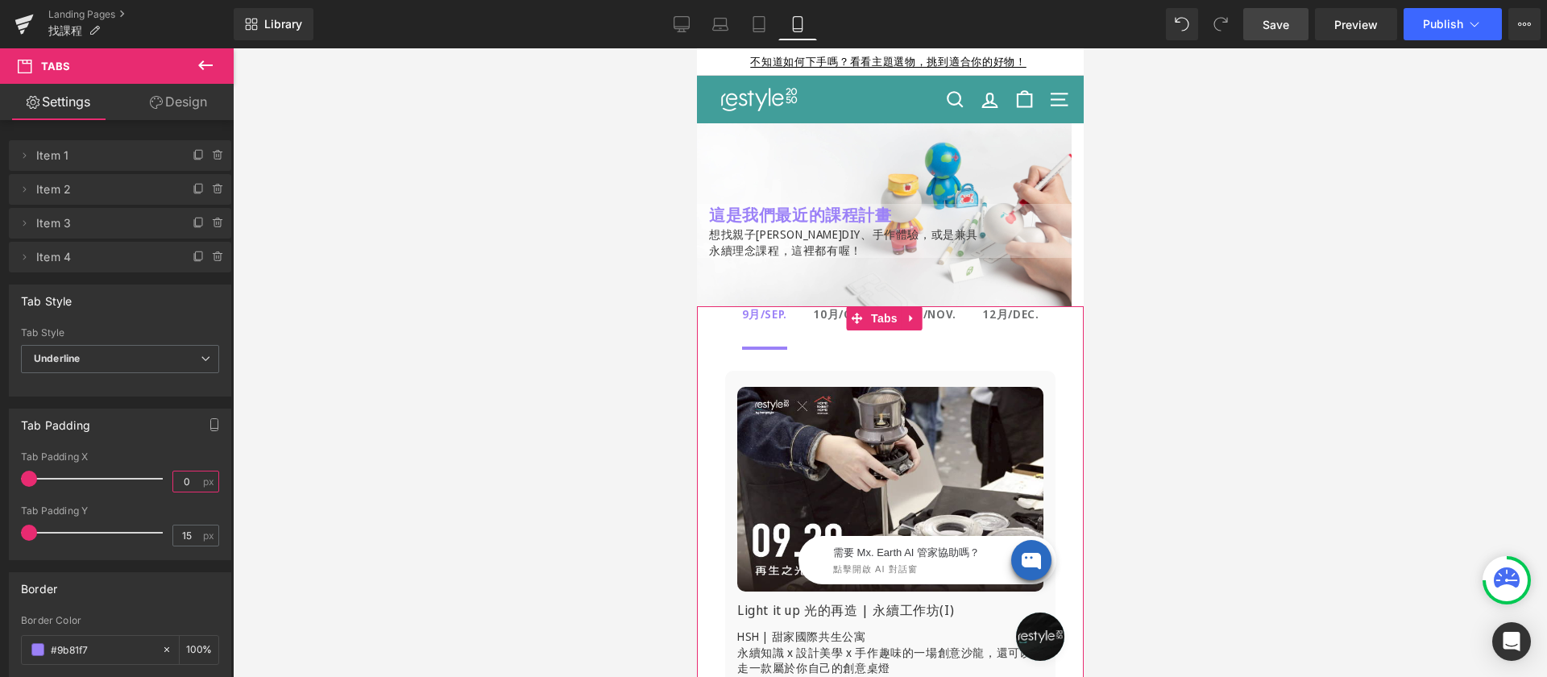
click at [186, 484] on input "0" at bounding box center [187, 481] width 28 height 20
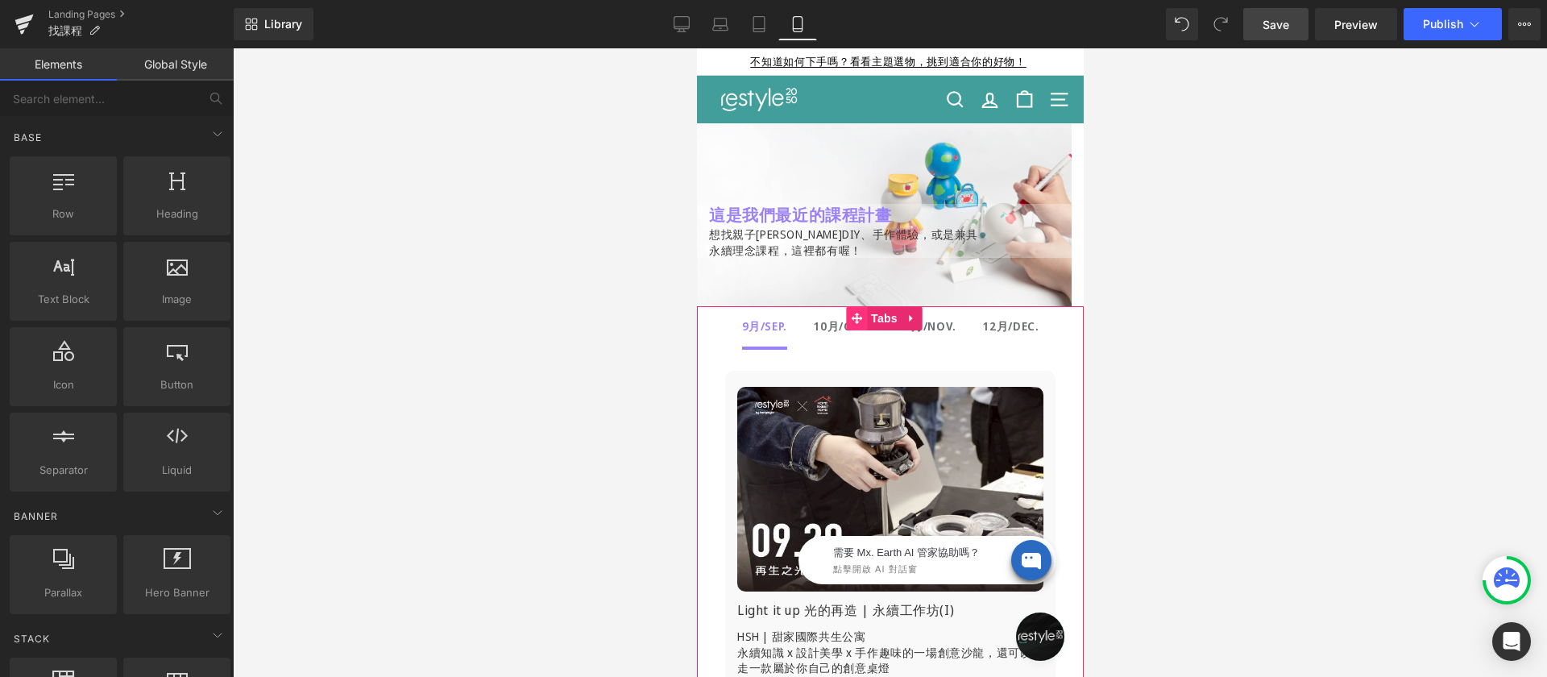
click at [855, 320] on icon at bounding box center [855, 318] width 11 height 11
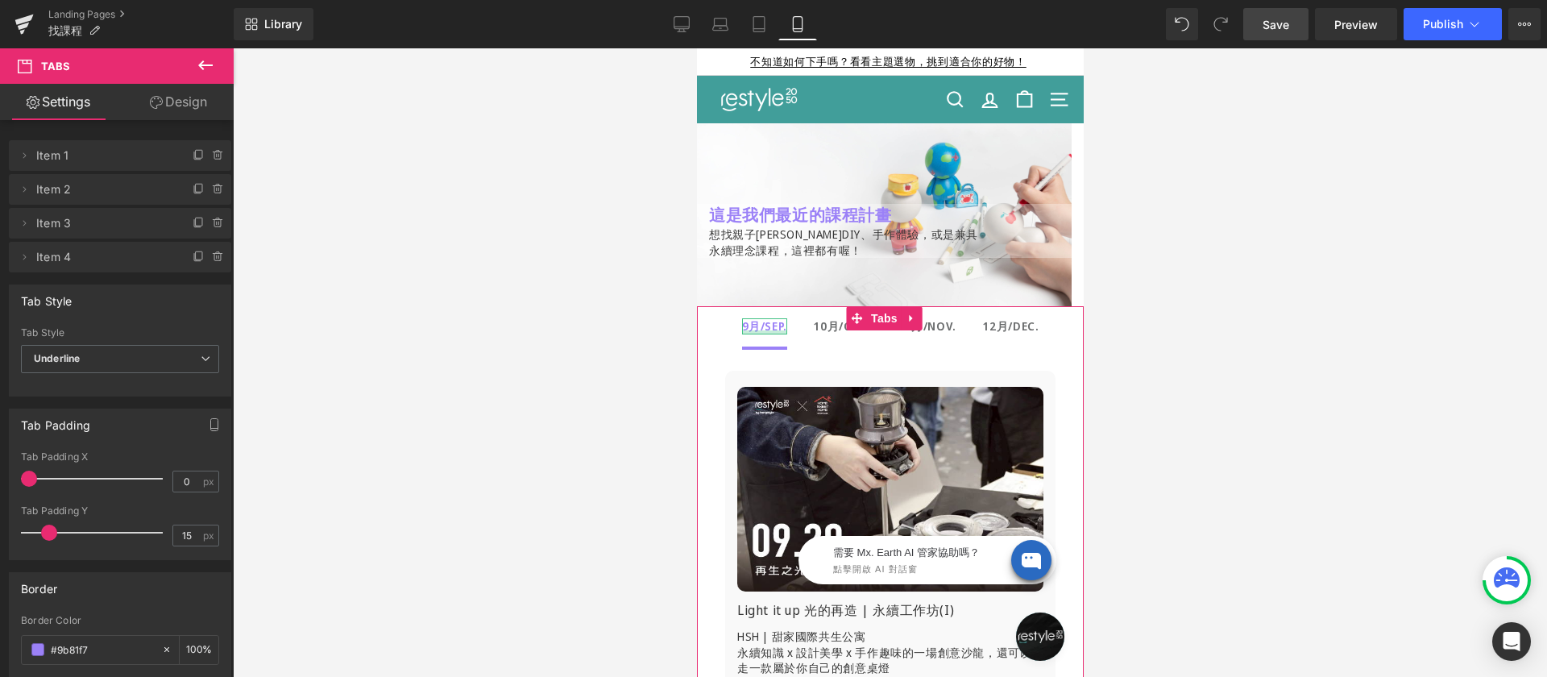
click at [746, 331] on div at bounding box center [763, 332] width 45 height 4
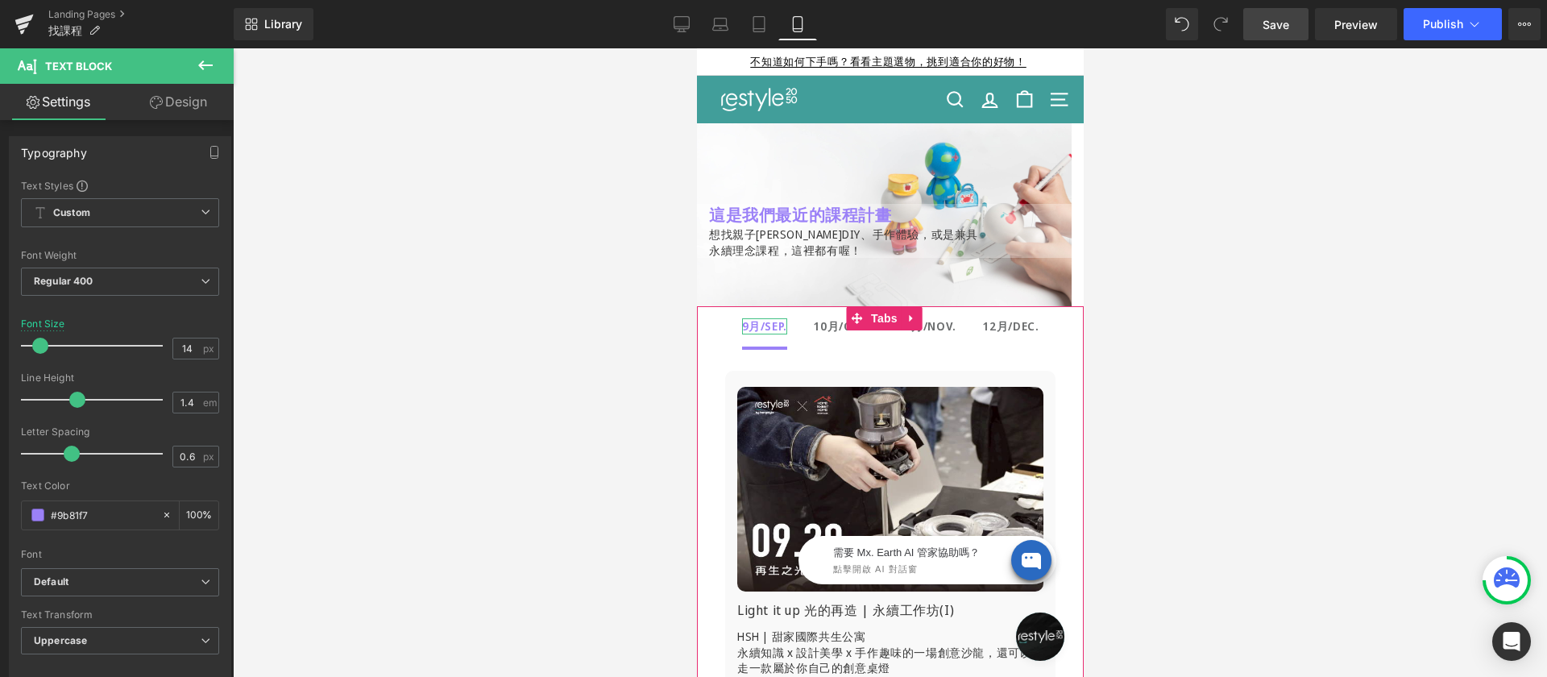
click at [749, 324] on b "9月/Sep." at bounding box center [763, 325] width 45 height 15
click at [756, 324] on b "9月/Sep." at bounding box center [763, 325] width 45 height 15
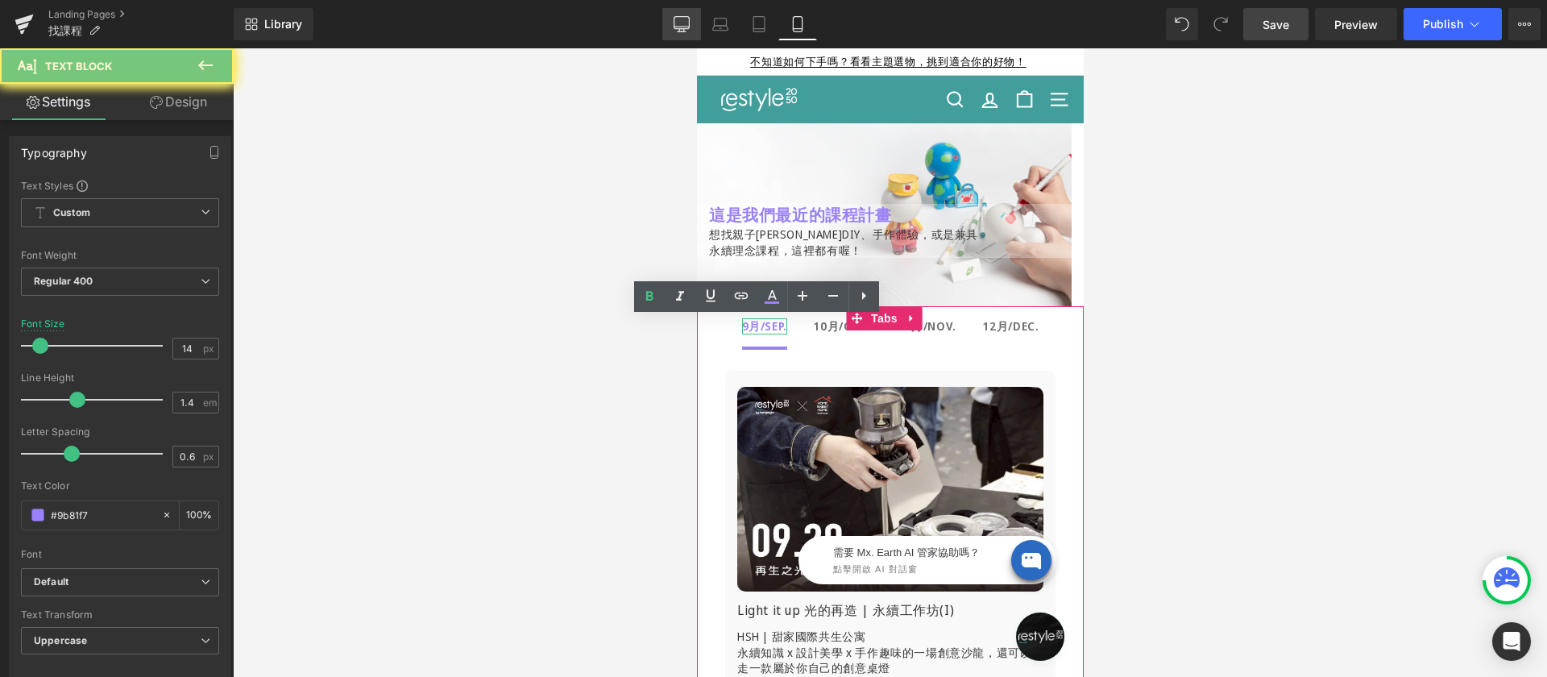
click at [686, 23] on icon at bounding box center [682, 24] width 16 height 16
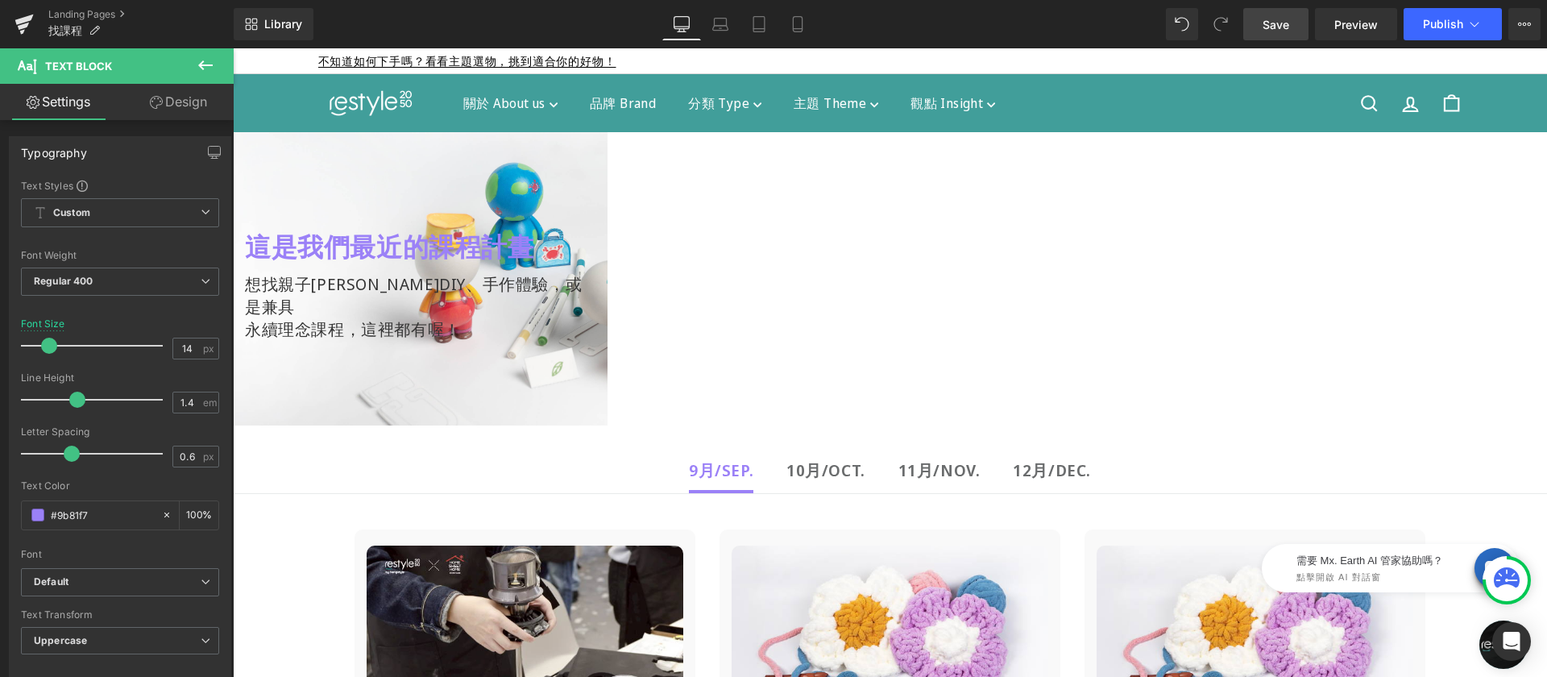
scroll to position [118, 0]
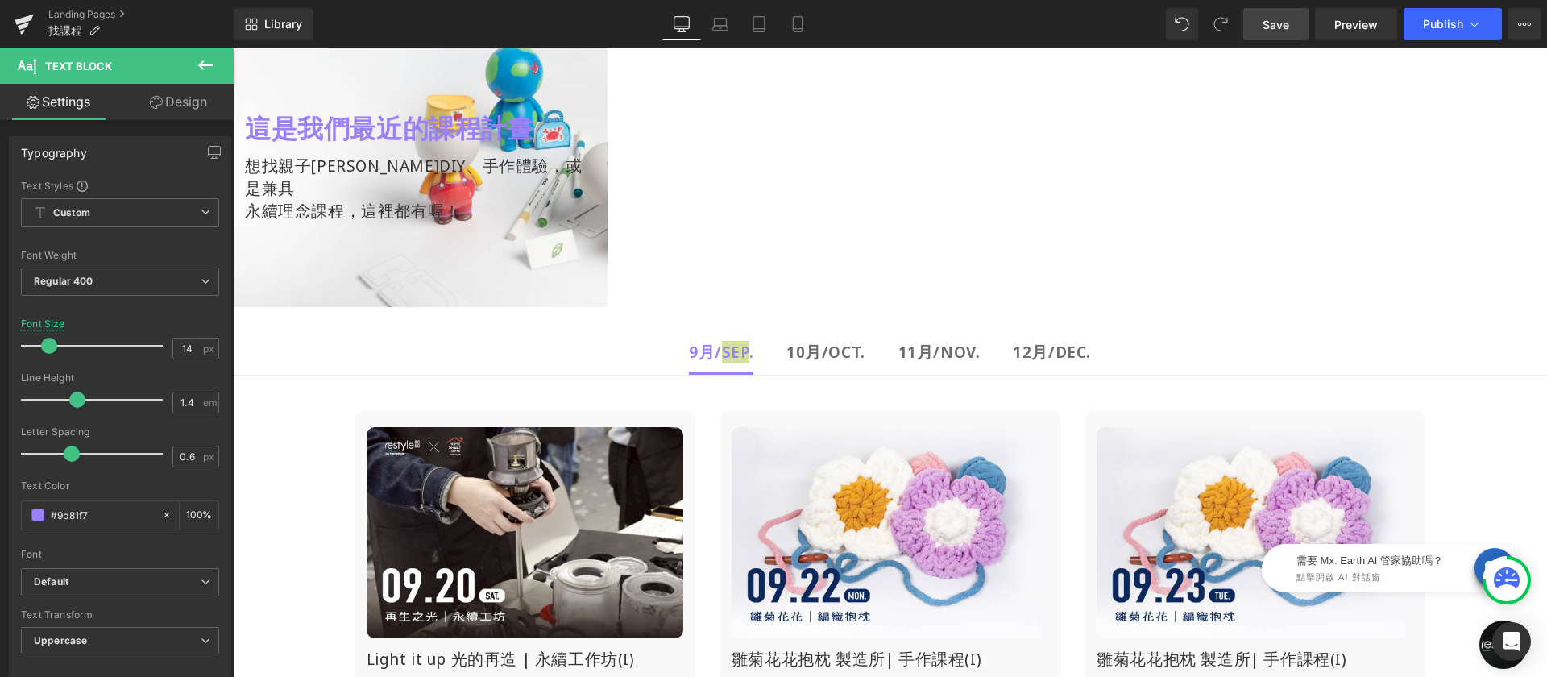
type input "20"
type input "100"
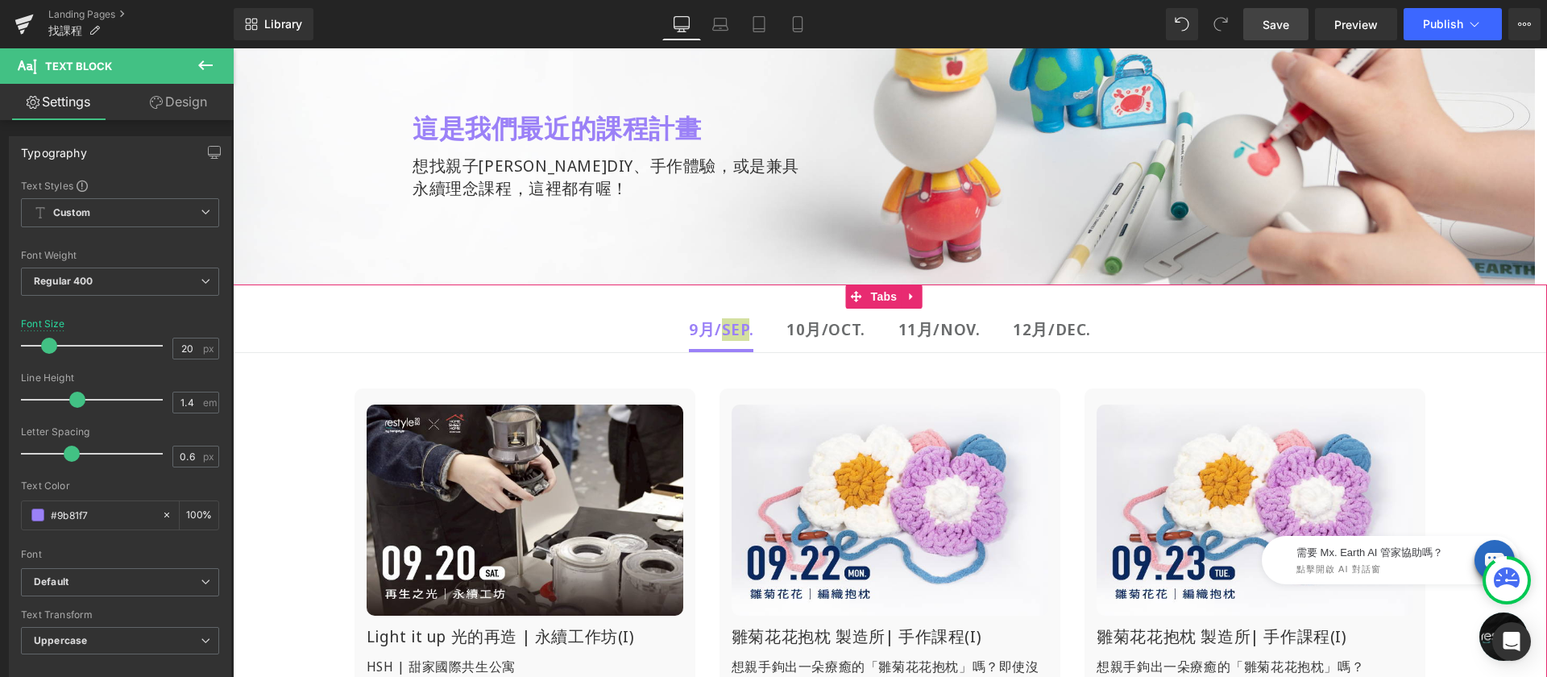
click at [233, 48] on div at bounding box center [233, 48] width 0 height 0
click at [697, 330] on b "9月/Sep." at bounding box center [721, 329] width 64 height 22
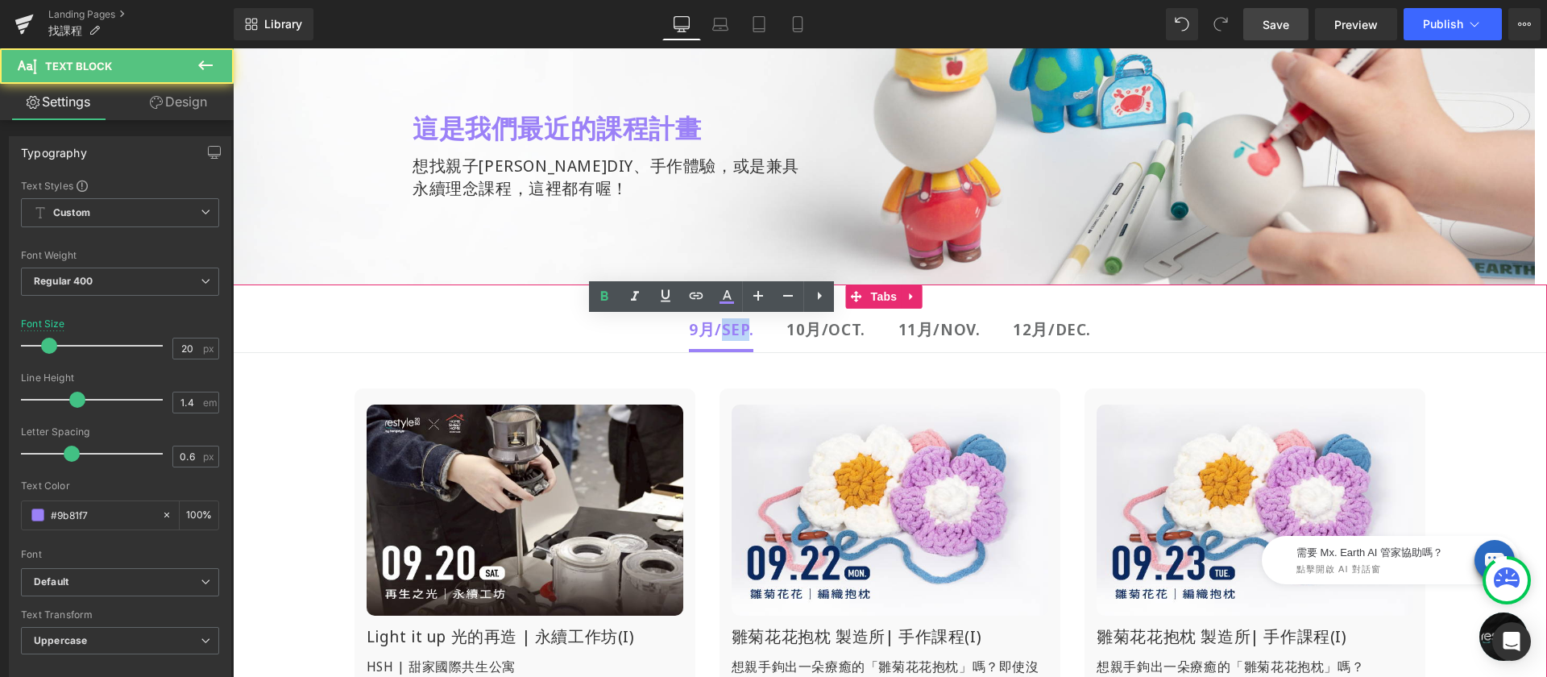
click at [707, 329] on b "9月/Sep." at bounding box center [721, 329] width 64 height 22
click at [701, 329] on b "9月/Sep." at bounding box center [721, 329] width 64 height 22
click at [740, 329] on b "9月/Sep." at bounding box center [721, 329] width 64 height 22
click at [740, 330] on b "9月/Sep." at bounding box center [721, 329] width 64 height 22
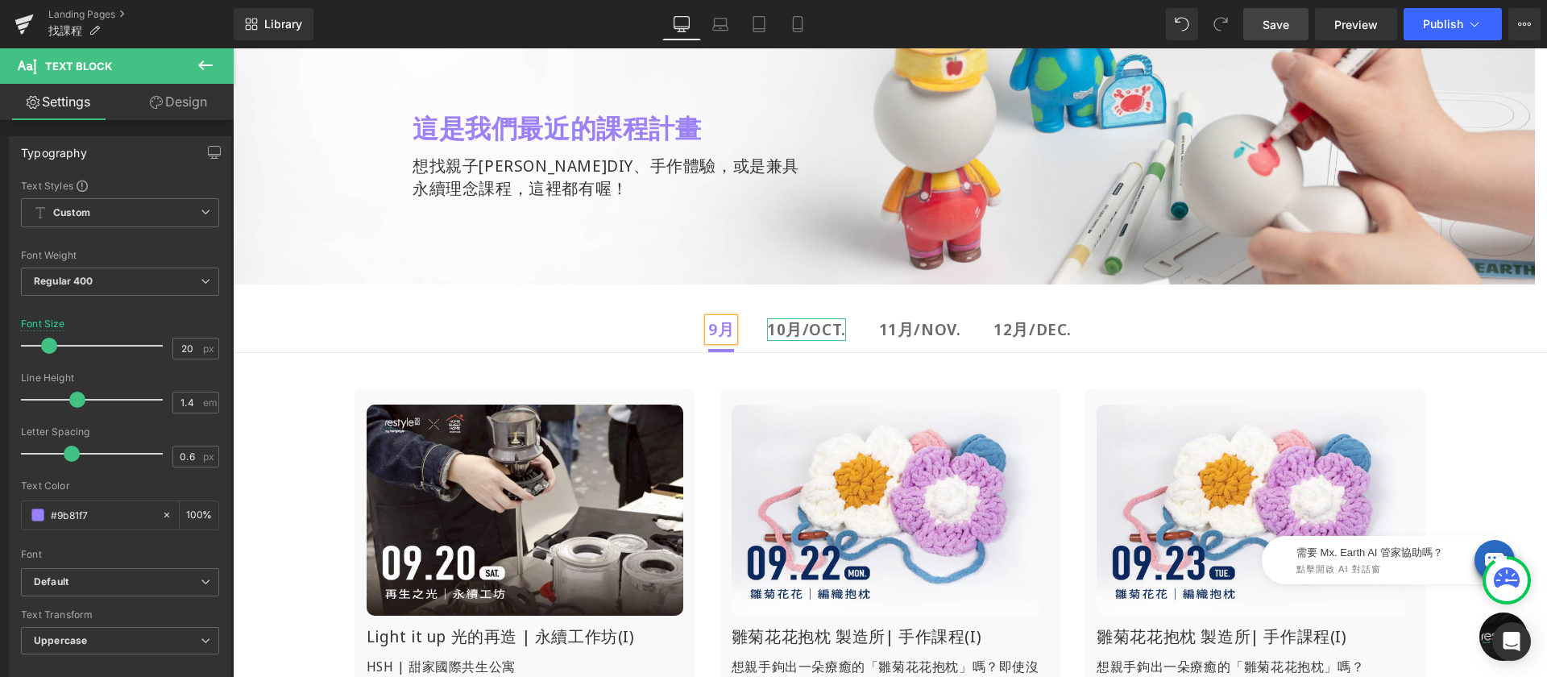
click at [799, 324] on strong "10月/OCT." at bounding box center [806, 329] width 79 height 22
click at [812, 326] on strong "10月/OCT." at bounding box center [806, 329] width 79 height 22
click at [832, 329] on strong "10月/OCT." at bounding box center [806, 329] width 79 height 22
click at [829, 330] on strong "10月/OCT." at bounding box center [806, 329] width 79 height 22
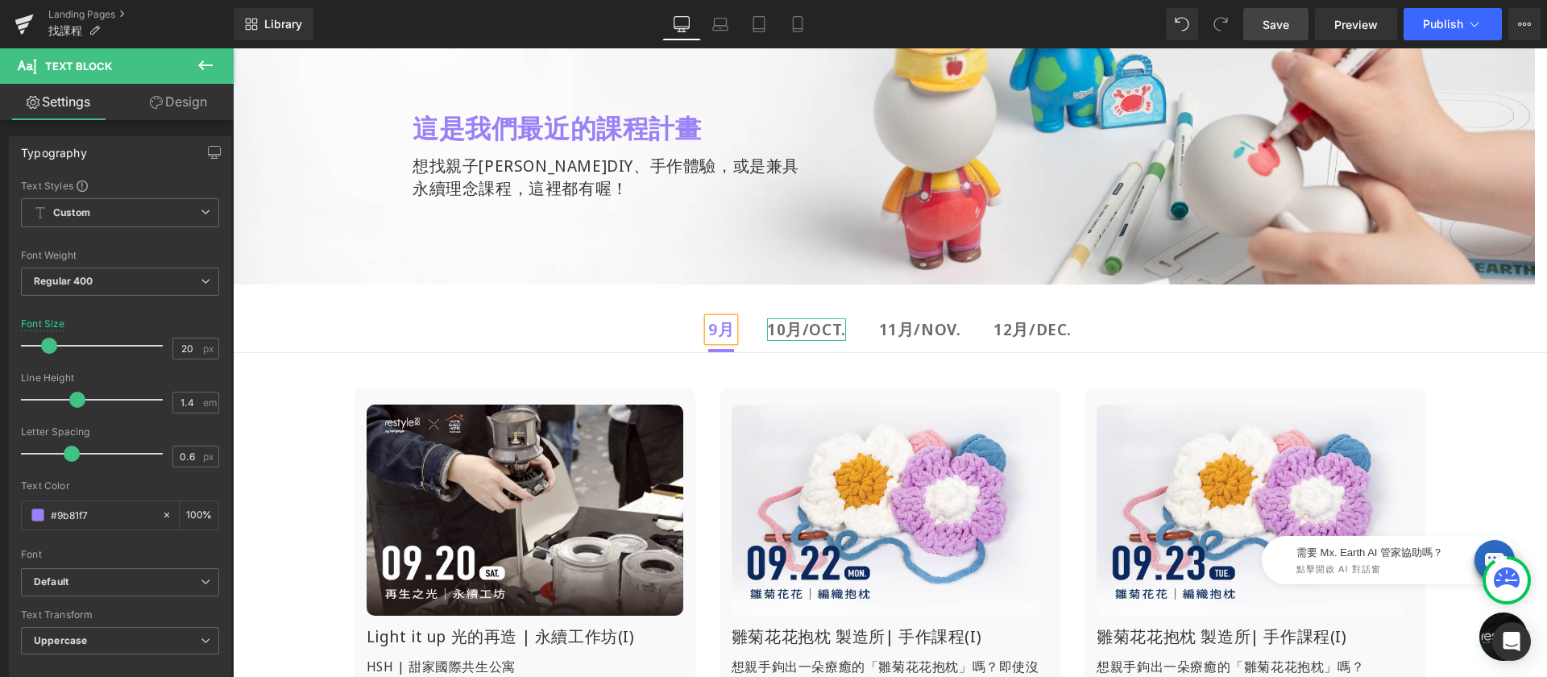
click at [829, 330] on strong "10月/OCT." at bounding box center [806, 329] width 79 height 22
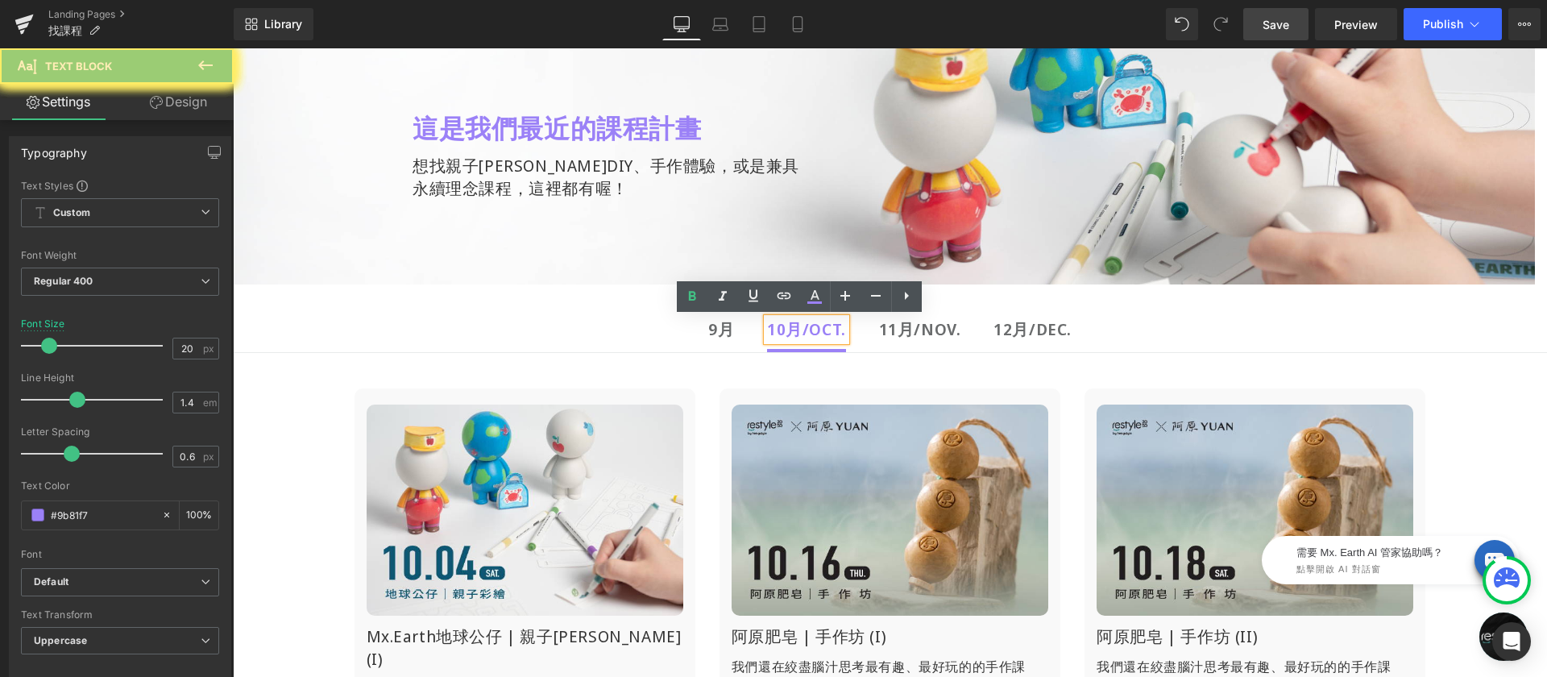
click at [801, 324] on strong "10月/OCT." at bounding box center [806, 329] width 79 height 22
click at [790, 330] on strong "10月/OCT." at bounding box center [806, 329] width 79 height 22
click at [833, 329] on strong "10月/OCT." at bounding box center [806, 329] width 79 height 22
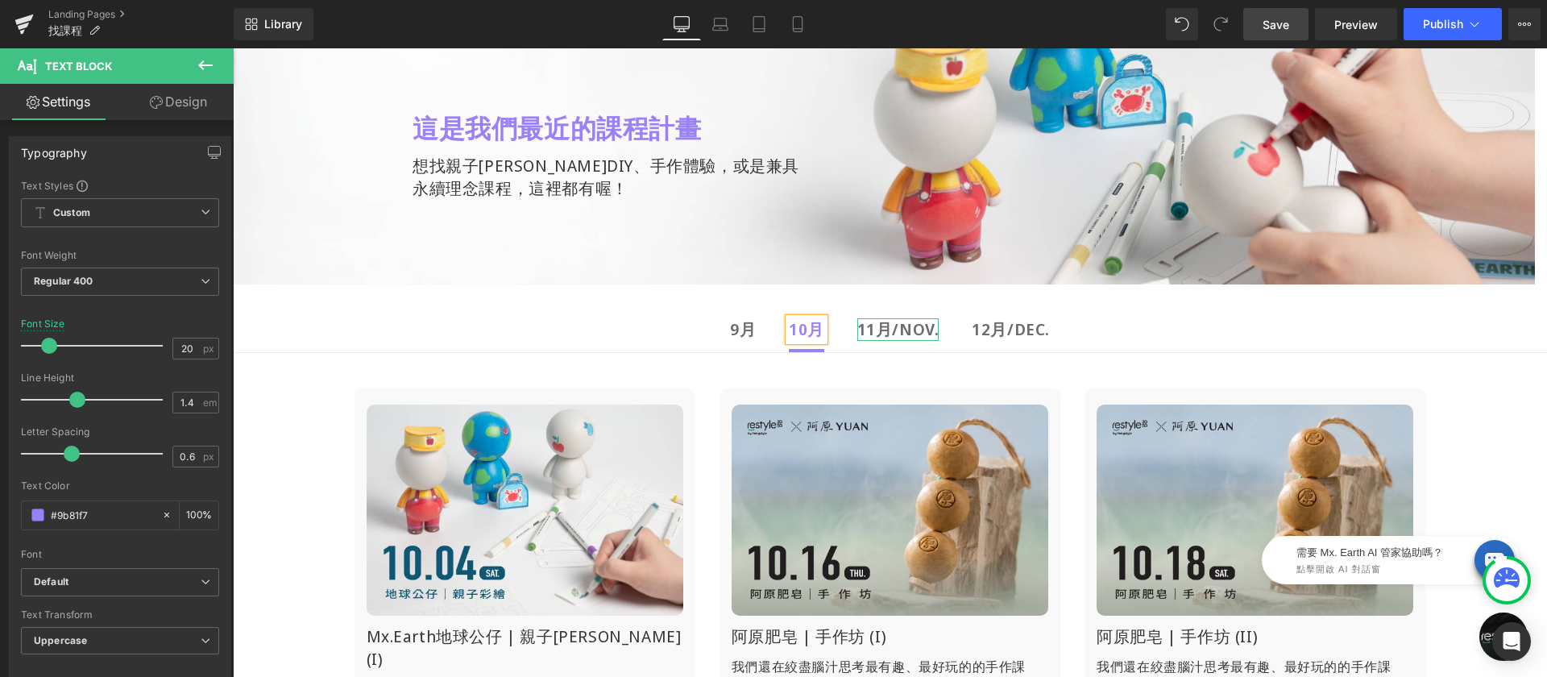
click at [891, 329] on b "11月/NOV." at bounding box center [898, 329] width 82 height 22
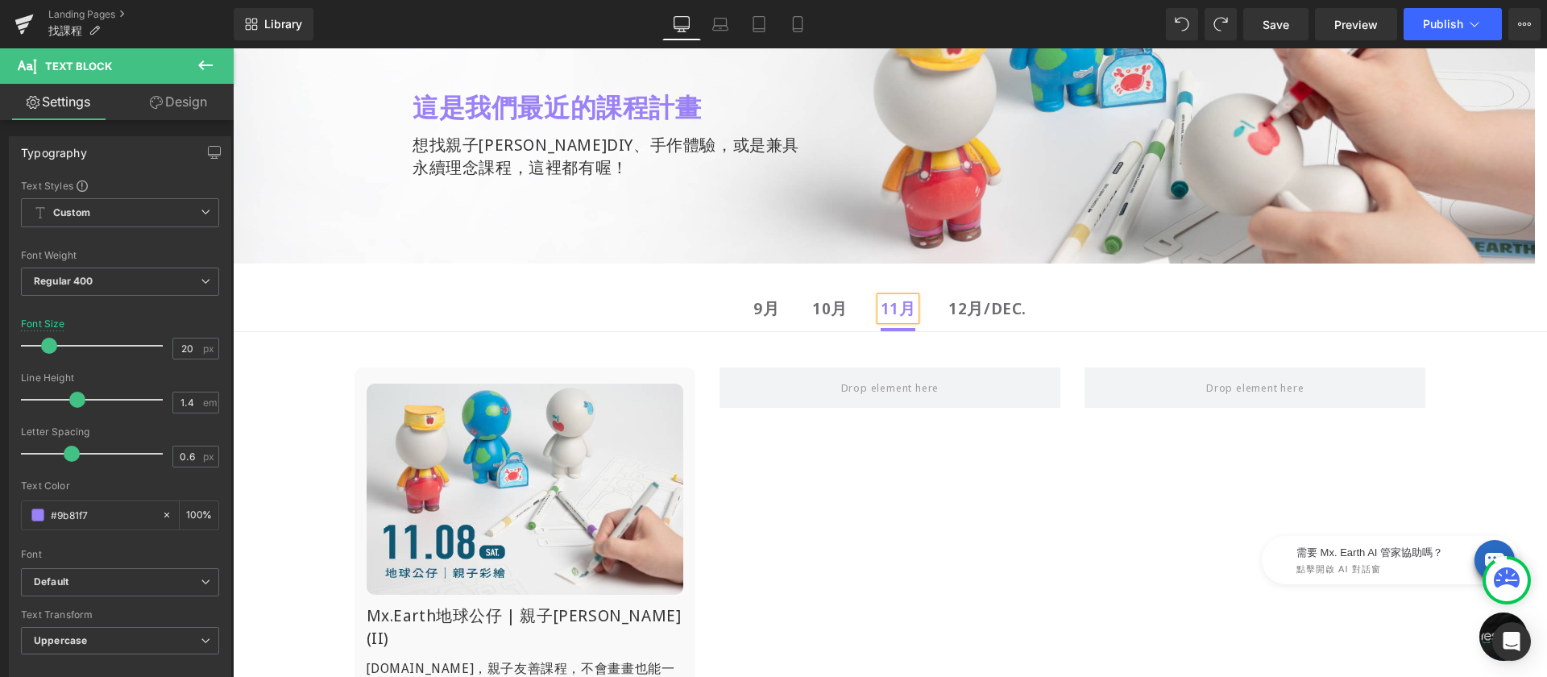
click at [233, 48] on div at bounding box center [233, 48] width 0 height 0
click at [964, 309] on b "12月/DEC." at bounding box center [987, 308] width 78 height 22
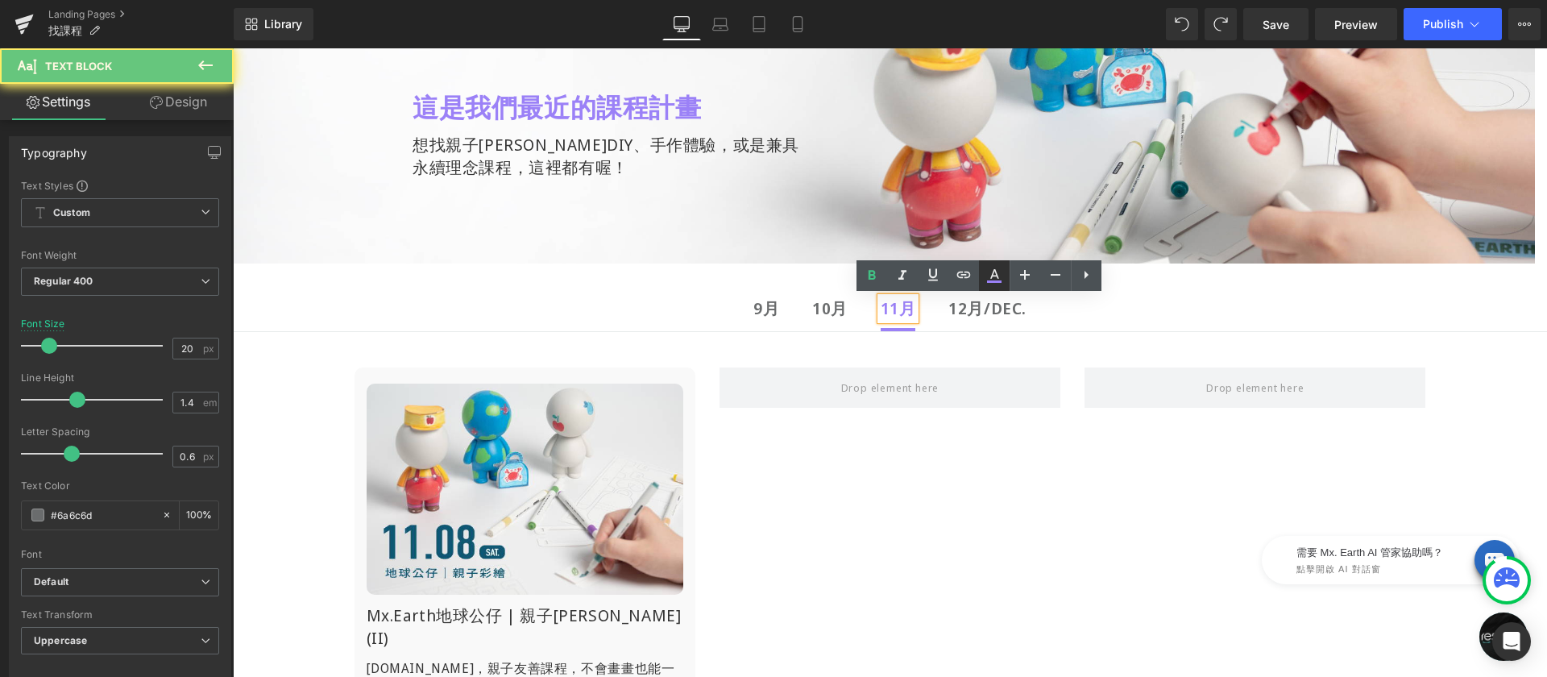
click at [989, 288] on link at bounding box center [994, 275] width 31 height 31
click at [976, 284] on link at bounding box center [963, 275] width 31 height 31
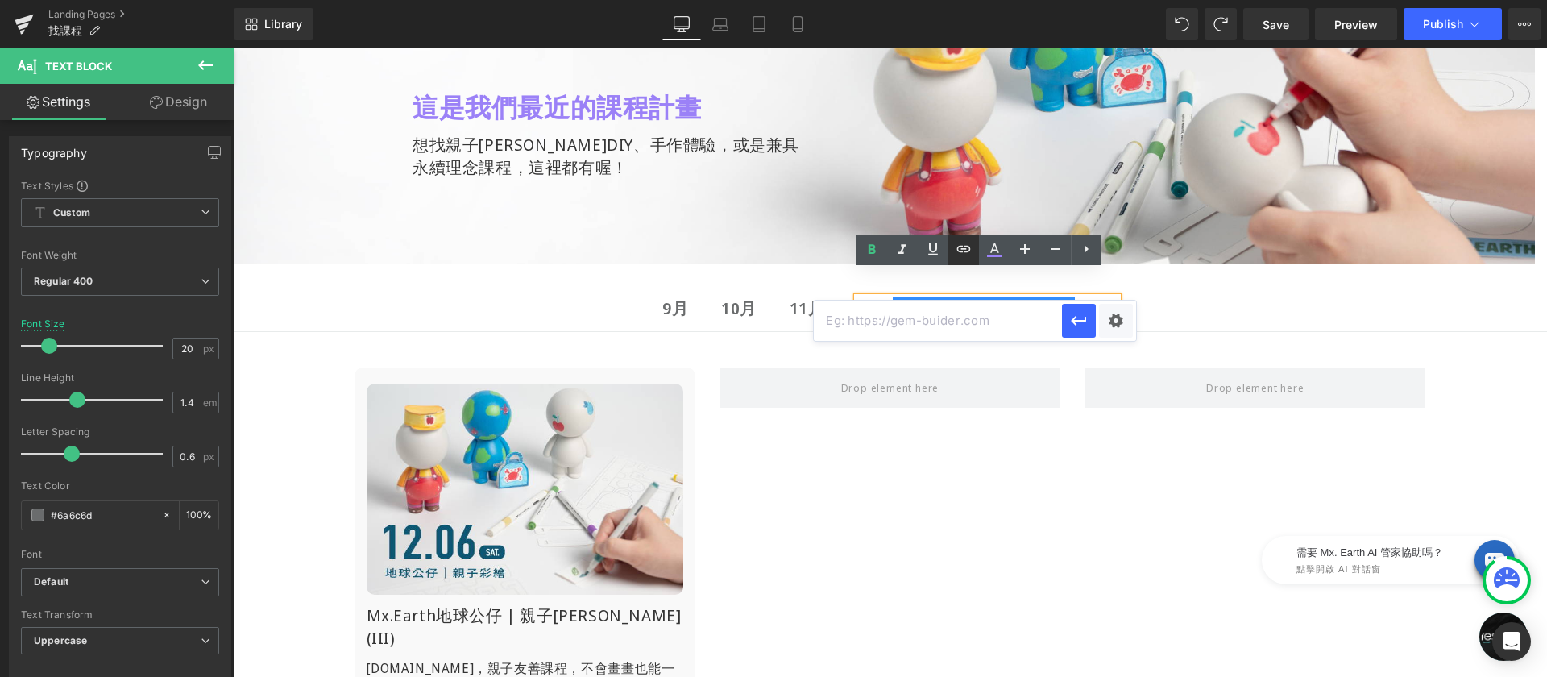
scroll to position [165, 0]
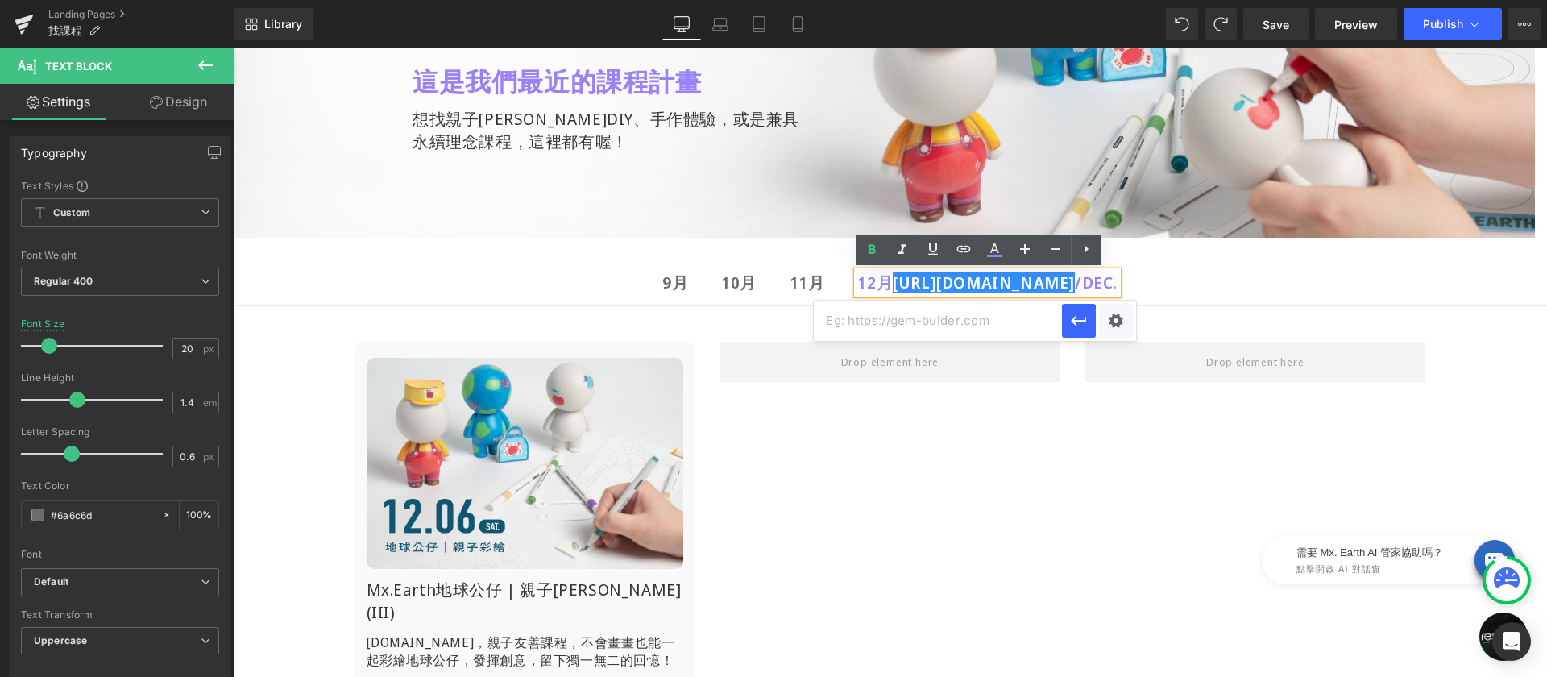
click at [1185, 295] on ul "9月 Text Block 10月 Text Block 11月 Text Block 12月 [URL][DOMAIN_NAME] /DEC. Text B…" at bounding box center [890, 284] width 1314 height 44
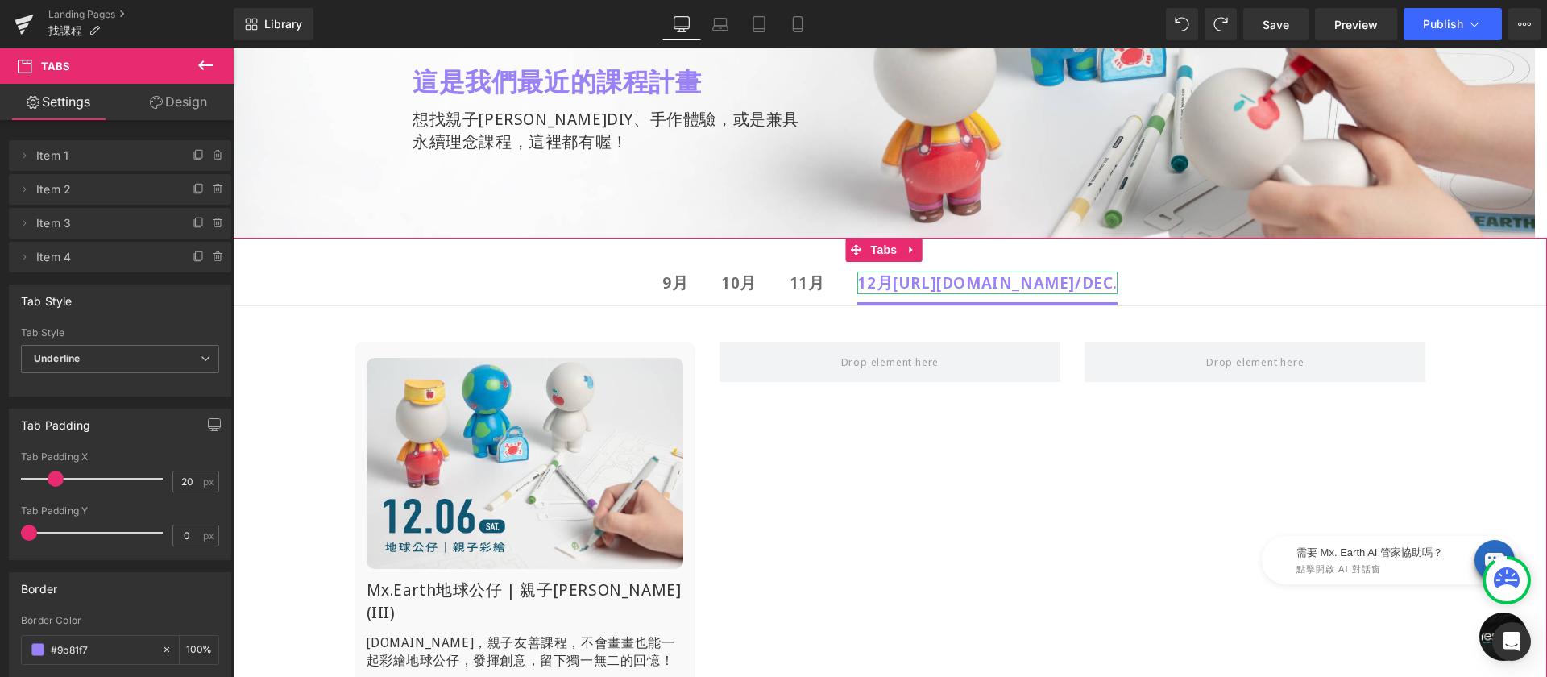
click at [857, 284] on b "12月 [URL][DOMAIN_NAME] /DEC." at bounding box center [987, 283] width 260 height 22
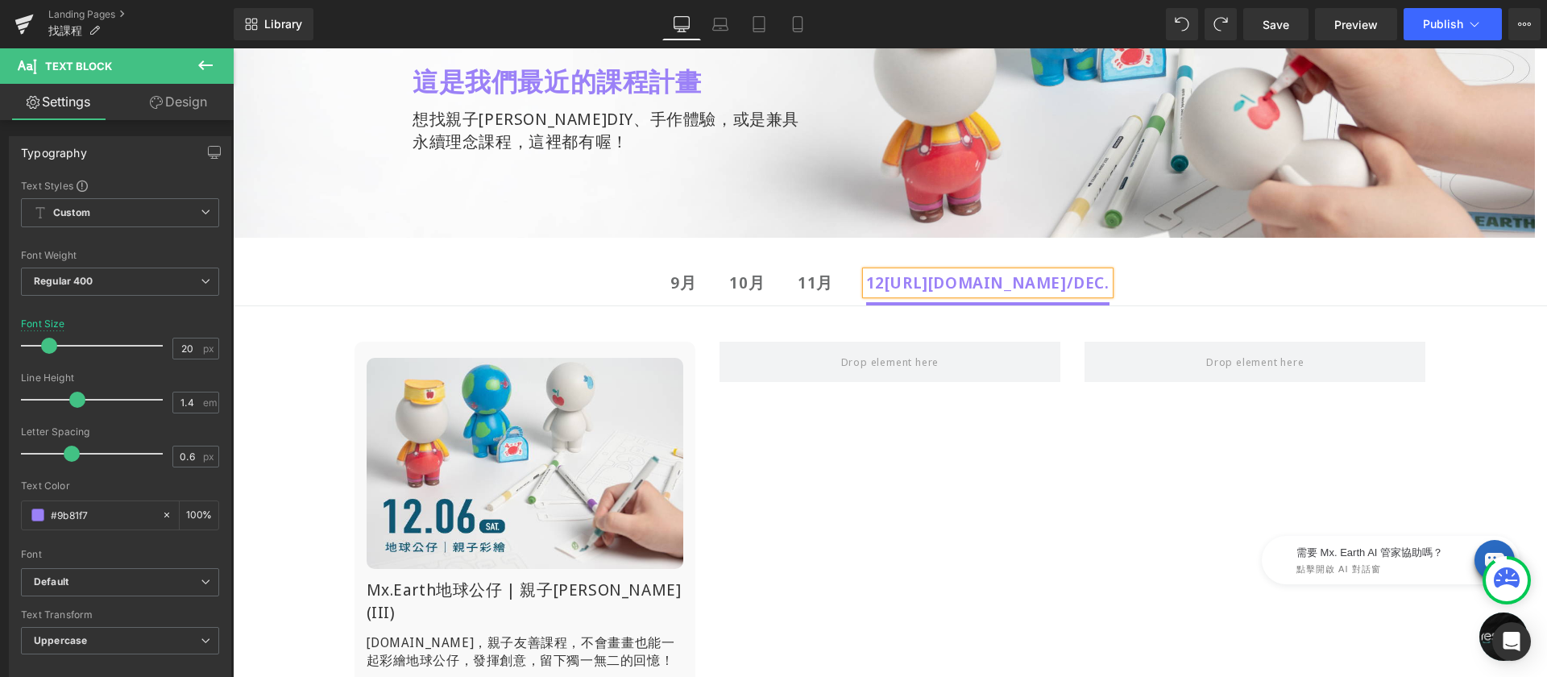
click at [1133, 280] on ul "9月 Text Block 10月 Text Block 11月 Text Block 12 [URL][DOMAIN_NAME] /DEC. Text Bl…" at bounding box center [890, 284] width 1314 height 44
click at [924, 283] on b "12 [URL][DOMAIN_NAME] /DEC." at bounding box center [987, 283] width 243 height 22
click at [917, 328] on div "Image Mx.Earth地球公仔 | 親子[PERSON_NAME](III) Heading [DOMAIN_NAME]，親子友善課程， 不會畫畫也能一…" at bounding box center [890, 559] width 1128 height 485
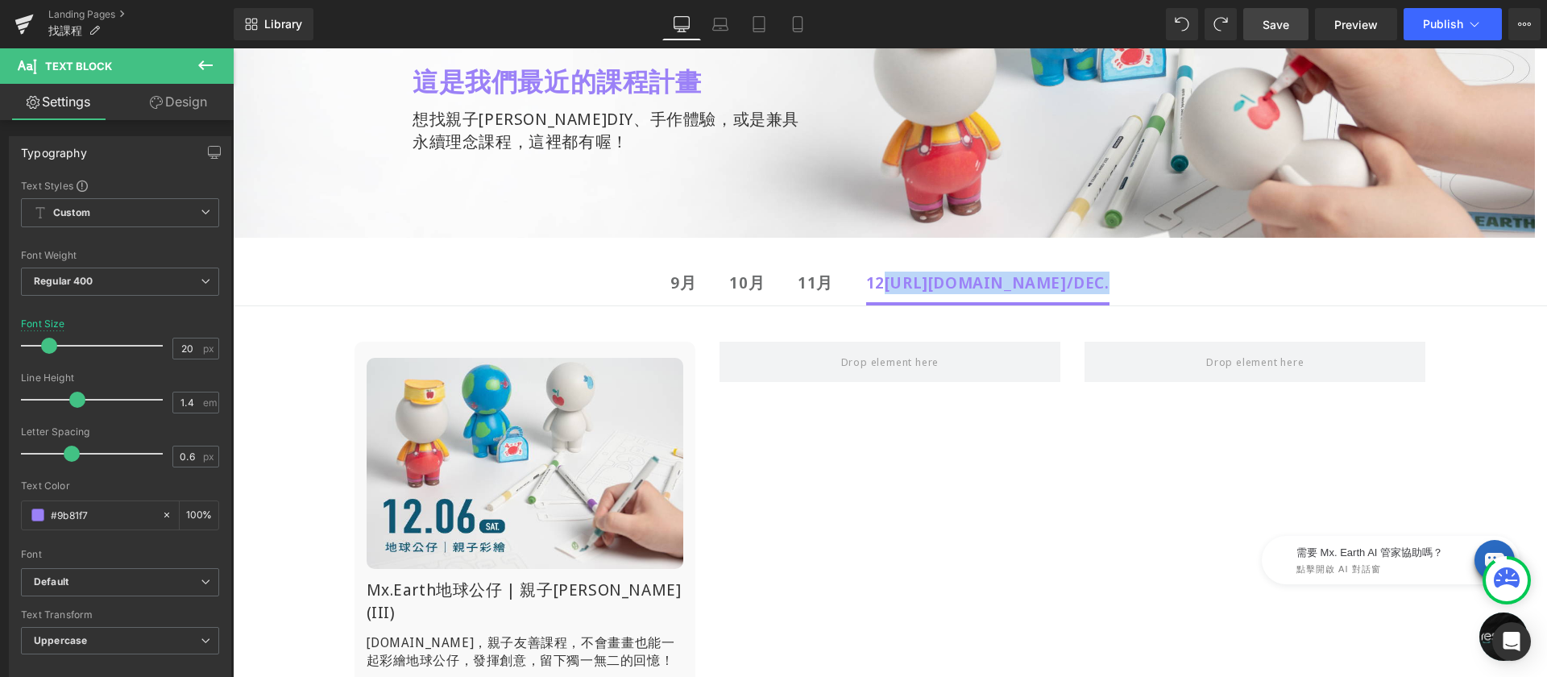
click at [917, 328] on div "Image Mx.Earth地球公仔 | 親子[PERSON_NAME](III) Heading [DOMAIN_NAME]，親子友善課程， 不會畫畫也能一…" at bounding box center [890, 559] width 1128 height 485
click at [885, 333] on div "Image Mx.Earth地球公仔 | 親子[PERSON_NAME](III) Heading [DOMAIN_NAME]，親子友善課程， 不會畫畫也能一…" at bounding box center [890, 559] width 1128 height 485
click at [1273, 24] on span "Save" at bounding box center [1276, 24] width 27 height 17
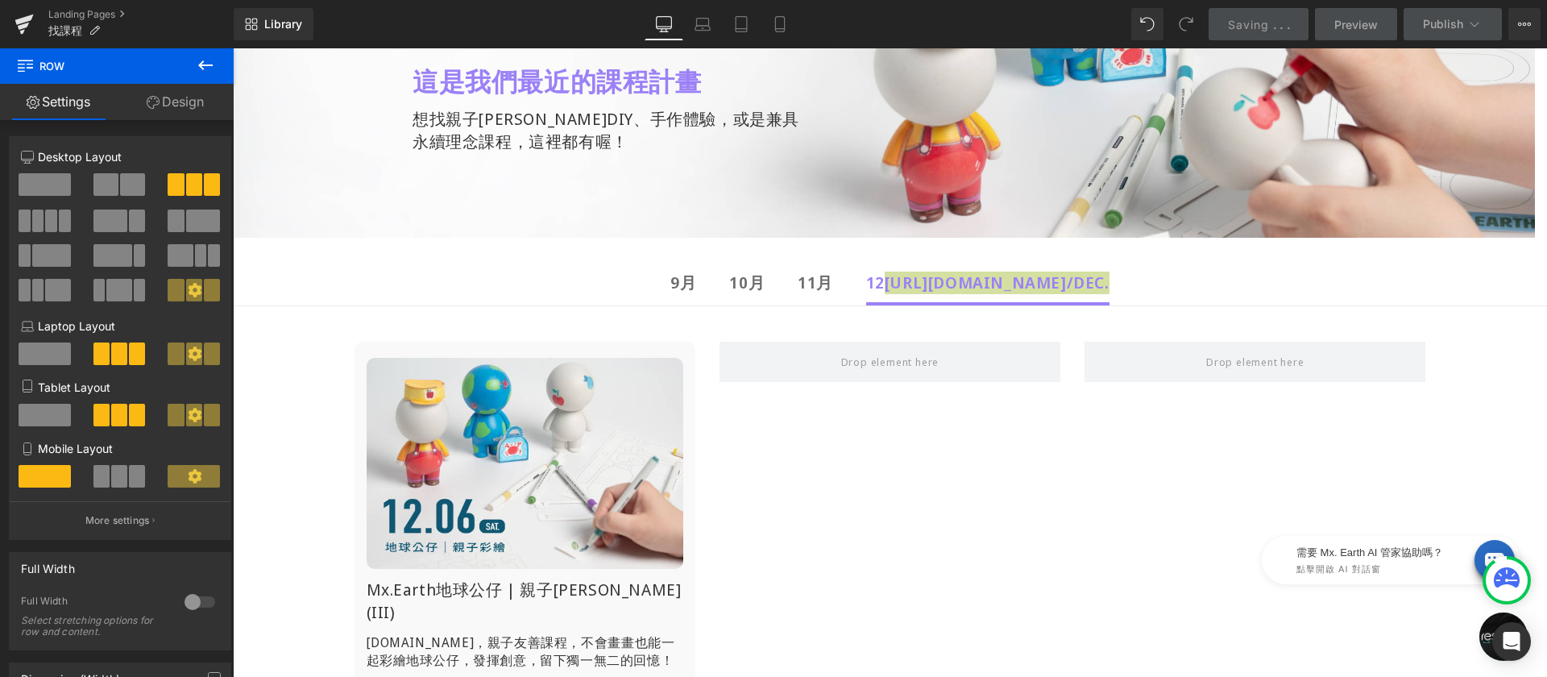
scroll to position [119, 0]
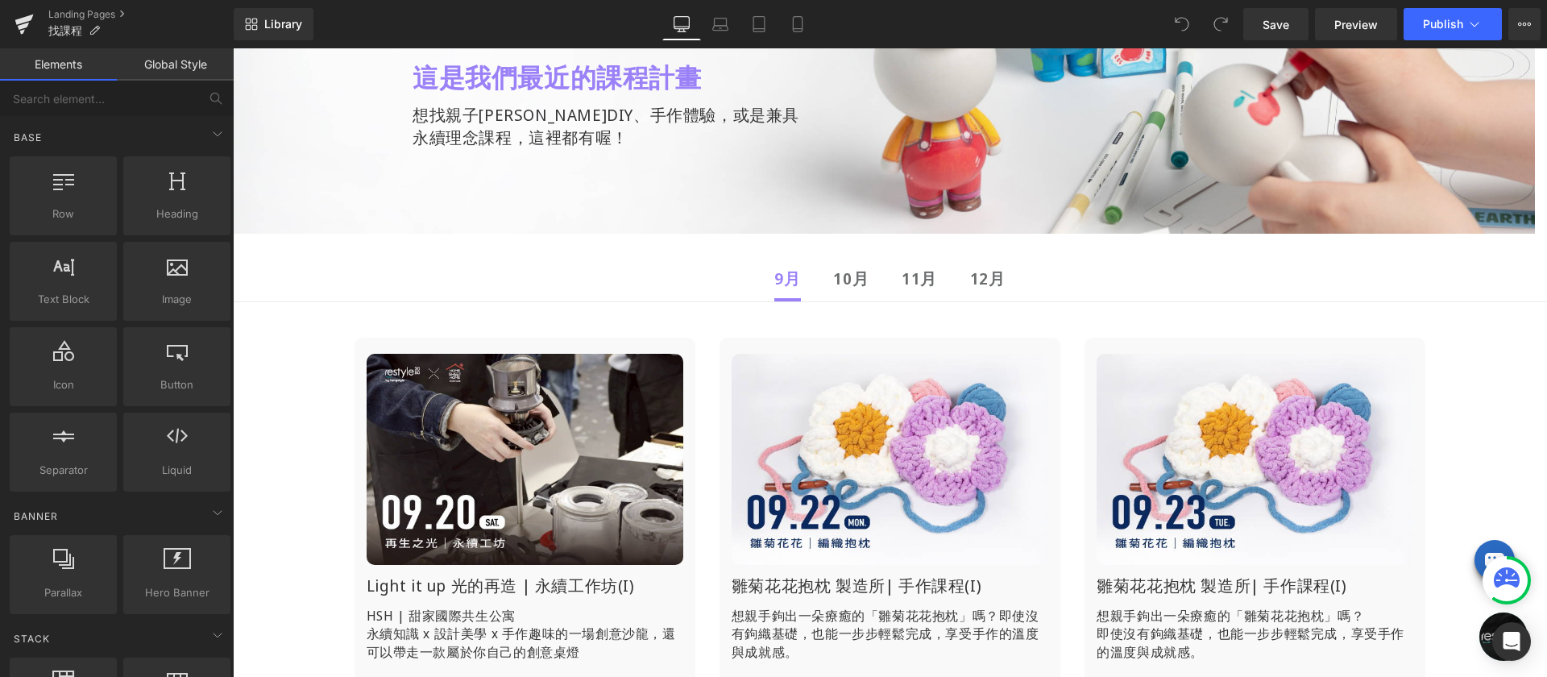
scroll to position [230, 0]
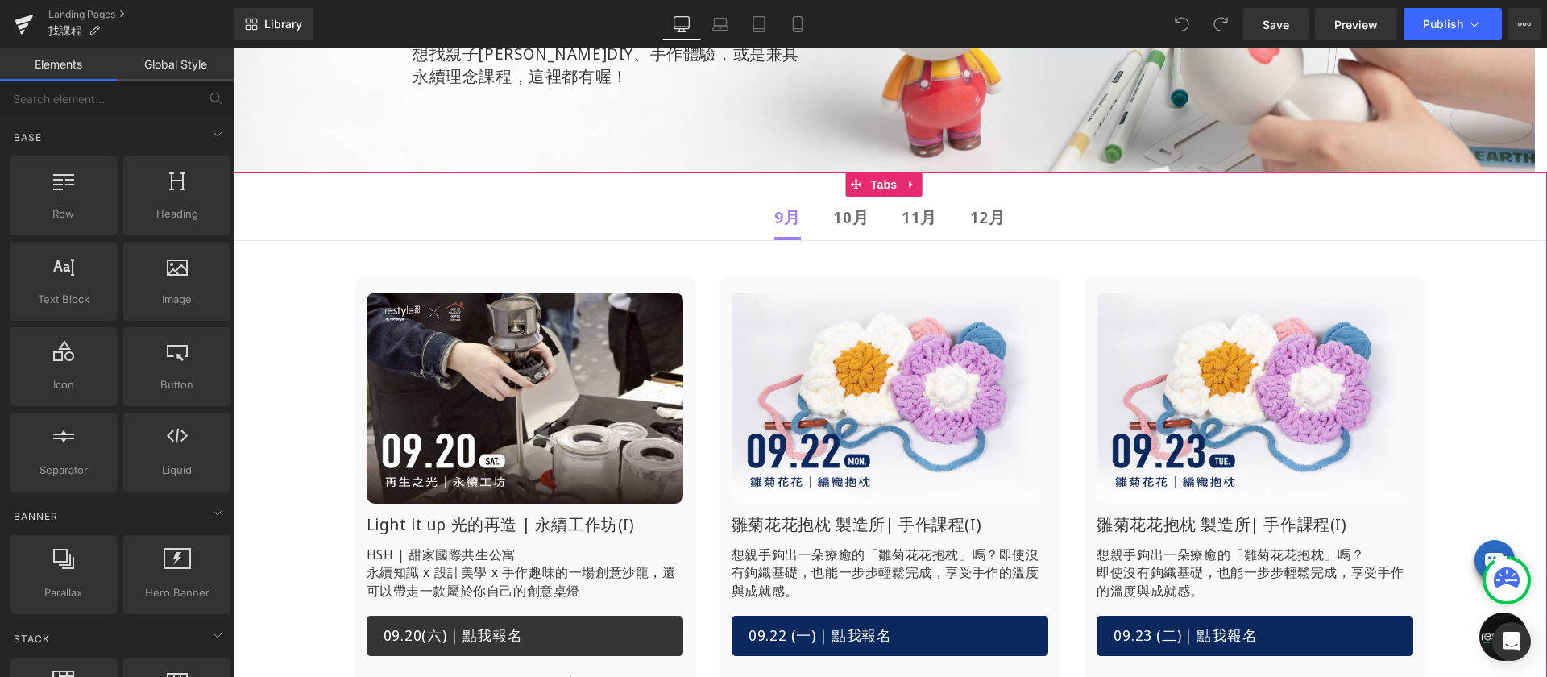
click at [848, 222] on strong "10月" at bounding box center [850, 217] width 35 height 22
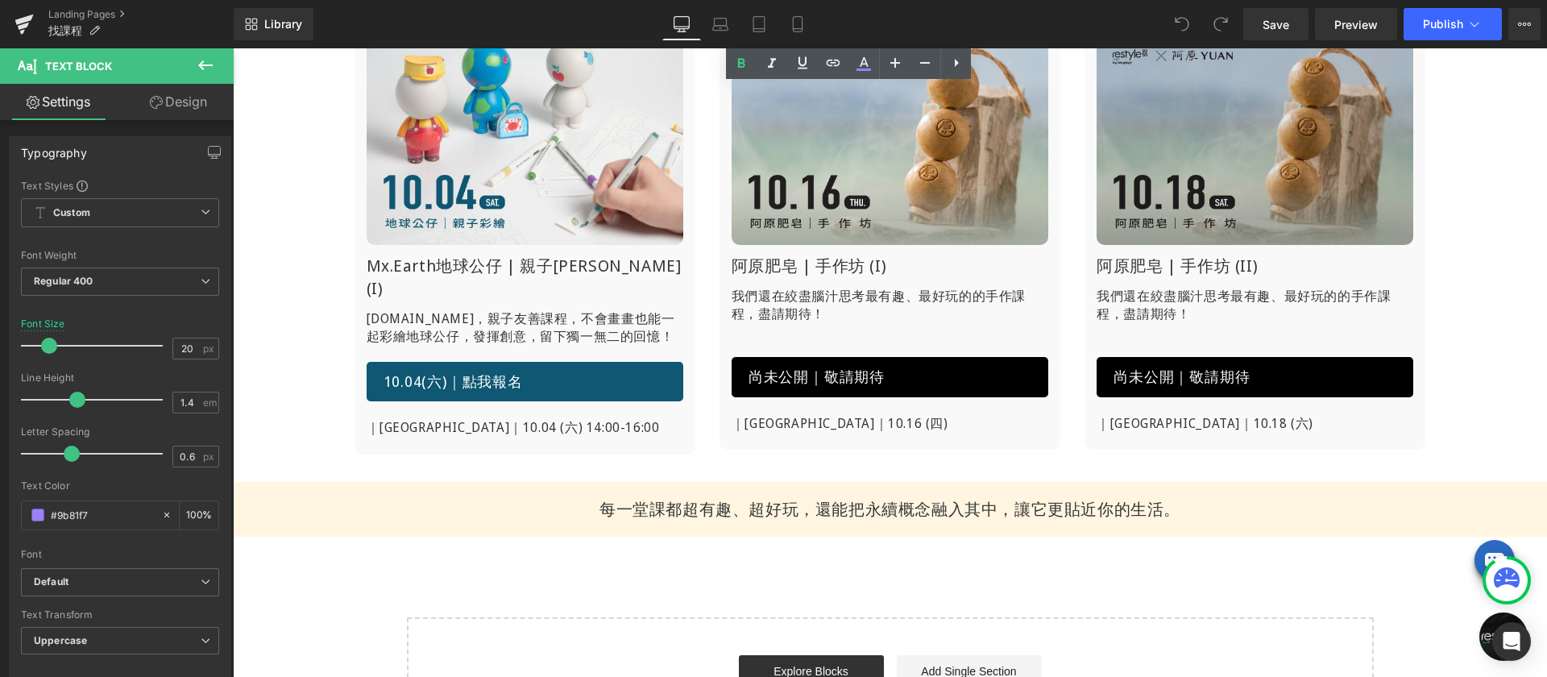
scroll to position [231, 0]
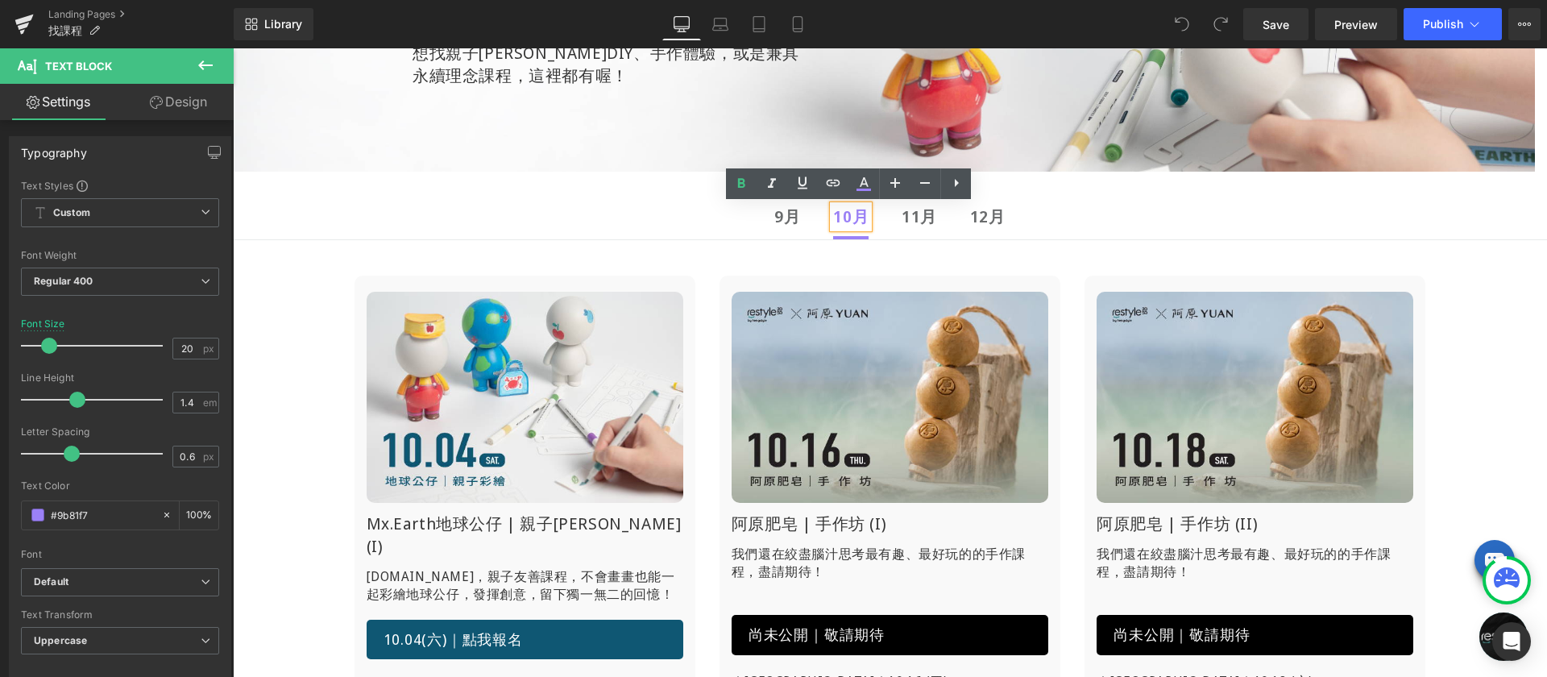
click at [799, 222] on ul "9月 Text Block 10月 Text Block 11月 Text Block 12月 Text Block" at bounding box center [890, 218] width 1314 height 44
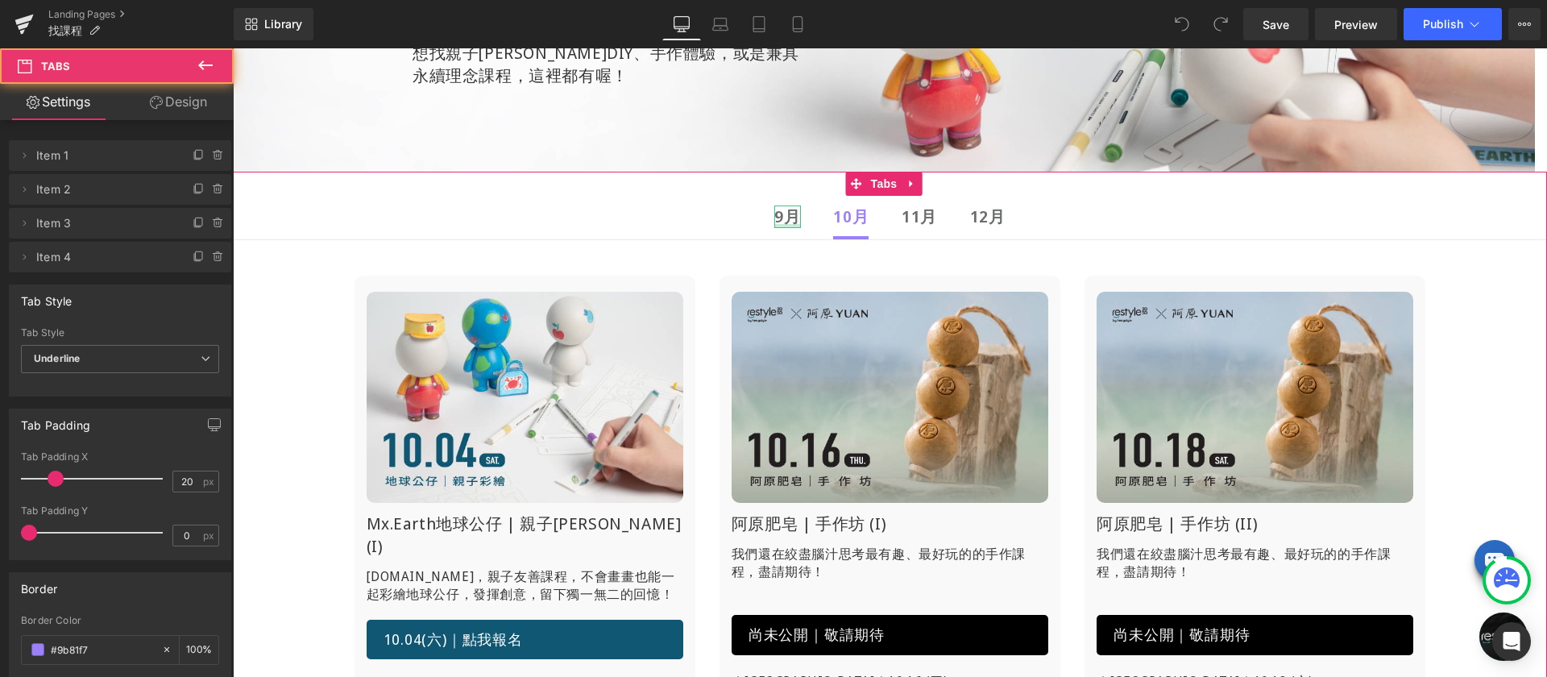
click at [778, 224] on div at bounding box center [787, 226] width 26 height 4
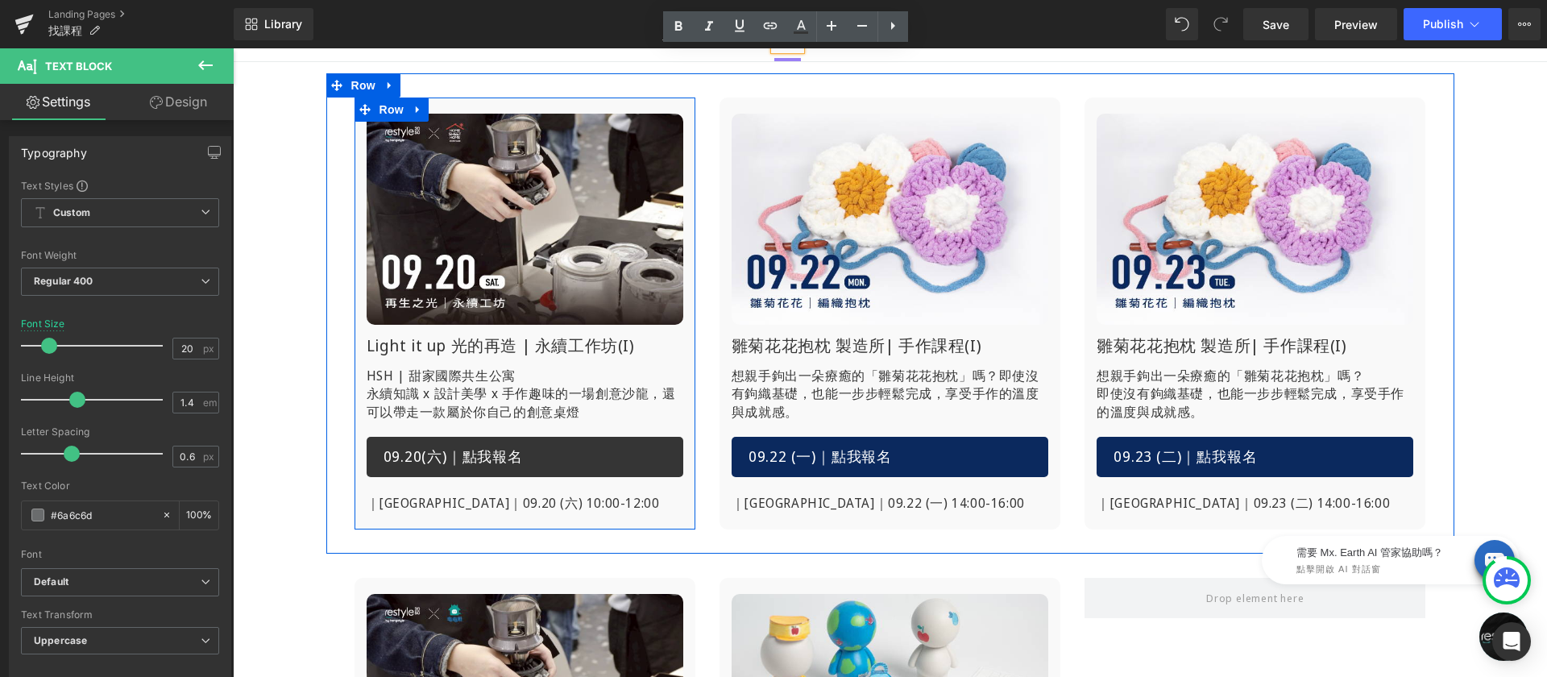
scroll to position [356, 0]
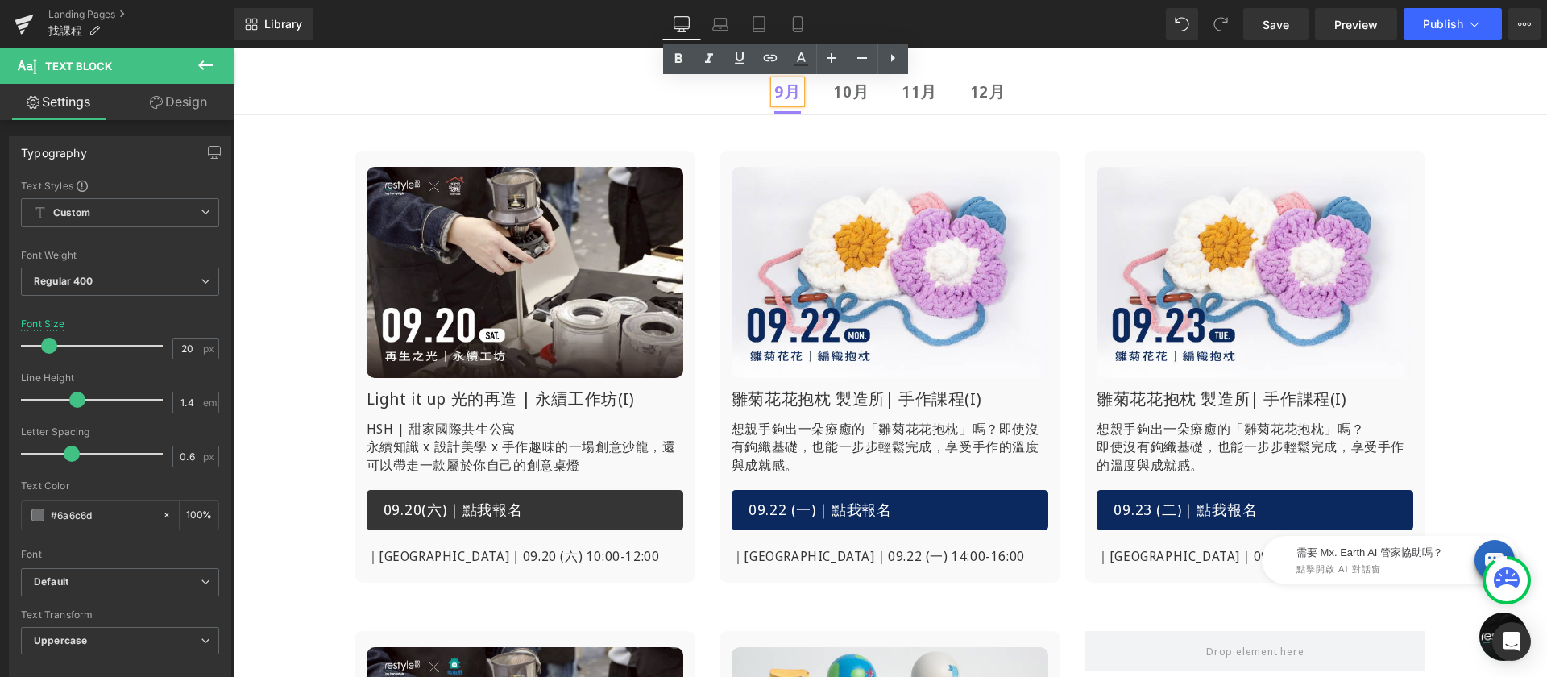
click at [828, 97] on ul "9月 Text Block 10月 Text Block 11月 Text Block 12月 Text Block" at bounding box center [890, 93] width 1314 height 44
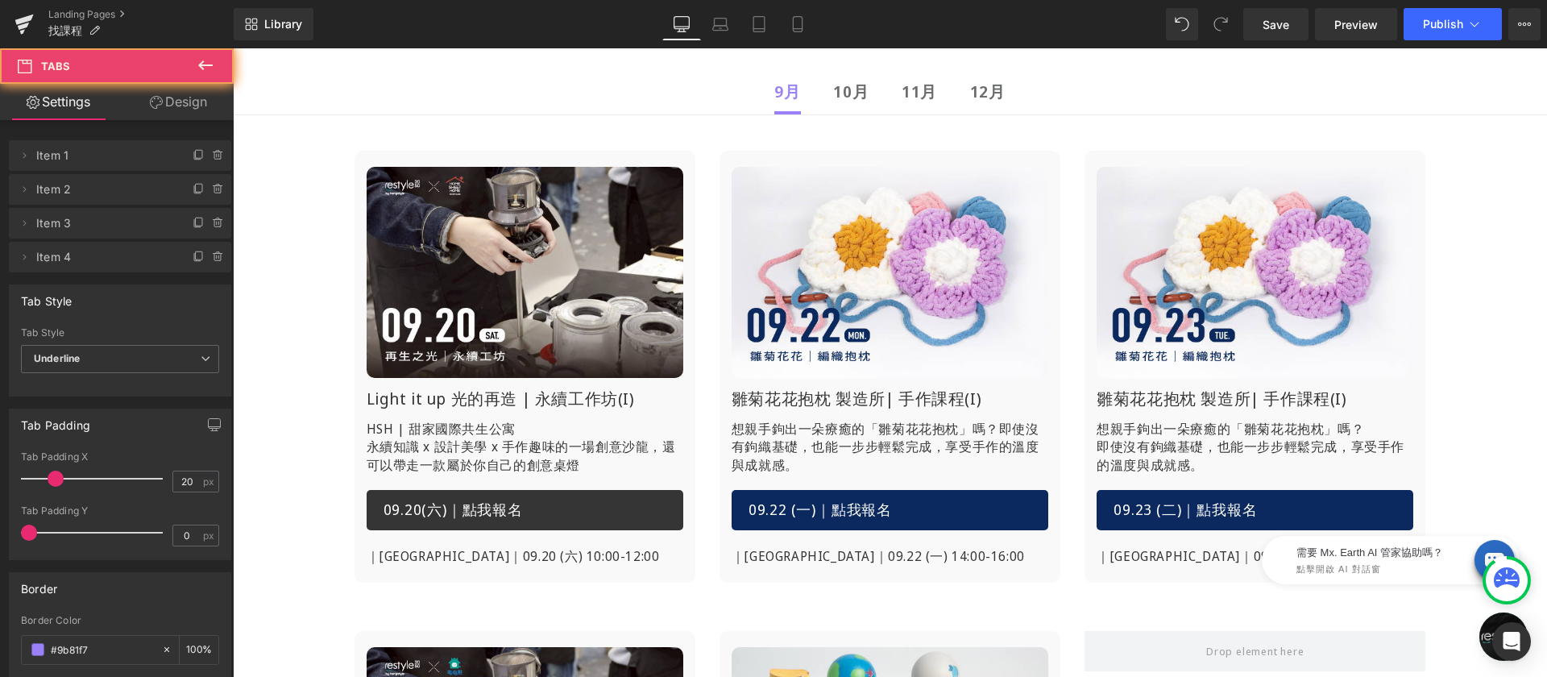
click at [830, 97] on ul "9月 Text Block 10月 Text Block 11月 Text Block 12月 Text Block" at bounding box center [890, 93] width 1314 height 44
click at [834, 97] on div "10月 Text Block" at bounding box center [850, 92] width 35 height 23
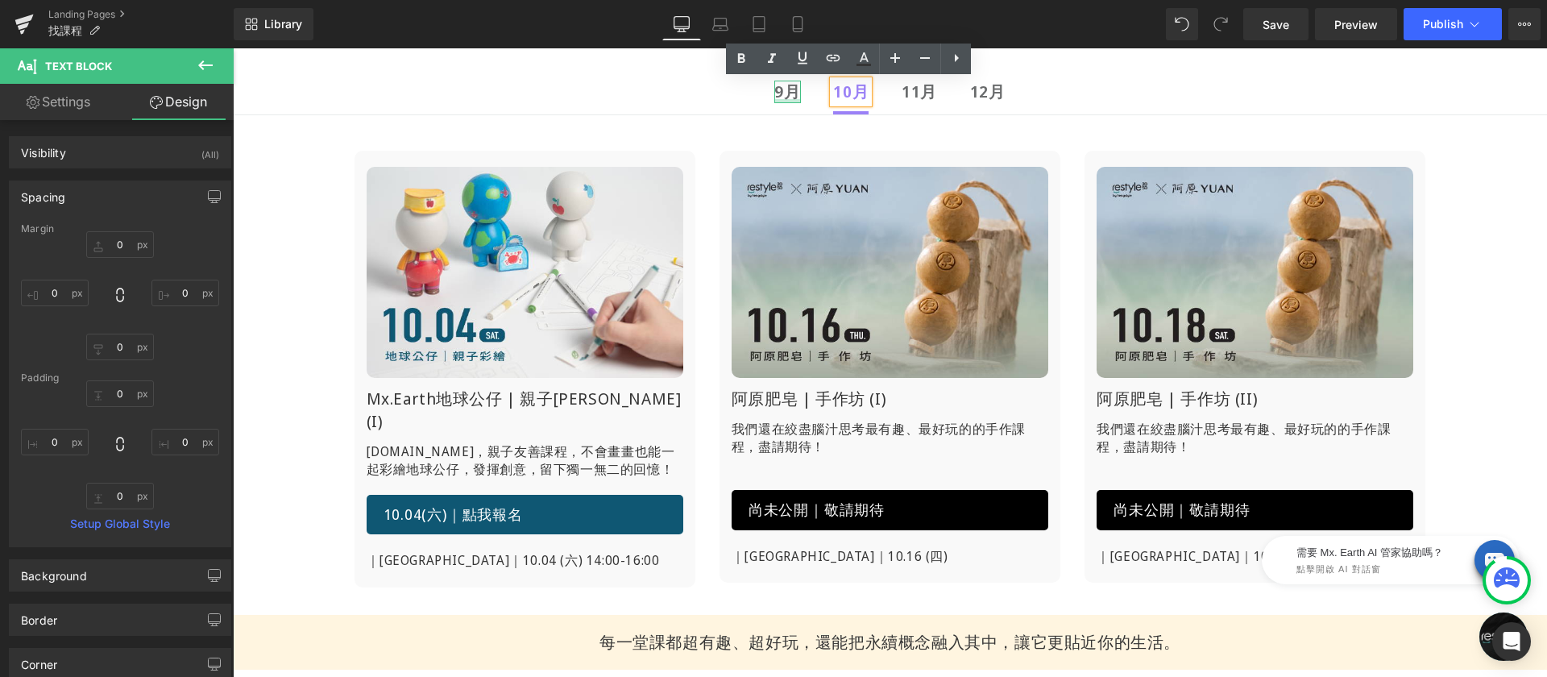
click at [792, 100] on div at bounding box center [787, 101] width 26 height 4
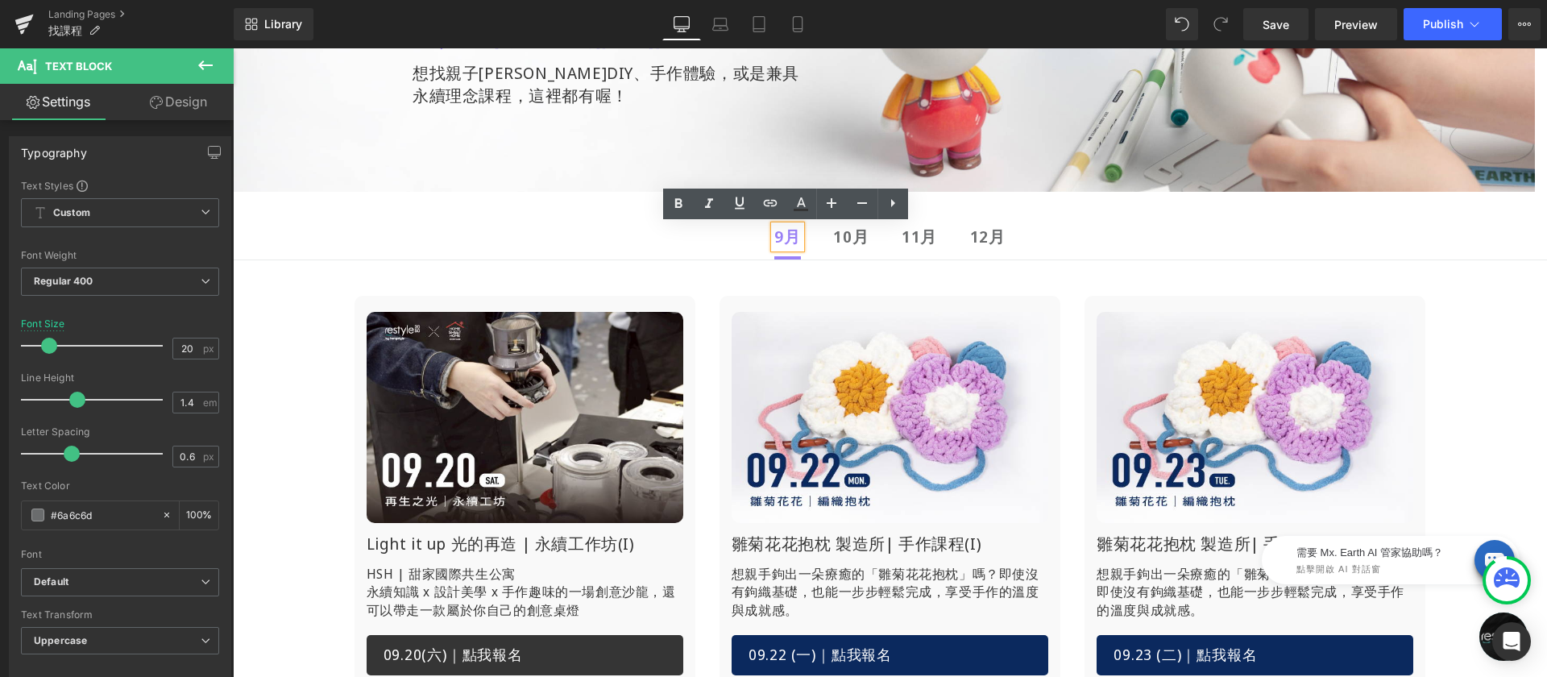
scroll to position [128, 0]
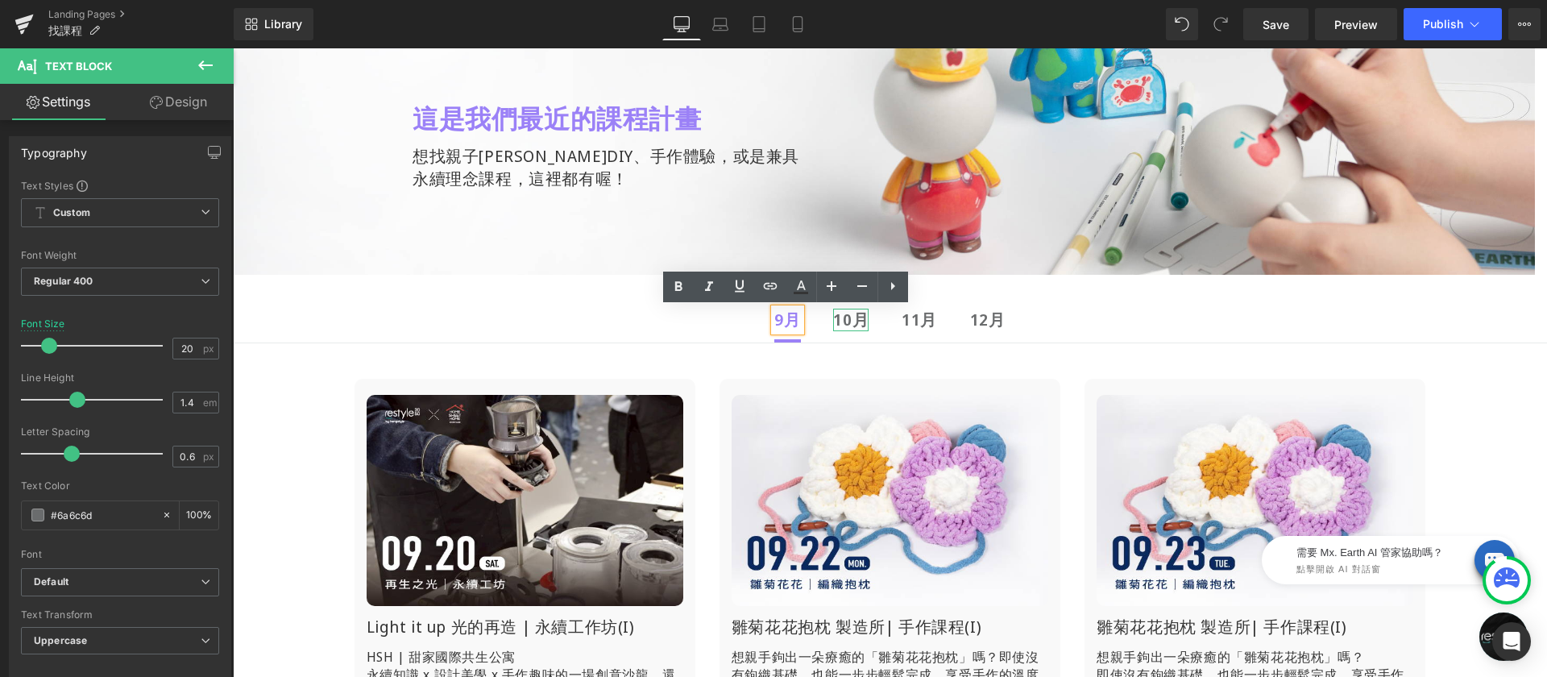
click at [848, 325] on strong "10月" at bounding box center [850, 320] width 35 height 22
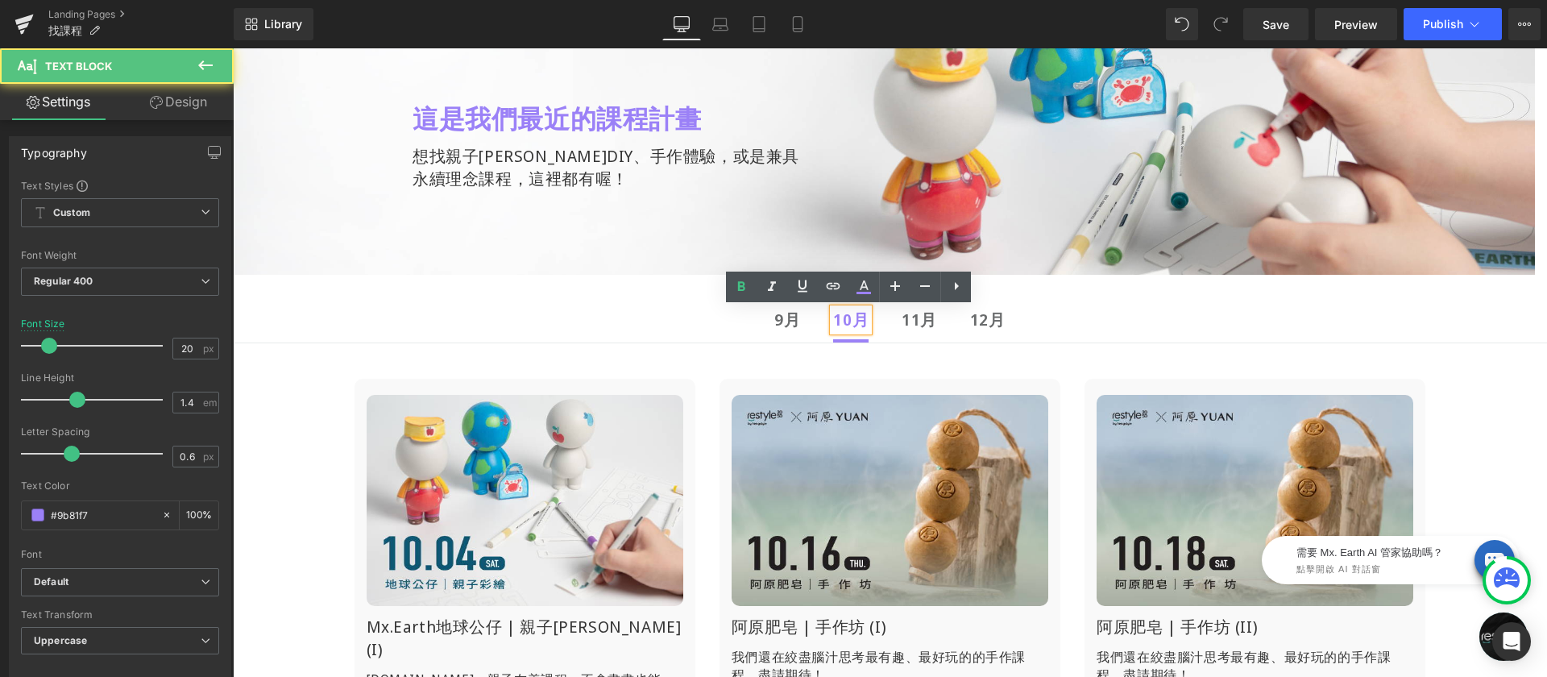
scroll to position [330, 0]
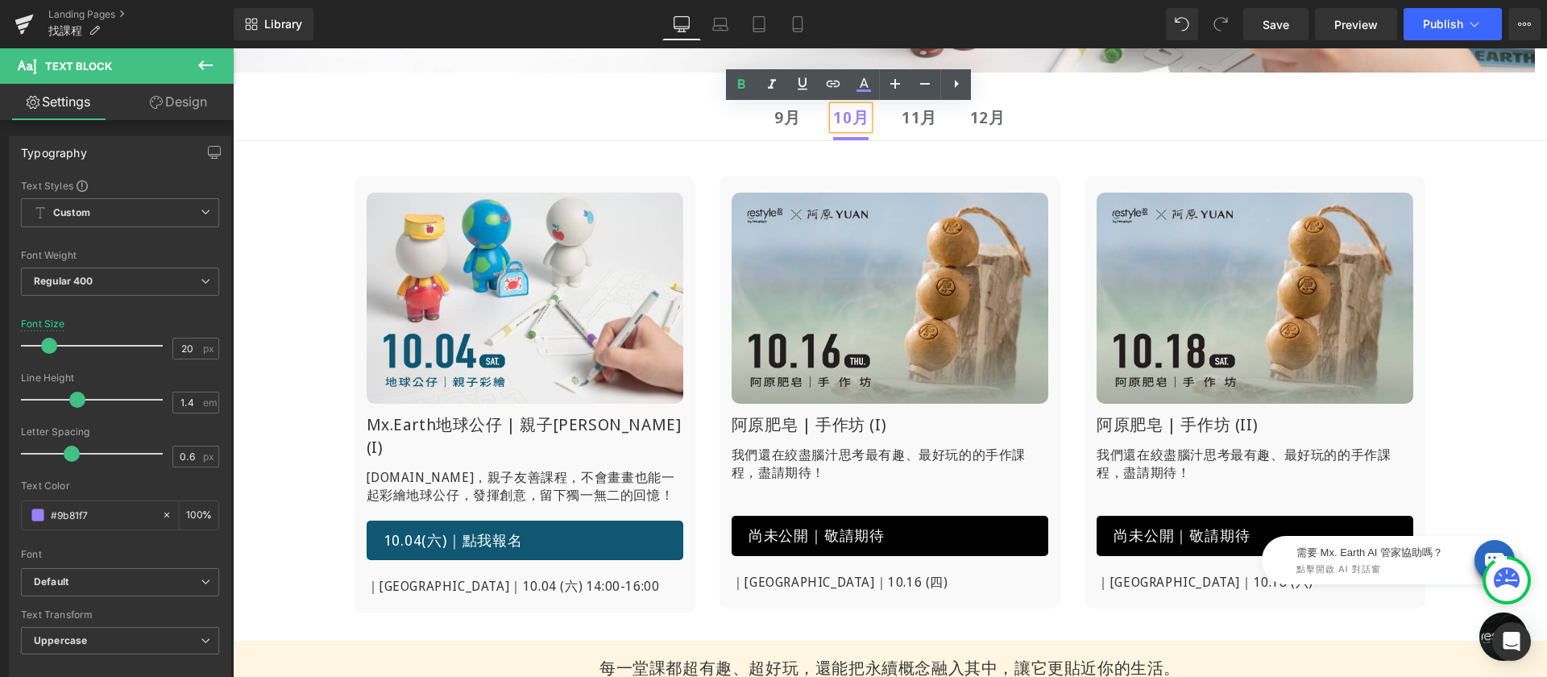
click at [789, 128] on div "9月 Text Block" at bounding box center [787, 117] width 26 height 23
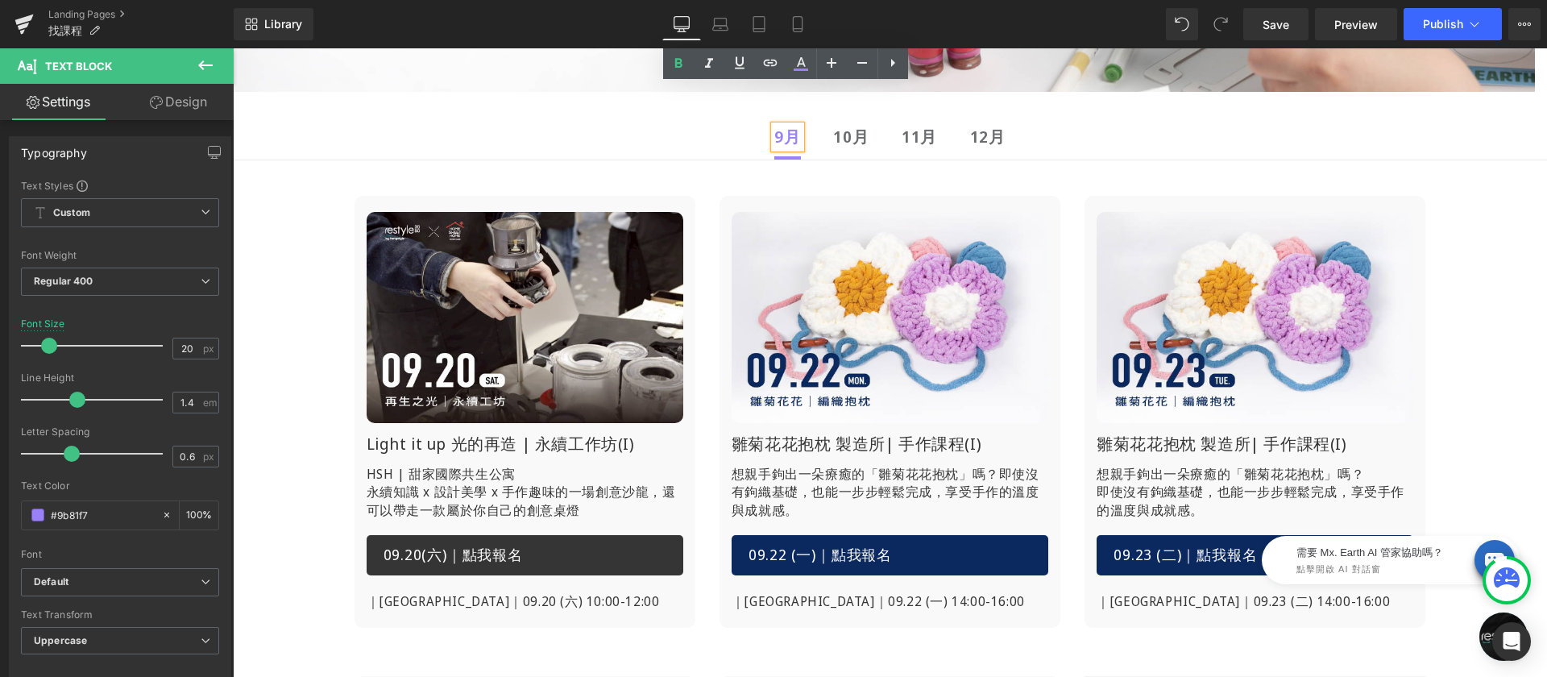
scroll to position [228, 0]
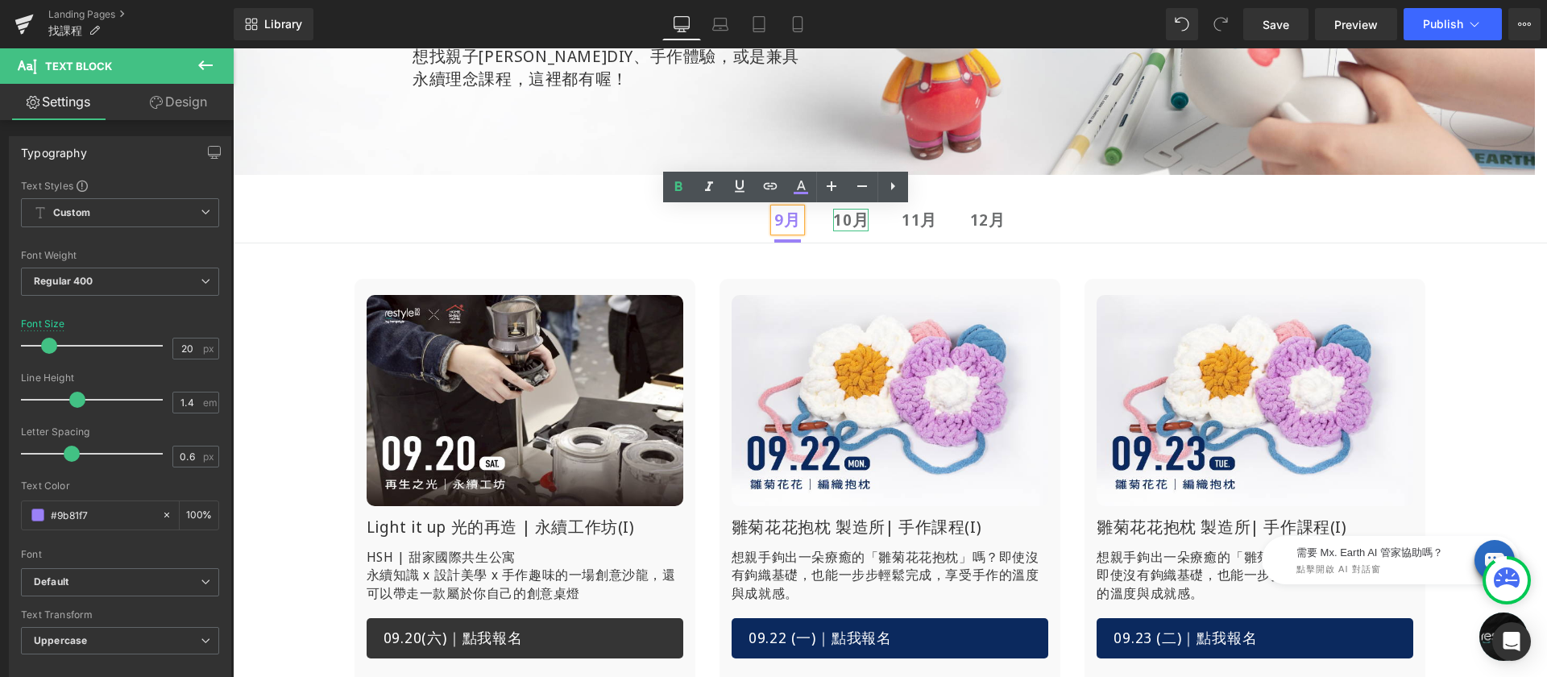
click at [842, 224] on strong "10月" at bounding box center [850, 220] width 35 height 22
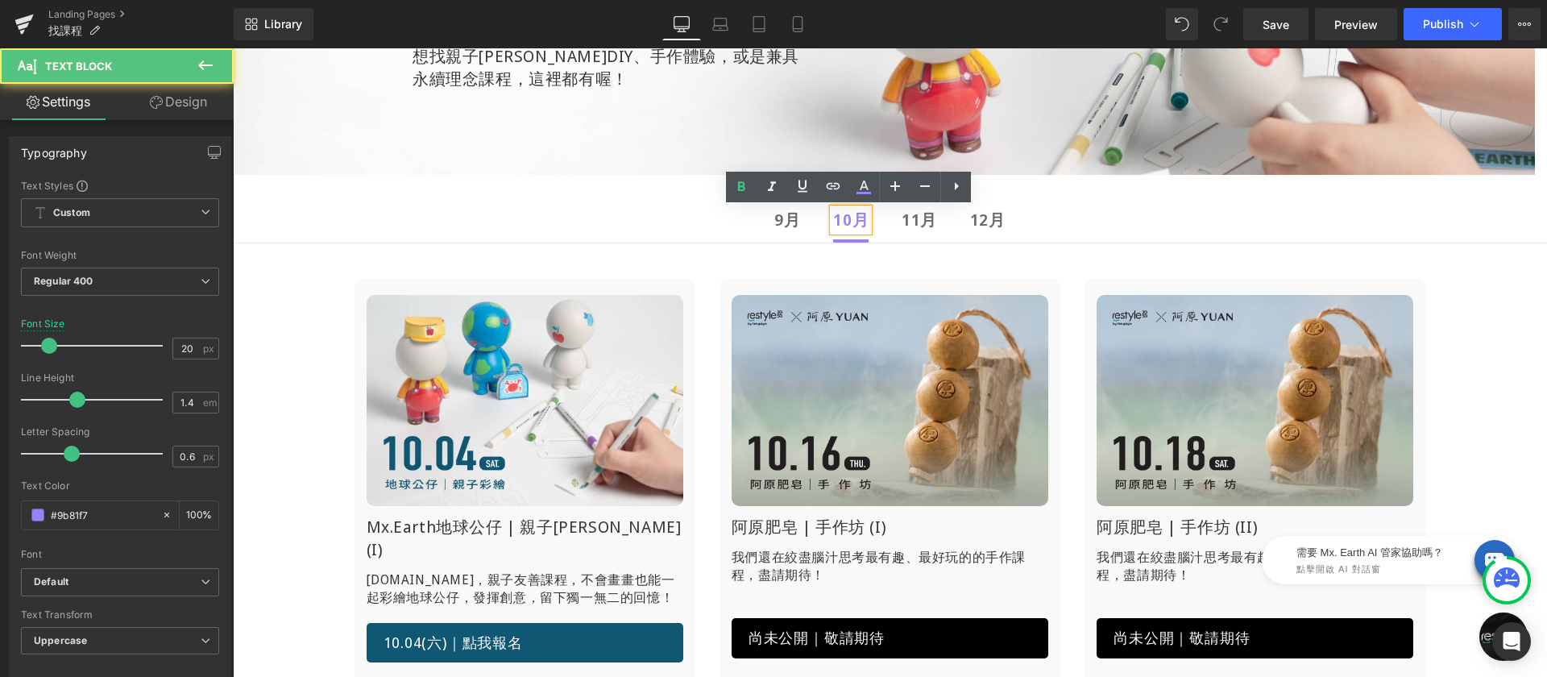
click at [233, 48] on div at bounding box center [233, 48] width 0 height 0
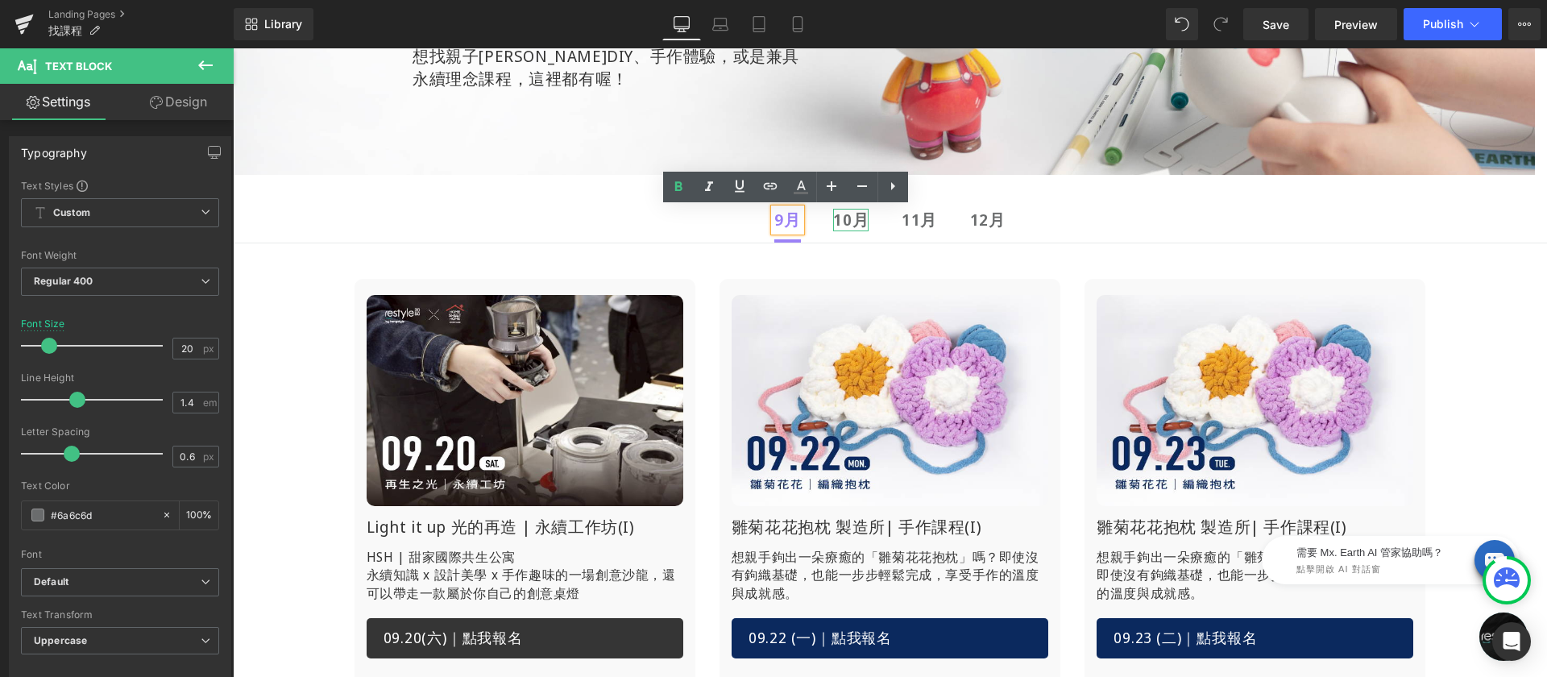
click at [841, 222] on strong "10月" at bounding box center [850, 220] width 35 height 22
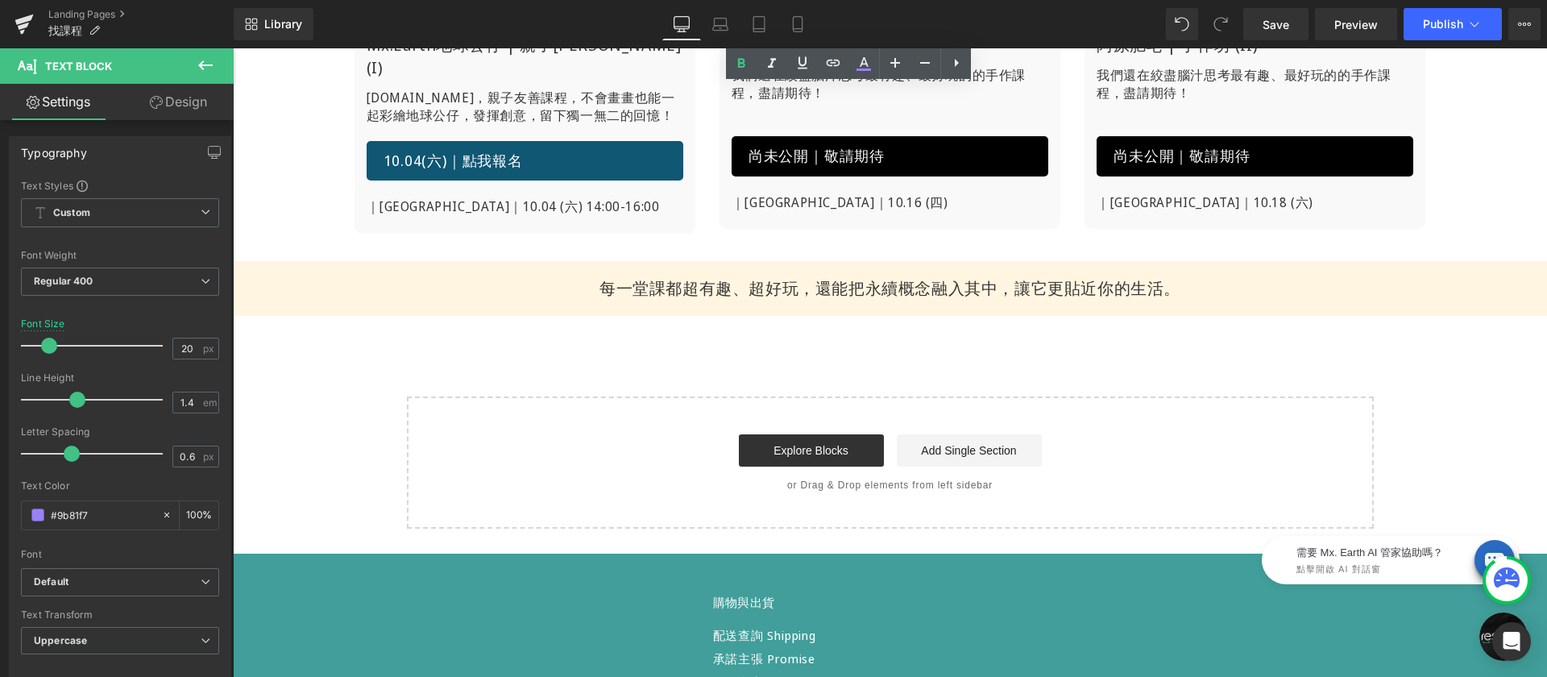
scroll to position [350, 0]
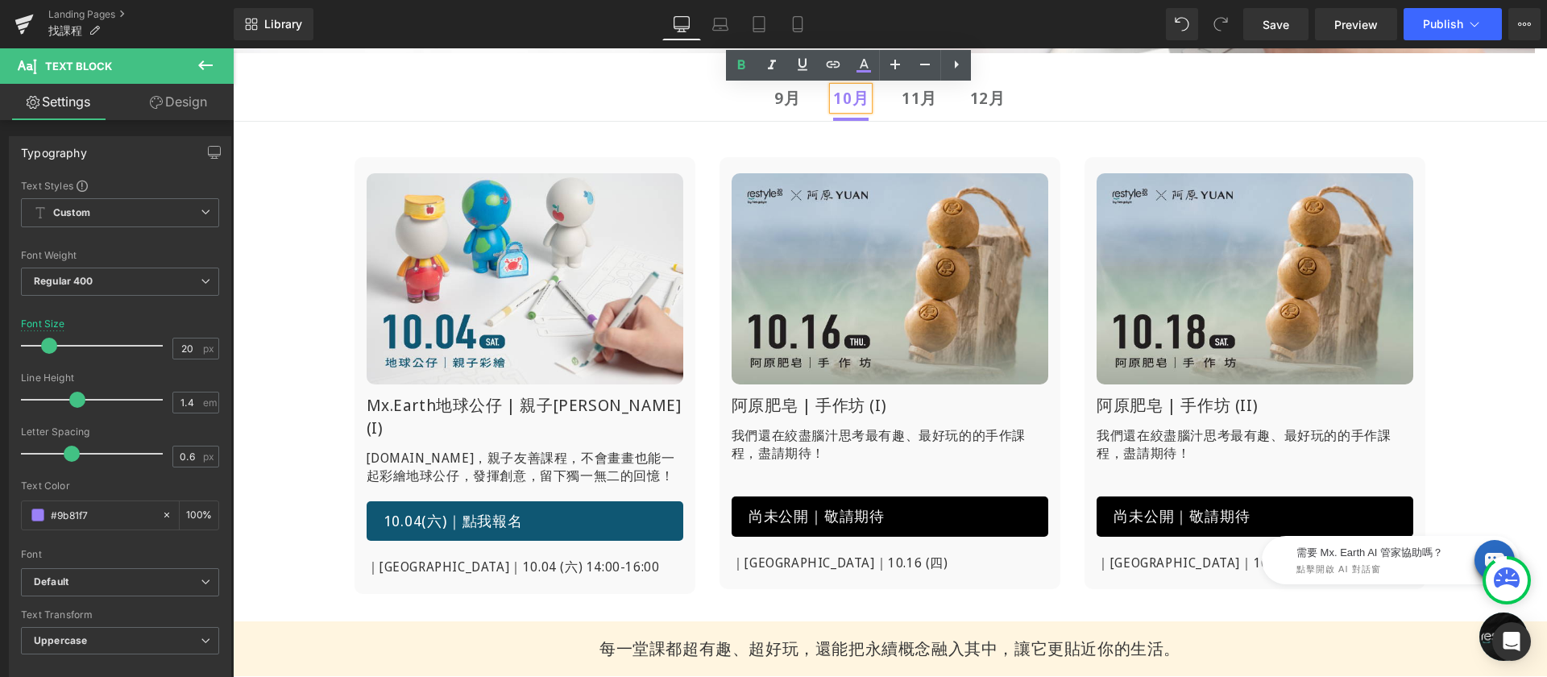
click at [782, 102] on b "9月" at bounding box center [787, 98] width 26 height 22
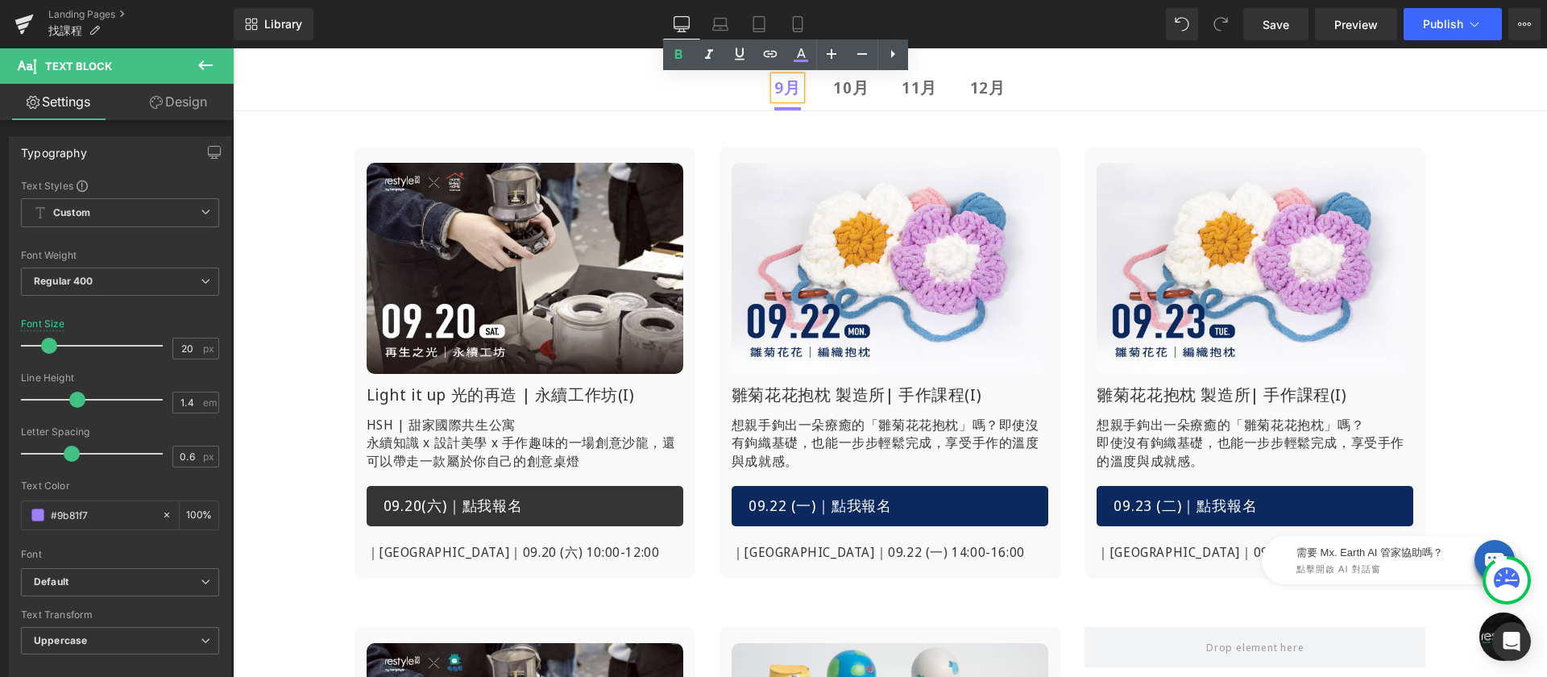
scroll to position [107, 0]
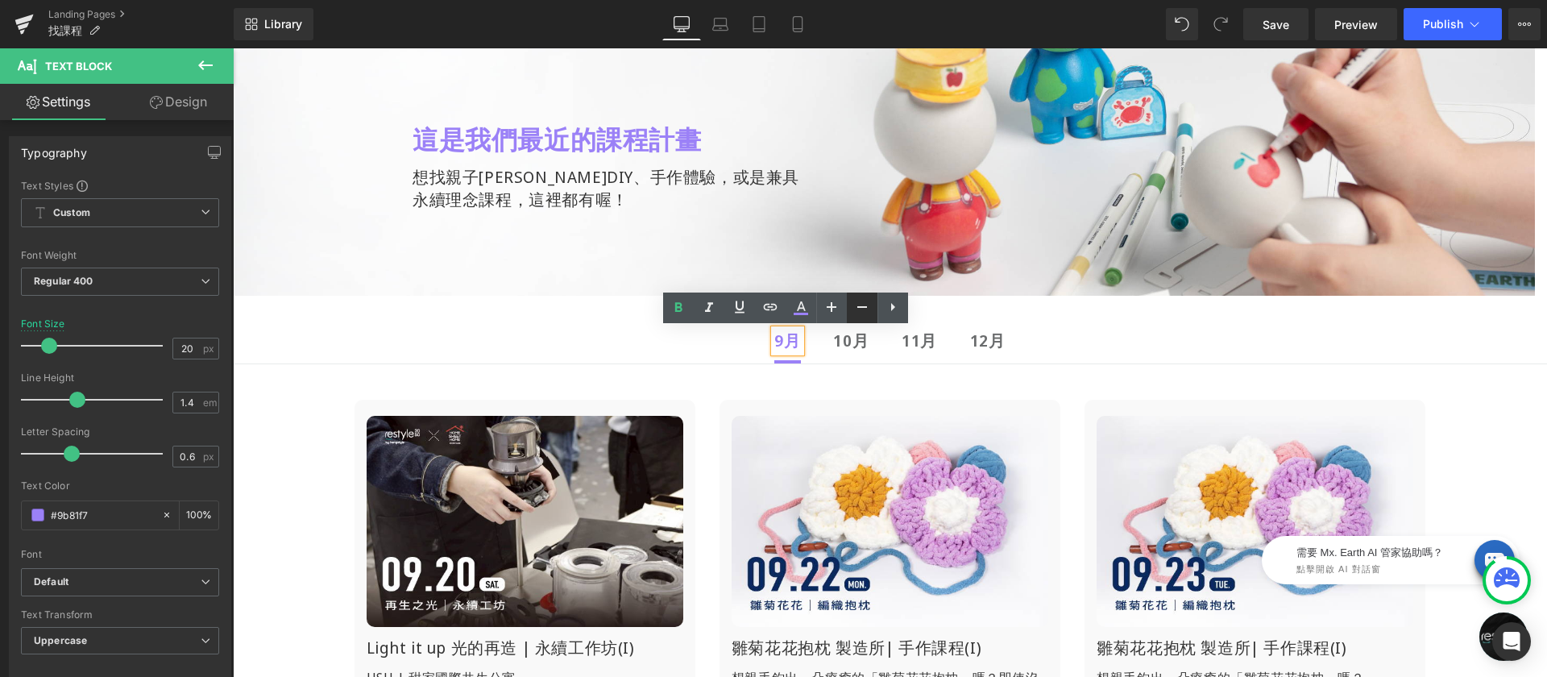
click at [233, 48] on div at bounding box center [233, 48] width 0 height 0
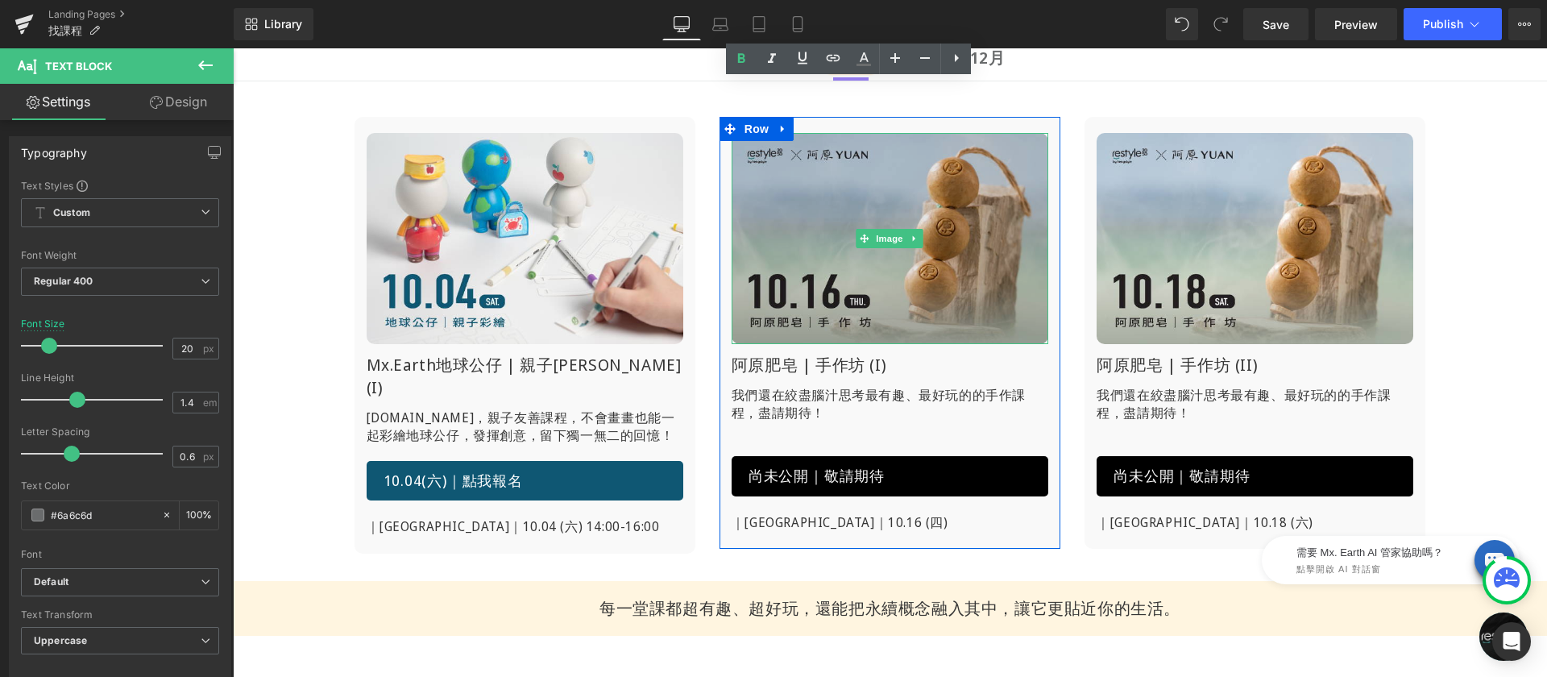
scroll to position [356, 0]
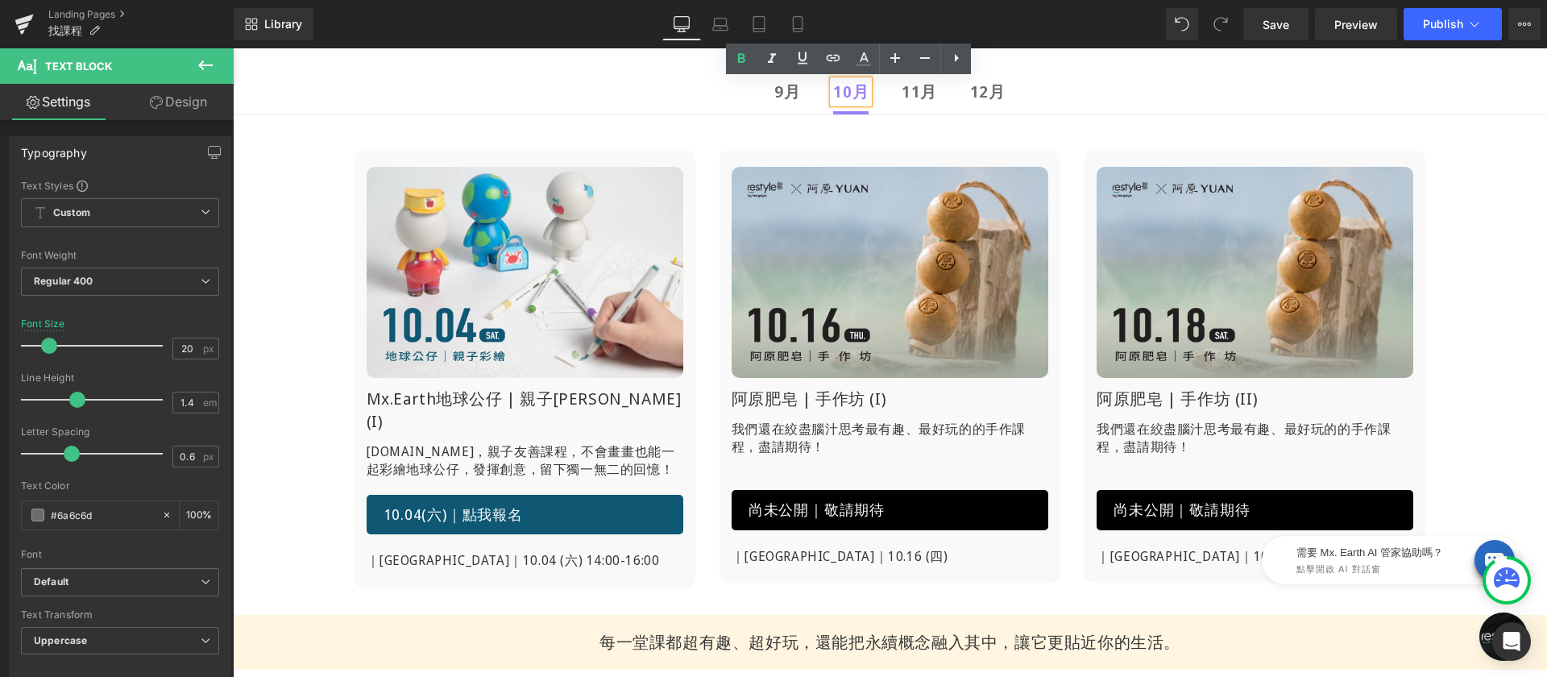
click at [777, 97] on b "9月" at bounding box center [787, 92] width 26 height 22
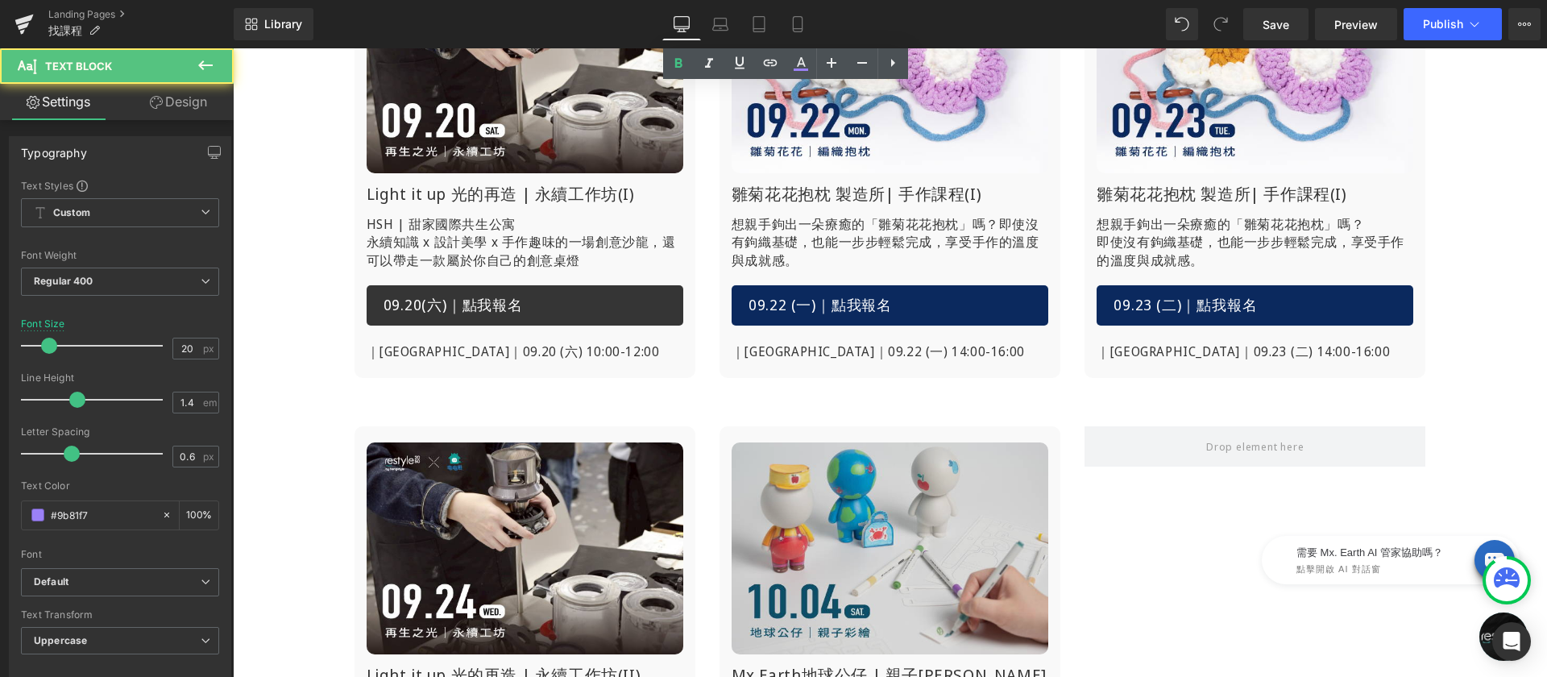
scroll to position [721, 0]
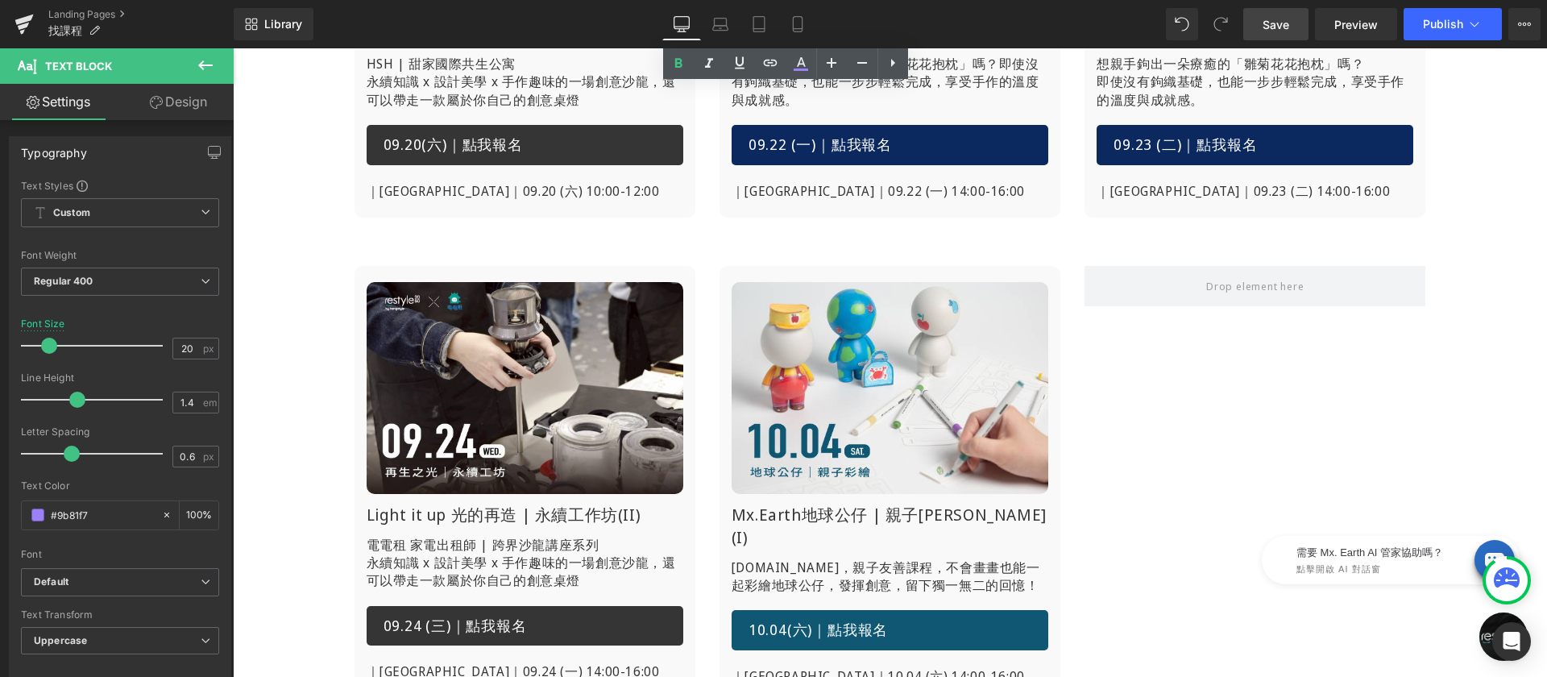
click at [1286, 29] on span "Save" at bounding box center [1276, 24] width 27 height 17
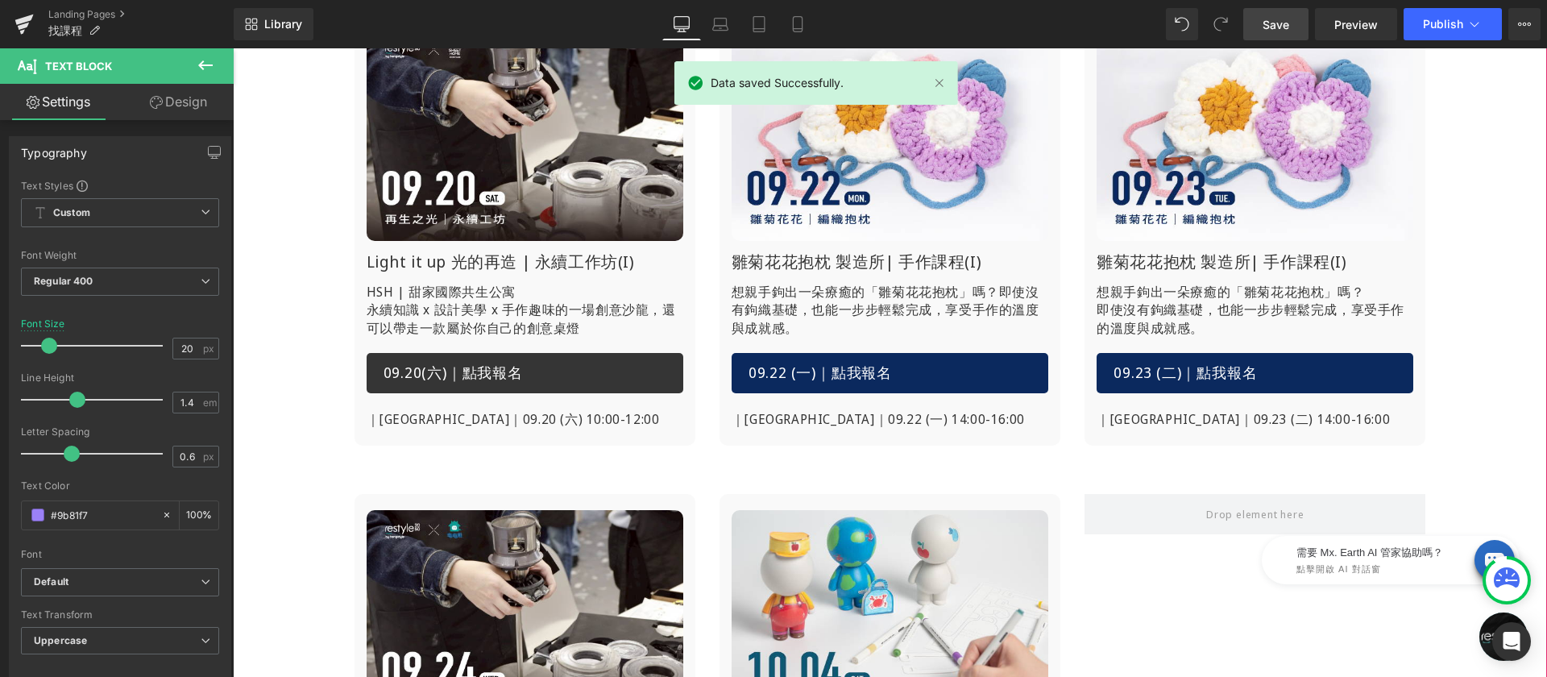
scroll to position [507, 0]
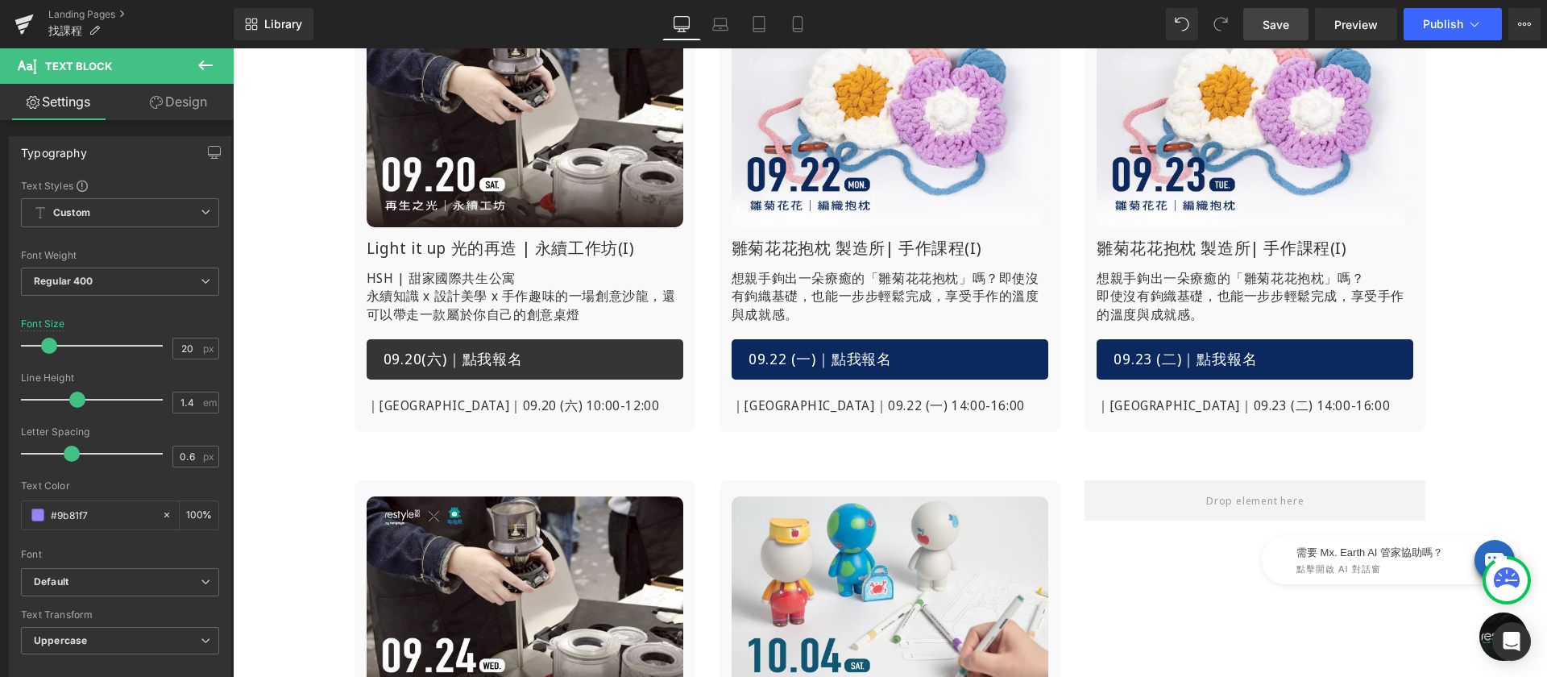
click at [1281, 22] on span "Save" at bounding box center [1276, 24] width 27 height 17
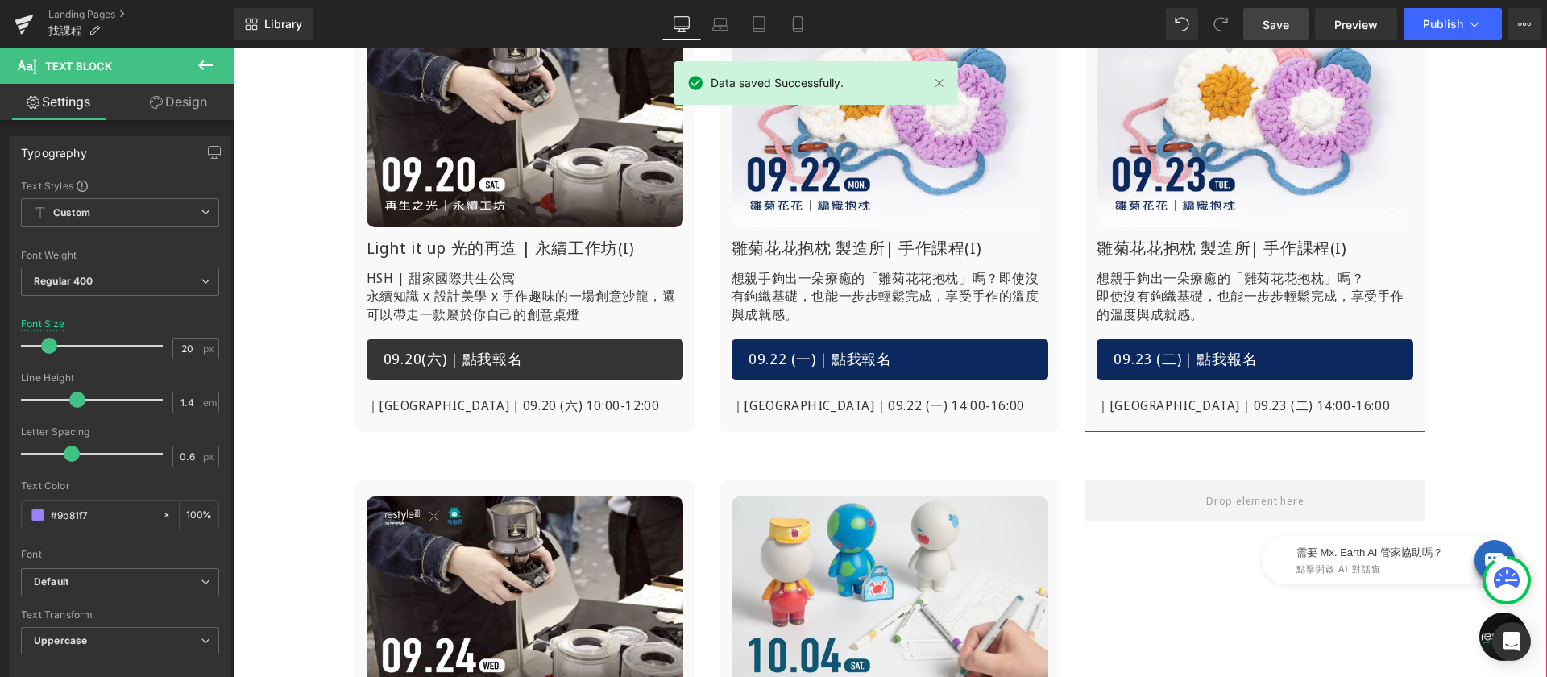
scroll to position [337, 0]
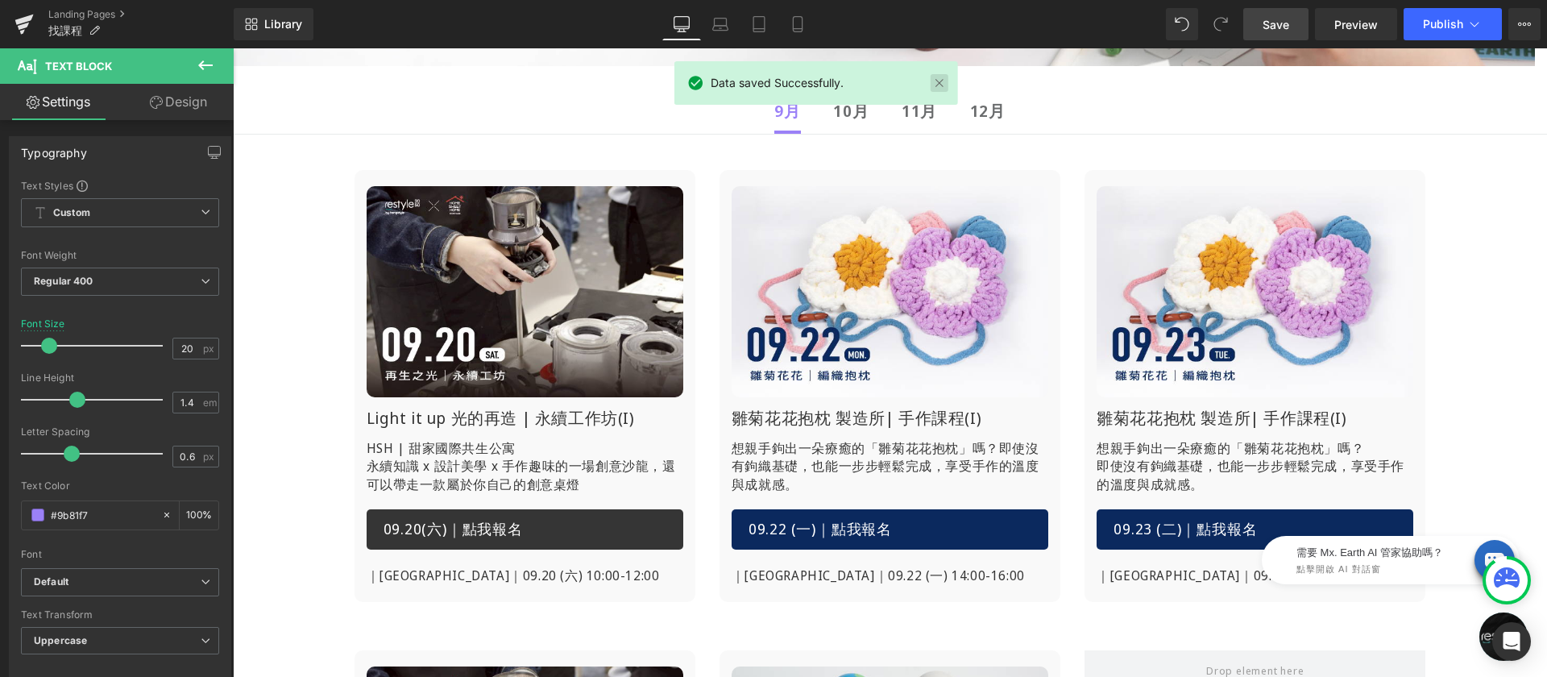
click at [937, 85] on link at bounding box center [940, 83] width 18 height 18
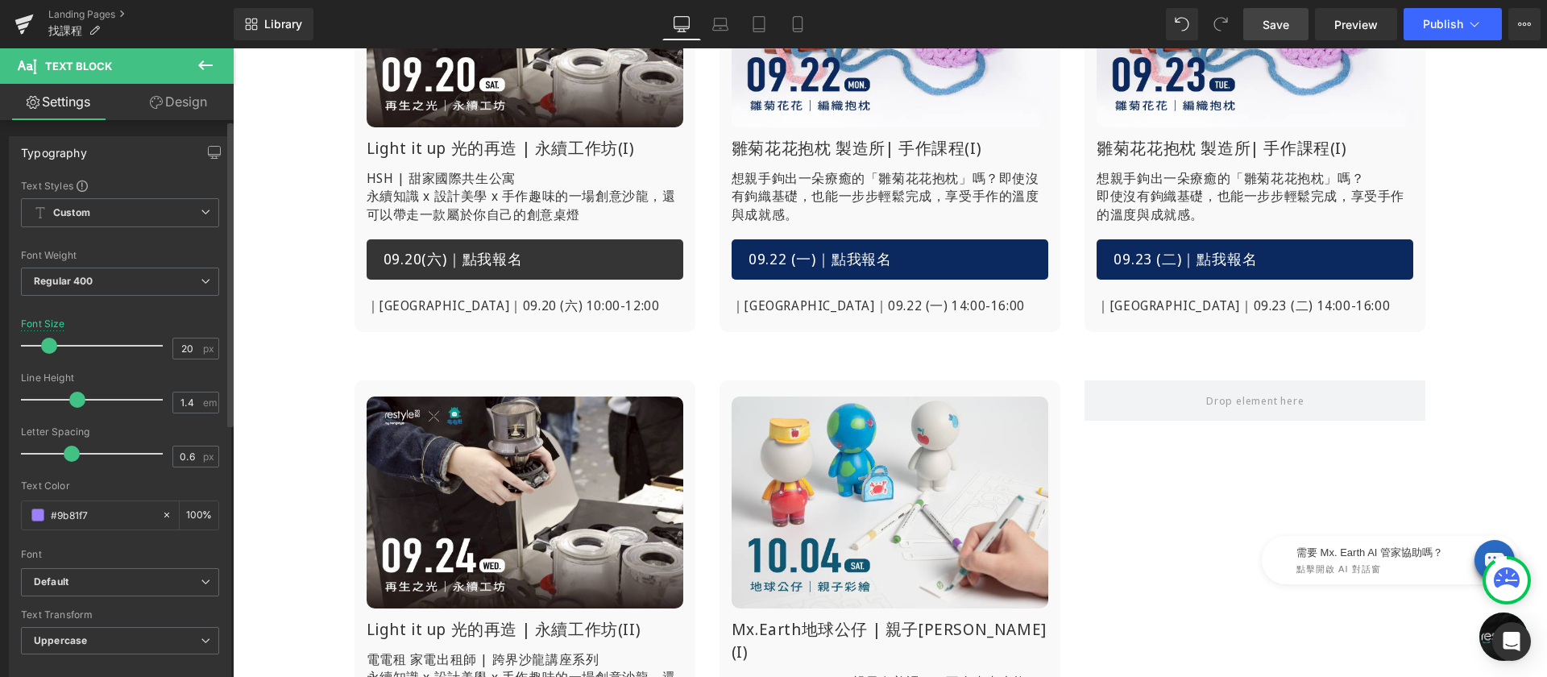
scroll to position [793, 0]
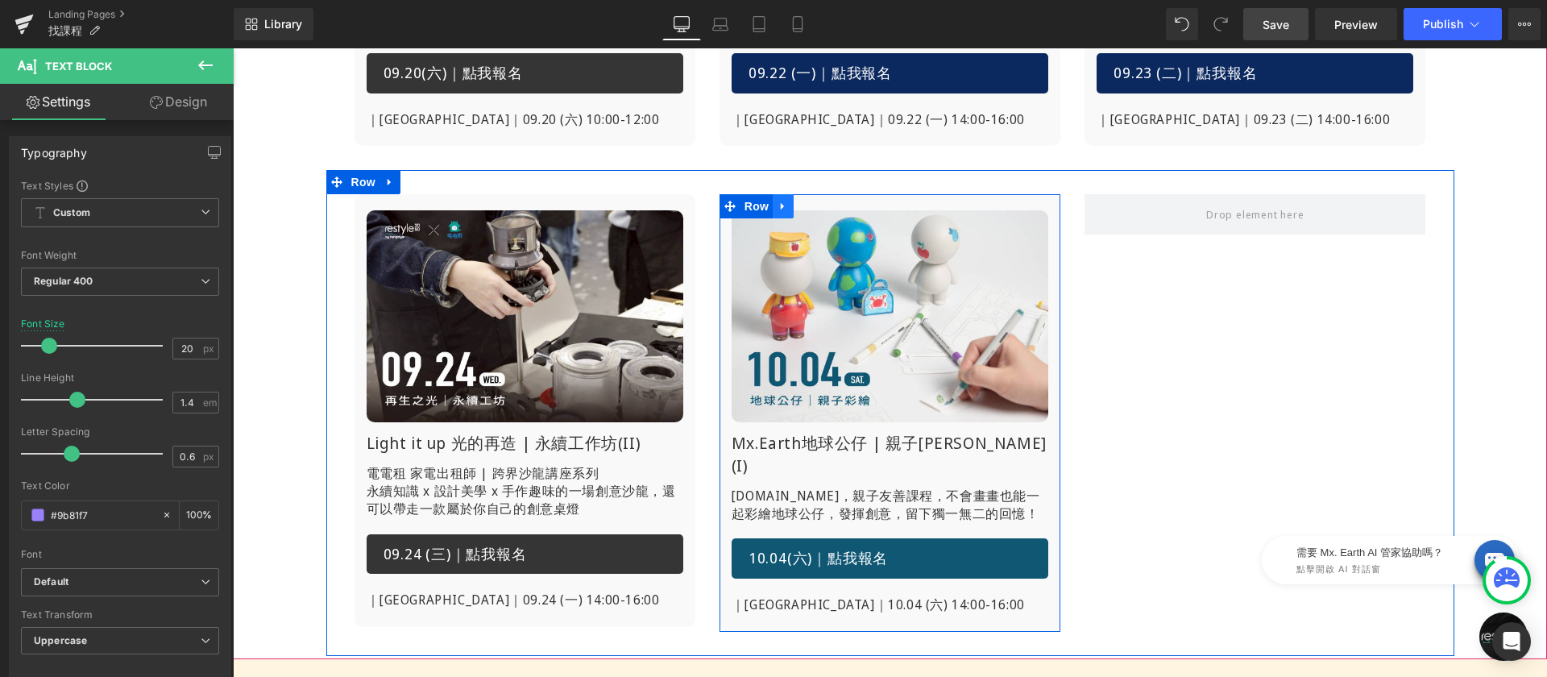
click at [781, 203] on icon at bounding box center [782, 206] width 3 height 7
click at [823, 203] on icon at bounding box center [824, 206] width 11 height 11
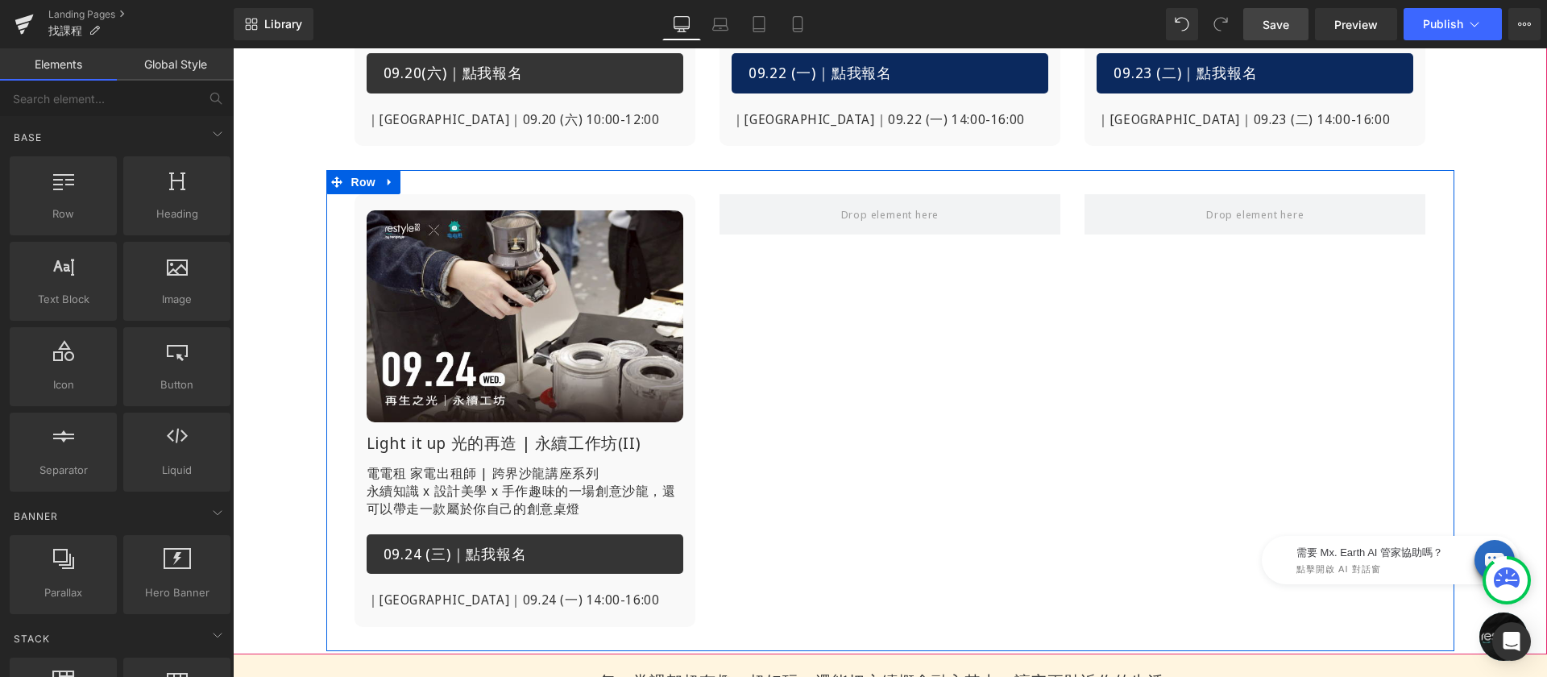
scroll to position [628, 0]
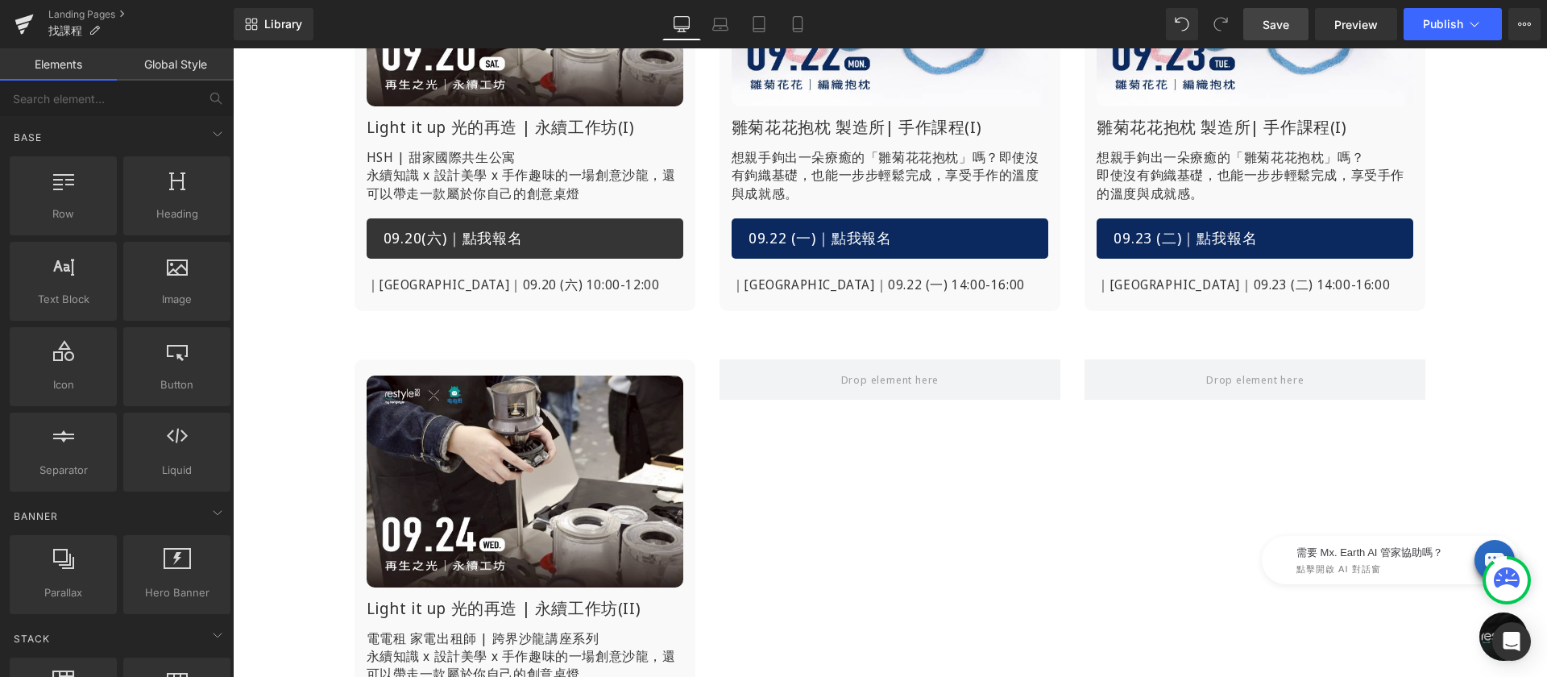
click at [1272, 25] on span "Save" at bounding box center [1276, 24] width 27 height 17
click at [1284, 15] on link "Save" at bounding box center [1275, 24] width 65 height 32
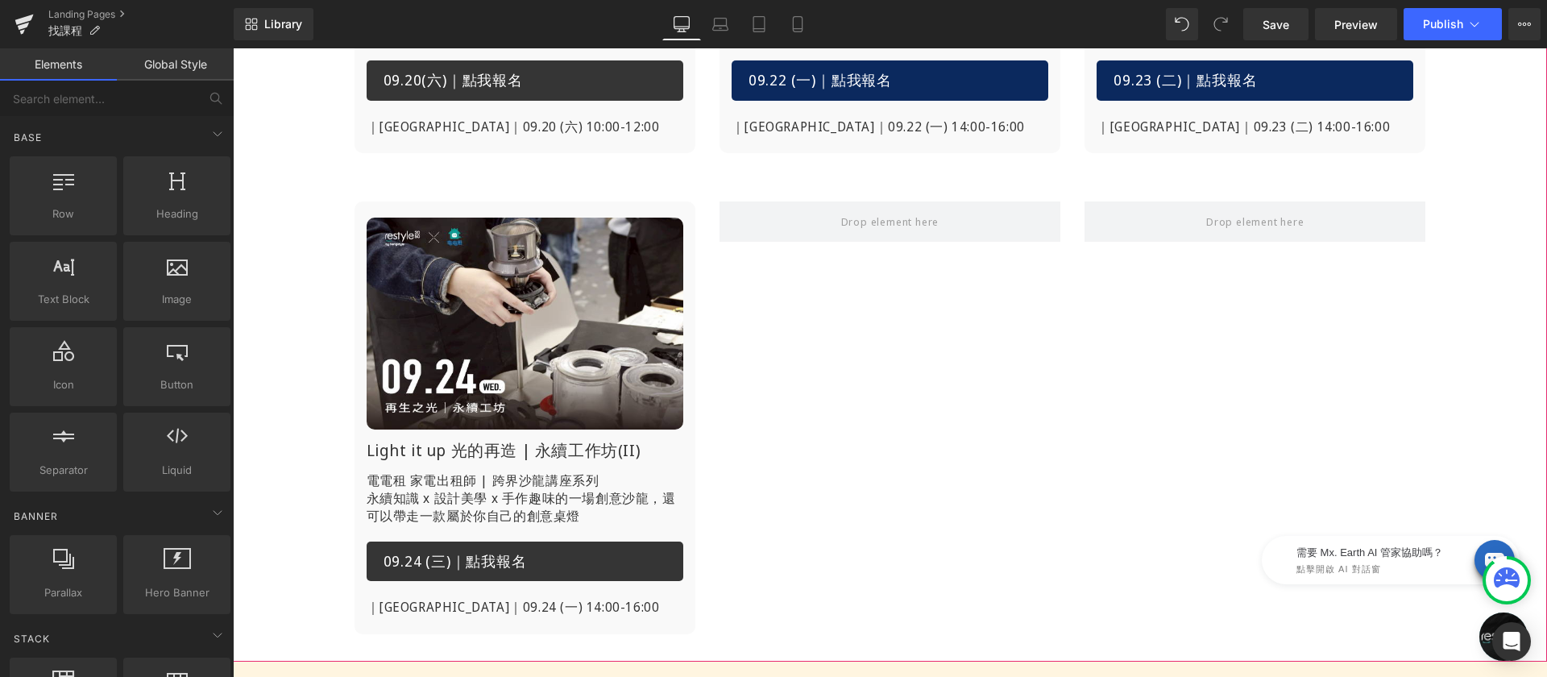
scroll to position [446, 0]
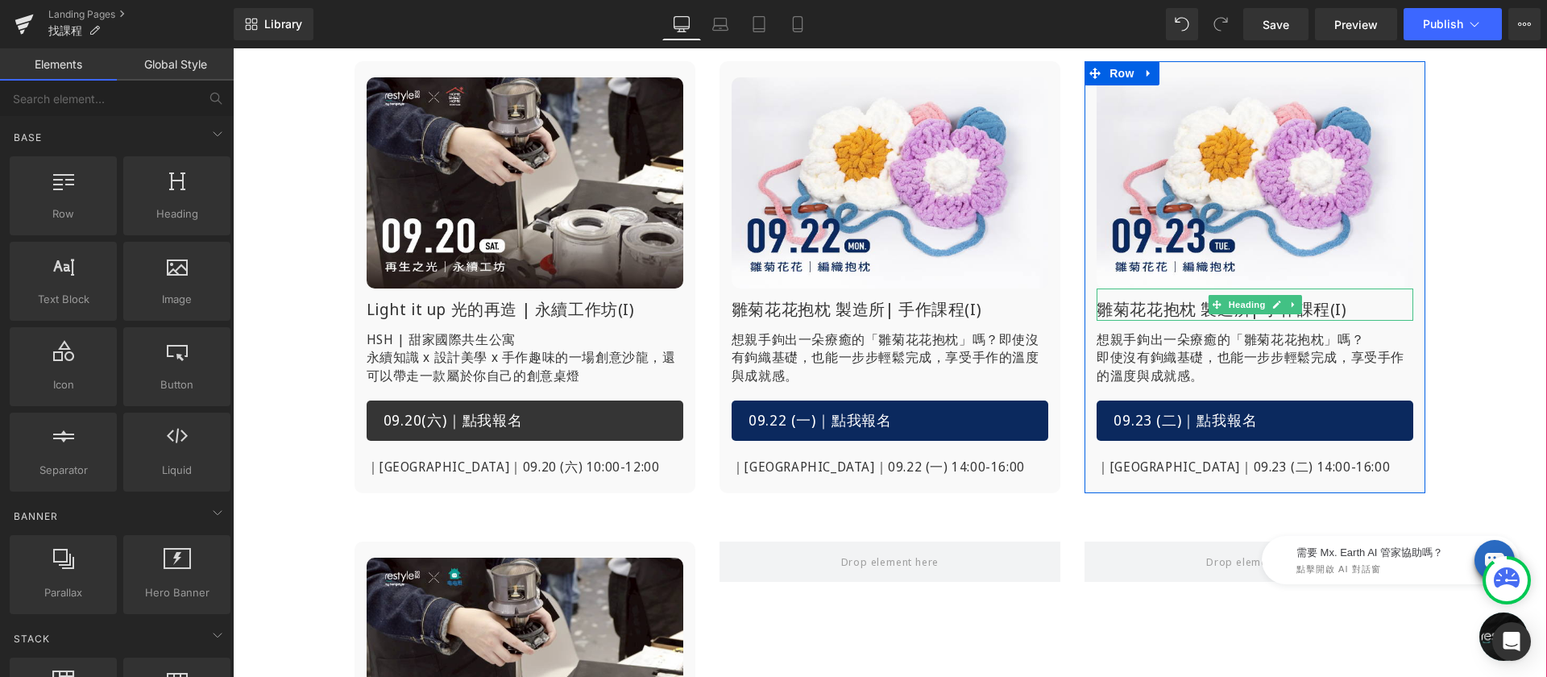
click at [1155, 309] on h1 "雛菊花花抱枕 製造所| 手作課程(I)" at bounding box center [1255, 309] width 317 height 23
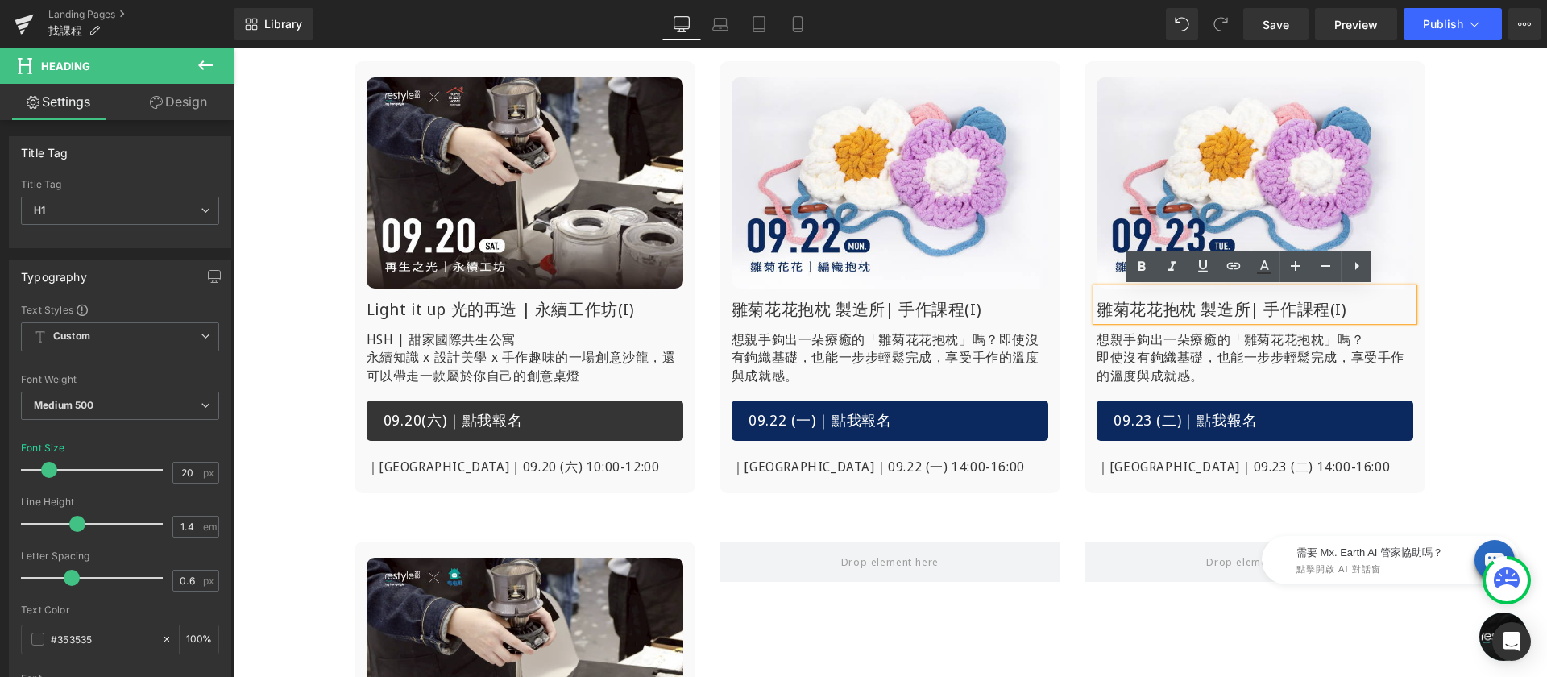
click at [1332, 308] on h1 "雛菊花花抱枕 製造所| 手作課程(I)" at bounding box center [1255, 309] width 317 height 23
drag, startPoint x: 1269, startPoint y: 26, endPoint x: 803, endPoint y: 375, distance: 581.9
click at [1269, 26] on span "Save" at bounding box center [1276, 24] width 27 height 17
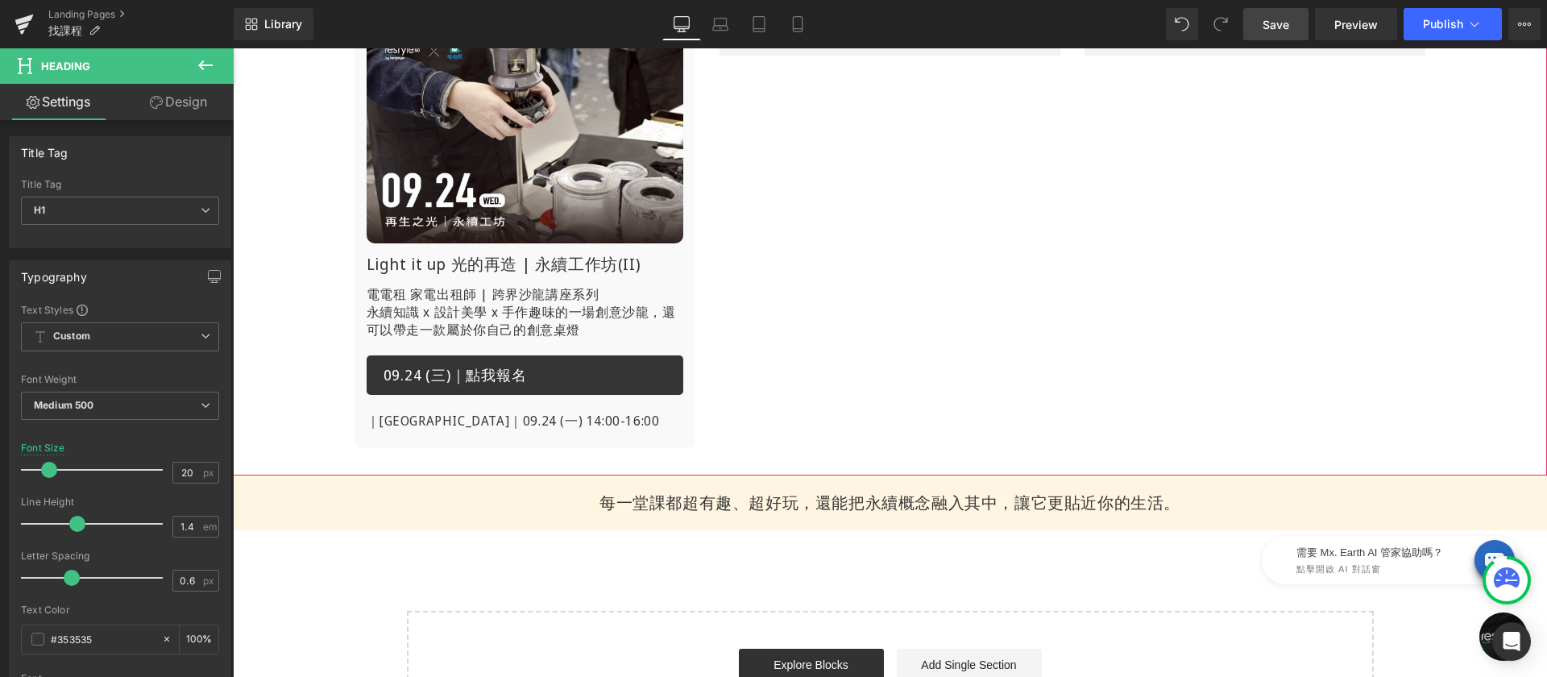
scroll to position [1230, 0]
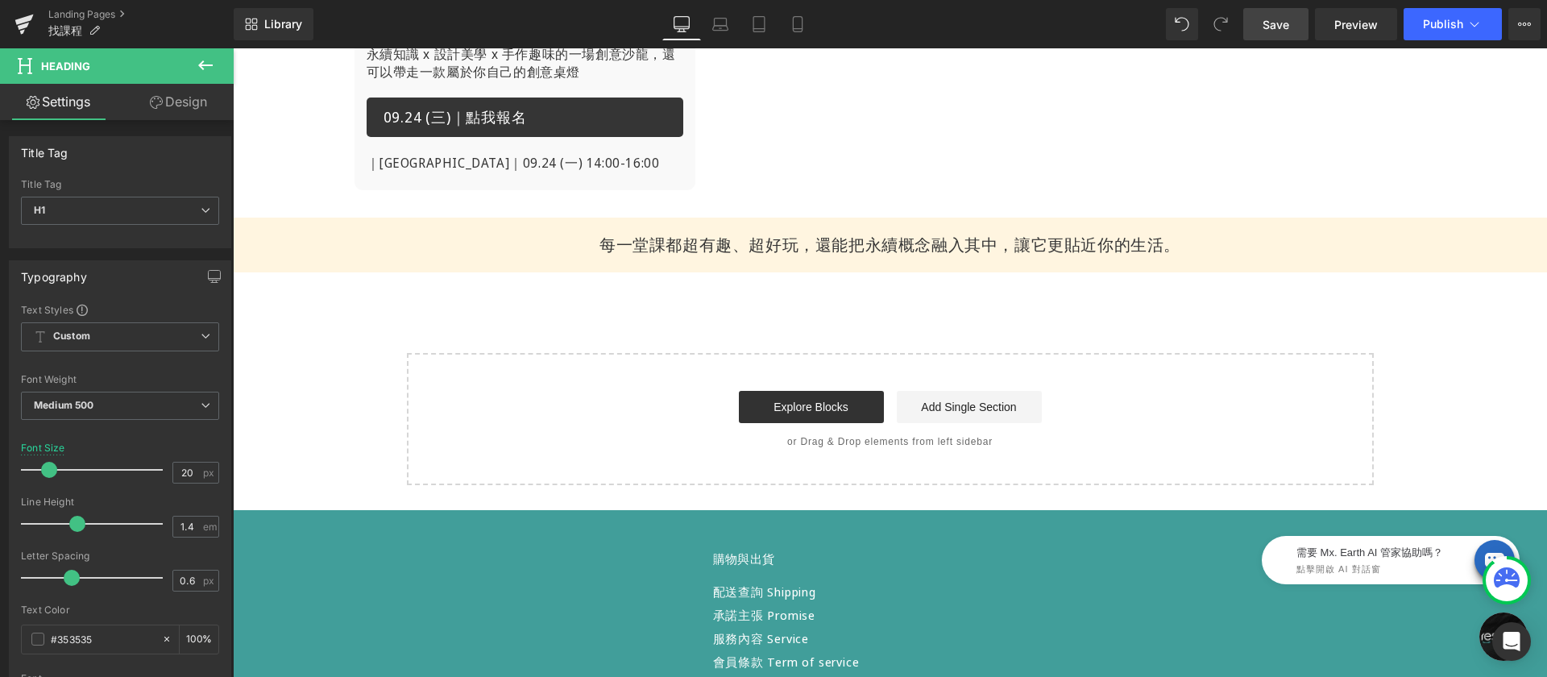
click at [1264, 16] on span "Save" at bounding box center [1276, 24] width 27 height 17
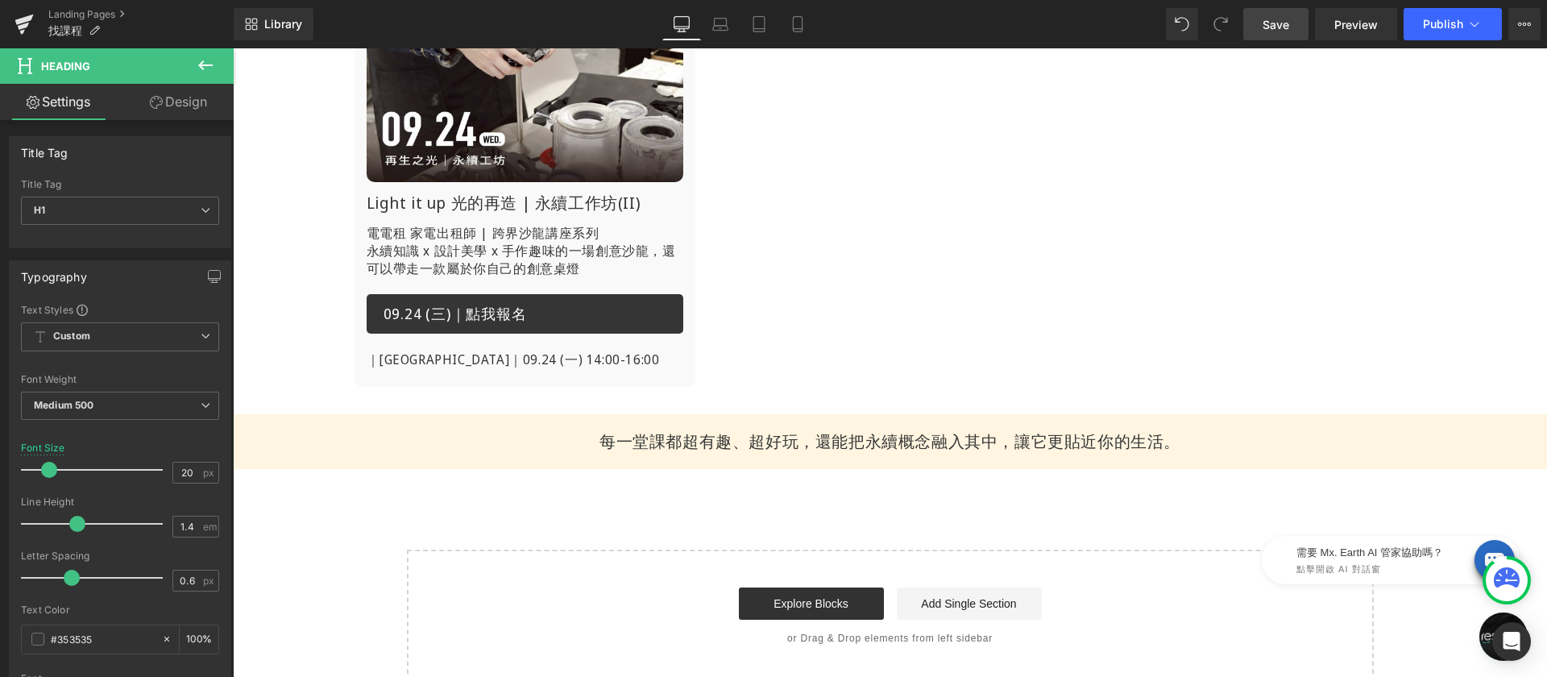
click at [1268, 24] on span "Save" at bounding box center [1276, 24] width 27 height 17
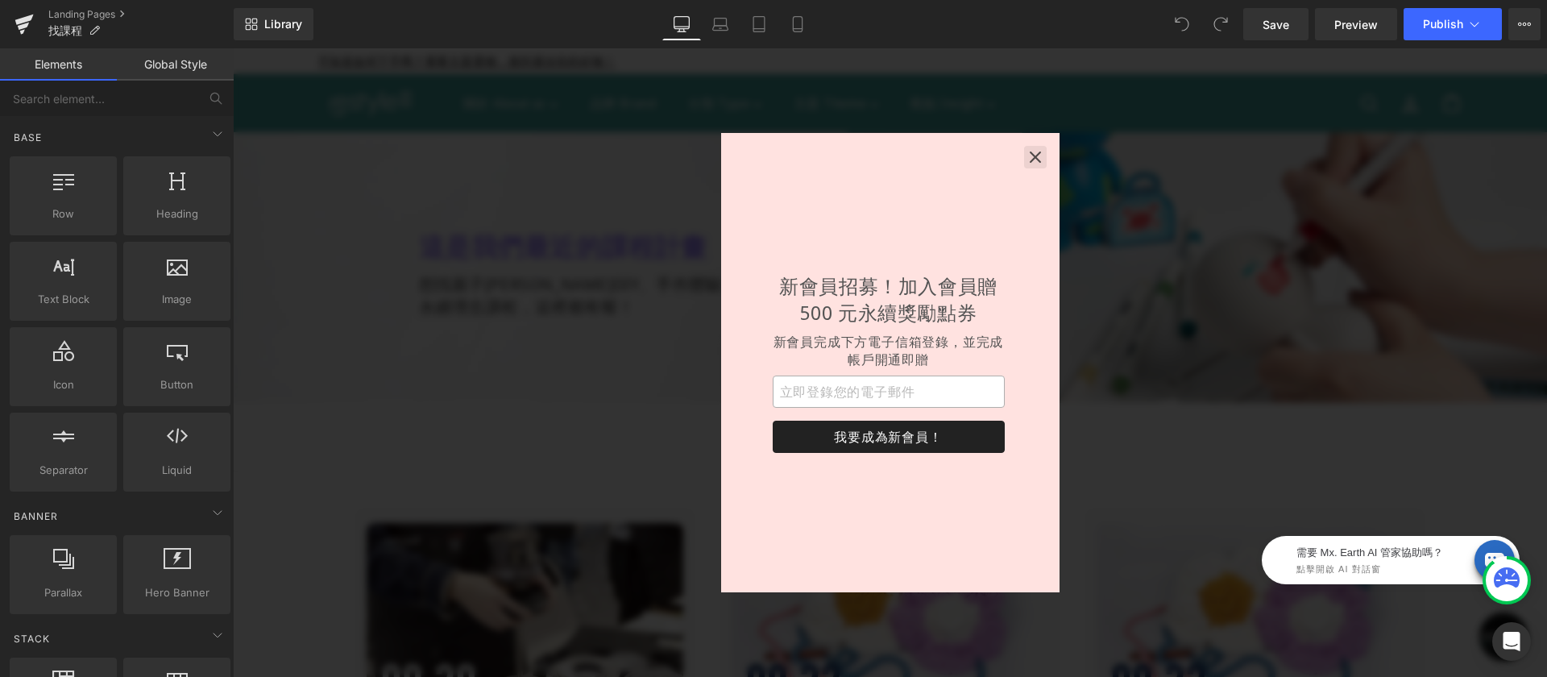
click at [1033, 153] on icon "button" at bounding box center [1035, 157] width 16 height 16
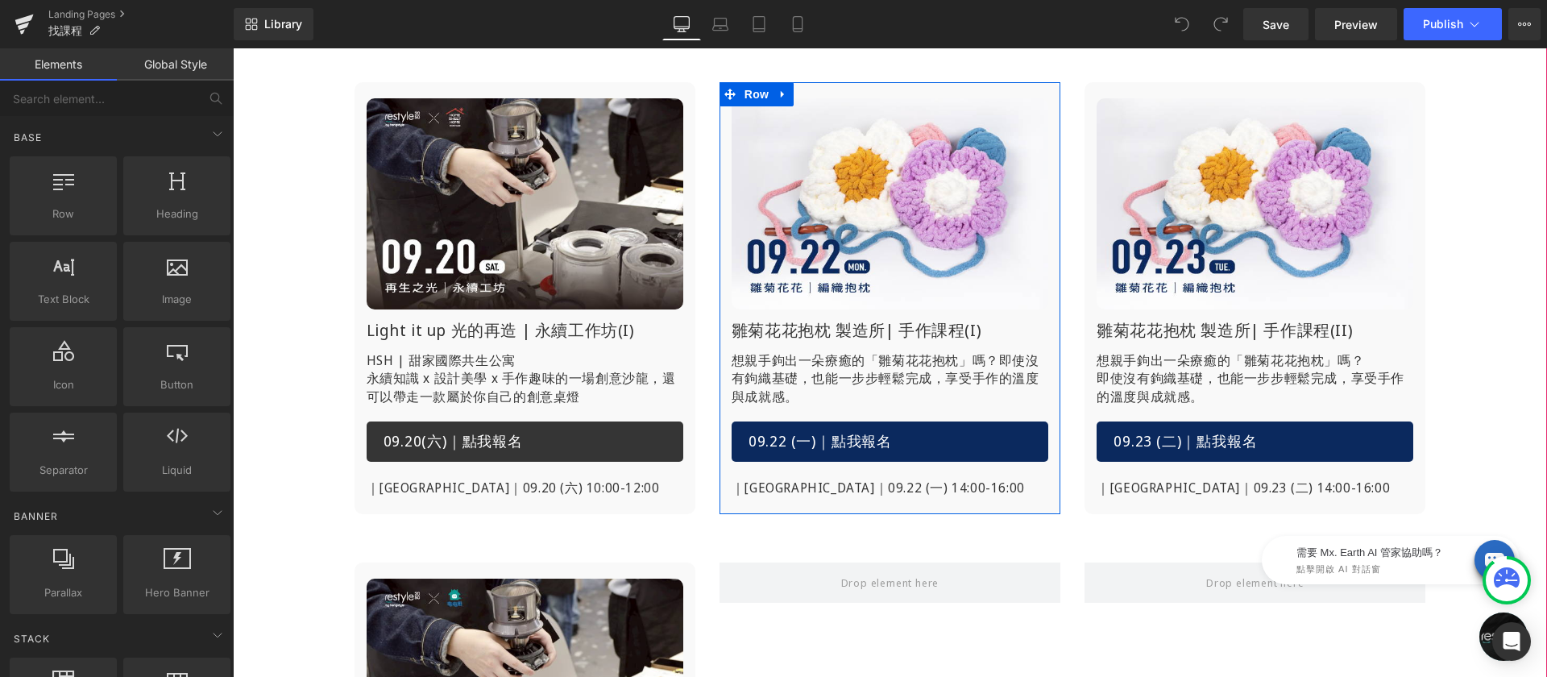
scroll to position [230, 0]
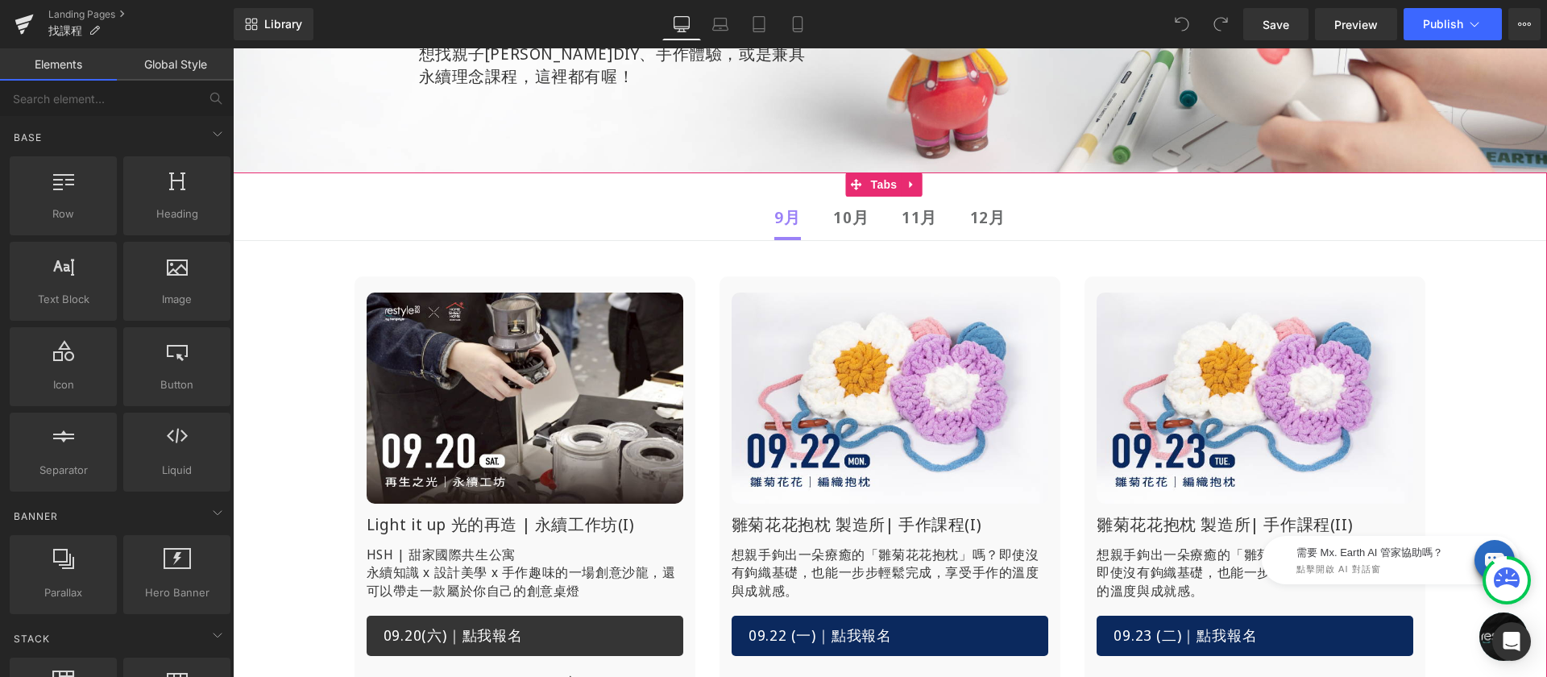
click at [840, 217] on strong "10月" at bounding box center [850, 217] width 35 height 22
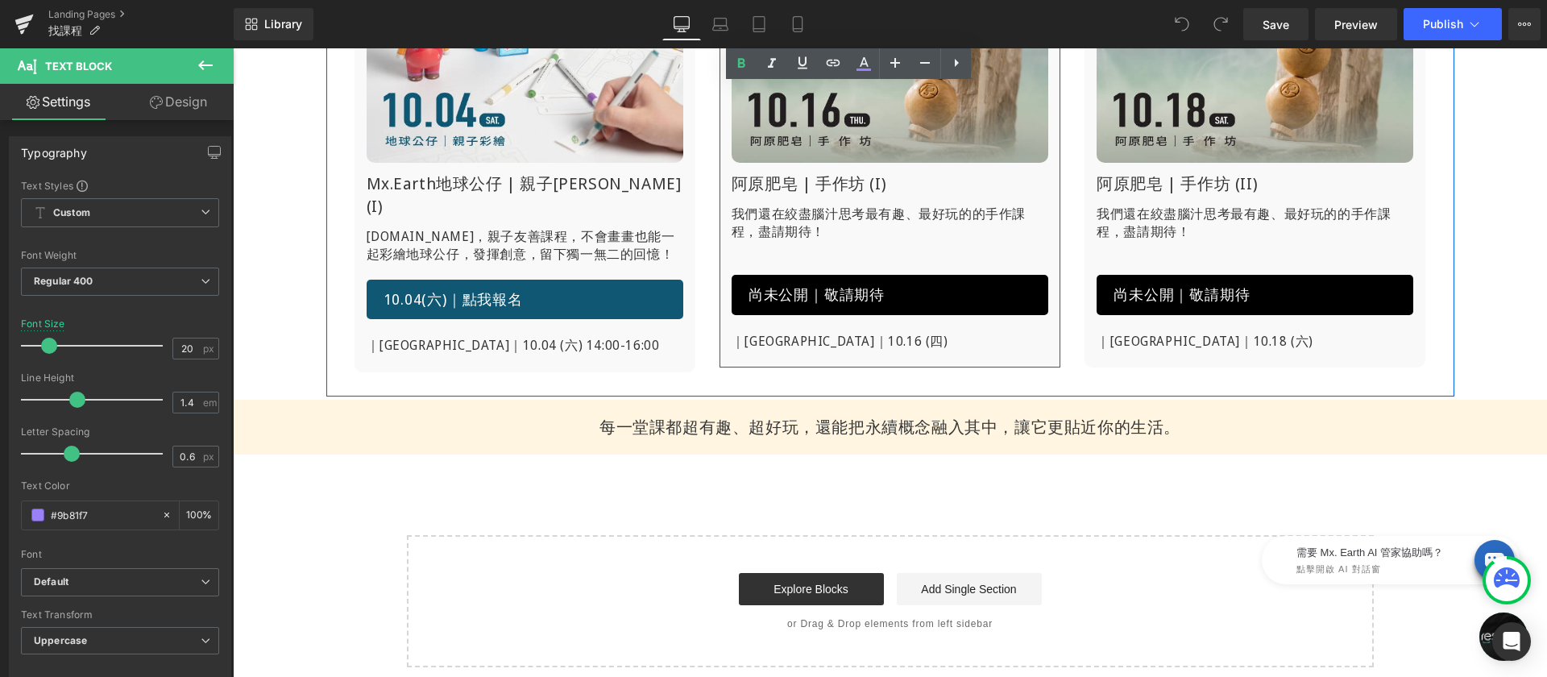
scroll to position [378, 0]
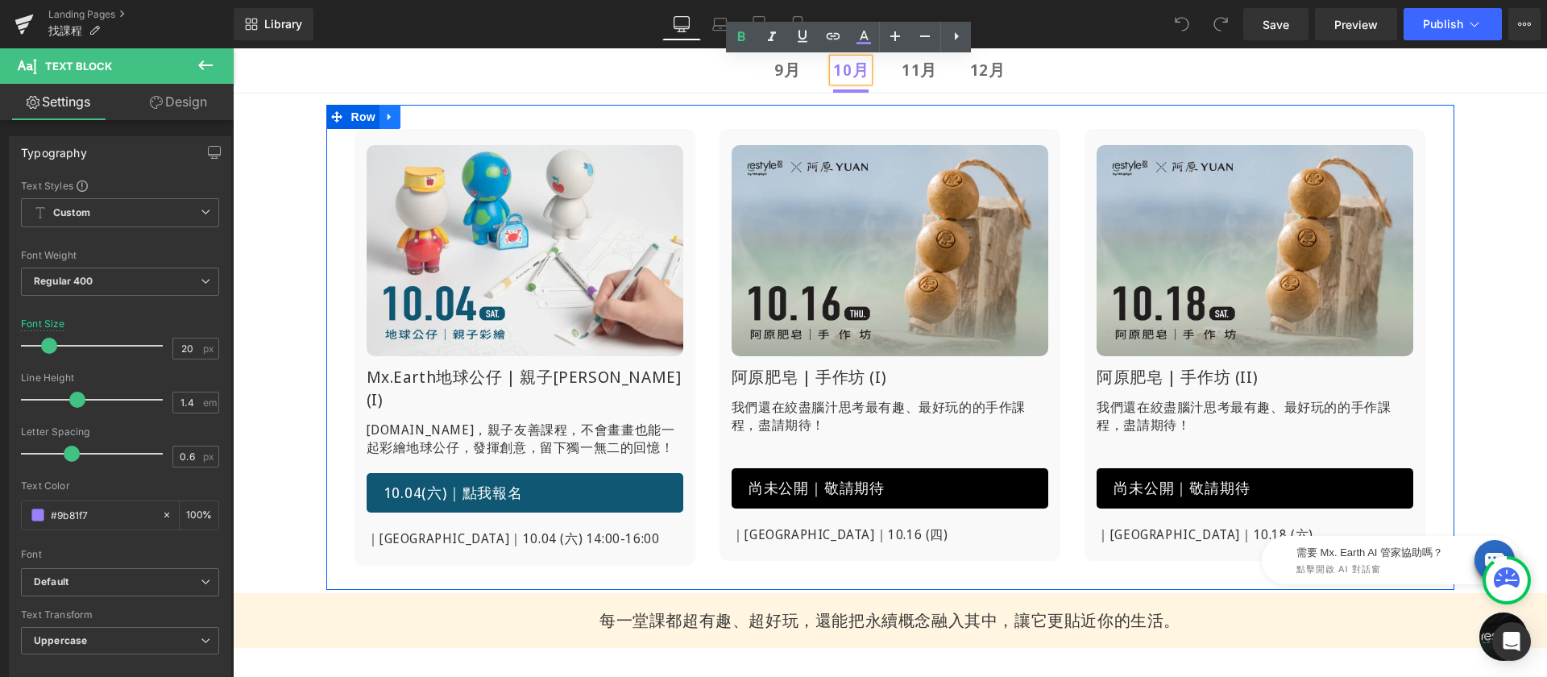
click at [386, 115] on icon at bounding box center [389, 116] width 11 height 12
click at [405, 114] on icon at bounding box center [410, 116] width 11 height 11
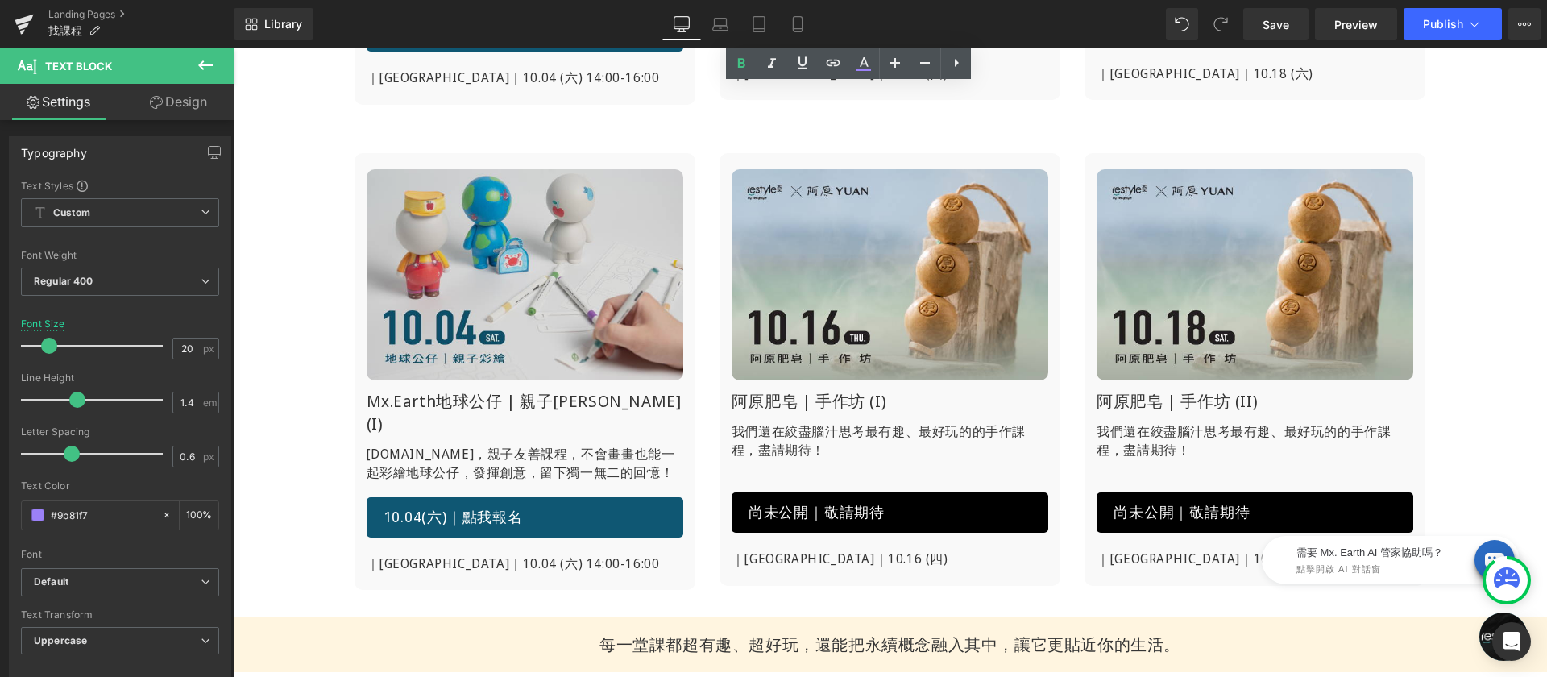
scroll to position [850, 0]
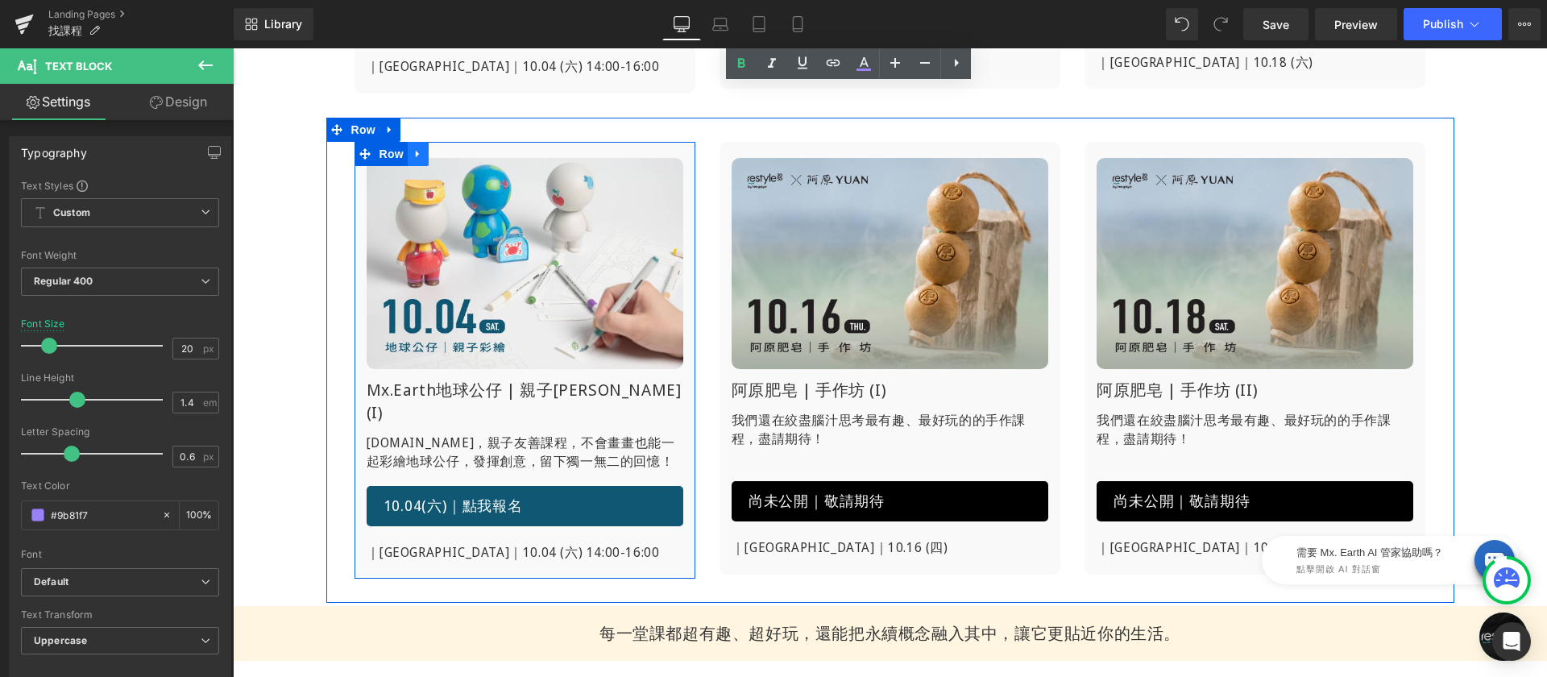
click at [416, 151] on icon at bounding box center [417, 154] width 3 height 7
click at [459, 150] on icon at bounding box center [459, 153] width 11 height 11
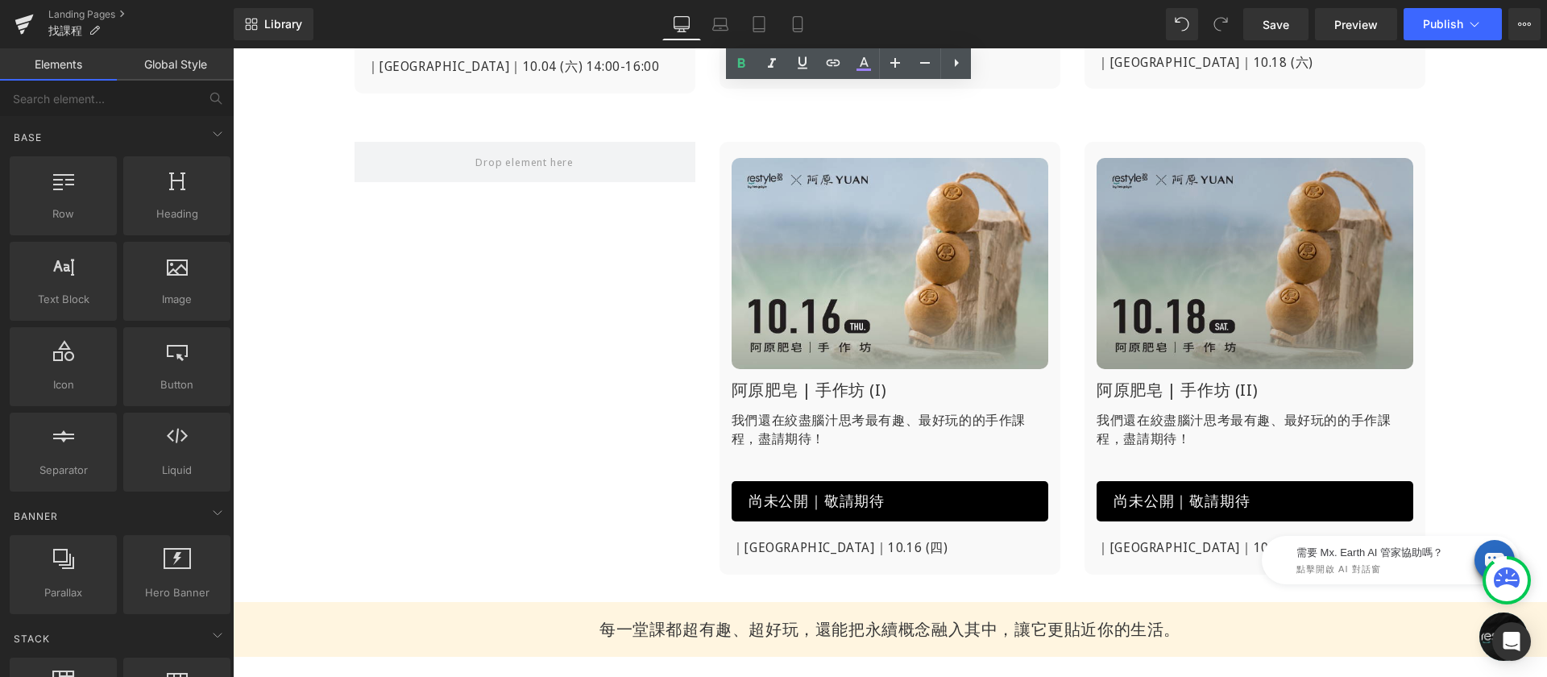
scroll to position [674, 0]
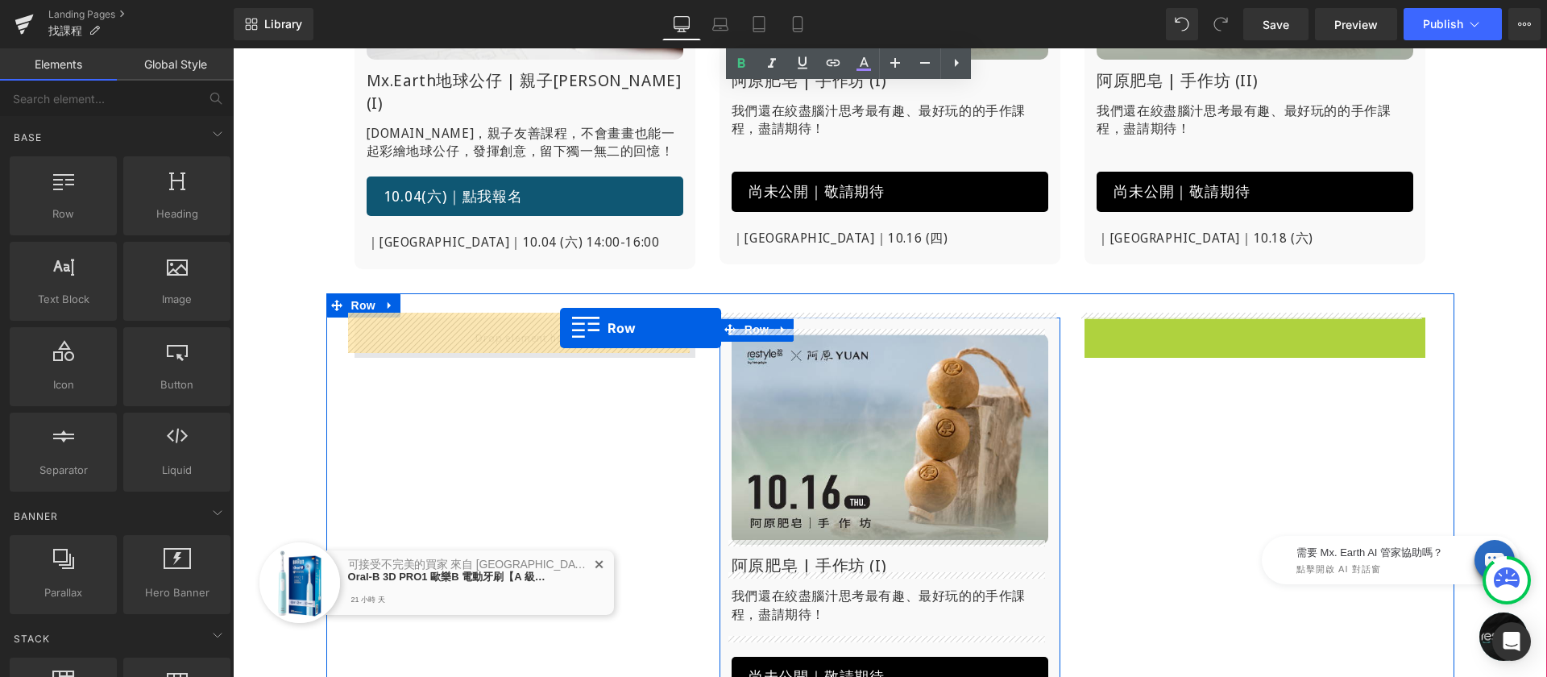
drag, startPoint x: 1089, startPoint y: 324, endPoint x: 560, endPoint y: 328, distance: 529.4
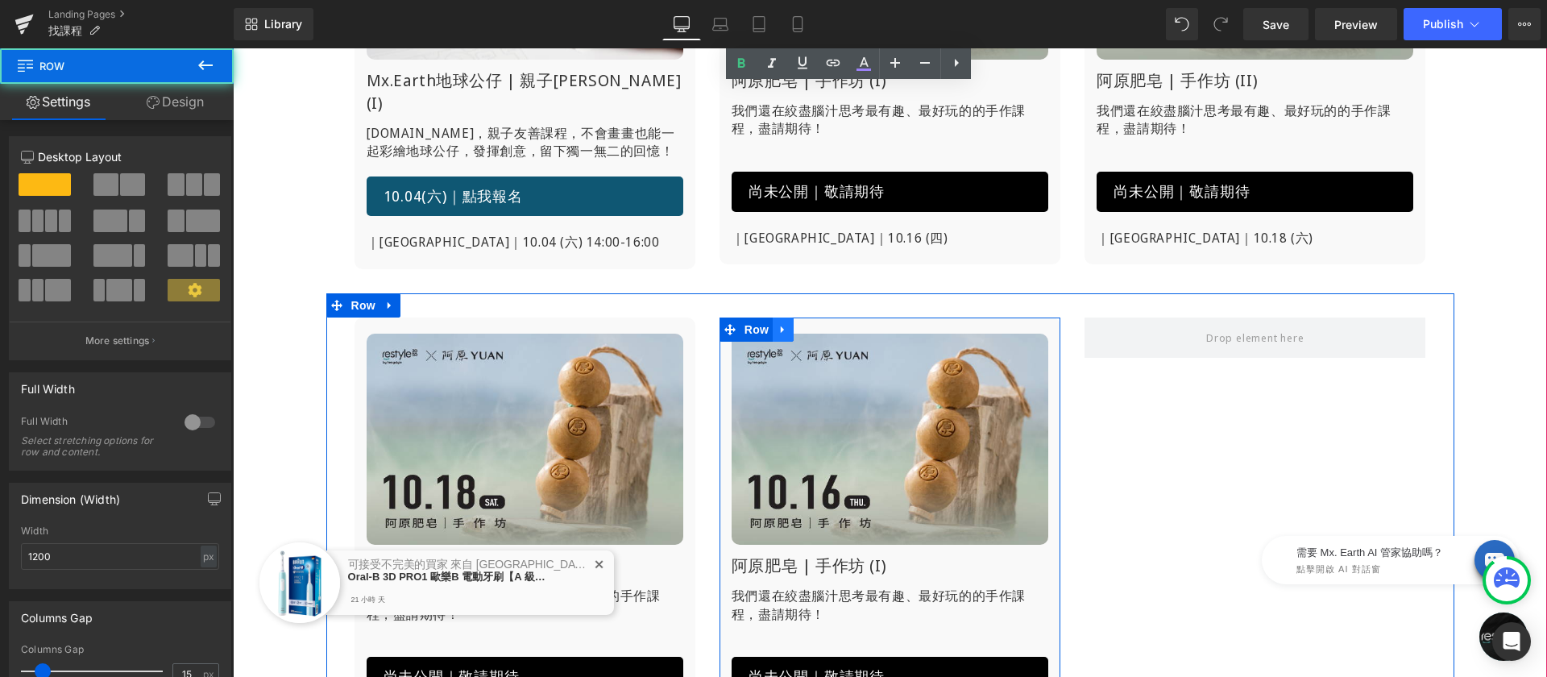
click at [778, 323] on icon at bounding box center [783, 329] width 11 height 12
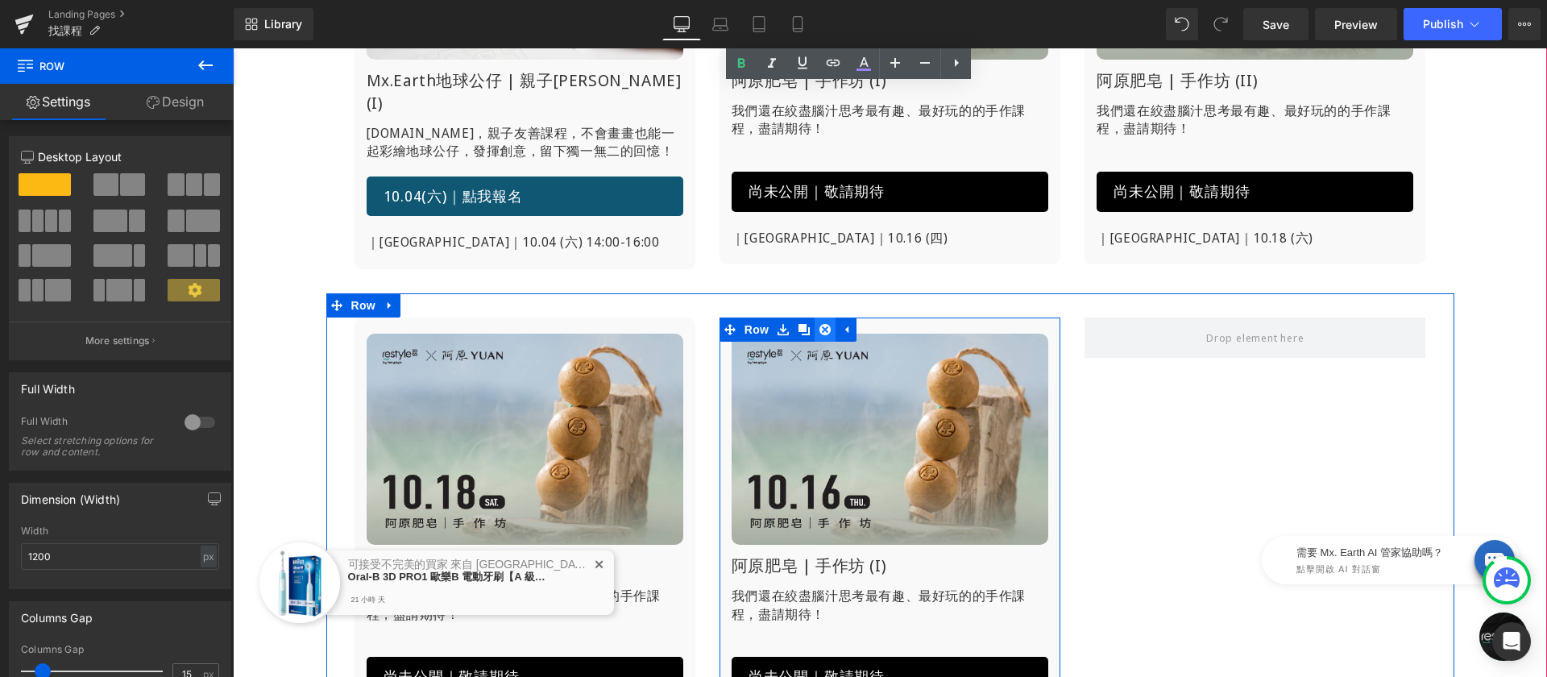
click at [819, 324] on icon at bounding box center [824, 329] width 11 height 11
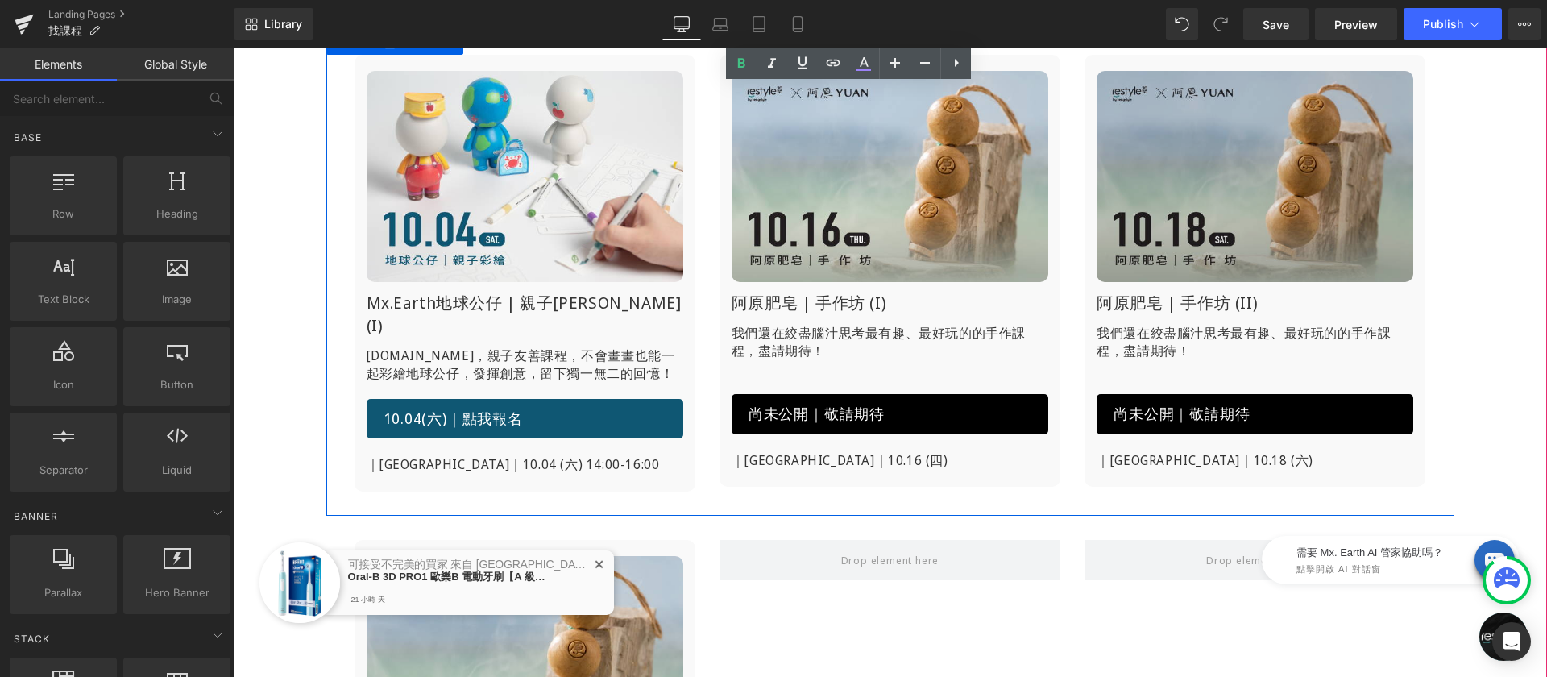
scroll to position [432, 0]
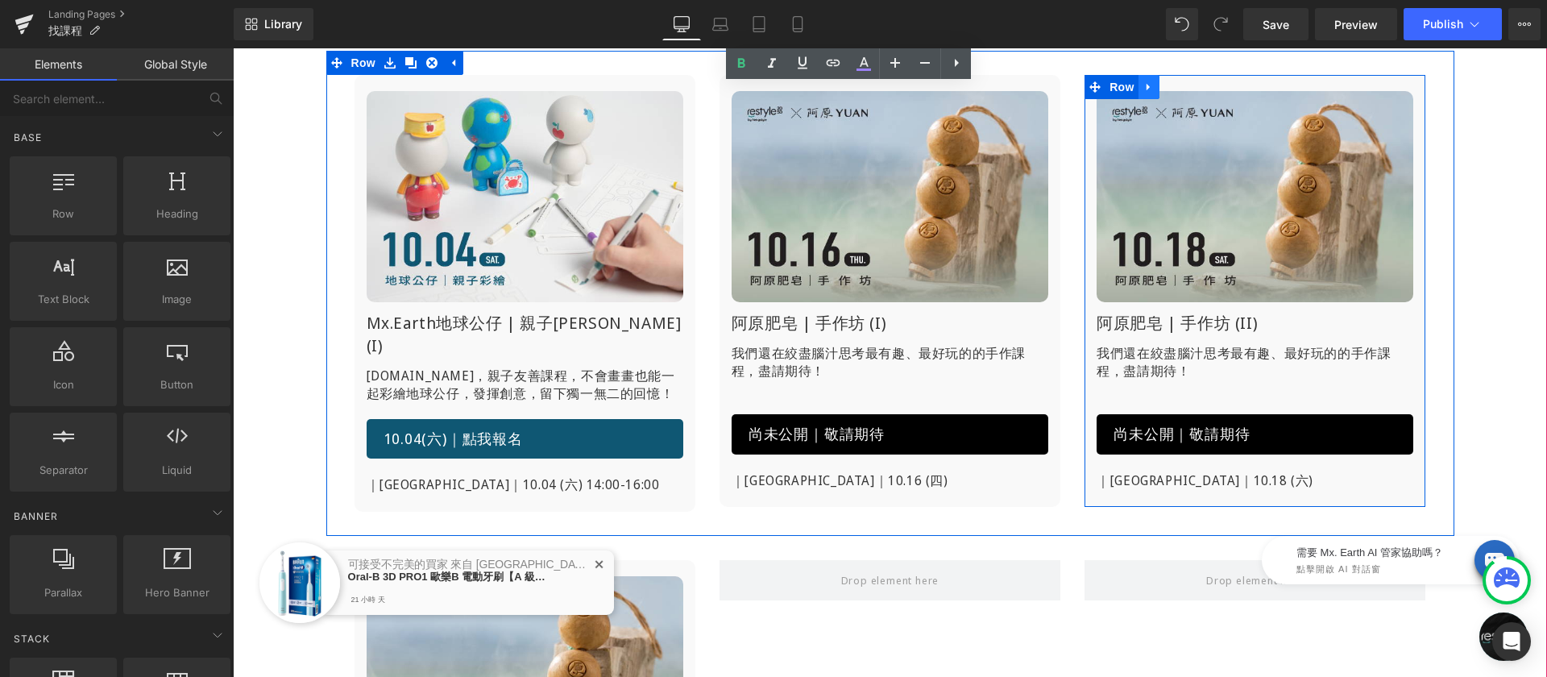
click at [1148, 86] on link at bounding box center [1149, 87] width 21 height 24
click at [1180, 89] on link at bounding box center [1190, 87] width 21 height 24
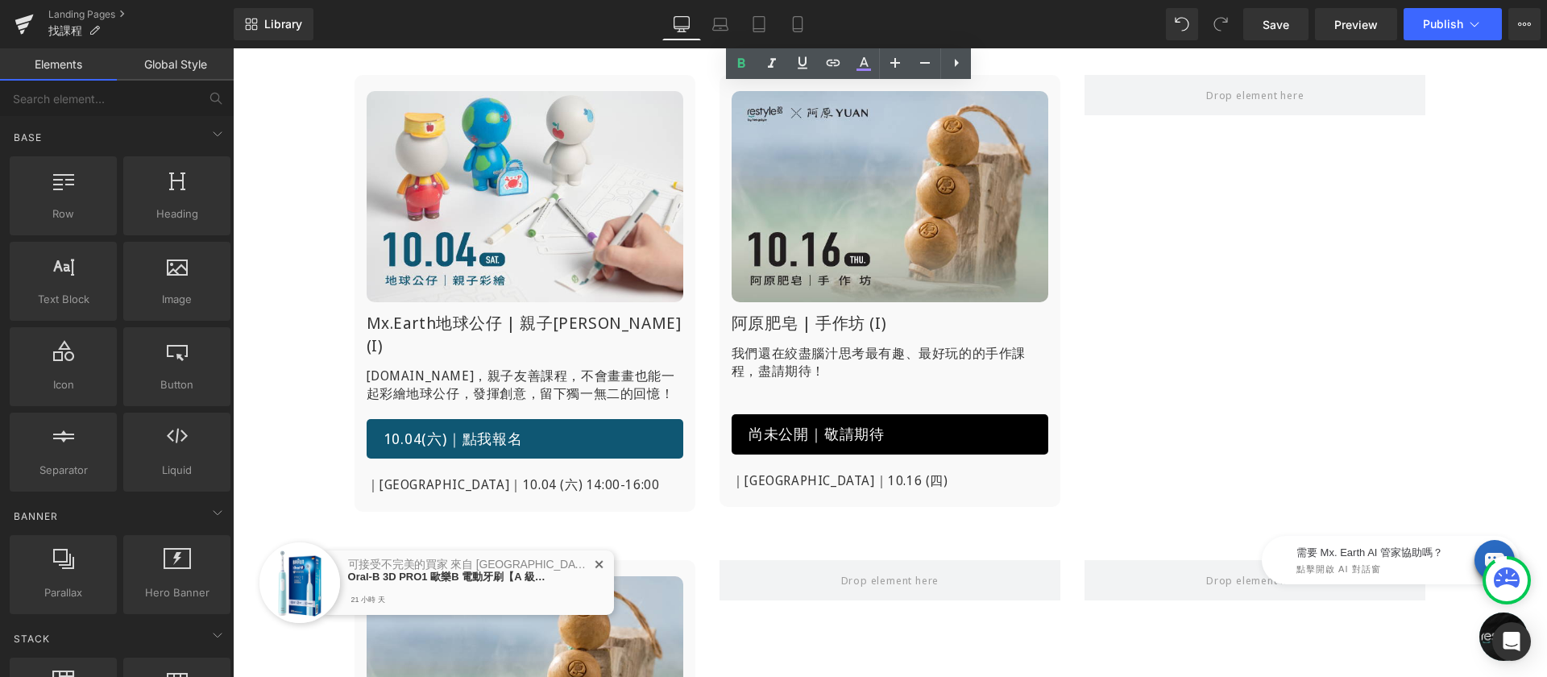
scroll to position [280, 0]
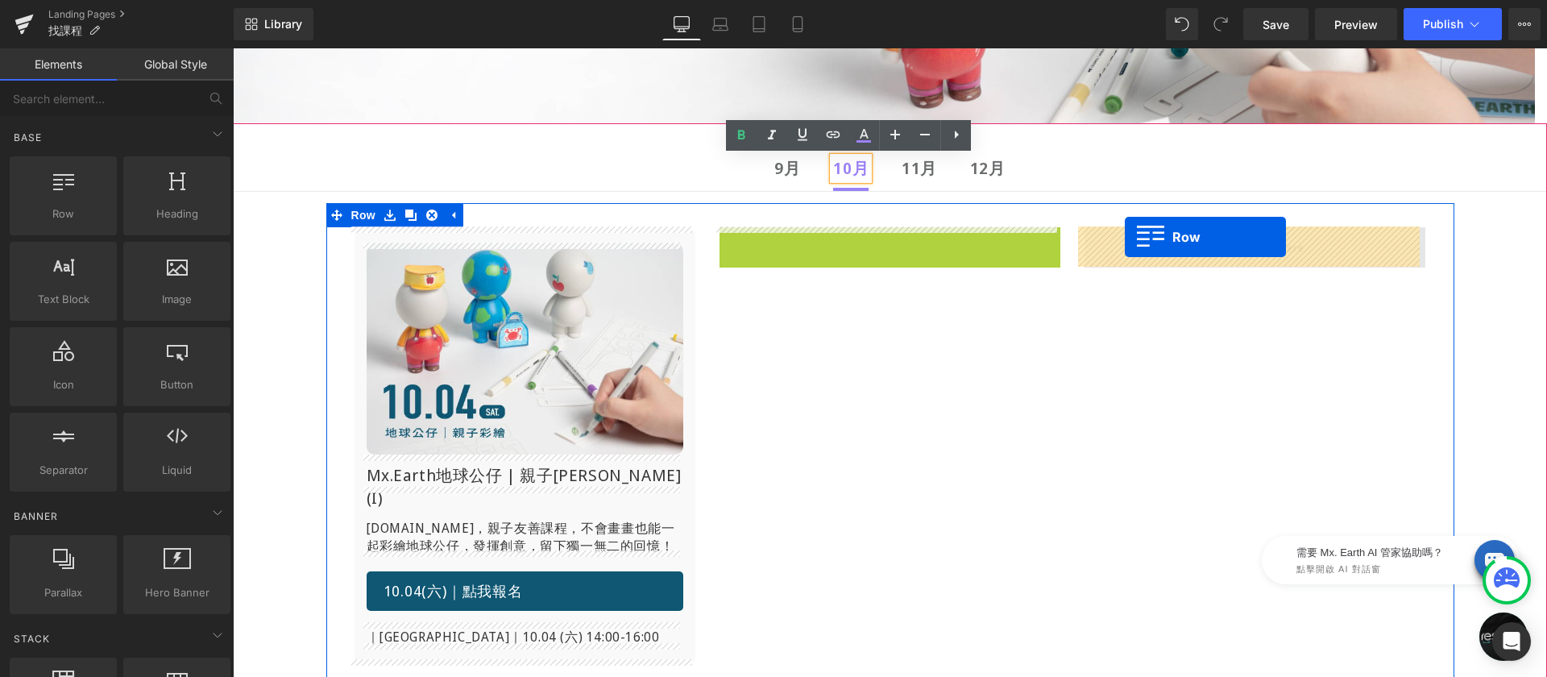
drag, startPoint x: 726, startPoint y: 240, endPoint x: 1125, endPoint y: 237, distance: 398.9
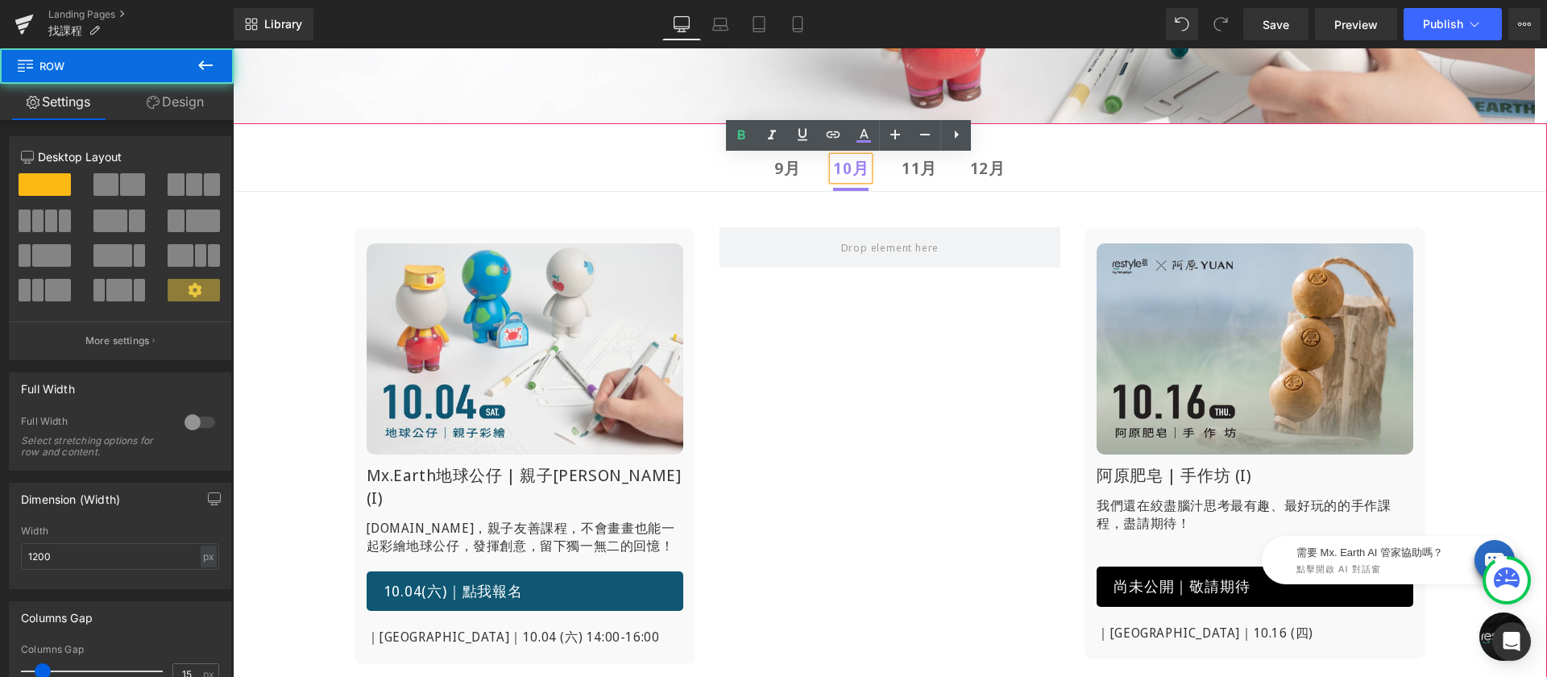
click at [774, 168] on div "9月 Text Block" at bounding box center [787, 168] width 26 height 23
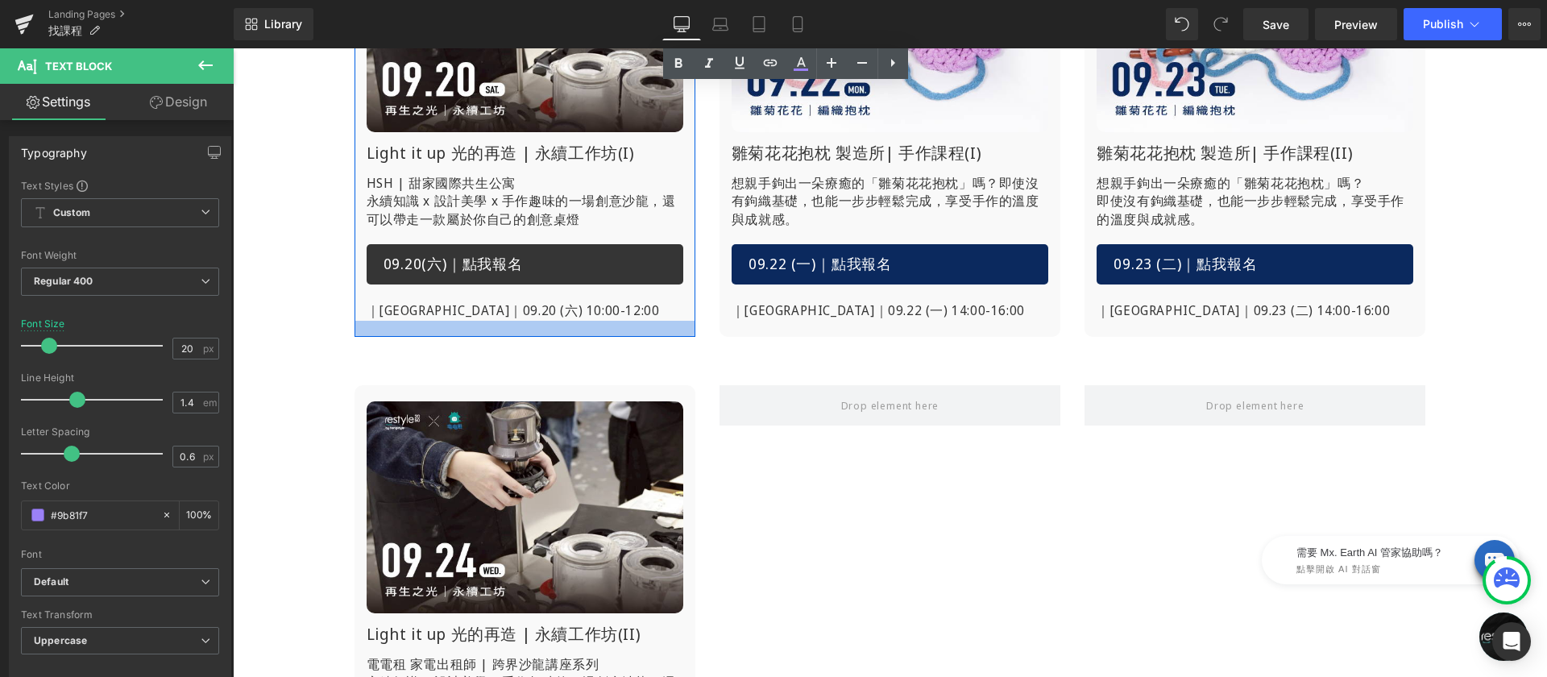
scroll to position [767, 0]
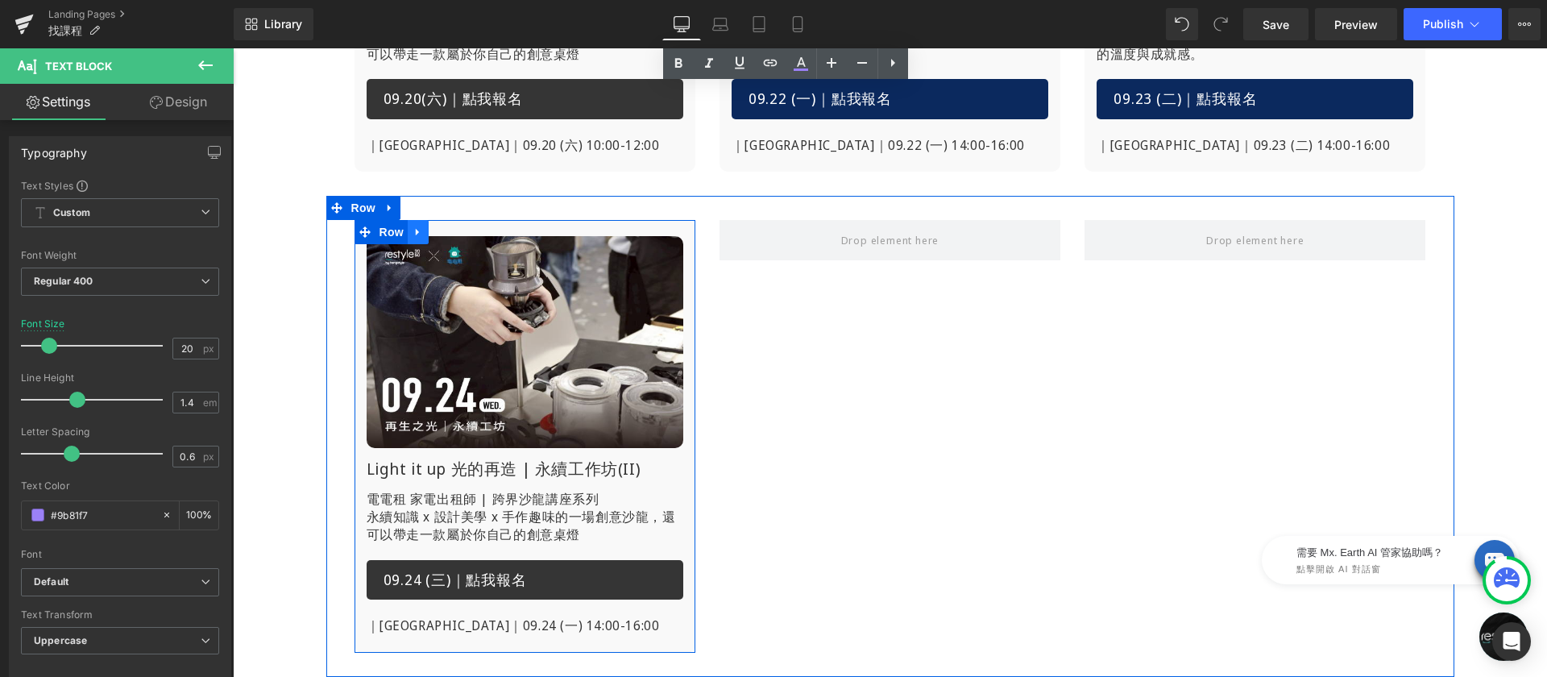
click at [416, 233] on icon at bounding box center [417, 232] width 3 height 7
click at [434, 233] on icon at bounding box center [439, 231] width 11 height 11
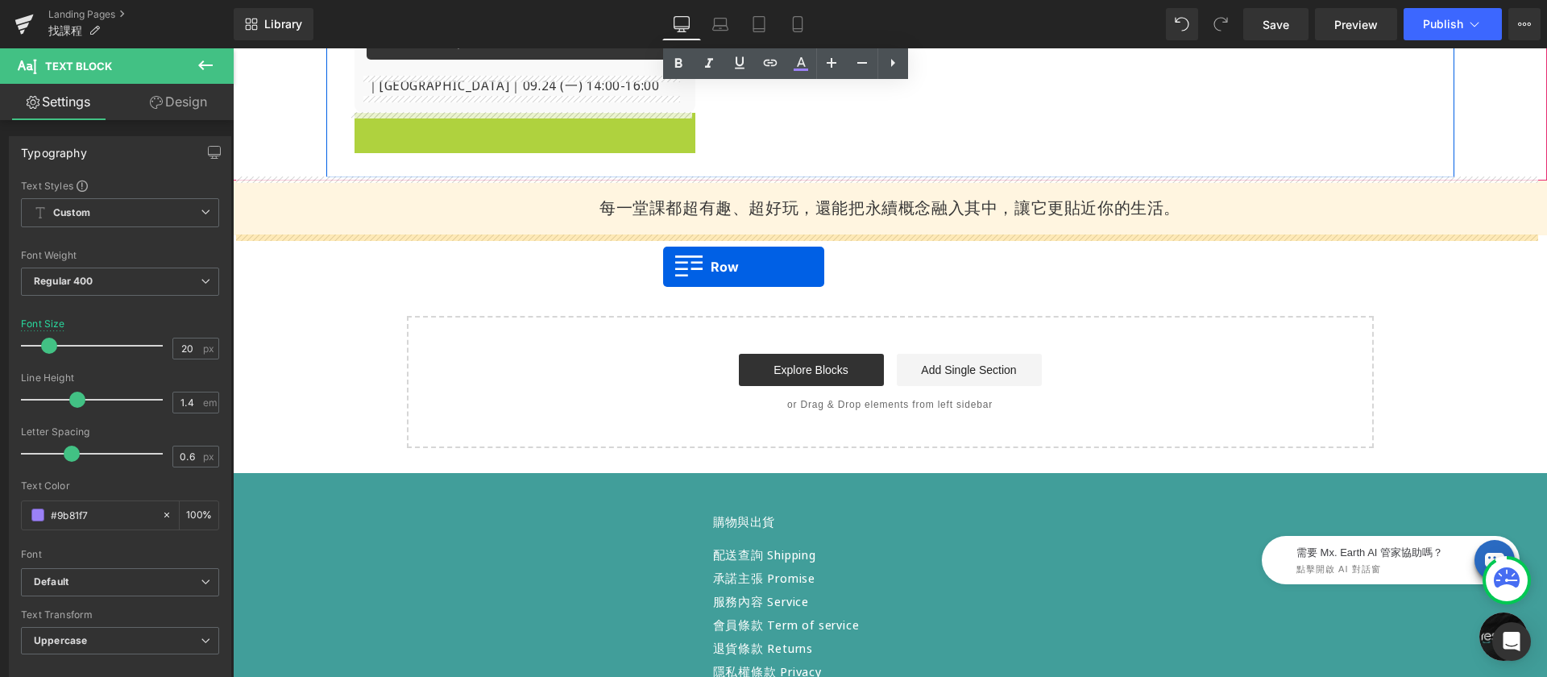
scroll to position [1454, 0]
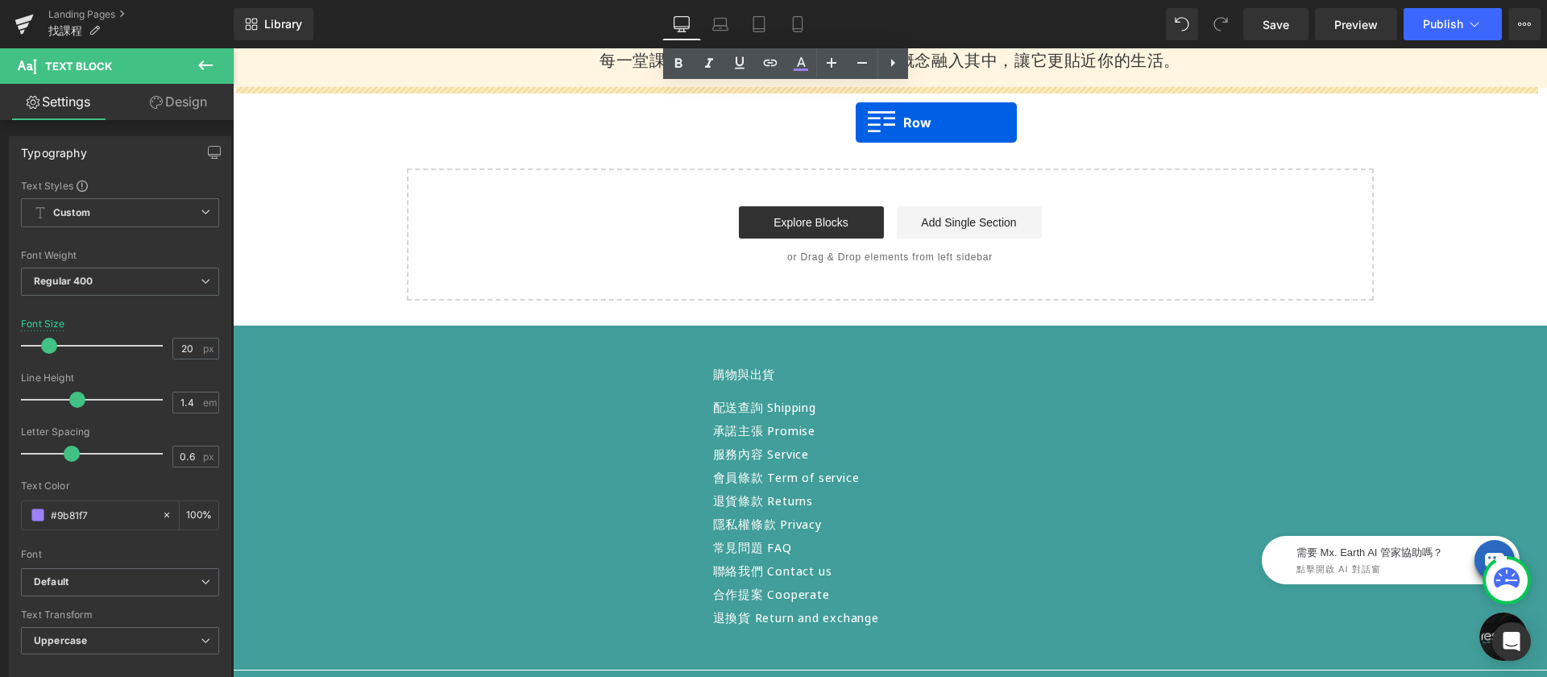
drag, startPoint x: 355, startPoint y: 125, endPoint x: 856, endPoint y: 122, distance: 500.4
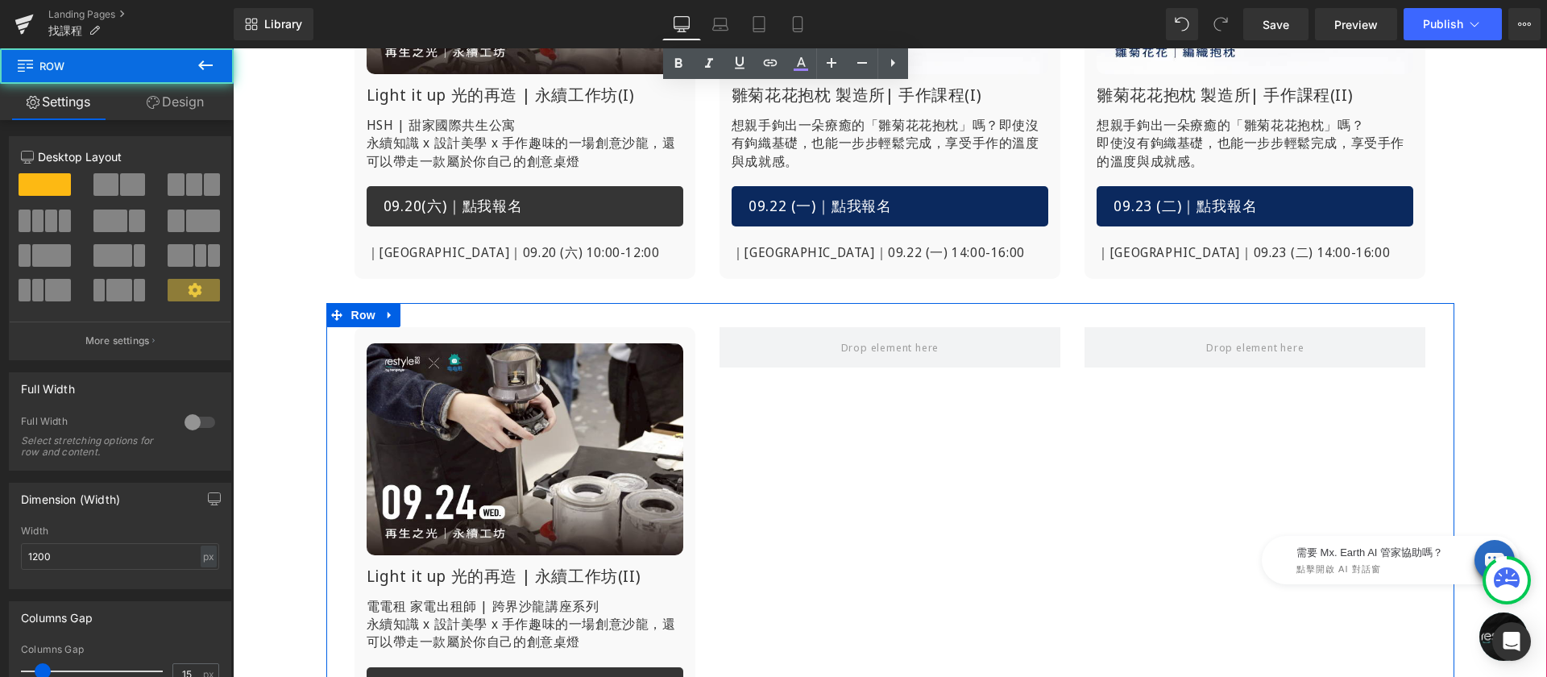
scroll to position [152, 0]
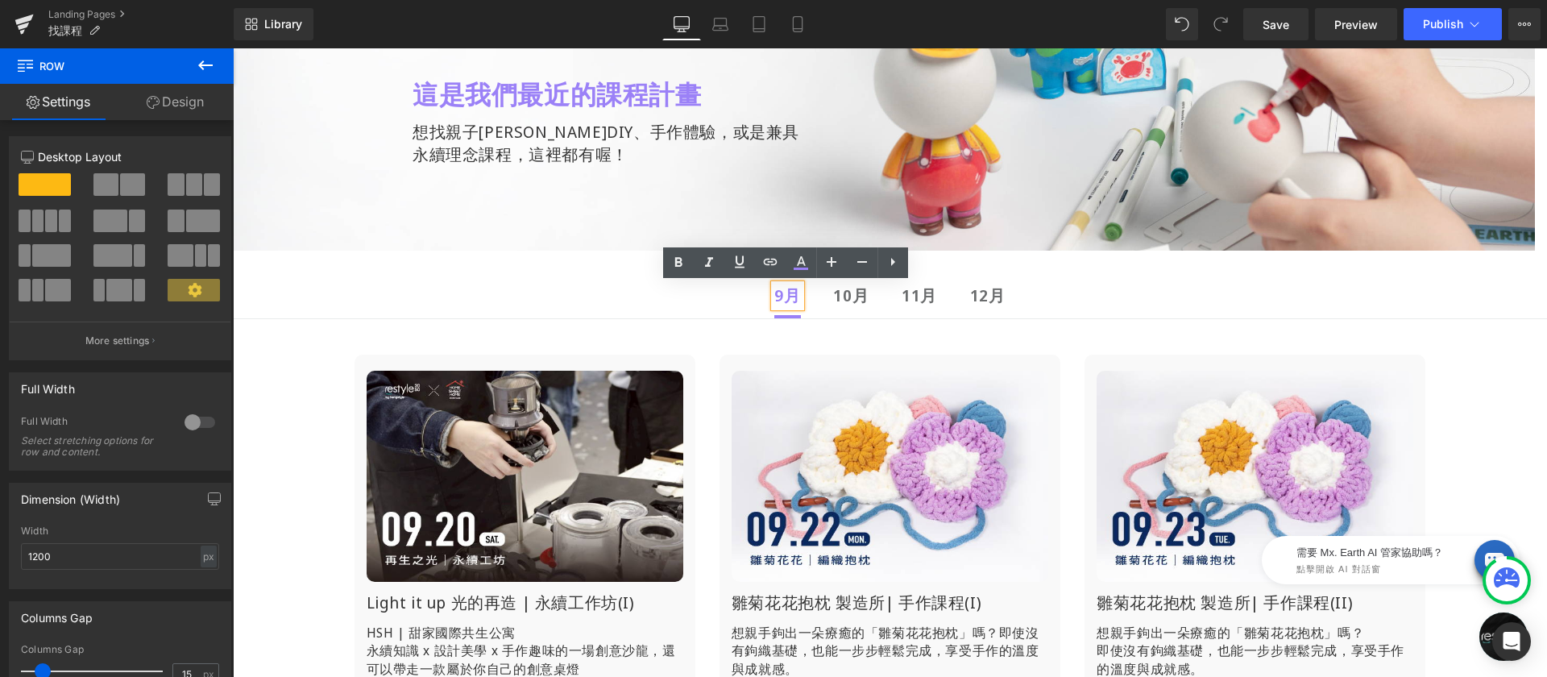
click at [840, 296] on strong "10月" at bounding box center [850, 295] width 35 height 22
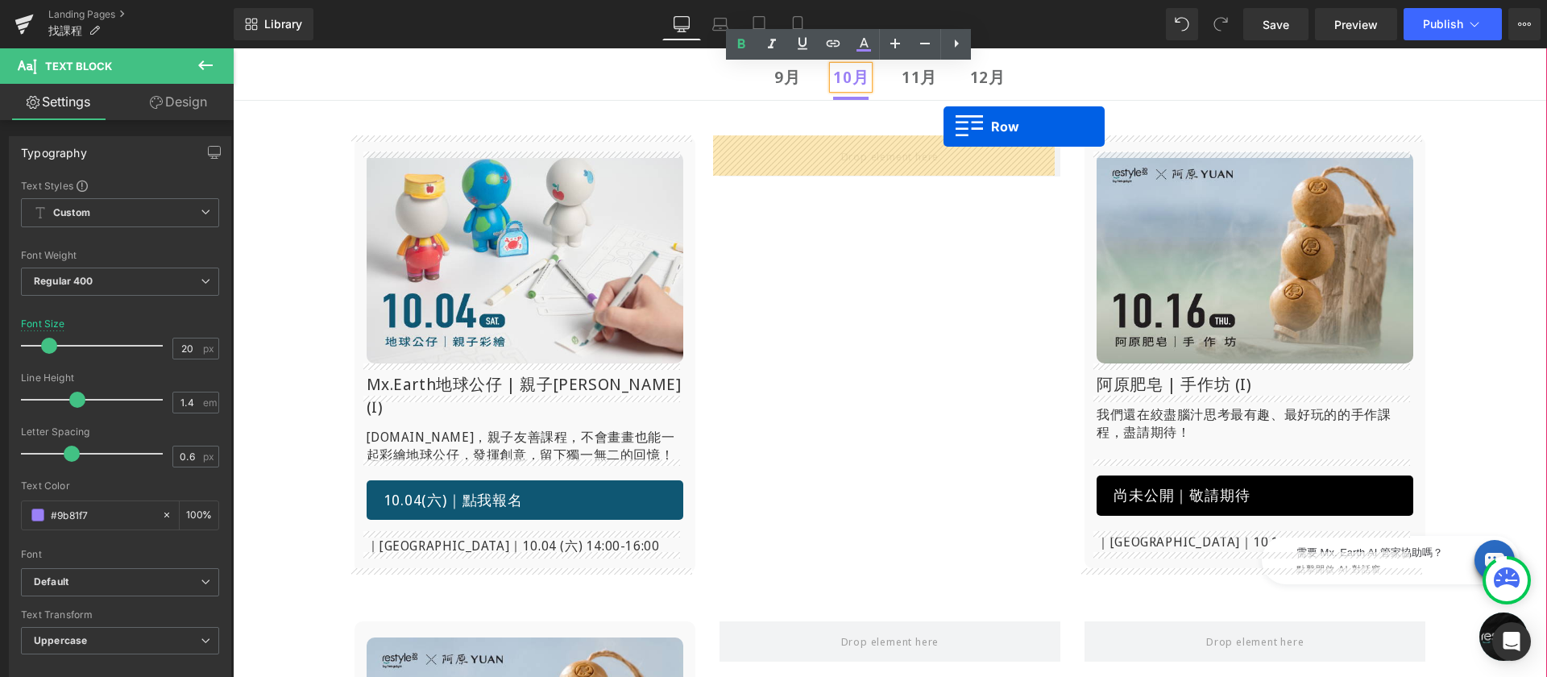
scroll to position [355, 0]
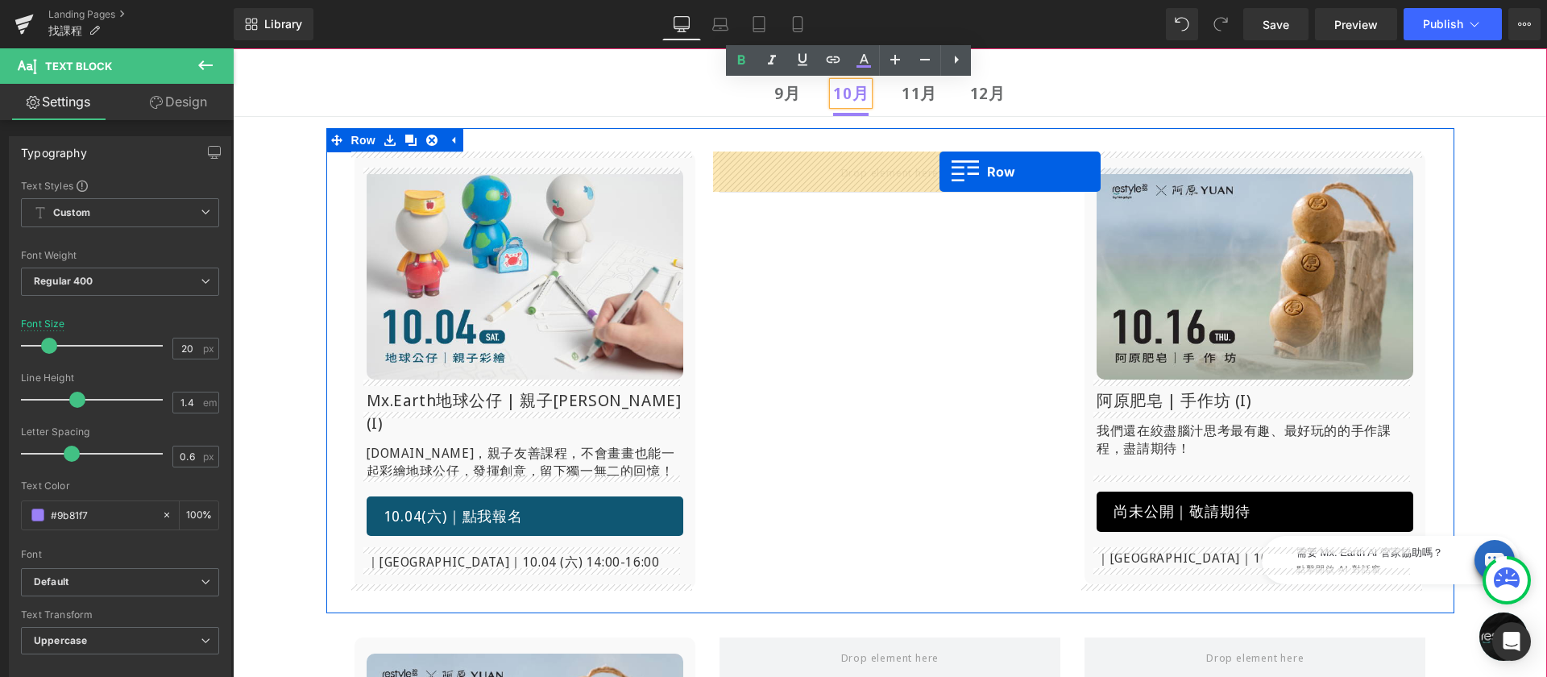
drag, startPoint x: 412, startPoint y: 346, endPoint x: 940, endPoint y: 172, distance: 555.7
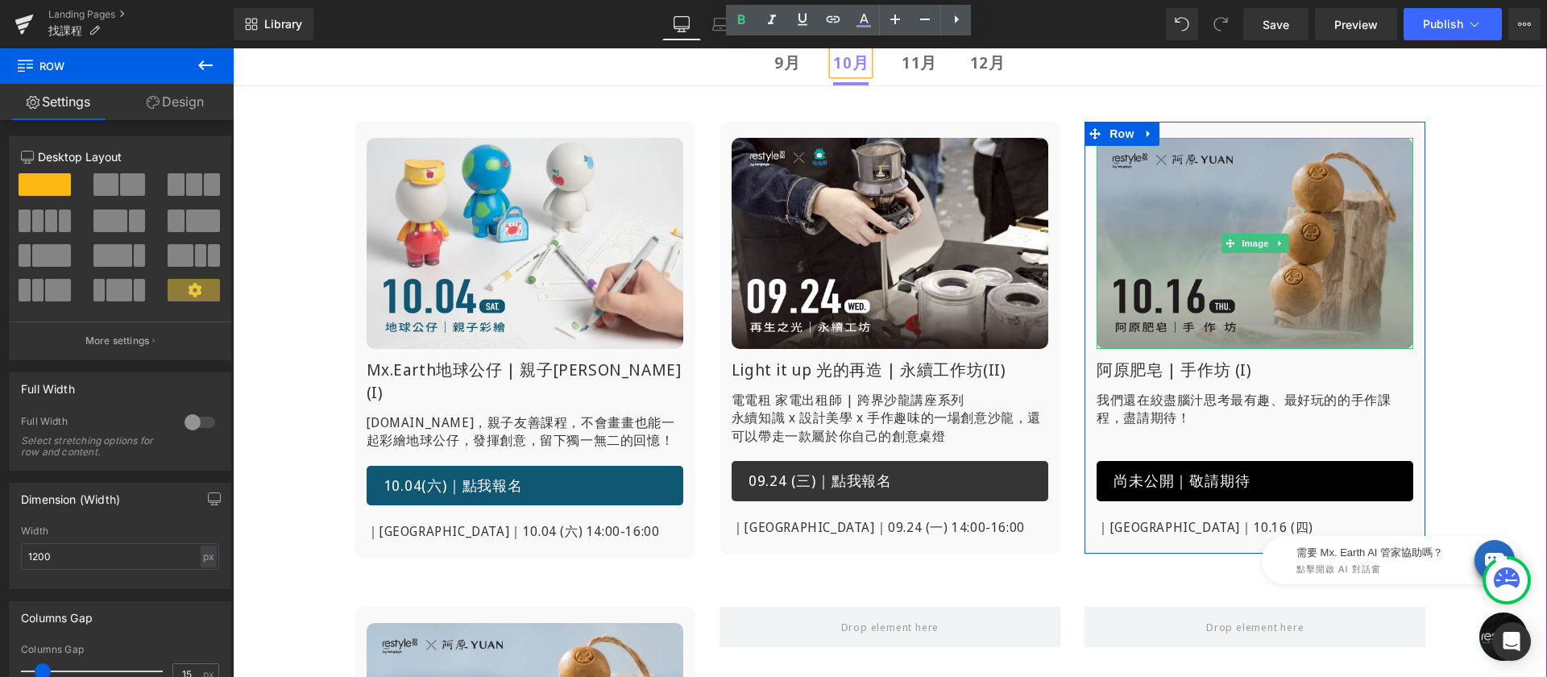
scroll to position [395, 0]
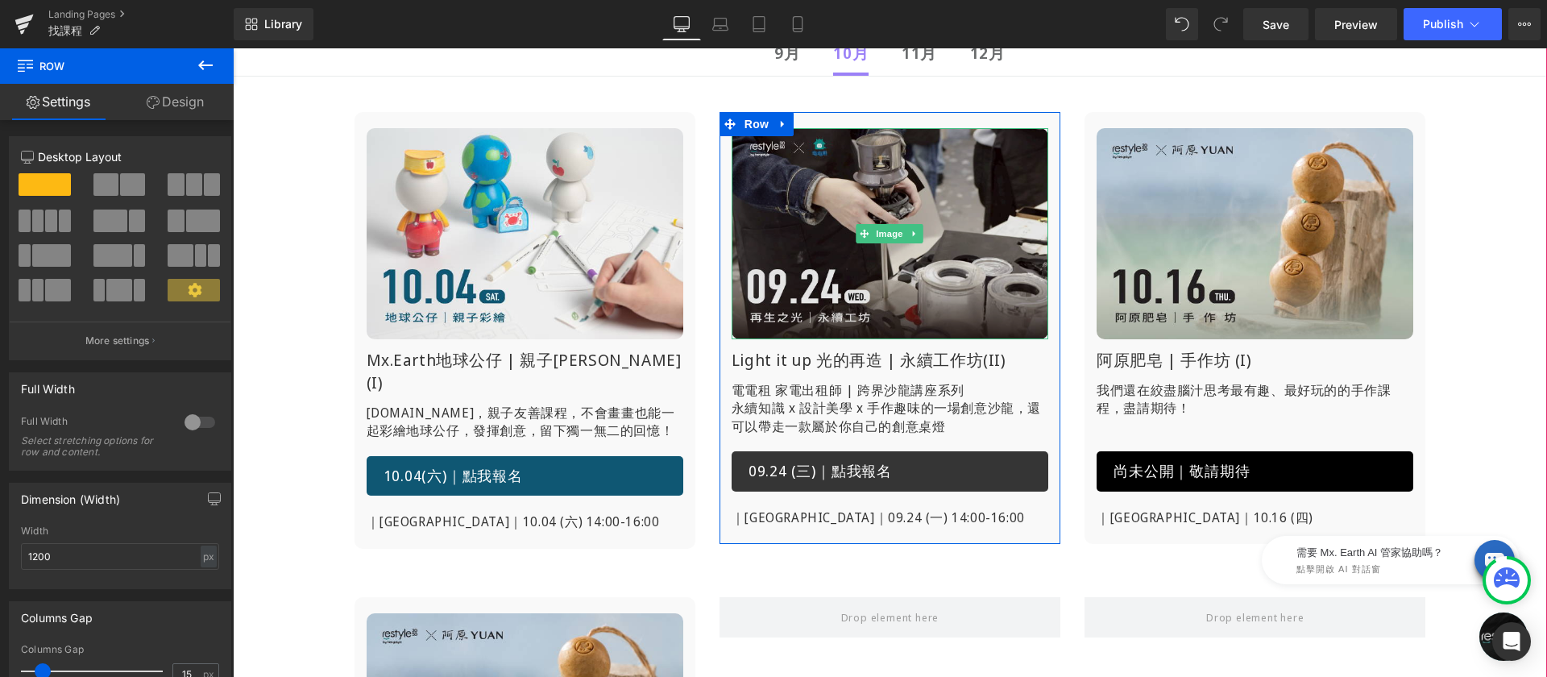
click at [865, 185] on img at bounding box center [890, 233] width 317 height 211
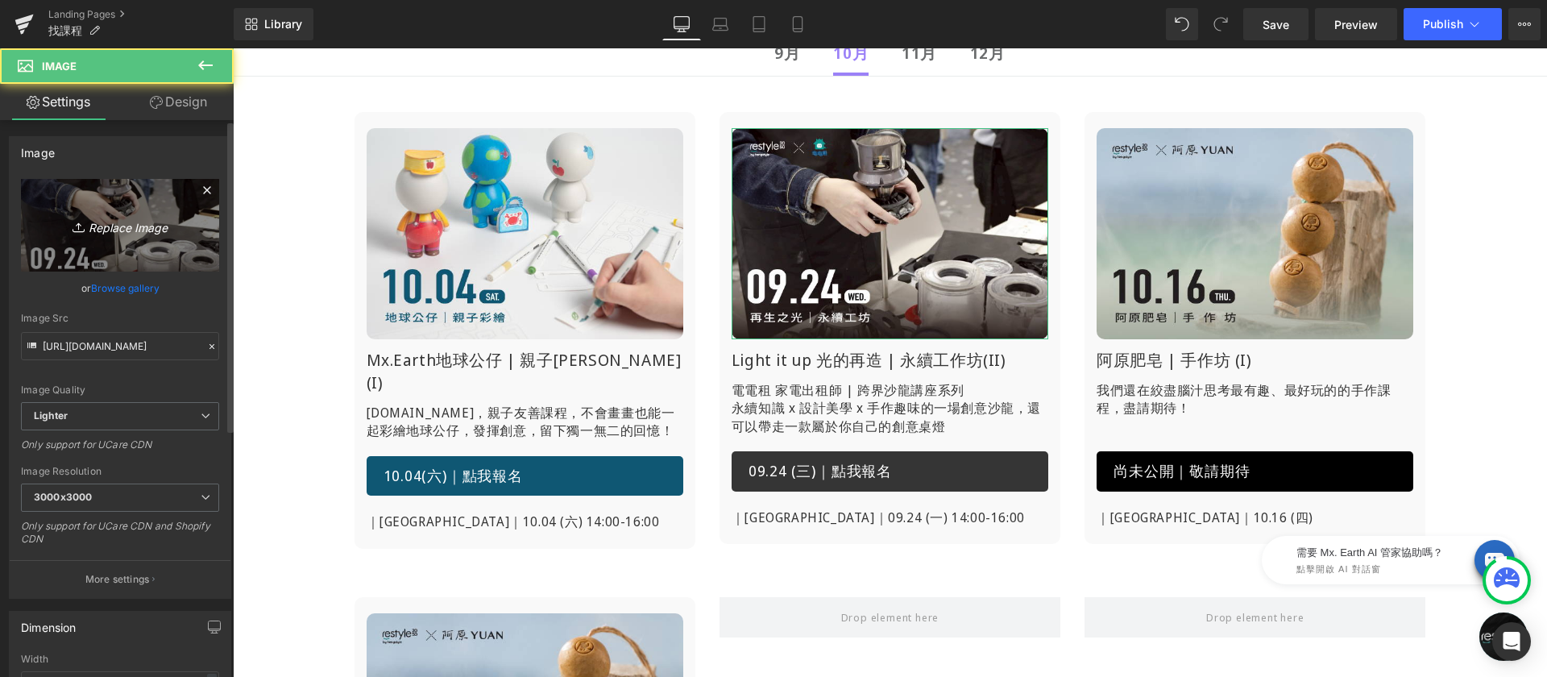
click at [139, 207] on link "Replace Image" at bounding box center [120, 225] width 198 height 93
type input "C:\fakepath\找課程-再生-1004.jpg"
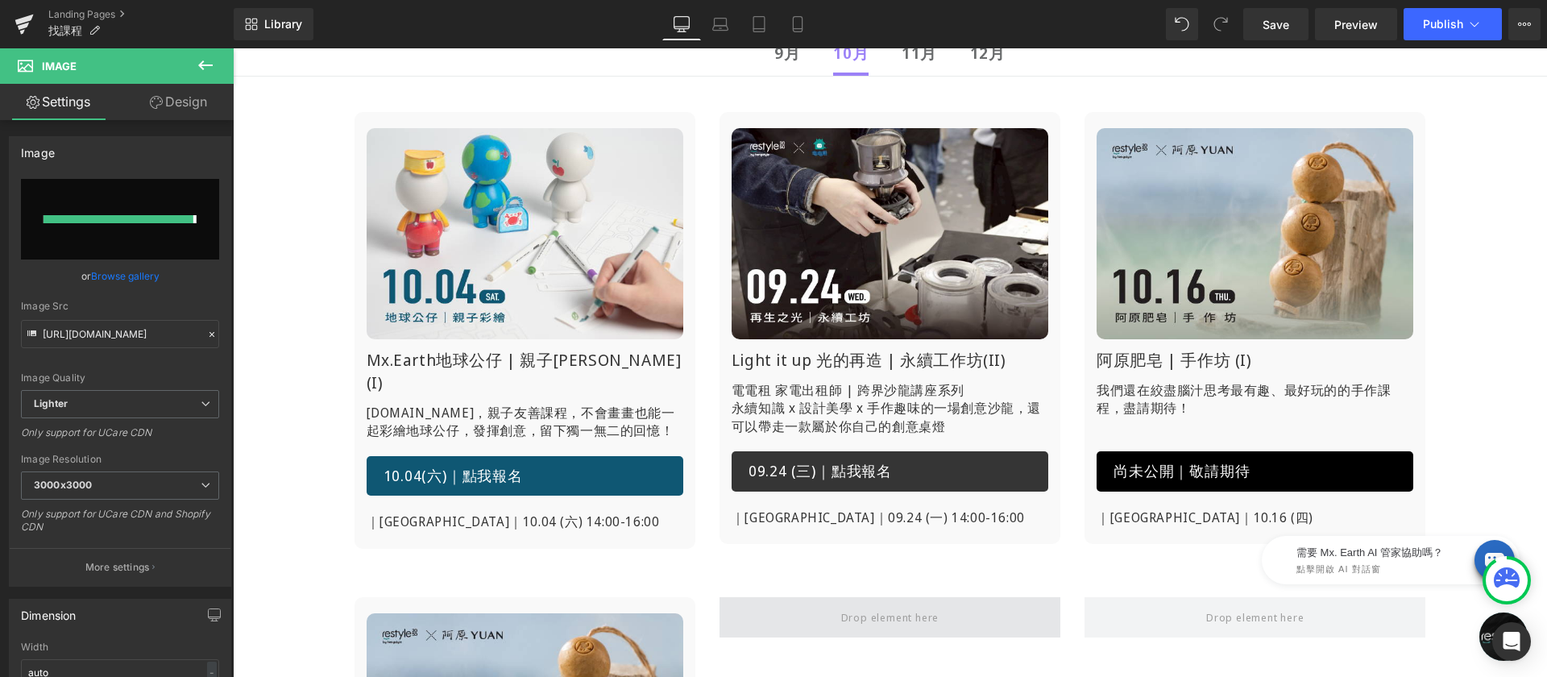
type input "[URL][DOMAIN_NAME]"
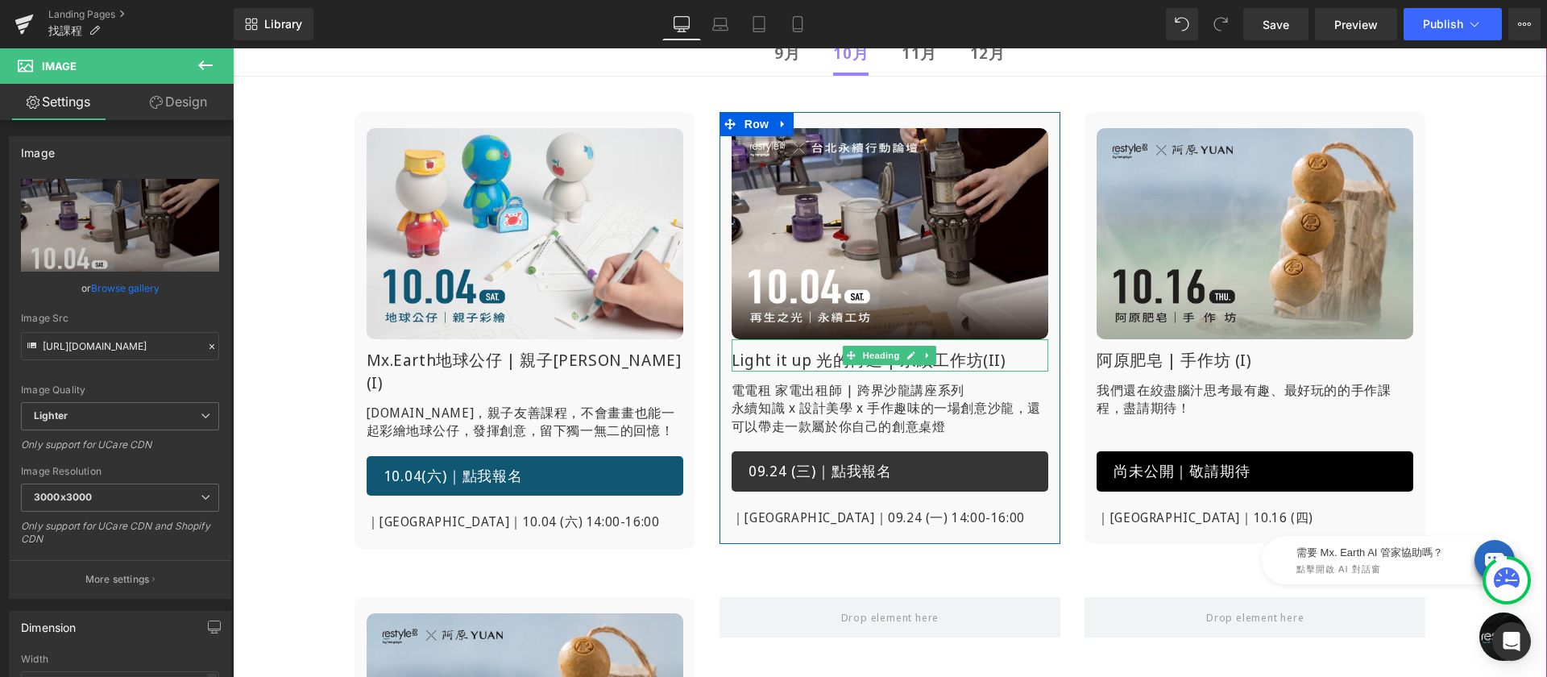
click at [993, 357] on h1 "Light it up 光的再造 | 永續工作坊(II)" at bounding box center [890, 360] width 317 height 23
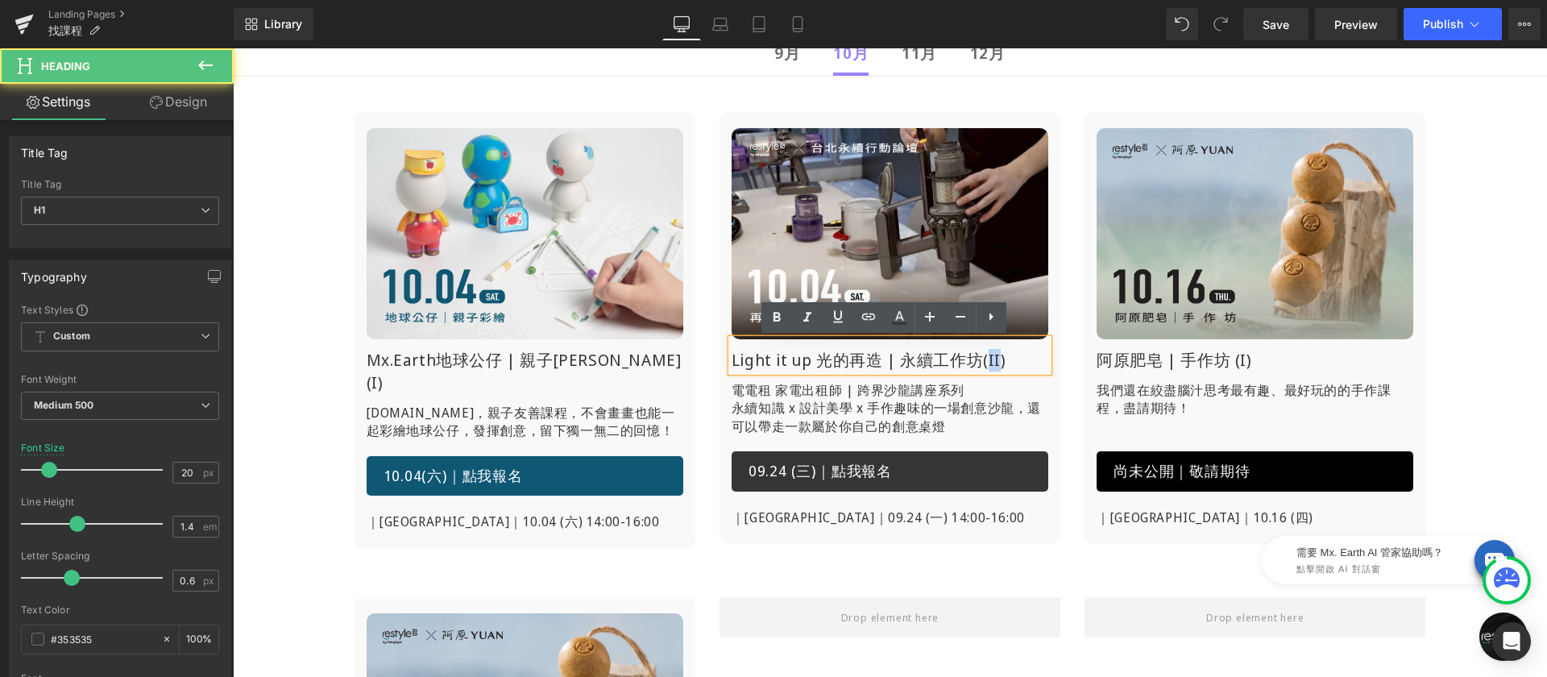
click at [994, 361] on h1 "Light it up 光的再造 | 永續工作坊(II)" at bounding box center [890, 360] width 317 height 23
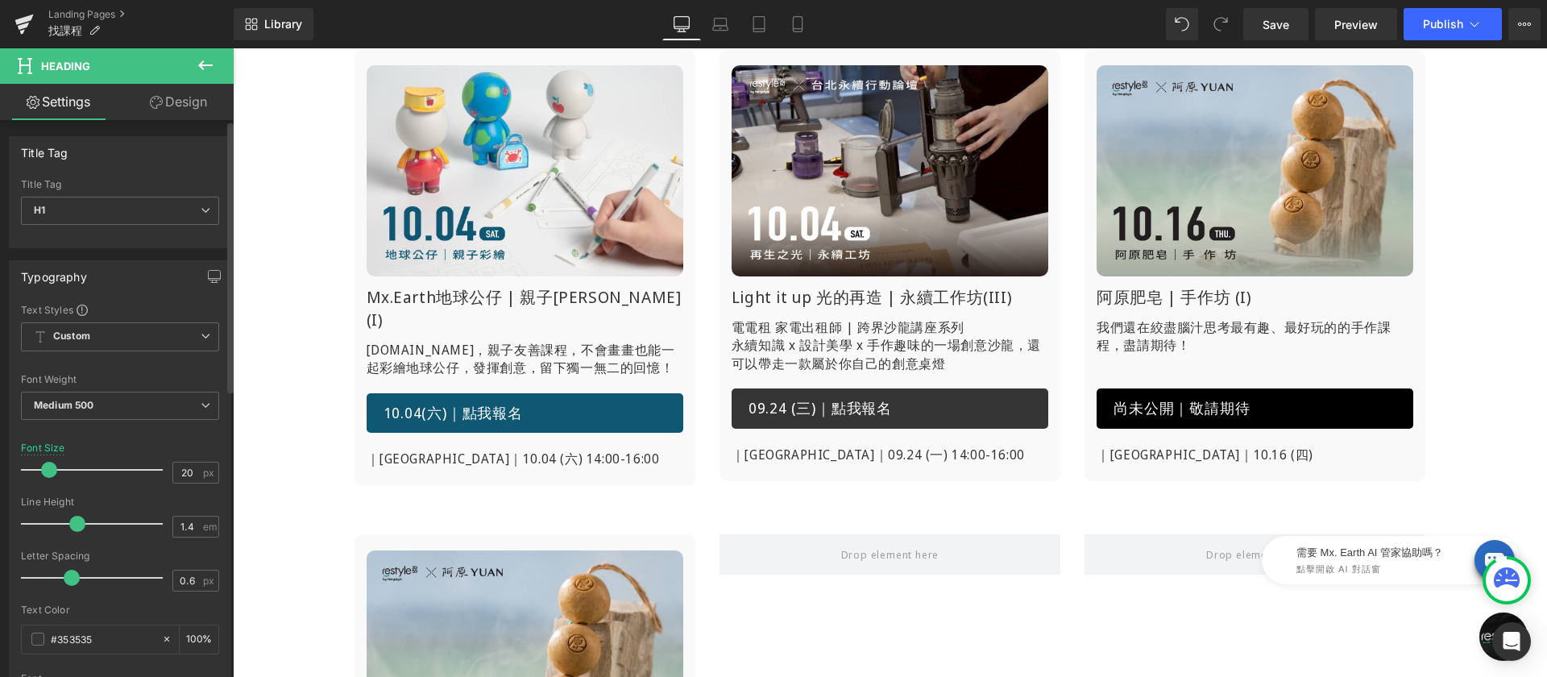
scroll to position [479, 0]
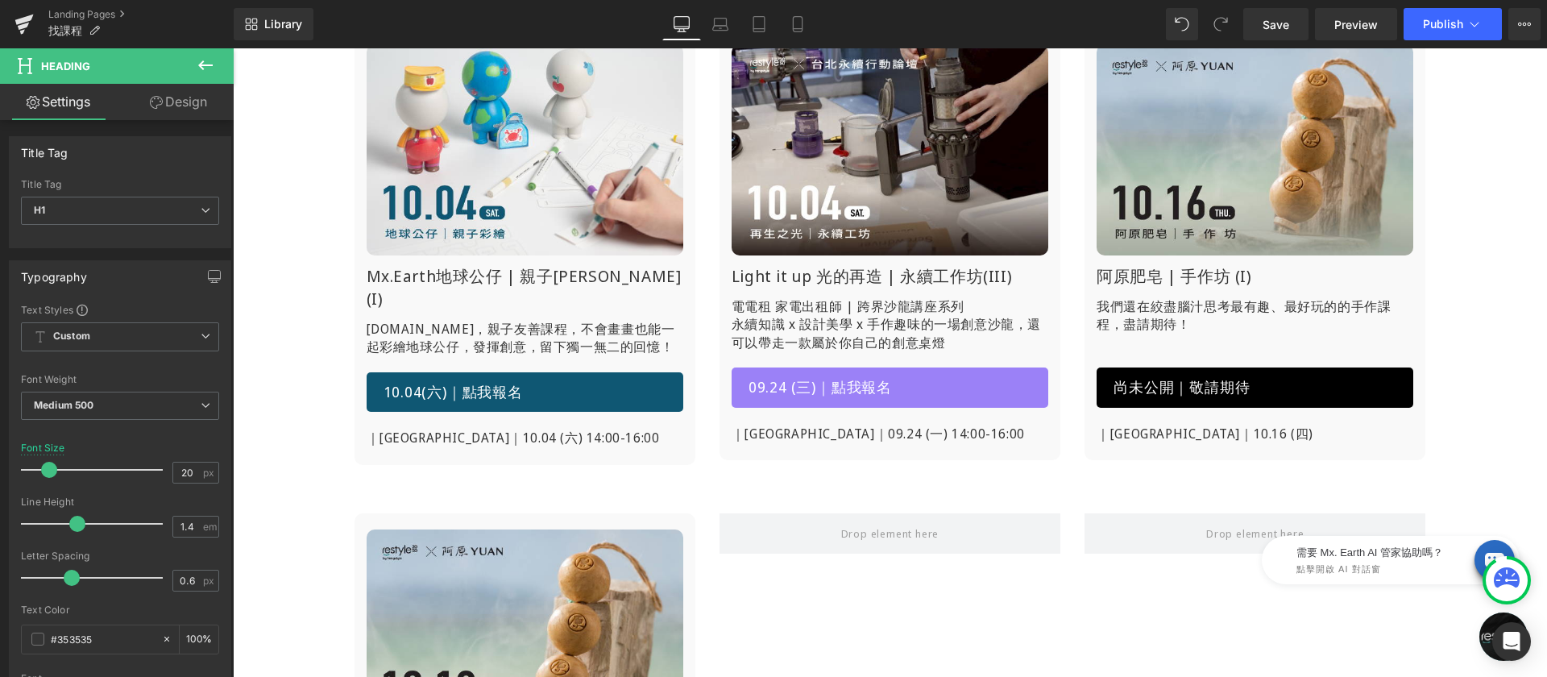
click at [770, 393] on span "09.24 (三)｜點我報名" at bounding box center [820, 387] width 143 height 21
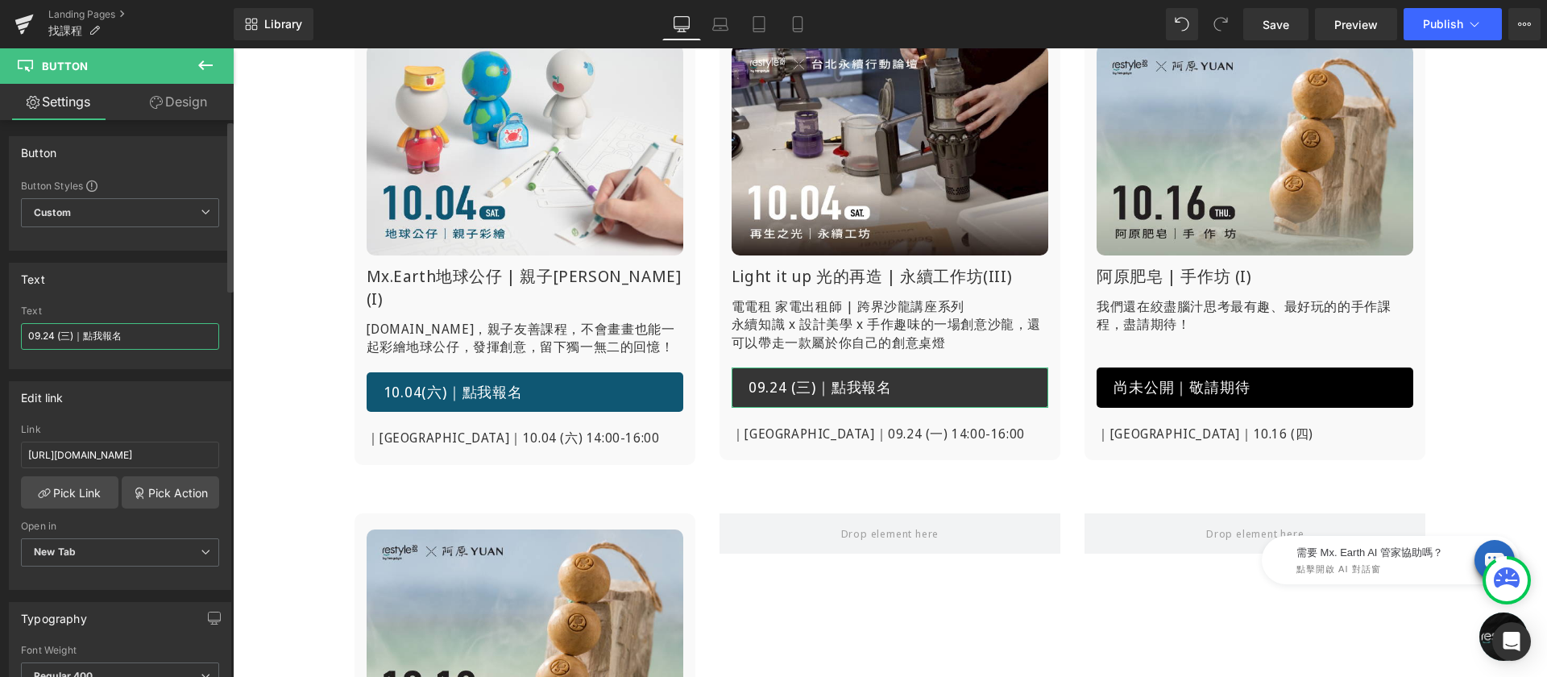
drag, startPoint x: 39, startPoint y: 338, endPoint x: 17, endPoint y: 340, distance: 21.9
click at [17, 340] on div "09.24 (三)｜點我報名 Text 09.24 (三)｜點我報名" at bounding box center [120, 336] width 221 height 63
type input "10.04 (六)｜點我報名"
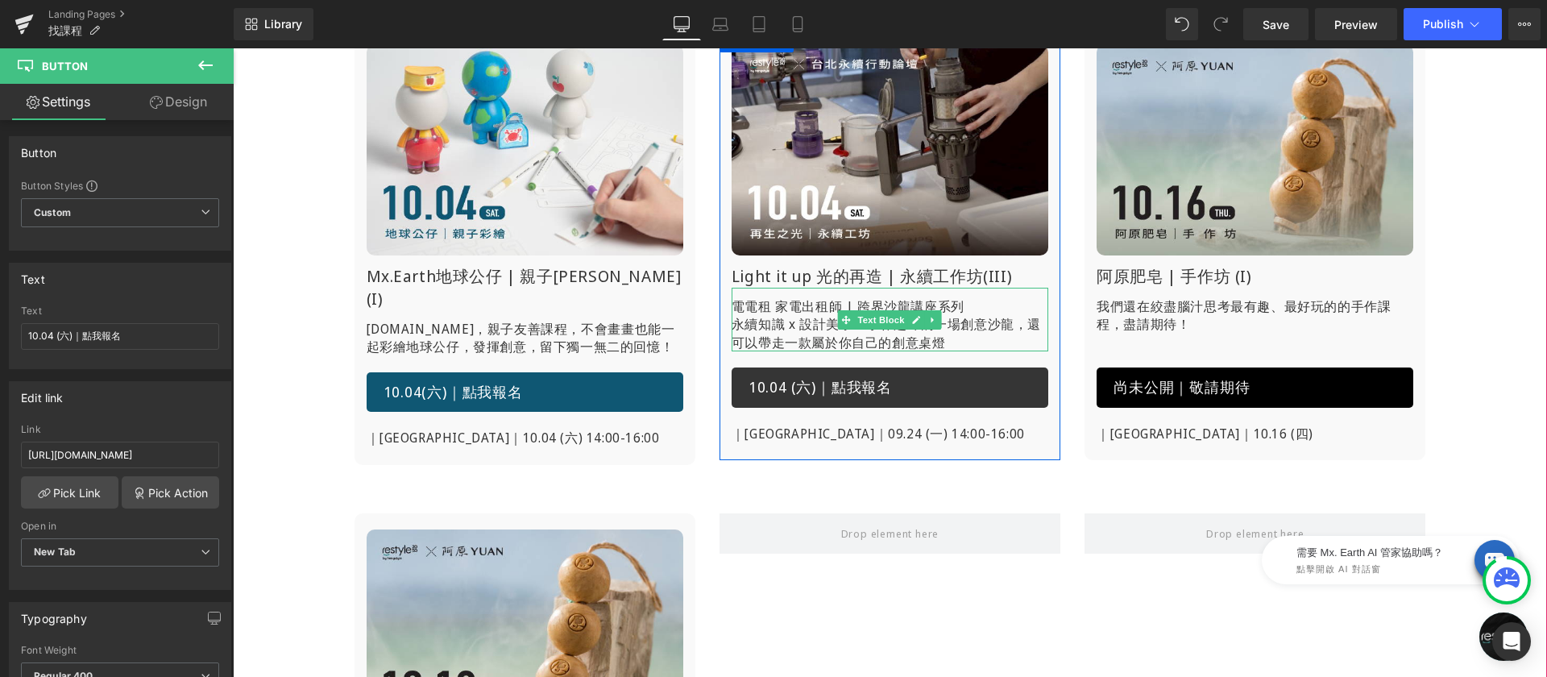
click at [799, 326] on p "電電租 家電出租師 | 跨界[PERSON_NAME]講座系列 永續知識 x 設計美學 x 手作趣味的一場創意[PERSON_NAME]，還可以帶走一款屬於你…" at bounding box center [890, 324] width 317 height 54
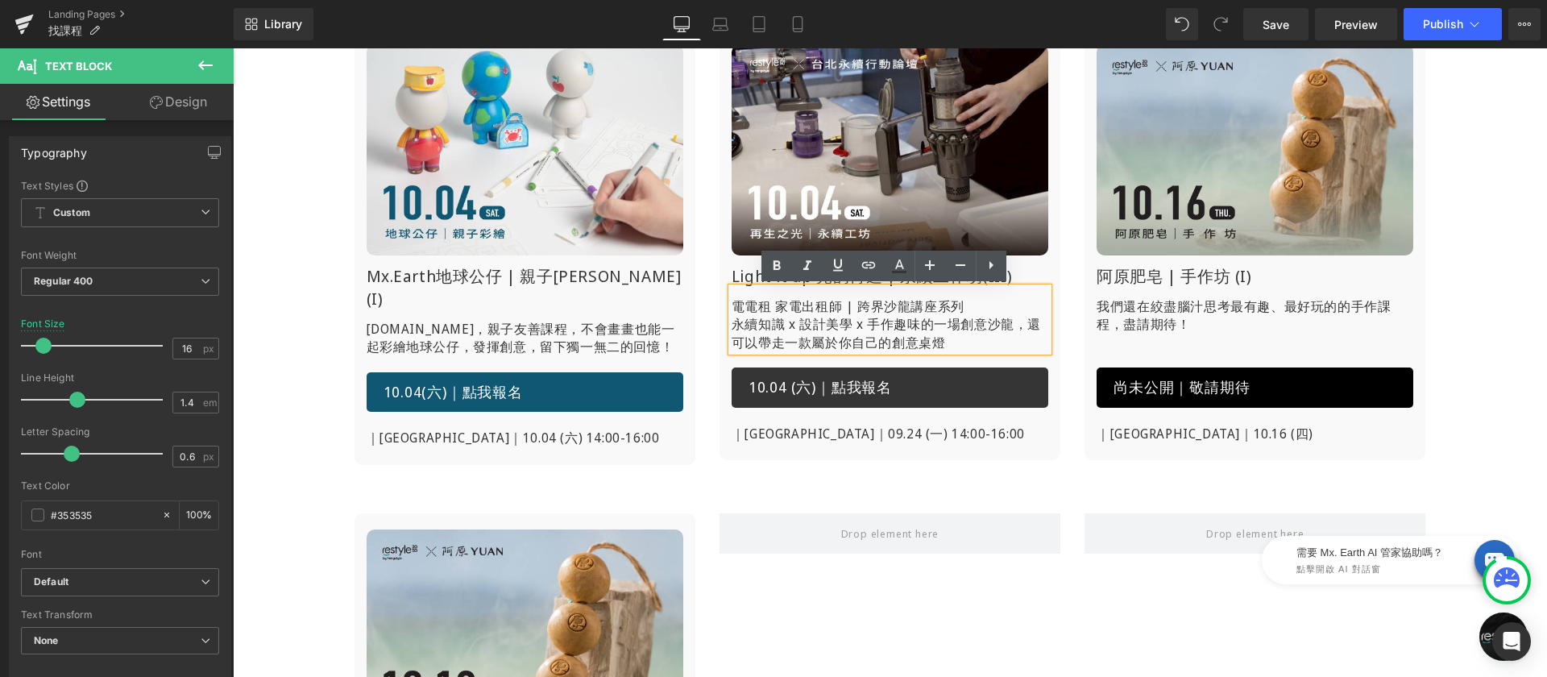
click at [762, 326] on p "電電租 家電出租師 | 跨界[PERSON_NAME]講座系列 永續知識 x 設計美學 x 手作趣味的一場創意[PERSON_NAME]，還可以帶走一款屬於你…" at bounding box center [890, 324] width 317 height 54
click at [844, 304] on p "電電租 家電出租師 | 跨界[PERSON_NAME]講座系列 永續知識 x 設計美學 x 手作趣味的一場創意[PERSON_NAME]，還可以帶走一款屬於你…" at bounding box center [890, 324] width 317 height 54
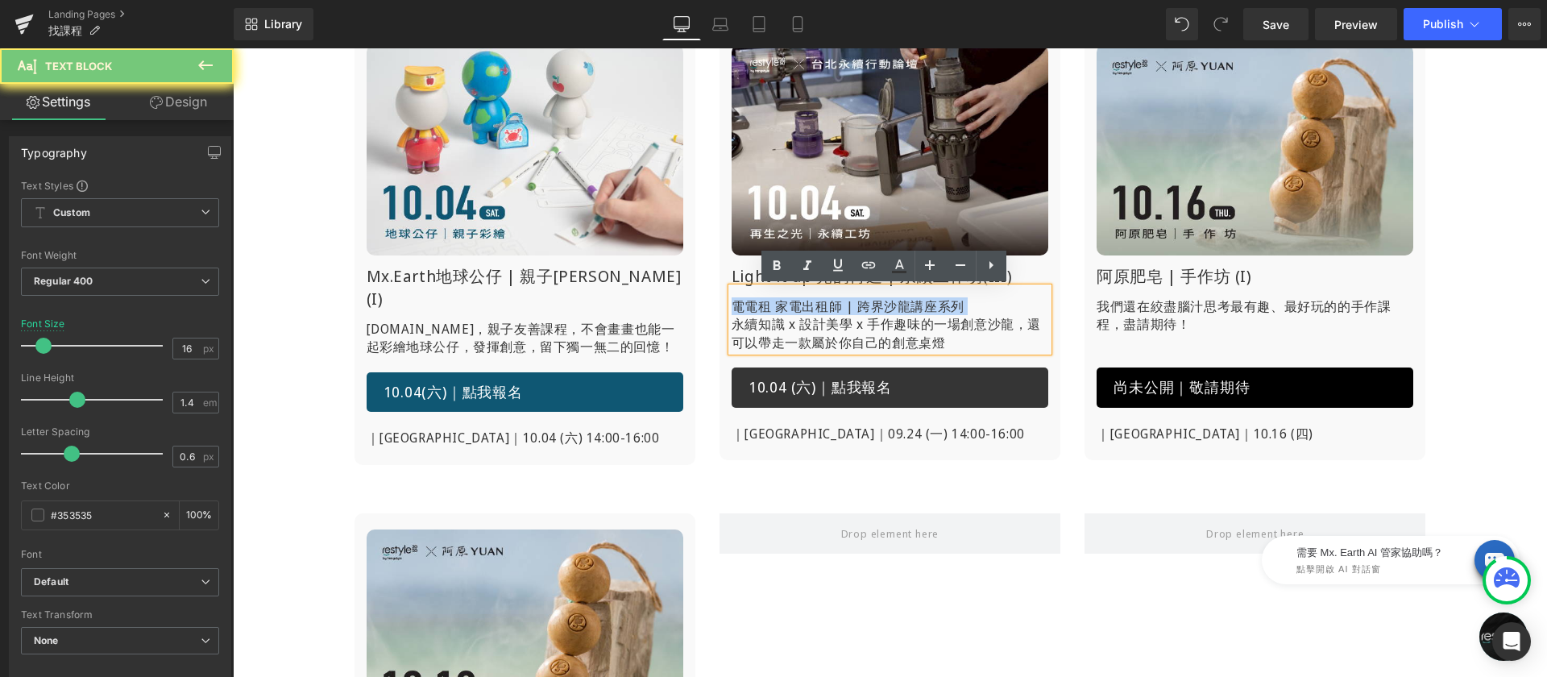
click at [844, 304] on p "電電租 家電出租師 | 跨界[PERSON_NAME]講座系列 永續知識 x 設計美學 x 手作趣味的一場創意[PERSON_NAME]，還可以帶走一款屬於你…" at bounding box center [890, 324] width 317 height 54
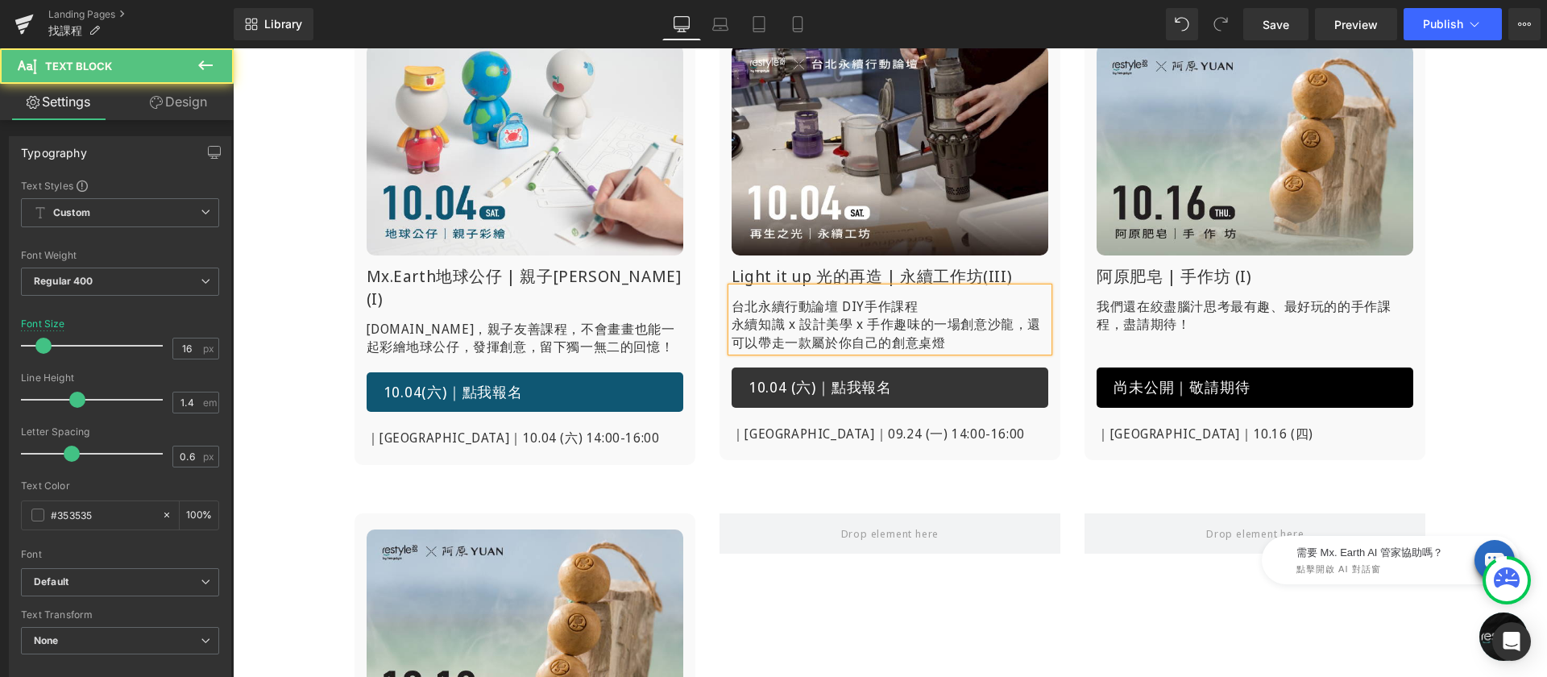
click at [758, 289] on div "台北永續行動論壇 DIY手作課程 永續知識 x 設計美學 x 手作趣味的一場創意[PERSON_NAME]，還可以帶走一款屬於你自己的創意桌燈" at bounding box center [890, 320] width 317 height 64
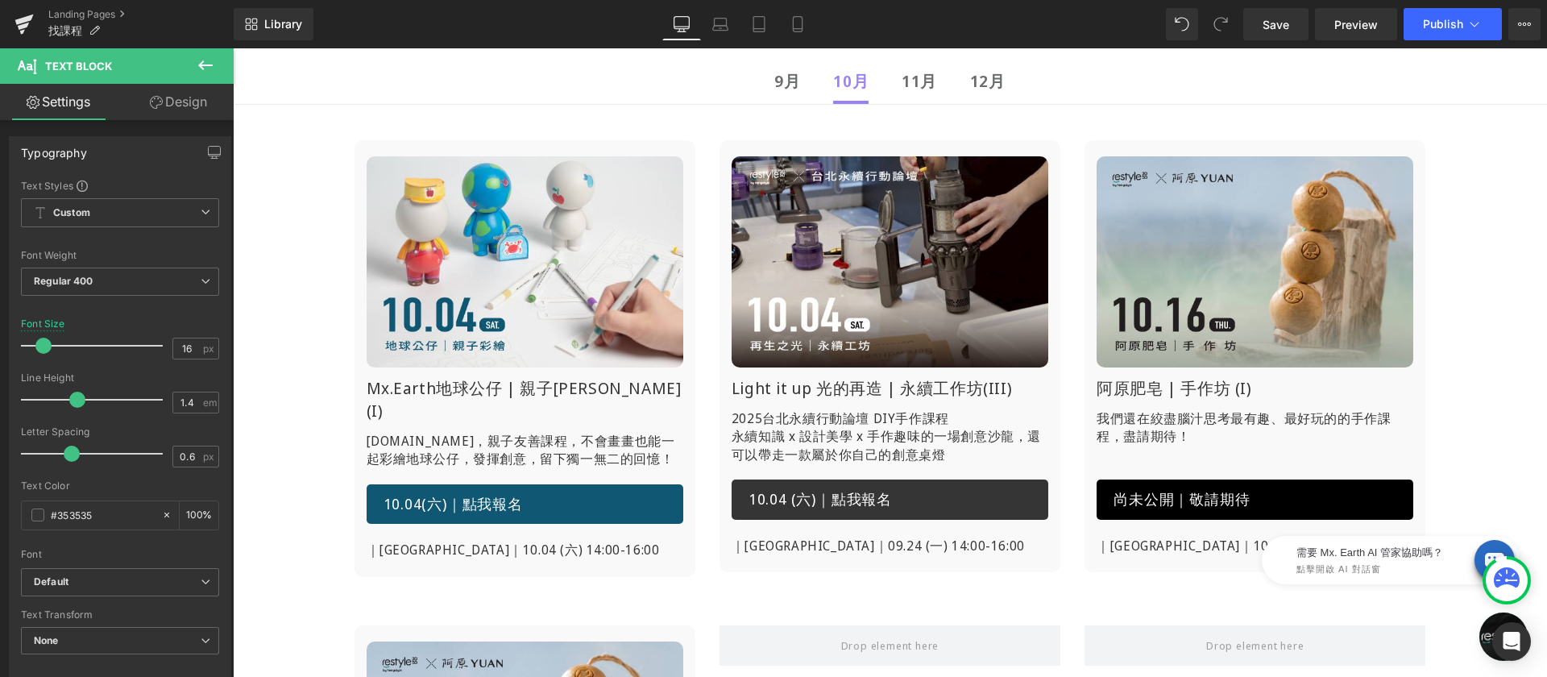
scroll to position [450, 0]
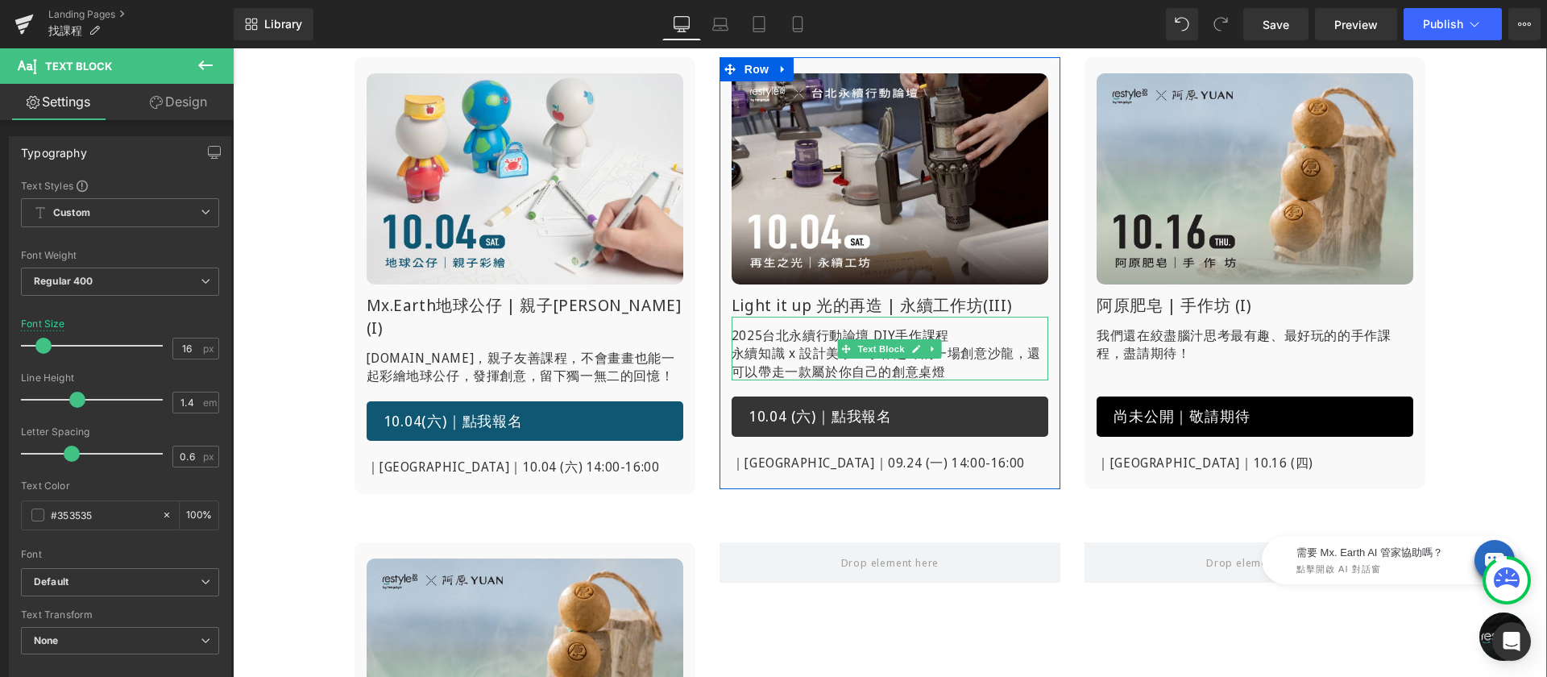
click at [972, 372] on p "2025台北永續行動論壇 DIY手作課程 永續知識 x 設計美學 x 手作趣味的一場創意[PERSON_NAME]，還可以帶走一款屬於你自己的創意桌燈" at bounding box center [890, 353] width 317 height 54
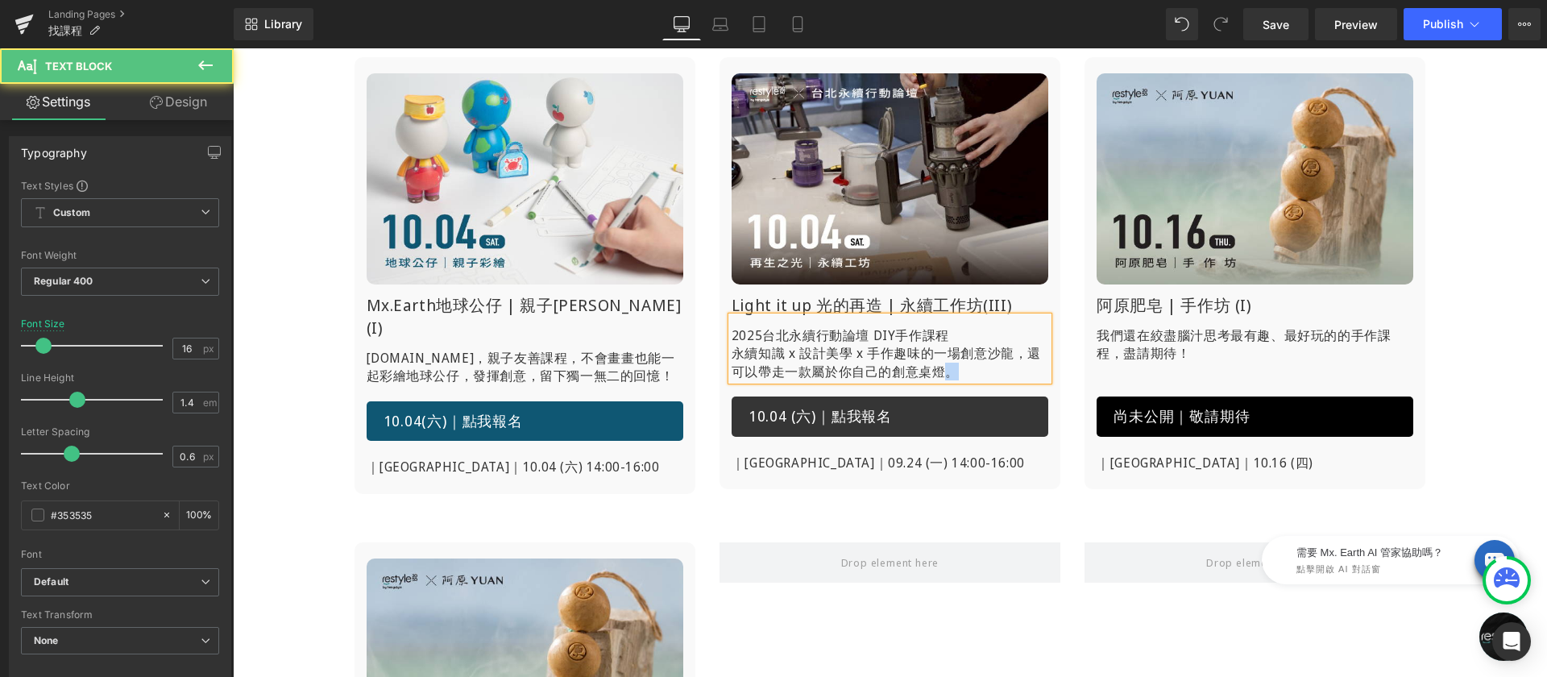
click at [948, 373] on p "2025台北永續行動論壇 DIY手作課程 永續知識 x 設計美學 x 手作趣味的一場創意[PERSON_NAME]，還可以帶走一款屬於你自己的創意桌燈。" at bounding box center [890, 353] width 317 height 54
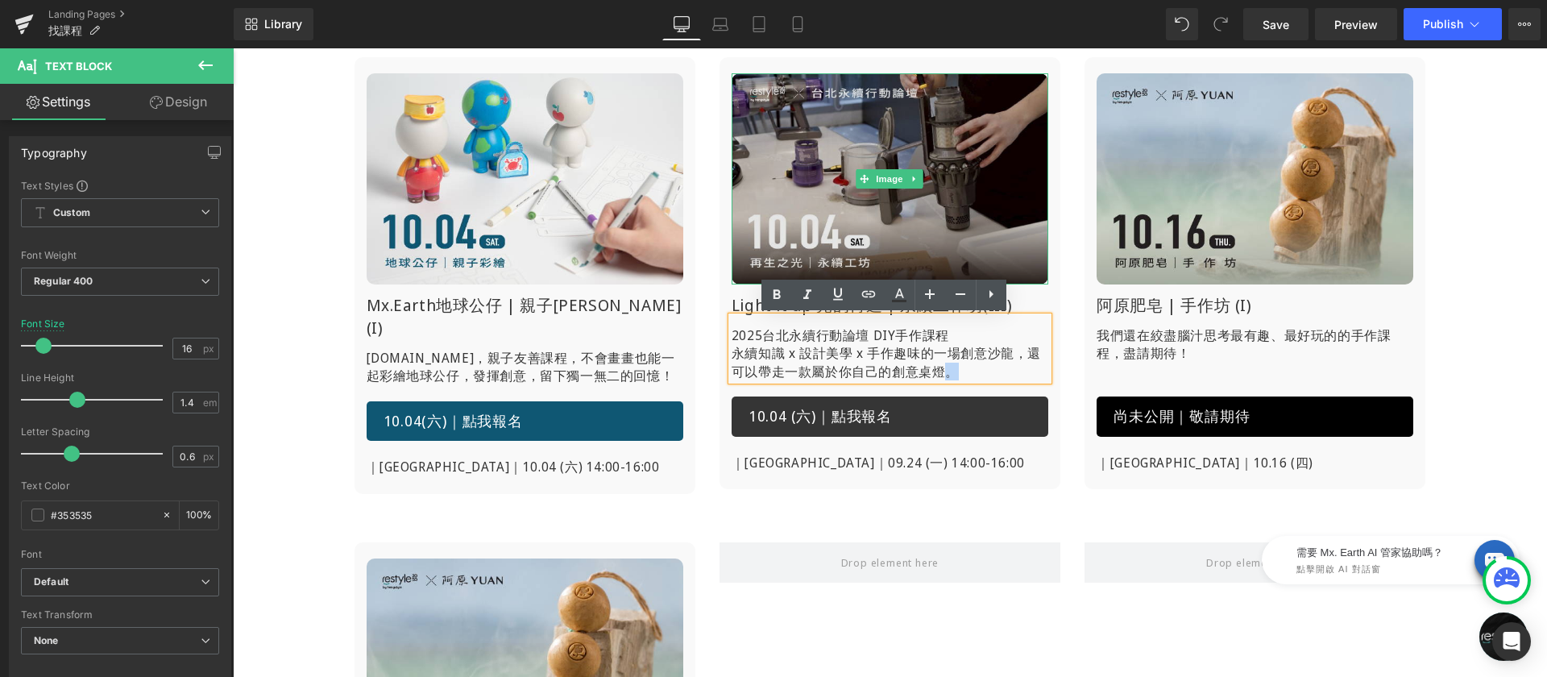
click at [819, 146] on img at bounding box center [890, 178] width 317 height 211
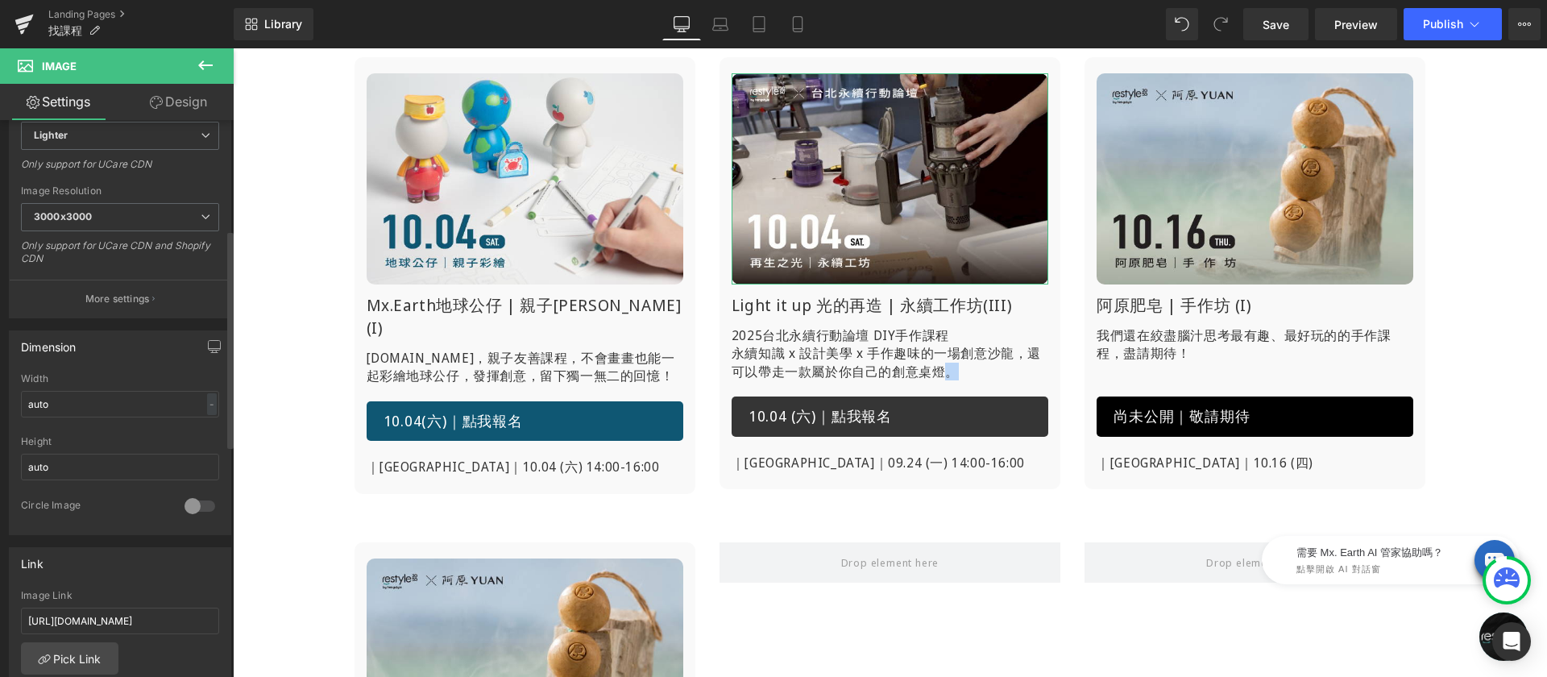
scroll to position [345, 0]
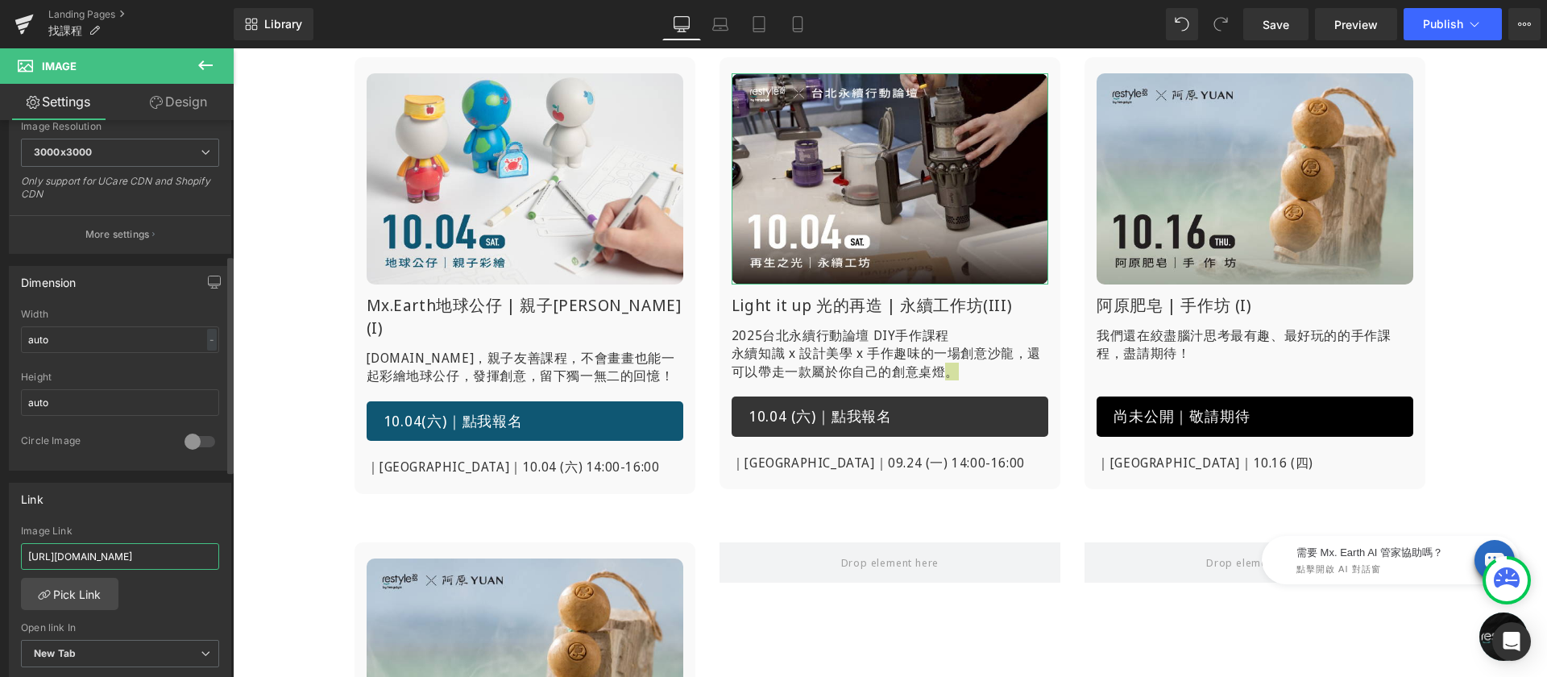
click at [133, 557] on input "[URL][DOMAIN_NAME]" at bounding box center [120, 556] width 198 height 27
type input "[URL][DOMAIN_NAME][PHONE_NUMBER]"
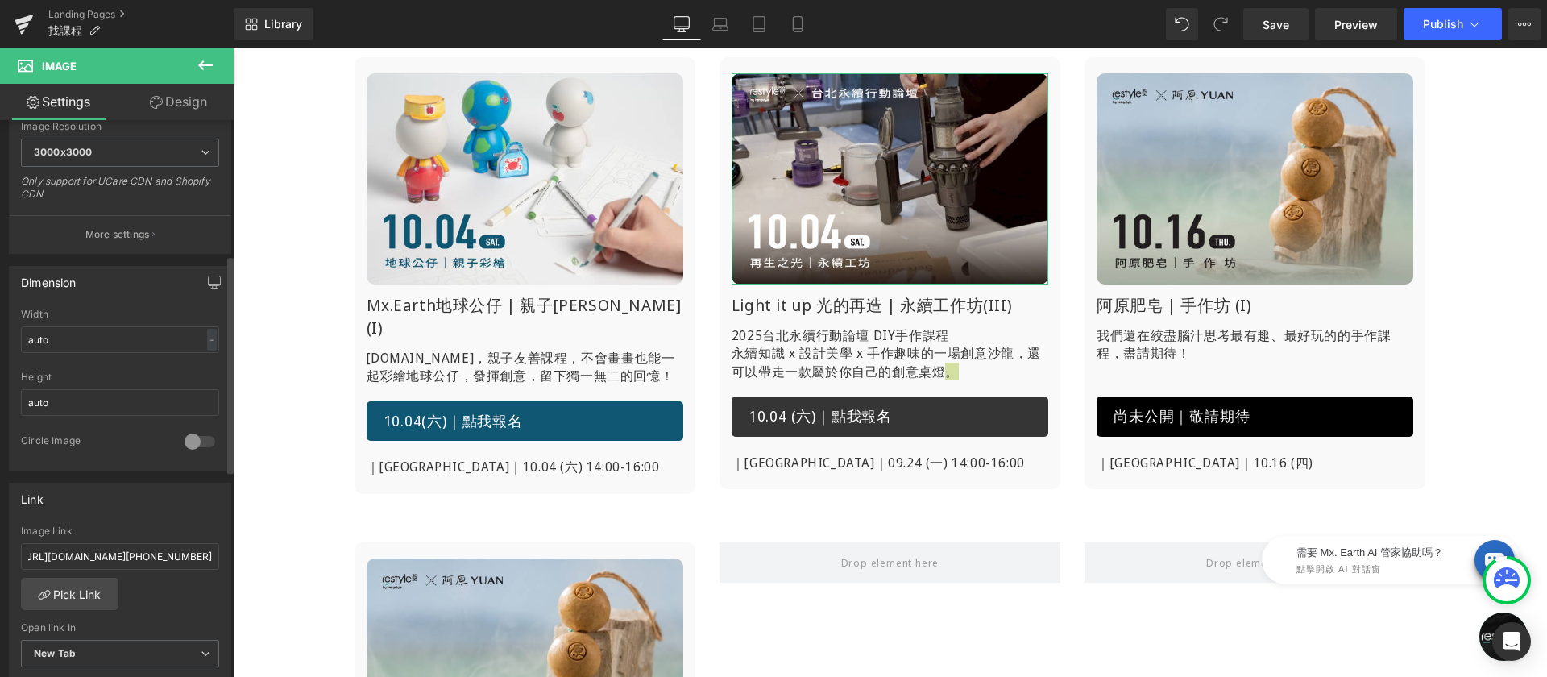
click at [147, 529] on div "Image Link" at bounding box center [120, 530] width 198 height 11
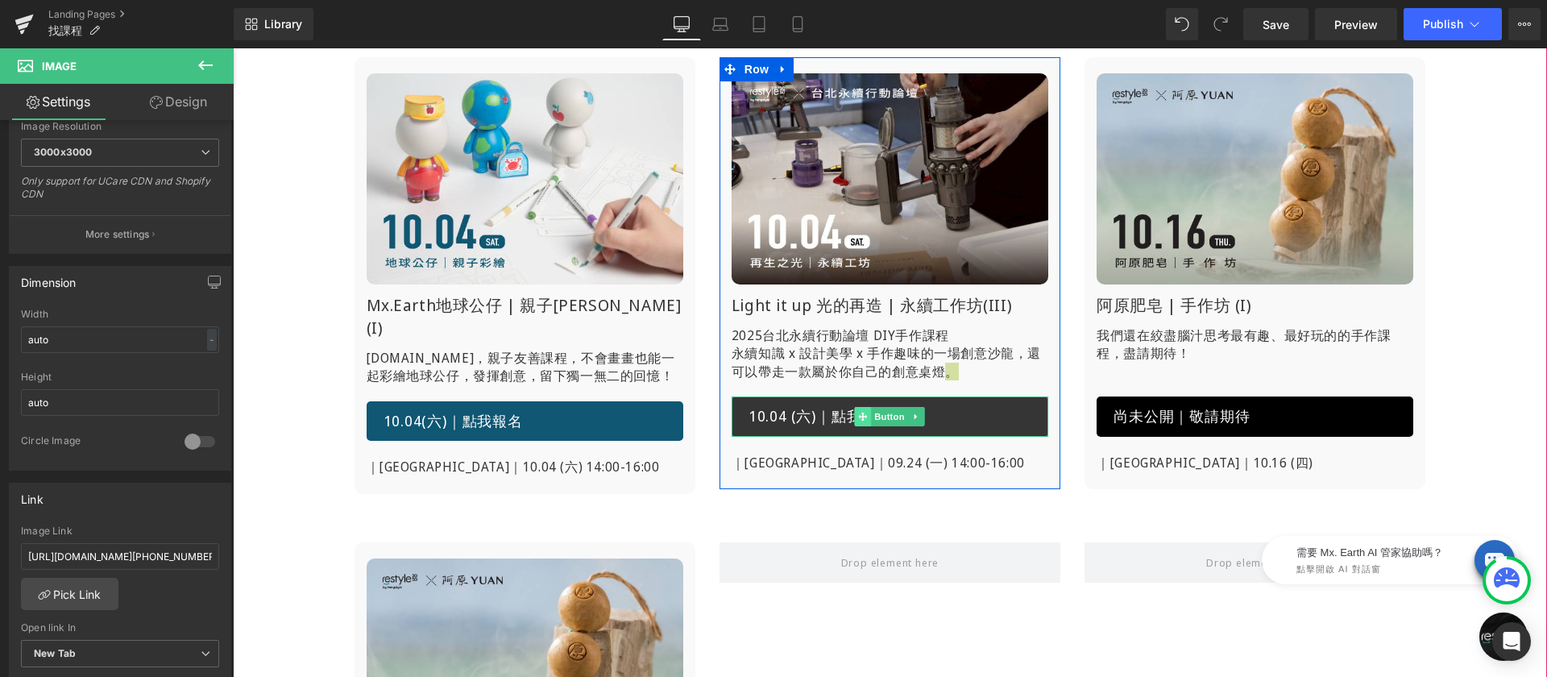
click at [855, 410] on span at bounding box center [863, 416] width 17 height 19
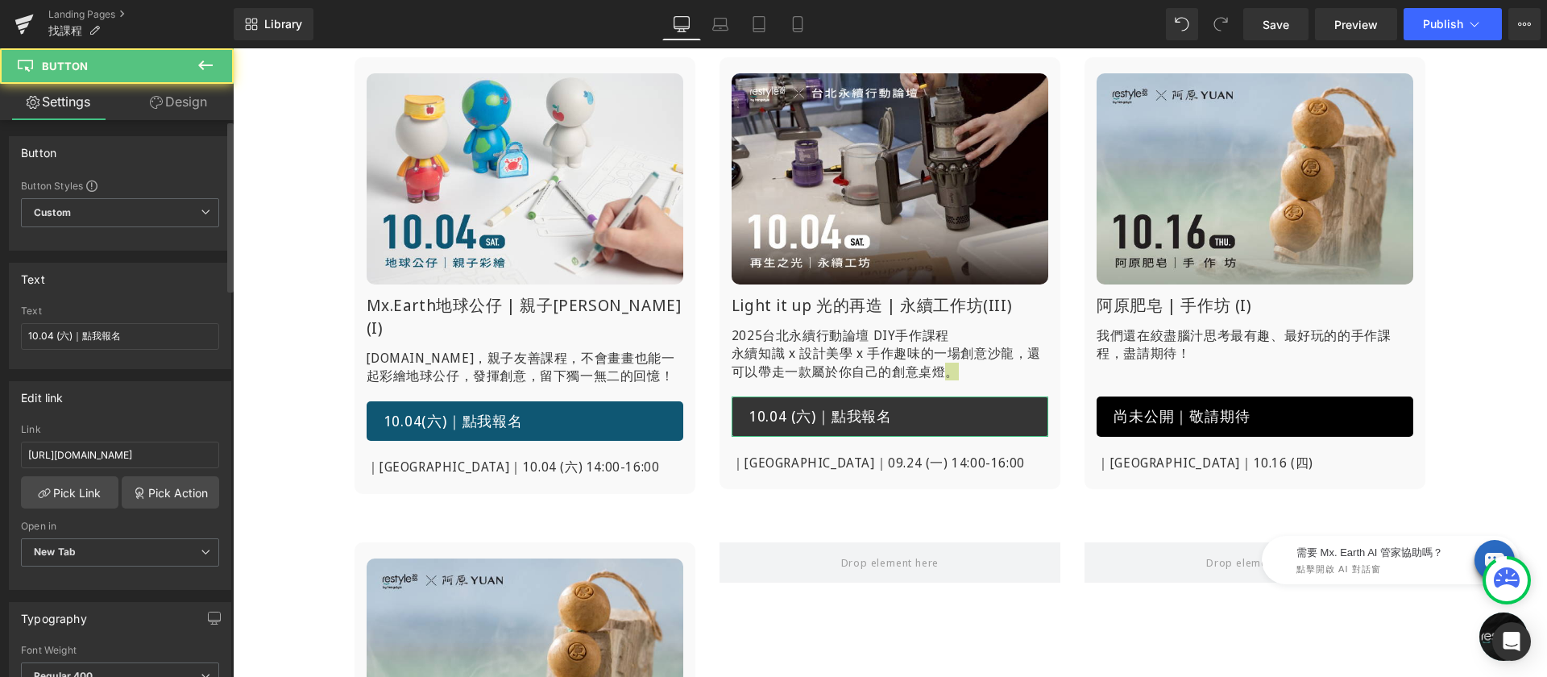
scroll to position [90, 0]
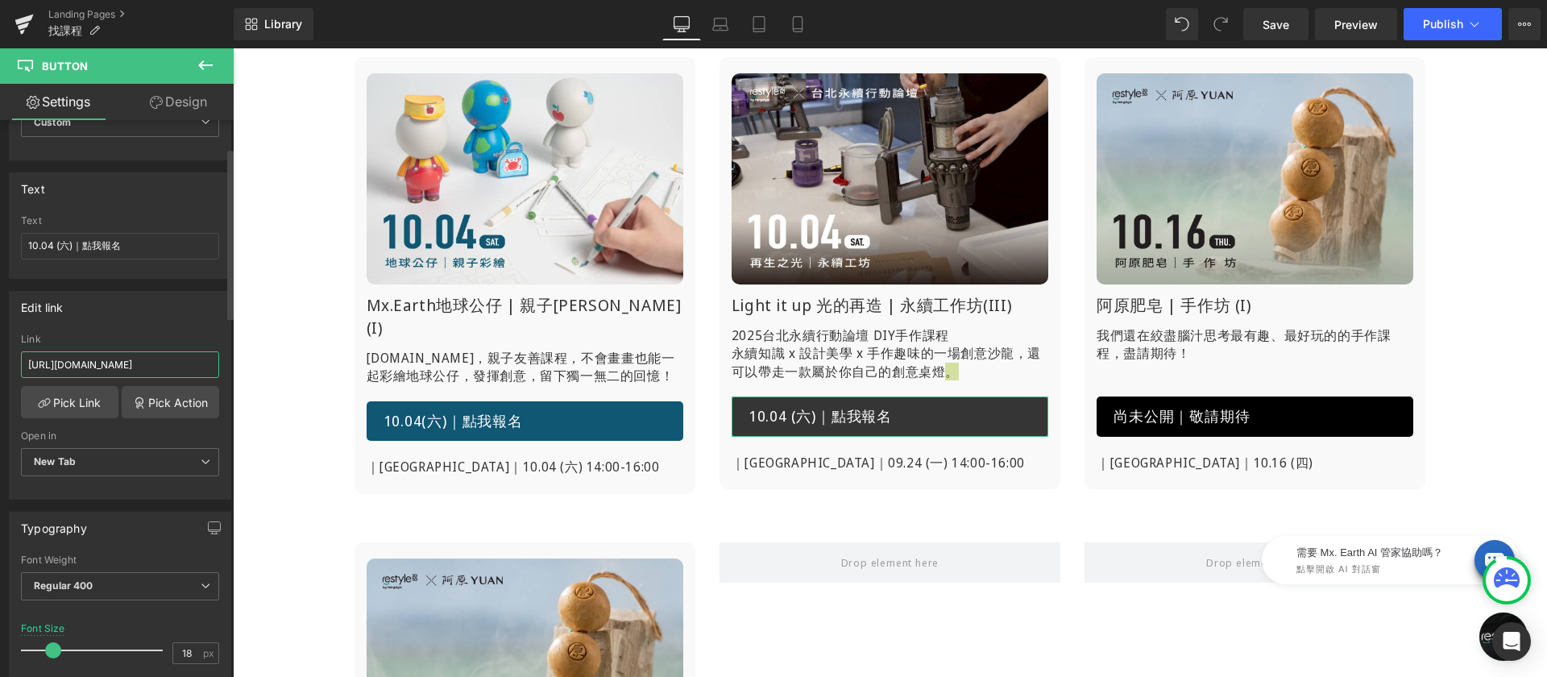
click at [165, 361] on input "[URL][DOMAIN_NAME]" at bounding box center [120, 364] width 198 height 27
paste input "[DOMAIN_NAME][URL][PHONE_NUMBER]"
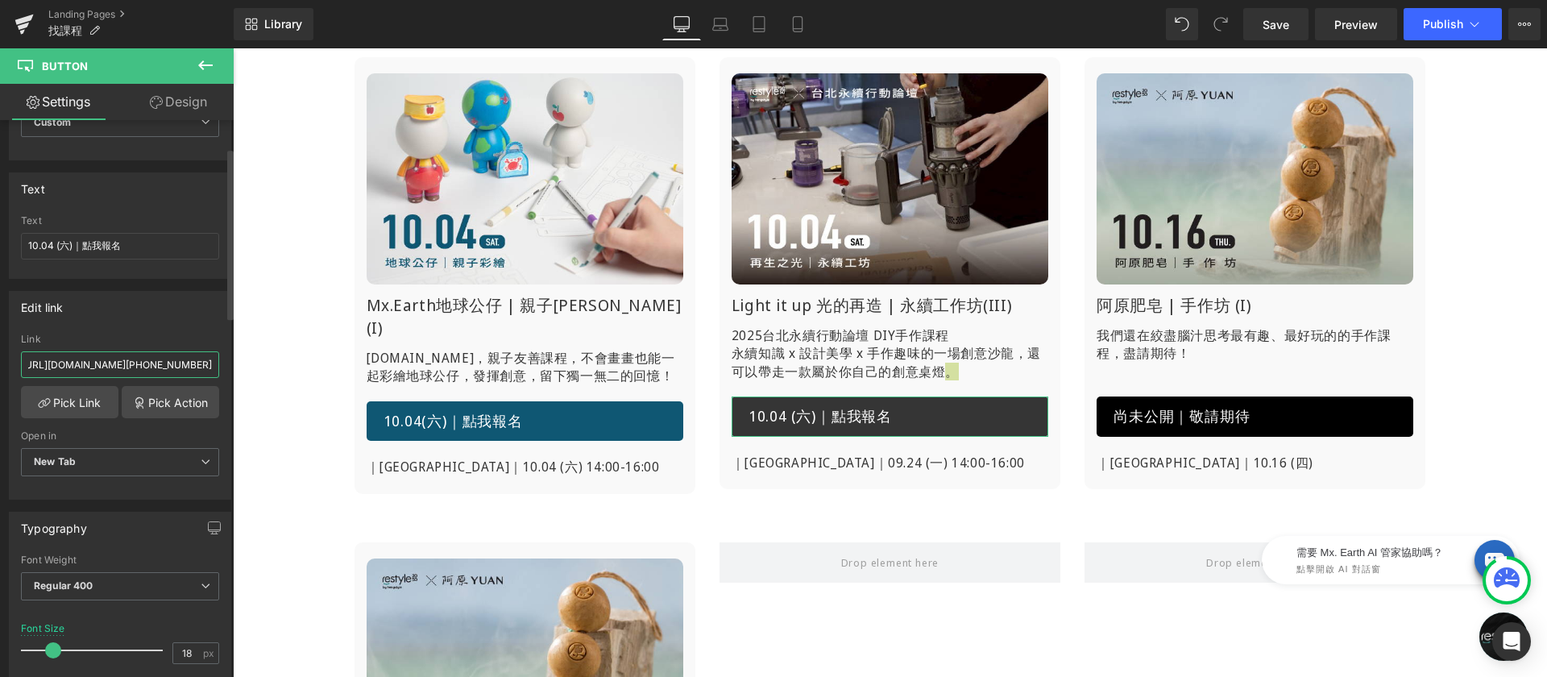
type input "[URL][DOMAIN_NAME][PHONE_NUMBER]"
click at [176, 321] on div "Edit link" at bounding box center [120, 307] width 221 height 31
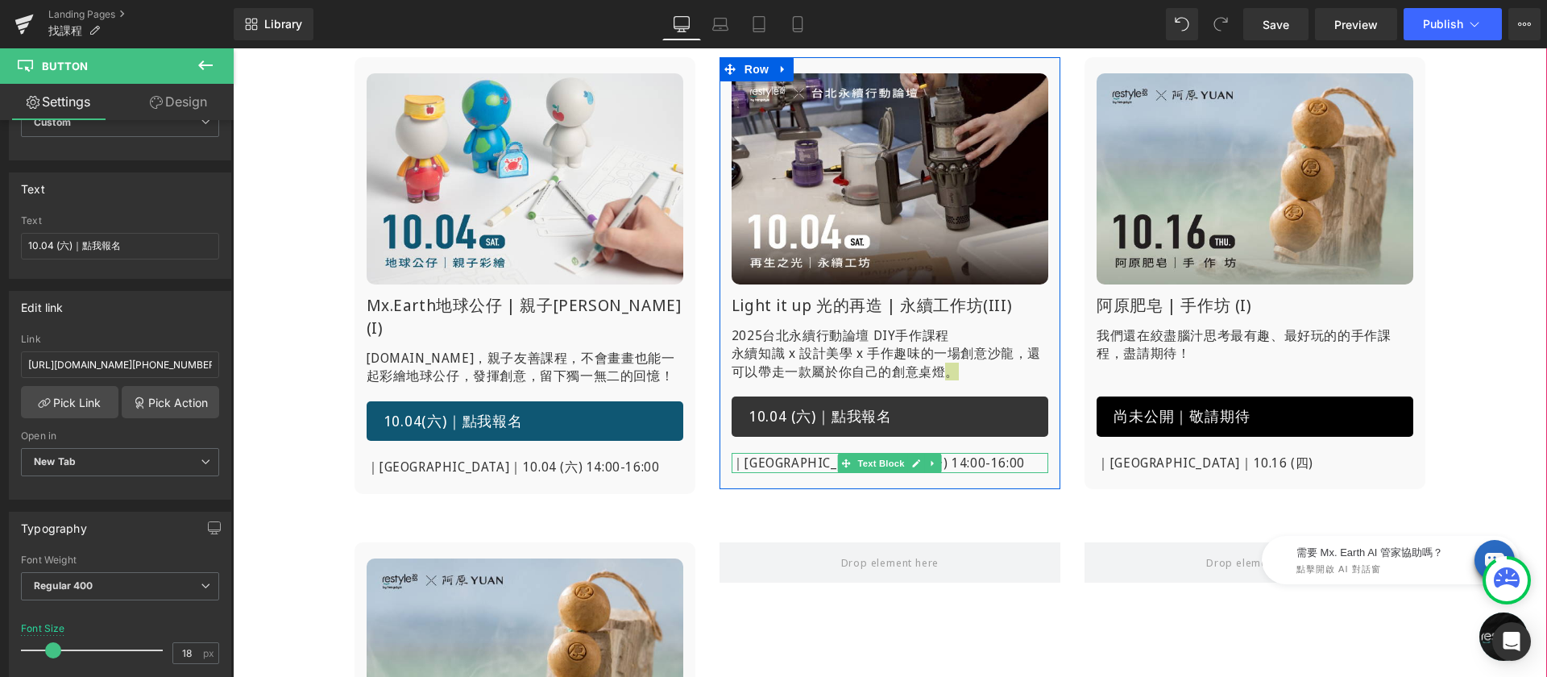
click at [779, 454] on div at bounding box center [890, 455] width 317 height 4
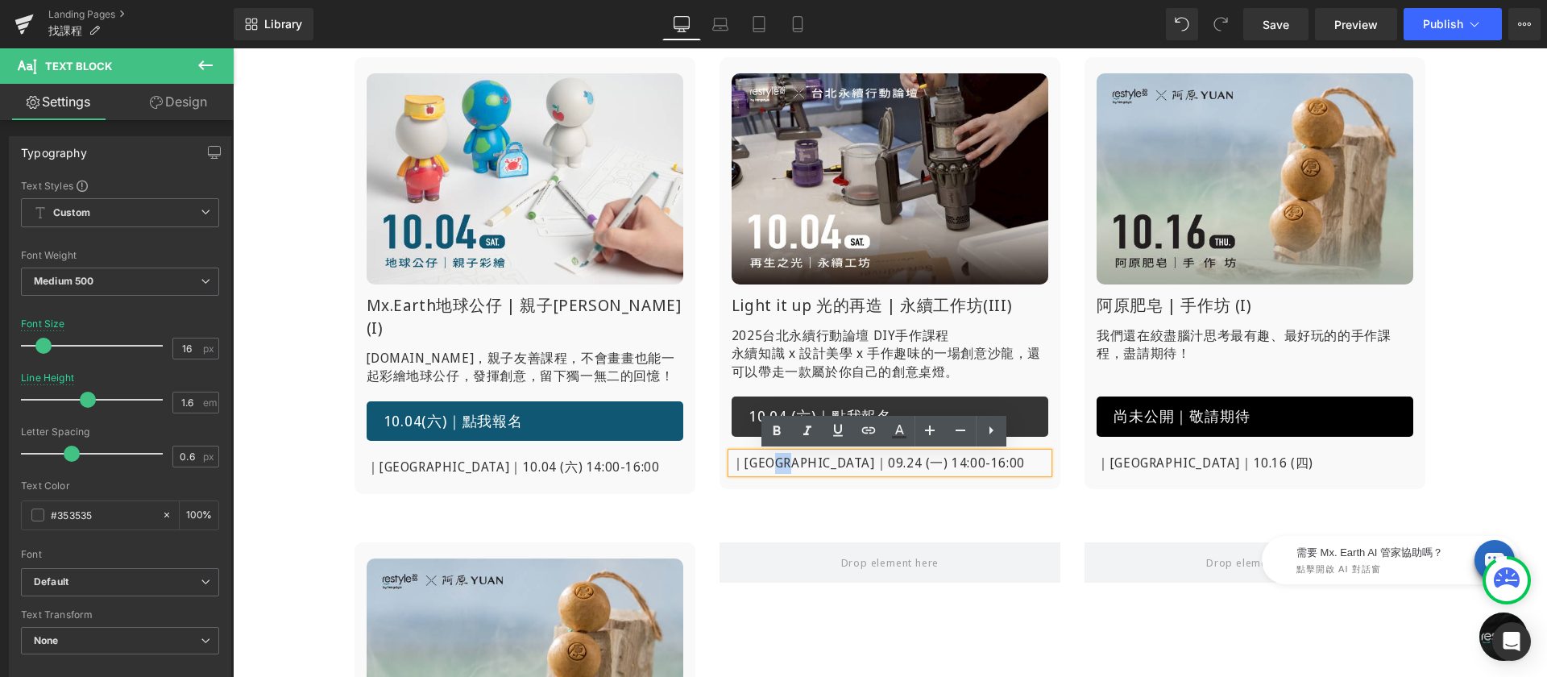
drag, startPoint x: 794, startPoint y: 463, endPoint x: 809, endPoint y: 466, distance: 15.5
click at [809, 466] on p "｜[GEOGRAPHIC_DATA]｜09.24 (一) 14:00-16:00" at bounding box center [890, 463] width 317 height 21
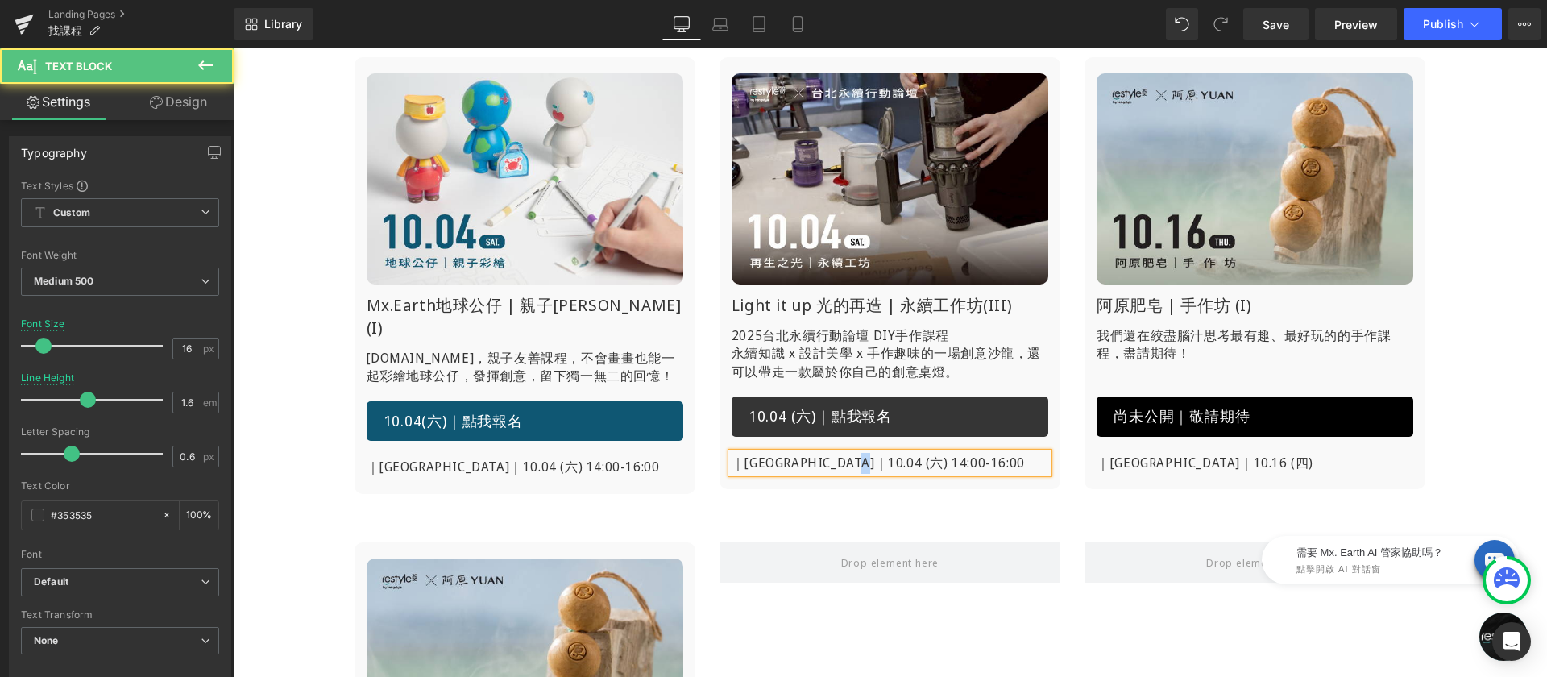
click at [867, 466] on p "｜[GEOGRAPHIC_DATA]｜10.04 (六) 14:00-16:00" at bounding box center [890, 463] width 317 height 21
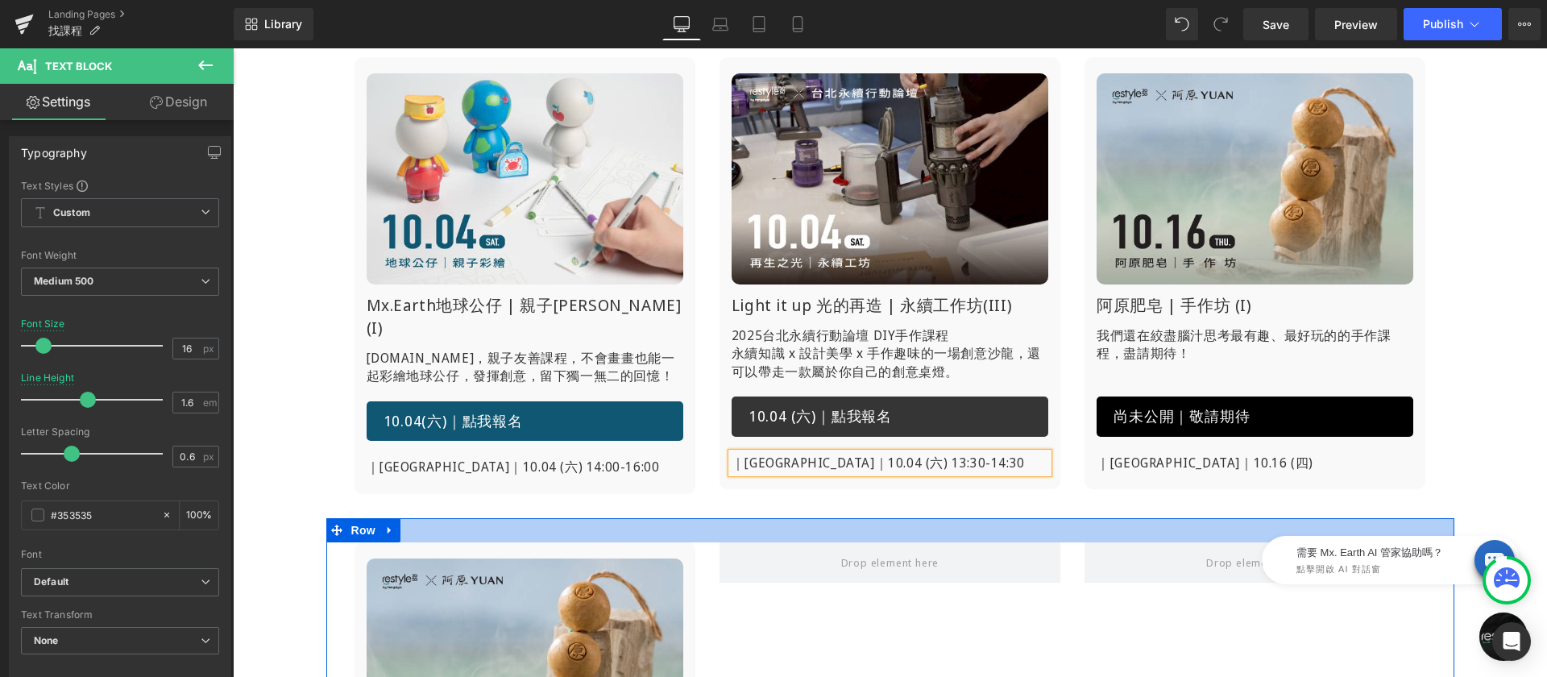
click at [846, 518] on div at bounding box center [890, 530] width 1128 height 24
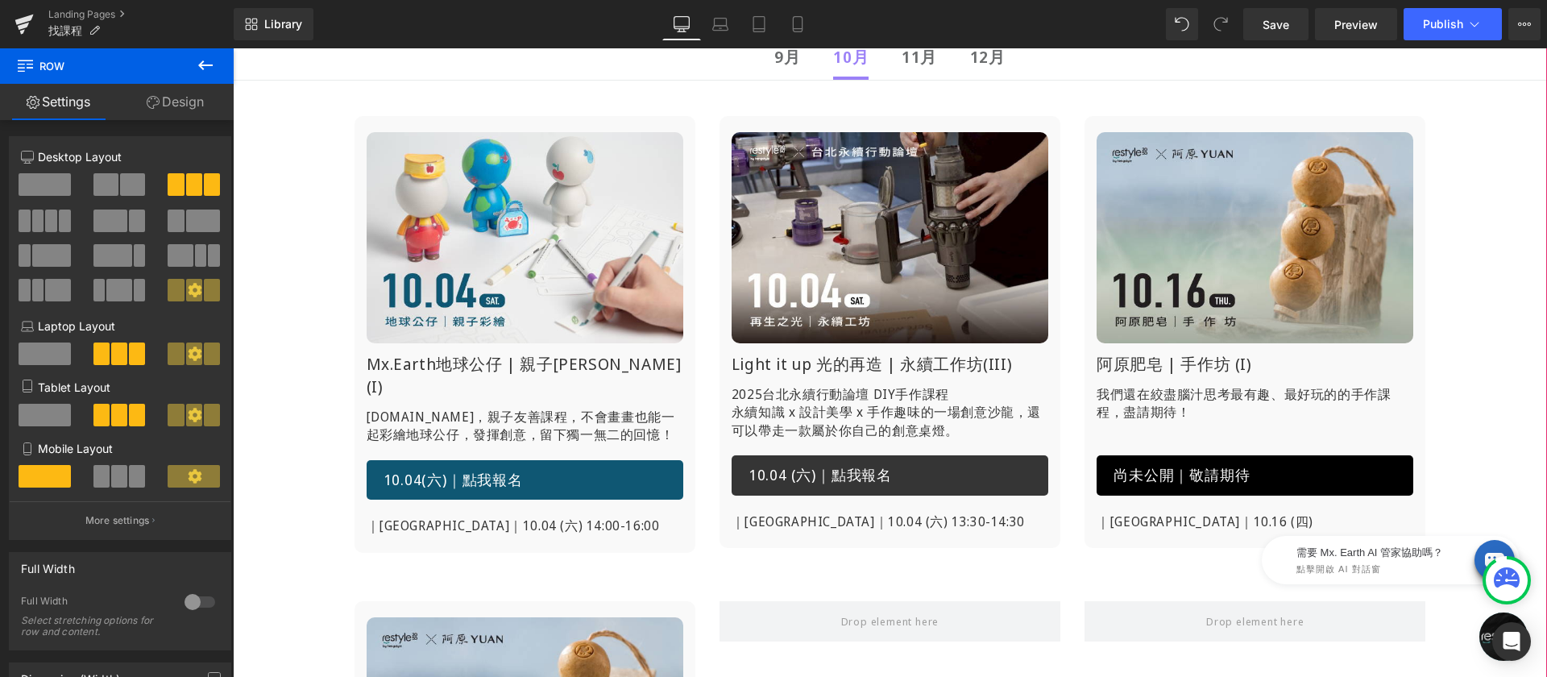
scroll to position [189, 0]
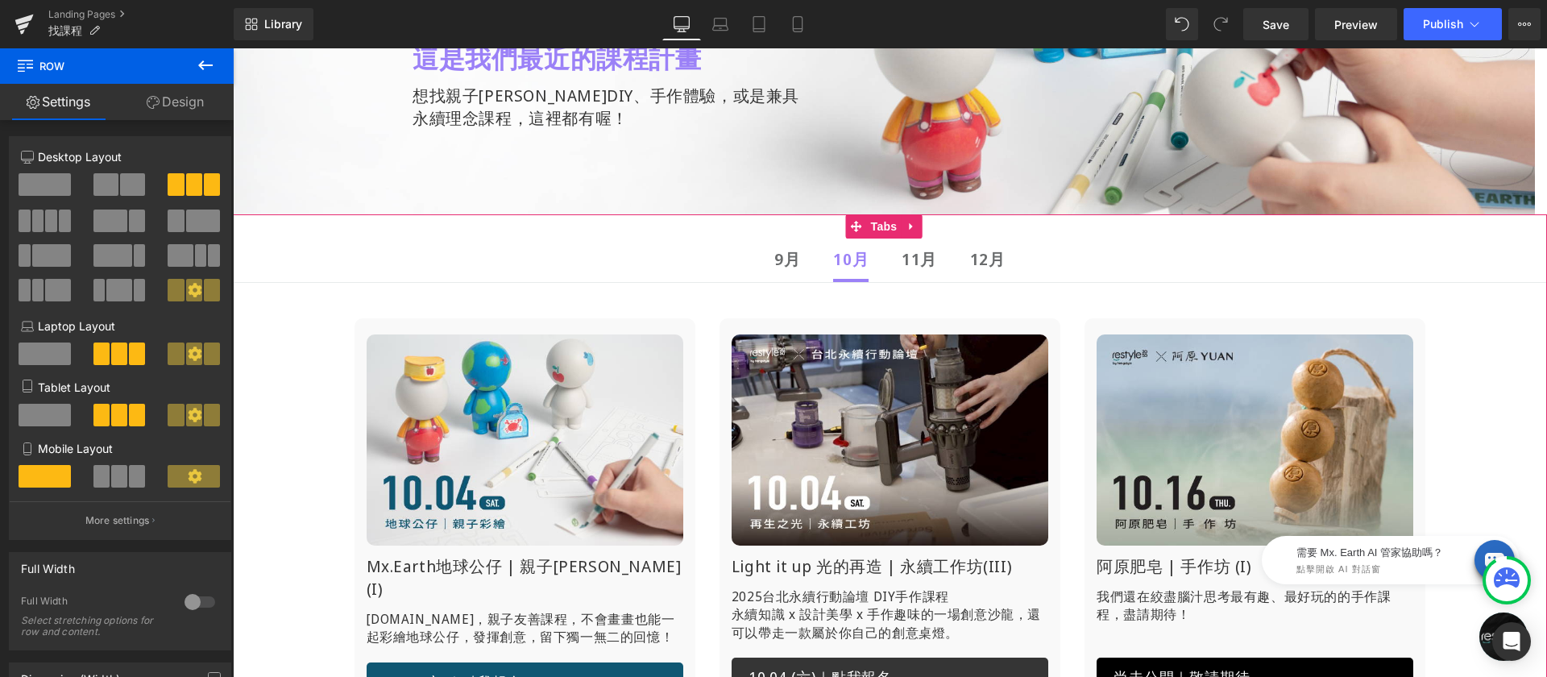
click at [796, 258] on div "9月 Text Block" at bounding box center [787, 259] width 26 height 23
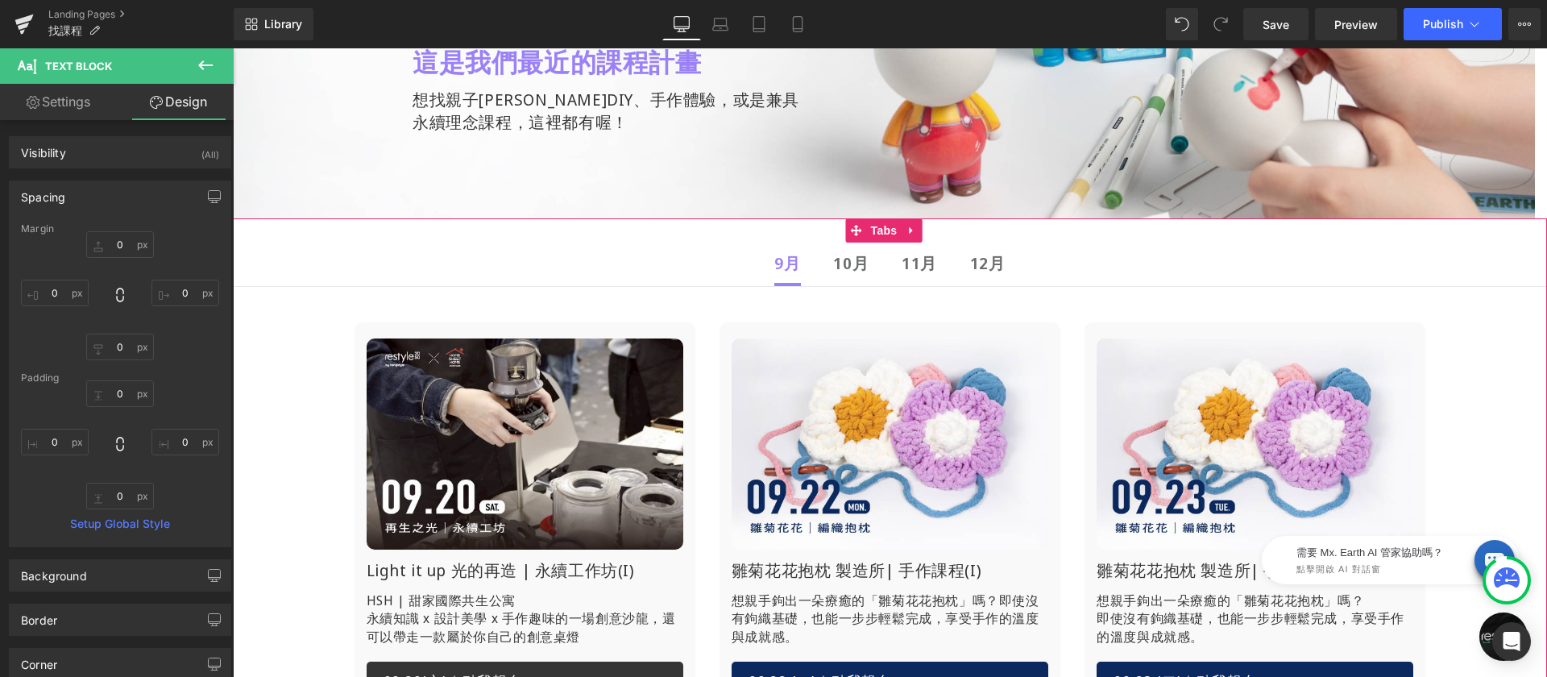
scroll to position [147, 0]
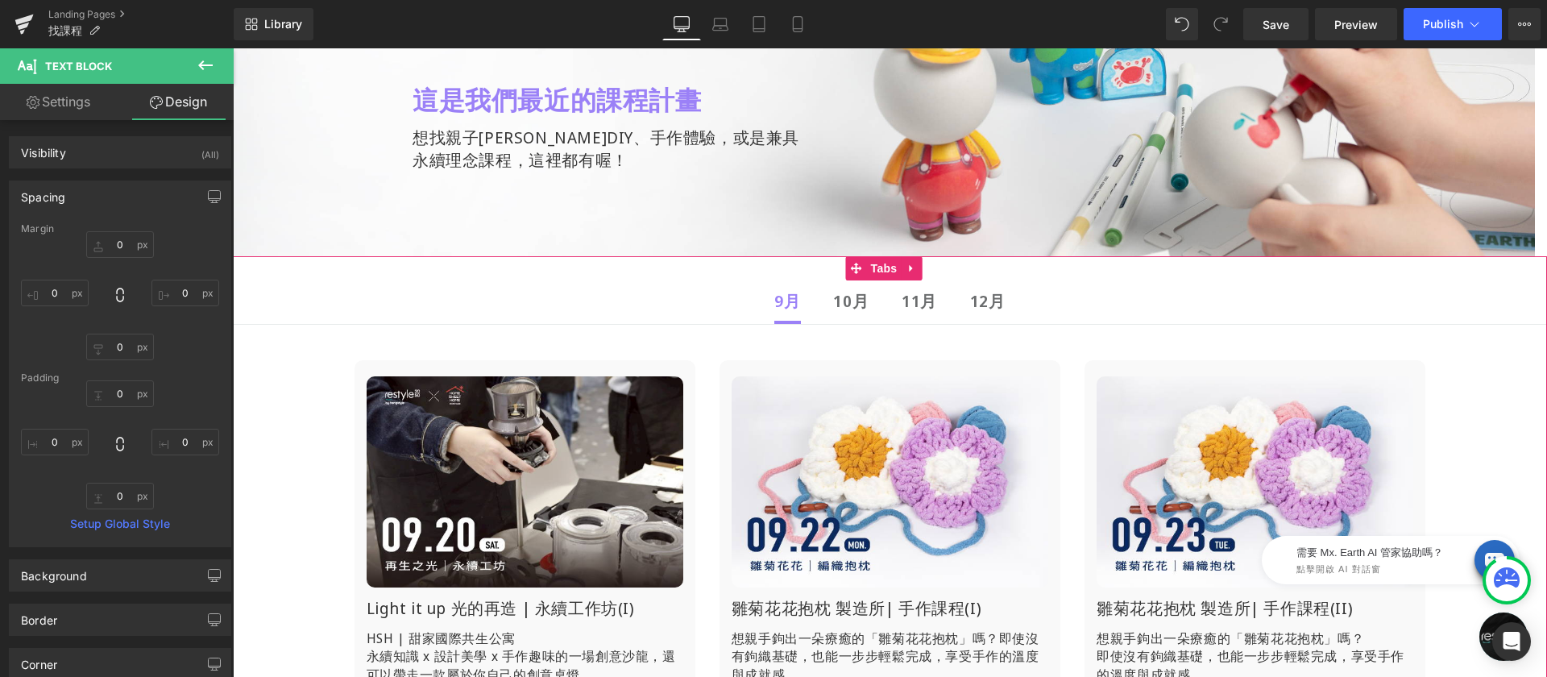
click at [233, 48] on div at bounding box center [233, 48] width 0 height 0
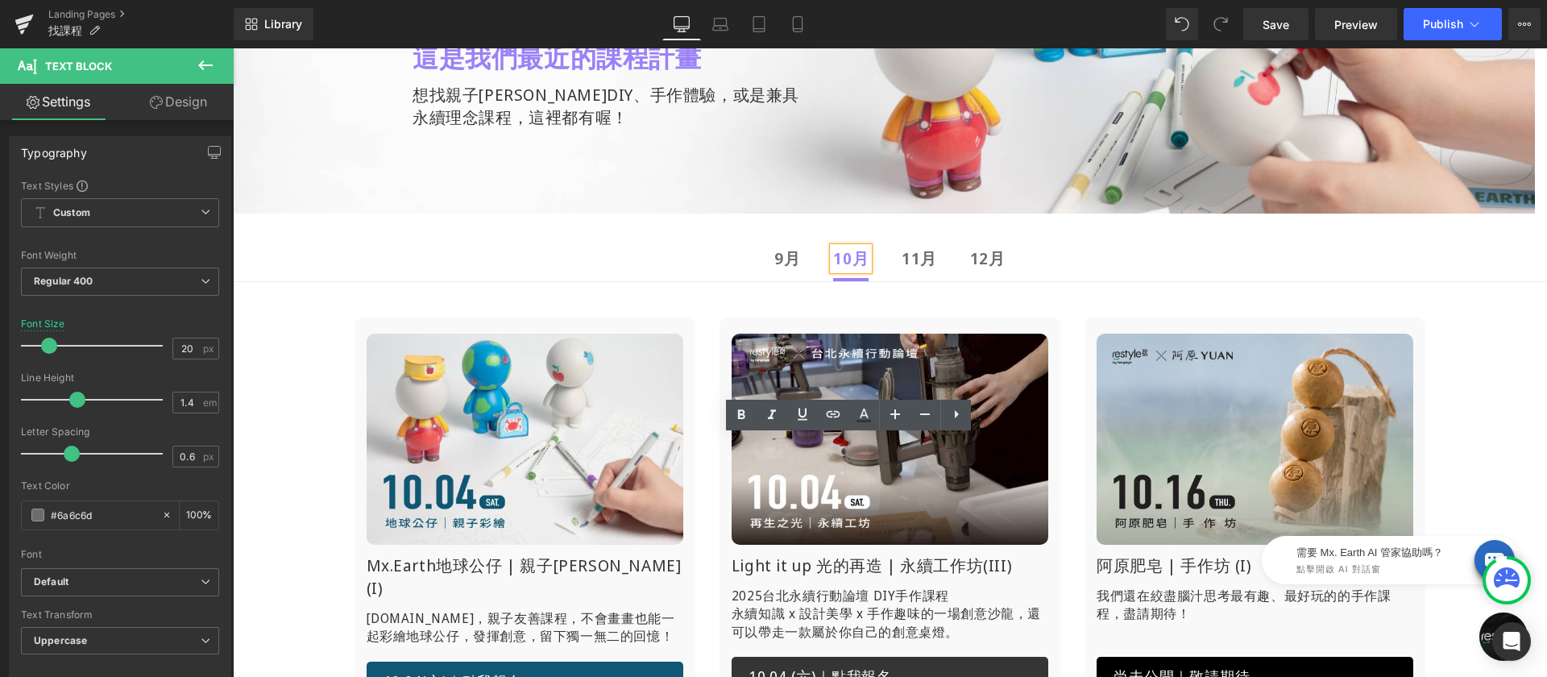
scroll to position [0, 0]
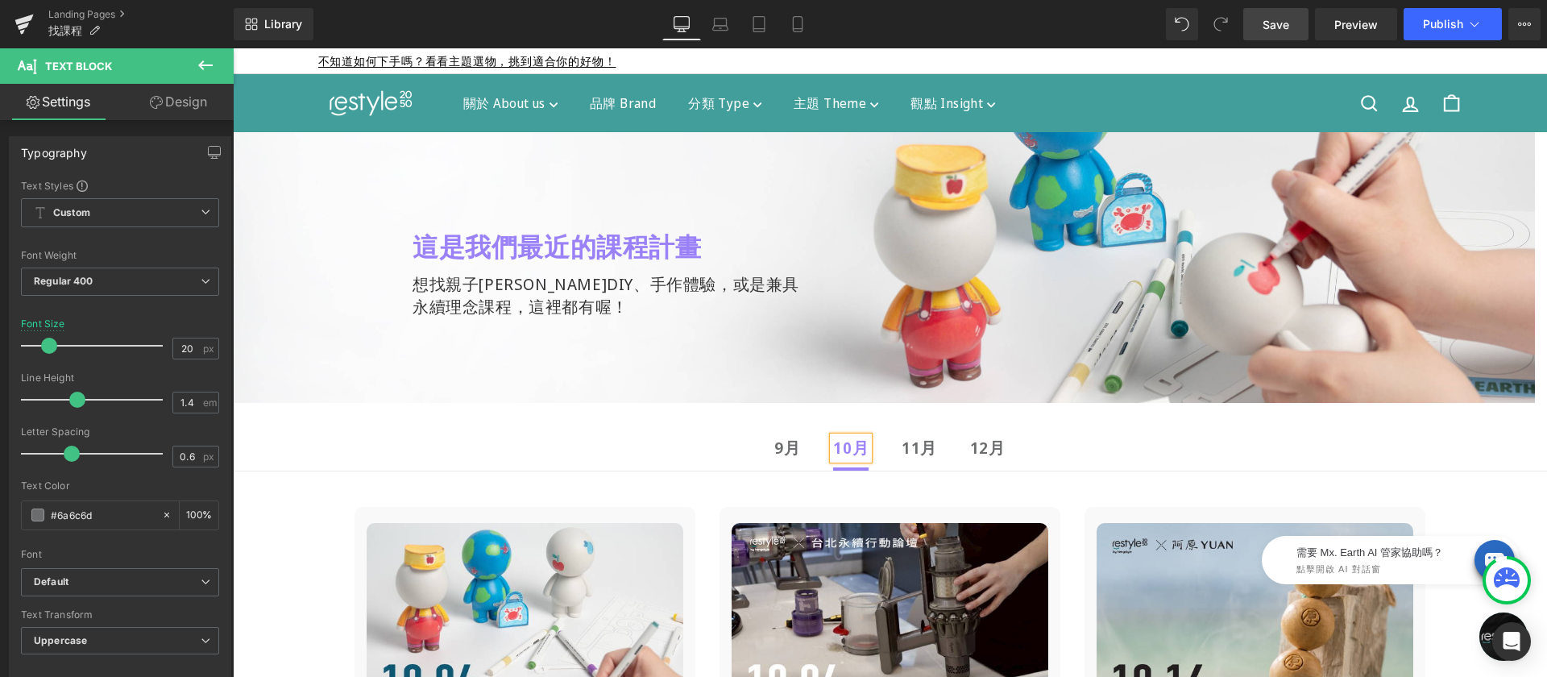
drag, startPoint x: 1279, startPoint y: 21, endPoint x: 865, endPoint y: 33, distance: 413.5
click at [1279, 21] on span "Save" at bounding box center [1276, 24] width 27 height 17
click at [1463, 23] on button "Publish" at bounding box center [1453, 24] width 98 height 32
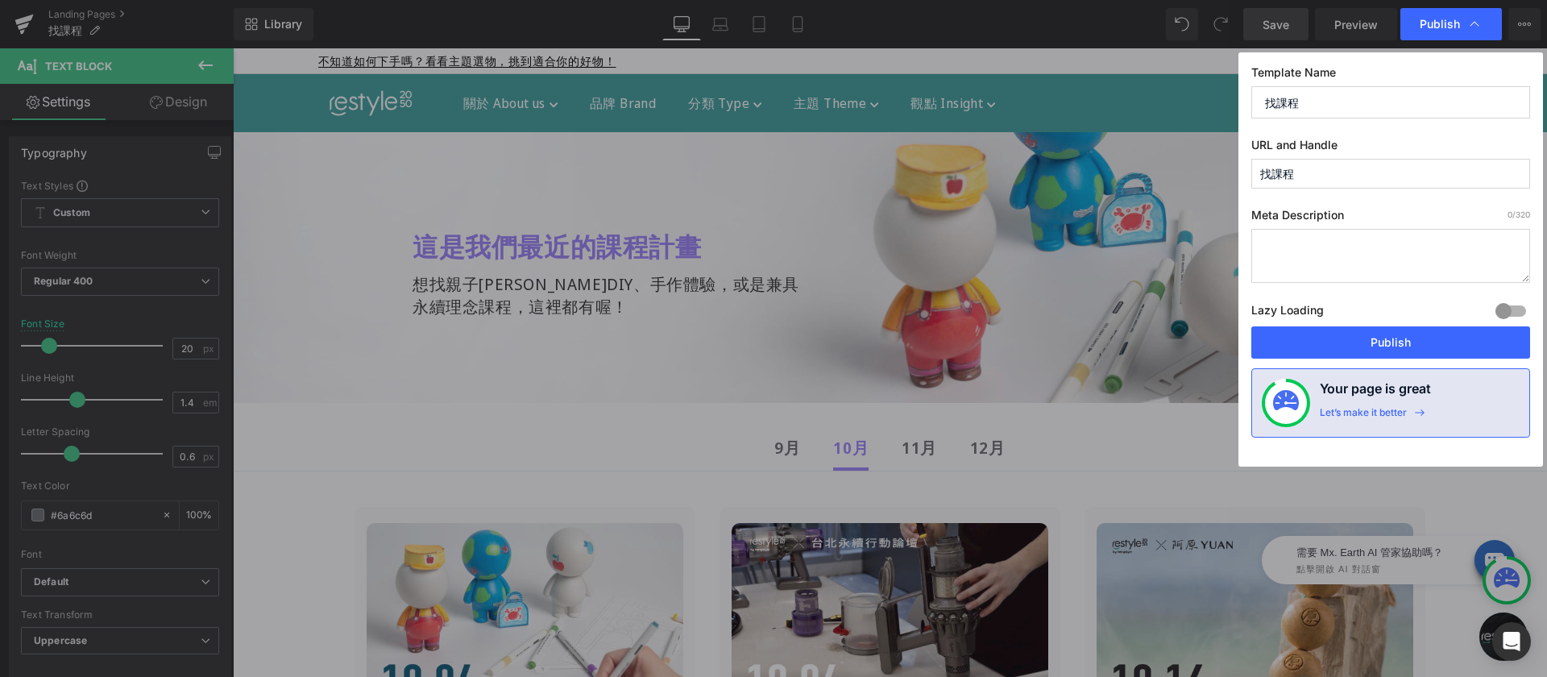
click at [1341, 175] on input "找課程" at bounding box center [1390, 174] width 279 height 30
paste input "Explore courses"
type input "explore-courses"
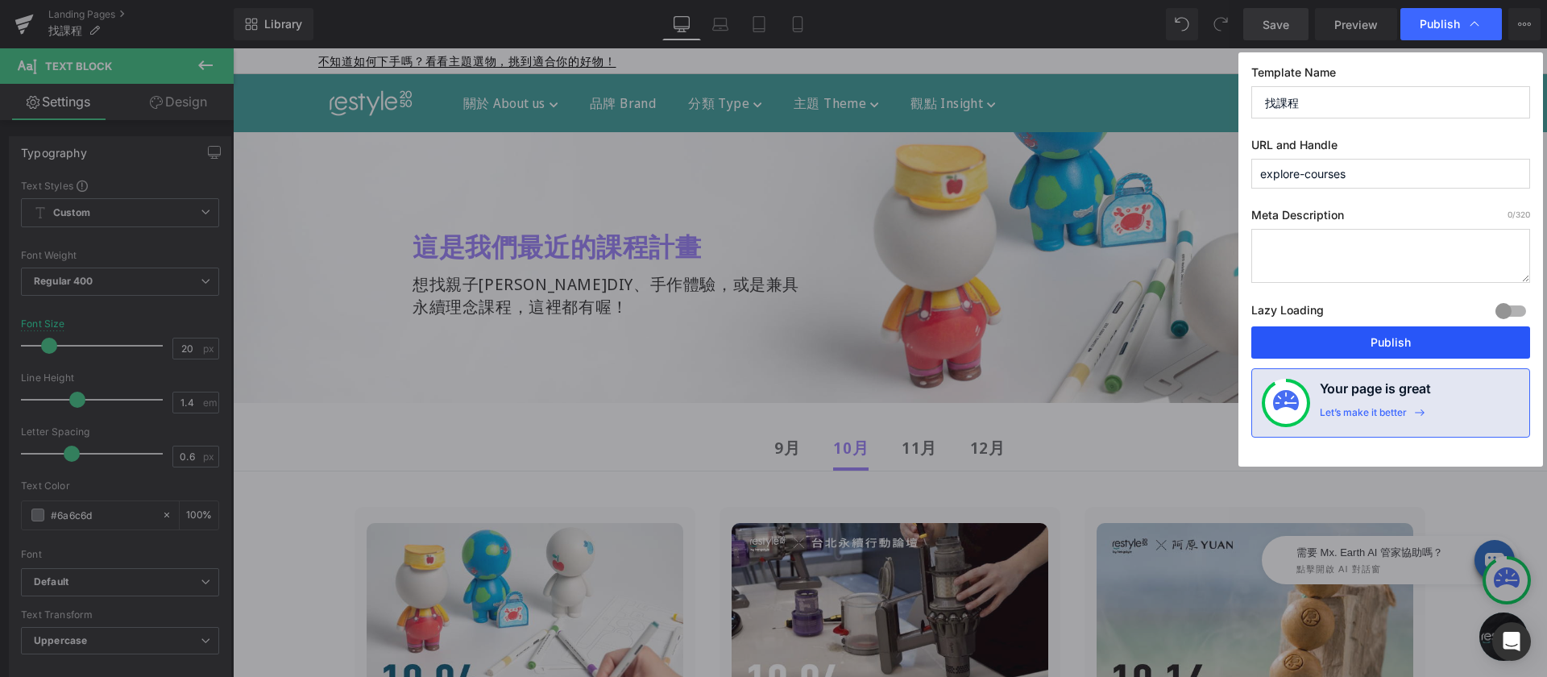
click at [1395, 343] on button "Publish" at bounding box center [1390, 342] width 279 height 32
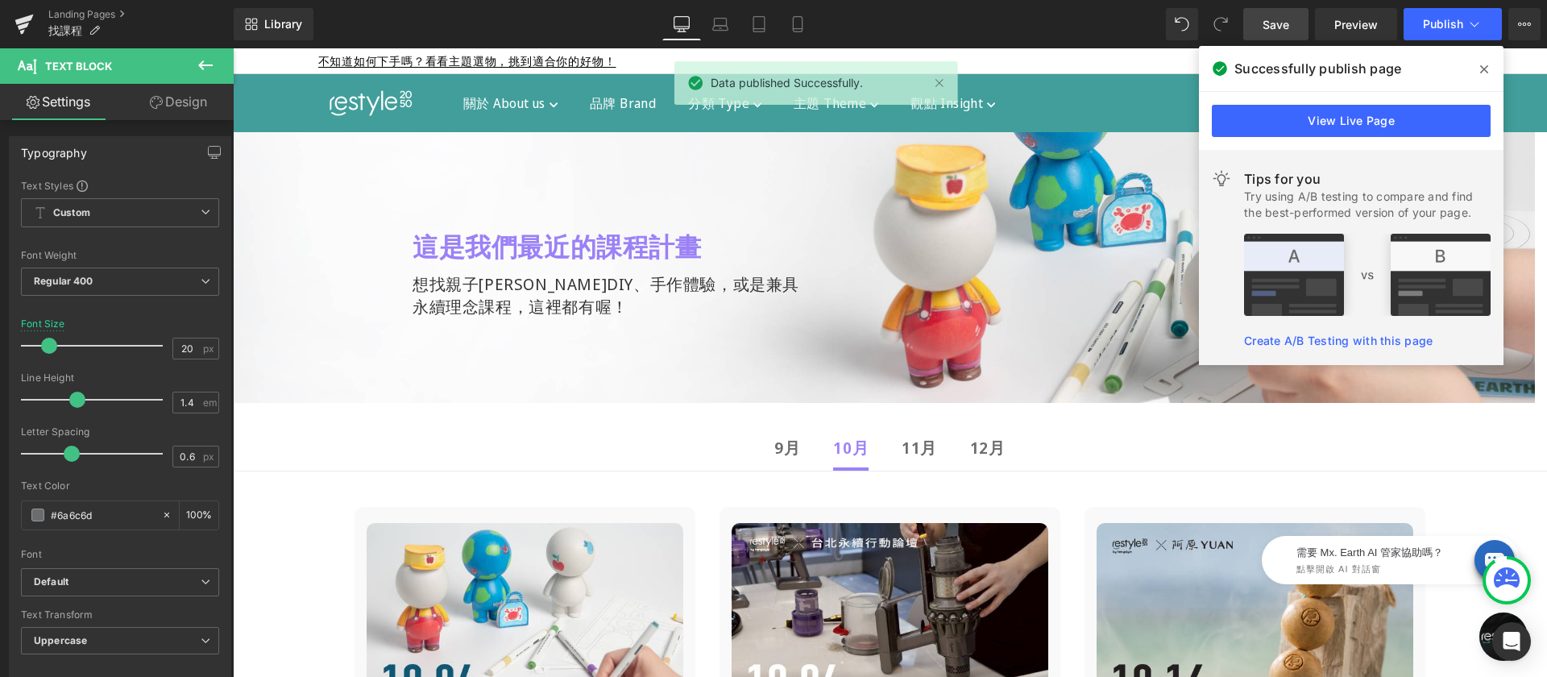
click at [1485, 68] on icon at bounding box center [1484, 69] width 8 height 8
